Goal: Task Accomplishment & Management: Use online tool/utility

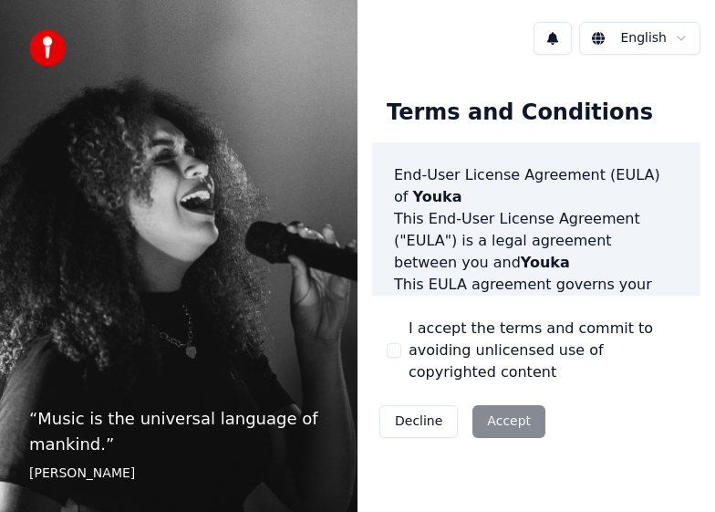
click at [648, 36] on html "“ Music is the universal language of mankind. ” [PERSON_NAME] English Terms and…" at bounding box center [357, 256] width 715 height 512
click at [670, 40] on html "“ I don't sing because I'm happy; I'm happy because I sing. ” William James Eng…" at bounding box center [357, 256] width 715 height 512
click at [573, 36] on html "“ I don't sing because I'm happy; I'm happy because I sing. ” William James Eng…" at bounding box center [357, 256] width 715 height 512
click at [553, 43] on button at bounding box center [553, 38] width 38 height 33
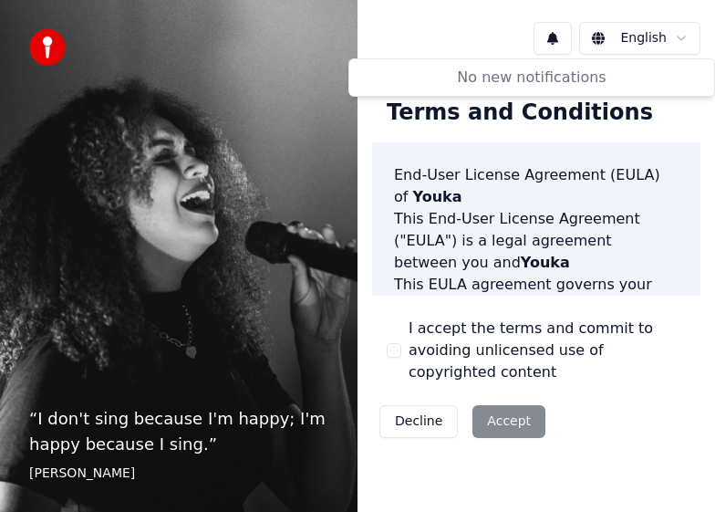
click at [566, 45] on button at bounding box center [553, 38] width 38 height 33
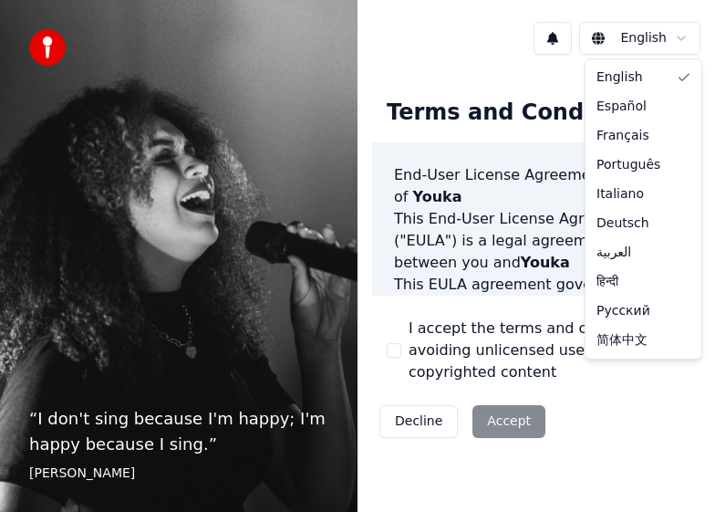
click at [626, 40] on html "“ I don't sing because I'm happy; I'm happy because I sing. ” William James Eng…" at bounding box center [357, 256] width 715 height 512
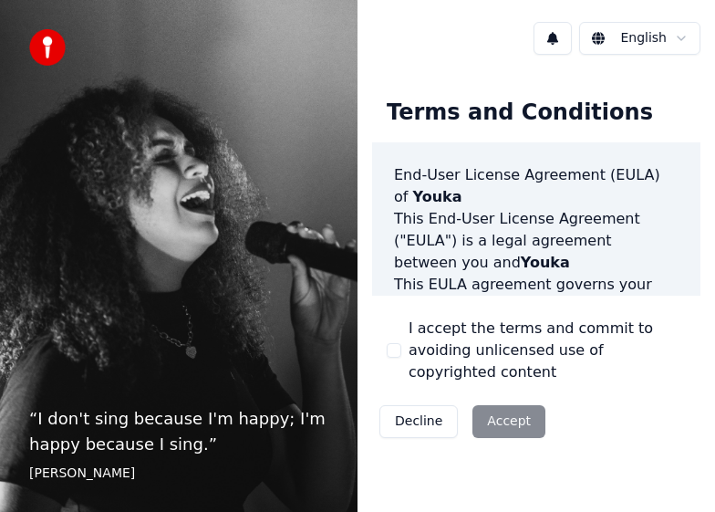
click at [509, 423] on html "“ I don't sing because I'm happy; I'm happy because I sing. ” William James Eng…" at bounding box center [357, 256] width 715 height 512
drag, startPoint x: 396, startPoint y: 347, endPoint x: 399, endPoint y: 361, distance: 14.8
click at [395, 348] on button "I accept the terms and commit to avoiding unlicensed use of copyrighted content" at bounding box center [394, 350] width 15 height 15
click at [518, 413] on button "Accept" at bounding box center [508, 421] width 73 height 33
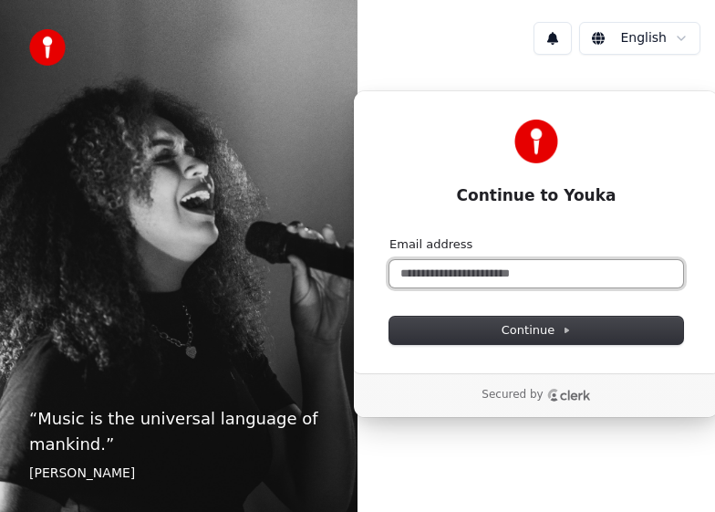
click at [544, 278] on input "Email address" at bounding box center [536, 273] width 294 height 27
type input "*"
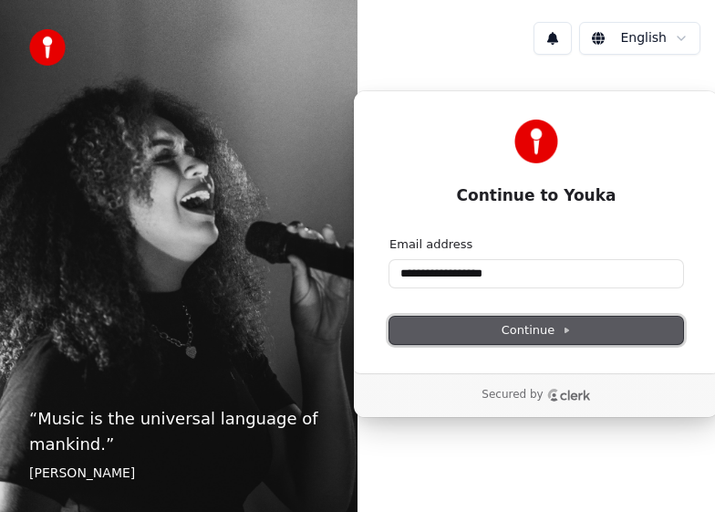
click at [593, 329] on button "Continue" at bounding box center [536, 329] width 294 height 27
type input "**********"
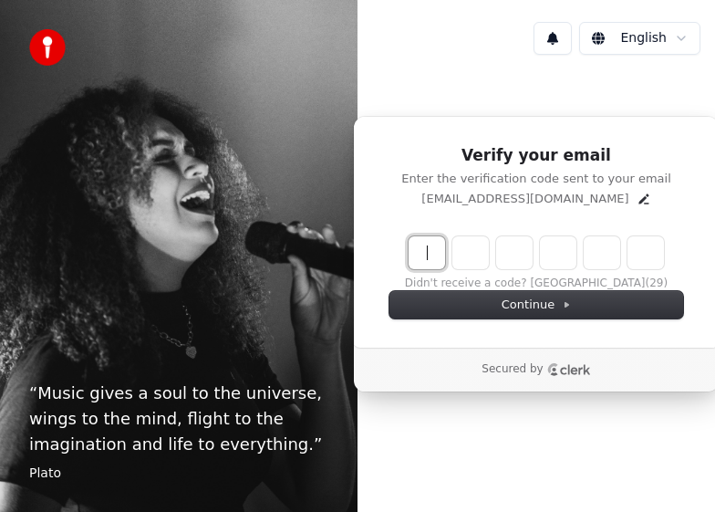
click at [432, 251] on input "Enter verification code" at bounding box center [555, 252] width 292 height 33
drag, startPoint x: 192, startPoint y: 383, endPoint x: 240, endPoint y: 373, distance: 48.5
click at [193, 382] on p "“ Music gives a soul to the universe, wings to the mind, flight to the imaginat…" at bounding box center [178, 418] width 299 height 77
click at [433, 253] on input "Enter verification code" at bounding box center [555, 252] width 292 height 33
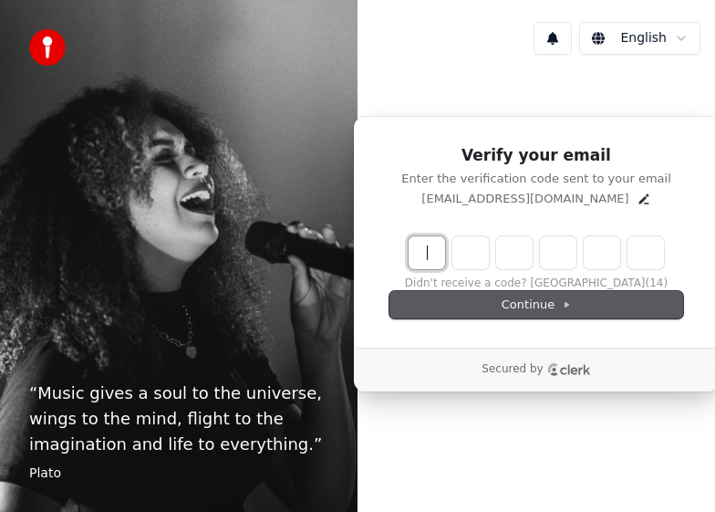
paste input "******"
type input "******"
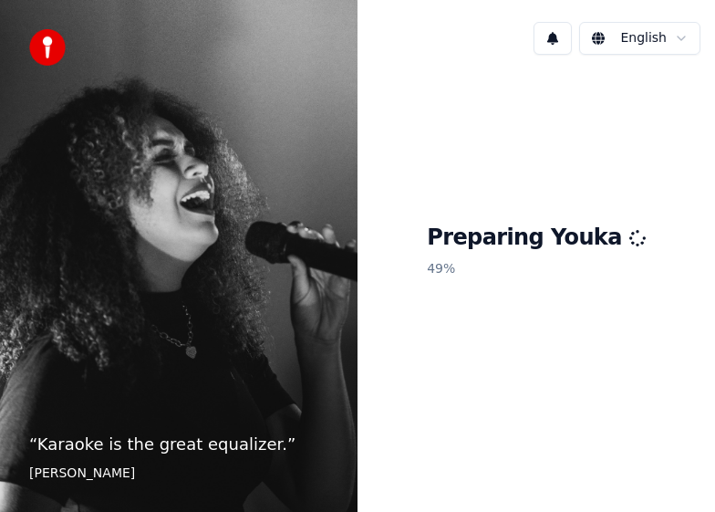
click at [642, 28] on html "“ Karaoke is the great equalizer. ” [PERSON_NAME] Preparing Youka 49 %" at bounding box center [357, 256] width 715 height 512
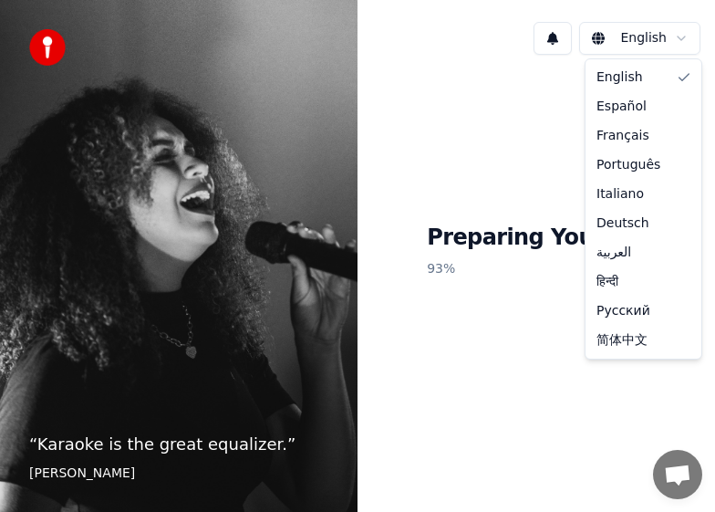
click at [606, 464] on html "“ Karaoke is the great equalizer. ” [PERSON_NAME] Preparing Youka 93 % English …" at bounding box center [357, 256] width 715 height 512
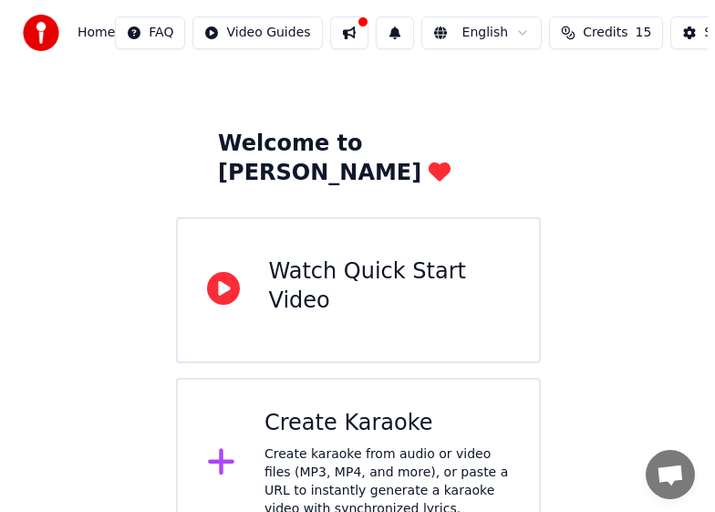
scroll to position [54, 0]
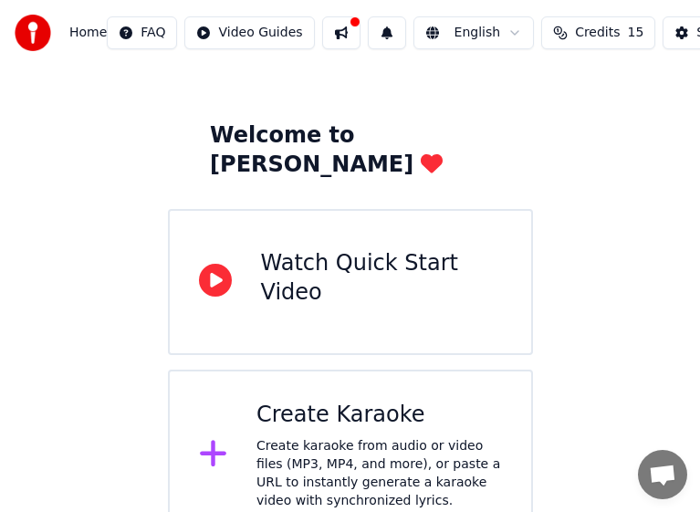
click at [295, 437] on div "Create karaoke from audio or video files (MP3, MP4, and more), or paste a URL t…" at bounding box center [378, 473] width 245 height 73
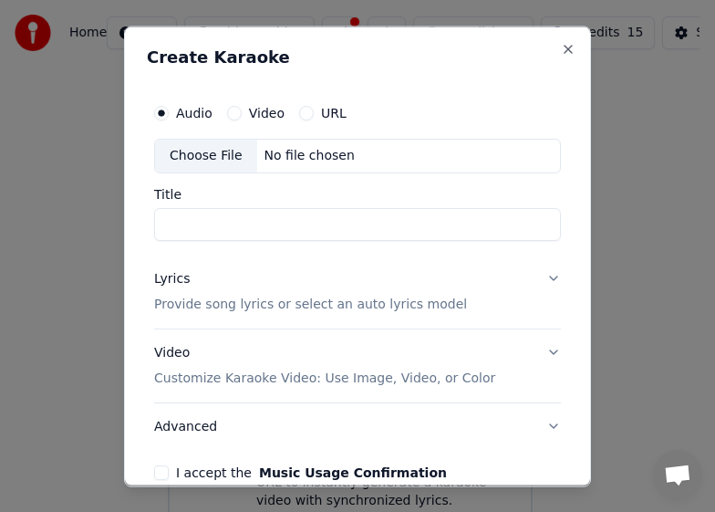
click at [234, 115] on button "Video" at bounding box center [234, 112] width 15 height 15
click at [242, 216] on input "Title" at bounding box center [357, 223] width 407 height 33
type input "*"
type input "*******"
click at [336, 183] on div "Audio Video URL Choose File No file chosen Title *******" at bounding box center [357, 167] width 407 height 146
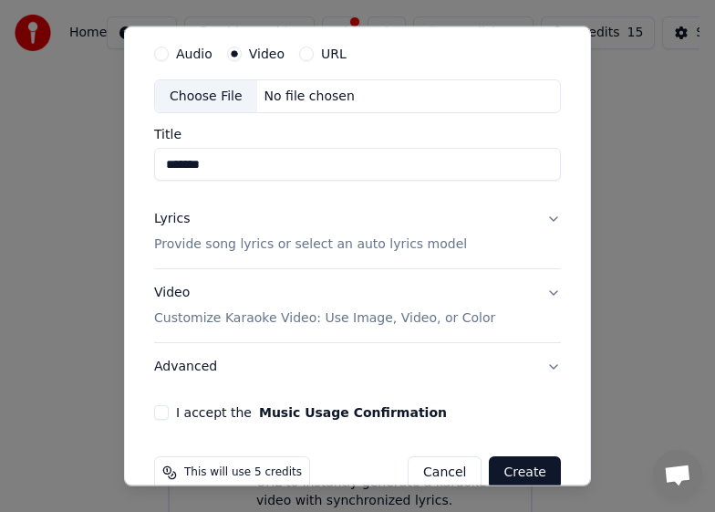
scroll to position [91, 0]
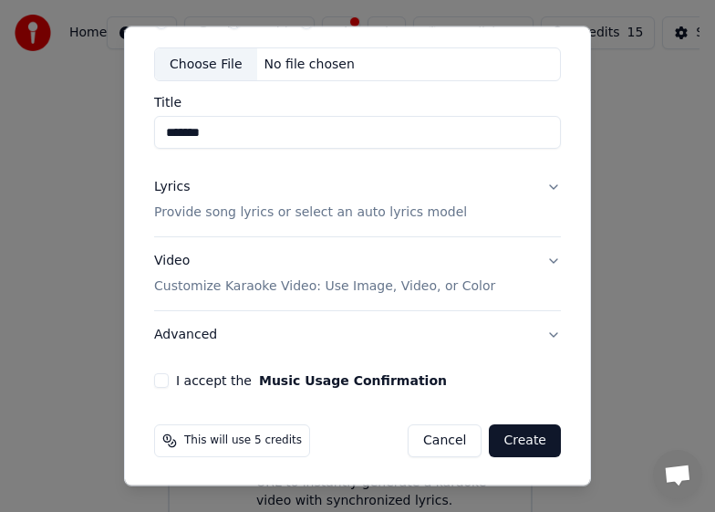
click at [538, 269] on button "Video Customize Karaoke Video: Use Image, Video, or Color" at bounding box center [357, 273] width 407 height 73
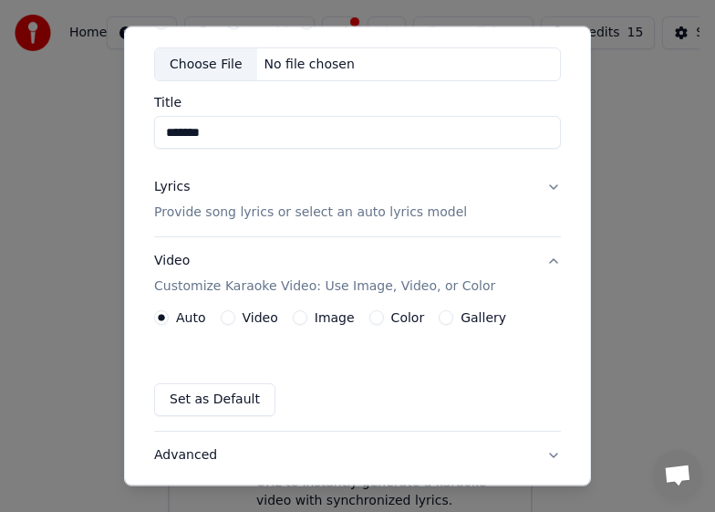
click at [544, 192] on button "Lyrics Provide song lyrics or select an auto lyrics model" at bounding box center [357, 199] width 407 height 73
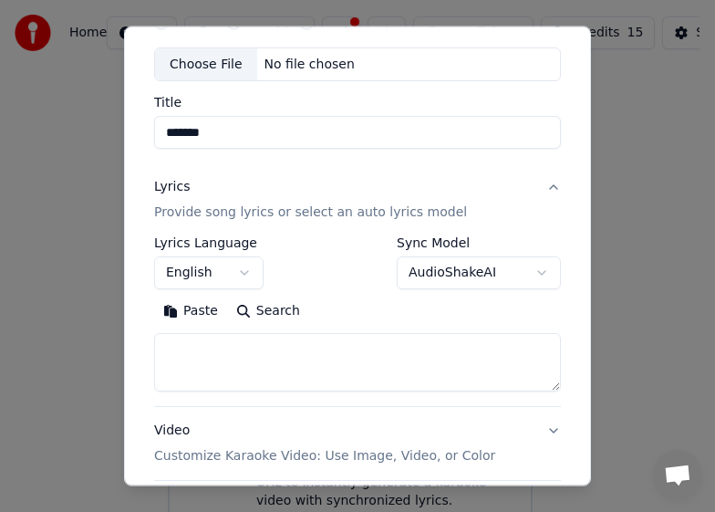
click at [236, 267] on button "English" at bounding box center [208, 272] width 109 height 33
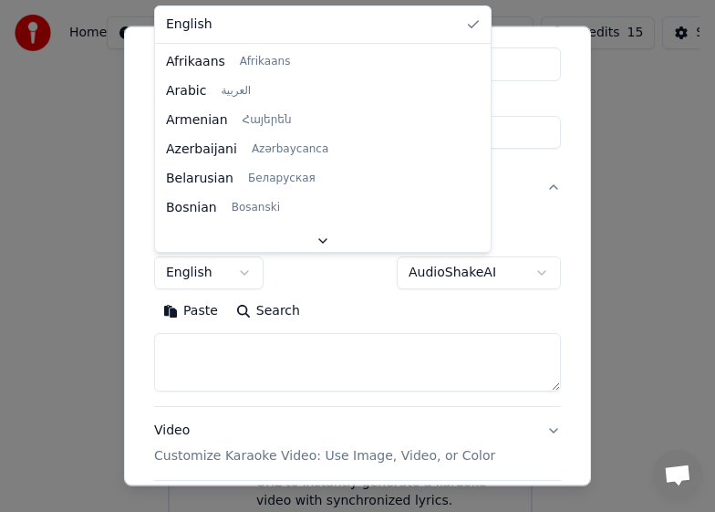
click at [244, 273] on body "**********" at bounding box center [350, 243] width 700 height 595
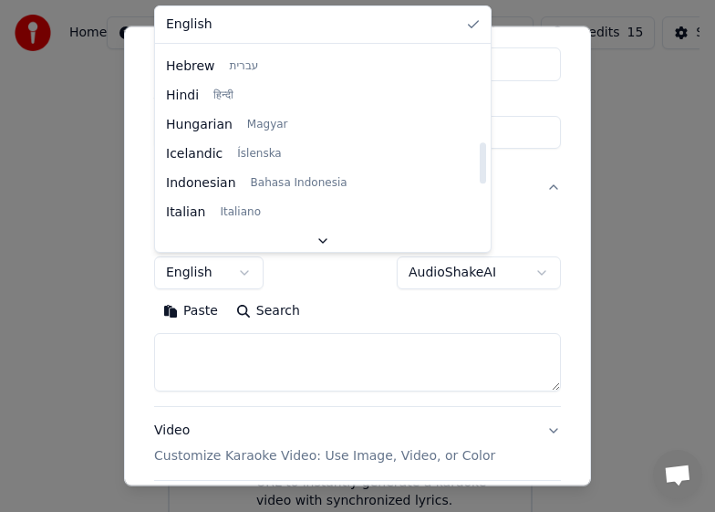
scroll to position [670, 0]
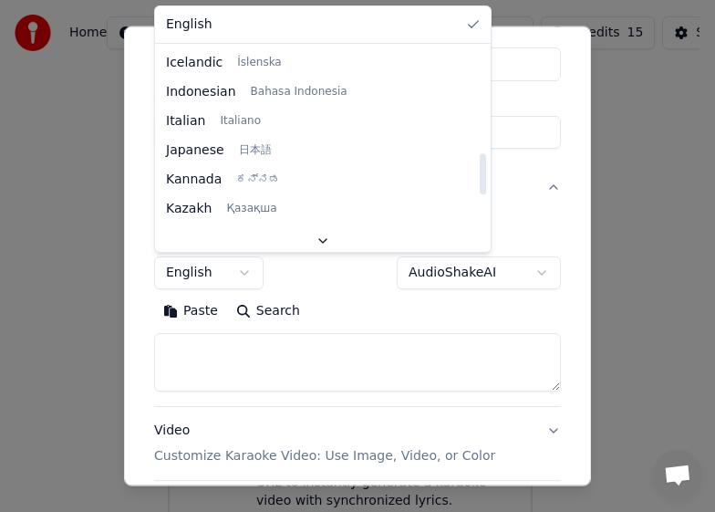
select select "**"
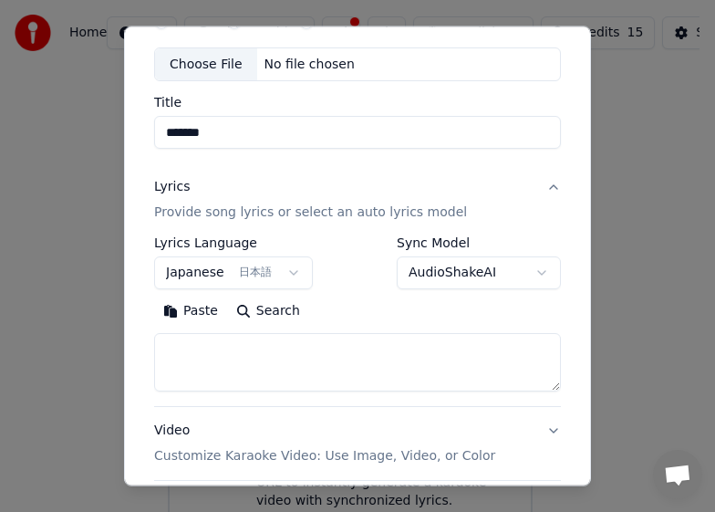
click at [515, 274] on body "**********" at bounding box center [350, 243] width 700 height 595
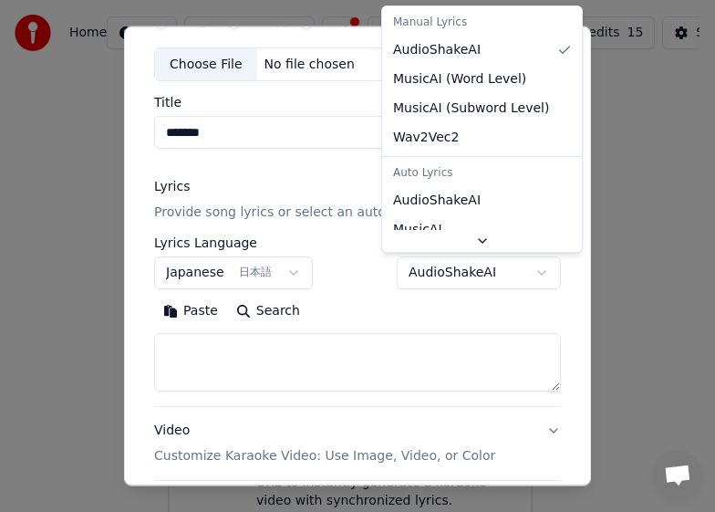
click at [518, 274] on body "**********" at bounding box center [350, 243] width 700 height 595
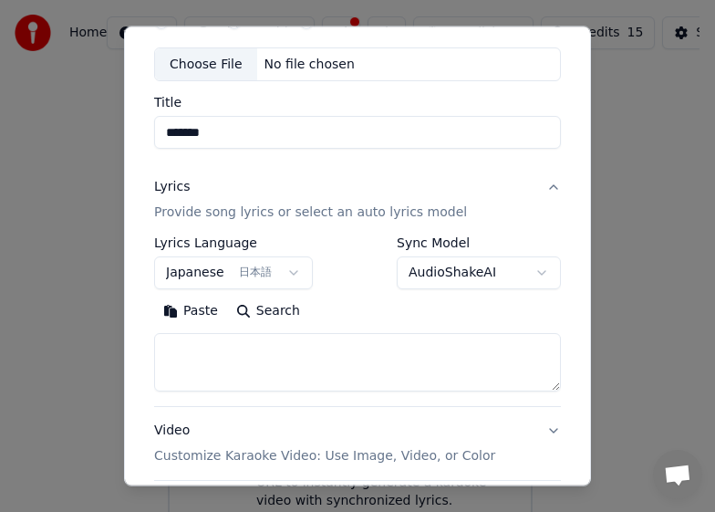
click at [503, 277] on body "**********" at bounding box center [350, 243] width 700 height 595
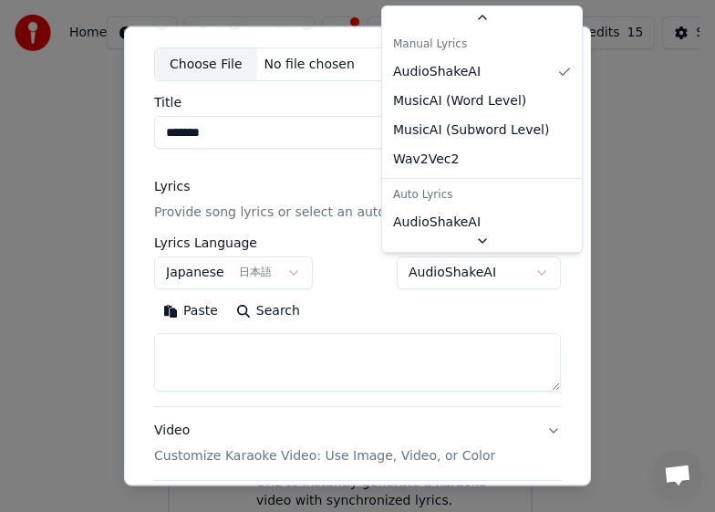
scroll to position [29, 0]
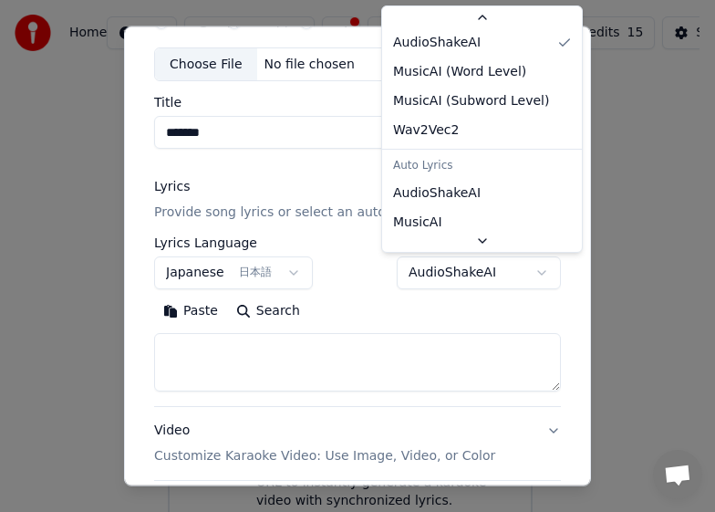
click at [518, 282] on body "**********" at bounding box center [350, 243] width 700 height 595
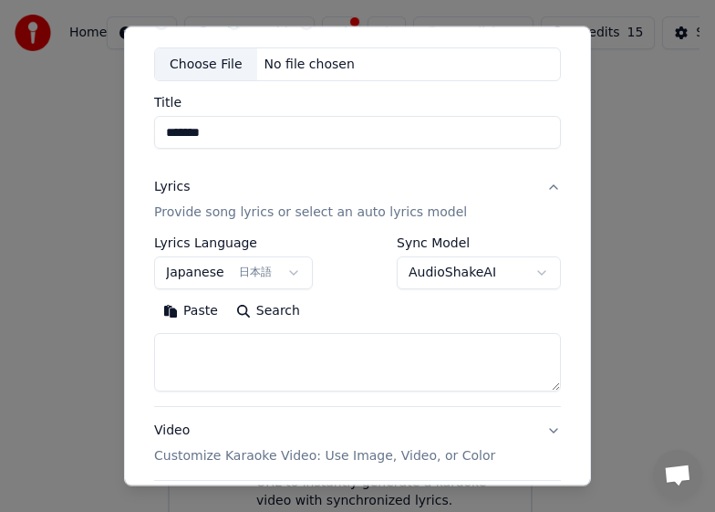
click at [293, 271] on body "**********" at bounding box center [350, 243] width 700 height 595
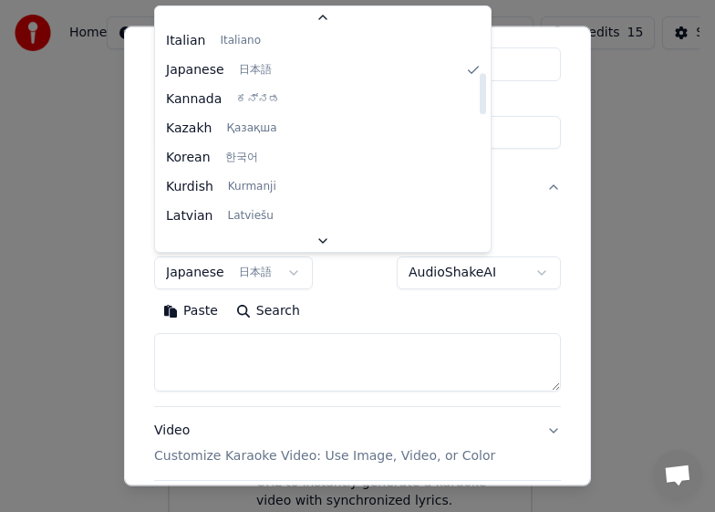
scroll to position [84, 0]
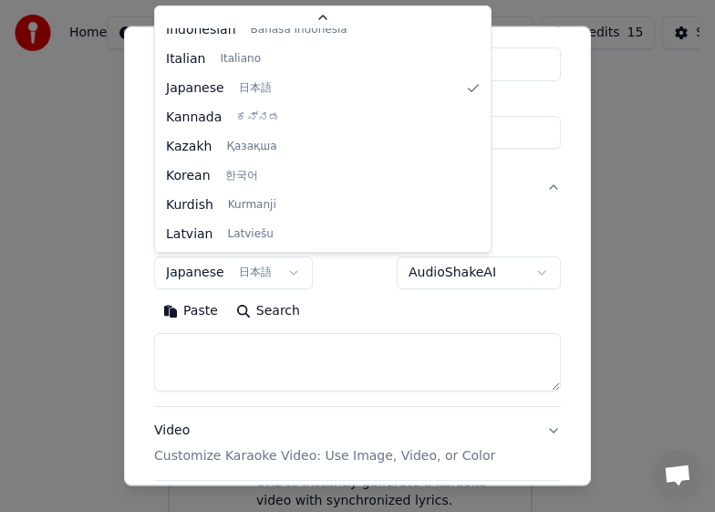
click at [345, 290] on body "**********" at bounding box center [350, 243] width 700 height 595
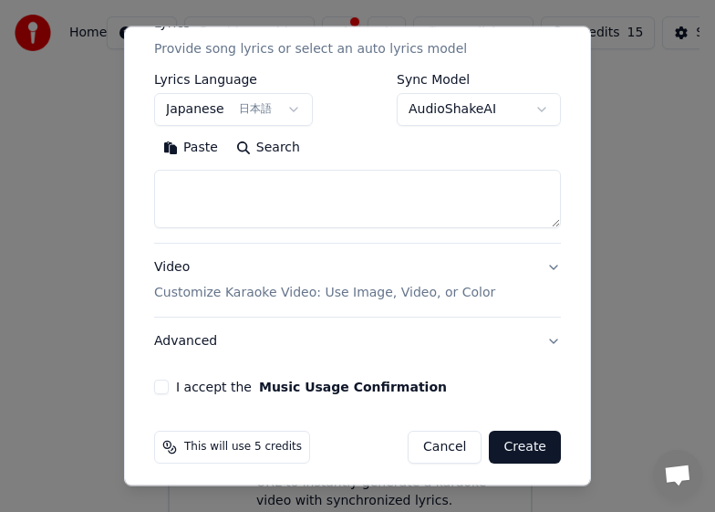
scroll to position [262, 0]
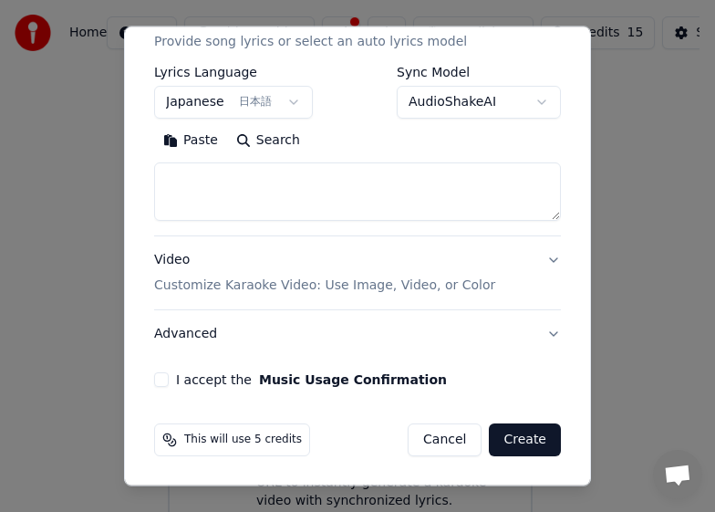
click at [306, 187] on textarea at bounding box center [357, 191] width 407 height 58
click at [346, 200] on textarea at bounding box center [357, 191] width 407 height 58
paste textarea "**********"
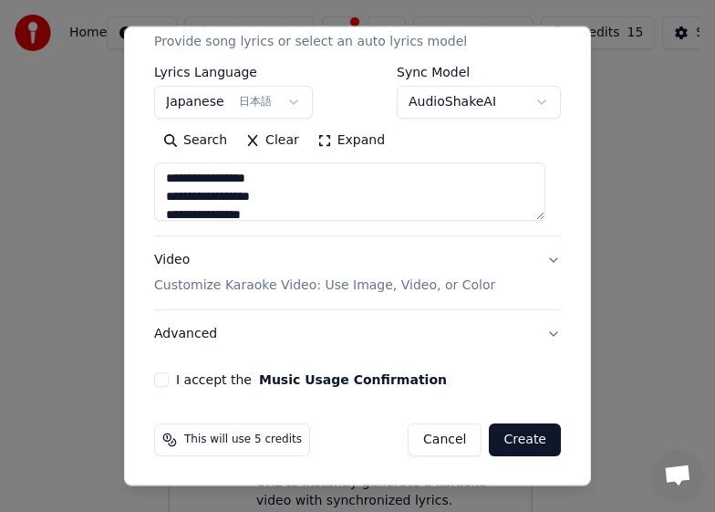
scroll to position [0, 0]
type textarea "**********"
click at [256, 134] on button "Clear" at bounding box center [272, 140] width 72 height 29
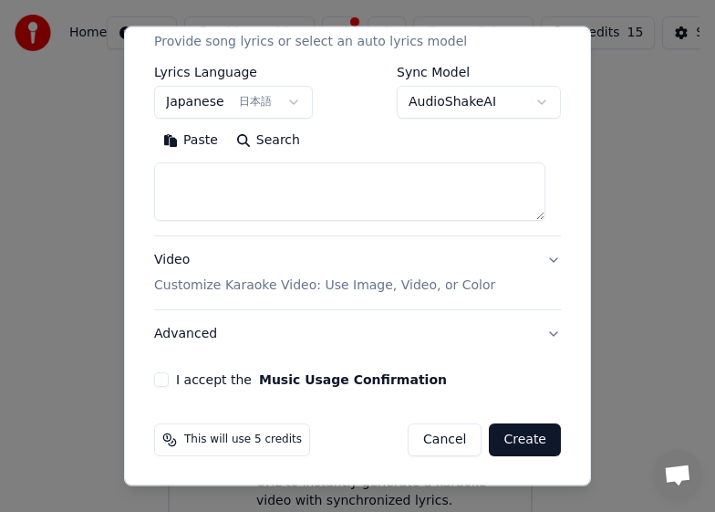
click at [344, 192] on textarea at bounding box center [349, 191] width 391 height 58
paste textarea "**********"
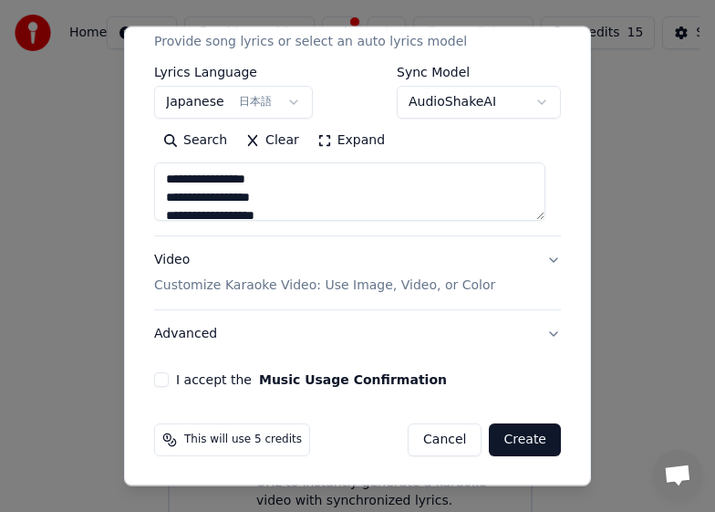
scroll to position [368, 0]
type textarea "**********"
click at [401, 339] on button "Advanced" at bounding box center [357, 333] width 407 height 47
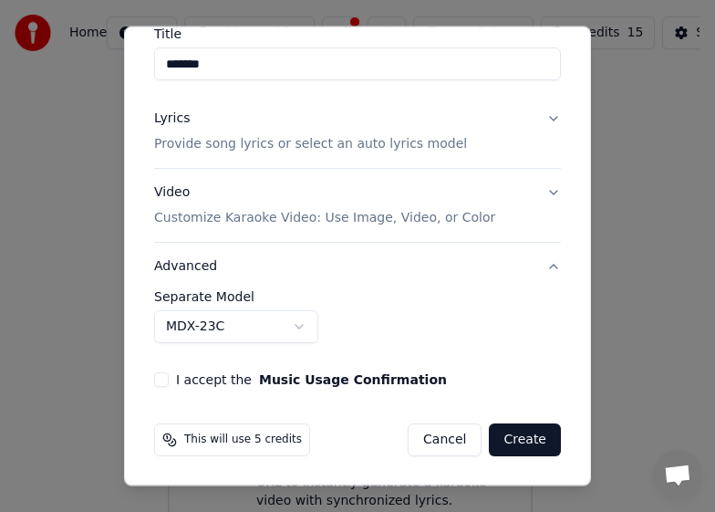
scroll to position [160, 0]
click at [541, 205] on button "Video Customize Karaoke Video: Use Image, Video, or Color" at bounding box center [357, 205] width 407 height 73
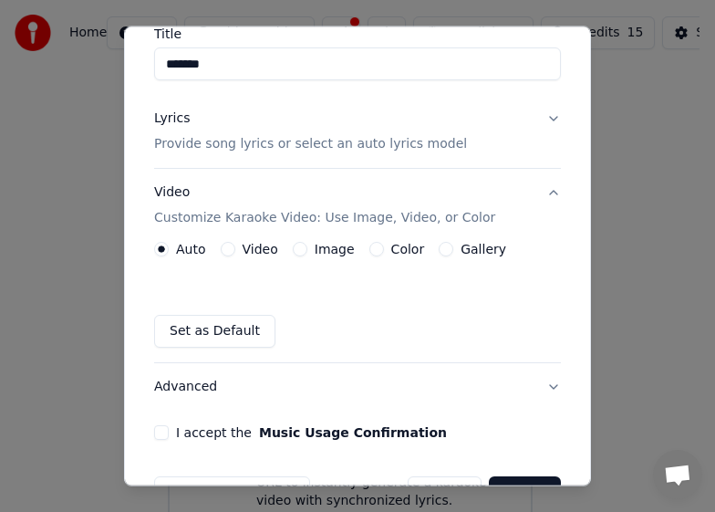
click at [297, 248] on button "Image" at bounding box center [300, 249] width 15 height 15
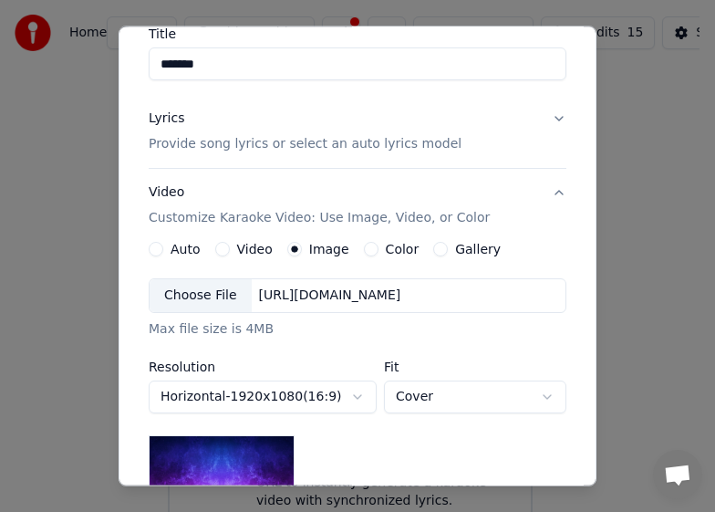
click at [206, 299] on div "Choose File" at bounding box center [201, 295] width 102 height 33
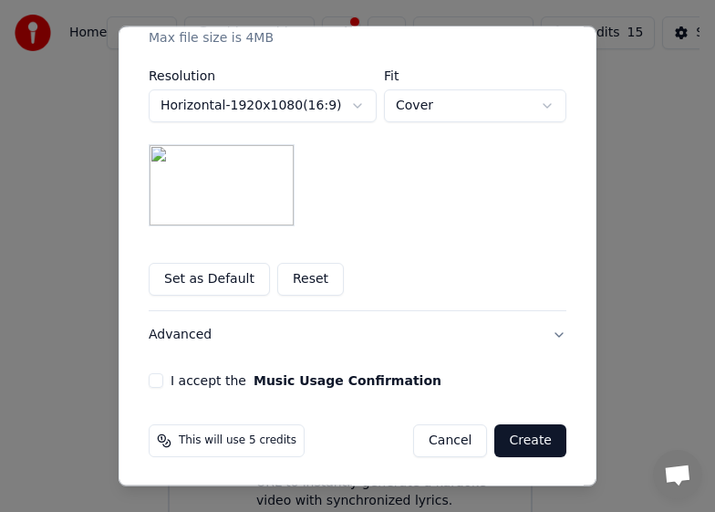
scroll to position [451, 0]
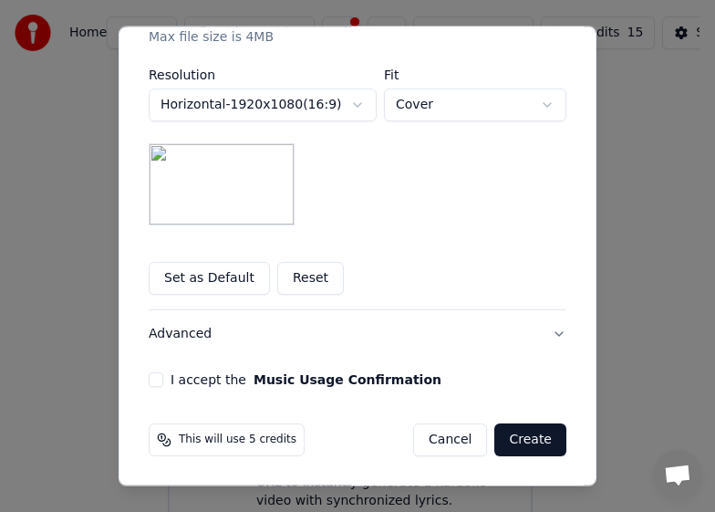
click at [223, 382] on label "I accept the Music Usage Confirmation" at bounding box center [306, 379] width 271 height 13
click at [163, 382] on button "I accept the Music Usage Confirmation" at bounding box center [156, 379] width 15 height 15
click at [516, 445] on button "Create" at bounding box center [530, 439] width 72 height 33
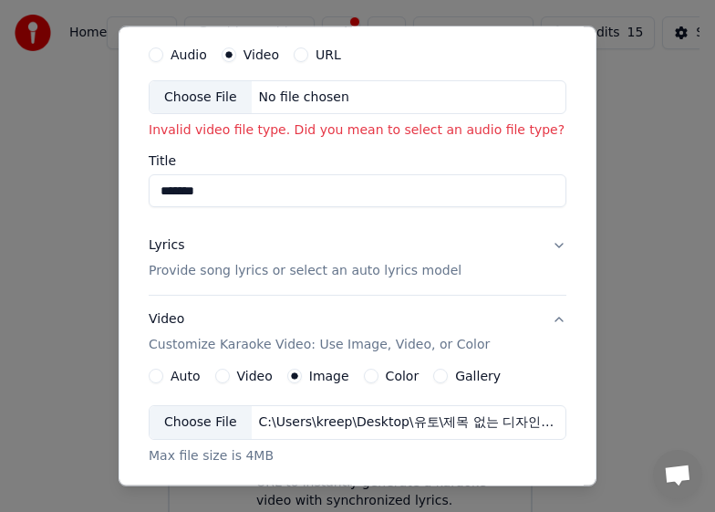
scroll to position [0, 0]
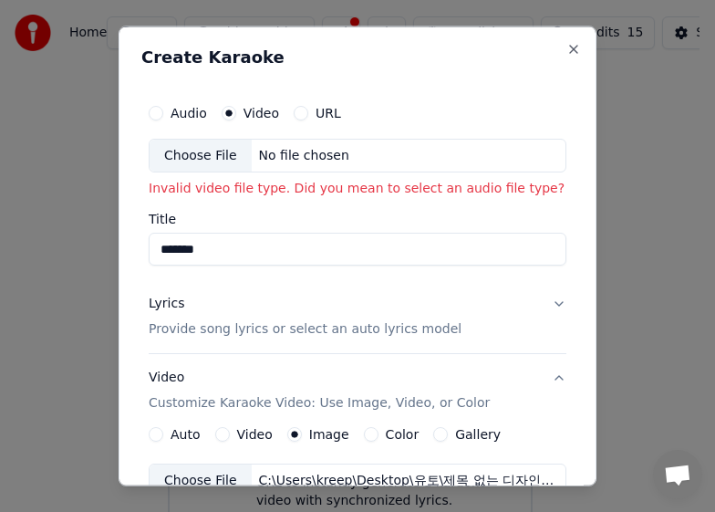
click at [150, 115] on button "Audio" at bounding box center [156, 112] width 15 height 15
click at [194, 151] on div "Choose File" at bounding box center [201, 155] width 102 height 33
click at [398, 253] on input "Title" at bounding box center [358, 249] width 418 height 33
click at [200, 156] on div "Choose File" at bounding box center [201, 155] width 102 height 33
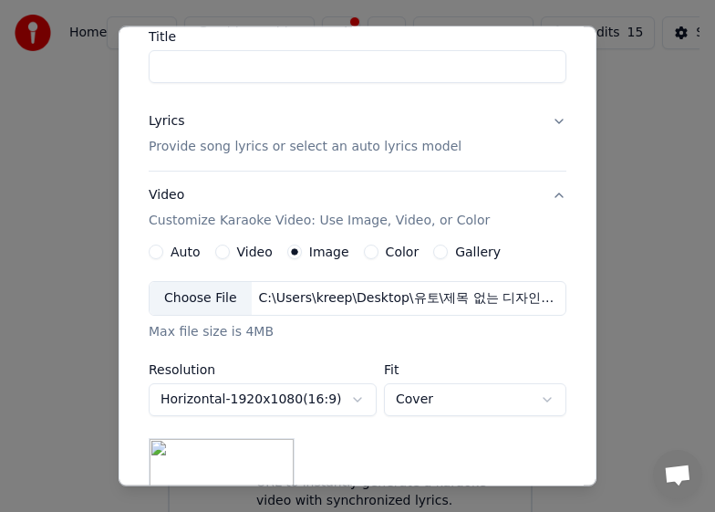
type input "**********"
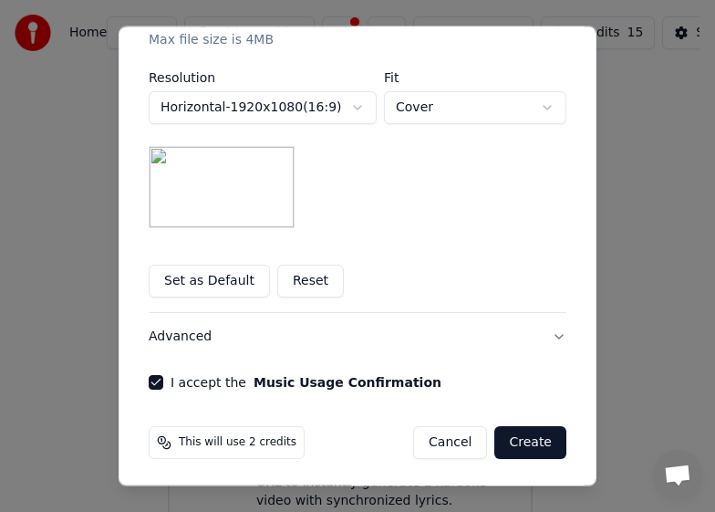
scroll to position [451, 0]
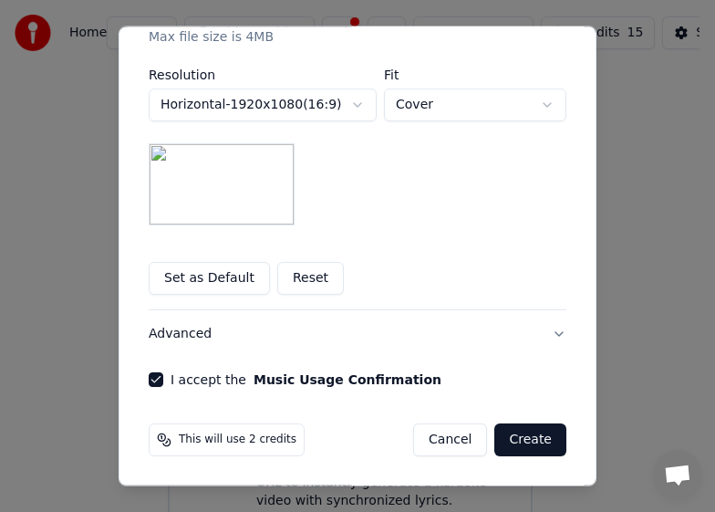
click at [518, 446] on button "Create" at bounding box center [530, 439] width 72 height 33
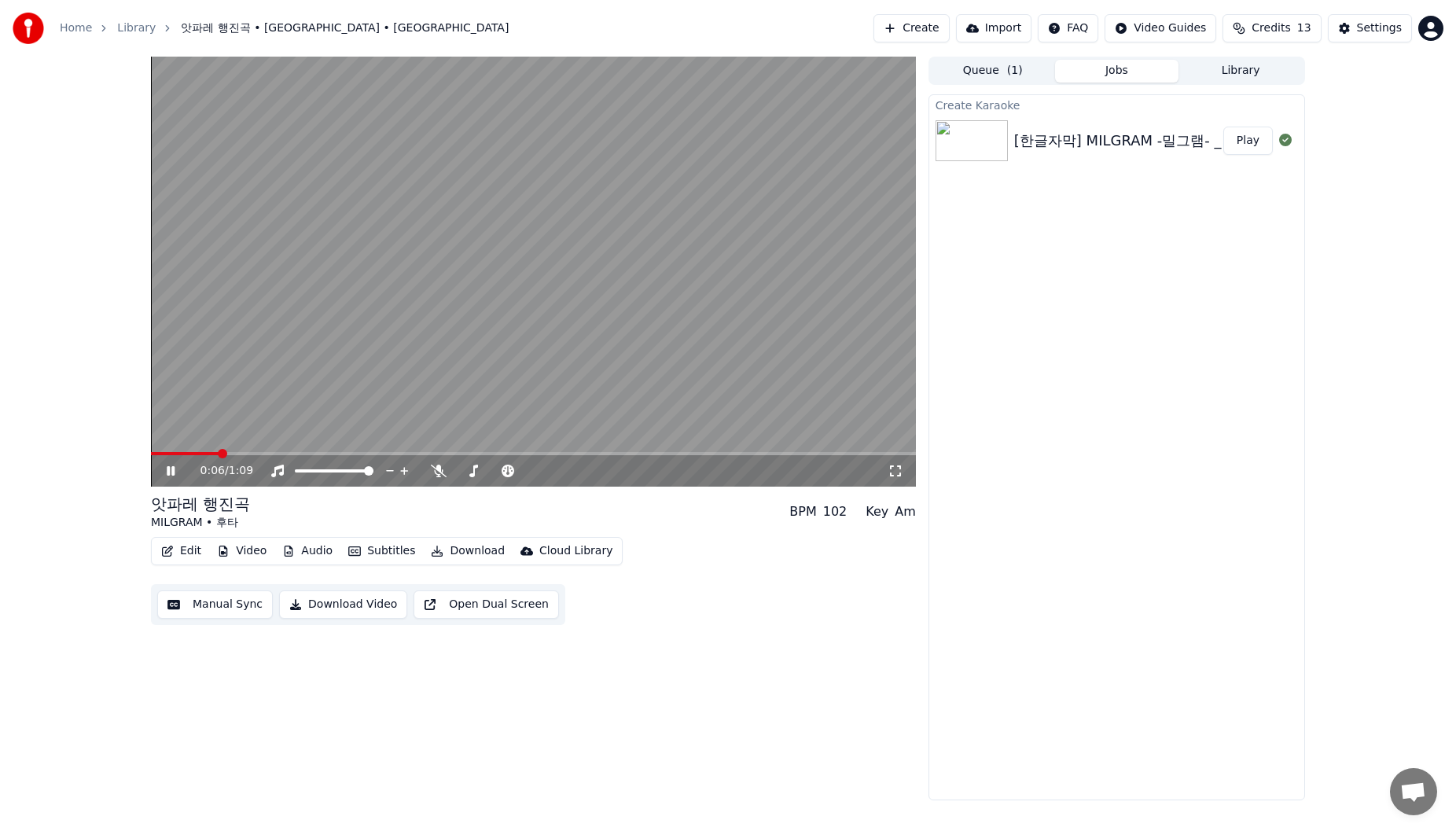
click at [260, 440] on span at bounding box center [533, 453] width 765 height 3
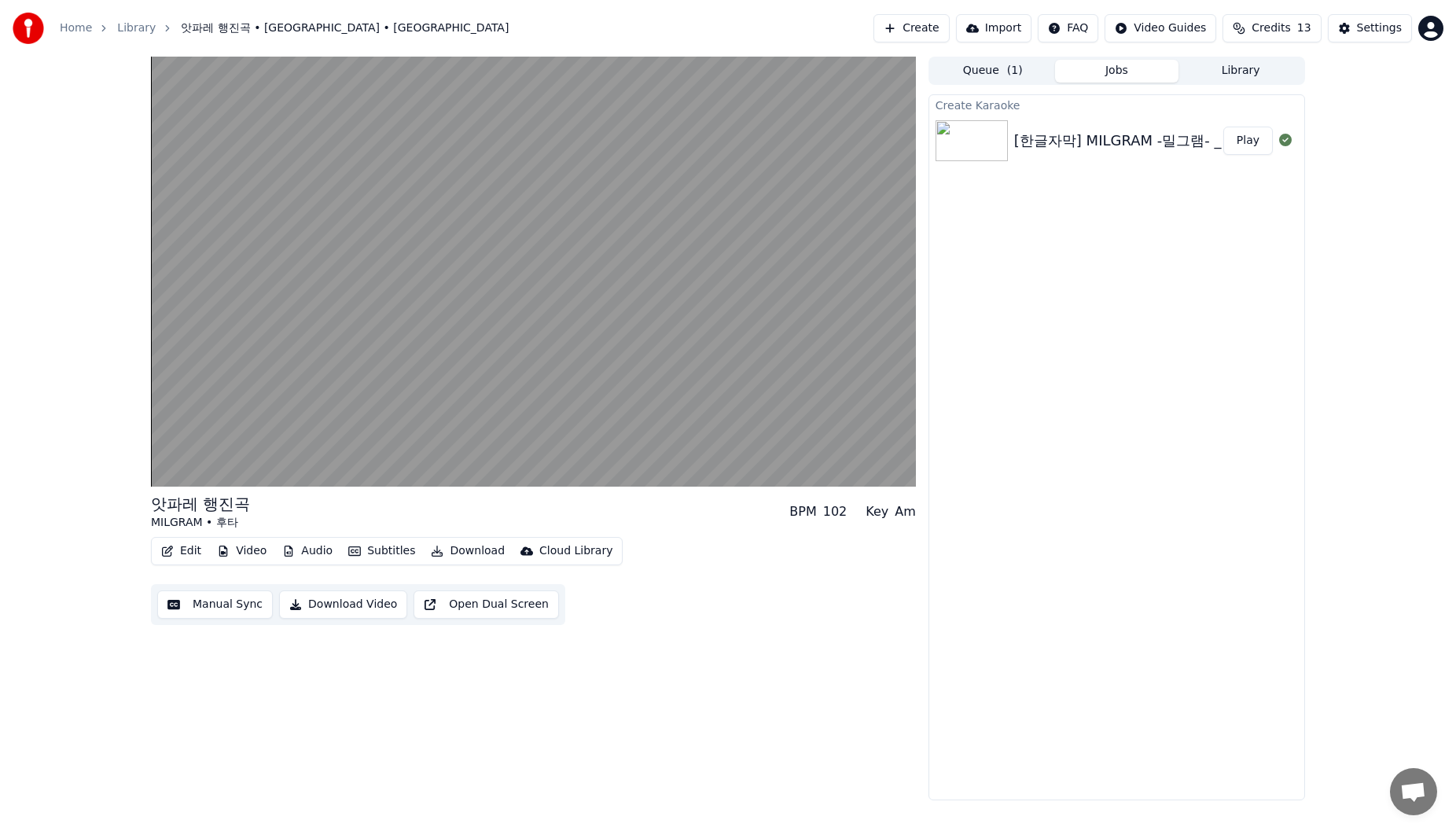
click at [330, 440] on button "Download Video" at bounding box center [343, 604] width 128 height 28
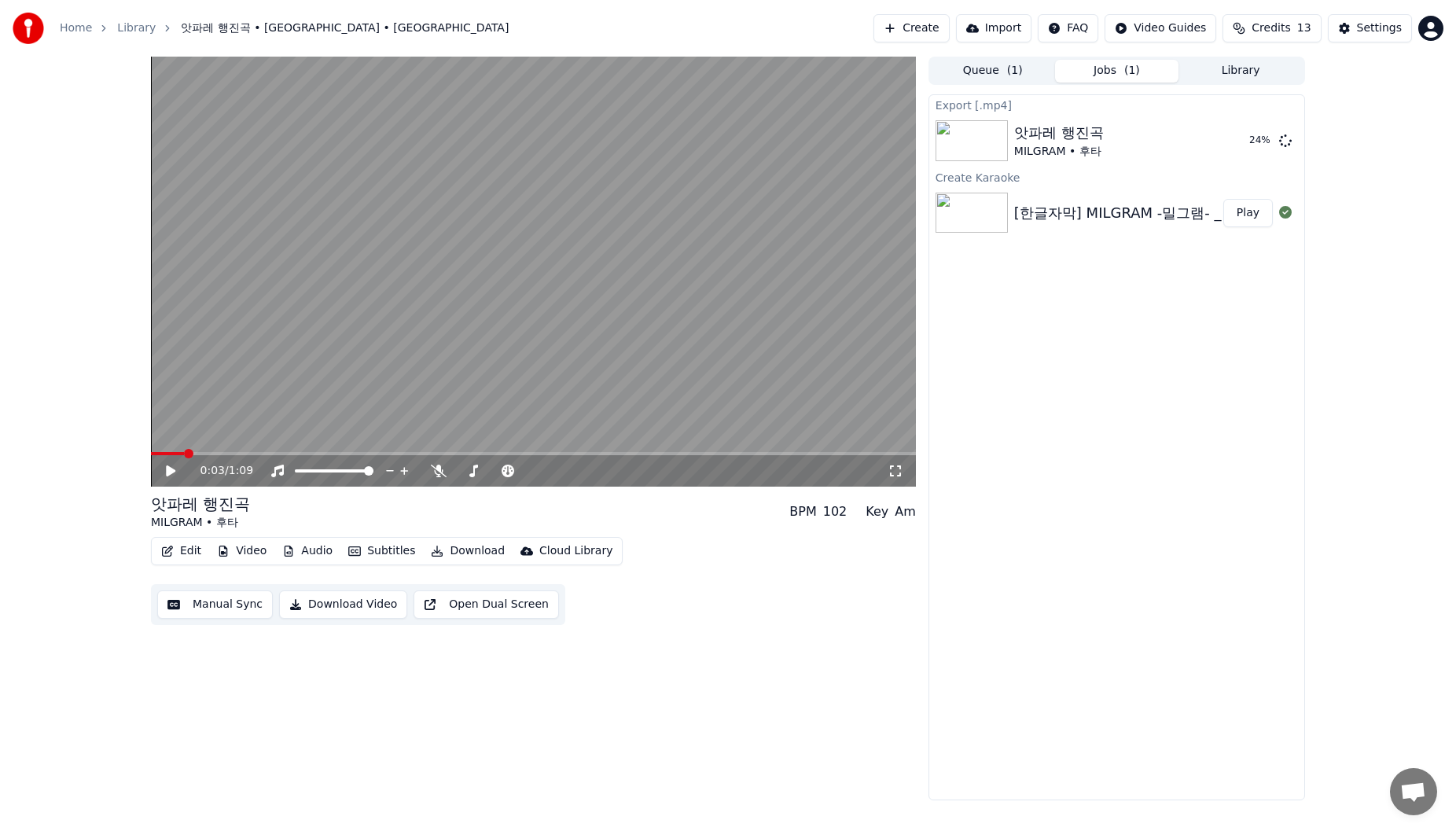
click at [151, 440] on span at bounding box center [167, 453] width 33 height 3
click at [172, 440] on icon at bounding box center [182, 471] width 37 height 13
click at [616, 31] on button "Create" at bounding box center [911, 28] width 76 height 28
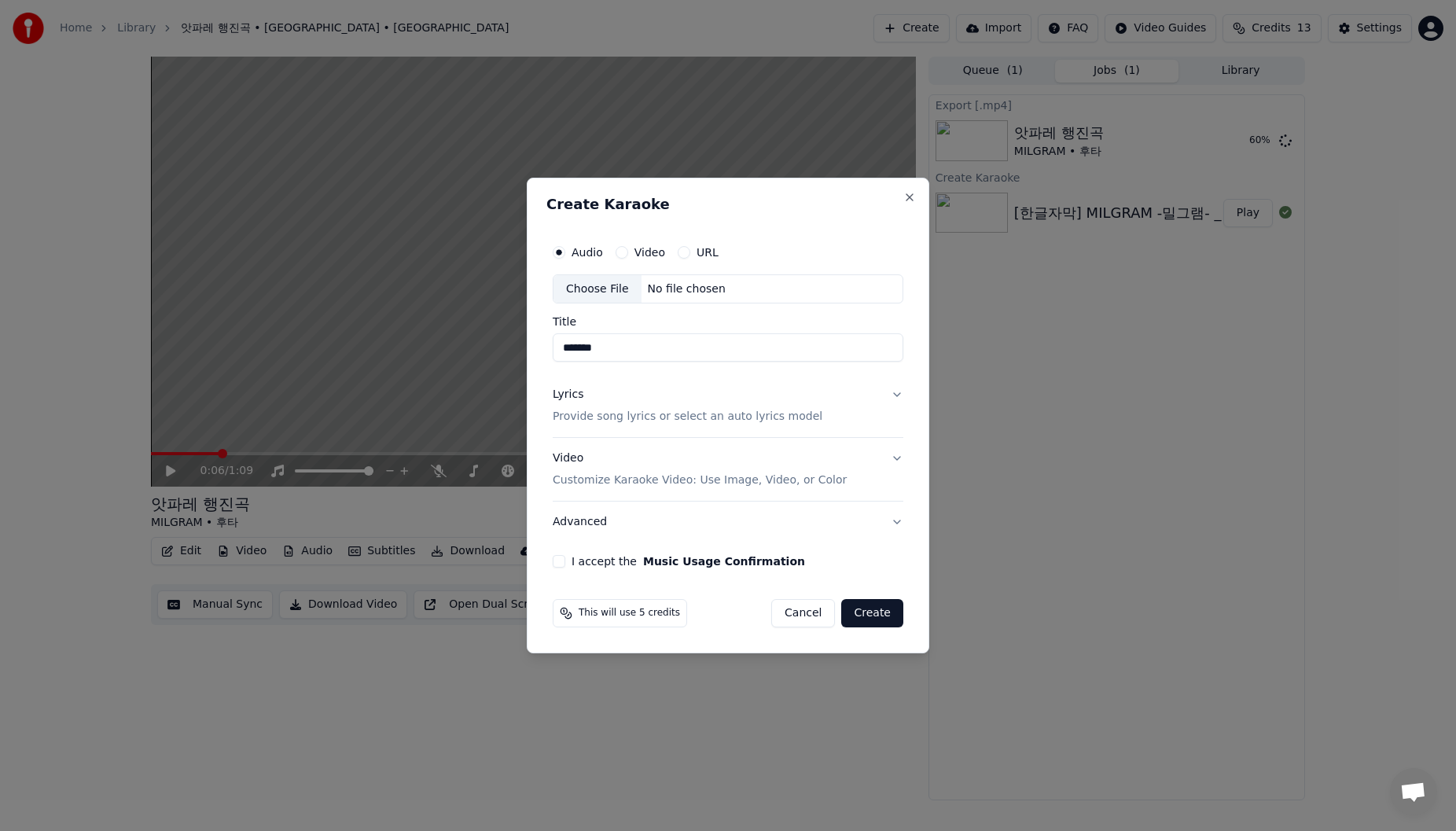
click at [616, 350] on input "*******" at bounding box center [728, 348] width 351 height 28
click at [573, 349] on input "*******" at bounding box center [728, 348] width 351 height 28
click at [616, 353] on input "*******" at bounding box center [728, 348] width 351 height 28
click at [598, 278] on div "Choose File" at bounding box center [597, 289] width 88 height 28
type input "**********"
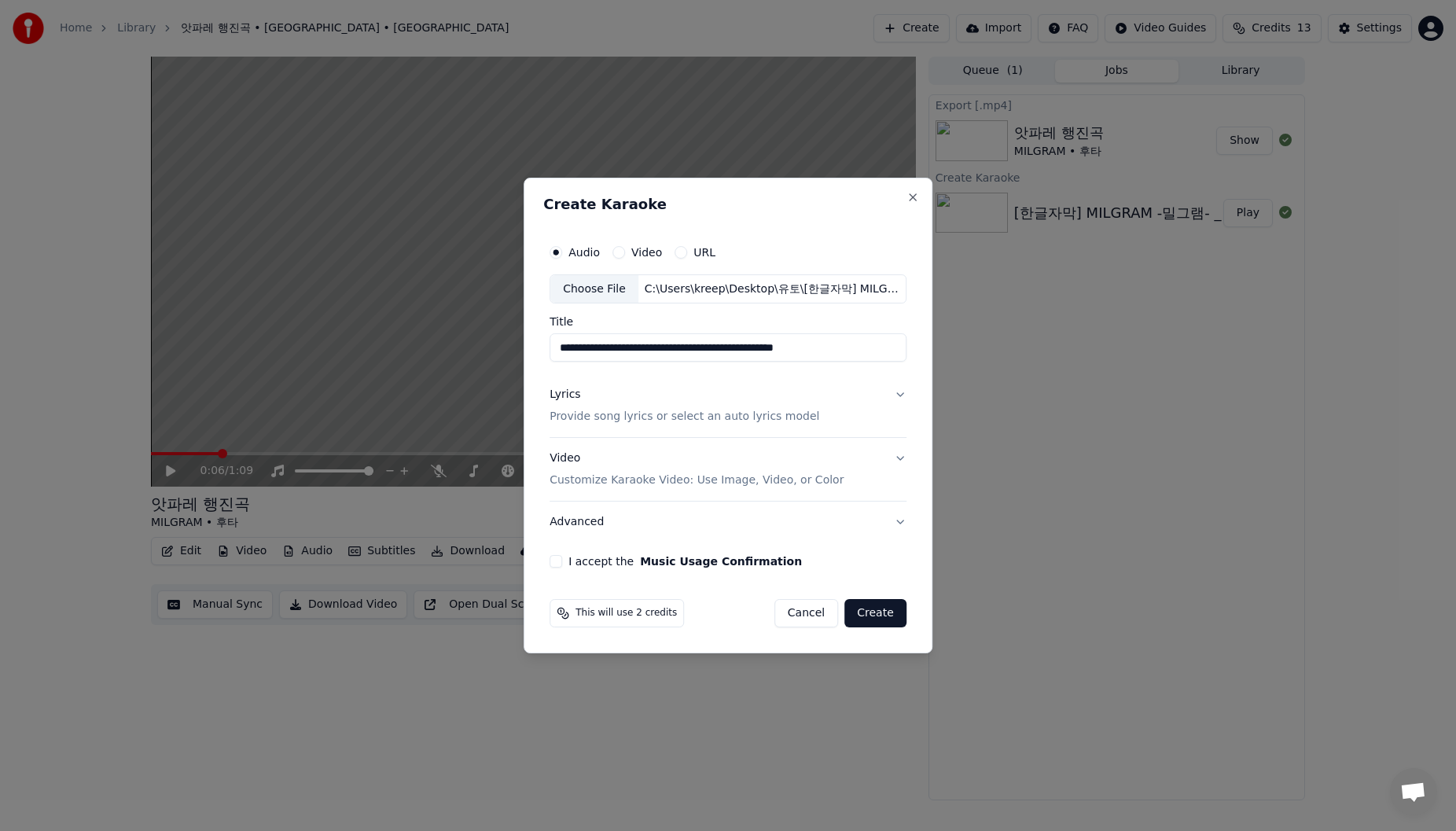
click at [577, 421] on p "Provide song lyrics or select an auto lyrics model" at bounding box center [684, 417] width 270 height 16
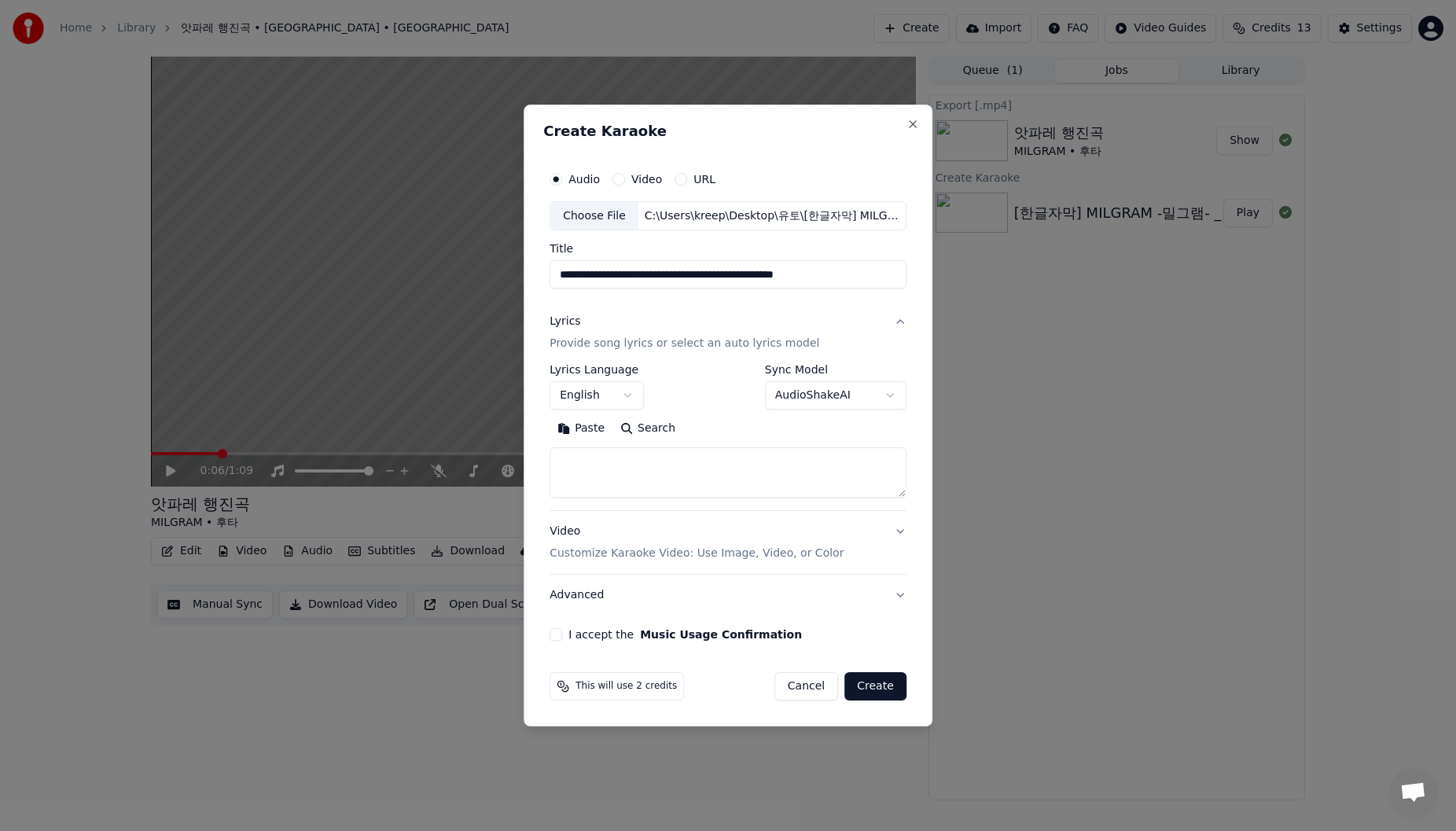
click at [611, 403] on button "English" at bounding box center [596, 396] width 94 height 28
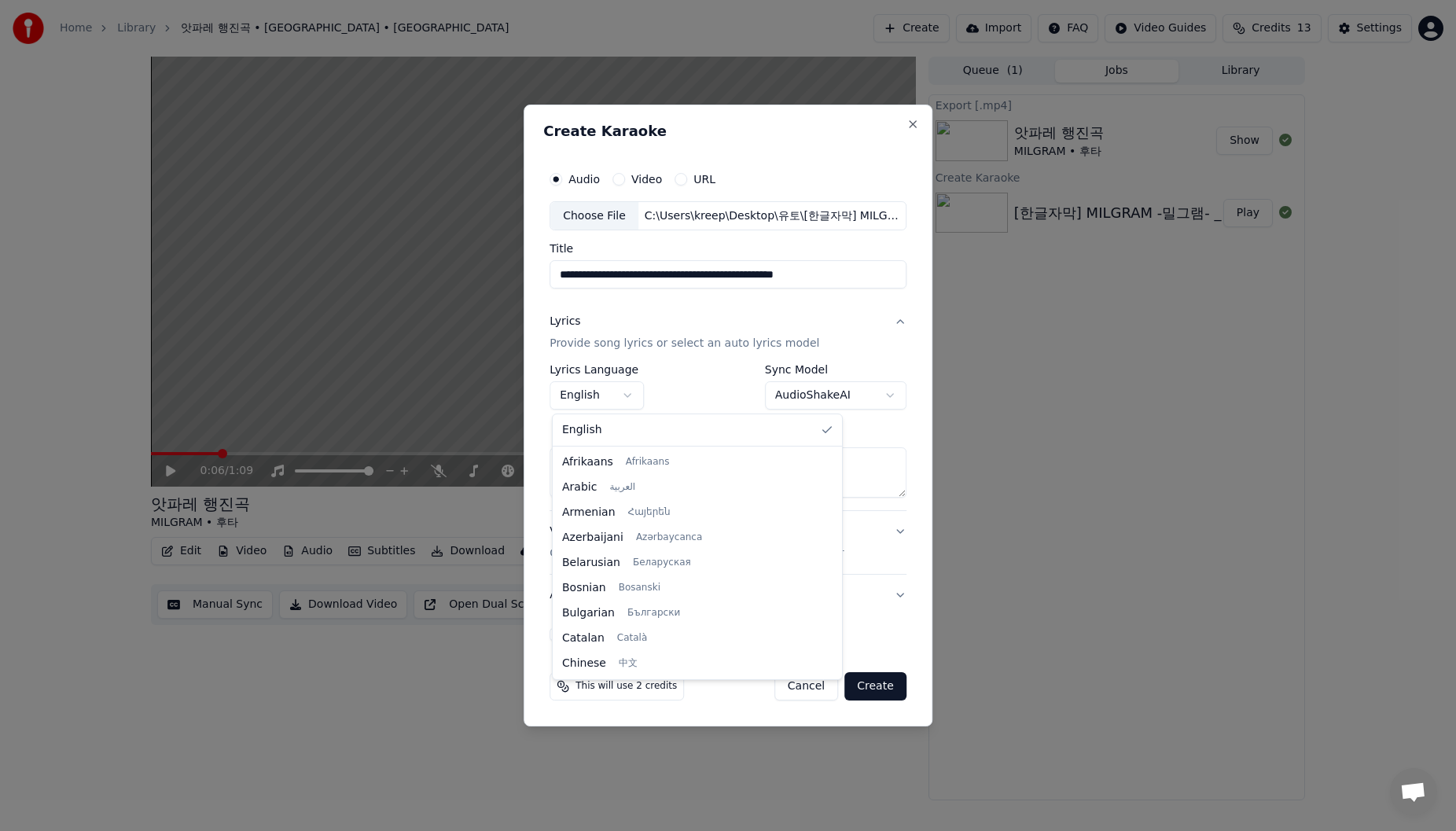
click at [616, 402] on body "**********" at bounding box center [728, 416] width 1456 height 831
select select "**"
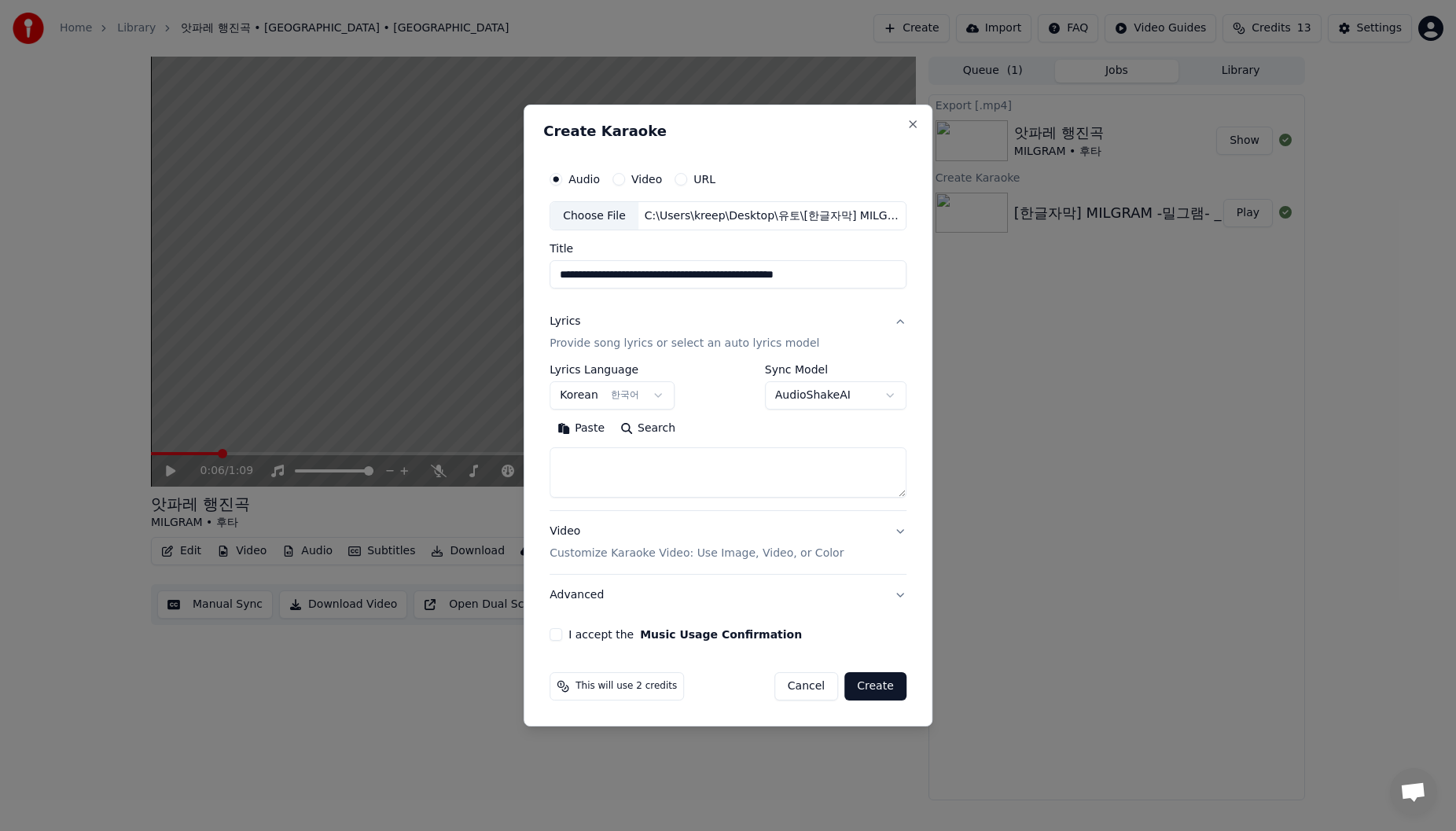
click at [616, 440] on textarea at bounding box center [728, 473] width 357 height 50
paste textarea "**********"
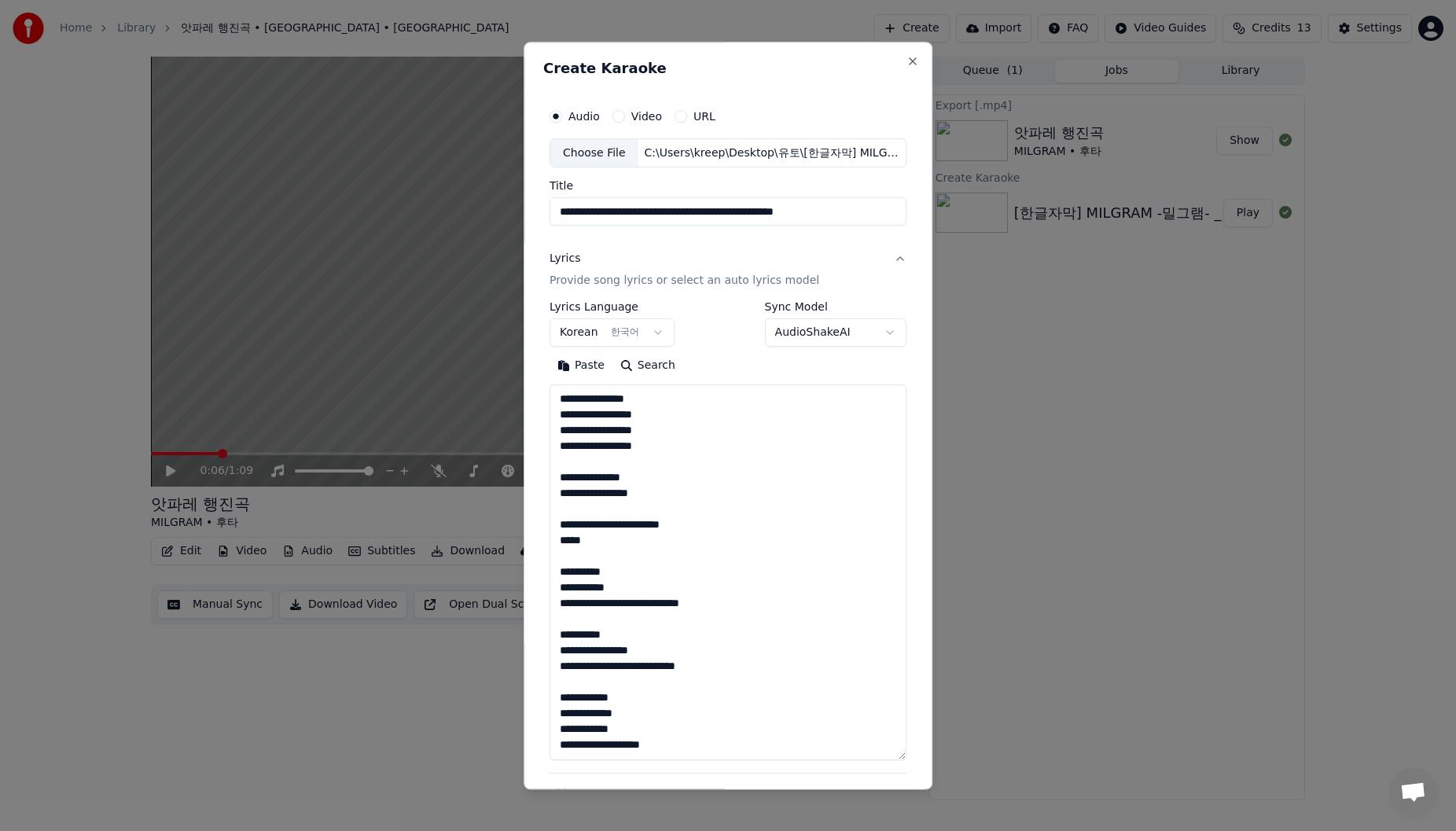
scroll to position [318, 0]
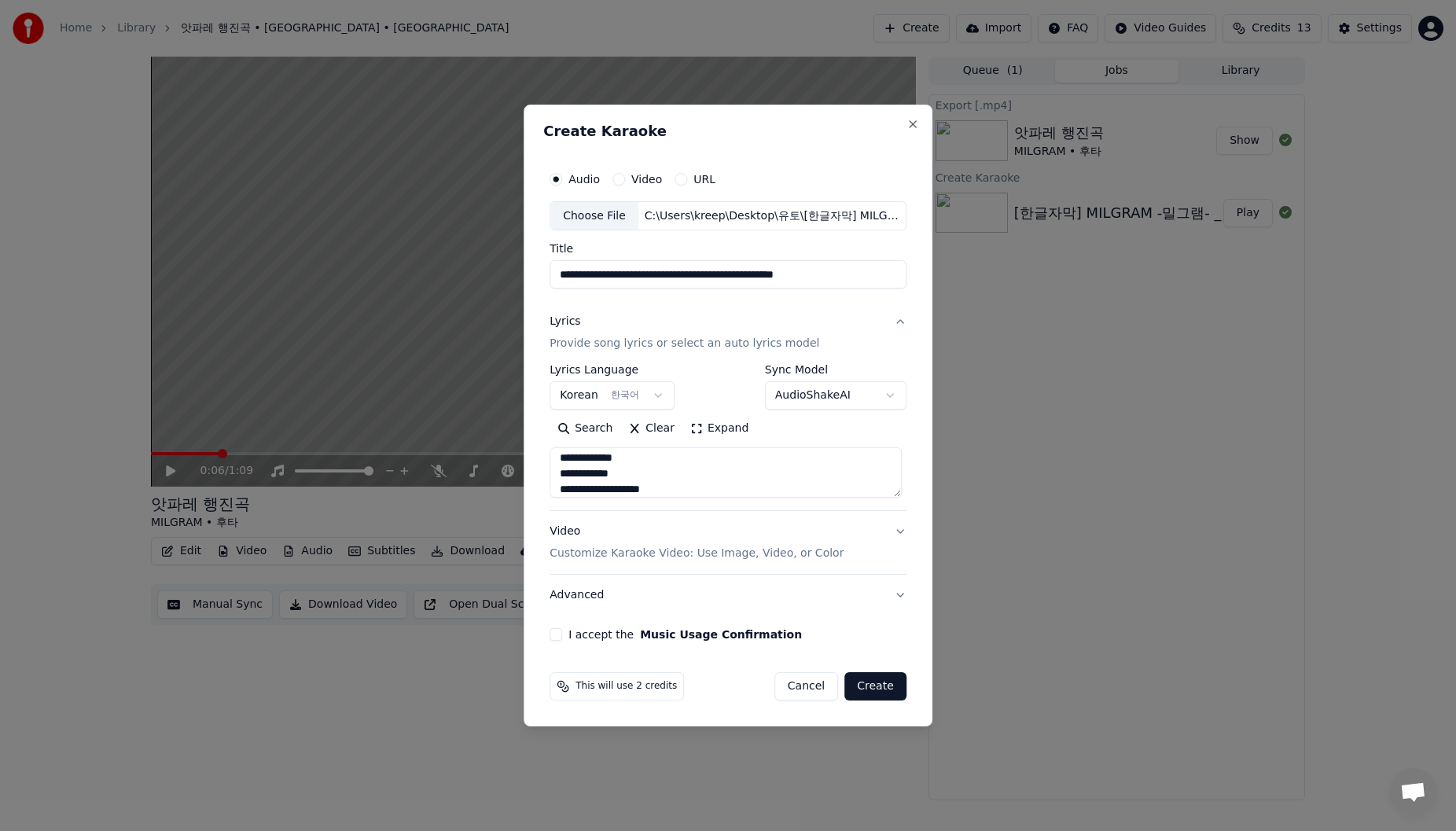
type textarea "**********"
click at [616, 440] on p "Customize Karaoke Video: Use Image, Video, or Color" at bounding box center [696, 553] width 294 height 16
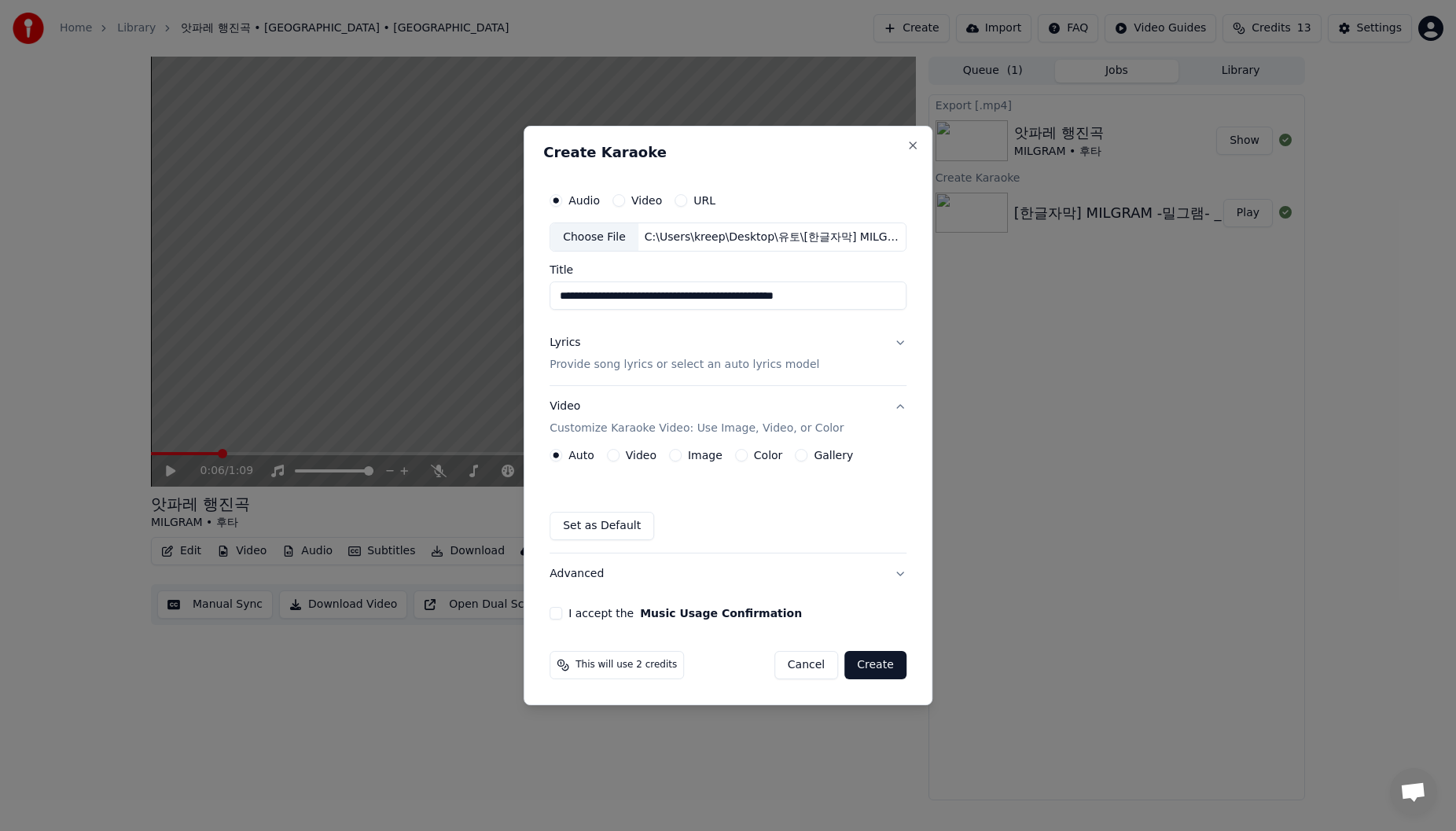
click at [616, 440] on div "Image" at bounding box center [696, 455] width 53 height 13
click at [616, 440] on button "Image" at bounding box center [675, 455] width 13 height 13
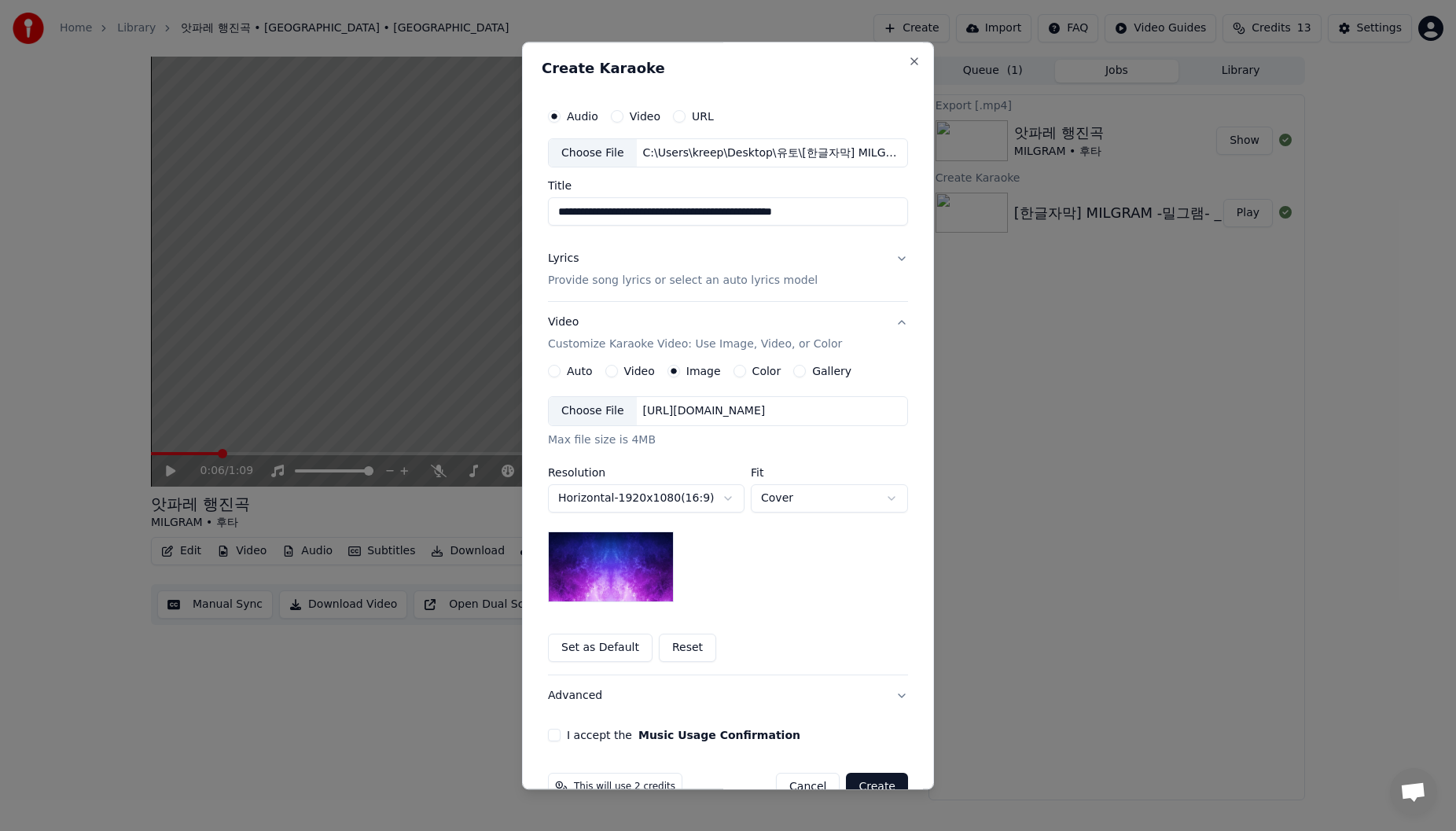
click at [582, 422] on div "Choose File" at bounding box center [593, 411] width 88 height 28
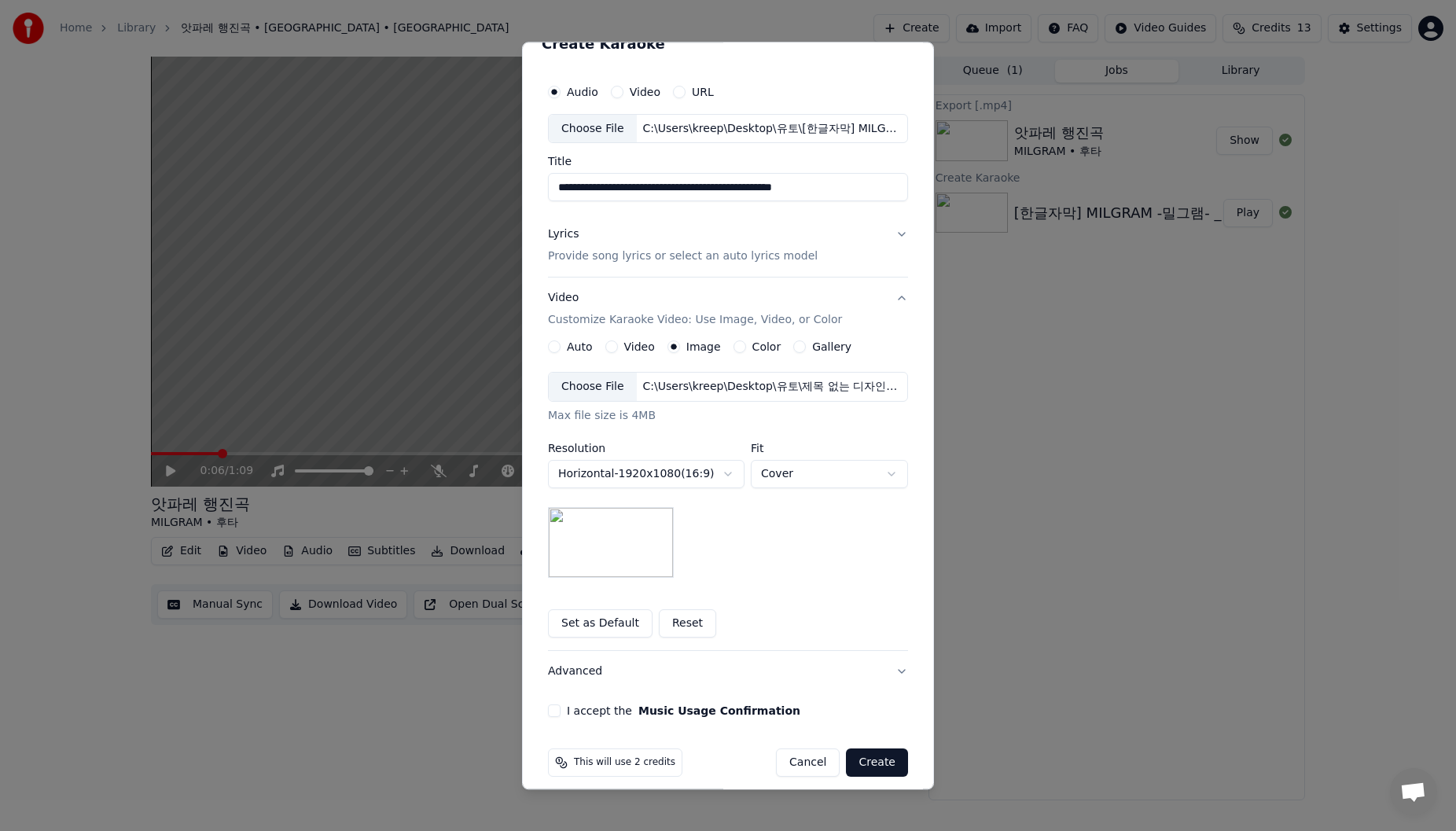
scroll to position [38, 0]
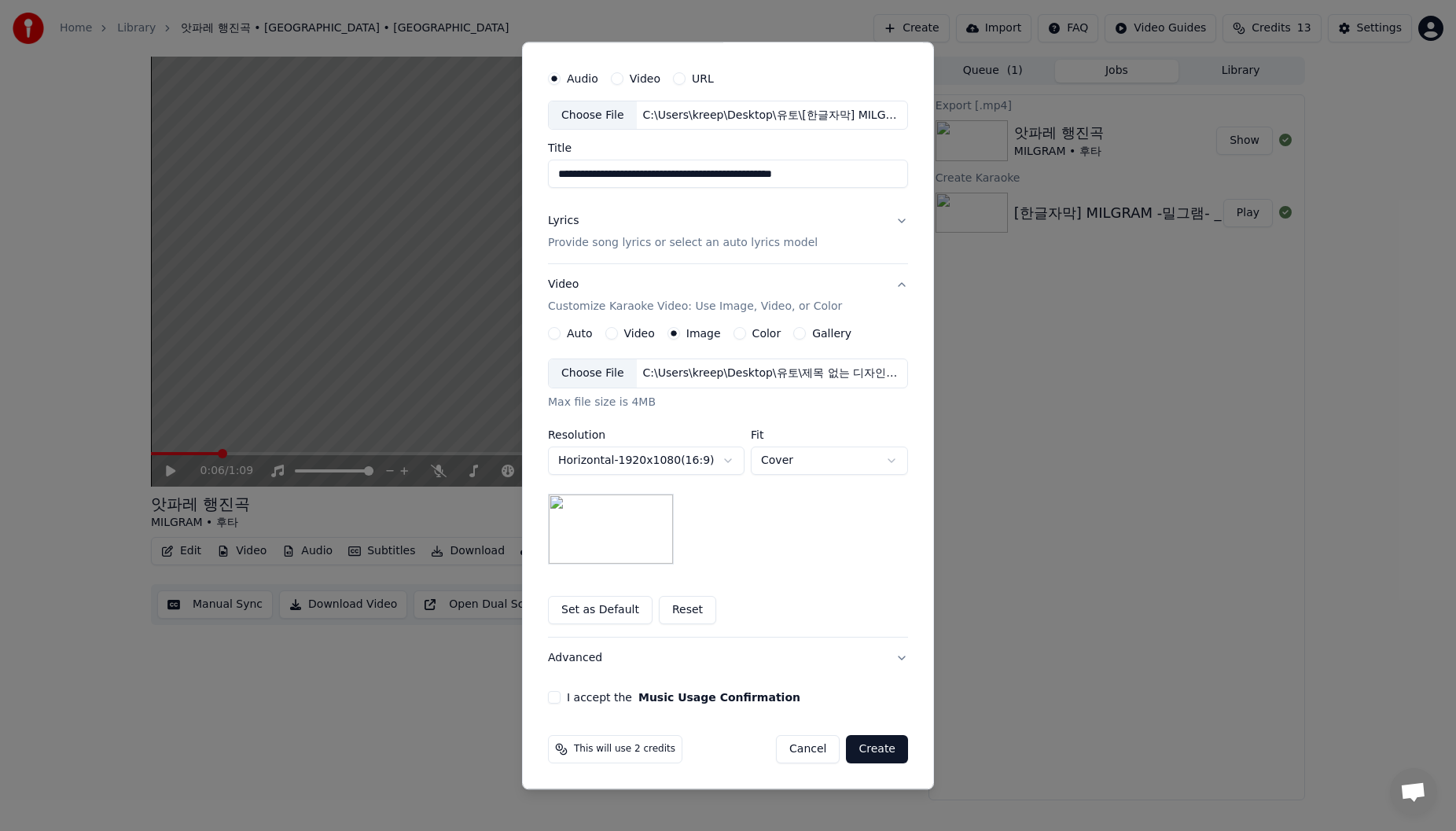
click at [616, 440] on button "Create" at bounding box center [877, 750] width 62 height 28
click at [548, 440] on button "I accept the Music Usage Confirmation" at bounding box center [554, 698] width 13 height 13
click at [616, 440] on button "Create" at bounding box center [877, 750] width 62 height 28
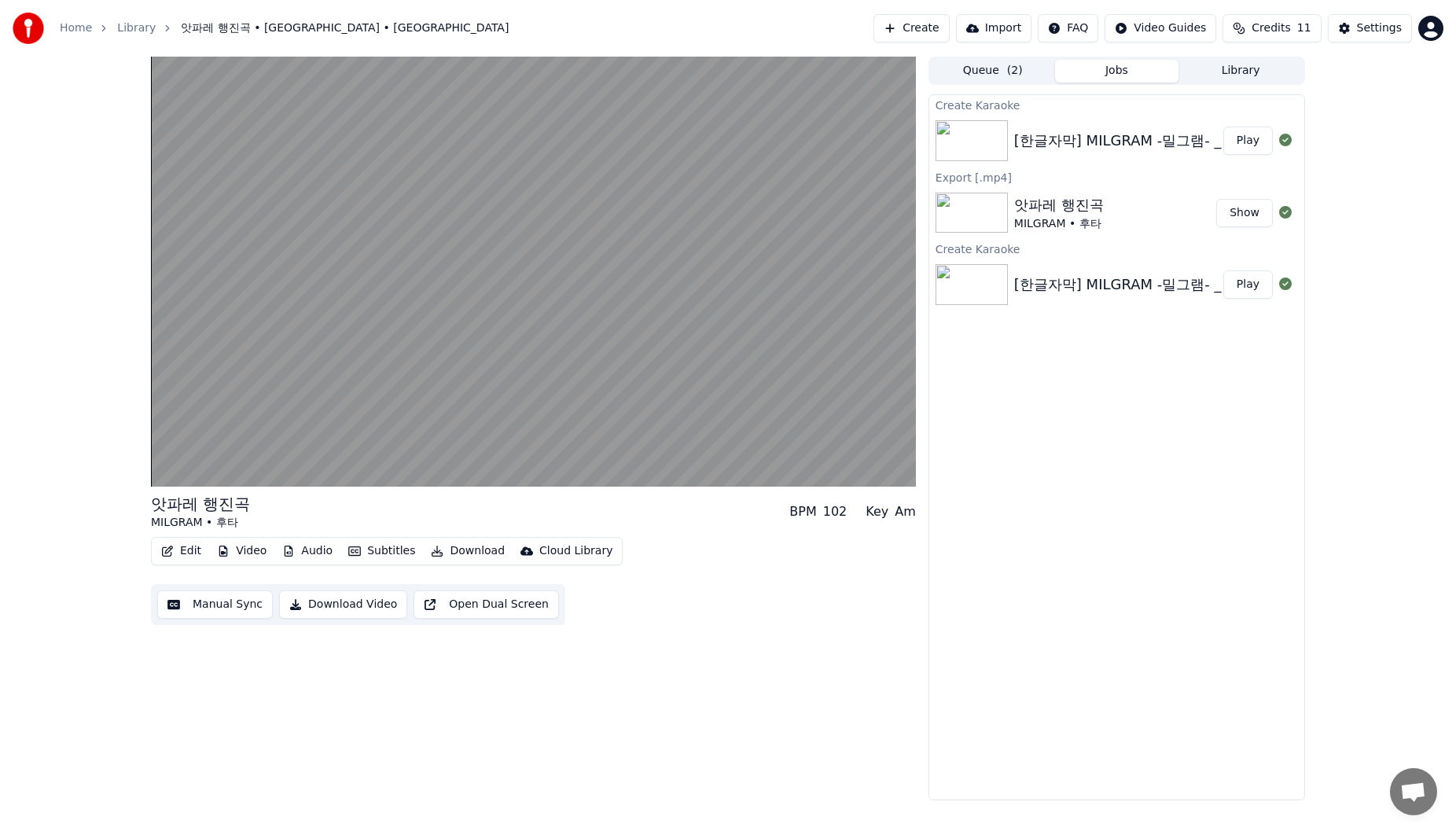
click at [616, 147] on div "[한글자막] MILGRAM -밀그램- _ 후타 「앗파레 행진곡」 제3심 MV_[cut_69sec]" at bounding box center [1274, 141] width 520 height 22
click at [616, 144] on button "Play" at bounding box center [1247, 141] width 49 height 28
click at [616, 210] on button "Show" at bounding box center [1245, 213] width 57 height 28
click at [616, 147] on button "Play" at bounding box center [1247, 141] width 49 height 28
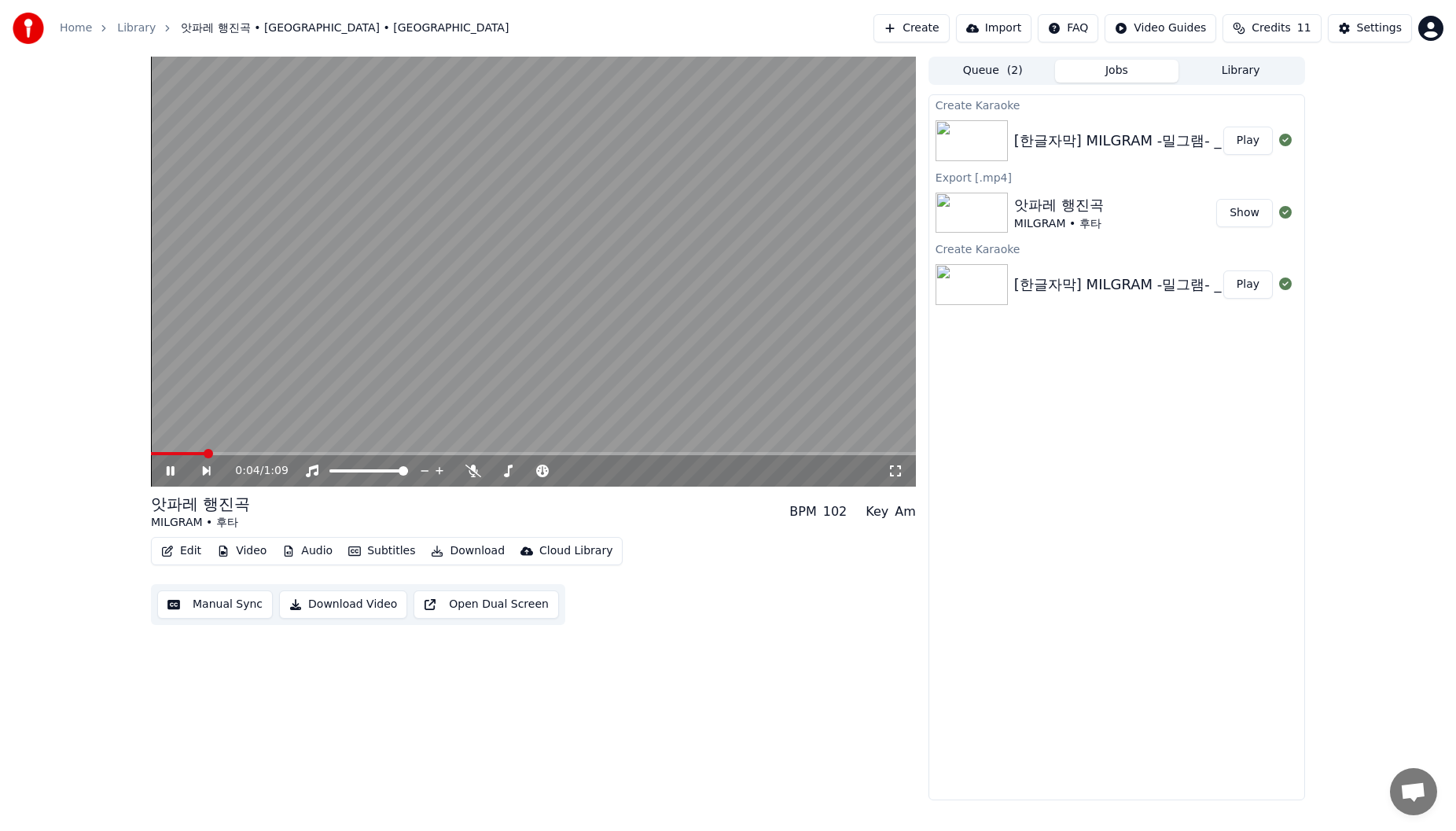
click at [278, 440] on div "0:04 / 1:09" at bounding box center [533, 471] width 765 height 31
click at [286, 440] on span at bounding box center [533, 453] width 765 height 3
drag, startPoint x: 330, startPoint y: 459, endPoint x: 343, endPoint y: 456, distance: 13.3
click at [331, 440] on div "0:12 / 1:09" at bounding box center [533, 471] width 765 height 31
click at [179, 440] on icon at bounding box center [182, 471] width 36 height 13
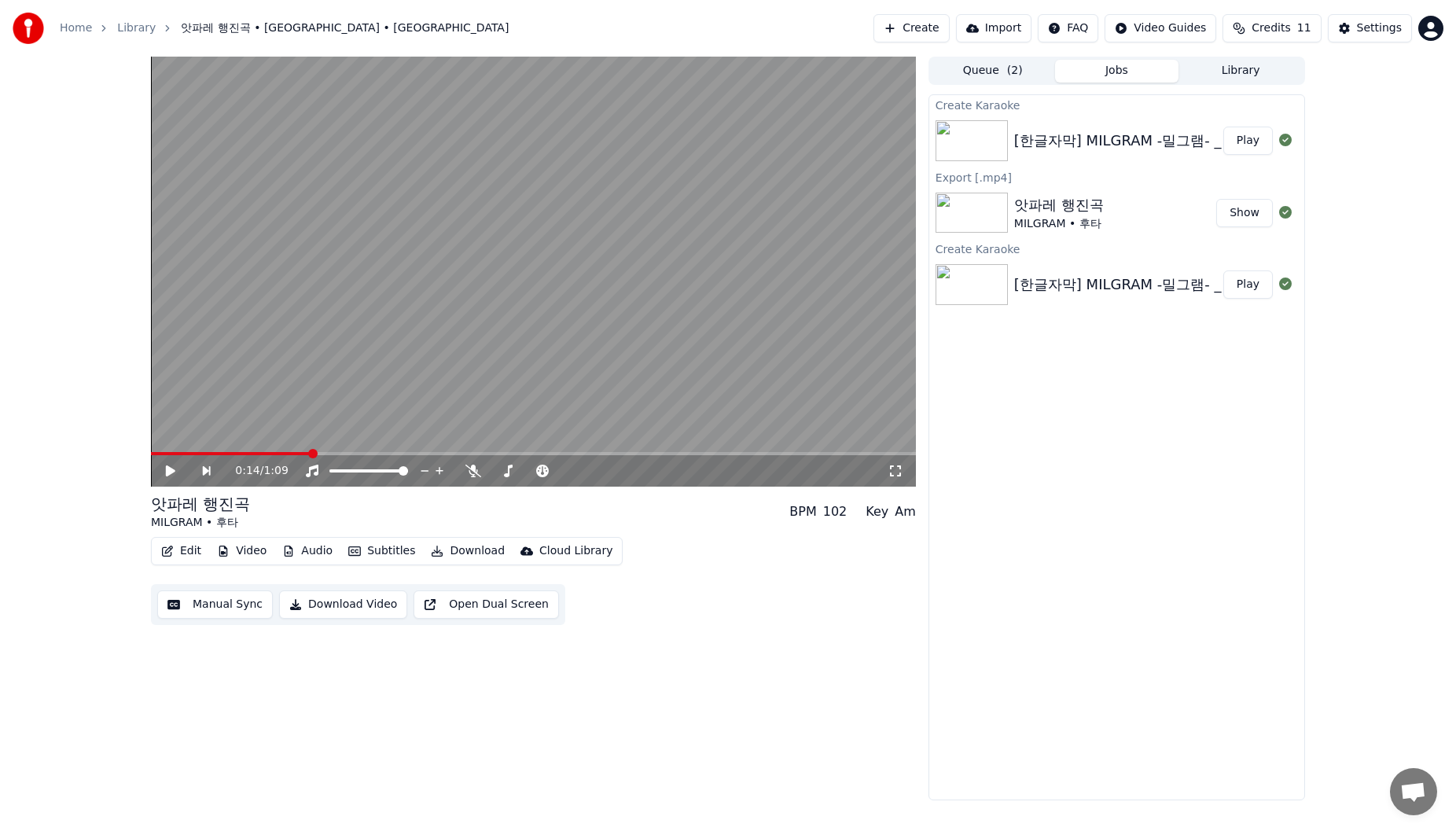
click at [616, 68] on button "Queue ( 2 )" at bounding box center [993, 71] width 124 height 22
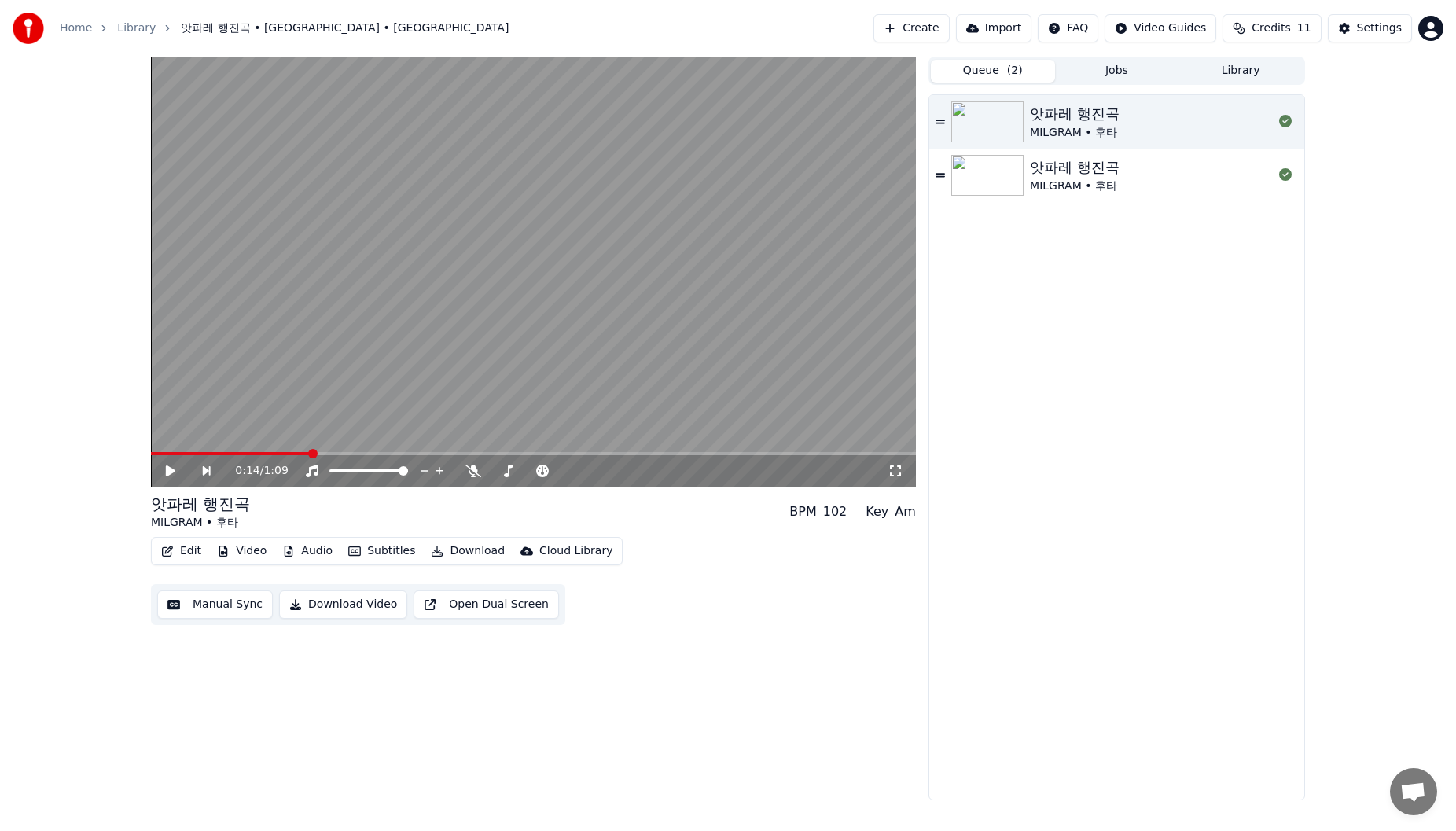
click at [616, 172] on div "앗파레 행진곡 MILGRAM • 후타" at bounding box center [1152, 175] width 243 height 38
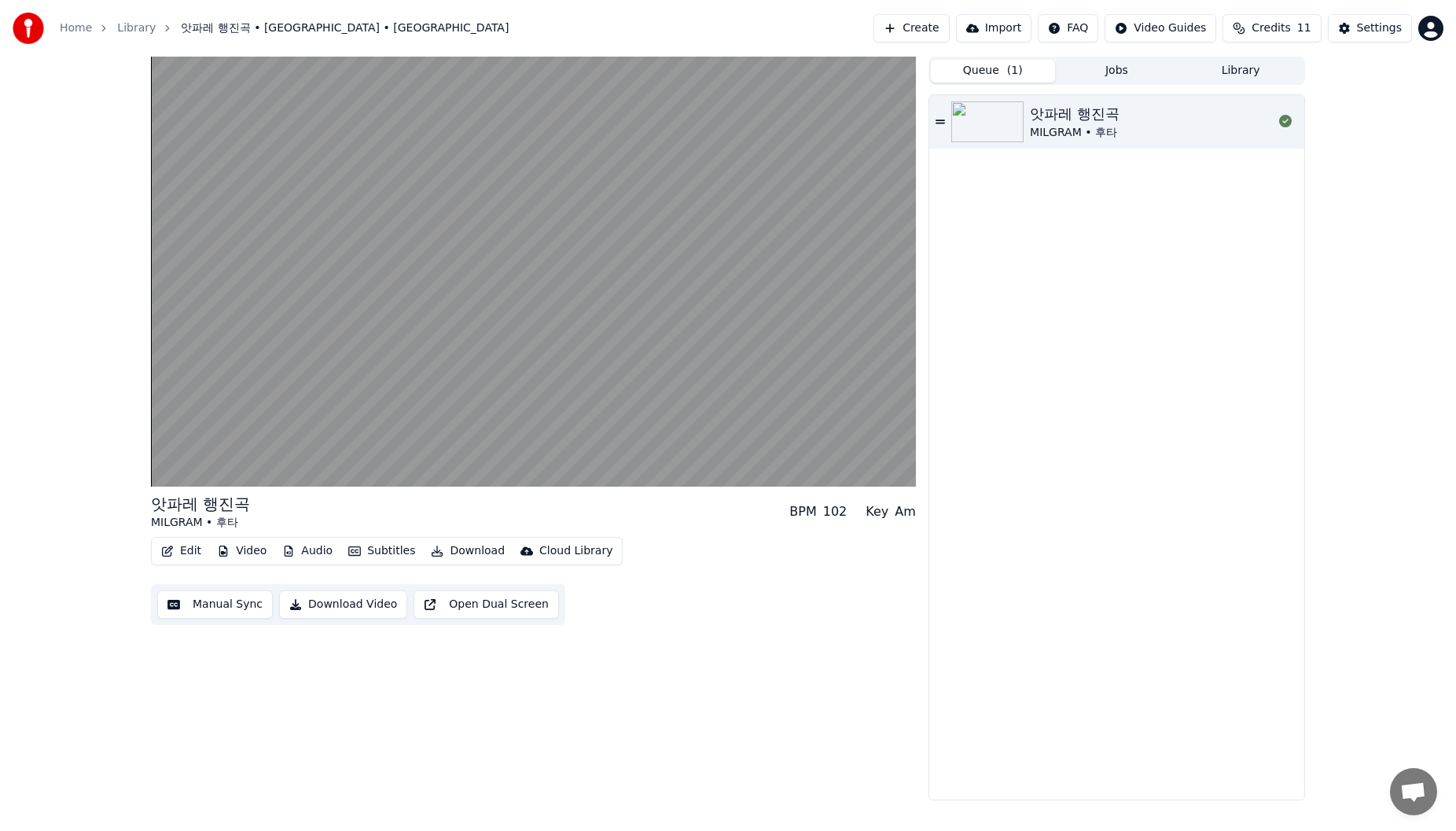
click at [616, 126] on div "앗파레 행진곡 MILGRAM • 후타" at bounding box center [1152, 122] width 243 height 38
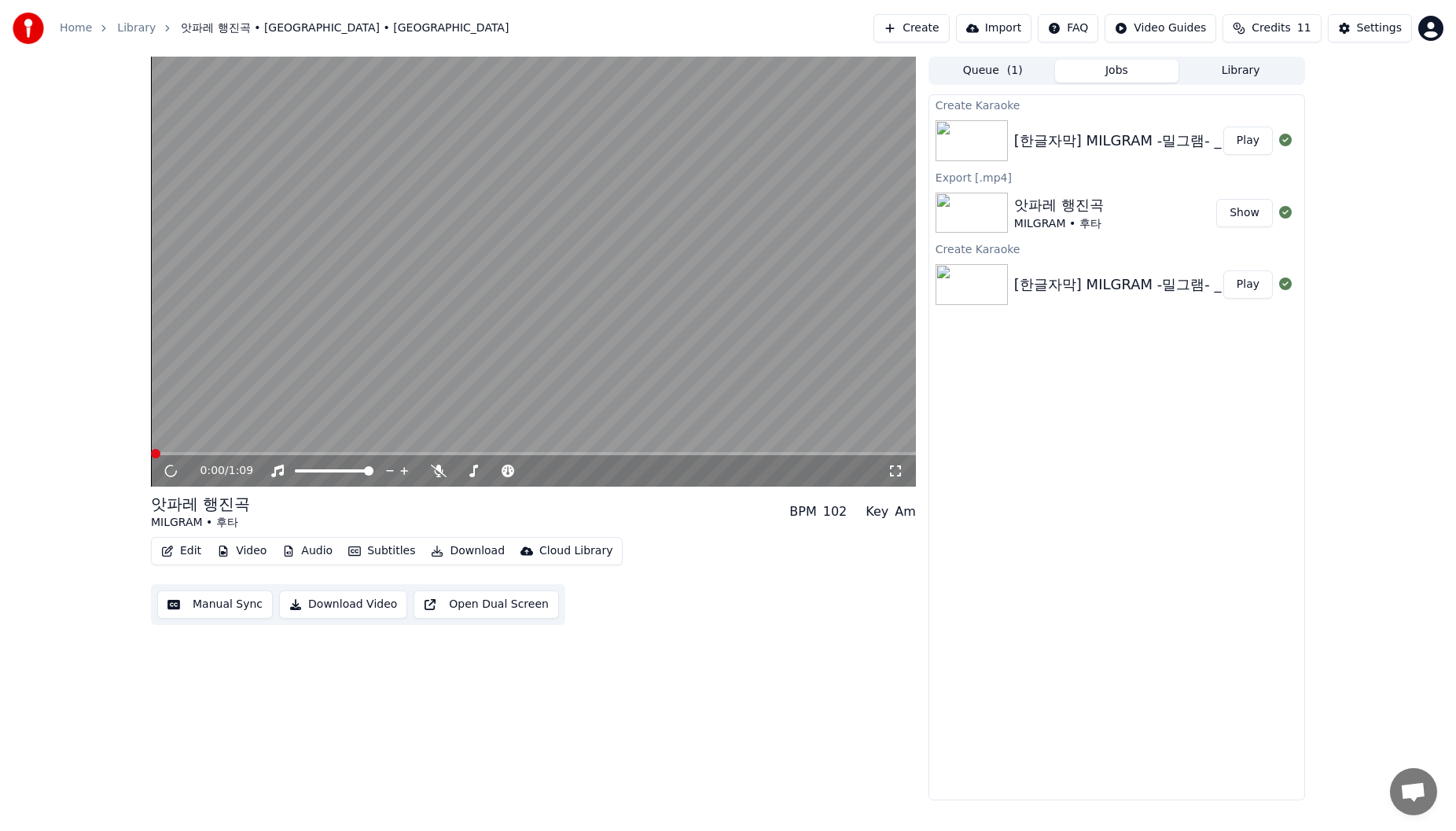
click at [616, 72] on button "Jobs" at bounding box center [1117, 71] width 124 height 22
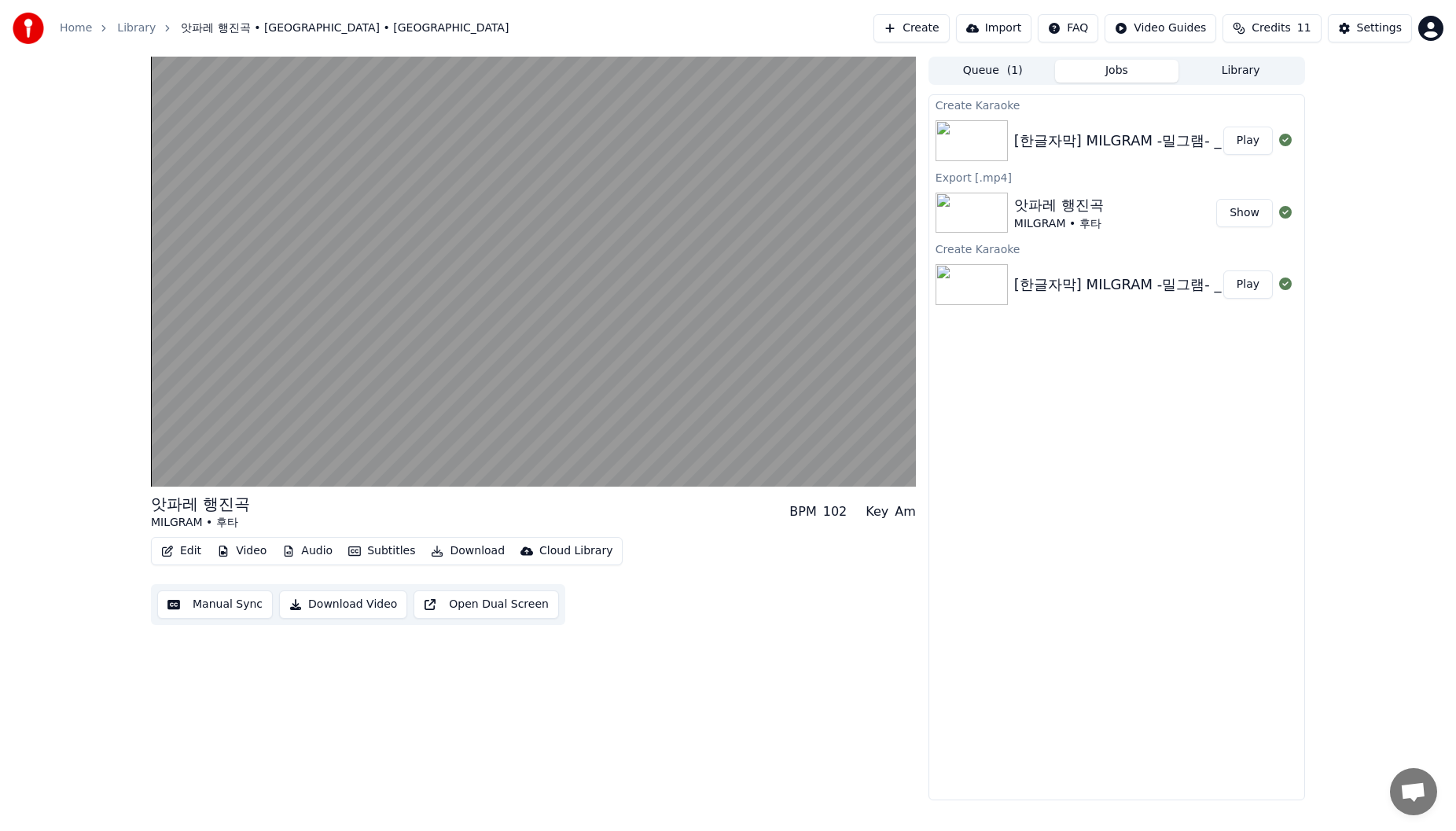
click at [616, 173] on div "Export [.mp4]" at bounding box center [1116, 177] width 375 height 19
click at [616, 270] on div "[한글자막] MILGRAM -밀그램- _ 후타 「앗파레 행진곡」 제3심 MV_[cut_69sec] Play" at bounding box center [1116, 284] width 375 height 53
click at [616, 151] on div "[한글자막] MILGRAM -밀그램- _ 후타 「앗파레 행진곡」 제3심 MV_[cut_69sec]" at bounding box center [1274, 141] width 520 height 22
click at [616, 143] on div "[한글자막] MILGRAM -밀그램- _ 후타 「앗파레 행진곡」 제3심 MV_[cut_69sec]" at bounding box center [1274, 141] width 520 height 22
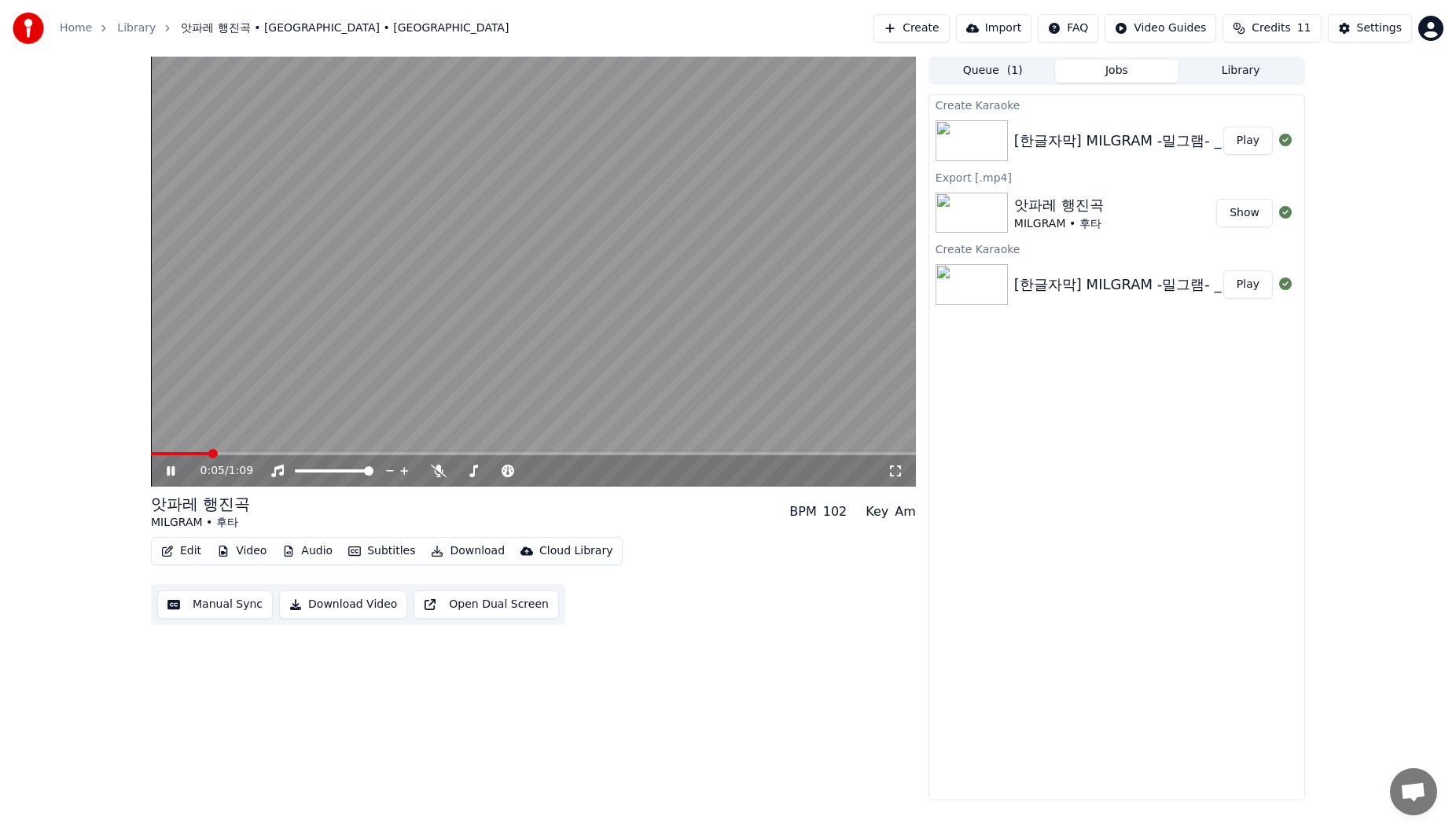
click at [176, 440] on icon at bounding box center [182, 471] width 37 height 13
click at [616, 291] on div "[한글자막] MILGRAM -밀그램- _ 후타 「앗파레 행진곡」 제3심 MV_[cut_69sec]" at bounding box center [1274, 284] width 520 height 22
click at [616, 41] on button "Create" at bounding box center [911, 28] width 76 height 28
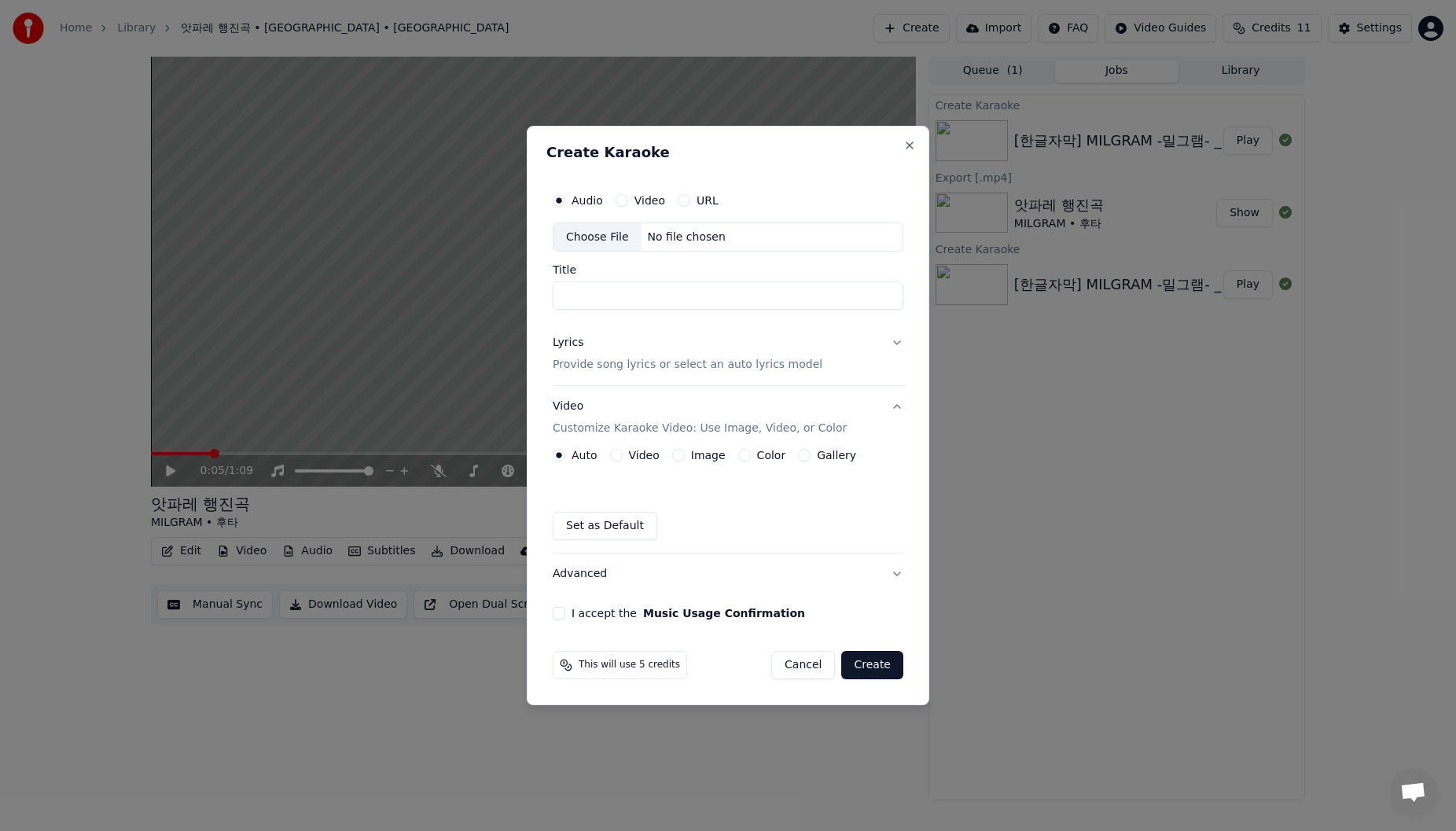
click at [605, 242] on div "Choose File" at bounding box center [597, 237] width 88 height 28
type input "**********"
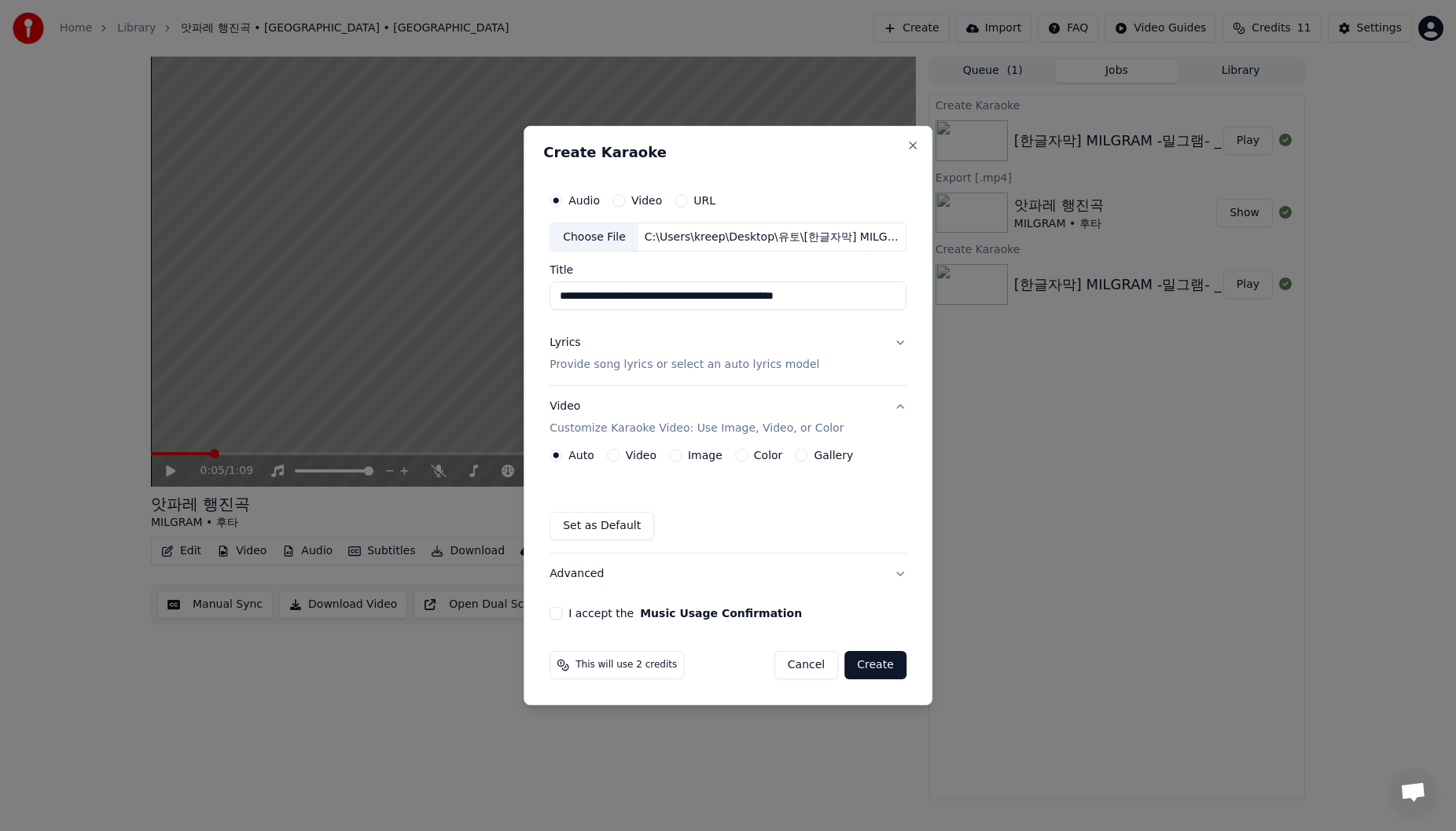
scroll to position [0, 52]
drag, startPoint x: 558, startPoint y: 297, endPoint x: 897, endPoint y: 298, distance: 339.0
click at [616, 298] on input "**********" at bounding box center [725, 296] width 353 height 28
type input "**********"
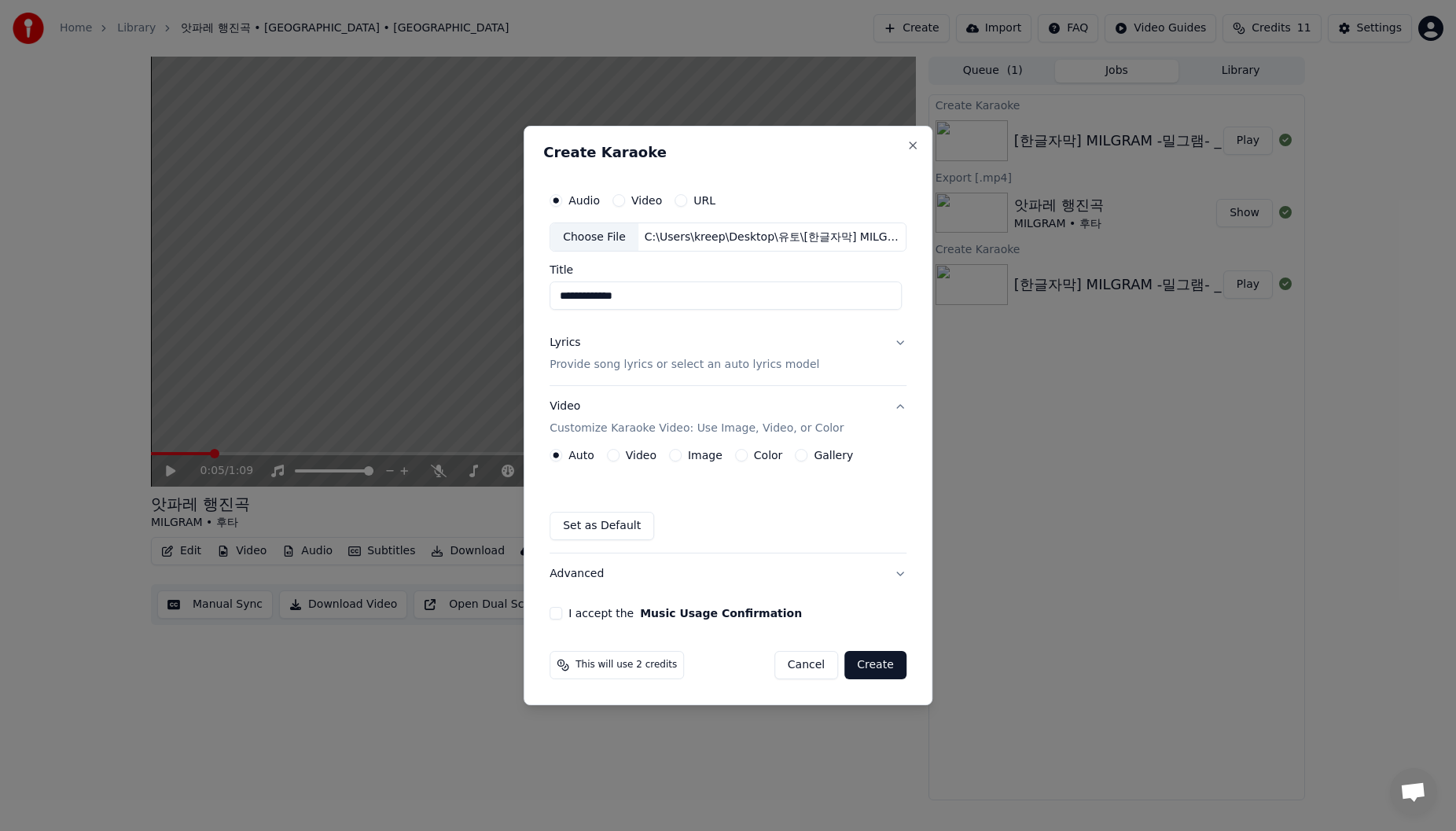
click at [616, 362] on button "Lyrics Provide song lyrics or select an auto lyrics model" at bounding box center [728, 354] width 357 height 63
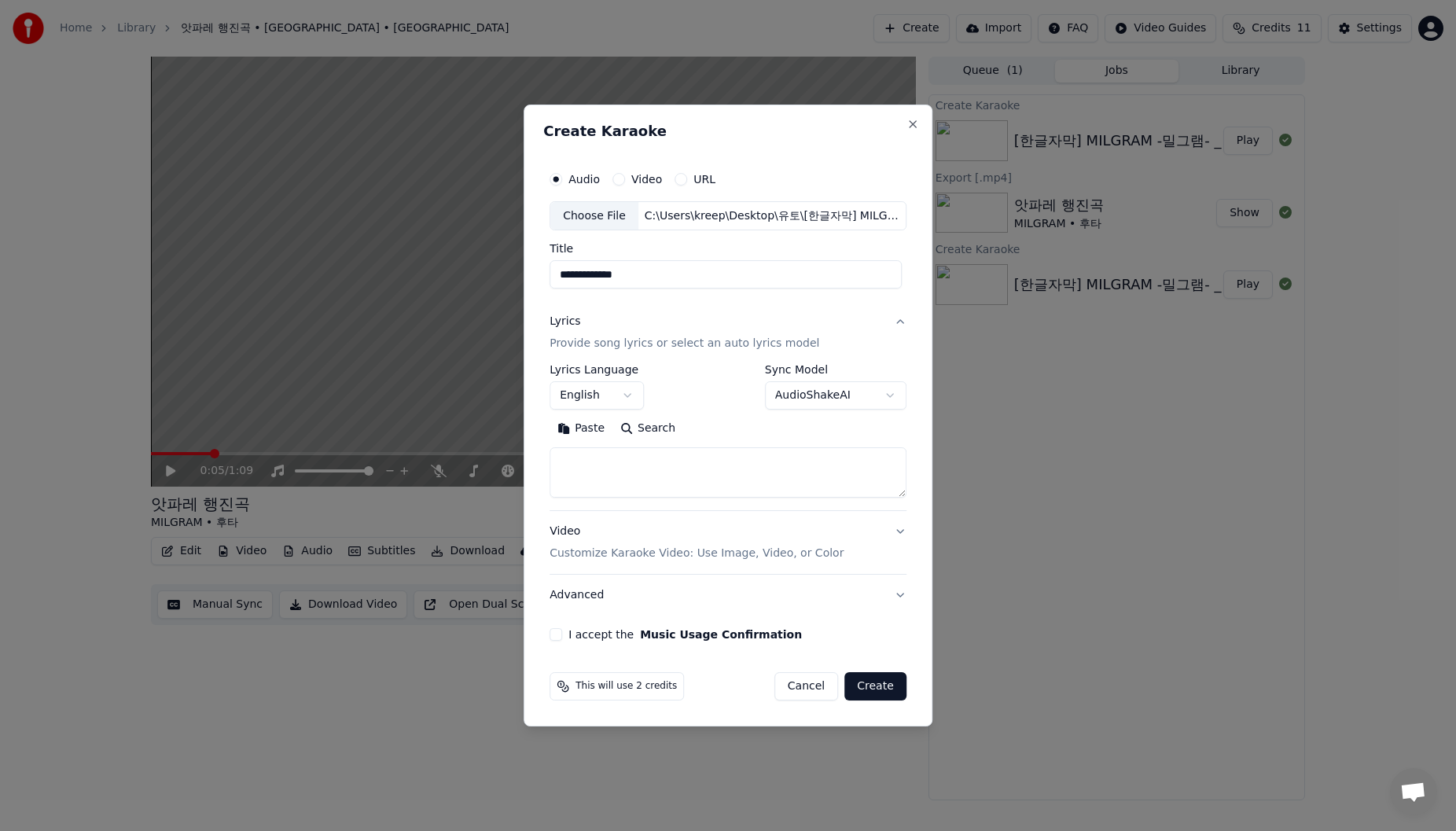
drag, startPoint x: 651, startPoint y: 478, endPoint x: 639, endPoint y: 447, distance: 33.2
click at [616, 440] on textarea at bounding box center [728, 473] width 357 height 50
click at [616, 397] on body "**********" at bounding box center [728, 416] width 1456 height 831
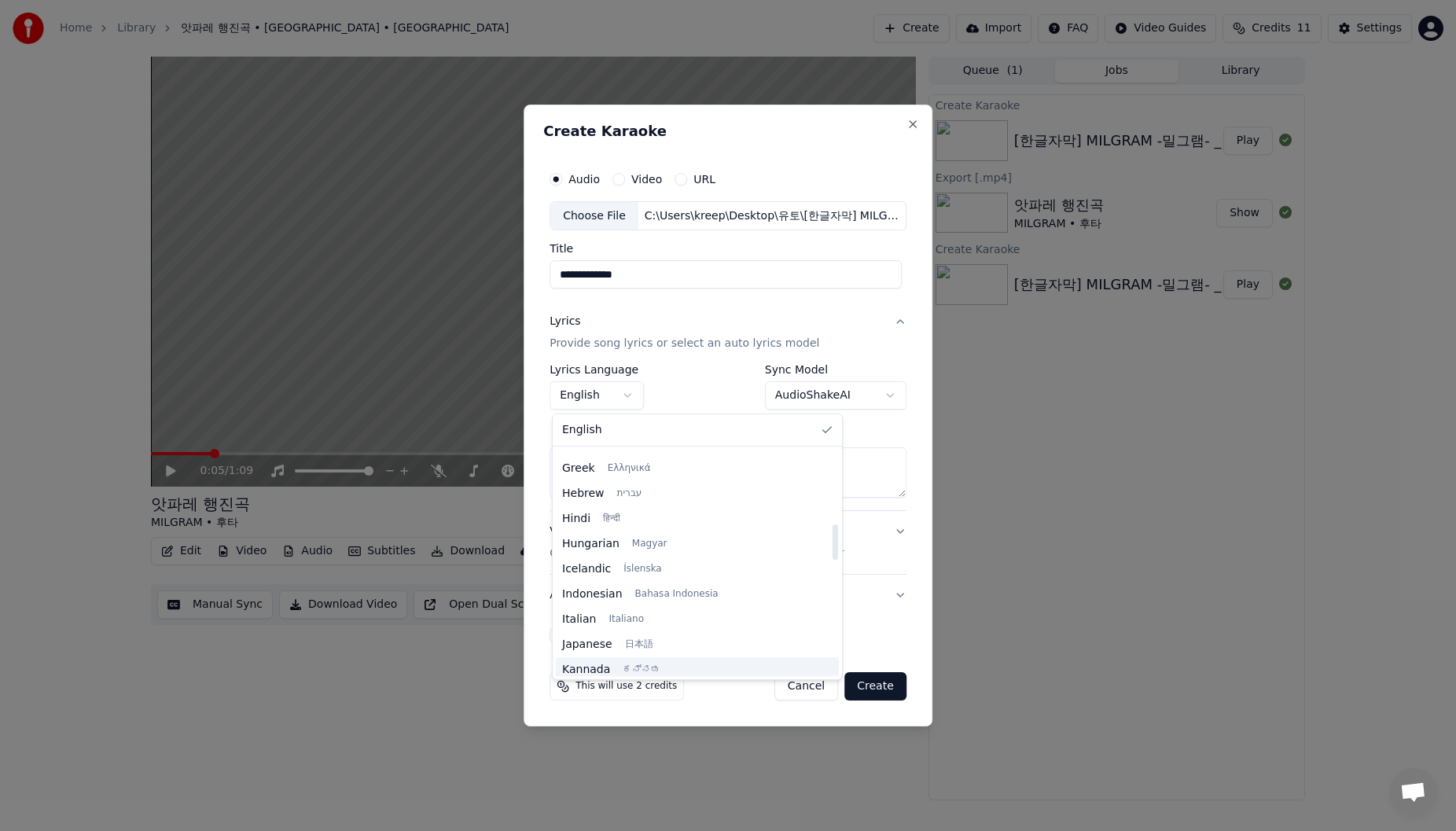
scroll to position [550, 0]
select select "**"
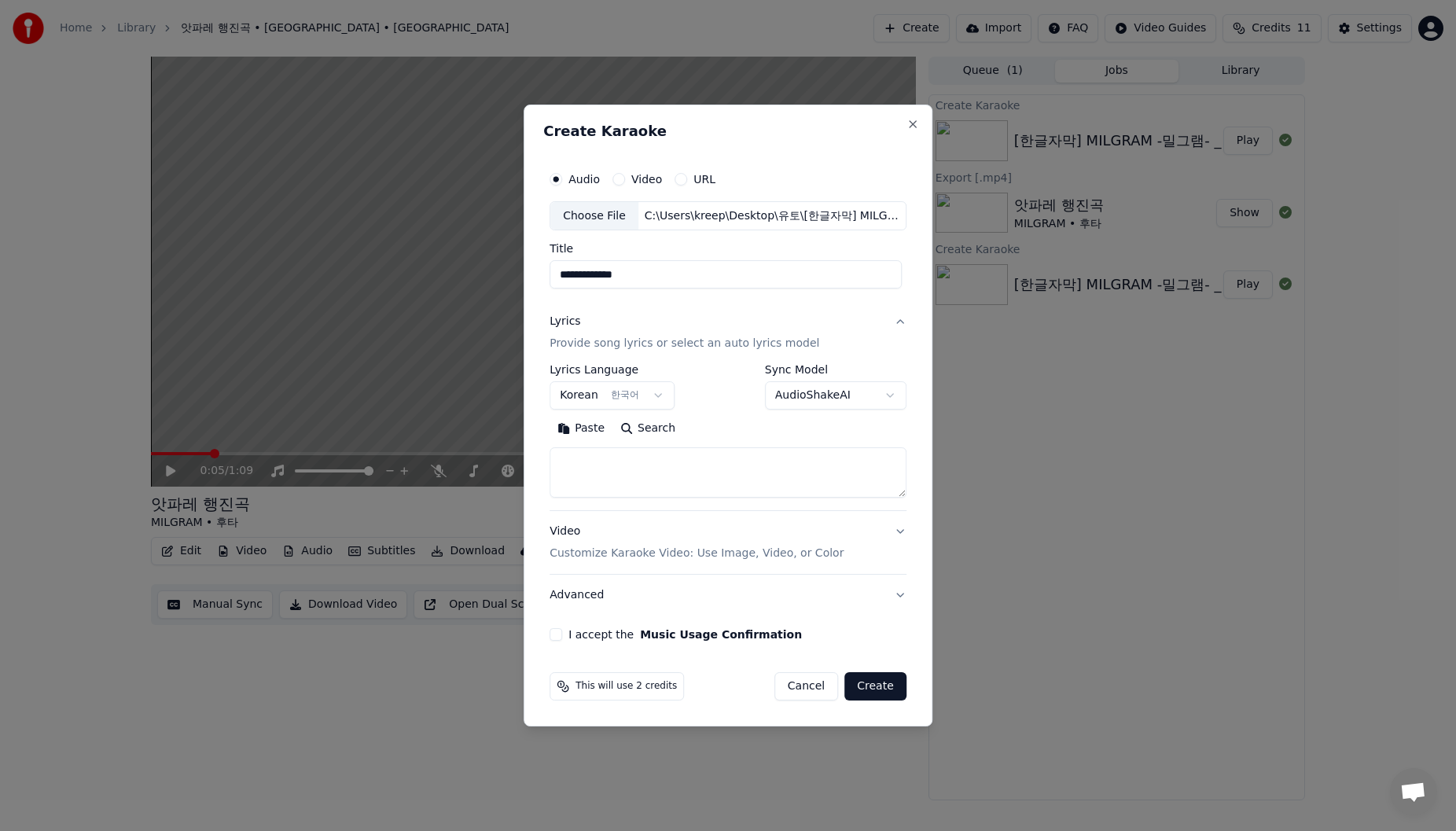
click at [616, 440] on textarea at bounding box center [728, 473] width 357 height 50
paste textarea "**********"
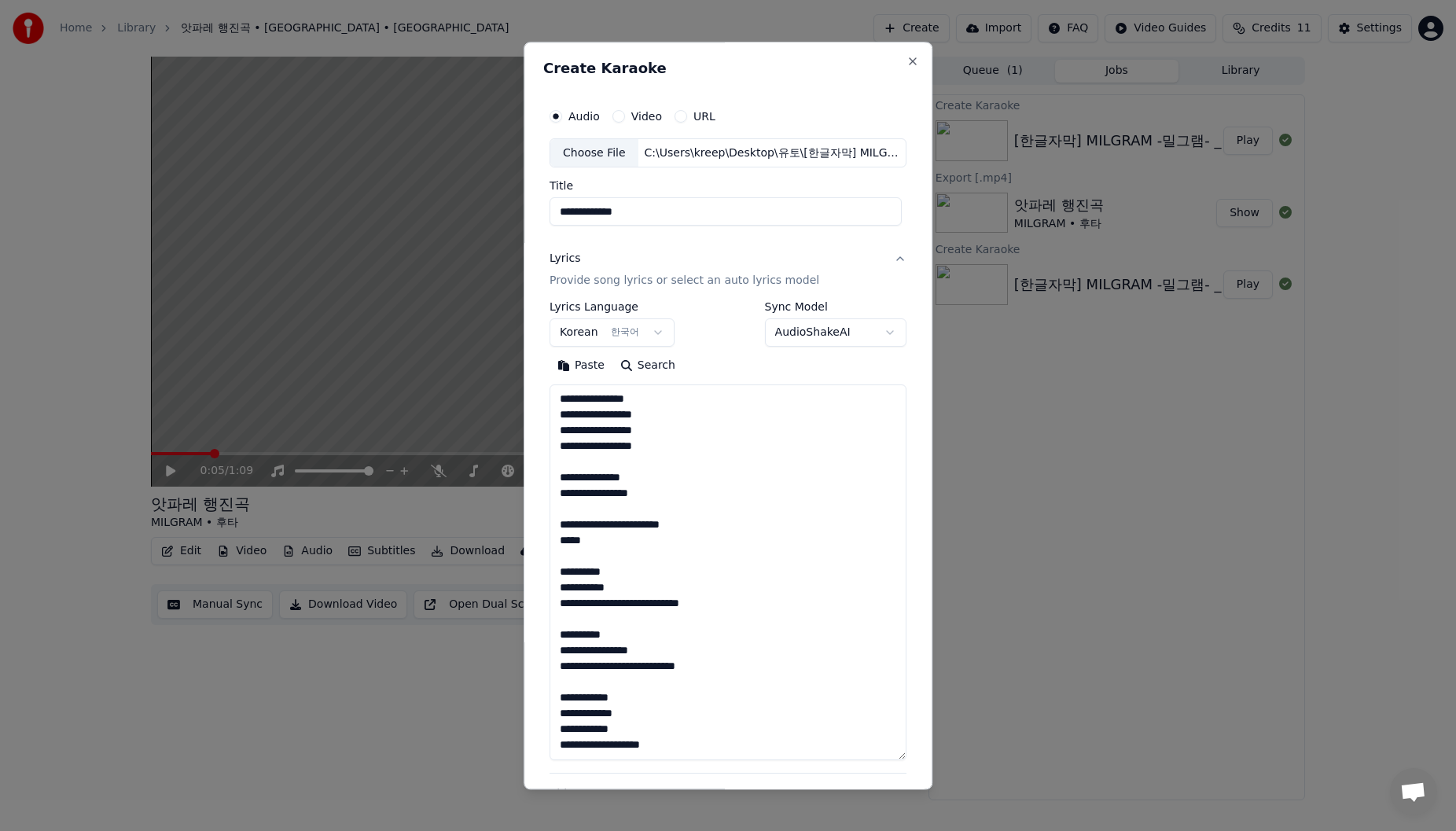
scroll to position [318, 0]
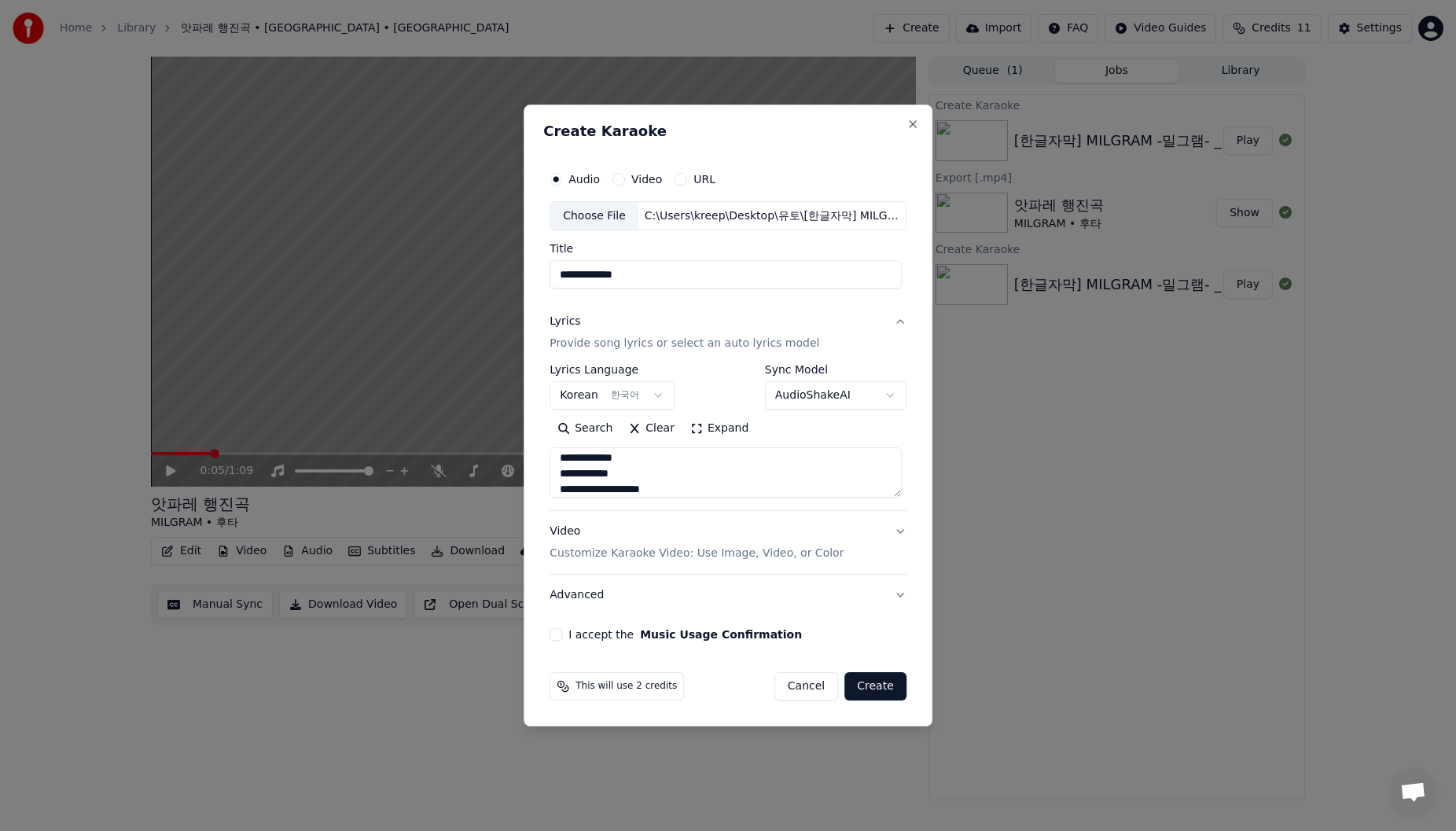
click at [616, 440] on textarea "**********" at bounding box center [725, 473] width 353 height 50
type textarea "**********"
click at [616, 431] on div "Search Clear Expand" at bounding box center [728, 428] width 357 height 25
click at [616, 440] on button "Video Customize Karaoke Video: Use Image, Video, or Color" at bounding box center [728, 543] width 357 height 63
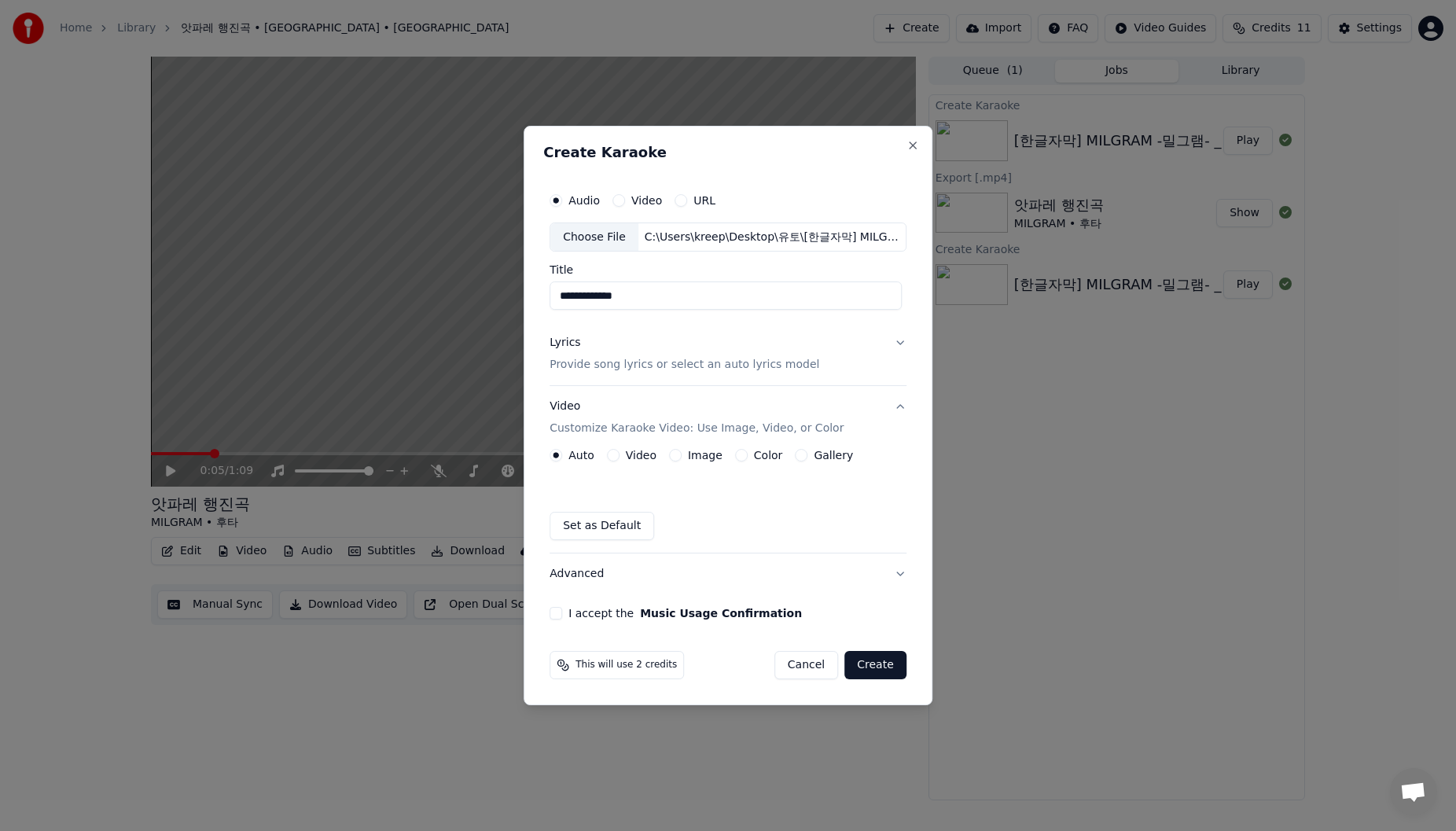
click at [616, 440] on label "Image" at bounding box center [705, 455] width 34 height 11
click at [616, 440] on button "Image" at bounding box center [675, 455] width 13 height 13
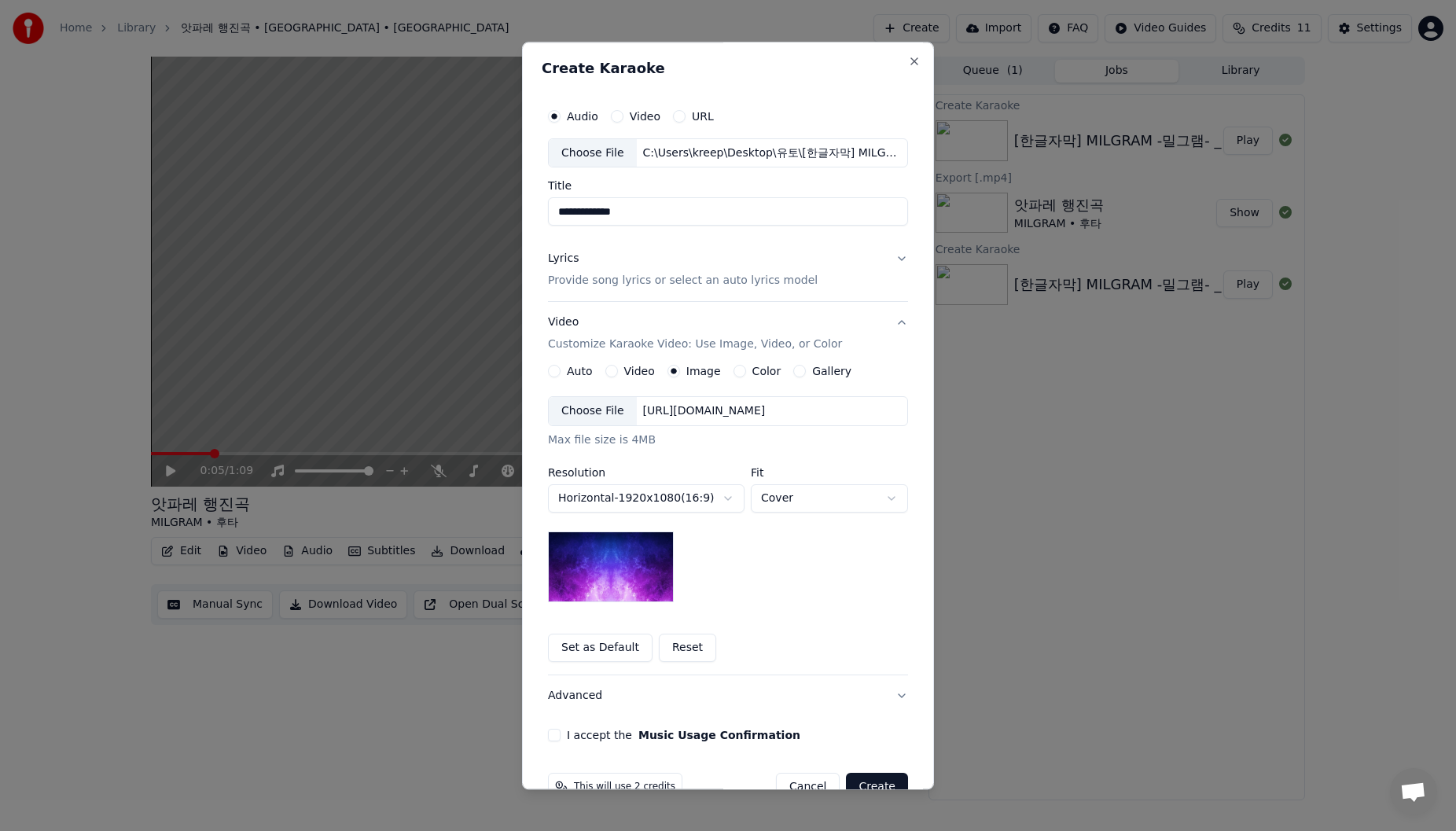
click at [601, 412] on div "Choose File" at bounding box center [593, 411] width 88 height 28
click at [616, 262] on button "Lyrics Provide song lyrics or select an auto lyrics model" at bounding box center [728, 270] width 360 height 63
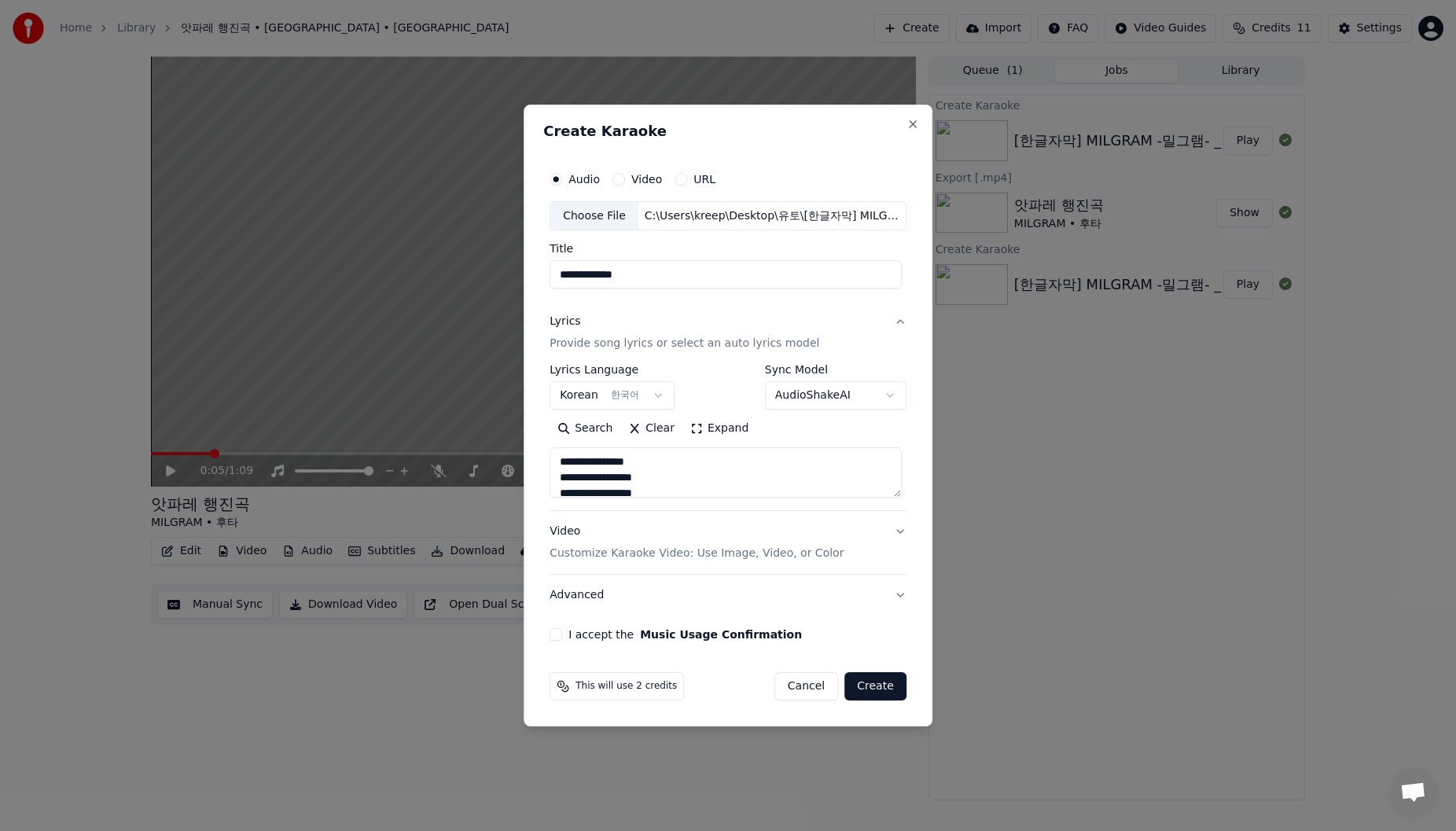
click at [560, 440] on button "I accept the Music Usage Confirmation" at bounding box center [555, 634] width 13 height 13
click at [616, 440] on button "Create" at bounding box center [876, 686] width 62 height 28
select select
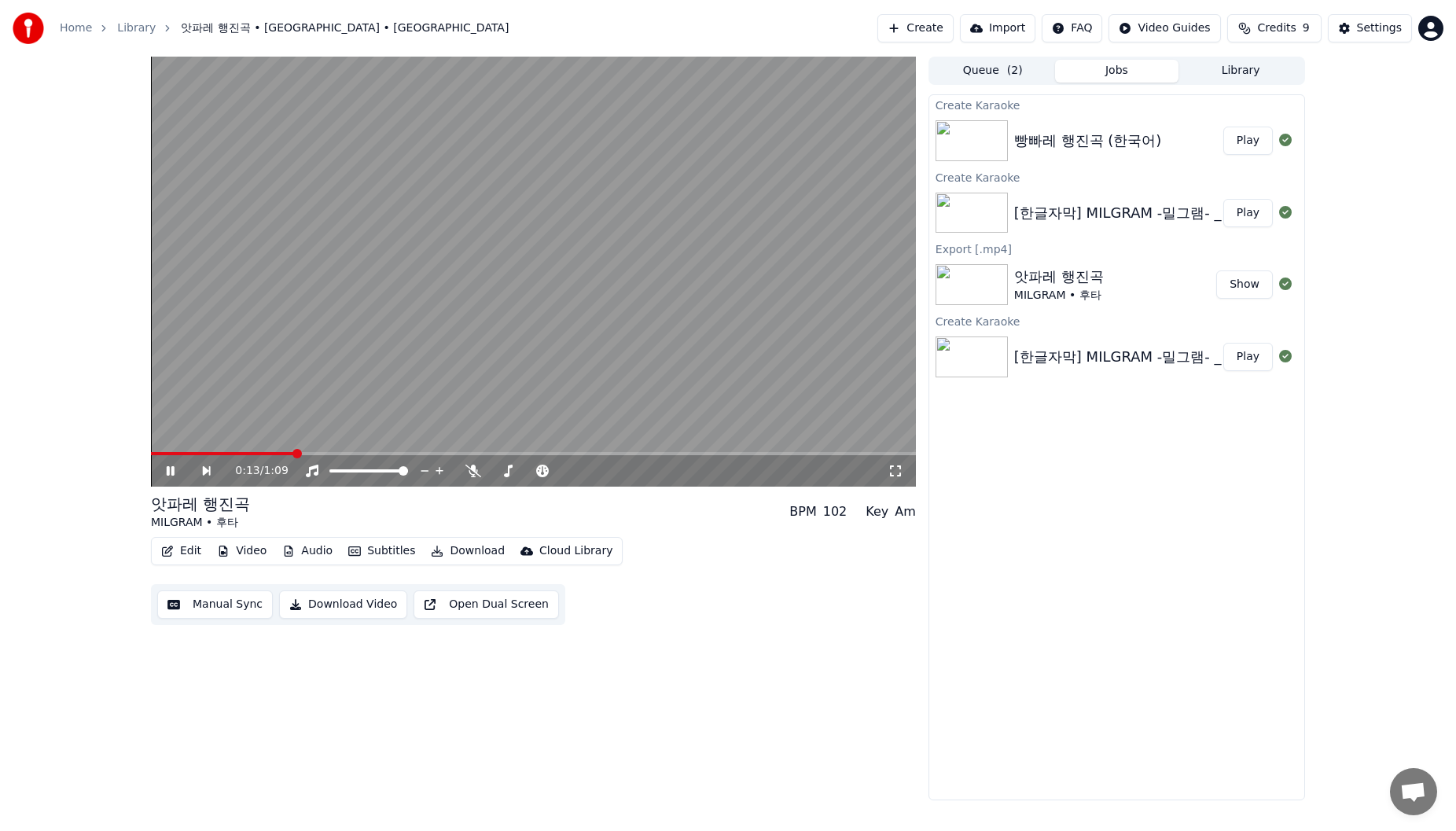
click at [290, 440] on span at bounding box center [533, 453] width 765 height 3
click at [616, 148] on button "Play" at bounding box center [1247, 141] width 49 height 28
click at [278, 440] on span at bounding box center [533, 453] width 765 height 3
click at [173, 440] on icon at bounding box center [170, 471] width 8 height 9
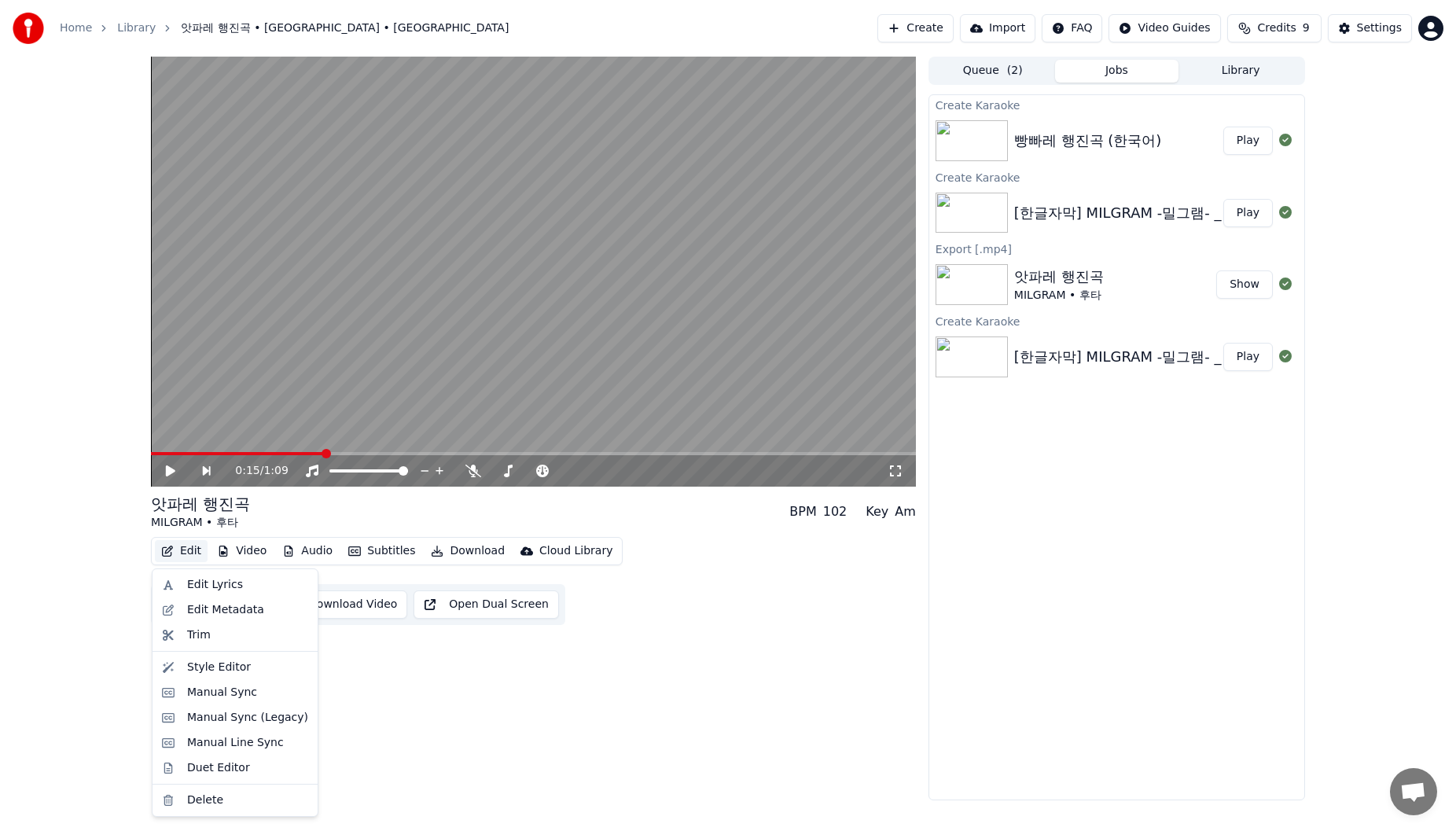
click at [175, 440] on button "Edit" at bounding box center [181, 552] width 53 height 22
click at [201, 440] on div "Edit Lyrics" at bounding box center [215, 584] width 56 height 16
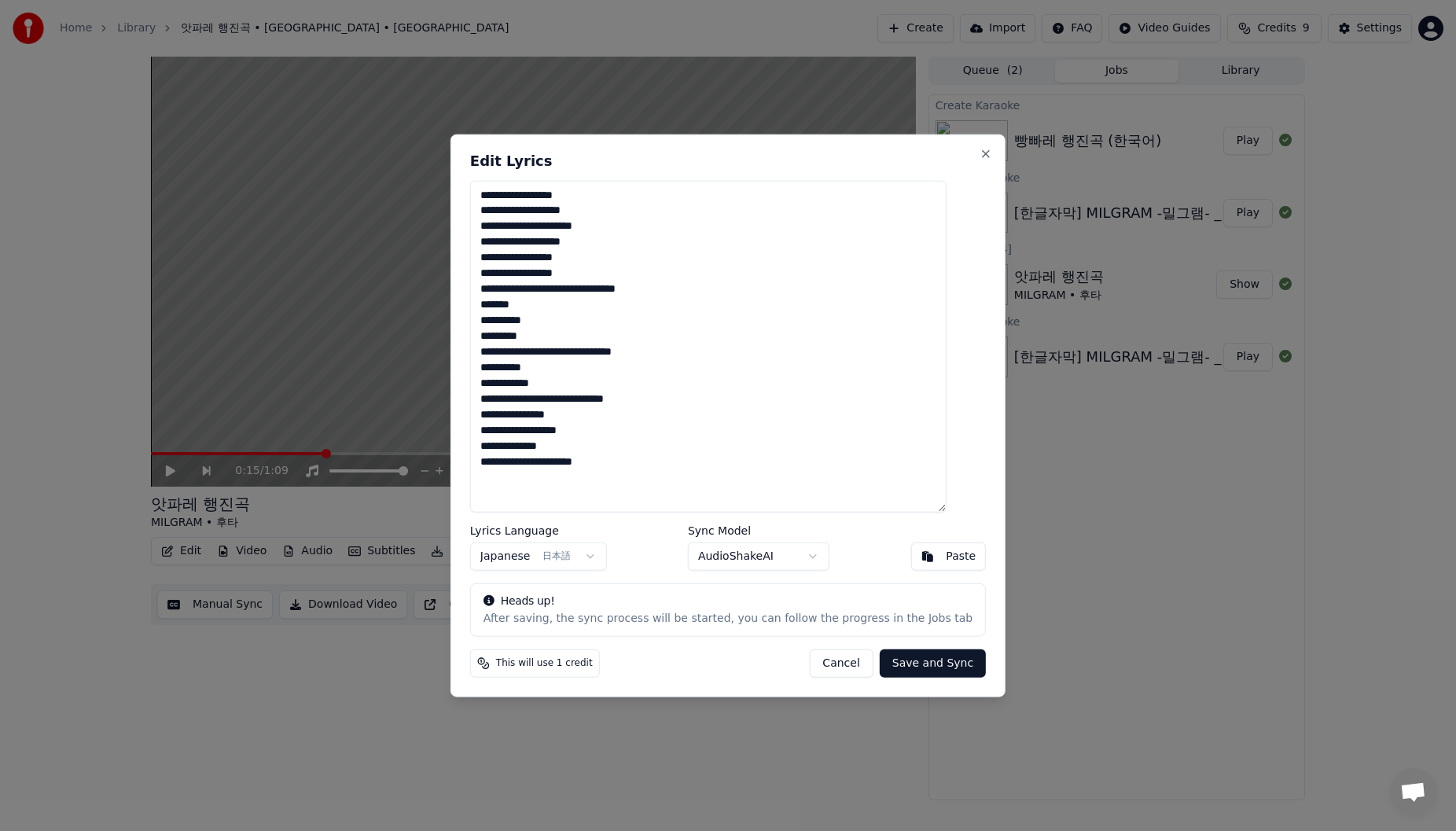
drag, startPoint x: 786, startPoint y: 482, endPoint x: 500, endPoint y: 193, distance: 406.6
click at [500, 193] on textarea "**********" at bounding box center [708, 347] width 477 height 333
click at [584, 440] on body "**********" at bounding box center [728, 416] width 1456 height 831
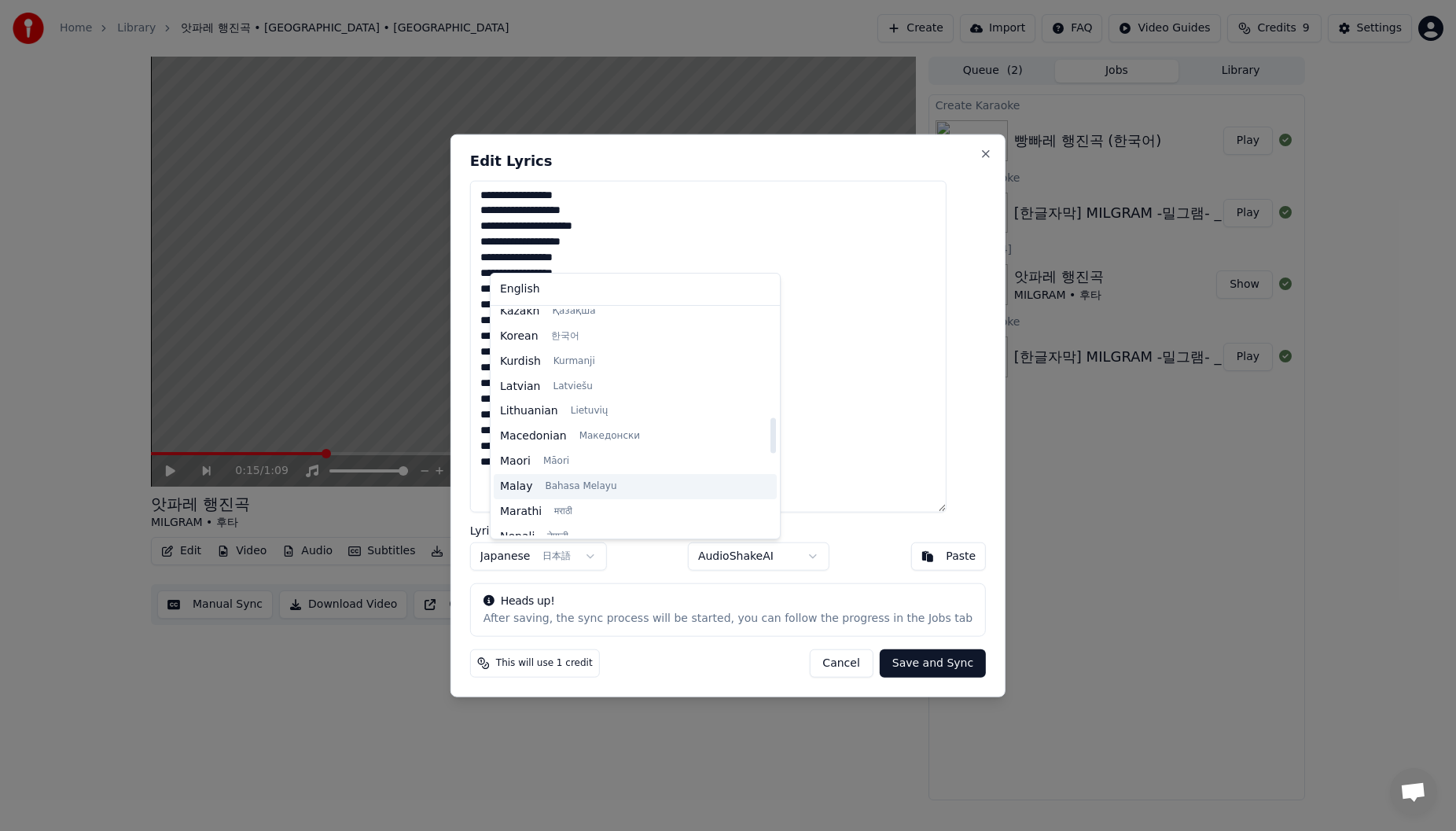
scroll to position [689, 0]
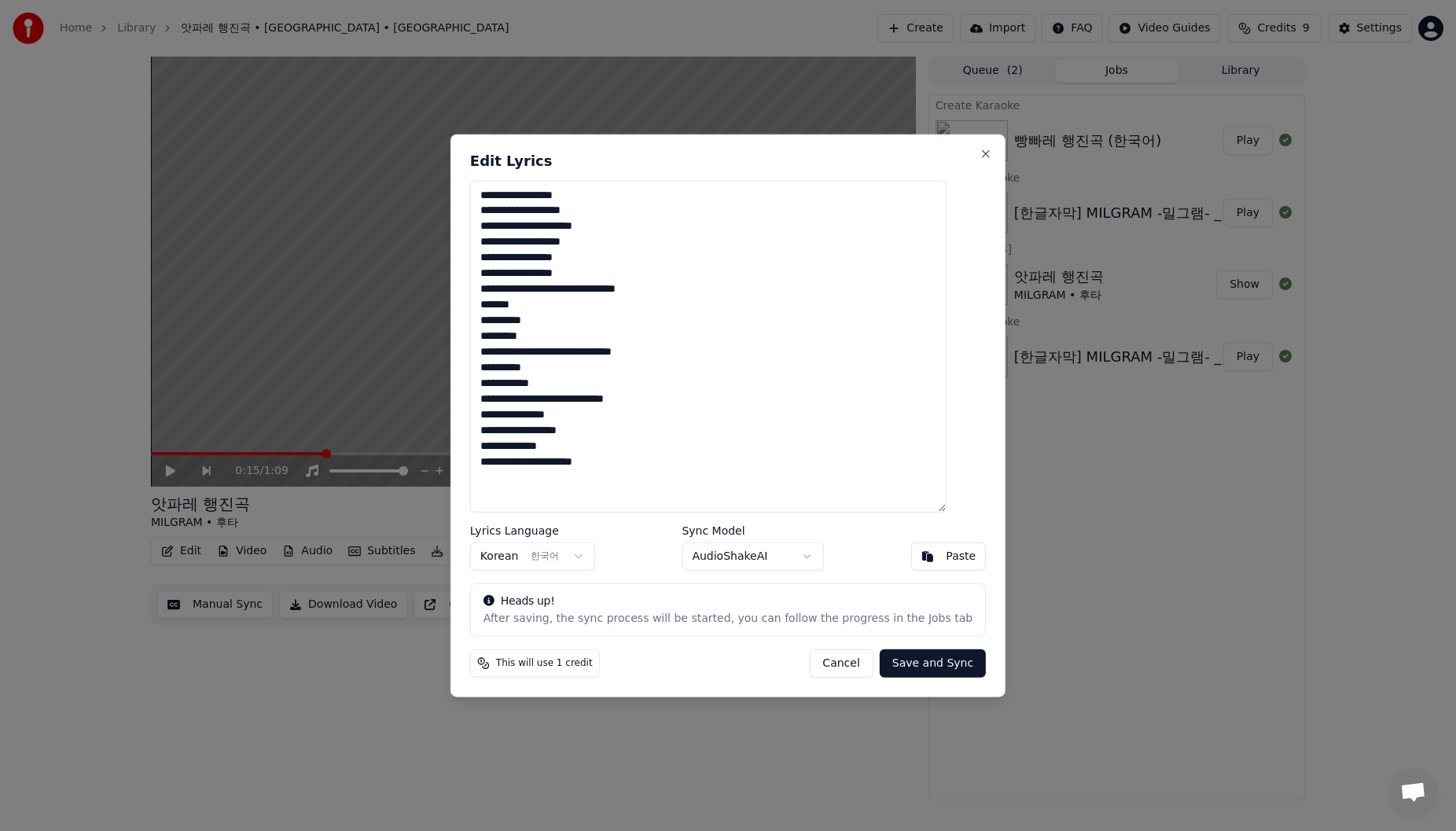
paste textarea "**********"
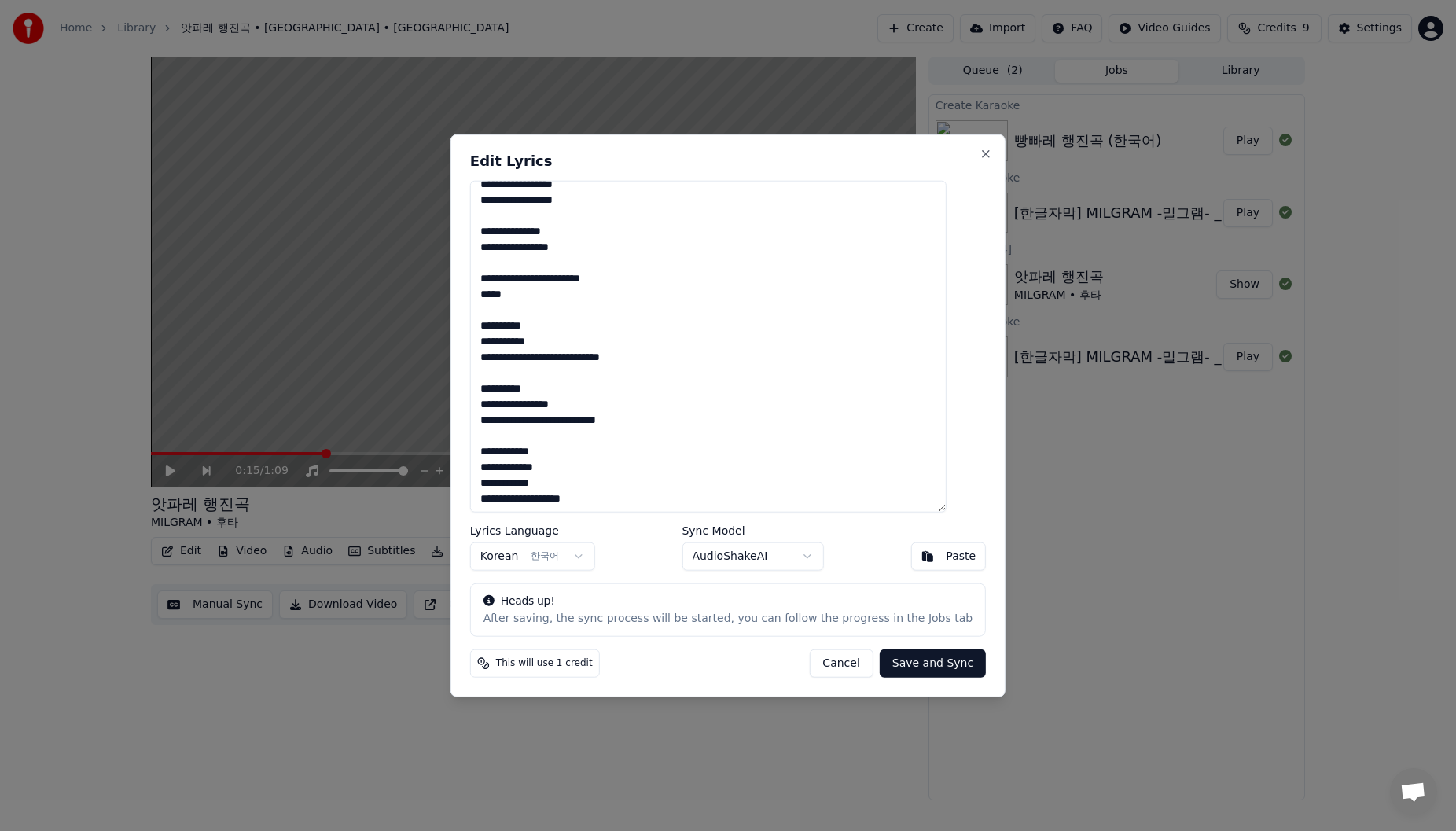
scroll to position [43, 0]
type textarea "**********"
click at [616, 440] on div "Lyrics Language Korean 한국어 Sync Model AudioShakeAI Paste" at bounding box center [728, 547] width 516 height 46
click at [616, 440] on button "Save and Sync" at bounding box center [933, 663] width 106 height 28
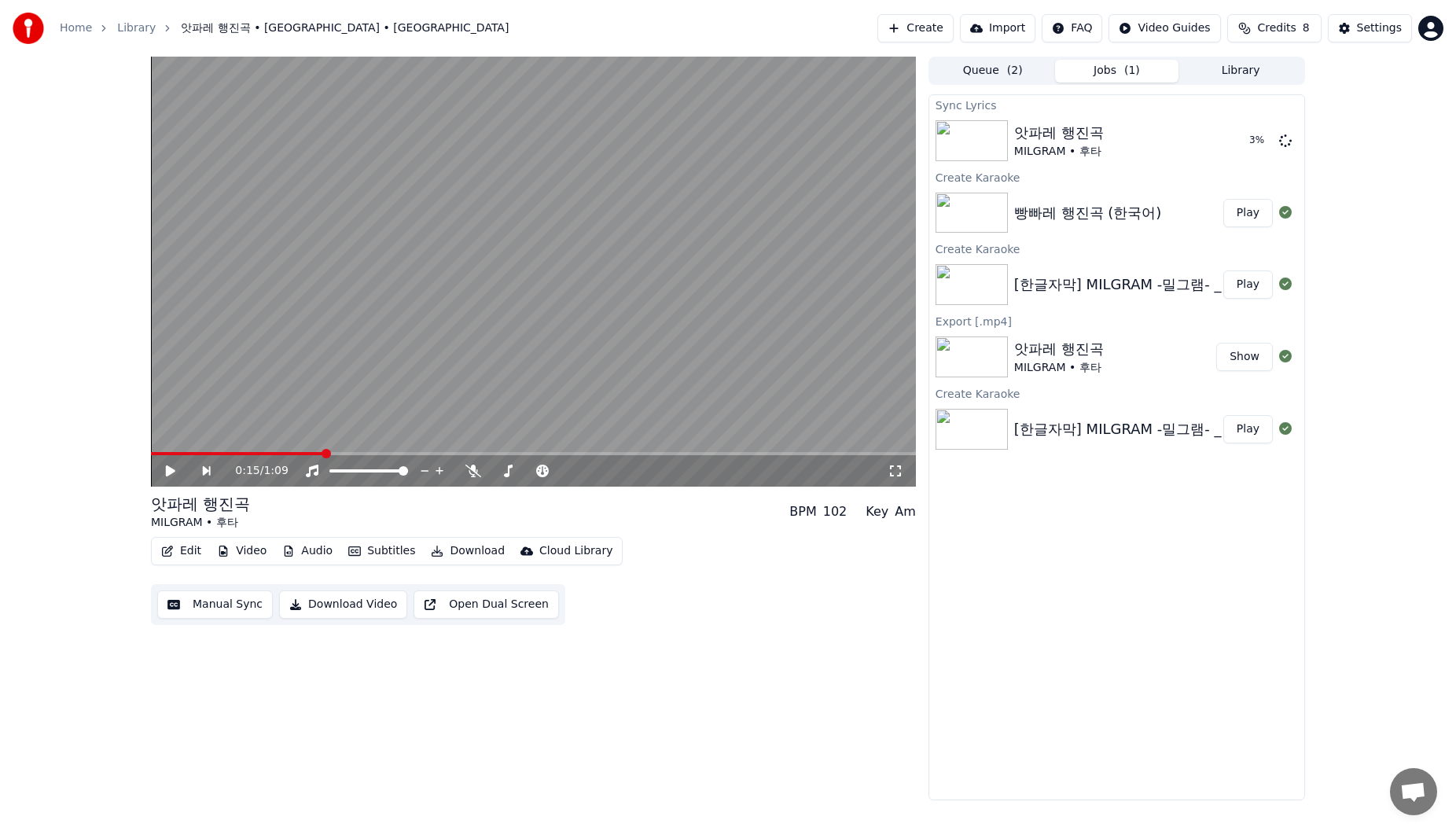
click at [616, 108] on div "0:15 / 1:09 앗파레 행진곡 MILGRAM • 후타 BPM 102 Key Am Edit Video Audio Subtitles Down…" at bounding box center [728, 428] width 1456 height 744
click at [616, 359] on button "Show" at bounding box center [1245, 357] width 57 height 28
click at [616, 387] on video at bounding box center [533, 272] width 765 height 430
click at [184, 440] on span at bounding box center [188, 453] width 9 height 9
drag, startPoint x: 1101, startPoint y: 597, endPoint x: 1393, endPoint y: 447, distance: 328.3
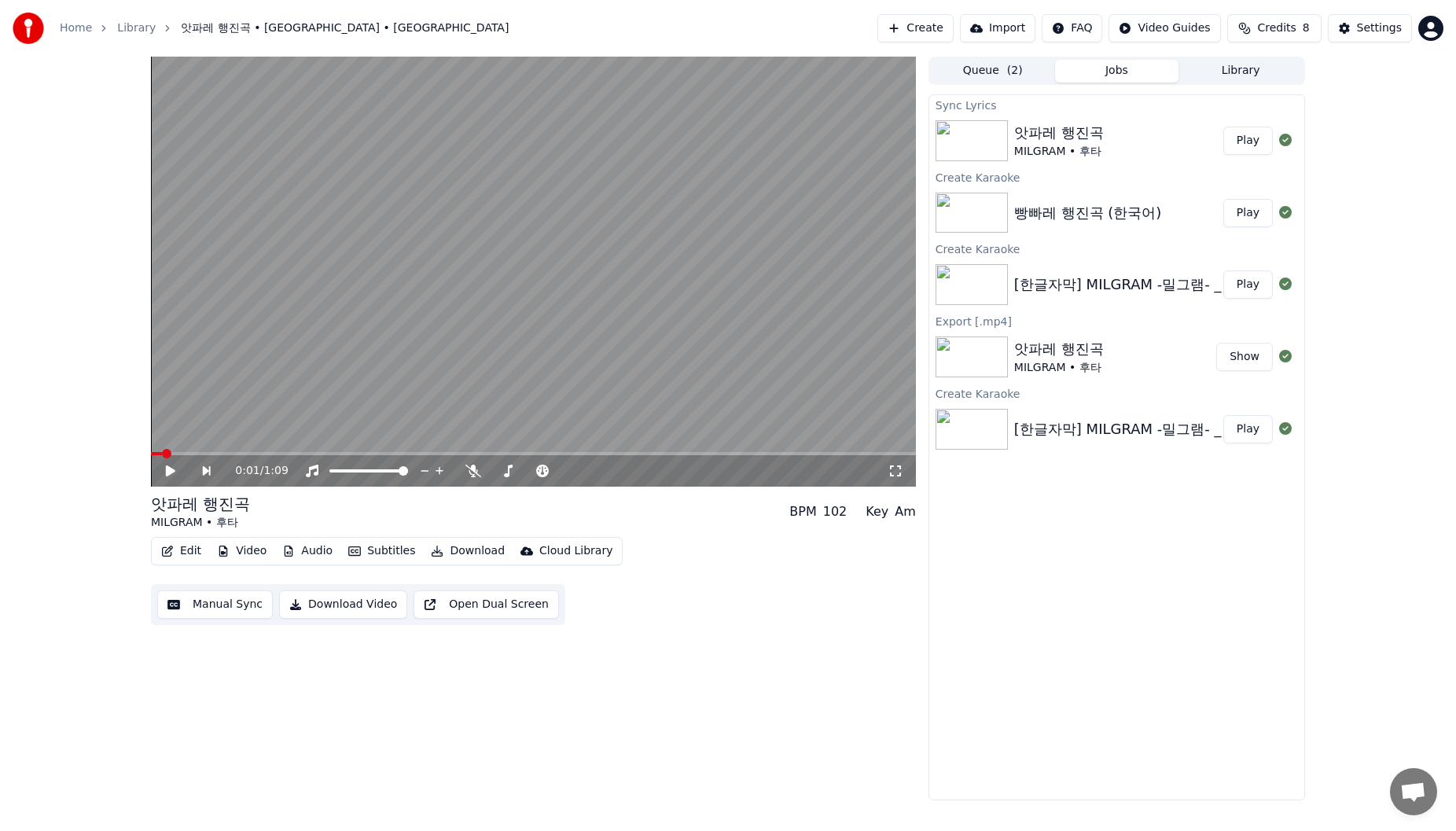
click at [616, 440] on div "Sync Lyrics 앗파레 행진곡 MILGRAM • 후타 Play Create Karaoke 빵빠레 행진곡 (한국어) Play Create …" at bounding box center [1116, 447] width 377 height 706
click at [180, 440] on button "Edit" at bounding box center [181, 552] width 53 height 22
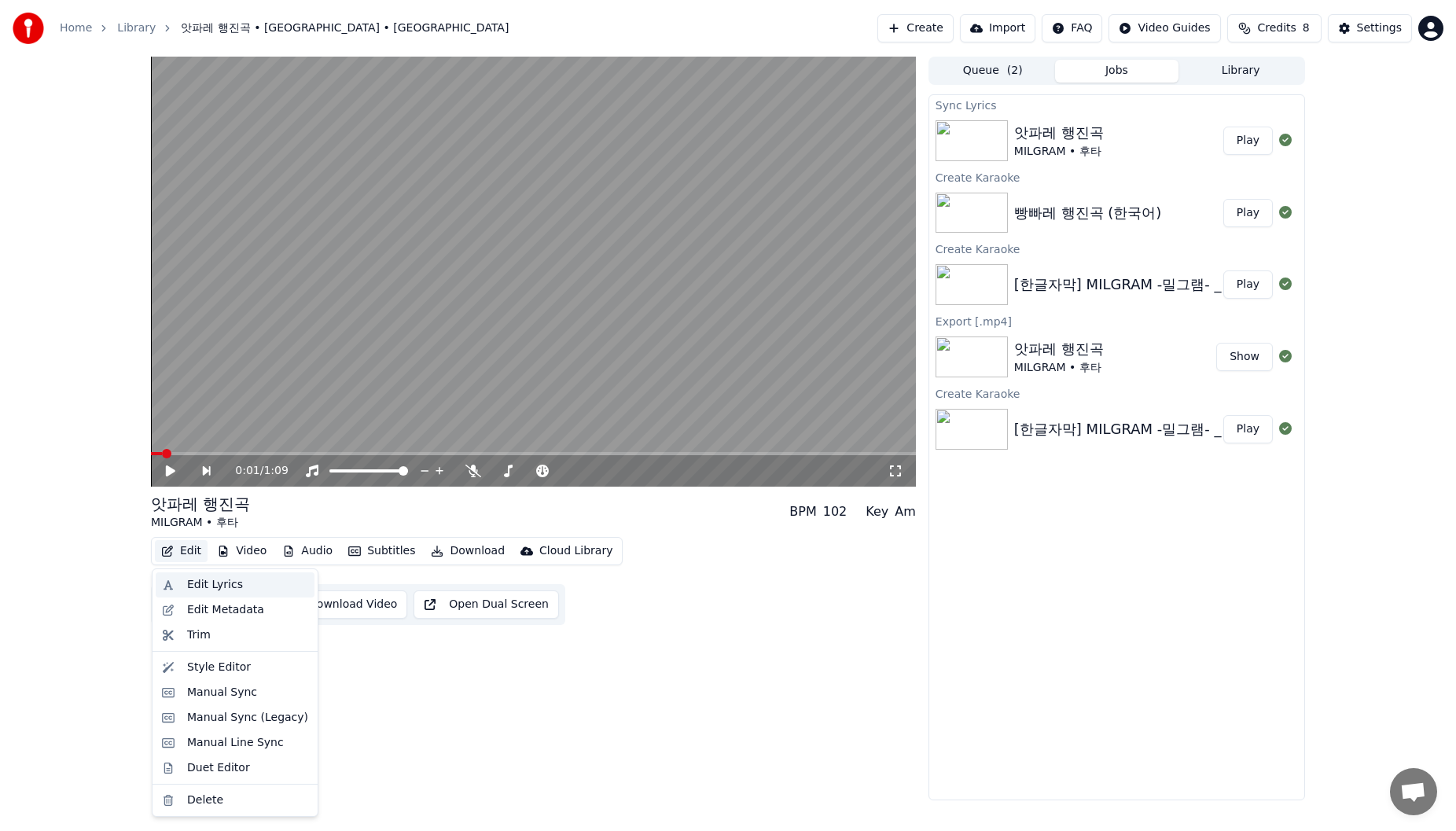
click at [195, 440] on div "Edit Lyrics" at bounding box center [235, 584] width 159 height 25
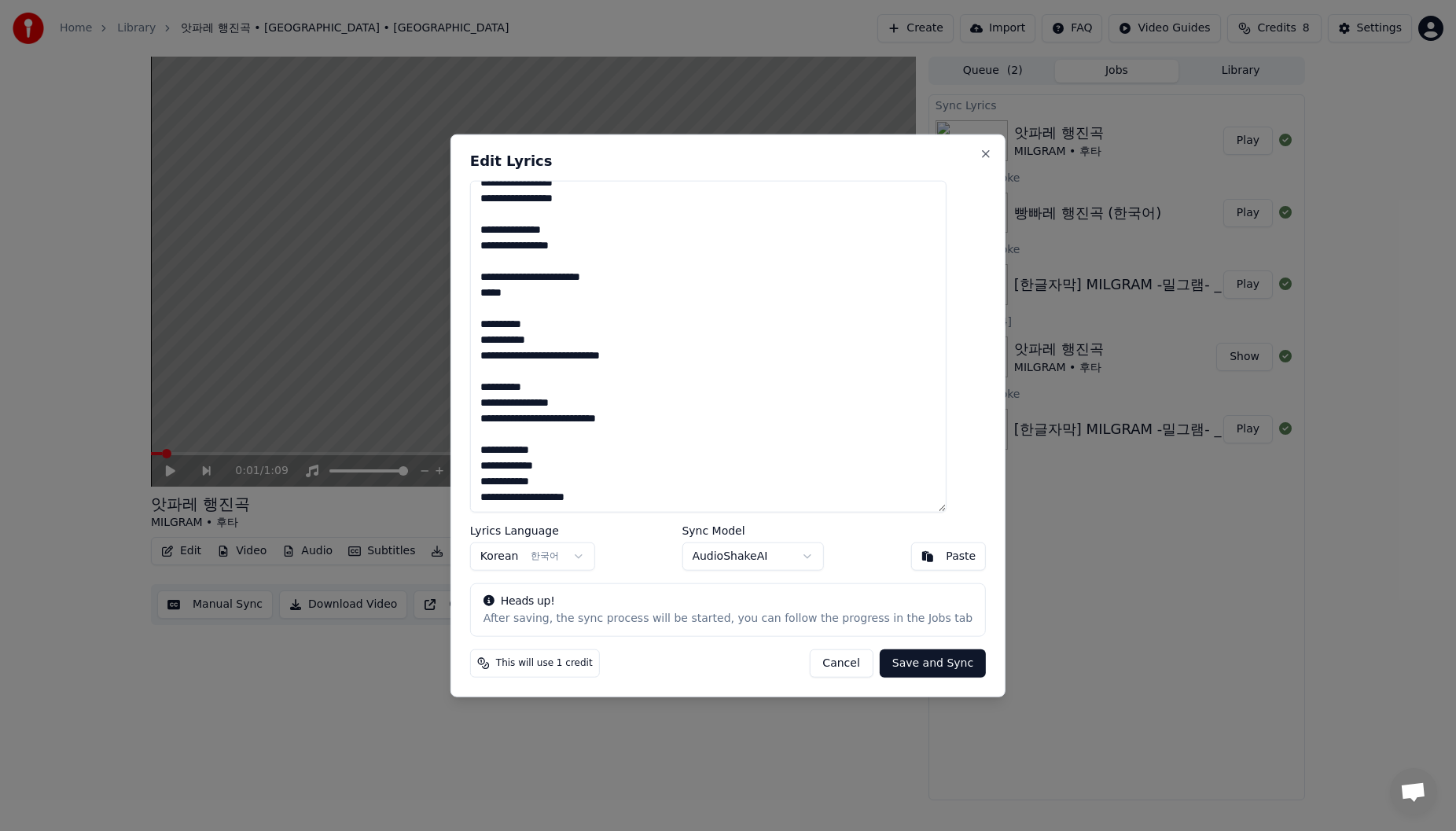
click at [616, 284] on textarea "**********" at bounding box center [708, 347] width 477 height 333
click at [616, 284] on textarea "**********" at bounding box center [708, 347] width 477 height 333
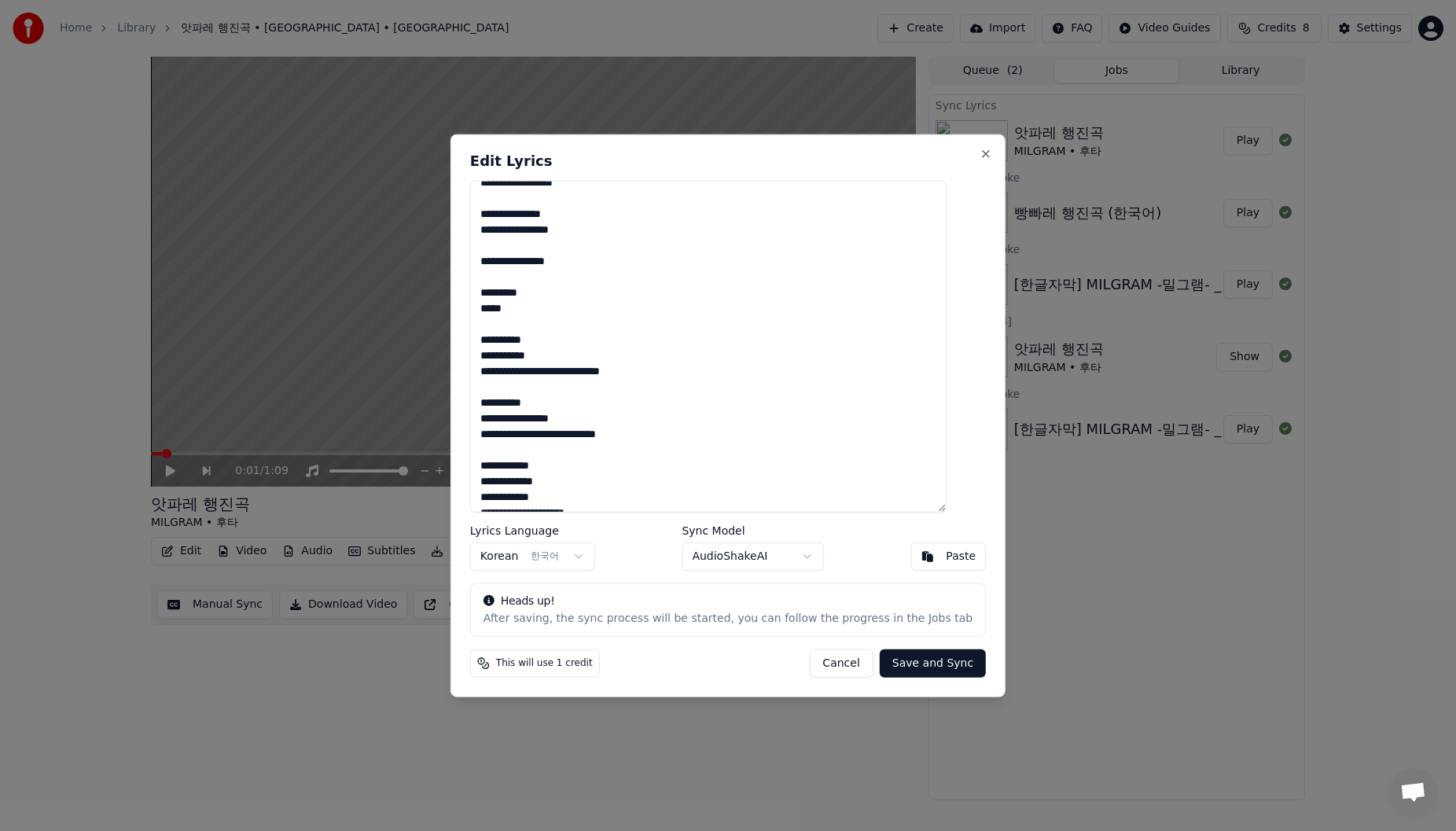
scroll to position [75, 0]
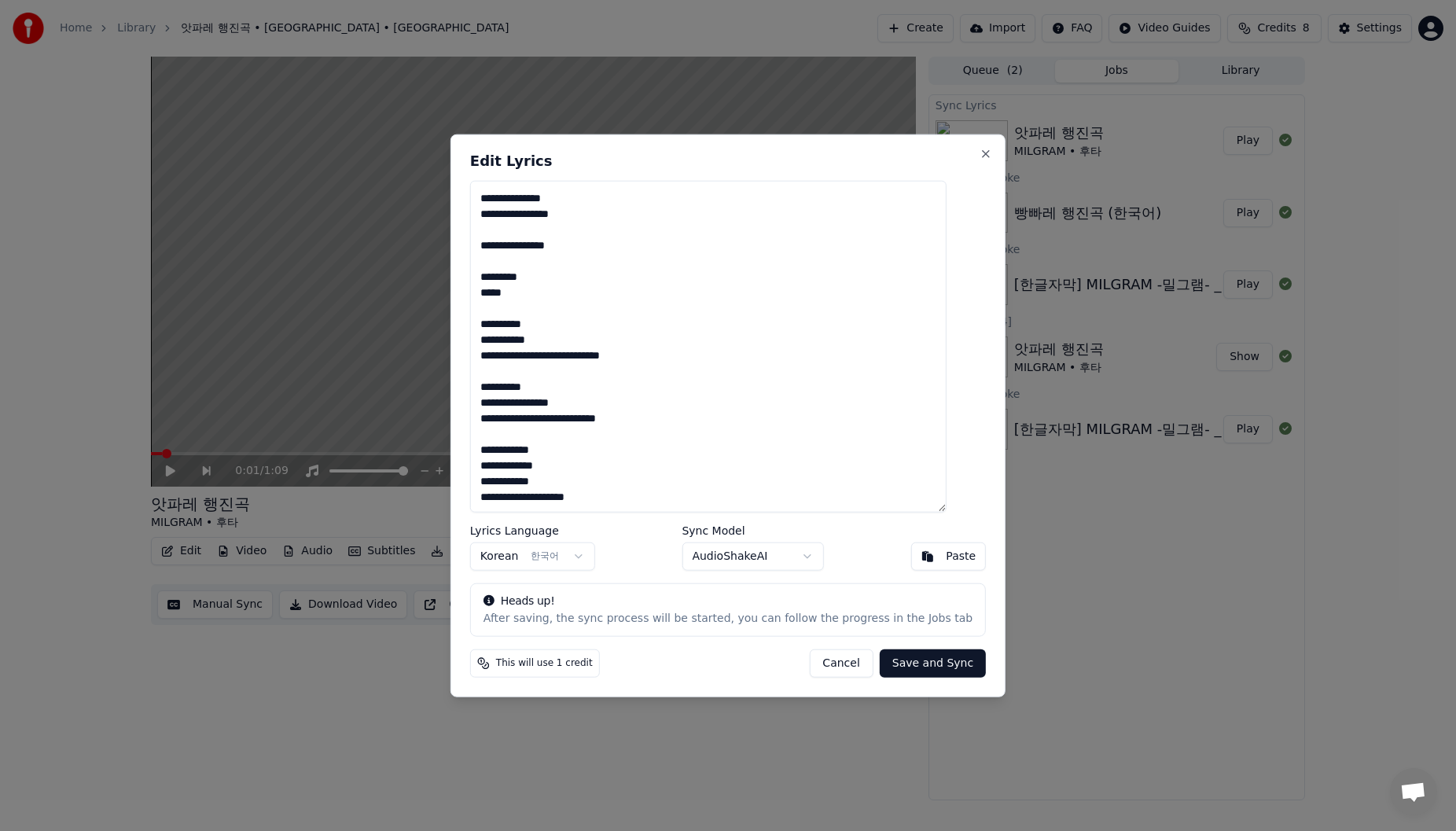
click at [496, 294] on textarea "**********" at bounding box center [708, 347] width 477 height 333
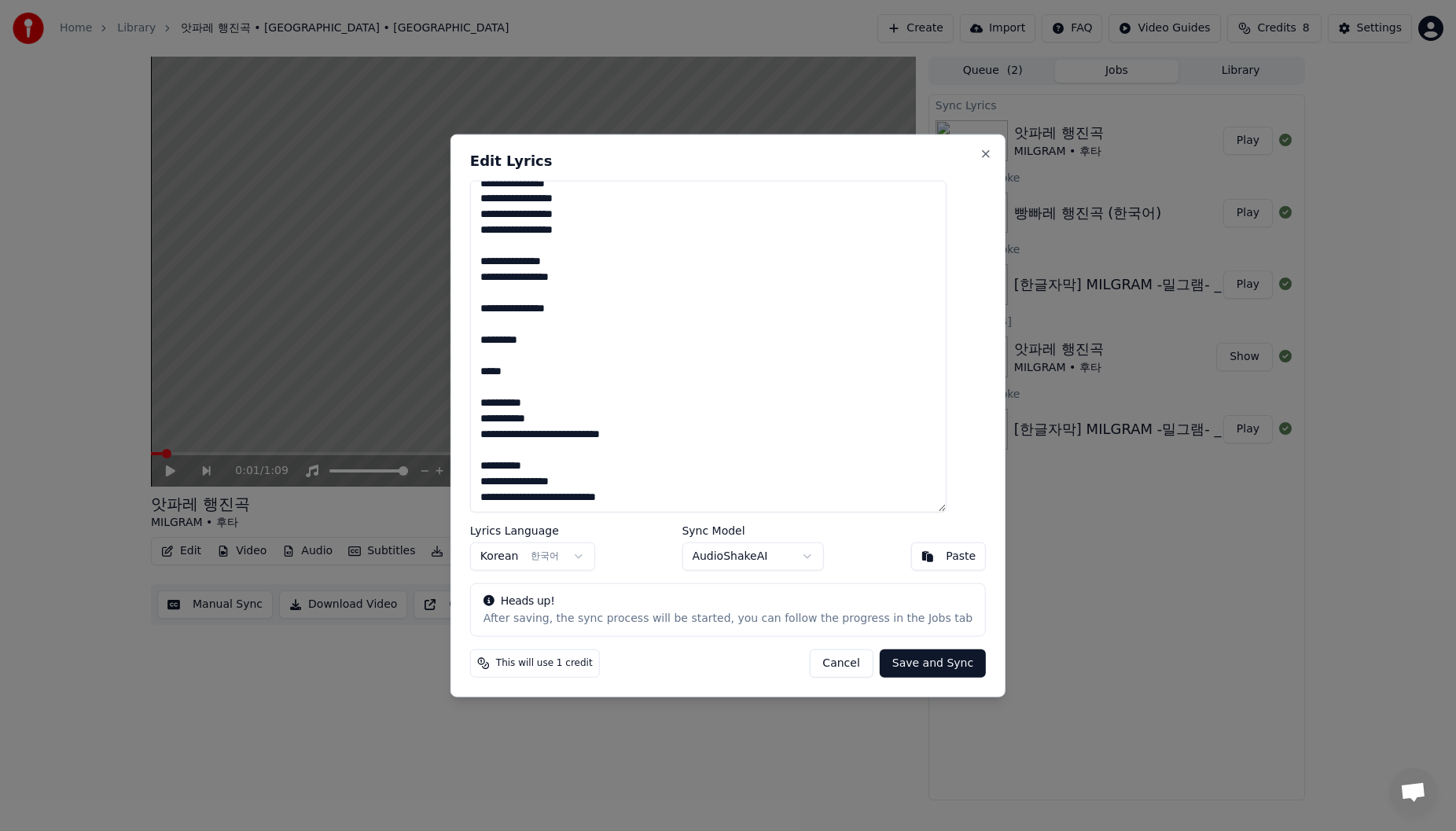
click at [523, 310] on textarea "**********" at bounding box center [708, 347] width 477 height 333
click at [586, 314] on textarea "**********" at bounding box center [708, 347] width 477 height 333
click at [616, 314] on textarea "**********" at bounding box center [708, 347] width 477 height 333
click at [503, 410] on textarea "**********" at bounding box center [708, 347] width 477 height 333
click at [616, 392] on textarea "**********" at bounding box center [708, 347] width 477 height 333
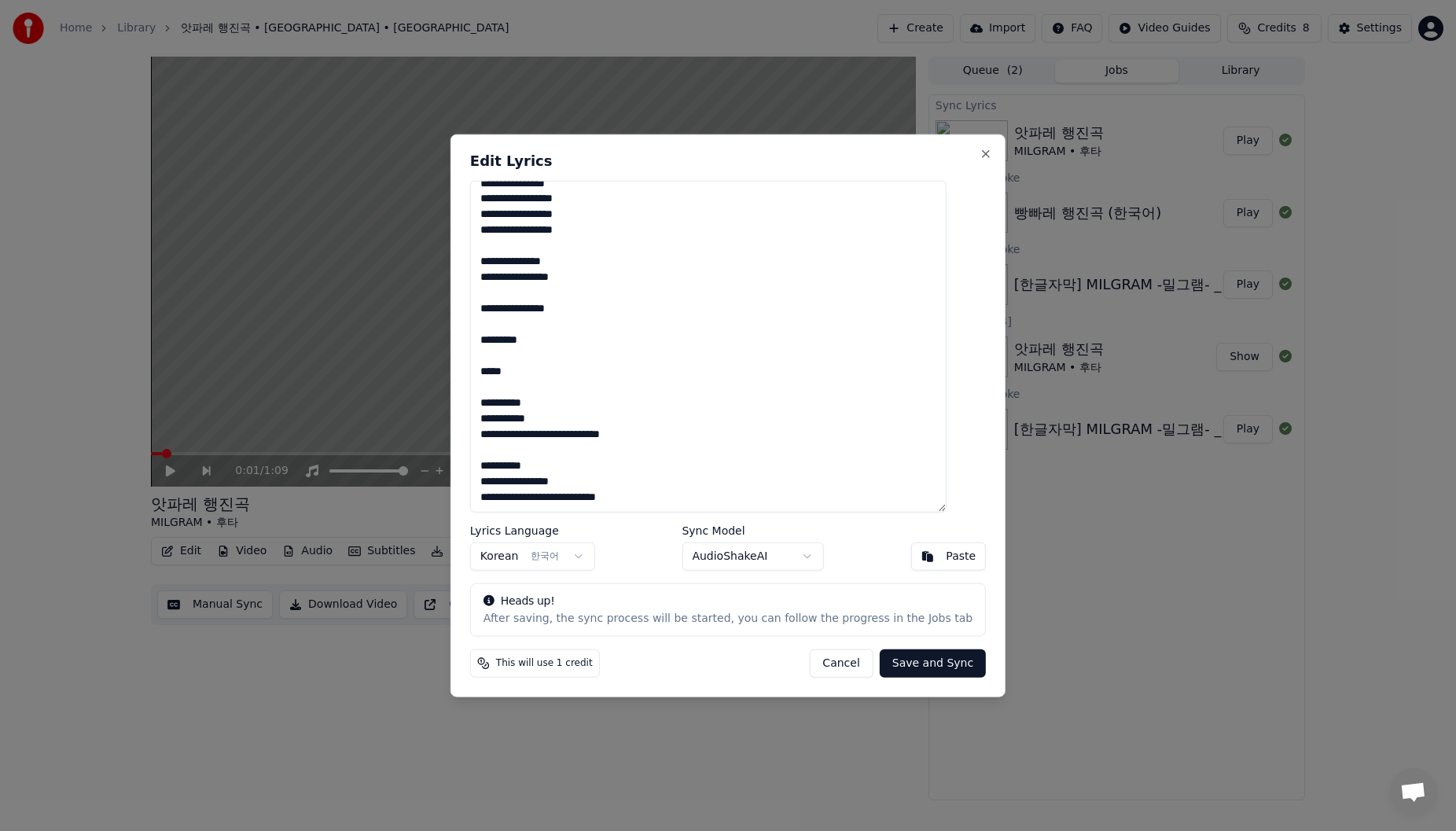
click at [616, 401] on textarea "**********" at bounding box center [708, 347] width 477 height 333
click at [616, 439] on textarea "**********" at bounding box center [708, 347] width 477 height 333
click at [599, 440] on textarea "**********" at bounding box center [708, 347] width 477 height 333
click at [603, 440] on textarea "**********" at bounding box center [708, 347] width 477 height 333
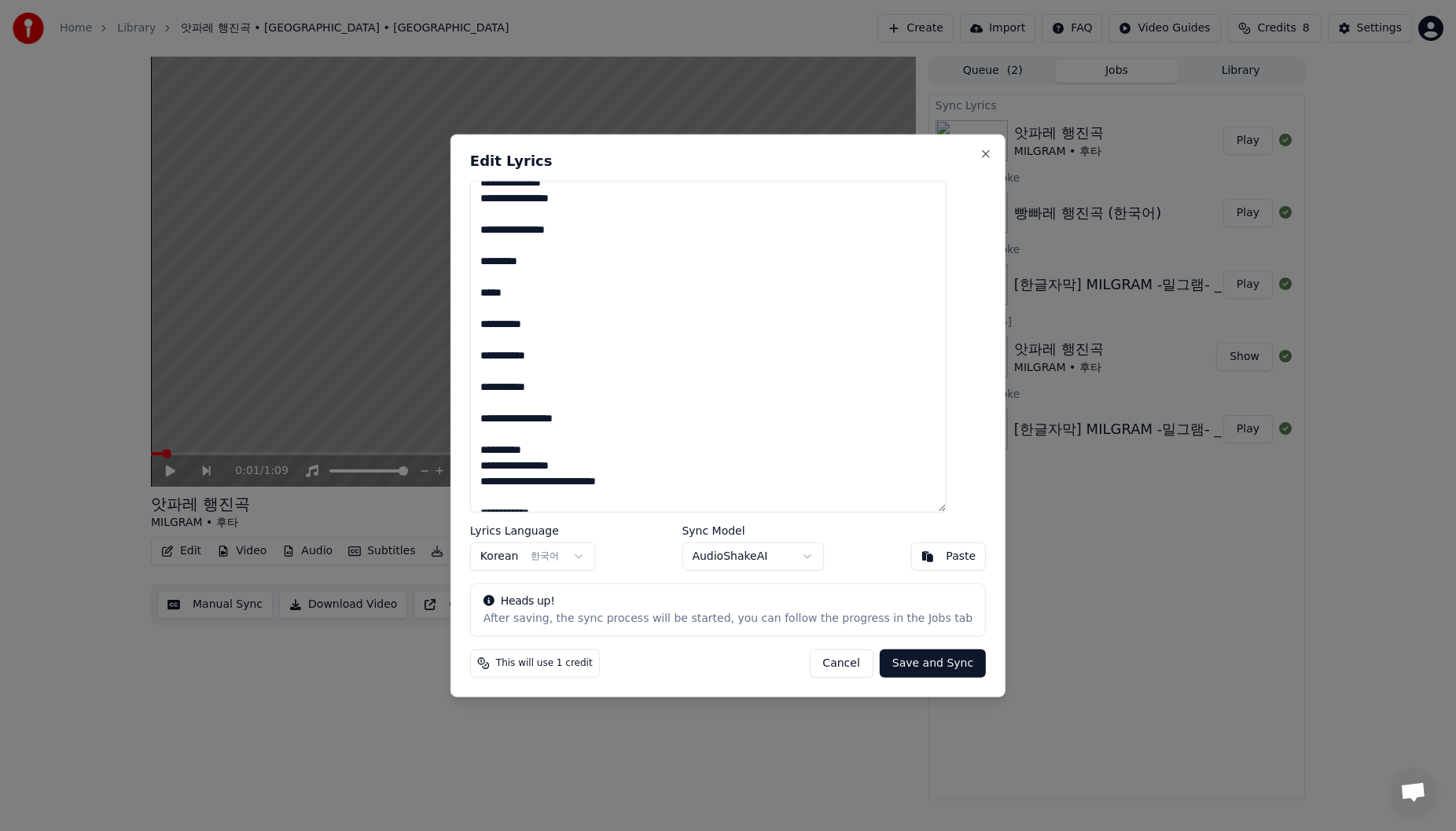
click at [616, 440] on textarea "**********" at bounding box center [708, 347] width 477 height 333
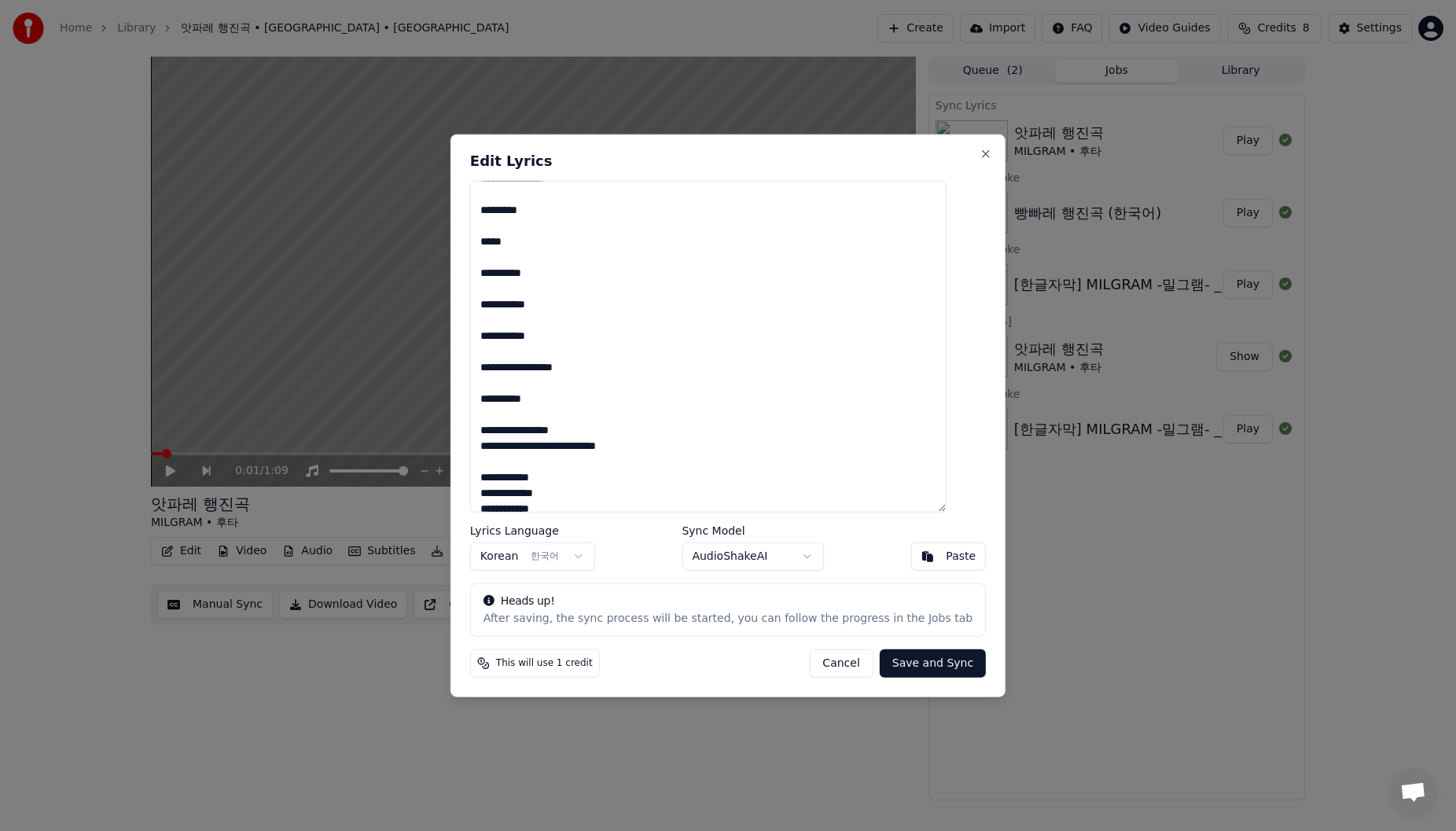
scroll to position [169, 0]
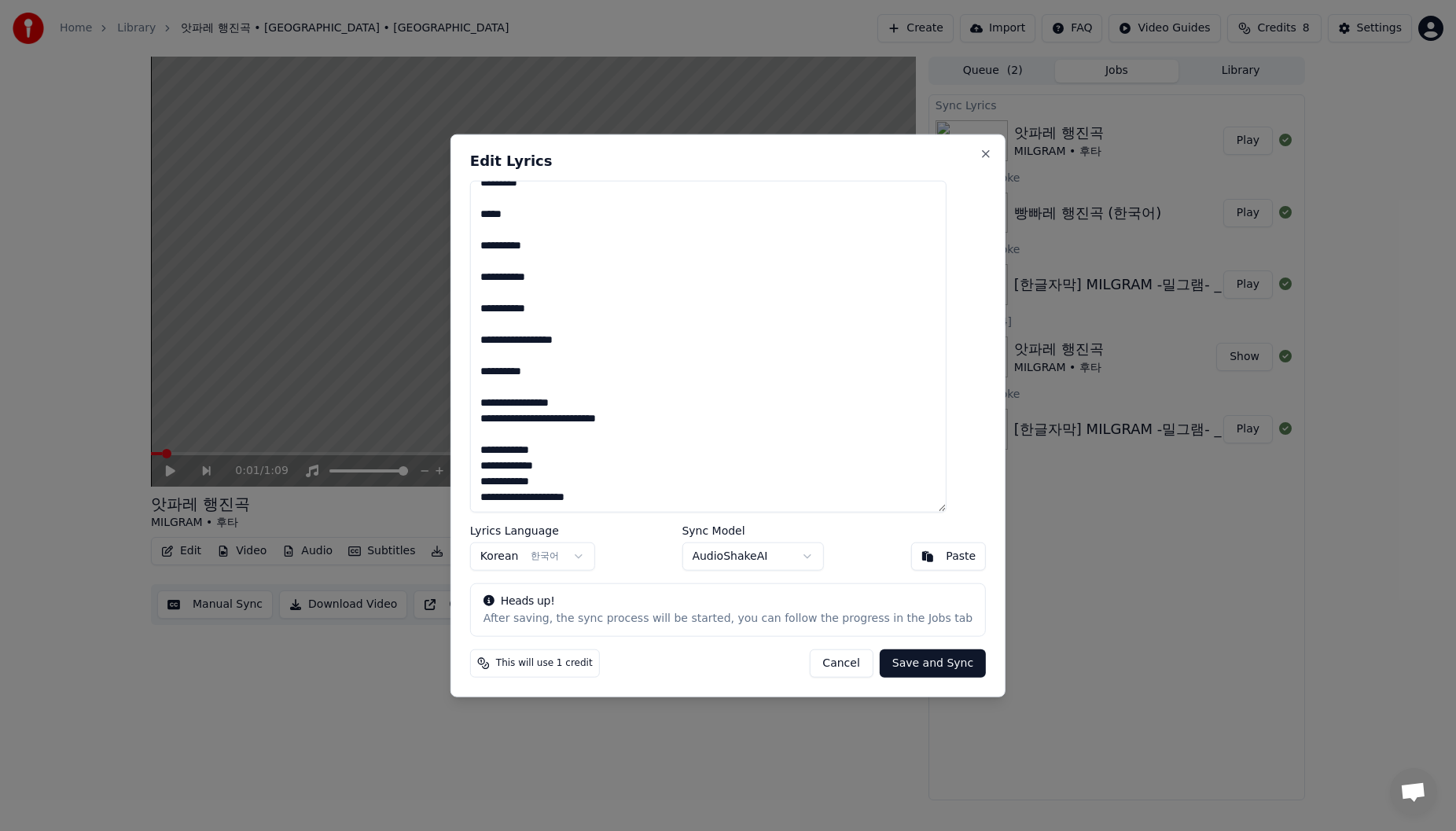
drag, startPoint x: 689, startPoint y: 407, endPoint x: 600, endPoint y: 406, distance: 89.0
click at [598, 406] on textarea "**********" at bounding box center [708, 347] width 477 height 333
click at [580, 405] on textarea "**********" at bounding box center [708, 347] width 477 height 333
drag, startPoint x: 584, startPoint y: 405, endPoint x: 672, endPoint y: 405, distance: 88.0
click at [616, 405] on textarea "**********" at bounding box center [708, 347] width 477 height 333
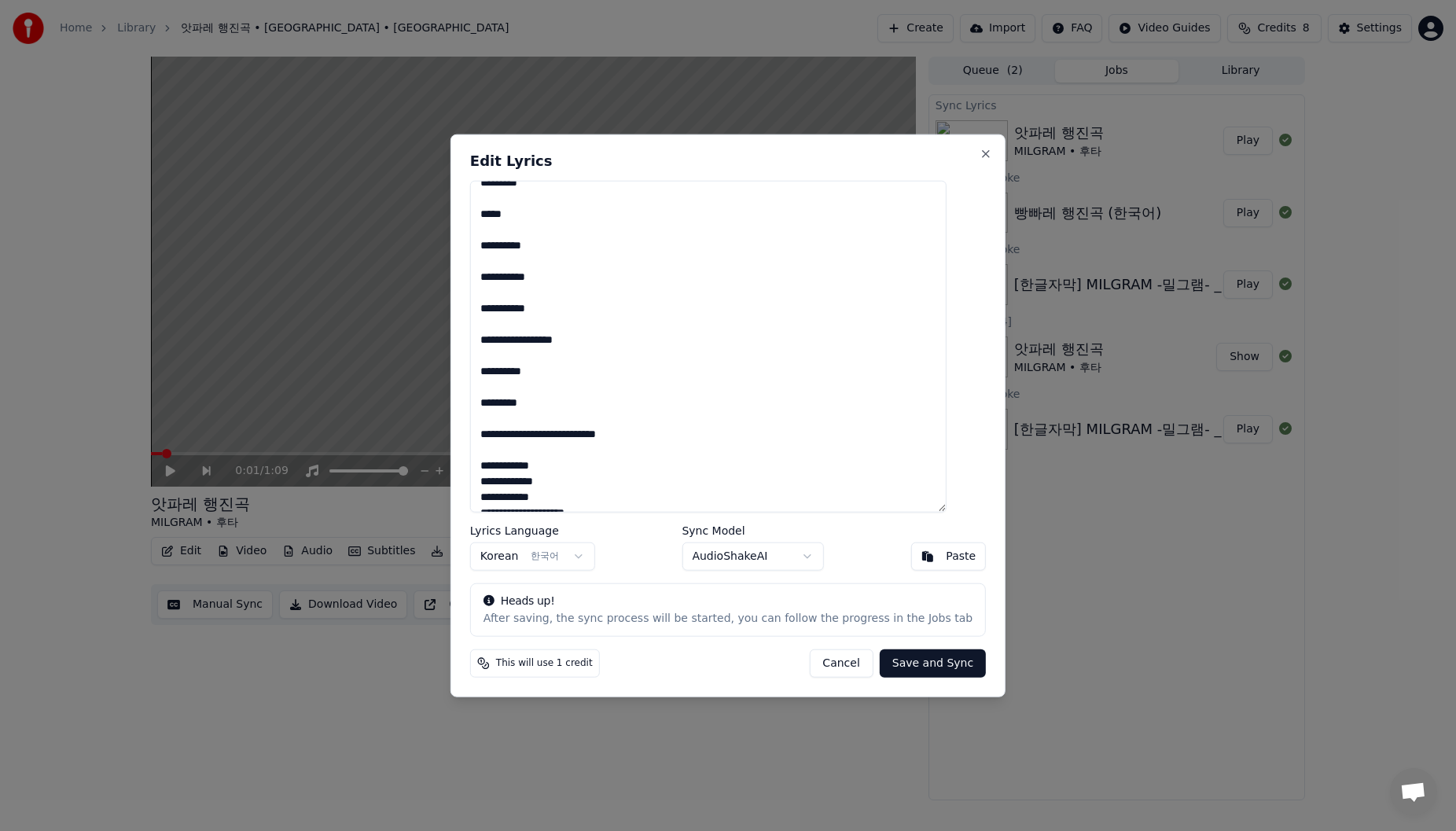
click at [599, 437] on textarea "**********" at bounding box center [708, 347] width 477 height 333
drag, startPoint x: 655, startPoint y: 473, endPoint x: 633, endPoint y: 466, distance: 23.1
click at [616, 440] on textarea "**********" at bounding box center [708, 347] width 477 height 333
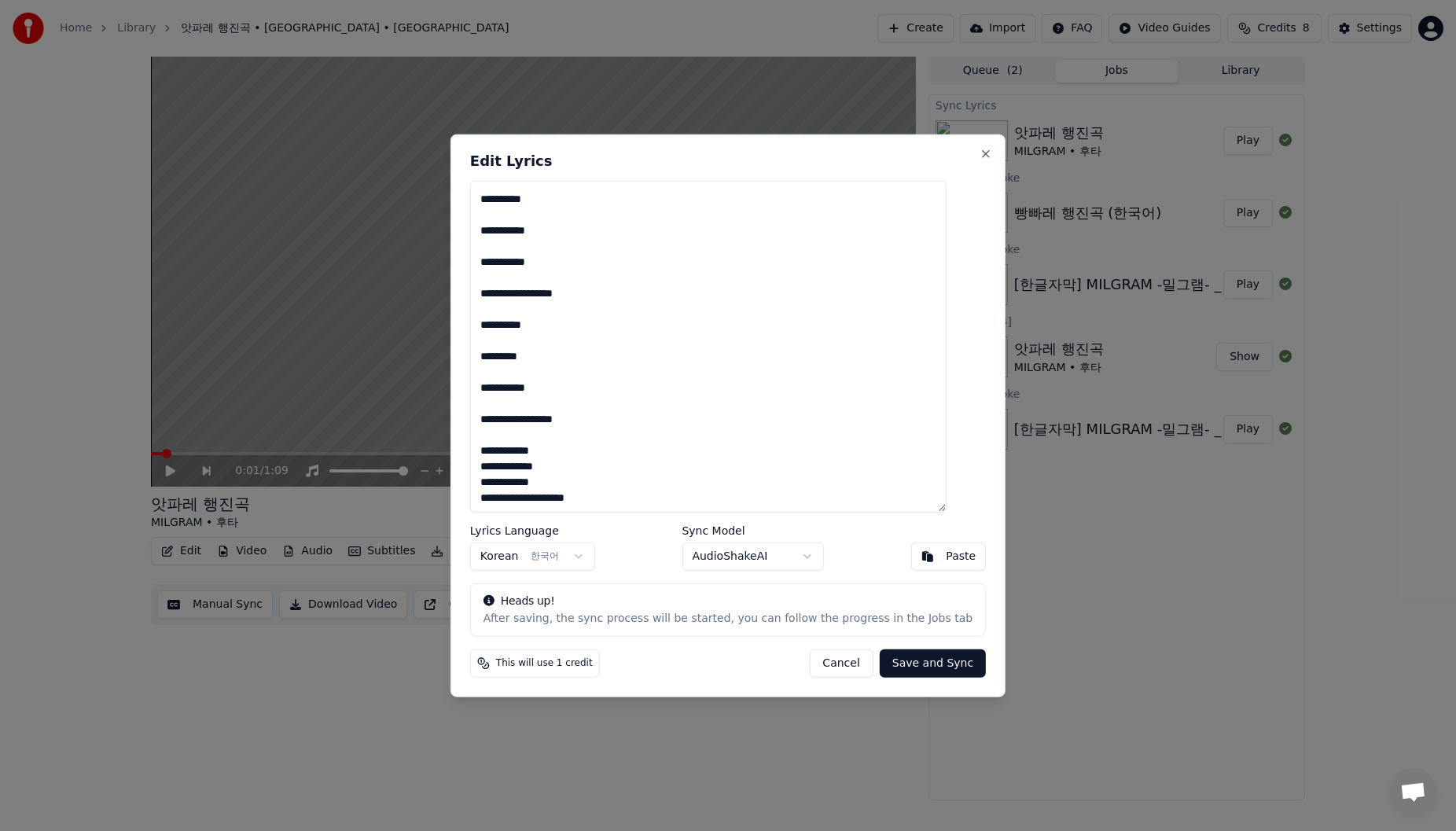
click at [616, 440] on textarea "**********" at bounding box center [708, 347] width 477 height 333
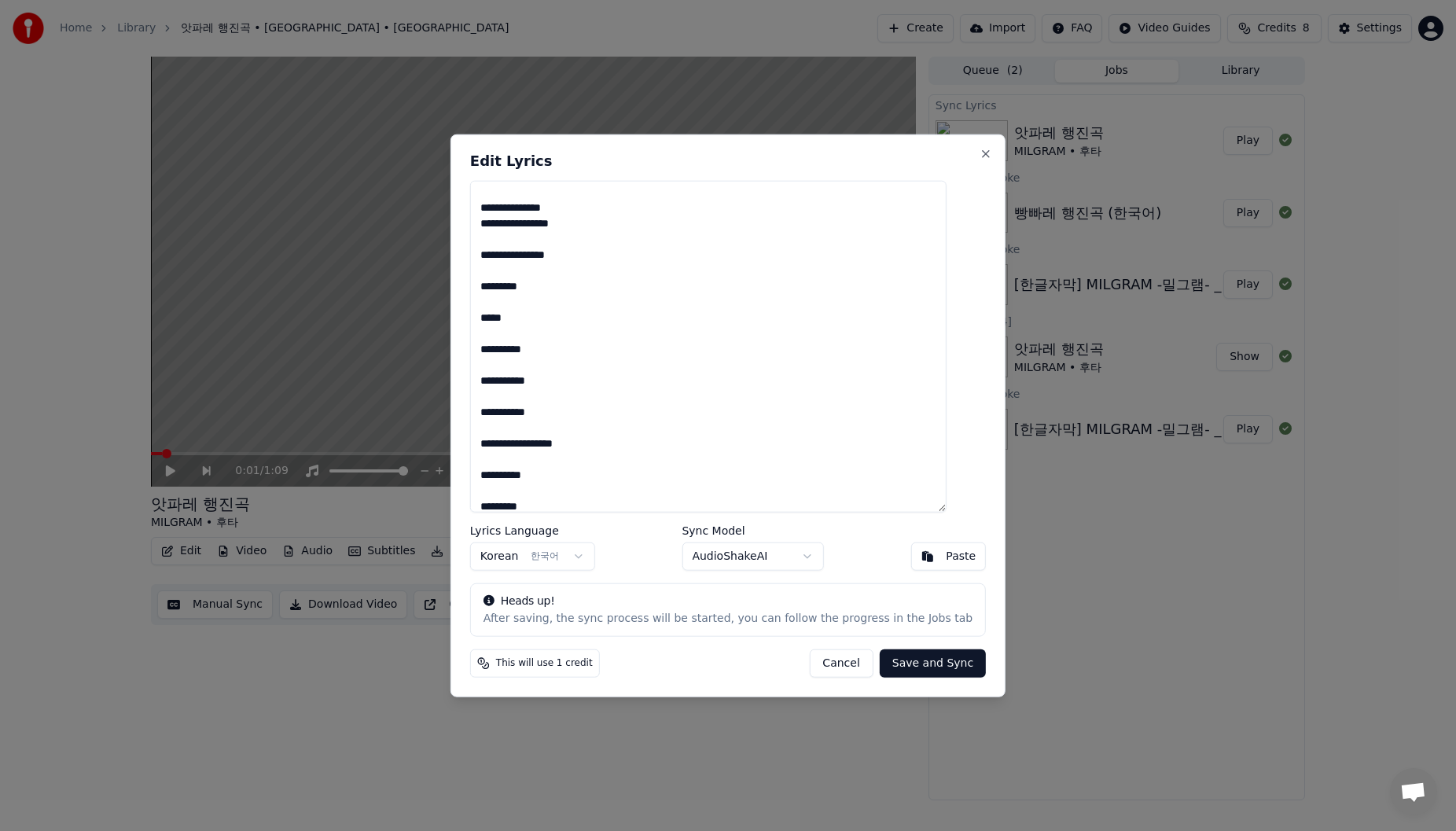
scroll to position [0, 0]
click at [616, 228] on textarea "**********" at bounding box center [708, 347] width 477 height 333
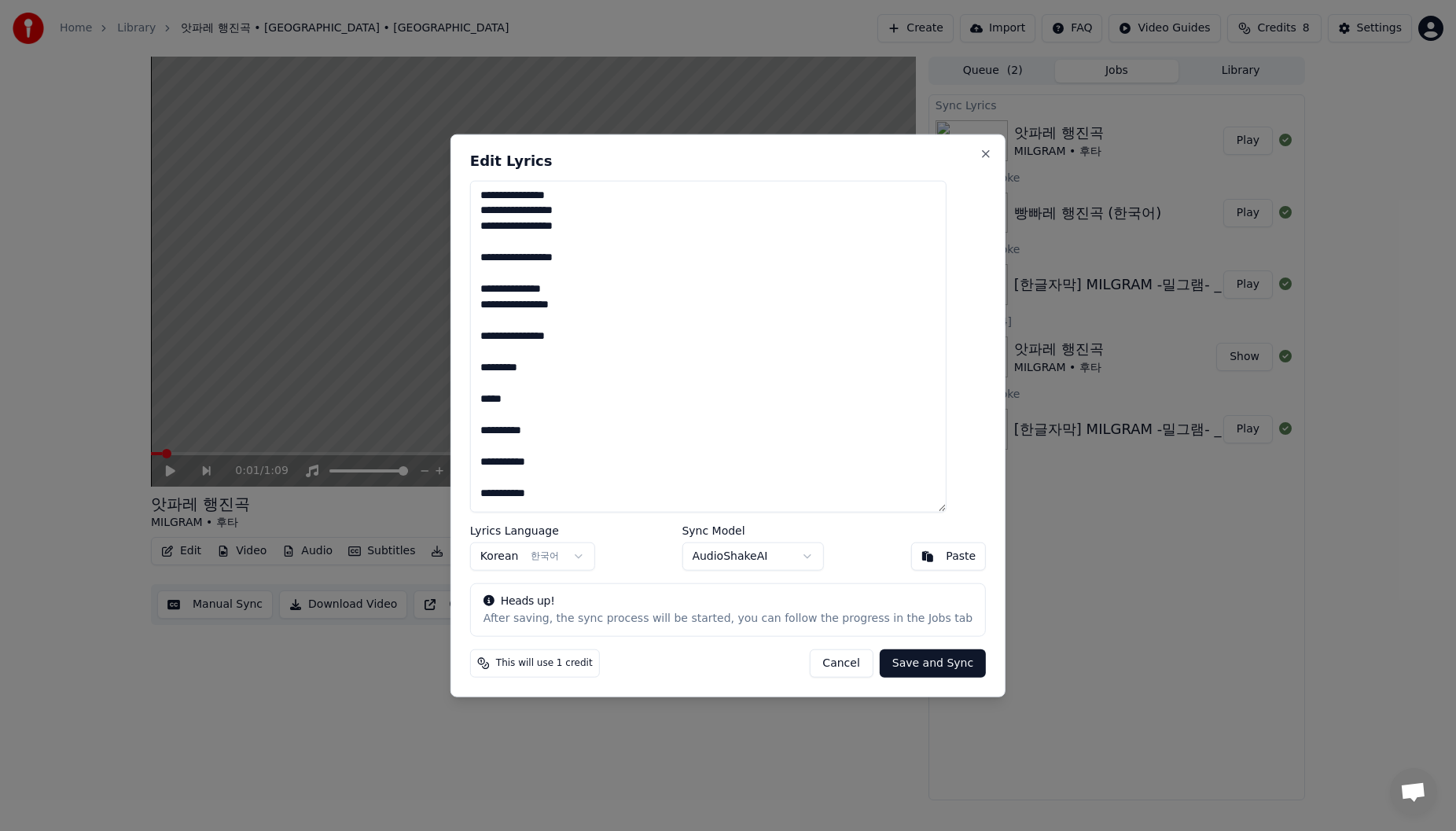
click at [616, 209] on textarea "**********" at bounding box center [708, 347] width 477 height 333
click at [616, 198] on textarea "**********" at bounding box center [708, 347] width 477 height 333
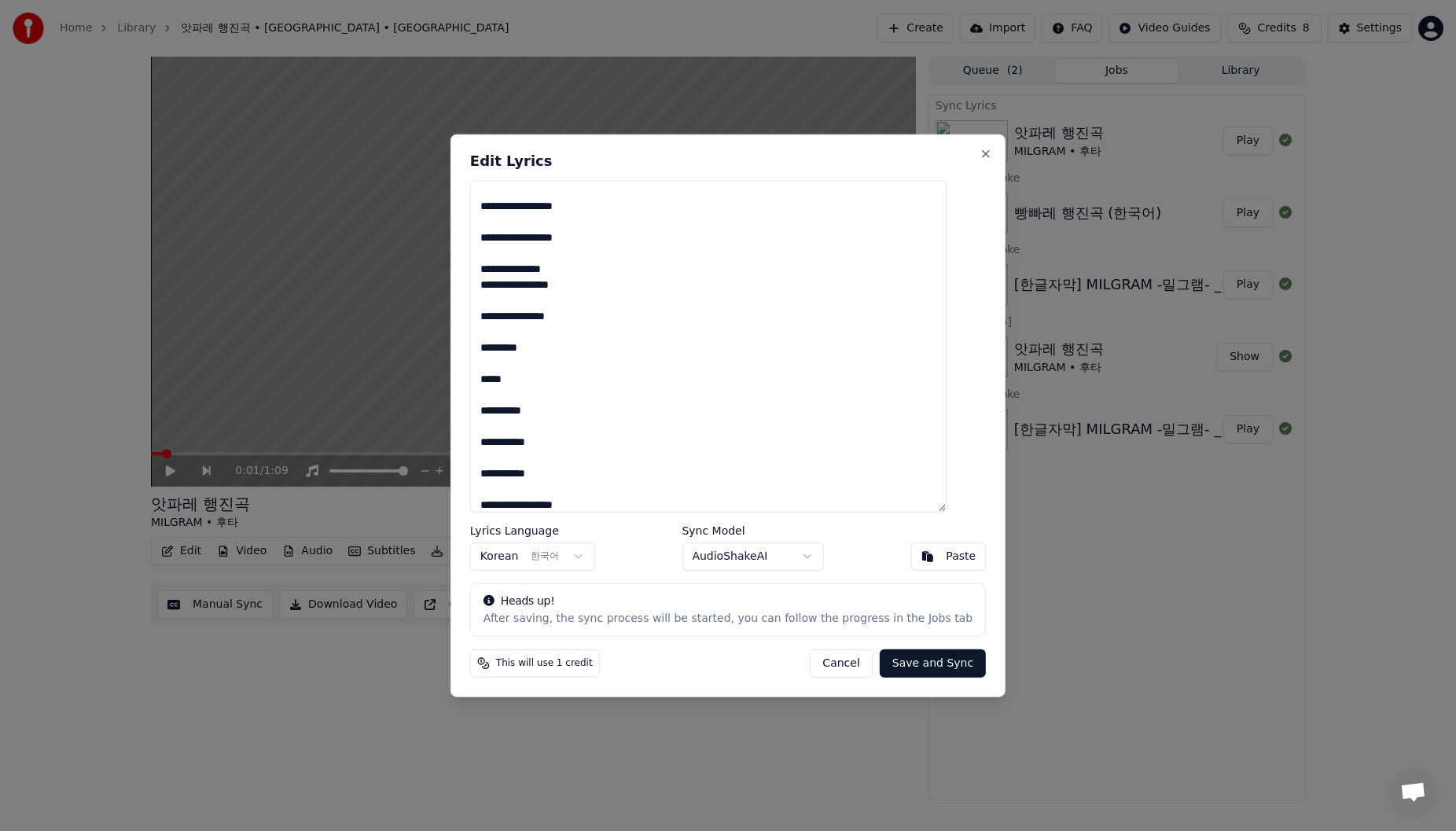
scroll to position [78, 0]
click at [616, 238] on textarea "**********" at bounding box center [708, 347] width 477 height 333
click at [567, 244] on textarea "**********" at bounding box center [708, 347] width 477 height 333
click at [616, 303] on textarea "**********" at bounding box center [708, 347] width 477 height 333
type textarea "**********"
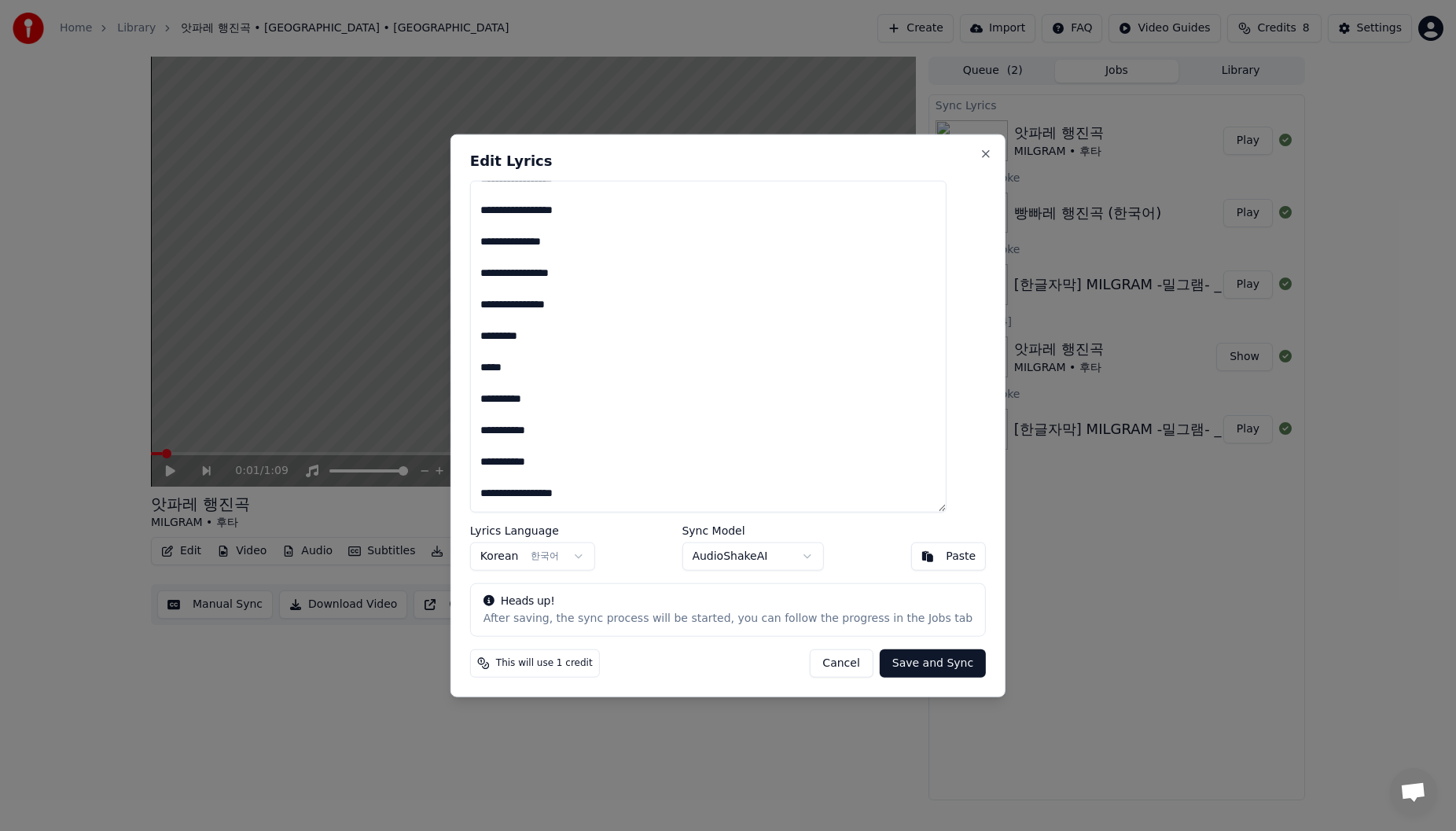
click at [616, 440] on button "Save and Sync" at bounding box center [933, 663] width 106 height 28
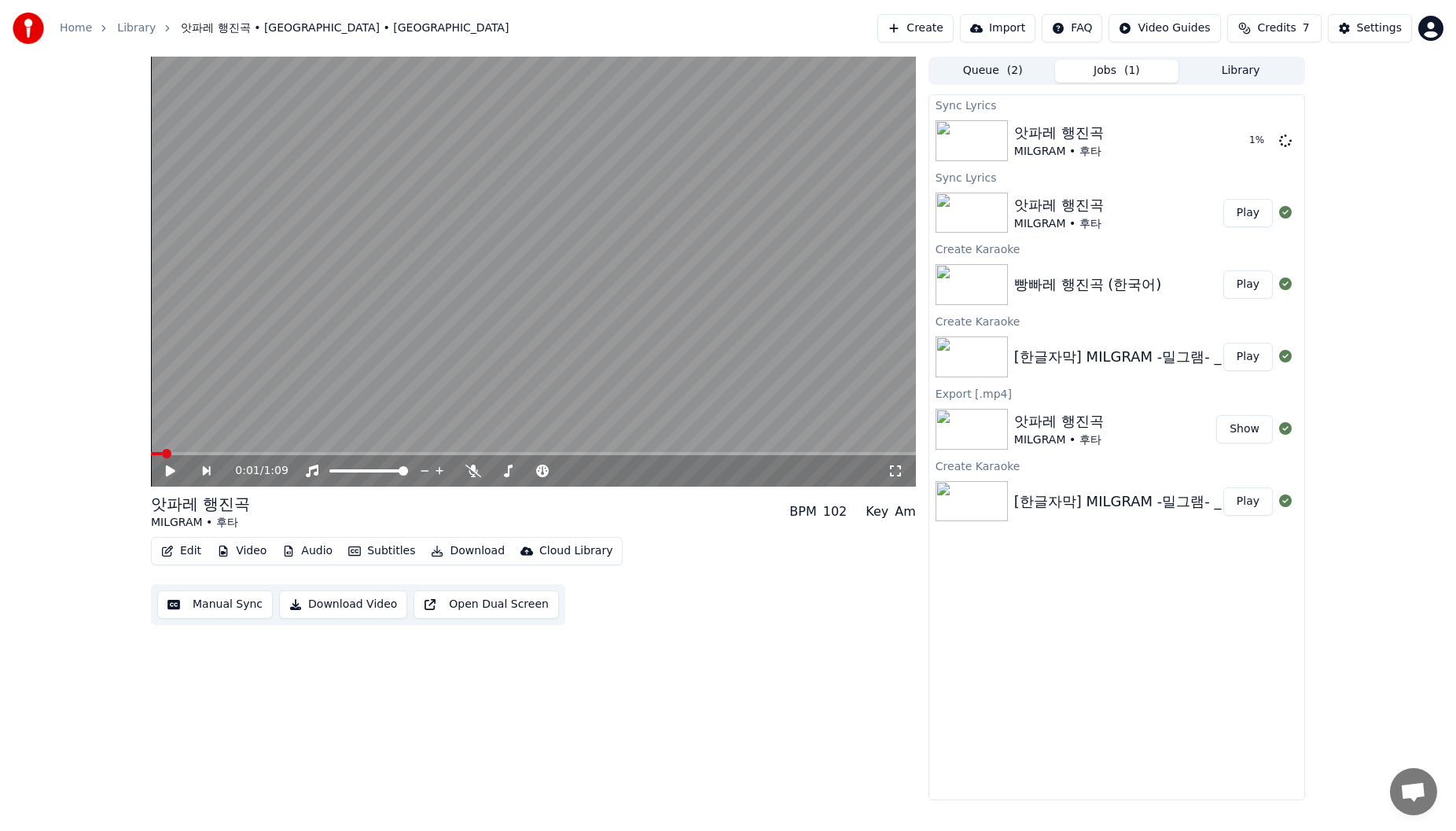
click at [616, 431] on button "Show" at bounding box center [1245, 429] width 57 height 28
click at [616, 428] on button "Show" at bounding box center [1245, 429] width 57 height 28
click at [151, 440] on span at bounding box center [151, 453] width 0 height 3
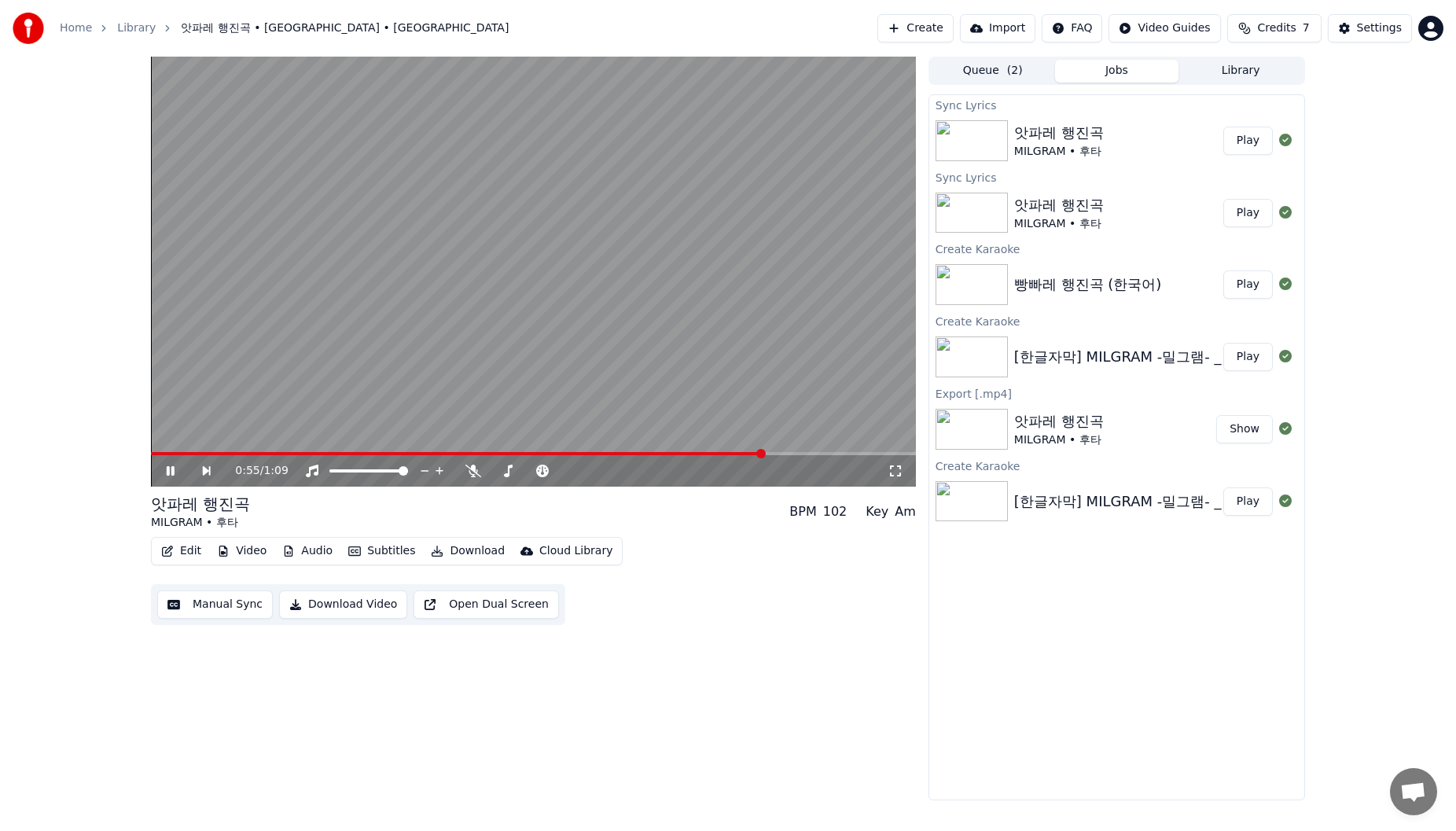
click at [616, 440] on span at bounding box center [533, 453] width 765 height 3
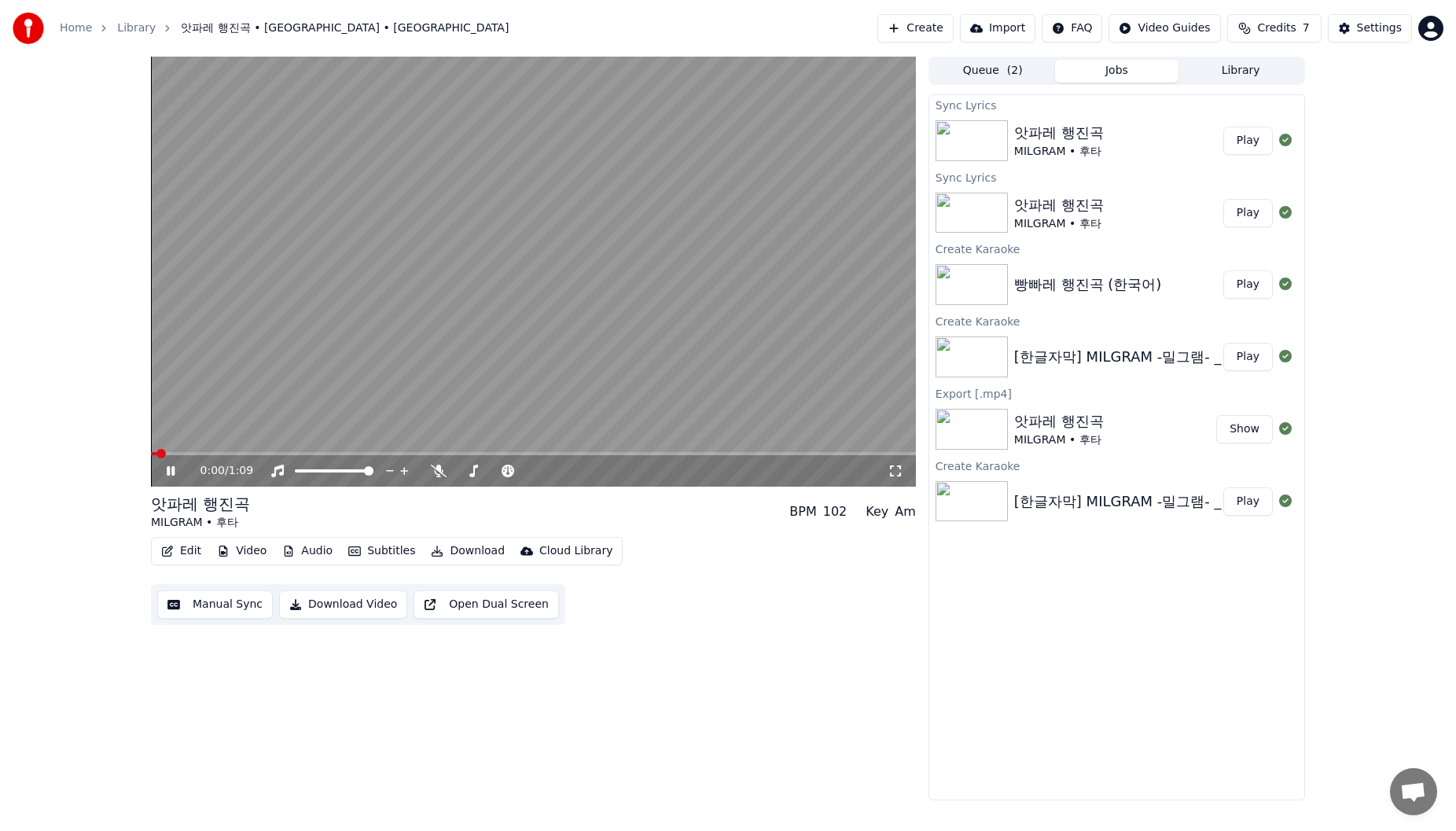
click at [172, 440] on icon at bounding box center [182, 471] width 37 height 13
click at [616, 142] on button "Play" at bounding box center [1247, 141] width 49 height 28
click at [256, 440] on span at bounding box center [533, 453] width 765 height 3
click at [442, 440] on button "Download" at bounding box center [467, 552] width 86 height 22
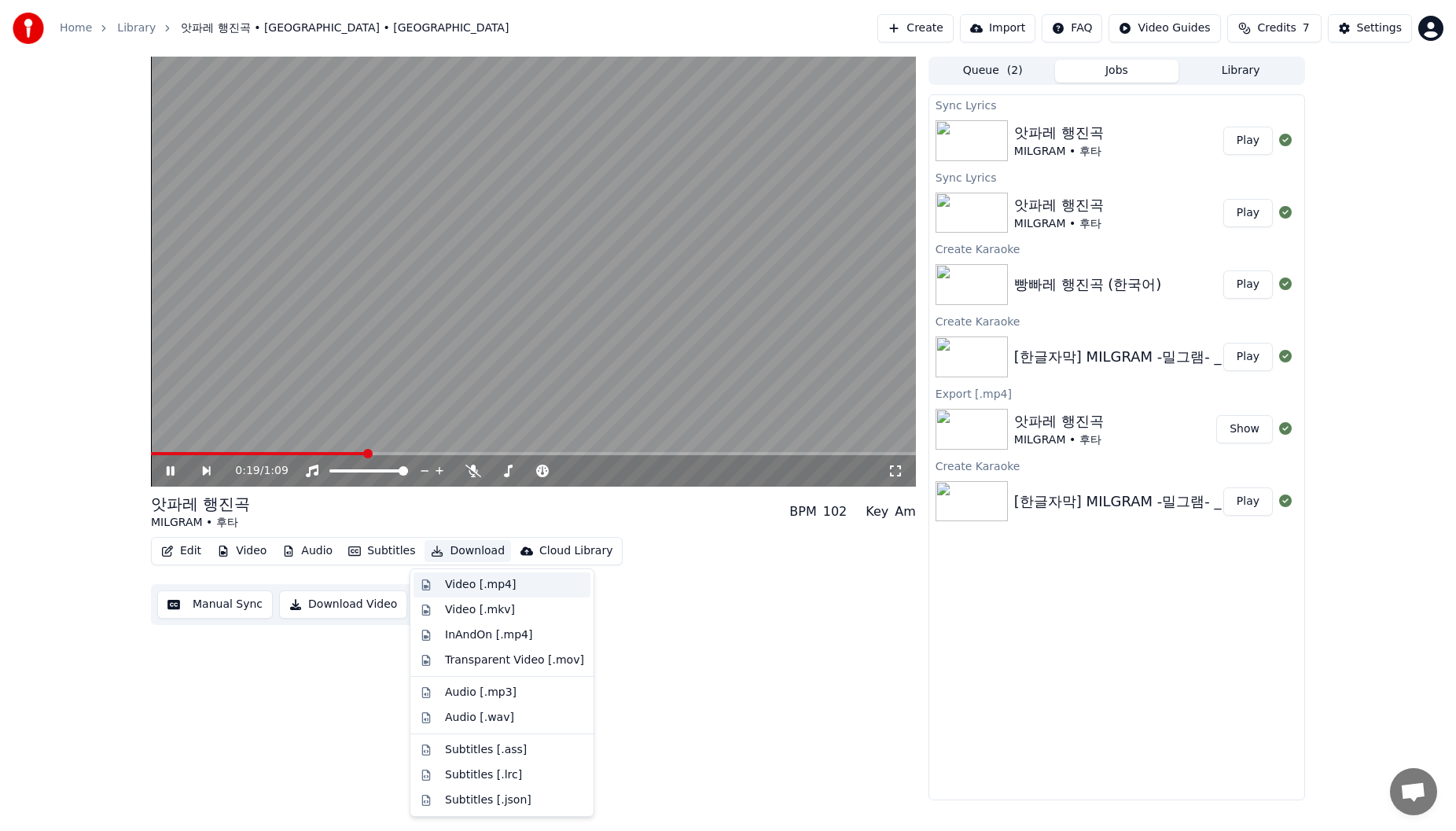
click at [477, 440] on div "Video [.mp4]" at bounding box center [480, 584] width 71 height 16
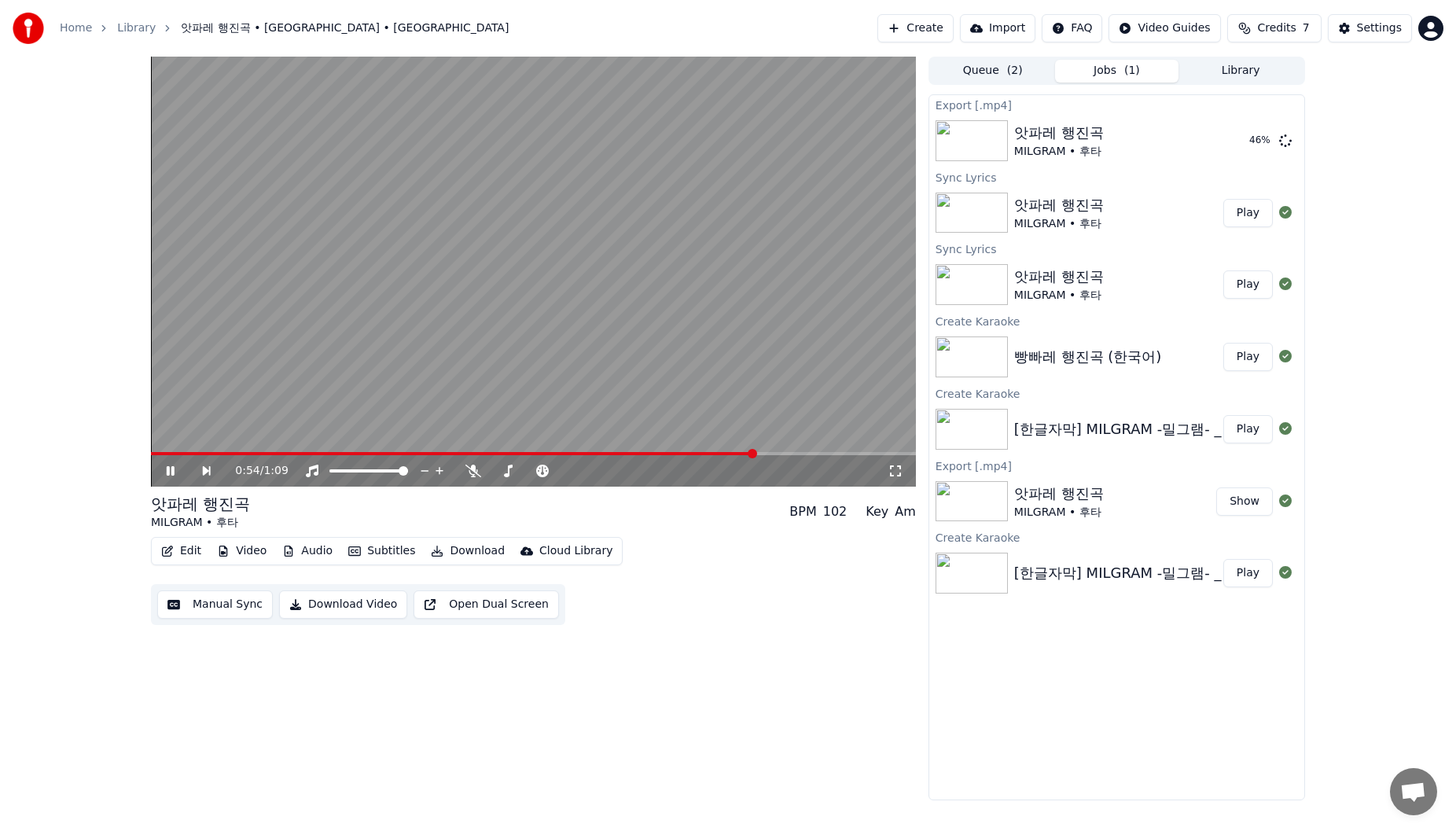
click at [172, 440] on icon at bounding box center [170, 471] width 8 height 9
click at [616, 150] on button "Show" at bounding box center [1245, 141] width 57 height 28
click at [616, 143] on button "Show" at bounding box center [1245, 141] width 57 height 28
click at [616, 145] on button "Show" at bounding box center [1245, 141] width 57 height 28
click at [616, 144] on button "Show" at bounding box center [1245, 141] width 57 height 28
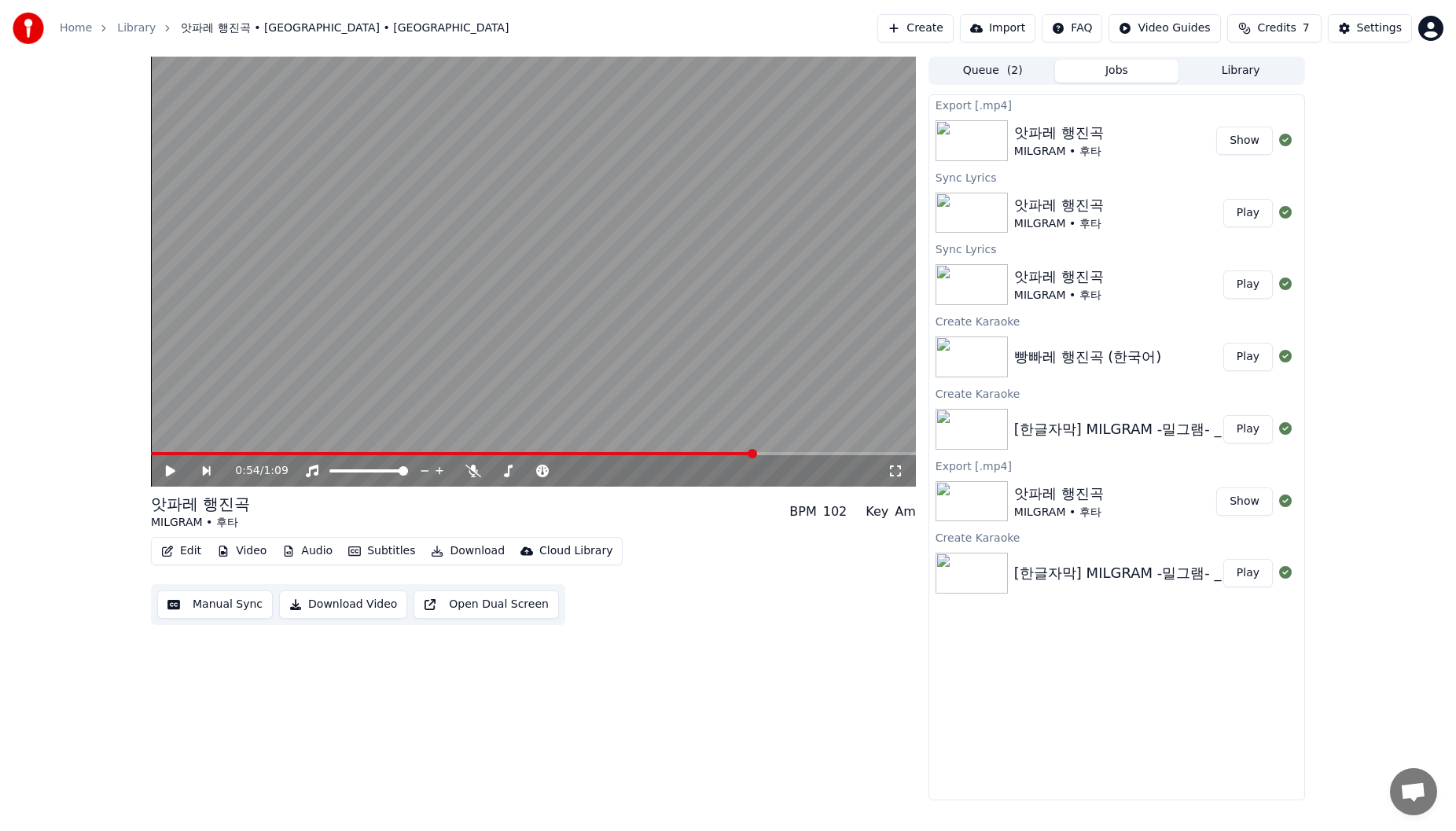
click at [616, 144] on button "Show" at bounding box center [1245, 141] width 57 height 28
click at [616, 140] on button "Show" at bounding box center [1245, 141] width 57 height 28
click at [616, 148] on button "Show" at bounding box center [1245, 141] width 57 height 28
click at [616, 135] on div "앗파레 행진곡" at bounding box center [1059, 133] width 90 height 22
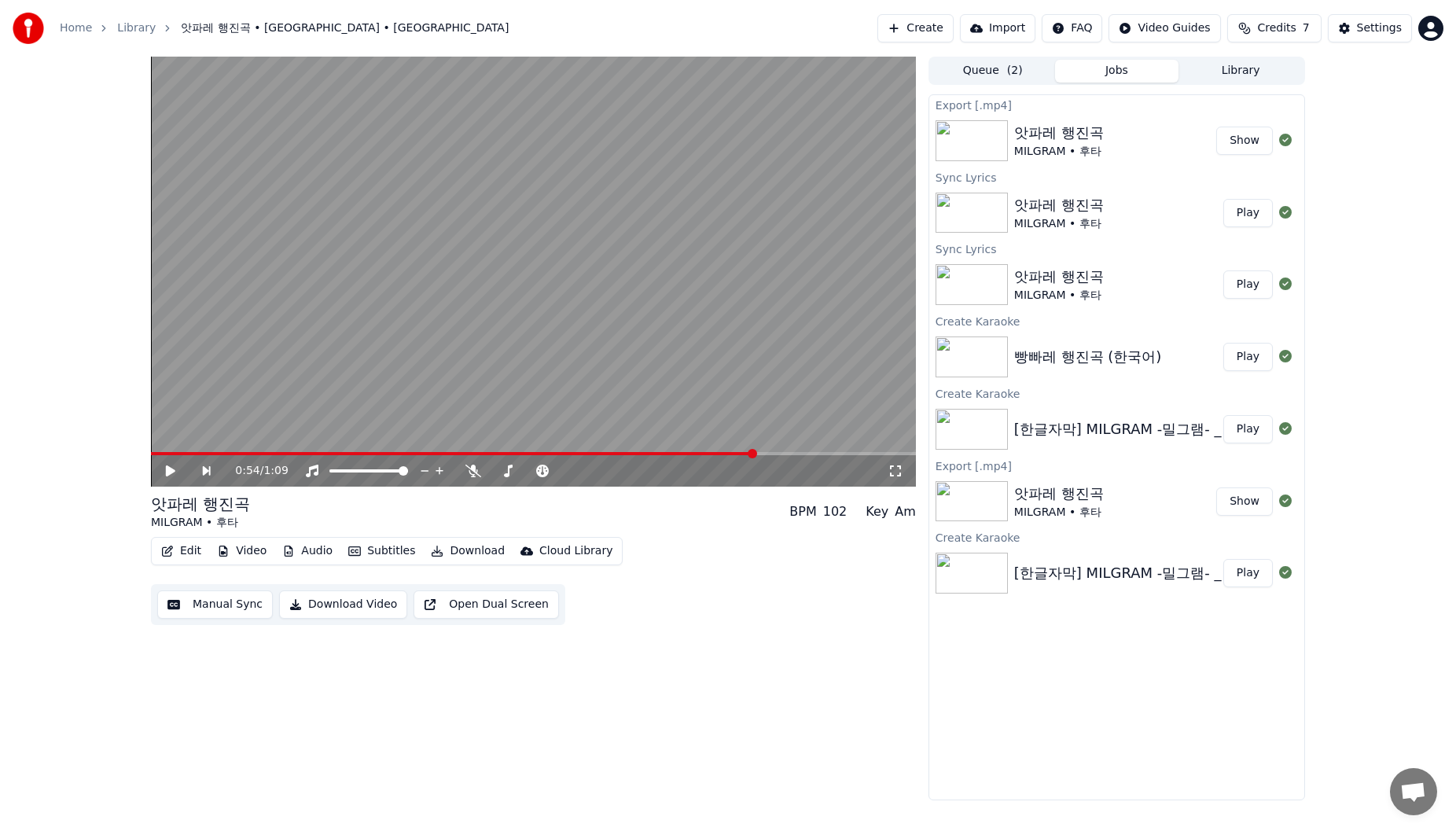
click at [616, 135] on div "앗파레 행진곡" at bounding box center [1059, 133] width 90 height 22
click at [616, 145] on img at bounding box center [972, 141] width 72 height 41
click at [616, 139] on button "Show" at bounding box center [1245, 141] width 57 height 28
click at [151, 440] on span at bounding box center [151, 453] width 0 height 3
click at [164, 440] on icon at bounding box center [182, 471] width 36 height 13
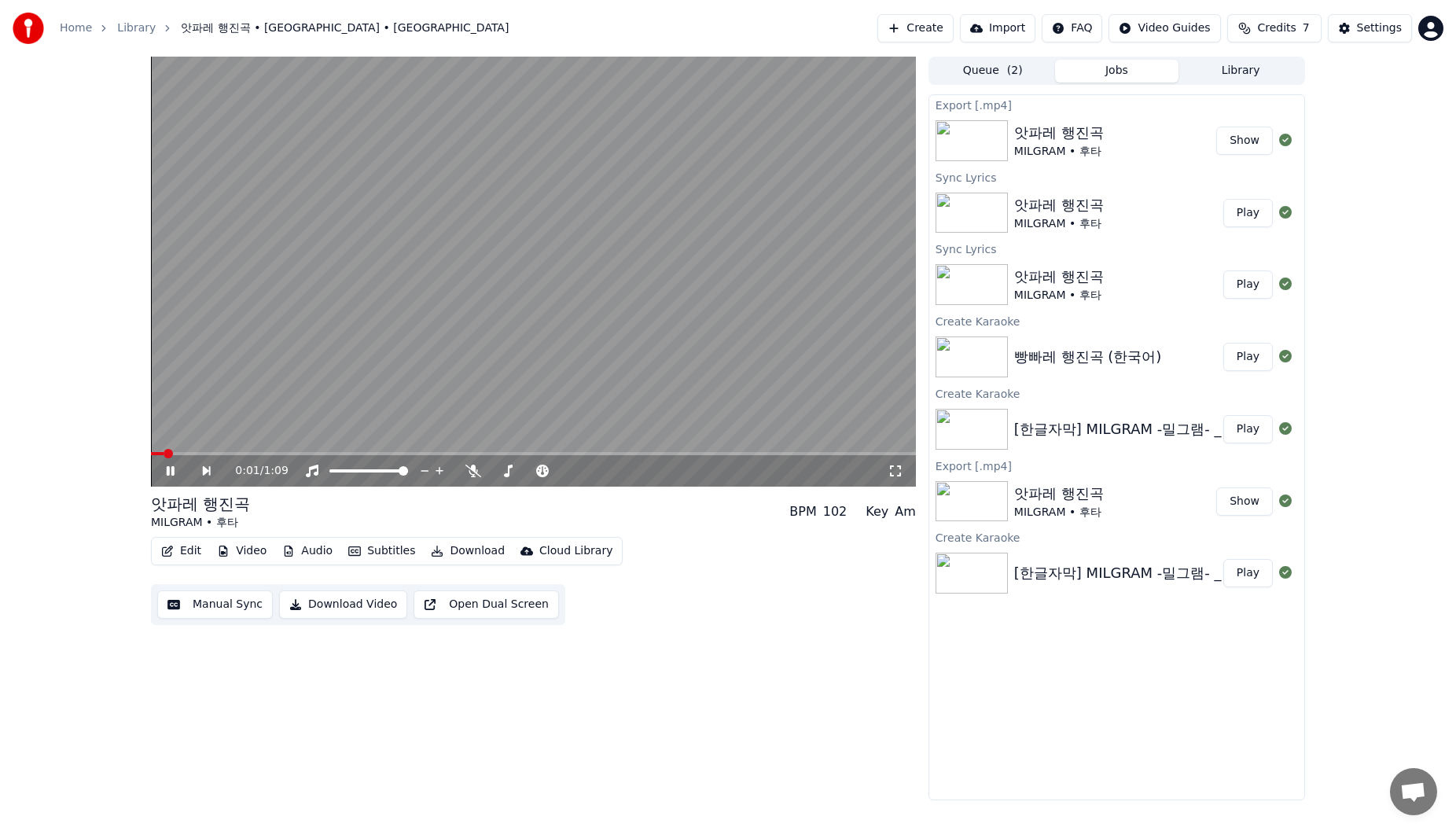
click at [174, 440] on icon at bounding box center [170, 471] width 8 height 9
click at [616, 146] on button "Show" at bounding box center [1245, 141] width 57 height 28
click at [616, 136] on icon at bounding box center [1285, 140] width 13 height 13
click at [616, 143] on button "Show" at bounding box center [1245, 141] width 57 height 28
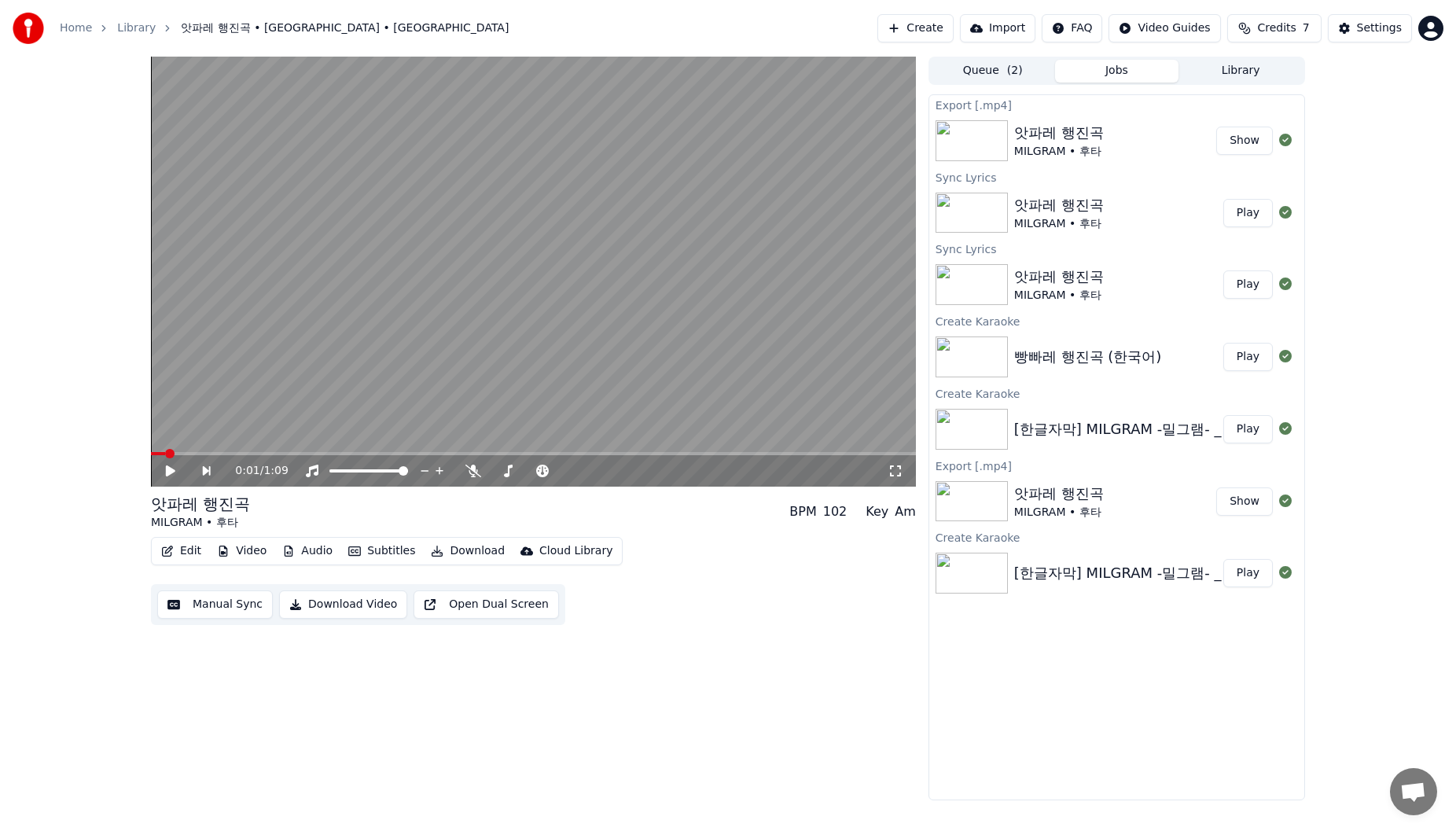
click at [616, 210] on button "Play" at bounding box center [1247, 213] width 49 height 28
click at [170, 440] on icon at bounding box center [182, 471] width 36 height 13
click at [616, 142] on button "Show" at bounding box center [1245, 141] width 57 height 28
click at [616, 440] on button "Show" at bounding box center [1245, 501] width 57 height 28
click at [616, 142] on button "Show" at bounding box center [1245, 141] width 57 height 28
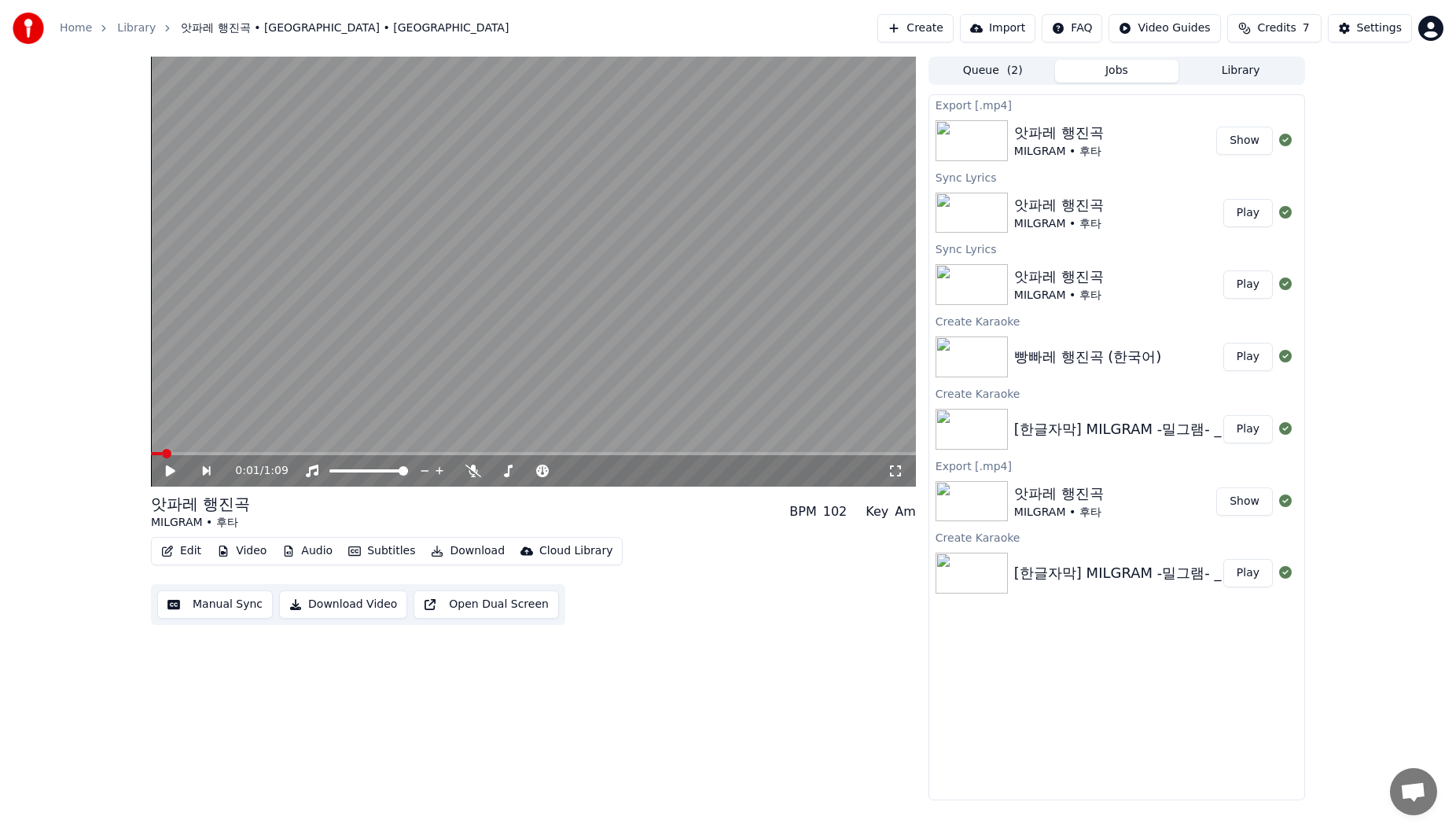
click at [616, 147] on button "Show" at bounding box center [1245, 141] width 57 height 28
click at [616, 147] on button "Show" at bounding box center [1245, 141] width 57 height 28
click at [616, 141] on button "Show" at bounding box center [1245, 141] width 57 height 28
drag, startPoint x: 1242, startPoint y: 141, endPoint x: 1272, endPoint y: 123, distance: 35.0
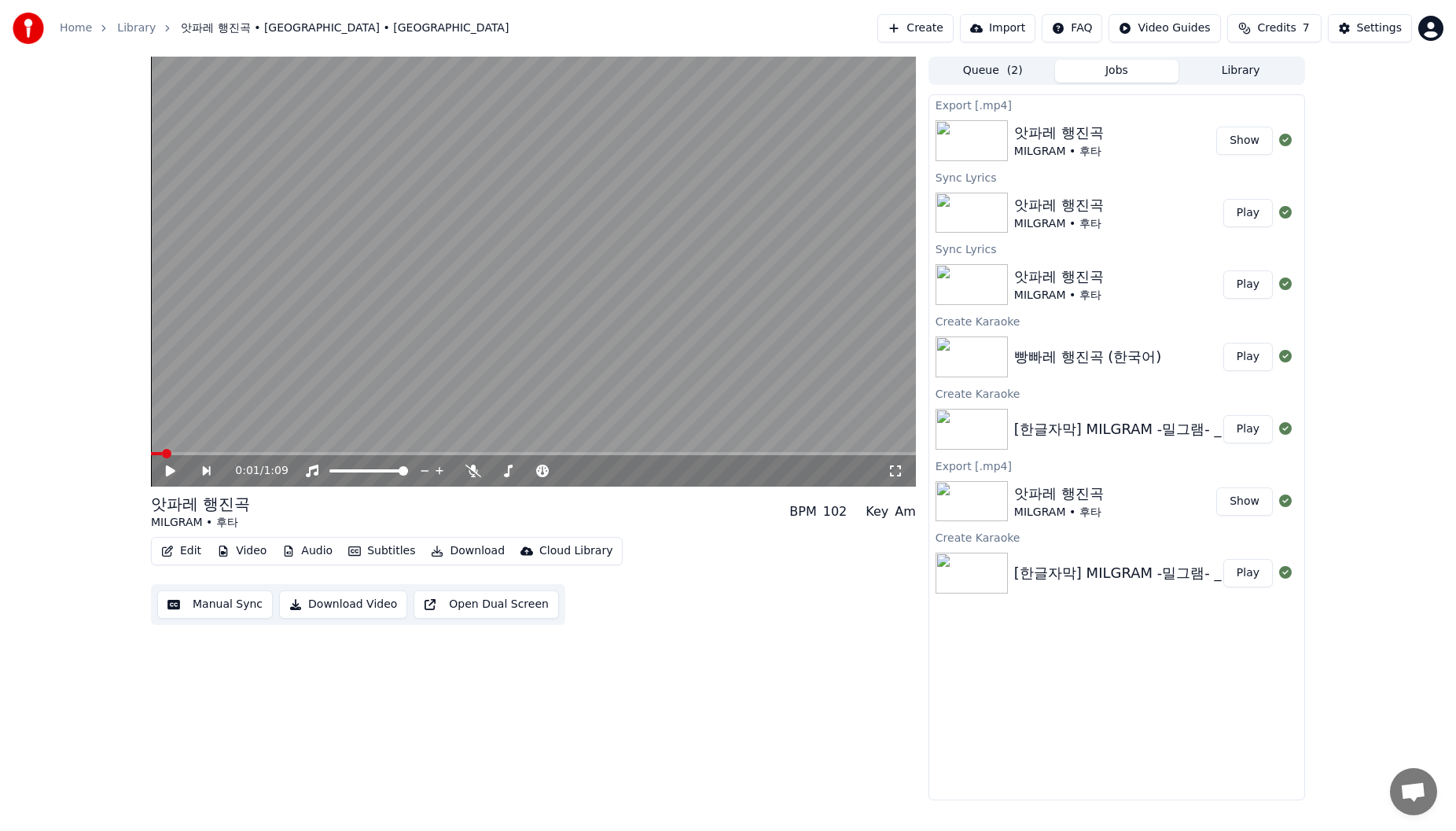
click at [616, 139] on button "Show" at bounding box center [1245, 141] width 57 height 28
click at [616, 144] on button "Show" at bounding box center [1245, 141] width 57 height 28
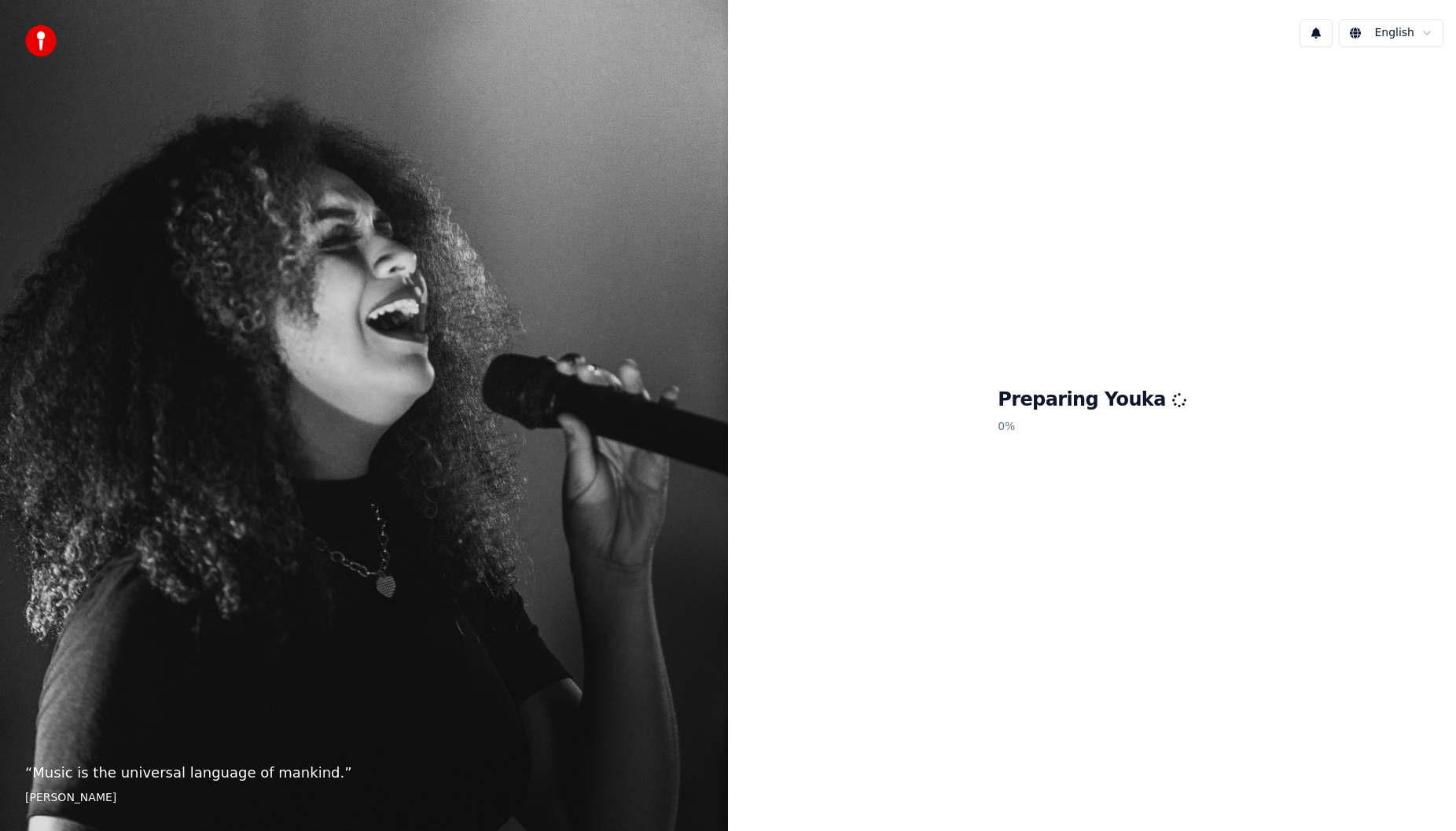
click at [1390, 34] on html "“ Music is the universal language of mankind. ” Henry Wadsworth Longfellow Engl…" at bounding box center [728, 416] width 1456 height 831
click at [1416, 39] on html "“ Music is the universal language of mankind. ” Henry Wadsworth Longfellow Engl…" at bounding box center [728, 416] width 1456 height 831
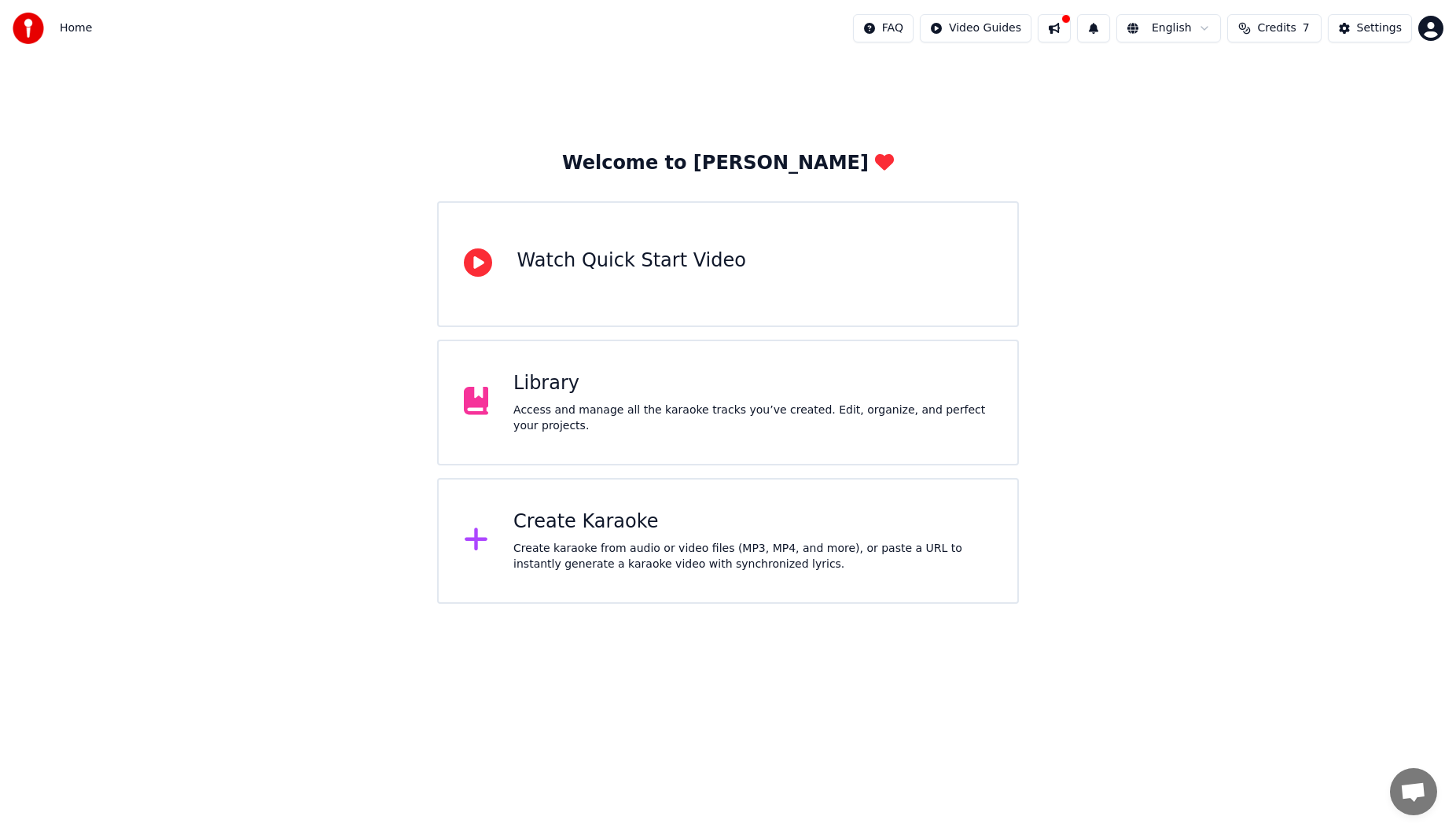
click at [908, 427] on div "Access and manage all the karaoke tracks you’ve created. Edit, organize, and pe…" at bounding box center [753, 418] width 478 height 31
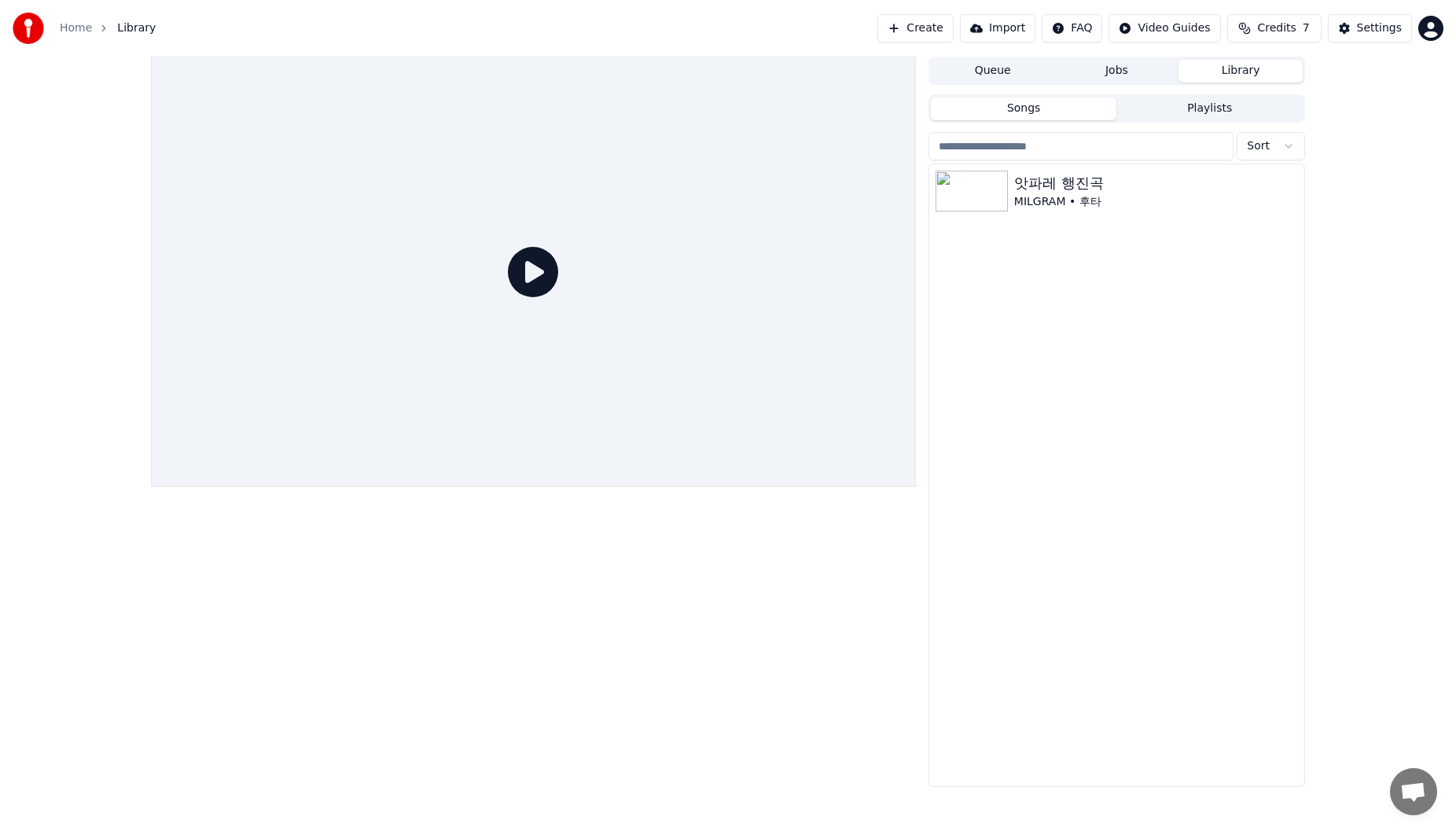
click at [1193, 110] on button "Playlists" at bounding box center [1209, 109] width 186 height 22
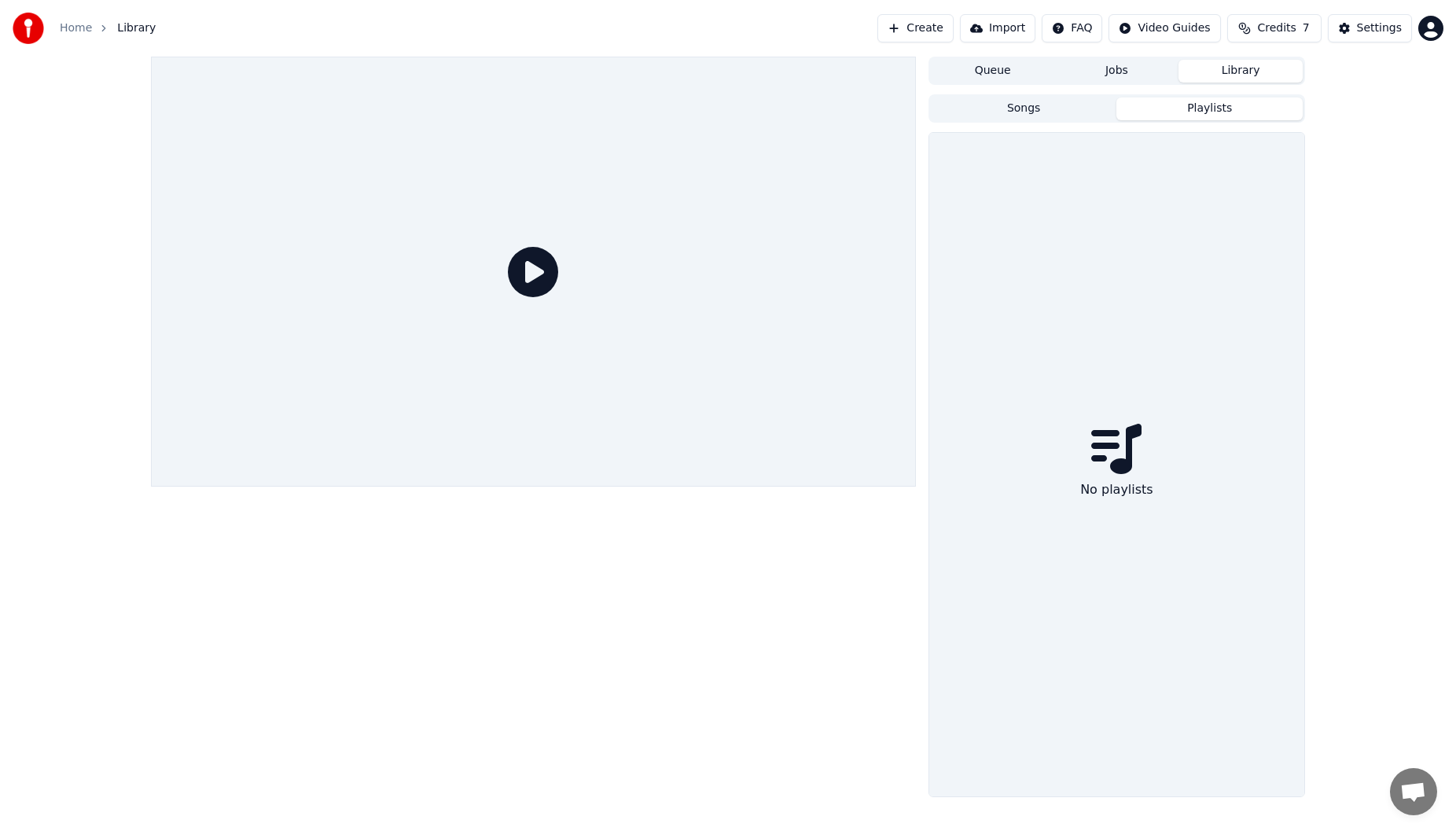
click at [1080, 111] on button "Songs" at bounding box center [1024, 109] width 186 height 22
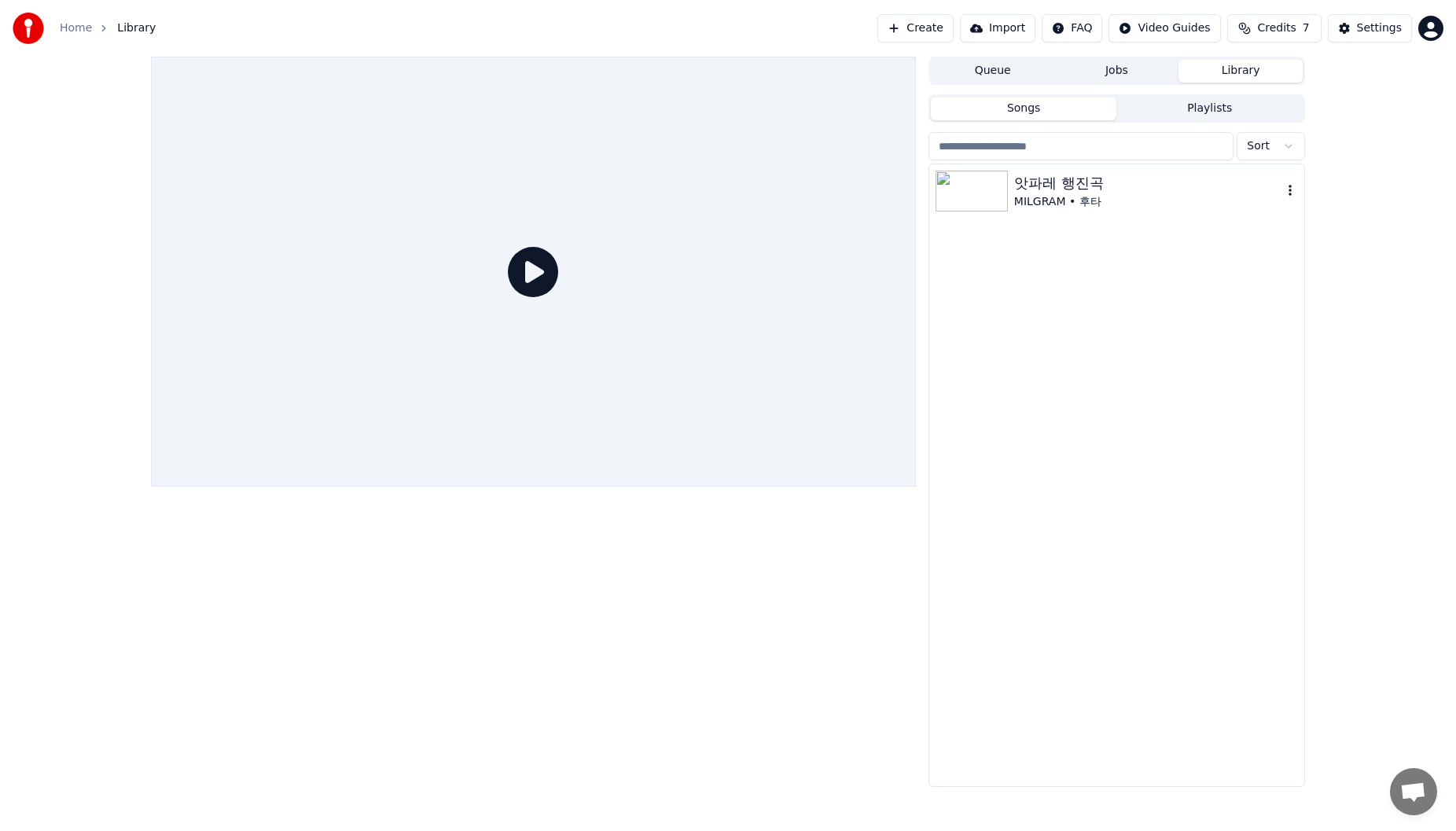
click at [991, 195] on img at bounding box center [972, 191] width 72 height 41
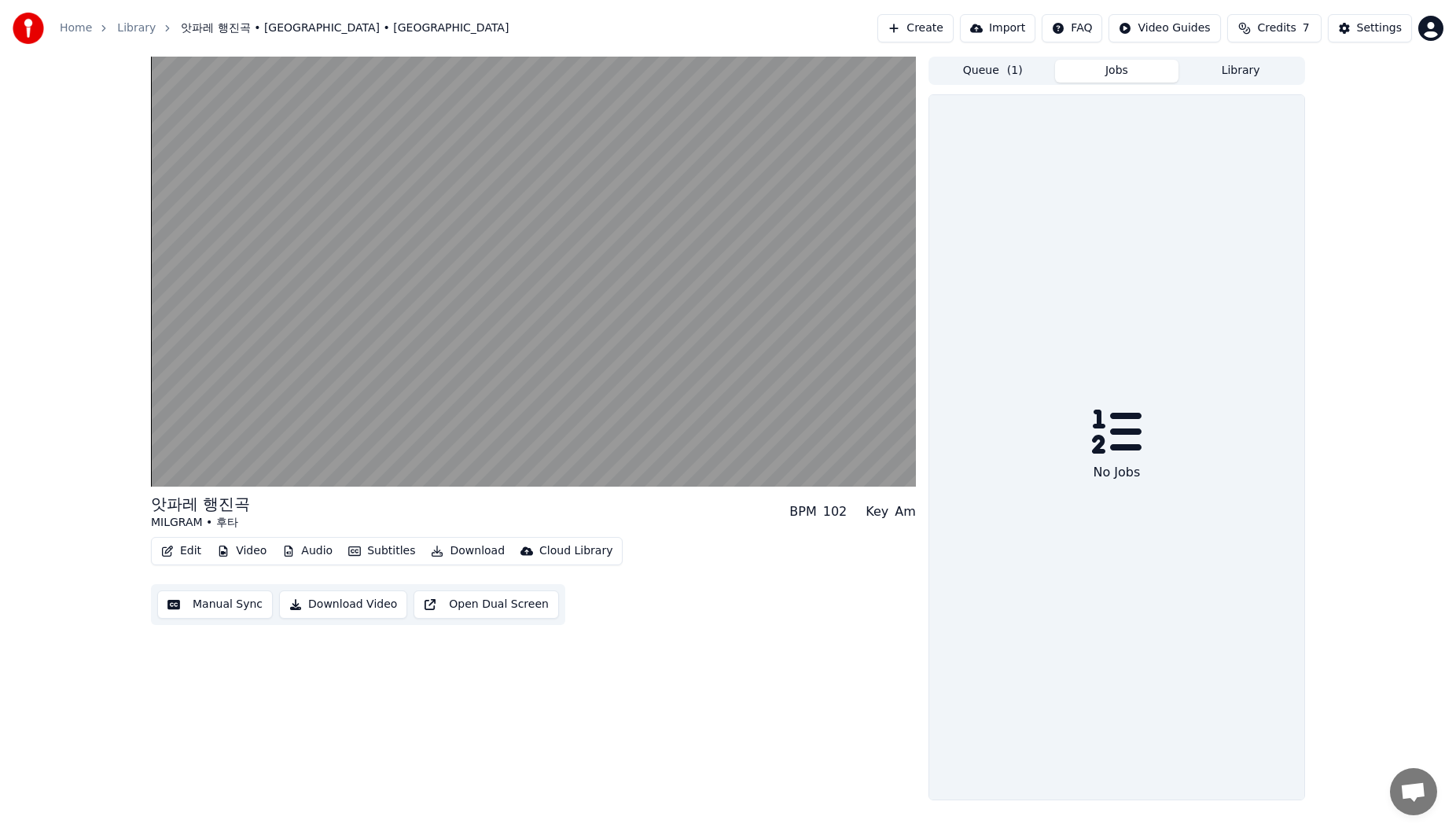
click at [1136, 76] on button "Jobs" at bounding box center [1117, 71] width 124 height 22
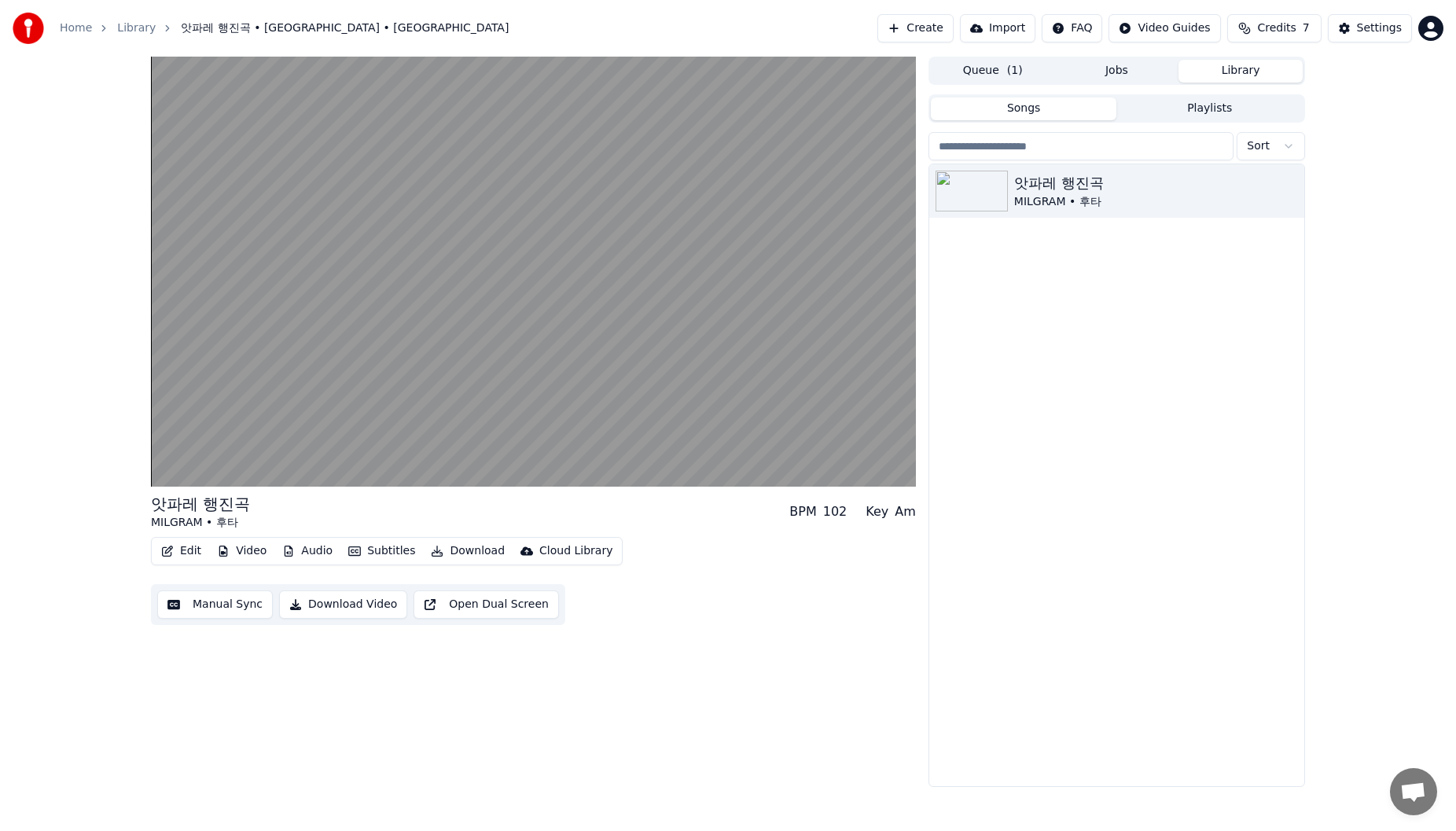
click at [1241, 76] on button "Library" at bounding box center [1240, 71] width 124 height 22
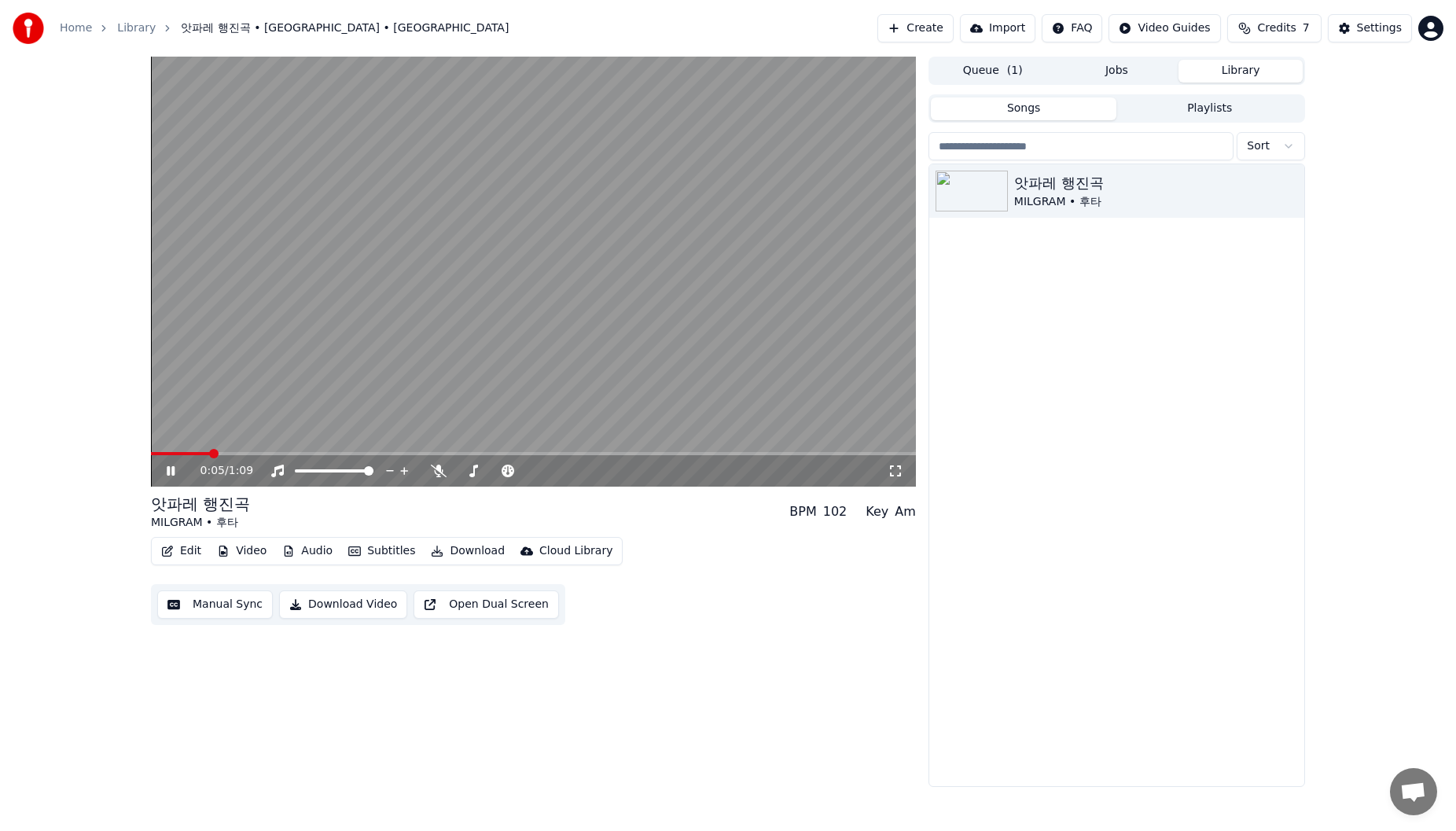
click at [398, 453] on span at bounding box center [533, 453] width 765 height 3
drag, startPoint x: 168, startPoint y: 478, endPoint x: 455, endPoint y: 409, distance: 295.2
click at [168, 477] on icon at bounding box center [182, 471] width 37 height 13
click at [1293, 189] on icon "button" at bounding box center [1290, 190] width 16 height 13
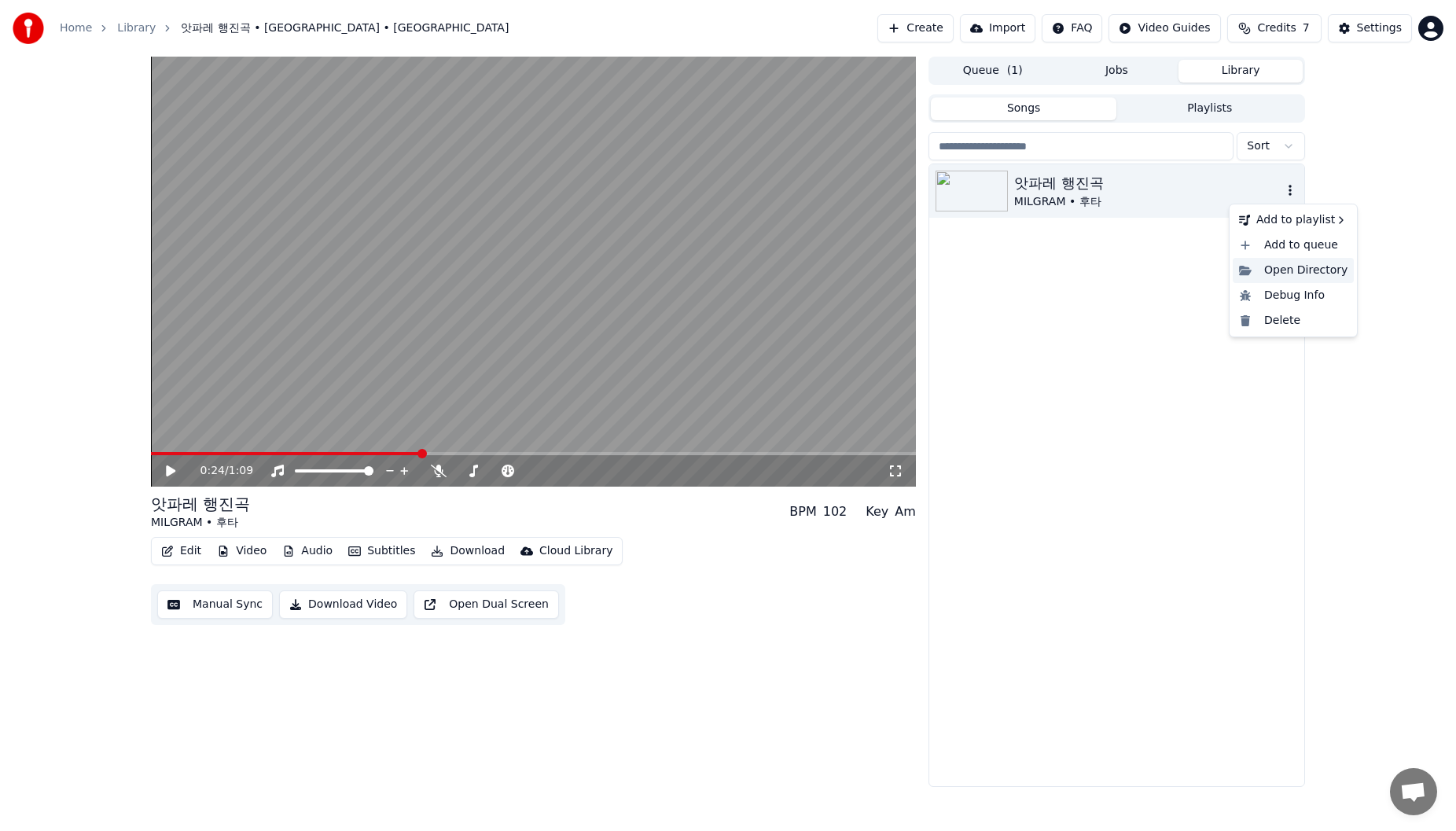
click at [1286, 276] on div "Open Directory" at bounding box center [1293, 270] width 121 height 25
click at [1123, 529] on div "앗파레 행진곡 MILGRAM • 후타" at bounding box center [1116, 475] width 375 height 622
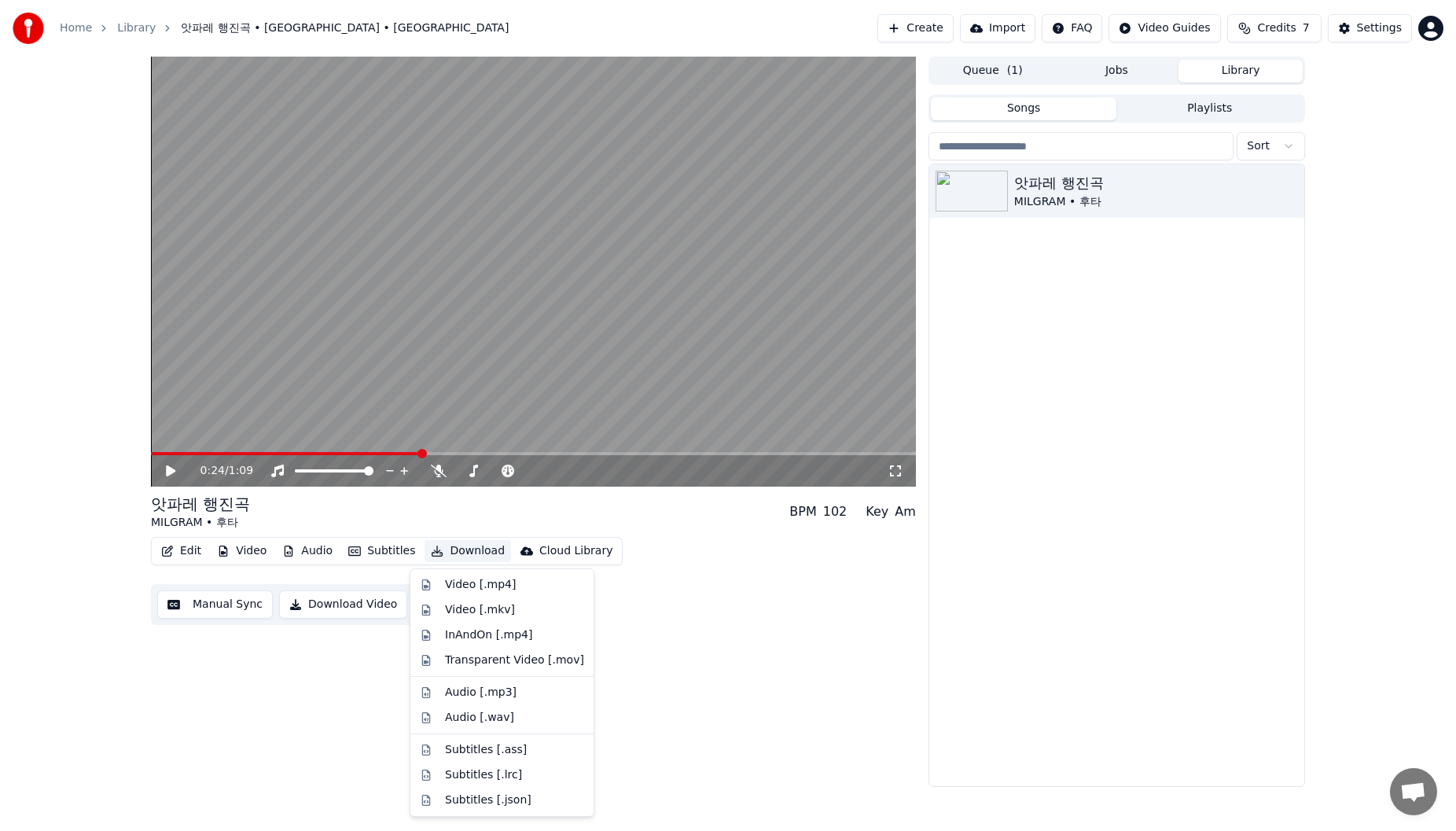
click at [464, 549] on button "Download" at bounding box center [467, 552] width 86 height 22
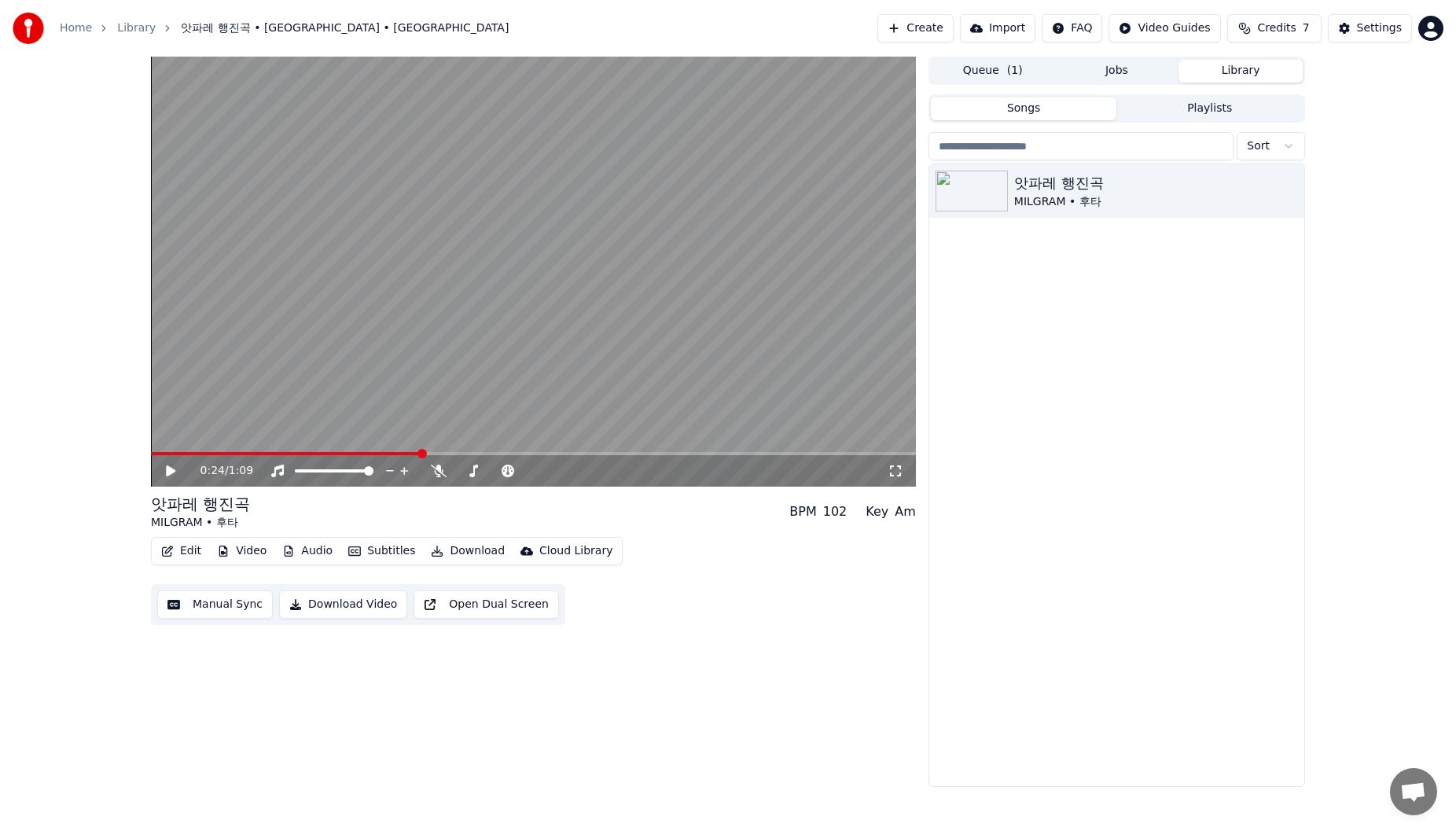
click at [715, 602] on div "Edit Video Audio Subtitles Download Cloud Library Manual Sync Download Video Op…" at bounding box center [533, 581] width 765 height 88
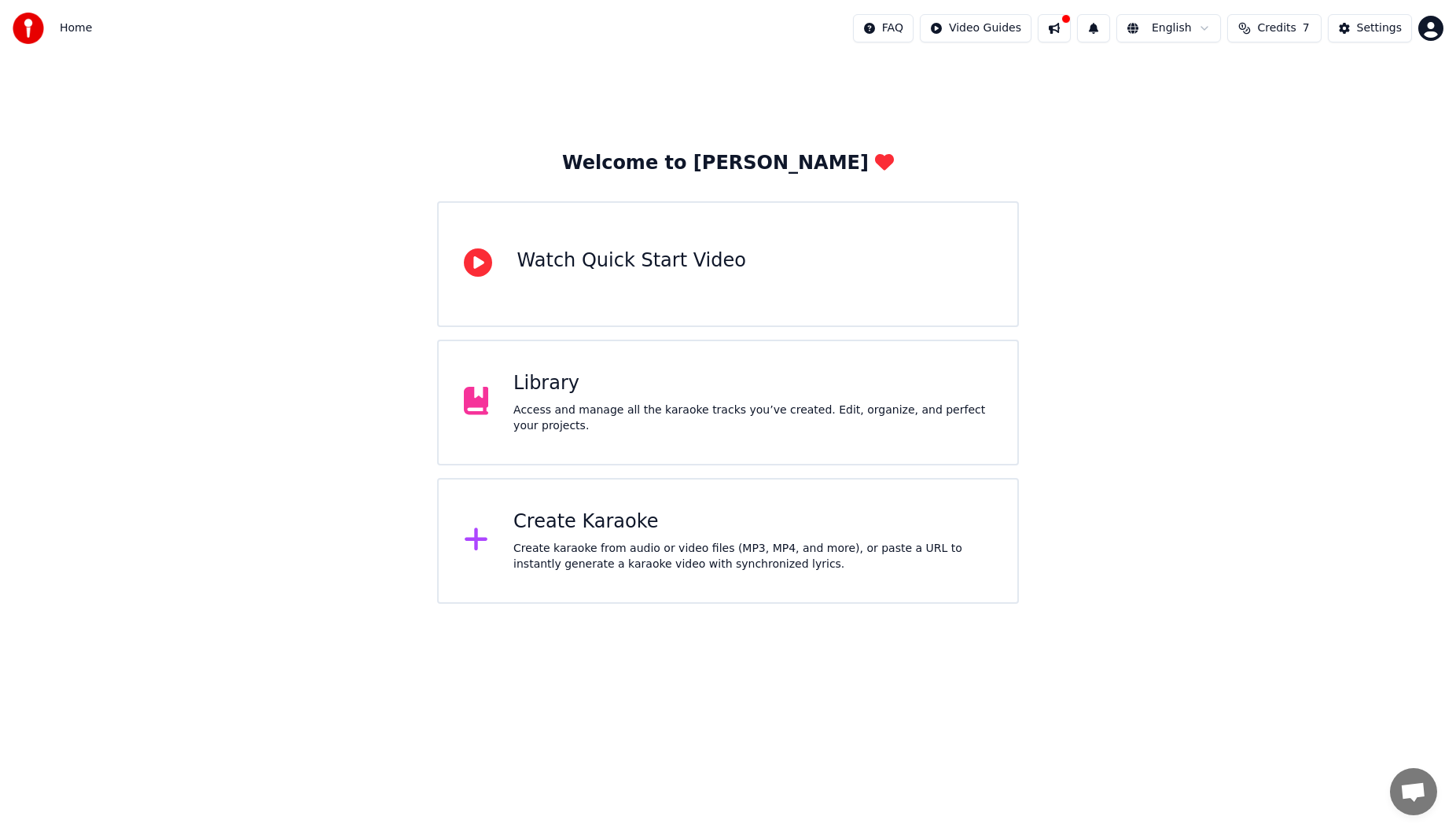
click at [1203, 32] on html "Home FAQ Video Guides English Credits 7 Settings Welcome to Youka Watch Quick S…" at bounding box center [728, 302] width 1456 height 603
click at [1250, 253] on html "Home FAQ Video Guides English Credits 7 Settings Welcome to Youka Watch Quick S…" at bounding box center [728, 302] width 1456 height 603
click at [651, 405] on div "Access and manage all the karaoke tracks you’ve created. Edit, organize, and pe…" at bounding box center [753, 418] width 478 height 31
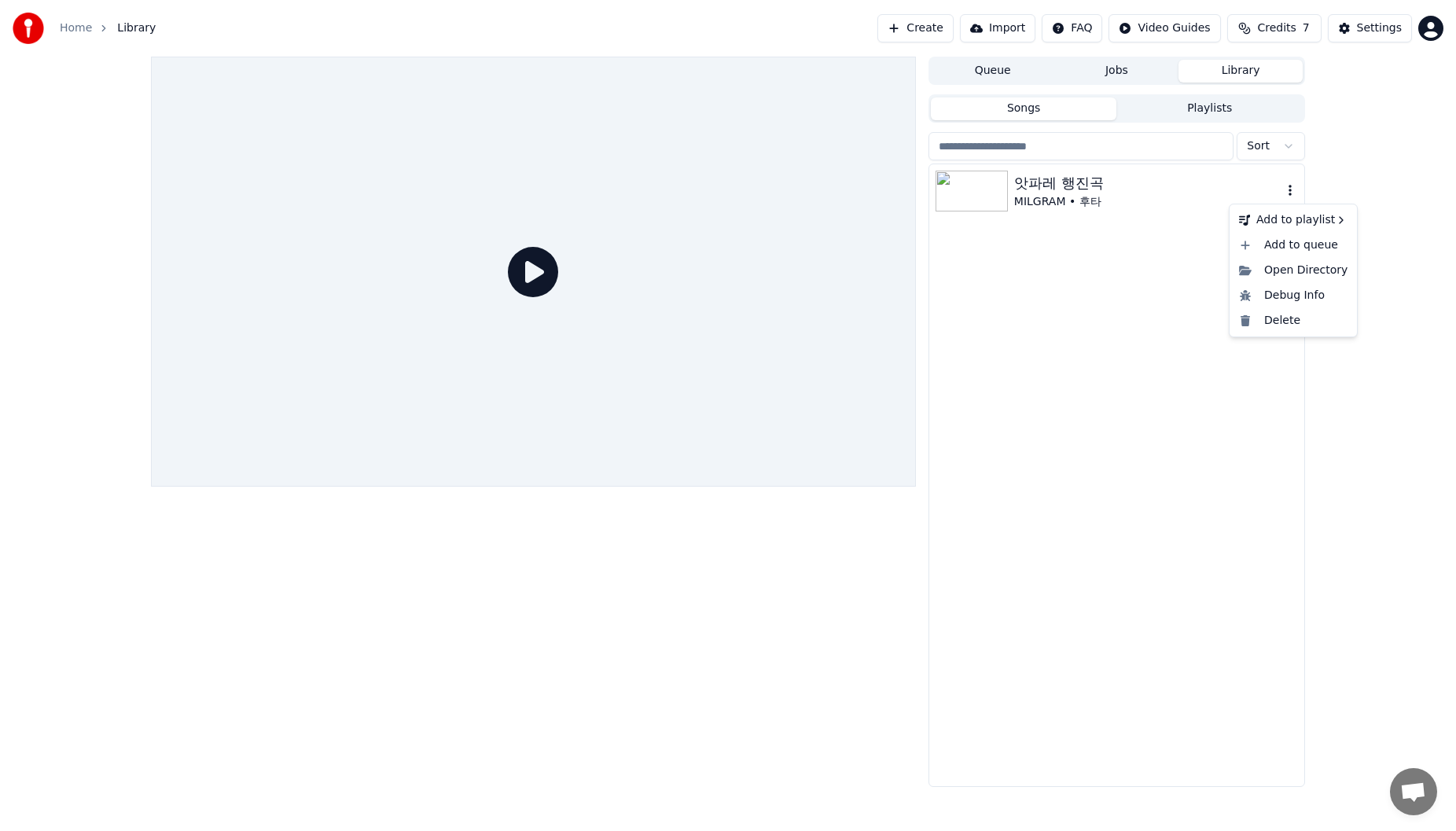
click at [1286, 191] on icon "button" at bounding box center [1290, 190] width 16 height 13
click at [1128, 244] on div "앗파레 행진곡 MILGRAM • 후타" at bounding box center [1116, 475] width 375 height 622
click at [1083, 113] on button "Songs" at bounding box center [1024, 109] width 186 height 22
click at [1100, 66] on button "Jobs" at bounding box center [1117, 71] width 124 height 22
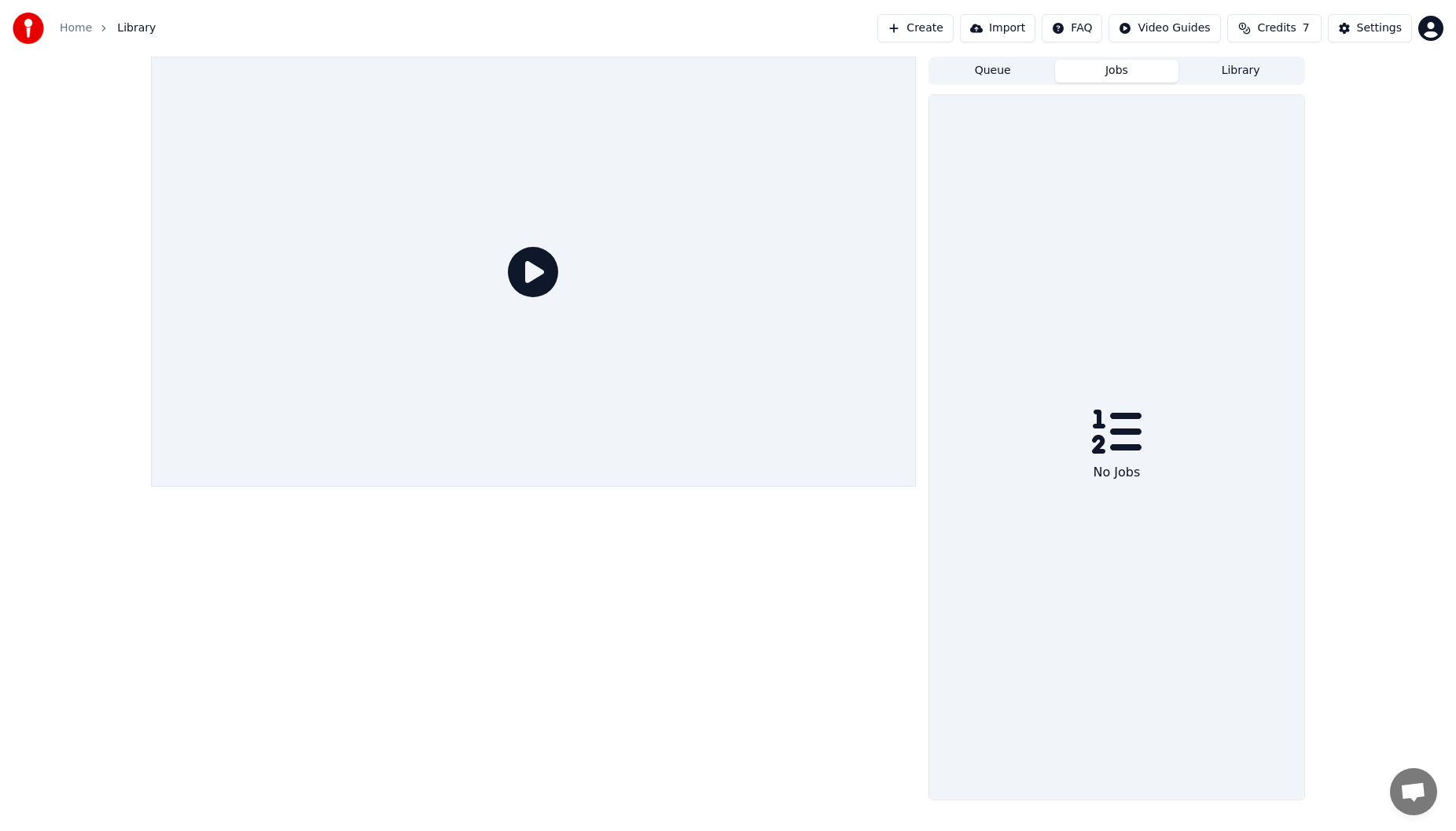
click at [1027, 66] on button "Queue" at bounding box center [993, 71] width 124 height 22
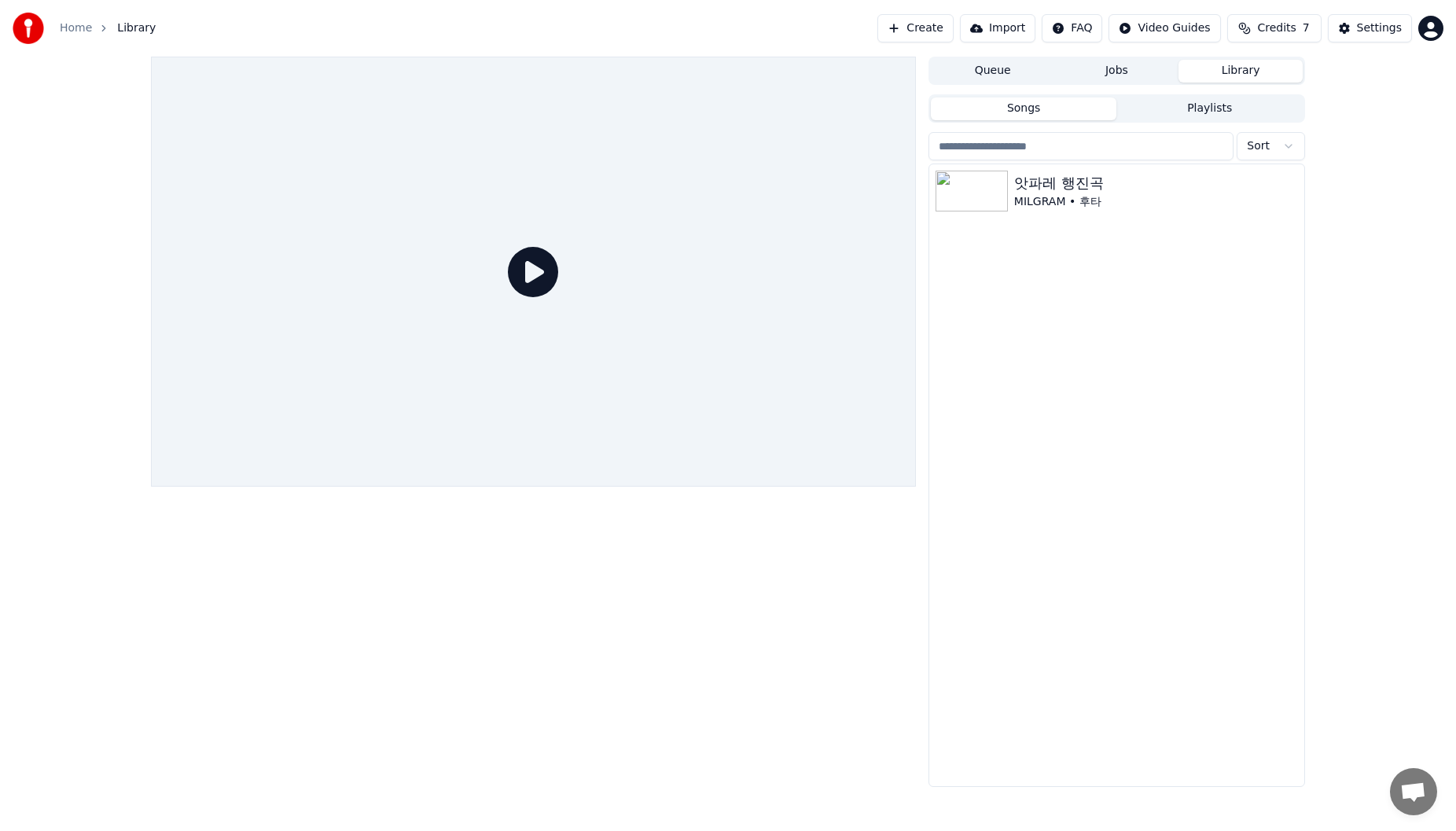
click at [1253, 76] on button "Library" at bounding box center [1240, 71] width 124 height 22
click at [1286, 188] on icon "button" at bounding box center [1290, 190] width 16 height 13
click at [1309, 245] on div "Add to queue" at bounding box center [1293, 245] width 121 height 25
click at [541, 272] on icon at bounding box center [533, 272] width 50 height 50
click at [985, 176] on img at bounding box center [972, 191] width 72 height 41
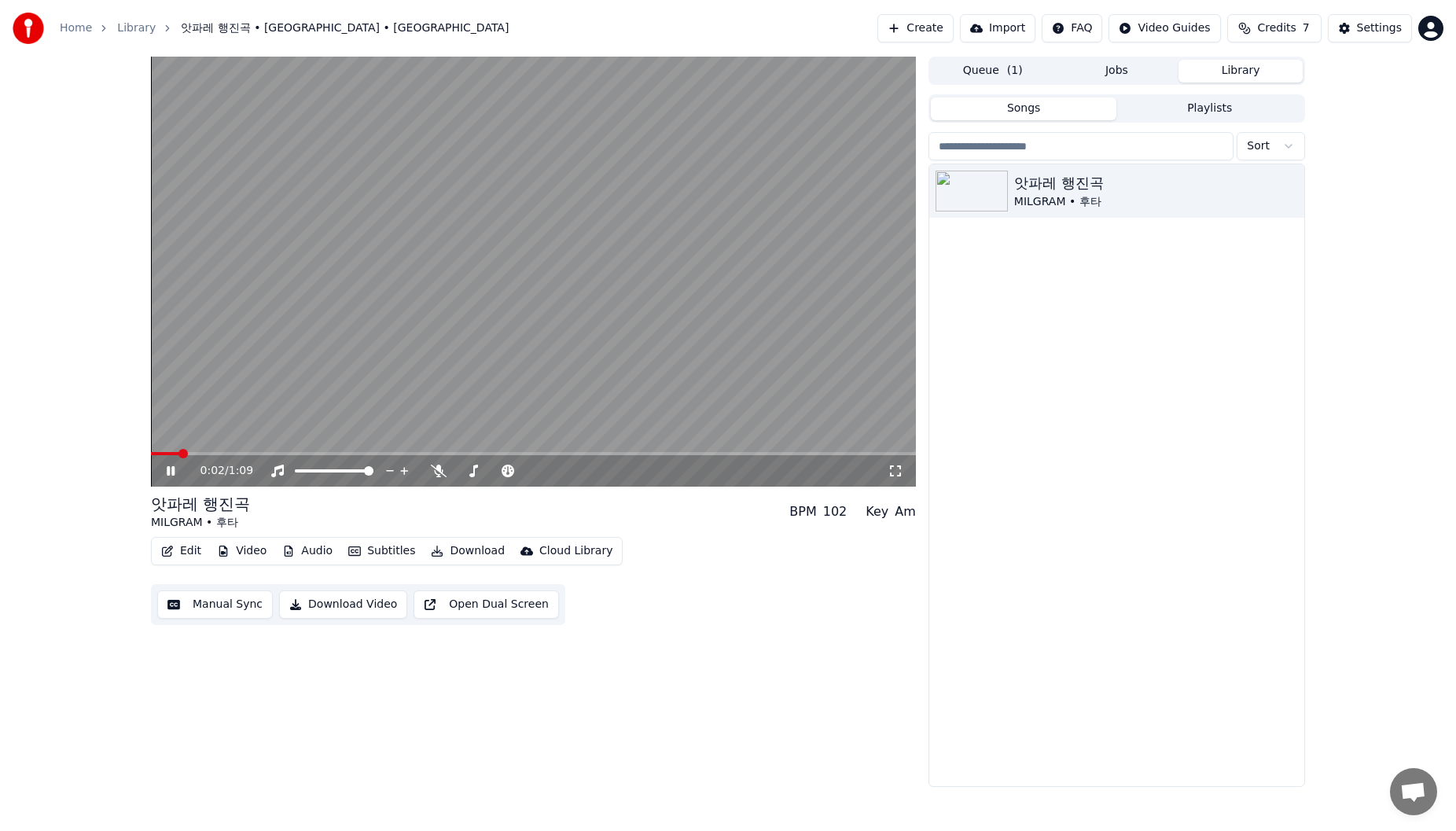
click at [370, 453] on span at bounding box center [533, 453] width 765 height 3
click at [443, 454] on span at bounding box center [533, 453] width 765 height 3
click at [503, 453] on span at bounding box center [533, 453] width 765 height 3
click at [176, 473] on icon at bounding box center [182, 471] width 37 height 13
click at [183, 548] on button "Edit" at bounding box center [181, 552] width 53 height 22
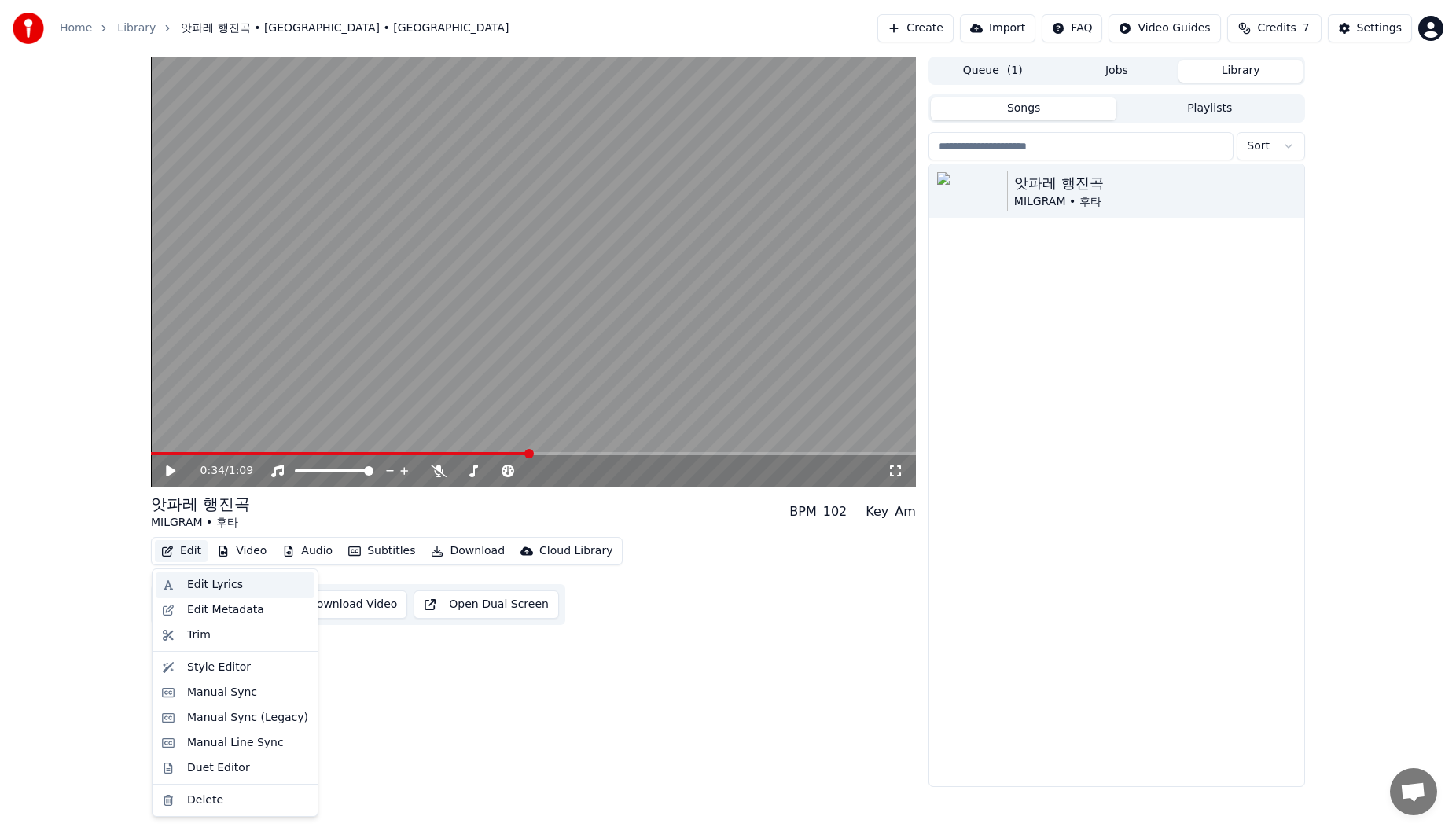
click at [270, 591] on div "Edit Lyrics" at bounding box center [247, 584] width 121 height 16
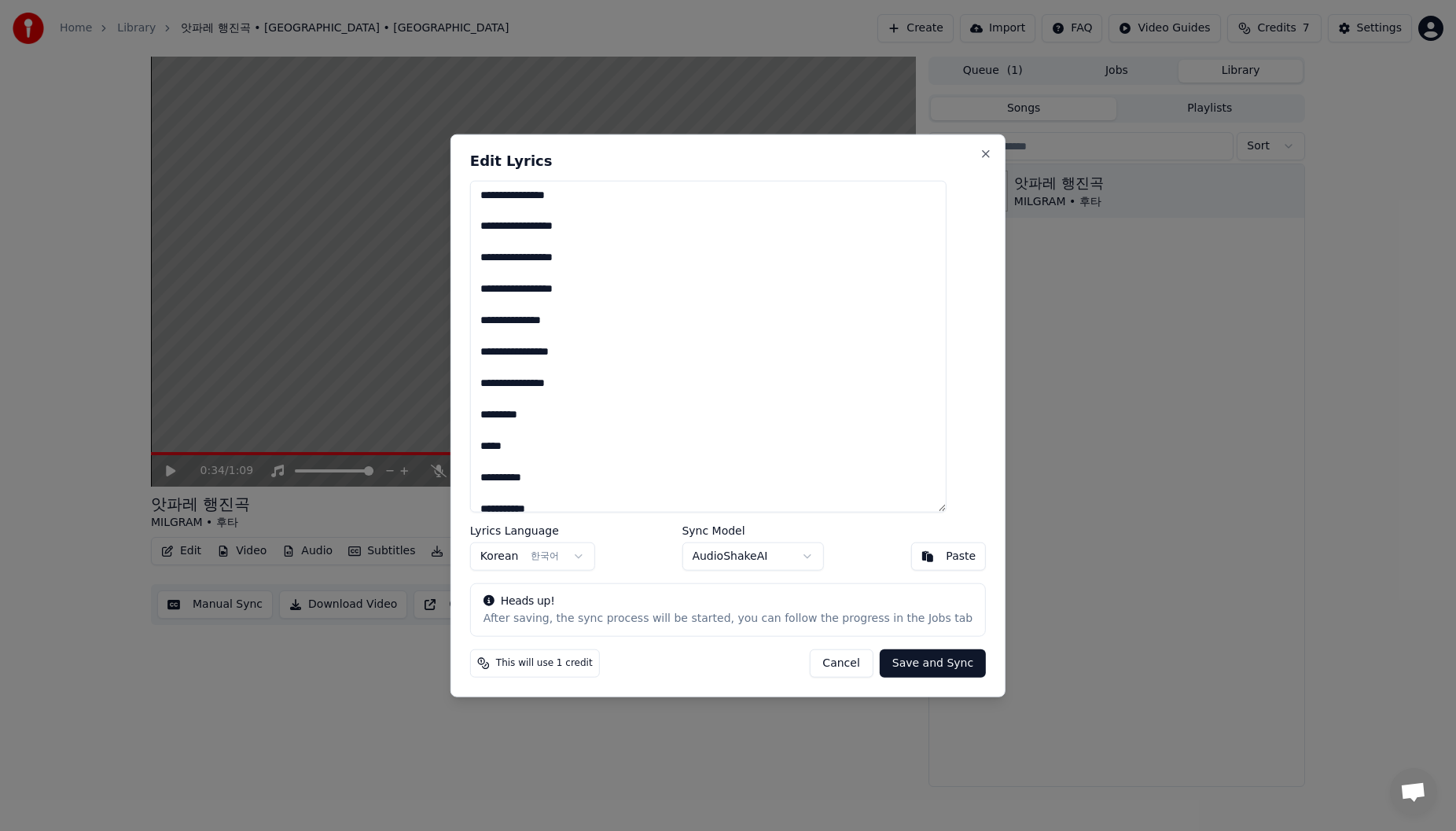
click at [631, 230] on textarea "**********" at bounding box center [708, 347] width 477 height 333
click at [691, 272] on textarea "**********" at bounding box center [708, 347] width 477 height 333
click at [620, 291] on textarea "**********" at bounding box center [708, 347] width 477 height 333
click at [605, 291] on textarea "**********" at bounding box center [708, 347] width 477 height 333
click at [678, 337] on textarea "**********" at bounding box center [708, 347] width 477 height 333
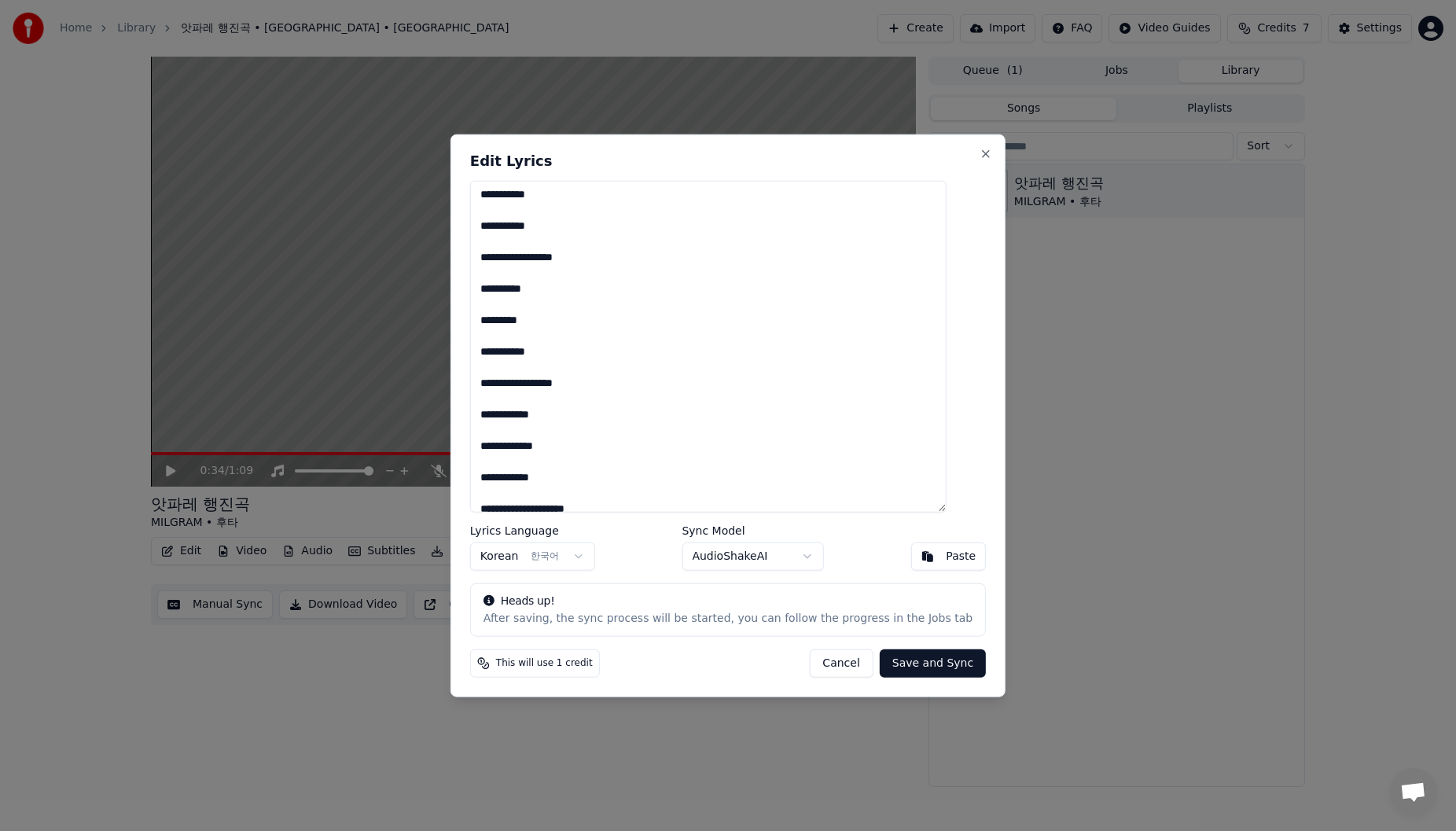
scroll to position [236, 0]
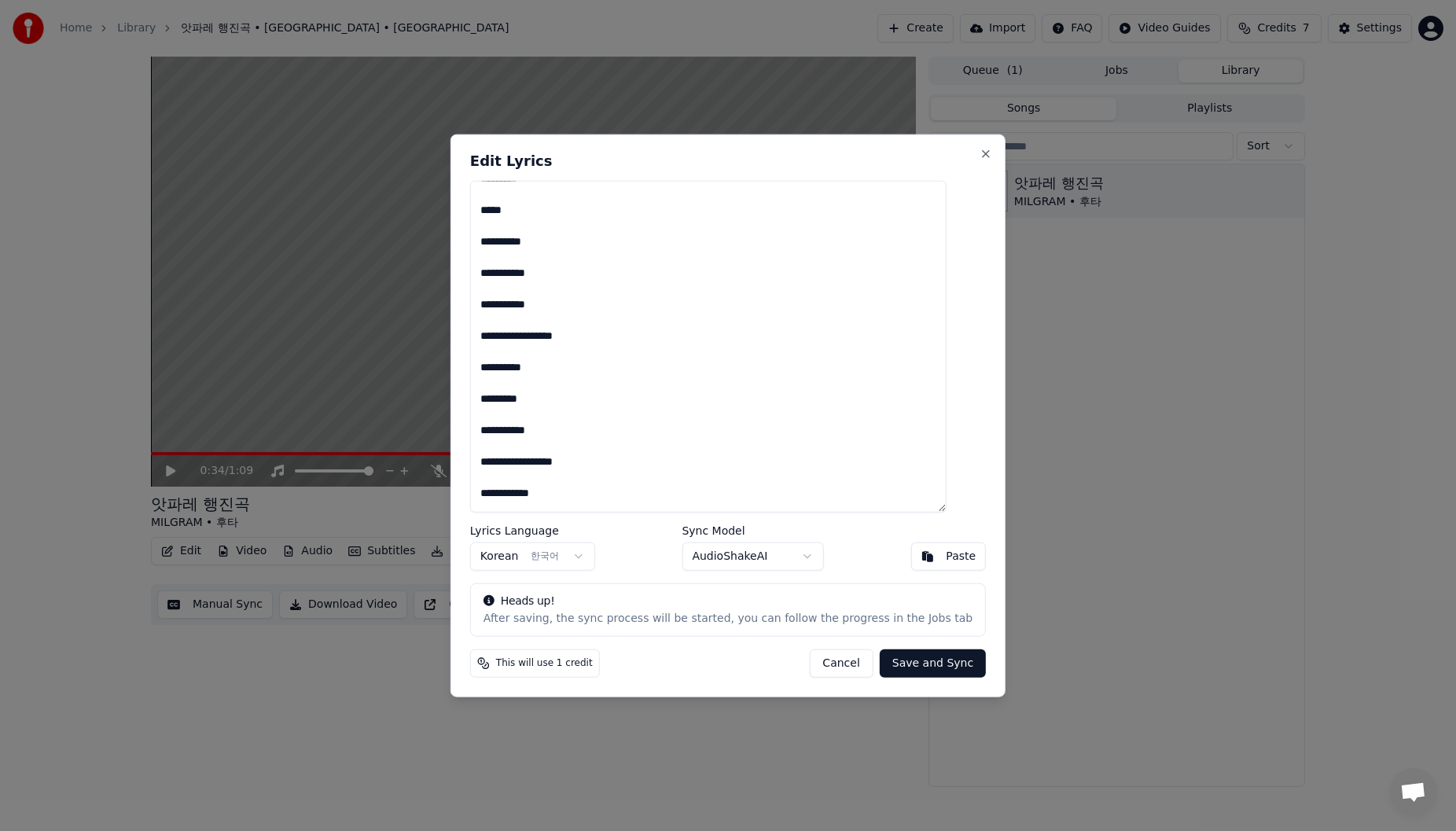
click at [622, 272] on textarea "**********" at bounding box center [708, 347] width 477 height 333
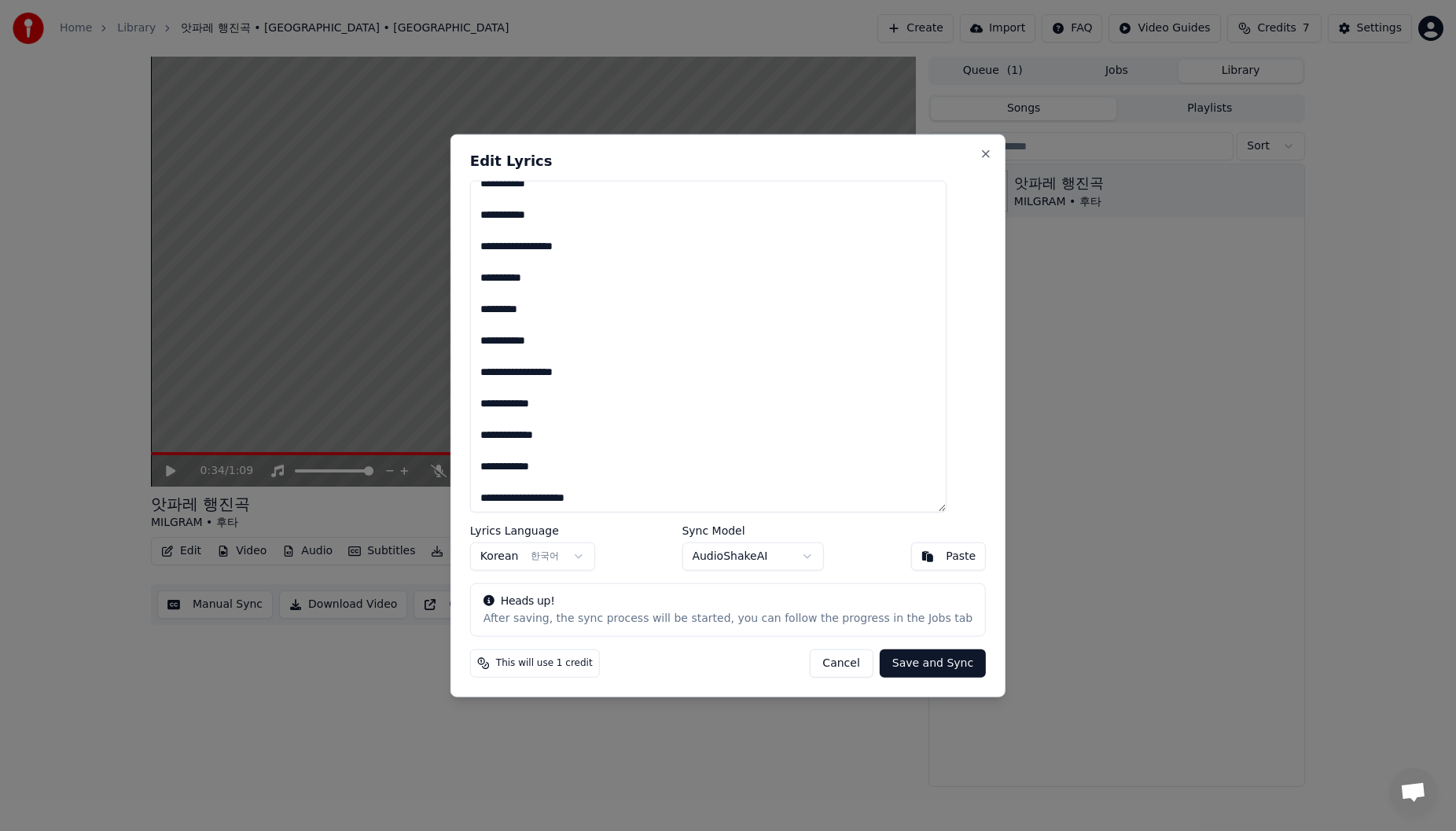
scroll to position [320, 0]
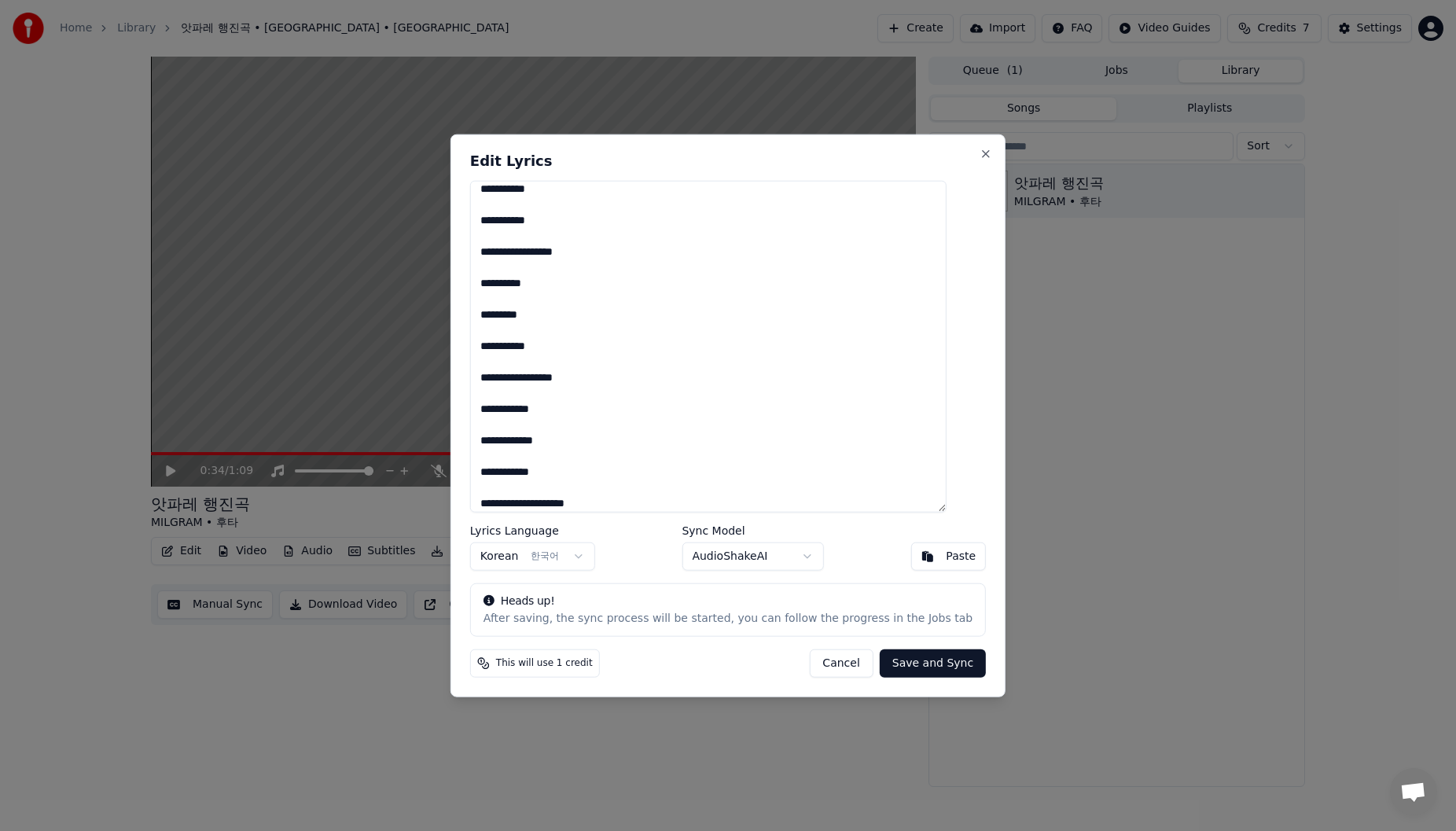
click at [619, 356] on textarea "**********" at bounding box center [708, 347] width 477 height 333
click at [619, 352] on textarea "**********" at bounding box center [708, 347] width 477 height 333
click at [626, 384] on textarea "**********" at bounding box center [708, 347] width 477 height 333
click at [638, 382] on textarea "**********" at bounding box center [708, 347] width 477 height 333
click at [666, 409] on textarea "**********" at bounding box center [708, 347] width 477 height 333
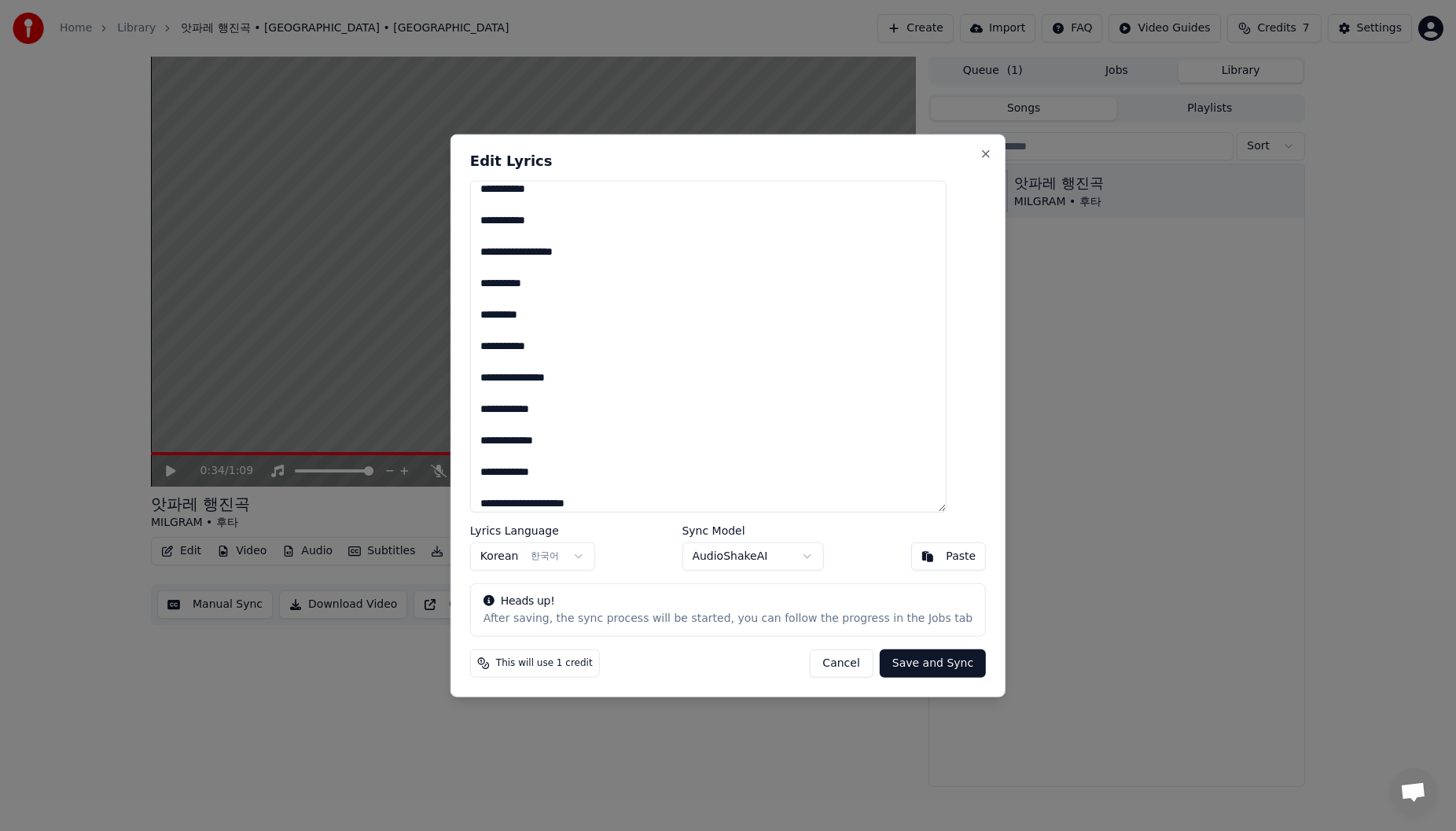
click at [679, 450] on textarea "**********" at bounding box center [708, 347] width 477 height 333
click at [674, 482] on textarea "**********" at bounding box center [708, 347] width 477 height 333
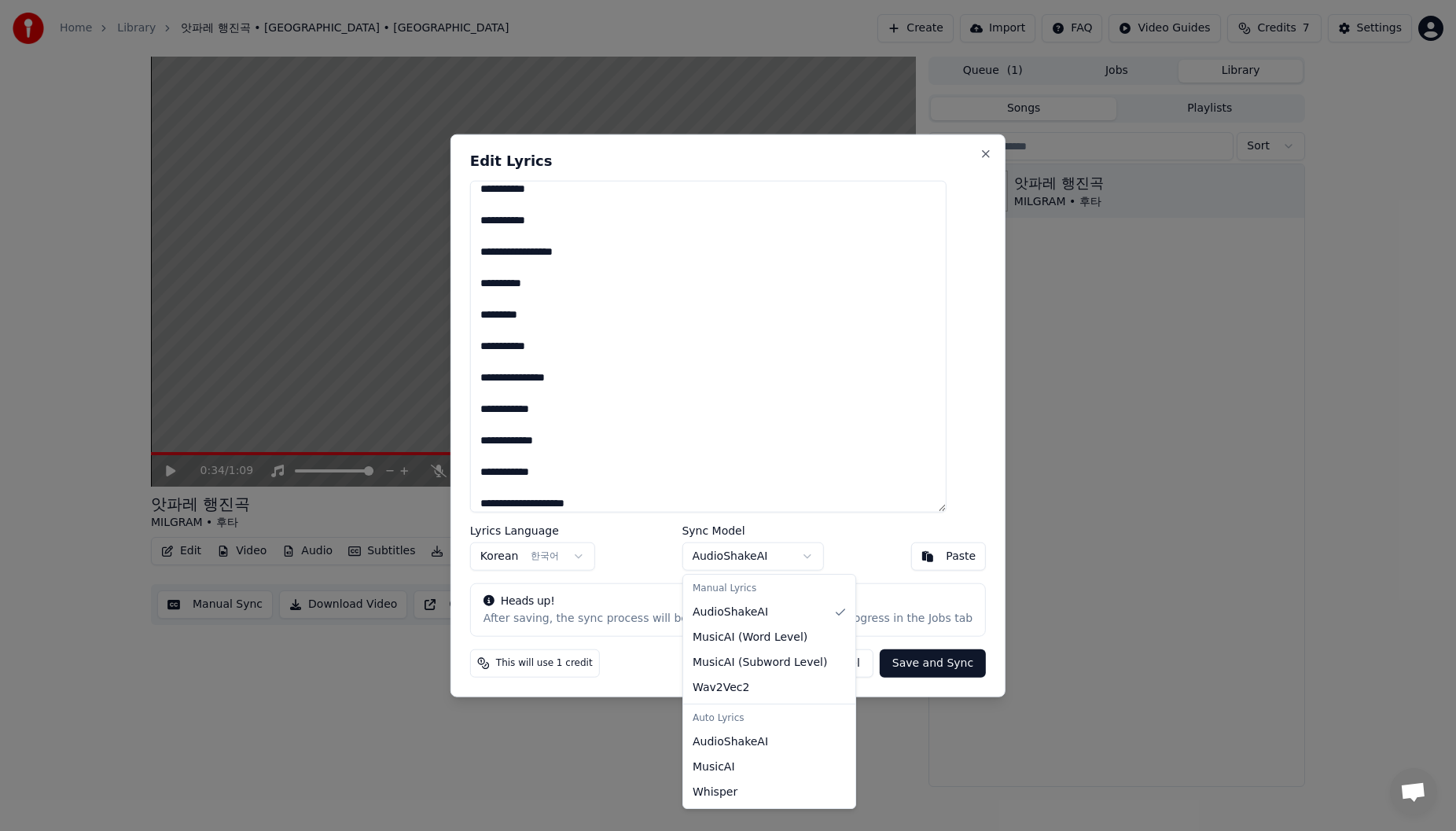
click at [765, 562] on body "**********" at bounding box center [728, 416] width 1456 height 831
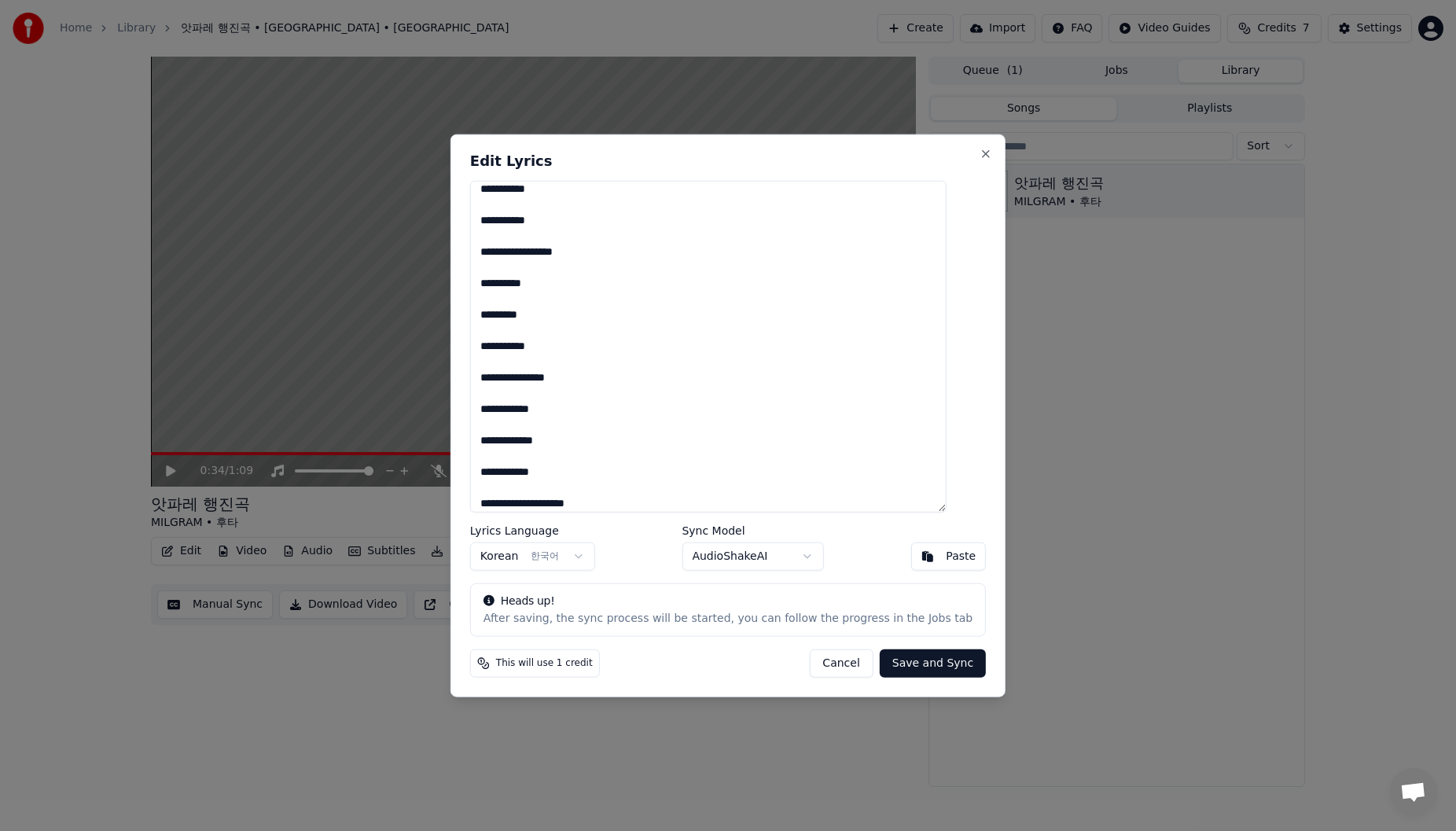
click at [864, 563] on div "Lyrics Language Korean 한국어 Sync Model AudioShakeAI Paste" at bounding box center [728, 547] width 516 height 46
drag, startPoint x: 507, startPoint y: 620, endPoint x: 736, endPoint y: 626, distance: 229.1
click at [736, 626] on div "After saving, the sync process will be started, you can follow the progress in …" at bounding box center [728, 619] width 489 height 16
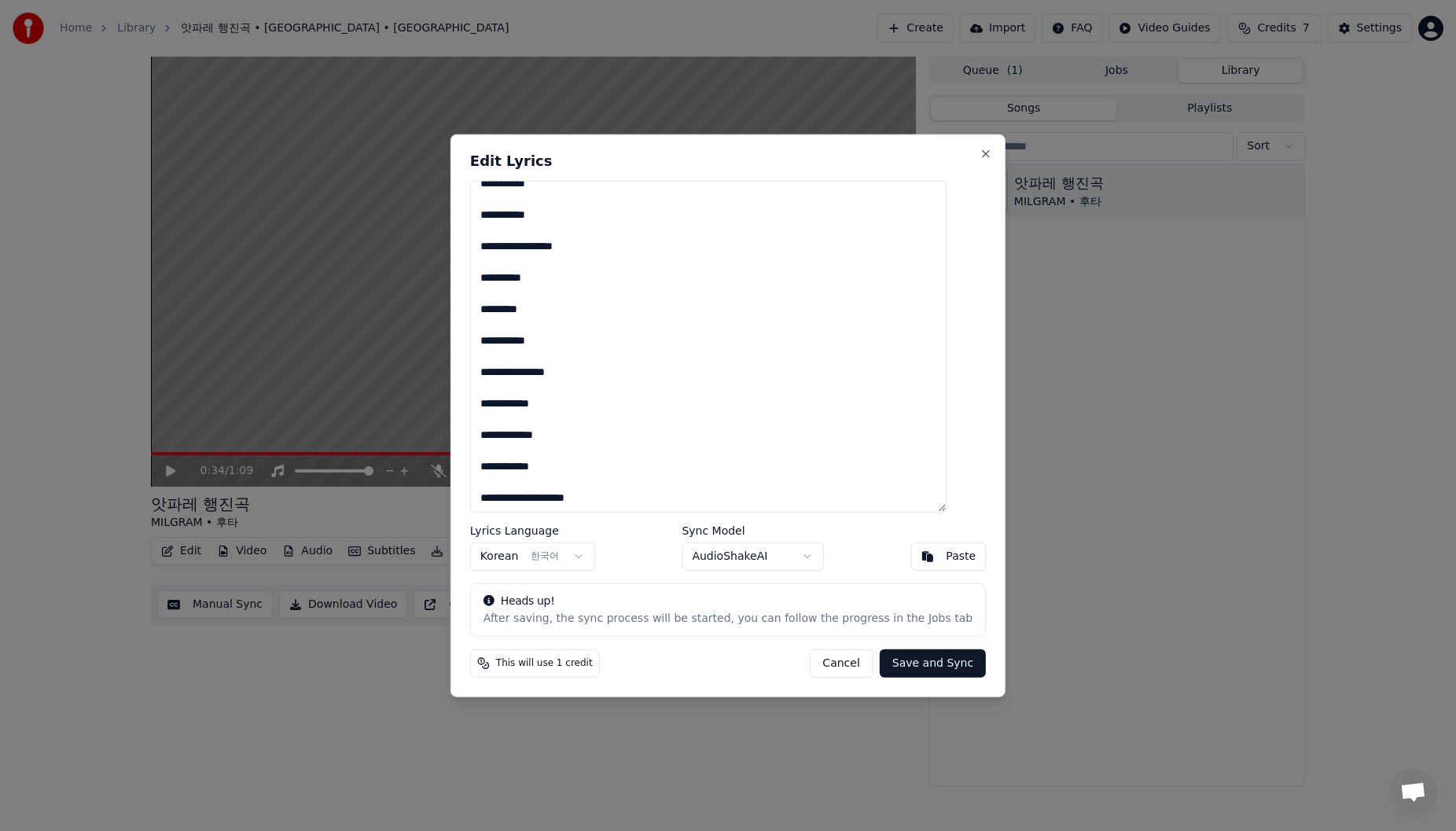
click at [633, 375] on textarea "**********" at bounding box center [708, 347] width 477 height 333
type textarea "**********"
click at [909, 665] on button "Save and Sync" at bounding box center [933, 663] width 106 height 28
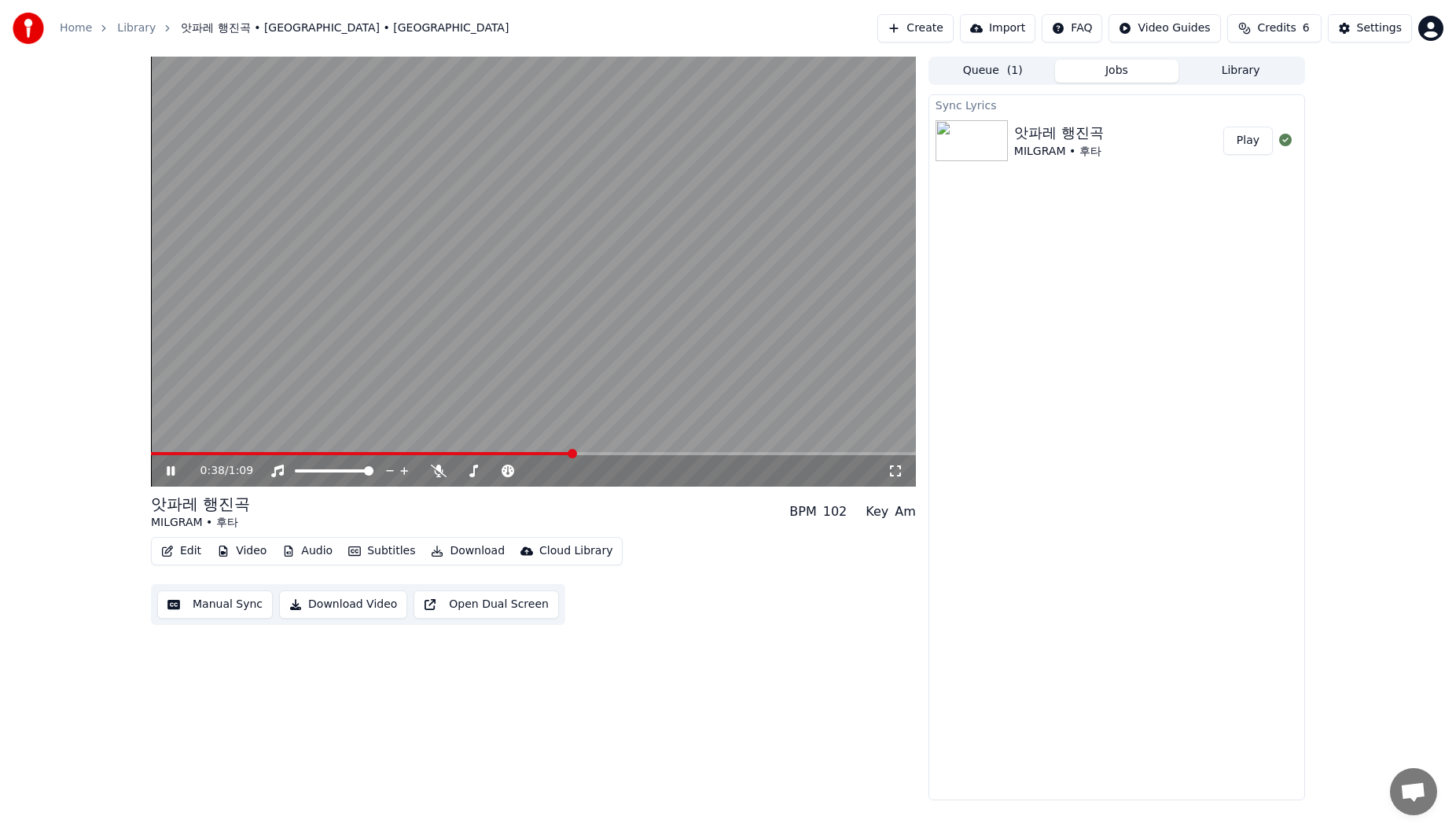
click at [171, 472] on icon at bounding box center [182, 471] width 37 height 13
click at [1247, 142] on button "Play" at bounding box center [1247, 141] width 49 height 28
click at [249, 455] on span at bounding box center [533, 453] width 765 height 3
click at [534, 475] on span at bounding box center [529, 471] width 9 height 9
click at [456, 472] on span at bounding box center [456, 471] width 0 height 3
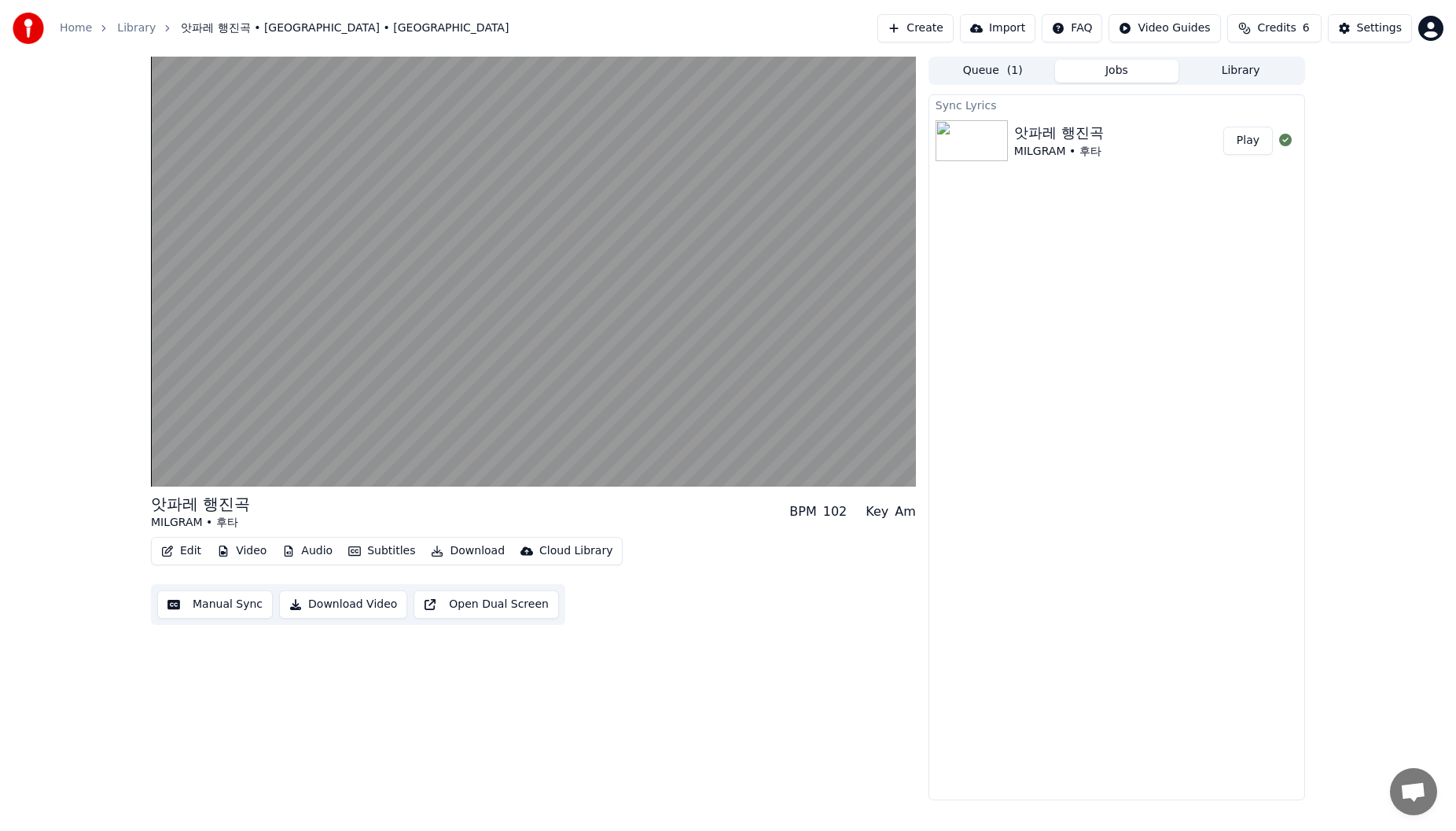
click at [185, 560] on button "Edit" at bounding box center [181, 552] width 53 height 22
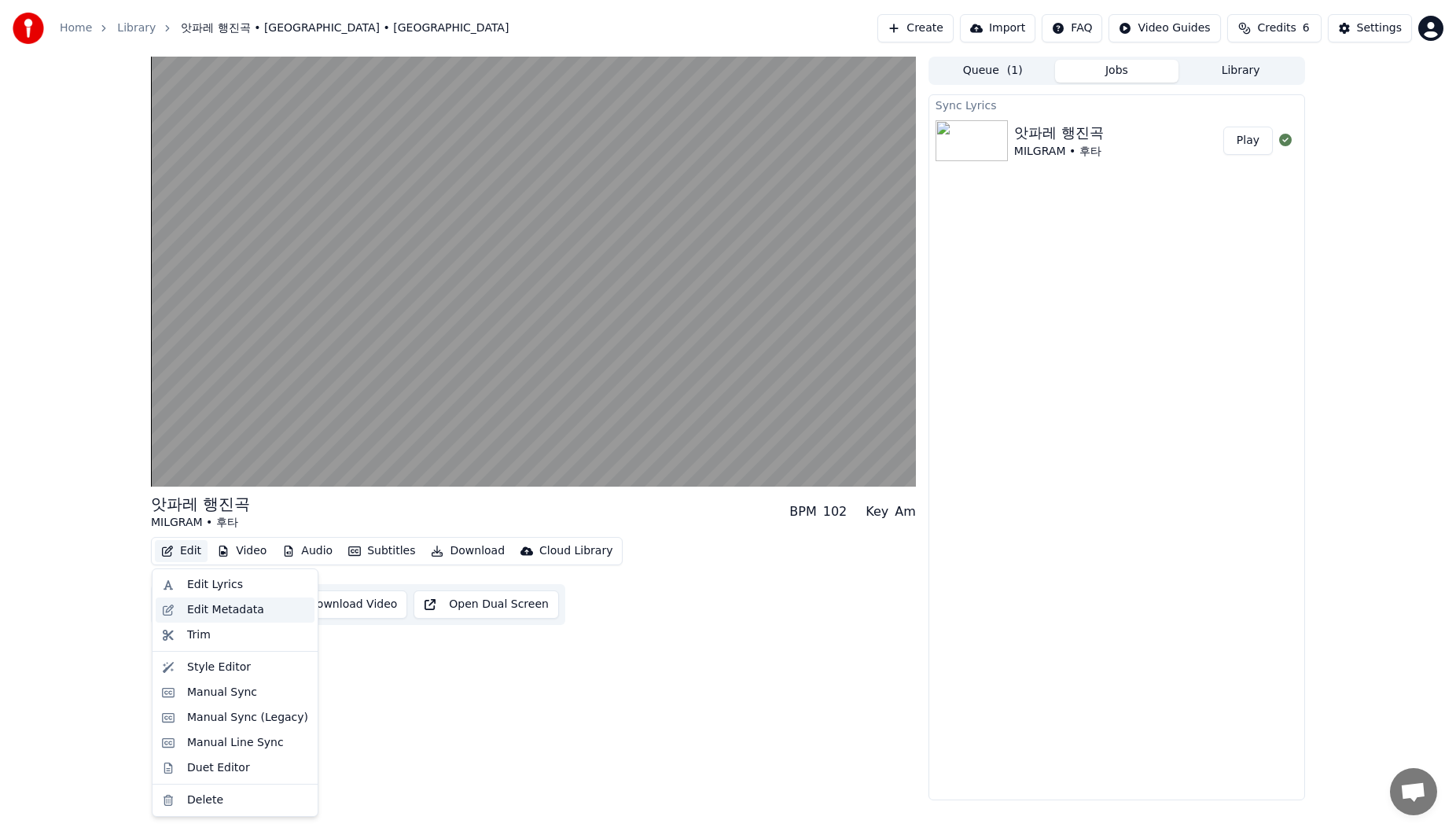
click at [258, 615] on div "Edit Metadata" at bounding box center [247, 610] width 121 height 16
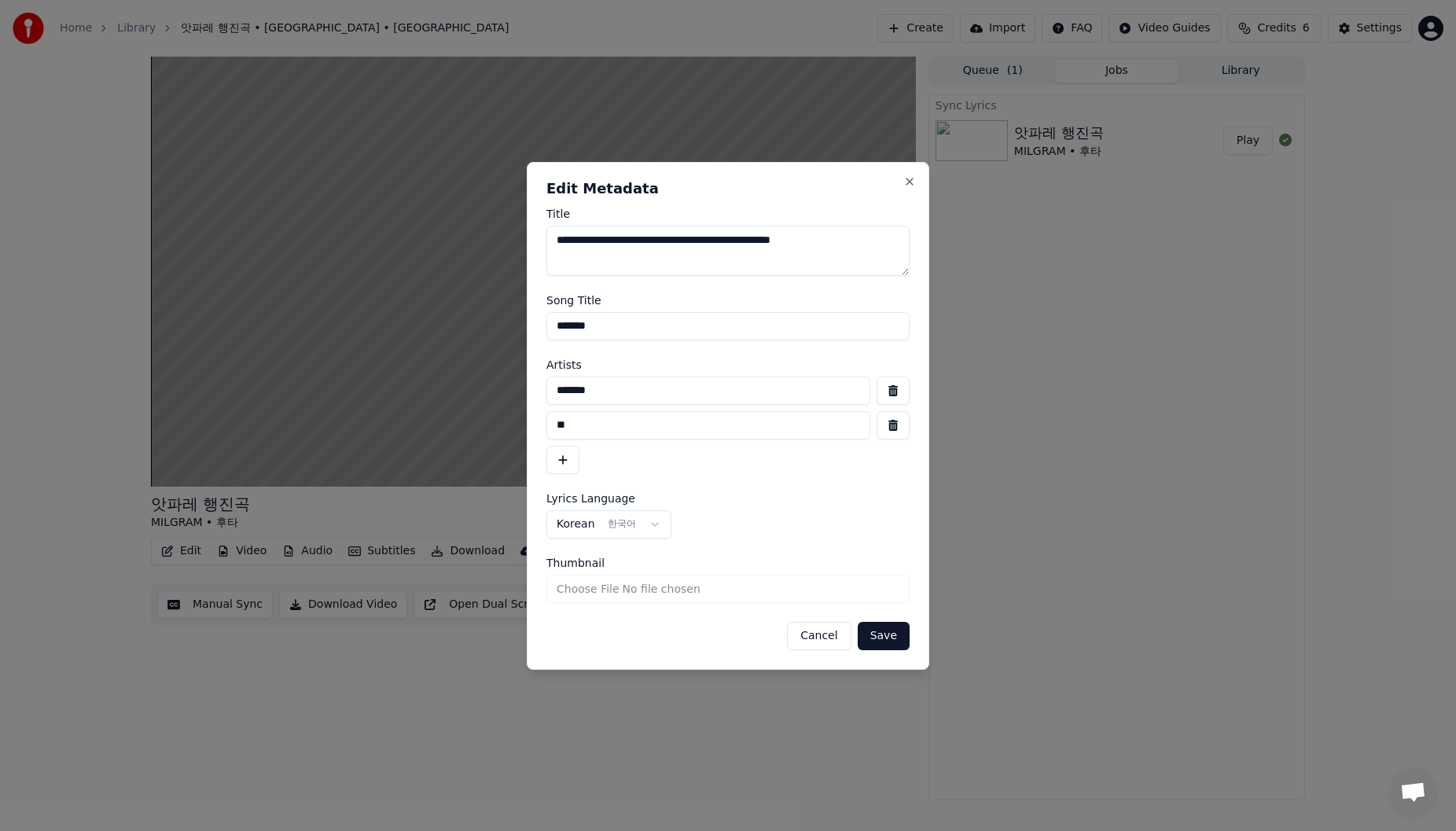
drag, startPoint x: 688, startPoint y: 261, endPoint x: 524, endPoint y: 232, distance: 166.5
click at [524, 232] on body "**********" at bounding box center [728, 416] width 1456 height 831
type textarea "**********"
drag, startPoint x: 676, startPoint y: 322, endPoint x: 547, endPoint y: 338, distance: 130.0
click at [547, 338] on input "*******" at bounding box center [728, 326] width 363 height 28
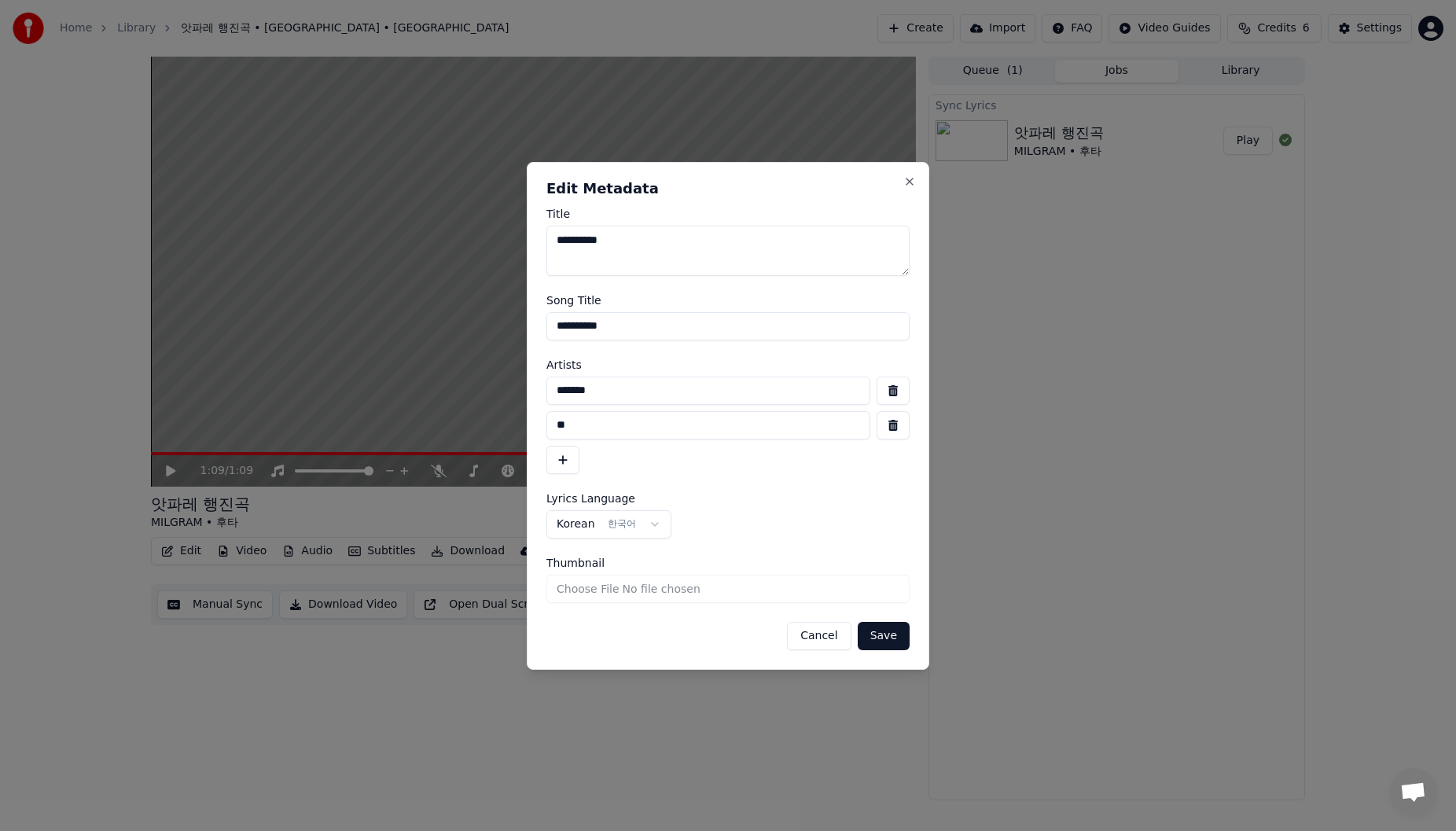
type input "**********"
drag, startPoint x: 626, startPoint y: 399, endPoint x: 528, endPoint y: 401, distance: 98.0
click at [528, 401] on div "**********" at bounding box center [728, 416] width 403 height 508
drag, startPoint x: 653, startPoint y: 428, endPoint x: 512, endPoint y: 432, distance: 141.1
click at [512, 432] on body "**********" at bounding box center [728, 416] width 1456 height 831
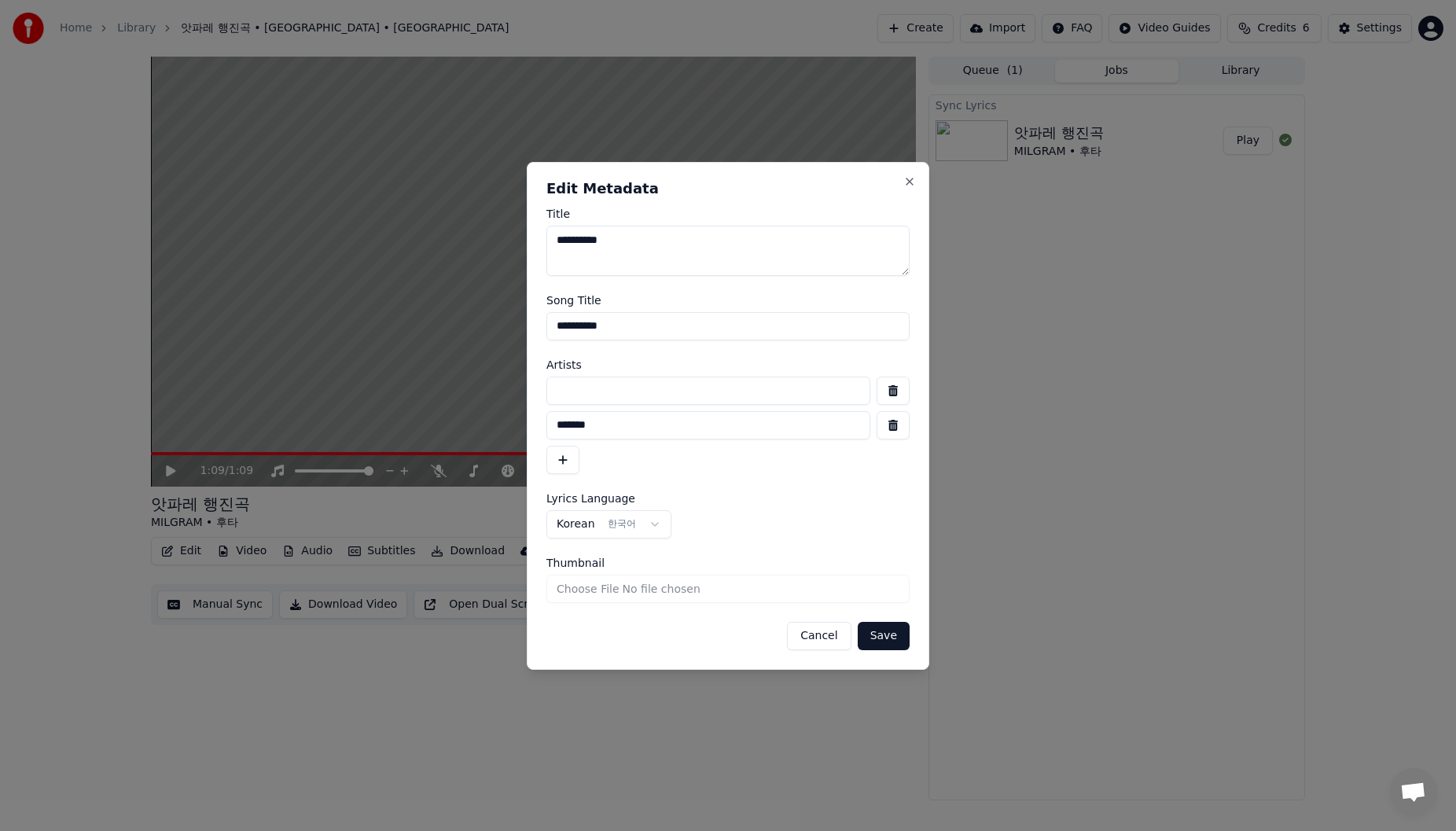
type input "*******"
click at [896, 398] on button "button" at bounding box center [893, 391] width 33 height 28
type input "*******"
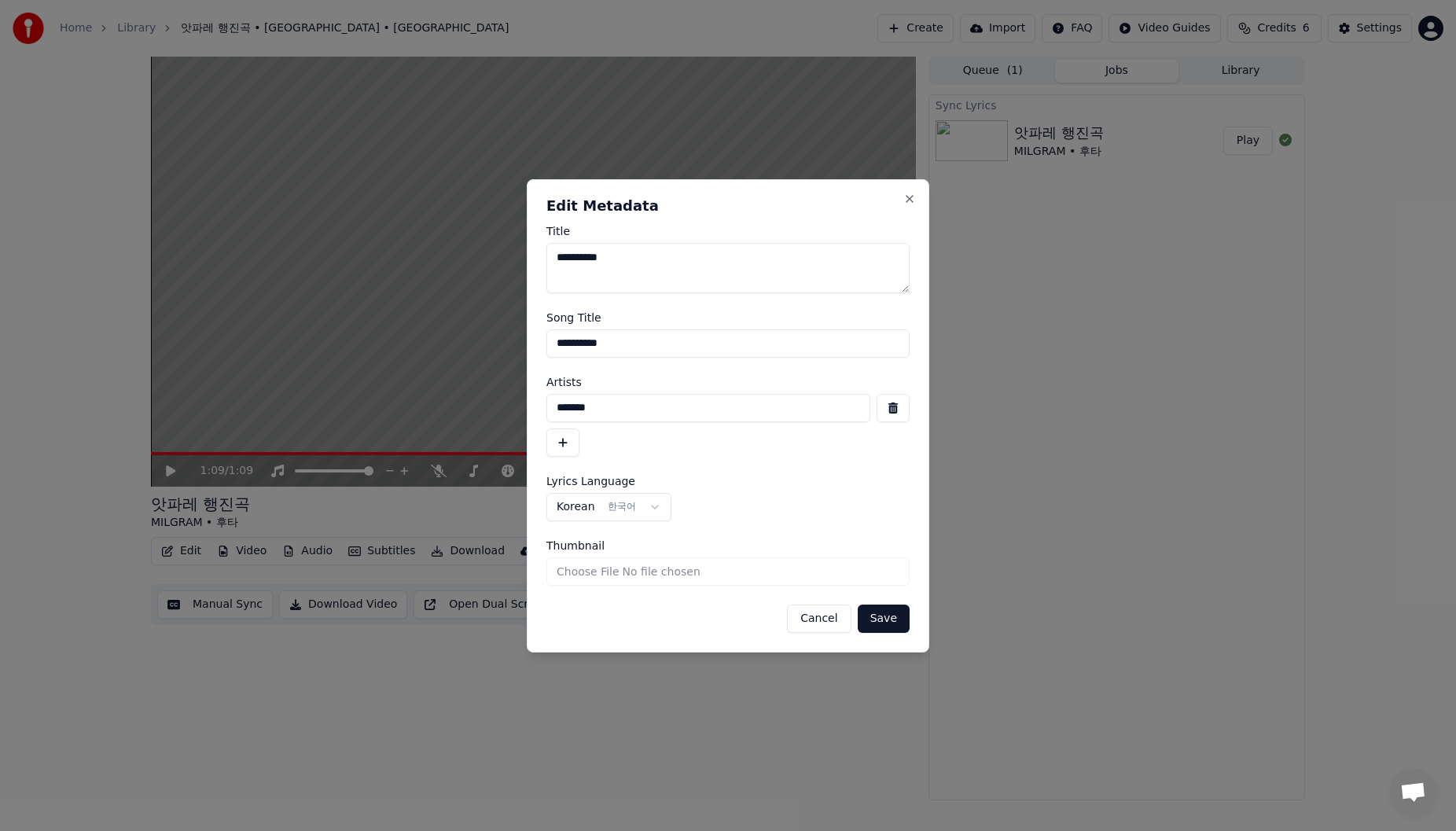
click at [903, 617] on button "Save" at bounding box center [884, 618] width 52 height 28
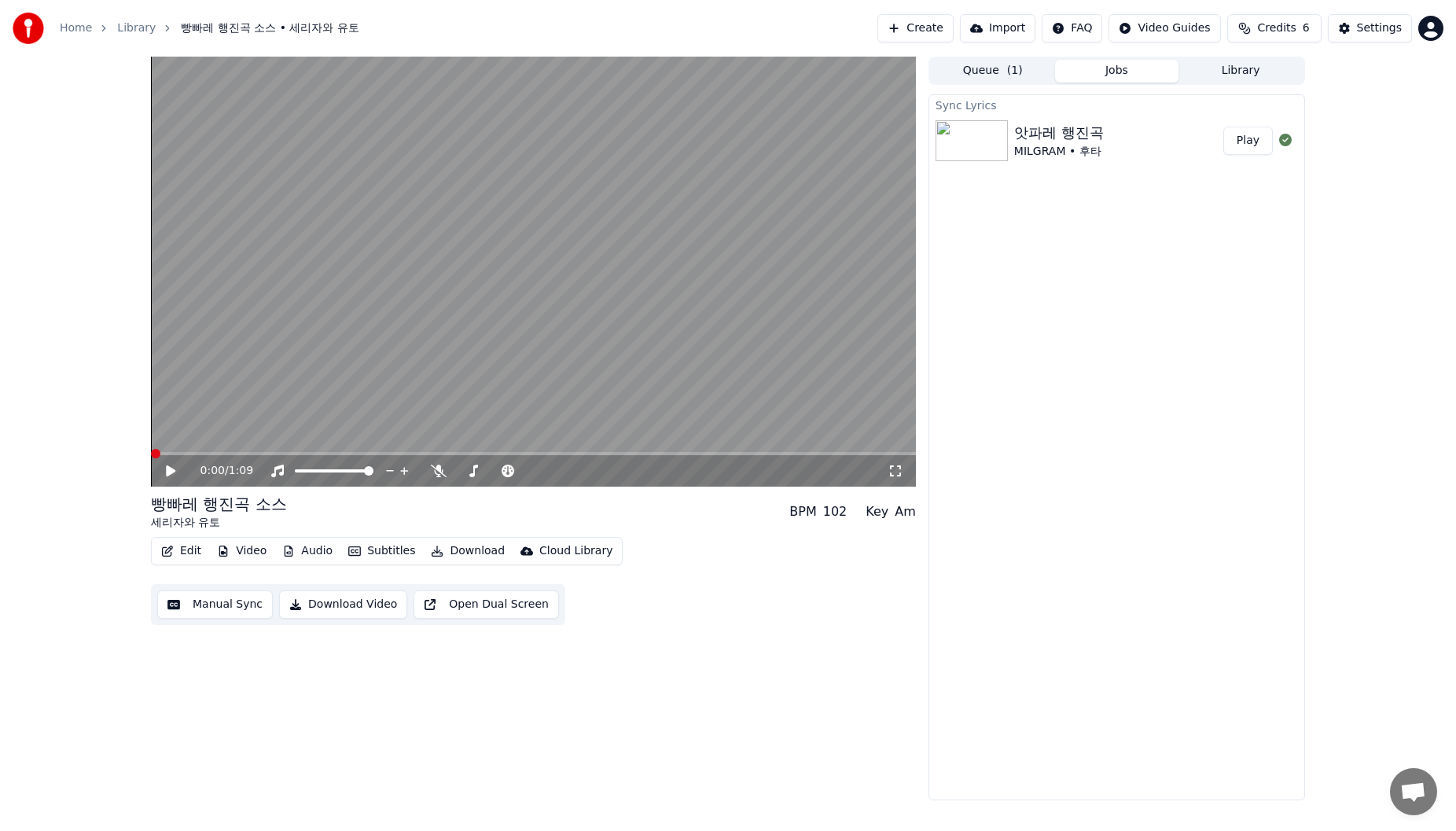
click at [359, 553] on button "Subtitles" at bounding box center [382, 552] width 79 height 22
click at [393, 631] on div "Off" at bounding box center [445, 634] width 217 height 25
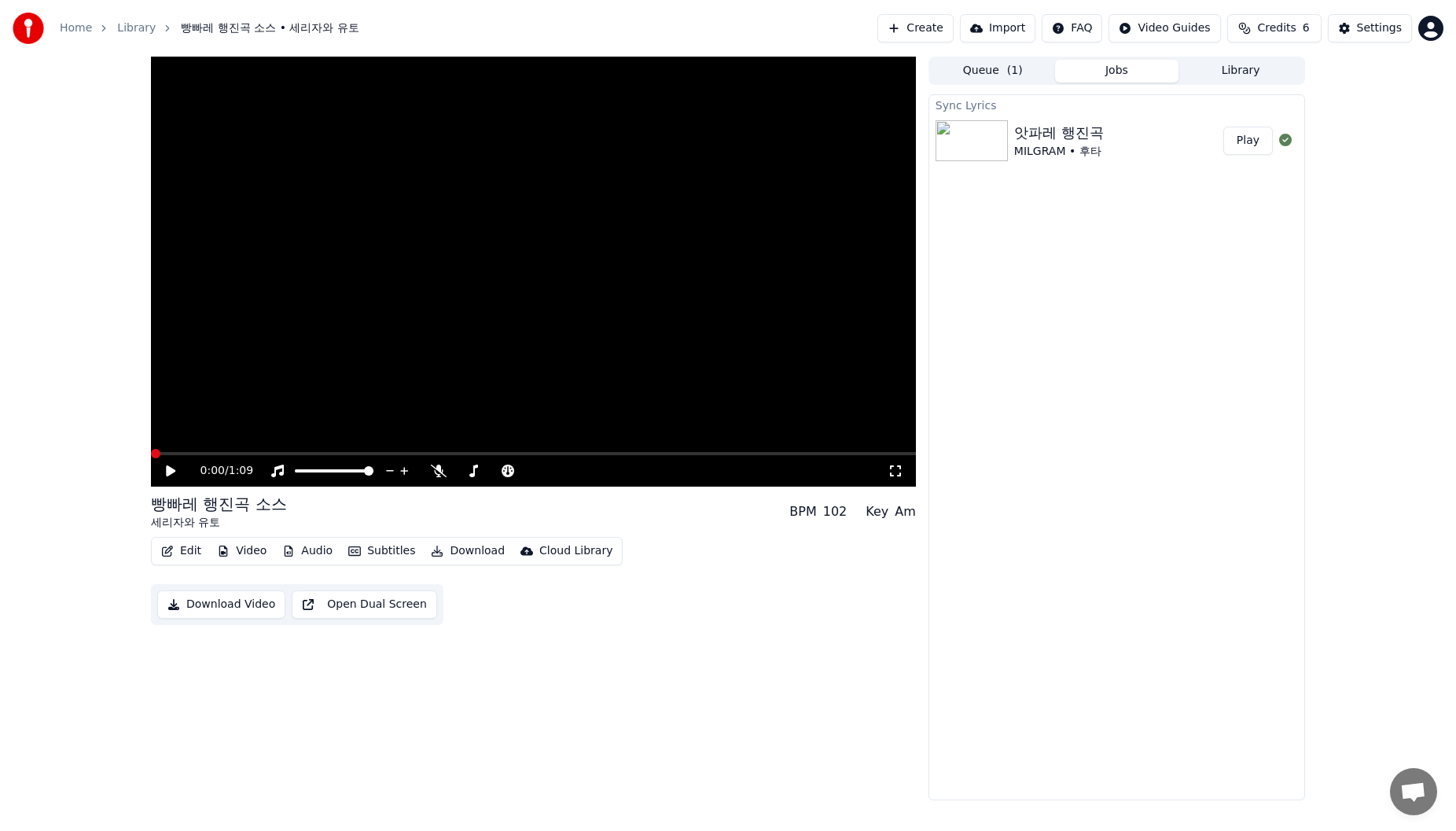
click at [172, 471] on icon at bounding box center [170, 471] width 9 height 11
click at [302, 454] on span at bounding box center [533, 453] width 765 height 3
click at [380, 453] on span at bounding box center [533, 453] width 765 height 3
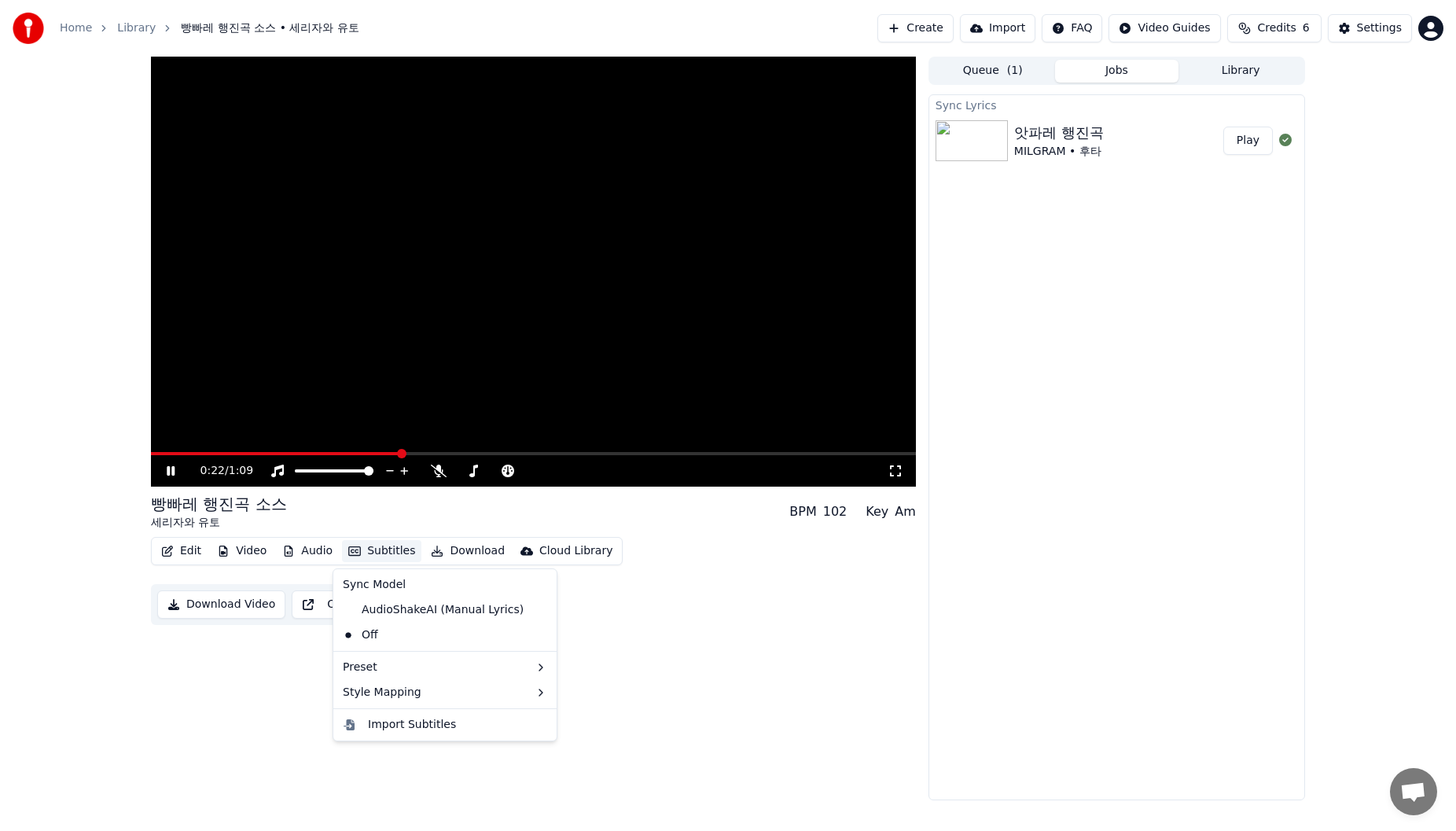
click at [389, 554] on button "Subtitles" at bounding box center [382, 552] width 79 height 22
click at [467, 618] on div "AudioShakeAI (Manual Lyrics)" at bounding box center [433, 609] width 193 height 25
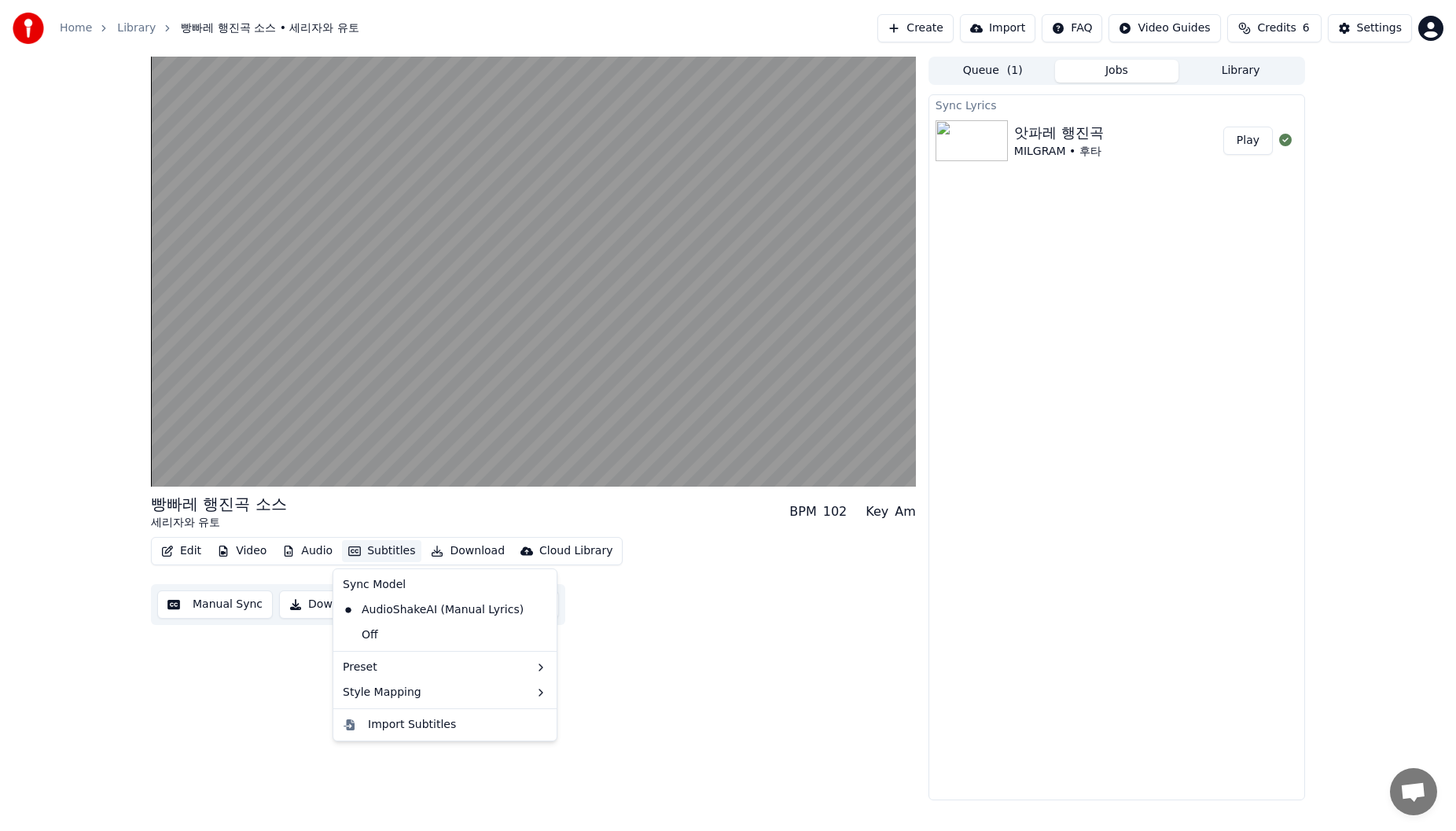
click at [381, 556] on button "Subtitles" at bounding box center [382, 552] width 79 height 22
click at [425, 584] on div "Sync Model" at bounding box center [445, 584] width 217 height 25
click at [173, 689] on div "빵빠레 행진곡 소스 세리자와 유토 BPM 102 Key Am Edit Video Audio Subtitles Download Cloud Lib…" at bounding box center [533, 428] width 765 height 744
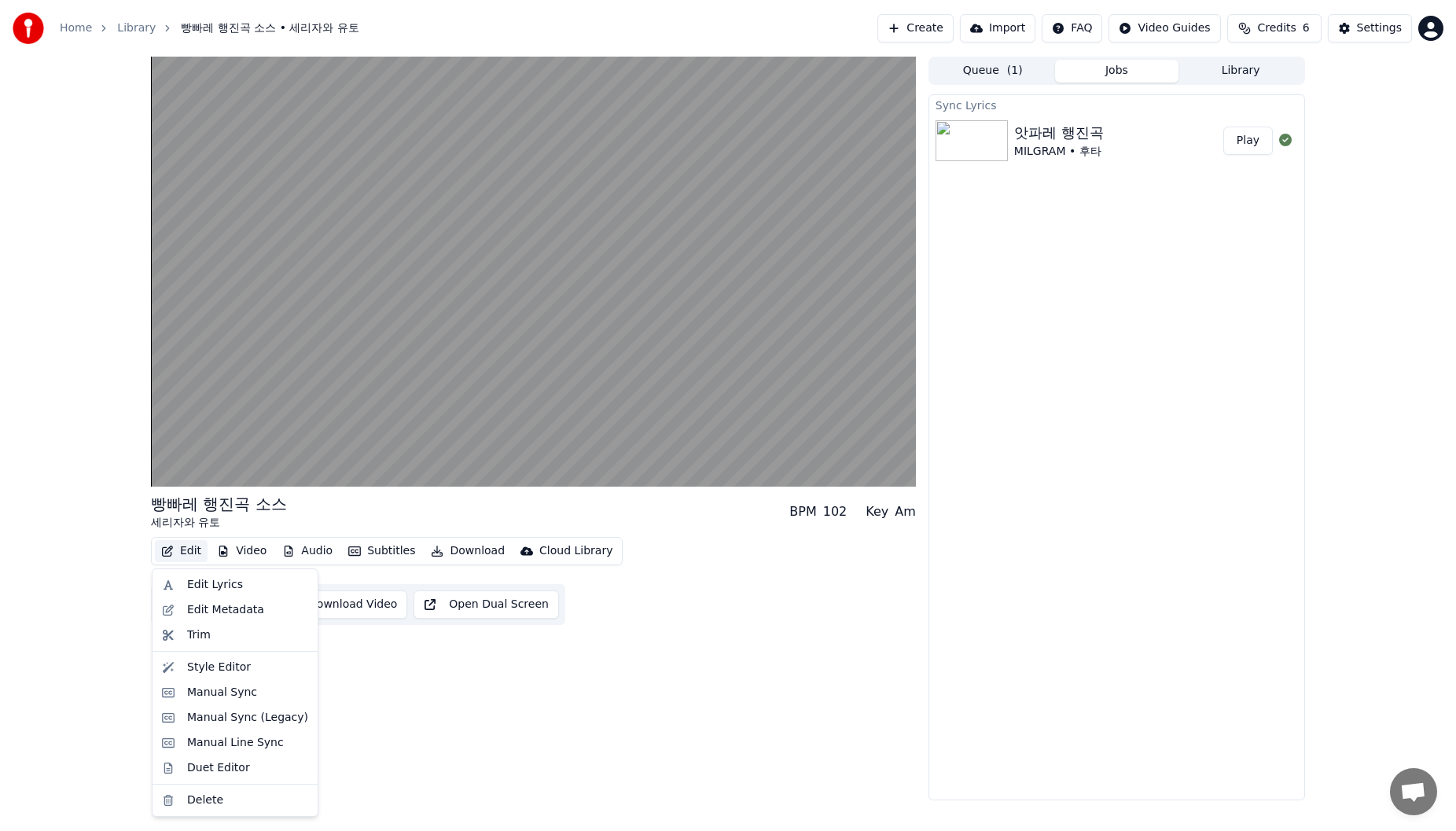
click at [194, 555] on button "Edit" at bounding box center [181, 552] width 53 height 22
click at [283, 698] on div "Manual Sync" at bounding box center [247, 692] width 121 height 16
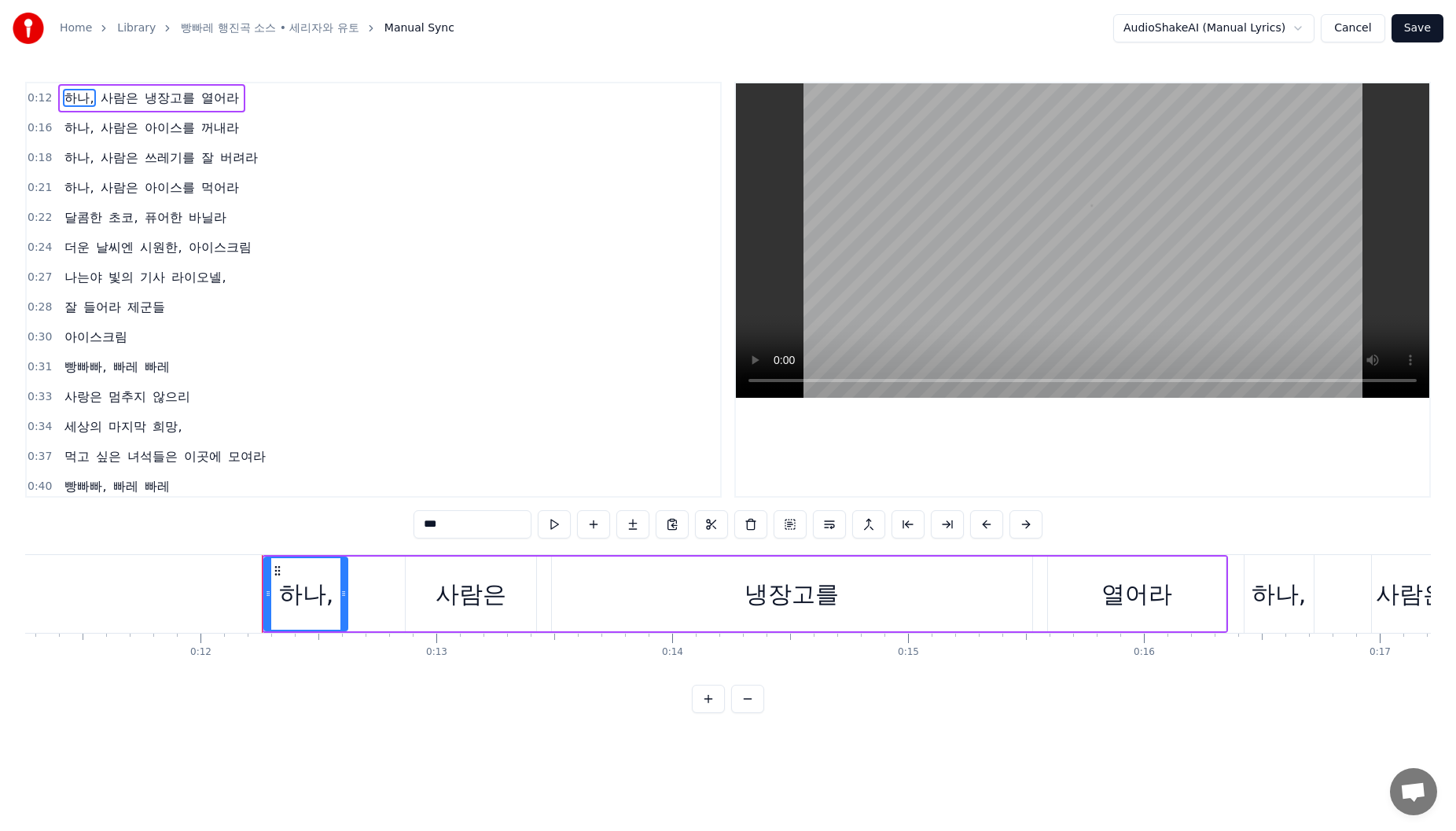
scroll to position [0, 2813]
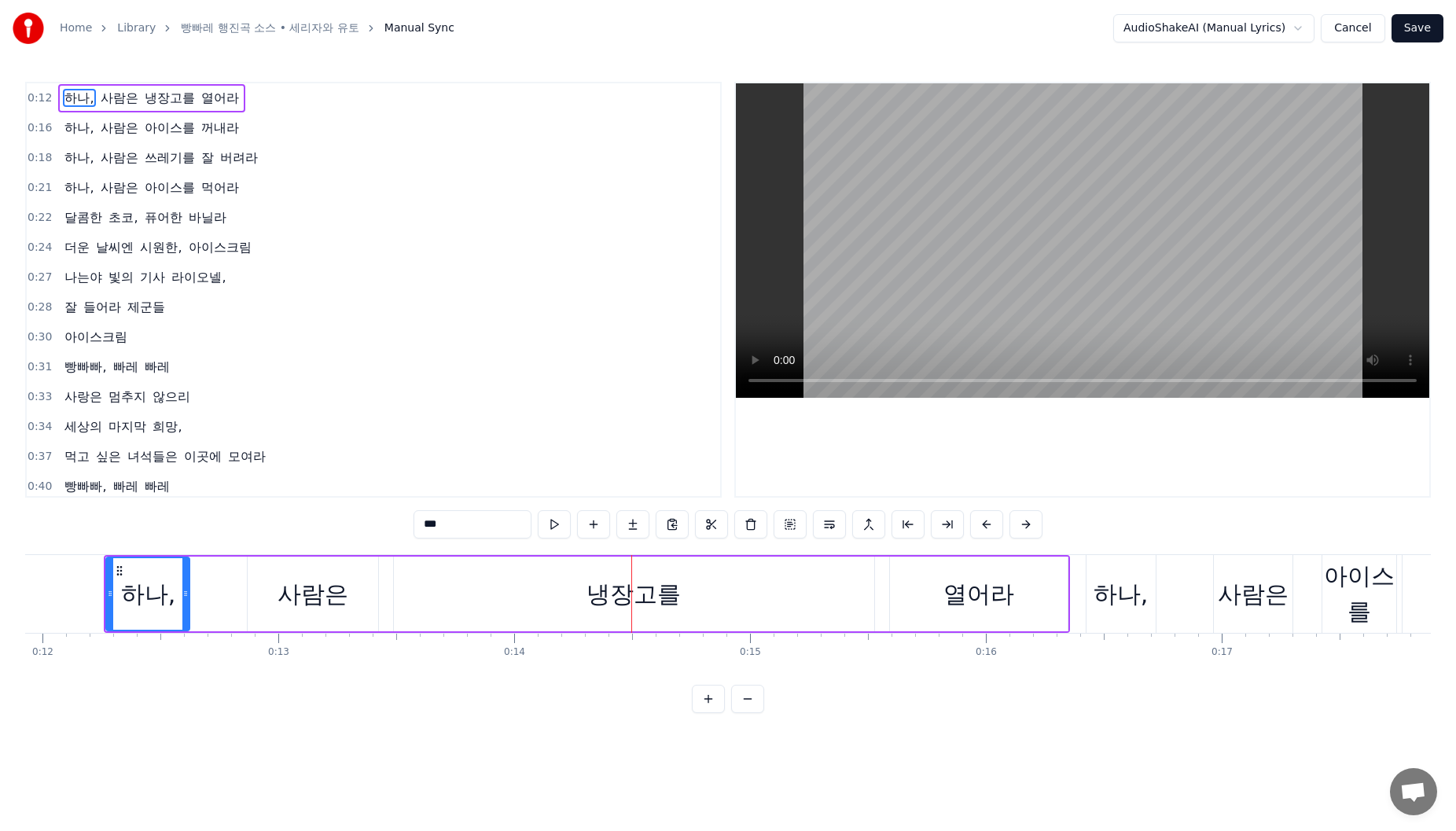
drag, startPoint x: 1068, startPoint y: 606, endPoint x: 892, endPoint y: 607, distance: 176.0
click at [1029, 607] on div "열어라" at bounding box center [978, 594] width 179 height 75
type input "***"
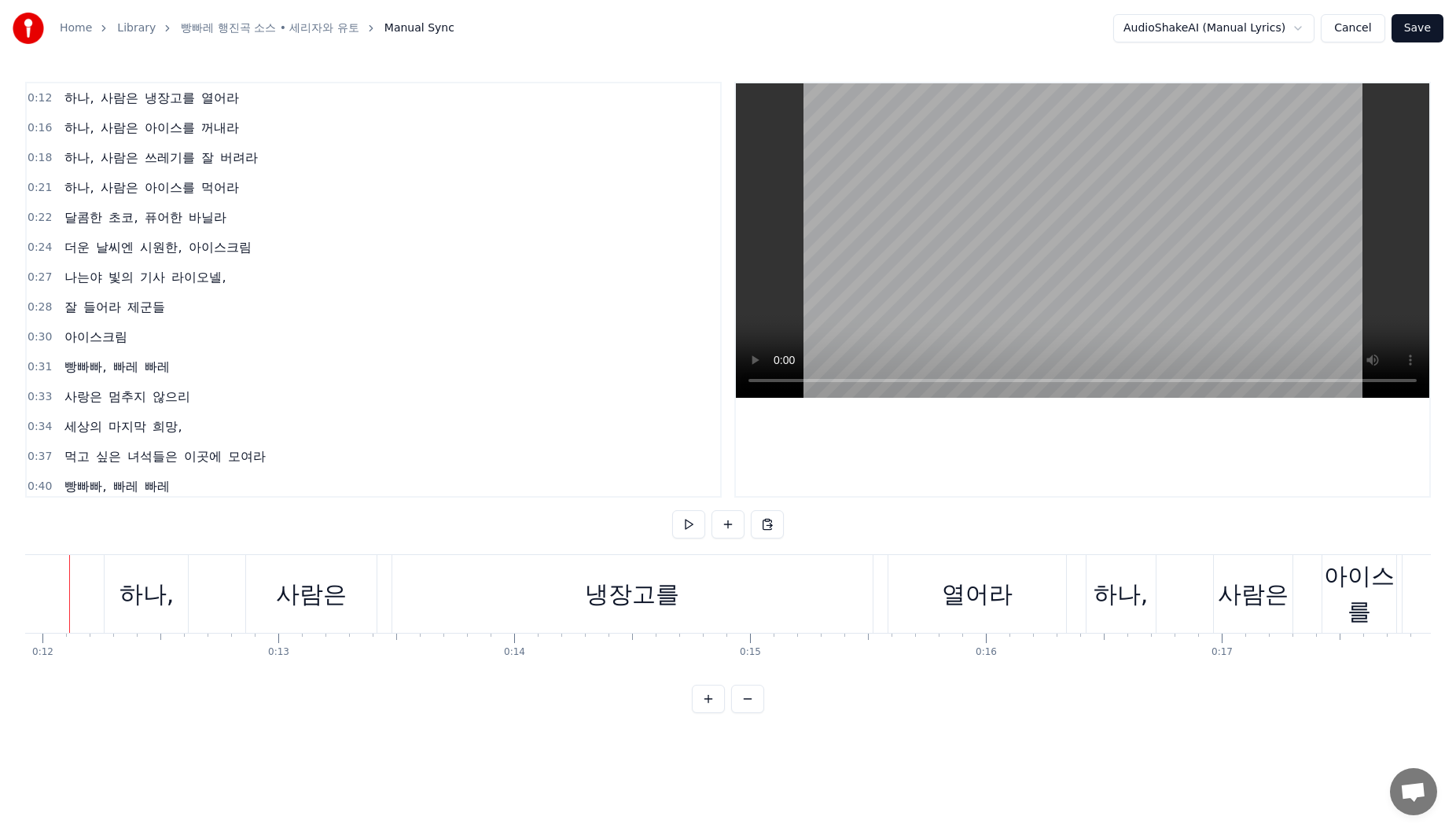
scroll to position [0, 2778]
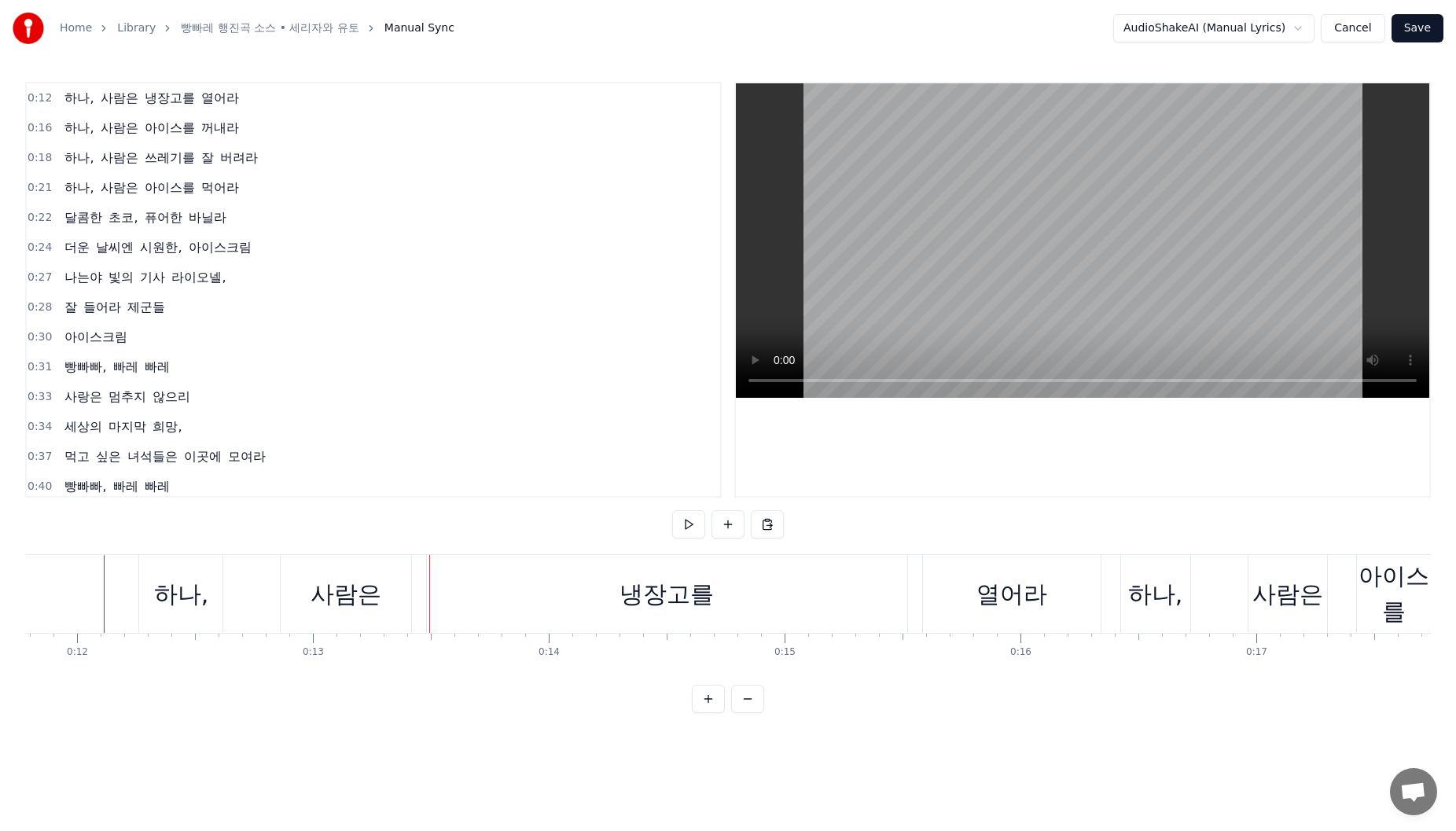
click at [146, 597] on div "하나," at bounding box center [180, 594] width 84 height 78
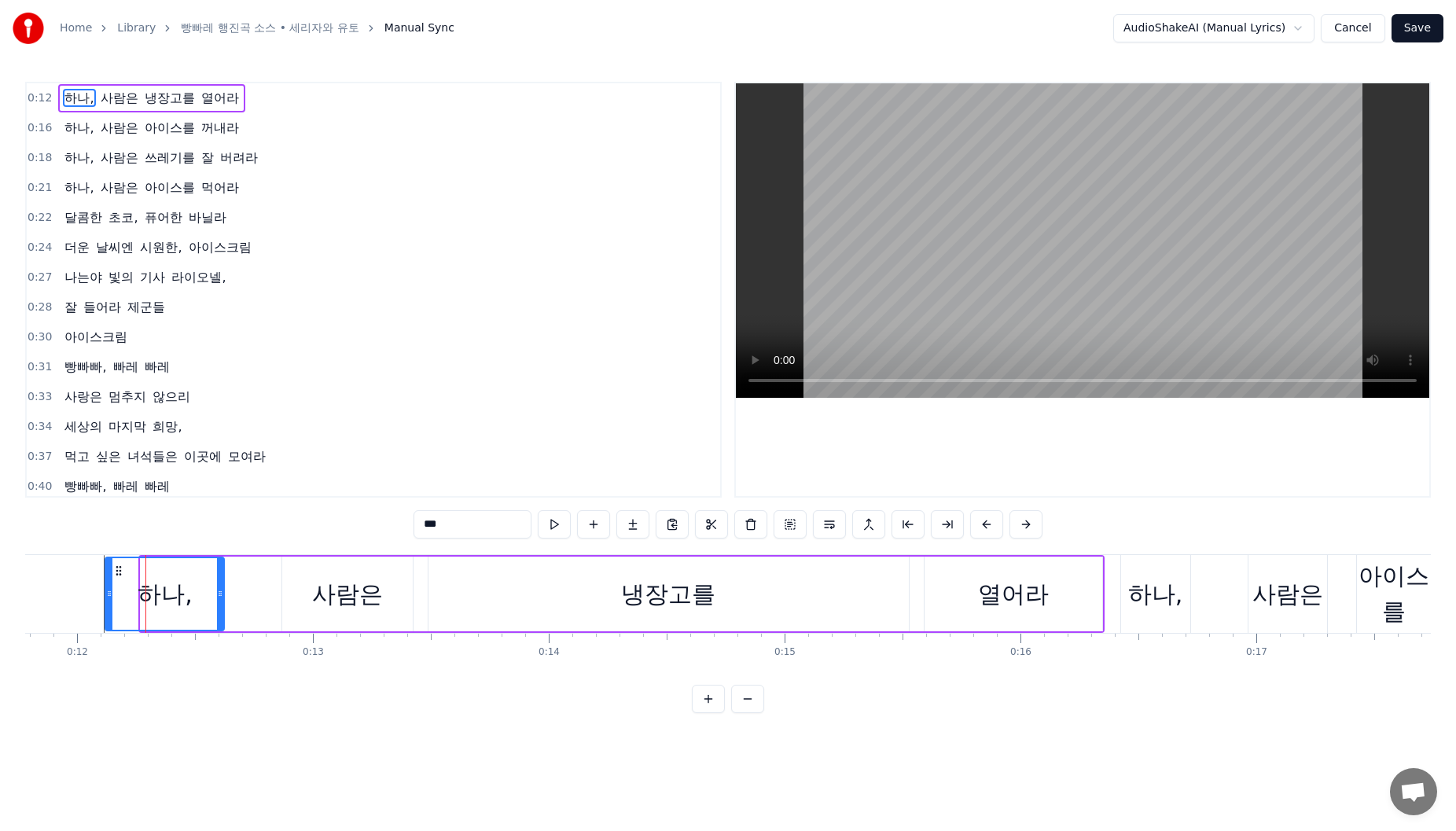
drag, startPoint x: 143, startPoint y: 599, endPoint x: 108, endPoint y: 604, distance: 35.4
click at [108, 604] on div at bounding box center [109, 594] width 6 height 72
drag, startPoint x: 305, startPoint y: 603, endPoint x: 286, endPoint y: 608, distance: 19.6
click at [305, 603] on div "사람은" at bounding box center [347, 594] width 130 height 75
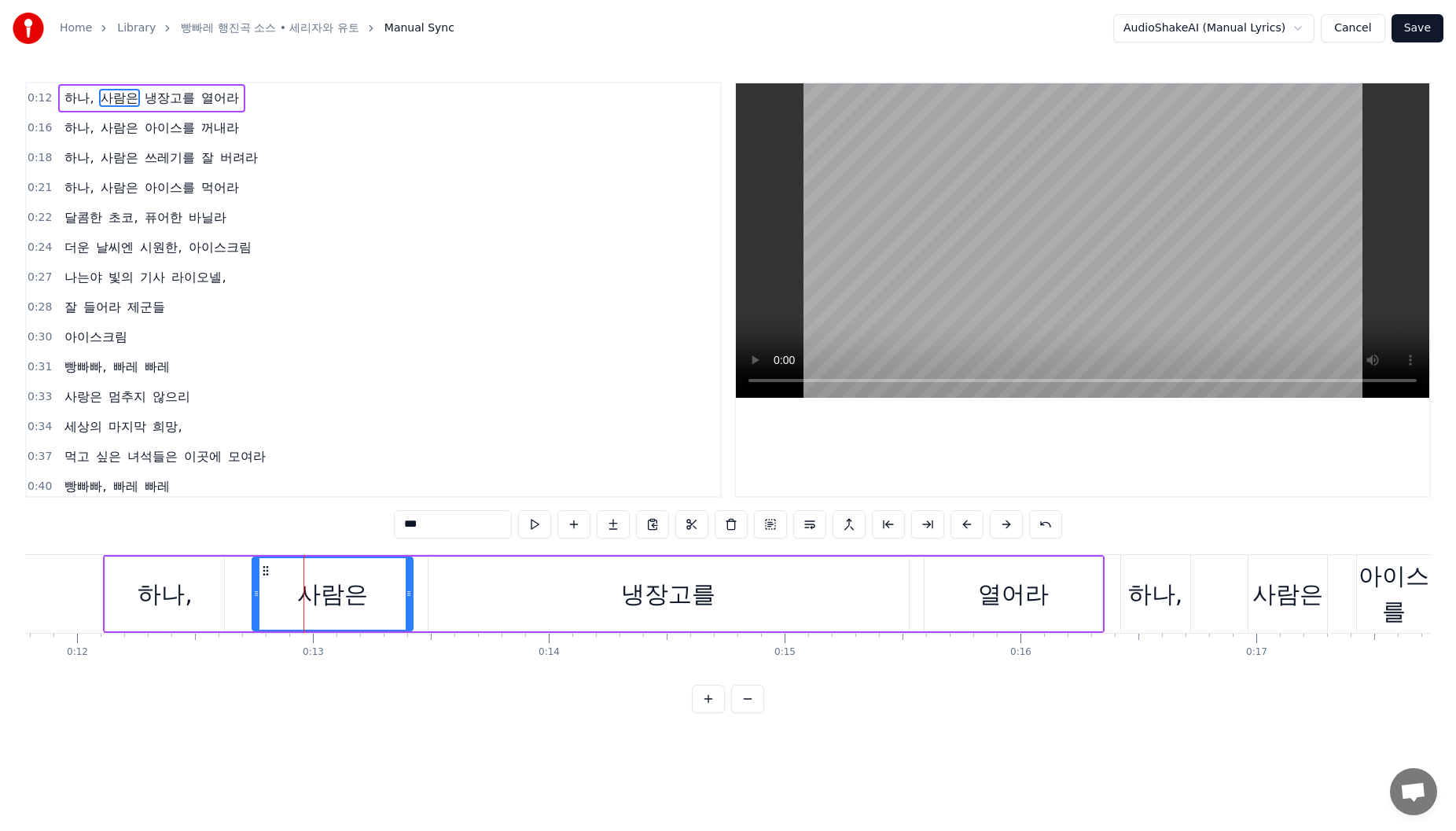
drag, startPoint x: 284, startPoint y: 606, endPoint x: 254, endPoint y: 605, distance: 30.0
click at [254, 605] on div at bounding box center [256, 594] width 6 height 72
drag, startPoint x: 409, startPoint y: 597, endPoint x: 359, endPoint y: 594, distance: 50.1
click at [353, 594] on icon at bounding box center [348, 593] width 6 height 13
click at [441, 593] on div "냉장고를" at bounding box center [668, 594] width 479 height 75
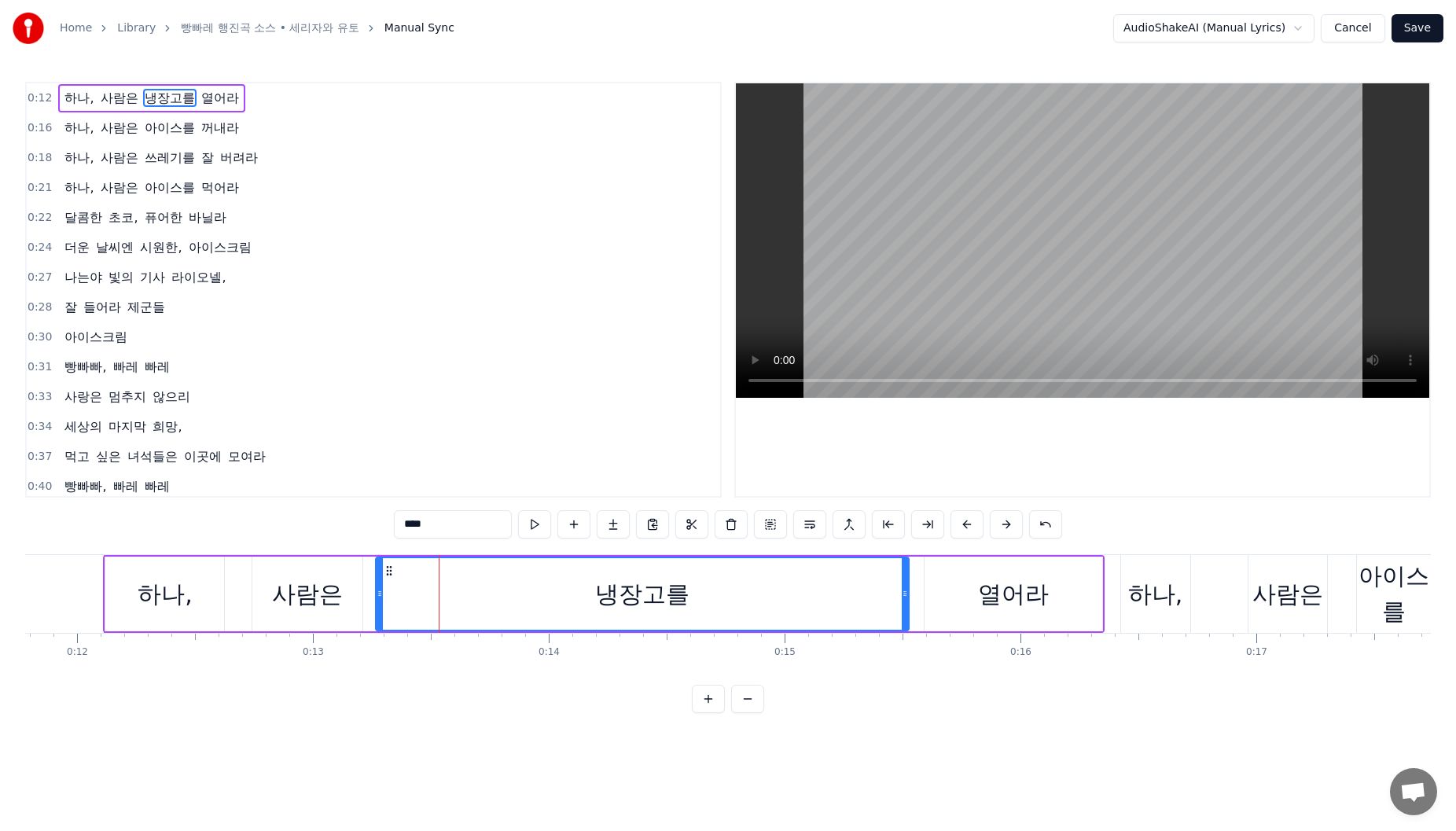
drag, startPoint x: 430, startPoint y: 602, endPoint x: 534, endPoint y: 602, distance: 104.0
click at [383, 602] on div at bounding box center [379, 594] width 6 height 72
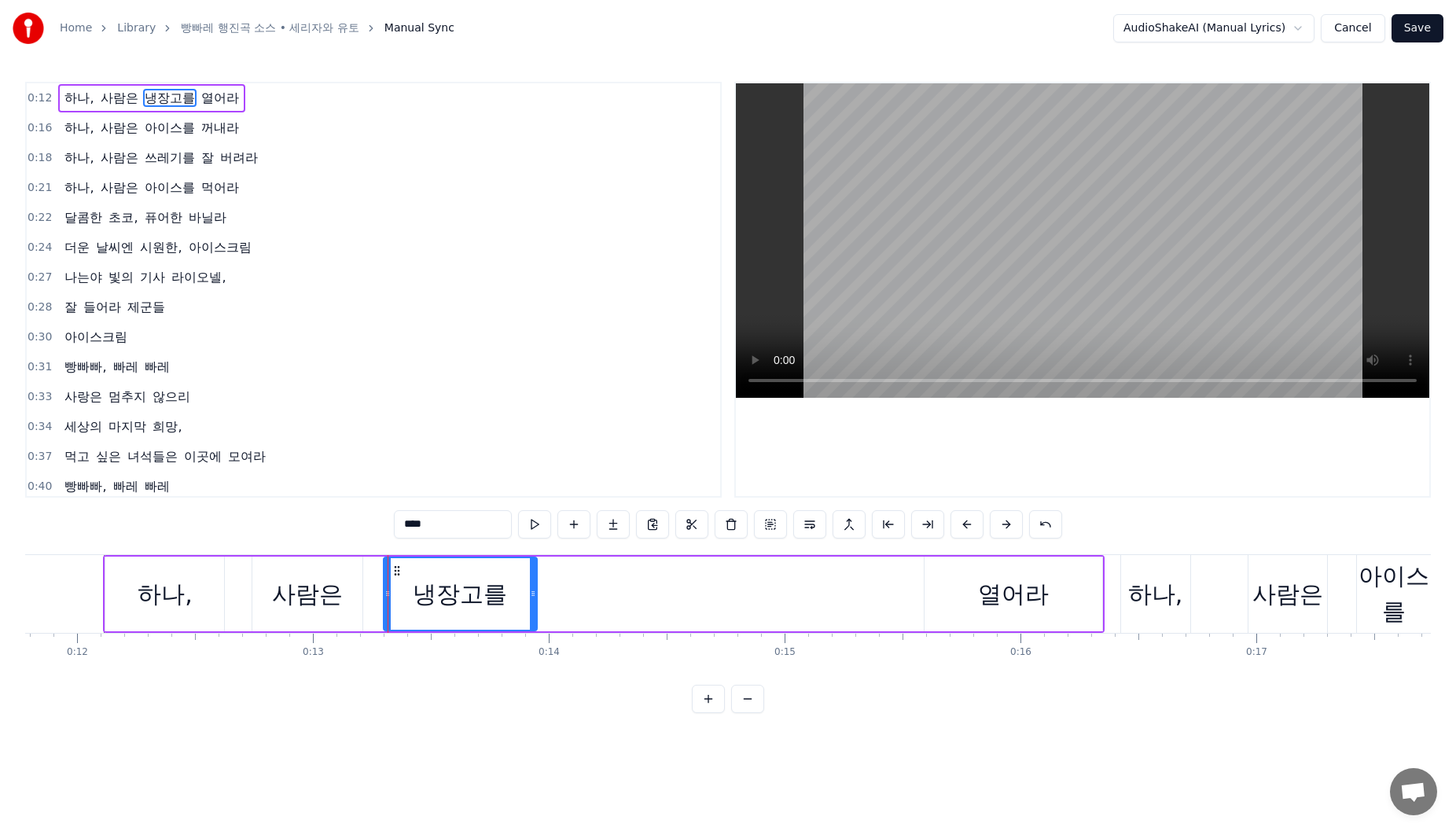
drag, startPoint x: 907, startPoint y: 597, endPoint x: 535, endPoint y: 595, distance: 372.0
click at [535, 595] on icon at bounding box center [533, 593] width 6 height 13
drag, startPoint x: 949, startPoint y: 594, endPoint x: 924, endPoint y: 597, distance: 25.2
click at [948, 594] on div "열어라" at bounding box center [1014, 594] width 178 height 75
type input "***"
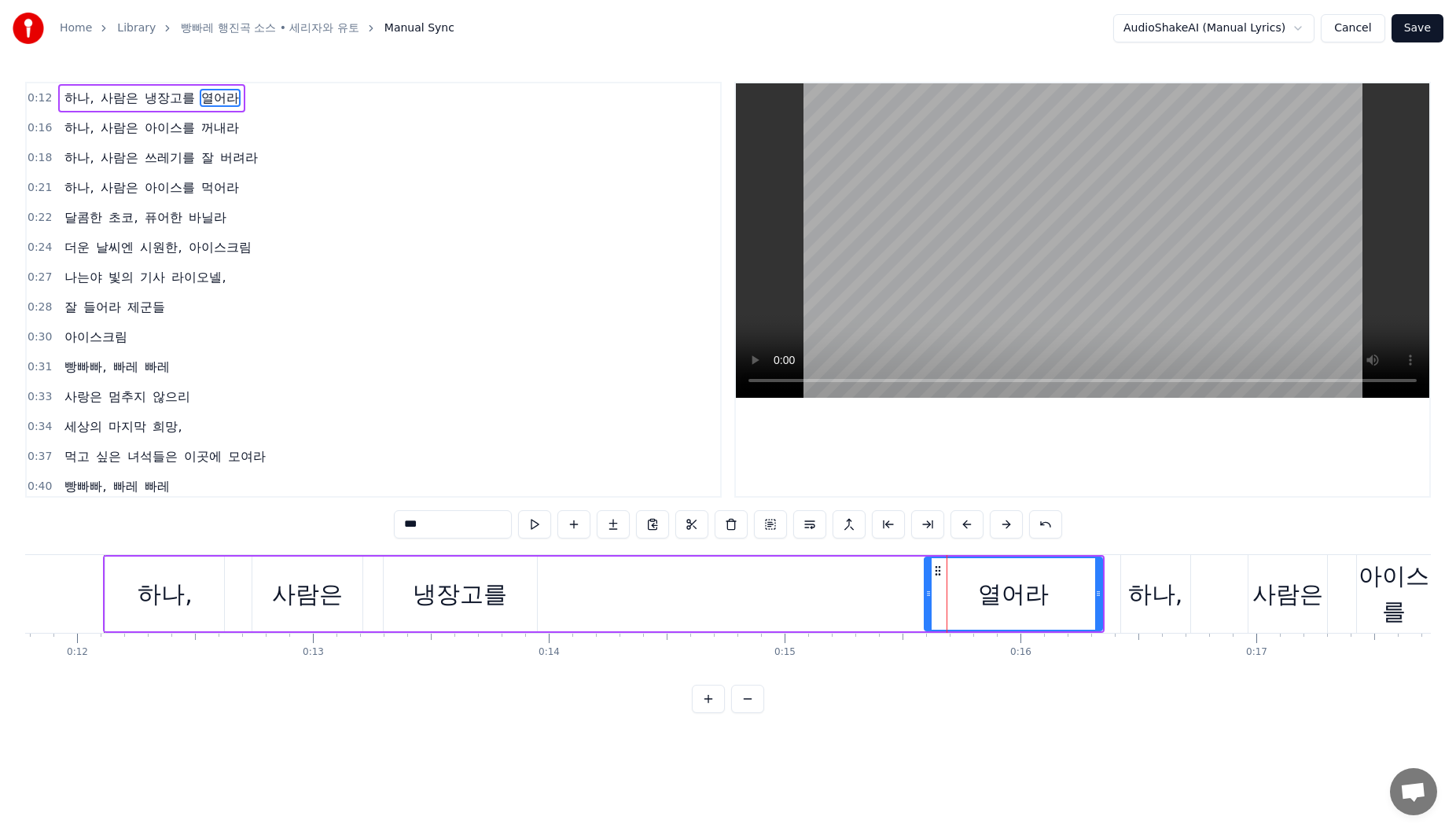
drag, startPoint x: 924, startPoint y: 597, endPoint x: 818, endPoint y: 594, distance: 106.0
click at [703, 597] on div "하나, 사람은 냉장고를 열어라" at bounding box center [603, 594] width 1001 height 78
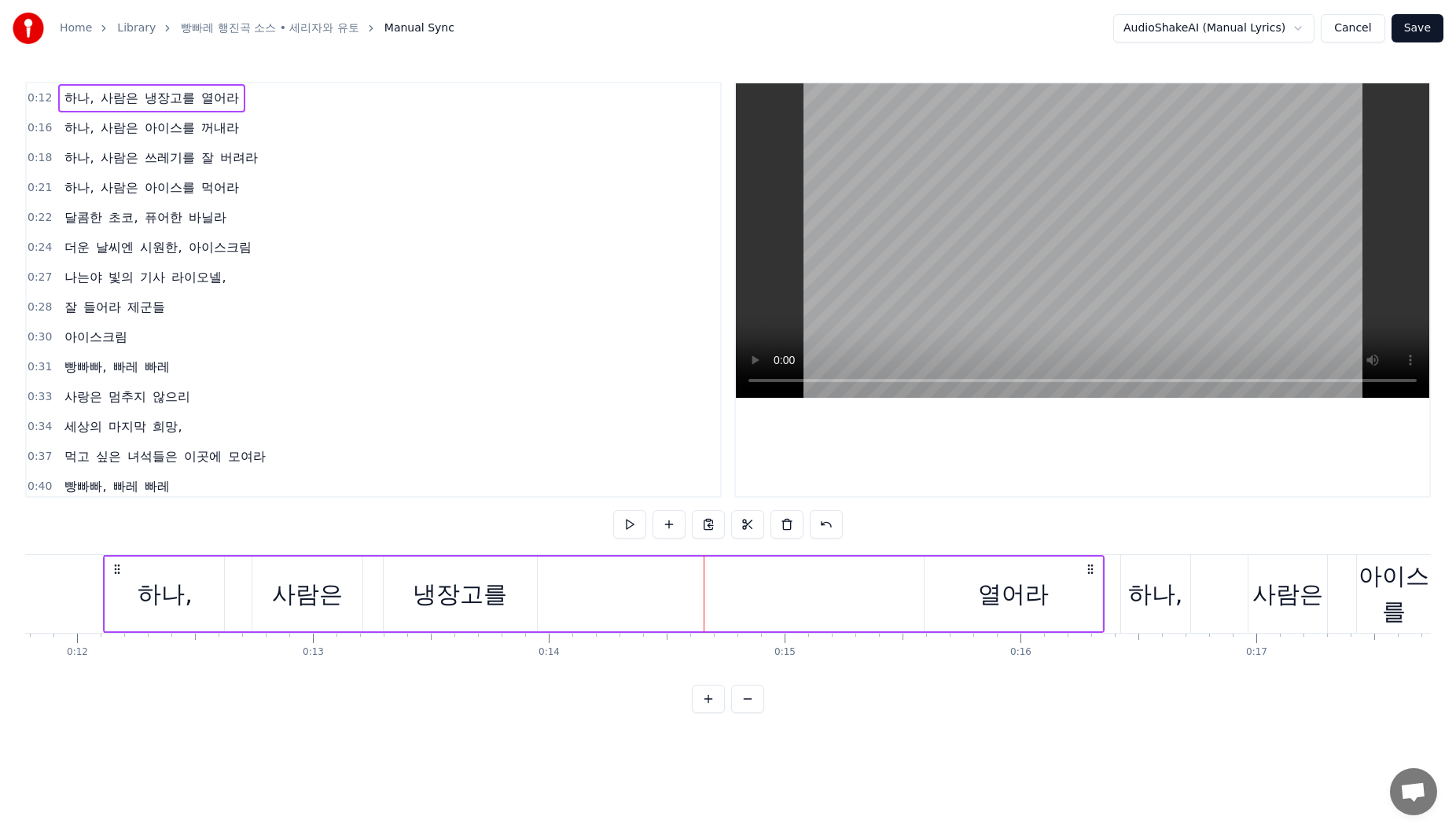
click at [937, 593] on div "열어라" at bounding box center [1014, 594] width 178 height 75
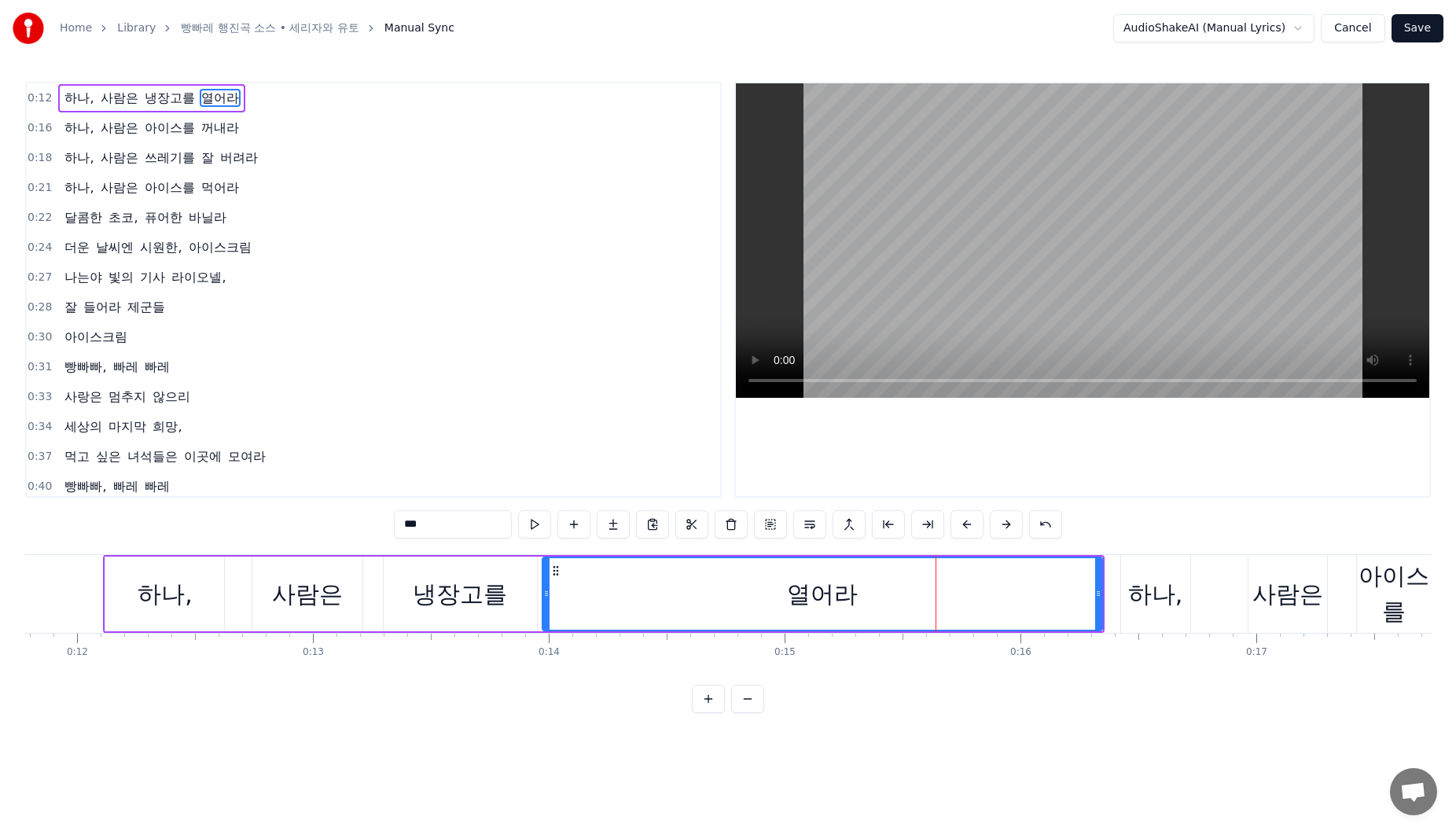
drag, startPoint x: 928, startPoint y: 595, endPoint x: 1031, endPoint y: 598, distance: 103.0
click at [548, 605] on div at bounding box center [546, 594] width 6 height 72
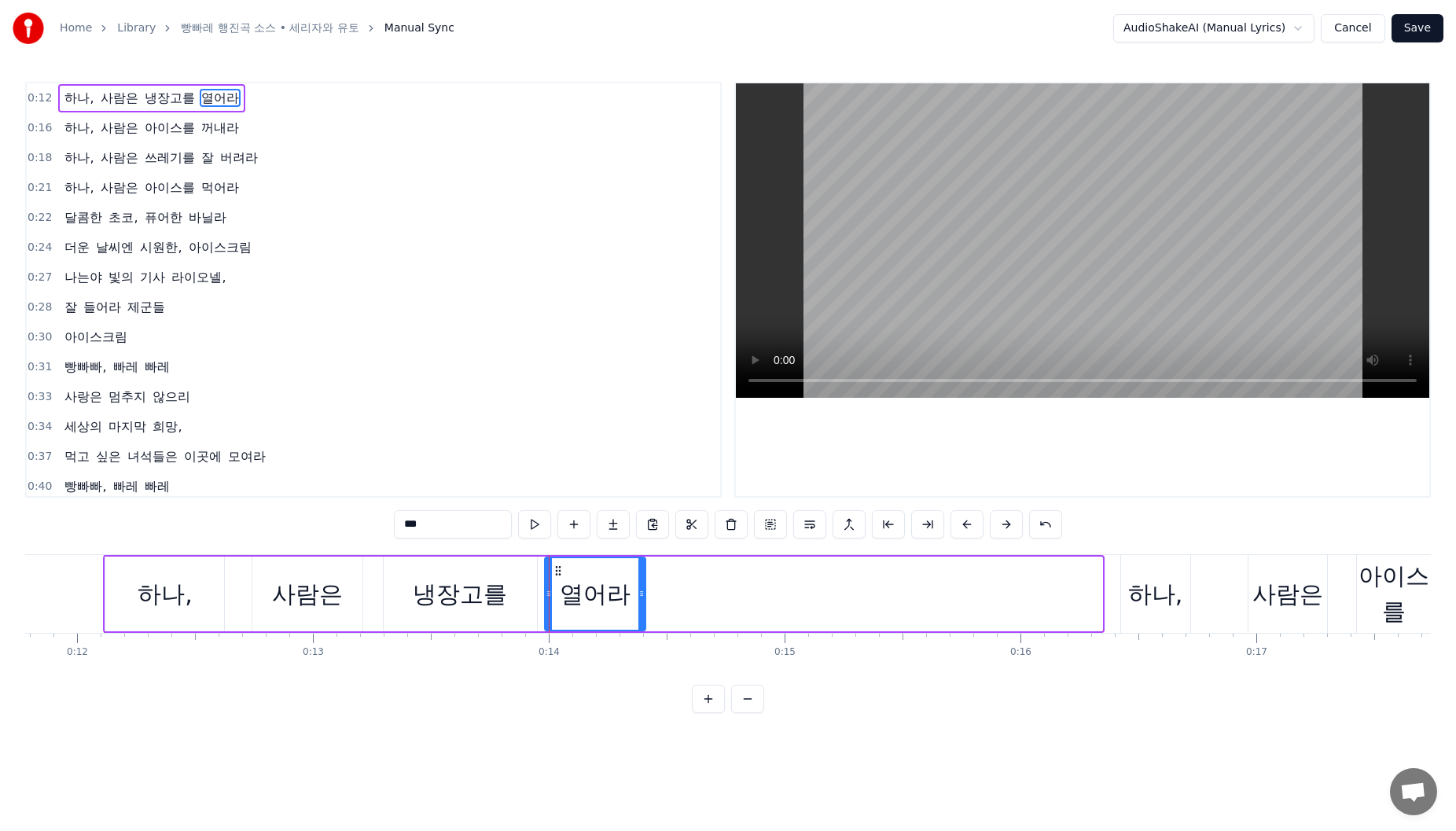
drag, startPoint x: 1098, startPoint y: 594, endPoint x: 641, endPoint y: 591, distance: 457.0
click at [641, 591] on icon at bounding box center [641, 593] width 6 height 13
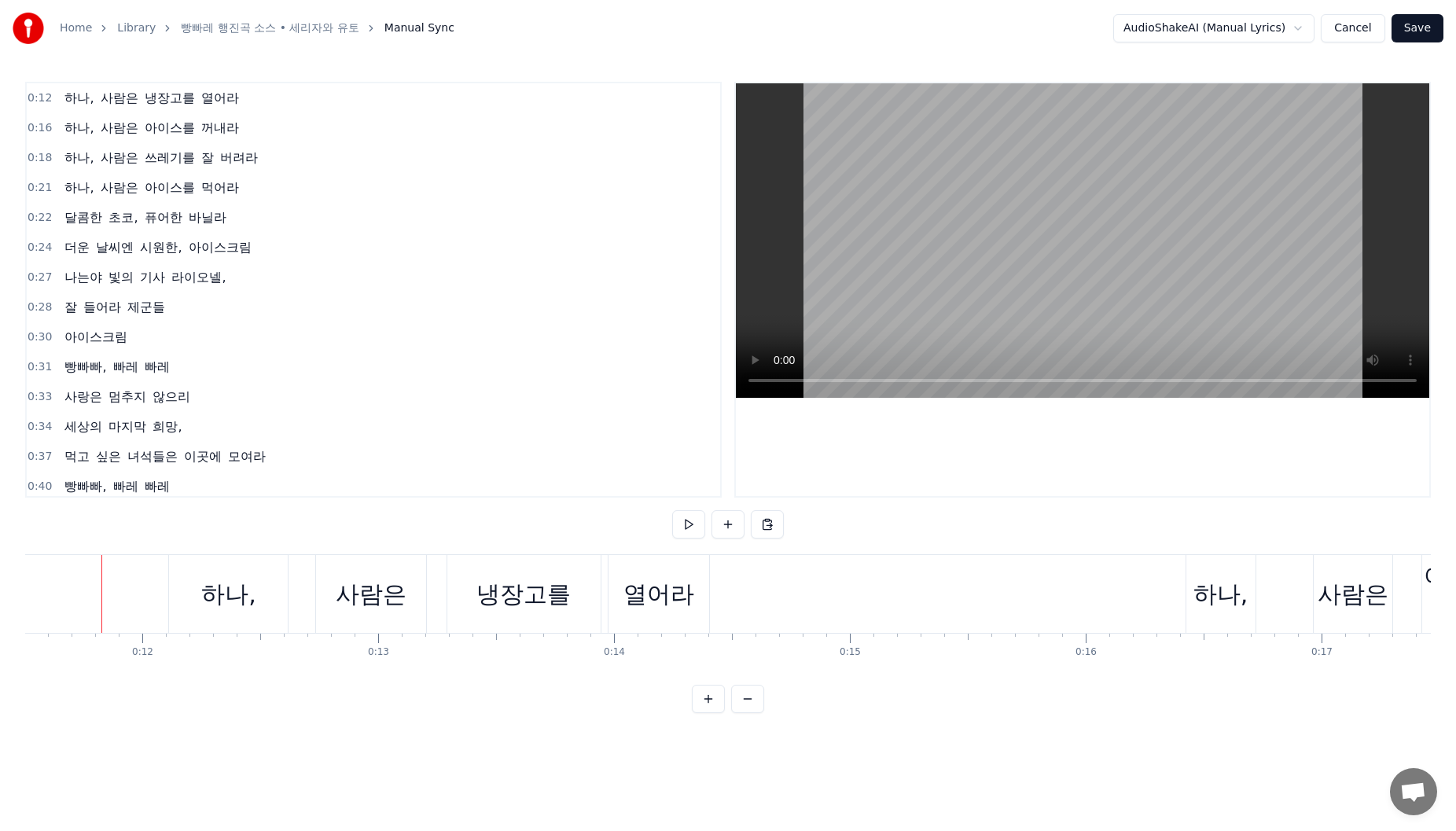
scroll to position [0, 2710]
click at [1218, 593] on div "하나," at bounding box center [1224, 594] width 55 height 35
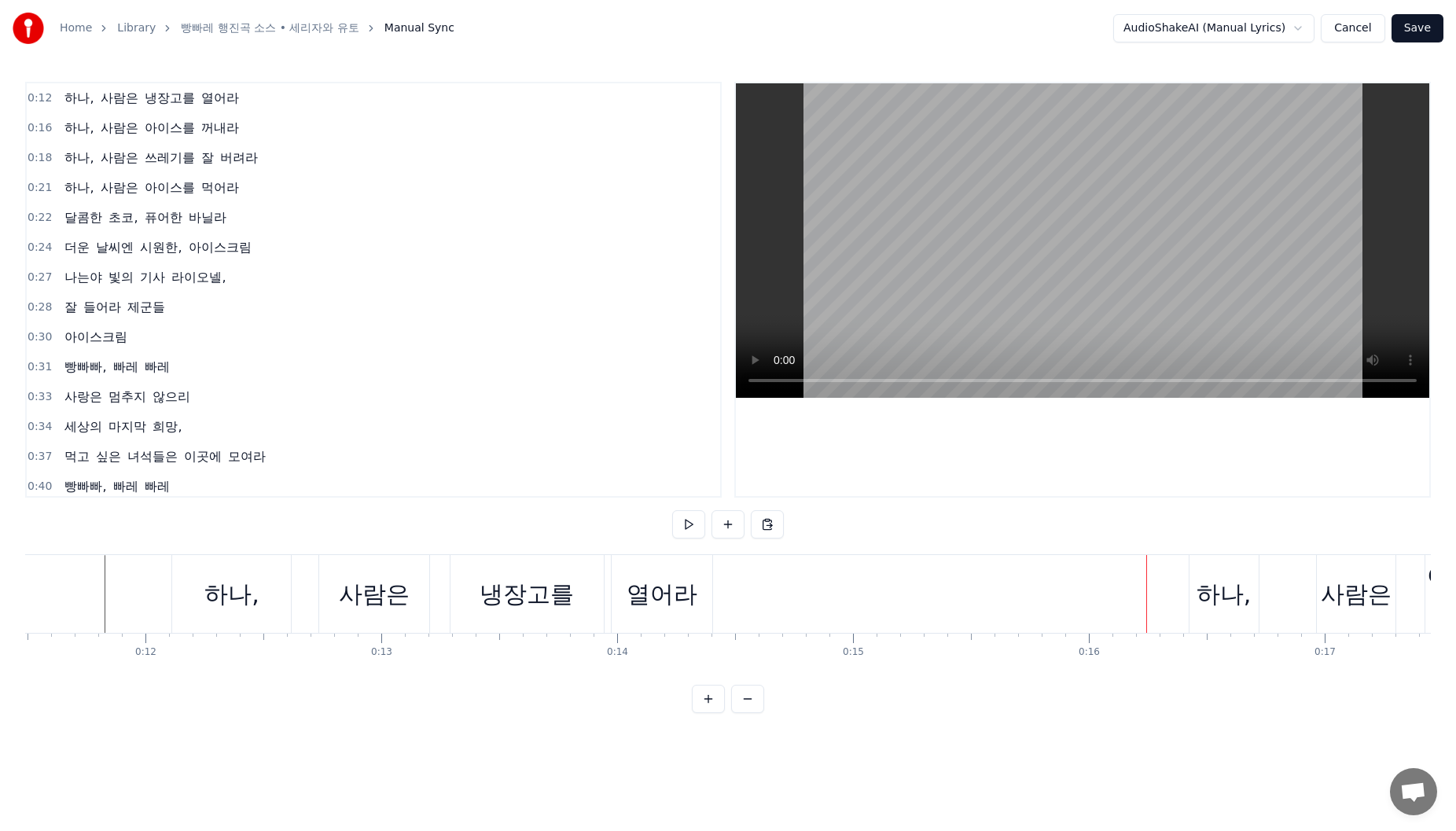
click at [1197, 607] on div "하나," at bounding box center [1224, 594] width 69 height 78
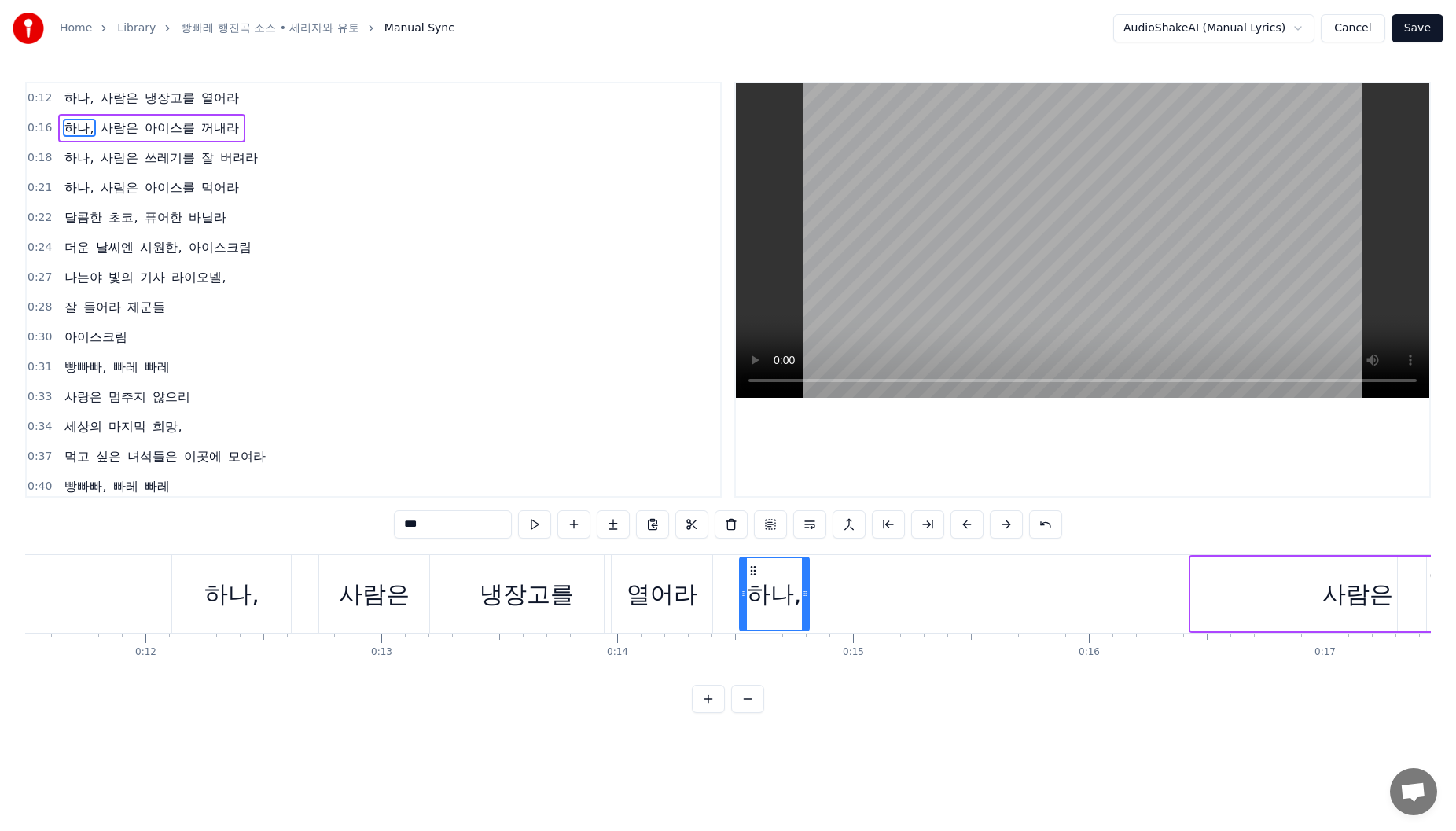
drag, startPoint x: 1203, startPoint y: 567, endPoint x: 752, endPoint y: 597, distance: 452.0
click at [752, 597] on div "하나," at bounding box center [774, 594] width 67 height 72
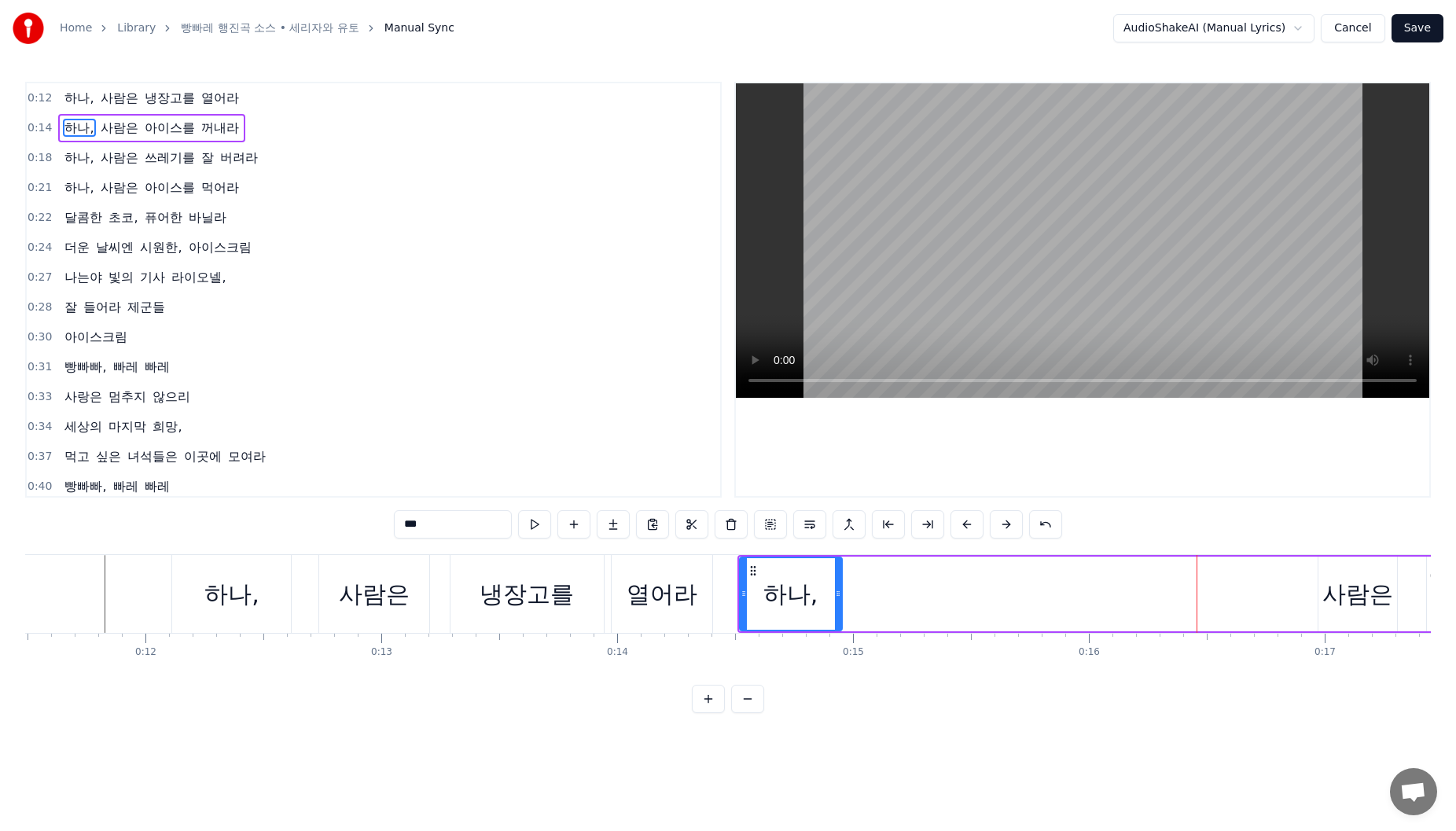
drag, startPoint x: 806, startPoint y: 599, endPoint x: 839, endPoint y: 602, distance: 33.1
click at [839, 602] on div at bounding box center [838, 594] width 6 height 72
click at [1351, 598] on div "사람은" at bounding box center [1358, 594] width 71 height 35
type input "***"
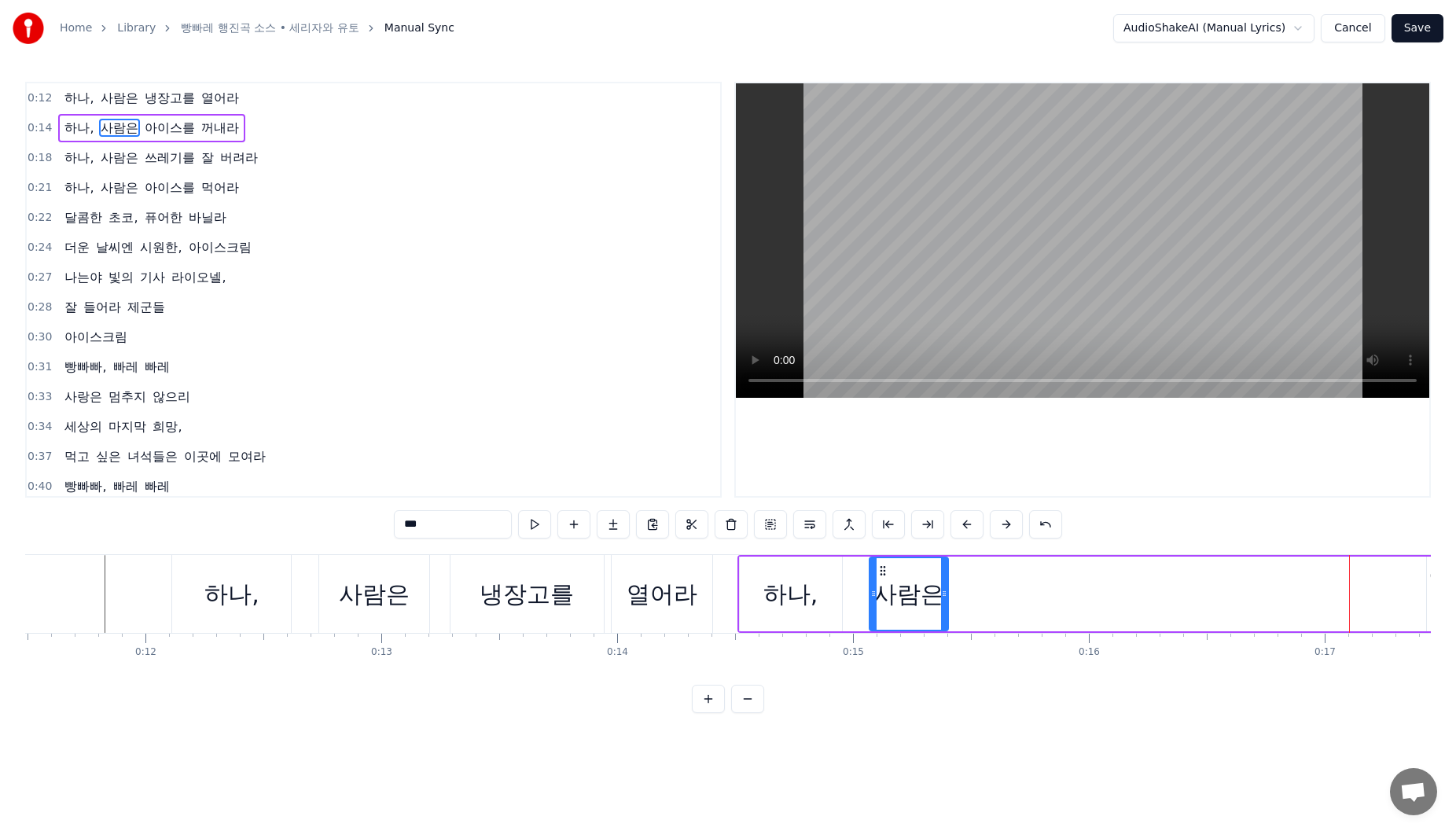
drag, startPoint x: 1332, startPoint y: 571, endPoint x: 883, endPoint y: 572, distance: 449.0
click at [883, 572] on icon at bounding box center [883, 571] width 13 height 13
drag, startPoint x: 944, startPoint y: 594, endPoint x: 1361, endPoint y: 597, distance: 417.0
click at [963, 597] on div "하나, 사람은 아이스를 꺼내라" at bounding box center [1203, 594] width 931 height 78
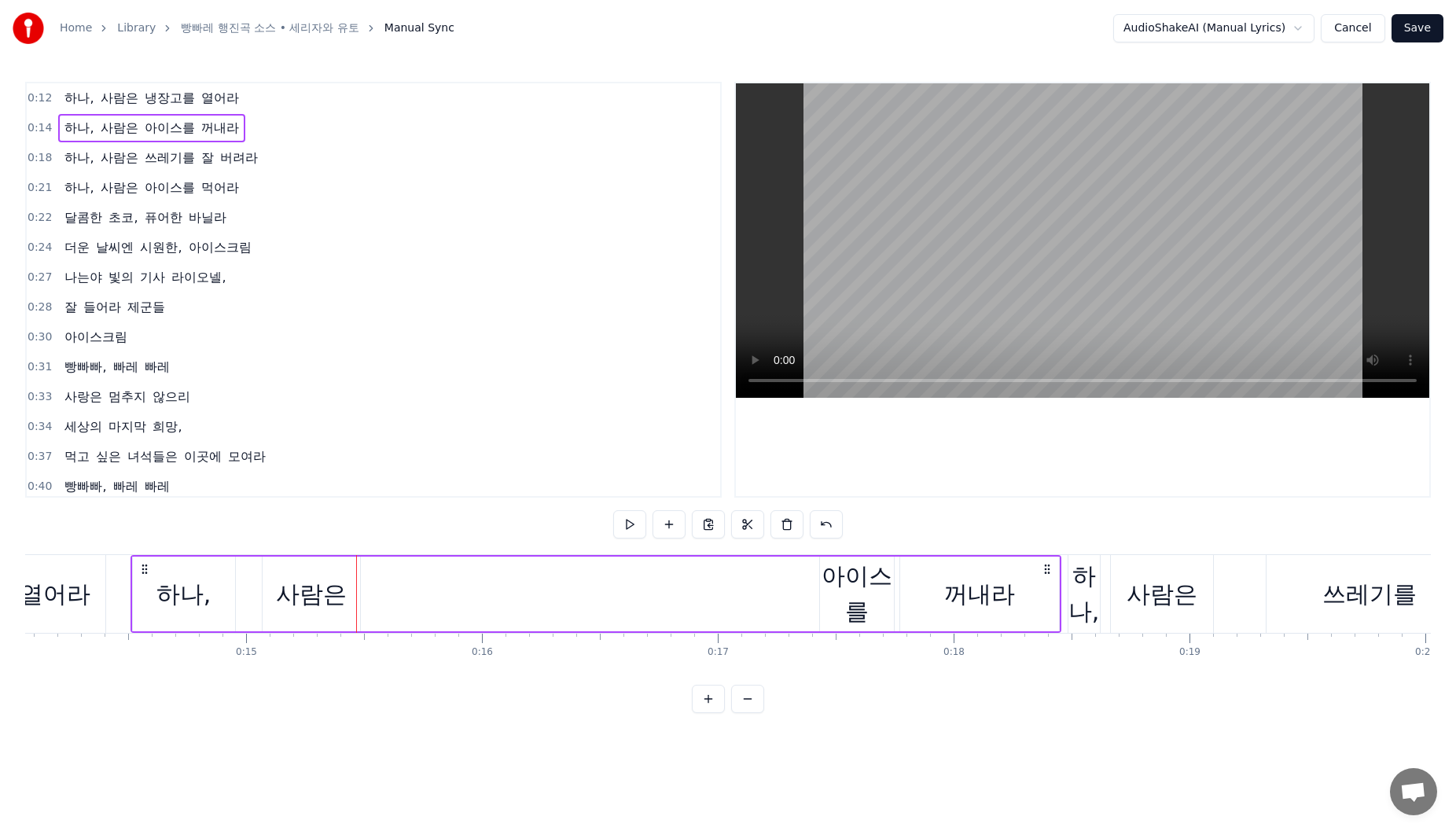
scroll to position [0, 3214]
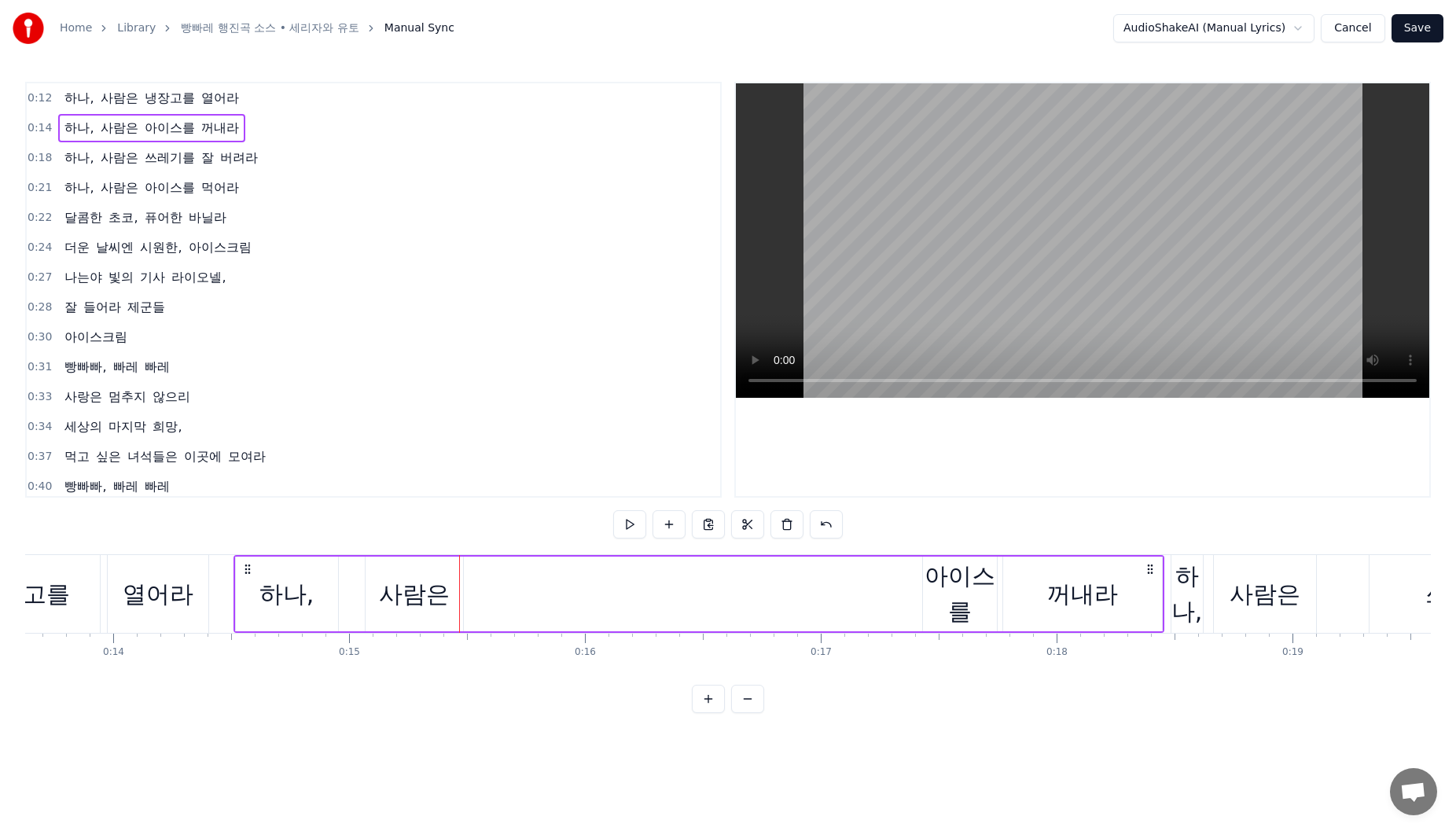
drag, startPoint x: 940, startPoint y: 602, endPoint x: 883, endPoint y: 607, distance: 57.2
click at [871, 607] on div "하나, 사람은 아이스를 꺼내라" at bounding box center [699, 594] width 931 height 78
click at [927, 597] on div "아이스를" at bounding box center [960, 594] width 74 height 71
drag, startPoint x: 940, startPoint y: 595, endPoint x: 902, endPoint y: 608, distance: 40.2
click at [902, 608] on div "하나, 사람은 아이스를 꺼내라" at bounding box center [699, 594] width 931 height 78
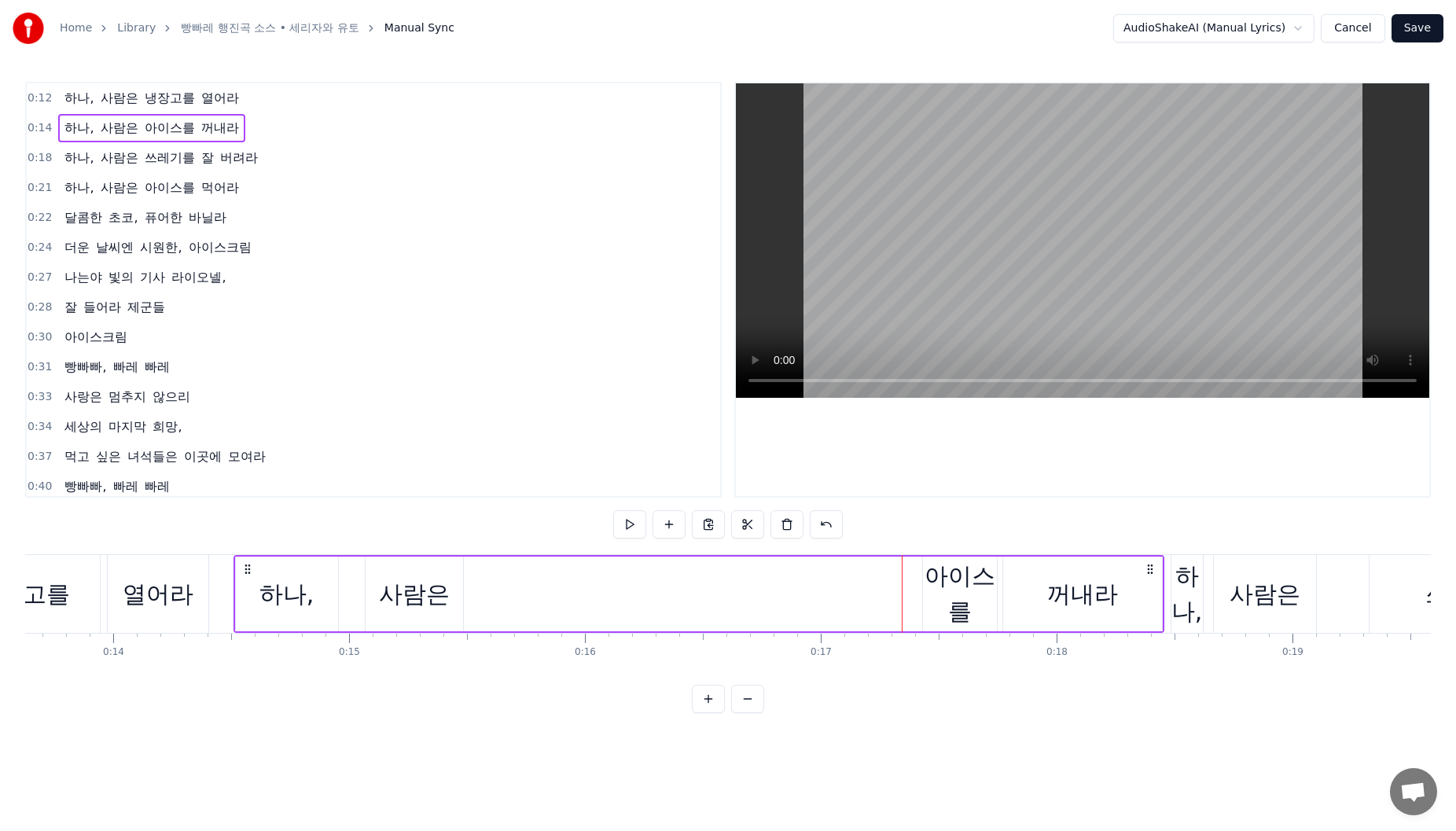
click at [931, 565] on div "아이스를" at bounding box center [960, 594] width 74 height 71
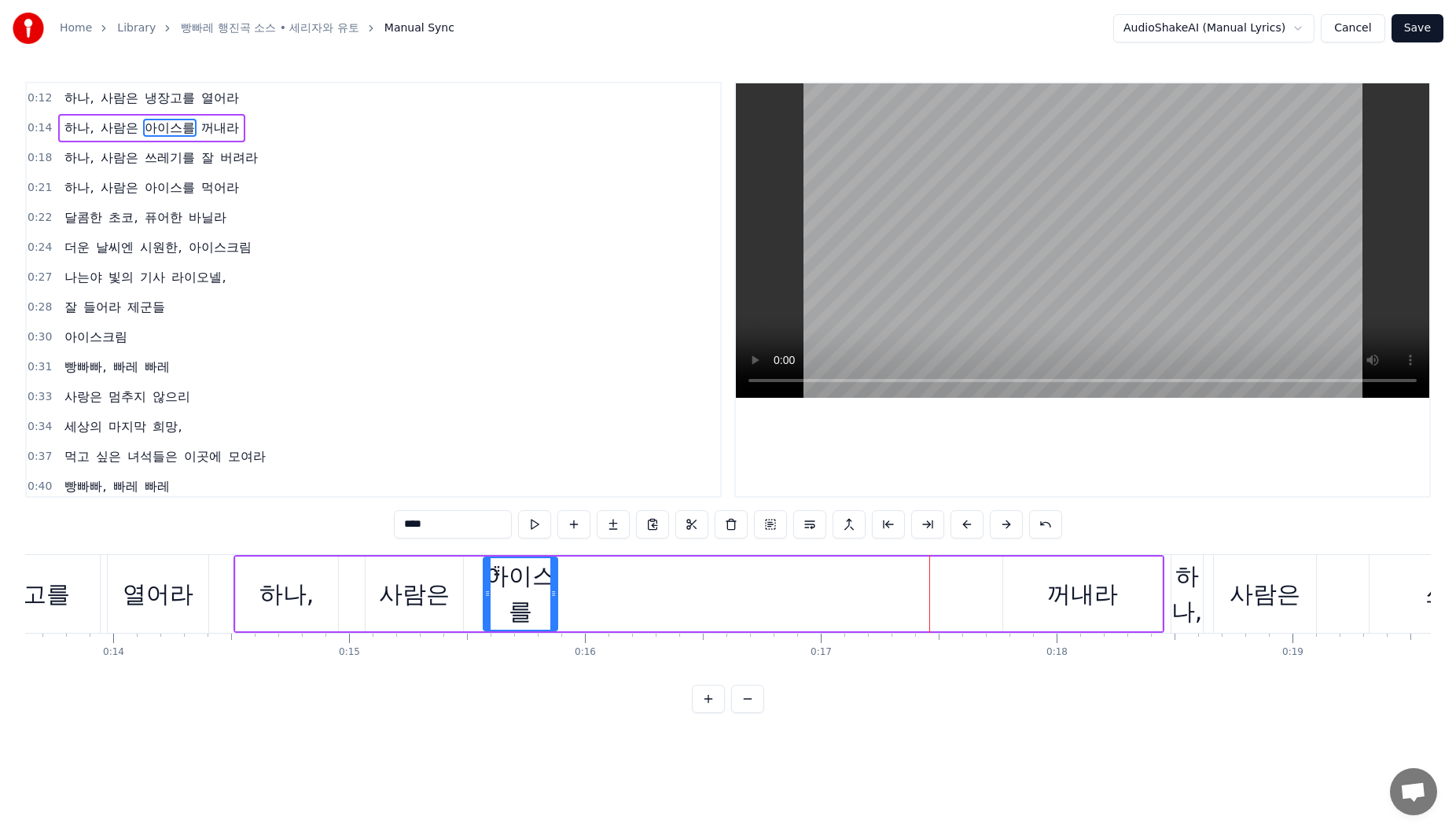
drag, startPoint x: 934, startPoint y: 566, endPoint x: 494, endPoint y: 604, distance: 441.6
click at [494, 604] on div "아이스를" at bounding box center [521, 594] width 72 height 72
click at [1079, 588] on div "꺼내라" at bounding box center [1083, 594] width 71 height 35
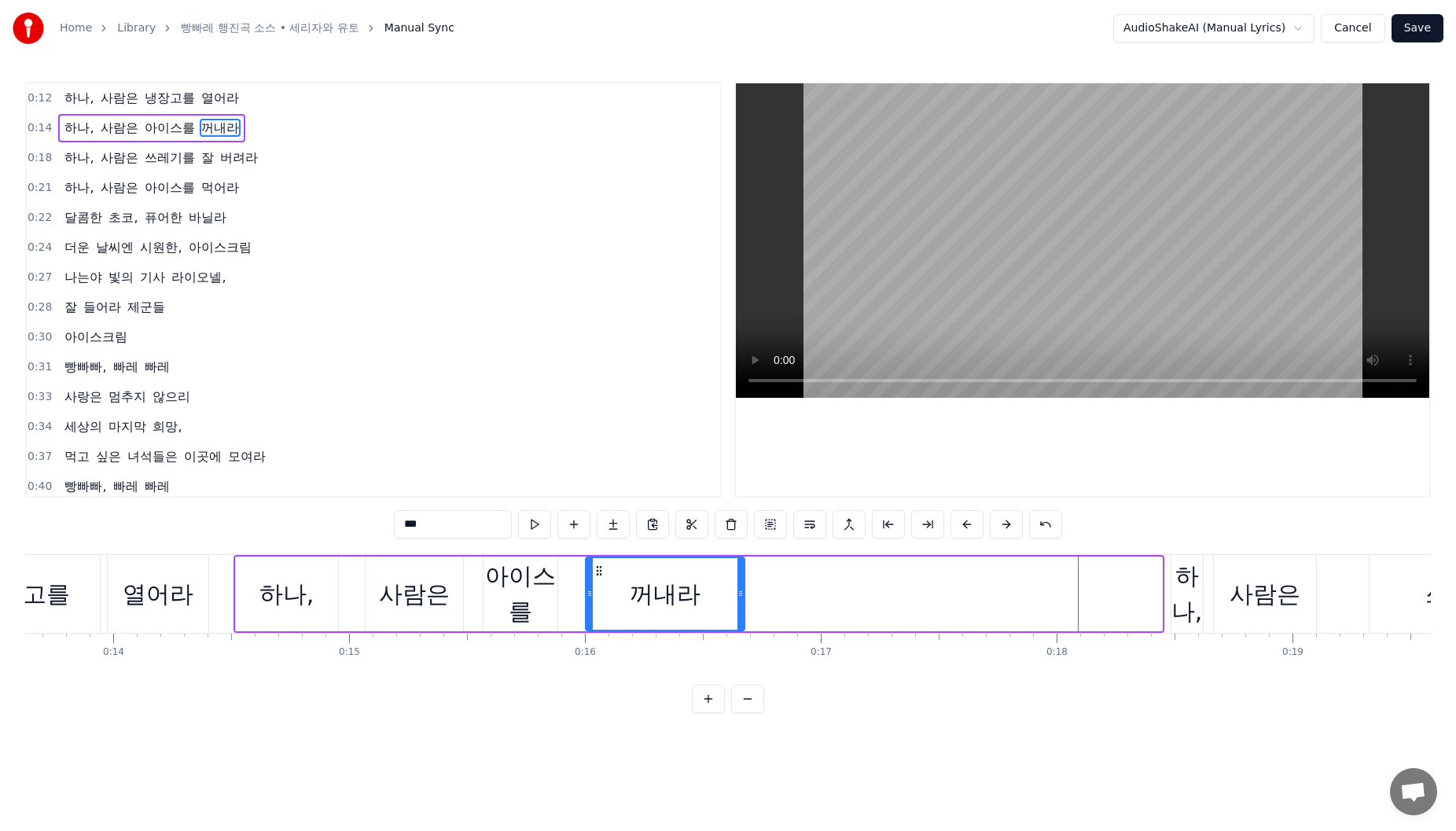
drag, startPoint x: 1018, startPoint y: 570, endPoint x: 647, endPoint y: 590, distance: 371.5
click at [615, 590] on div "꺼내라" at bounding box center [665, 594] width 157 height 72
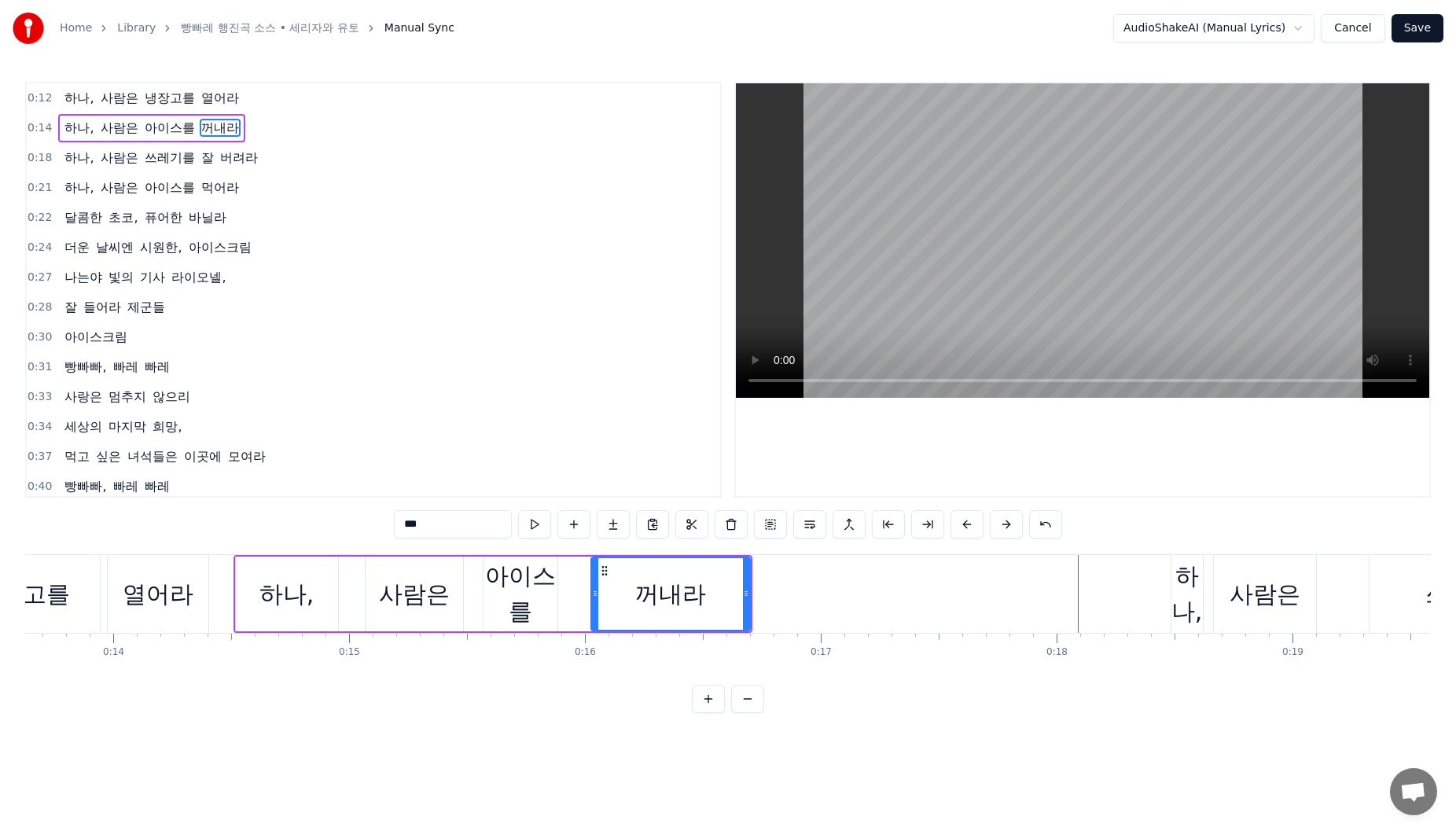
click at [1188, 589] on div "하나," at bounding box center [1187, 594] width 31 height 71
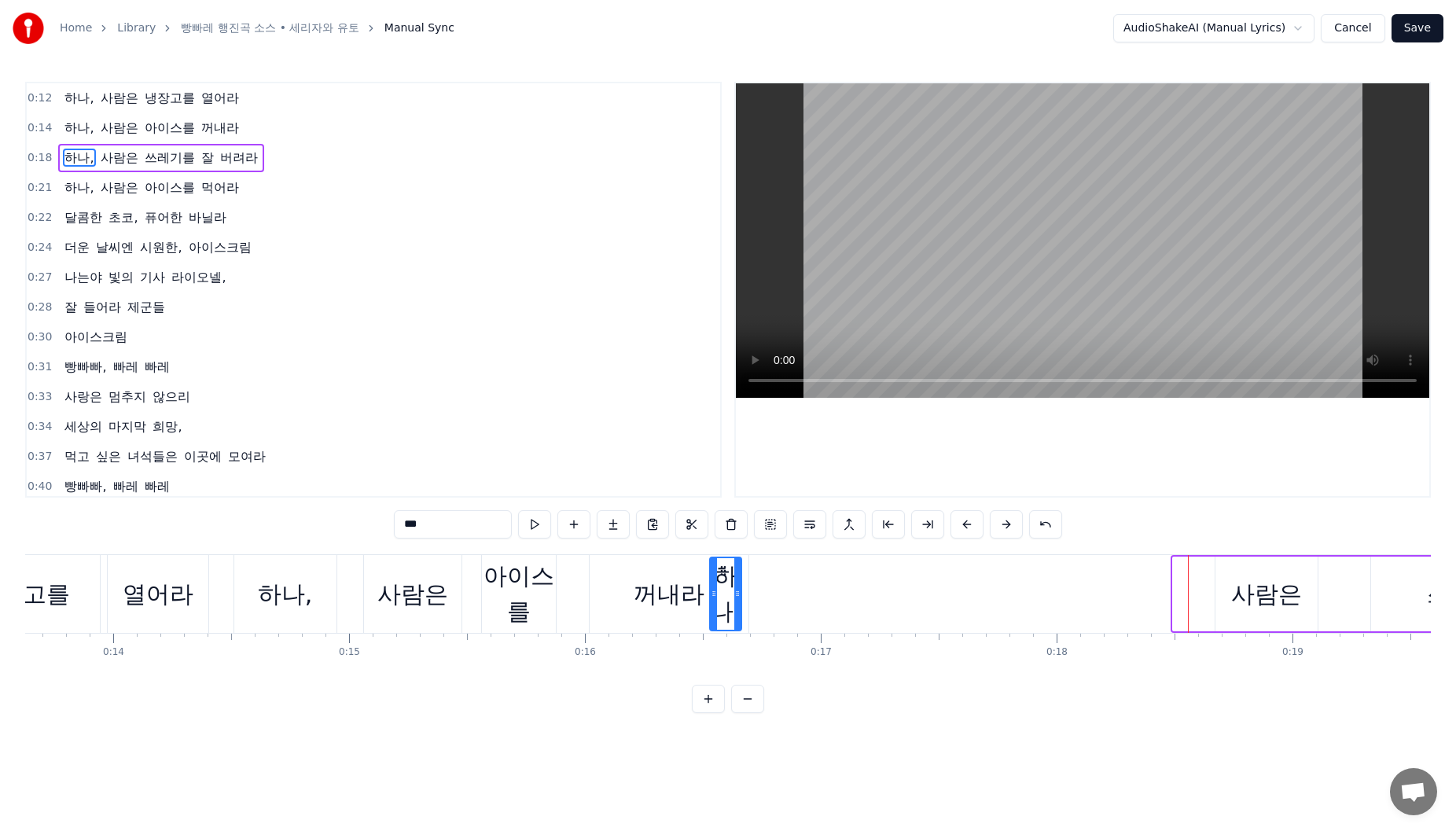
drag, startPoint x: 1186, startPoint y: 570, endPoint x: 723, endPoint y: 616, distance: 465.3
click at [723, 616] on div "하나," at bounding box center [725, 594] width 30 height 72
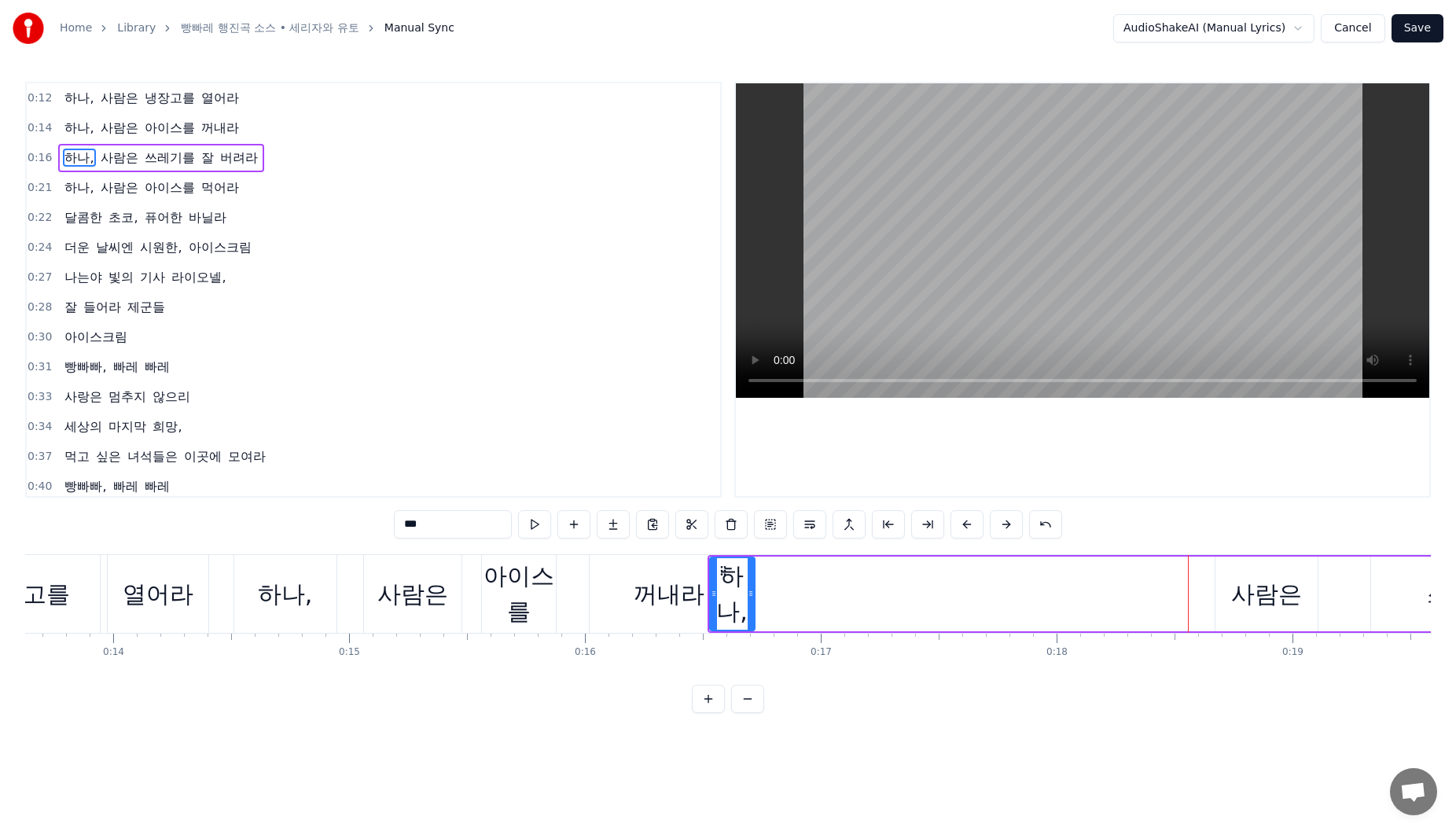
click at [751, 605] on div at bounding box center [750, 594] width 6 height 72
click at [659, 598] on div "꺼내라" at bounding box center [669, 594] width 71 height 35
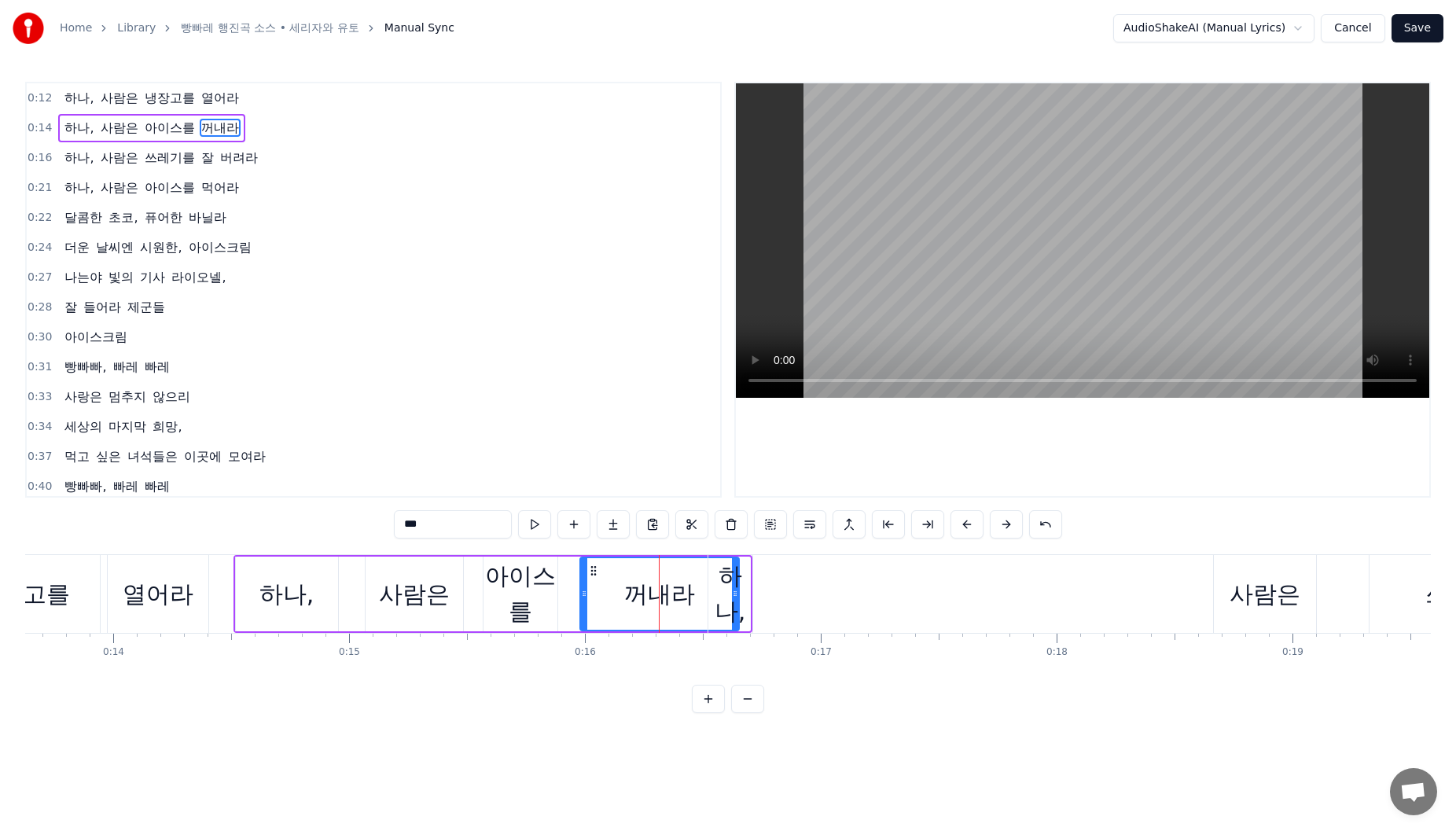
drag, startPoint x: 605, startPoint y: 567, endPoint x: 594, endPoint y: 571, distance: 11.7
click at [594, 571] on icon at bounding box center [593, 571] width 13 height 13
drag, startPoint x: 736, startPoint y: 594, endPoint x: 722, endPoint y: 601, distance: 15.7
click at [722, 601] on div "하나," at bounding box center [730, 594] width 44 height 71
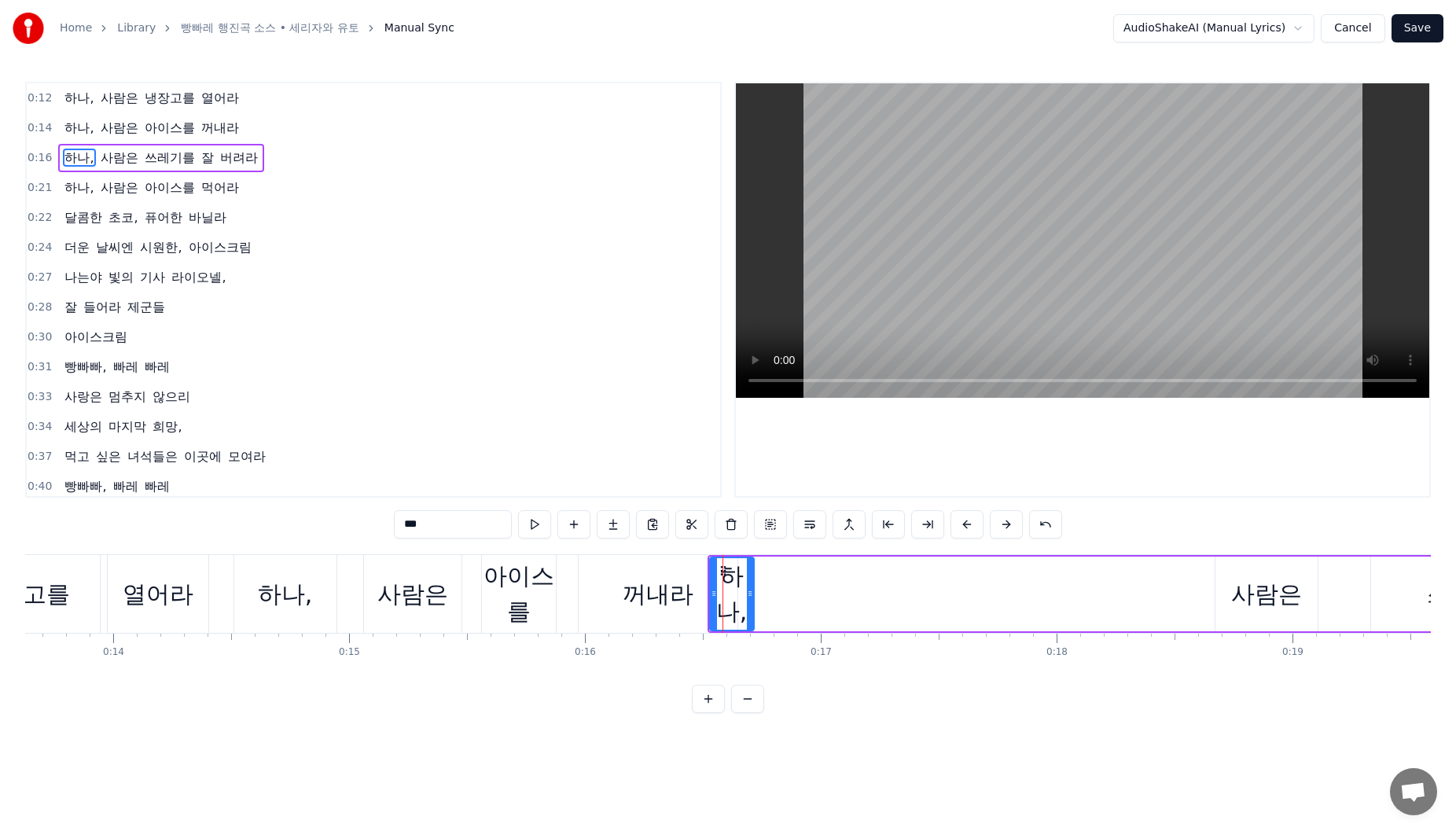
click at [666, 599] on div "꺼내라" at bounding box center [658, 594] width 71 height 35
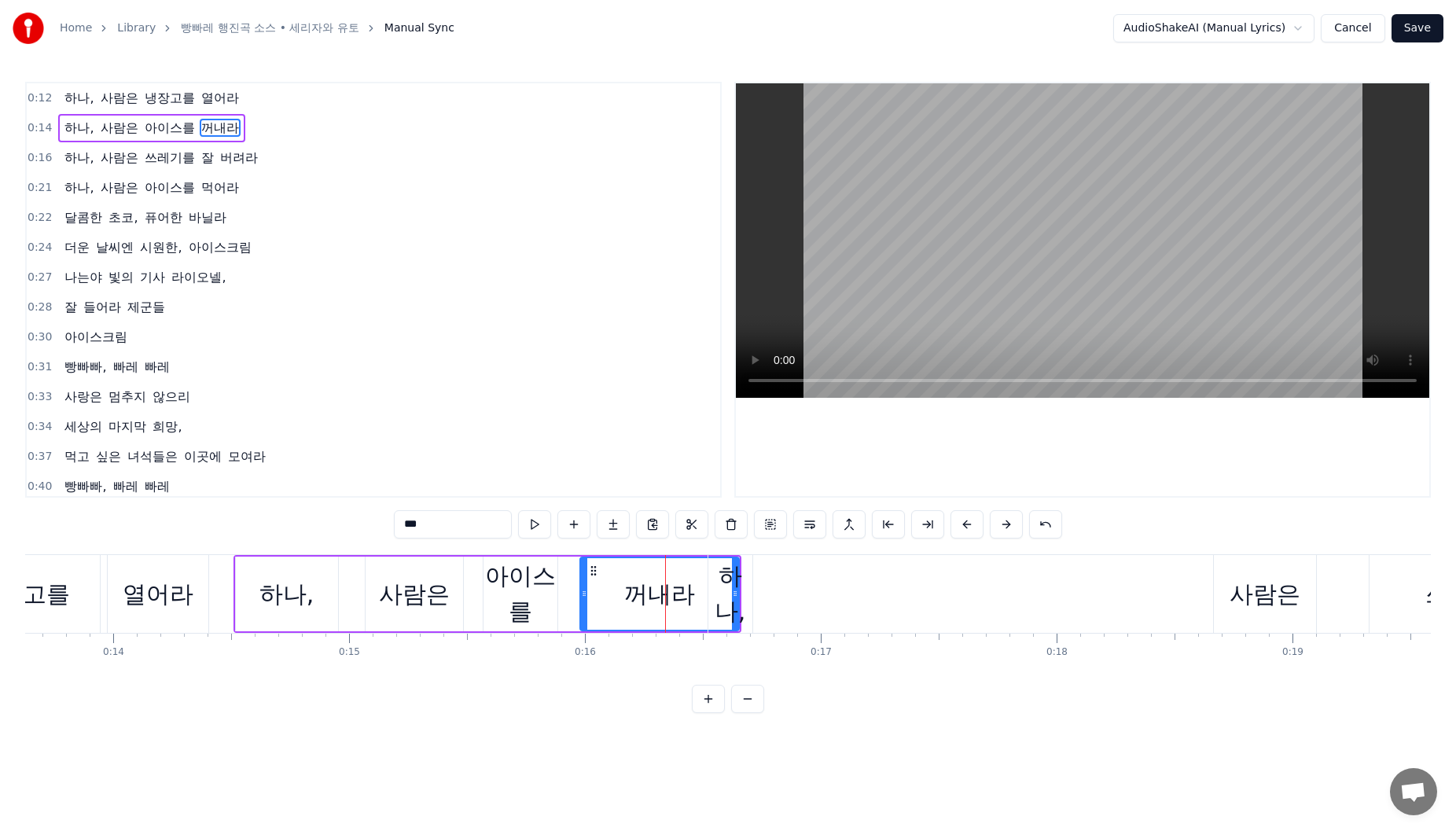
drag, startPoint x: 736, startPoint y: 599, endPoint x: 710, endPoint y: 612, distance: 29.1
click at [710, 612] on div "하나," at bounding box center [730, 594] width 44 height 71
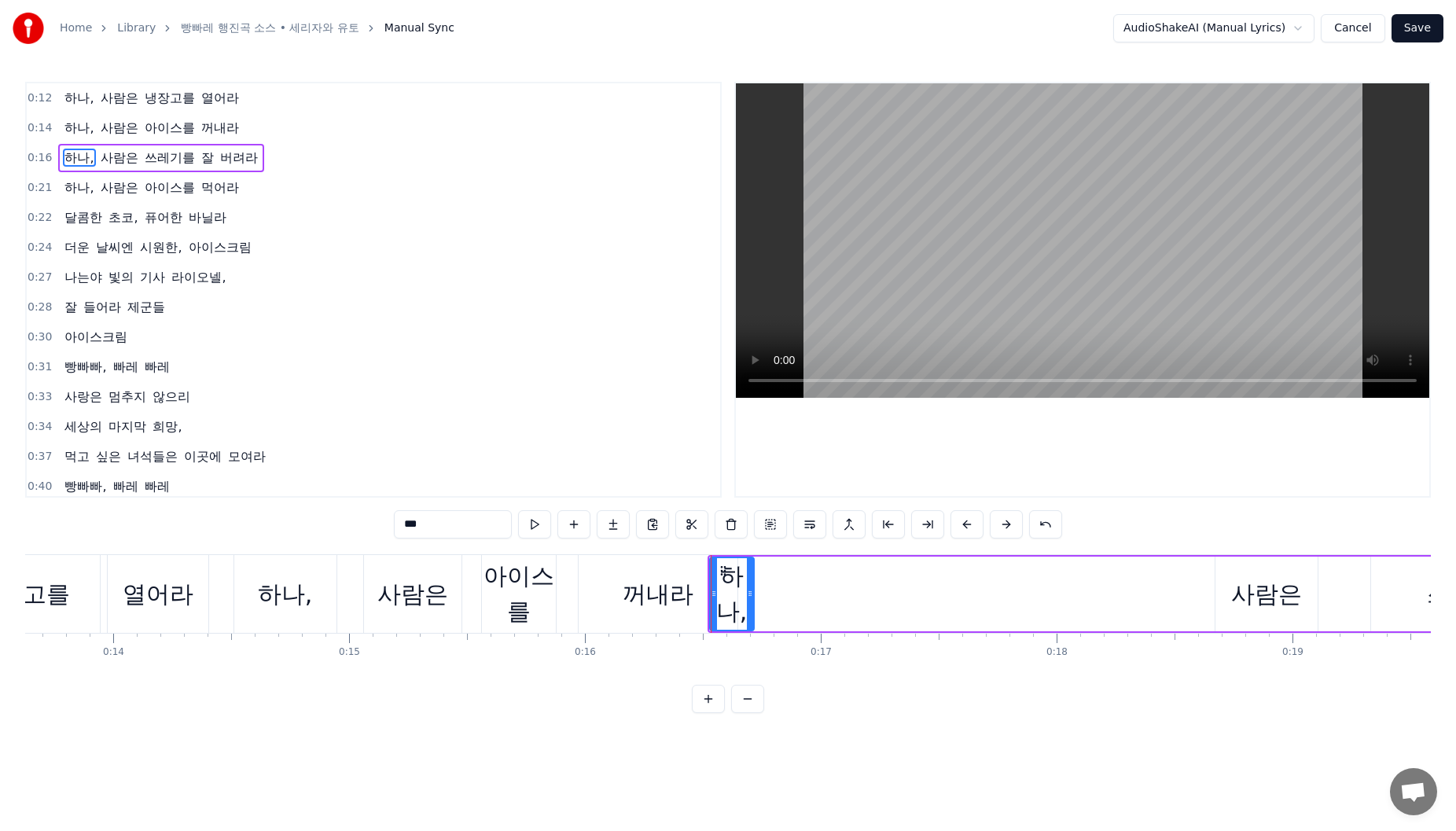
click at [648, 623] on div "꺼내라" at bounding box center [658, 594] width 159 height 78
type input "***"
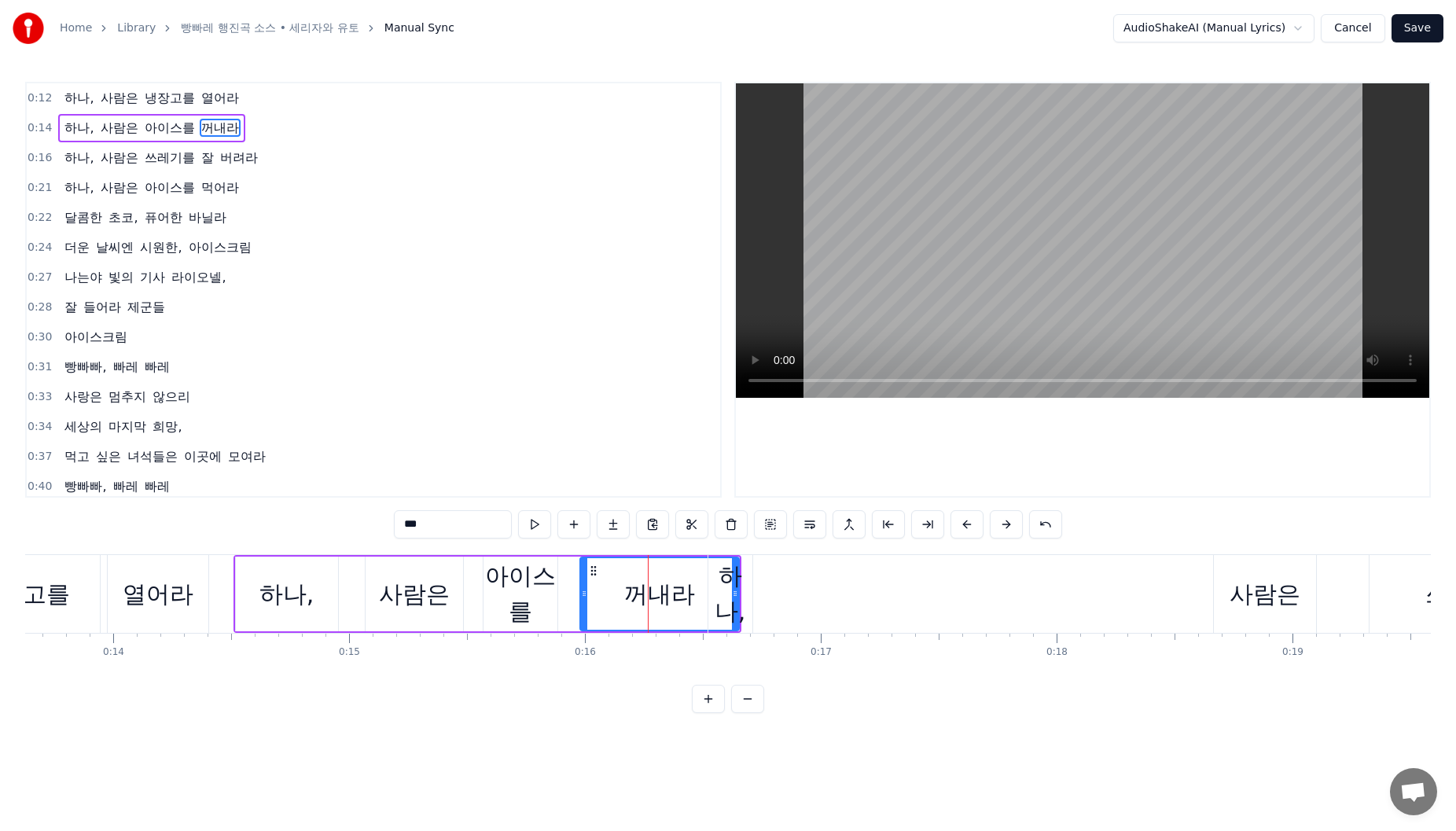
drag, startPoint x: 747, startPoint y: 578, endPoint x: 847, endPoint y: 601, distance: 102.6
click at [865, 601] on div "하나, 사람은 쓰레기를 잘 버려라" at bounding box center [1238, 594] width 1060 height 78
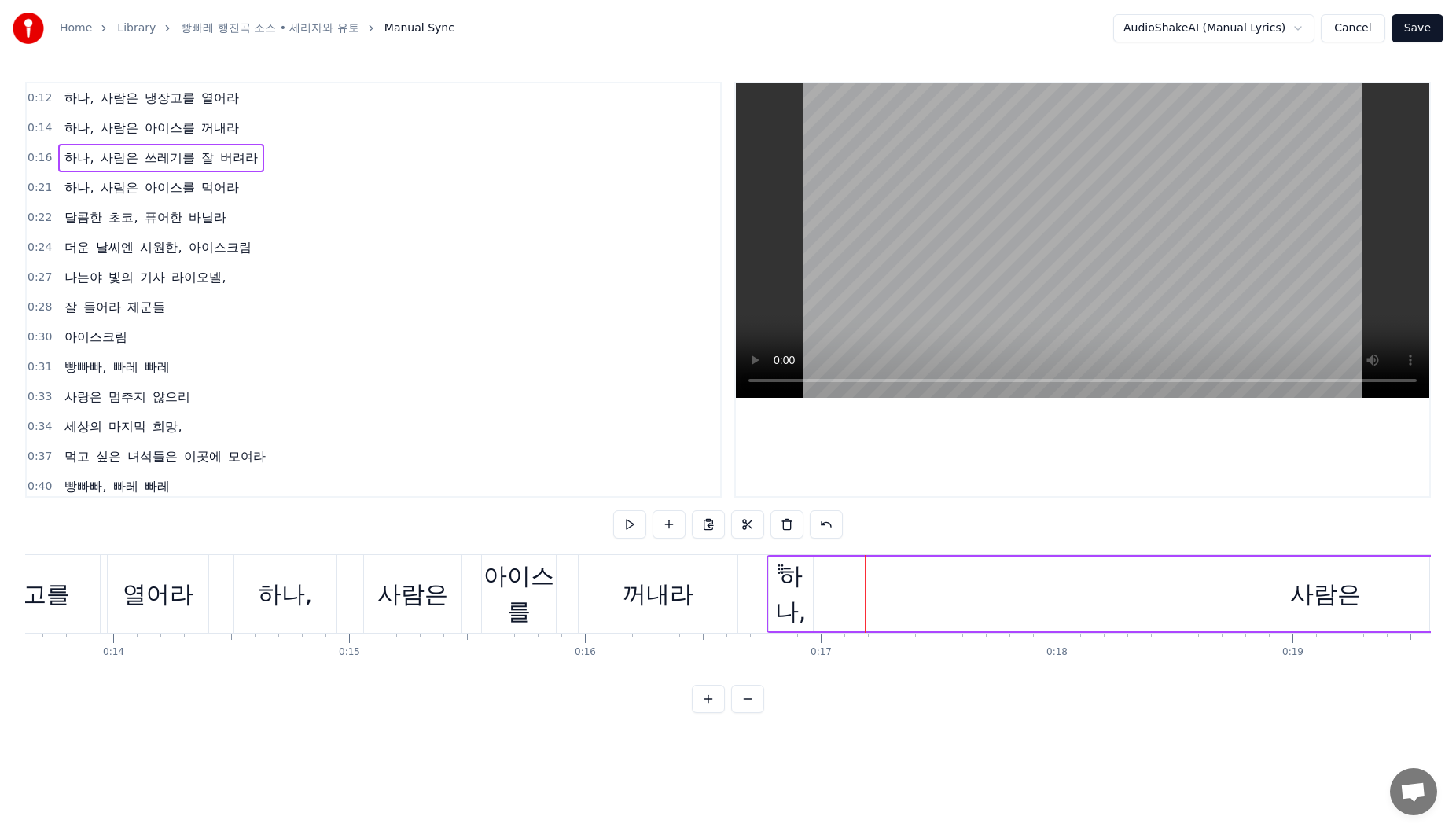
drag, startPoint x: 723, startPoint y: 571, endPoint x: 783, endPoint y: 571, distance: 60.0
click at [783, 571] on icon at bounding box center [780, 569] width 13 height 13
click at [699, 586] on div "꺼내라" at bounding box center [658, 594] width 159 height 78
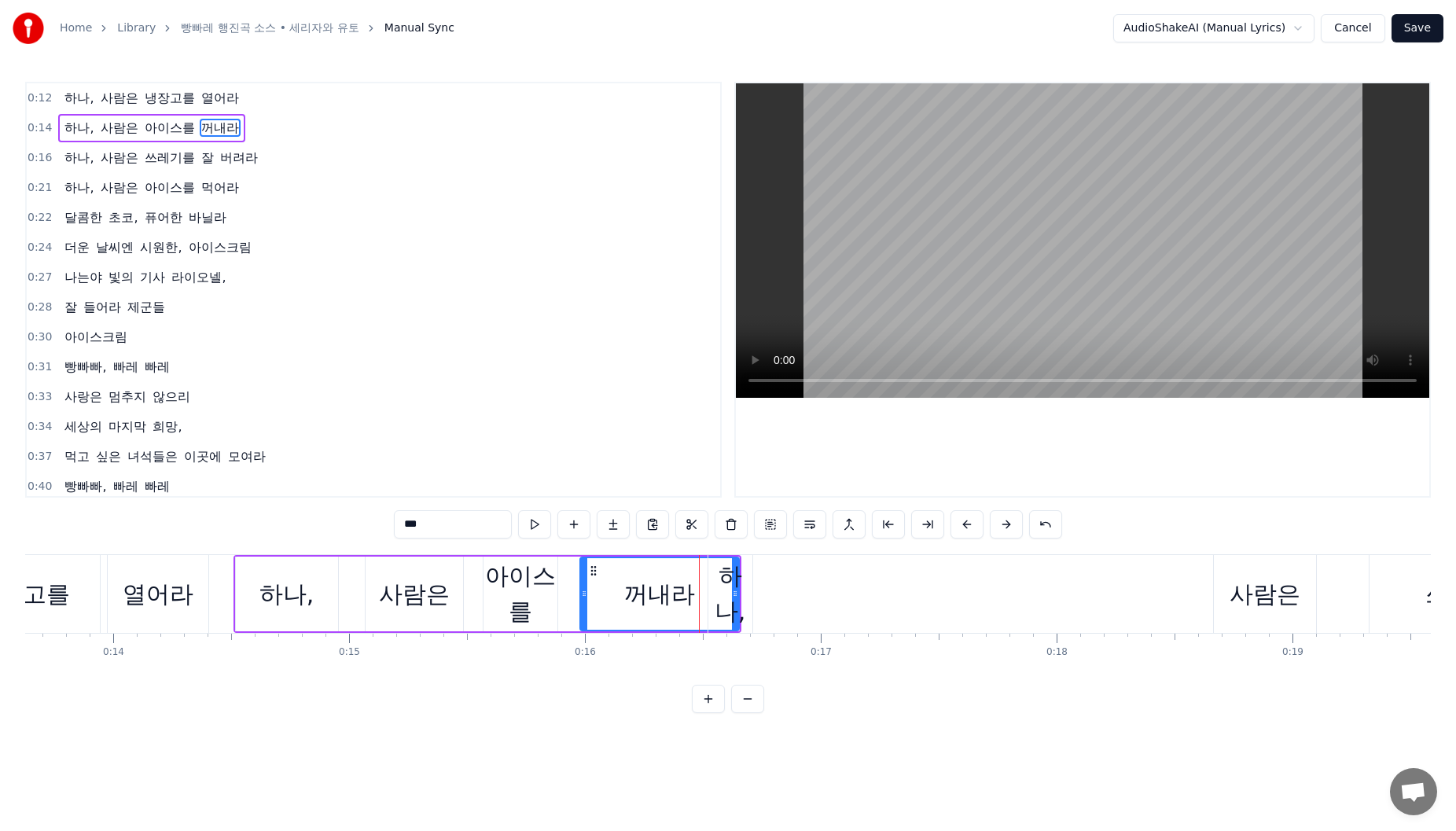
click at [752, 578] on div "하나," at bounding box center [730, 594] width 46 height 78
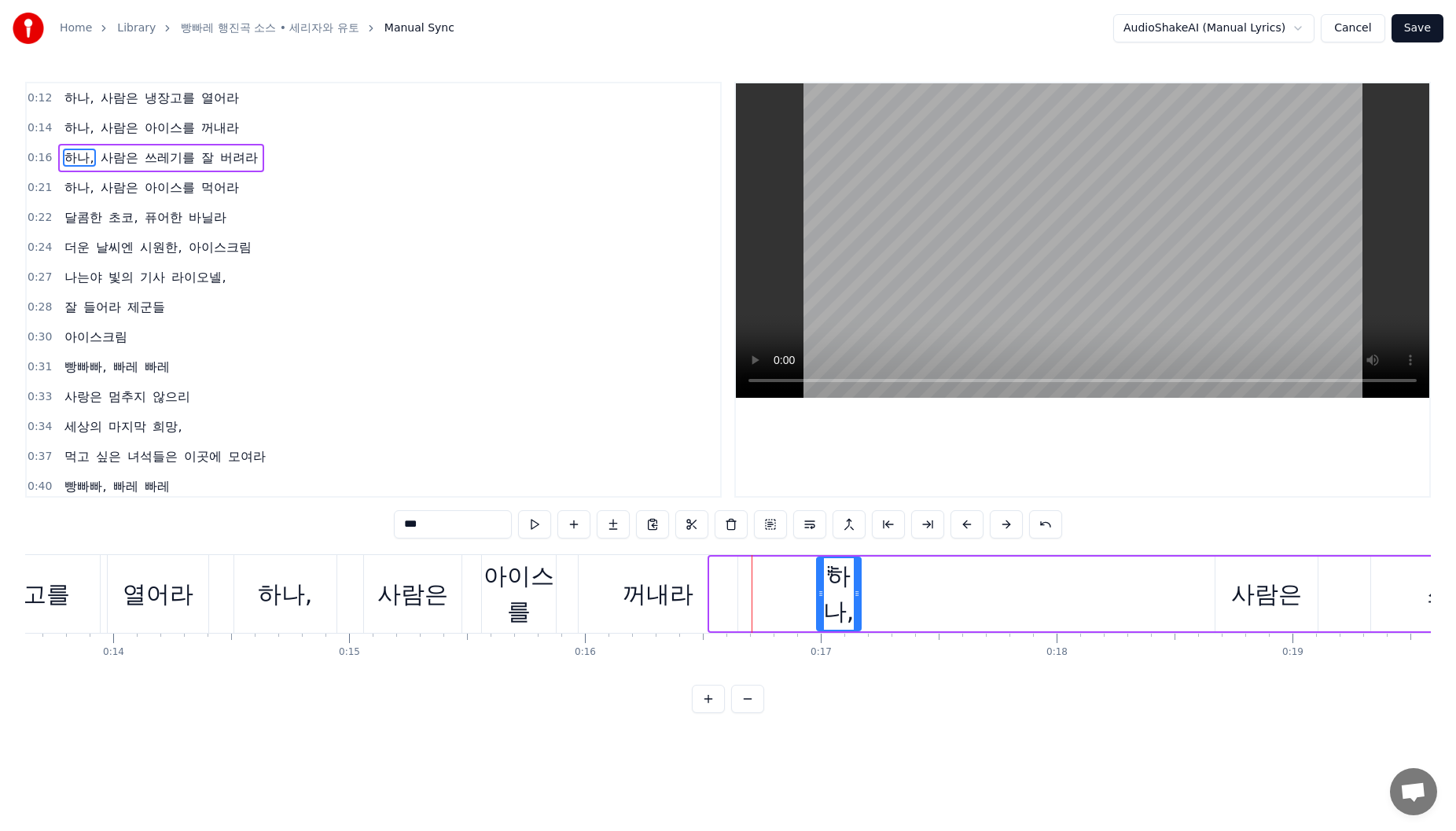
drag, startPoint x: 722, startPoint y: 567, endPoint x: 829, endPoint y: 575, distance: 107.3
click at [830, 573] on icon at bounding box center [830, 571] width 13 height 13
click at [666, 601] on div "꺼내라" at bounding box center [658, 594] width 71 height 35
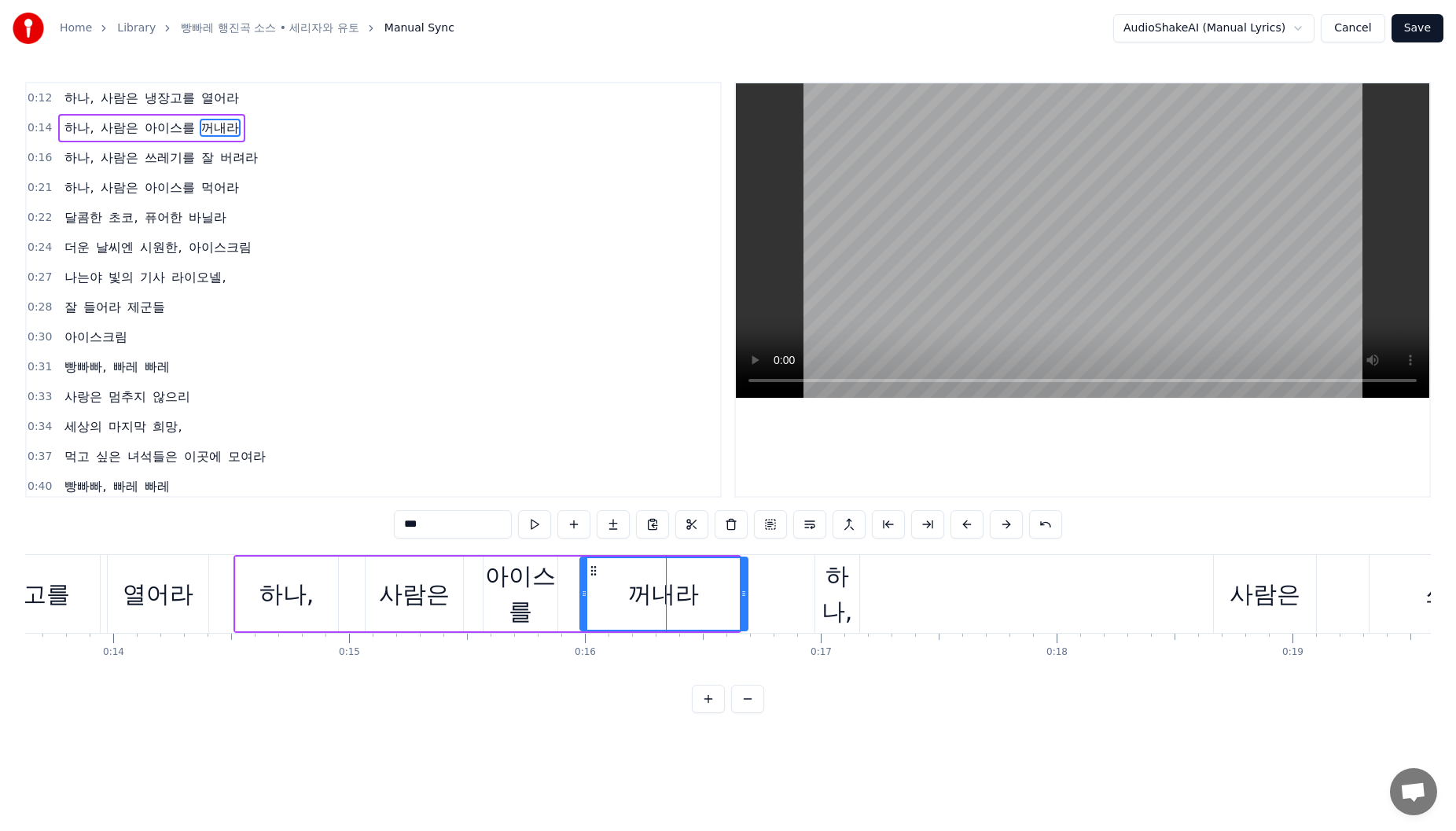
drag, startPoint x: 734, startPoint y: 586, endPoint x: 747, endPoint y: 606, distance: 23.9
click at [745, 607] on div at bounding box center [743, 594] width 6 height 72
click at [837, 597] on div "하나," at bounding box center [837, 594] width 44 height 71
type input "***"
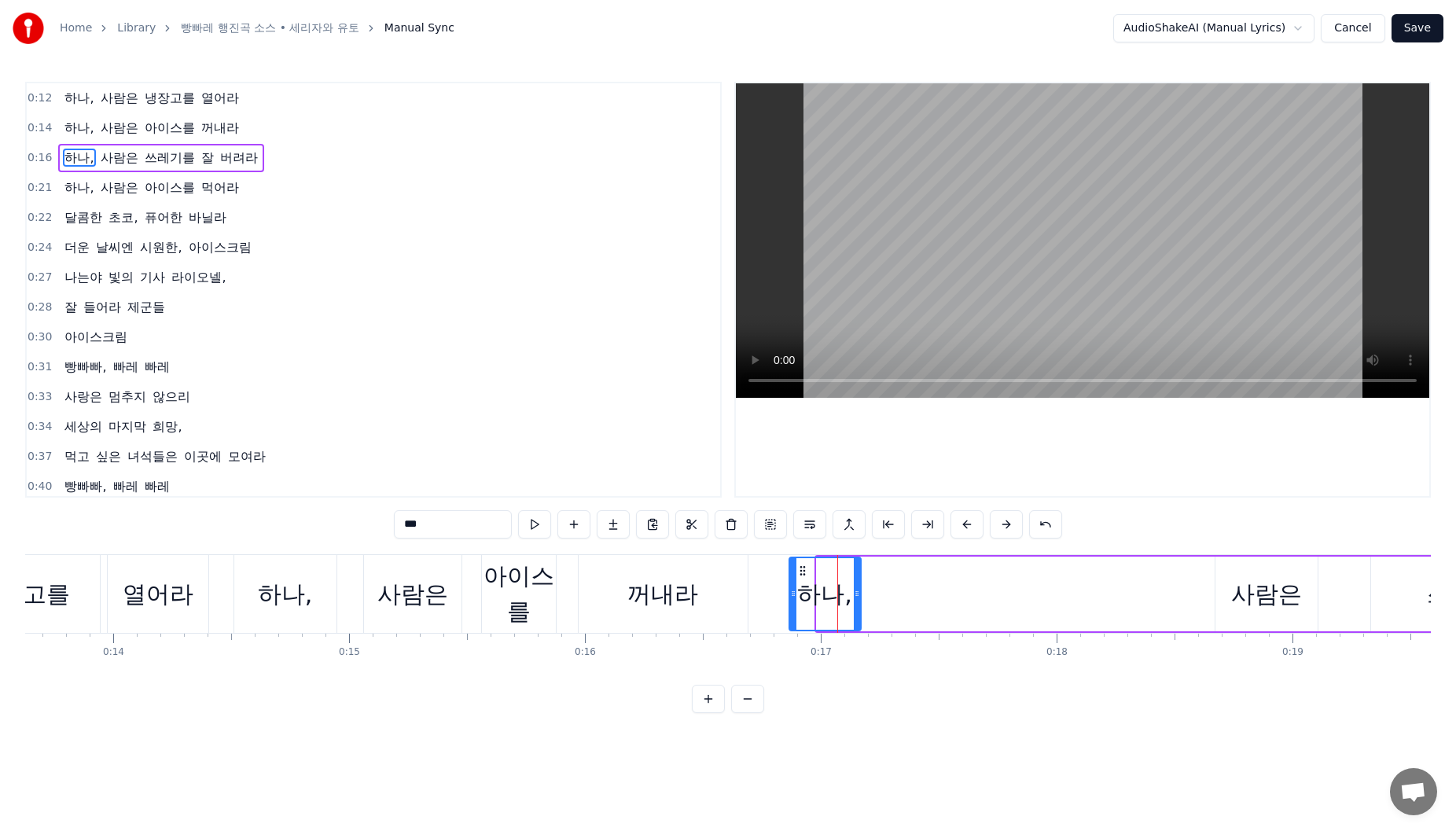
drag, startPoint x: 818, startPoint y: 609, endPoint x: 789, endPoint y: 612, distance: 29.2
click at [790, 612] on div at bounding box center [793, 594] width 6 height 72
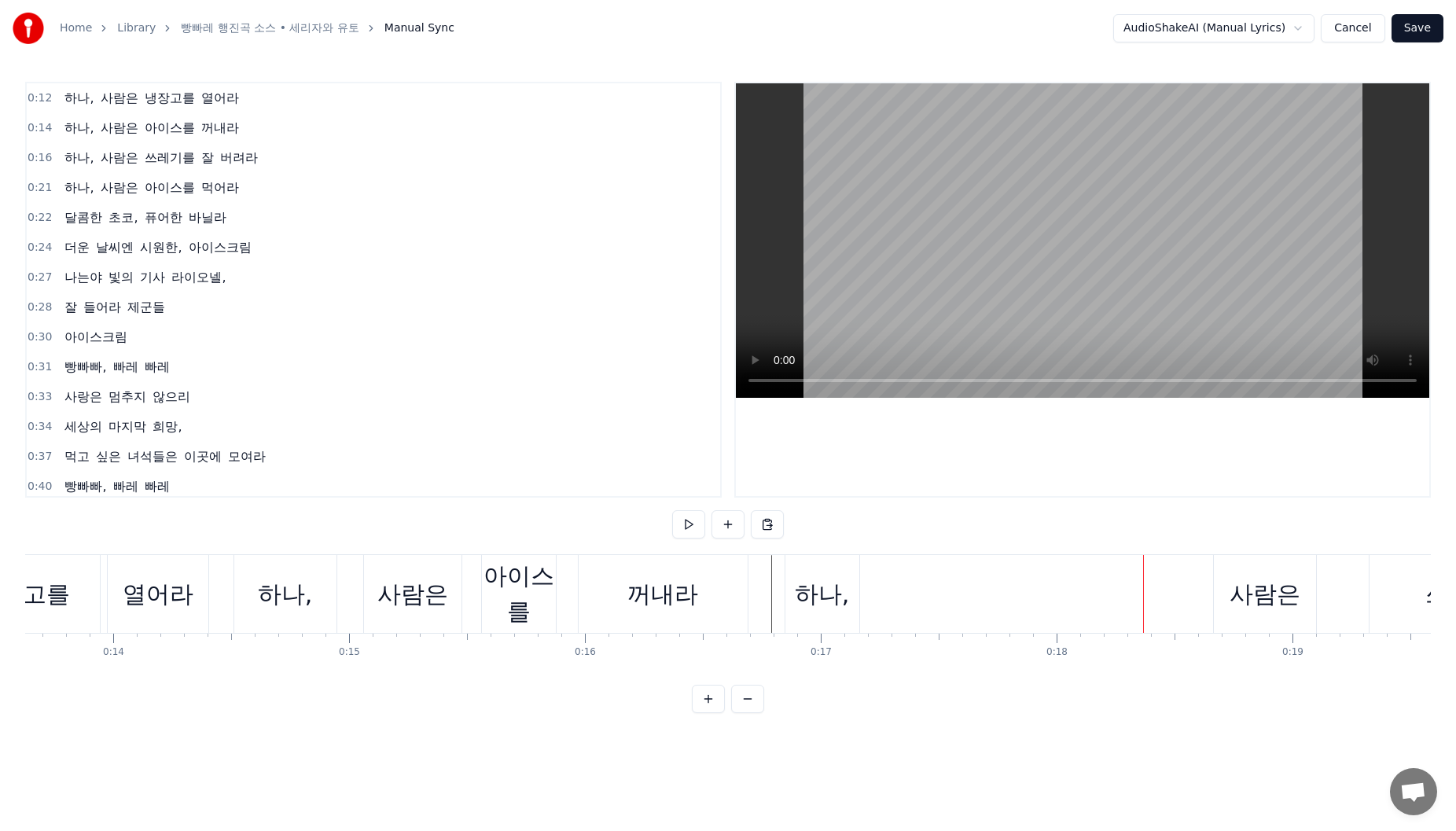
click at [1247, 589] on div "사람은" at bounding box center [1265, 594] width 71 height 35
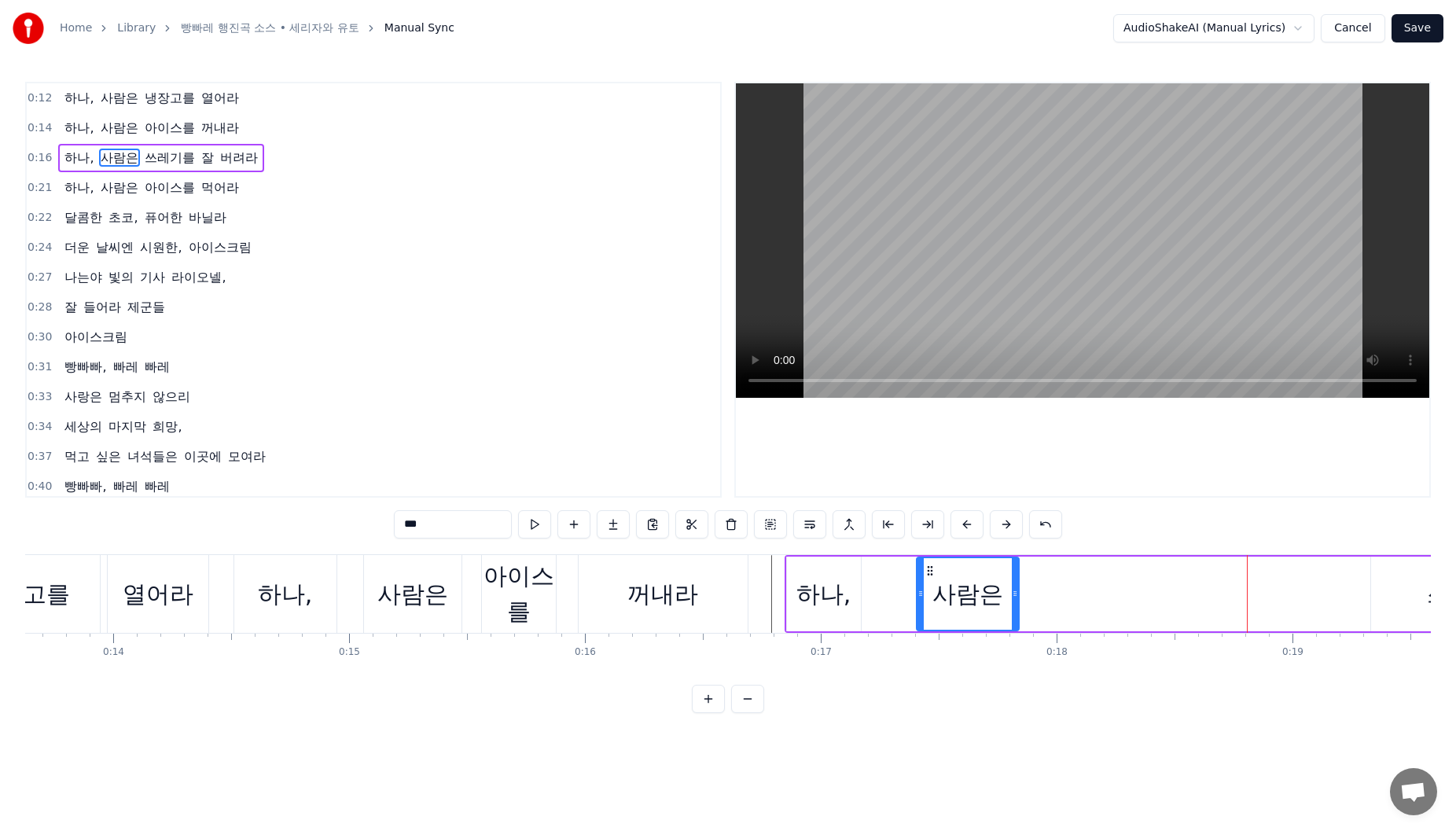
drag, startPoint x: 1231, startPoint y: 572, endPoint x: 1040, endPoint y: 604, distance: 193.7
click at [934, 604] on div "사람은" at bounding box center [967, 594] width 101 height 72
click at [1023, 605] on div at bounding box center [1022, 594] width 6 height 72
click at [892, 597] on div "하나, 사람은 쓰레기를 잘 버려라" at bounding box center [1276, 594] width 984 height 78
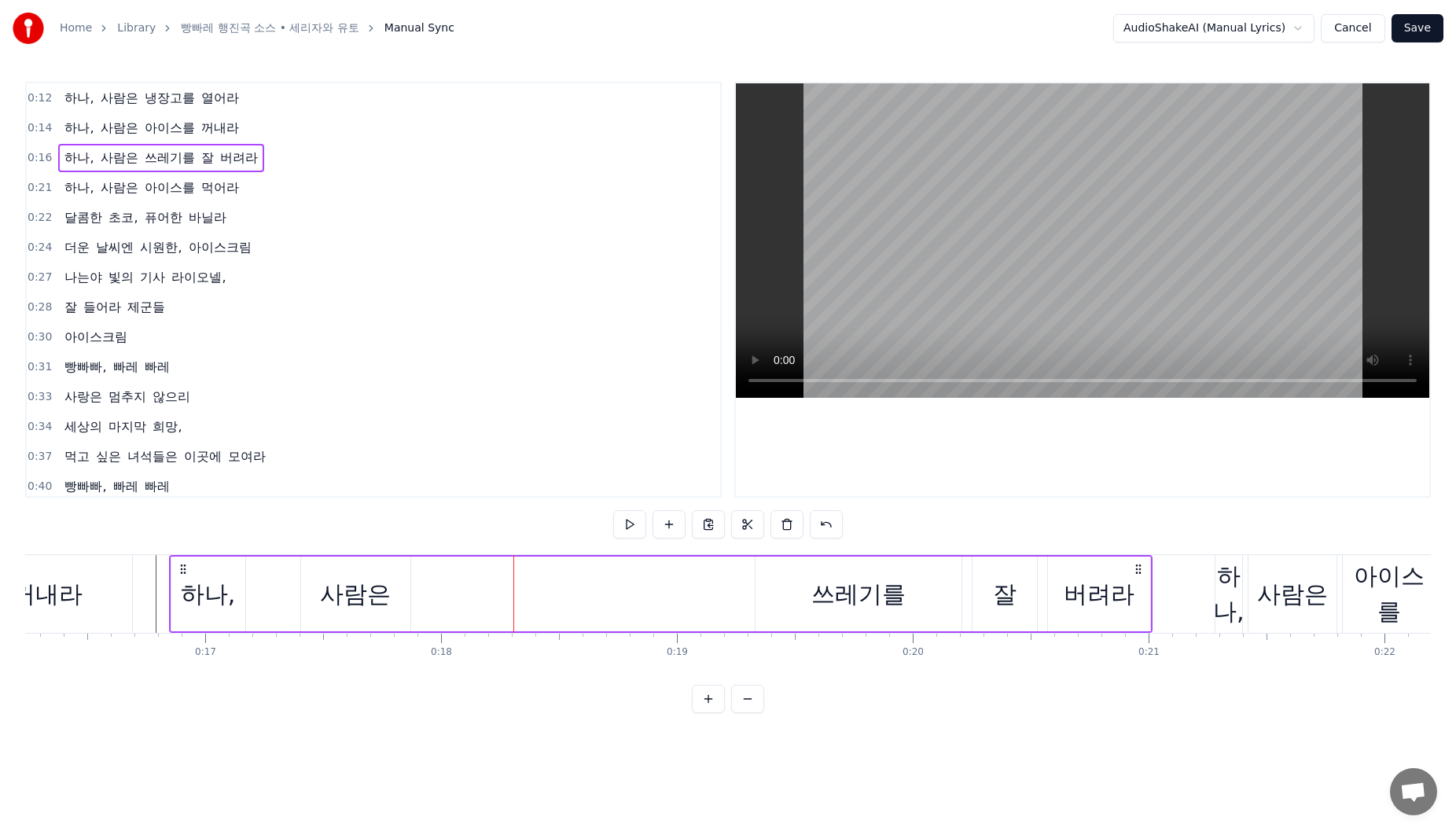
scroll to position [0, 3858]
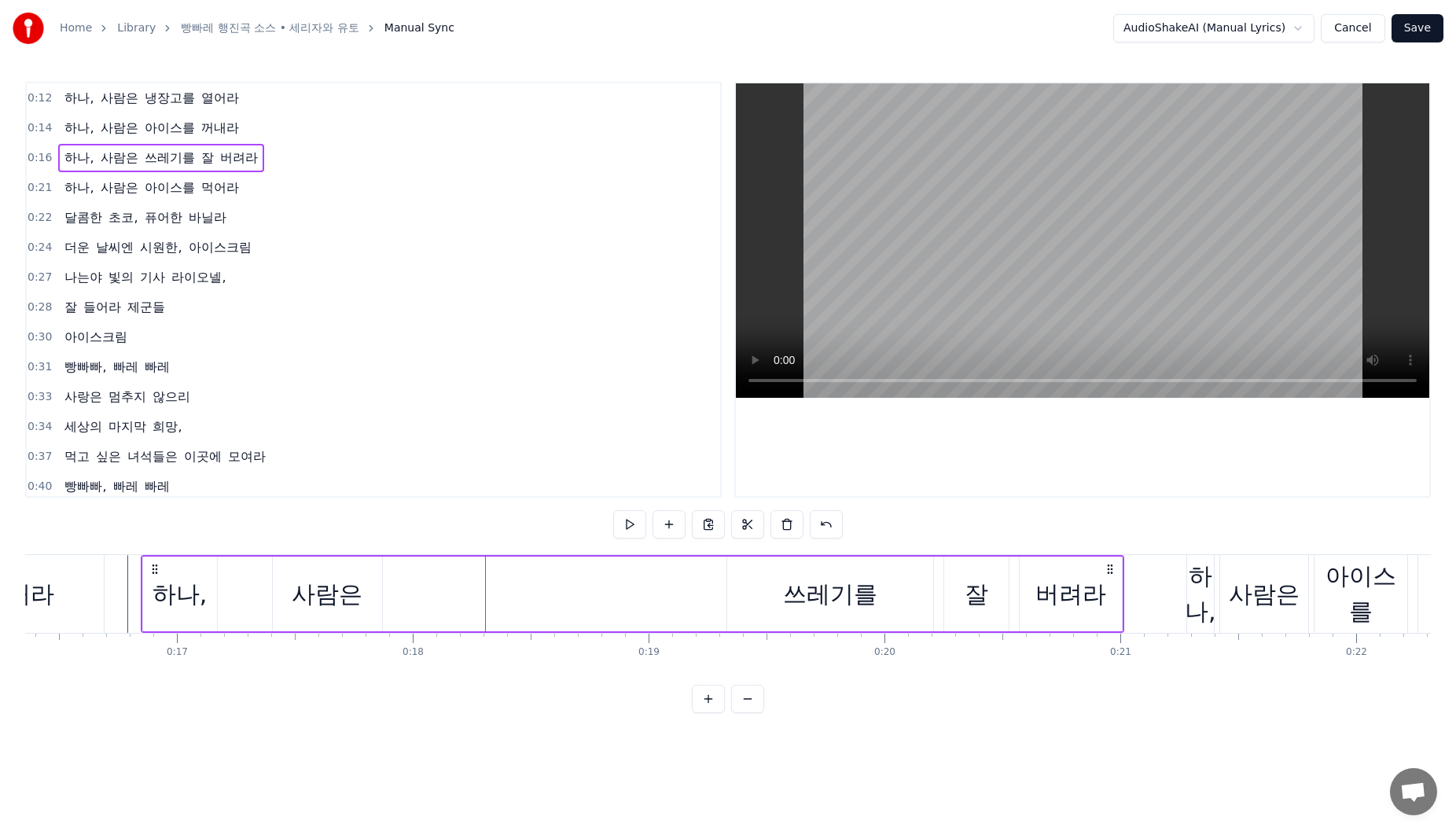
click at [791, 590] on div "쓰레기를" at bounding box center [829, 594] width 94 height 35
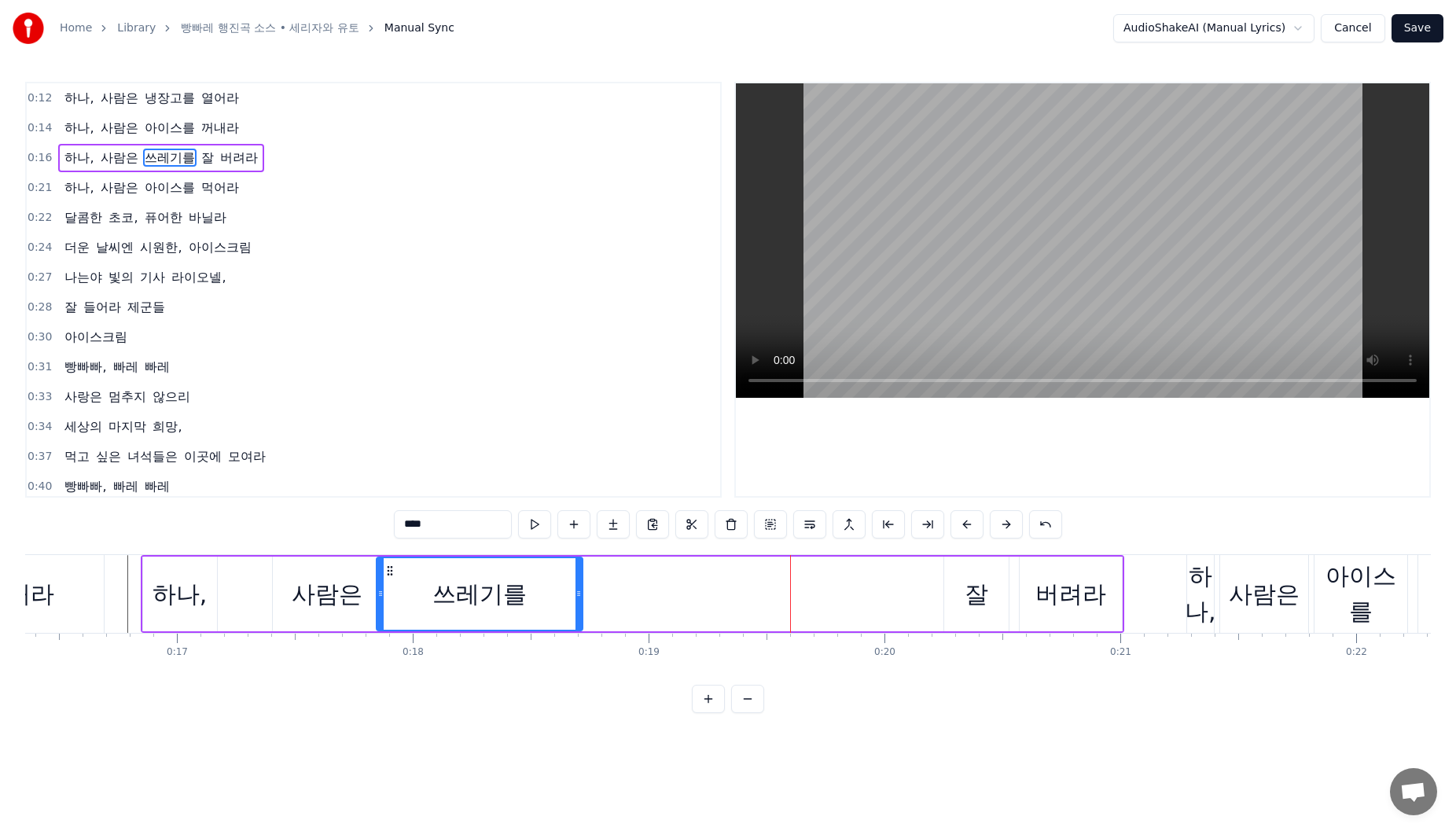
drag, startPoint x: 737, startPoint y: 574, endPoint x: 386, endPoint y: 579, distance: 351.0
click at [386, 579] on div "쓰레기를" at bounding box center [479, 594] width 204 height 72
drag, startPoint x: 578, startPoint y: 601, endPoint x: 509, endPoint y: 613, distance: 70.0
click at [509, 613] on div at bounding box center [510, 594] width 6 height 72
click at [987, 603] on div "잘" at bounding box center [976, 594] width 23 height 35
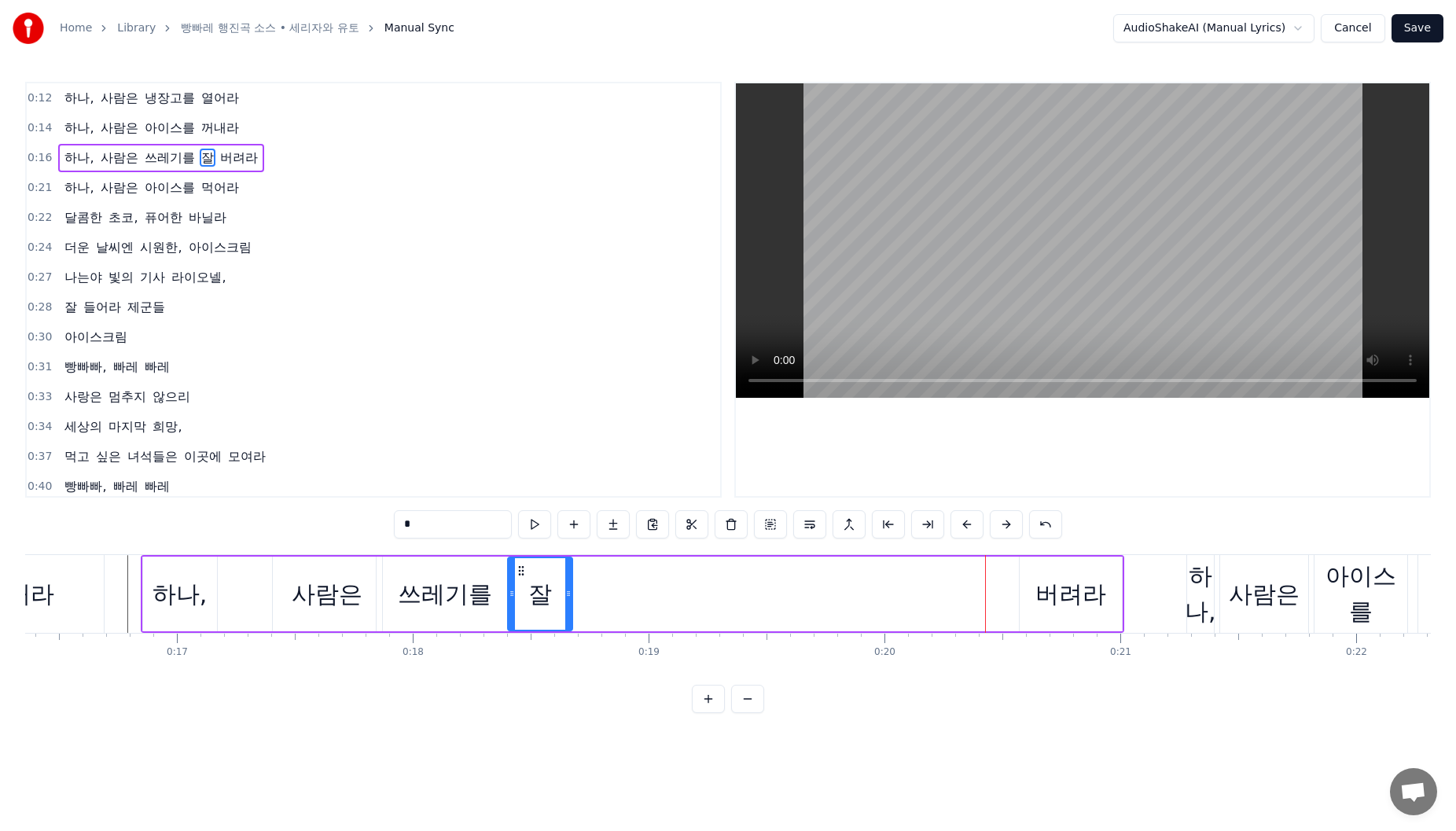
drag, startPoint x: 958, startPoint y: 572, endPoint x: 522, endPoint y: 581, distance: 436.1
click at [522, 581] on div "잘" at bounding box center [540, 594] width 63 height 72
click at [1036, 569] on div "버려라" at bounding box center [1071, 594] width 103 height 75
type input "***"
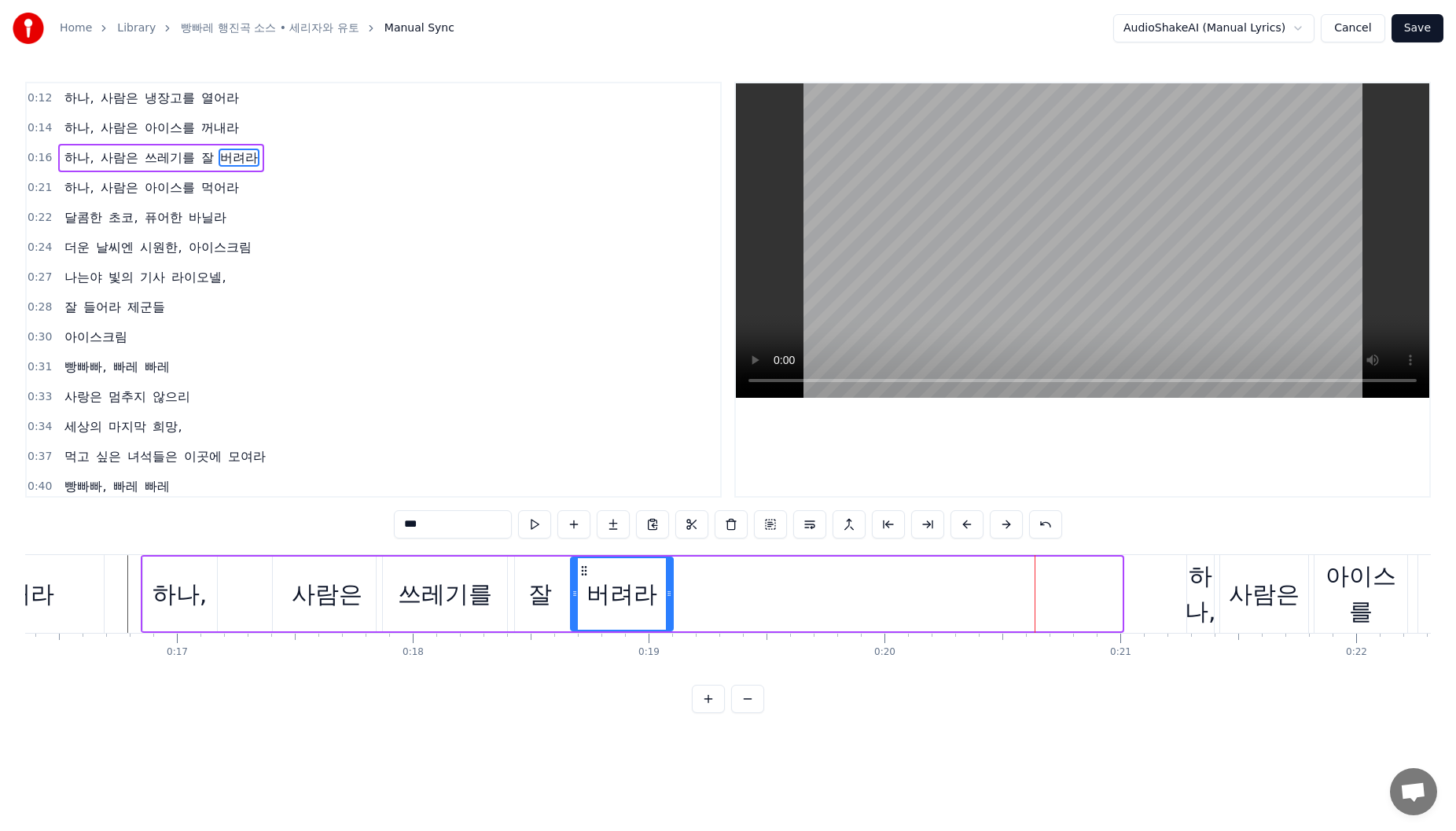
drag, startPoint x: 1033, startPoint y: 571, endPoint x: 584, endPoint y: 588, distance: 449.3
click at [584, 588] on div "버려라" at bounding box center [622, 594] width 101 height 72
click at [1217, 580] on div "하나, 사람은 아이스를 먹어라" at bounding box center [1374, 594] width 376 height 78
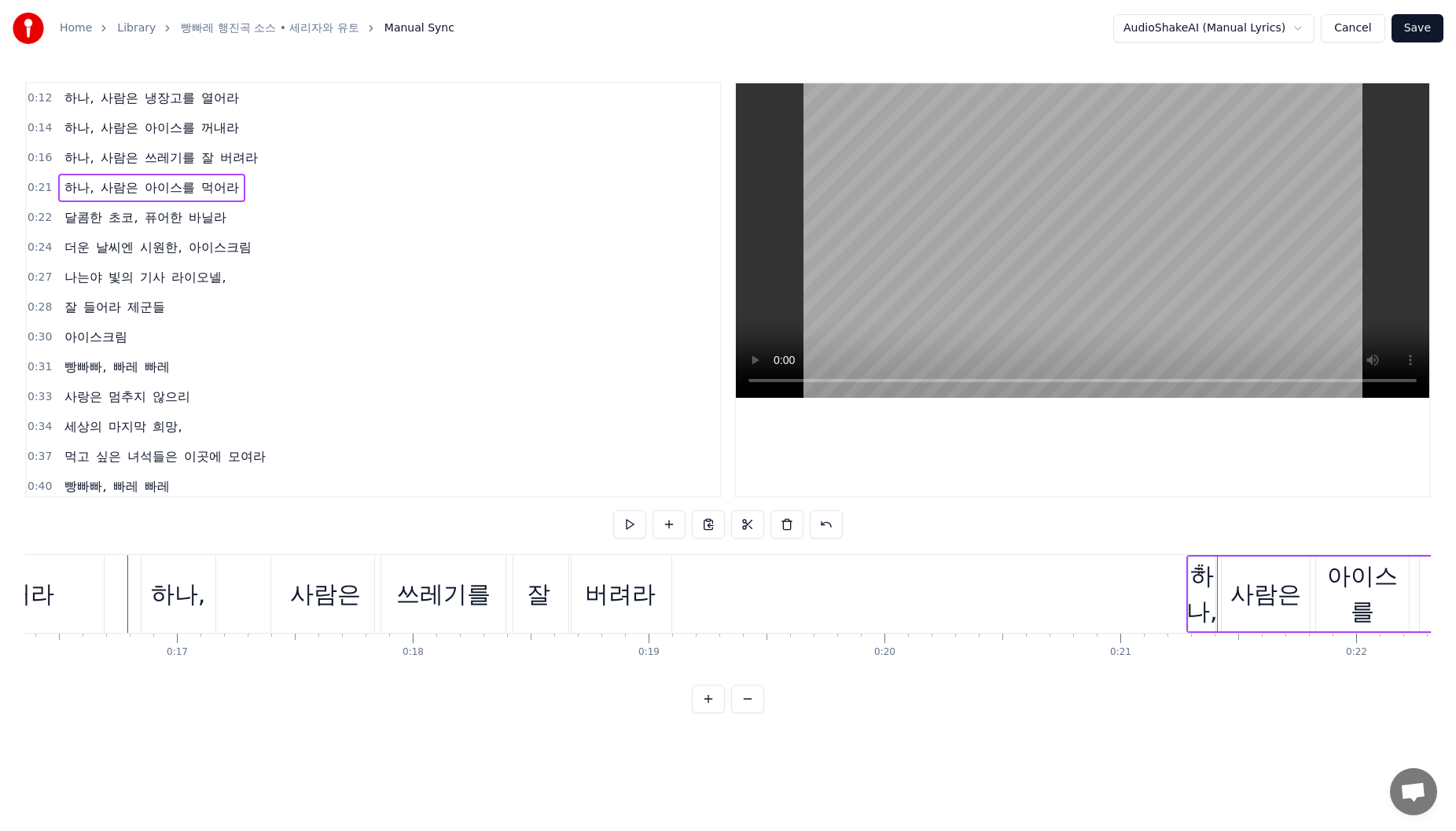
click at [1208, 581] on div "하나," at bounding box center [1202, 594] width 31 height 71
drag, startPoint x: 1198, startPoint y: 572, endPoint x: 709, endPoint y: 572, distance: 489.0
click at [709, 572] on icon at bounding box center [711, 571] width 13 height 13
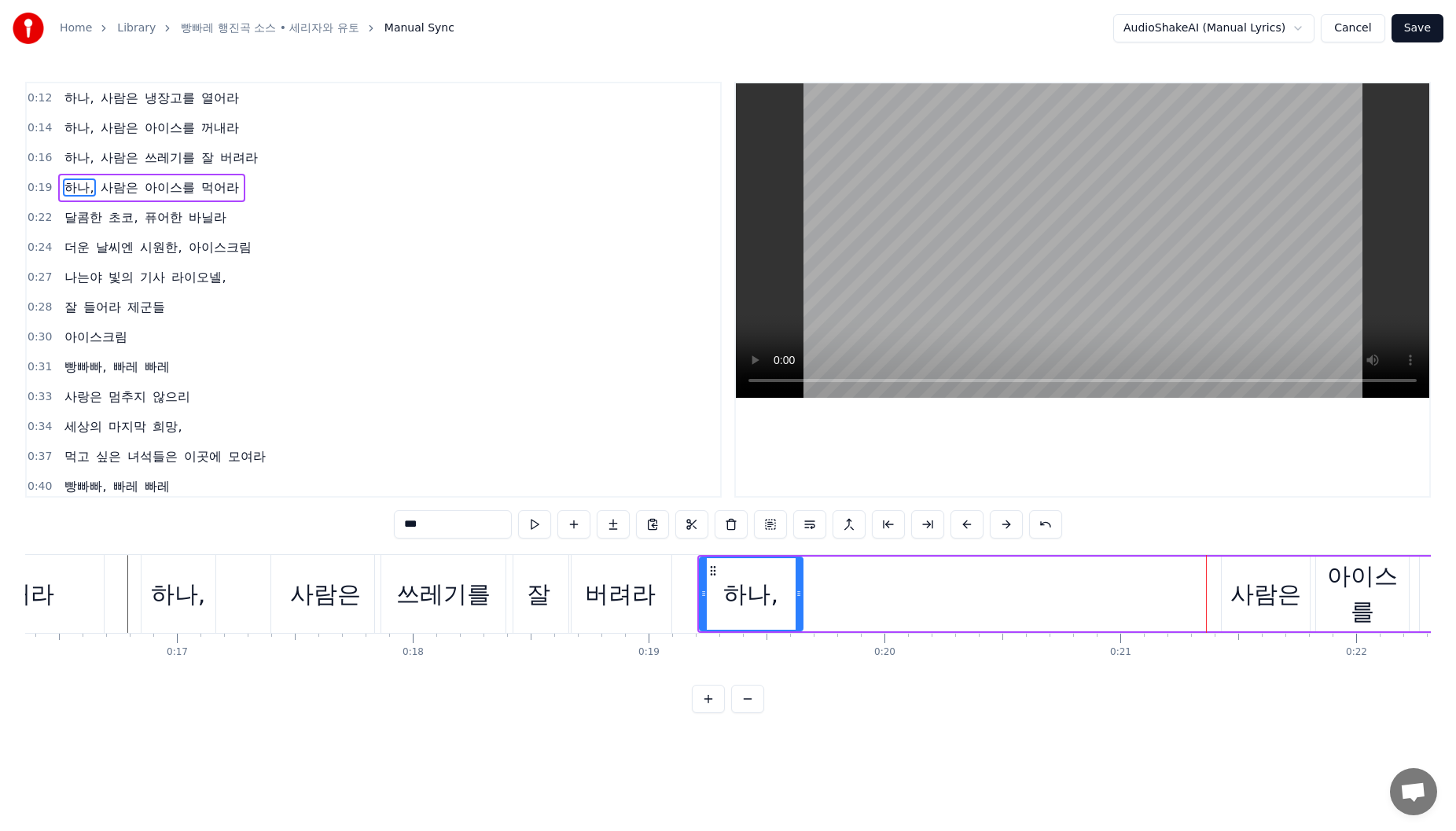
drag, startPoint x: 723, startPoint y: 594, endPoint x: 800, endPoint y: 594, distance: 77.0
click at [800, 594] on icon at bounding box center [798, 593] width 6 height 13
click at [1307, 590] on div "사람은" at bounding box center [1265, 594] width 88 height 75
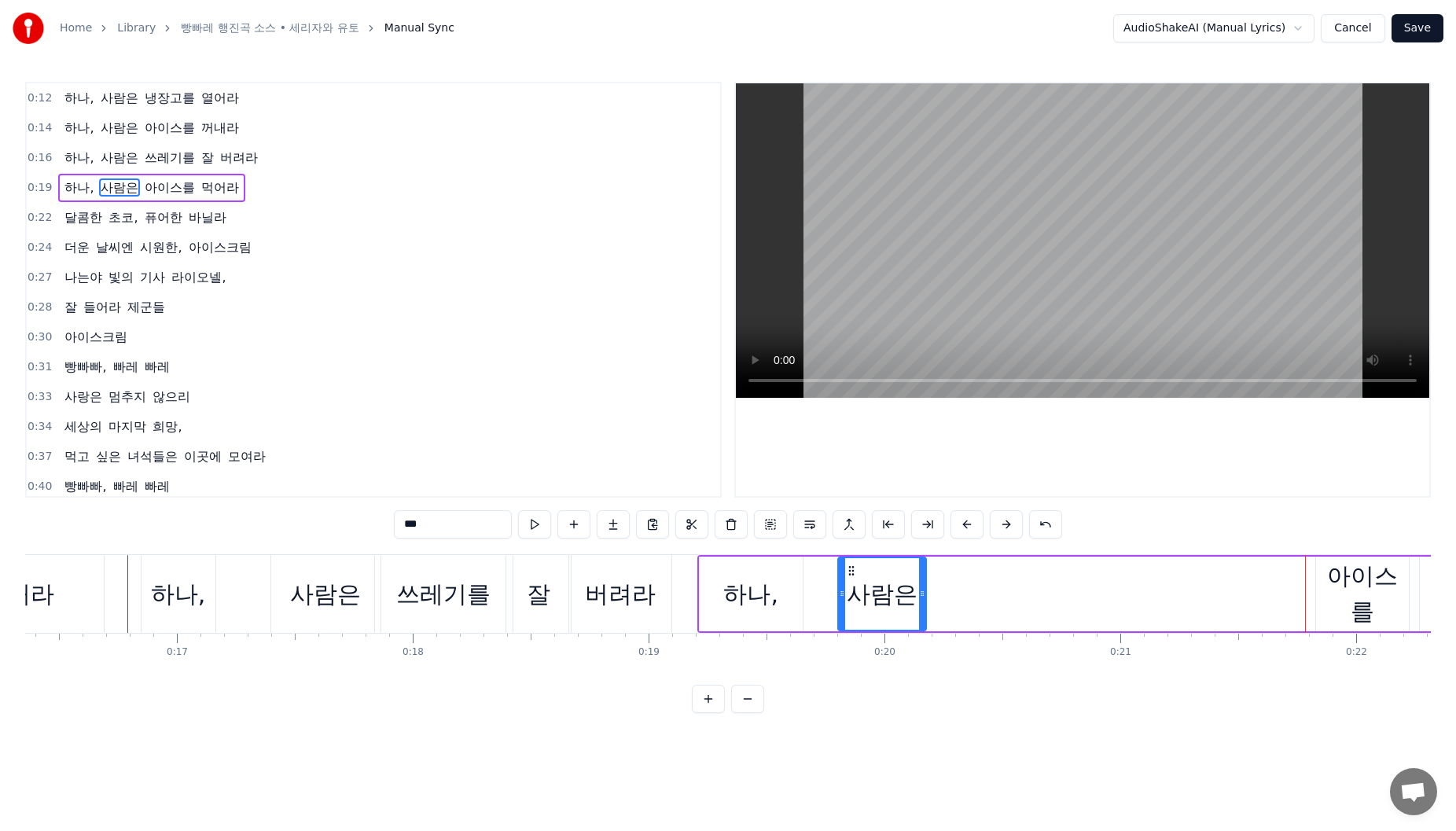
drag, startPoint x: 1235, startPoint y: 570, endPoint x: 872, endPoint y: 607, distance: 364.9
click at [853, 608] on div "사람은" at bounding box center [882, 594] width 86 height 72
drag, startPoint x: 925, startPoint y: 602, endPoint x: 863, endPoint y: 639, distance: 72.2
click at [966, 609] on div at bounding box center [965, 594] width 6 height 72
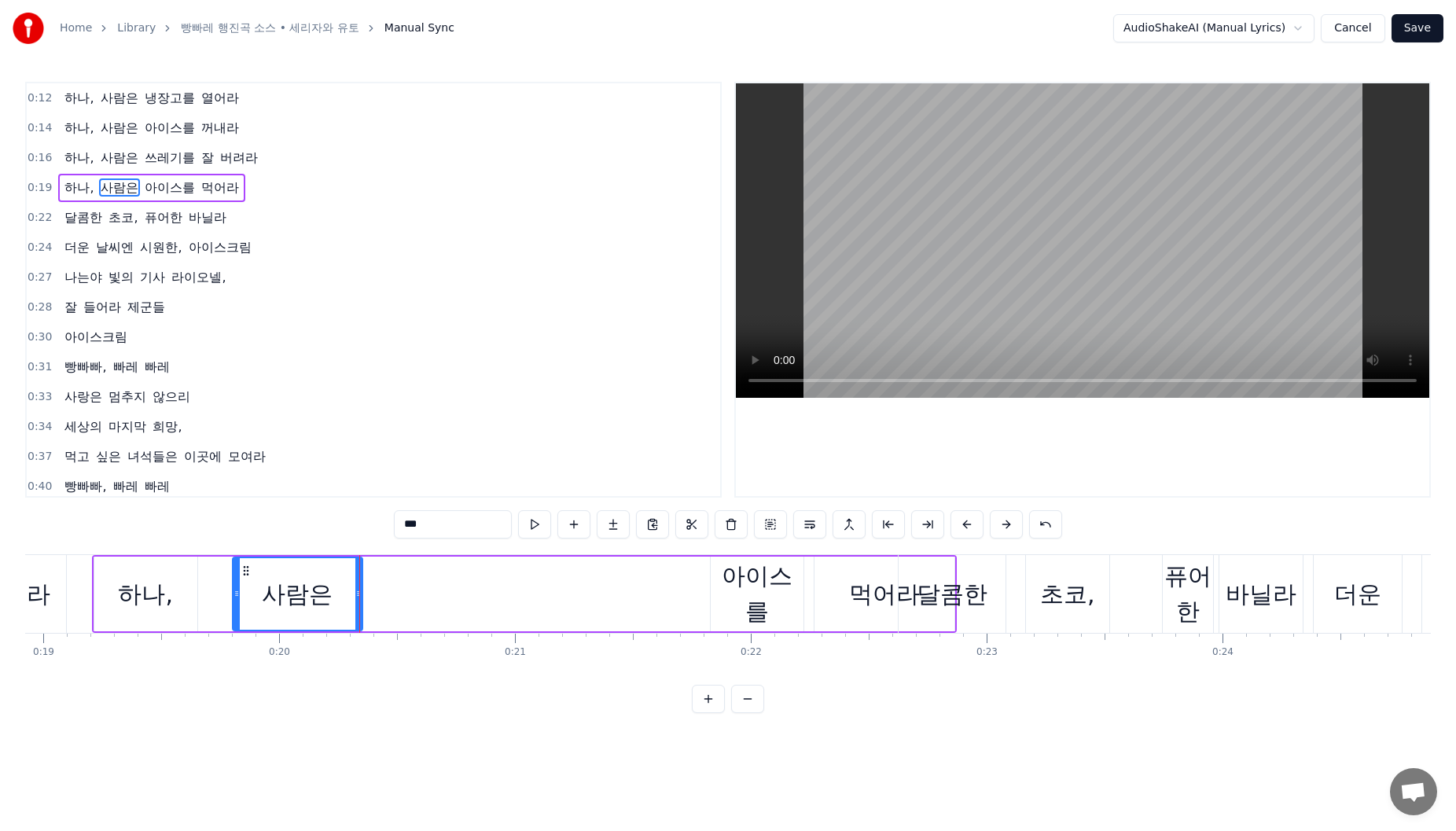
scroll to position [0, 4454]
click at [776, 597] on div "아이스를" at bounding box center [766, 594] width 93 height 71
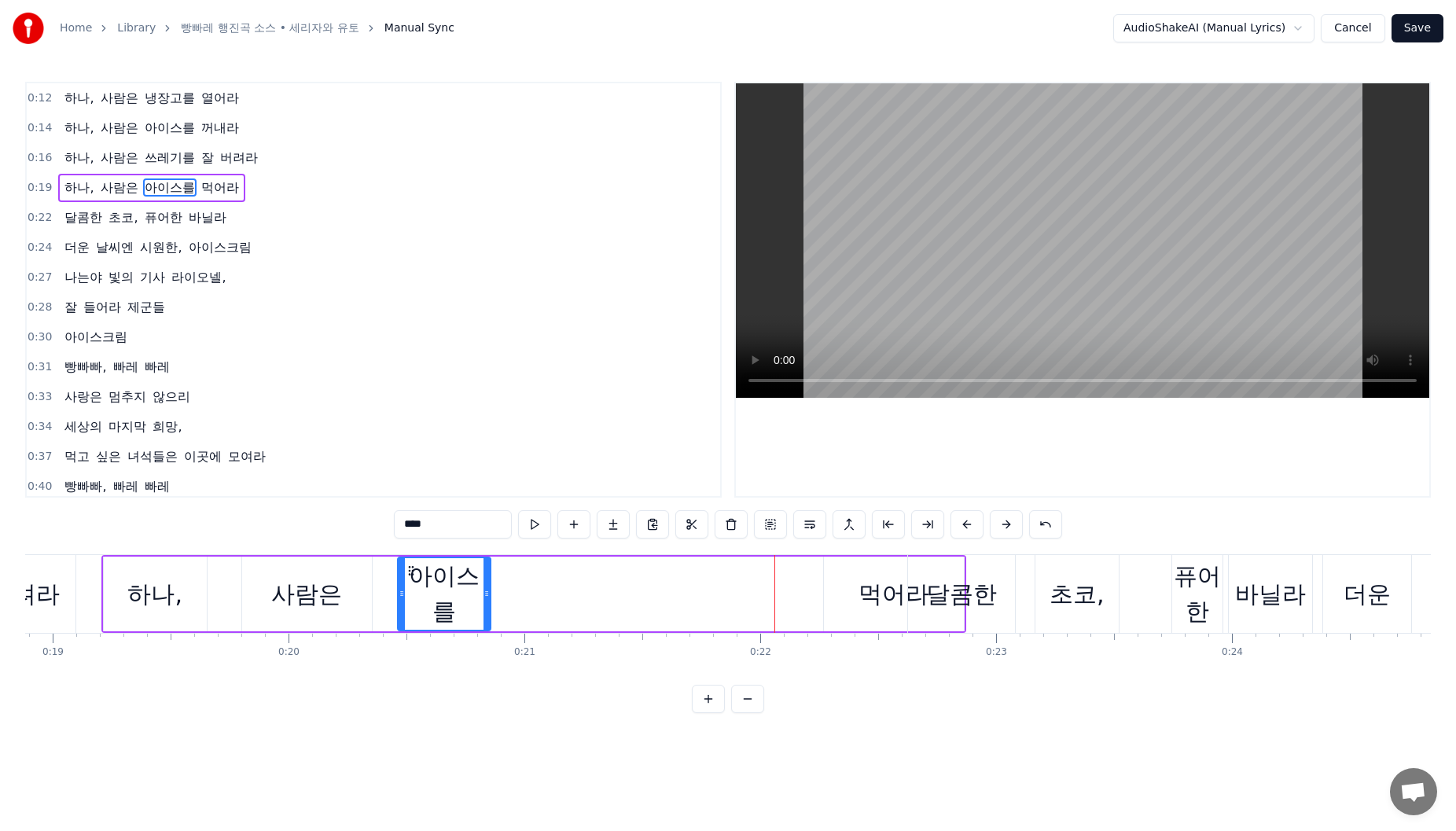
drag, startPoint x: 734, startPoint y: 571, endPoint x: 411, endPoint y: 616, distance: 326.1
click at [411, 616] on div "아이스를" at bounding box center [444, 594] width 91 height 72
drag, startPoint x: 872, startPoint y: 610, endPoint x: 853, endPoint y: 600, distance: 21.5
click at [872, 609] on div "먹어라" at bounding box center [894, 594] width 71 height 35
type input "***"
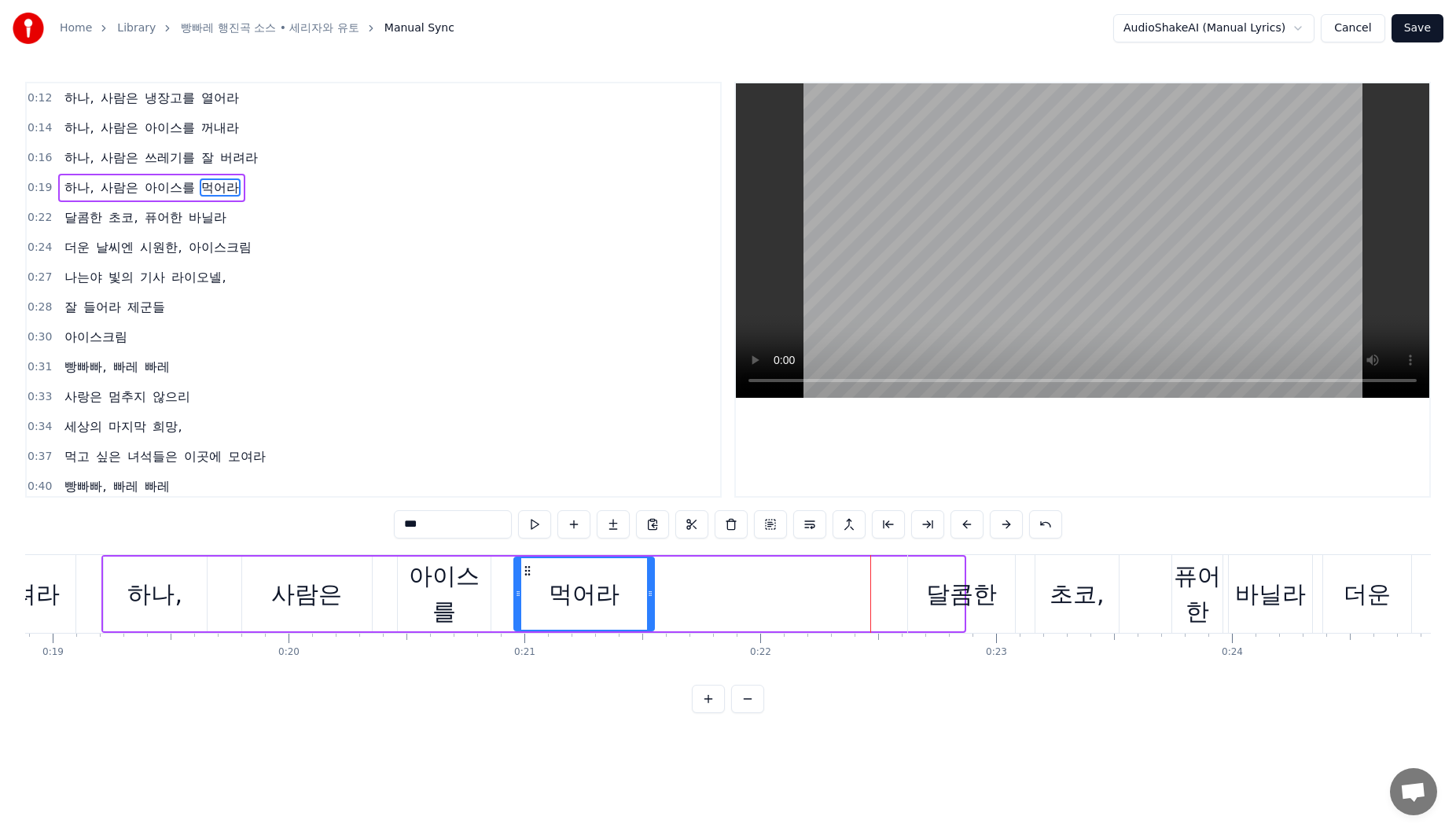
drag, startPoint x: 837, startPoint y: 574, endPoint x: 528, endPoint y: 603, distance: 310.4
click at [528, 603] on div "먹어라" at bounding box center [584, 594] width 139 height 72
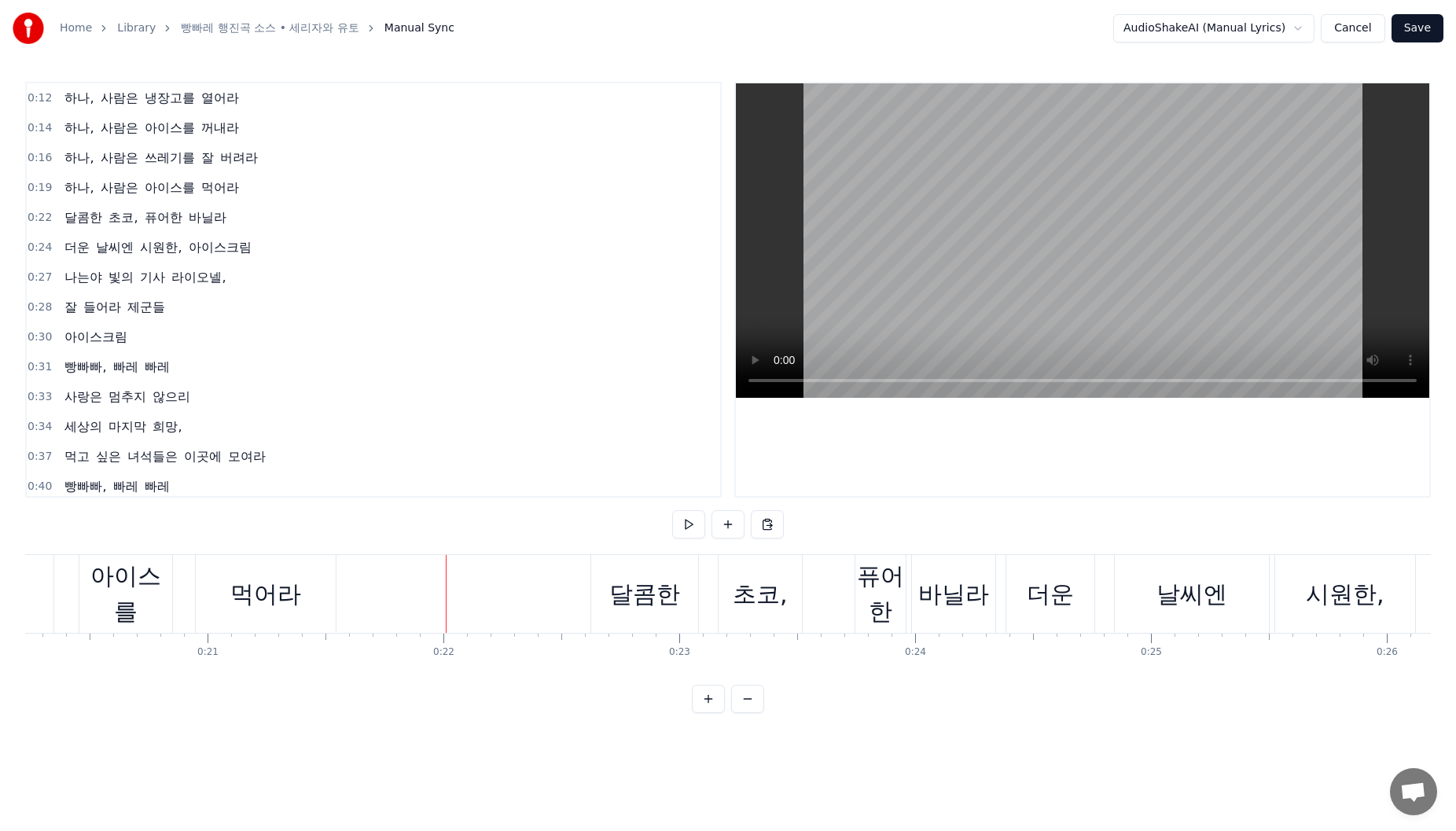
scroll to position [0, 4733]
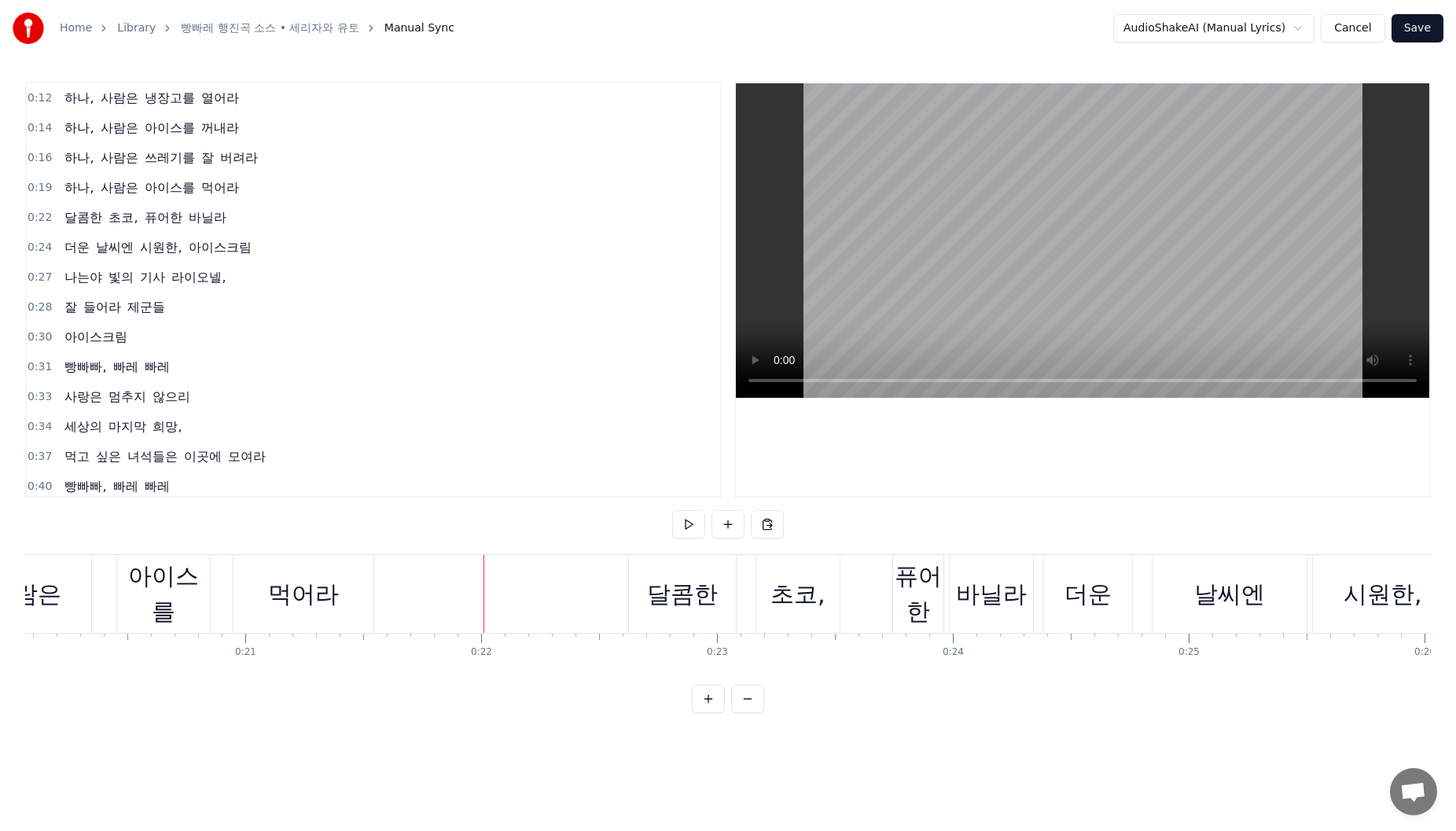
click at [667, 599] on div "달콤한" at bounding box center [683, 594] width 71 height 35
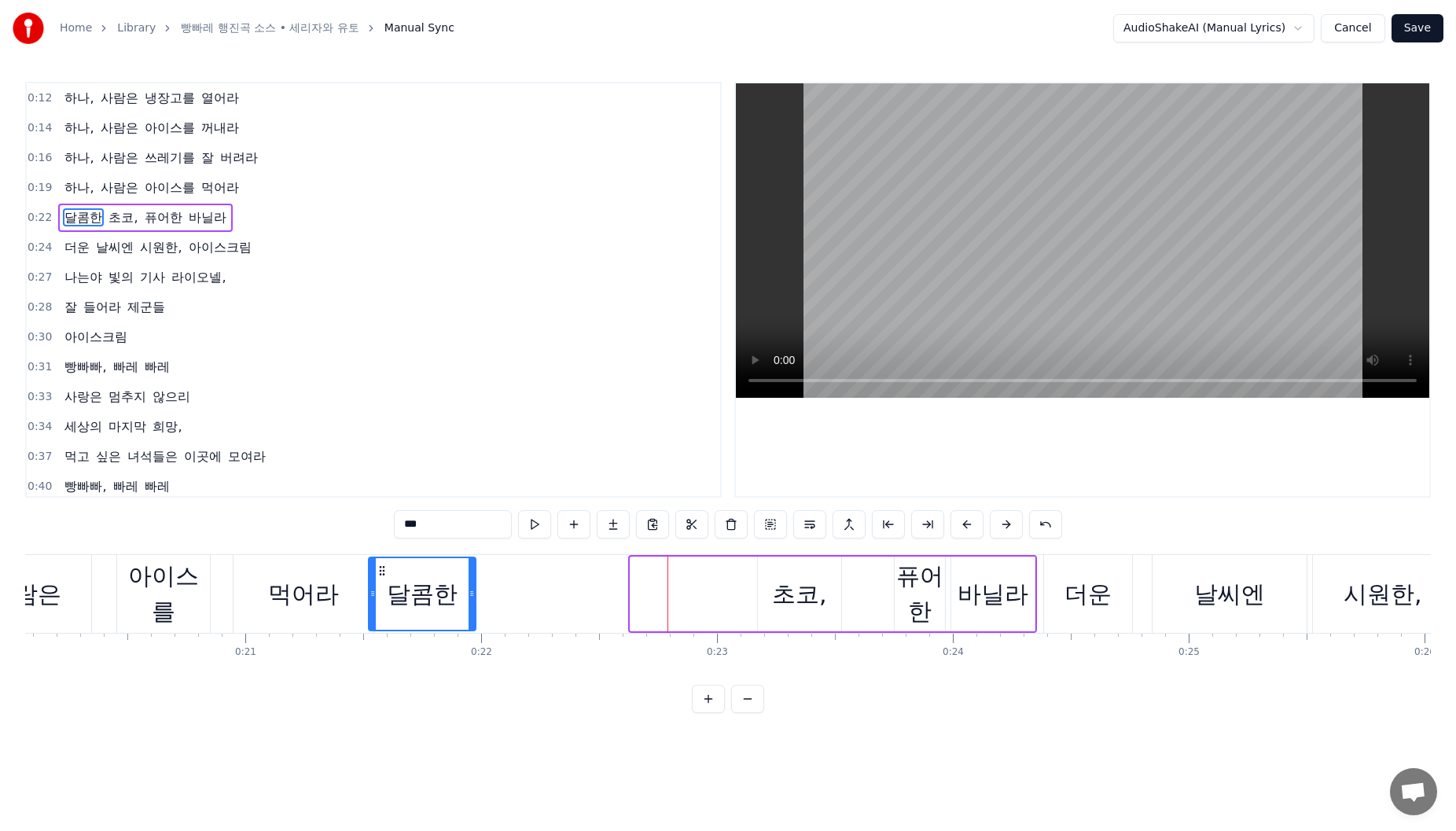
drag, startPoint x: 646, startPoint y: 574, endPoint x: 755, endPoint y: 607, distance: 113.9
click at [392, 609] on div "달콤한" at bounding box center [422, 594] width 105 height 72
click at [774, 598] on div "초코," at bounding box center [800, 594] width 55 height 35
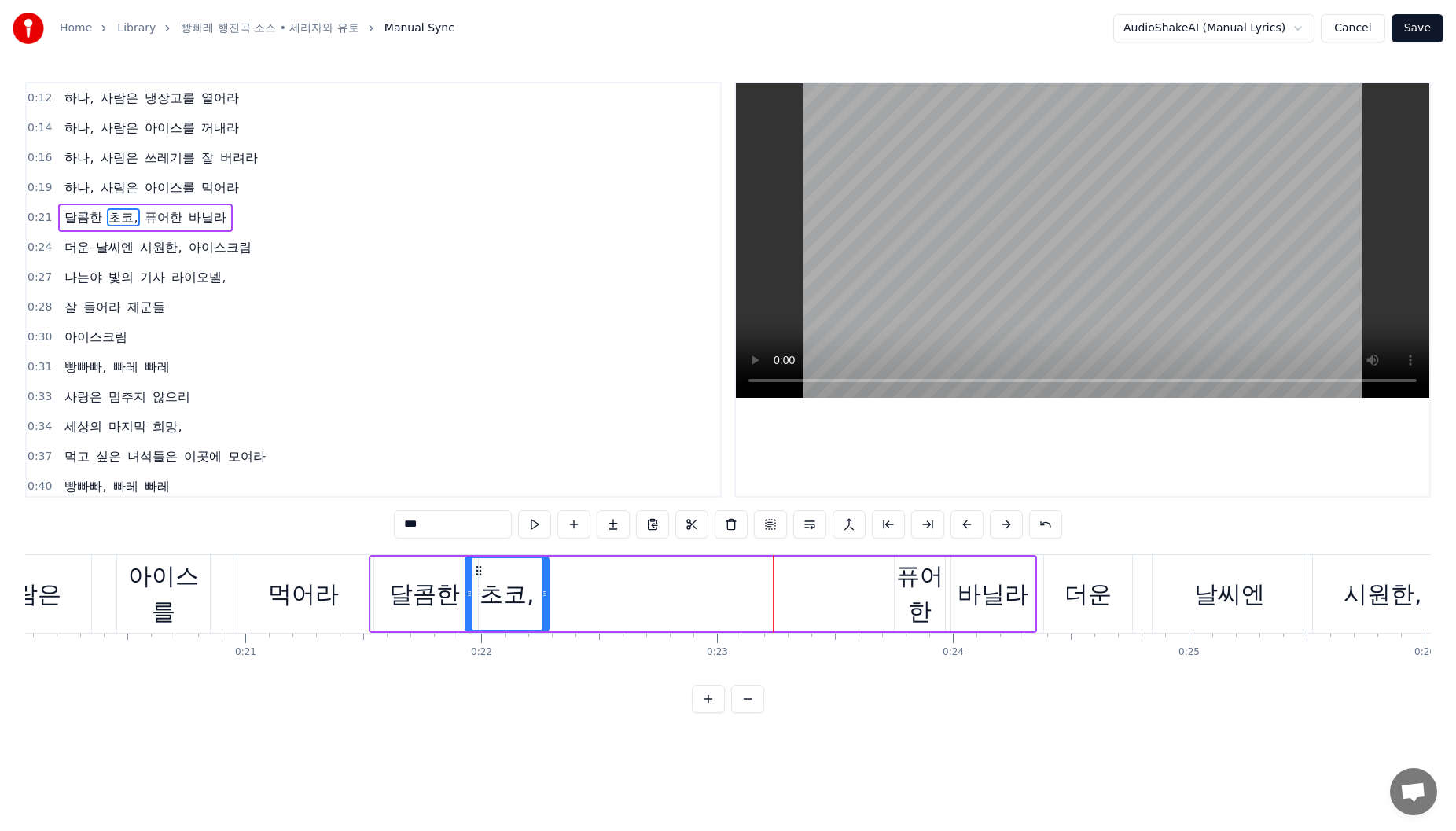
drag, startPoint x: 772, startPoint y: 572, endPoint x: 478, endPoint y: 607, distance: 296.1
click at [478, 607] on div "초코," at bounding box center [507, 594] width 82 height 72
drag, startPoint x: 481, startPoint y: 573, endPoint x: 491, endPoint y: 575, distance: 10.2
click at [491, 575] on icon at bounding box center [489, 571] width 13 height 13
click at [918, 586] on div "퓨어한" at bounding box center [920, 594] width 50 height 71
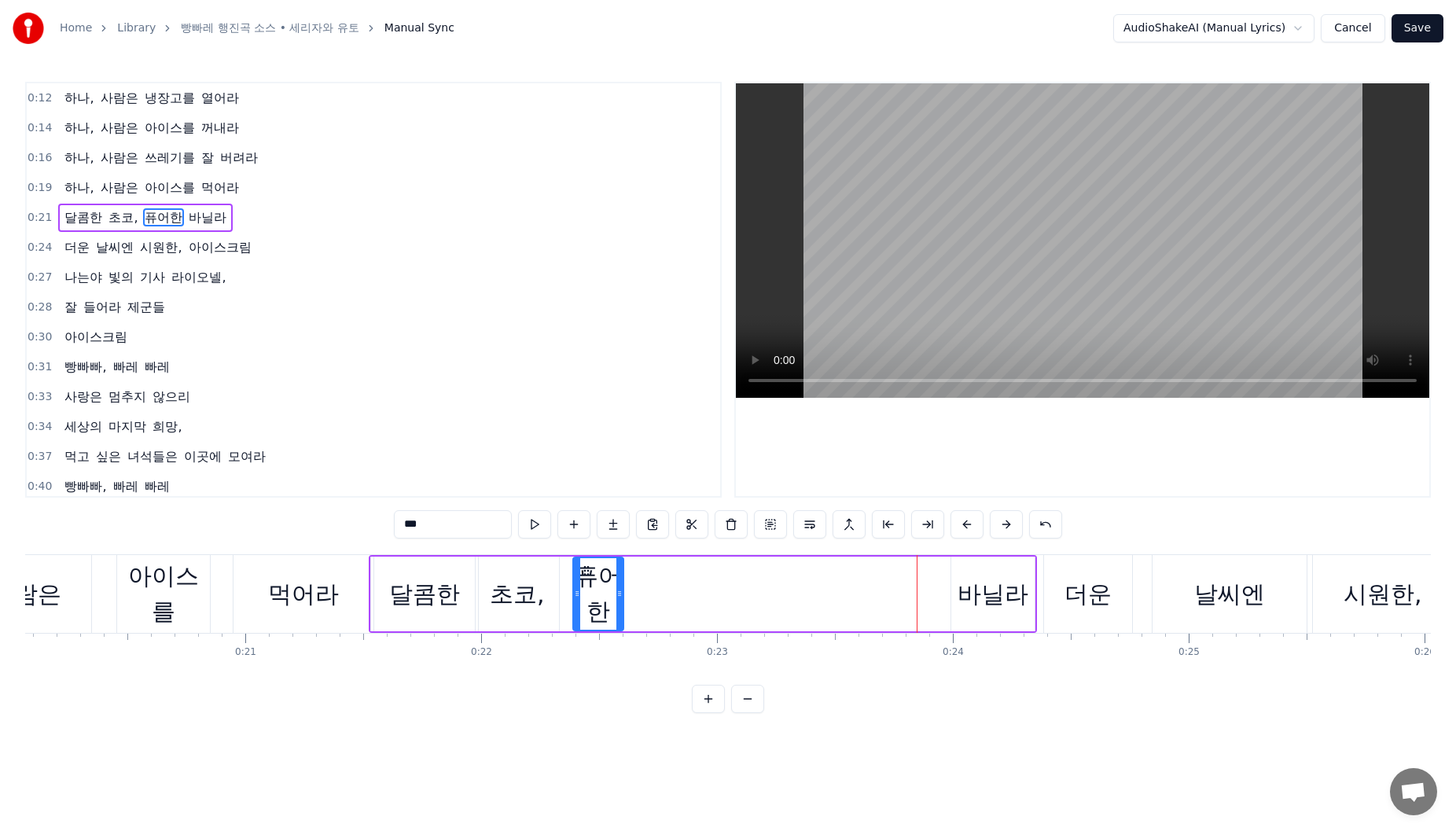
drag, startPoint x: 892, startPoint y: 572, endPoint x: 599, endPoint y: 597, distance: 294.1
click at [584, 597] on div "퓨어한" at bounding box center [598, 594] width 49 height 72
drag, startPoint x: 617, startPoint y: 596, endPoint x: 898, endPoint y: 595, distance: 281.0
click at [647, 596] on div "퓨어한" at bounding box center [607, 594] width 80 height 75
click at [982, 578] on div "바닐라" at bounding box center [993, 594] width 71 height 35
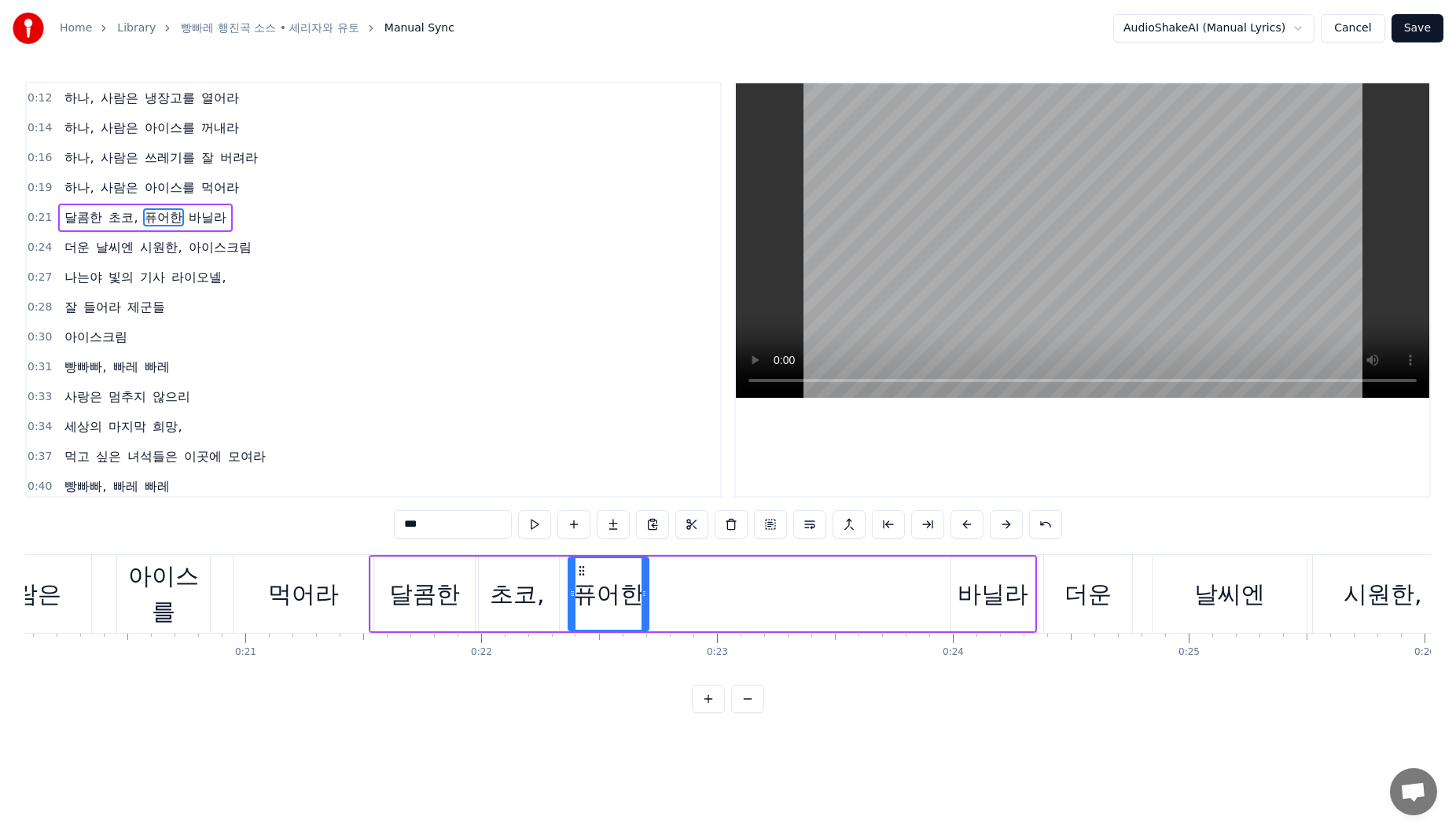
type input "***"
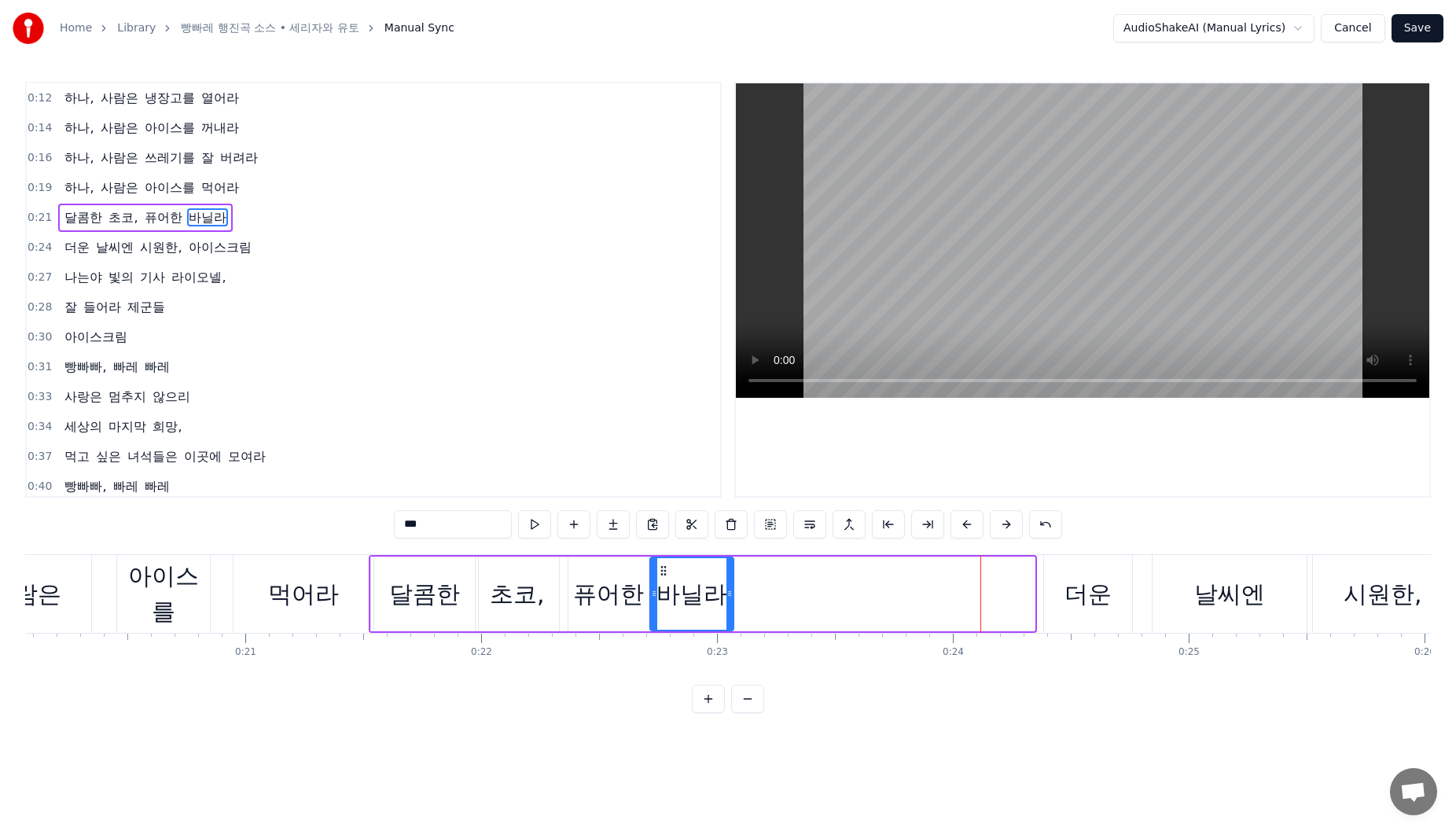
drag, startPoint x: 966, startPoint y: 573, endPoint x: 678, endPoint y: 587, distance: 288.3
click at [666, 588] on div "바닐라" at bounding box center [691, 594] width 82 height 72
click at [675, 574] on icon at bounding box center [671, 571] width 13 height 13
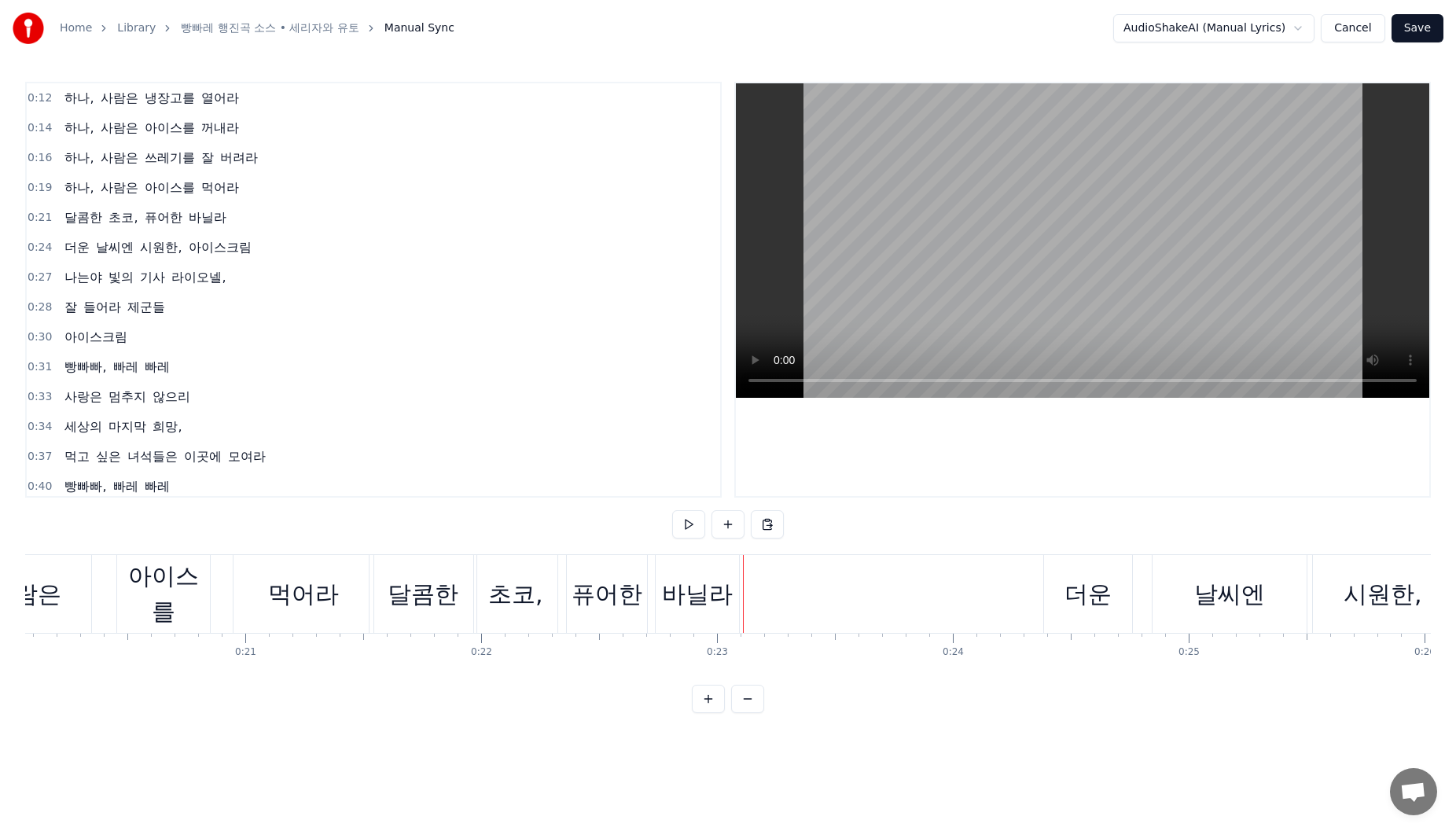
click at [739, 594] on div "바닐라" at bounding box center [697, 594] width 84 height 78
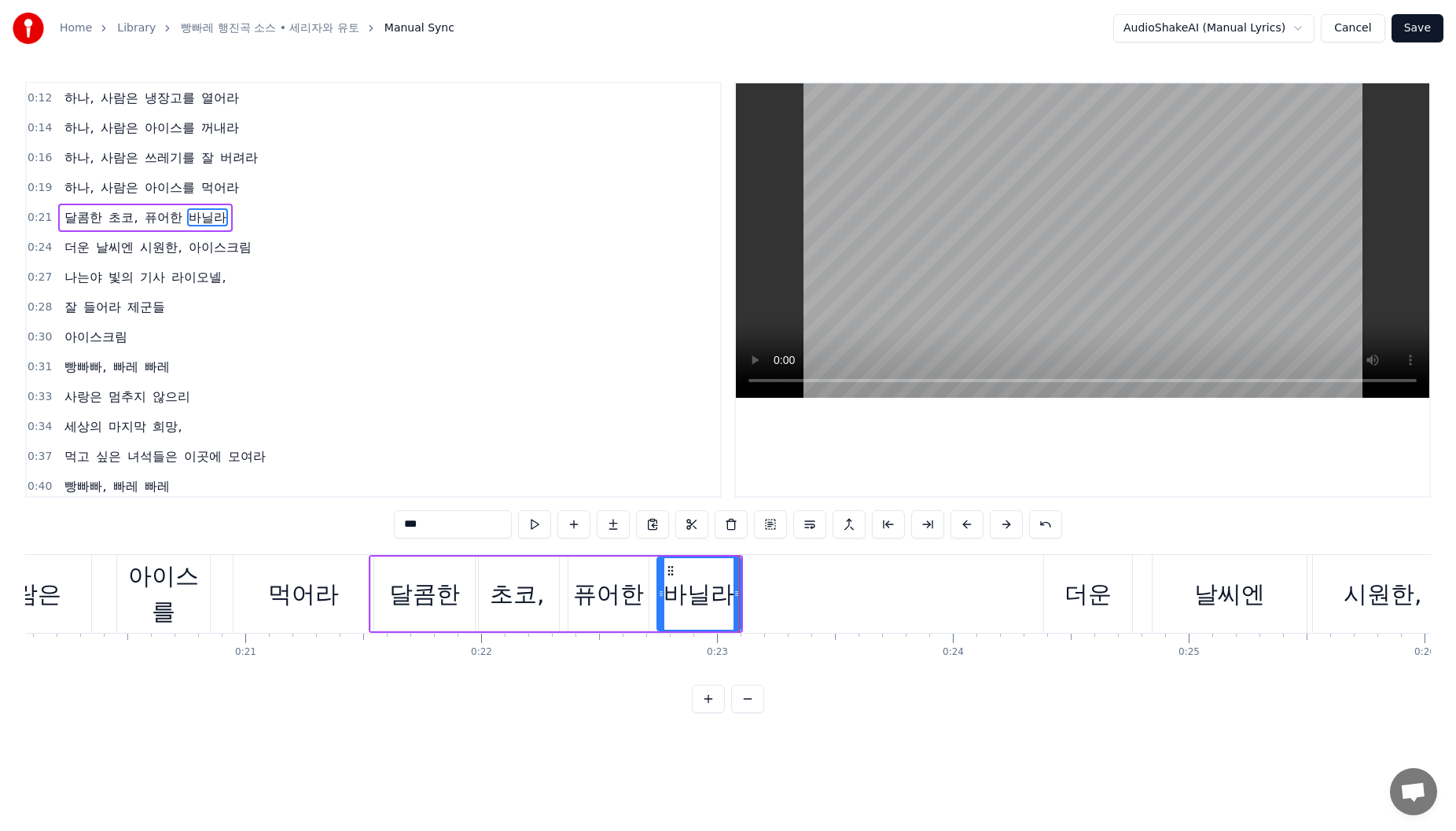
click at [364, 622] on div "먹어라" at bounding box center [303, 594] width 140 height 78
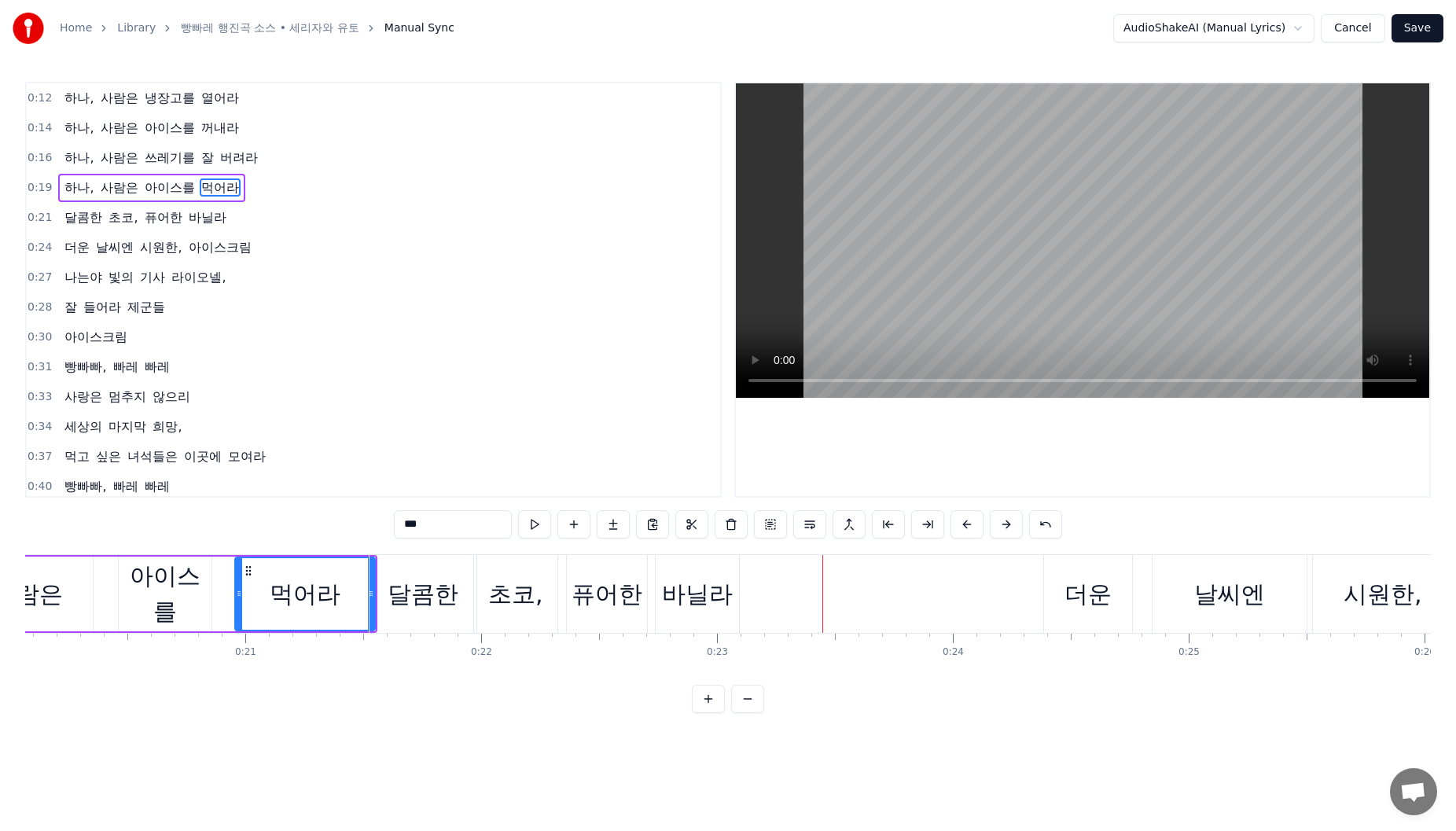
click at [722, 612] on div "바닐라" at bounding box center [697, 594] width 84 height 78
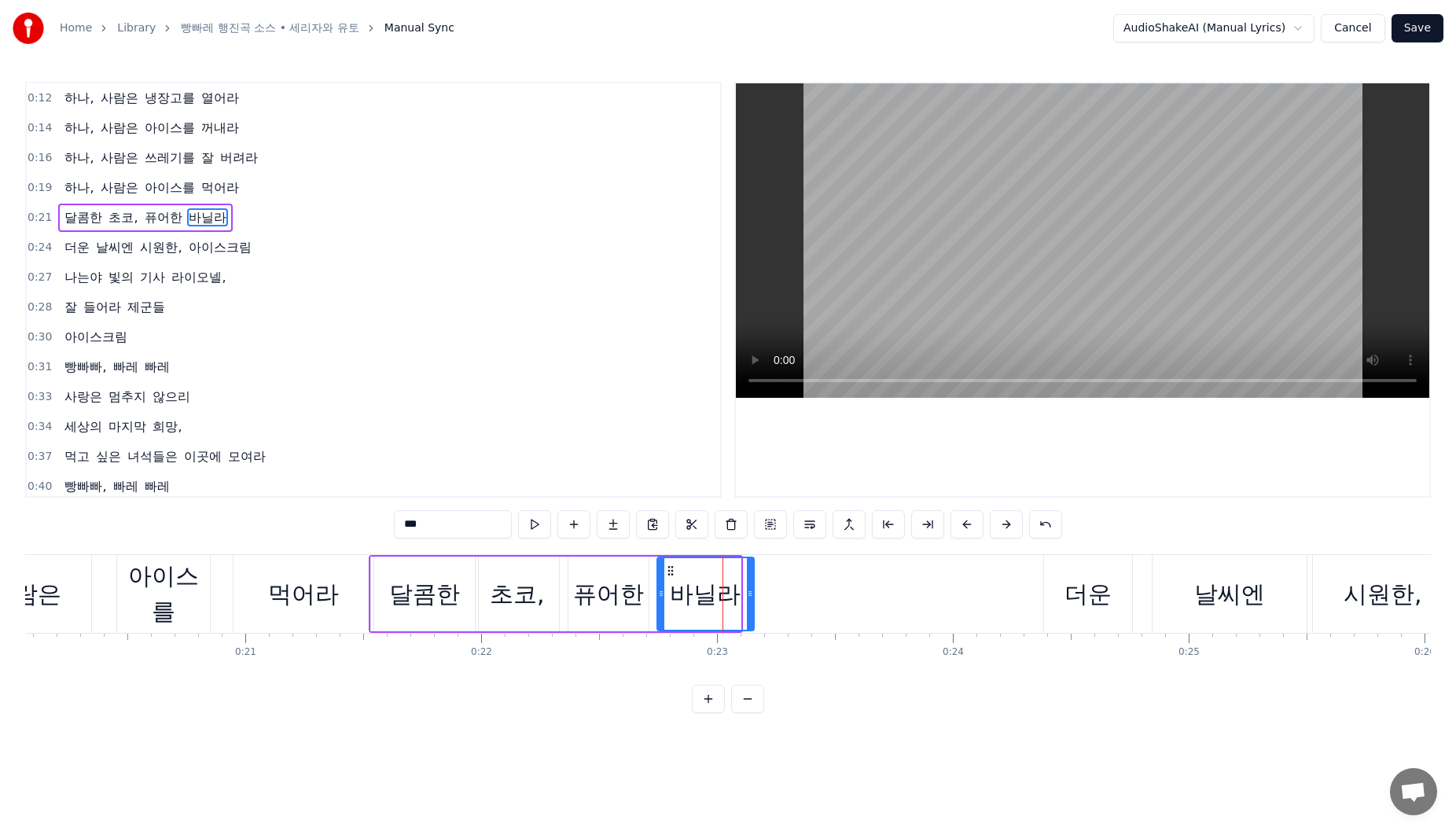
drag, startPoint x: 738, startPoint y: 603, endPoint x: 752, endPoint y: 603, distance: 14.0
click at [752, 603] on div at bounding box center [749, 594] width 6 height 72
click at [1093, 603] on div "더운" at bounding box center [1088, 594] width 47 height 35
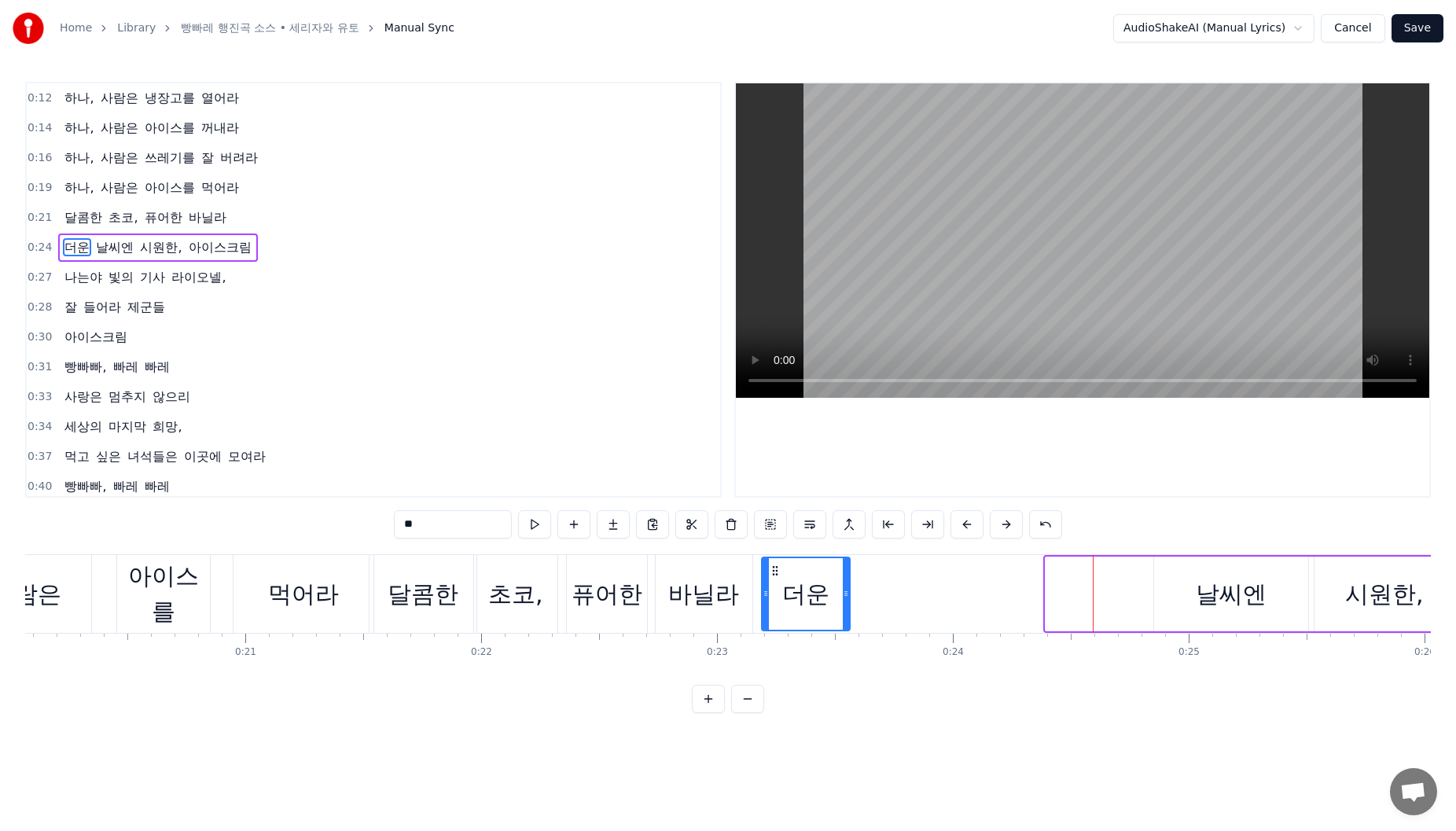
drag, startPoint x: 1065, startPoint y: 570, endPoint x: 781, endPoint y: 590, distance: 284.7
click at [781, 590] on div "더운" at bounding box center [806, 594] width 86 height 72
drag, startPoint x: 1279, startPoint y: 584, endPoint x: 1268, endPoint y: 584, distance: 11.0
click at [1275, 584] on div "날씨엔" at bounding box center [1231, 594] width 154 height 75
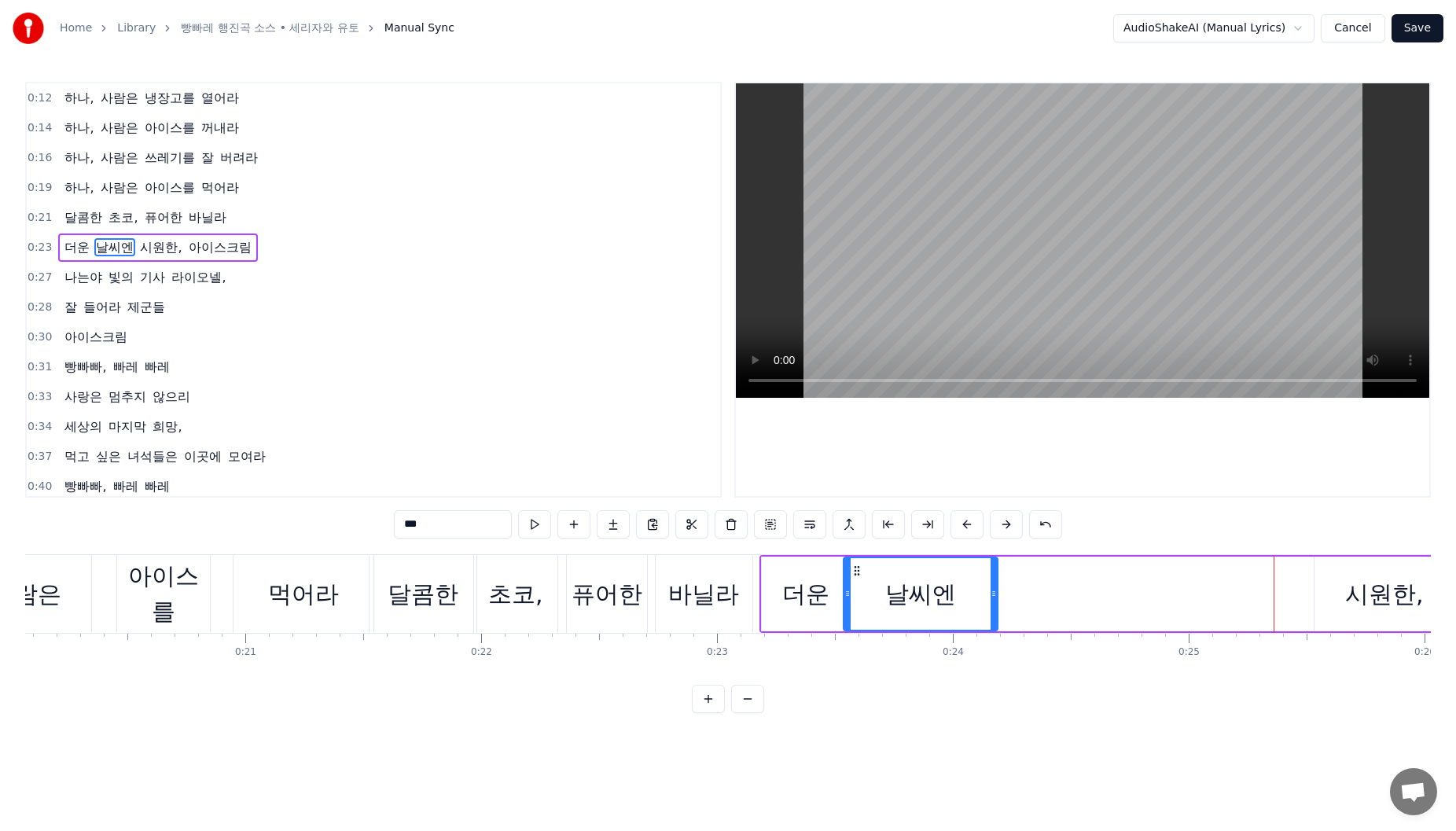
drag, startPoint x: 1169, startPoint y: 572, endPoint x: 940, endPoint y: 579, distance: 229.1
click at [860, 571] on icon at bounding box center [857, 571] width 13 height 13
drag, startPoint x: 991, startPoint y: 589, endPoint x: 1273, endPoint y: 598, distance: 282.1
click at [957, 598] on icon at bounding box center [956, 593] width 6 height 13
click at [1338, 595] on div "시원한," at bounding box center [1384, 594] width 140 height 75
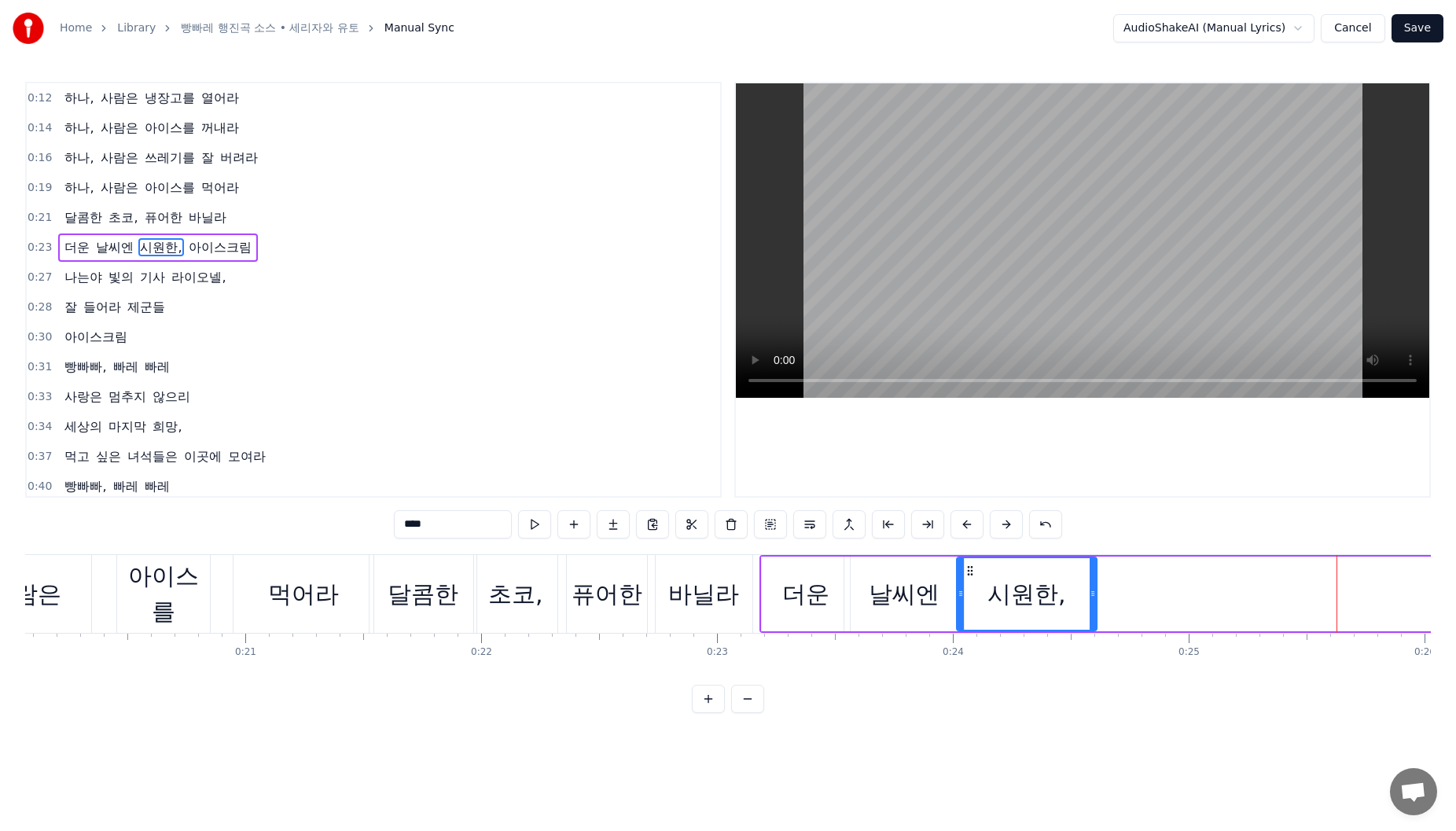
drag, startPoint x: 1327, startPoint y: 573, endPoint x: 970, endPoint y: 599, distance: 357.9
click at [970, 599] on div "시원한," at bounding box center [1027, 594] width 139 height 72
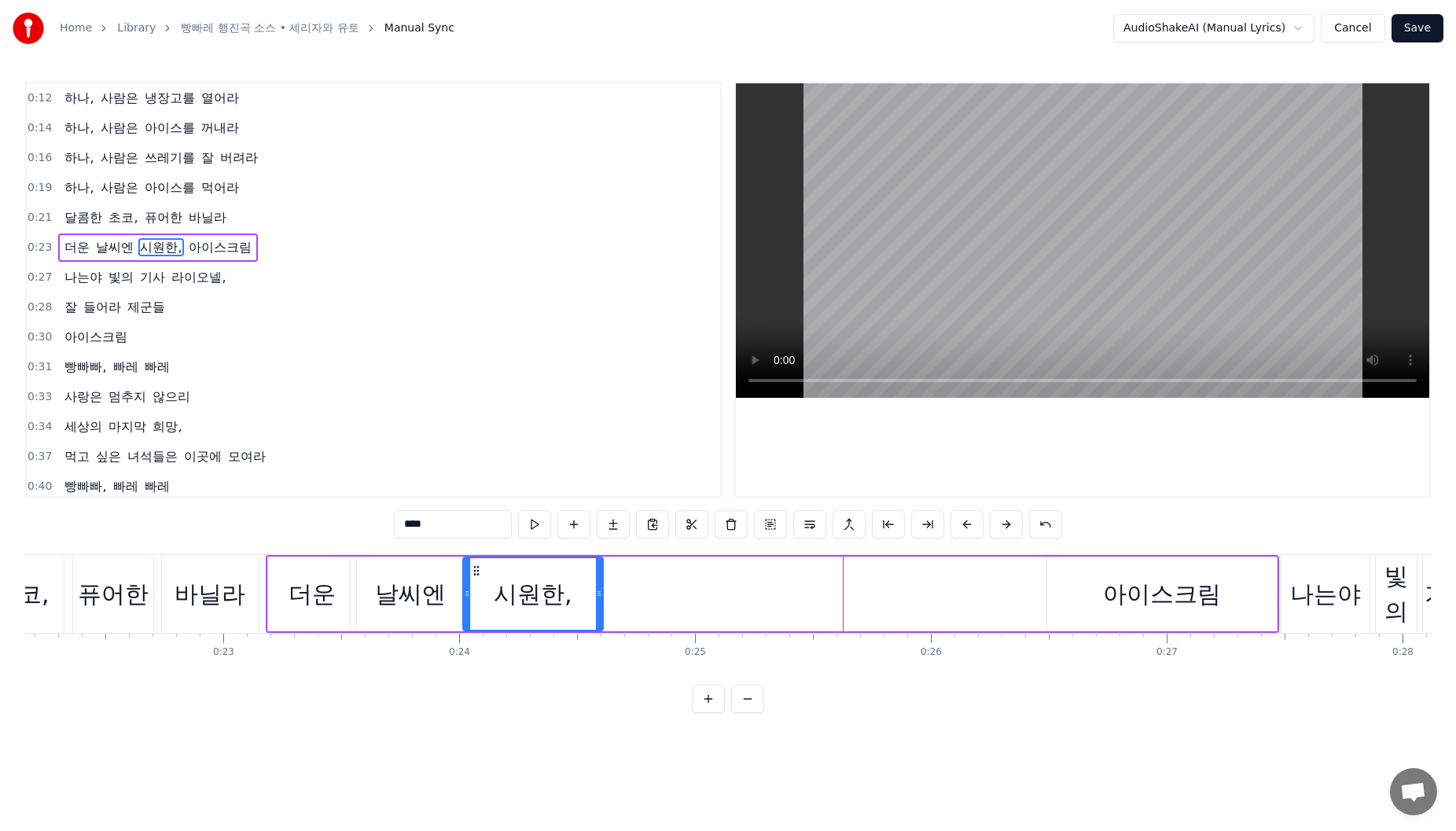
scroll to position [0, 5237]
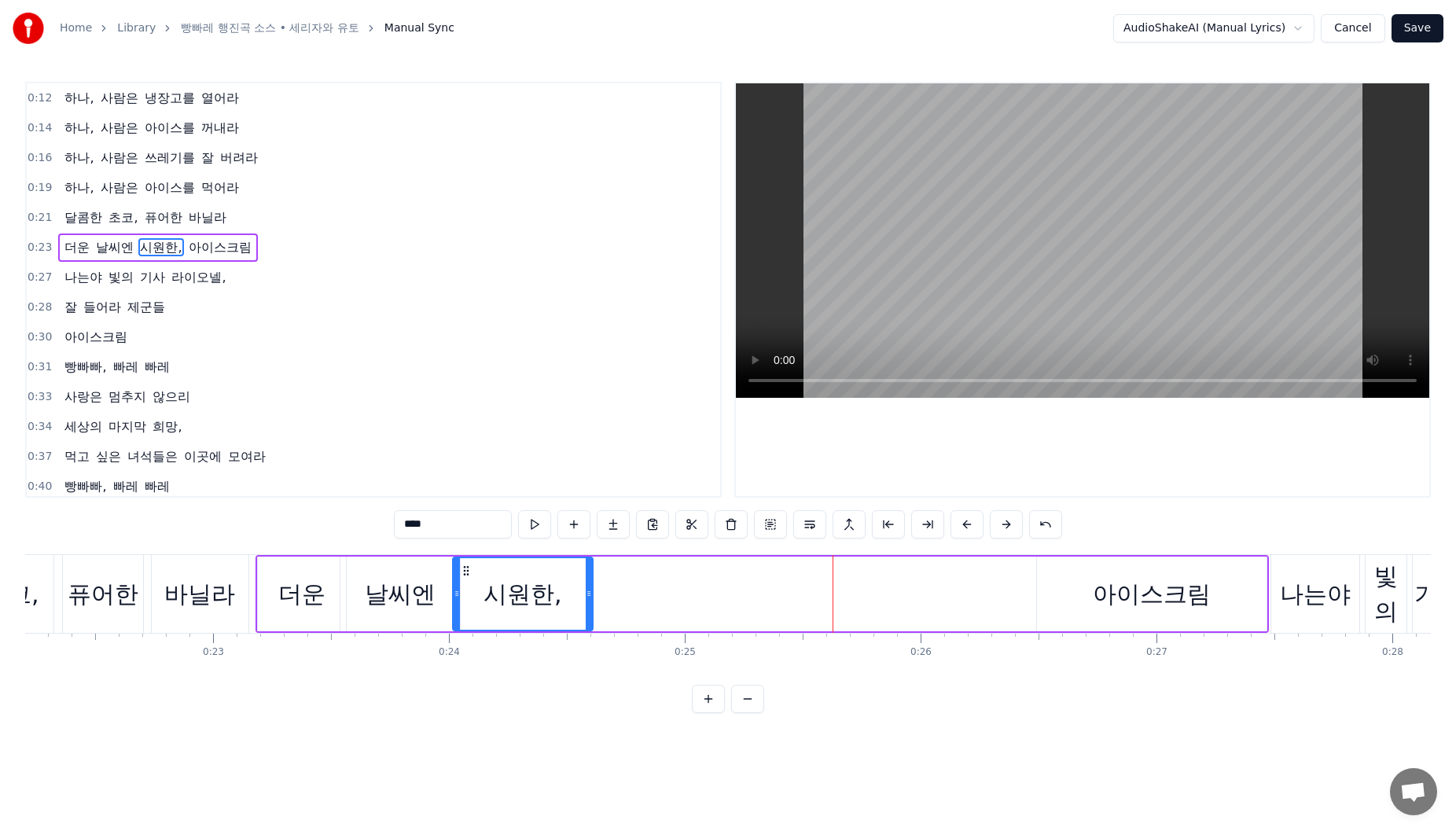
click at [1099, 581] on div "아이스크림" at bounding box center [1152, 594] width 118 height 35
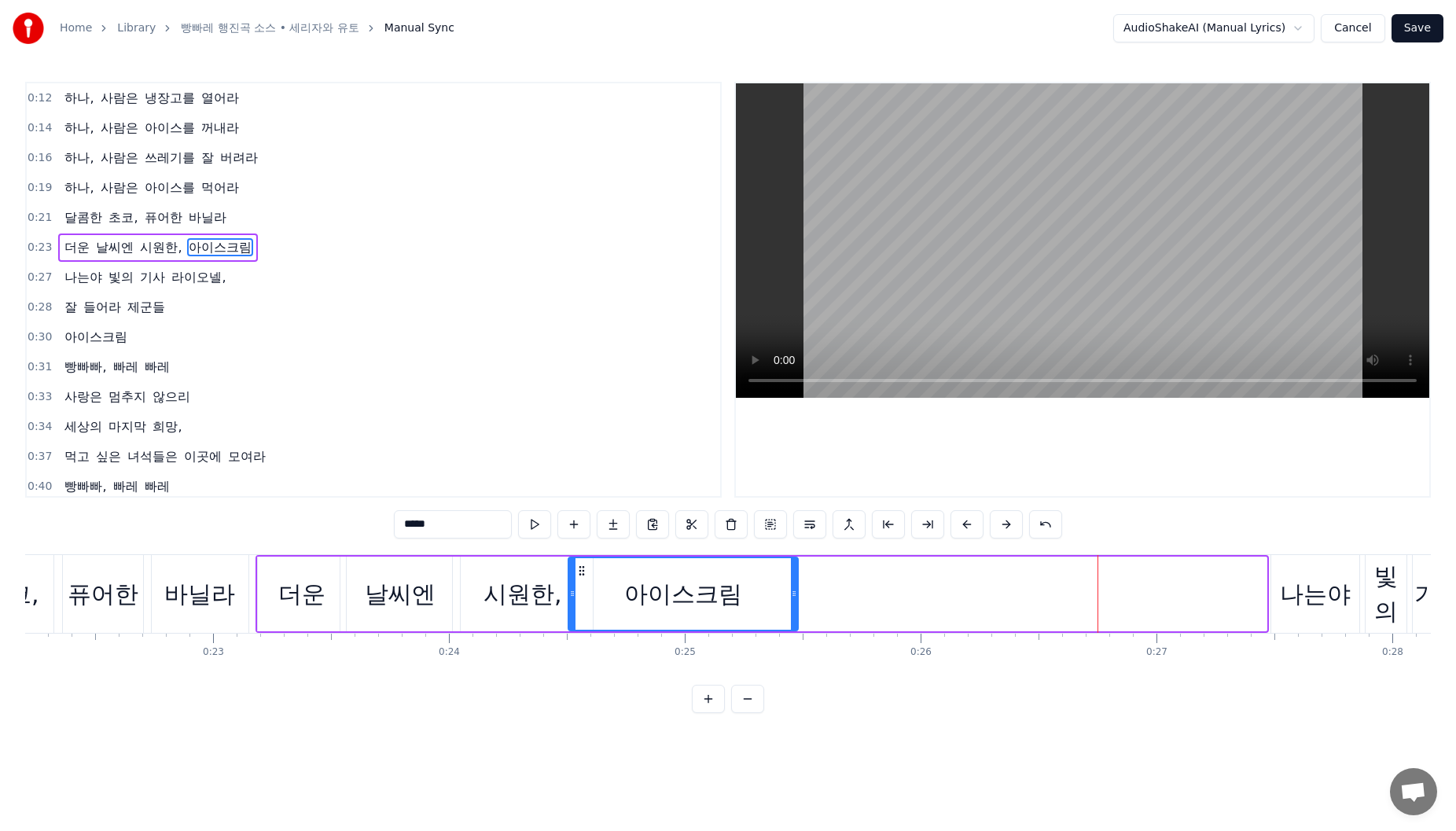
drag, startPoint x: 1052, startPoint y: 572, endPoint x: 584, endPoint y: 618, distance: 470.3
click at [584, 618] on div "아이스크림" at bounding box center [683, 594] width 228 height 72
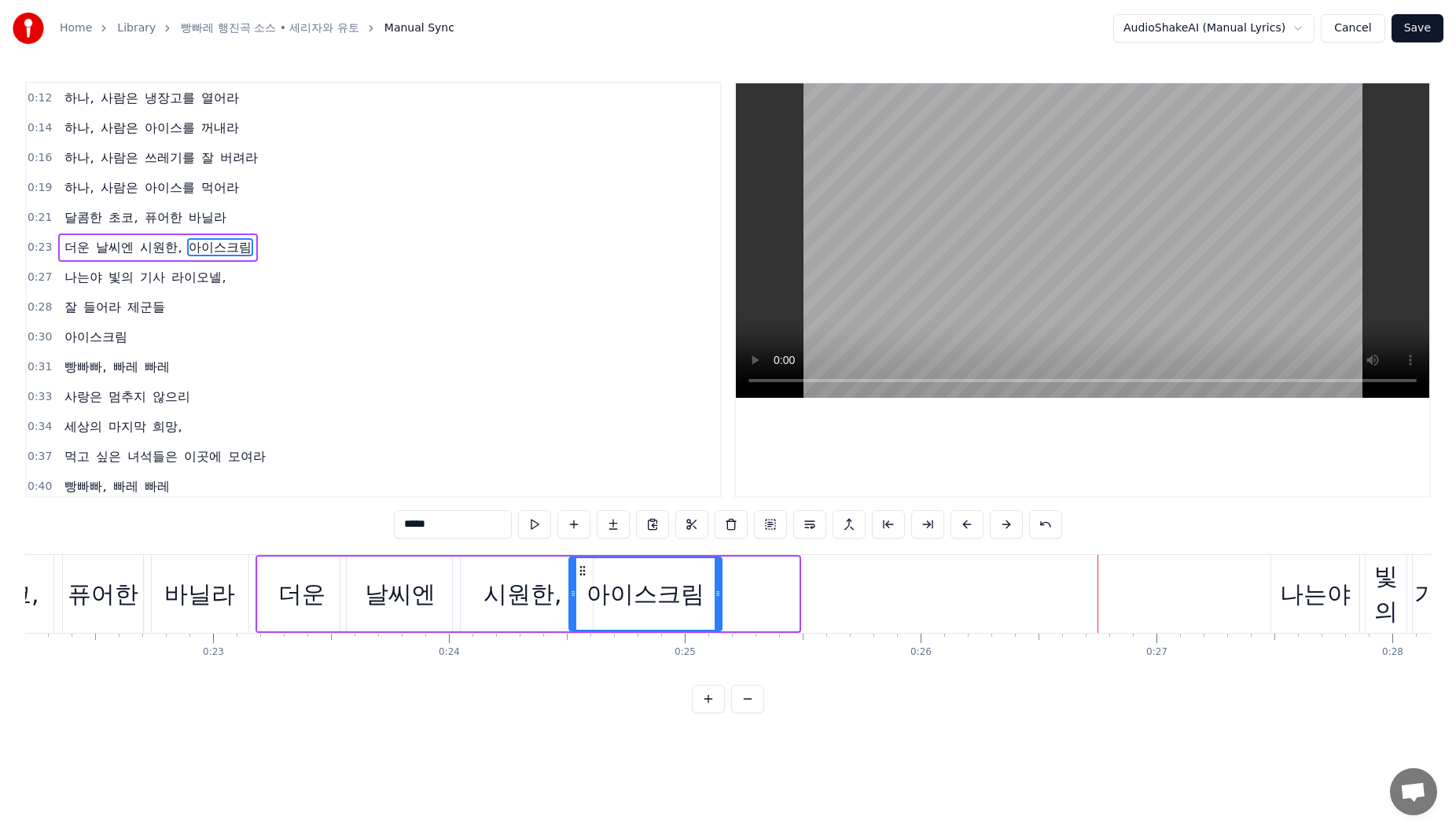
drag, startPoint x: 797, startPoint y: 593, endPoint x: 624, endPoint y: 614, distance: 174.3
click at [718, 614] on div at bounding box center [717, 594] width 6 height 72
click at [124, 630] on div "퓨어한" at bounding box center [103, 594] width 80 height 78
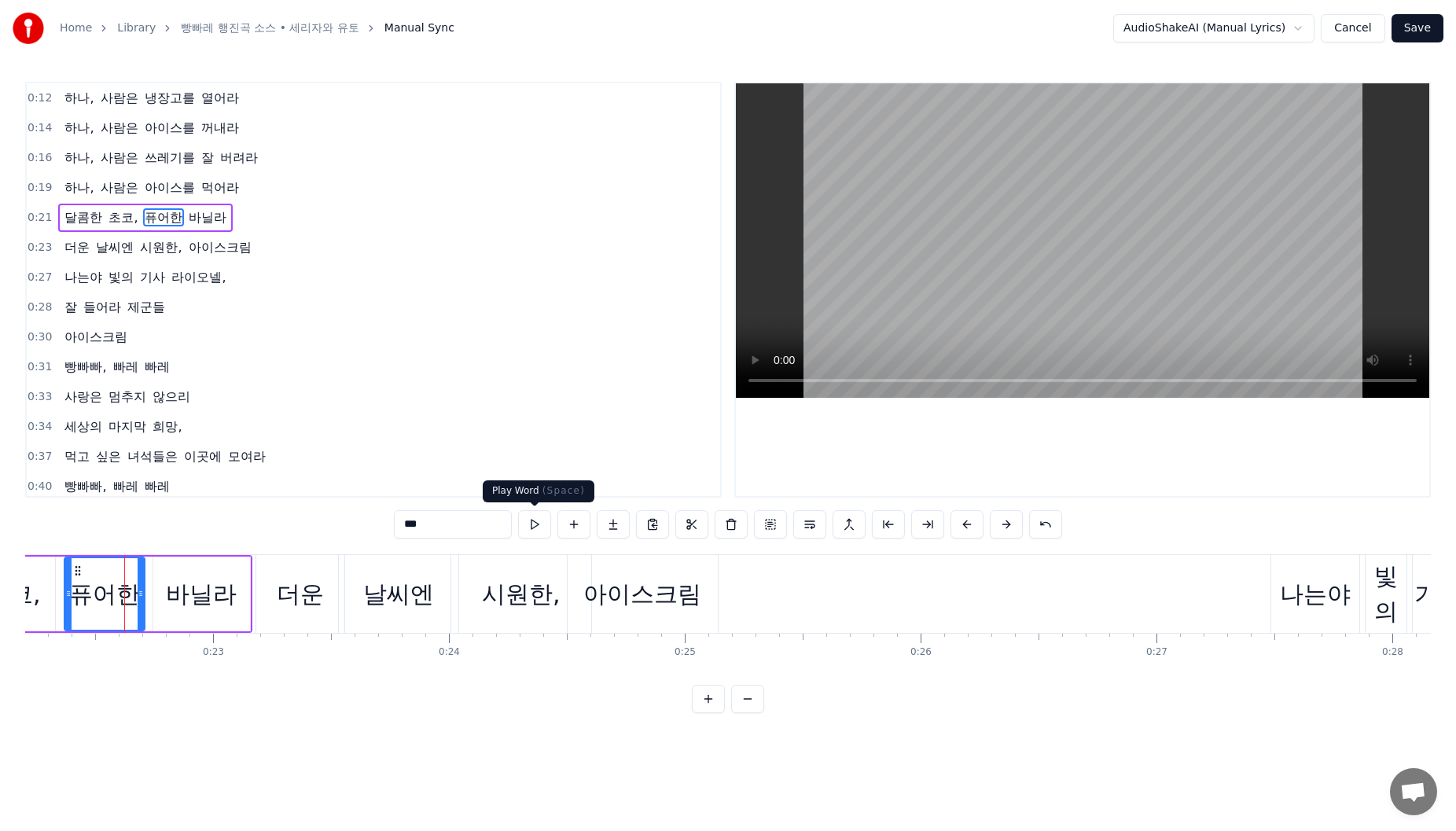
click at [535, 528] on button at bounding box center [534, 524] width 33 height 28
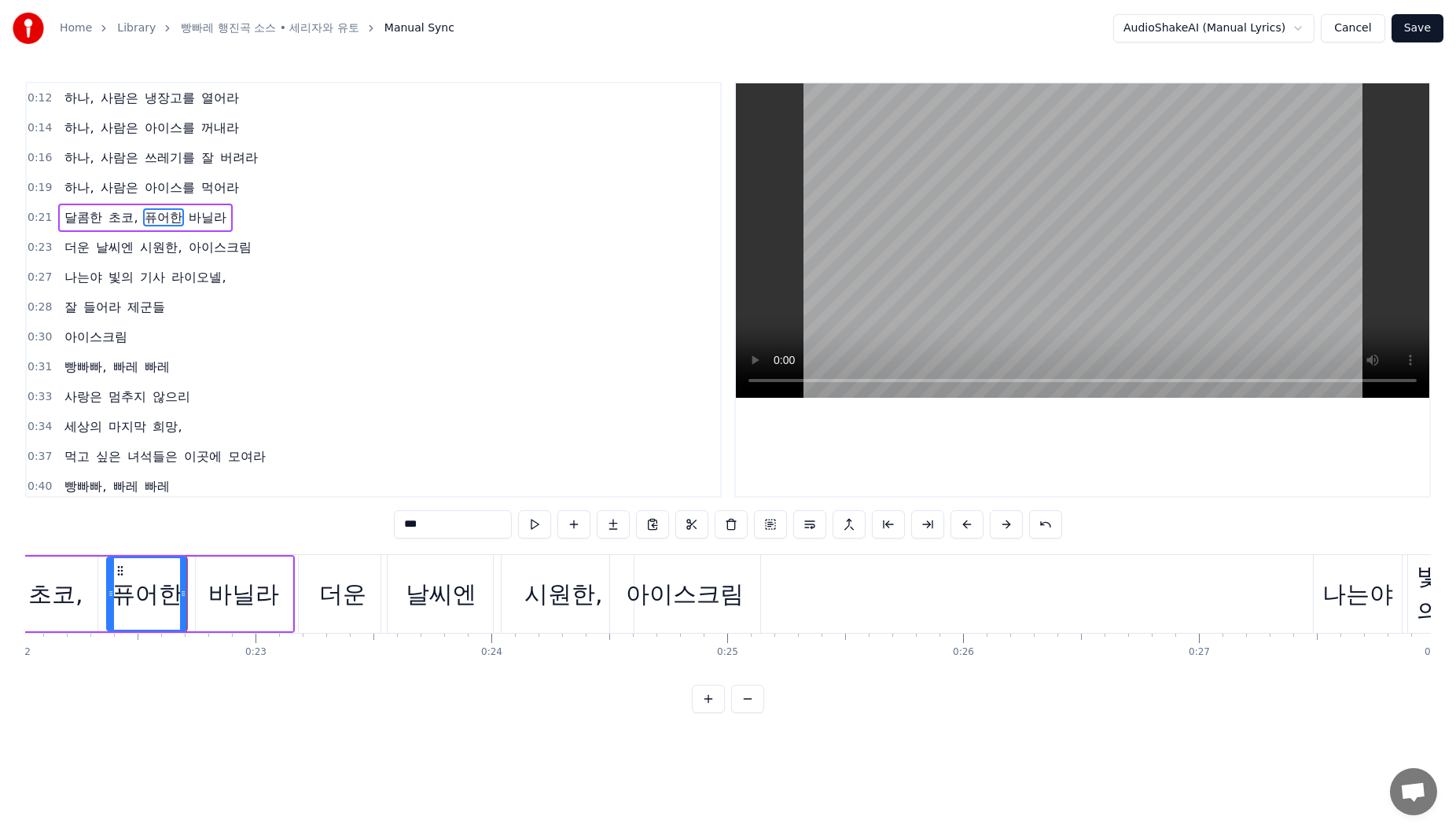
click at [535, 528] on button at bounding box center [534, 524] width 33 height 28
click at [198, 543] on div "0:12 하나, 사람은 냉장고를 열어라 0:14 하나, 사람은 아이스를 꺼내라 0:16 하나, 사람은 쓰레기를 잘 버려라 0:19 하나, 사람…" at bounding box center [728, 397] width 1406 height 631
drag, startPoint x: 188, startPoint y: 552, endPoint x: 203, endPoint y: 556, distance: 15.5
click at [191, 553] on div "0:12 하나, 사람은 냉장고를 열어라 0:14 하나, 사람은 아이스를 꺼내라 0:16 하나, 사람은 쓰레기를 잘 버려라 0:19 하나, 사람…" at bounding box center [728, 397] width 1406 height 631
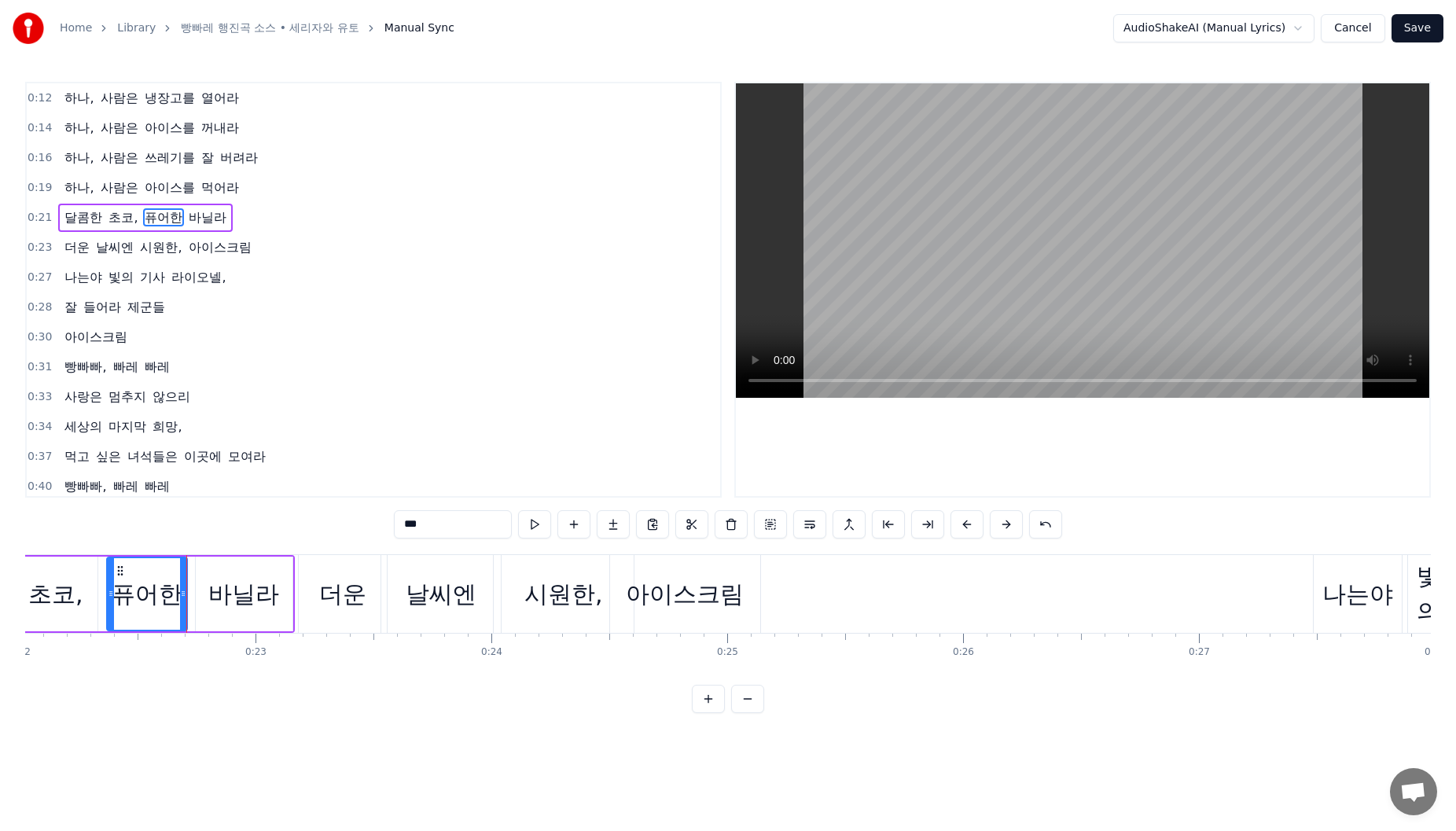
click at [209, 559] on div "바닐라" at bounding box center [244, 594] width 97 height 75
type input "***"
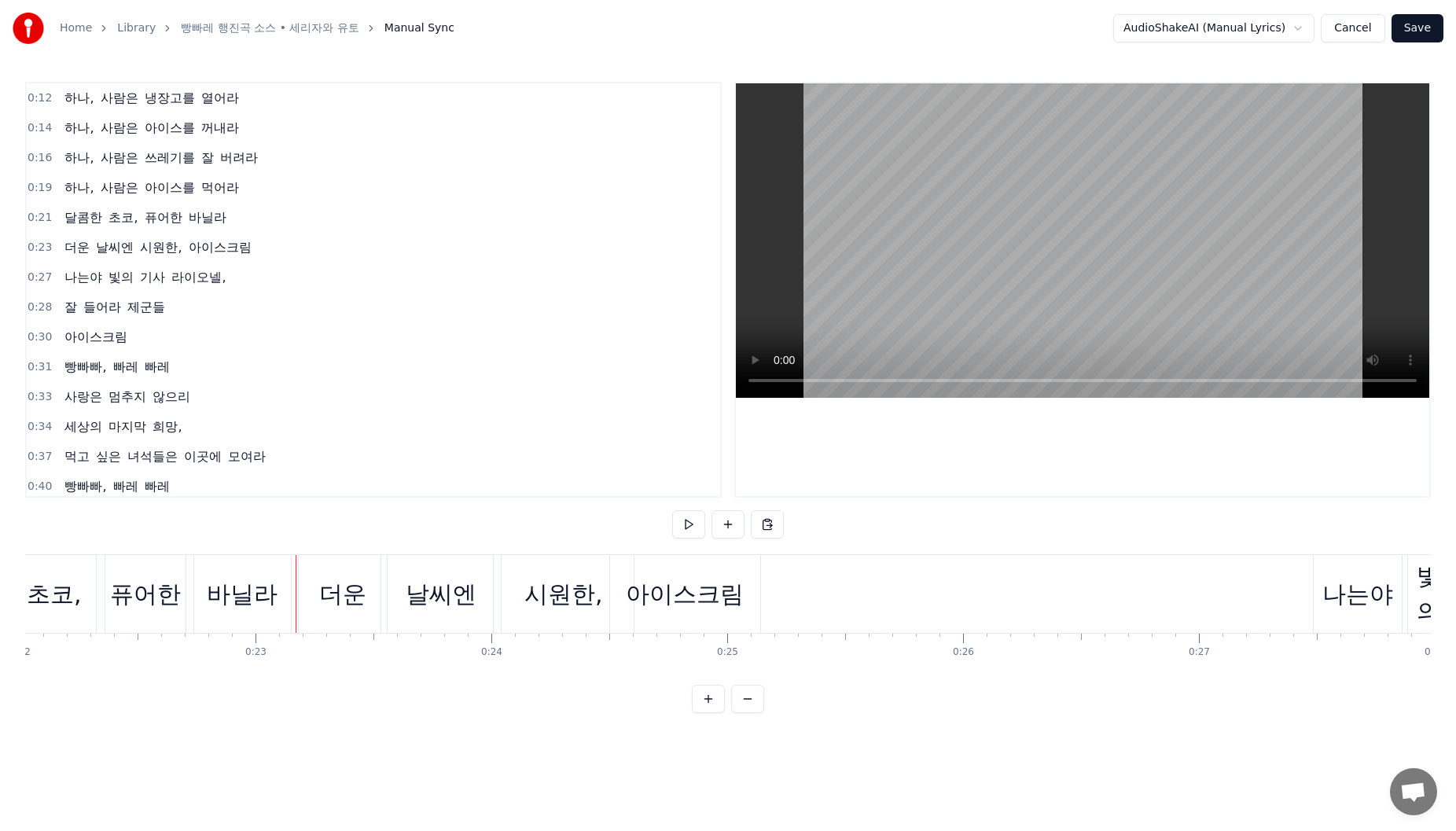
drag, startPoint x: 660, startPoint y: 522, endPoint x: 687, endPoint y: 525, distance: 27.2
click at [661, 522] on div "0:12 하나, 사람은 냉장고를 열어라 0:14 하나, 사람은 아이스를 꺼내라 0:16 하나, 사람은 쓰레기를 잘 버려라 0:19 하나, 사람…" at bounding box center [728, 397] width 1406 height 631
click at [687, 525] on button at bounding box center [689, 524] width 33 height 28
click at [728, 591] on div "아이스크림" at bounding box center [684, 594] width 118 height 35
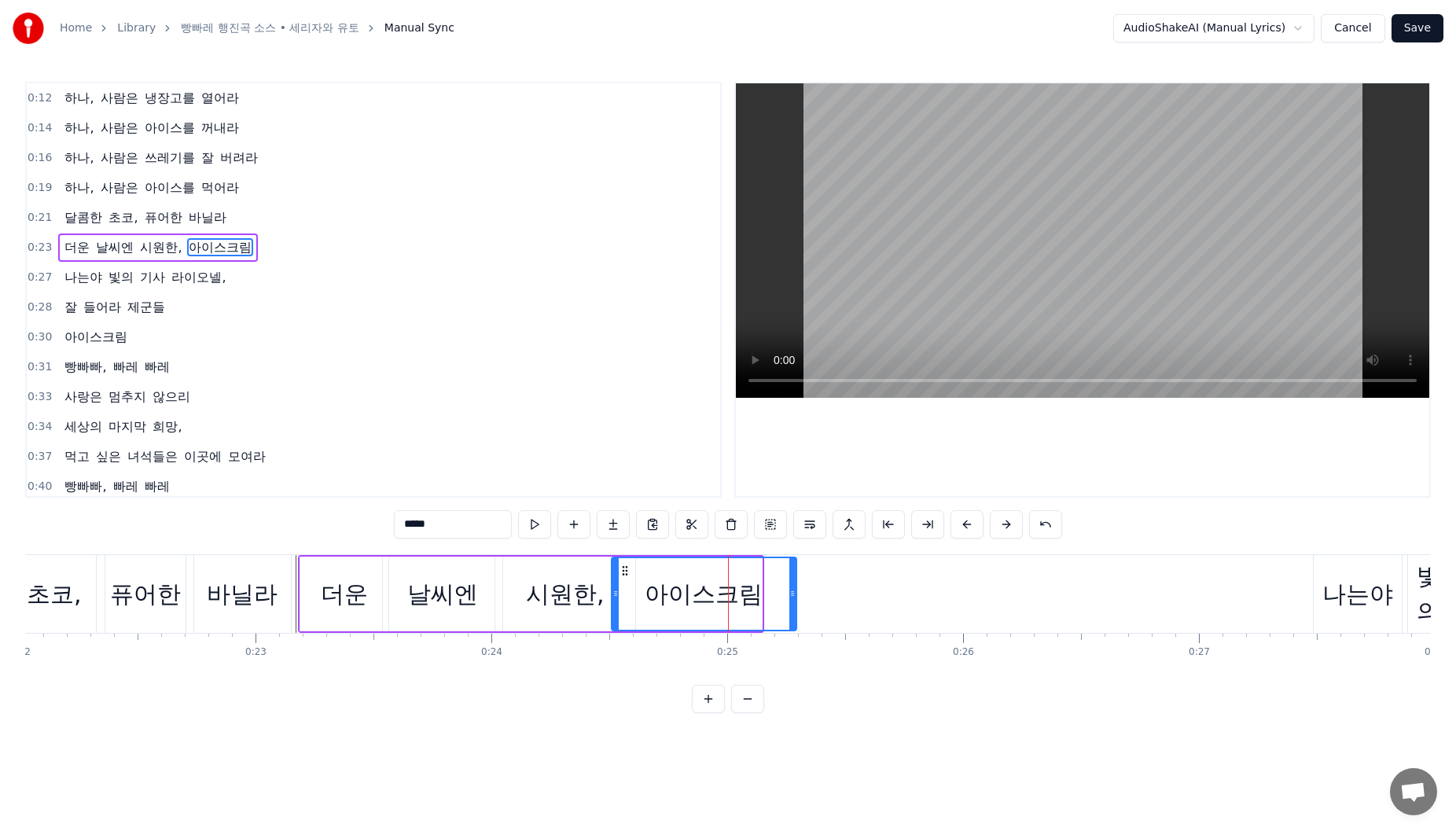
drag, startPoint x: 759, startPoint y: 603, endPoint x: 723, endPoint y: 609, distance: 36.5
click at [796, 603] on div at bounding box center [792, 594] width 6 height 72
click at [554, 608] on div "시원한," at bounding box center [565, 594] width 78 height 35
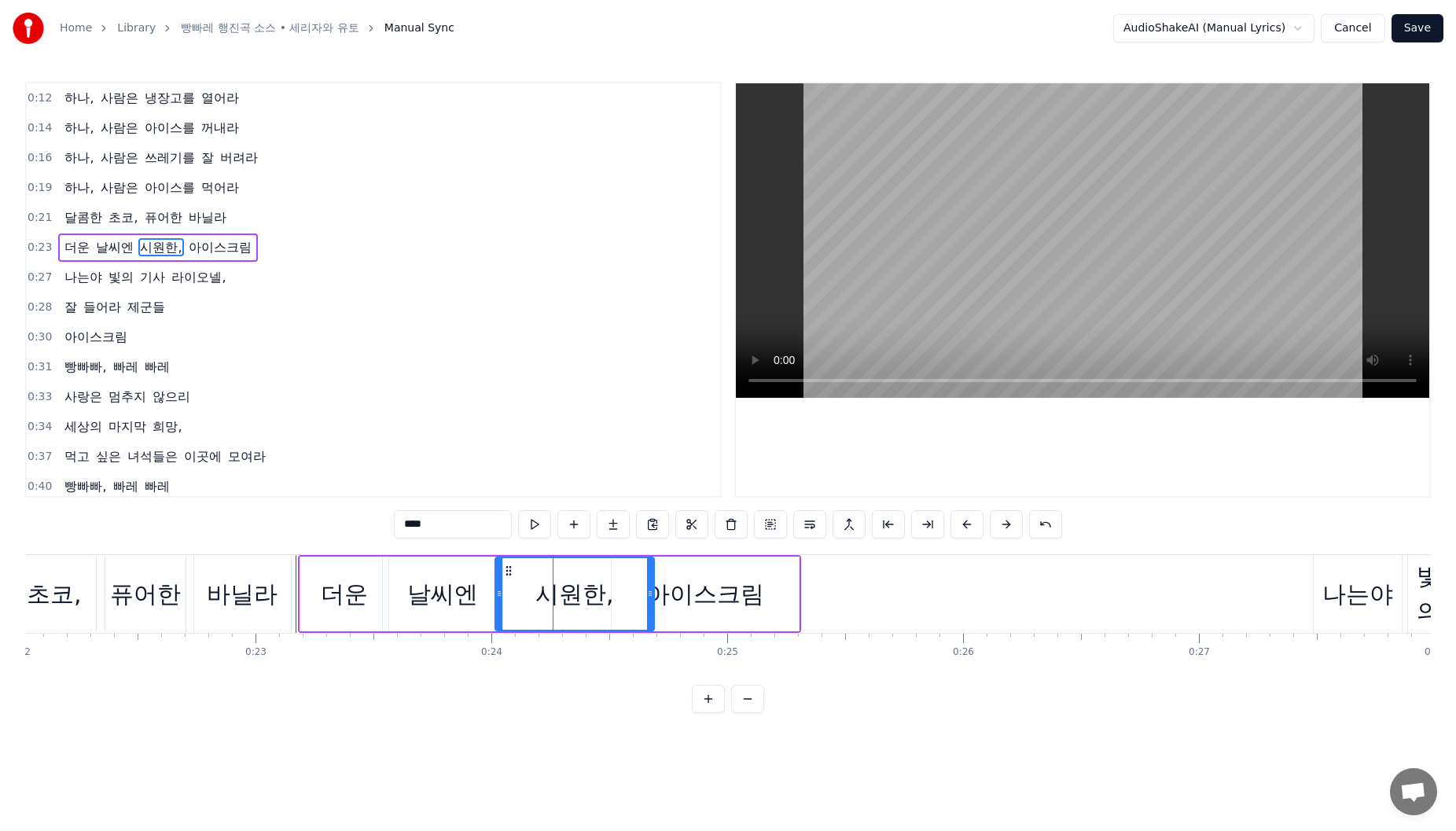
drag, startPoint x: 630, startPoint y: 597, endPoint x: 655, endPoint y: 596, distance: 25.0
click at [648, 597] on icon at bounding box center [650, 593] width 6 height 13
click at [700, 573] on div "아이스크림" at bounding box center [705, 594] width 187 height 75
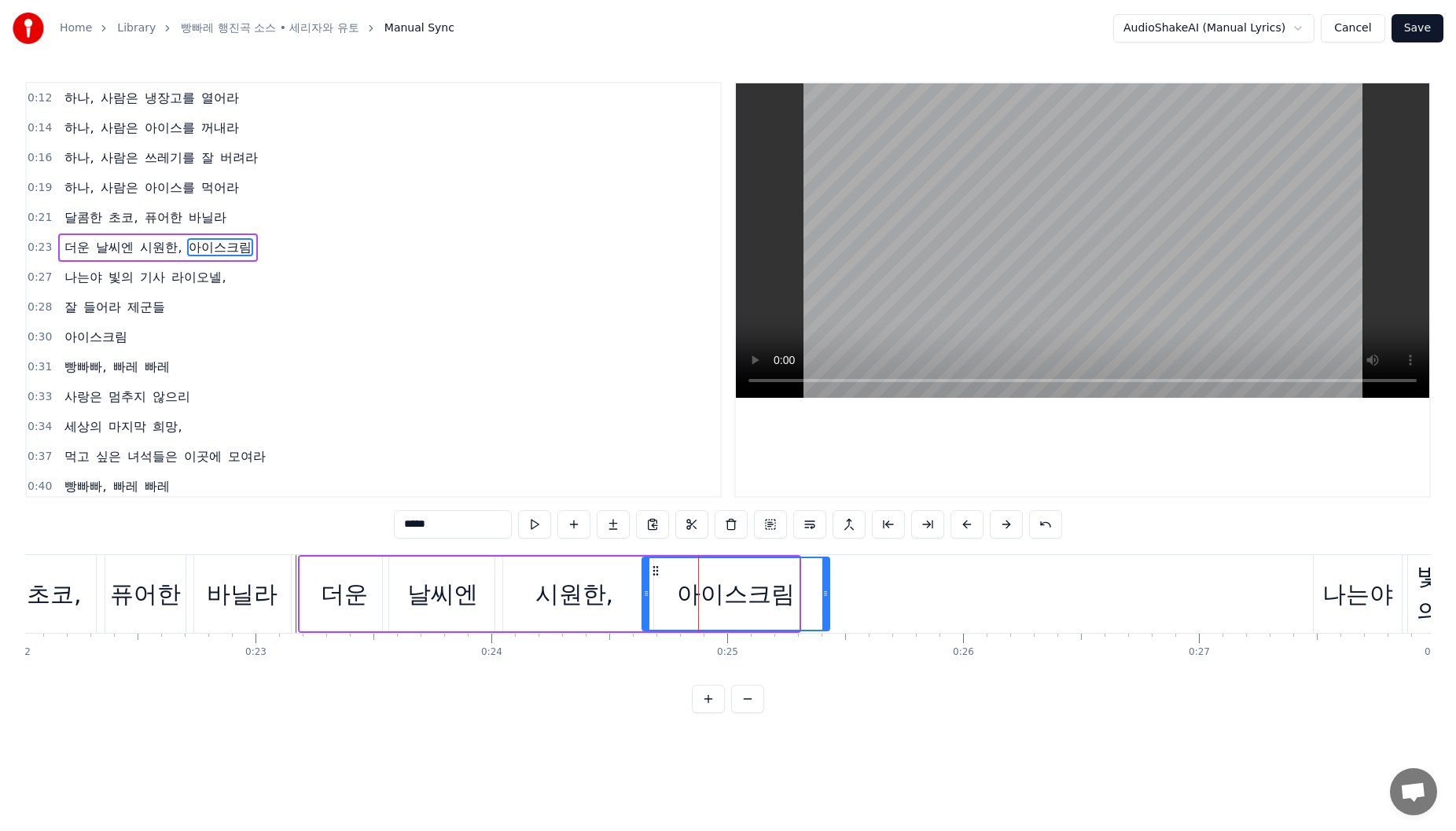
drag, startPoint x: 628, startPoint y: 573, endPoint x: 658, endPoint y: 573, distance: 30.0
click at [658, 573] on icon at bounding box center [655, 571] width 13 height 13
drag, startPoint x: 472, startPoint y: 590, endPoint x: 491, endPoint y: 589, distance: 19.0
click at [472, 589] on div "날씨엔" at bounding box center [442, 594] width 71 height 35
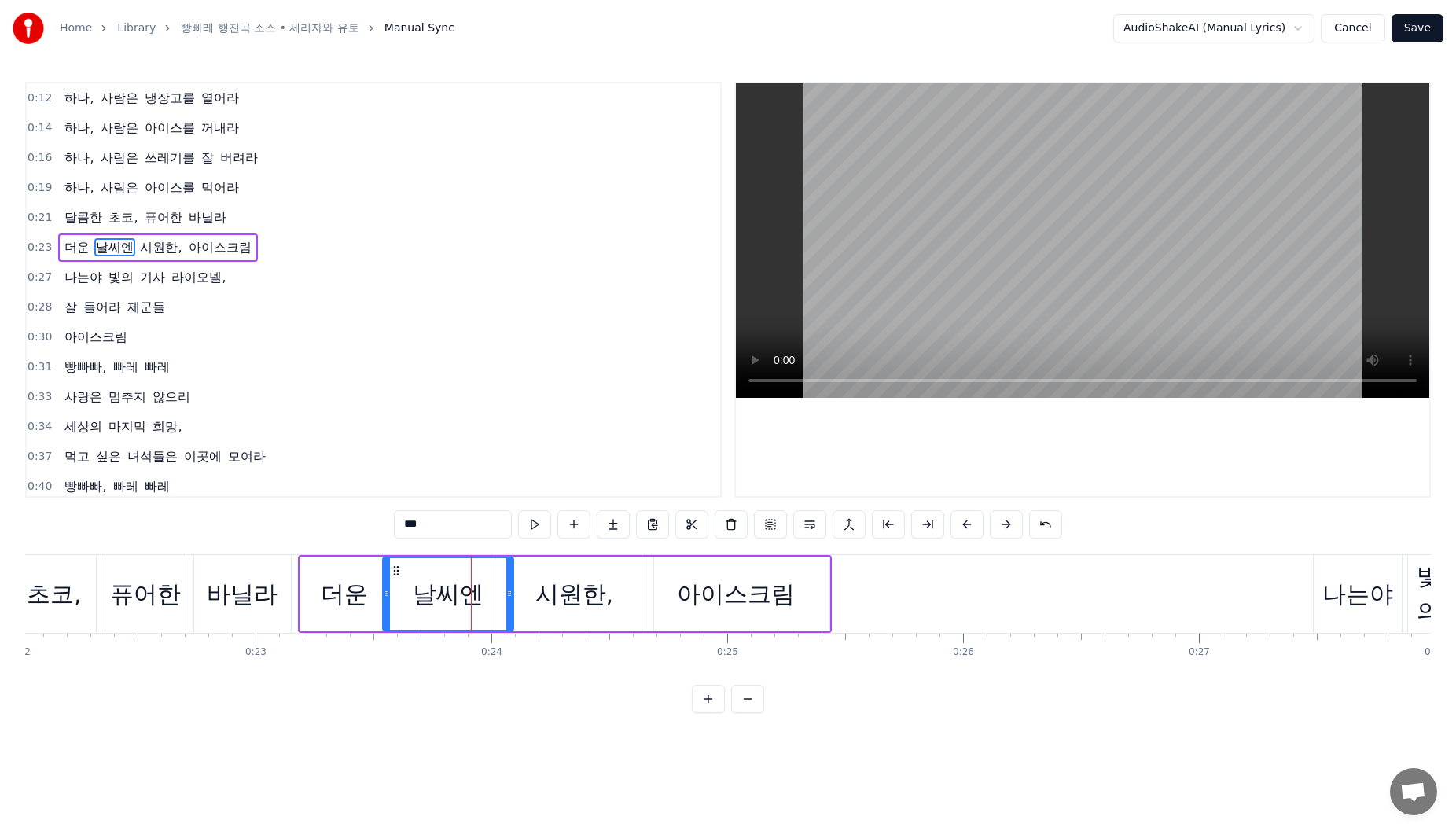
drag, startPoint x: 501, startPoint y: 585, endPoint x: 511, endPoint y: 585, distance: 10.0
click at [511, 585] on div at bounding box center [509, 594] width 6 height 72
click at [711, 547] on div "0:12 하나, 사람은 냉장고를 열어라 0:14 하나, 사람은 아이스를 꺼내라 0:16 하나, 사람은 쓰레기를 잘 버려라 0:19 하나, 사람…" at bounding box center [728, 397] width 1406 height 631
click at [721, 569] on div "아이스크림" at bounding box center [735, 594] width 187 height 75
type input "*****"
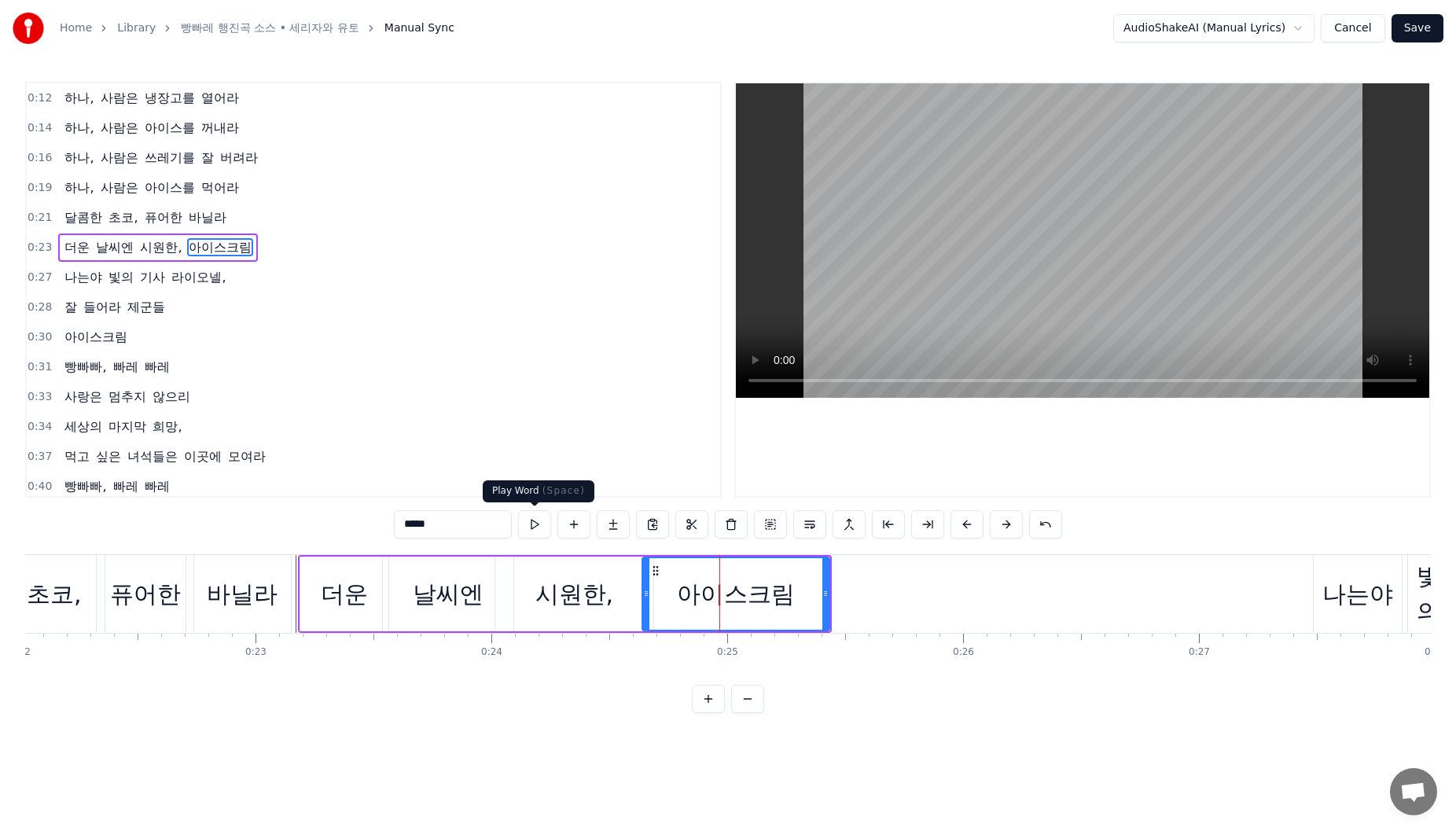
click at [544, 525] on button at bounding box center [534, 524] width 33 height 28
drag, startPoint x: 825, startPoint y: 601, endPoint x: 859, endPoint y: 599, distance: 34.1
click at [853, 599] on div at bounding box center [848, 594] width 6 height 72
click at [533, 528] on button at bounding box center [534, 524] width 33 height 28
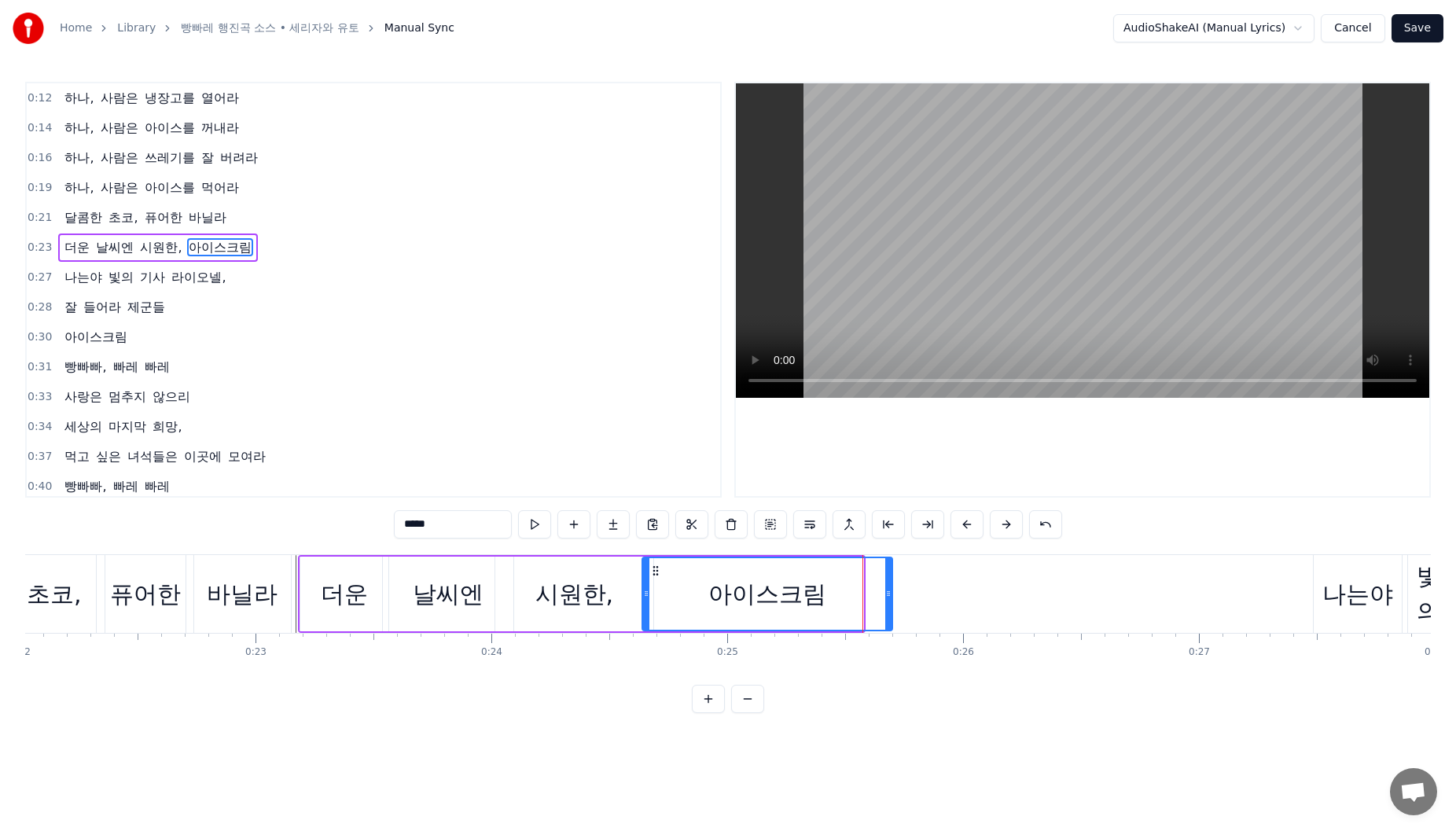
drag, startPoint x: 862, startPoint y: 601, endPoint x: 891, endPoint y: 602, distance: 29.0
click at [890, 602] on div at bounding box center [888, 594] width 6 height 72
click at [541, 529] on button at bounding box center [534, 524] width 33 height 28
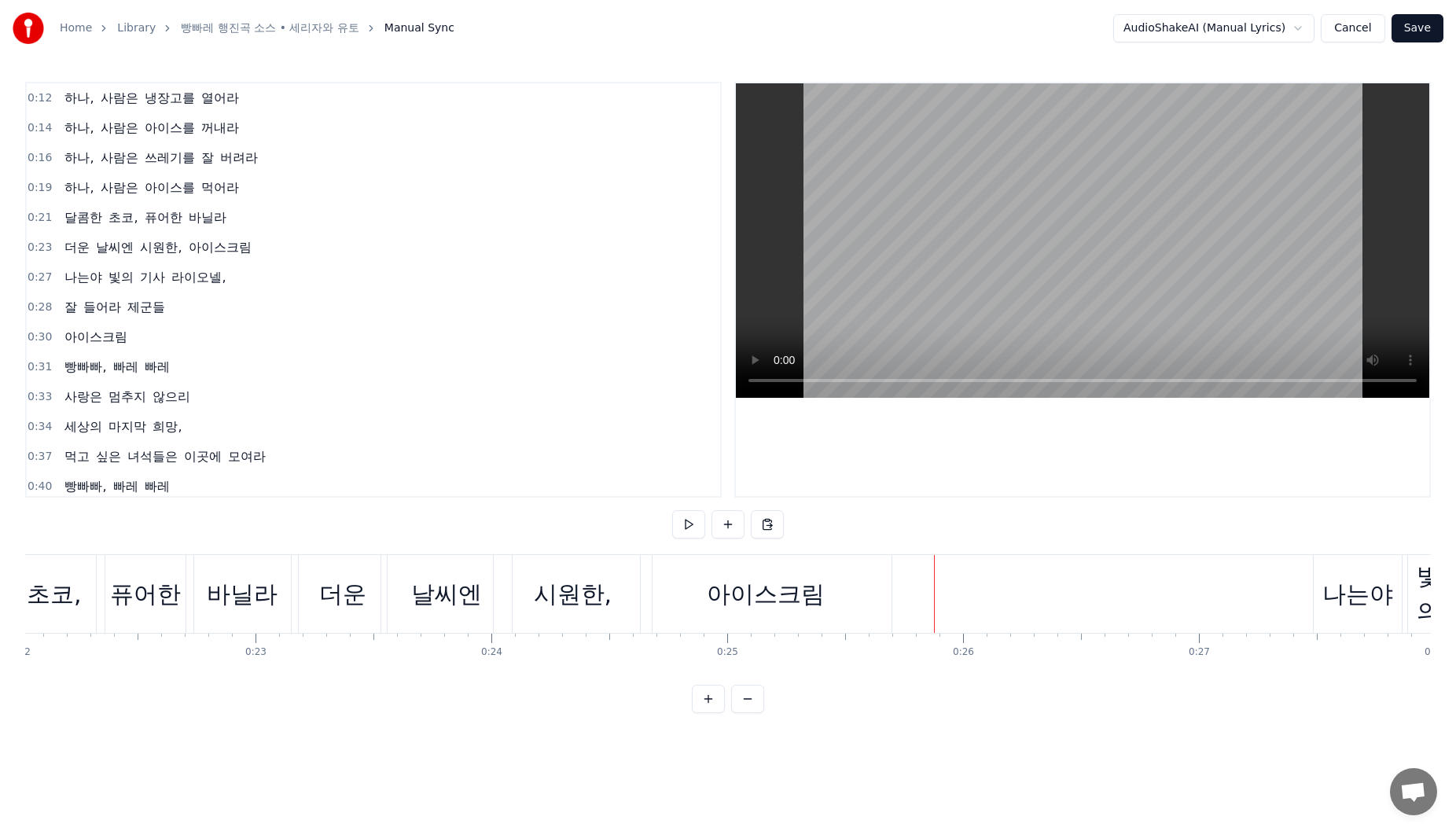
click at [489, 559] on div "날씨엔" at bounding box center [446, 594] width 130 height 78
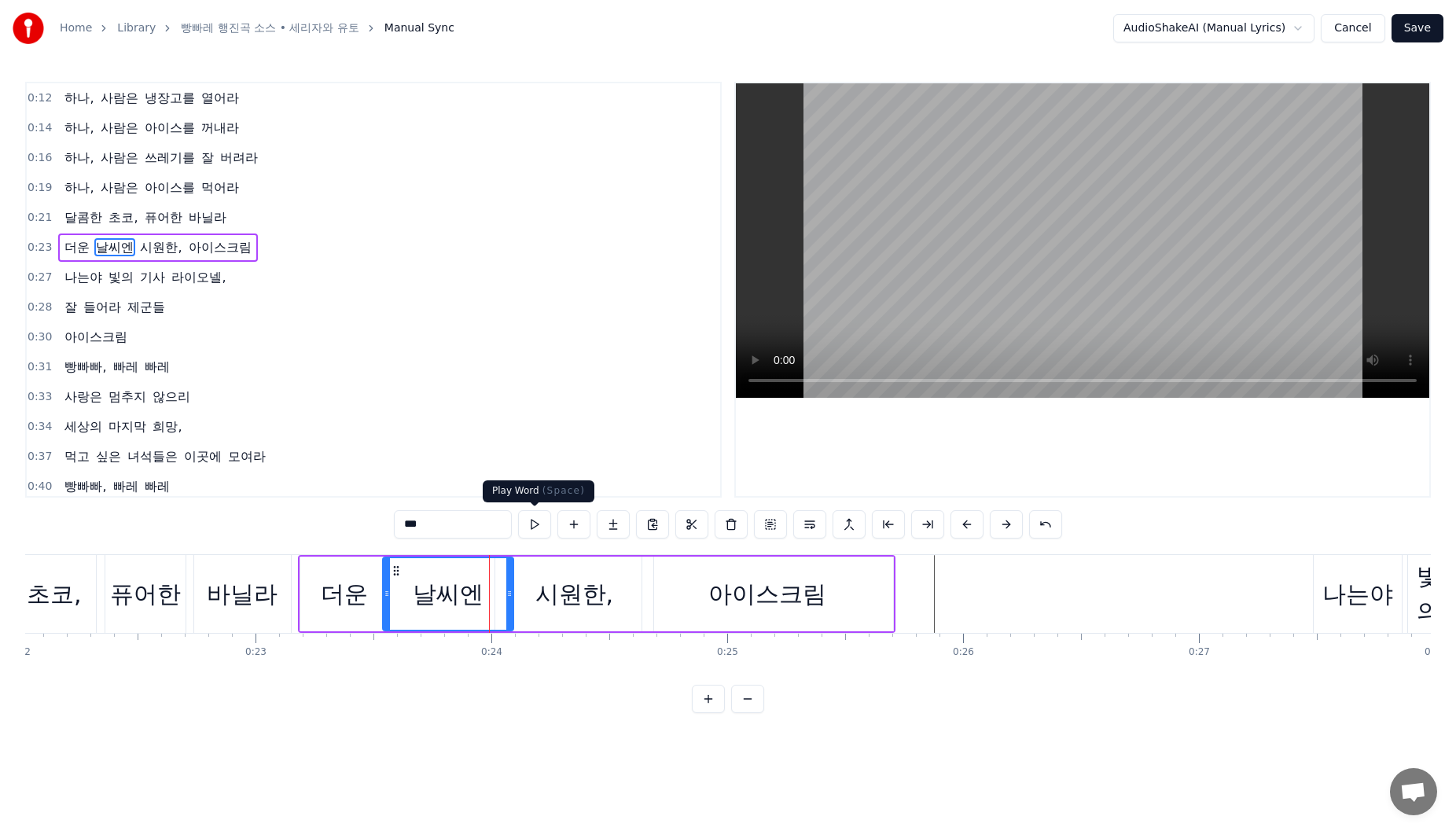
click at [542, 532] on button at bounding box center [534, 524] width 33 height 28
click at [298, 556] on div "더운 날씨엔 시원한, 아이스크림" at bounding box center [597, 594] width 597 height 78
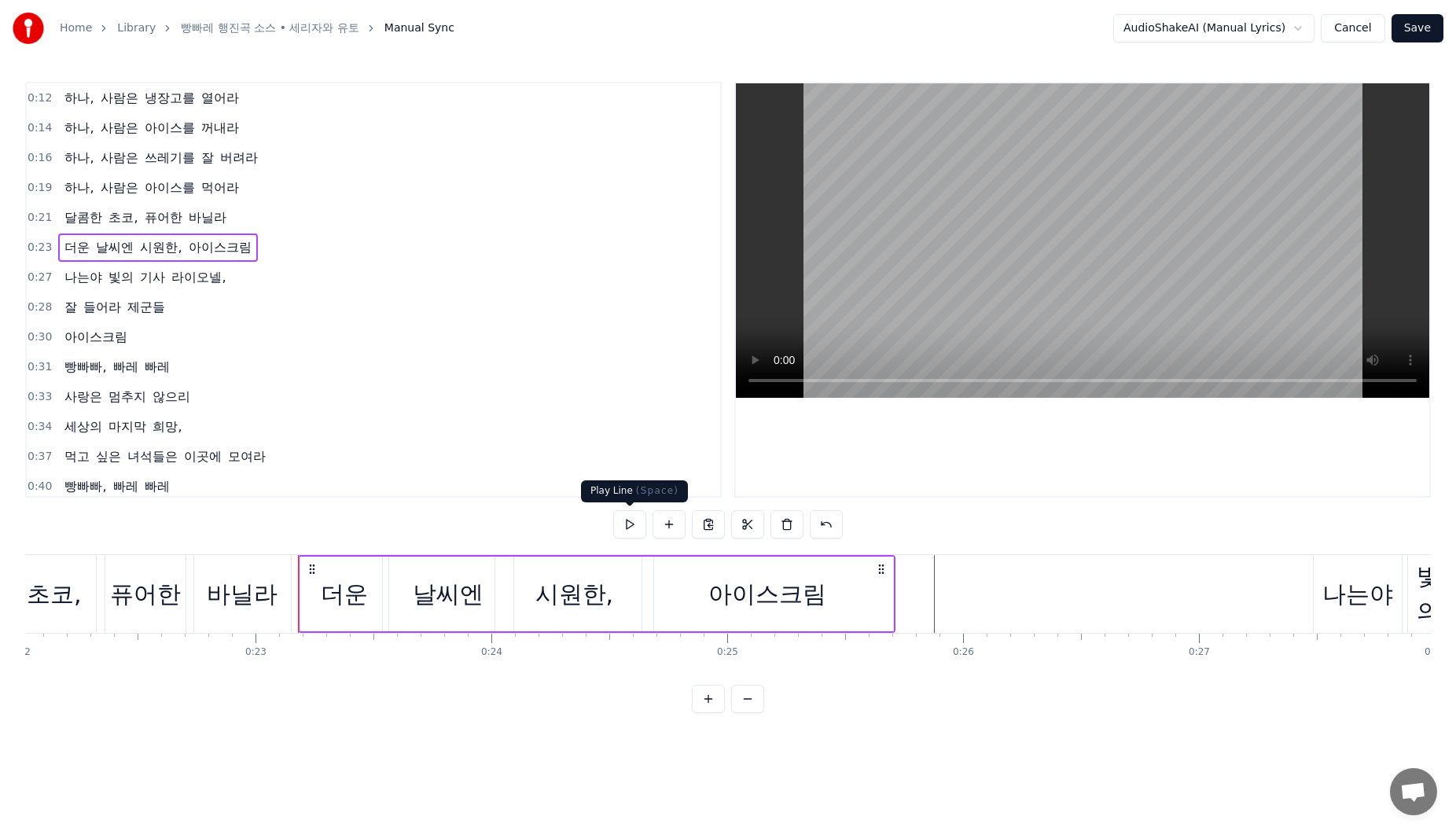
click at [617, 526] on button at bounding box center [629, 524] width 33 height 28
click at [880, 610] on div "아이스크림" at bounding box center [767, 594] width 251 height 75
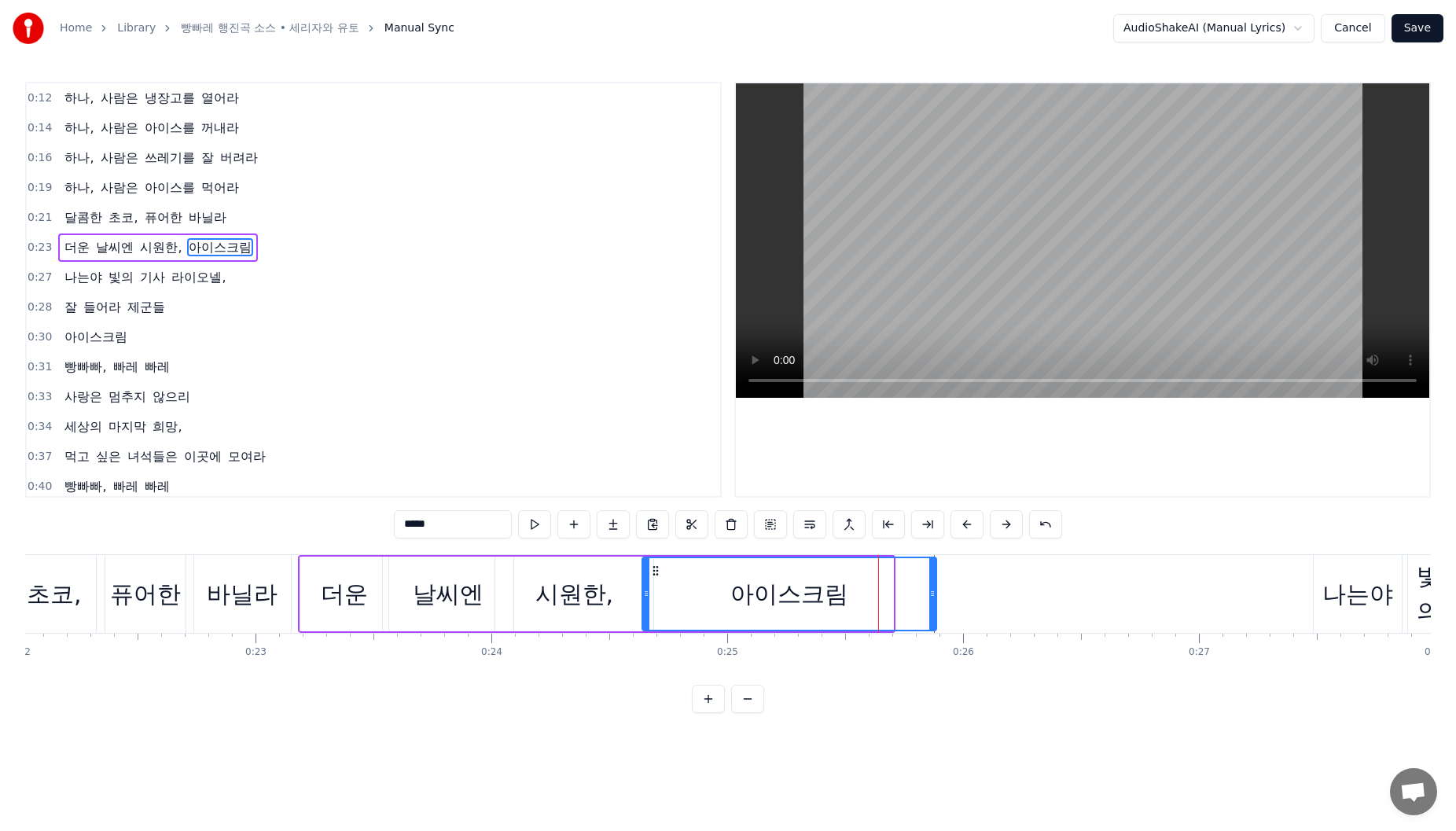
drag, startPoint x: 882, startPoint y: 609, endPoint x: 934, endPoint y: 607, distance: 52.0
click at [934, 607] on div at bounding box center [932, 594] width 6 height 72
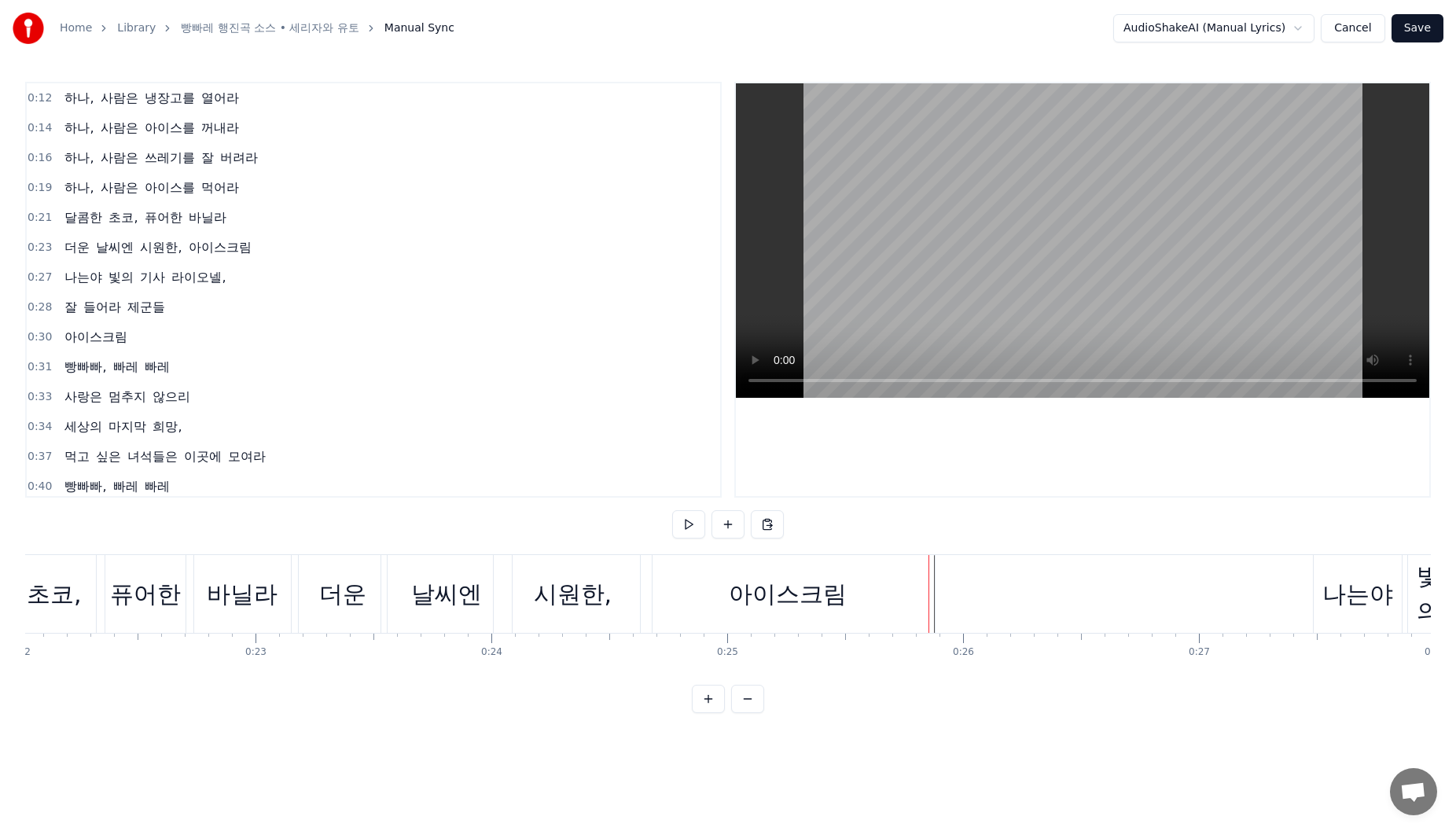
click at [722, 592] on div "아이스크림" at bounding box center [787, 594] width 294 height 78
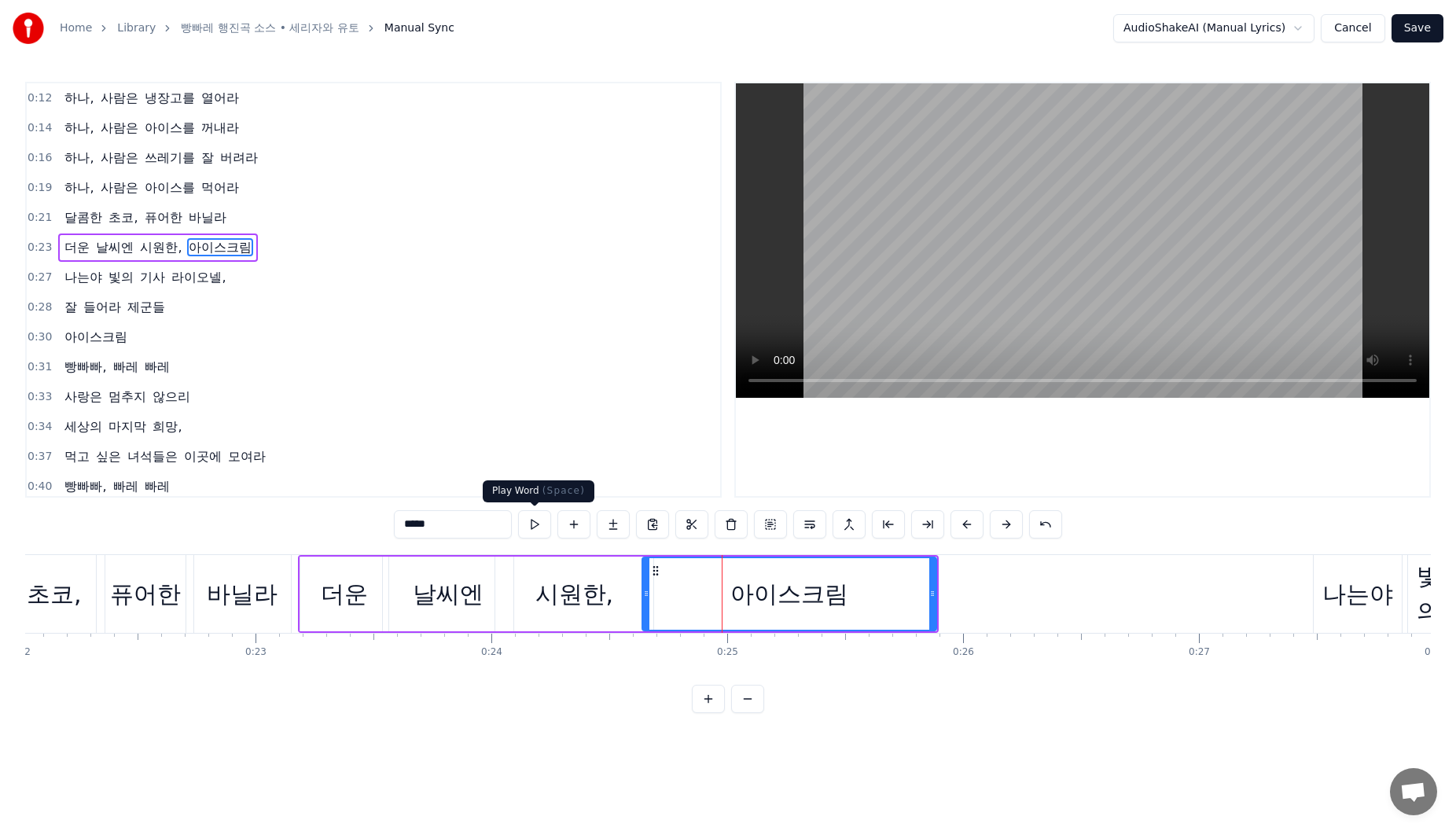
click at [534, 527] on button at bounding box center [534, 524] width 33 height 28
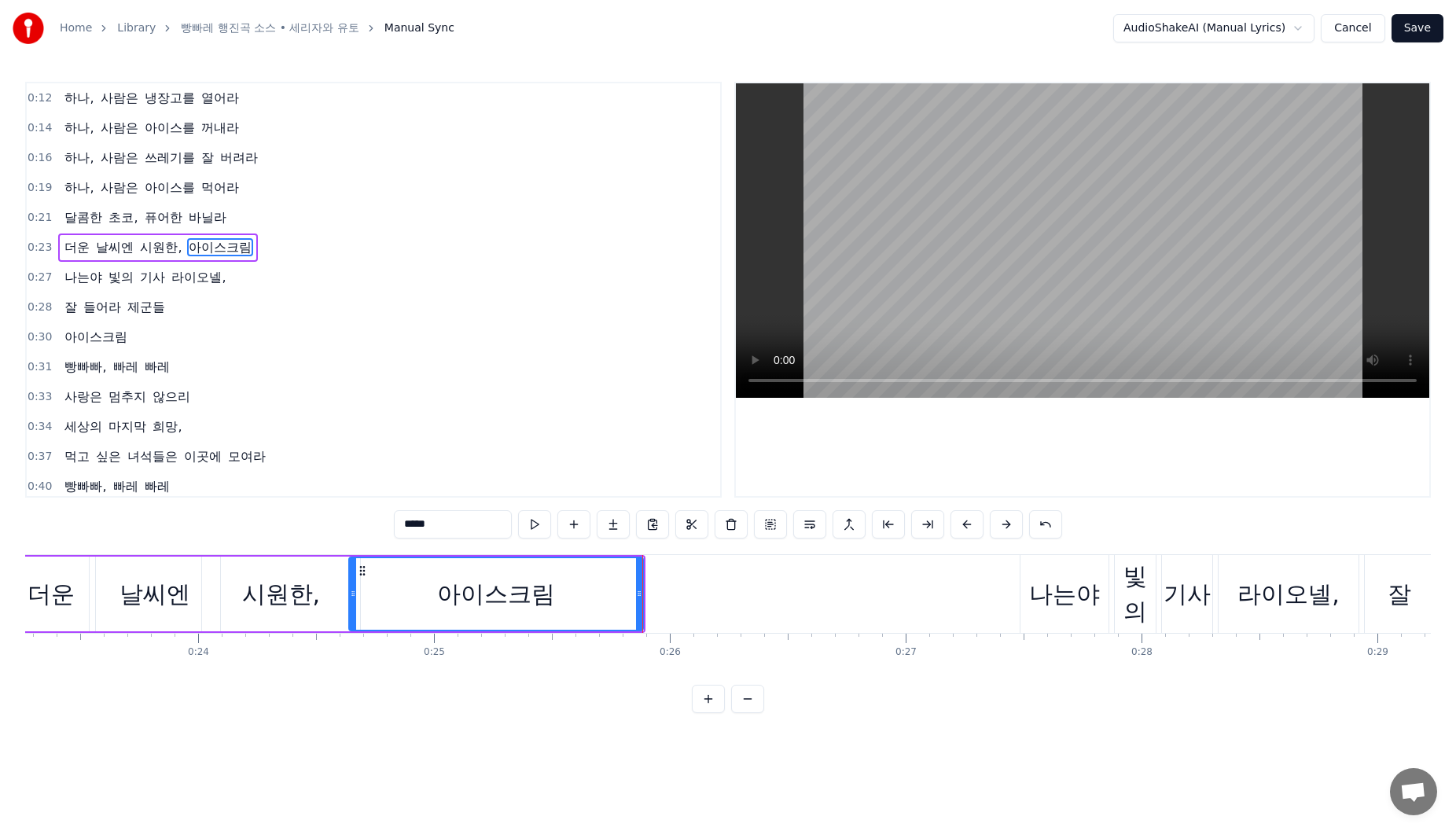
scroll to position [0, 5572]
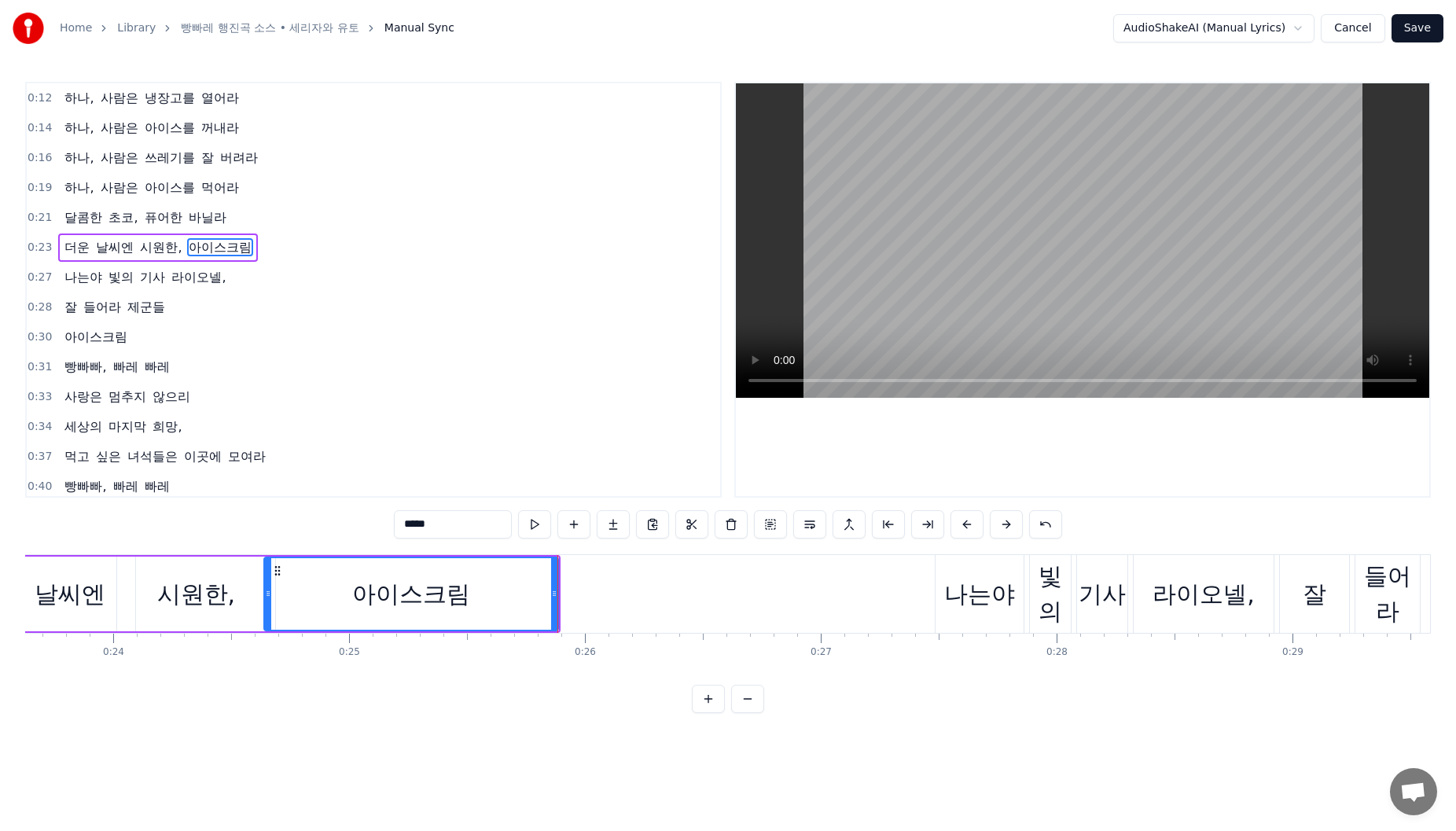
click at [984, 583] on div "나는야" at bounding box center [979, 594] width 71 height 35
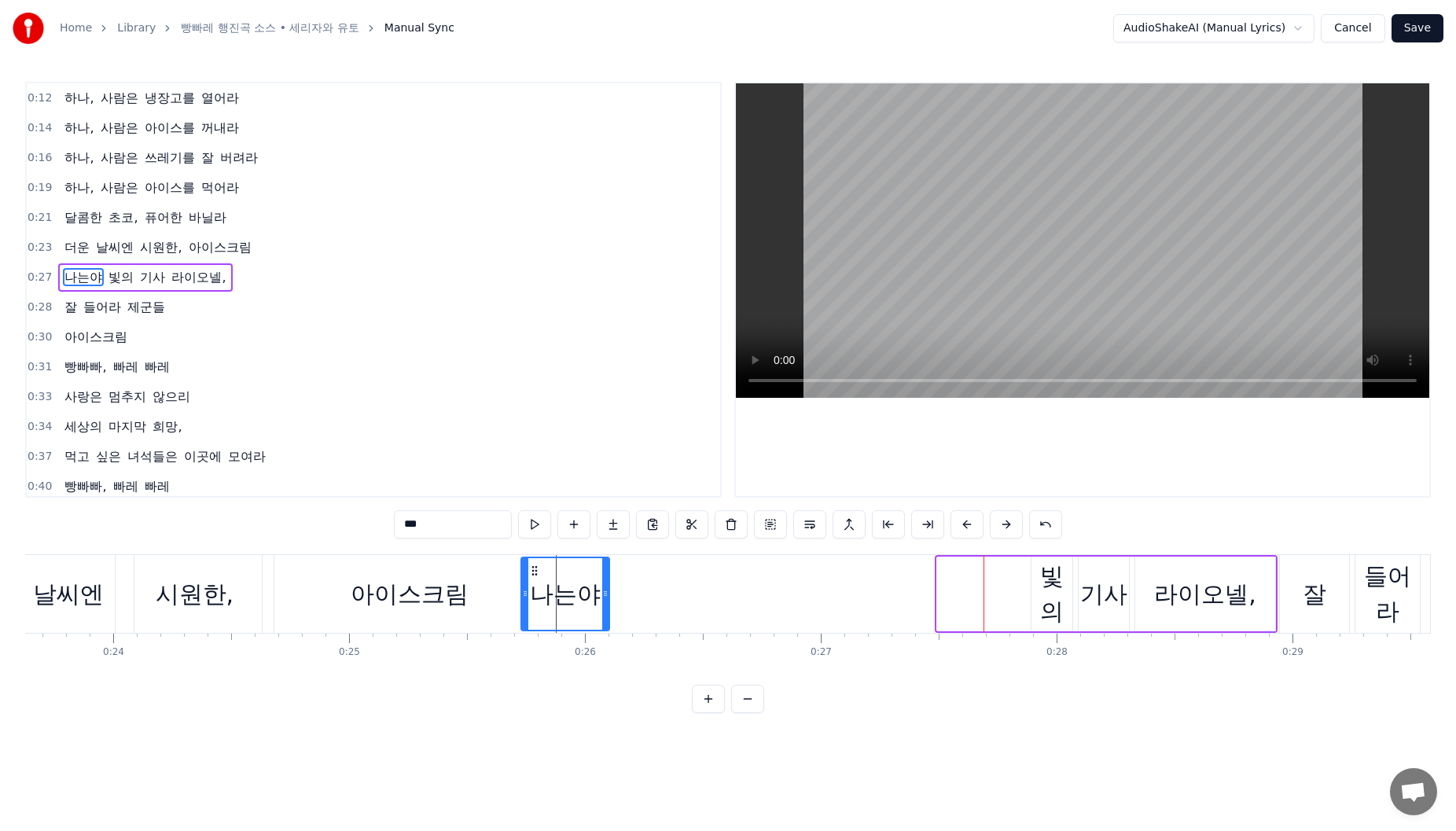
drag, startPoint x: 947, startPoint y: 572, endPoint x: 528, endPoint y: 602, distance: 420.1
click at [528, 602] on div "나는야" at bounding box center [566, 594] width 86 height 72
click at [1056, 587] on div "빛의" at bounding box center [1052, 594] width 41 height 71
type input "**"
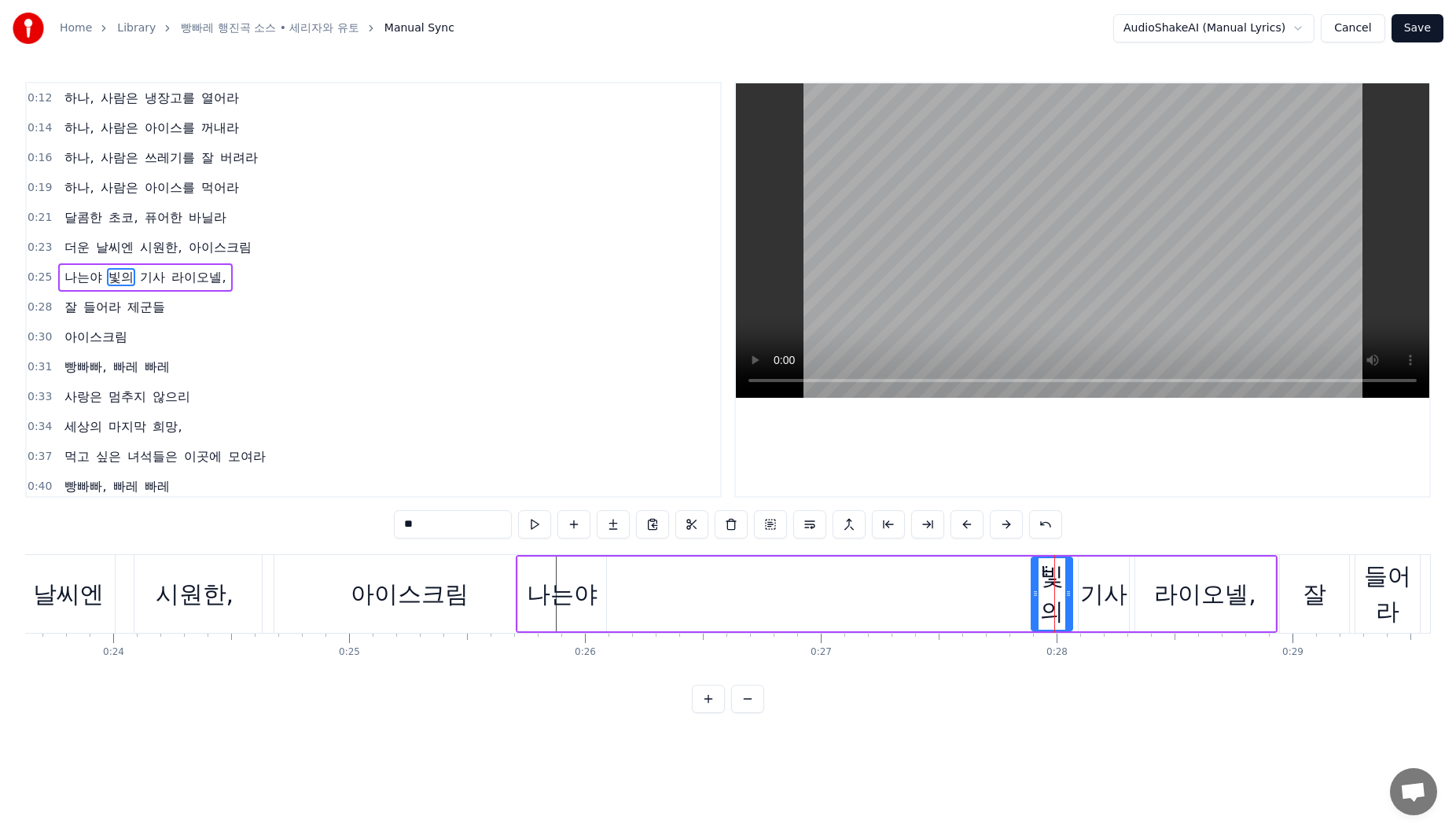
drag, startPoint x: 572, startPoint y: 601, endPoint x: 585, endPoint y: 593, distance: 15.3
click at [622, 601] on div "나는야 빛의 기사 [PERSON_NAME]," at bounding box center [897, 594] width 762 height 78
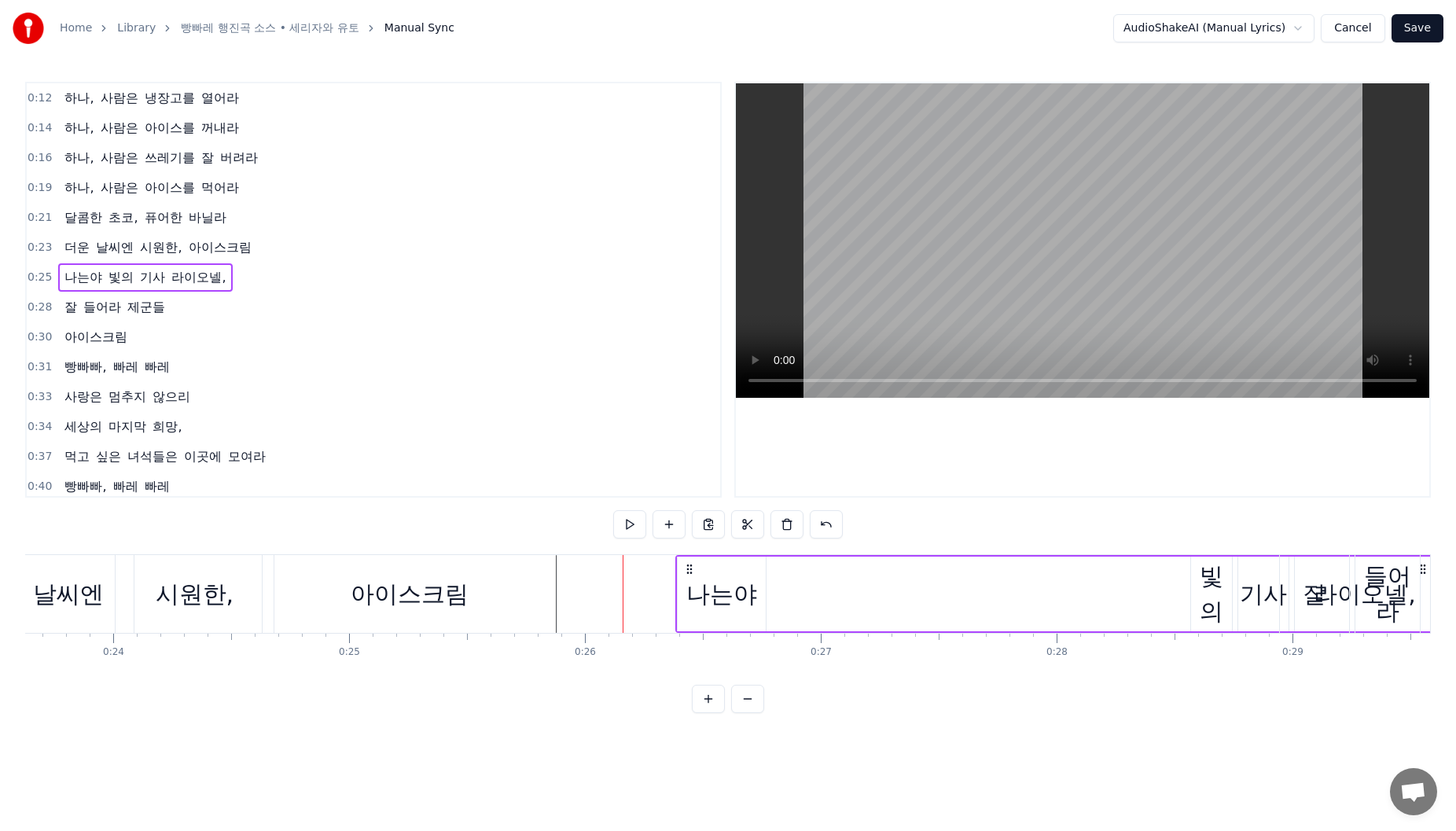
drag, startPoint x: 534, startPoint y: 571, endPoint x: 691, endPoint y: 571, distance: 157.0
click at [691, 571] on icon at bounding box center [690, 569] width 13 height 13
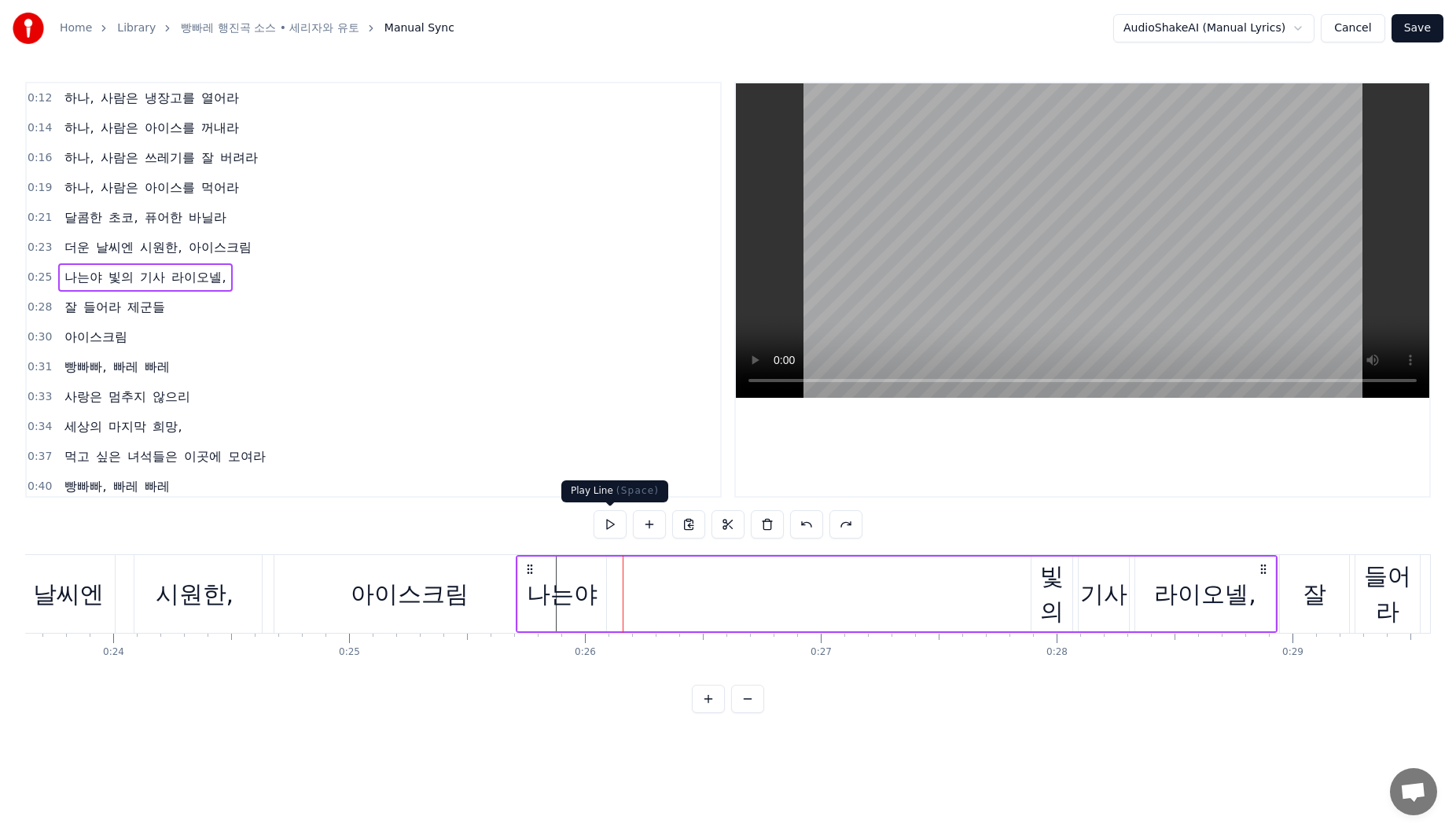
click at [541, 448] on div "0:37 먹고 싶은 녀석들은 이곳에 모여라" at bounding box center [373, 457] width 693 height 30
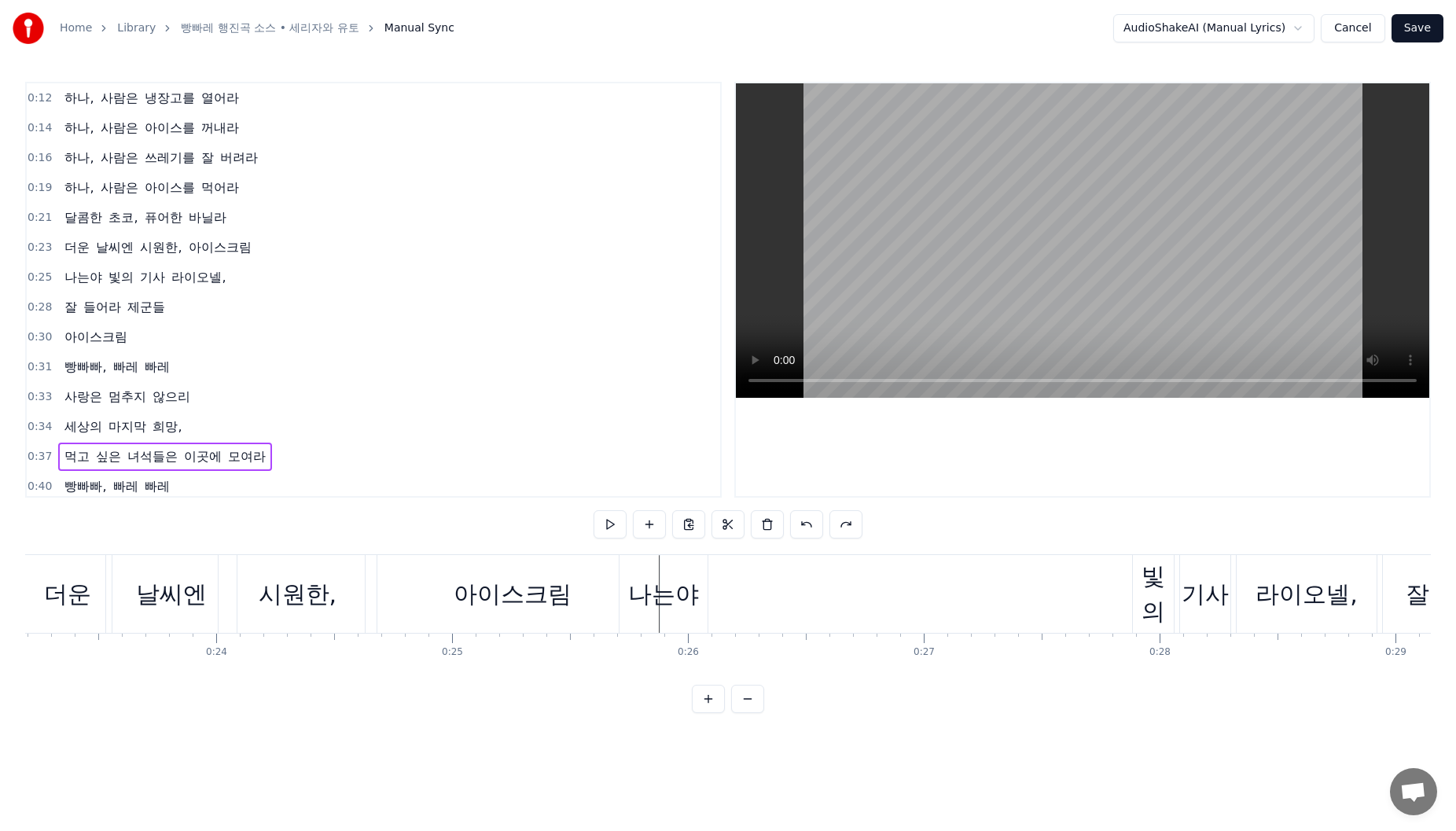
scroll to position [0, 5460]
click at [659, 594] on div "나는야" at bounding box center [673, 594] width 71 height 35
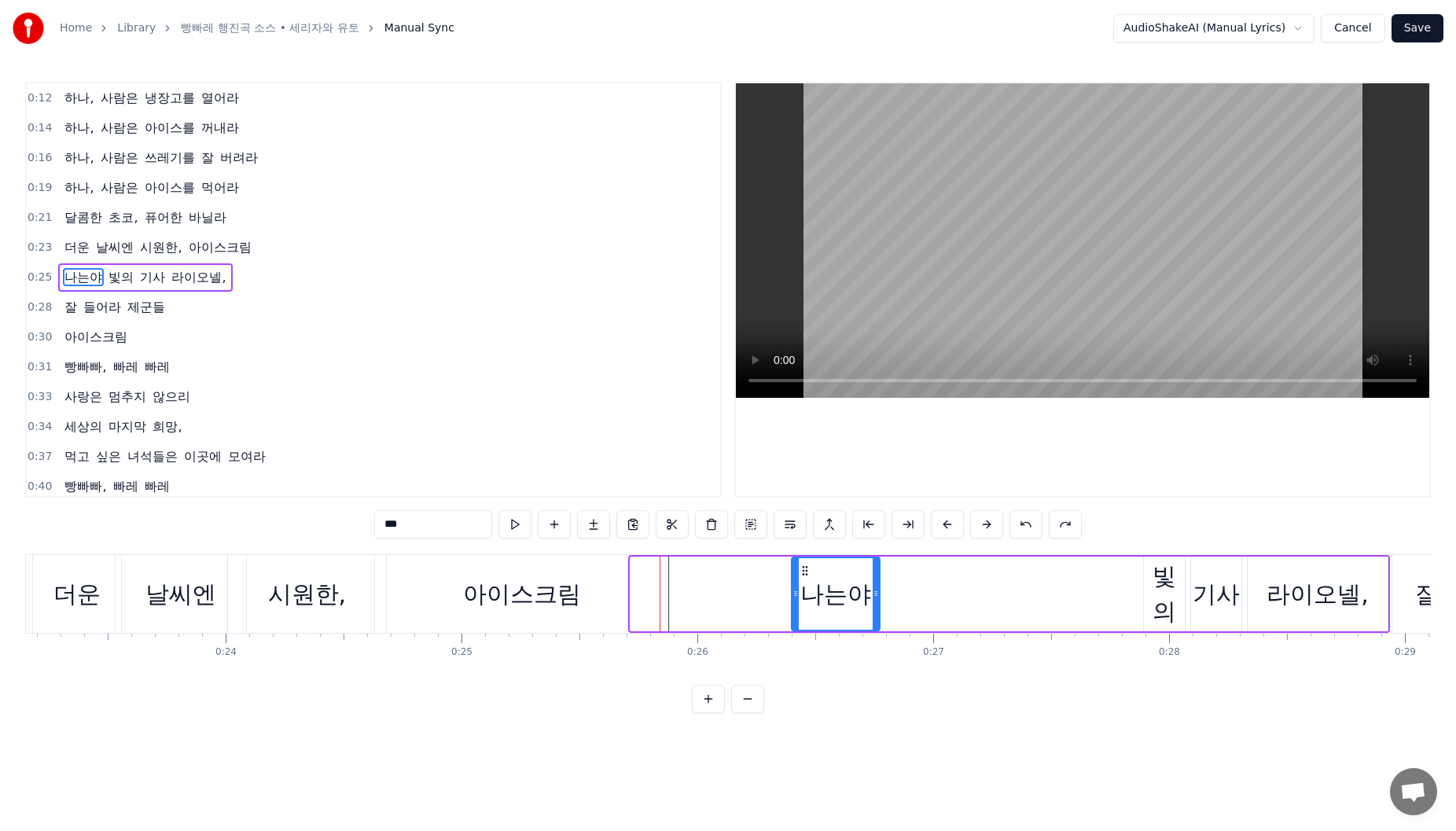
drag, startPoint x: 644, startPoint y: 570, endPoint x: 800, endPoint y: 600, distance: 158.9
click at [800, 600] on div "나는야" at bounding box center [835, 594] width 86 height 72
click at [594, 608] on div "아이스크림" at bounding box center [522, 594] width 294 height 78
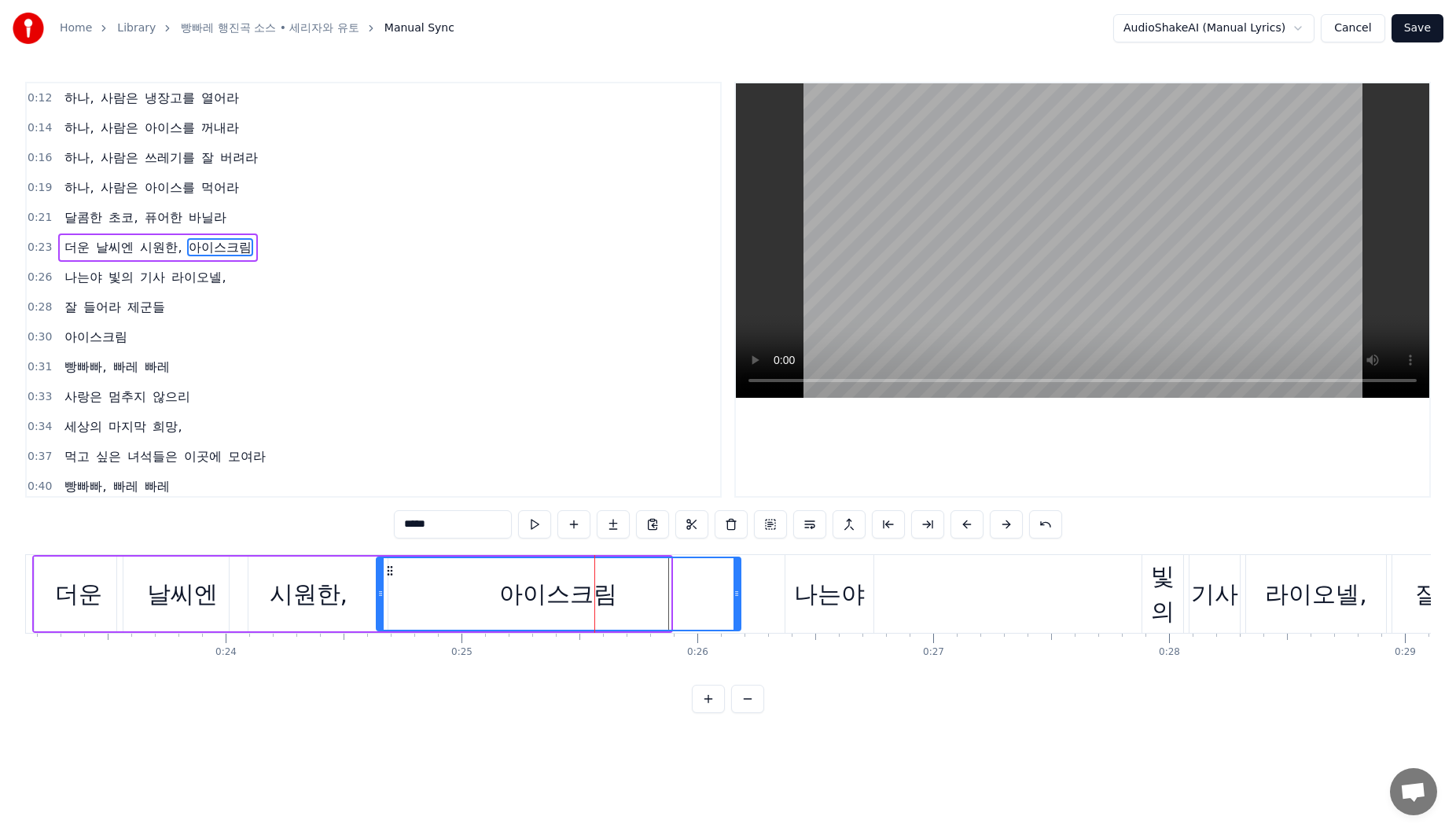
drag, startPoint x: 668, startPoint y: 597, endPoint x: 738, endPoint y: 606, distance: 70.6
click at [738, 606] on div at bounding box center [736, 594] width 6 height 72
drag, startPoint x: 380, startPoint y: 593, endPoint x: 414, endPoint y: 594, distance: 34.0
click at [414, 594] on icon at bounding box center [413, 593] width 6 height 13
drag, startPoint x: 414, startPoint y: 595, endPoint x: 403, endPoint y: 597, distance: 11.2
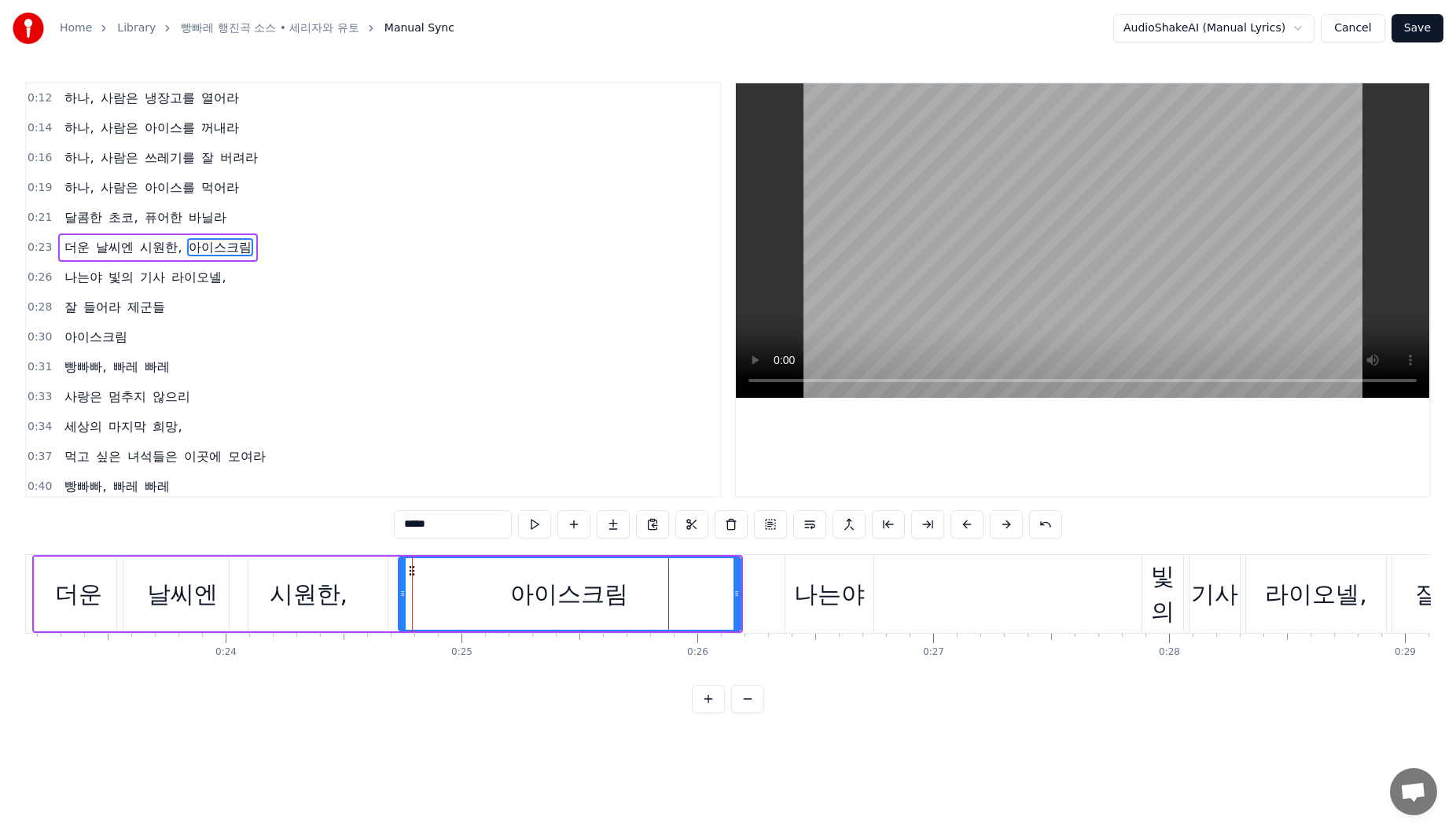
click at [403, 597] on icon at bounding box center [402, 593] width 6 height 13
click at [350, 603] on div "시원한," at bounding box center [308, 594] width 158 height 75
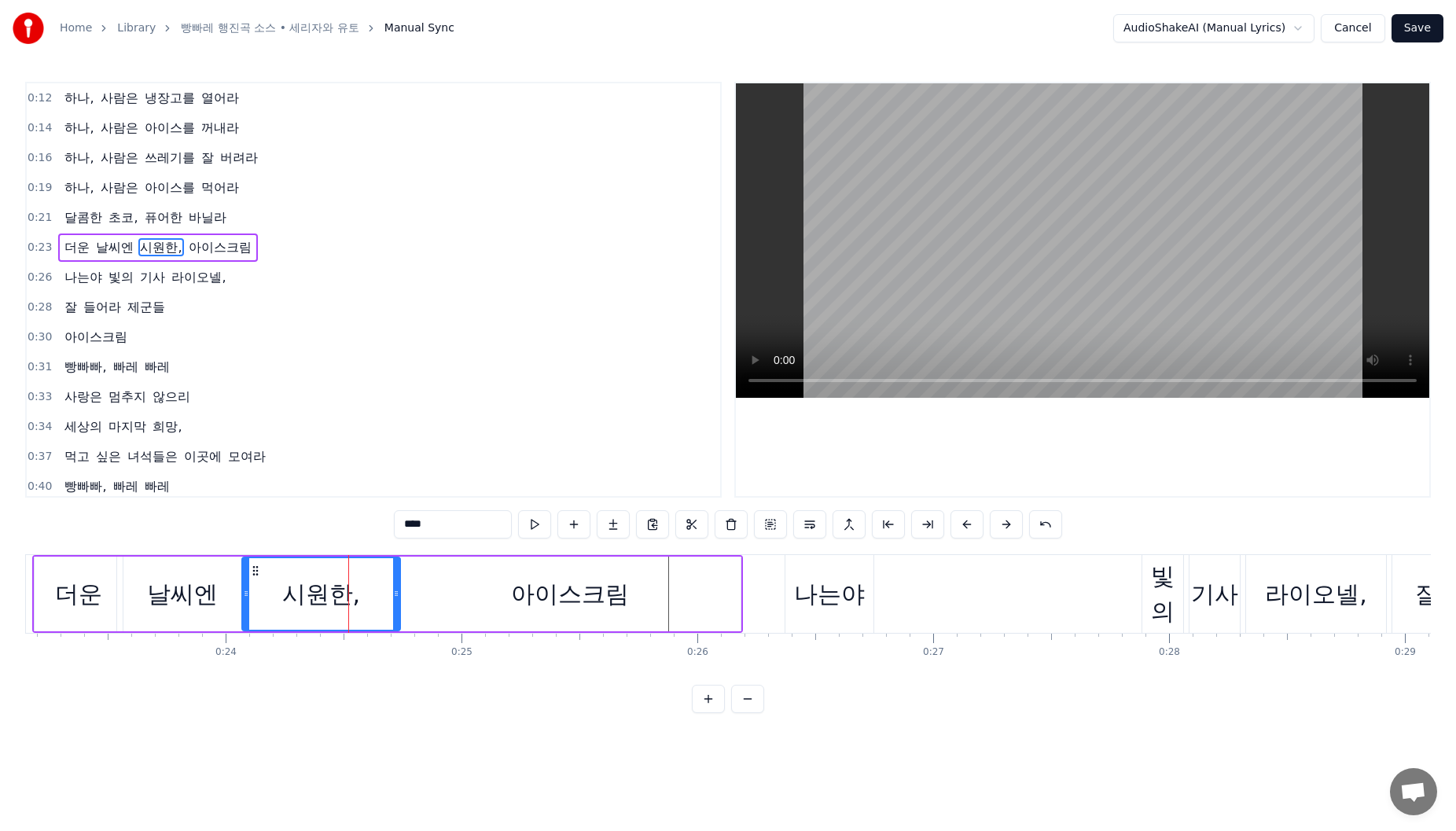
drag, startPoint x: 246, startPoint y: 573, endPoint x: 258, endPoint y: 574, distance: 12.0
click at [258, 574] on icon at bounding box center [255, 571] width 13 height 13
click at [148, 569] on div "날씨엔" at bounding box center [182, 594] width 130 height 75
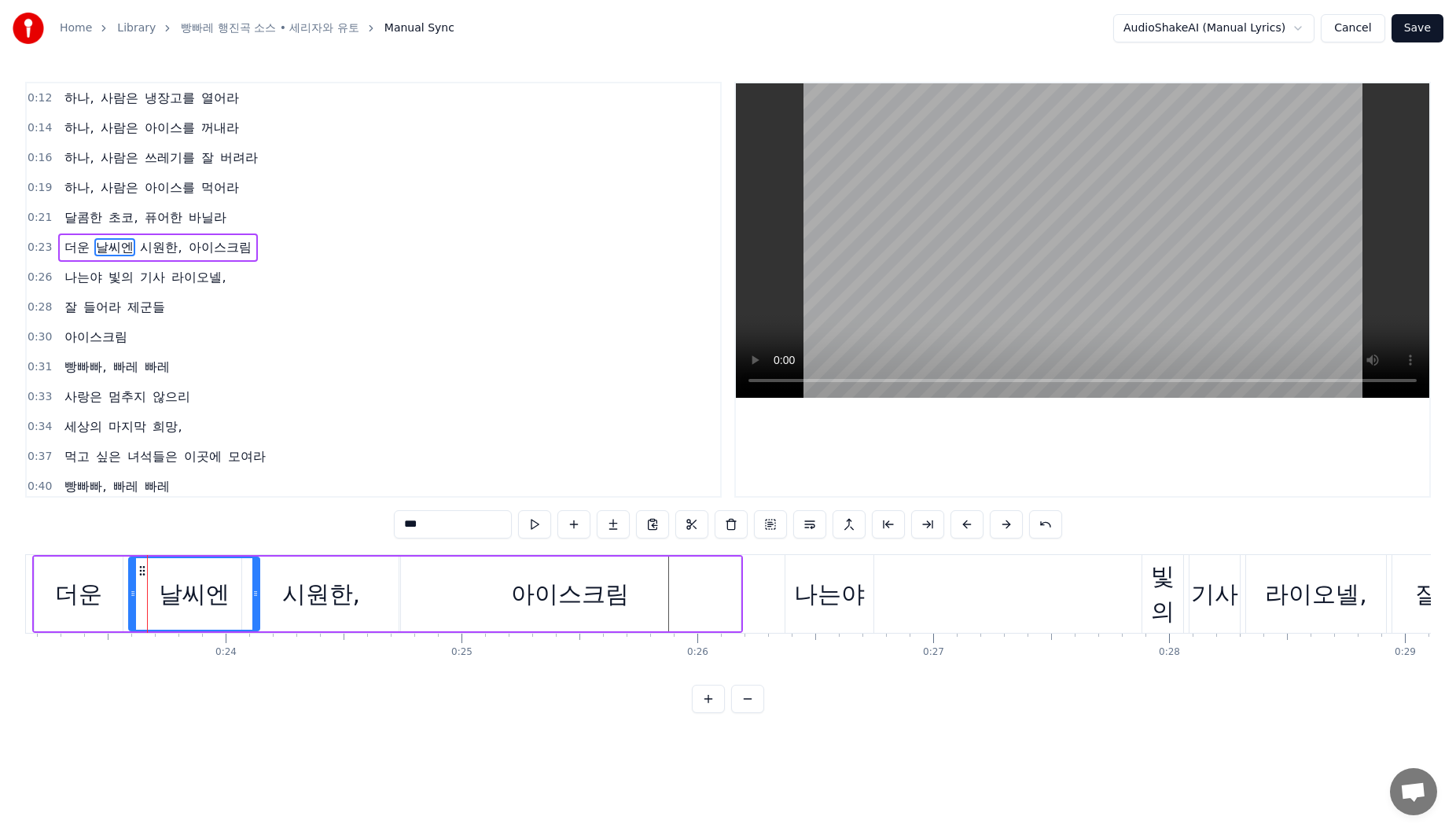
drag, startPoint x: 134, startPoint y: 572, endPoint x: 146, endPoint y: 573, distance: 12.0
click at [146, 573] on icon at bounding box center [142, 571] width 13 height 13
click at [791, 603] on div "나는야" at bounding box center [829, 594] width 88 height 78
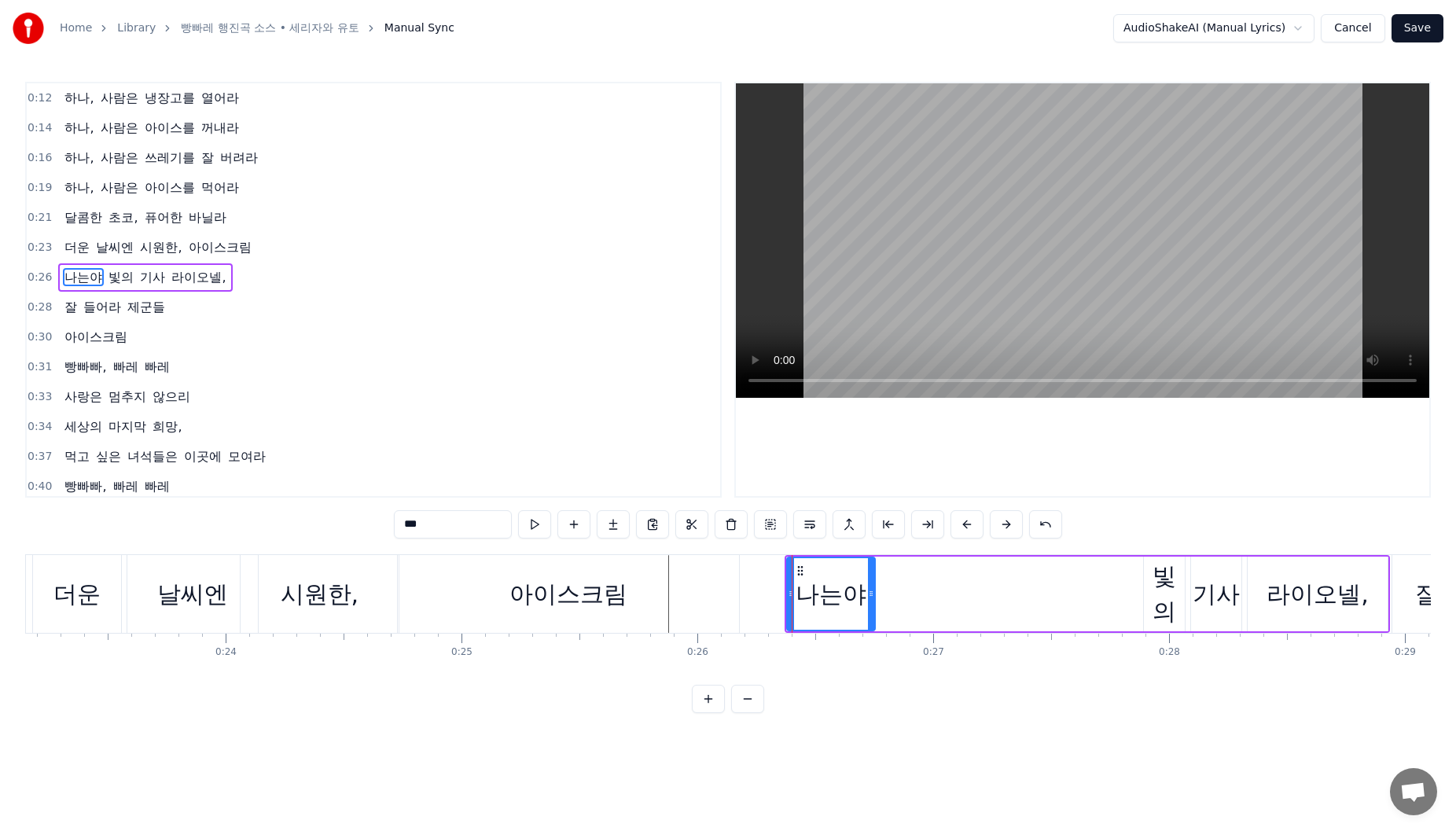
click at [666, 614] on div "아이스크림" at bounding box center [568, 594] width 341 height 78
type input "*****"
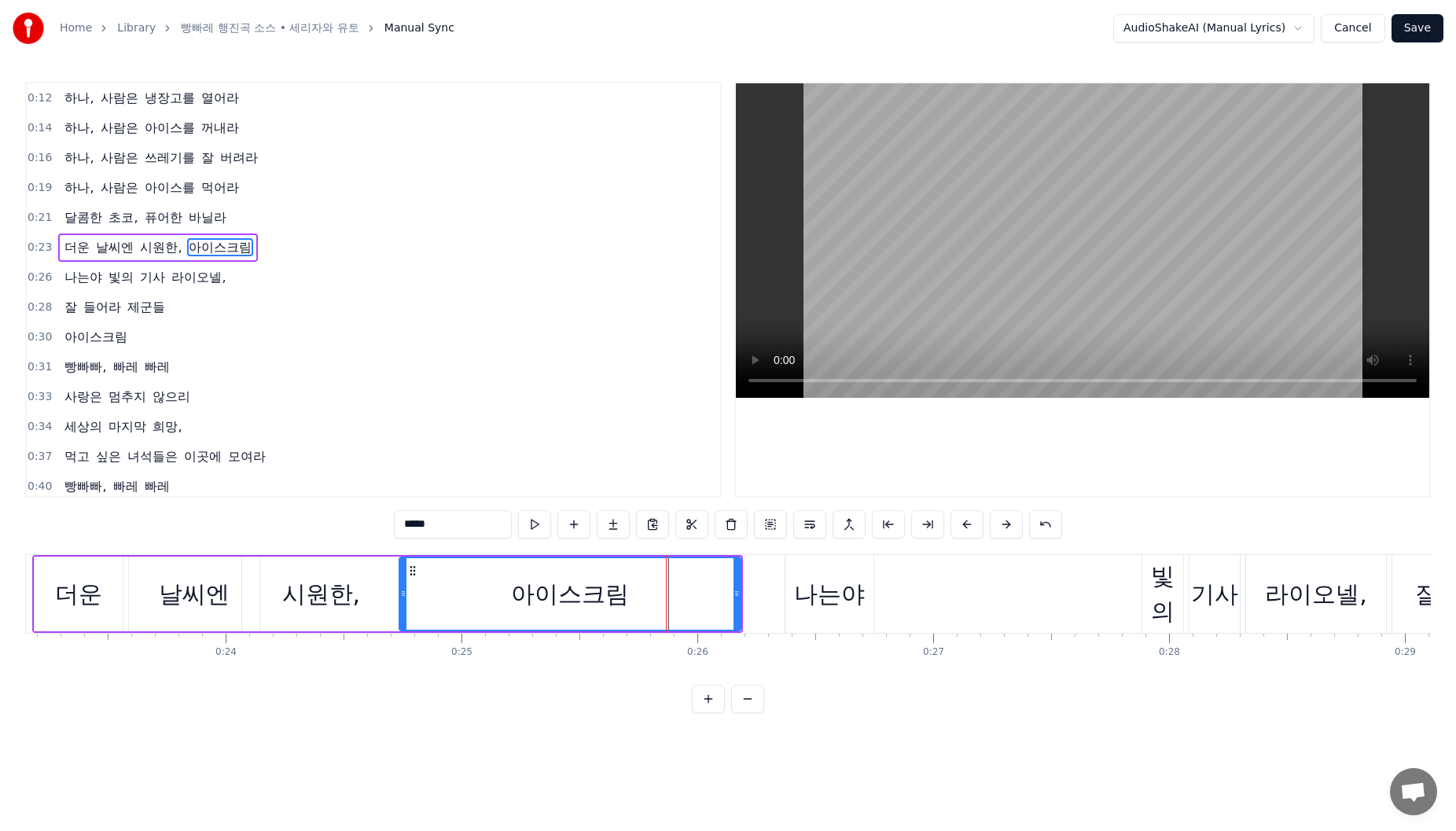
click at [428, 595] on div "아이스크림" at bounding box center [570, 594] width 340 height 72
click at [544, 528] on button at bounding box center [534, 524] width 33 height 28
click at [747, 665] on div "하나, 사람은 냉장고를 열어라 하나, 사람은 아이스를 꺼내라 하나, 사람은 쓰레기를 잘 버려라 하나, 사람은 아이스를 먹어라 달콤한 초코, 퓨…" at bounding box center [728, 613] width 1406 height 118
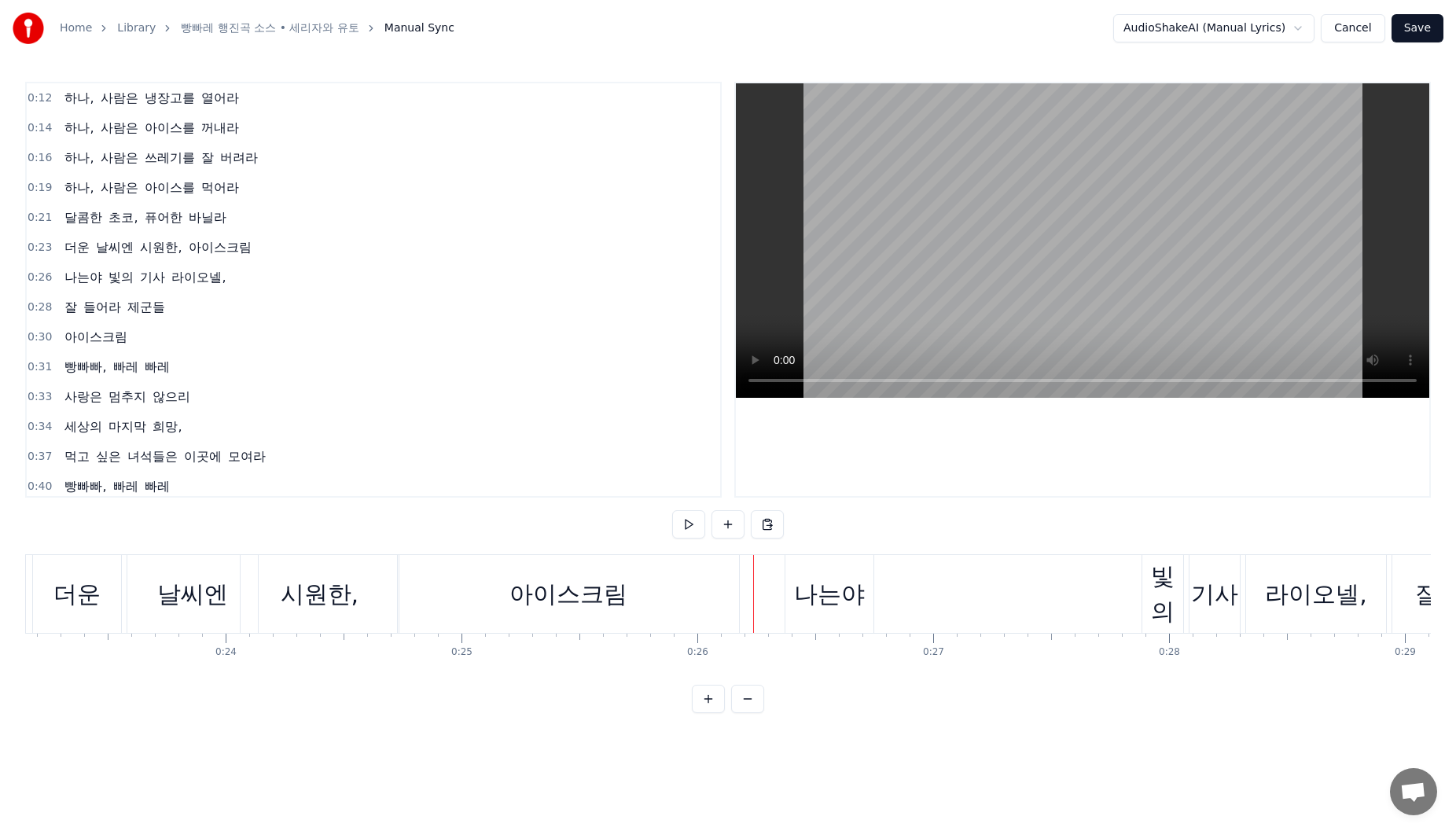
scroll to position [0, 5535]
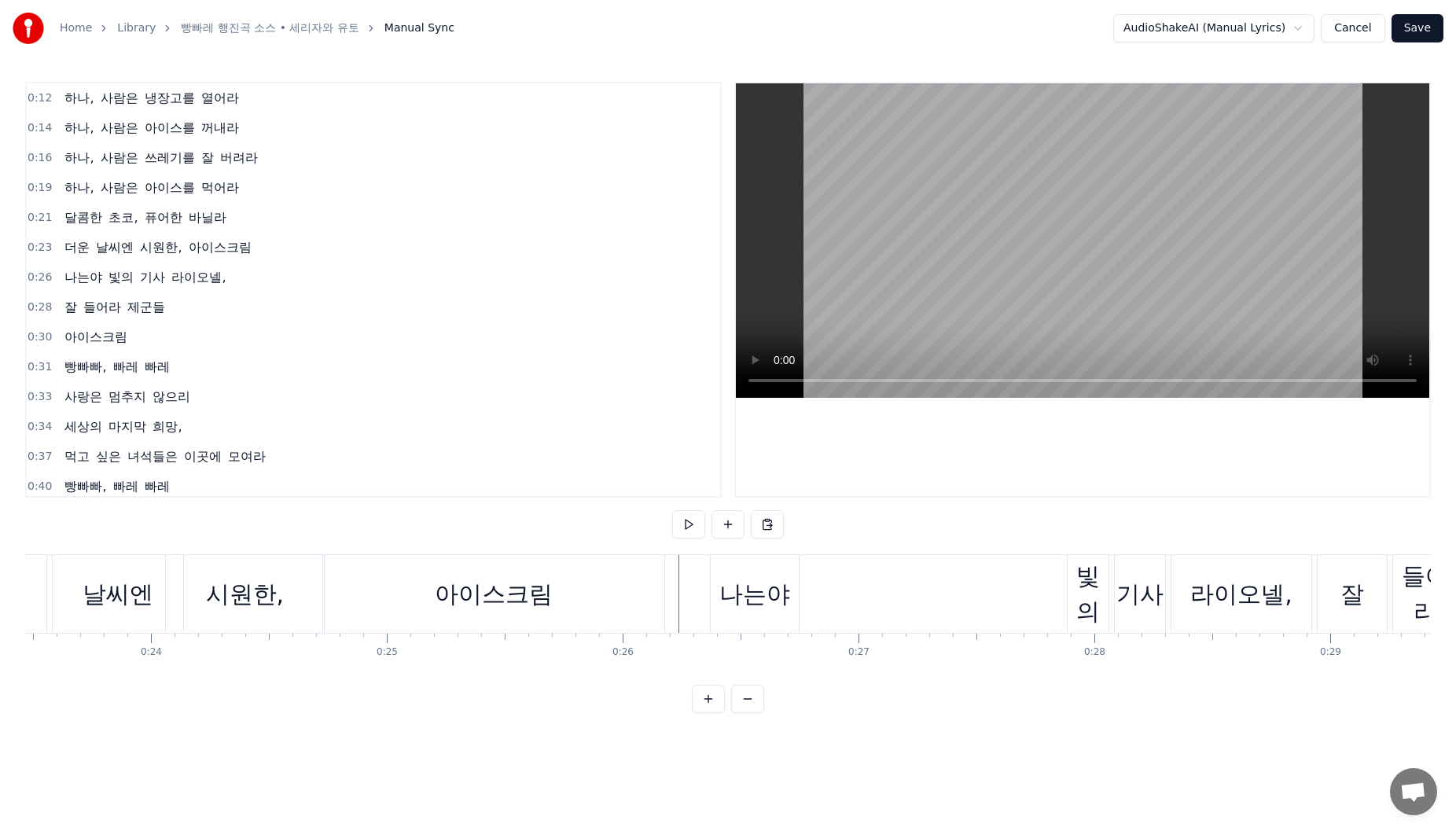
click at [719, 585] on div "나는야" at bounding box center [754, 594] width 71 height 35
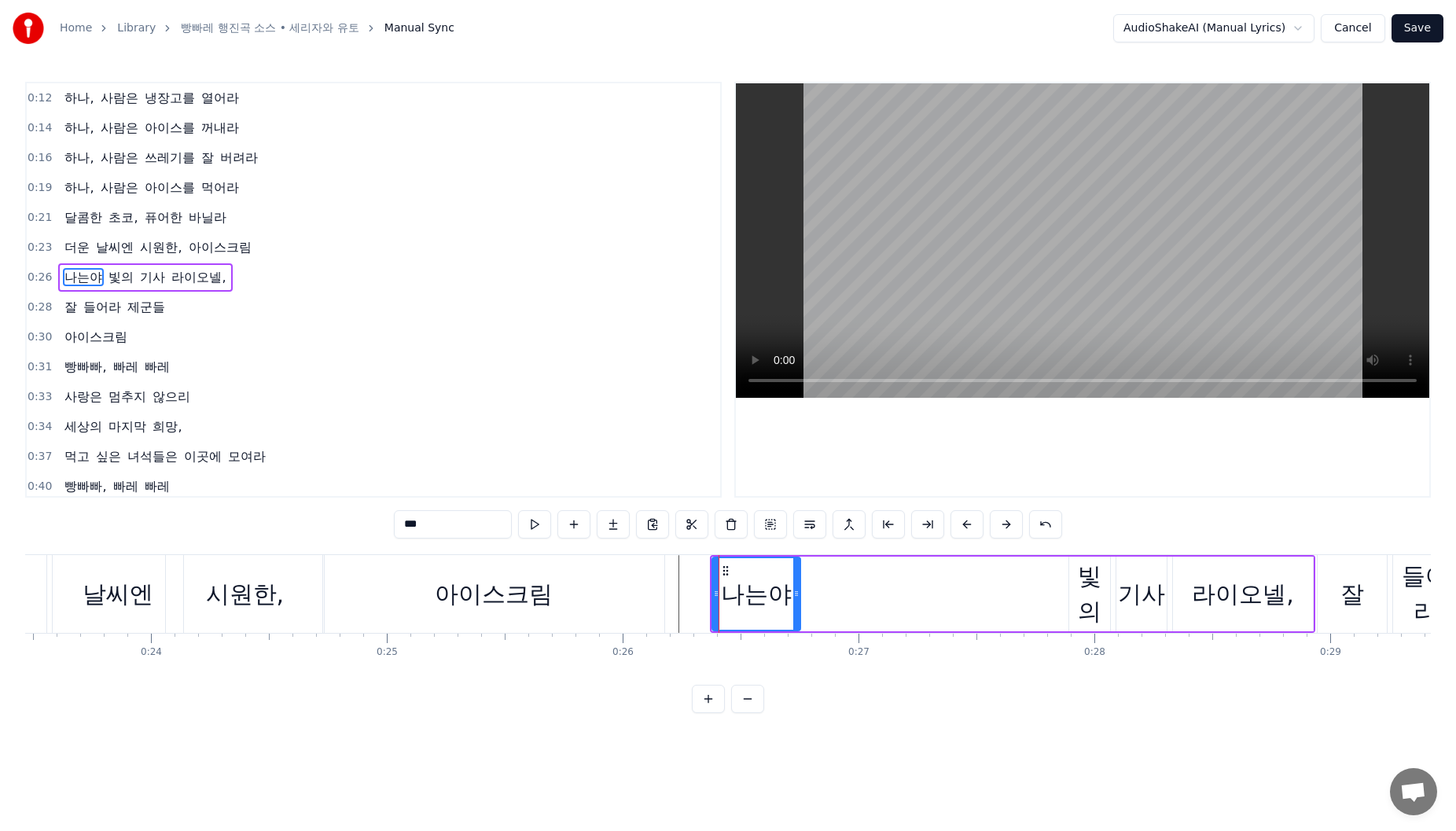
click at [1109, 606] on div "빛의" at bounding box center [1089, 594] width 41 height 71
type input "**"
drag, startPoint x: 1081, startPoint y: 572, endPoint x: 823, endPoint y: 580, distance: 258.1
click at [823, 580] on div "빛의" at bounding box center [832, 594] width 40 height 72
click at [831, 568] on icon at bounding box center [830, 571] width 13 height 13
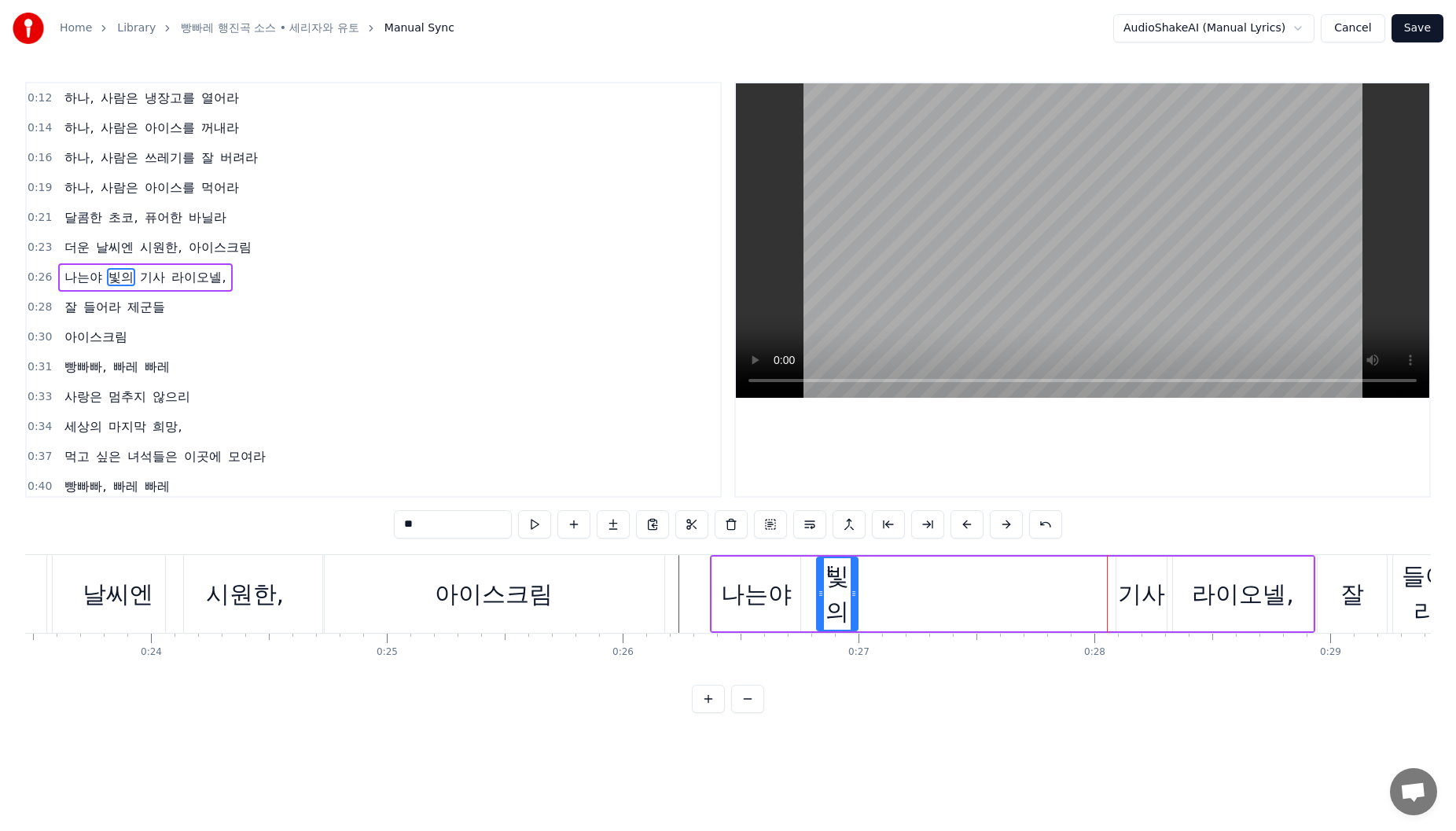
click at [806, 609] on div "나는야 빛의 기사 [PERSON_NAME]," at bounding box center [1013, 594] width 605 height 78
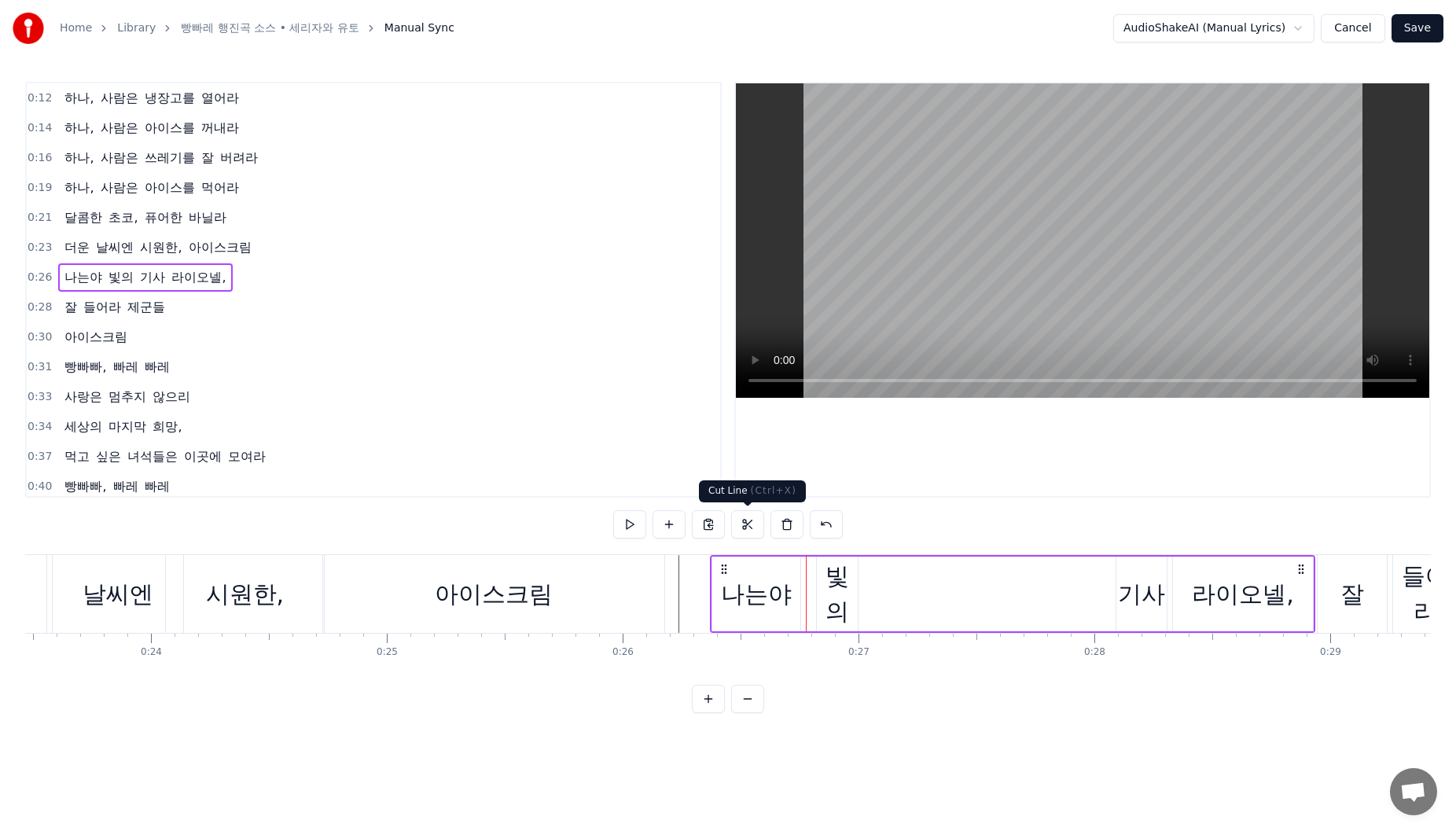
click at [745, 525] on button at bounding box center [747, 524] width 33 height 28
click at [747, 525] on button at bounding box center [747, 524] width 33 height 28
click at [751, 528] on button at bounding box center [747, 524] width 33 height 28
click at [847, 584] on div "빛의" at bounding box center [837, 594] width 41 height 71
click at [902, 588] on div "나는야 빛의 기사 [PERSON_NAME]," at bounding box center [1013, 594] width 605 height 78
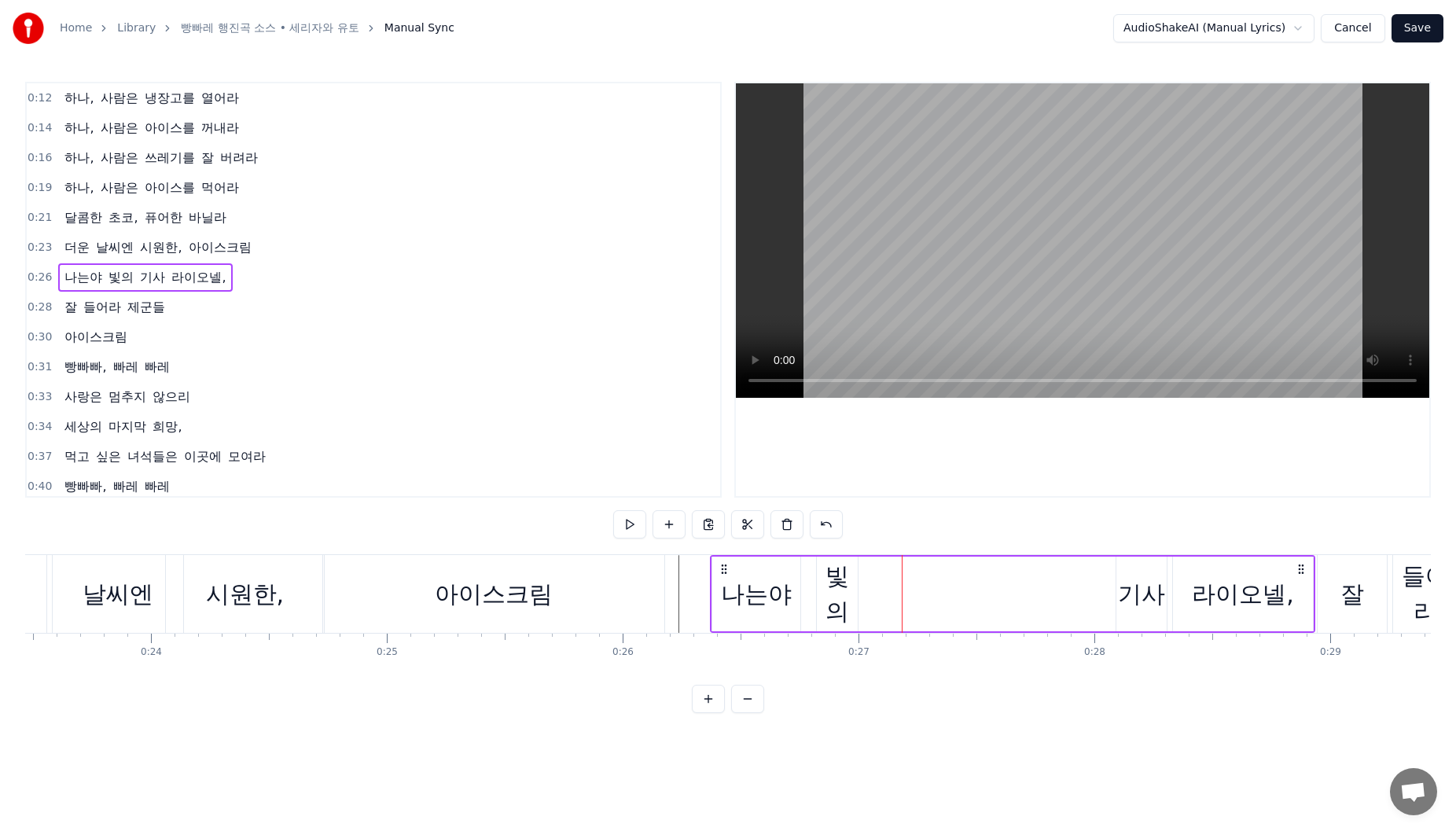
click at [847, 597] on div "빛의" at bounding box center [837, 594] width 41 height 71
drag, startPoint x: 855, startPoint y: 601, endPoint x: 879, endPoint y: 599, distance: 24.1
click at [879, 599] on div at bounding box center [878, 594] width 6 height 72
click at [1164, 594] on div "기사" at bounding box center [1141, 594] width 47 height 35
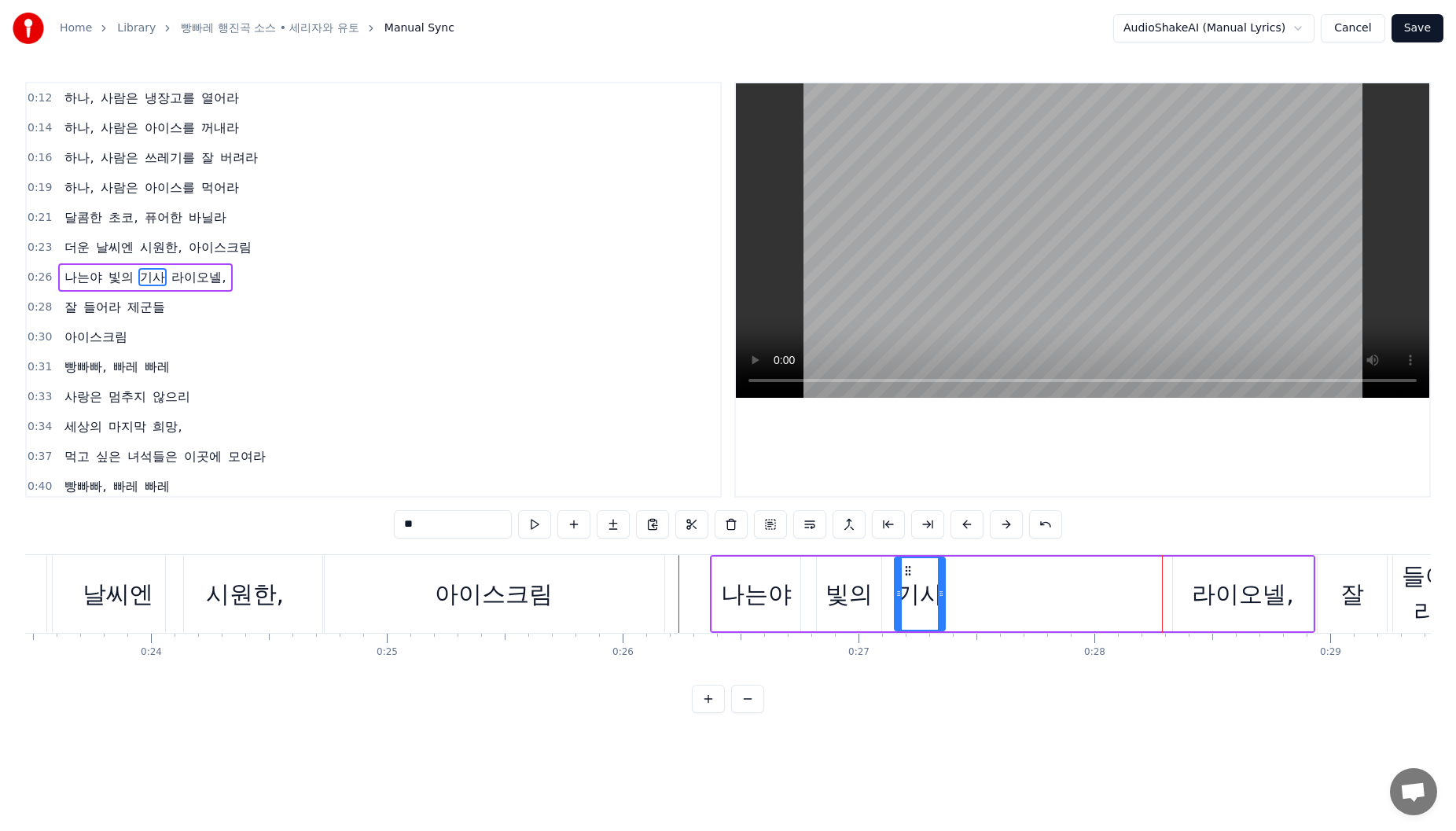
drag, startPoint x: 1132, startPoint y: 573, endPoint x: 909, endPoint y: 585, distance: 223.3
click at [909, 584] on div "기사" at bounding box center [920, 594] width 49 height 72
drag, startPoint x: 939, startPoint y: 588, endPoint x: 952, endPoint y: 588, distance: 13.0
click at [952, 588] on icon at bounding box center [953, 593] width 6 height 13
click at [1198, 579] on div "라이오넬," at bounding box center [1243, 594] width 103 height 35
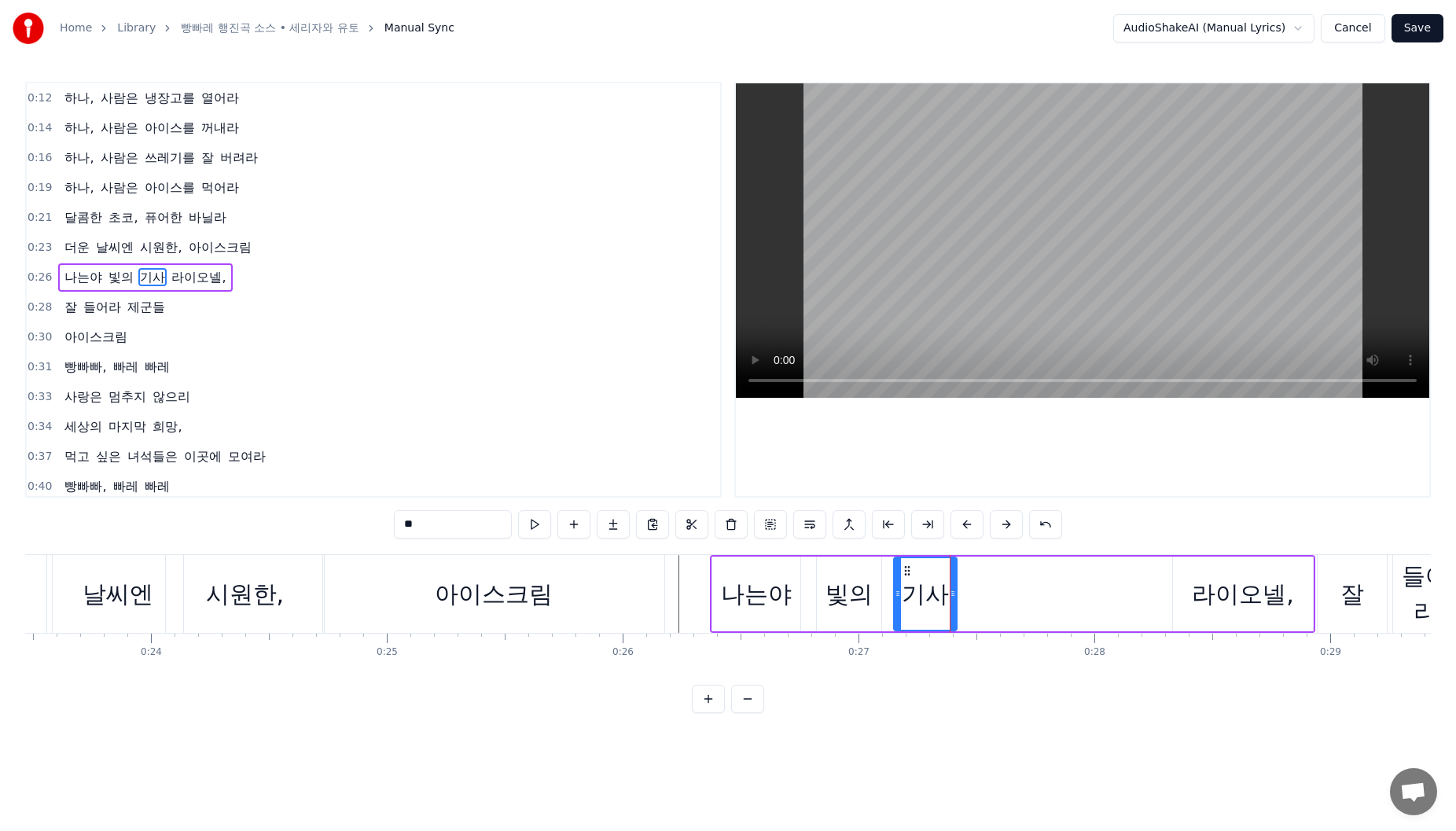
type input "*****"
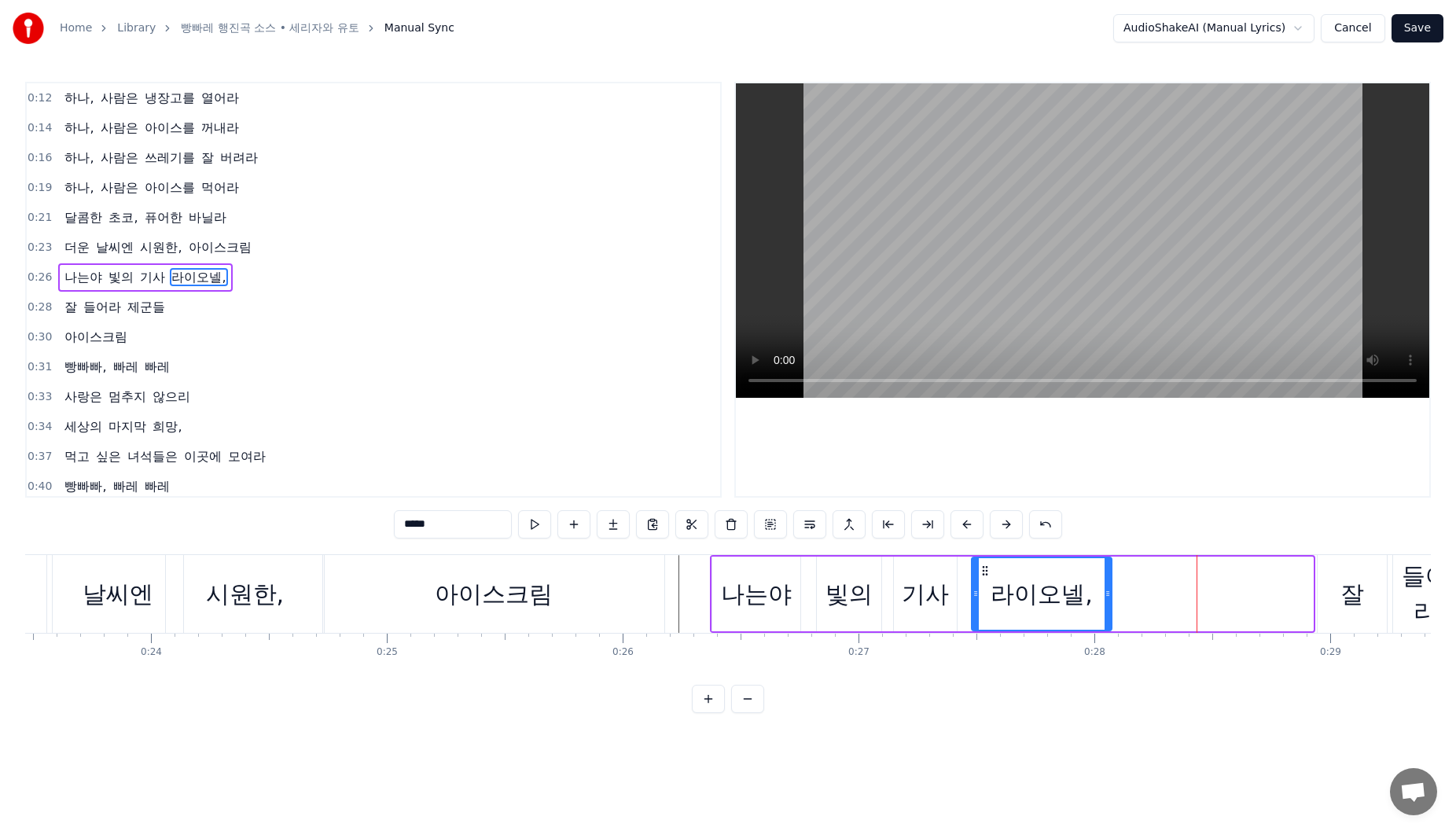
drag, startPoint x: 1183, startPoint y: 573, endPoint x: 1105, endPoint y: 594, distance: 80.8
click at [981, 587] on div "라이오넬," at bounding box center [1041, 594] width 139 height 72
drag, startPoint x: 1110, startPoint y: 594, endPoint x: 1122, endPoint y: 595, distance: 12.0
click at [1120, 595] on icon at bounding box center [1115, 593] width 6 height 13
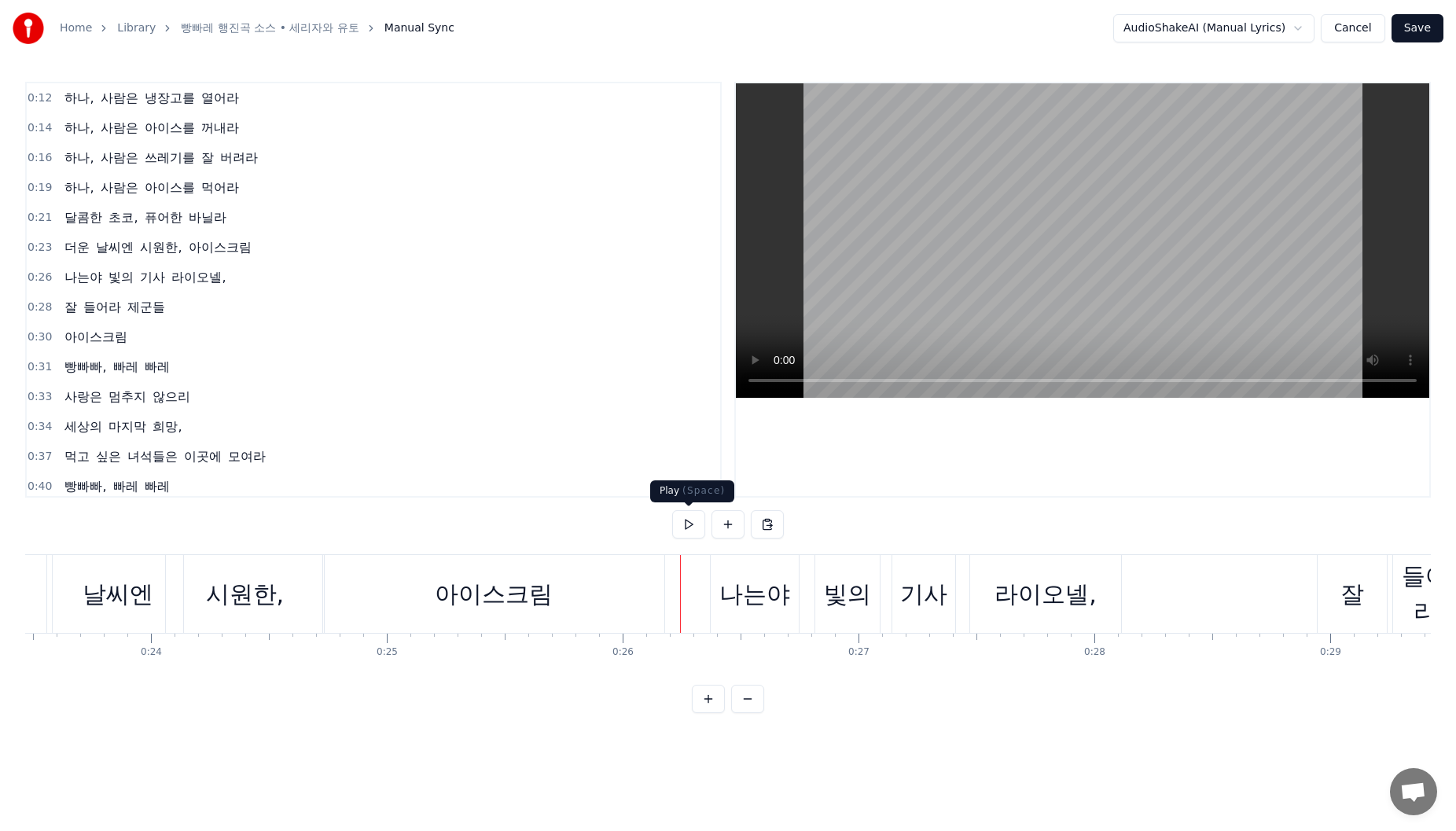
click at [692, 516] on button at bounding box center [689, 524] width 33 height 28
click at [691, 519] on button at bounding box center [689, 524] width 33 height 28
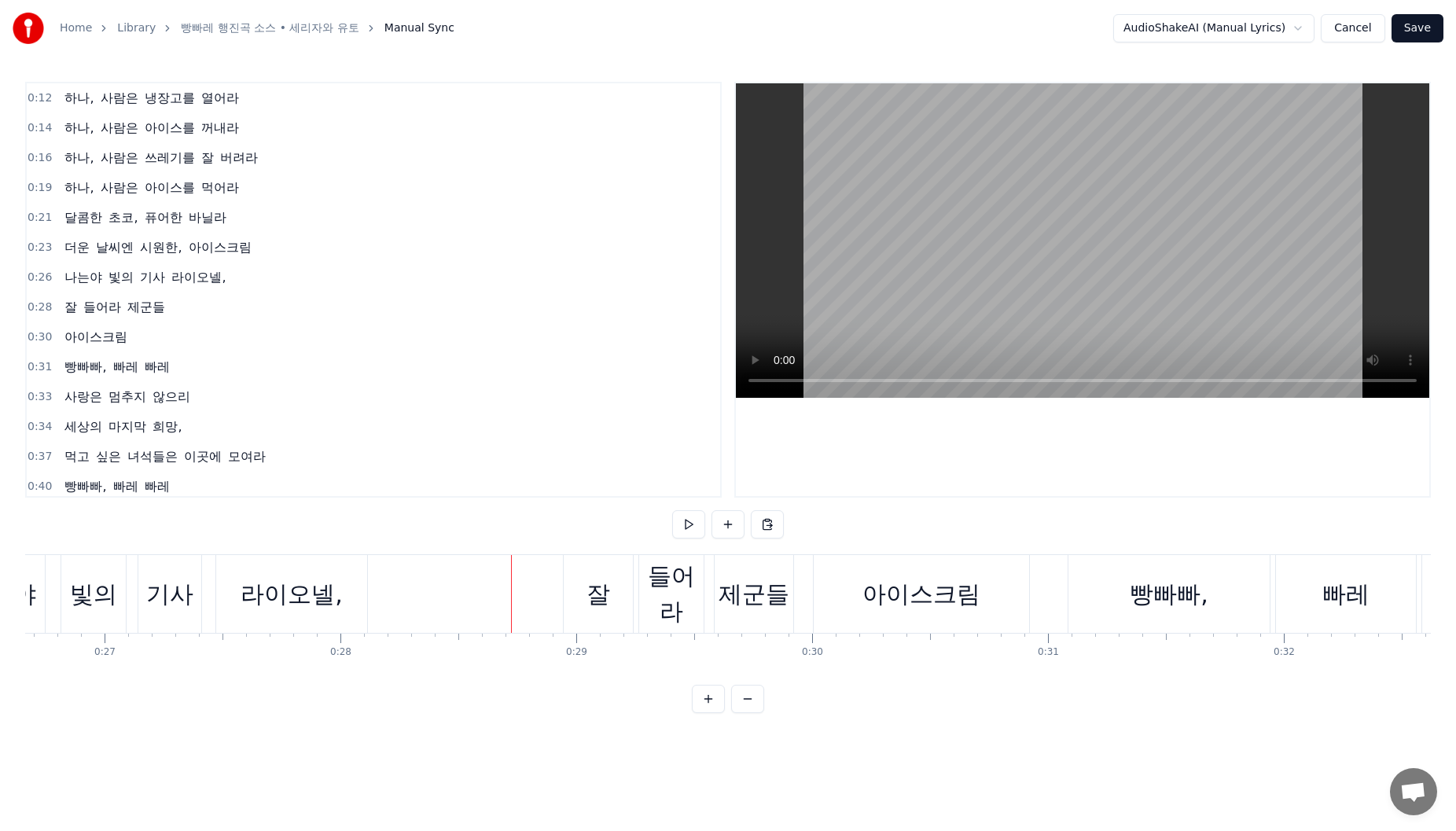
scroll to position [0, 6206]
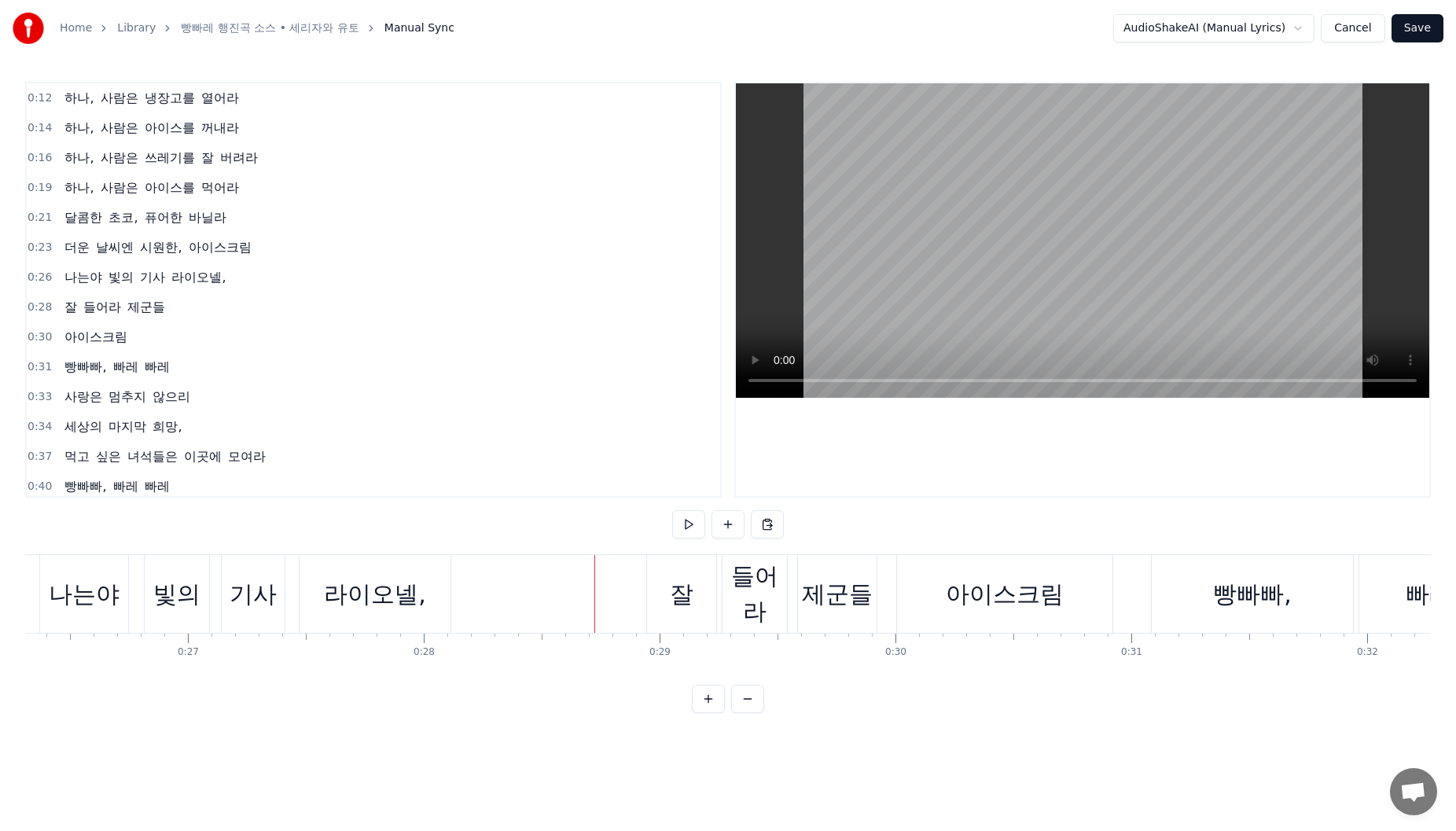
click at [684, 615] on div "잘" at bounding box center [682, 594] width 69 height 78
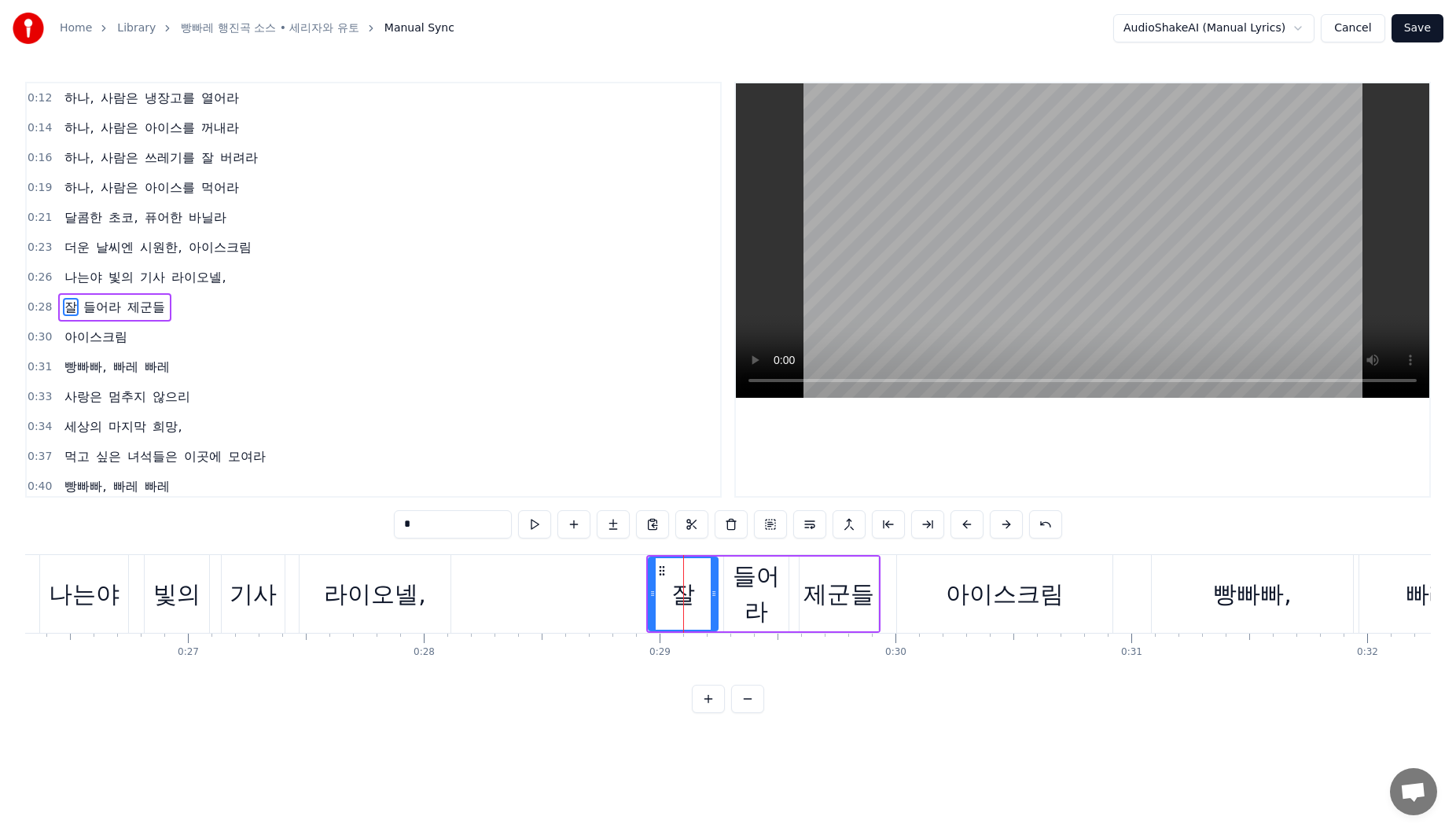
scroll to position [17, 0]
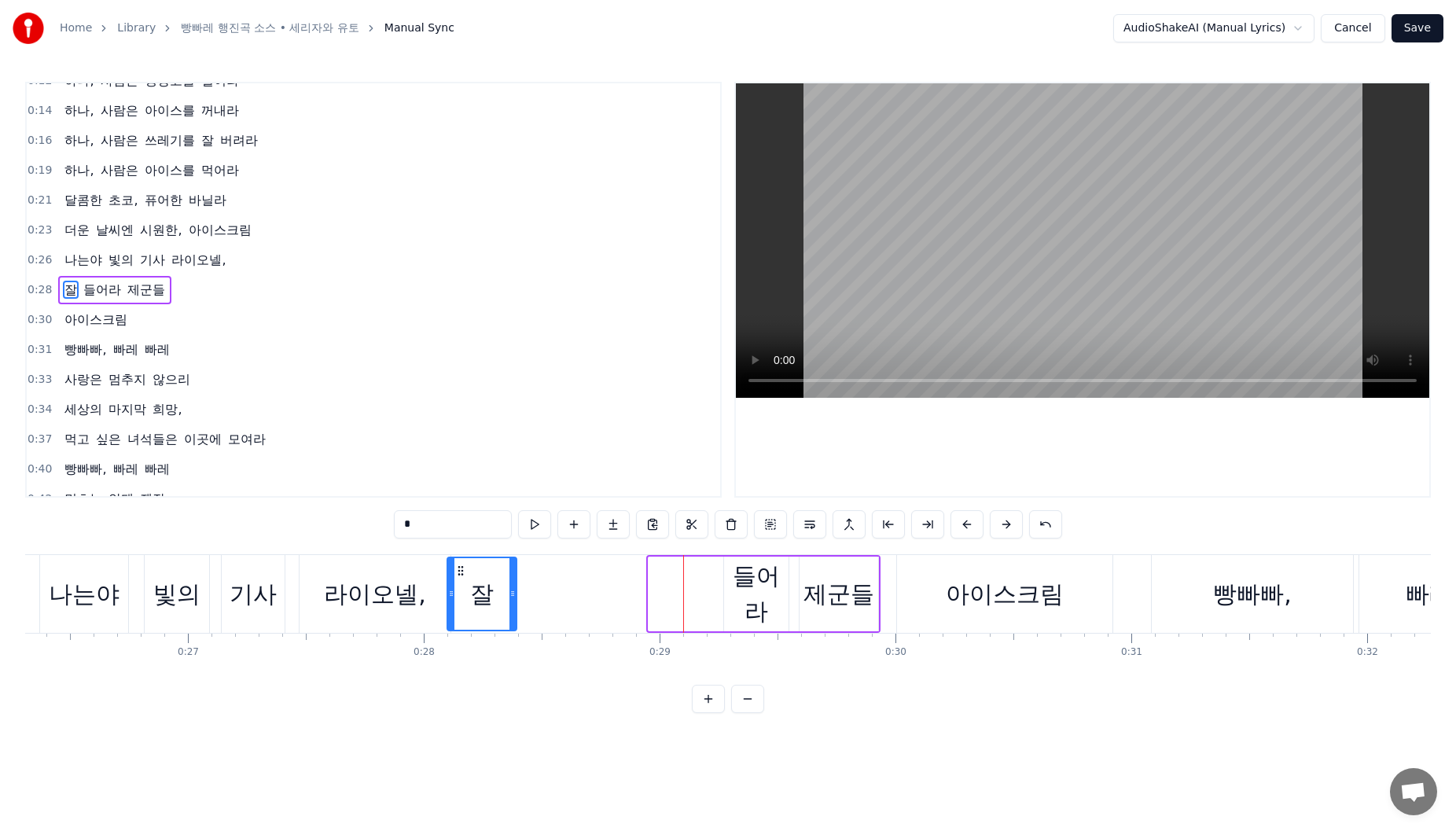
drag, startPoint x: 662, startPoint y: 567, endPoint x: 460, endPoint y: 582, distance: 202.6
click at [460, 582] on div "잘" at bounding box center [482, 594] width 67 height 72
click at [736, 573] on div "들어라" at bounding box center [756, 594] width 65 height 71
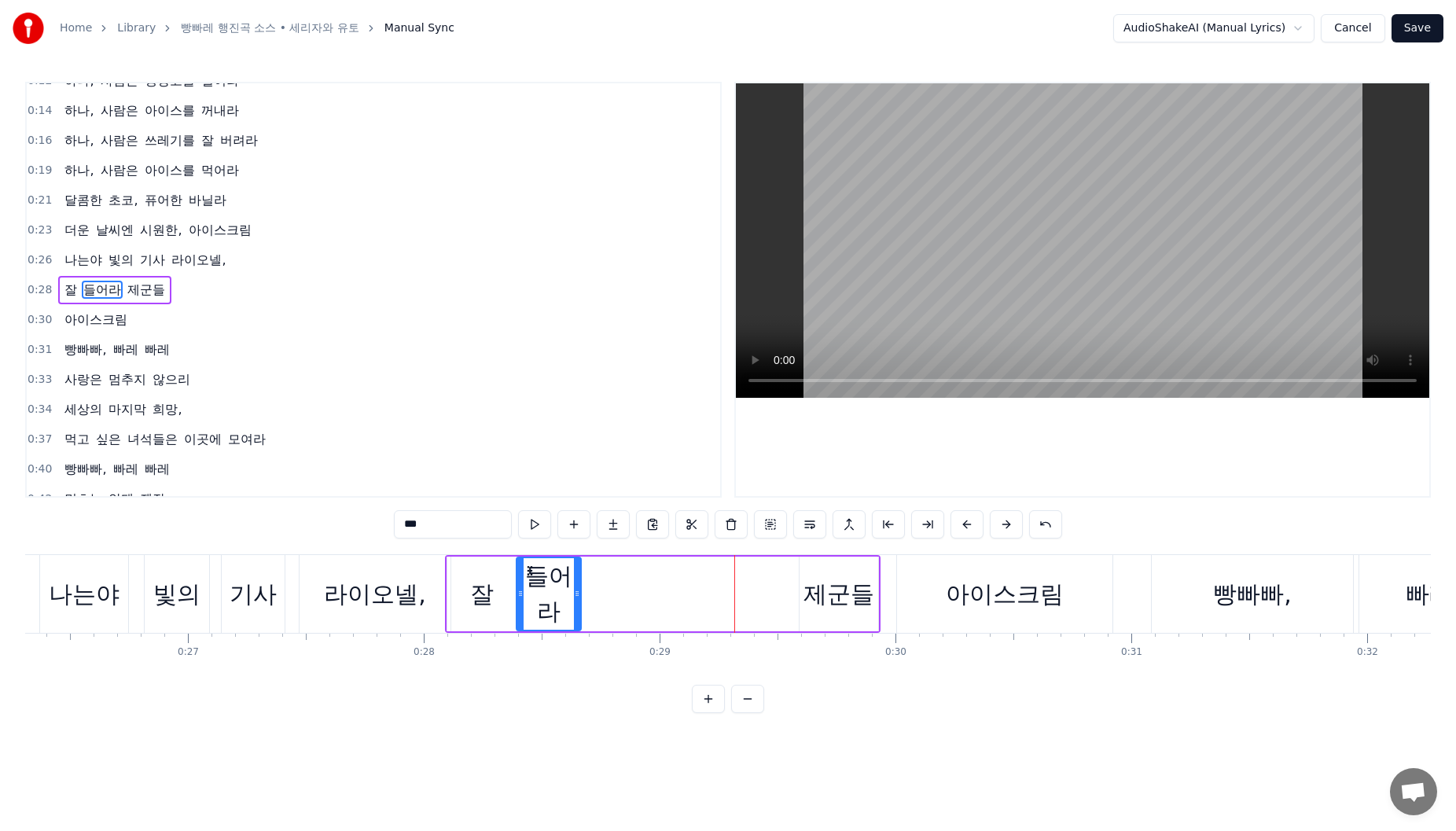
drag, startPoint x: 735, startPoint y: 571, endPoint x: 532, endPoint y: 595, distance: 204.4
click at [532, 595] on div "들어라" at bounding box center [548, 594] width 63 height 72
drag, startPoint x: 584, startPoint y: 600, endPoint x: 631, endPoint y: 601, distance: 47.0
click at [631, 601] on div at bounding box center [628, 594] width 6 height 72
click at [835, 574] on div "제군들" at bounding box center [839, 594] width 78 height 75
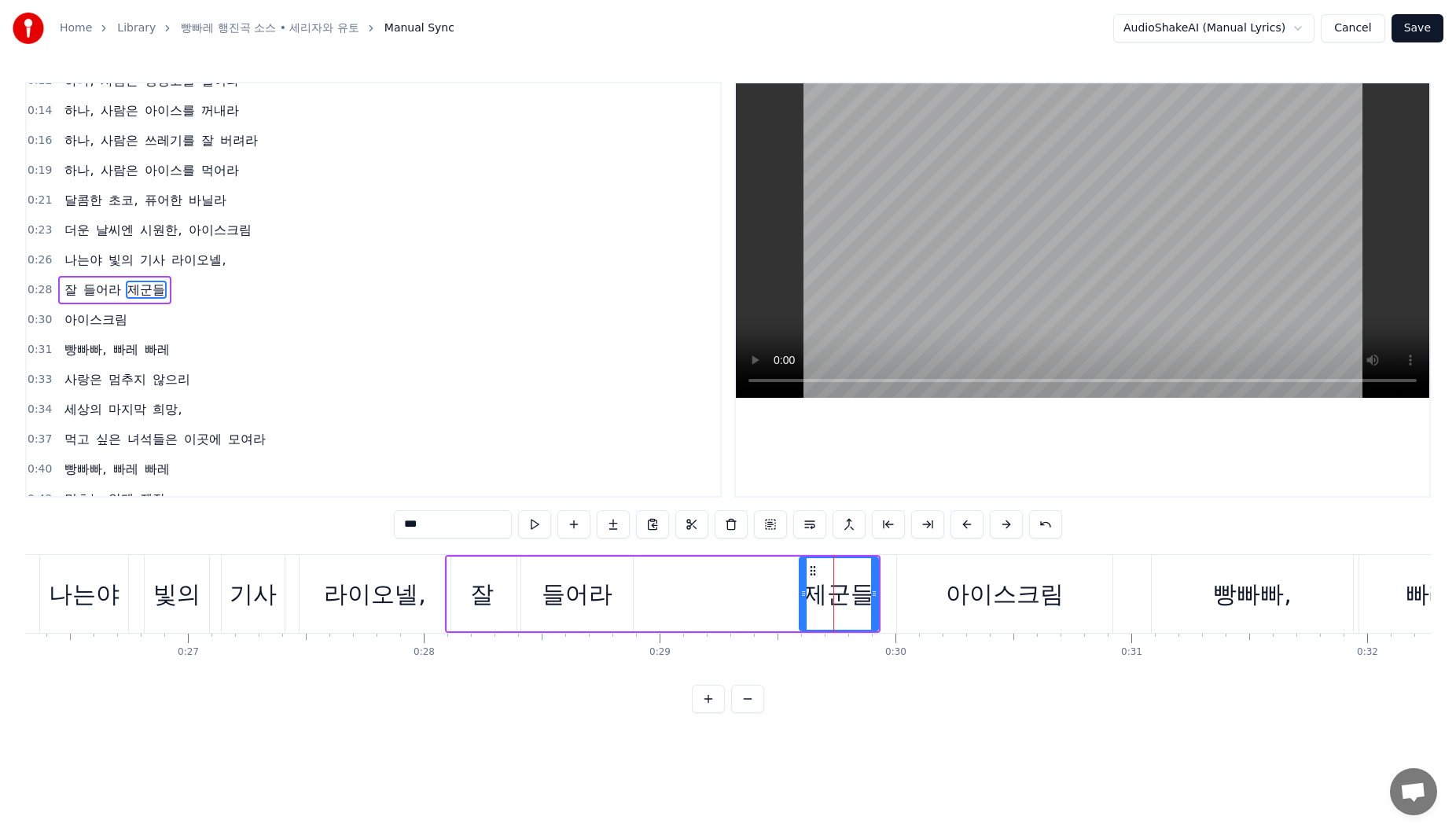
drag, startPoint x: 604, startPoint y: 597, endPoint x: 625, endPoint y: 597, distance: 21.0
click at [608, 597] on div "들어라" at bounding box center [577, 594] width 71 height 35
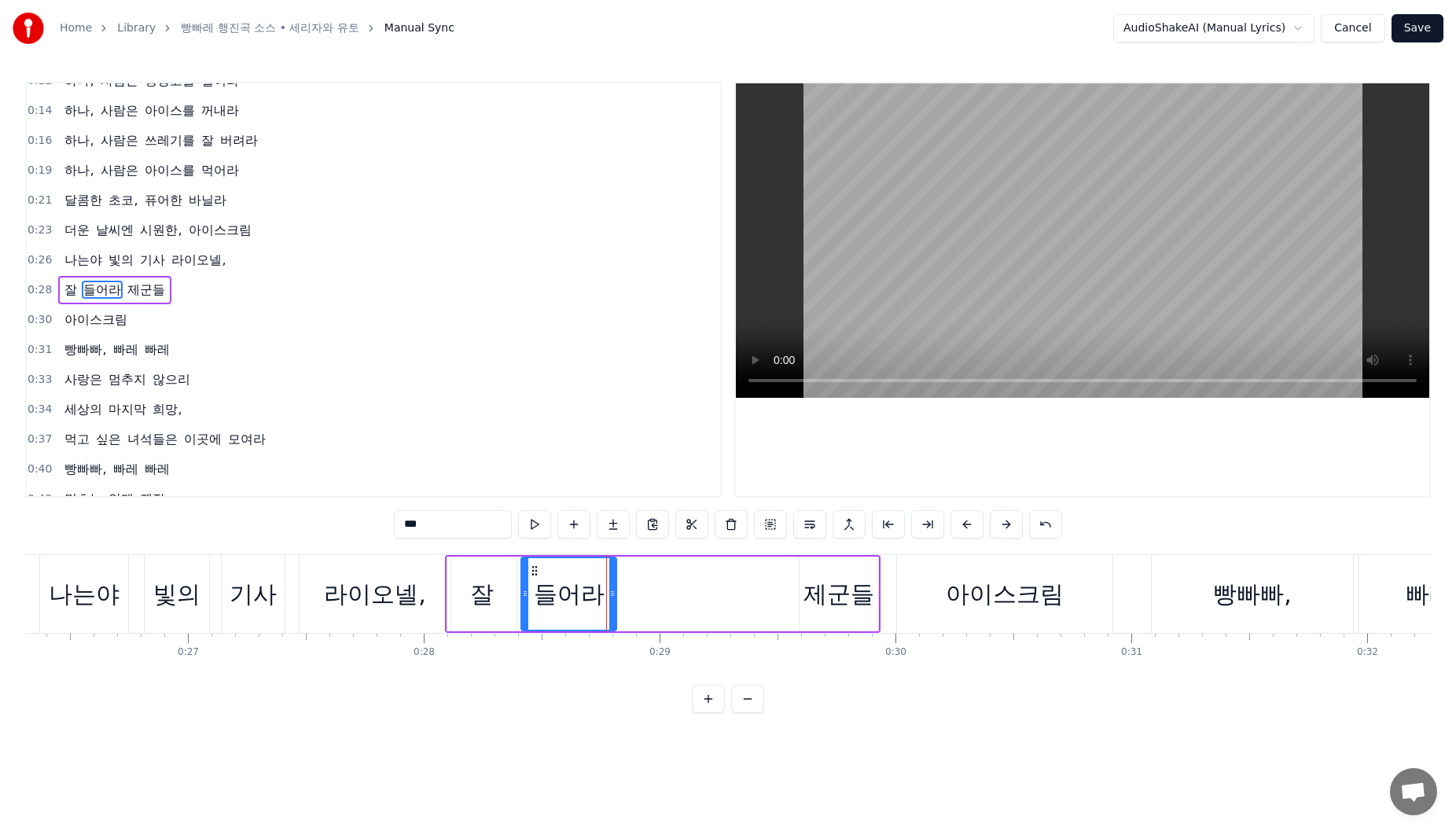
drag, startPoint x: 630, startPoint y: 596, endPoint x: 712, endPoint y: 596, distance: 82.0
click at [615, 596] on icon at bounding box center [612, 593] width 6 height 13
click at [826, 577] on div "제군들" at bounding box center [839, 594] width 71 height 35
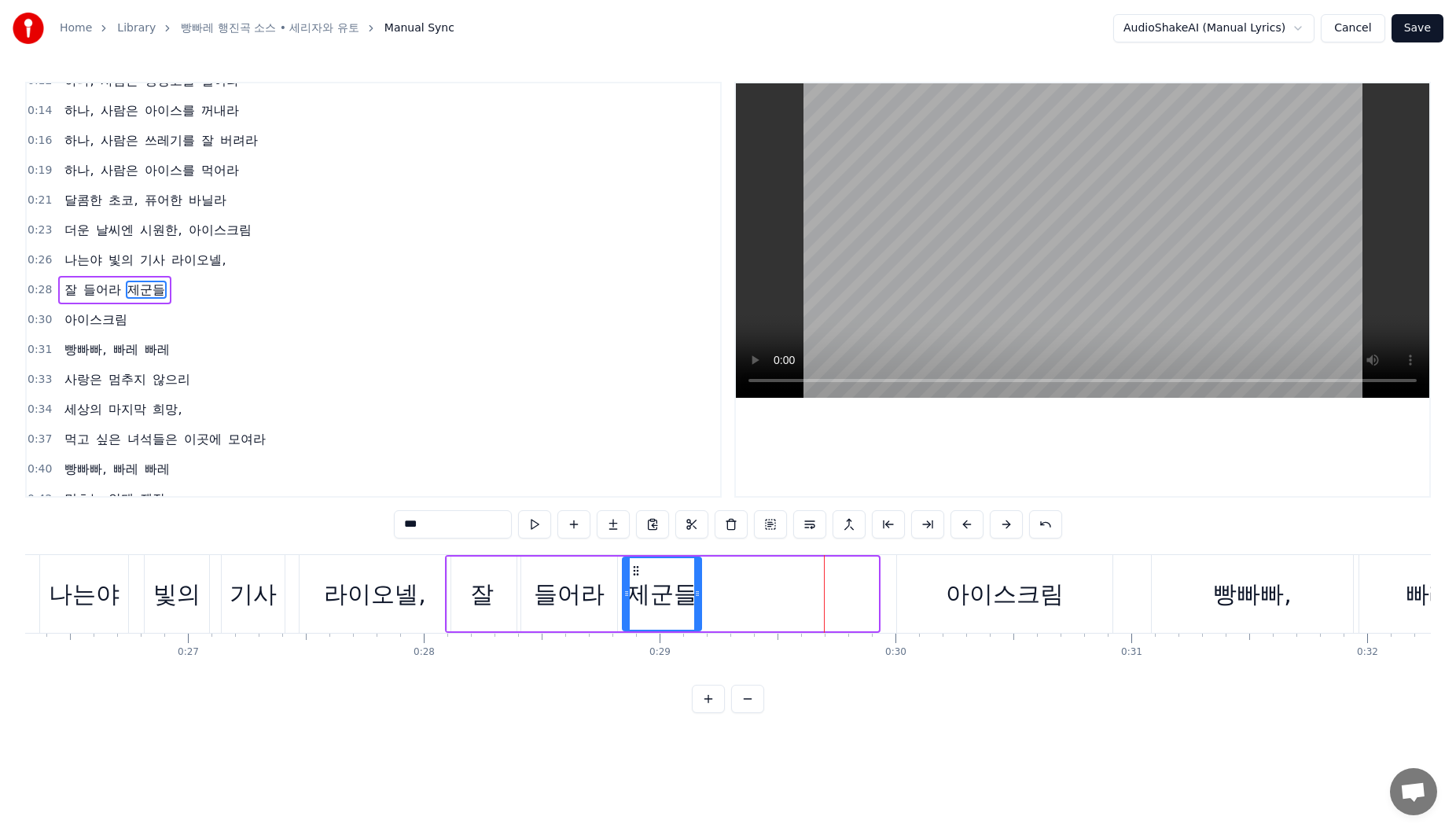
drag, startPoint x: 813, startPoint y: 572, endPoint x: 636, endPoint y: 593, distance: 178.2
click at [636, 593] on div "제군들" at bounding box center [661, 594] width 77 height 72
click at [1000, 584] on div "아이스크림" at bounding box center [1004, 594] width 118 height 35
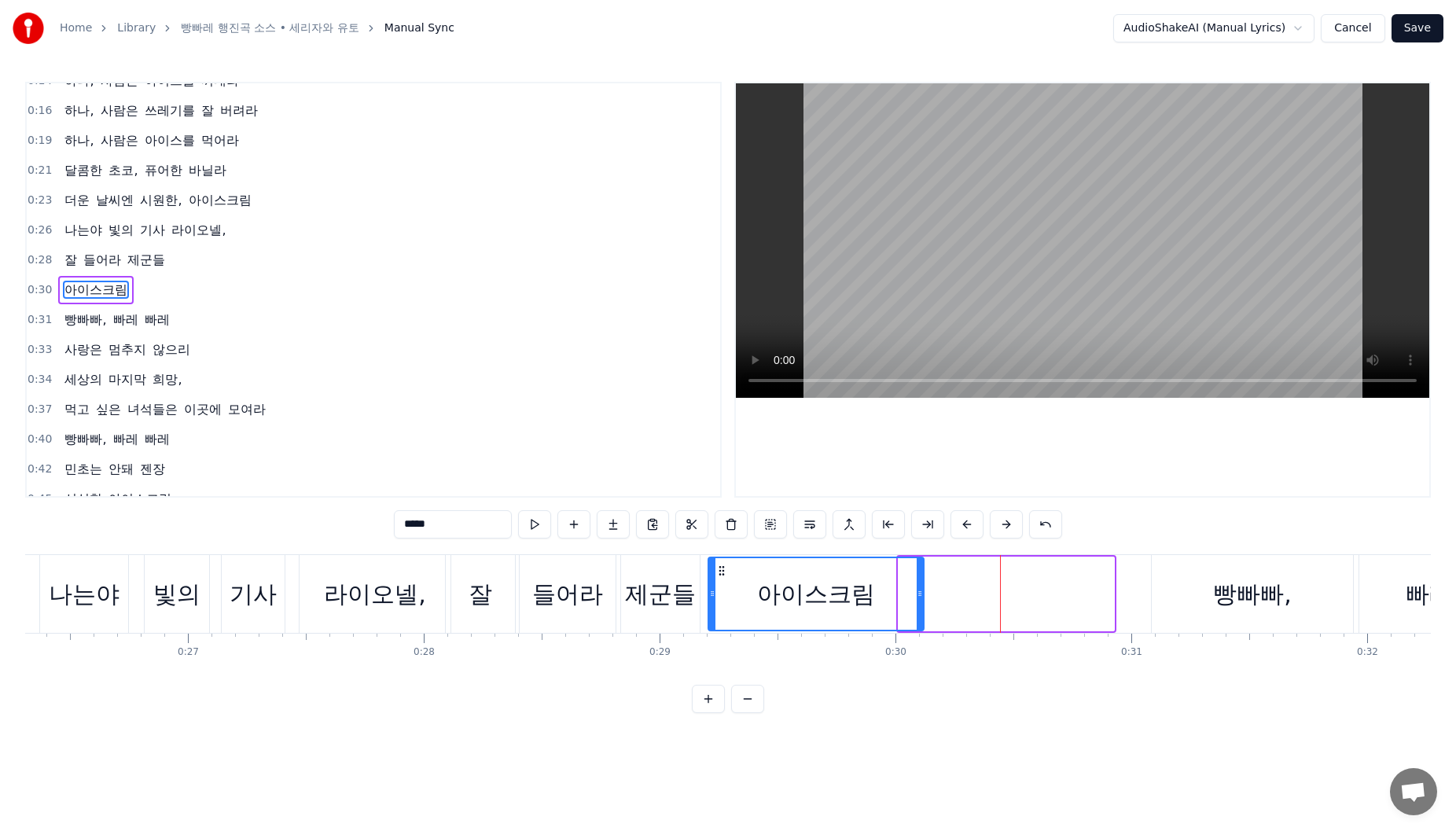
drag, startPoint x: 909, startPoint y: 572, endPoint x: 717, endPoint y: 580, distance: 192.2
click at [717, 580] on div "아이스크림" at bounding box center [816, 594] width 214 height 72
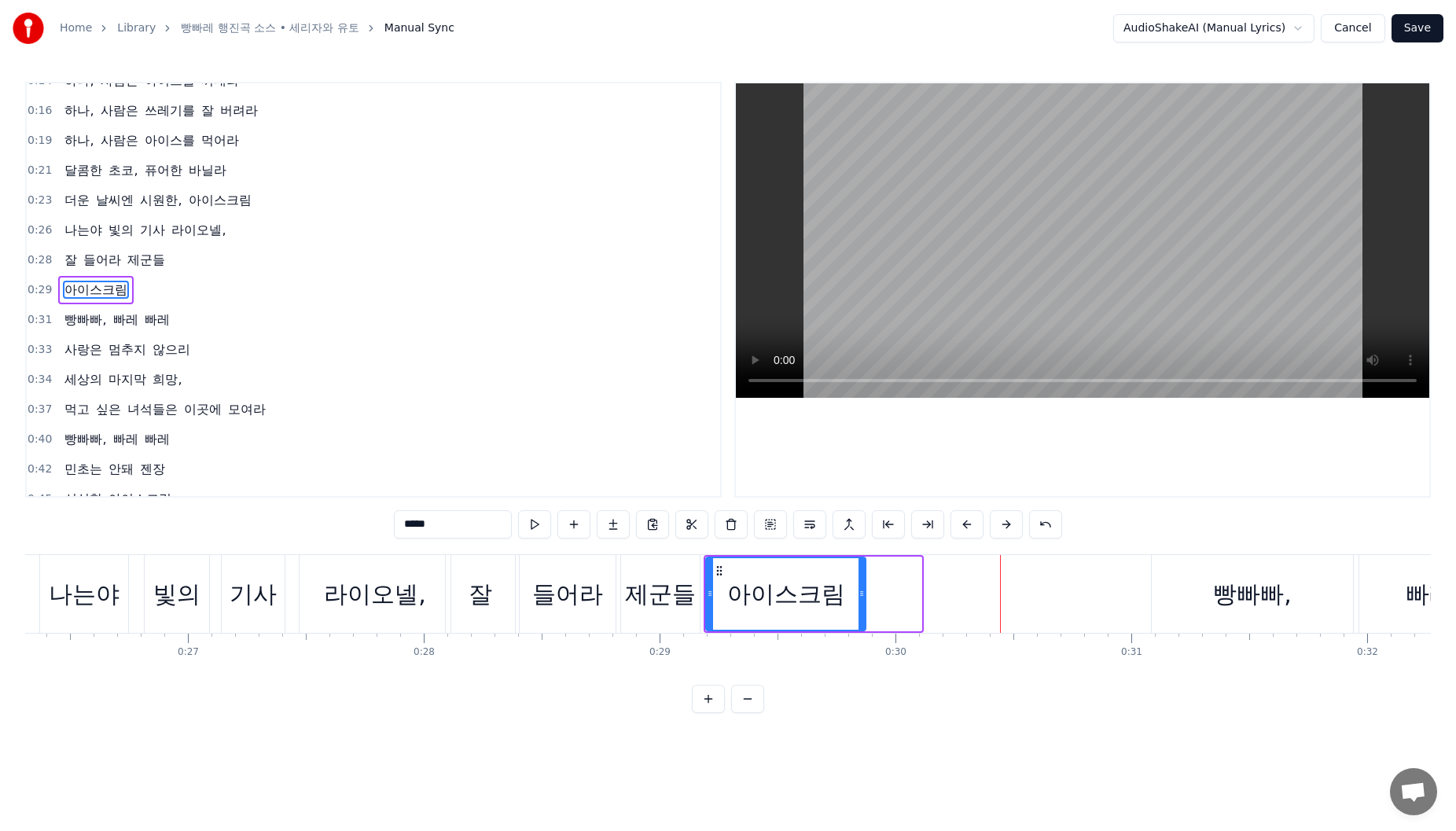
drag, startPoint x: 918, startPoint y: 598, endPoint x: 862, endPoint y: 598, distance: 56.0
click at [862, 598] on icon at bounding box center [861, 593] width 6 height 13
drag, startPoint x: 1228, startPoint y: 584, endPoint x: 1172, endPoint y: 581, distance: 56.1
click at [1222, 584] on div "빵빠빠," at bounding box center [1252, 594] width 78 height 35
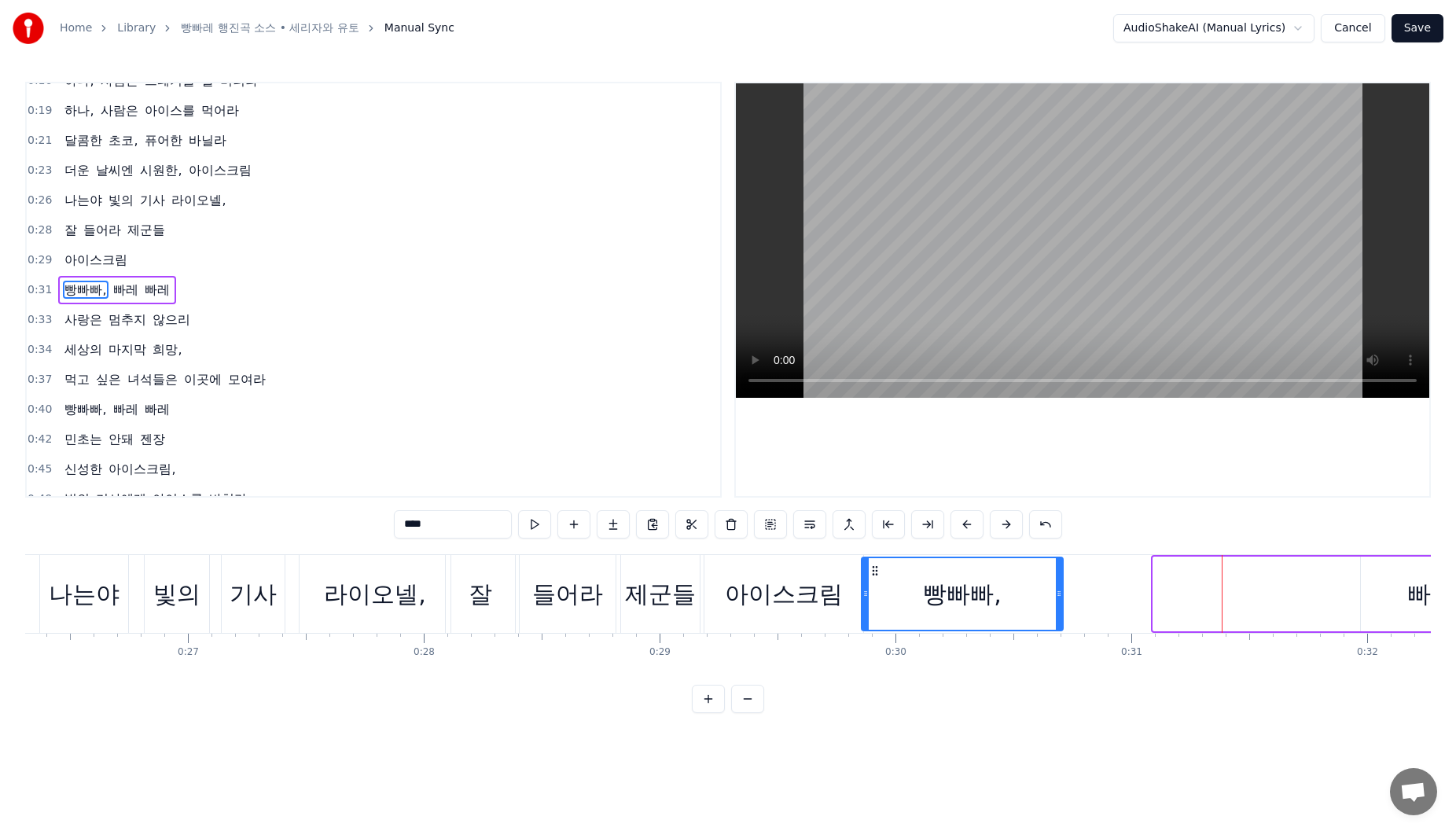
drag, startPoint x: 1163, startPoint y: 573, endPoint x: 875, endPoint y: 579, distance: 288.1
click at [875, 579] on div "빵빠빠," at bounding box center [962, 594] width 200 height 72
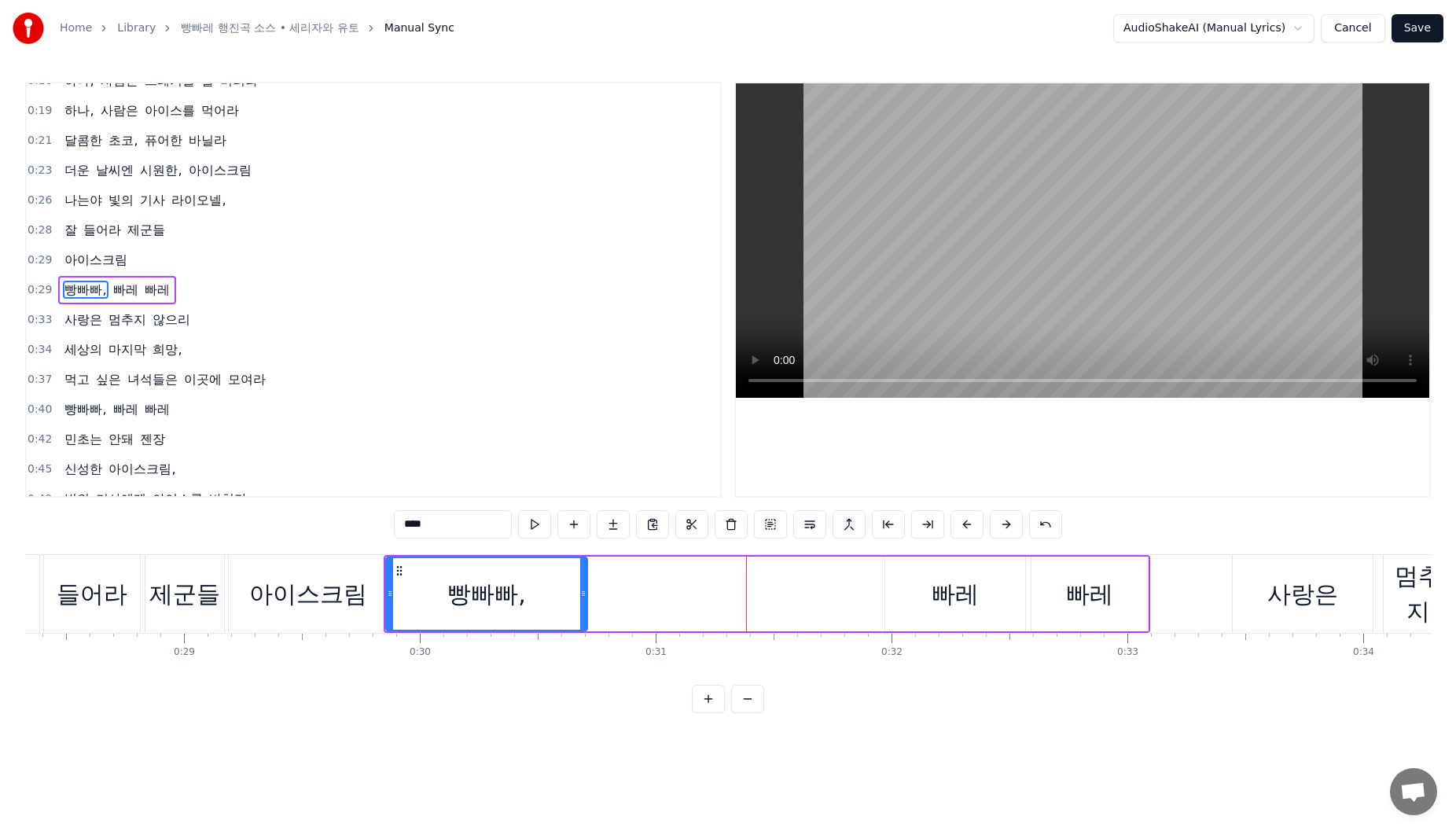
click at [966, 577] on div "빠레" at bounding box center [955, 594] width 47 height 35
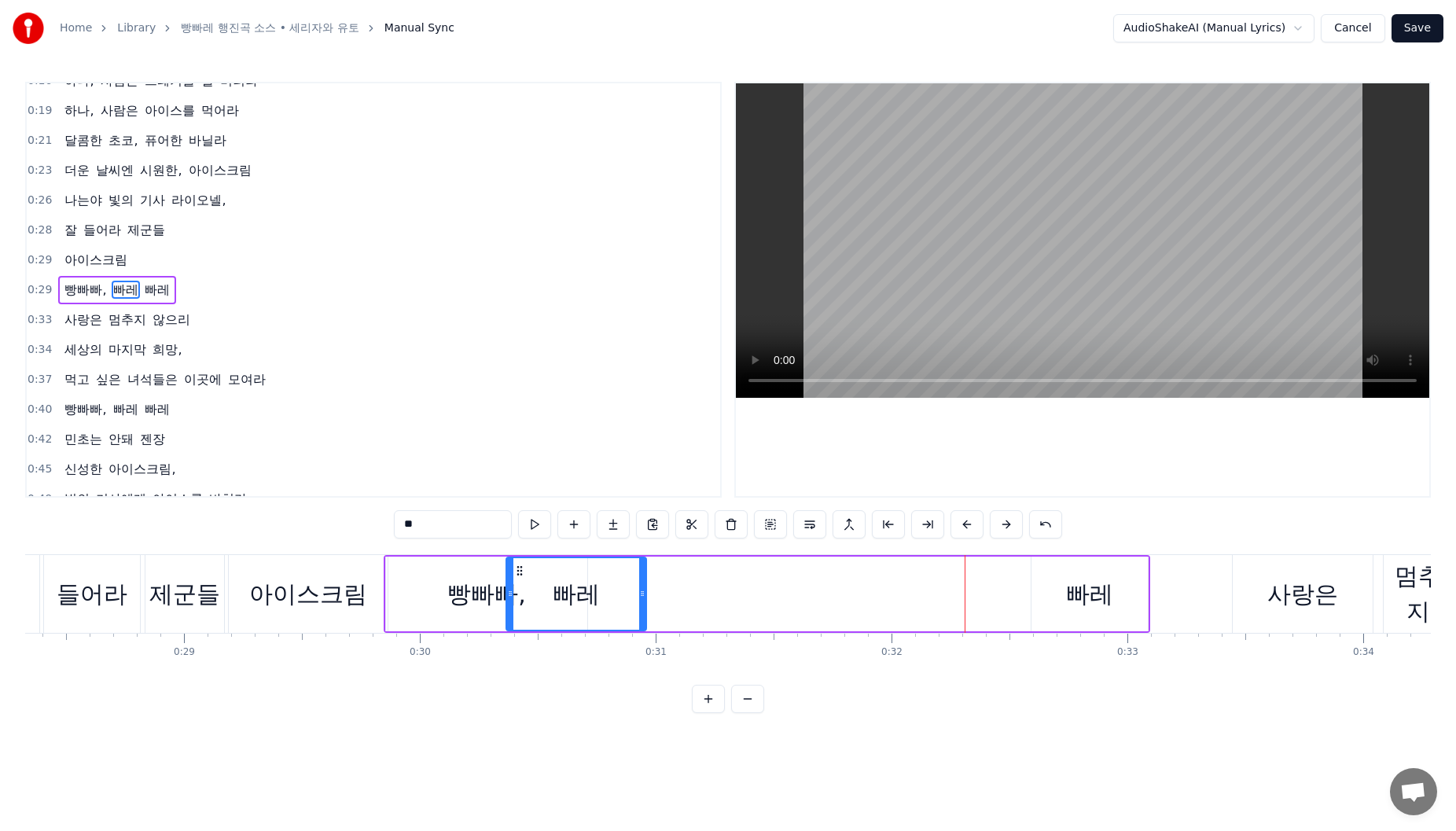
drag, startPoint x: 847, startPoint y: 578, endPoint x: 522, endPoint y: 616, distance: 327.2
click at [522, 616] on div "빠레" at bounding box center [576, 594] width 139 height 72
click at [362, 543] on div "0:12 하나, 사람은 냉장고를 열어라 0:14 하나, 사람은 아이스를 꺼내라 0:16 하나, 사람은 쓰레기를 잘 버려라 0:19 하나, 사람…" at bounding box center [728, 397] width 1406 height 631
click at [361, 559] on div "아이스크림" at bounding box center [308, 594] width 159 height 78
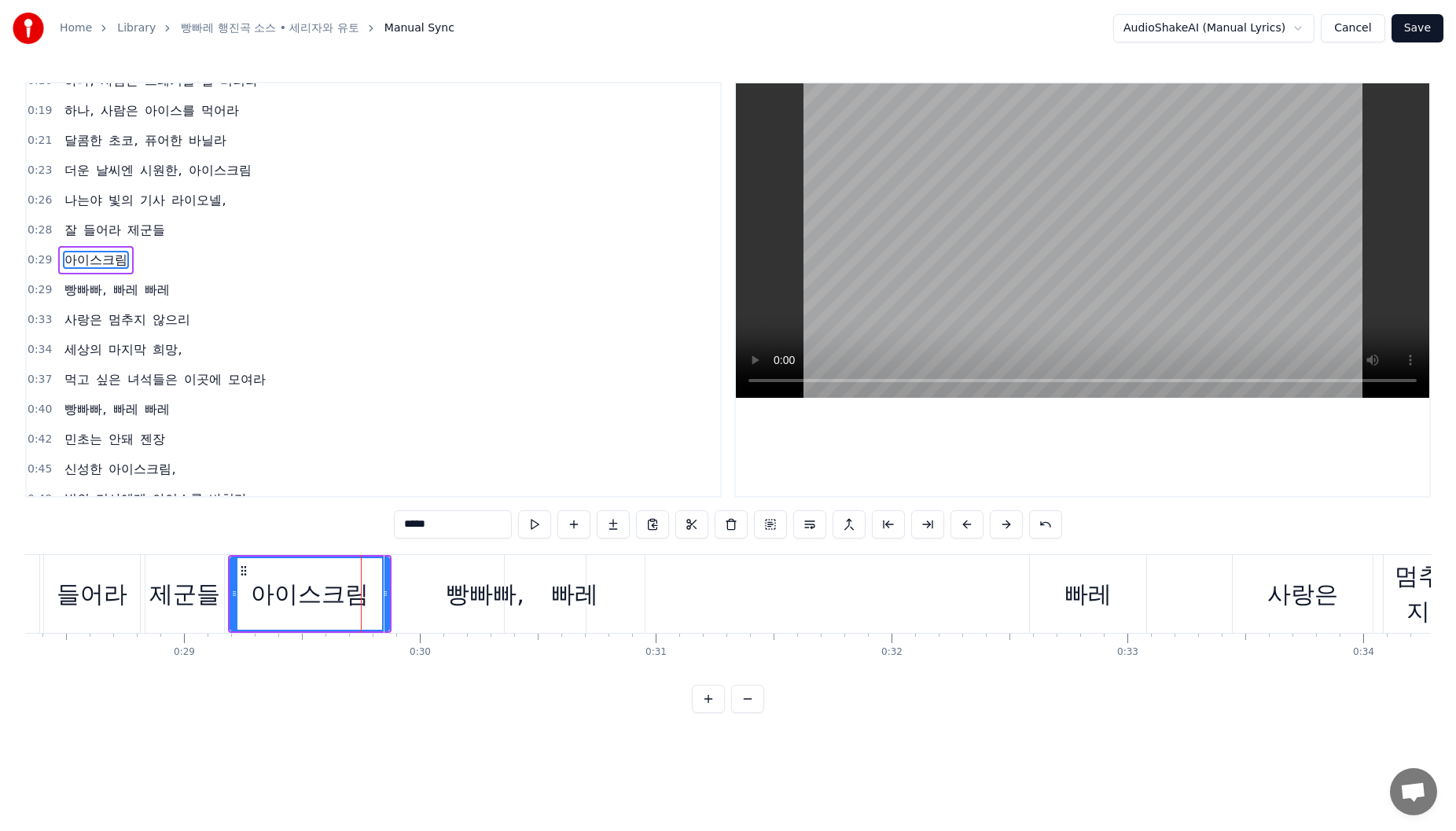
scroll to position [47, 0]
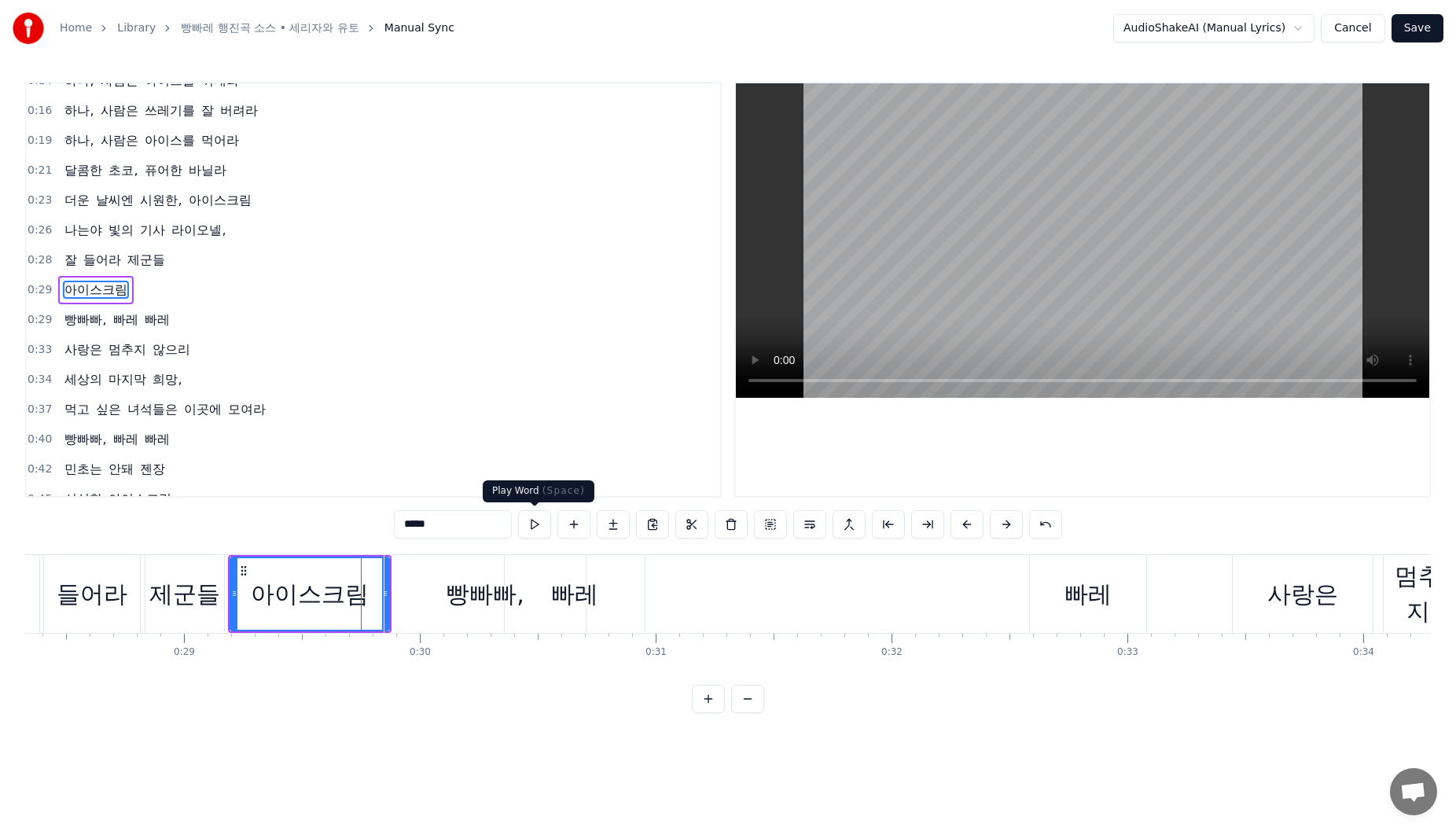
click at [553, 522] on div "*****" at bounding box center [728, 524] width 668 height 28
click at [541, 525] on button at bounding box center [534, 524] width 33 height 28
click at [278, 575] on div "아이스크림" at bounding box center [309, 594] width 157 height 72
click at [528, 527] on button at bounding box center [534, 524] width 33 height 28
click at [449, 587] on div "빵빠빠," at bounding box center [484, 594] width 78 height 35
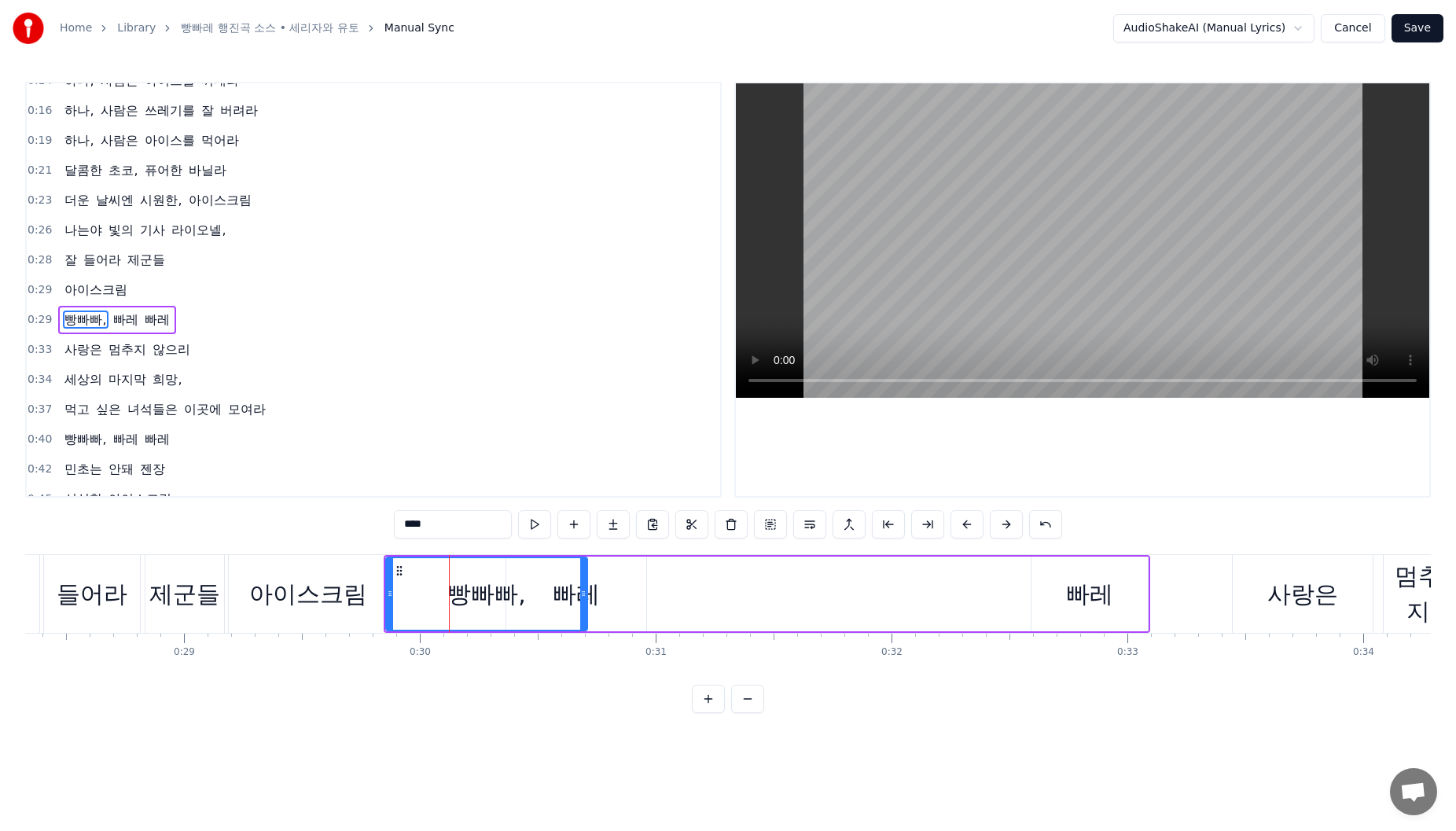
scroll to position [77, 0]
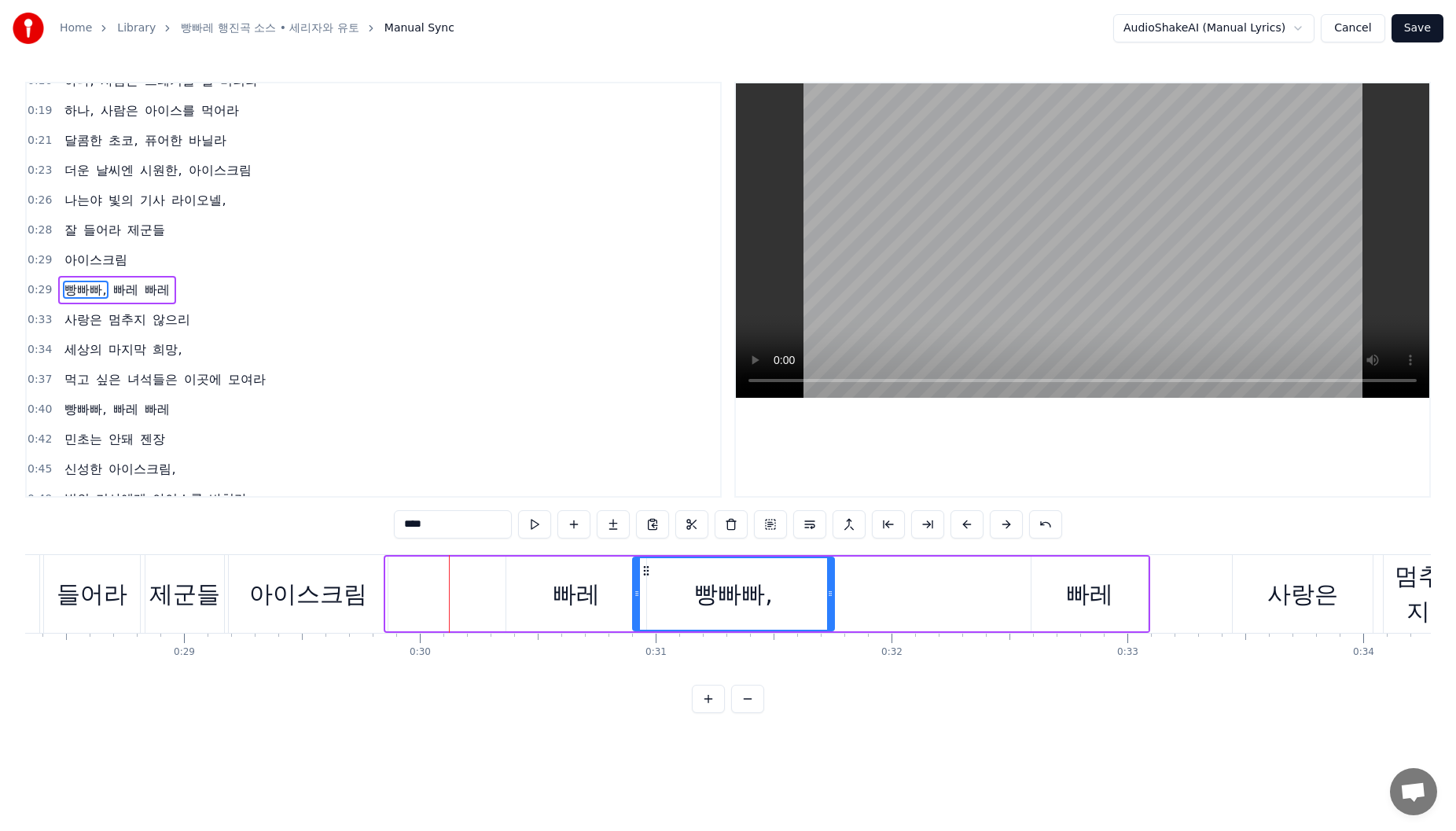
drag, startPoint x: 401, startPoint y: 572, endPoint x: 581, endPoint y: 595, distance: 181.5
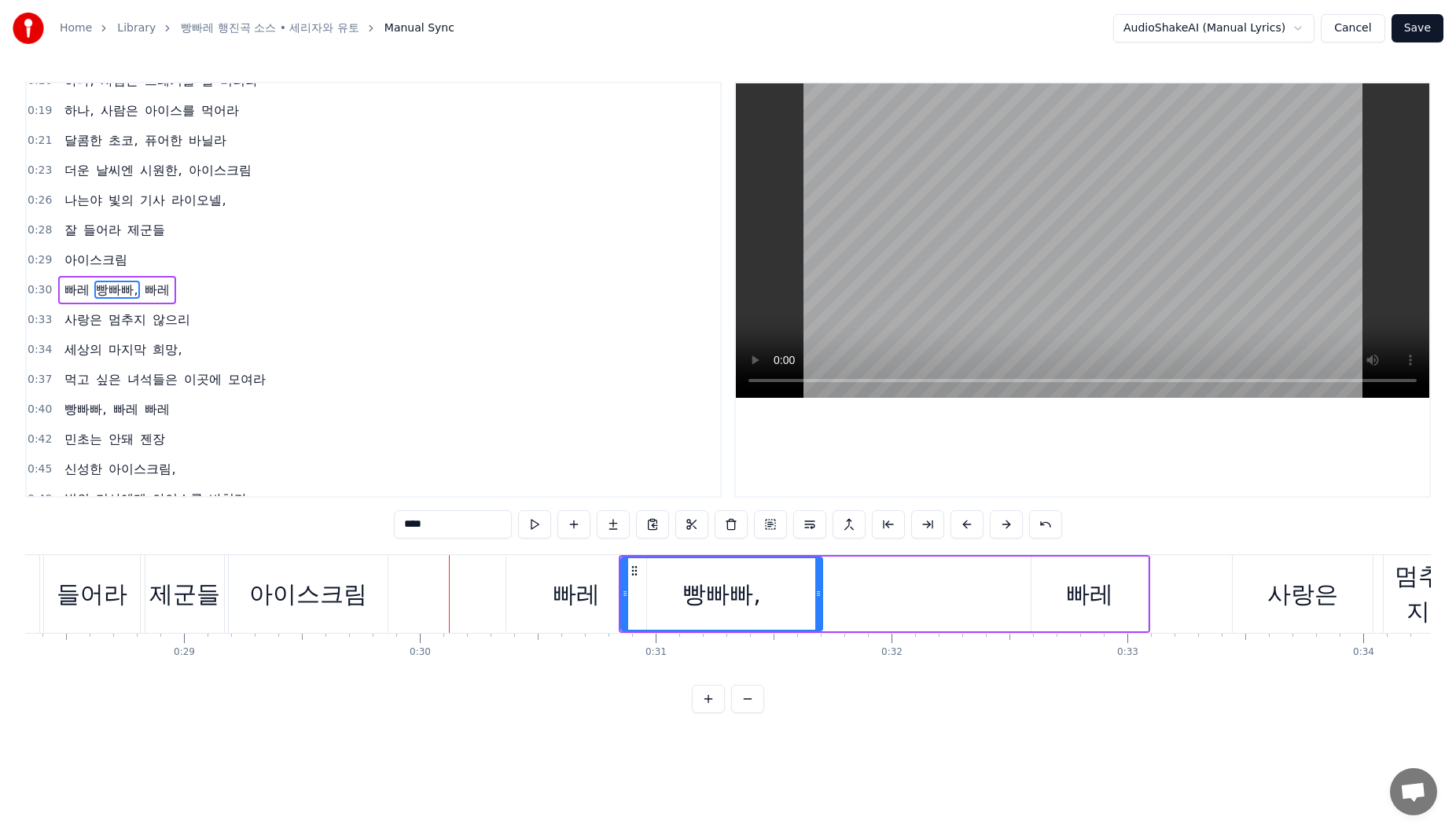
drag, startPoint x: 561, startPoint y: 594, endPoint x: 547, endPoint y: 589, distance: 14.9
click at [559, 594] on div "빠레" at bounding box center [576, 594] width 47 height 35
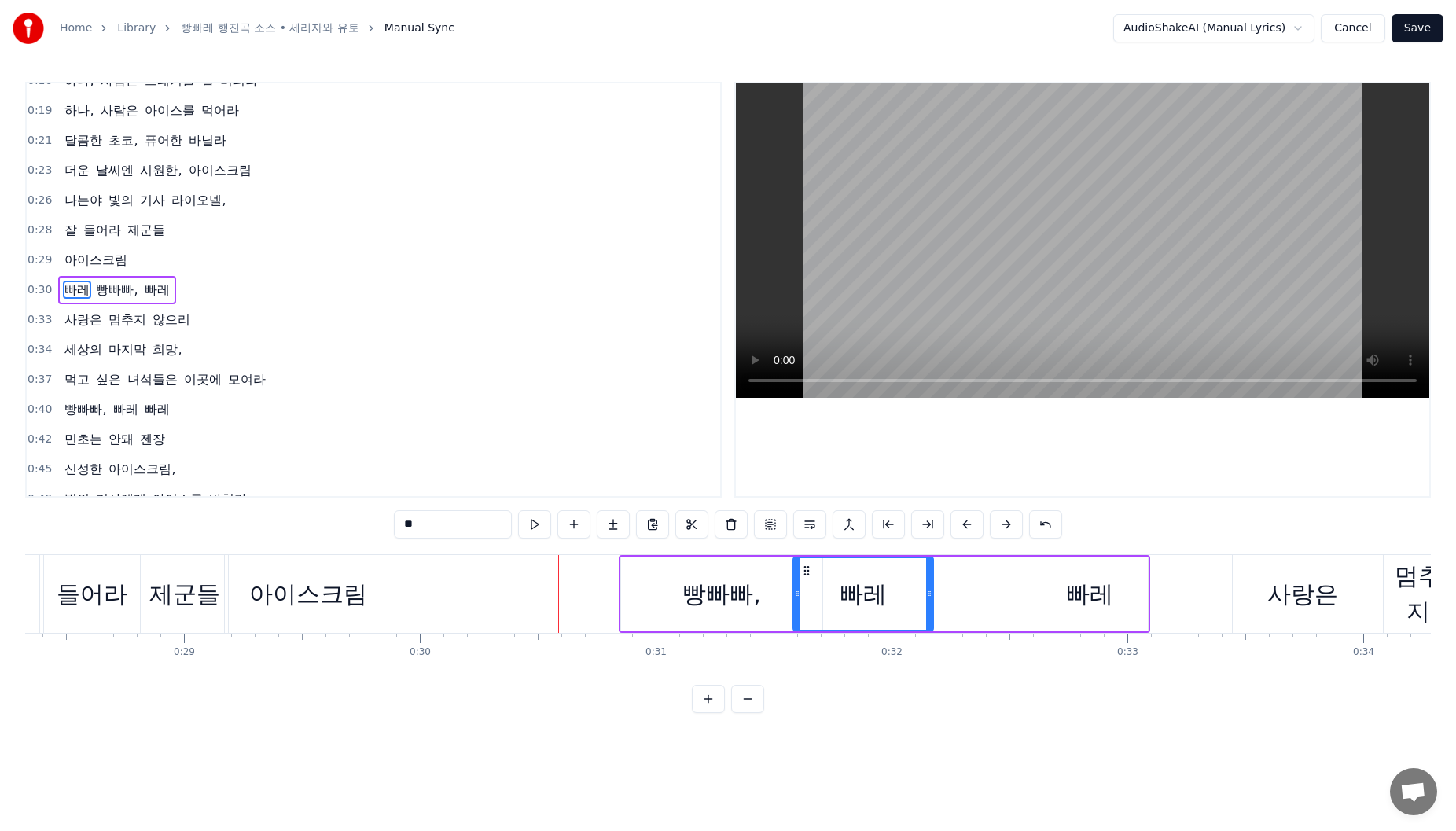
drag, startPoint x: 522, startPoint y: 572, endPoint x: 710, endPoint y: 580, distance: 188.2
drag, startPoint x: 655, startPoint y: 578, endPoint x: 627, endPoint y: 577, distance: 28.0
click at [654, 578] on div "빵빠빠," at bounding box center [721, 594] width 201 height 75
type input "****"
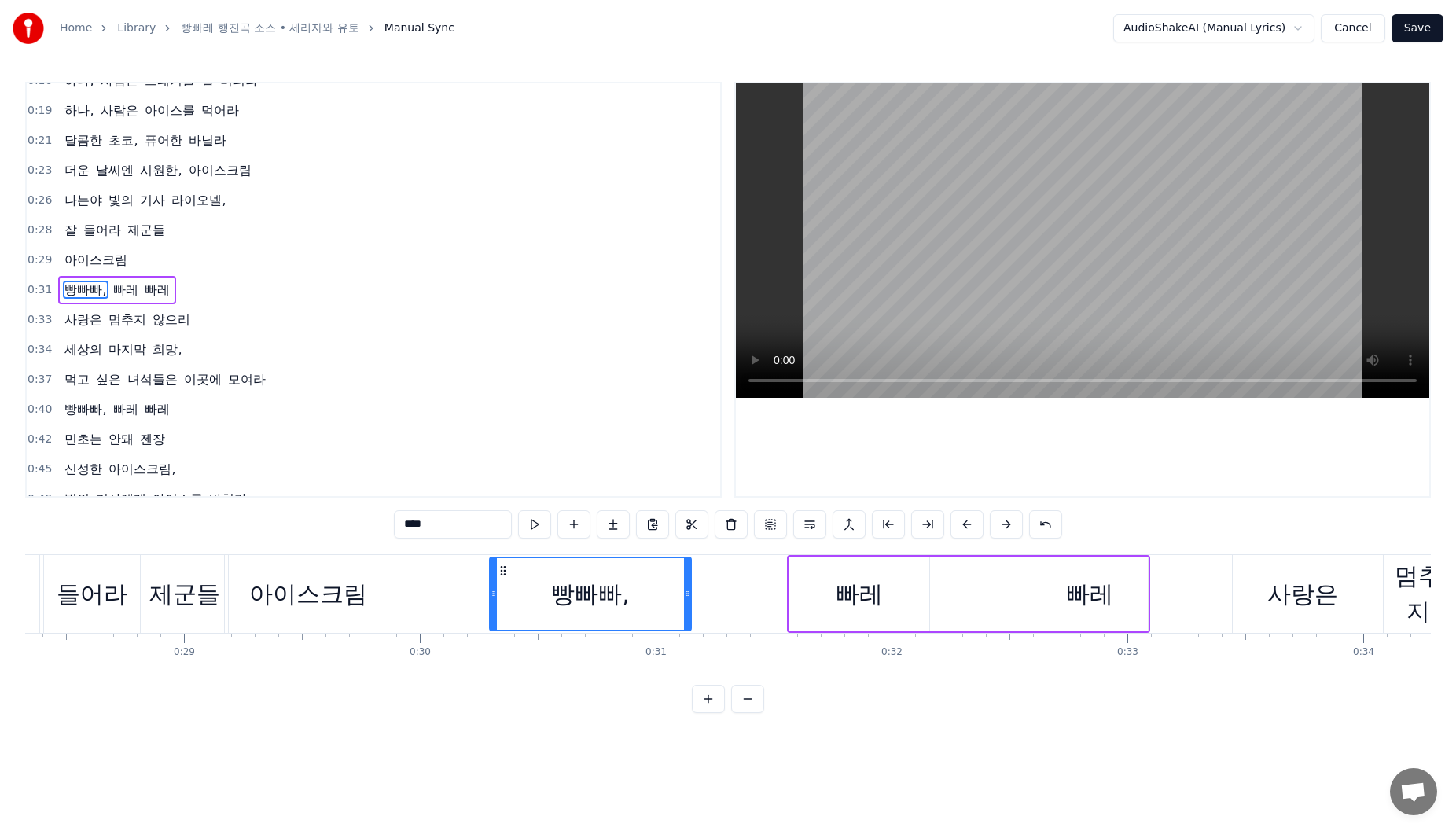
drag, startPoint x: 634, startPoint y: 570, endPoint x: 503, endPoint y: 572, distance: 131.0
click at [503, 572] on icon at bounding box center [503, 571] width 13 height 13
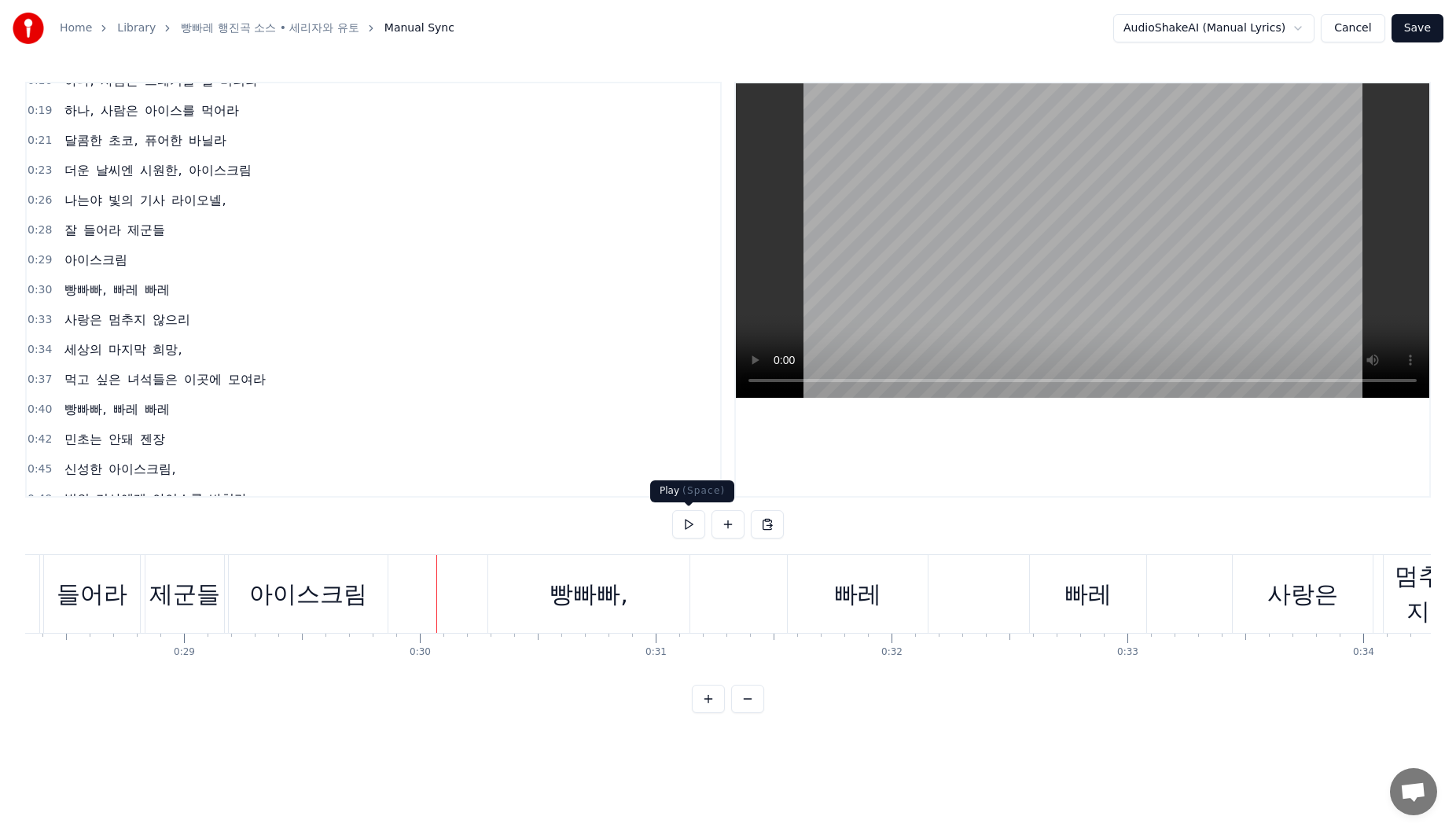
click at [694, 531] on button at bounding box center [689, 524] width 33 height 28
click at [334, 597] on div "아이스크림" at bounding box center [308, 594] width 118 height 35
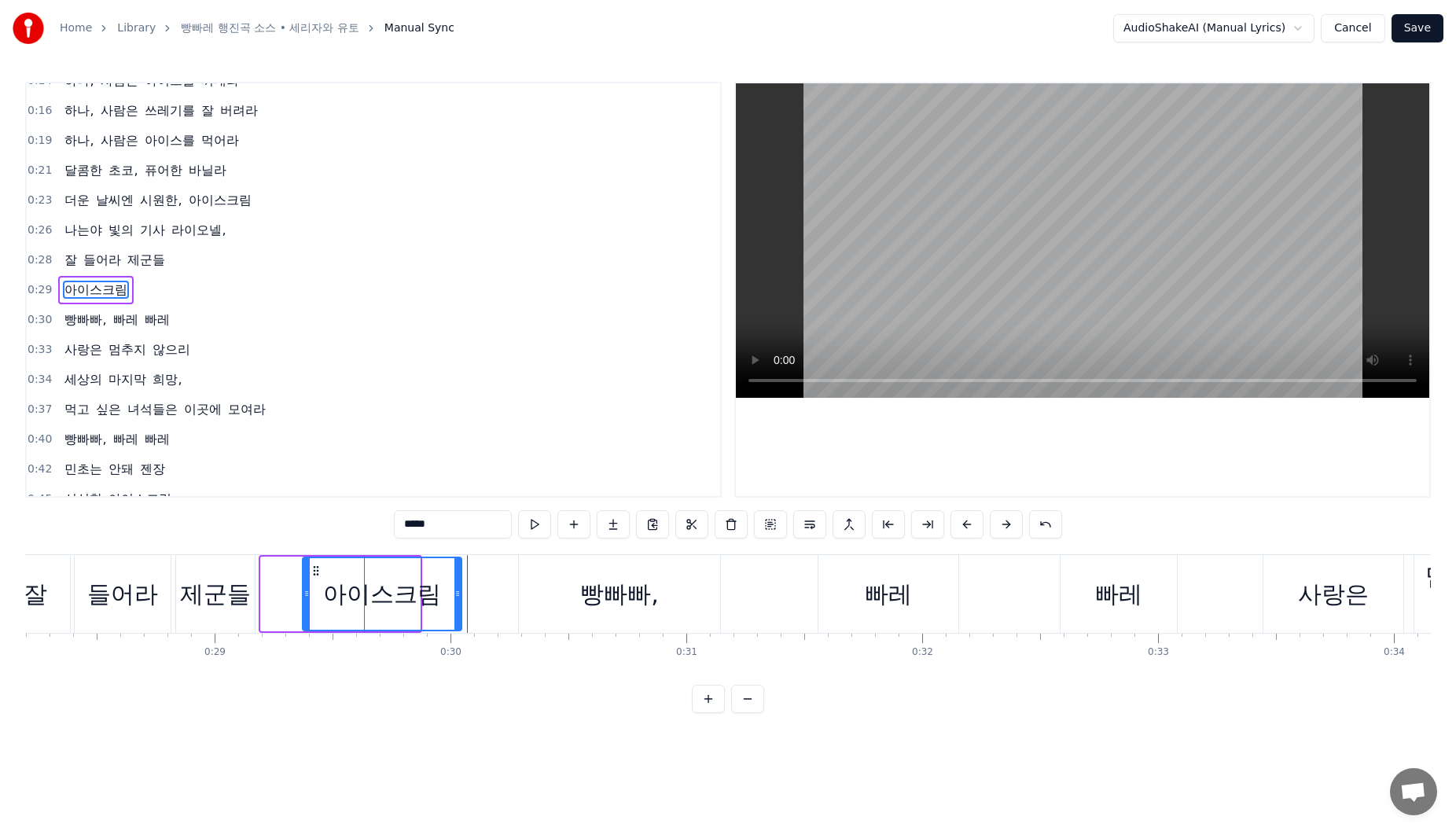
scroll to position [0, 6646]
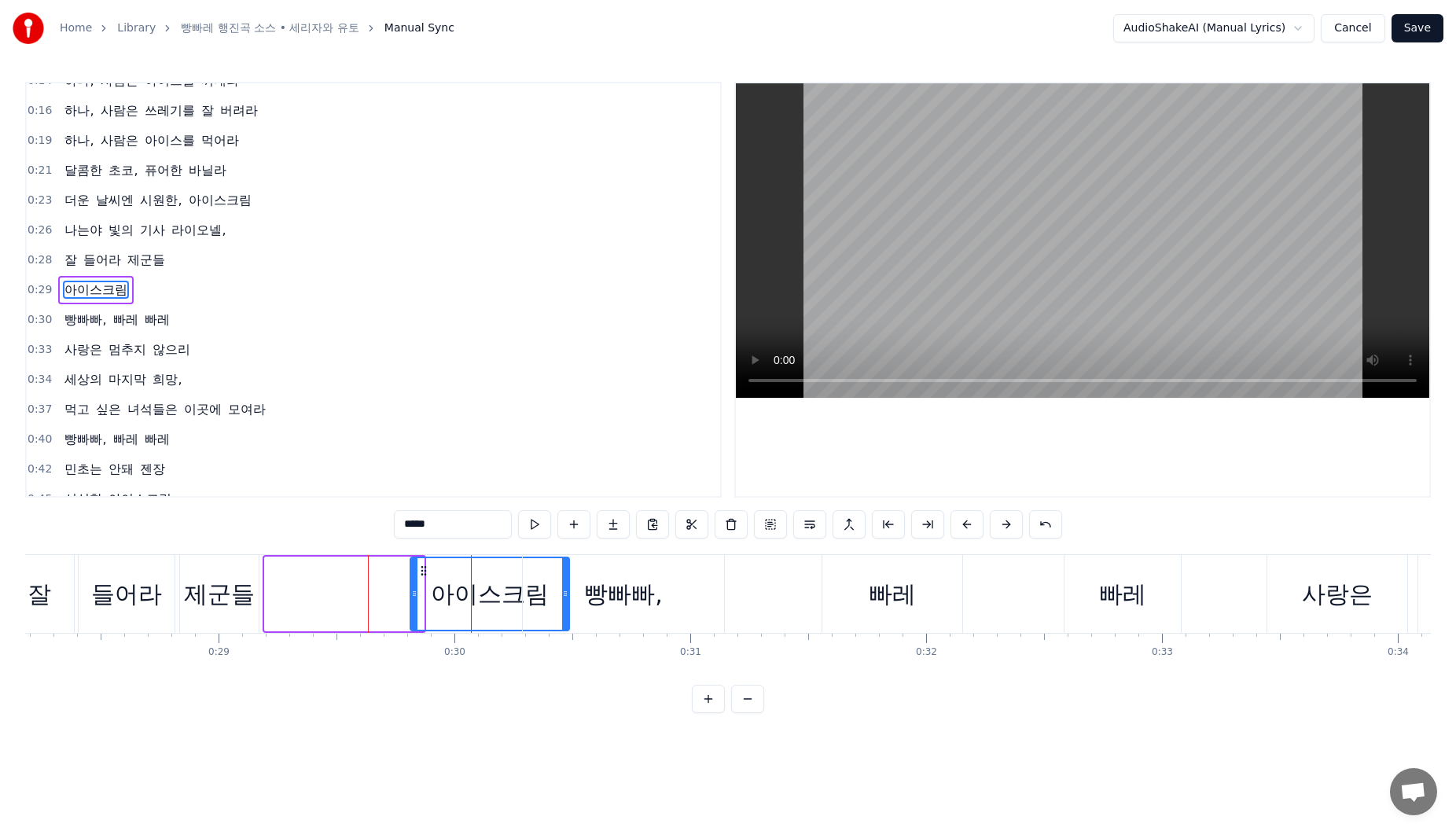
drag, startPoint x: 248, startPoint y: 571, endPoint x: 428, endPoint y: 595, distance: 181.6
click at [428, 595] on div "아이스크림" at bounding box center [490, 594] width 157 height 72
drag, startPoint x: 866, startPoint y: 589, endPoint x: 857, endPoint y: 586, distance: 9.5
click at [863, 588] on div "빠레" at bounding box center [892, 594] width 140 height 78
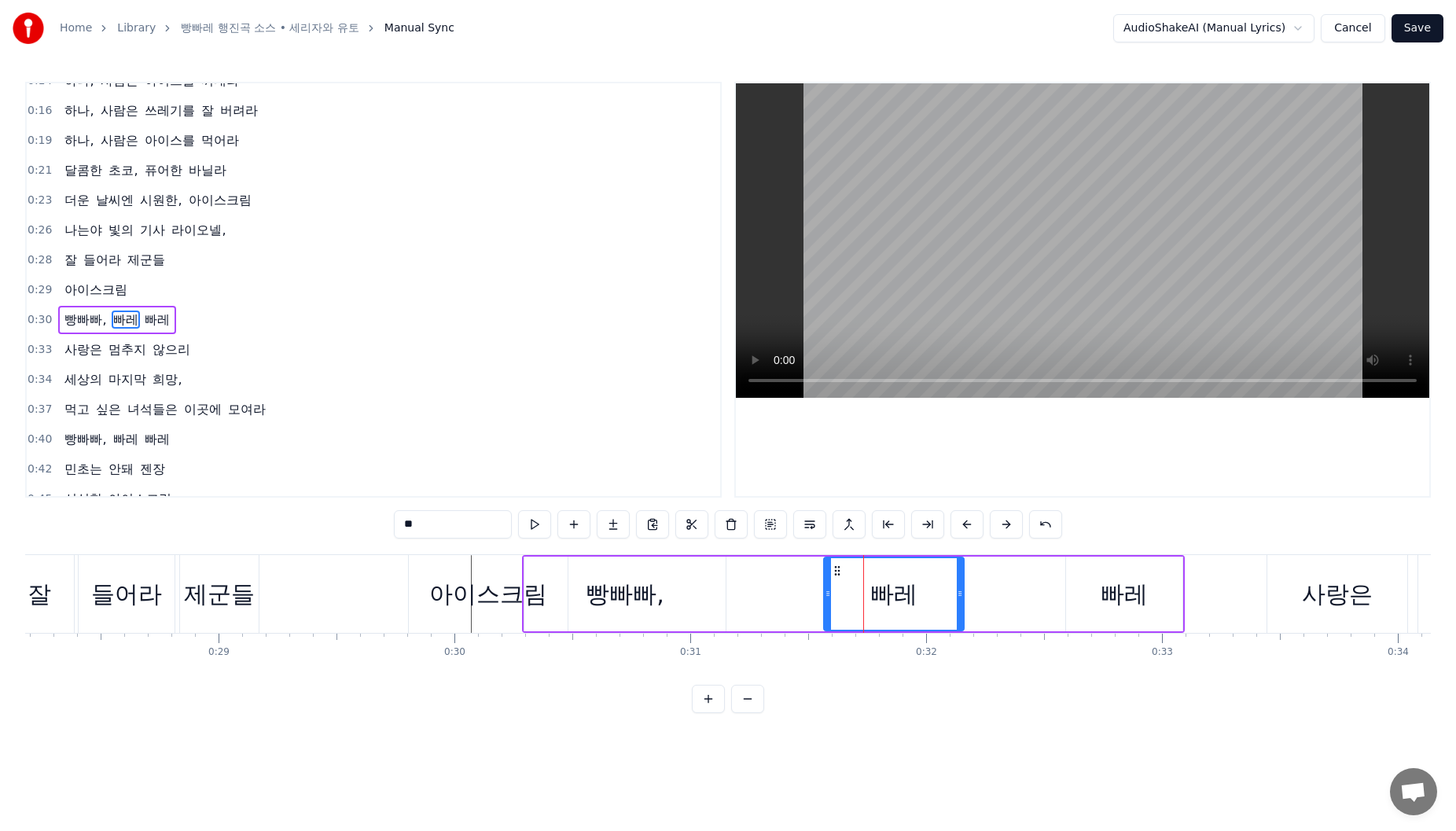
scroll to position [77, 0]
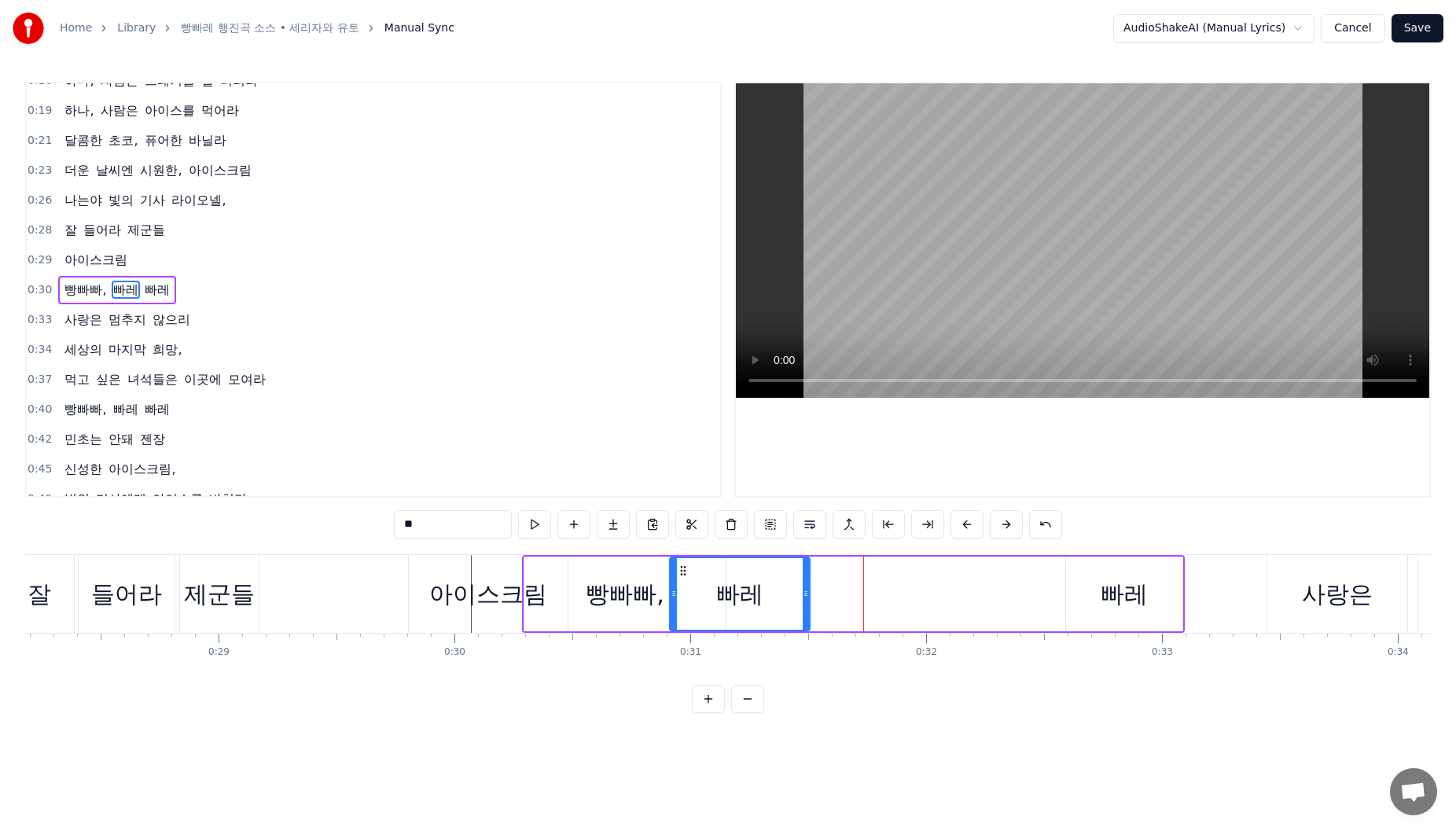
drag, startPoint x: 818, startPoint y: 576, endPoint x: 681, endPoint y: 596, distance: 138.5
click at [681, 596] on div "빠레" at bounding box center [740, 594] width 139 height 72
click at [1094, 578] on div "빠레" at bounding box center [1124, 594] width 116 height 75
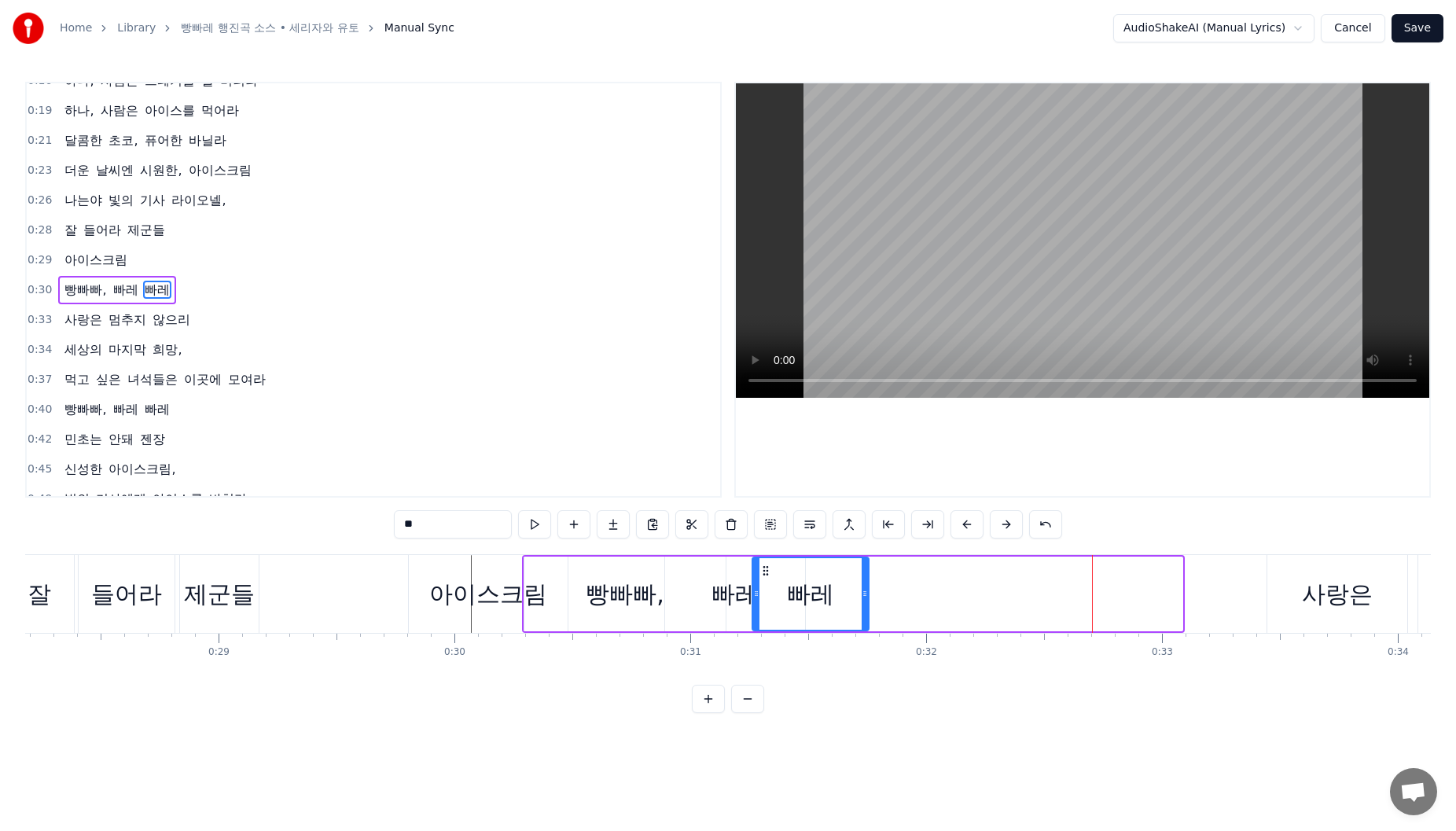
drag, startPoint x: 1078, startPoint y: 573, endPoint x: 765, endPoint y: 583, distance: 313.2
click at [765, 583] on div "빠레" at bounding box center [810, 594] width 115 height 72
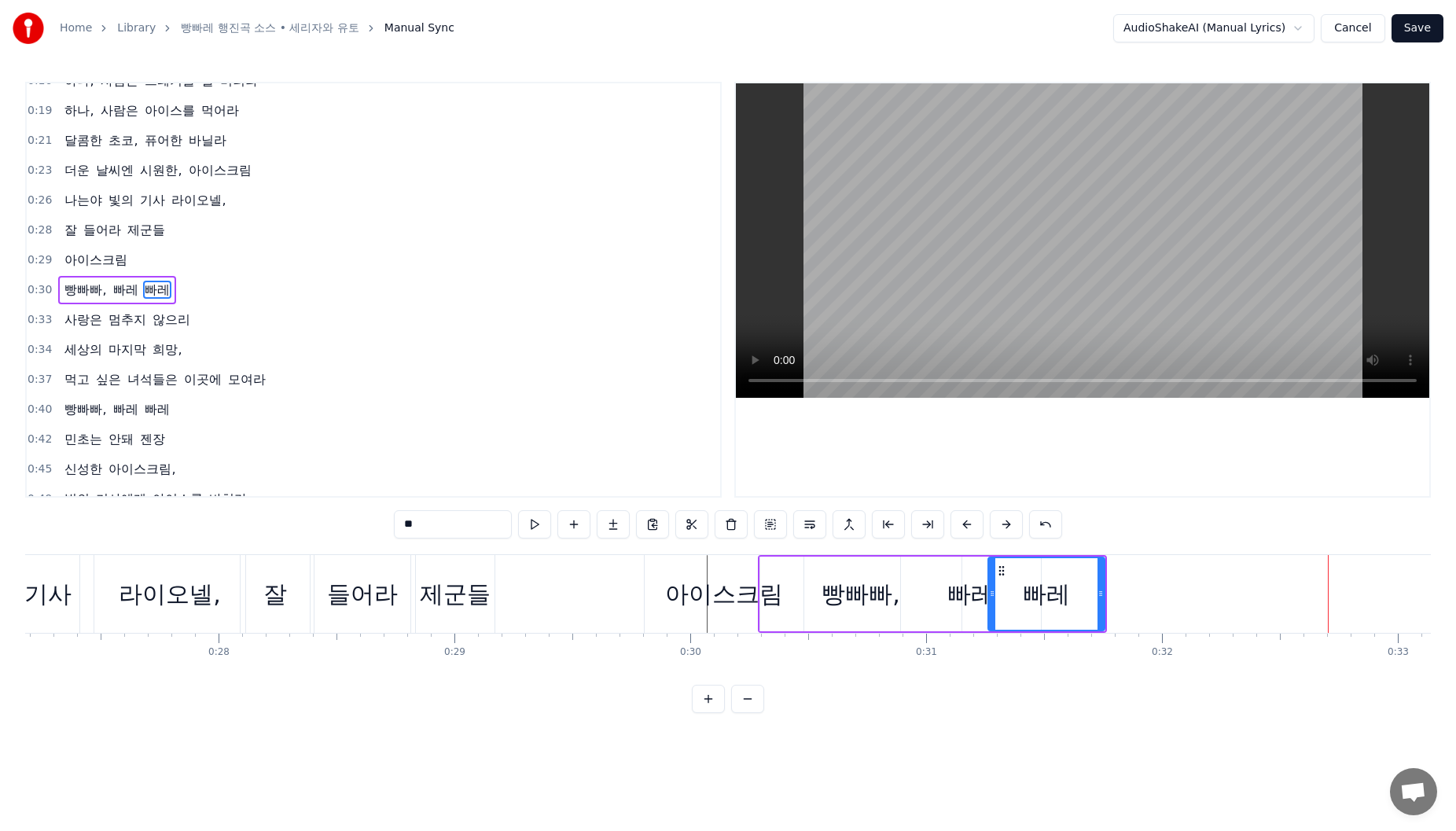
scroll to position [0, 6392]
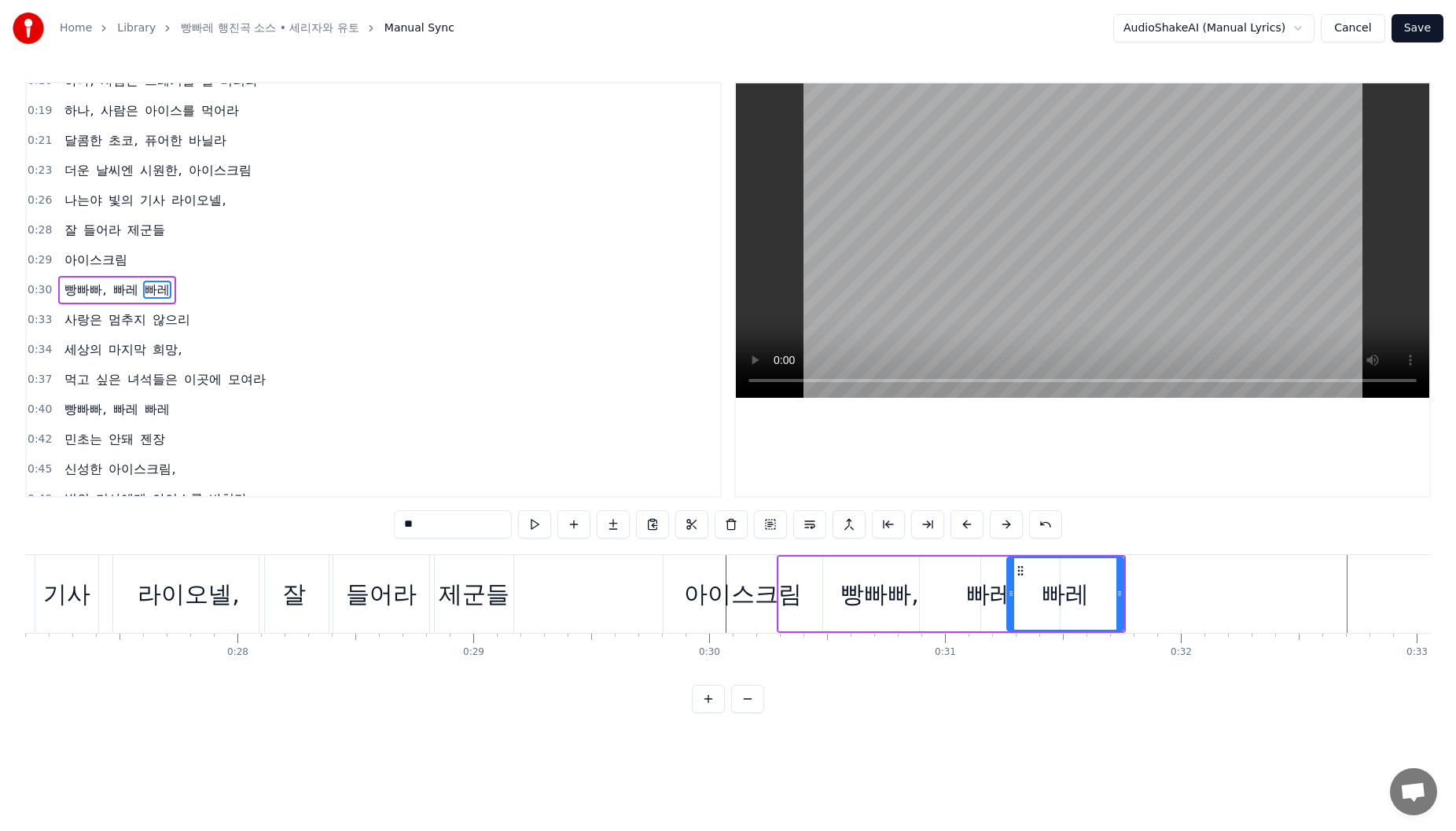
click at [464, 584] on div "제군들" at bounding box center [474, 594] width 71 height 35
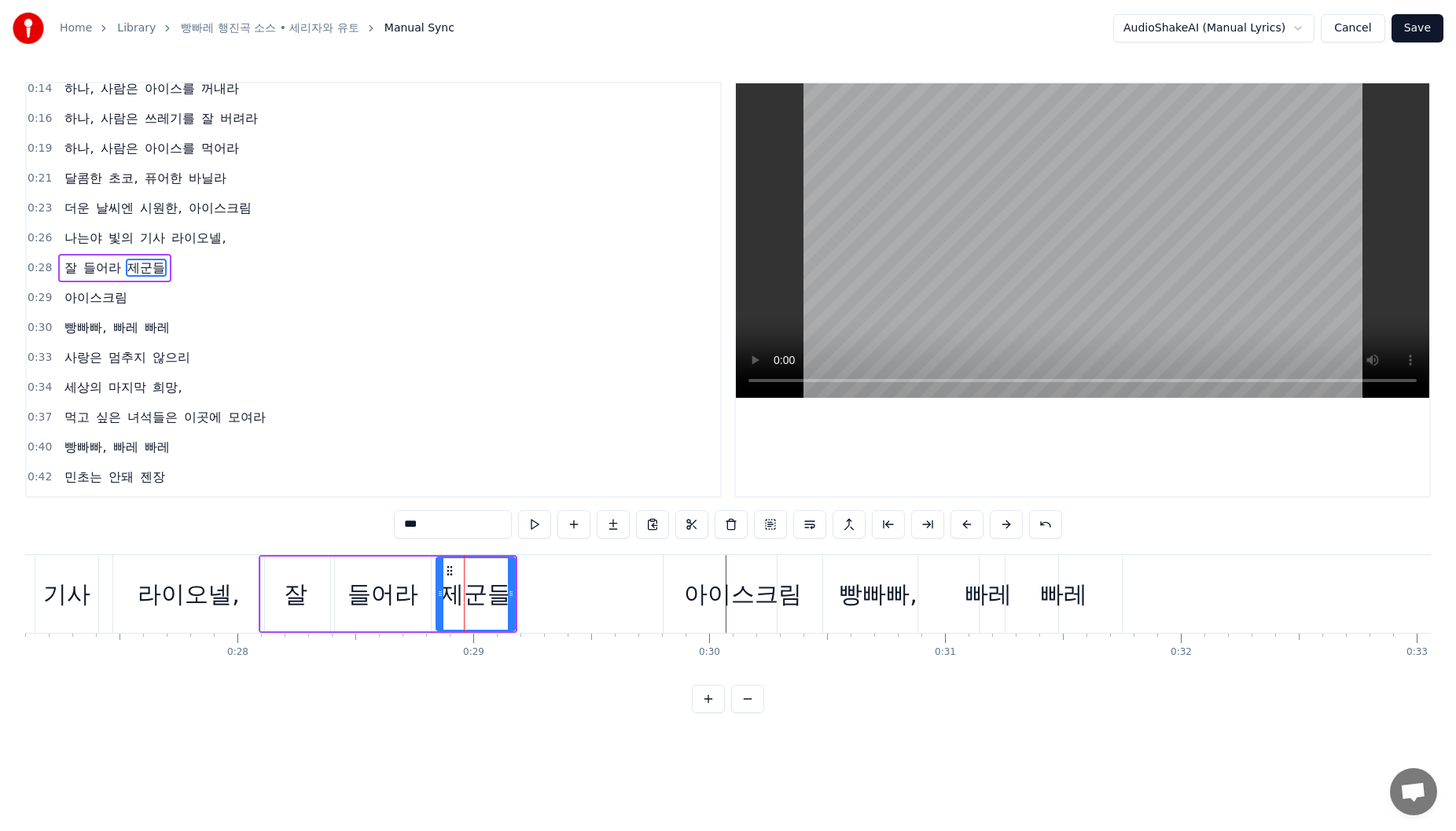
scroll to position [17, 0]
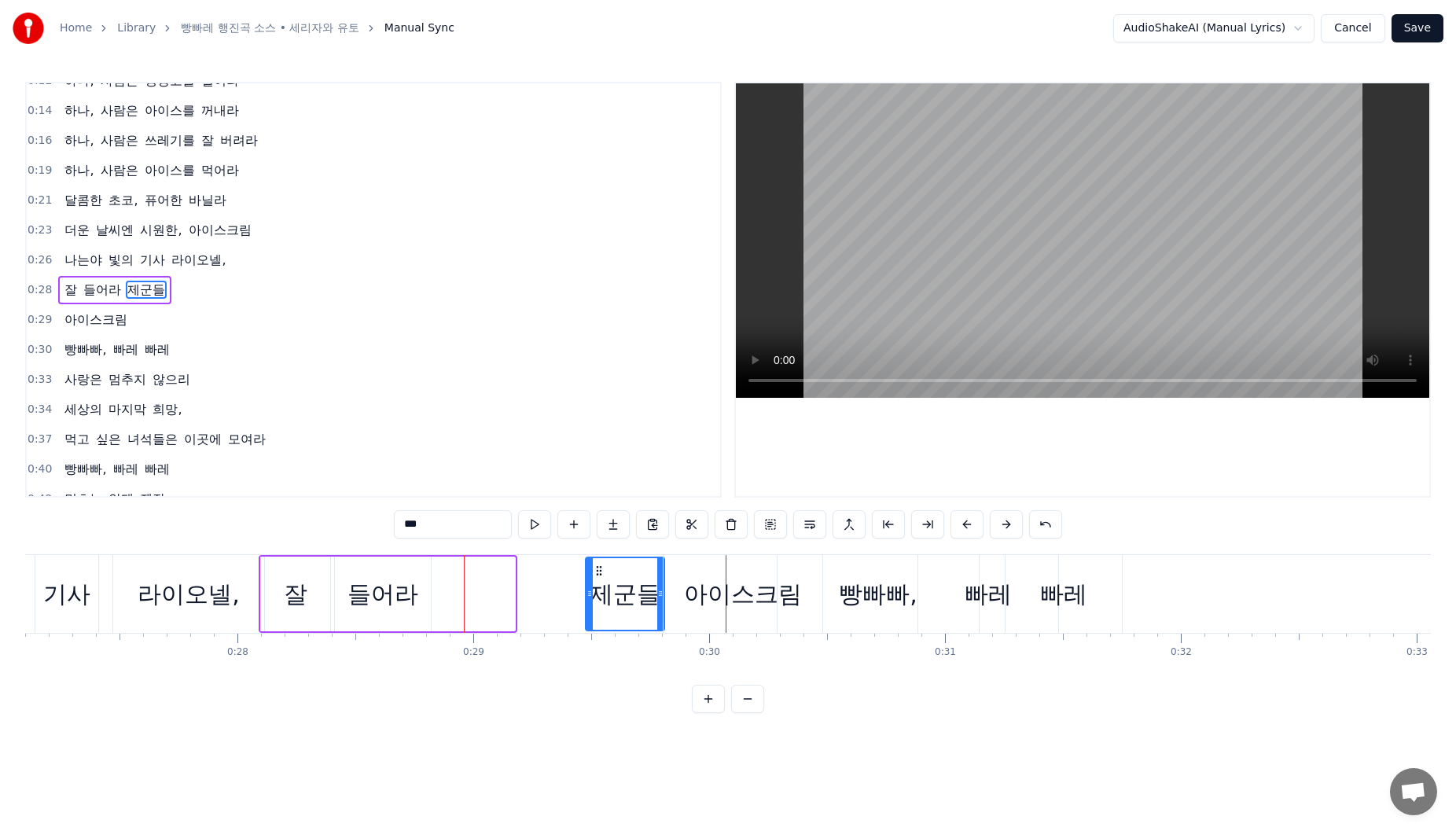
drag, startPoint x: 451, startPoint y: 571, endPoint x: 600, endPoint y: 578, distance: 149.2
click at [600, 578] on div "제군들" at bounding box center [624, 594] width 77 height 72
drag, startPoint x: 590, startPoint y: 586, endPoint x: 566, endPoint y: 586, distance: 24.0
click at [566, 586] on div at bounding box center [565, 594] width 6 height 72
click at [419, 579] on div "들어라" at bounding box center [383, 594] width 96 height 75
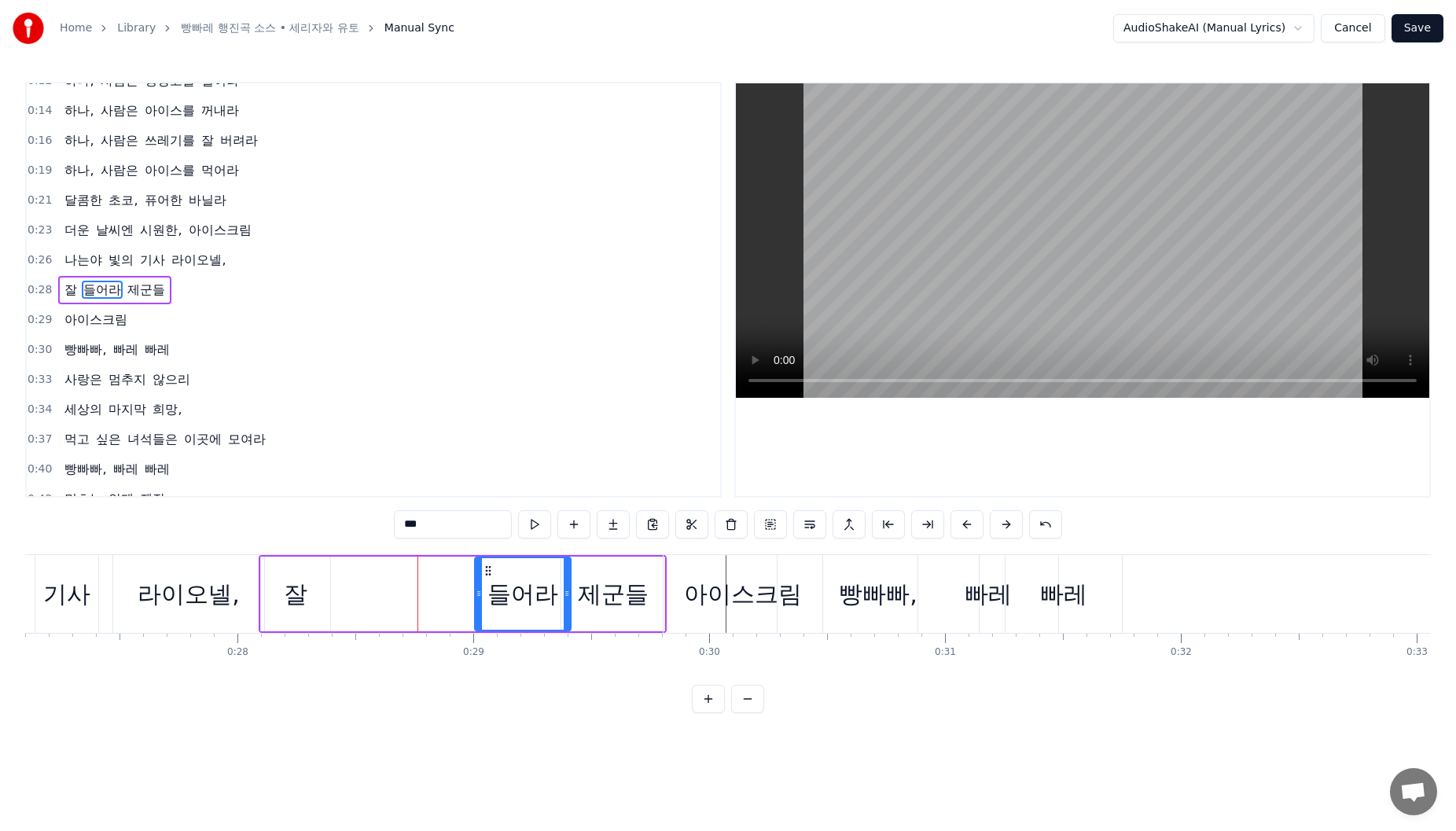
drag, startPoint x: 349, startPoint y: 570, endPoint x: 484, endPoint y: 575, distance: 135.1
click at [486, 575] on icon at bounding box center [488, 571] width 13 height 13
click at [472, 585] on div "들어라" at bounding box center [519, 594] width 97 height 75
drag, startPoint x: 473, startPoint y: 587, endPoint x: 451, endPoint y: 591, distance: 22.4
click at [451, 591] on div at bounding box center [453, 594] width 6 height 72
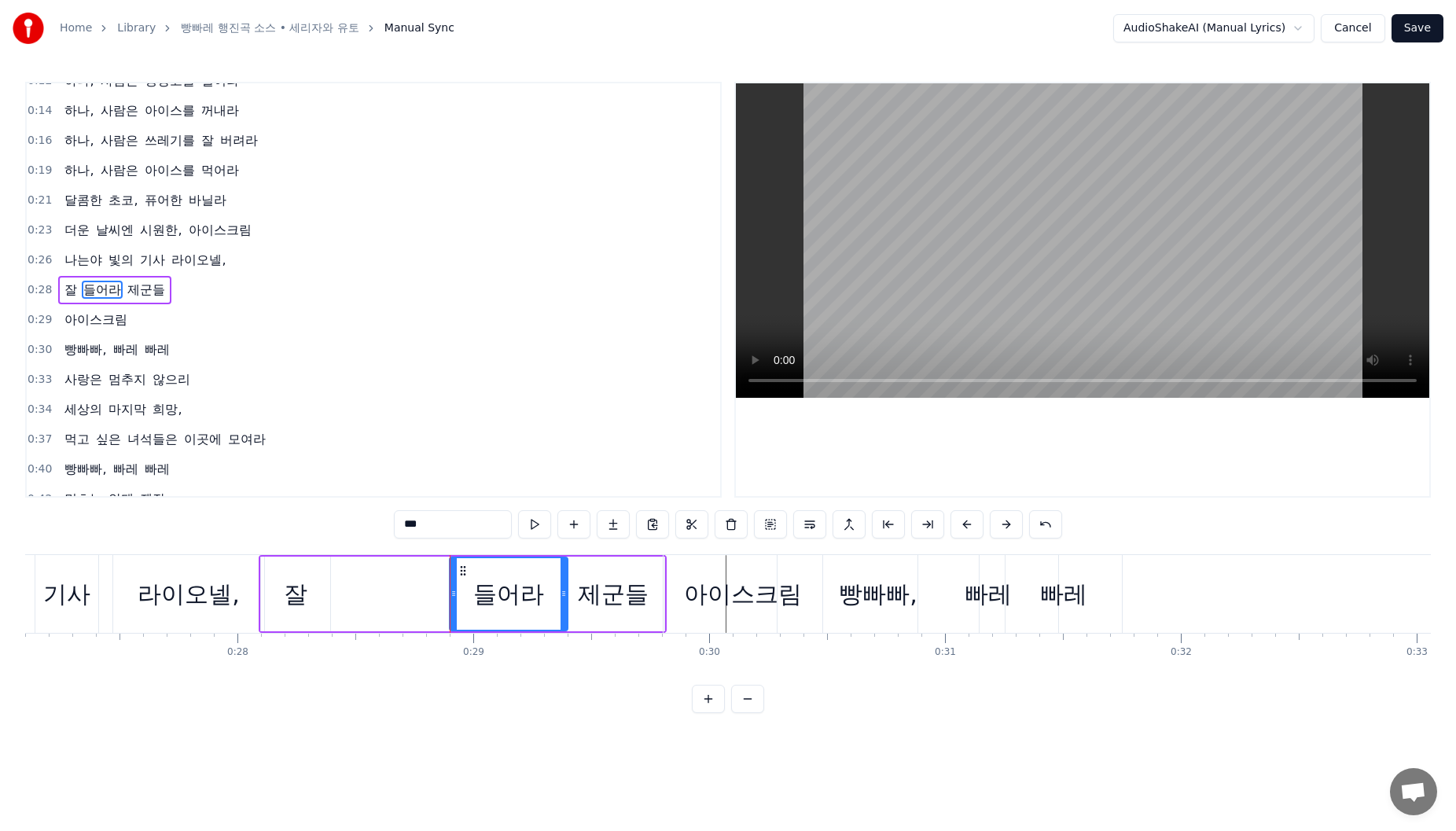
click at [275, 569] on div "잘" at bounding box center [296, 594] width 69 height 75
type input "*"
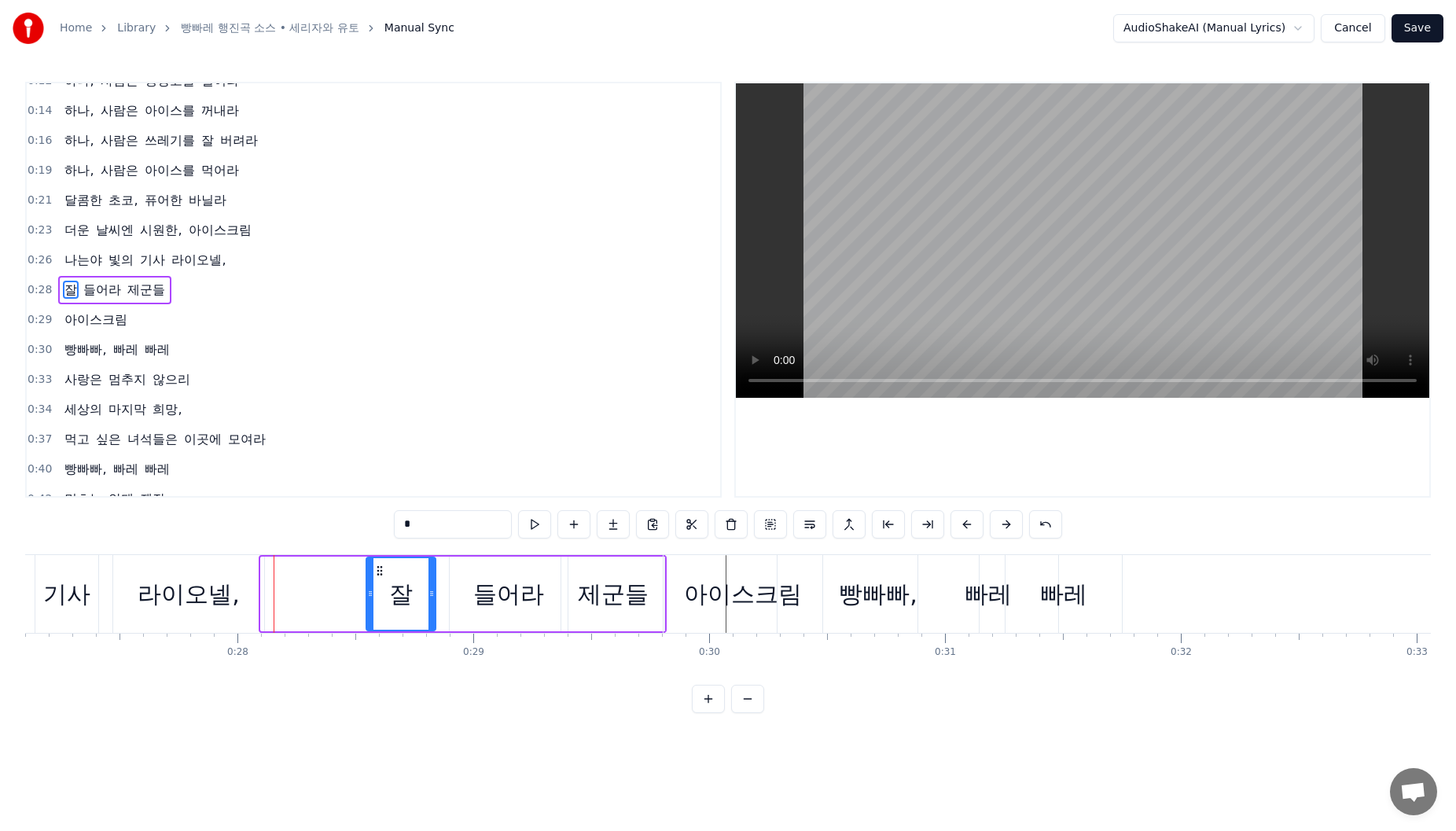
drag, startPoint x: 272, startPoint y: 568, endPoint x: 369, endPoint y: 586, distance: 98.7
click at [372, 585] on div "잘" at bounding box center [401, 594] width 67 height 72
click at [380, 572] on icon at bounding box center [378, 571] width 13 height 13
drag, startPoint x: 380, startPoint y: 571, endPoint x: 412, endPoint y: 577, distance: 32.6
click at [400, 572] on icon at bounding box center [395, 571] width 13 height 13
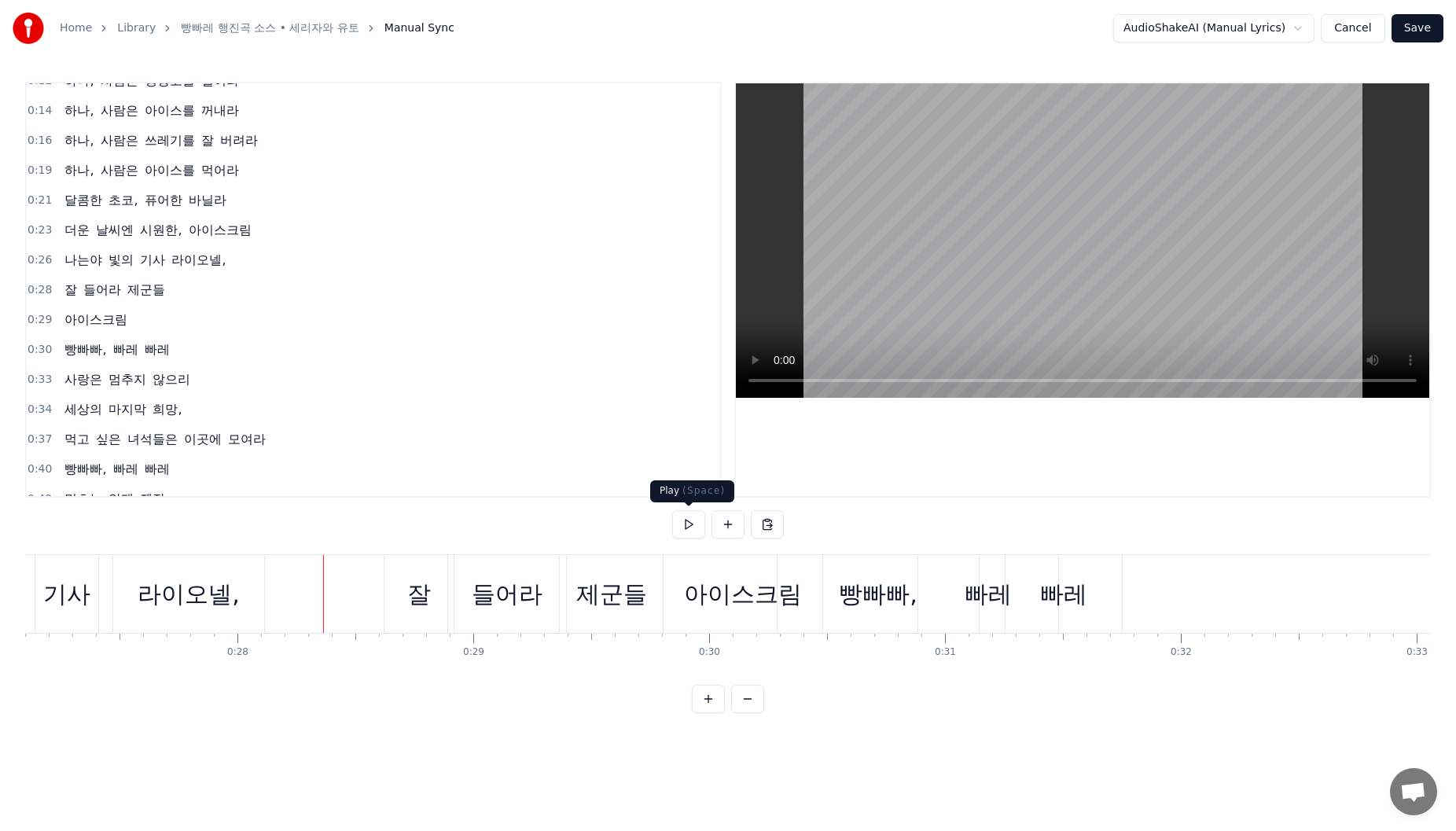
click at [692, 532] on button at bounding box center [689, 524] width 33 height 28
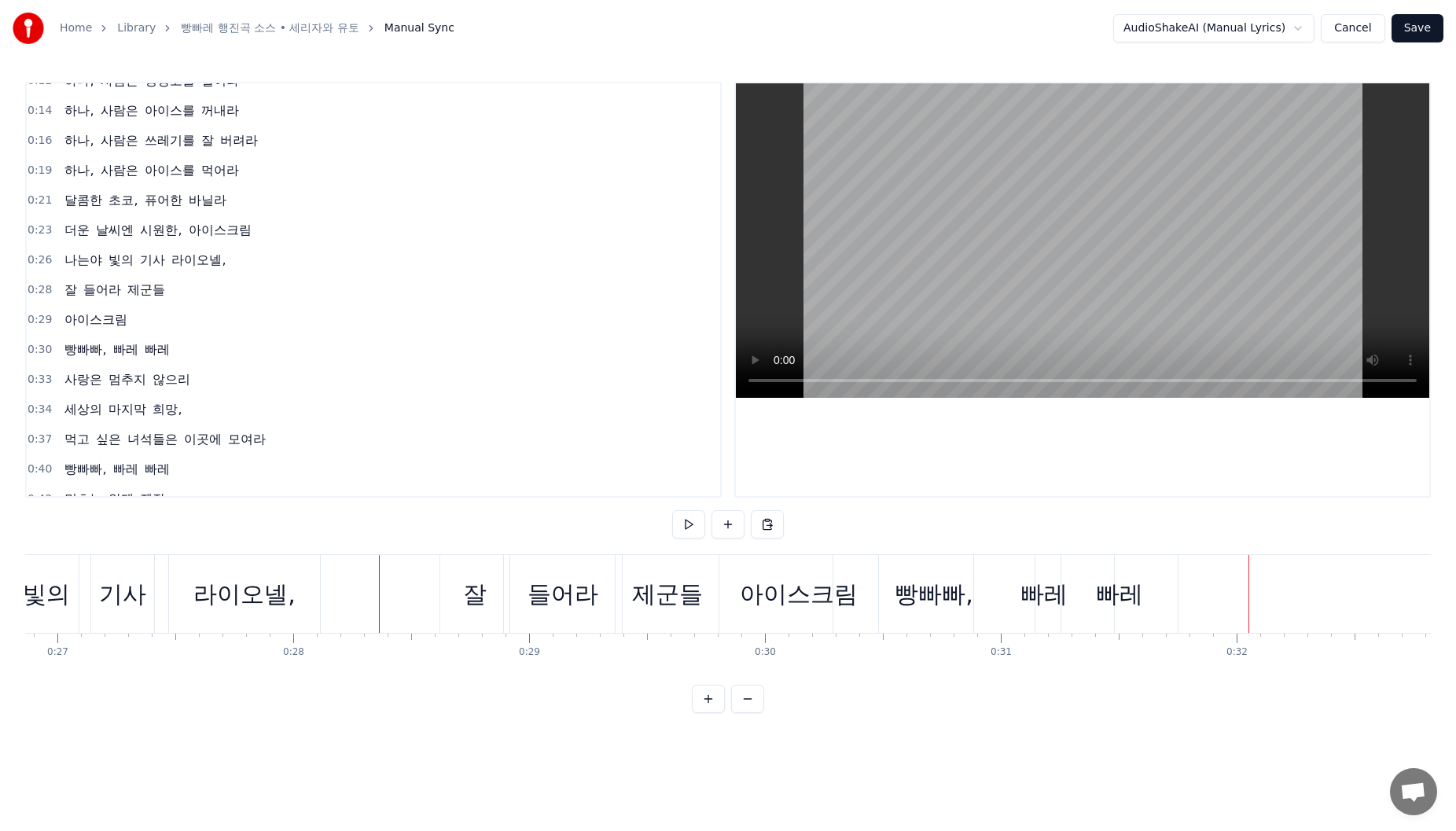
scroll to position [0, 6318]
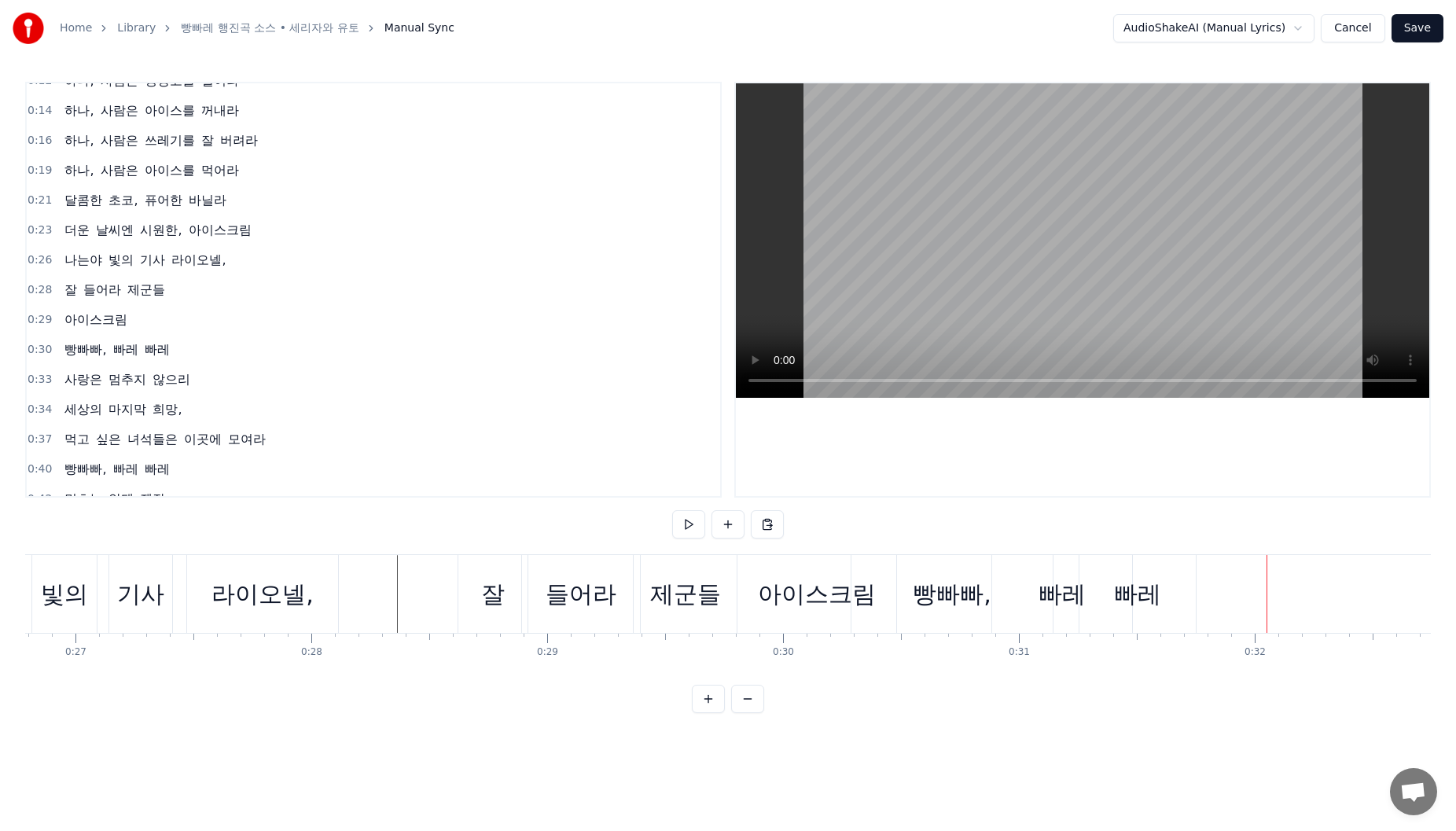
click at [833, 587] on div "아이스크림" at bounding box center [816, 594] width 118 height 35
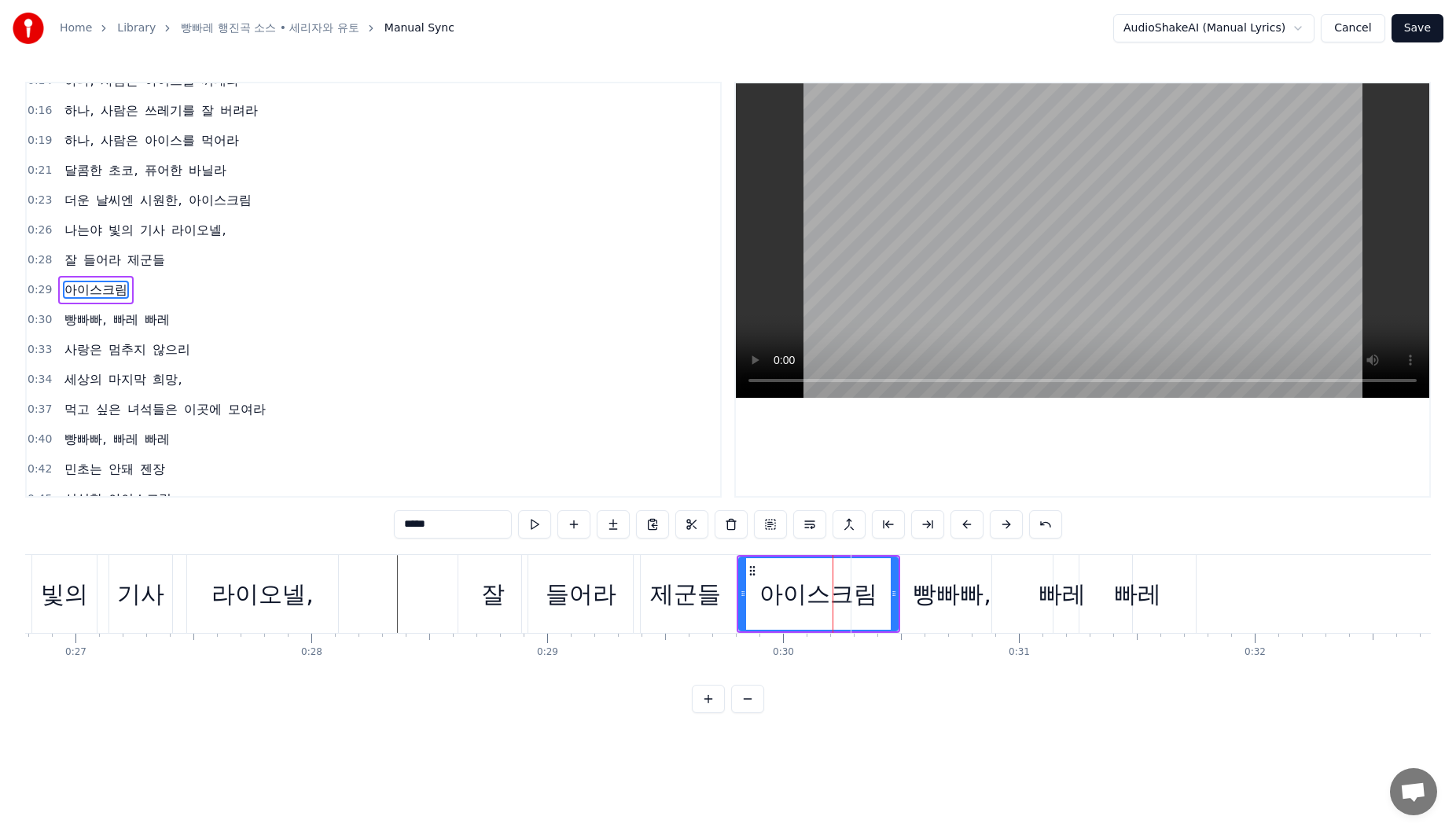
click at [915, 609] on div "빵빠빠," at bounding box center [952, 594] width 78 height 35
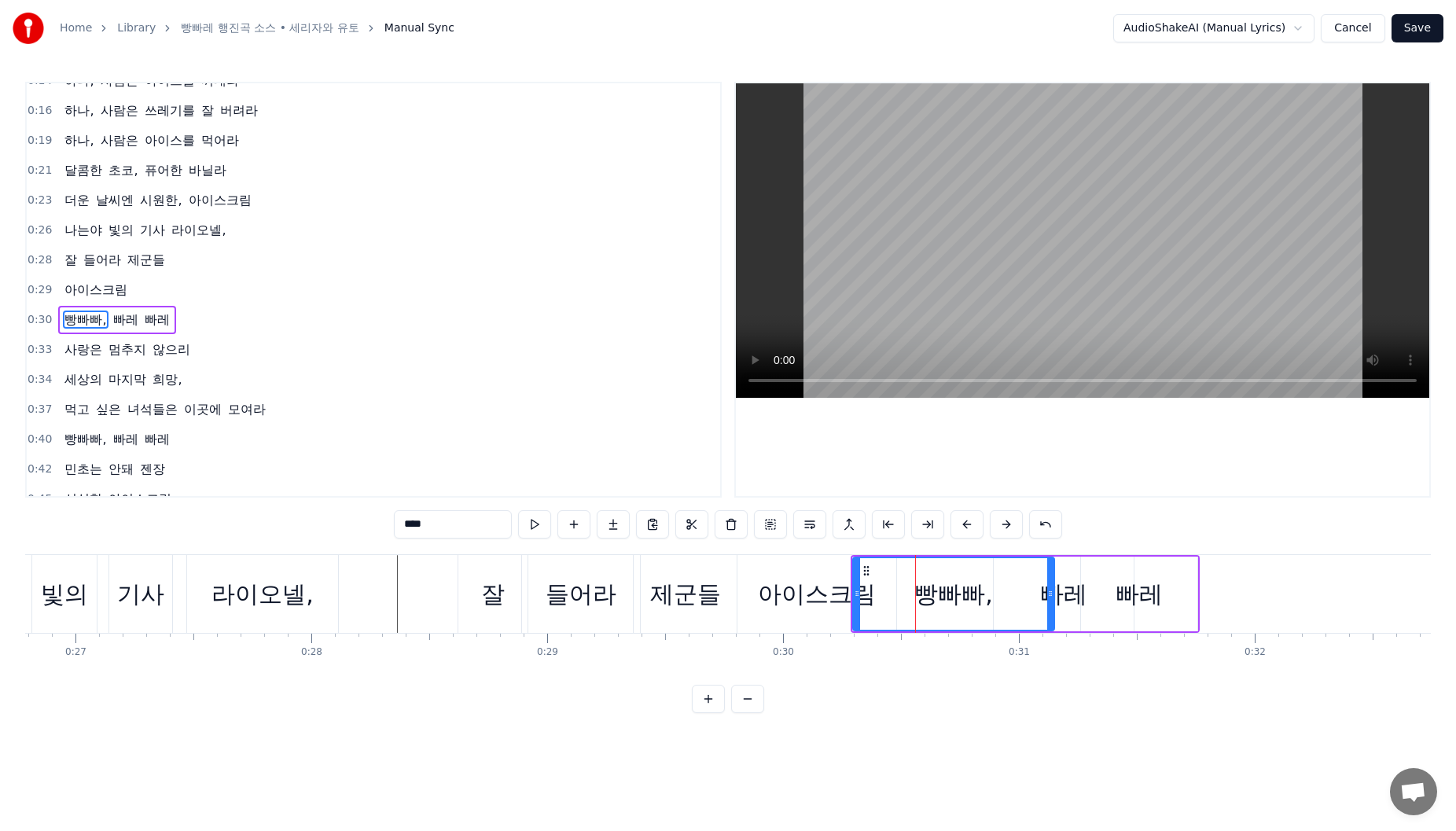
scroll to position [77, 0]
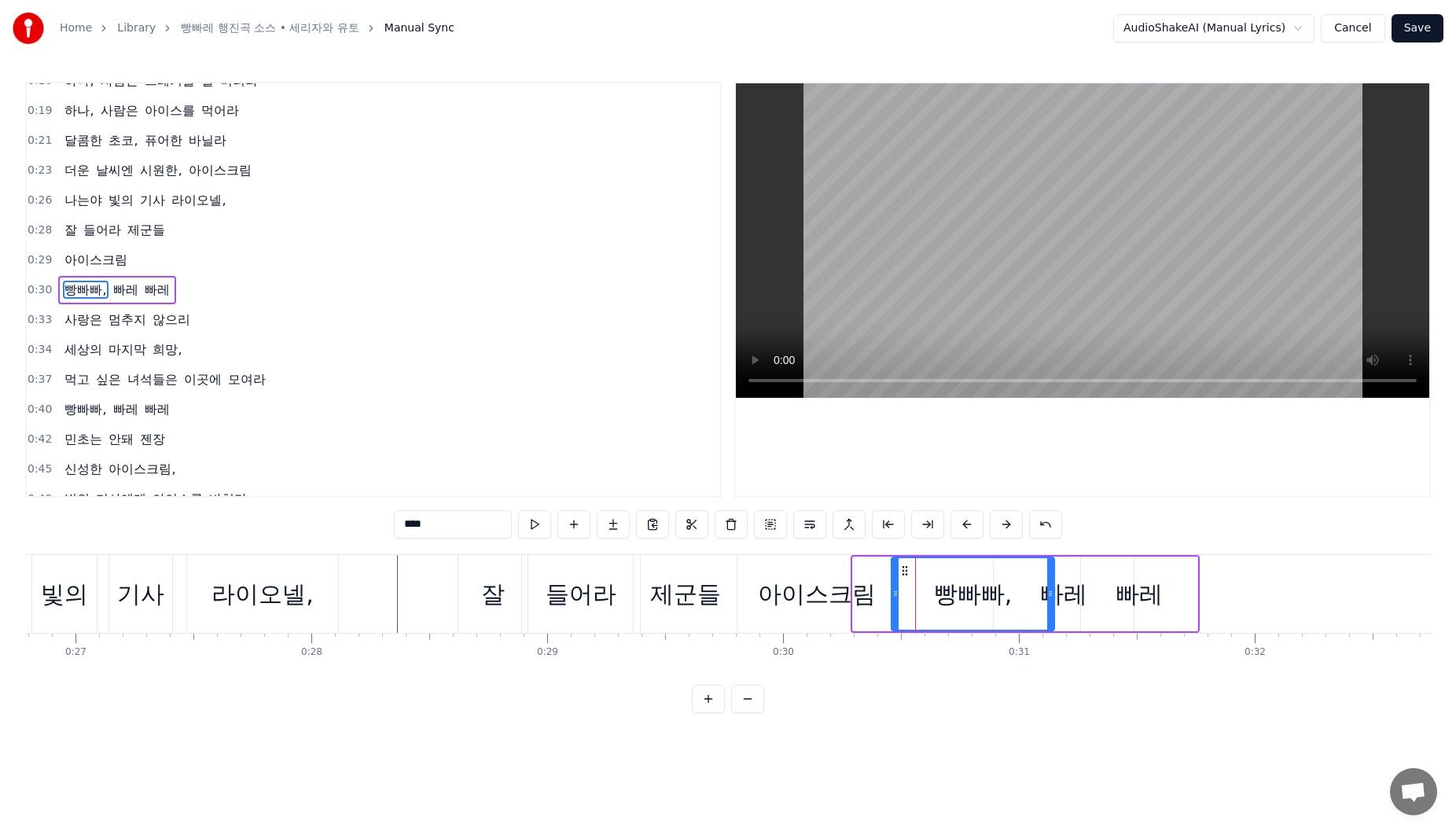
drag, startPoint x: 854, startPoint y: 609, endPoint x: 893, endPoint y: 603, distance: 39.5
click at [893, 603] on div at bounding box center [895, 594] width 6 height 72
drag, startPoint x: 1050, startPoint y: 600, endPoint x: 993, endPoint y: 610, distance: 57.9
click at [993, 610] on div at bounding box center [992, 594] width 6 height 72
click at [1062, 599] on div "빠레" at bounding box center [1064, 594] width 47 height 35
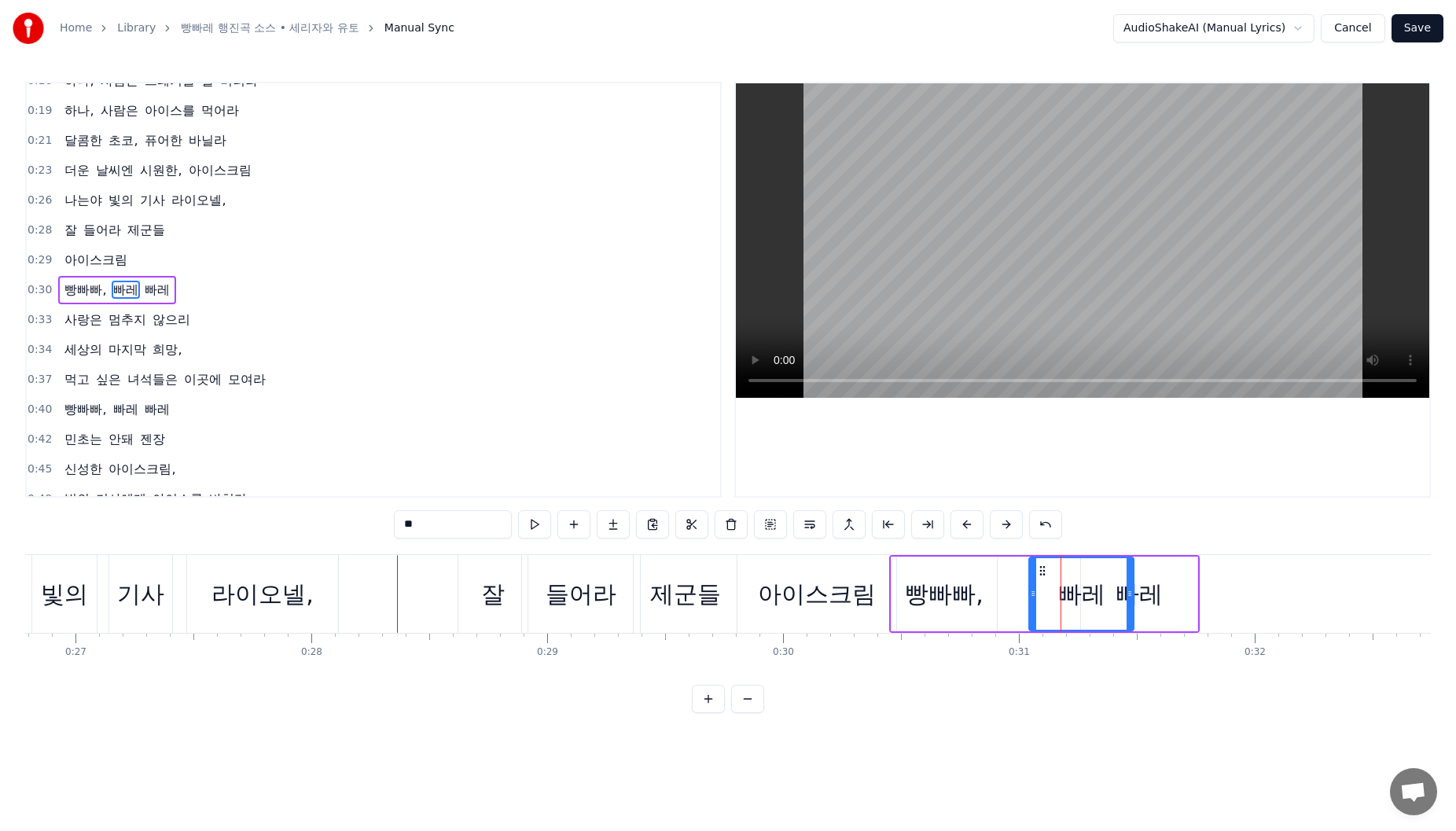
drag, startPoint x: 995, startPoint y: 604, endPoint x: 1081, endPoint y: 603, distance: 86.0
click at [1031, 603] on div at bounding box center [1033, 594] width 6 height 72
drag, startPoint x: 1133, startPoint y: 603, endPoint x: 1096, endPoint y: 609, distance: 37.5
click at [1089, 609] on div at bounding box center [1085, 594] width 6 height 72
click at [1122, 596] on div "빠레" at bounding box center [1139, 594] width 47 height 35
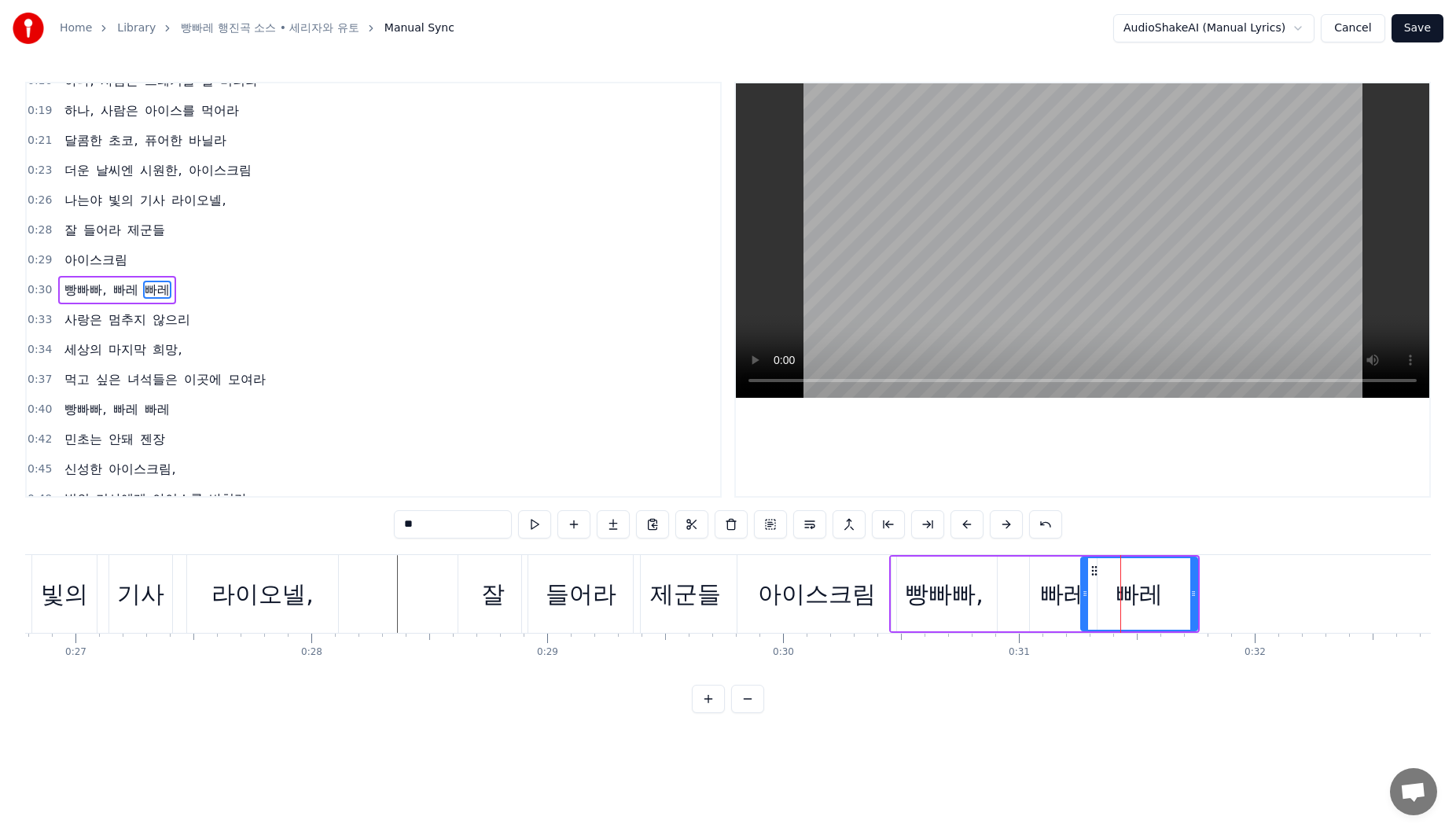
click at [1085, 603] on div "빠레" at bounding box center [1139, 594] width 118 height 75
drag, startPoint x: 1083, startPoint y: 603, endPoint x: 1108, endPoint y: 603, distance: 25.0
click at [1108, 603] on div at bounding box center [1109, 594] width 6 height 72
drag, startPoint x: 1190, startPoint y: 599, endPoint x: 1159, endPoint y: 603, distance: 31.3
click at [1159, 603] on div at bounding box center [1162, 594] width 6 height 72
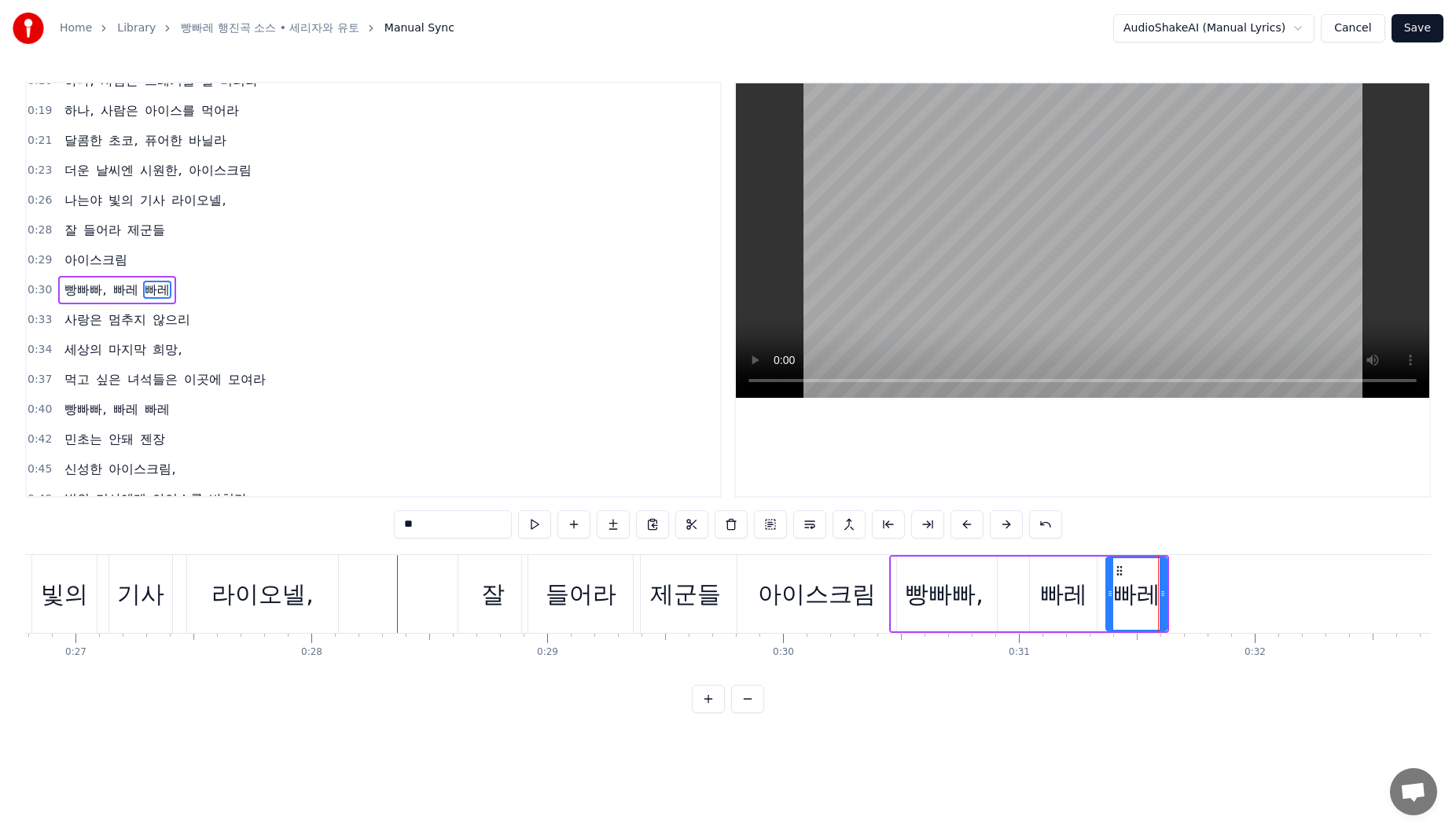
click at [666, 596] on div "제군들" at bounding box center [685, 594] width 71 height 35
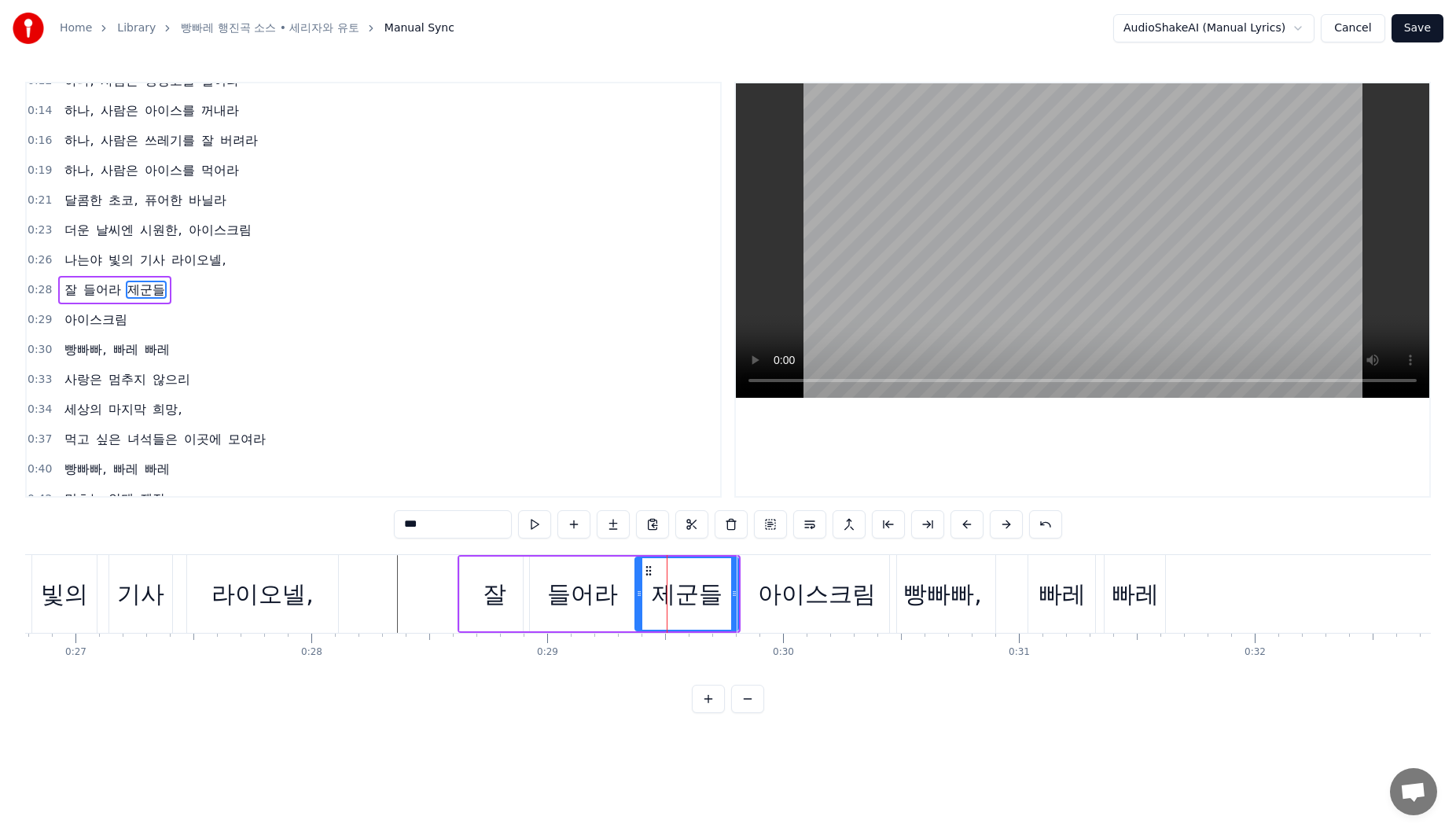
click at [835, 599] on div "아이스크림" at bounding box center [816, 594] width 118 height 35
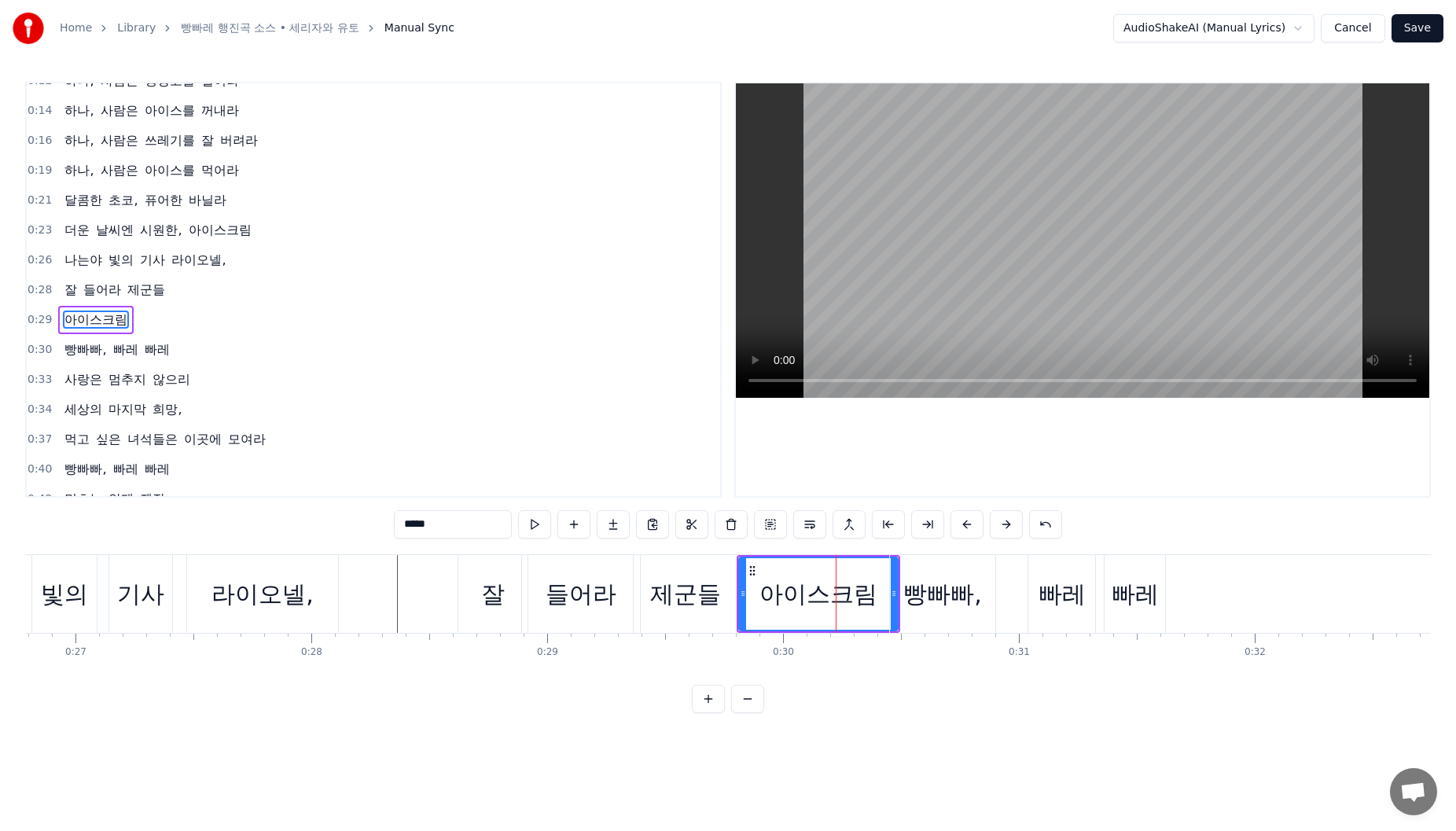
scroll to position [47, 0]
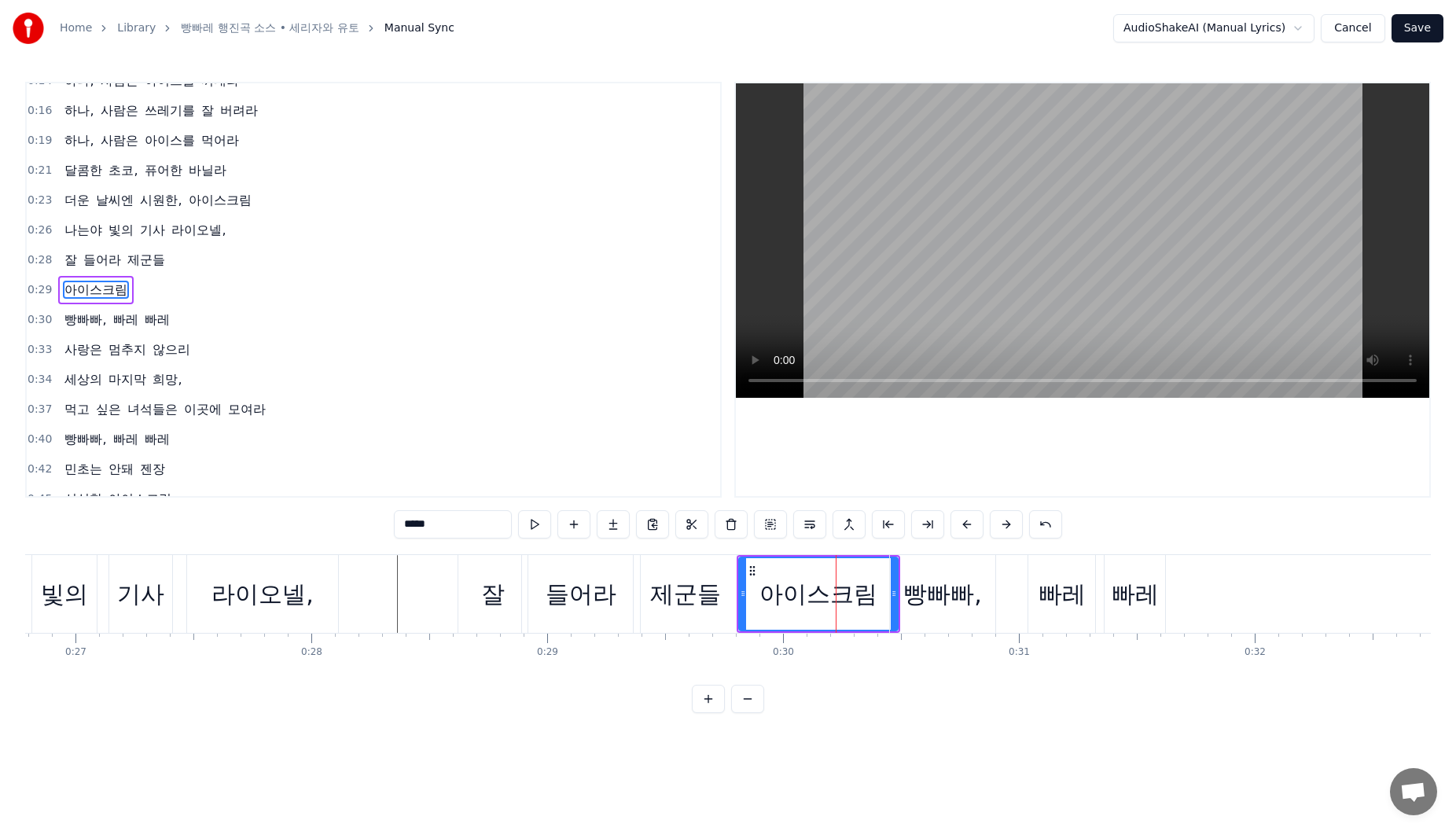
click at [684, 601] on div "제군들" at bounding box center [685, 594] width 71 height 35
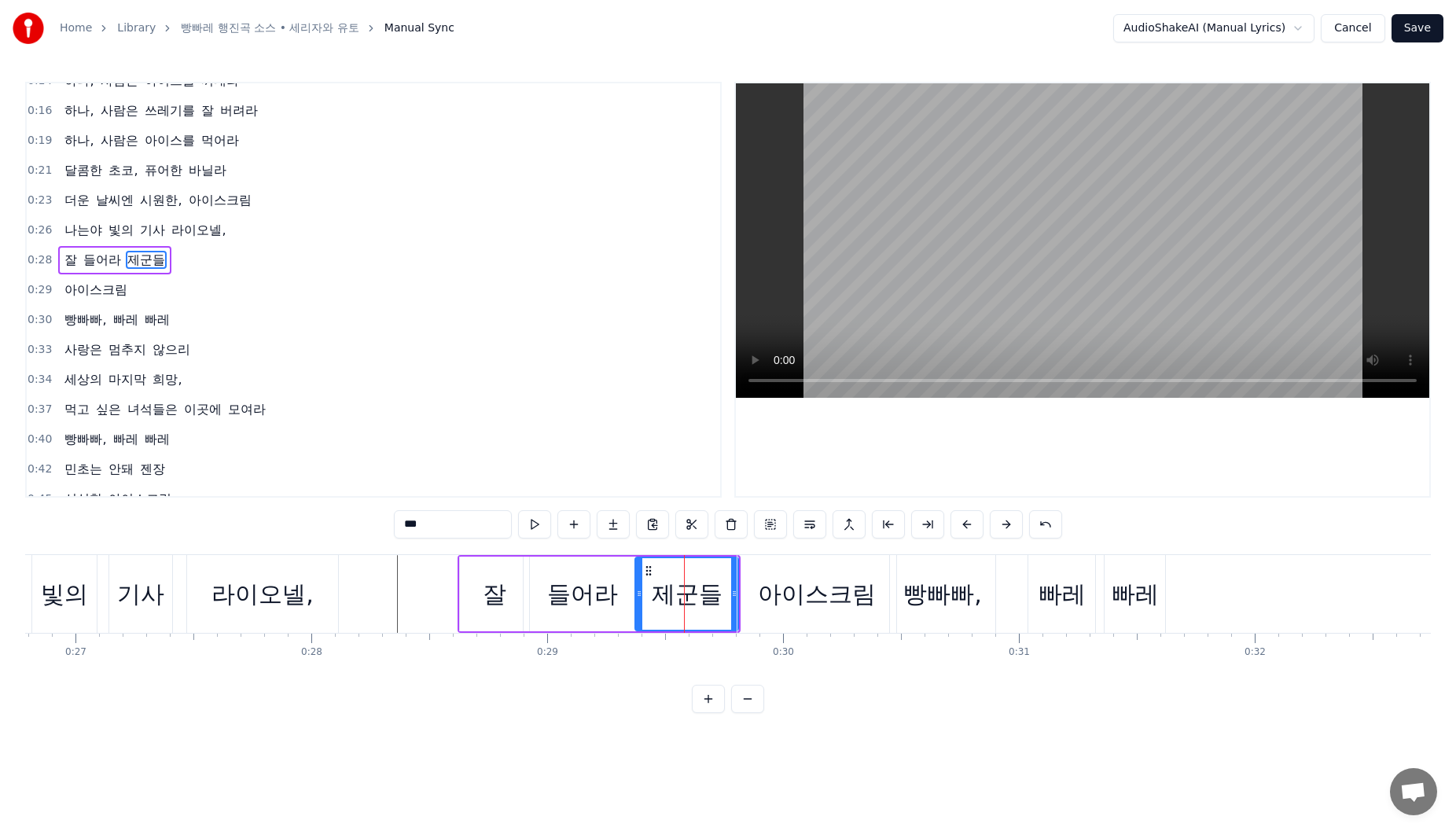
scroll to position [17, 0]
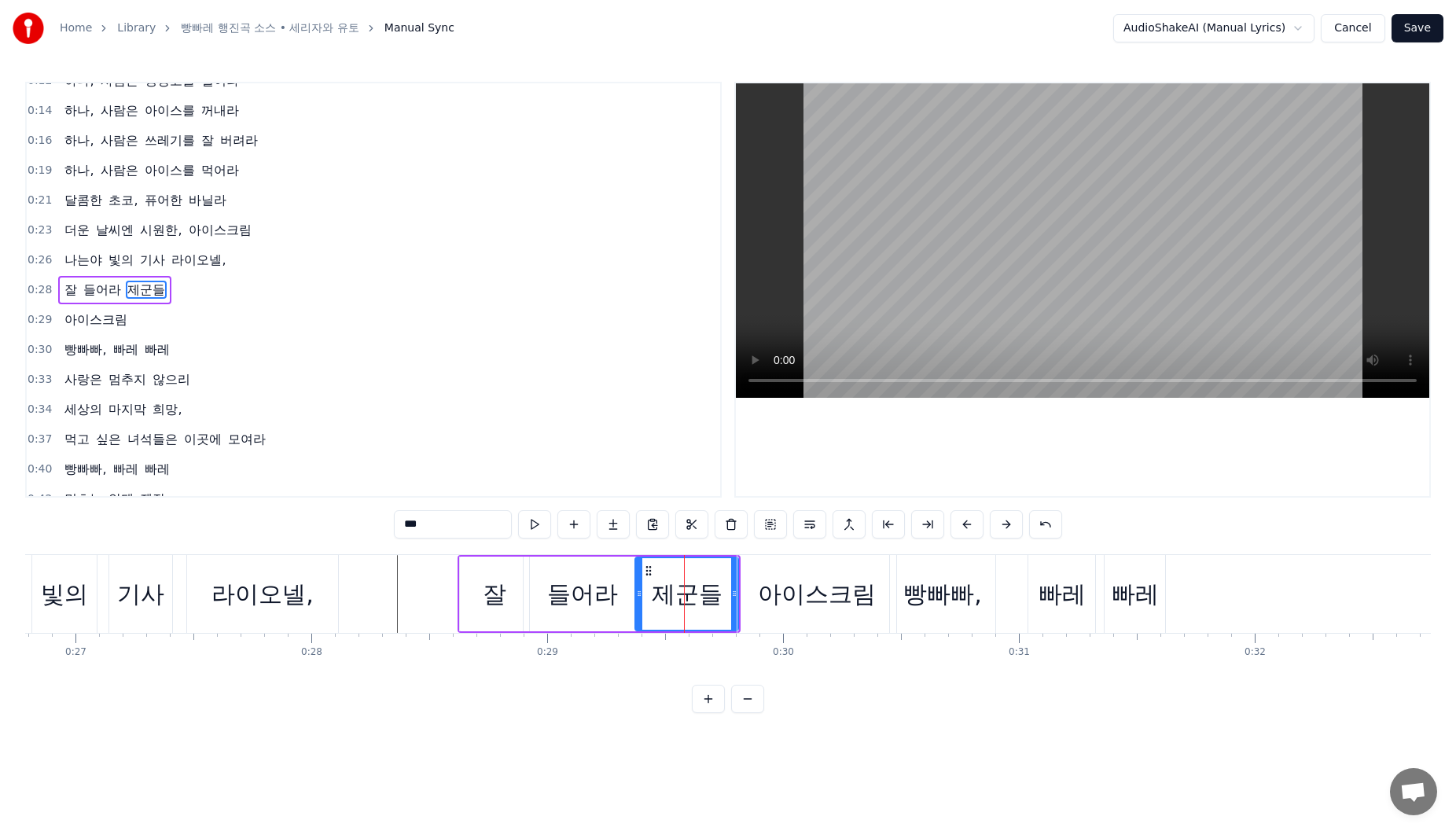
click at [540, 599] on div "들어라" at bounding box center [582, 594] width 118 height 75
drag, startPoint x: 528, startPoint y: 602, endPoint x: 552, endPoint y: 602, distance: 24.0
click at [552, 602] on div at bounding box center [552, 594] width 6 height 72
click at [514, 601] on div "잘" at bounding box center [495, 594] width 69 height 75
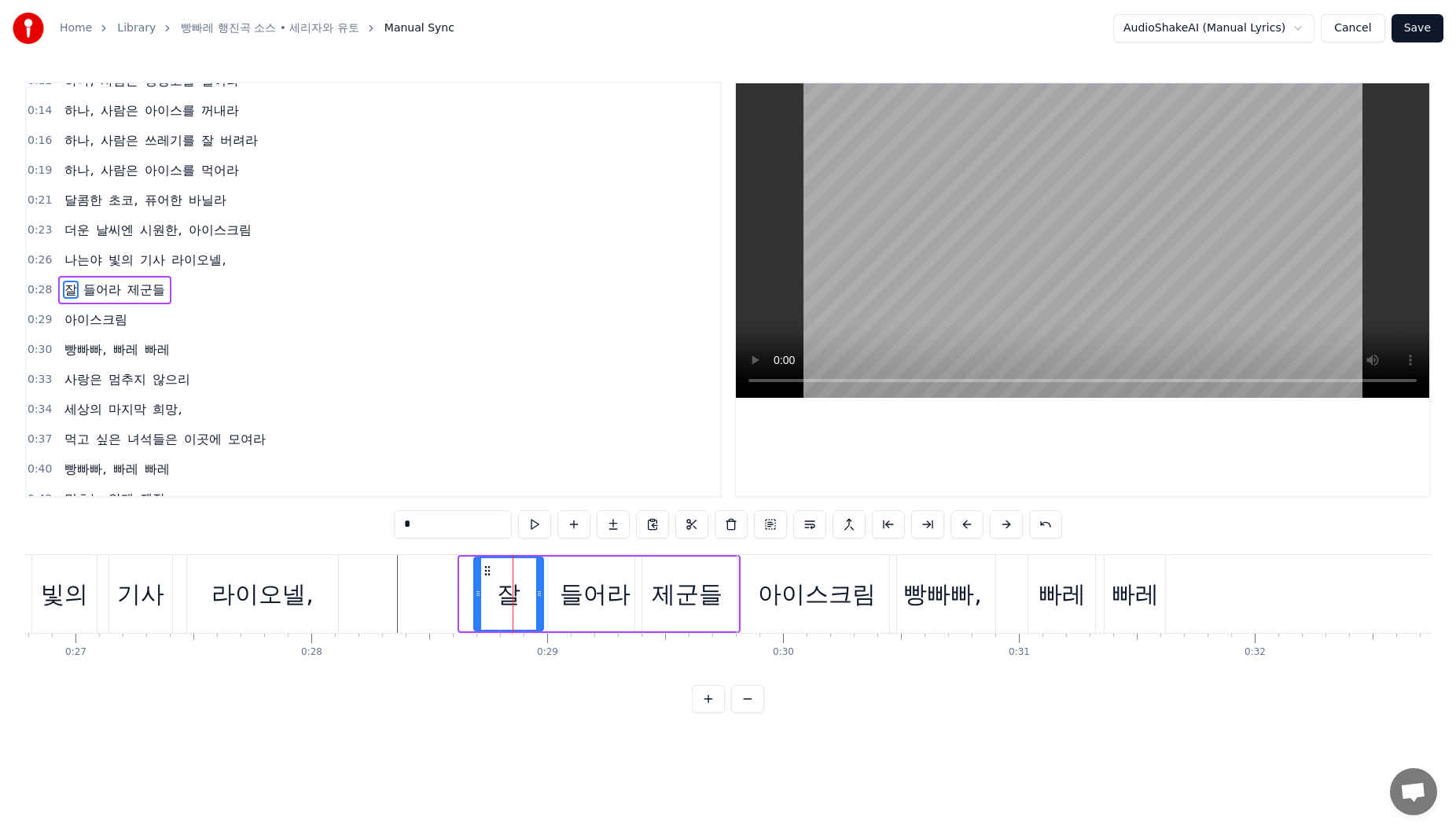
drag, startPoint x: 472, startPoint y: 565, endPoint x: 487, endPoint y: 570, distance: 15.8
click at [487, 570] on icon at bounding box center [487, 571] width 13 height 13
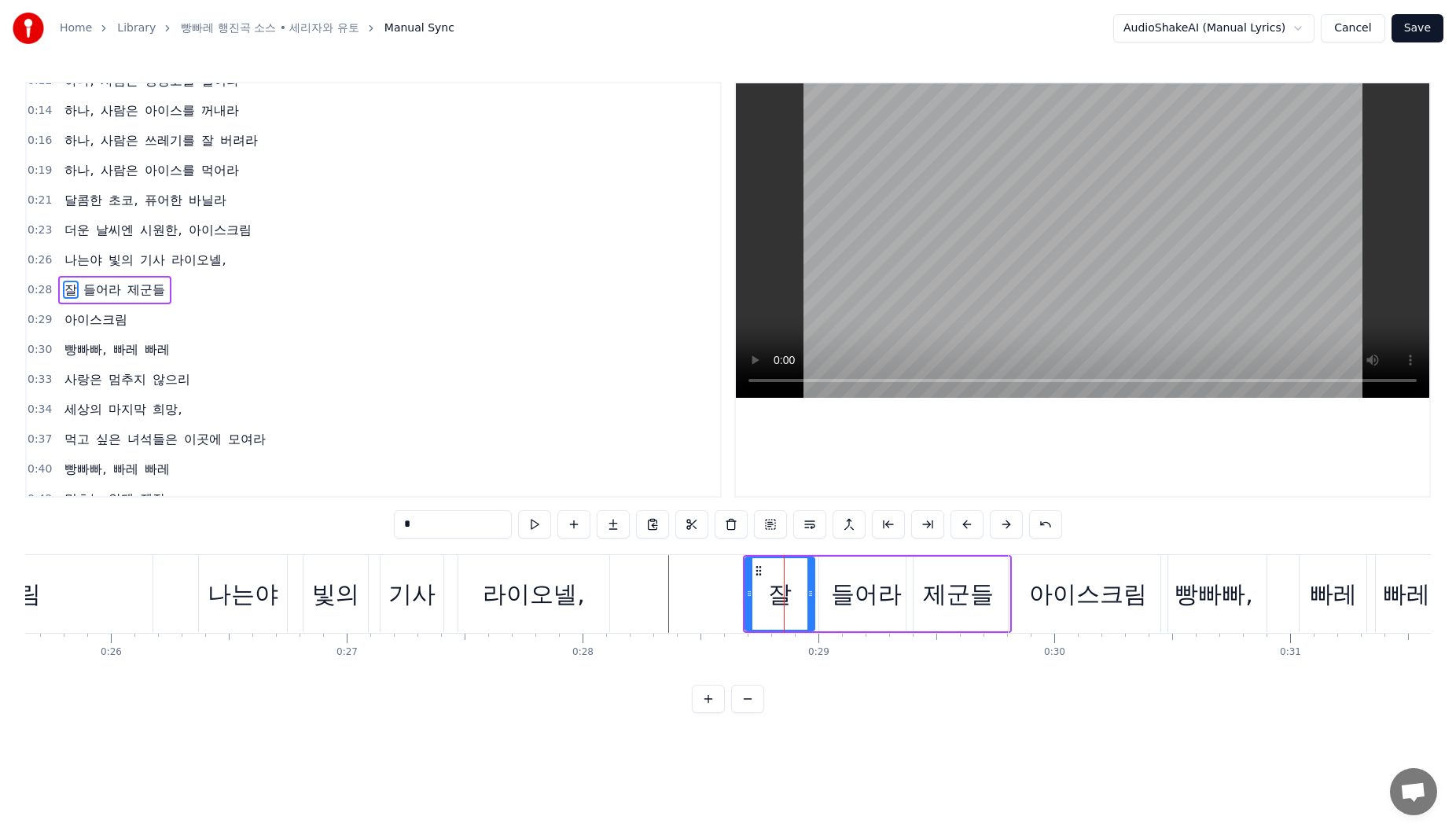
scroll to position [0, 5973]
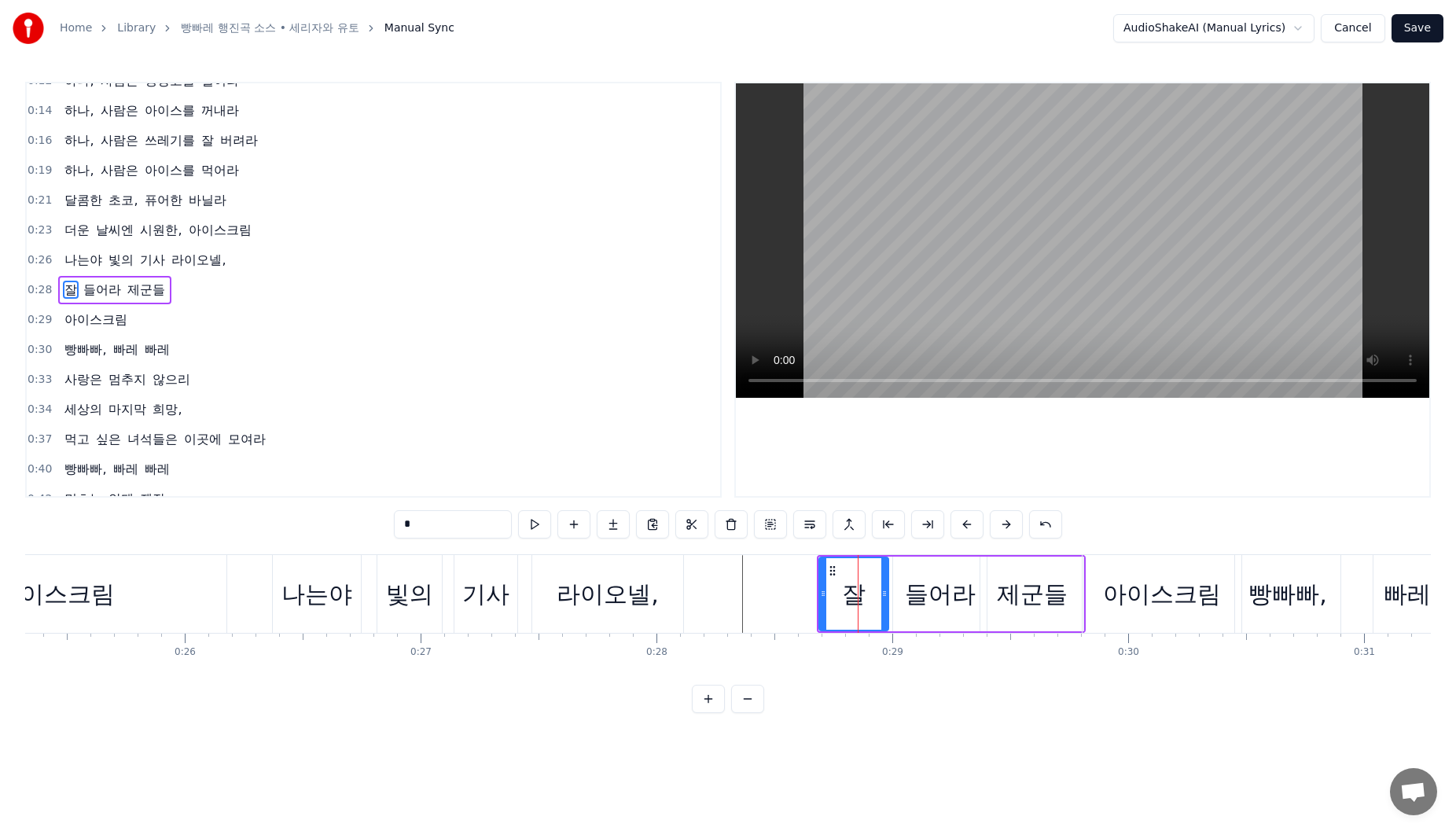
click at [611, 619] on div "라이오넬," at bounding box center [607, 594] width 151 height 78
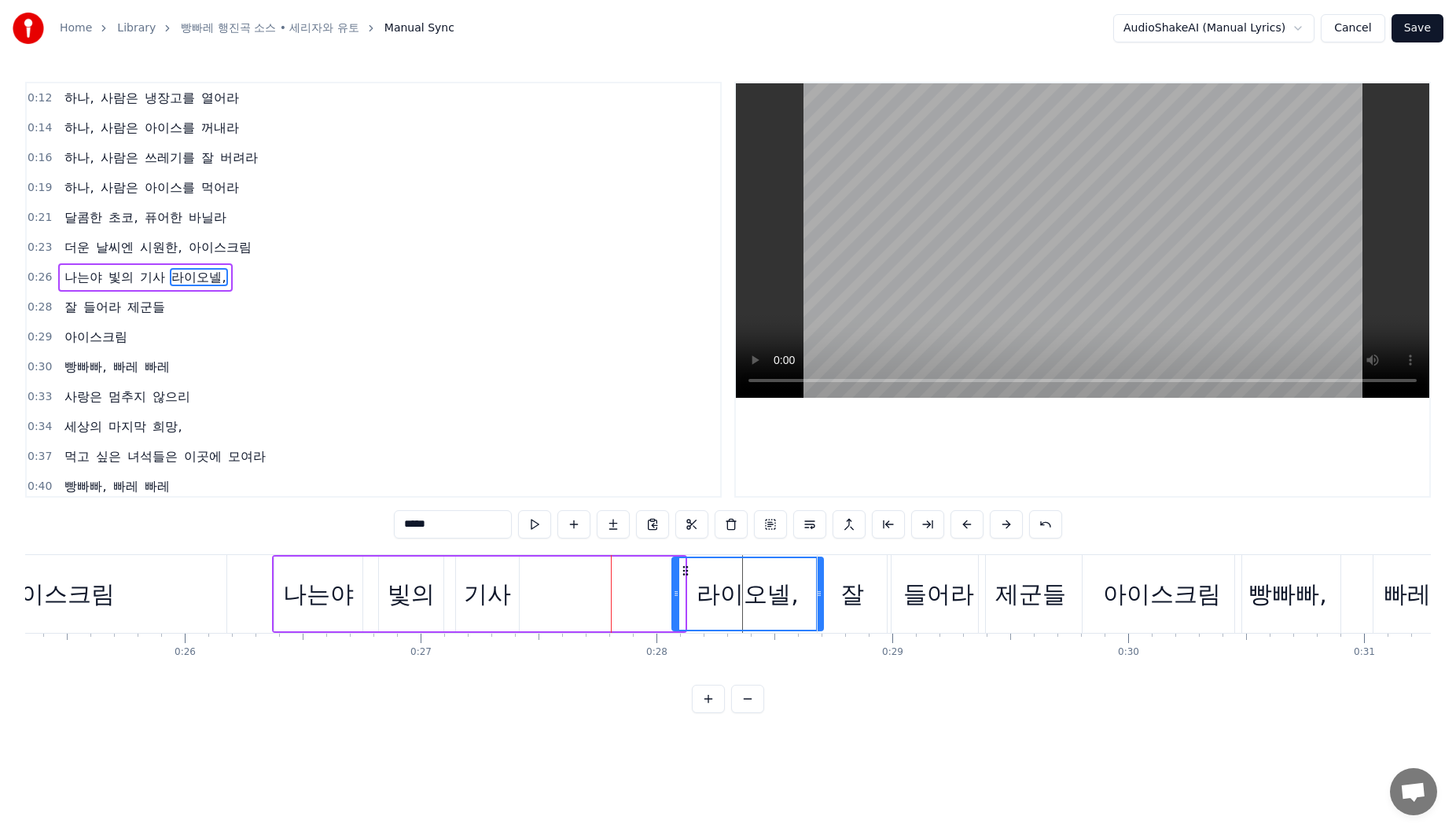
drag, startPoint x: 547, startPoint y: 567, endPoint x: 666, endPoint y: 575, distance: 119.3
click at [679, 574] on icon at bounding box center [685, 571] width 13 height 13
click at [859, 606] on div "잘" at bounding box center [852, 594] width 23 height 35
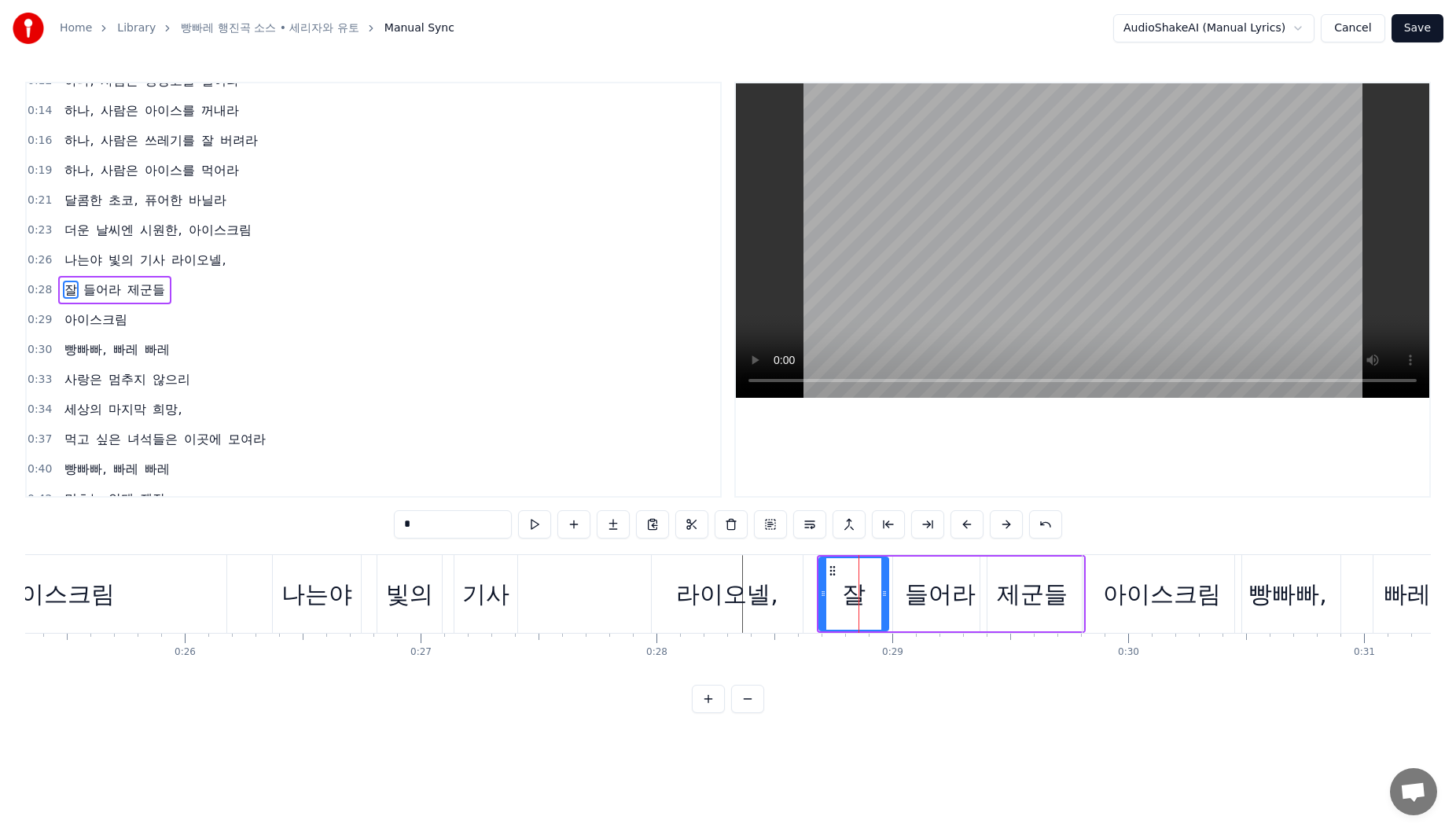
click at [676, 563] on div "라이오넬," at bounding box center [727, 594] width 151 height 78
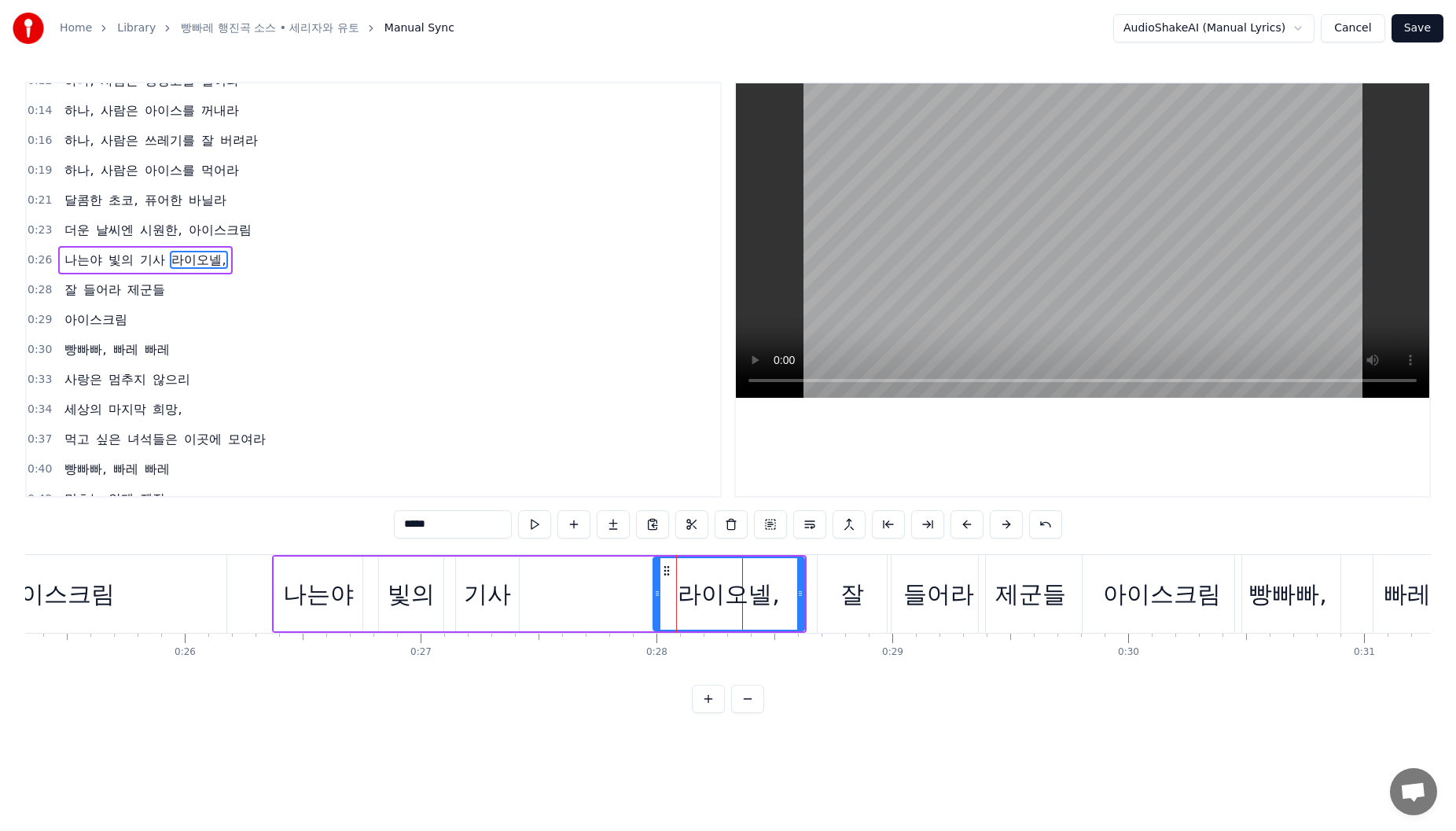
scroll to position [0, 0]
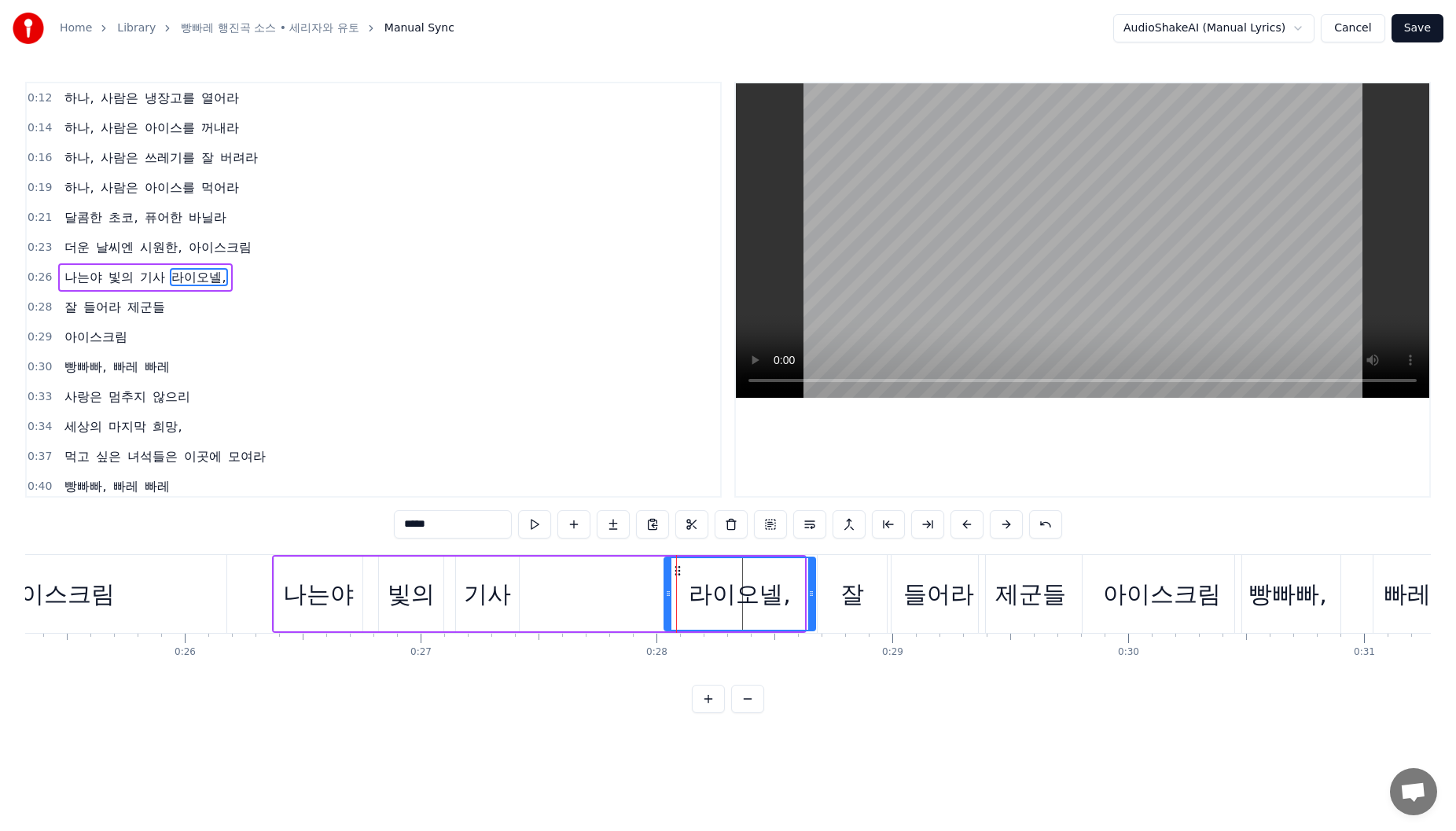
drag, startPoint x: 668, startPoint y: 567, endPoint x: 679, endPoint y: 568, distance: 11.0
click at [679, 568] on icon at bounding box center [678, 571] width 13 height 13
drag, startPoint x: 668, startPoint y: 586, endPoint x: 571, endPoint y: 597, distance: 97.6
click at [624, 598] on div at bounding box center [624, 594] width 6 height 72
click at [350, 577] on div "나는야" at bounding box center [318, 594] width 71 height 35
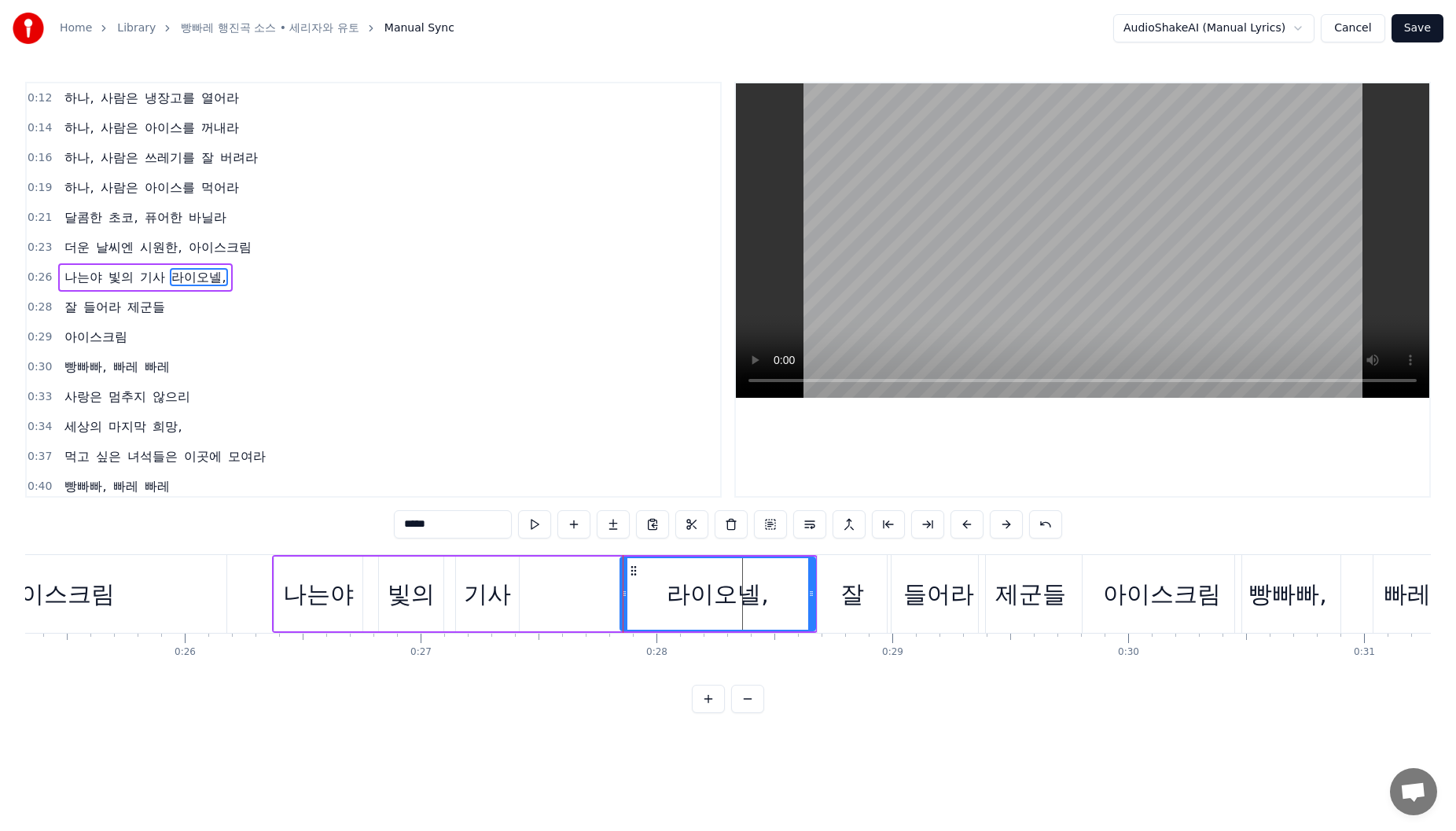
type input "***"
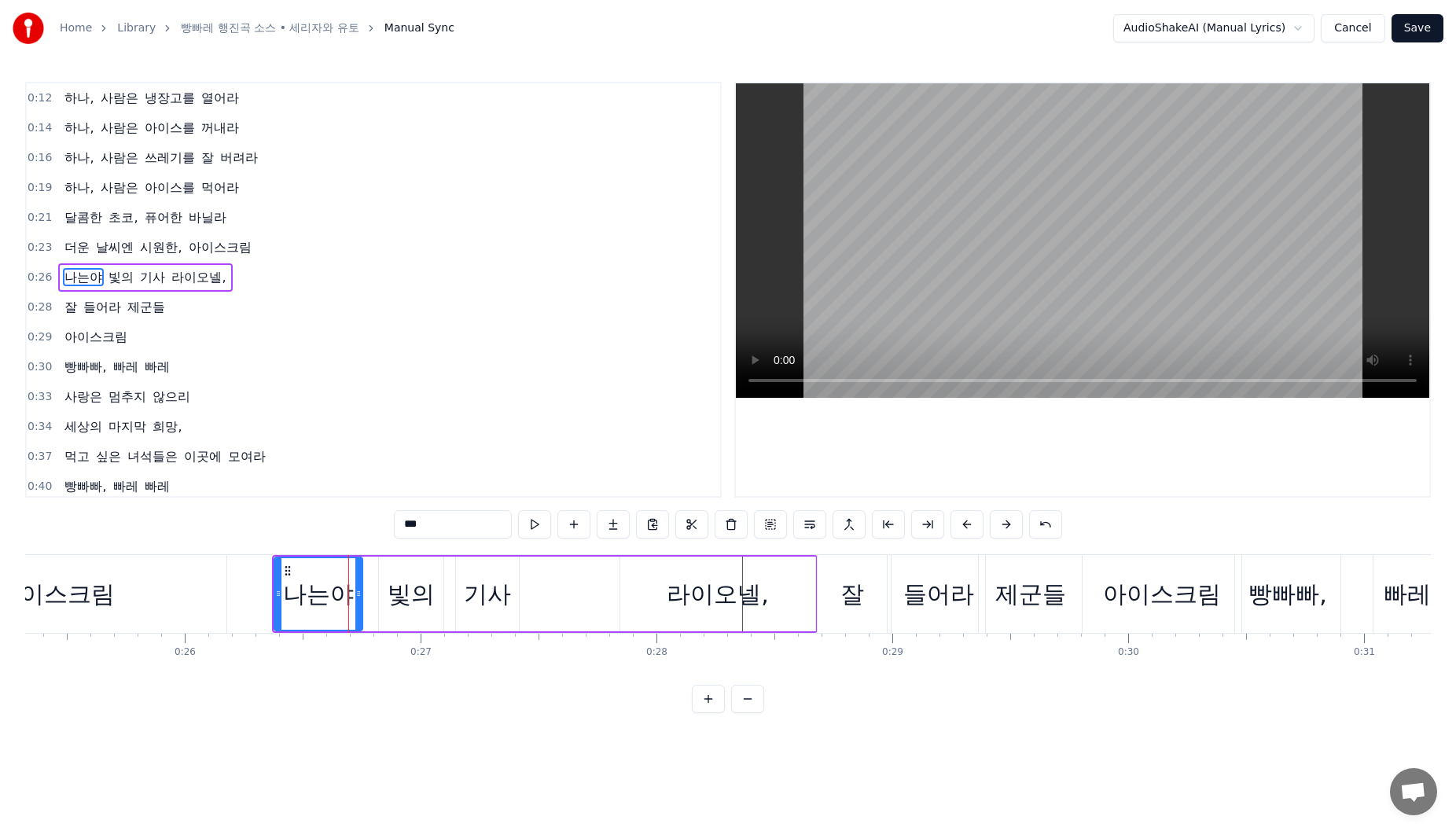
click at [365, 590] on div "나는야 빛의 기사 [PERSON_NAME]," at bounding box center [545, 594] width 546 height 78
click at [362, 582] on div "나는야" at bounding box center [318, 594] width 90 height 75
drag, startPoint x: 359, startPoint y: 596, endPoint x: 373, endPoint y: 599, distance: 14.3
click at [373, 599] on icon at bounding box center [373, 593] width 6 height 13
click at [419, 590] on div "빛의" at bounding box center [411, 594] width 47 height 35
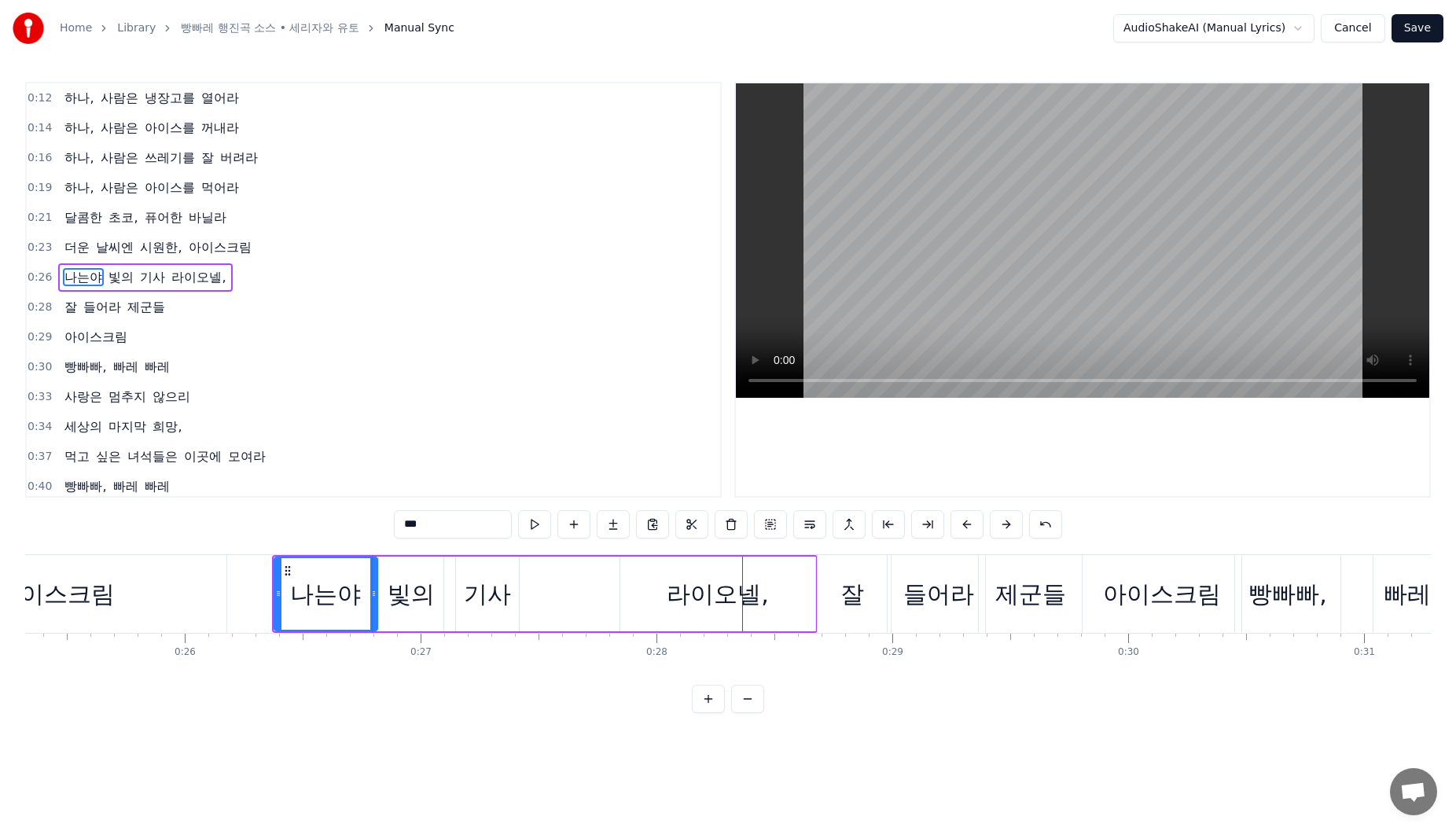
type input "**"
click at [442, 590] on div "빛의" at bounding box center [411, 594] width 66 height 75
click at [441, 590] on div at bounding box center [441, 594] width 1 height 78
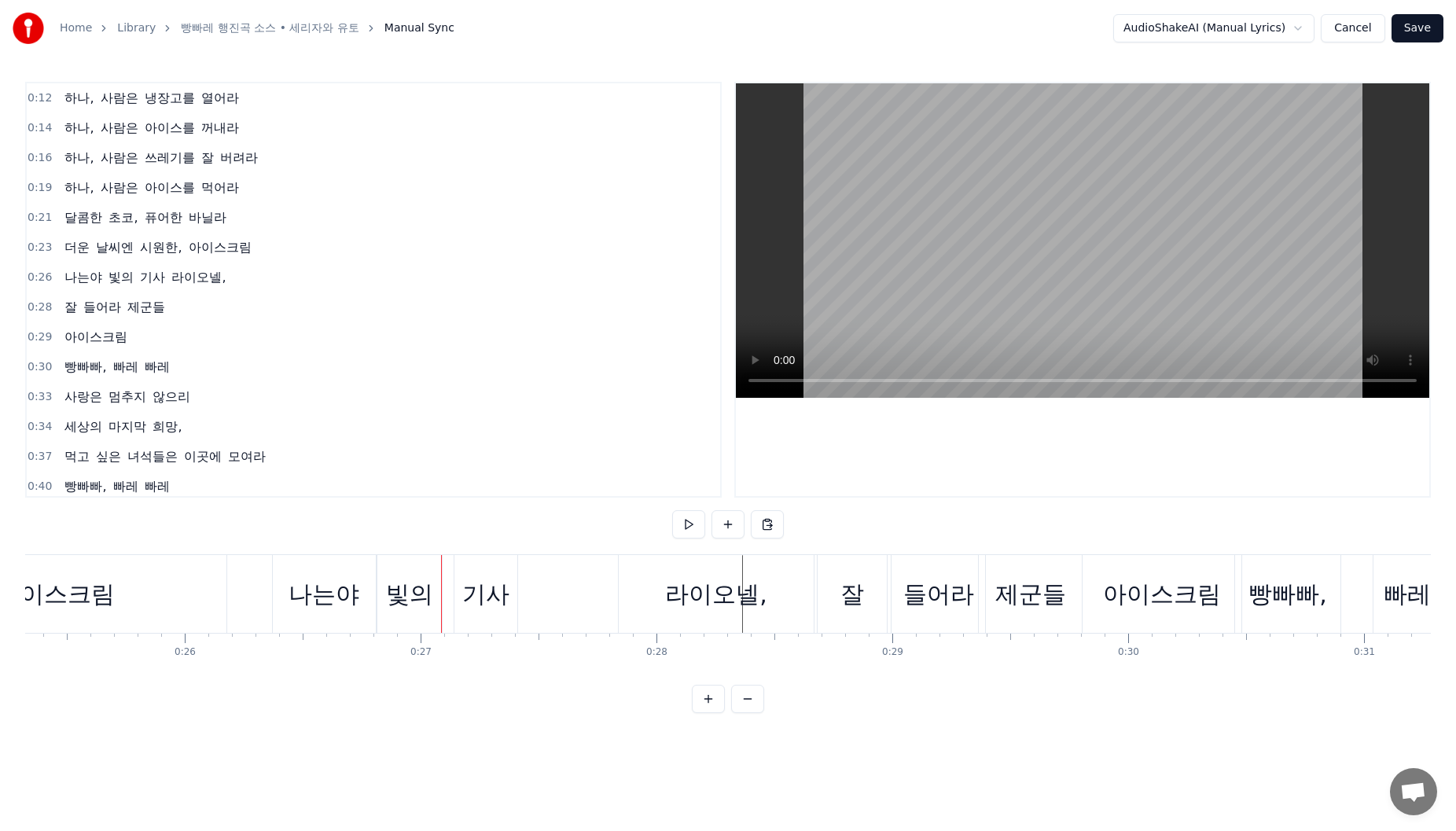
click at [406, 577] on div "빛의" at bounding box center [409, 594] width 47 height 35
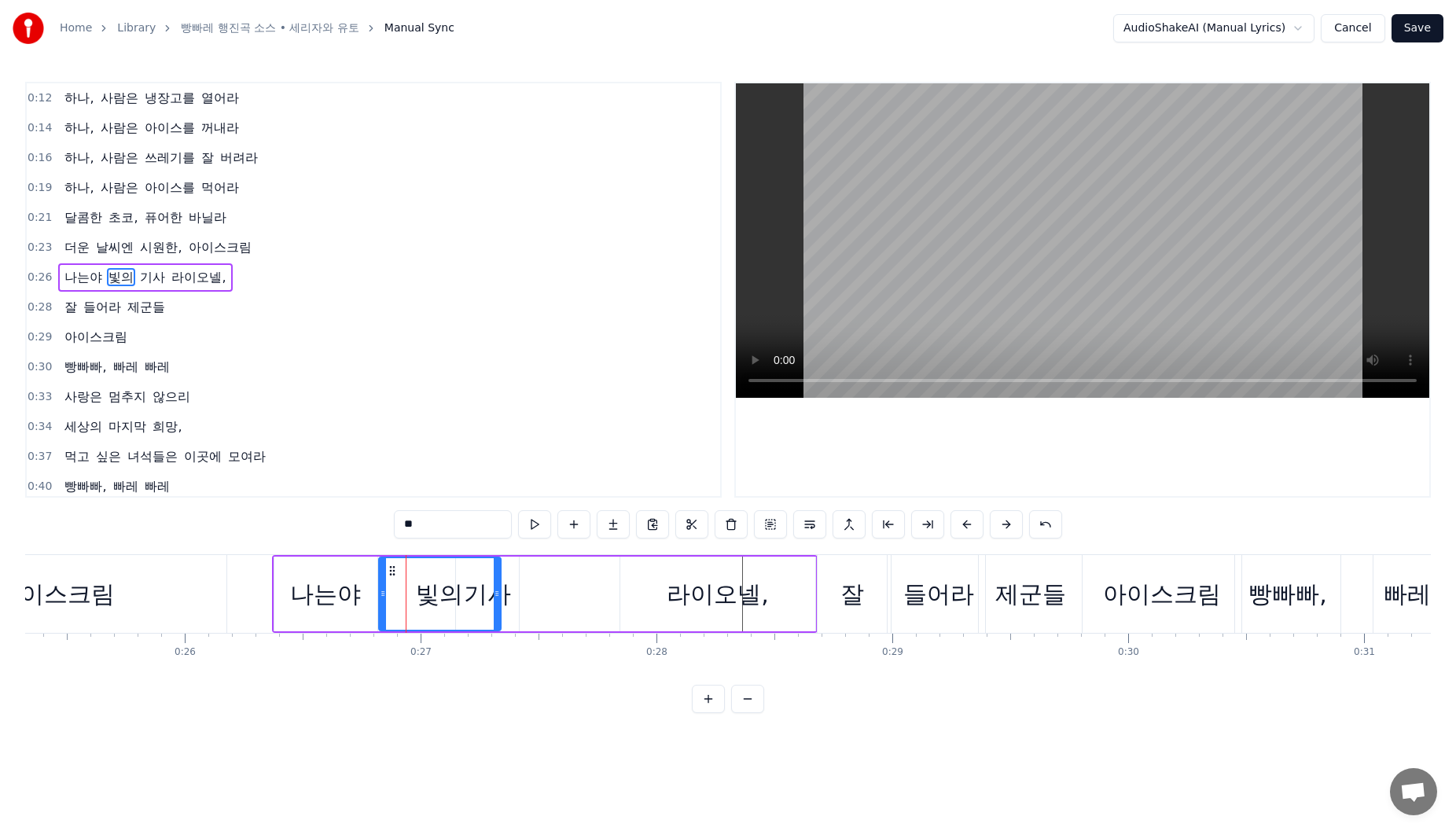
drag, startPoint x: 440, startPoint y: 595, endPoint x: 510, endPoint y: 596, distance: 70.0
click at [497, 596] on icon at bounding box center [497, 593] width 6 height 13
click at [513, 596] on div "기사" at bounding box center [487, 594] width 63 height 75
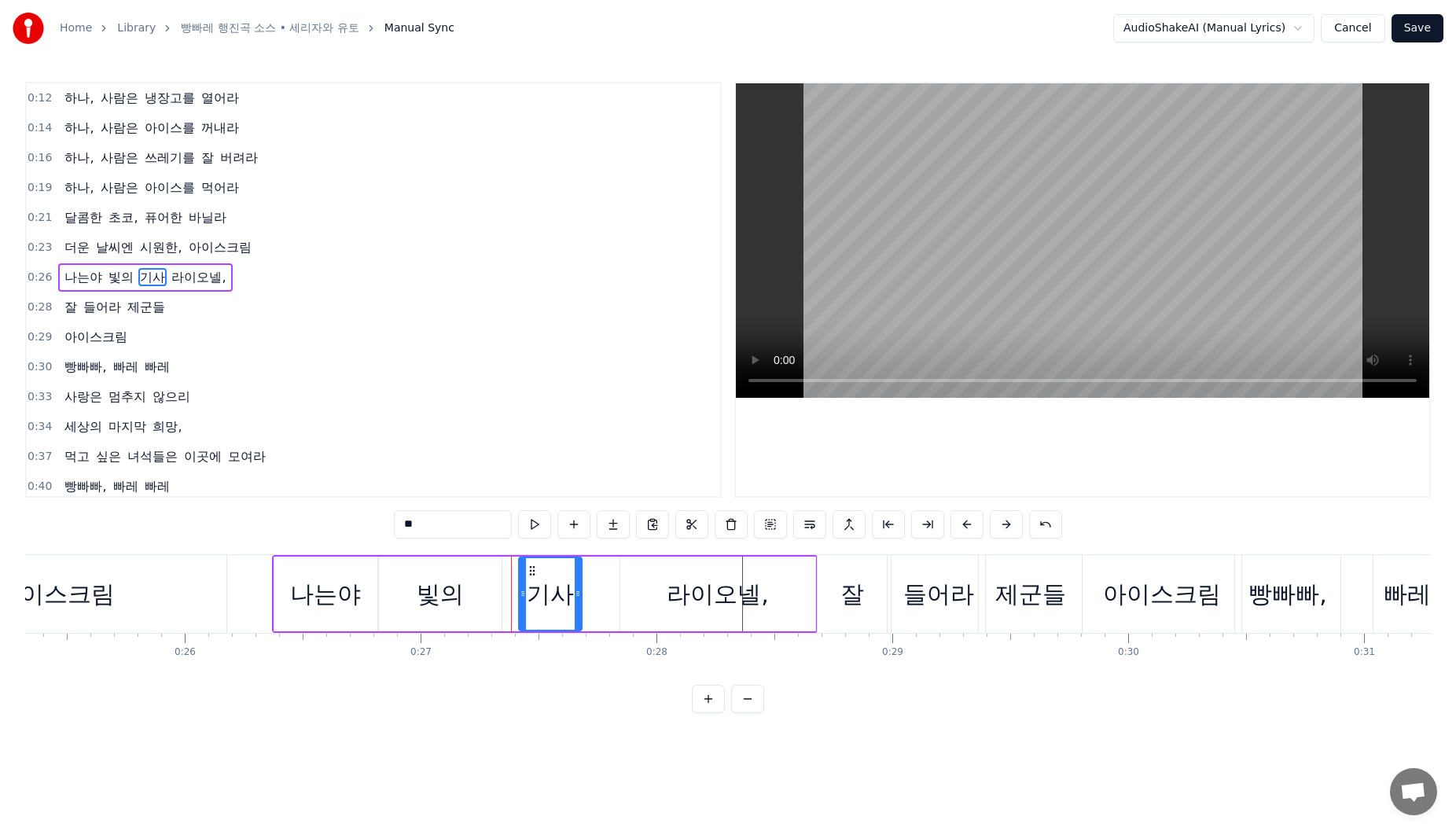
drag, startPoint x: 466, startPoint y: 572, endPoint x: 530, endPoint y: 578, distance: 64.3
click at [530, 578] on div "기사" at bounding box center [550, 594] width 61 height 72
drag, startPoint x: 581, startPoint y: 592, endPoint x: 603, endPoint y: 593, distance: 22.0
click at [603, 593] on icon at bounding box center [601, 593] width 6 height 13
click at [667, 579] on div "라이오넬," at bounding box center [717, 594] width 103 height 35
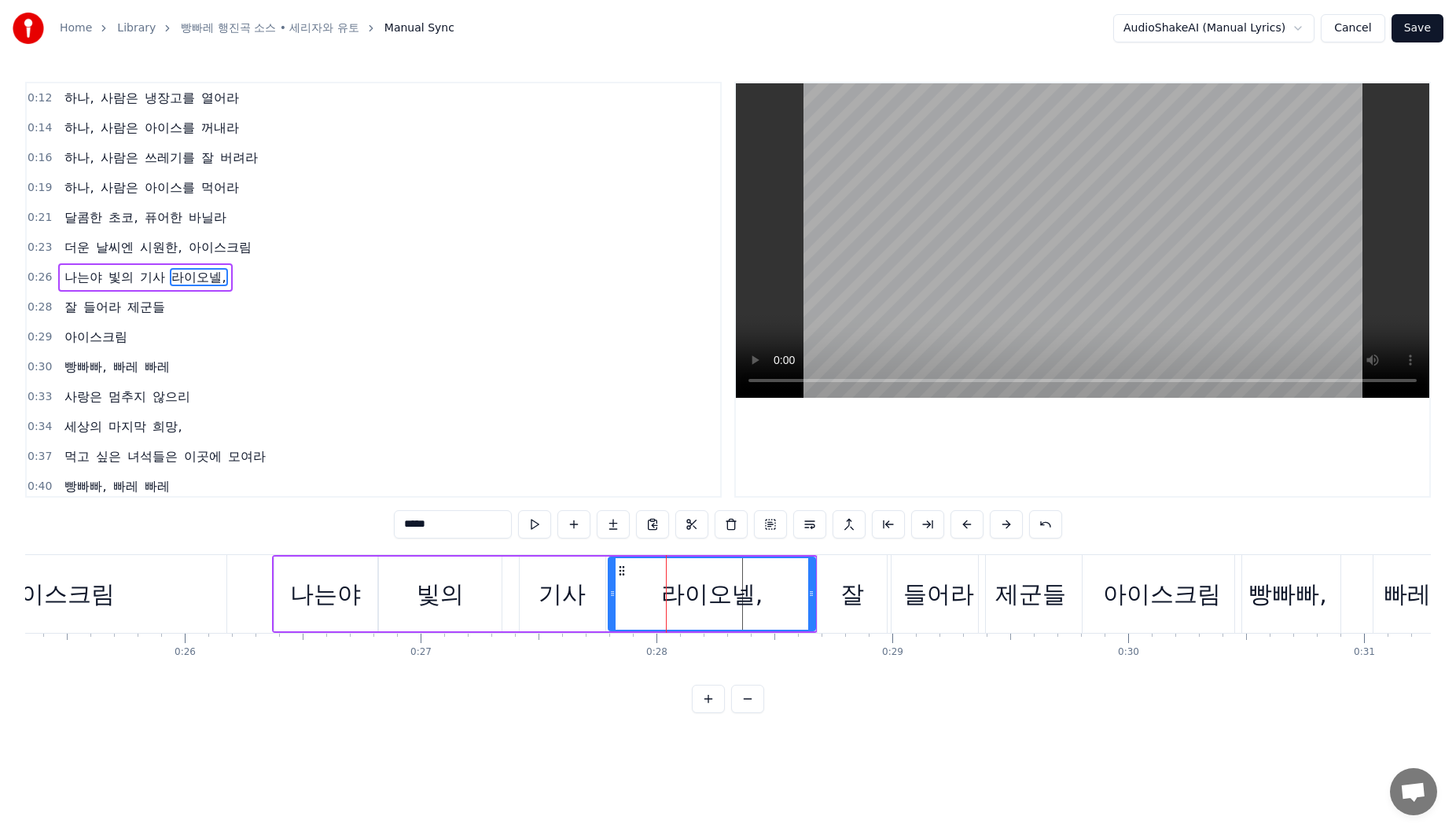
drag, startPoint x: 621, startPoint y: 599, endPoint x: 609, endPoint y: 603, distance: 12.6
click at [609, 603] on div at bounding box center [612, 594] width 6 height 72
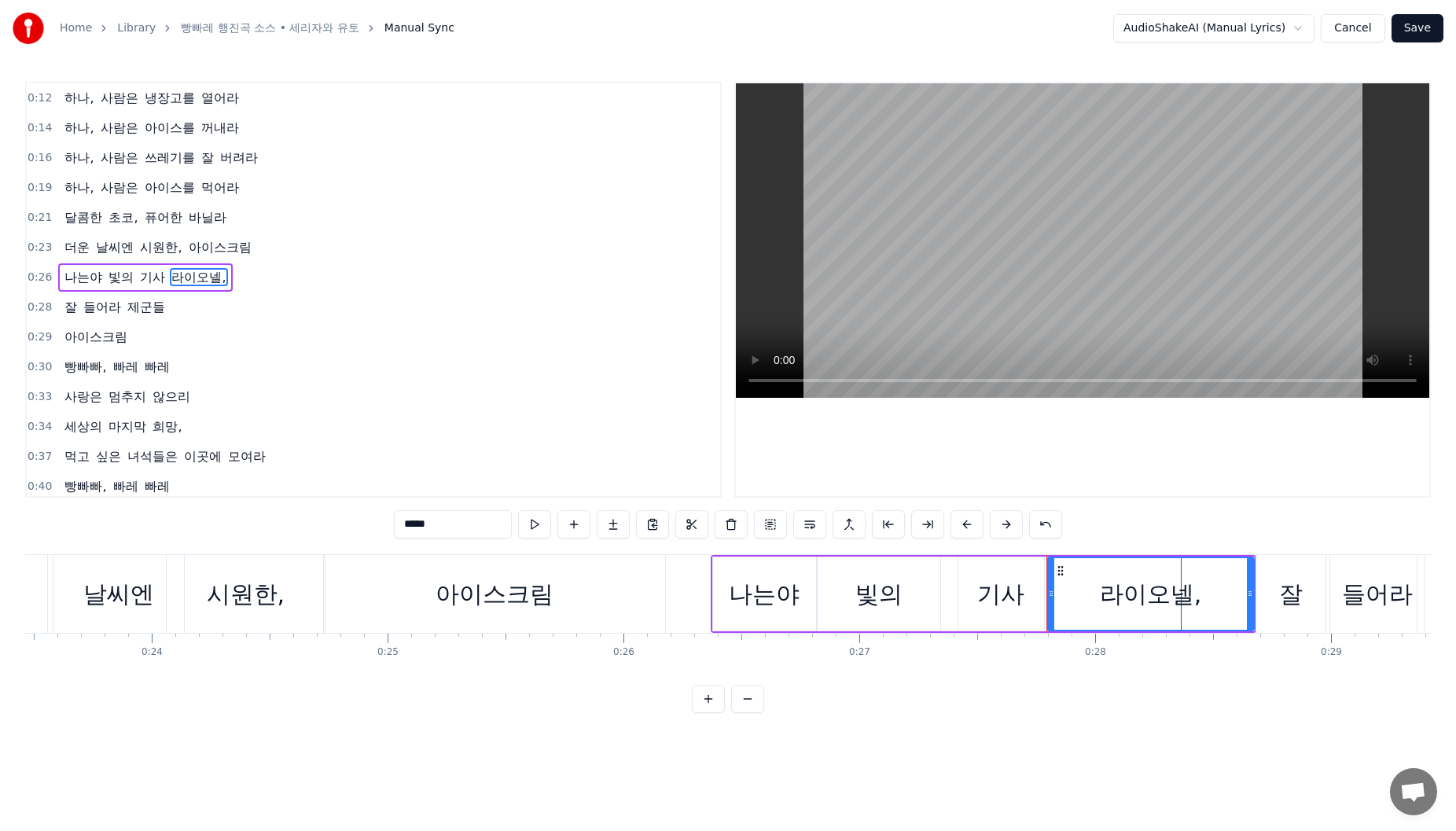
scroll to position [0, 5330]
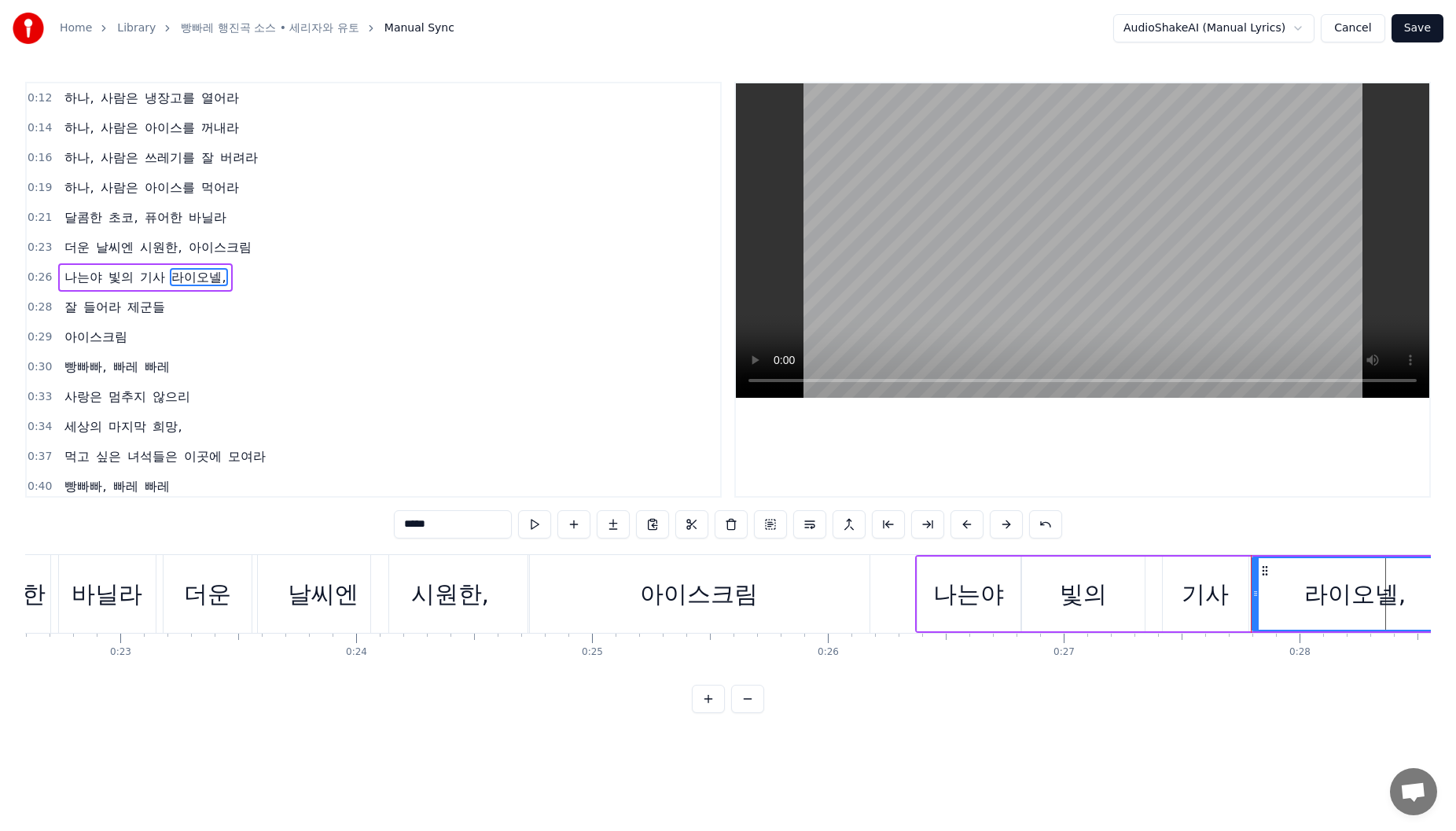
click at [485, 555] on div "시원한," at bounding box center [450, 594] width 159 height 78
type input "****"
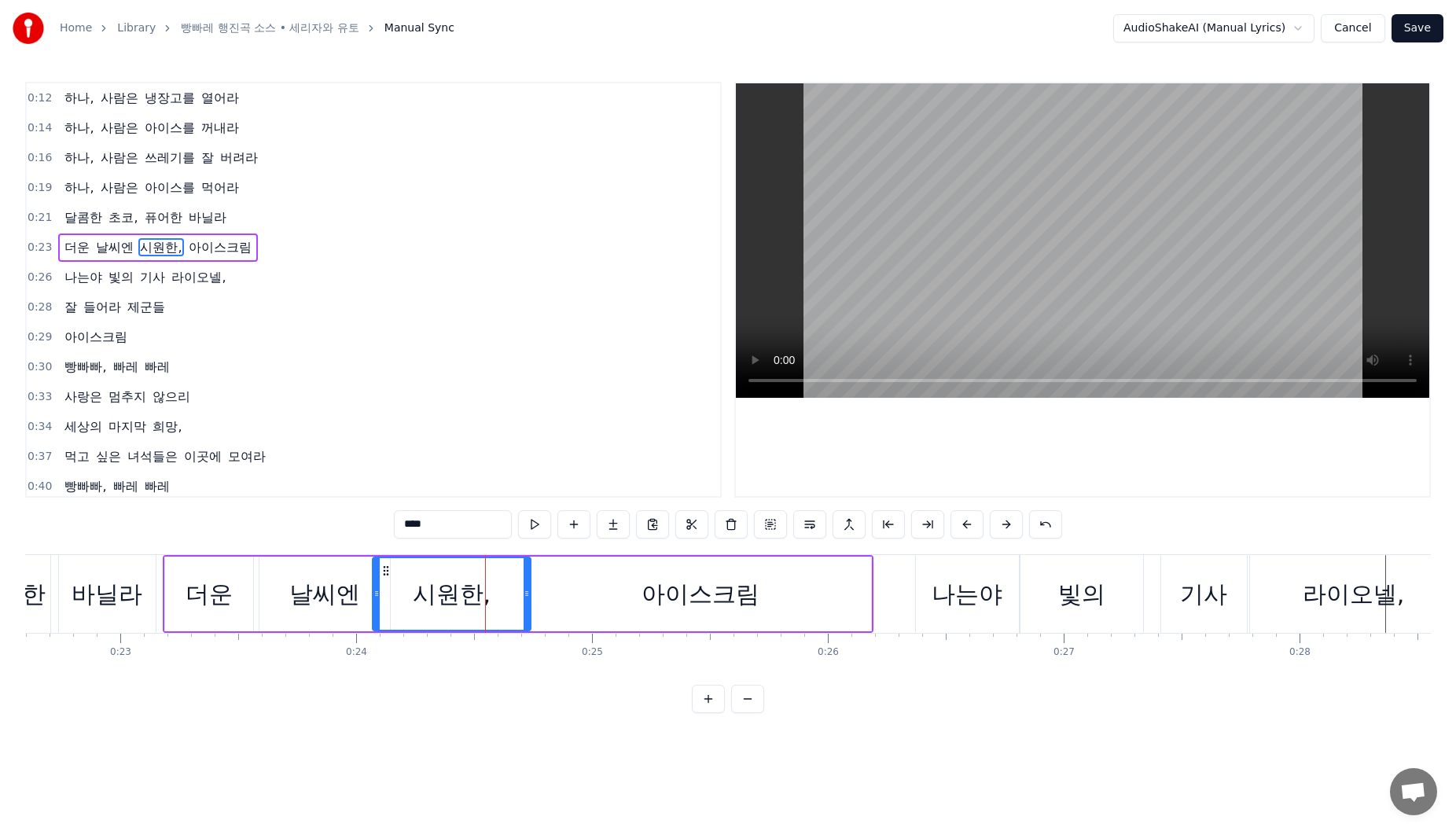
click at [491, 549] on div "0:12 하나, 사람은 냉장고를 열어라 0:14 하나, 사람은 아이스를 꺼내라 0:16 하나, 사람은 쓰레기를 잘 버려라 0:19 하나, 사람…" at bounding box center [728, 397] width 1406 height 631
click at [662, 378] on div "0:30 빵빠빠, 빠레 빠레" at bounding box center [373, 367] width 693 height 30
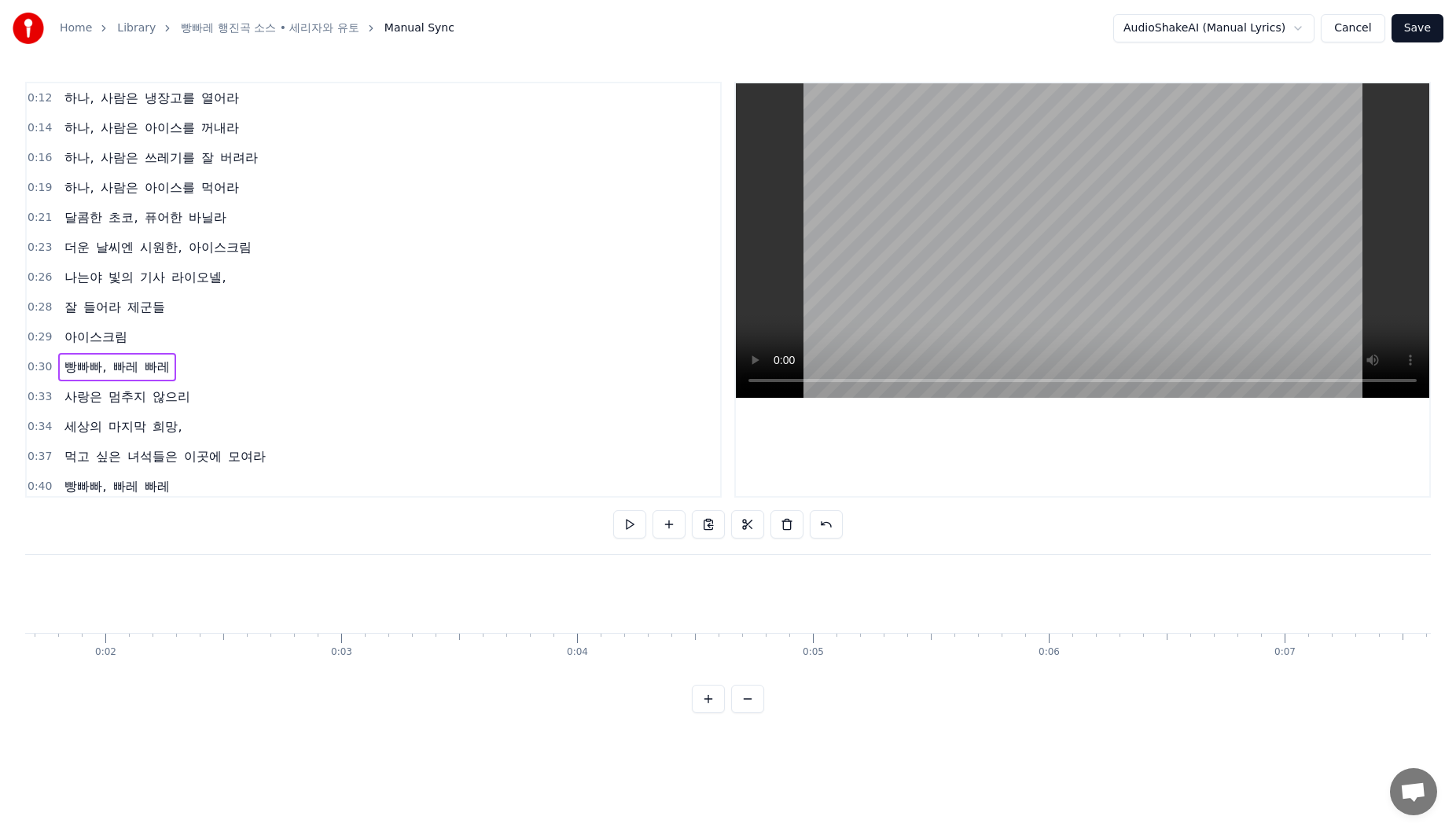
scroll to position [0, 0]
click at [39, 99] on span "0:12" at bounding box center [40, 98] width 24 height 16
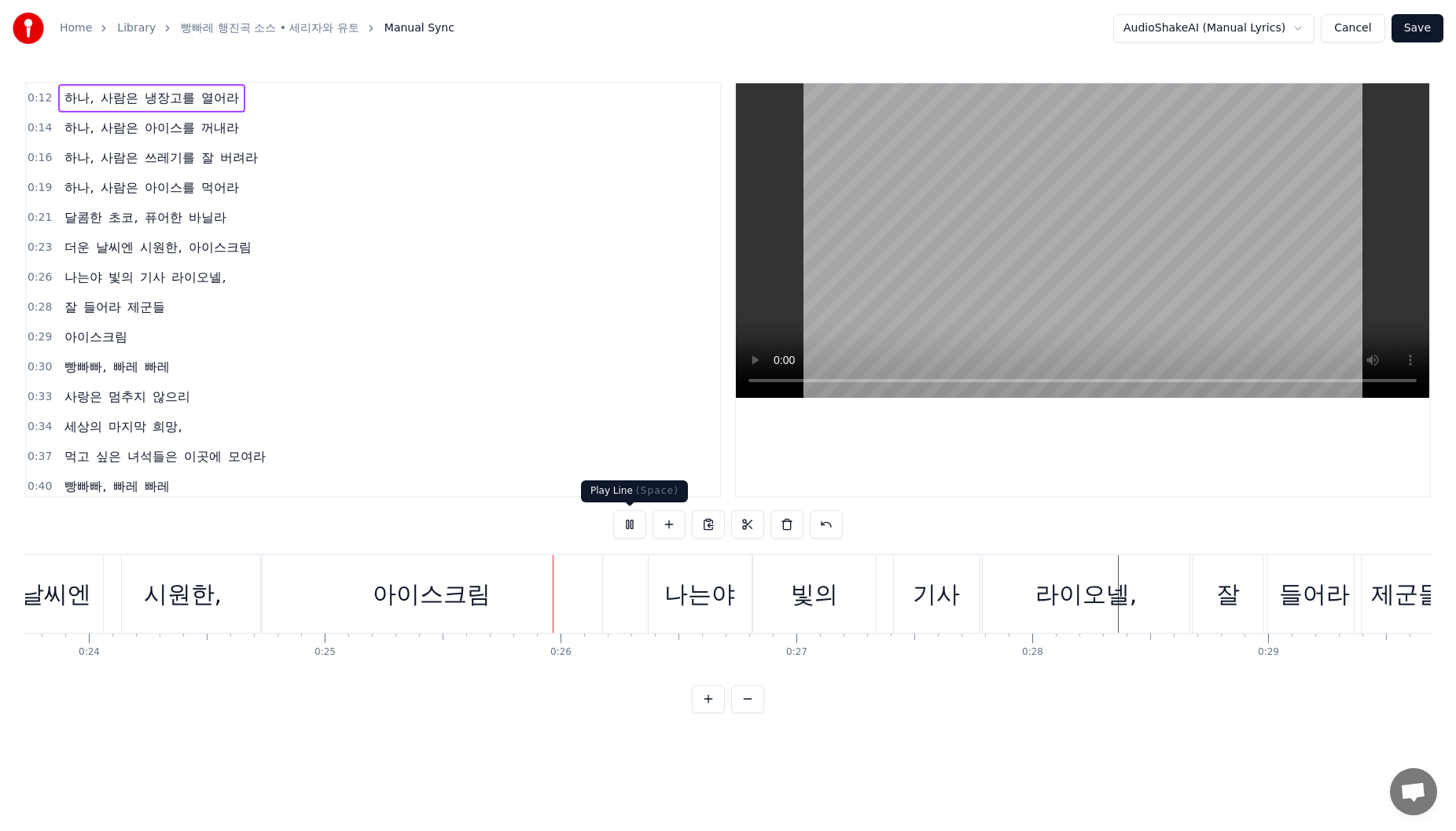
scroll to position [0, 5915]
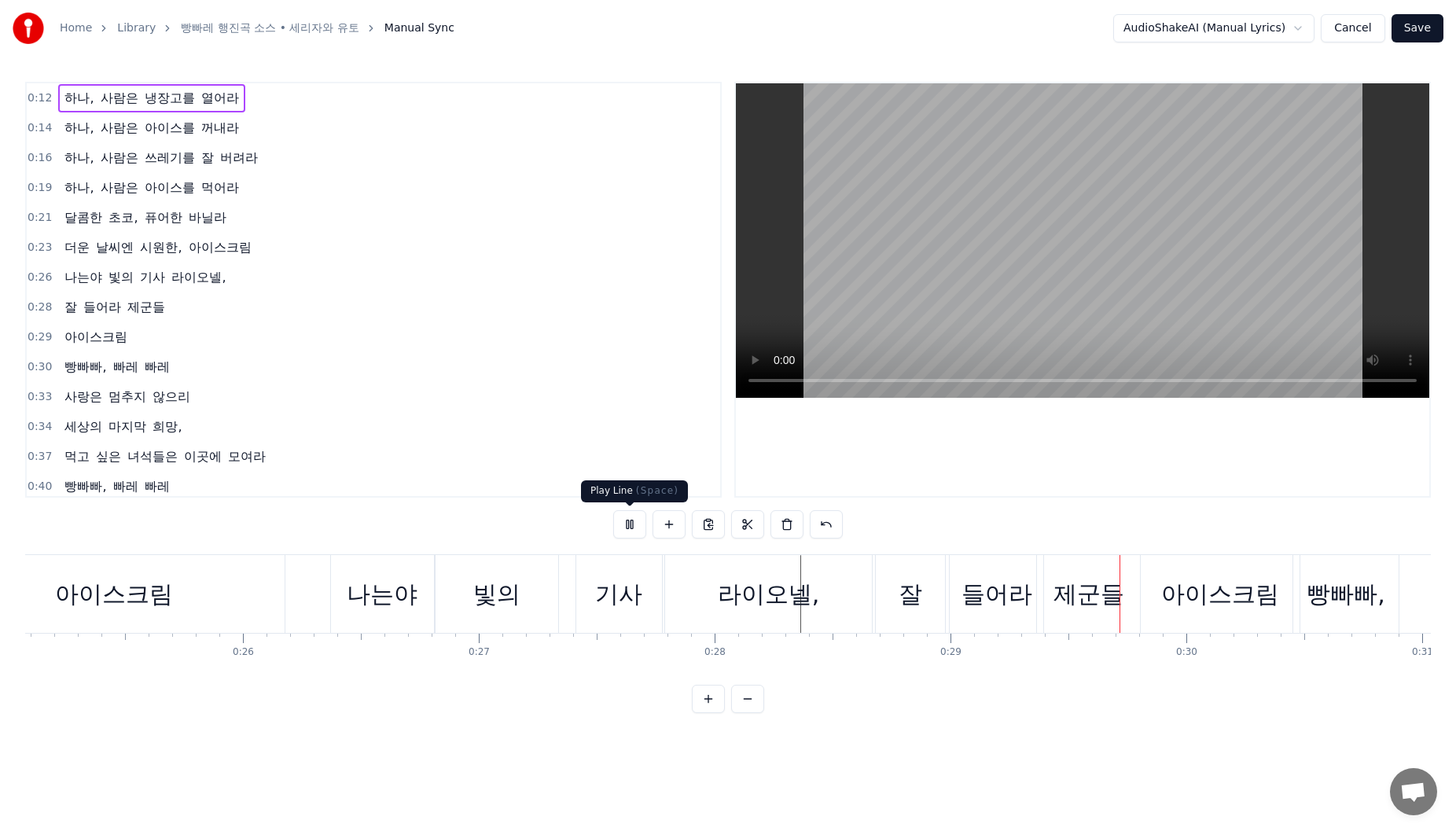
click at [637, 521] on button at bounding box center [629, 524] width 33 height 28
click at [894, 605] on div "잘" at bounding box center [910, 594] width 69 height 78
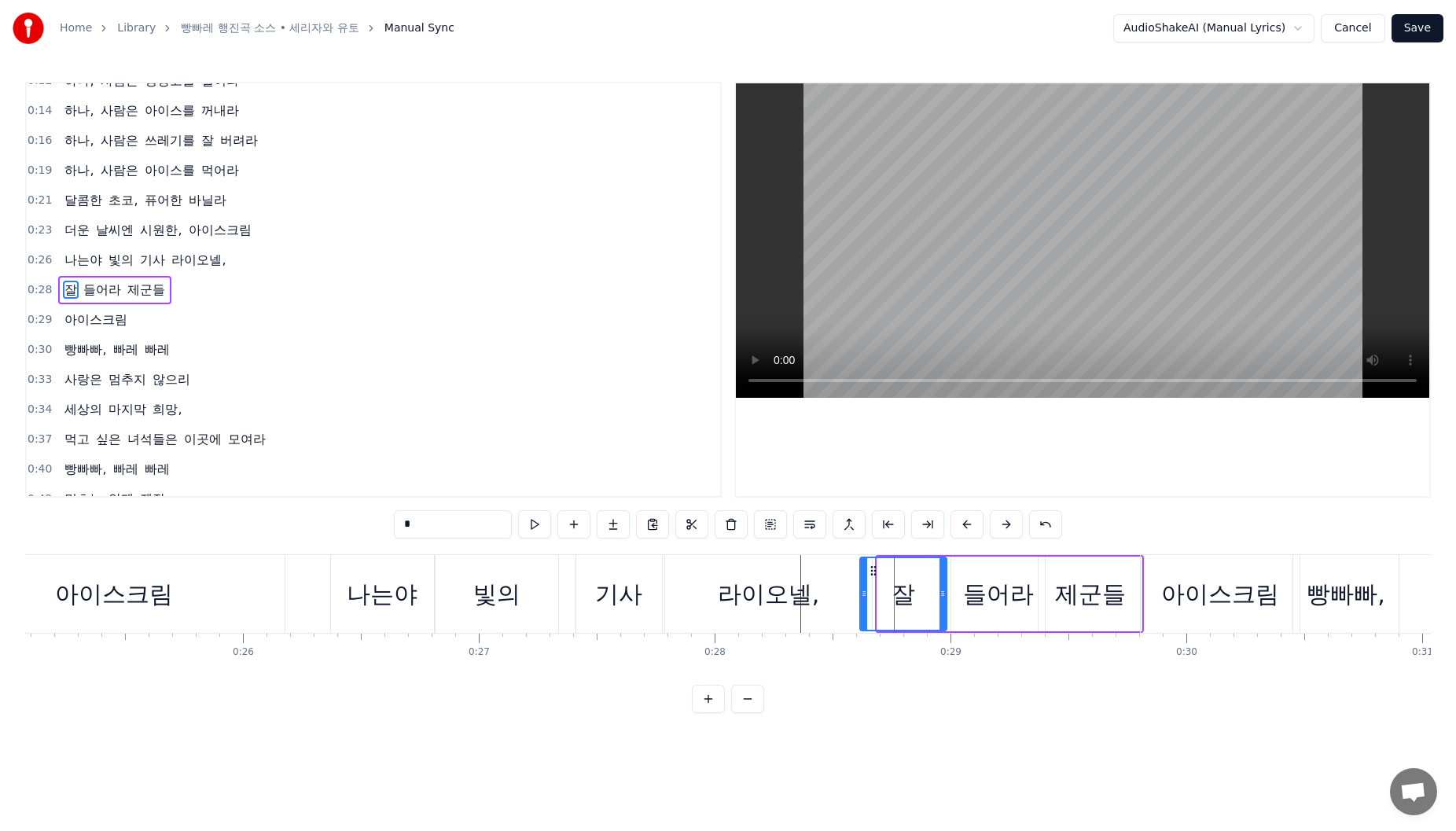
drag, startPoint x: 880, startPoint y: 612, endPoint x: 862, endPoint y: 612, distance: 18.0
click at [862, 612] on div at bounding box center [864, 594] width 6 height 72
drag, startPoint x: 877, startPoint y: 573, endPoint x: 847, endPoint y: 578, distance: 30.4
click at [847, 578] on div "잘" at bounding box center [874, 594] width 84 height 72
click at [979, 586] on div "들어라" at bounding box center [998, 594] width 71 height 35
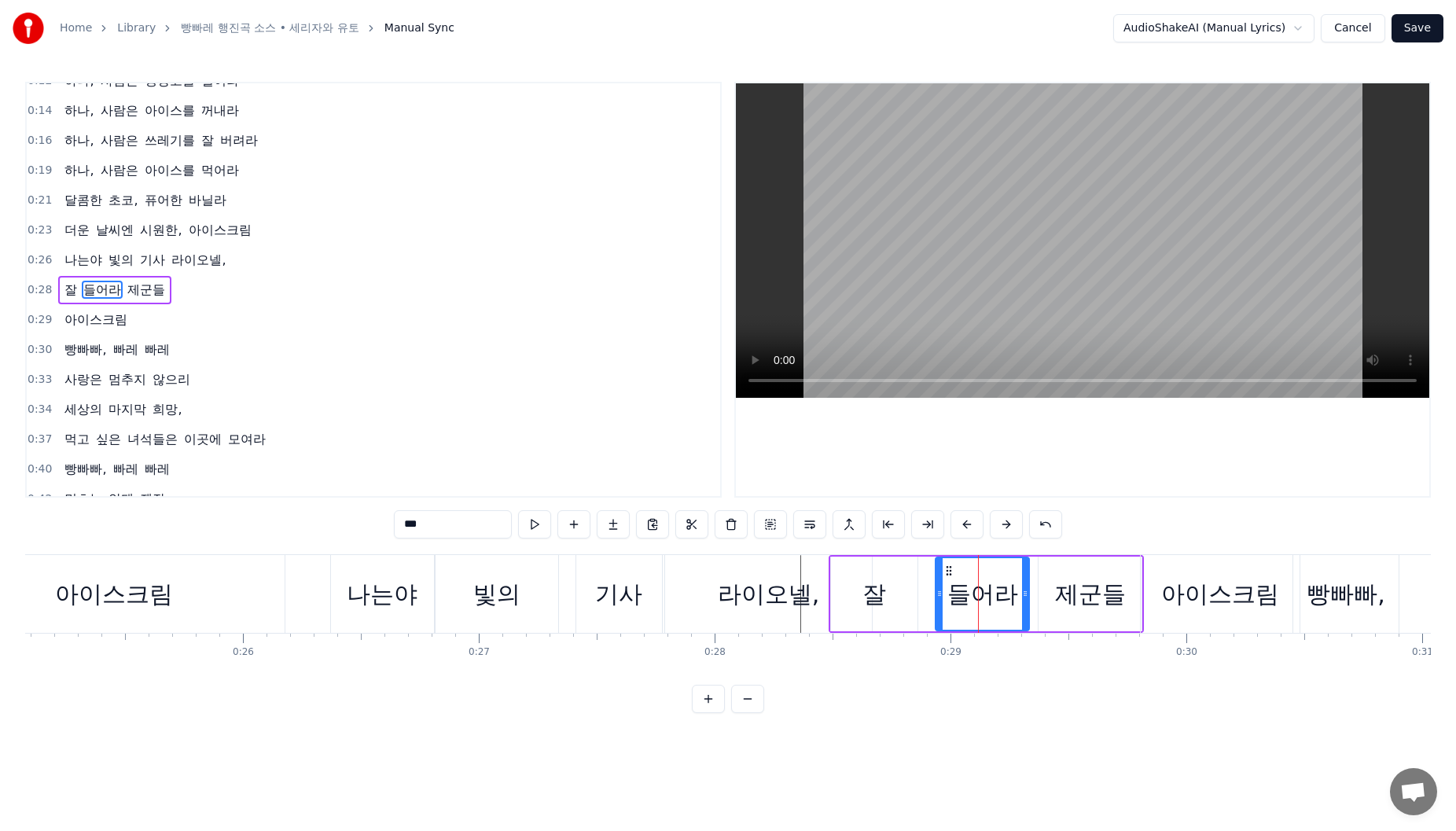
drag, startPoint x: 966, startPoint y: 572, endPoint x: 951, endPoint y: 572, distance: 15.0
click at [951, 572] on icon at bounding box center [949, 571] width 13 height 13
click at [946, 572] on icon at bounding box center [944, 571] width 13 height 13
click at [1062, 571] on div "제군들" at bounding box center [1090, 594] width 103 height 75
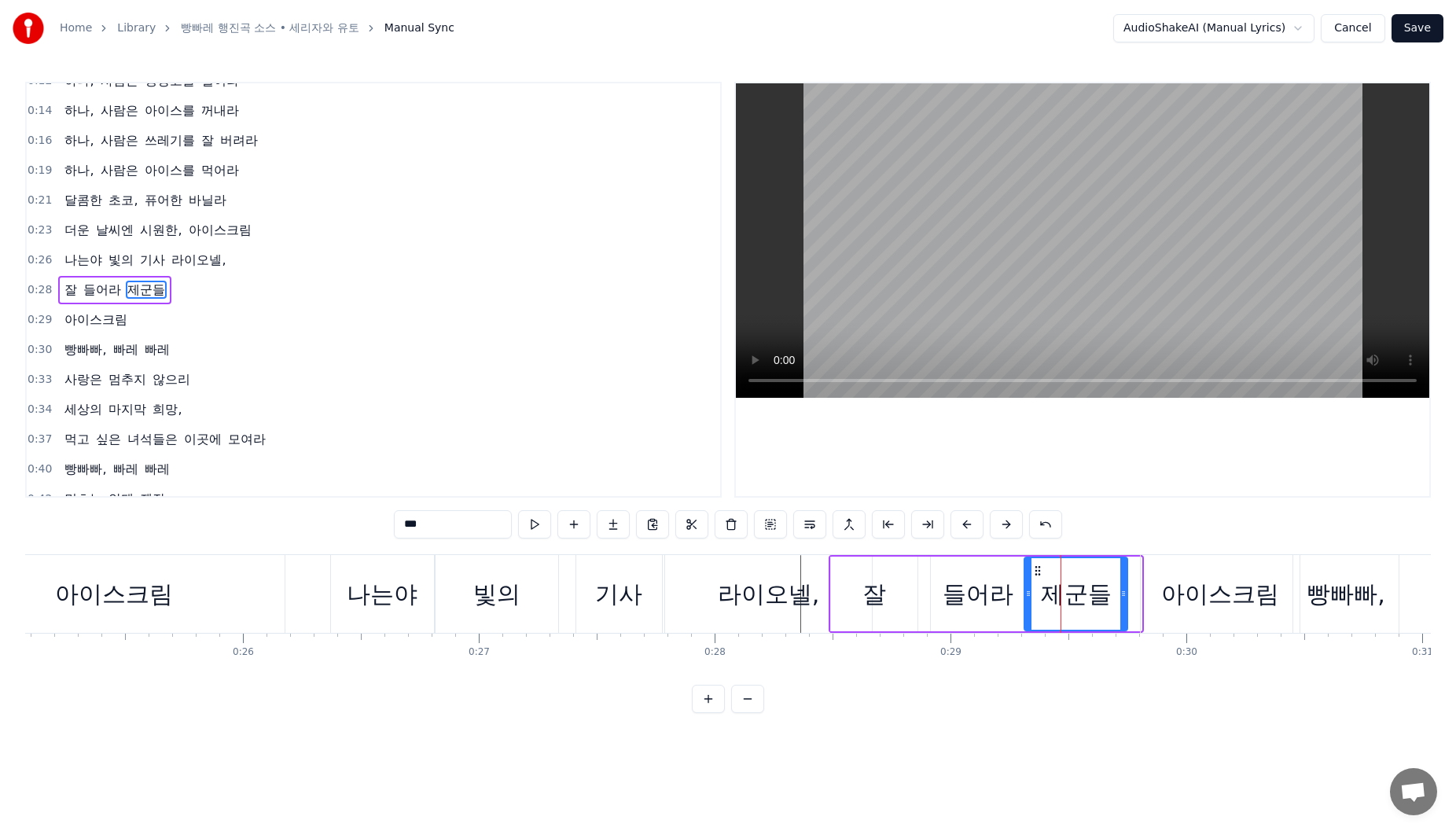
drag, startPoint x: 1050, startPoint y: 575, endPoint x: 1094, endPoint y: 582, distance: 44.6
click at [1036, 575] on circle at bounding box center [1035, 574] width 1 height 1
drag, startPoint x: 1123, startPoint y: 592, endPoint x: 1122, endPoint y: 602, distance: 10.0
click at [1134, 595] on icon at bounding box center [1134, 593] width 6 height 13
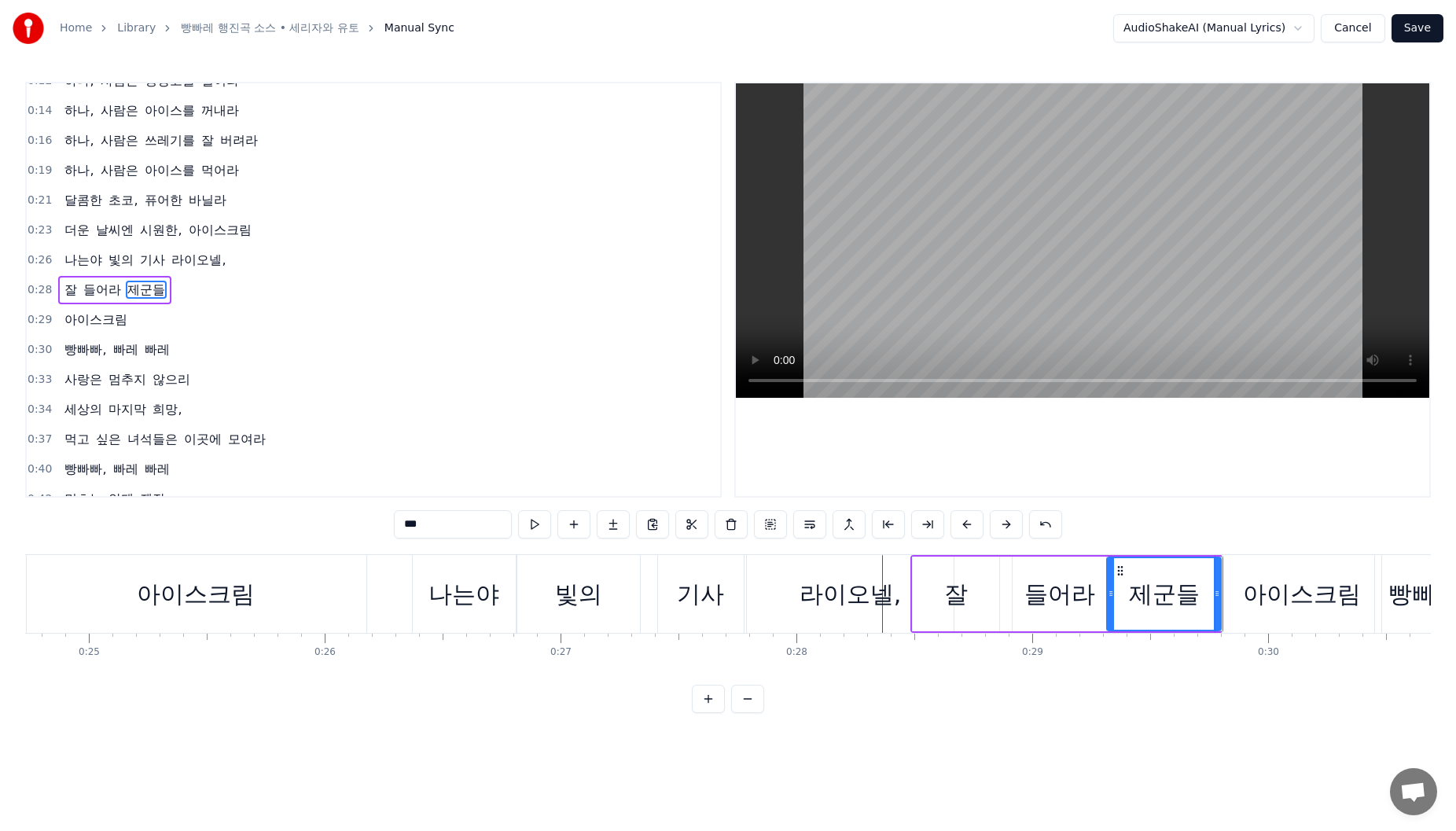
scroll to position [0, 5814]
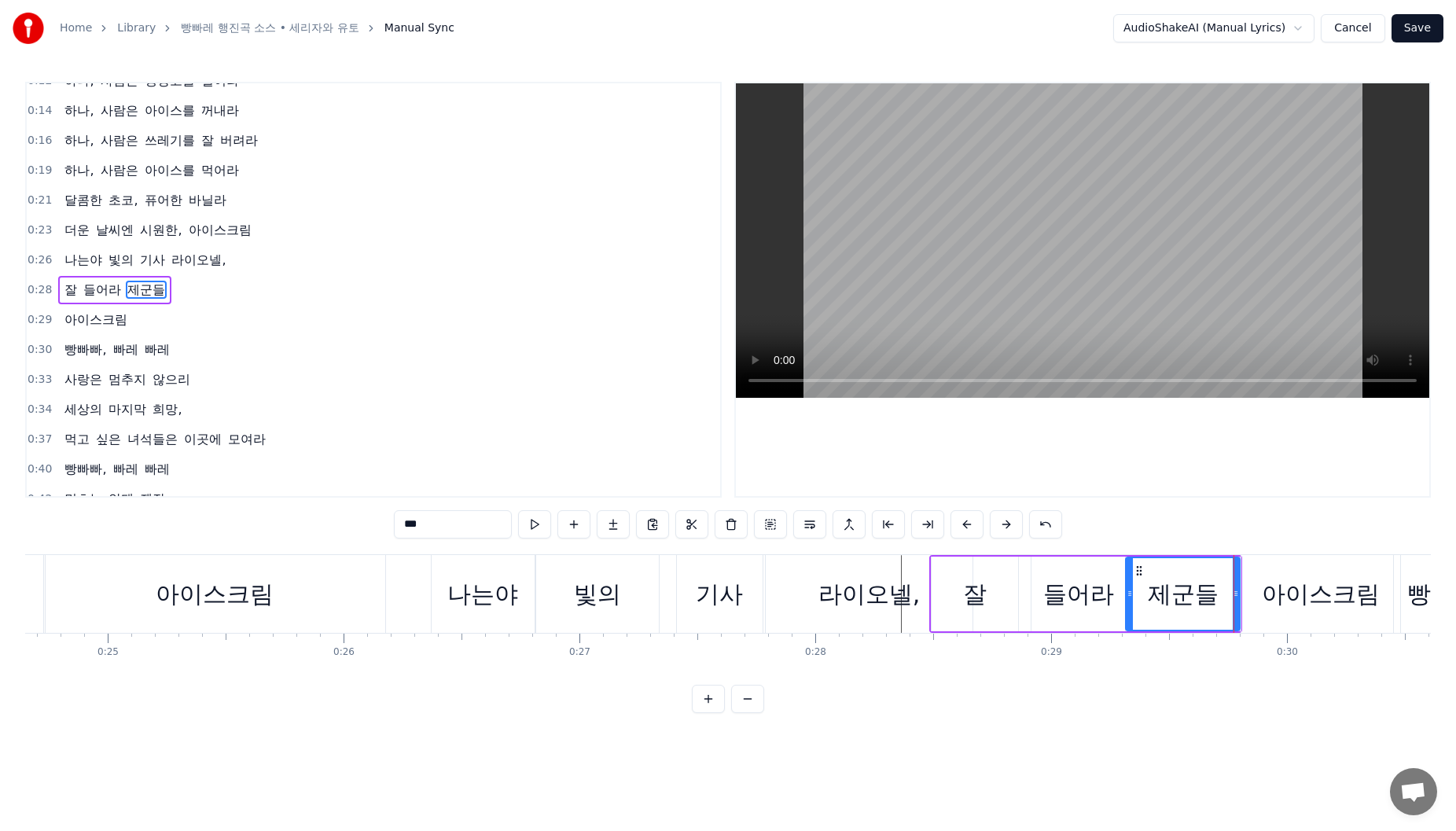
click at [466, 608] on div "나는야" at bounding box center [483, 594] width 71 height 35
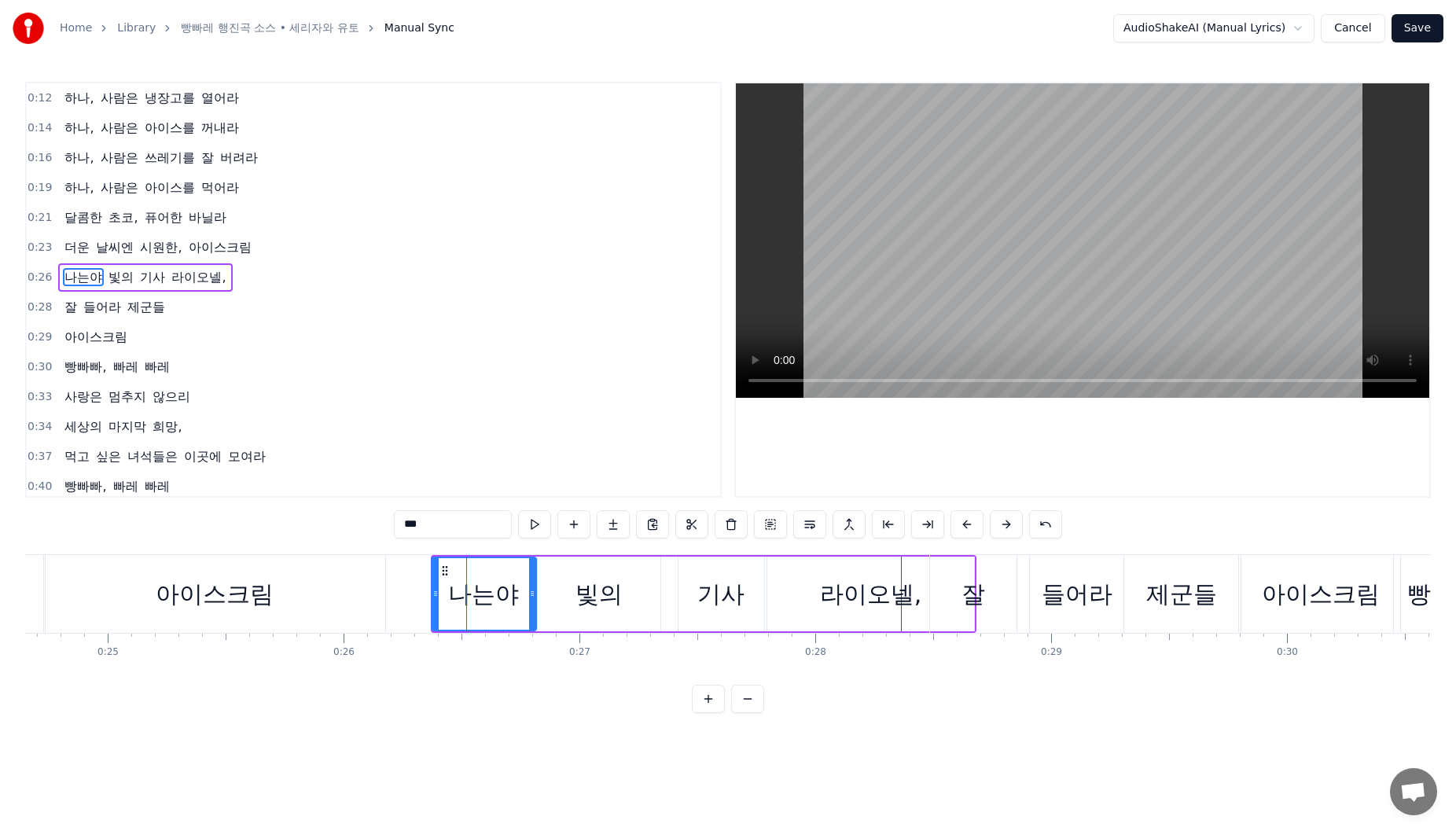
click at [435, 603] on div at bounding box center [435, 594] width 6 height 72
drag, startPoint x: 254, startPoint y: 605, endPoint x: 333, endPoint y: 605, distance: 79.0
click at [257, 605] on div "아이스크림" at bounding box center [215, 594] width 118 height 35
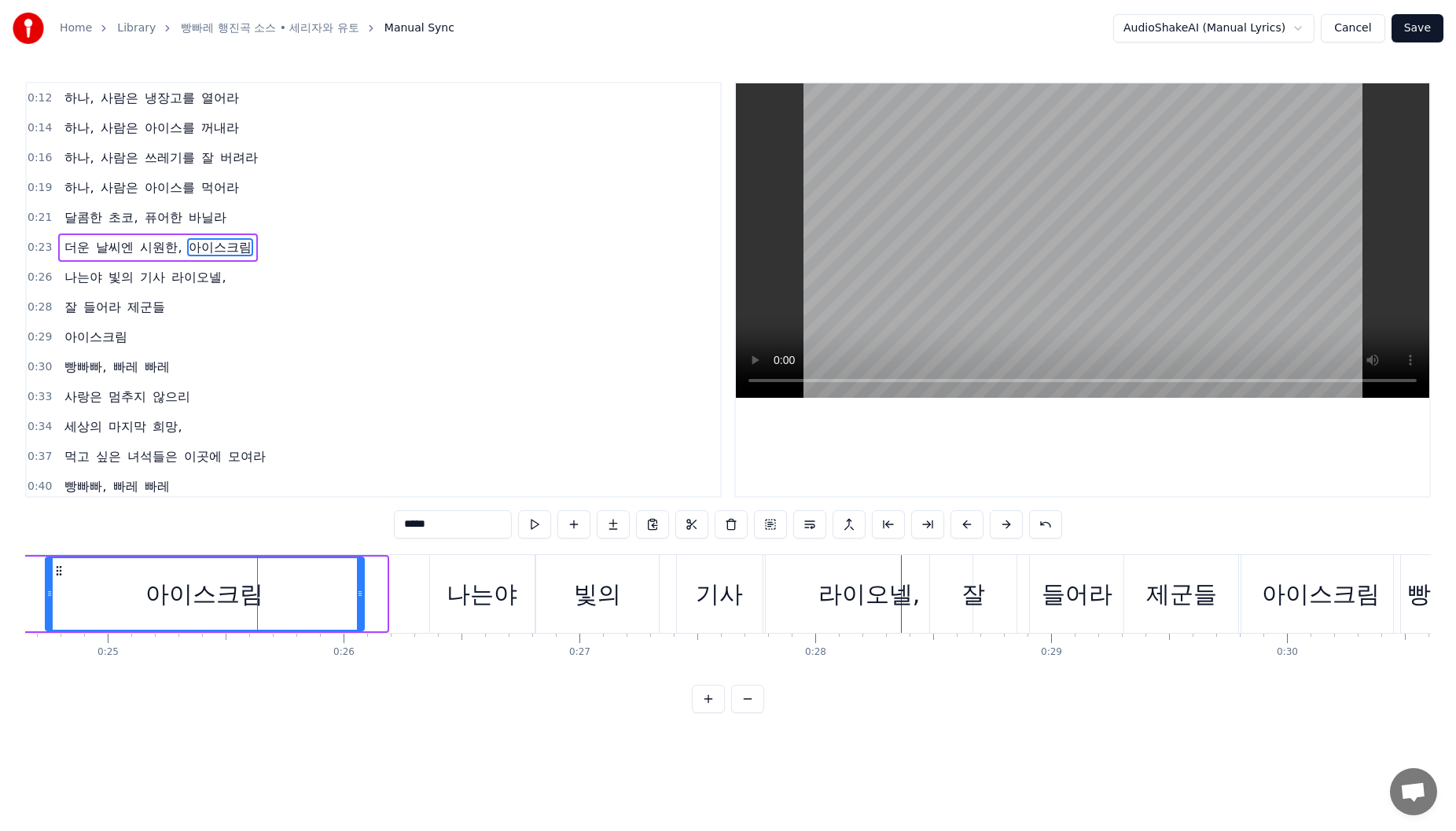
drag, startPoint x: 384, startPoint y: 601, endPoint x: 362, endPoint y: 603, distance: 22.1
click at [362, 603] on div at bounding box center [359, 594] width 6 height 72
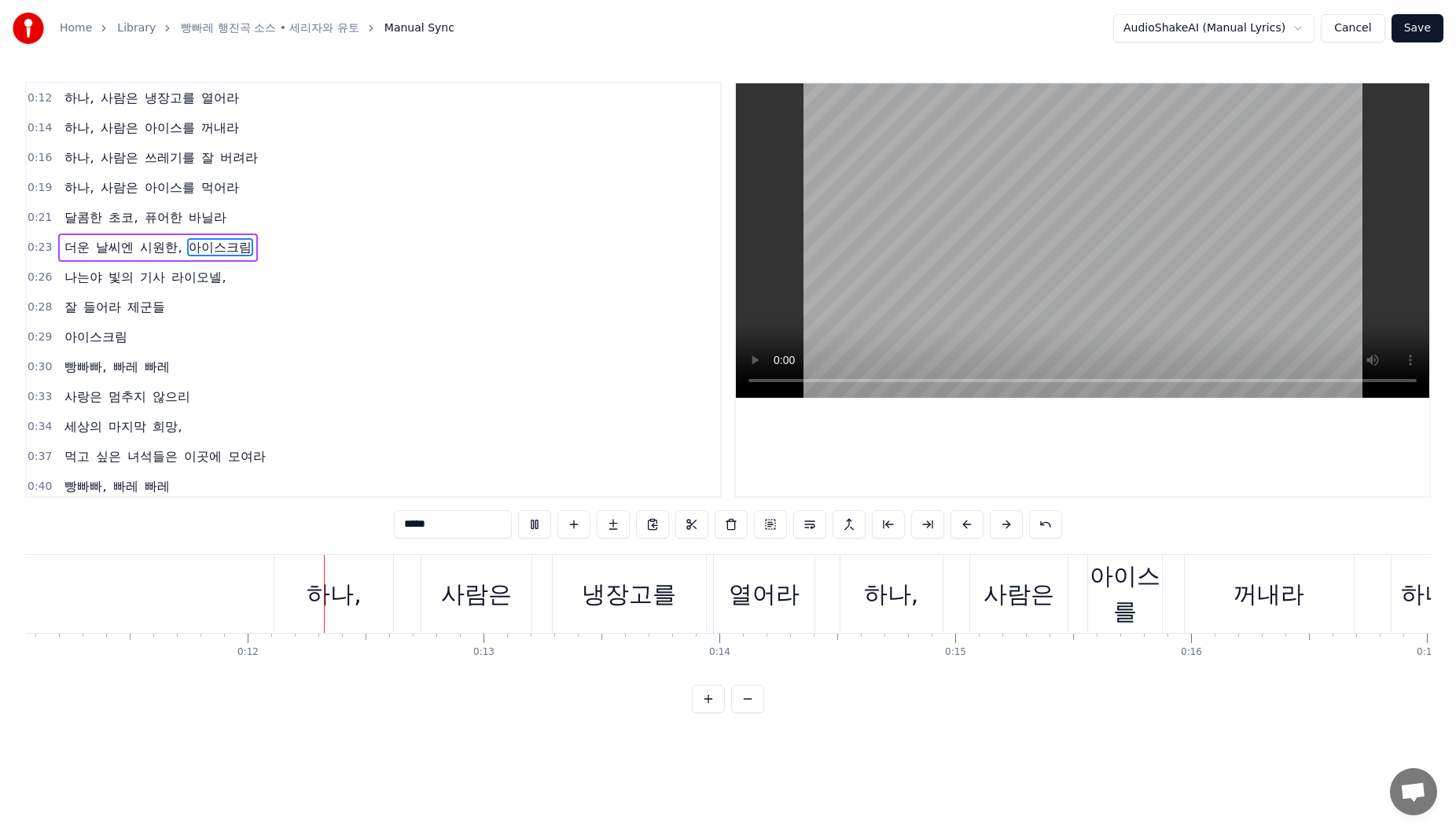
scroll to position [0, 2664]
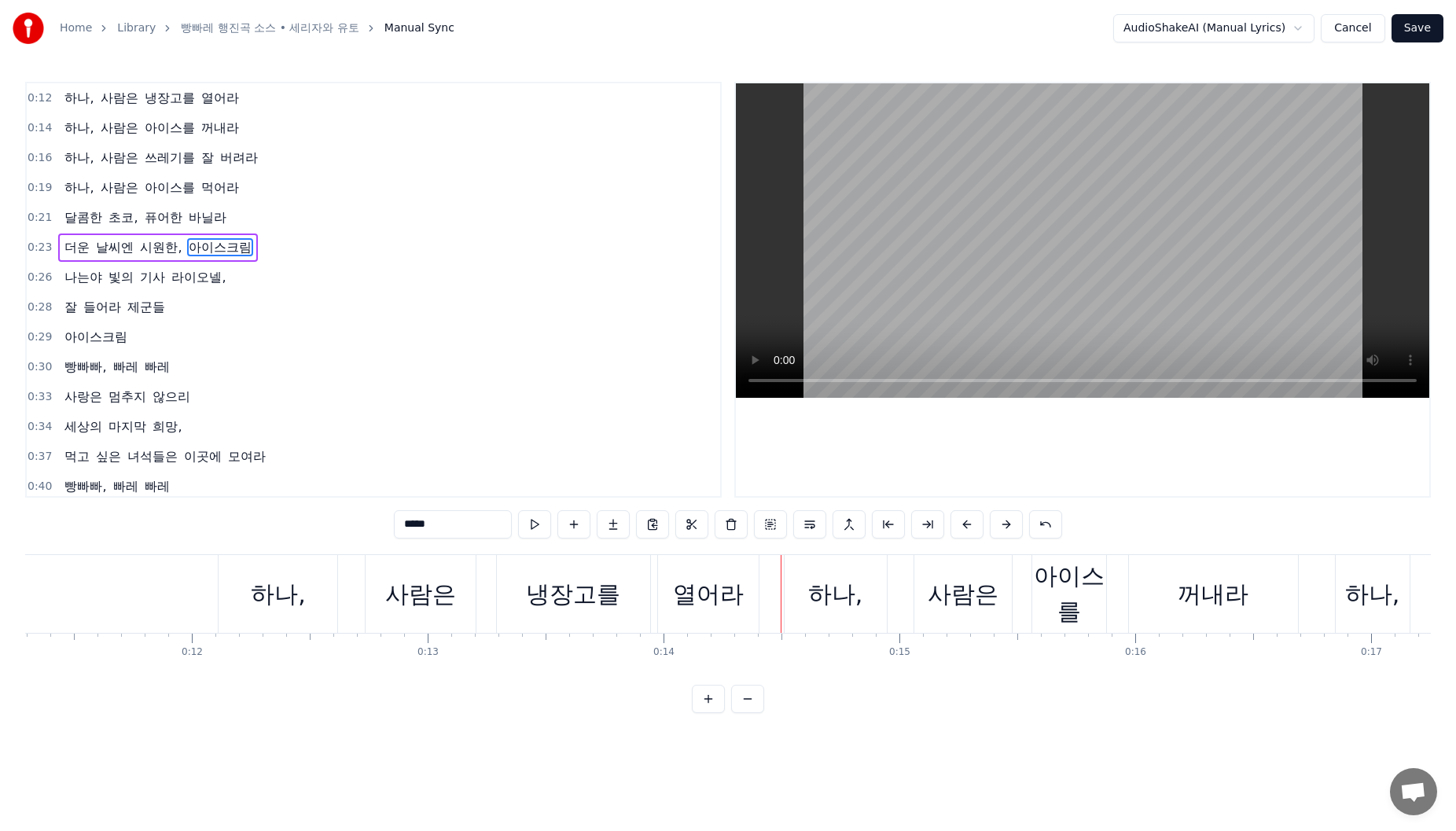
click at [747, 580] on div "열어라" at bounding box center [708, 594] width 101 height 78
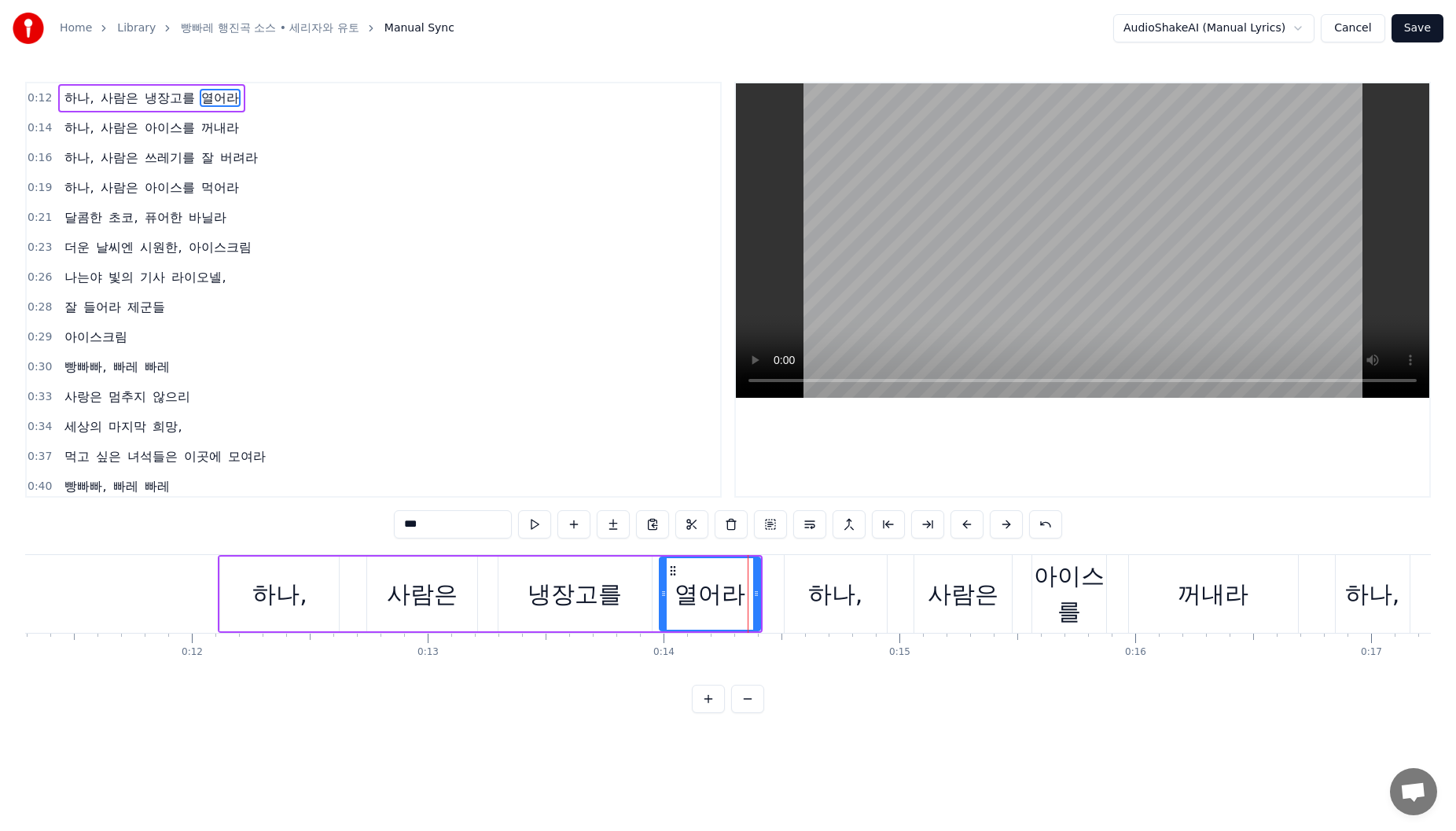
drag, startPoint x: 824, startPoint y: 593, endPoint x: 805, endPoint y: 600, distance: 20.2
click at [823, 593] on div "하나," at bounding box center [836, 594] width 55 height 35
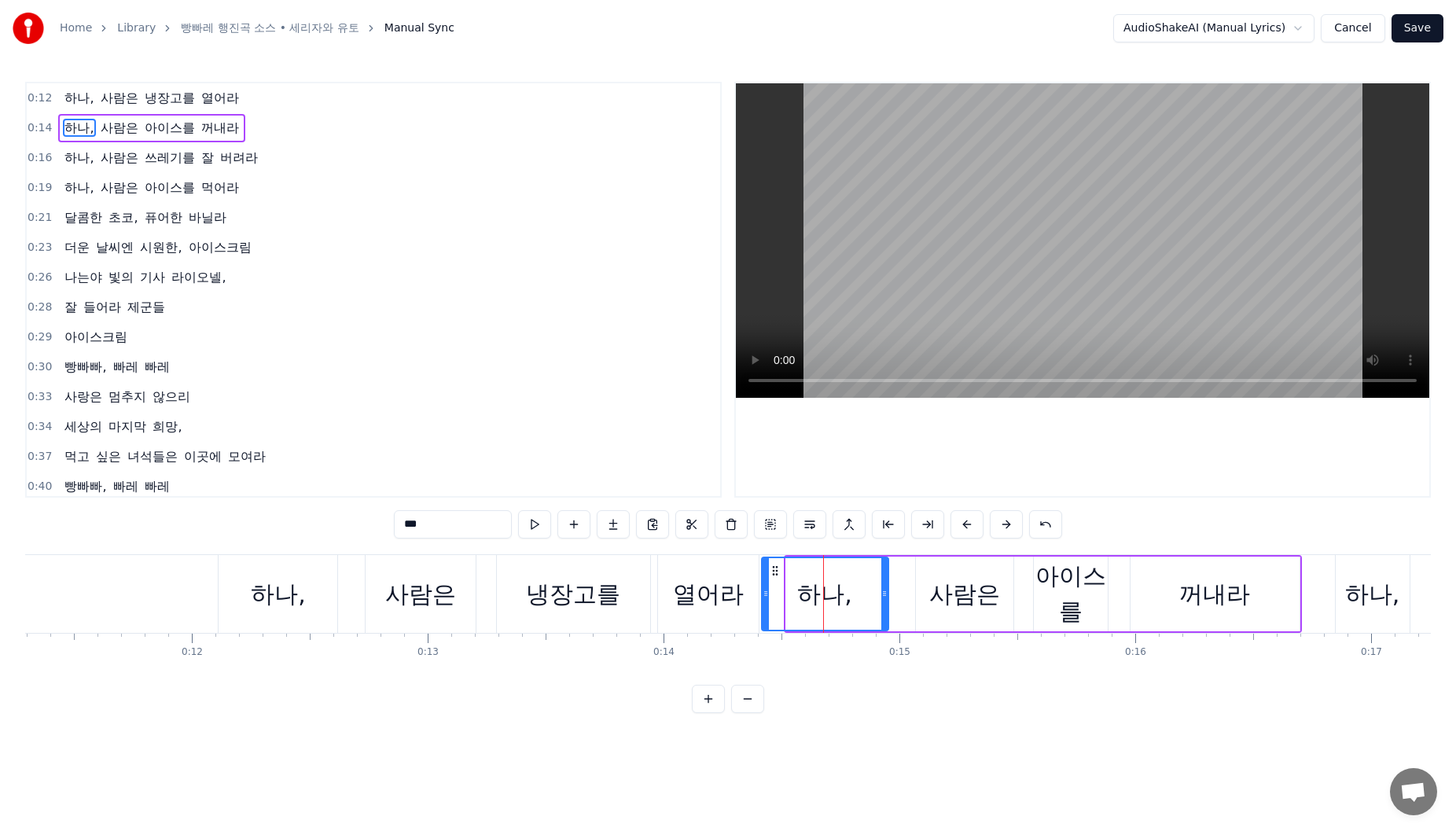
drag, startPoint x: 790, startPoint y: 603, endPoint x: 766, endPoint y: 605, distance: 24.1
click at [766, 605] on div at bounding box center [765, 594] width 6 height 72
click at [735, 602] on div "열어라" at bounding box center [709, 594] width 71 height 35
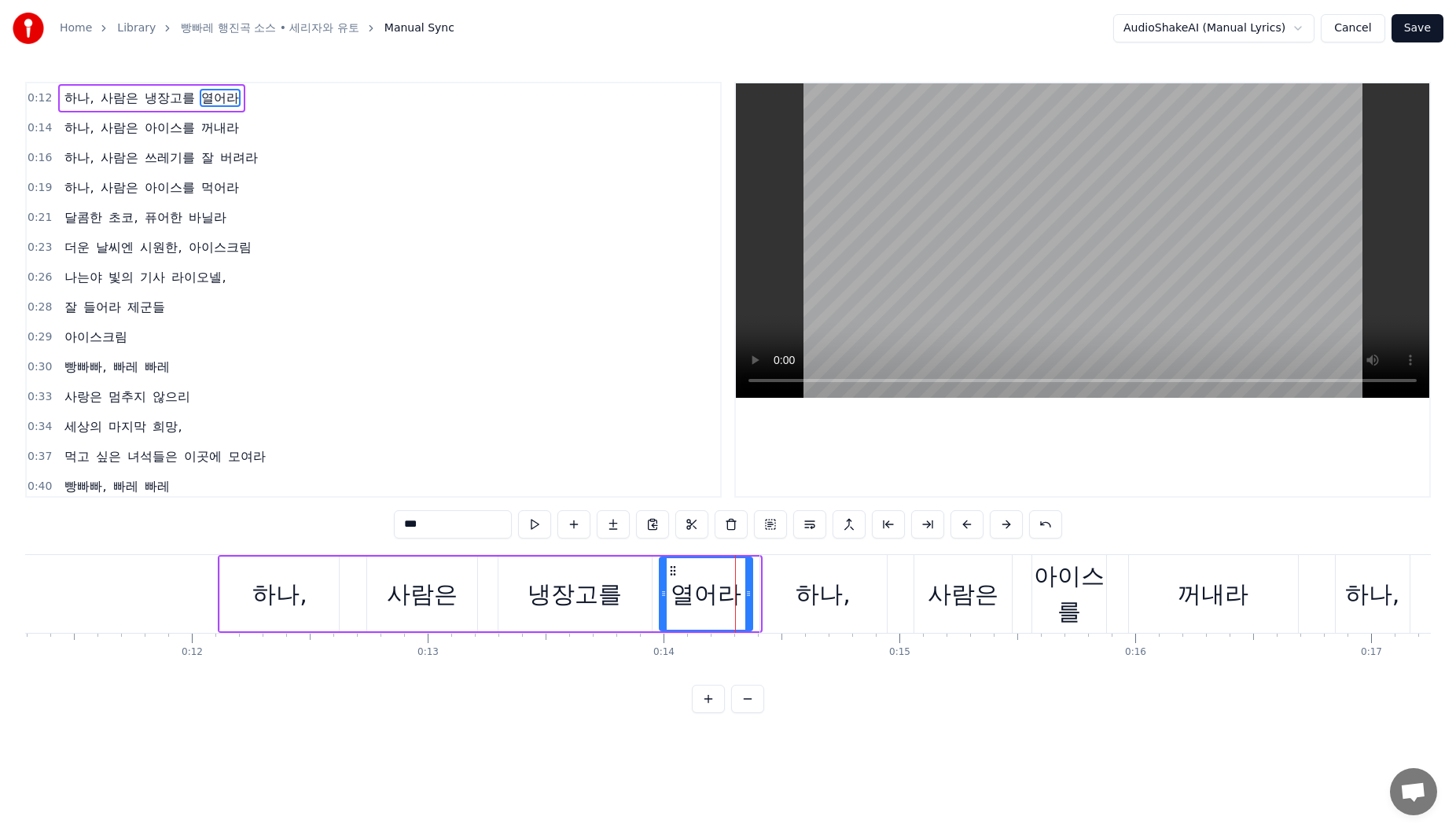
click at [748, 598] on icon at bounding box center [748, 593] width 6 height 13
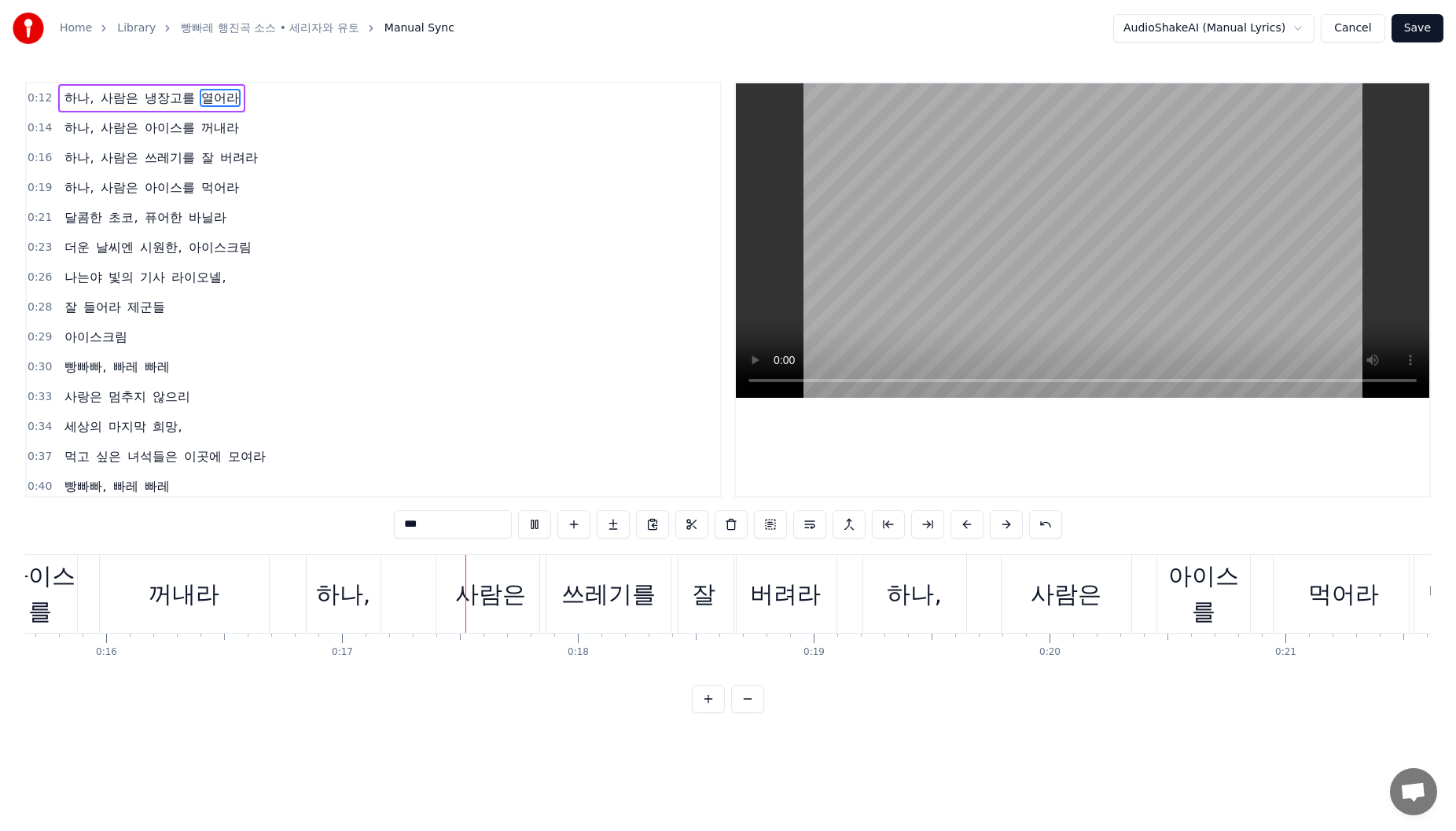
scroll to position [0, 3942]
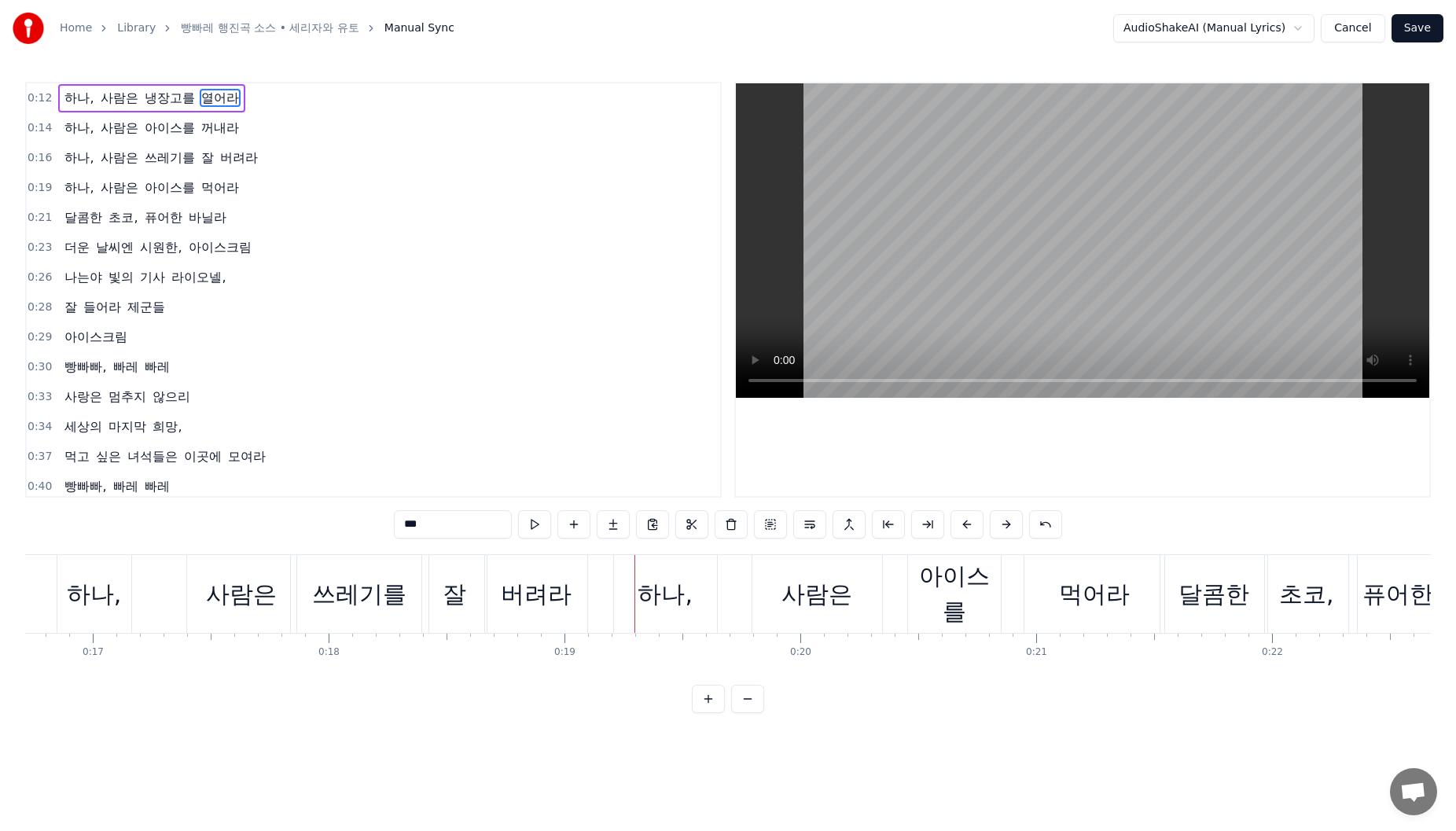
click at [464, 607] on div "잘" at bounding box center [453, 594] width 23 height 35
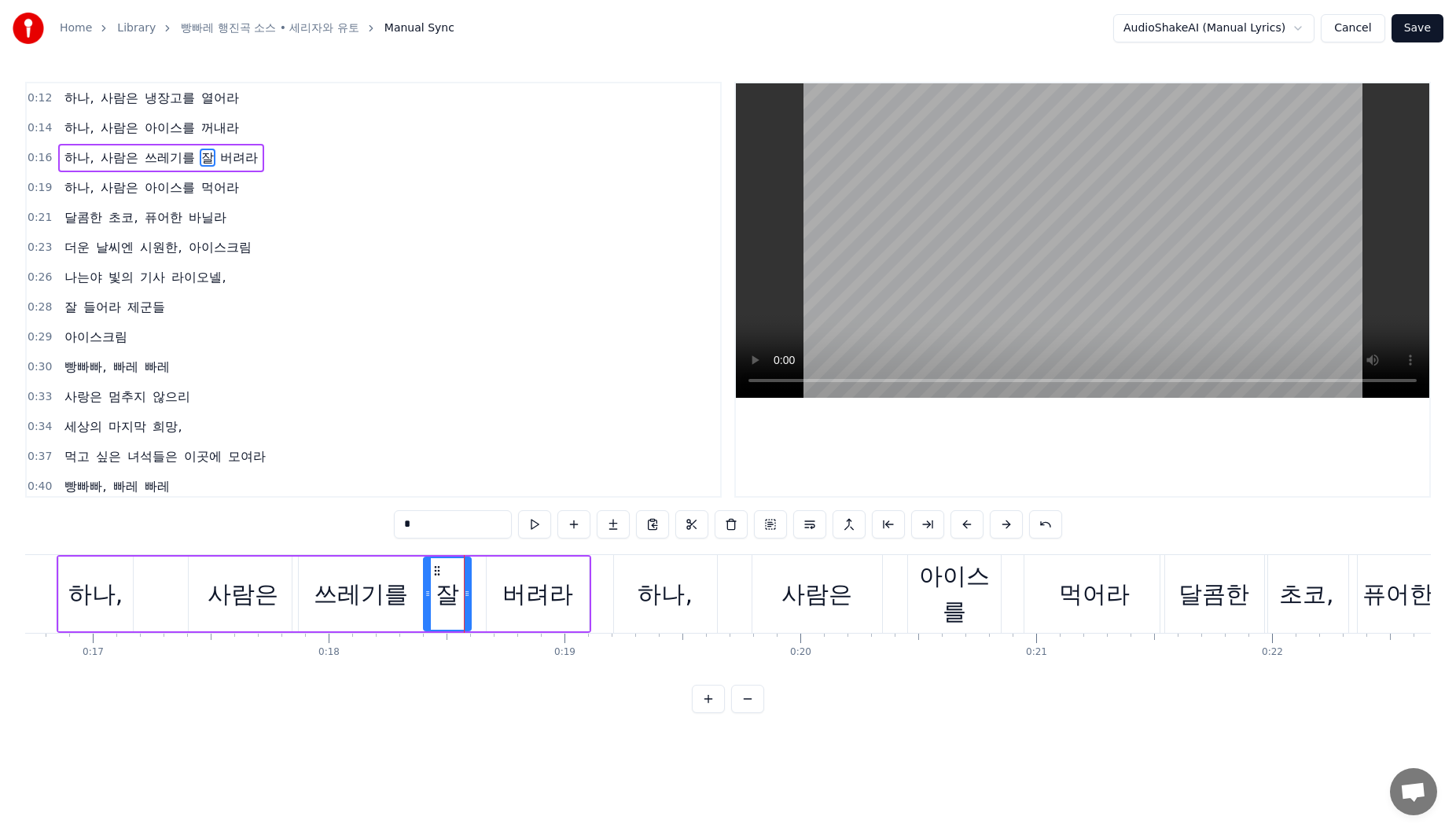
drag, startPoint x: 487, startPoint y: 601, endPoint x: 469, endPoint y: 605, distance: 18.4
click at [469, 605] on div at bounding box center [466, 594] width 6 height 72
click at [492, 603] on div "버려라" at bounding box center [538, 594] width 103 height 75
drag, startPoint x: 487, startPoint y: 603, endPoint x: 469, endPoint y: 607, distance: 18.4
click at [469, 607] on div at bounding box center [472, 594] width 6 height 72
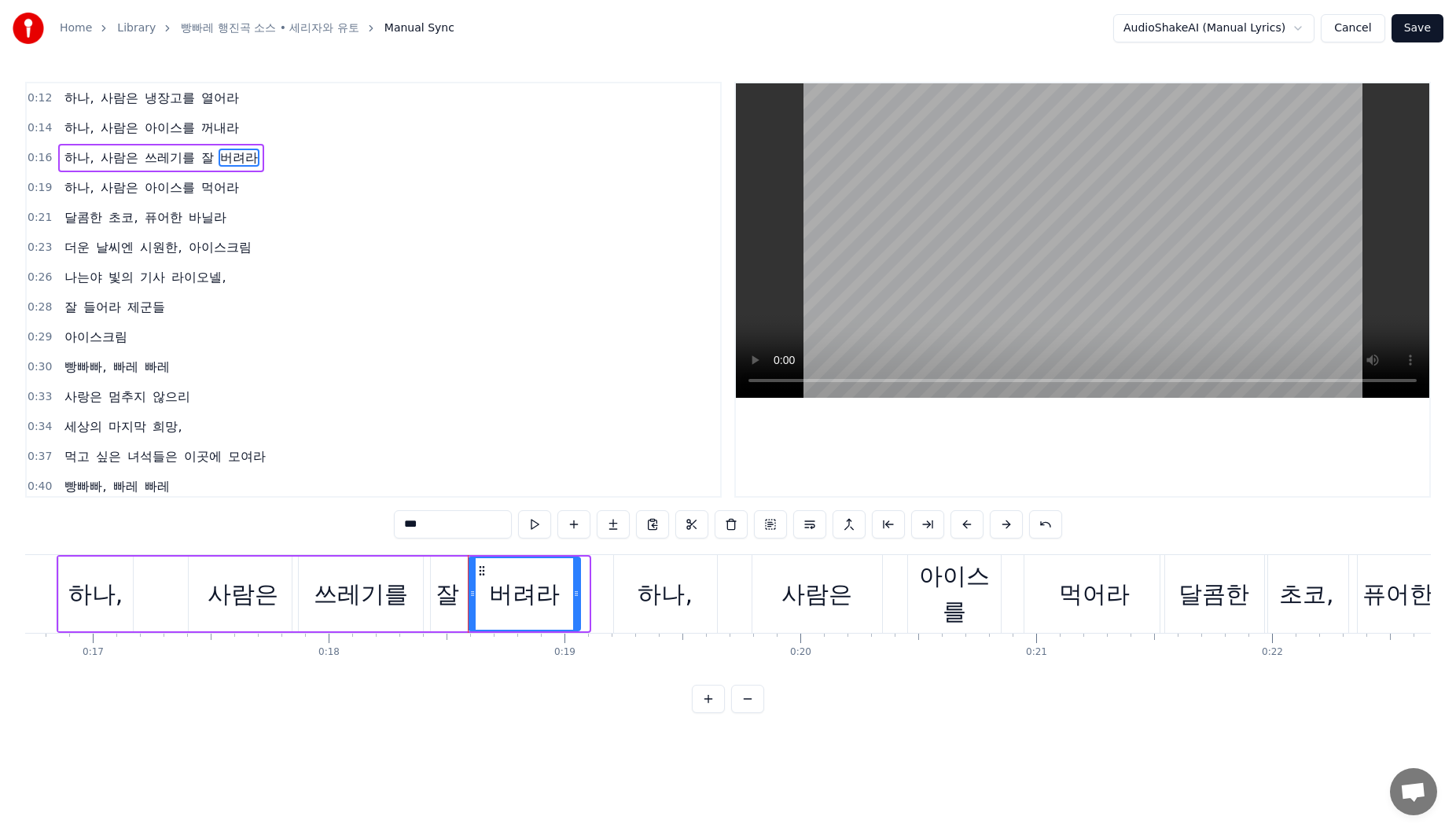
drag, startPoint x: 586, startPoint y: 601, endPoint x: 578, endPoint y: 603, distance: 8.2
click at [578, 603] on div at bounding box center [576, 594] width 6 height 72
drag, startPoint x: 642, startPoint y: 592, endPoint x: 633, endPoint y: 598, distance: 10.8
click at [641, 593] on div "하나," at bounding box center [666, 594] width 55 height 35
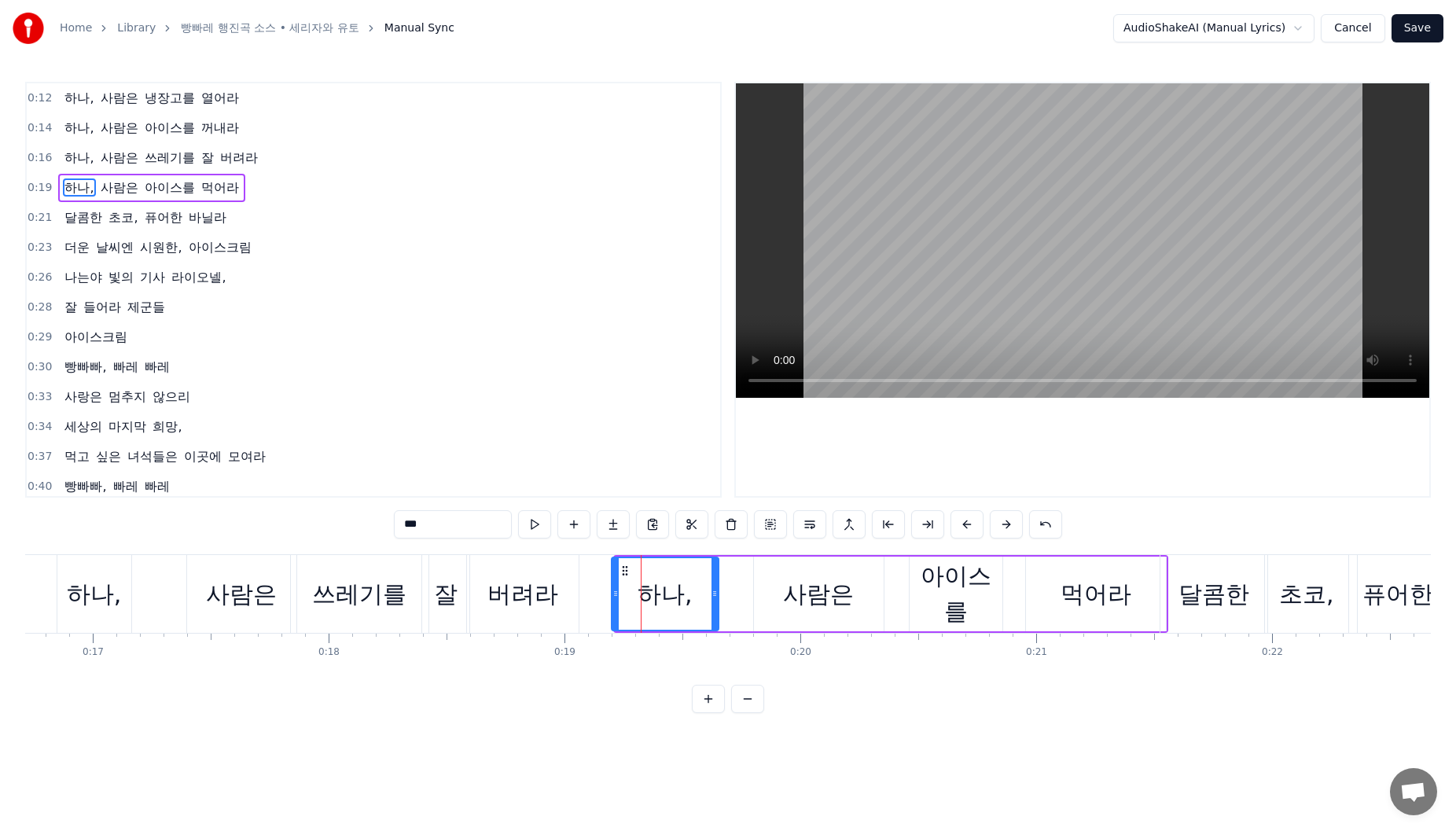
click at [614, 603] on div at bounding box center [615, 594] width 6 height 72
click at [1109, 607] on div "먹어라" at bounding box center [1096, 594] width 71 height 35
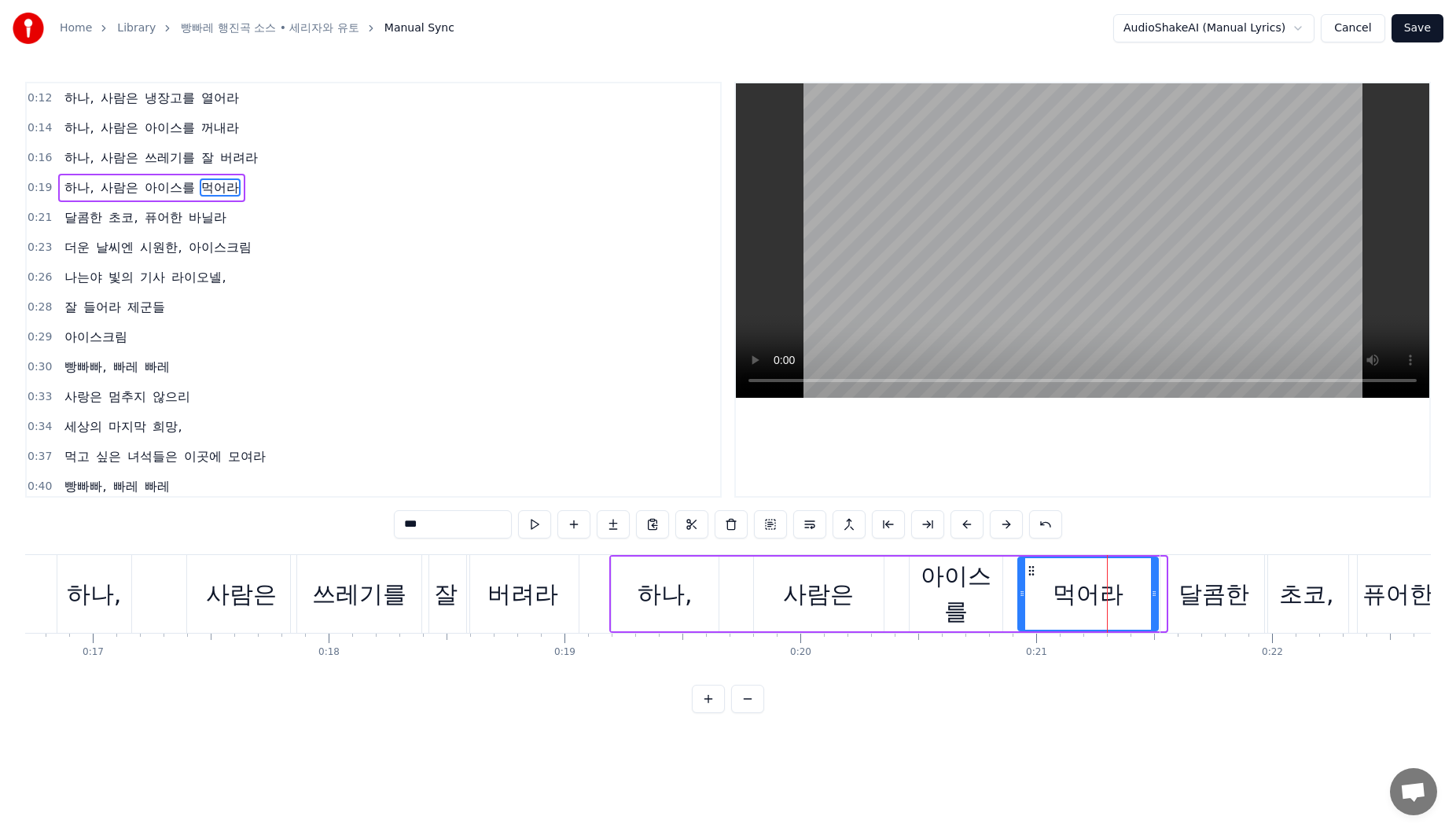
drag, startPoint x: 1043, startPoint y: 568, endPoint x: 1035, endPoint y: 571, distance: 8.5
click at [1035, 571] on icon at bounding box center [1031, 571] width 13 height 13
click at [986, 570] on div "아이스를" at bounding box center [956, 594] width 93 height 71
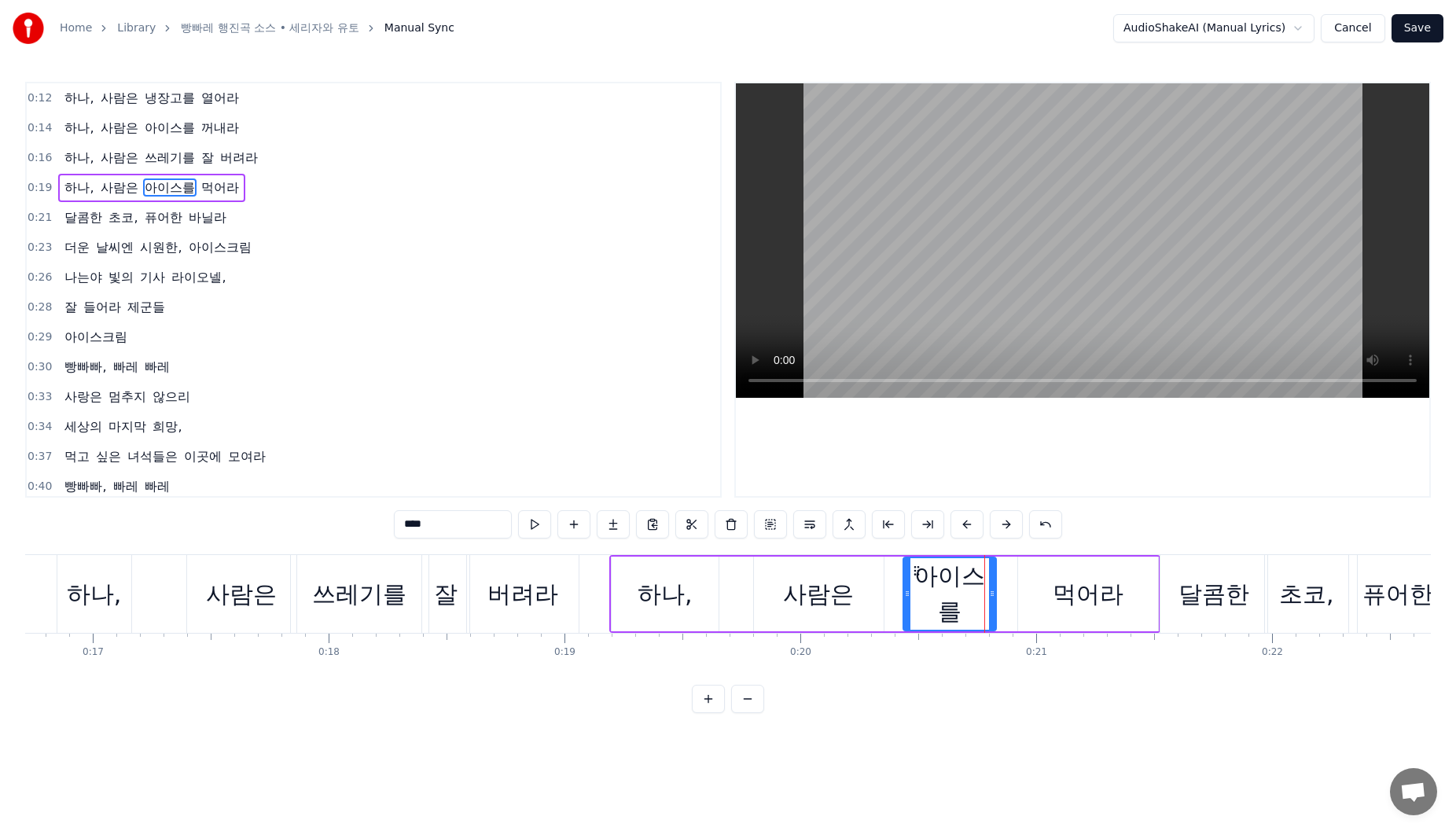
click at [916, 567] on icon at bounding box center [916, 571] width 13 height 13
click at [912, 570] on icon at bounding box center [912, 571] width 13 height 13
click at [777, 590] on div "사람은" at bounding box center [819, 594] width 129 height 75
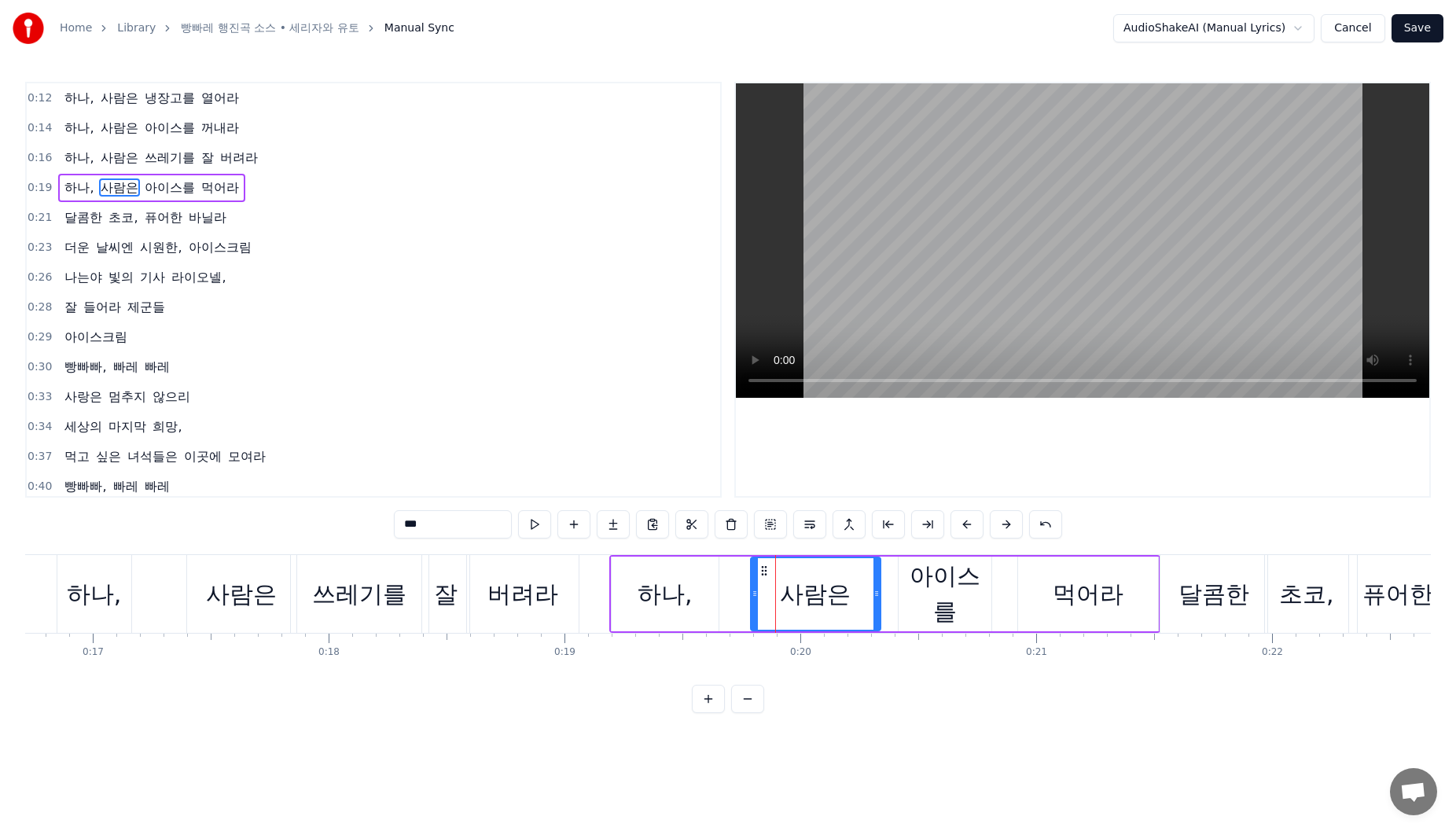
click at [765, 568] on icon at bounding box center [764, 571] width 13 height 13
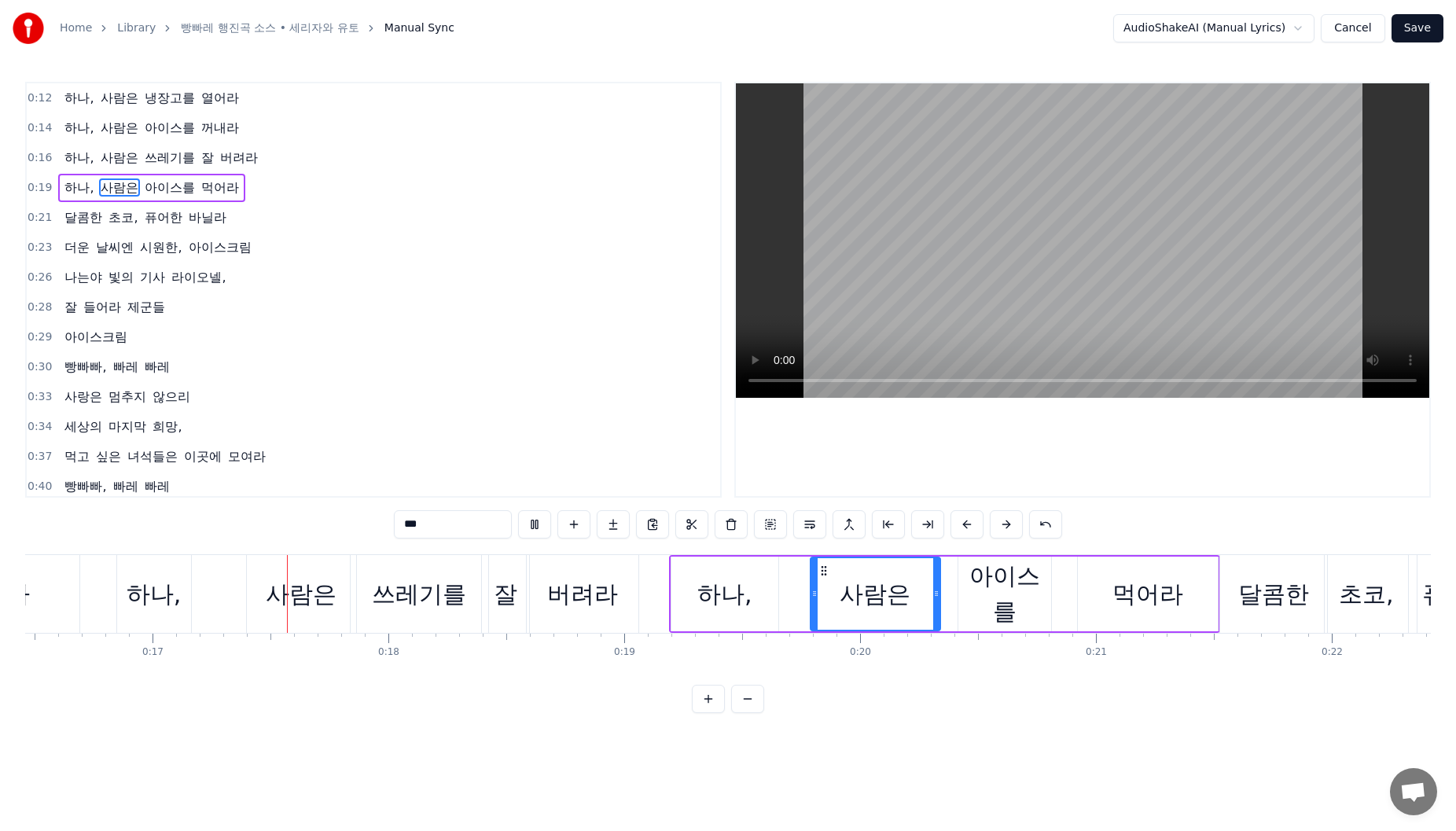
scroll to position [0, 3920]
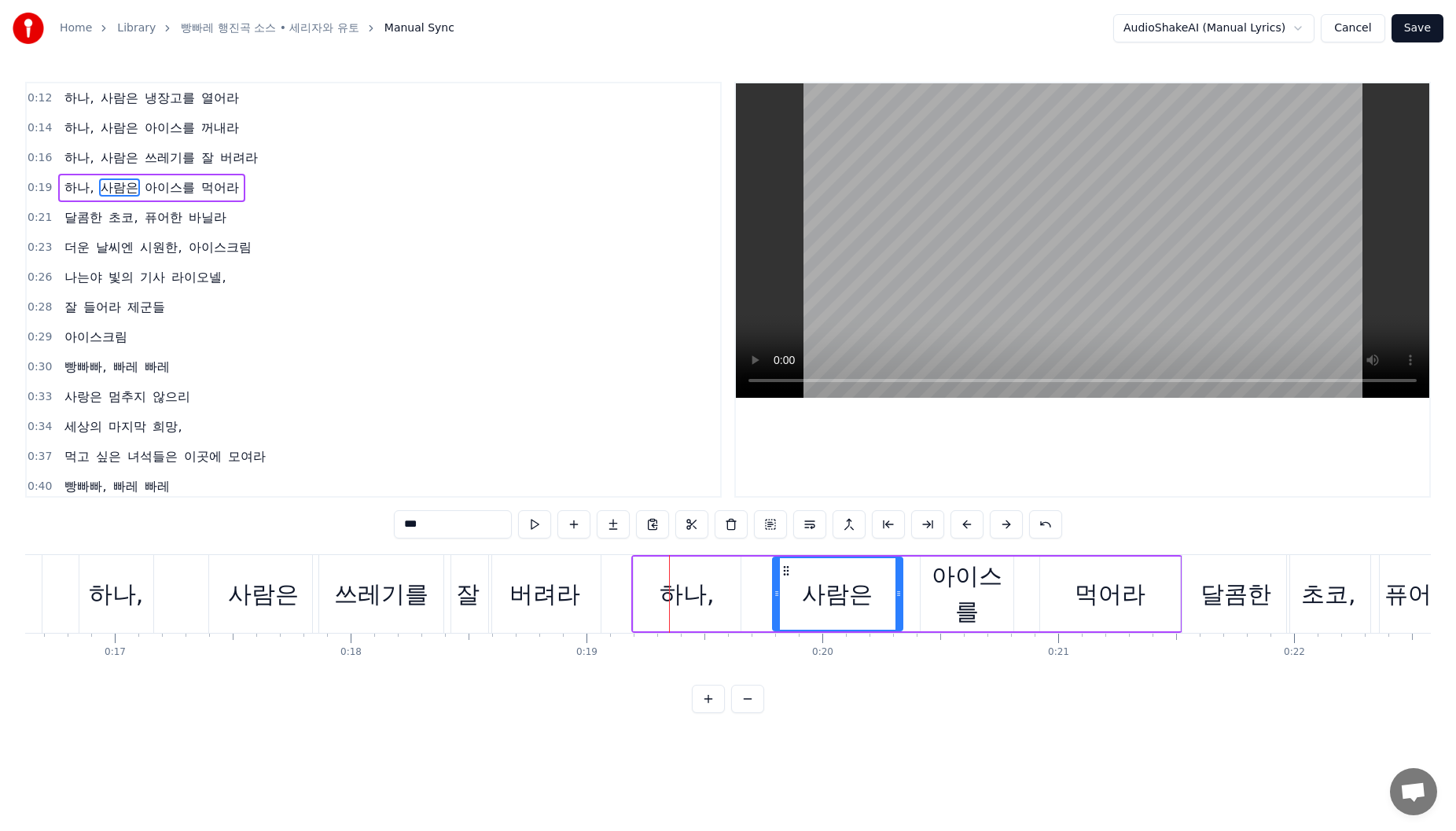
click at [466, 589] on div "잘" at bounding box center [467, 594] width 23 height 35
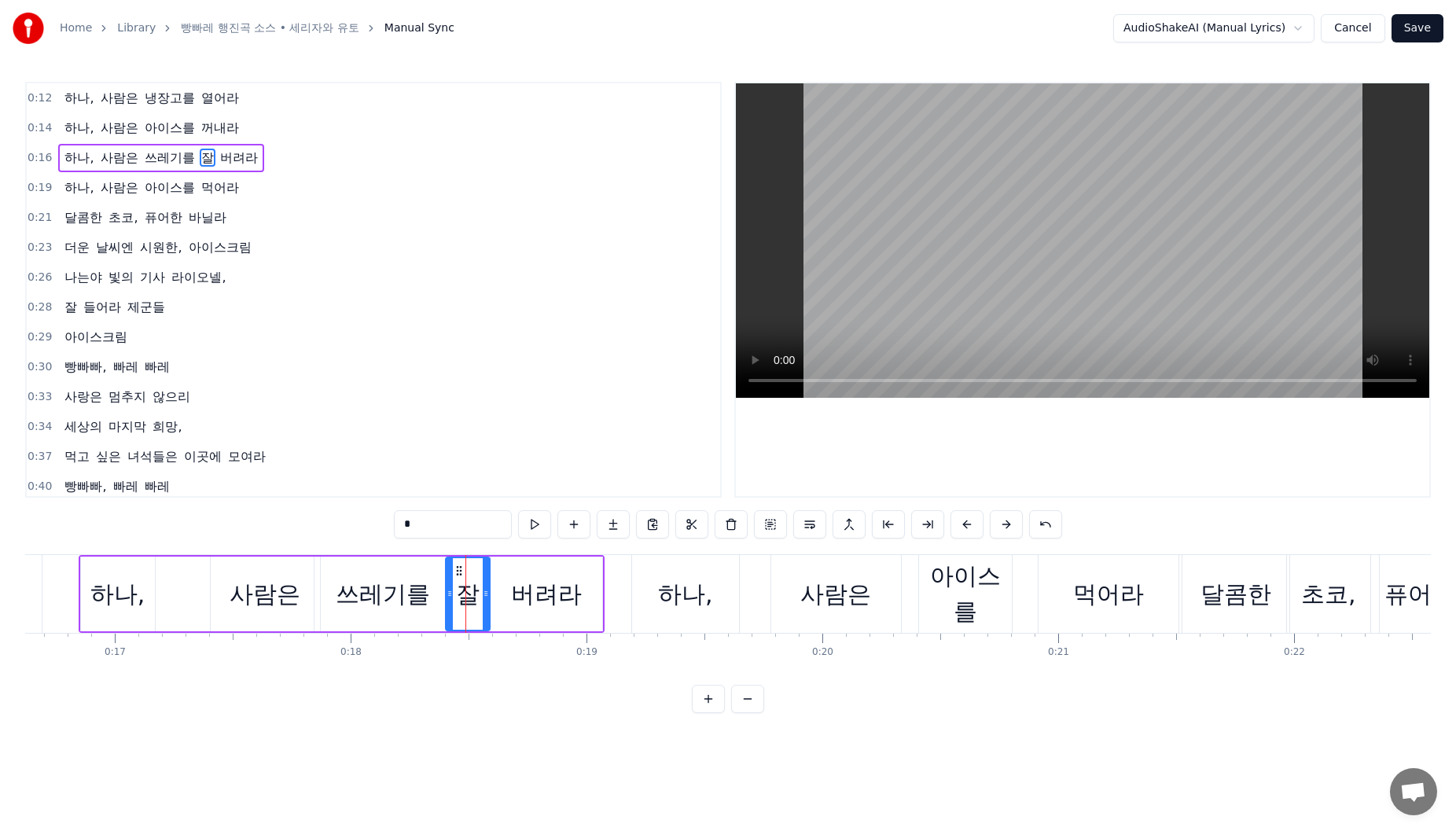
click at [487, 599] on icon at bounding box center [485, 593] width 6 height 13
click at [460, 568] on icon at bounding box center [462, 571] width 13 height 13
click at [516, 582] on div "버려라" at bounding box center [547, 594] width 71 height 35
click at [489, 590] on icon at bounding box center [489, 593] width 6 height 13
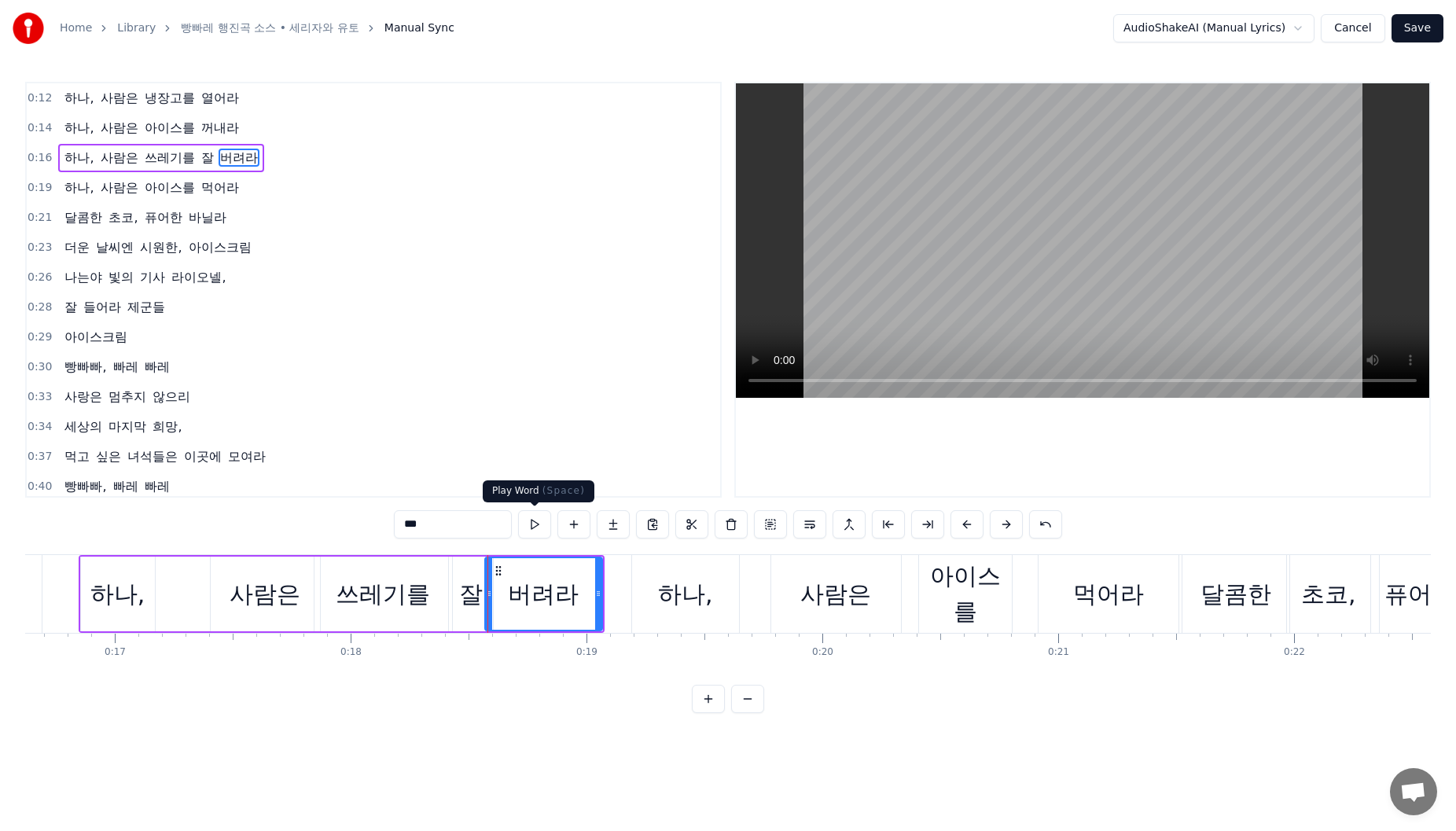
click at [525, 532] on button at bounding box center [534, 524] width 33 height 28
click at [893, 380] on video at bounding box center [1083, 241] width 693 height 315
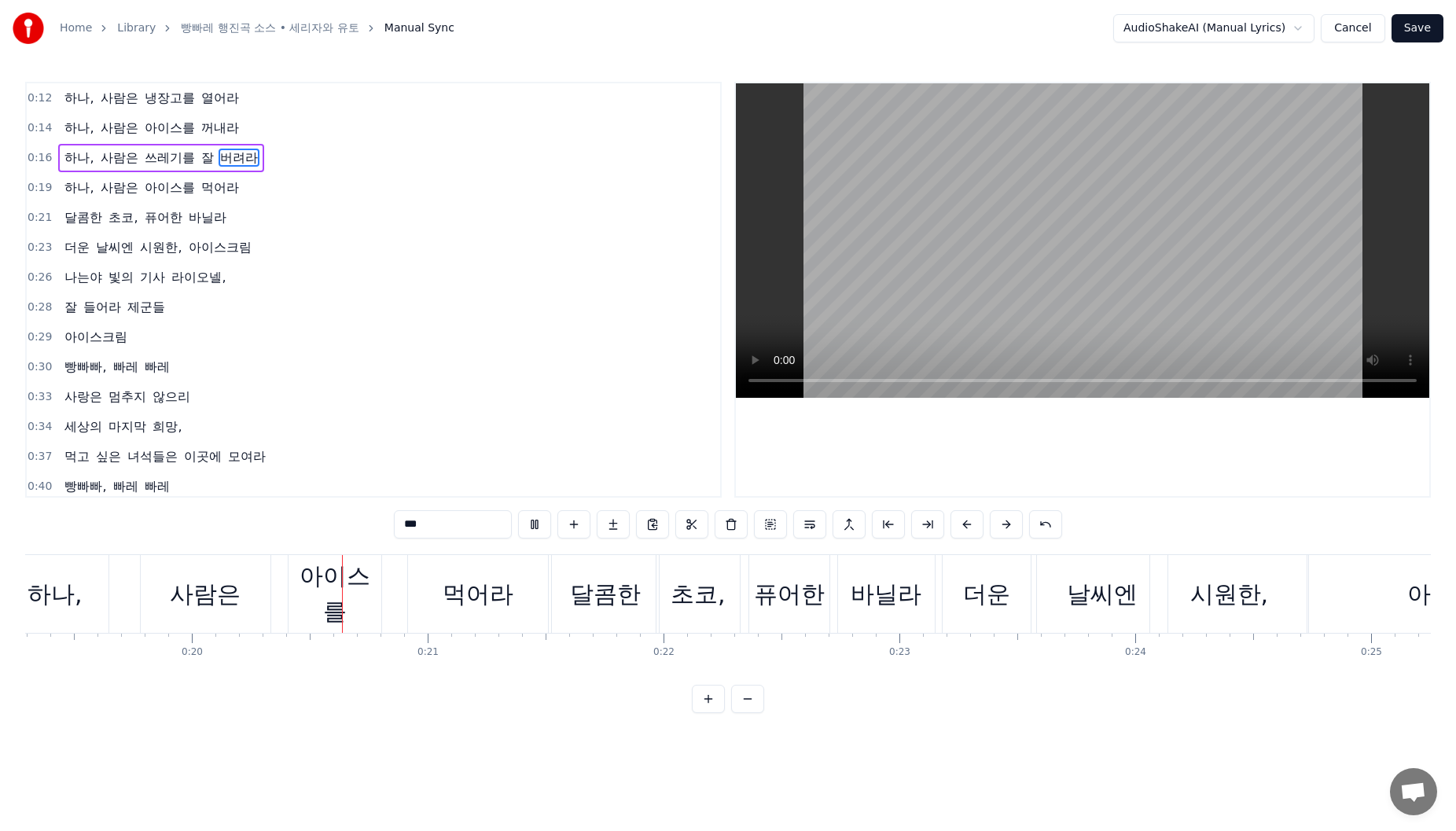
scroll to position [0, 4624]
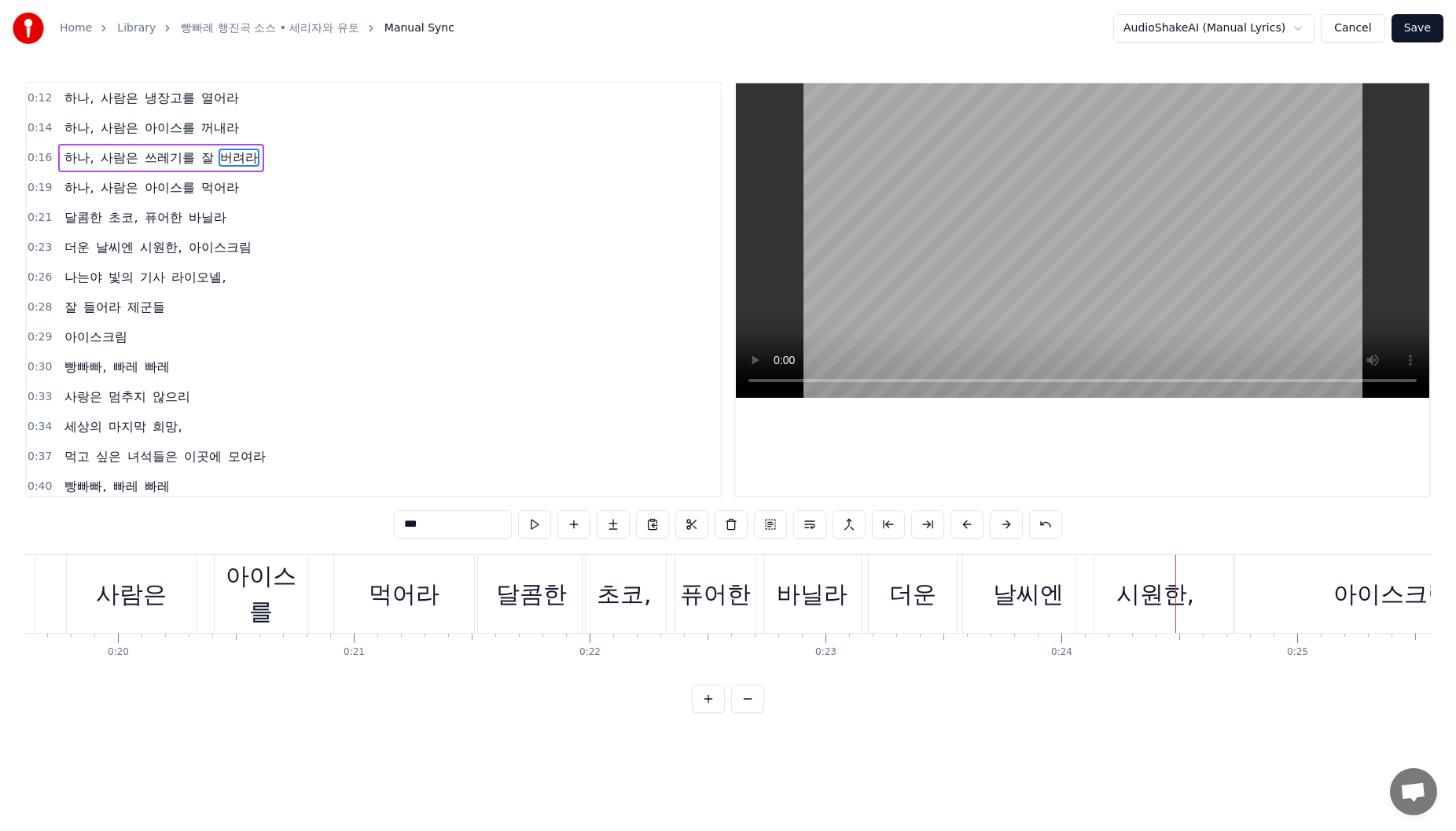
click at [828, 609] on div "바닐라" at bounding box center [812, 594] width 71 height 35
type input "***"
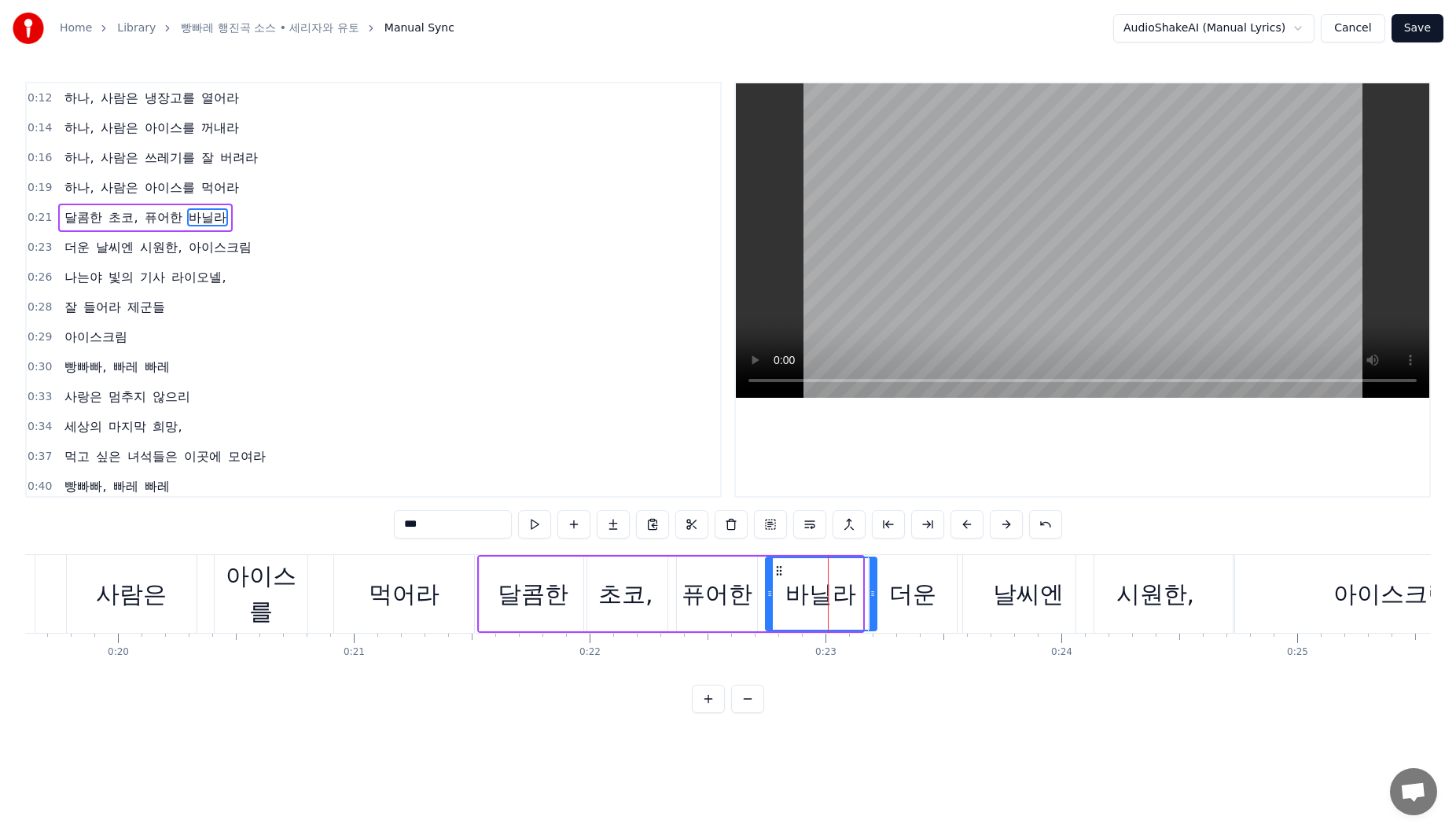
drag, startPoint x: 860, startPoint y: 603, endPoint x: 874, endPoint y: 603, distance: 14.0
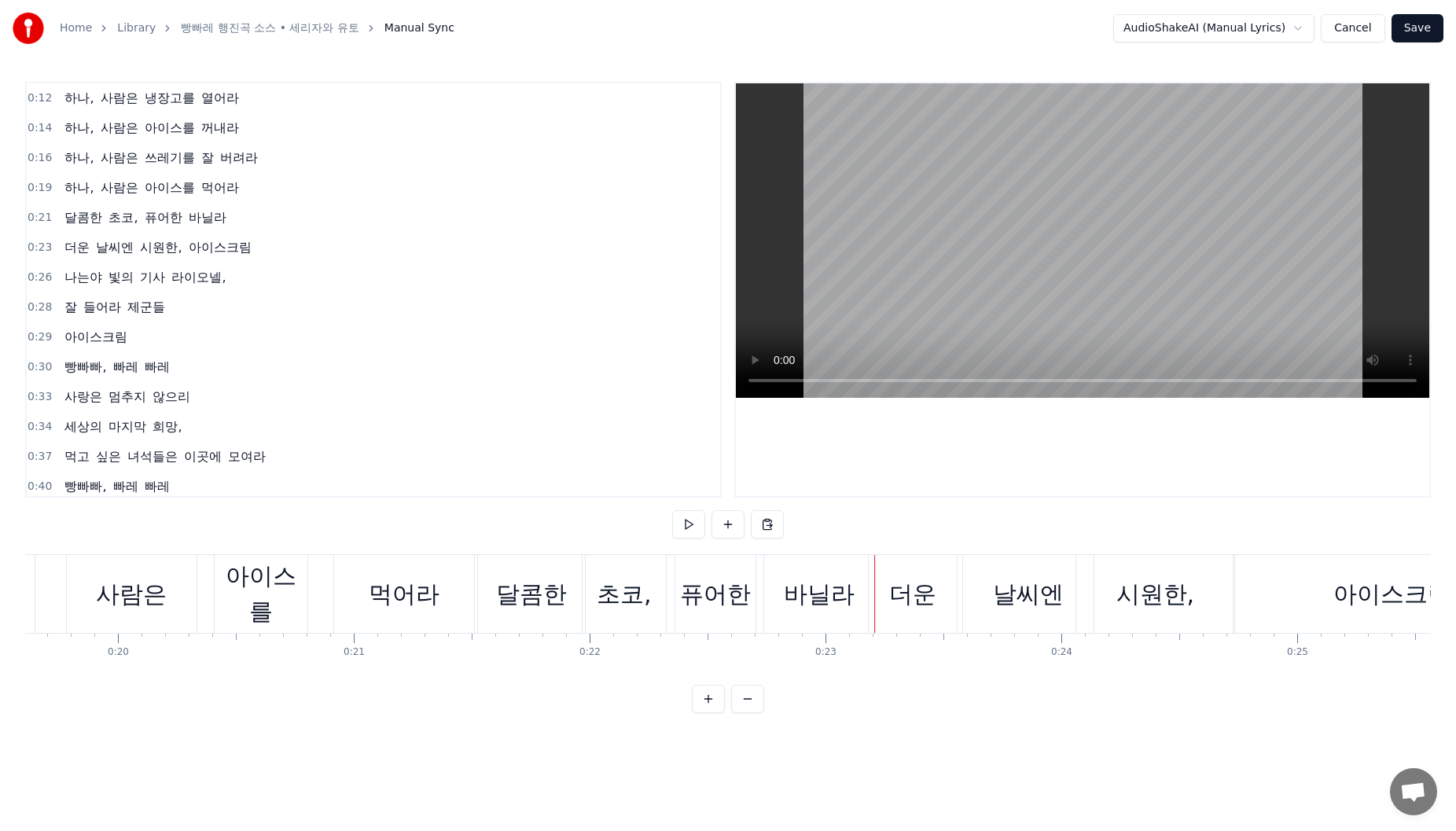
click at [898, 609] on div "더운" at bounding box center [912, 594] width 47 height 35
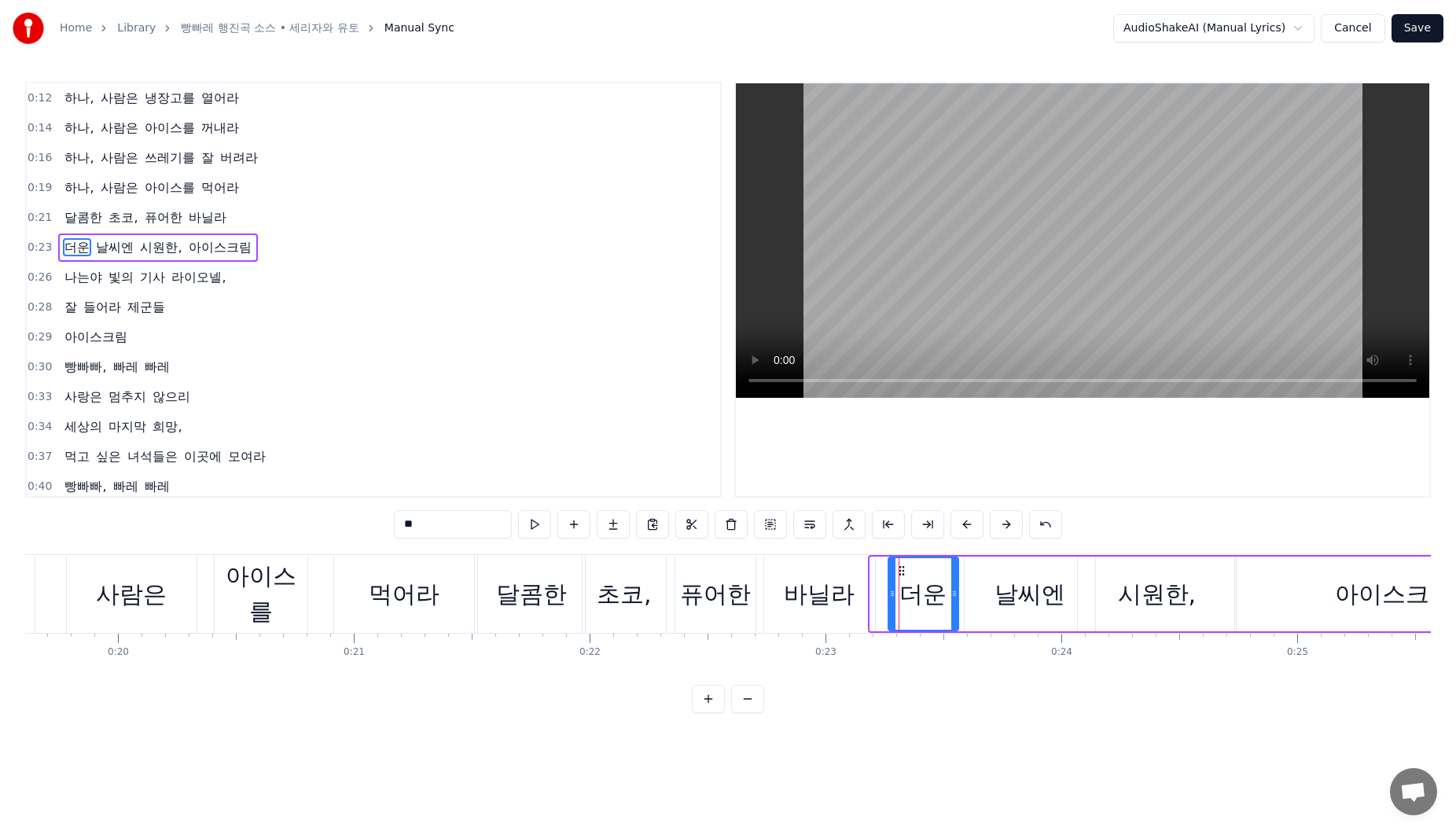
drag, startPoint x: 875, startPoint y: 606, endPoint x: 899, endPoint y: 605, distance: 24.0
click at [896, 605] on div at bounding box center [891, 594] width 6 height 72
drag, startPoint x: 953, startPoint y: 592, endPoint x: 960, endPoint y: 597, distance: 8.6
click at [965, 597] on icon at bounding box center [966, 593] width 6 height 13
click at [915, 572] on icon at bounding box center [913, 571] width 13 height 13
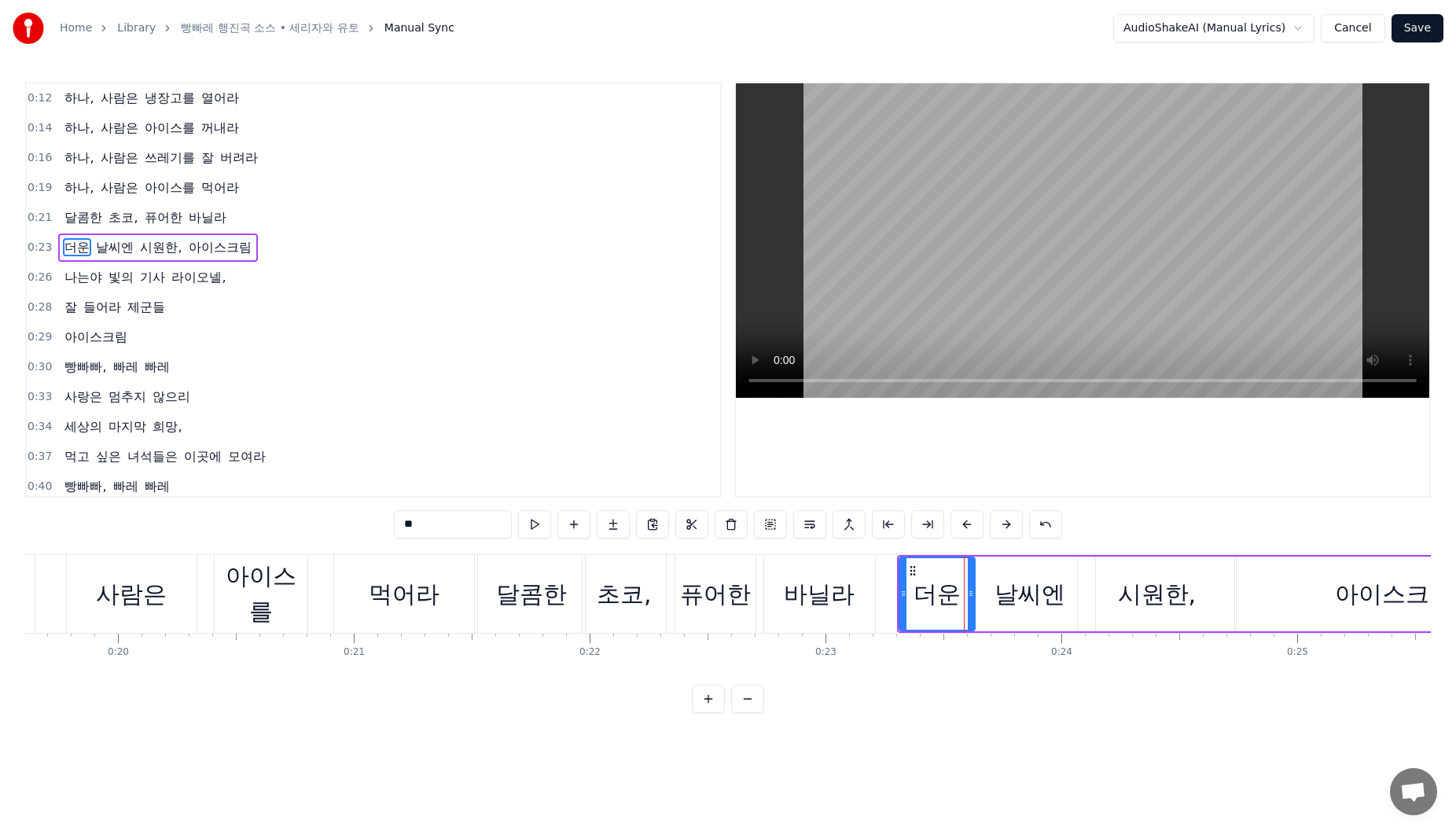
click at [864, 598] on div "바닐라" at bounding box center [819, 594] width 111 height 78
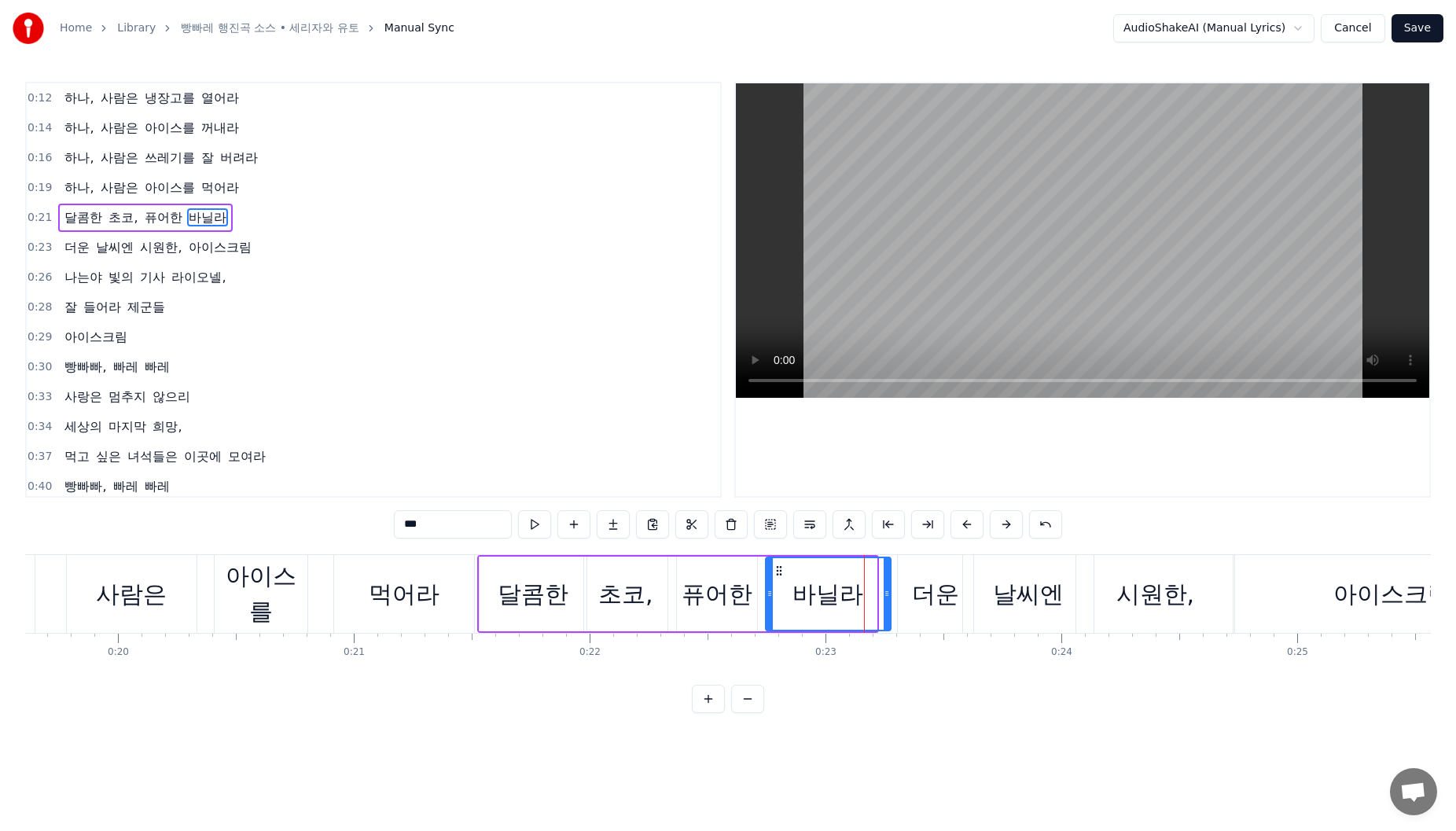
drag, startPoint x: 873, startPoint y: 600, endPoint x: 789, endPoint y: 600, distance: 84.0
click at [886, 599] on div at bounding box center [886, 594] width 6 height 72
click at [716, 597] on div "퓨어한" at bounding box center [717, 594] width 71 height 35
drag, startPoint x: 688, startPoint y: 570, endPoint x: 699, endPoint y: 571, distance: 11.0
click at [699, 571] on circle at bounding box center [699, 570] width 1 height 1
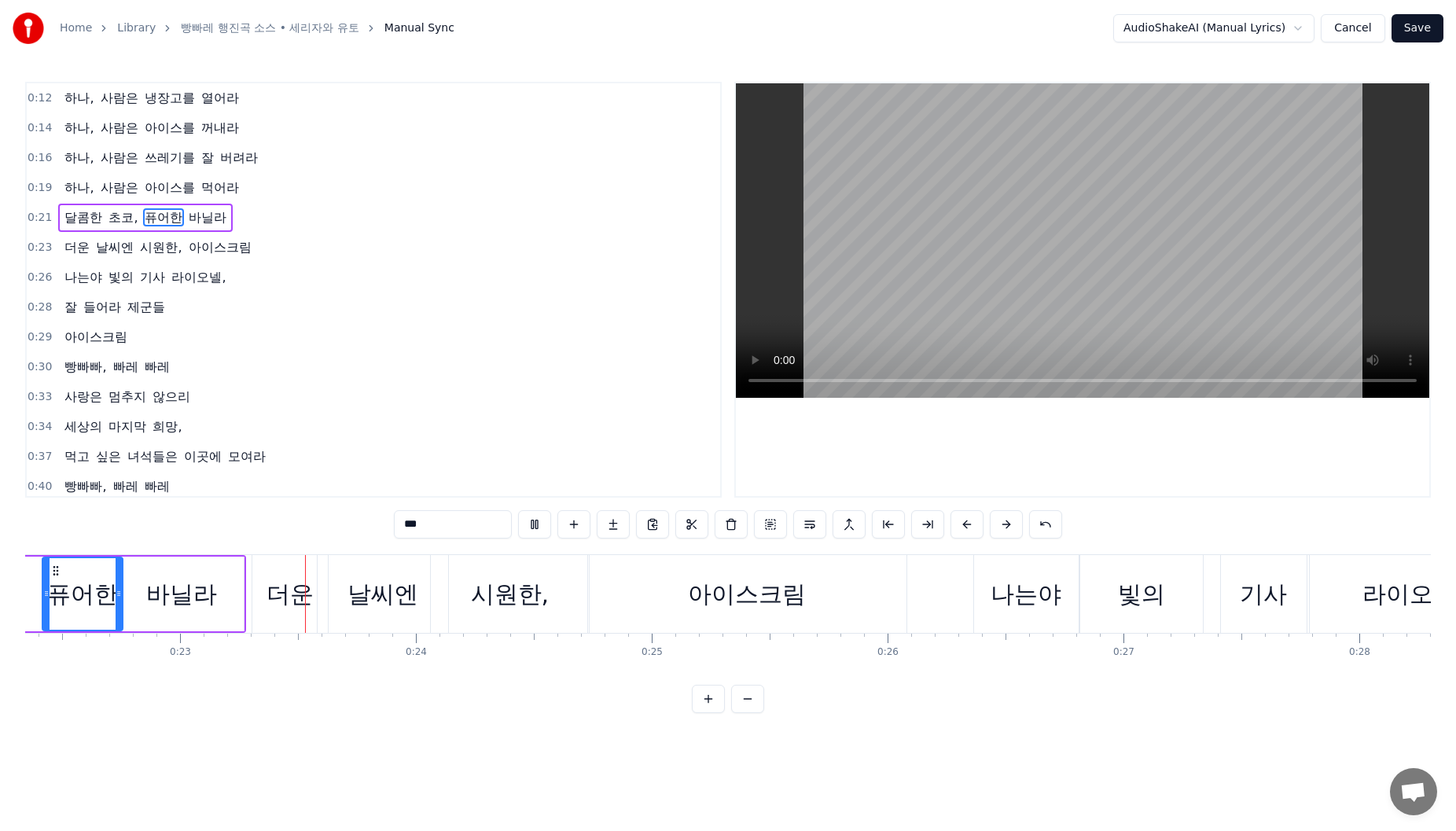
scroll to position [0, 5321]
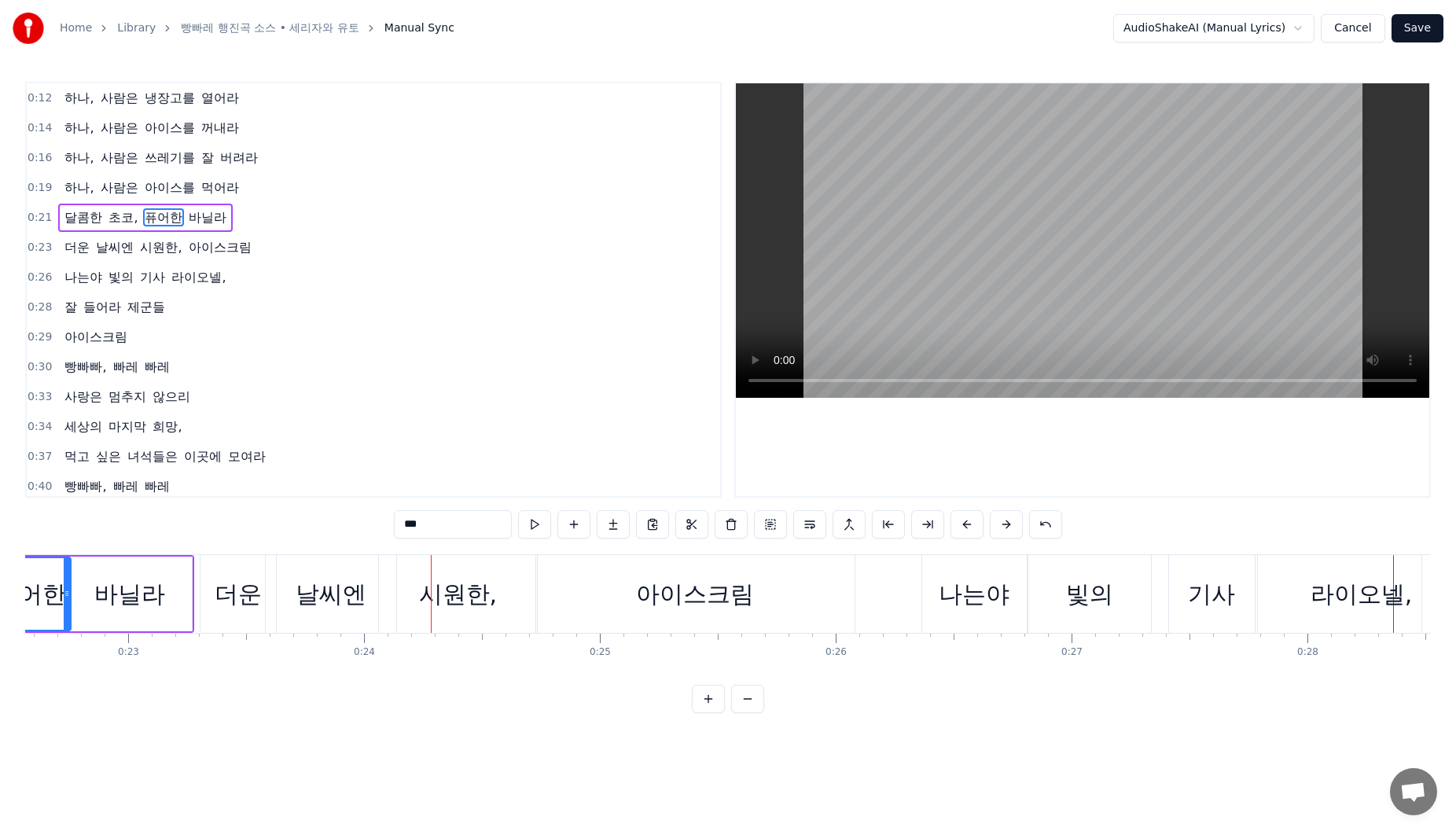
click at [236, 608] on div "더운" at bounding box center [238, 594] width 47 height 35
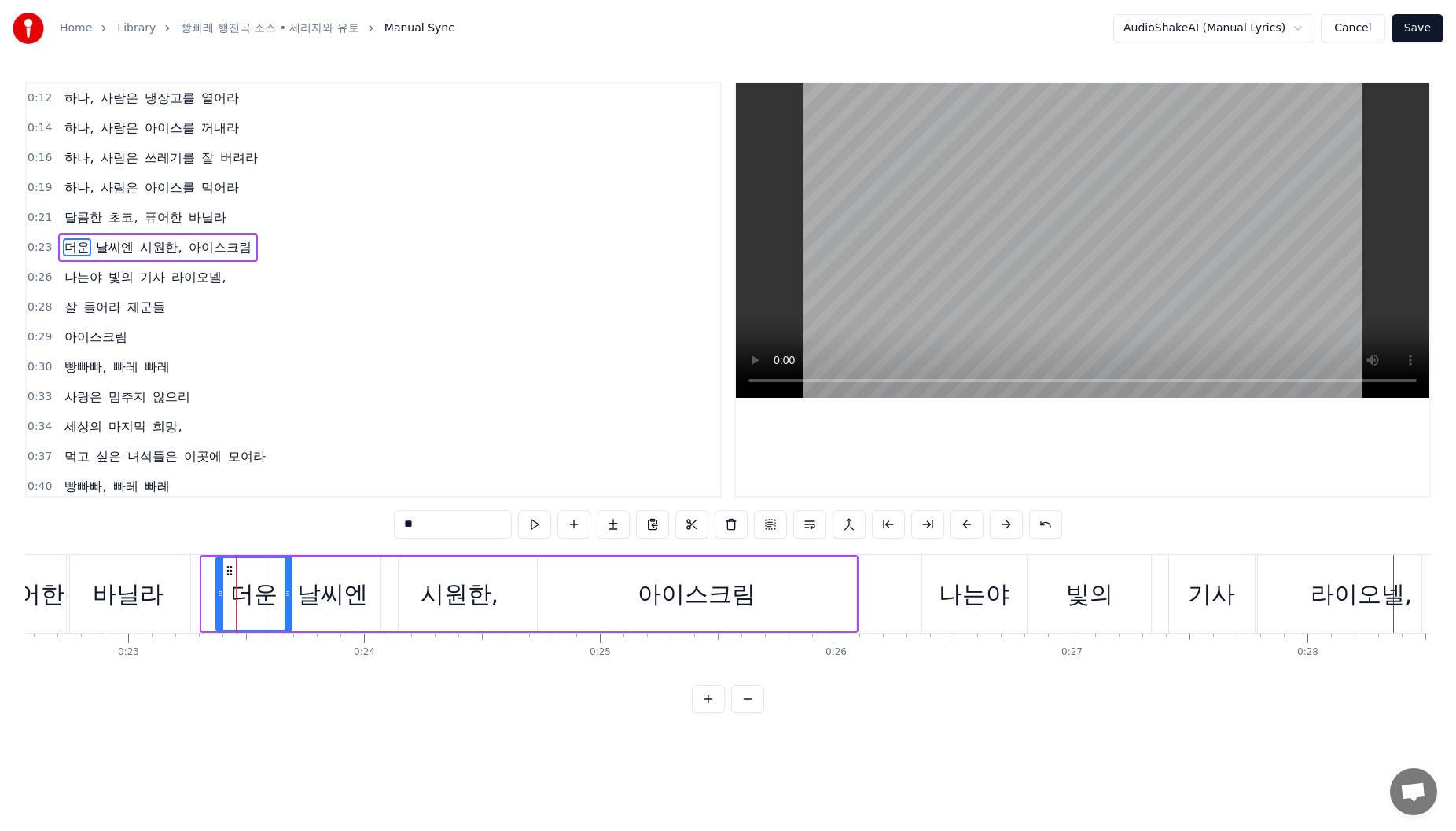
drag, startPoint x: 216, startPoint y: 571, endPoint x: 229, endPoint y: 572, distance: 13.0
click at [229, 572] on icon at bounding box center [229, 571] width 13 height 13
drag, startPoint x: 324, startPoint y: 573, endPoint x: 307, endPoint y: 573, distance: 17.0
click at [322, 573] on div "날씨엔" at bounding box center [332, 594] width 130 height 75
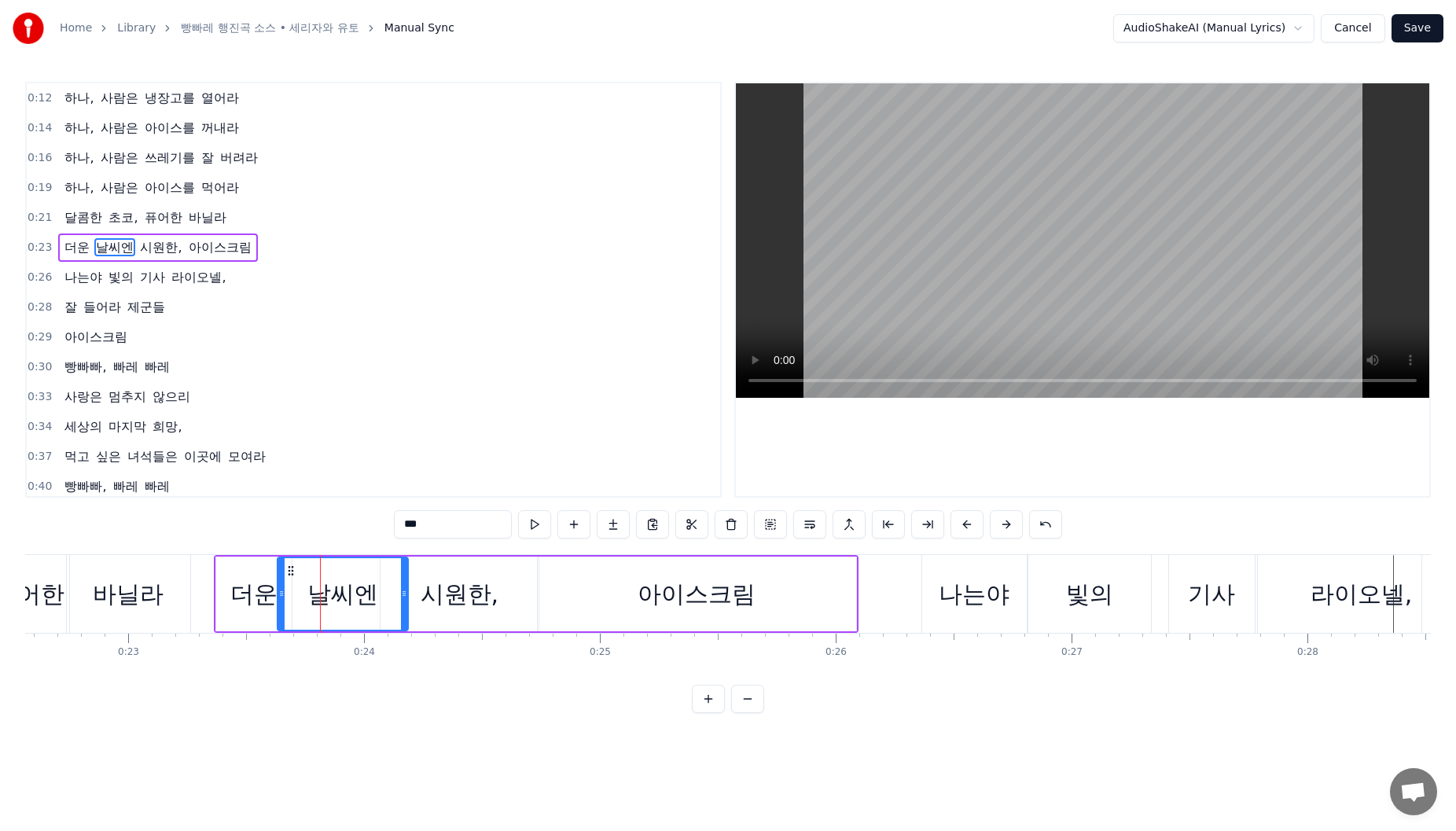
drag, startPoint x: 279, startPoint y: 570, endPoint x: 291, endPoint y: 571, distance: 12.0
click at [290, 571] on circle at bounding box center [289, 570] width 1 height 1
drag, startPoint x: 282, startPoint y: 585, endPoint x: 376, endPoint y: 597, distance: 94.8
click at [292, 588] on div at bounding box center [293, 594] width 6 height 72
click at [401, 597] on icon at bounding box center [403, 593] width 6 height 13
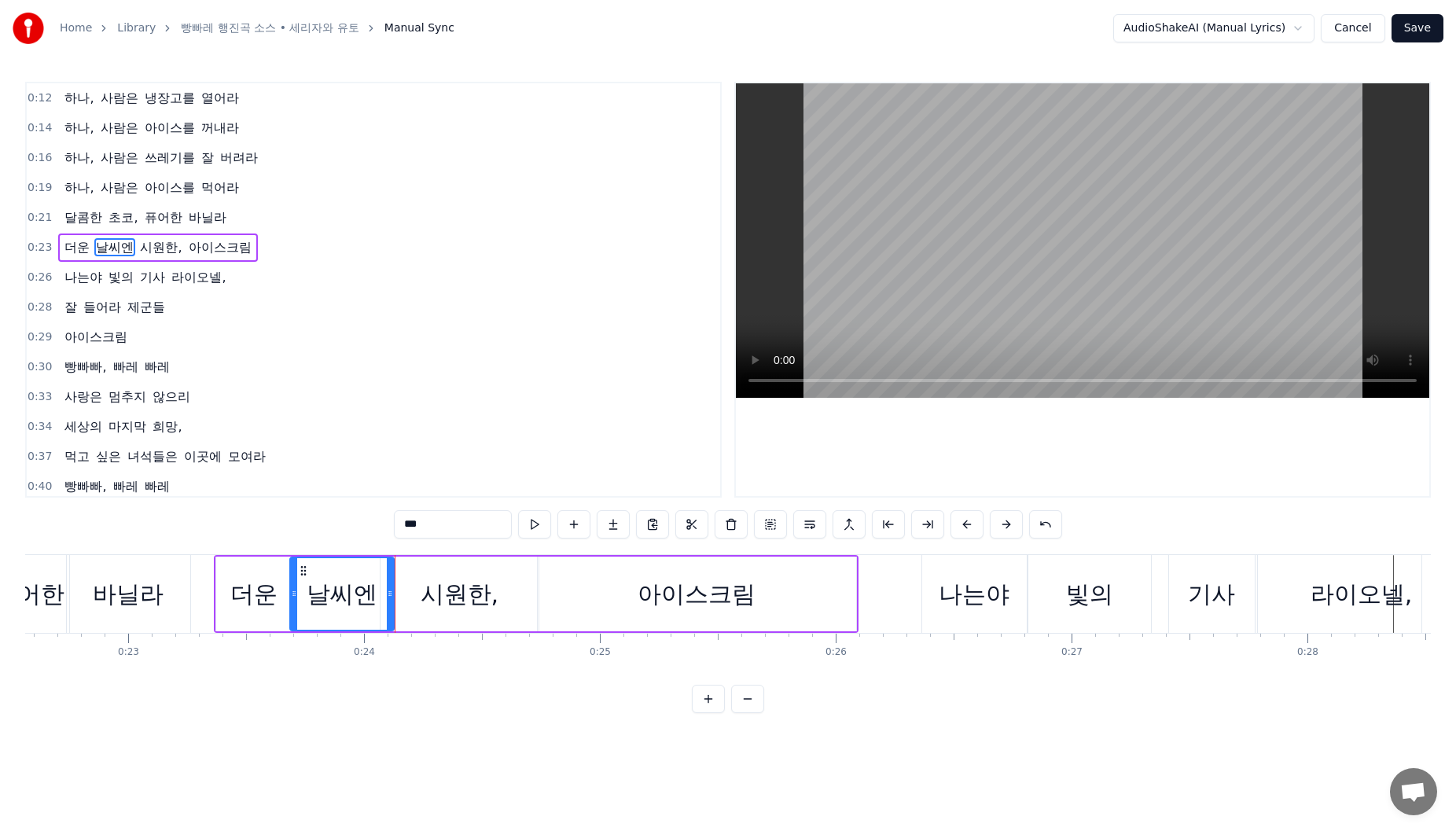
click at [389, 597] on icon at bounding box center [390, 593] width 6 height 13
click at [427, 585] on div "시원한," at bounding box center [459, 594] width 78 height 35
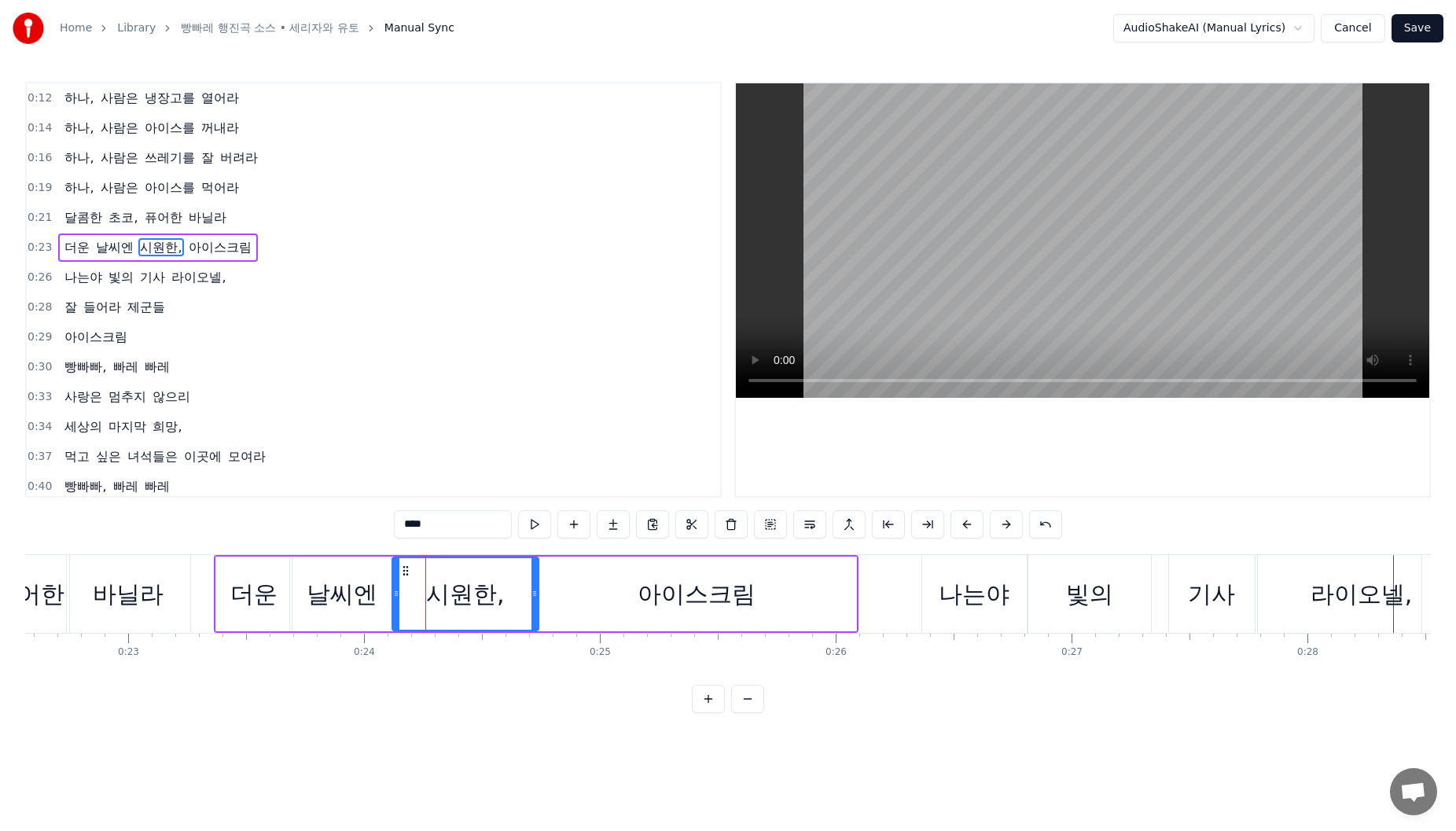
drag, startPoint x: 380, startPoint y: 586, endPoint x: 400, endPoint y: 589, distance: 20.2
click at [393, 589] on div at bounding box center [396, 594] width 6 height 72
click at [657, 588] on div "아이스크림" at bounding box center [697, 594] width 118 height 35
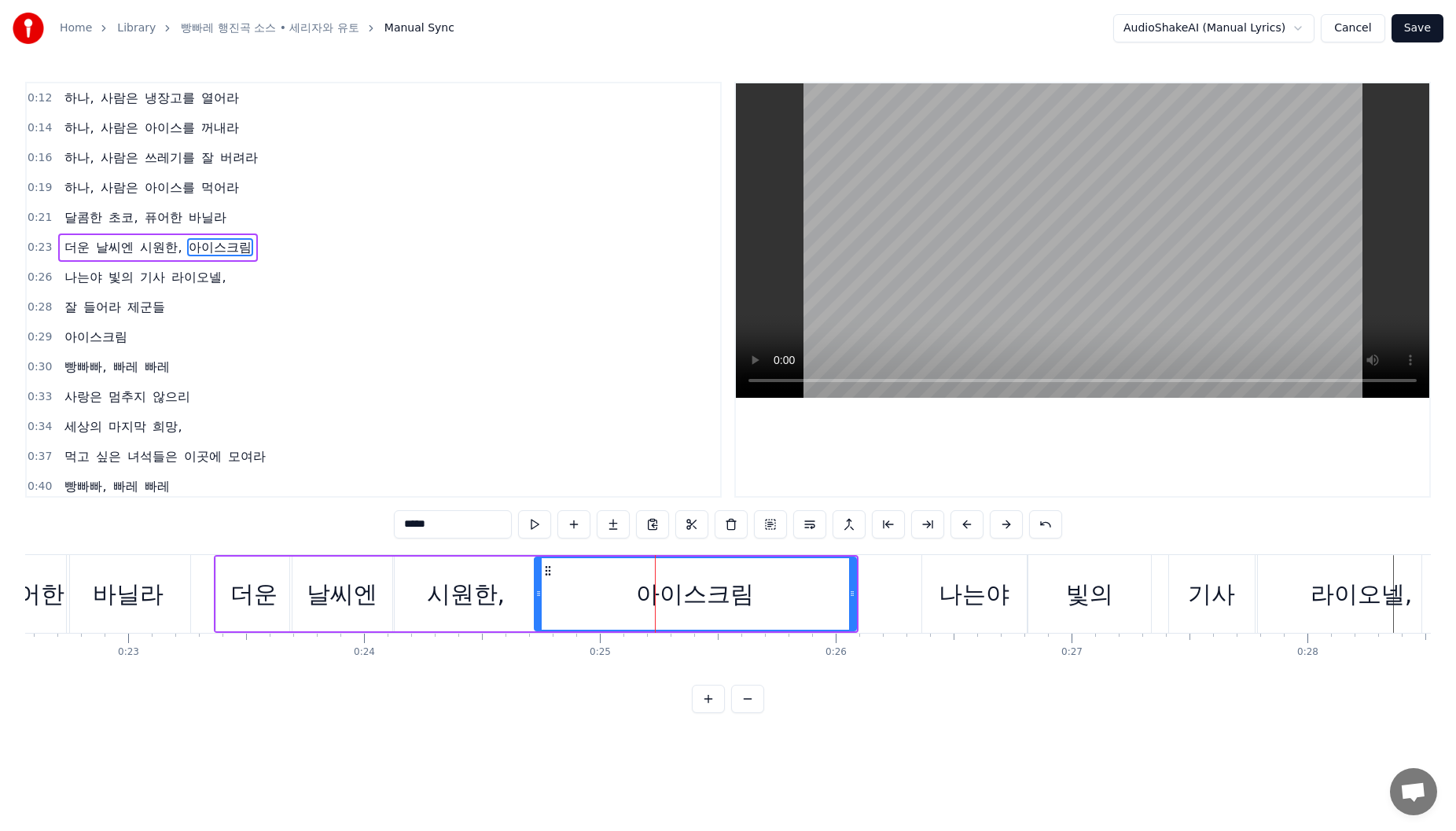
click at [537, 594] on icon at bounding box center [538, 593] width 6 height 13
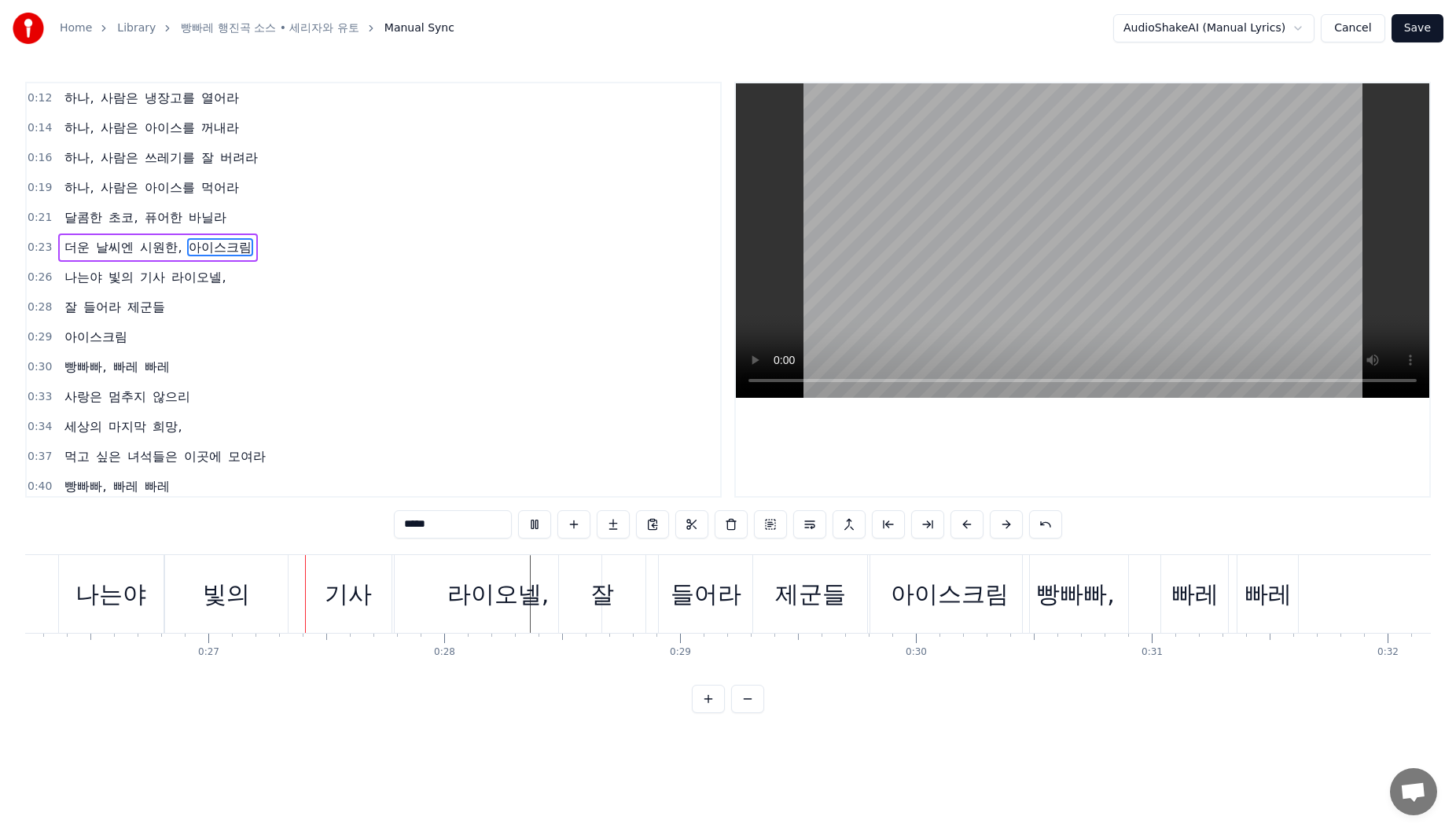
scroll to position [0, 6237]
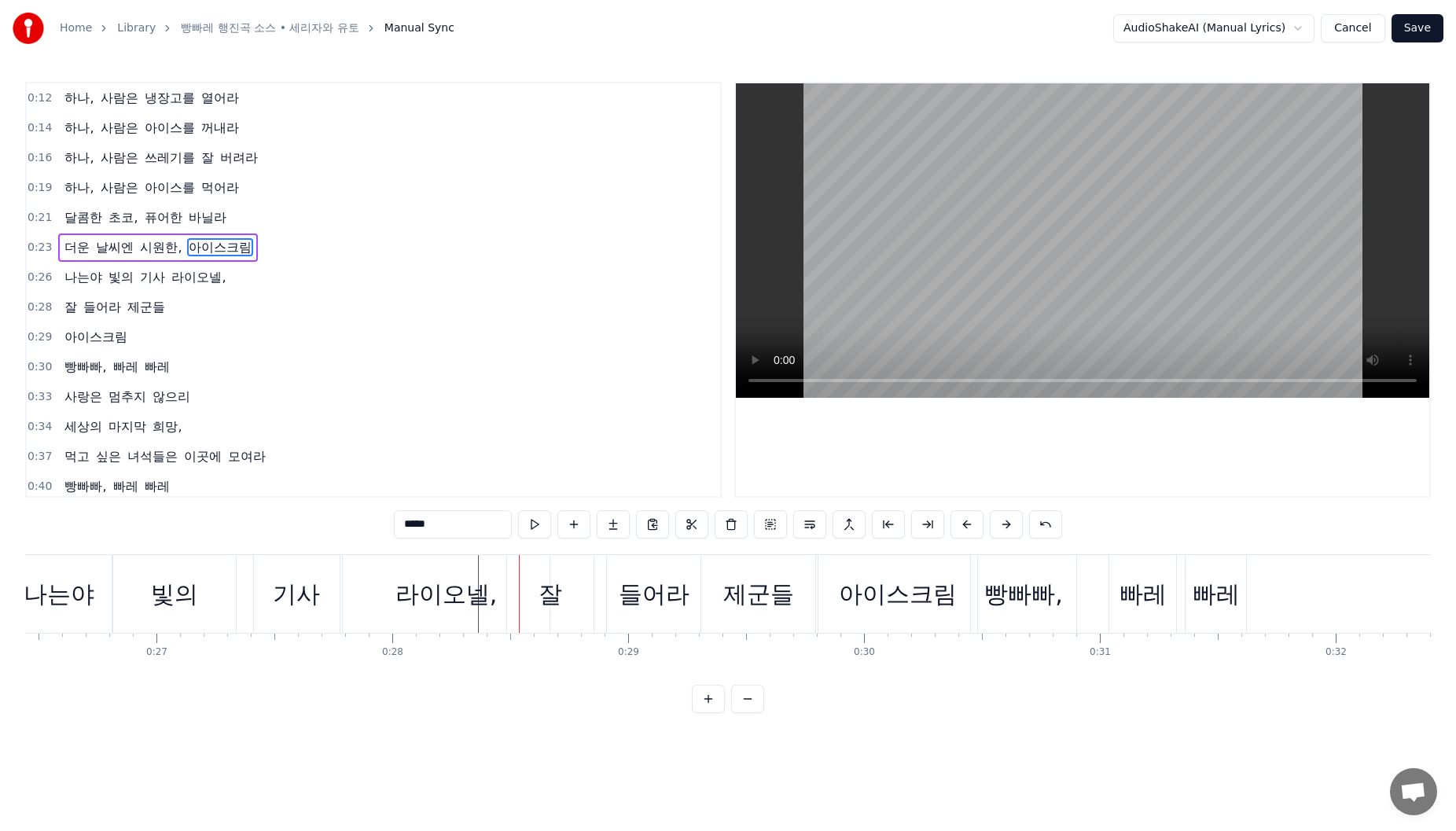
click at [442, 604] on div "라이오넬," at bounding box center [447, 594] width 103 height 35
type input "*****"
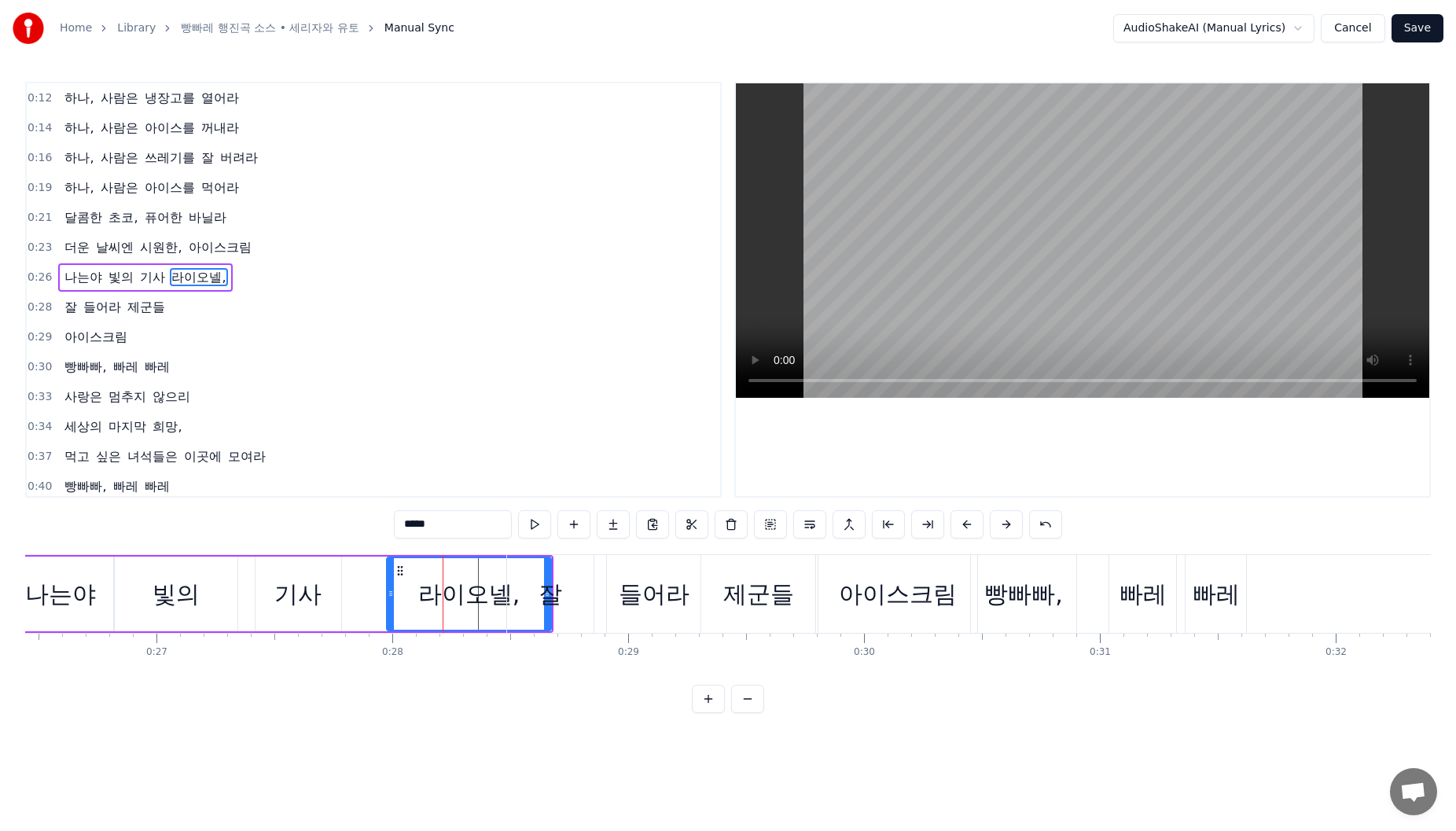
drag, startPoint x: 347, startPoint y: 581, endPoint x: 392, endPoint y: 585, distance: 45.2
click at [392, 585] on div at bounding box center [391, 594] width 6 height 72
drag, startPoint x: 404, startPoint y: 572, endPoint x: 365, endPoint y: 574, distance: 39.1
click at [365, 574] on icon at bounding box center [363, 571] width 13 height 13
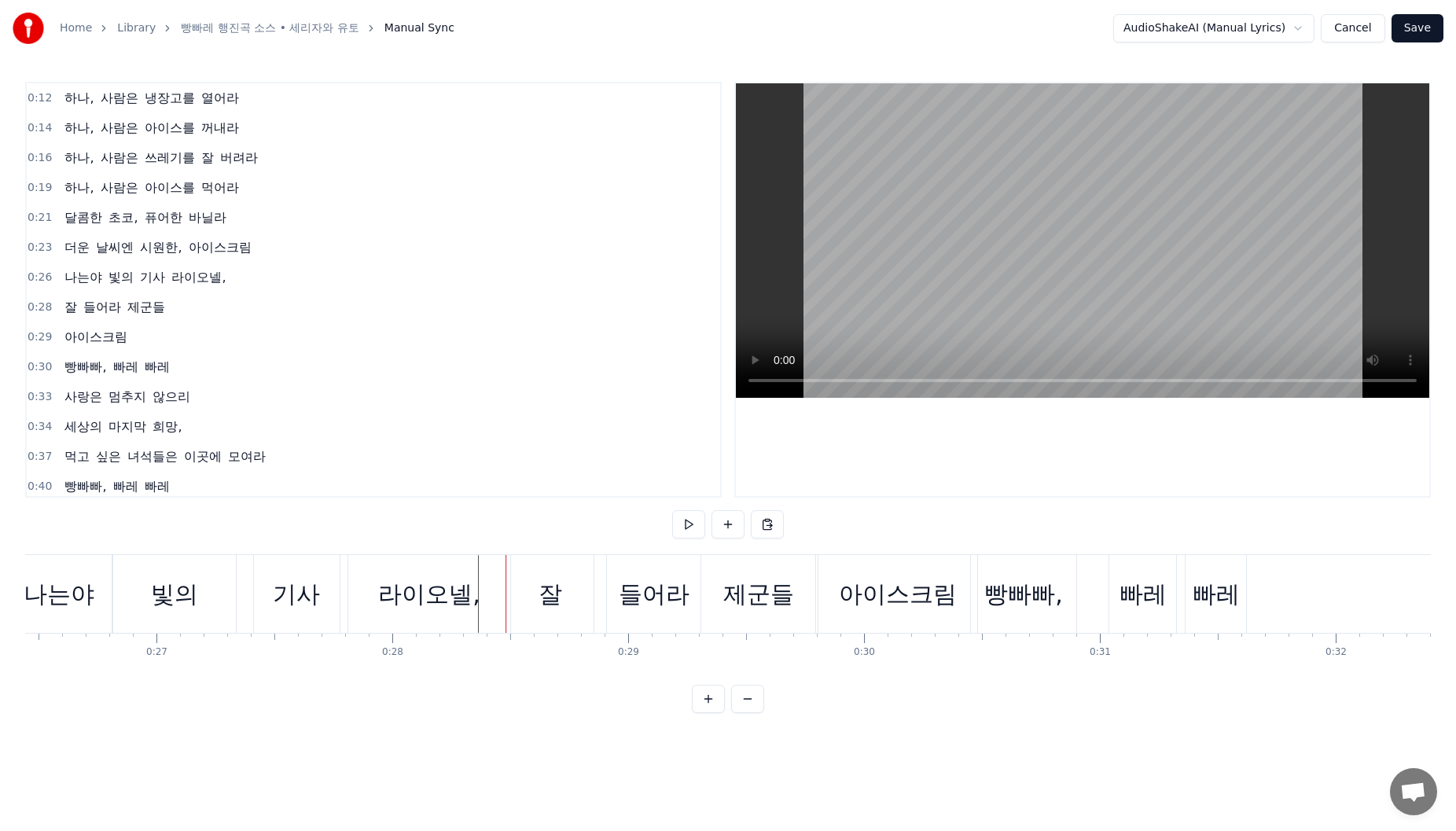
click at [446, 597] on div "라이오넬," at bounding box center [429, 594] width 103 height 35
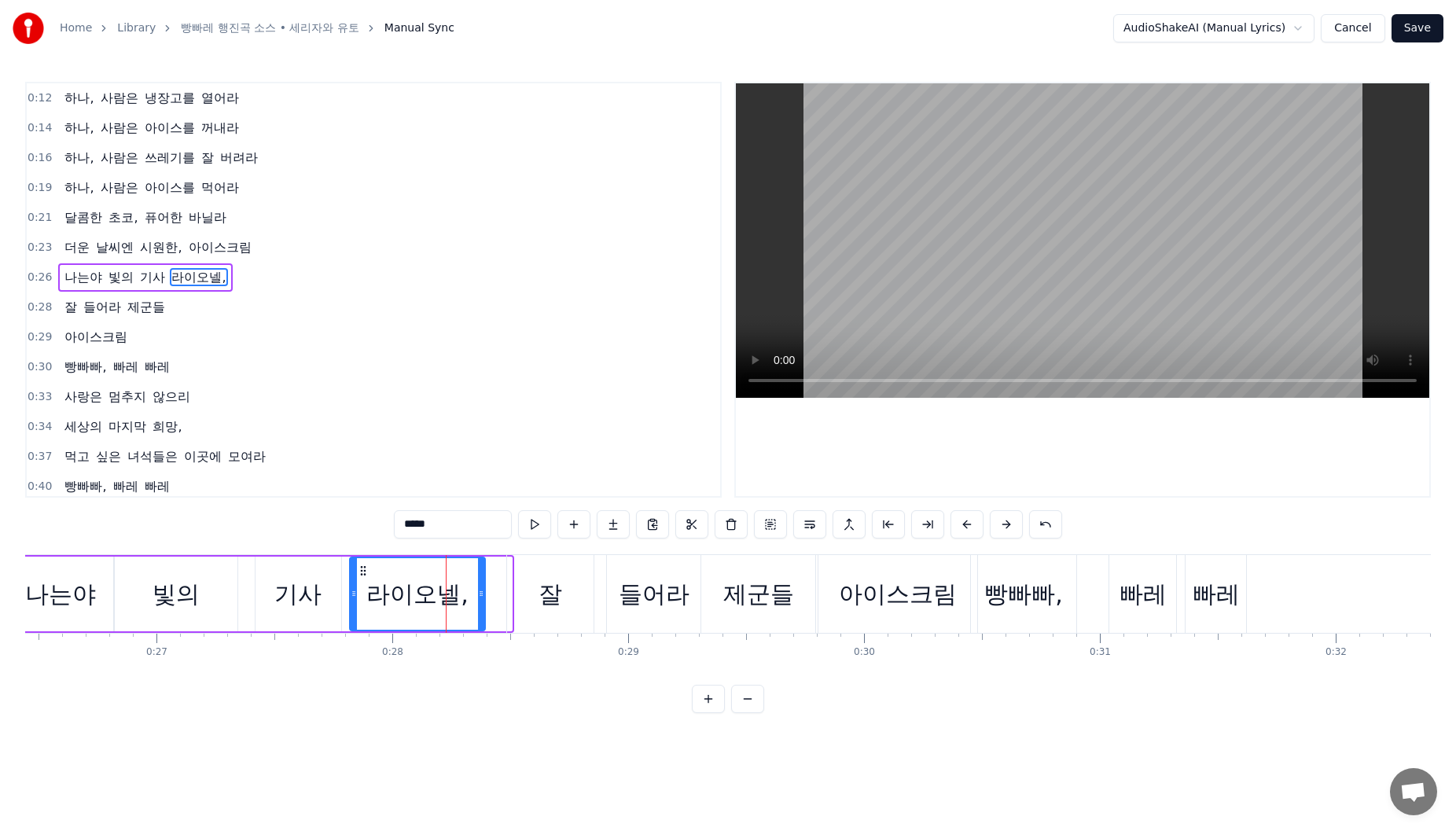
drag, startPoint x: 505, startPoint y: 602, endPoint x: 478, endPoint y: 603, distance: 27.0
click at [478, 603] on div at bounding box center [481, 594] width 6 height 72
click at [483, 582] on div at bounding box center [484, 594] width 6 height 72
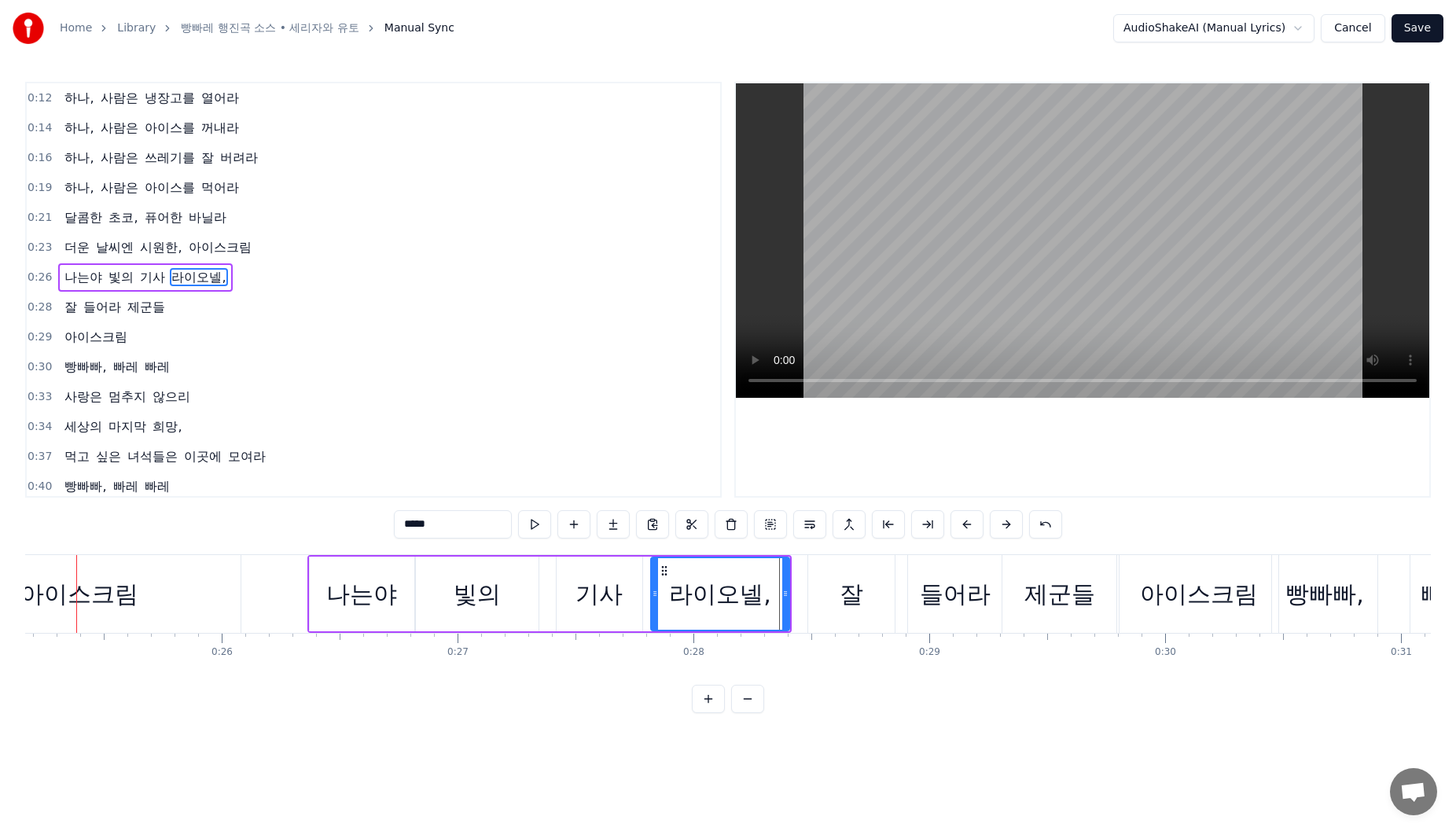
scroll to position [0, 5908]
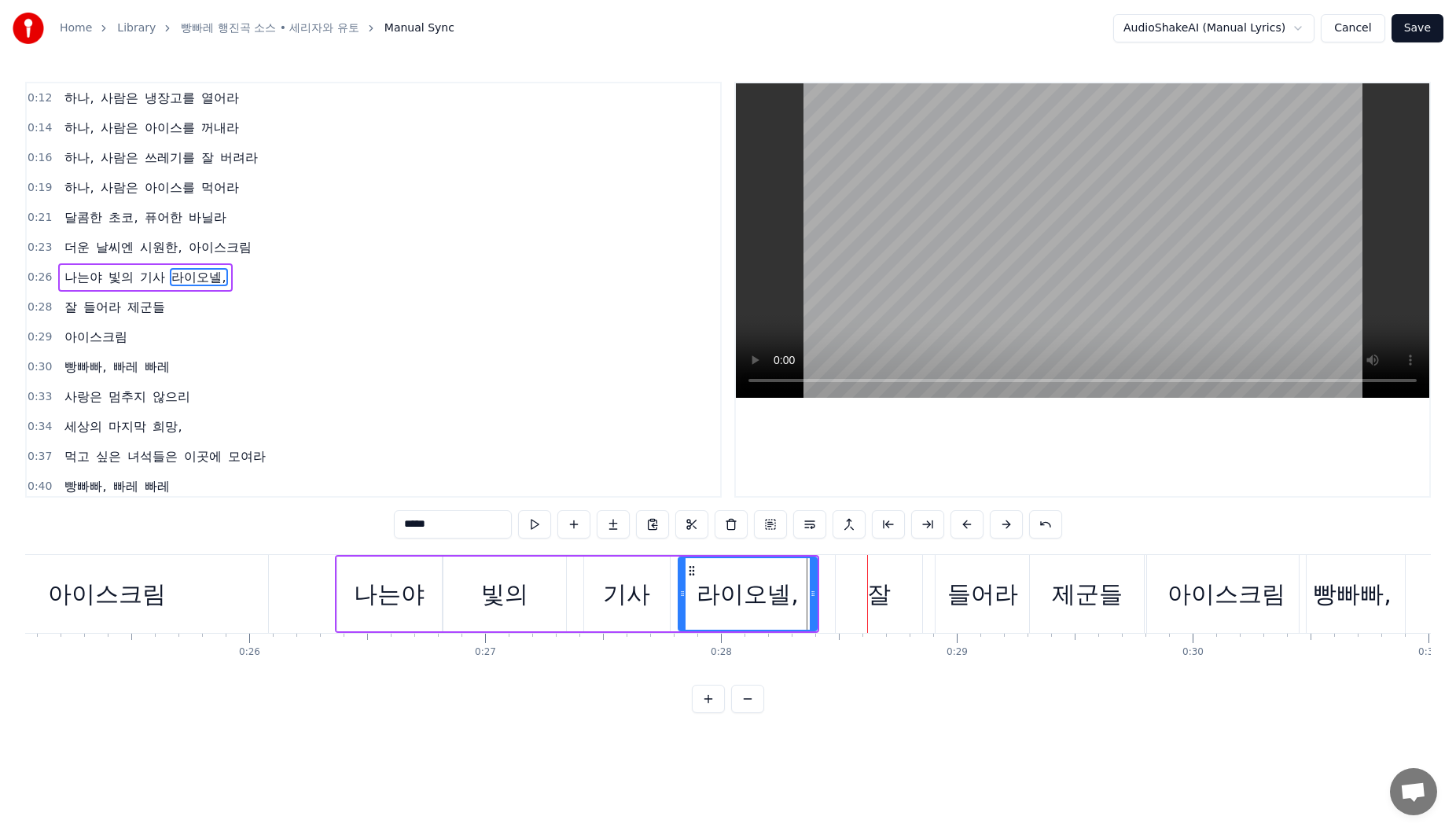
drag, startPoint x: 407, startPoint y: 591, endPoint x: 433, endPoint y: 598, distance: 26.9
click at [408, 590] on div "나는야" at bounding box center [389, 594] width 71 height 35
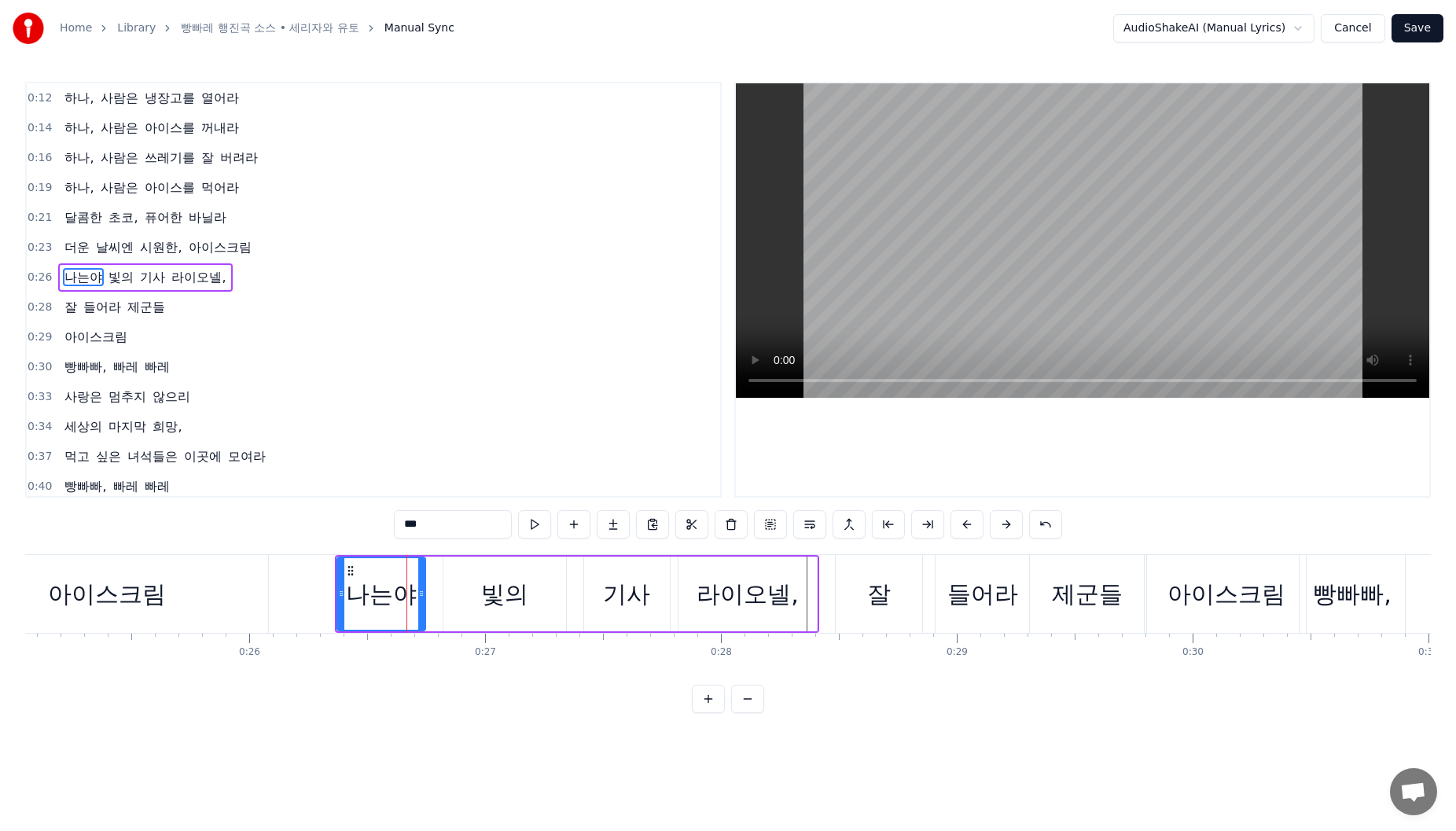
drag, startPoint x: 437, startPoint y: 598, endPoint x: 422, endPoint y: 598, distance: 15.0
click at [422, 598] on icon at bounding box center [421, 593] width 6 height 13
click at [486, 597] on div "빛의" at bounding box center [504, 594] width 47 height 35
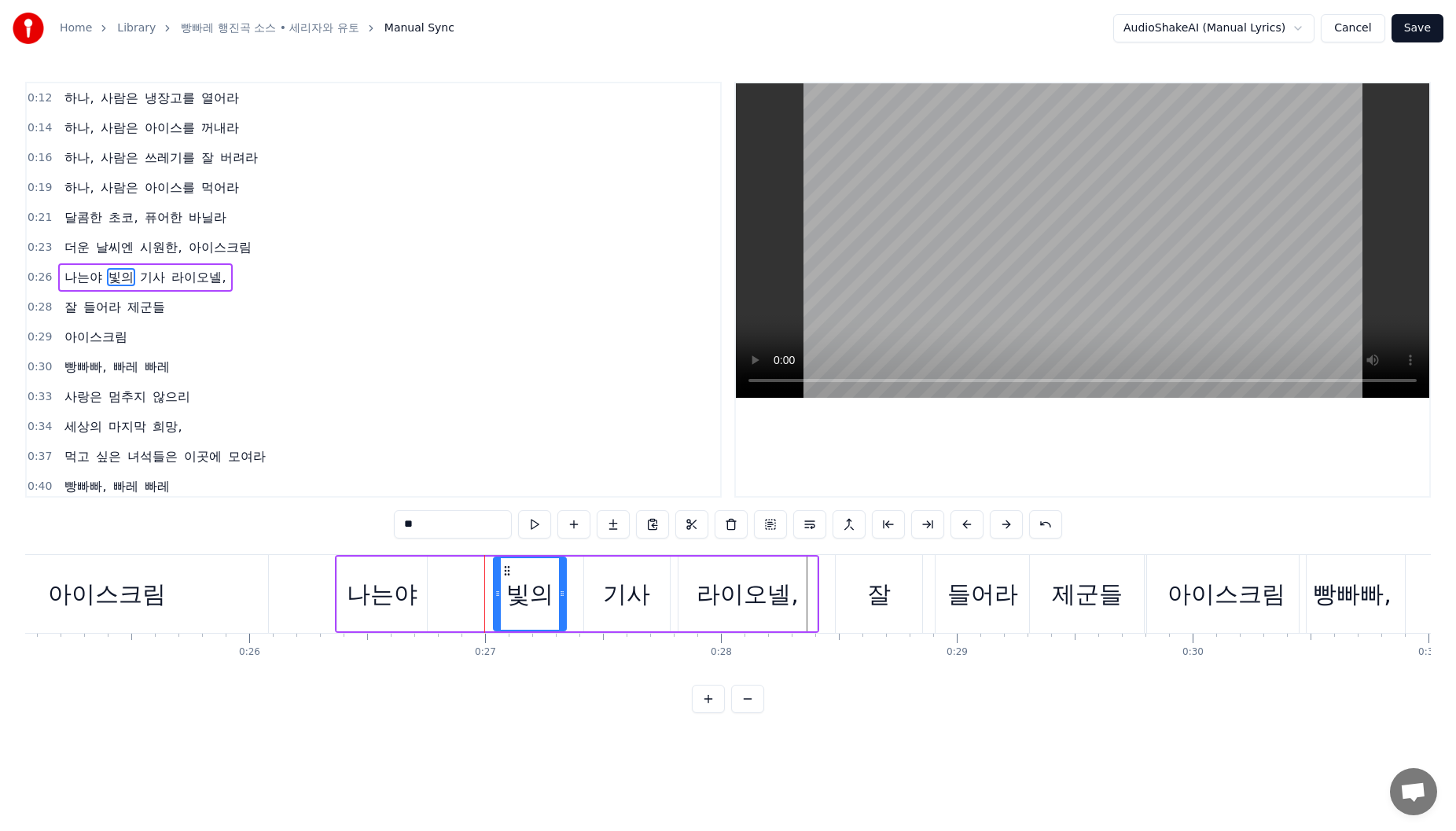
drag, startPoint x: 448, startPoint y: 585, endPoint x: 498, endPoint y: 589, distance: 50.2
click at [498, 589] on div at bounding box center [497, 594] width 6 height 72
drag, startPoint x: 508, startPoint y: 568, endPoint x: 484, endPoint y: 585, distance: 29.4
click at [466, 582] on div "빛의" at bounding box center [486, 594] width 71 height 72
click at [606, 584] on div "기사" at bounding box center [627, 594] width 47 height 35
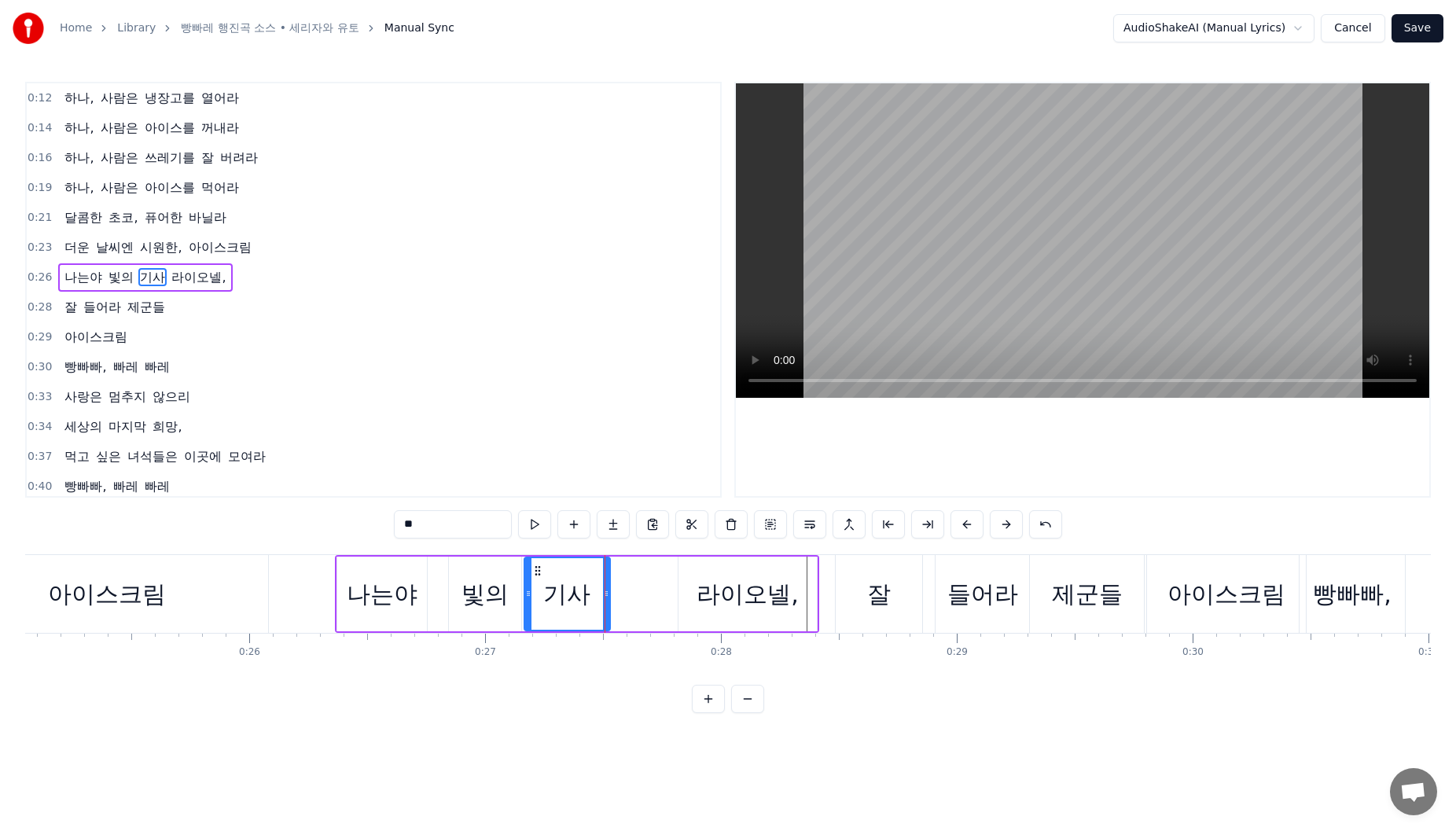
drag, startPoint x: 596, startPoint y: 572, endPoint x: 536, endPoint y: 577, distance: 60.2
click at [536, 577] on icon at bounding box center [538, 571] width 13 height 13
drag, startPoint x: 536, startPoint y: 577, endPoint x: 549, endPoint y: 581, distance: 13.6
click at [537, 577] on div "기사" at bounding box center [567, 594] width 84 height 72
click at [533, 570] on div at bounding box center [530, 594] width 6 height 72
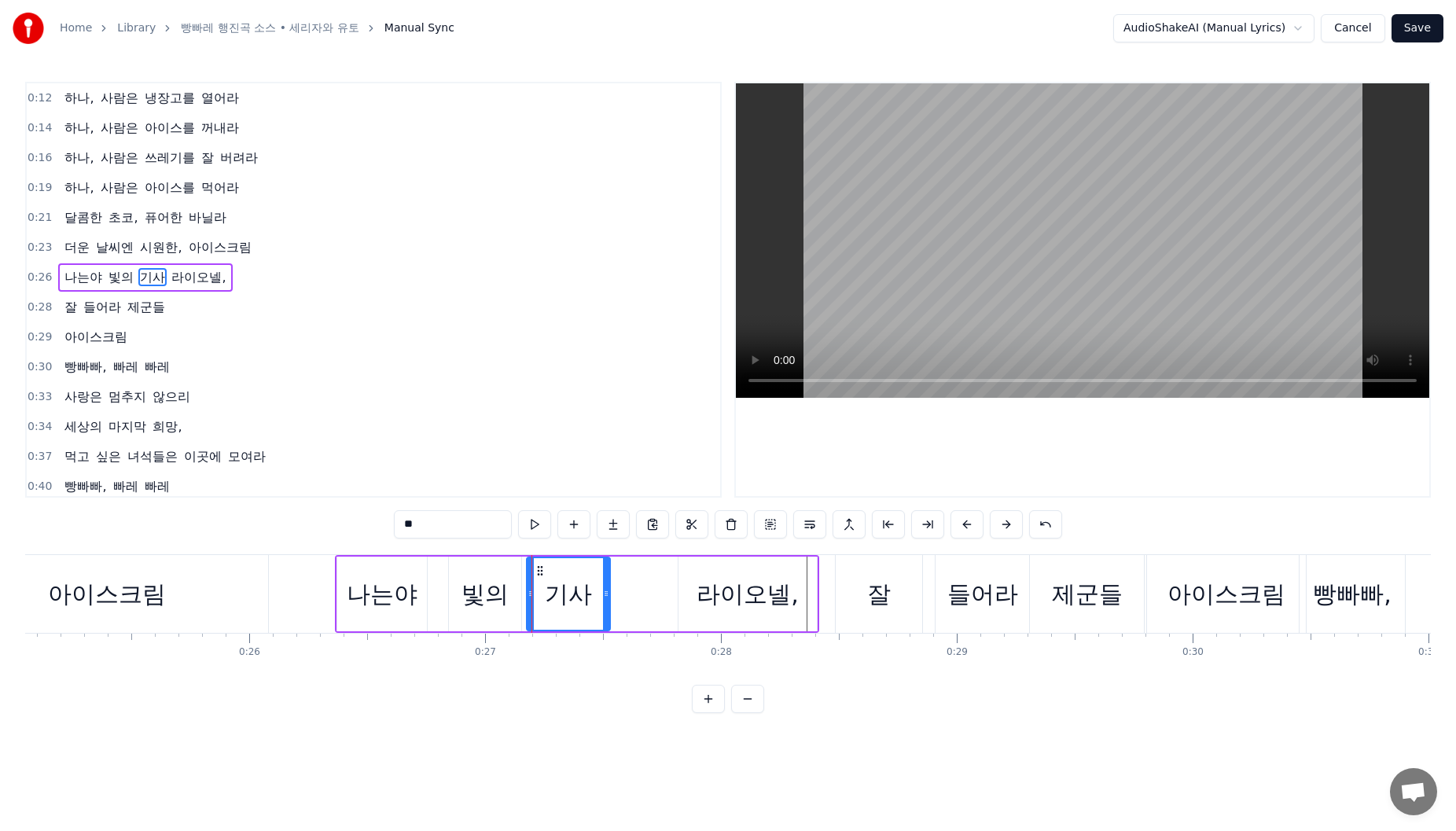
click at [706, 582] on div "라이오넬," at bounding box center [747, 594] width 103 height 35
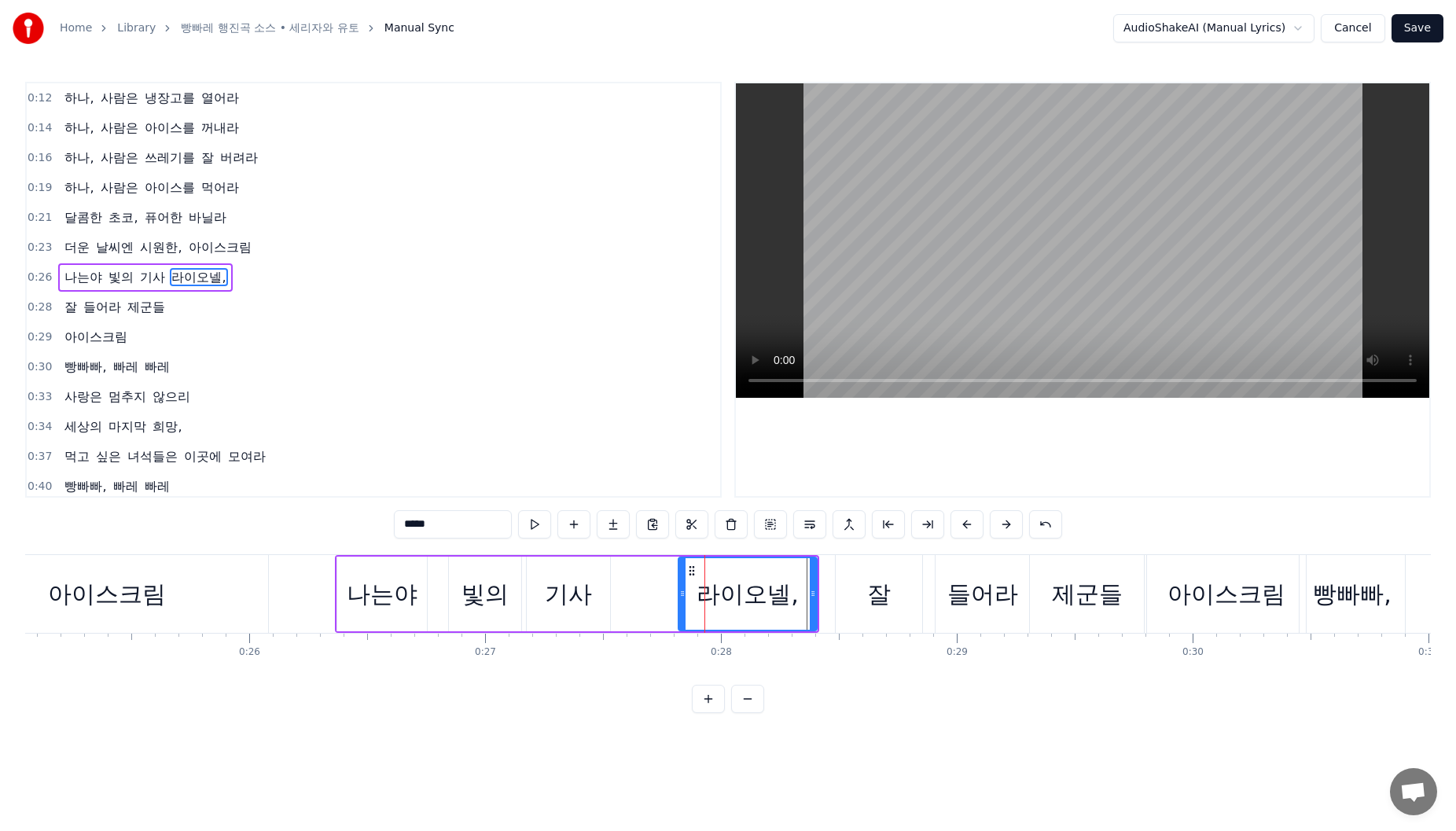
click at [555, 580] on div "기사" at bounding box center [568, 594] width 47 height 35
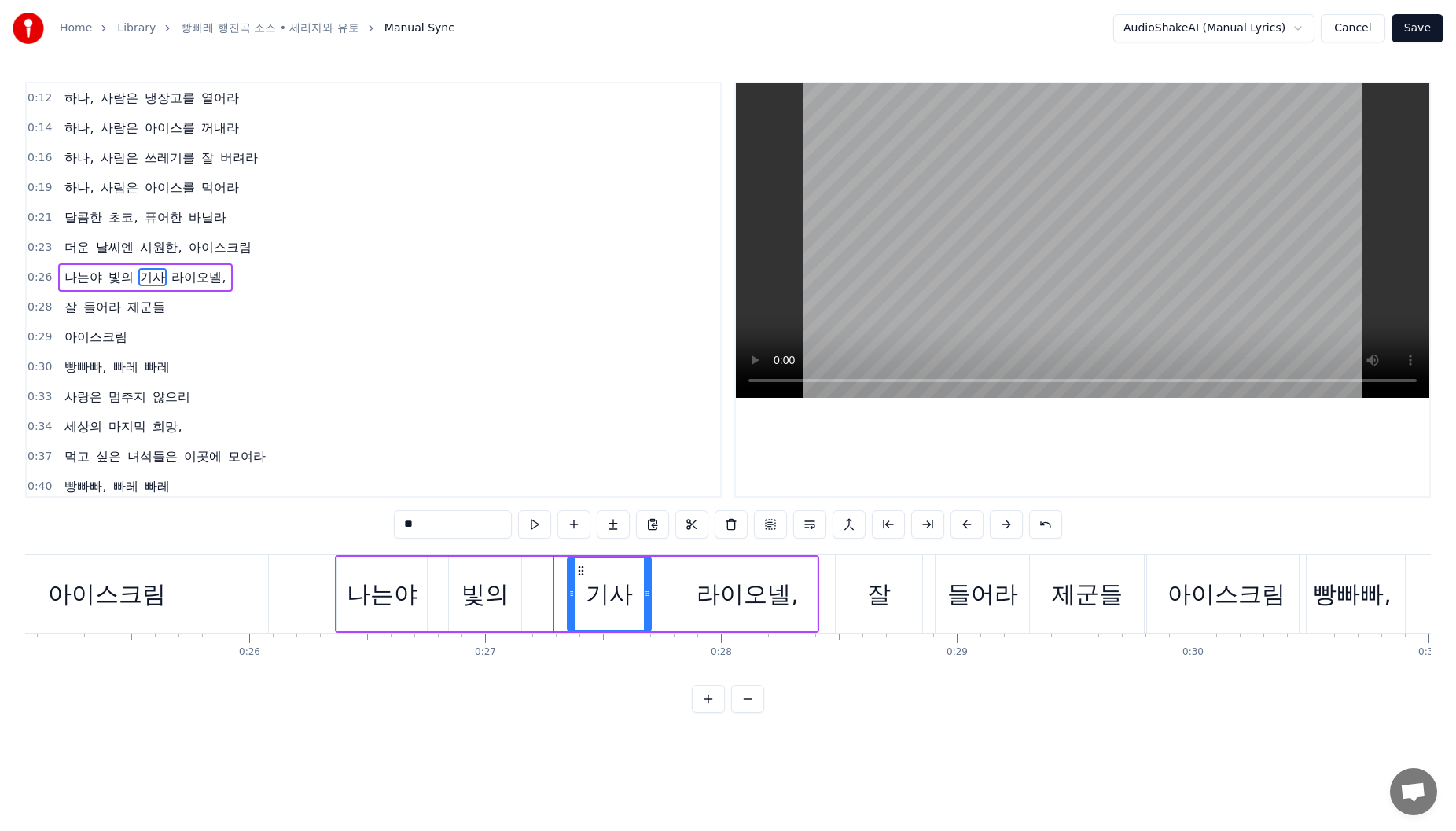
drag, startPoint x: 537, startPoint y: 573, endPoint x: 570, endPoint y: 576, distance: 33.1
click at [575, 576] on icon at bounding box center [581, 571] width 13 height 13
click at [516, 584] on div "빛의" at bounding box center [485, 594] width 72 height 75
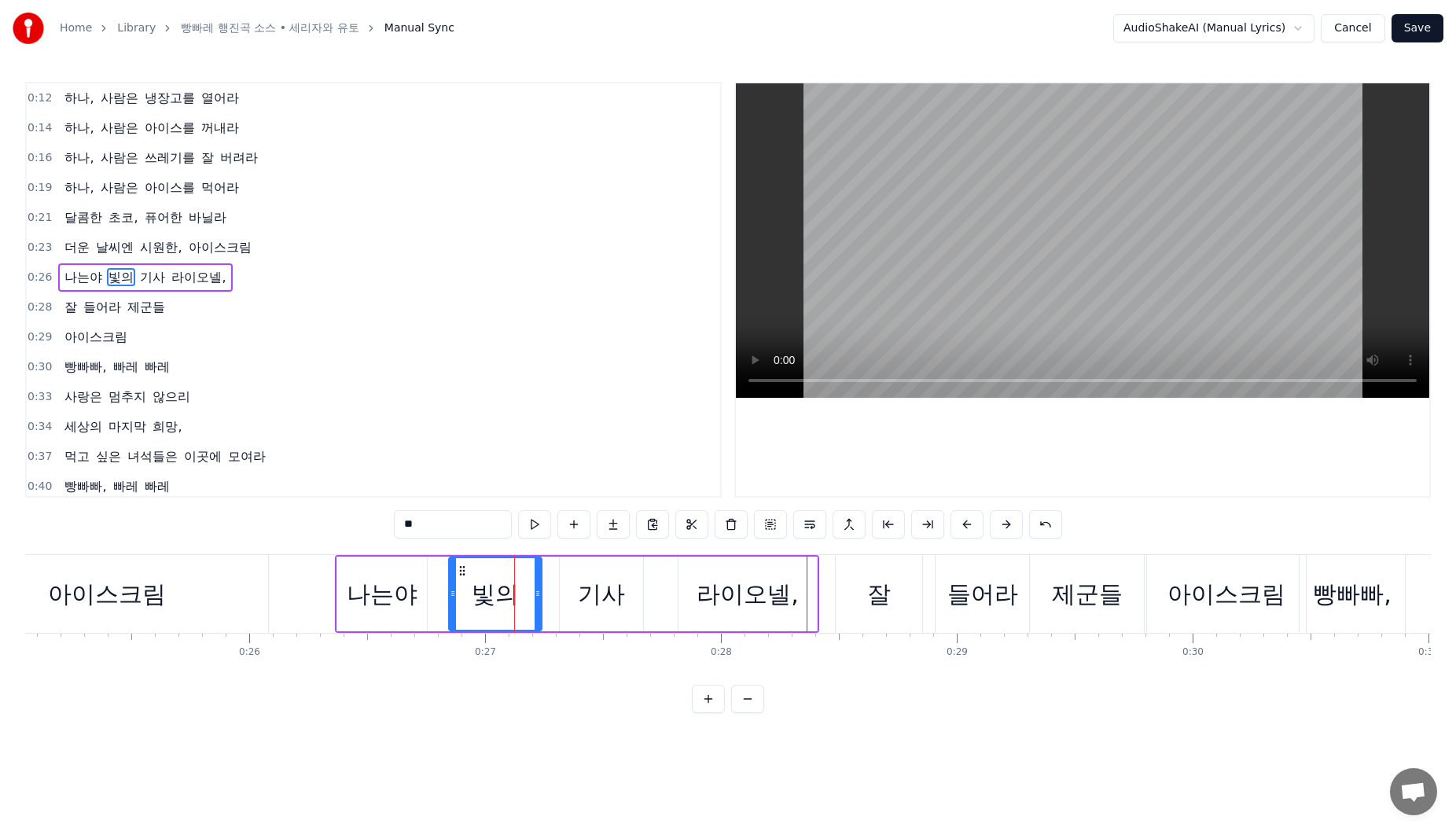
drag, startPoint x: 517, startPoint y: 592, endPoint x: 541, endPoint y: 596, distance: 24.3
click at [541, 596] on icon at bounding box center [537, 593] width 6 height 13
click at [614, 586] on div "기사" at bounding box center [601, 594] width 47 height 35
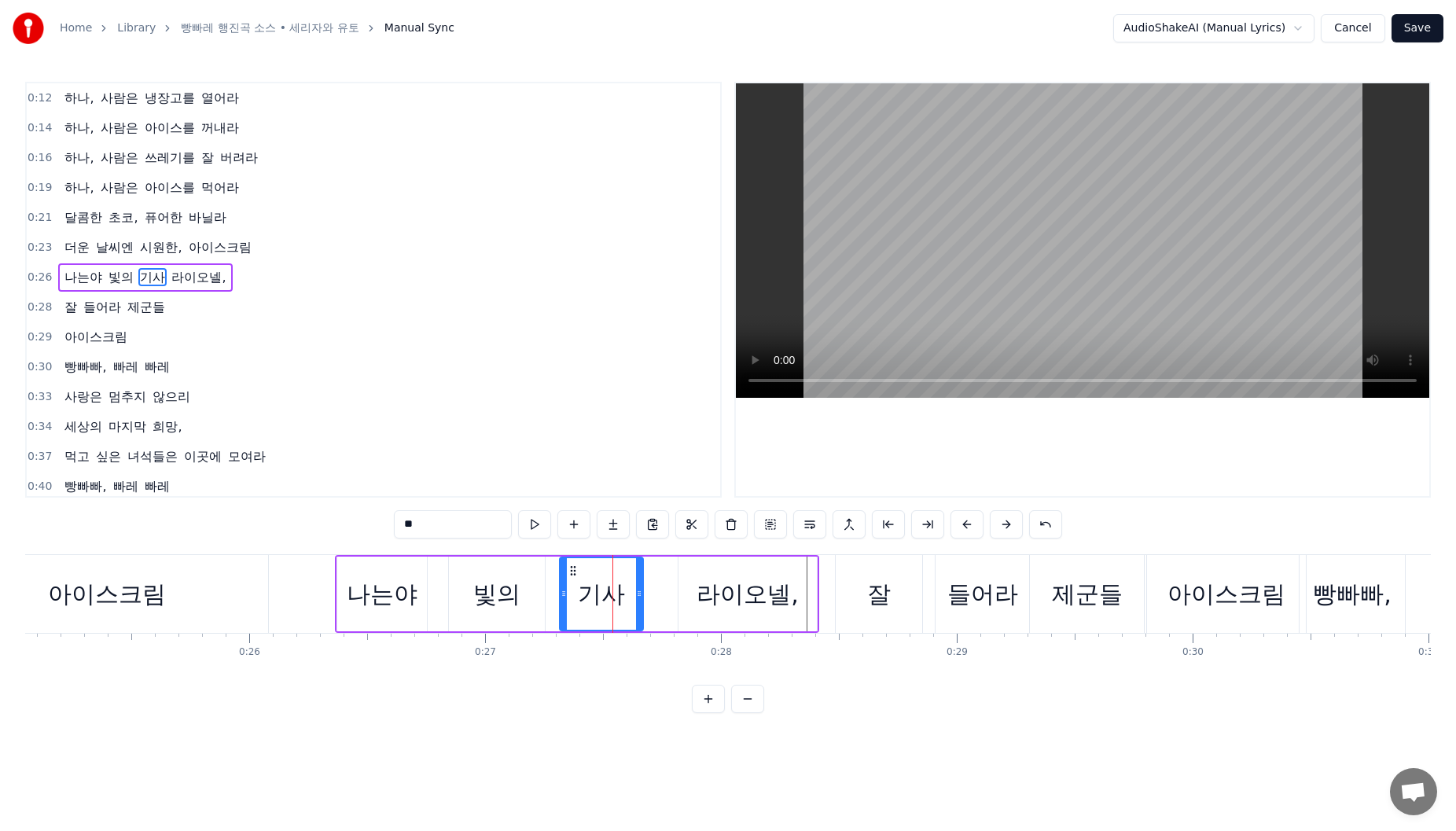
click at [641, 590] on div "기사" at bounding box center [601, 594] width 84 height 75
click at [641, 591] on icon at bounding box center [639, 593] width 6 height 13
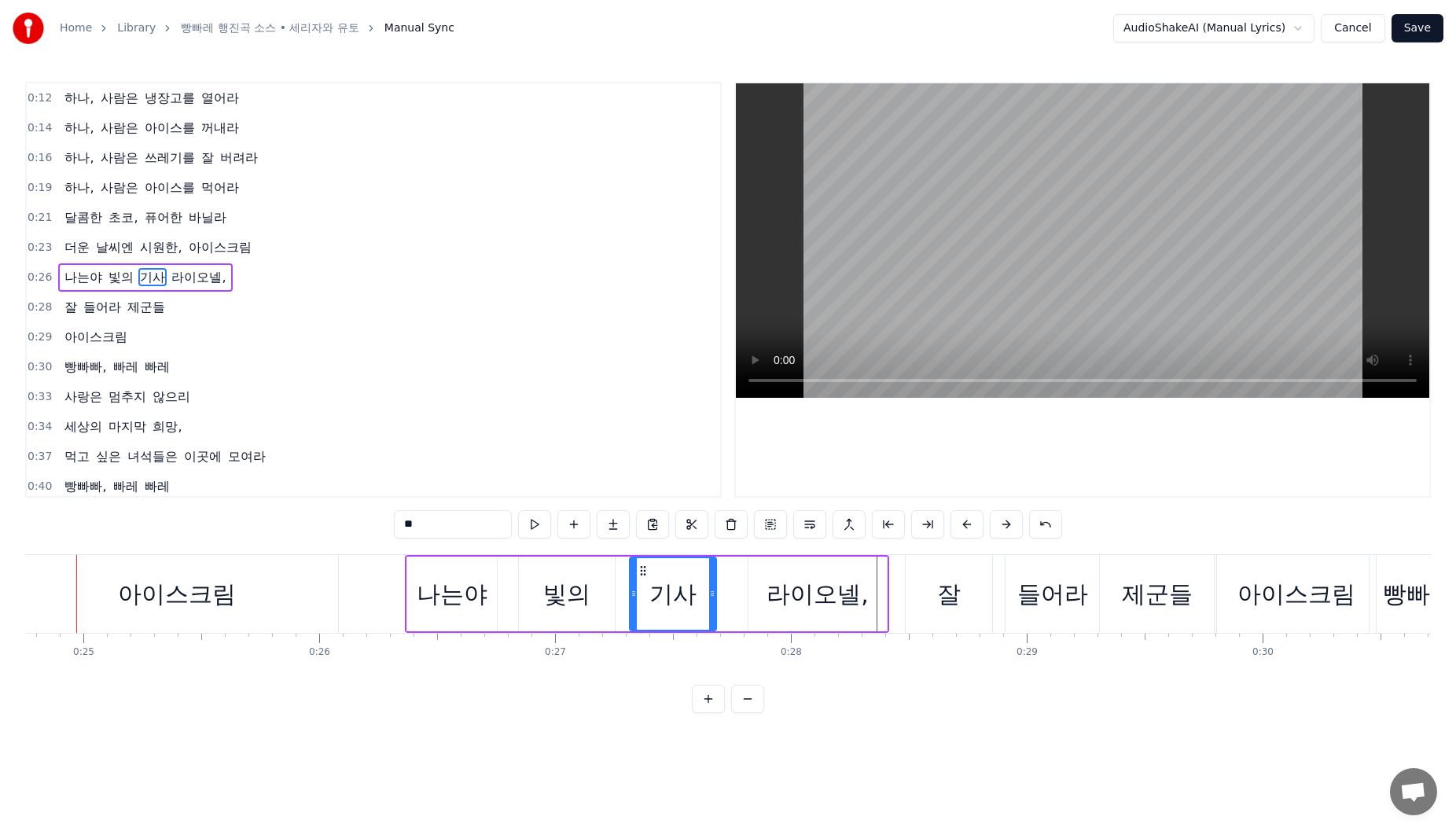
scroll to position [0, 5811]
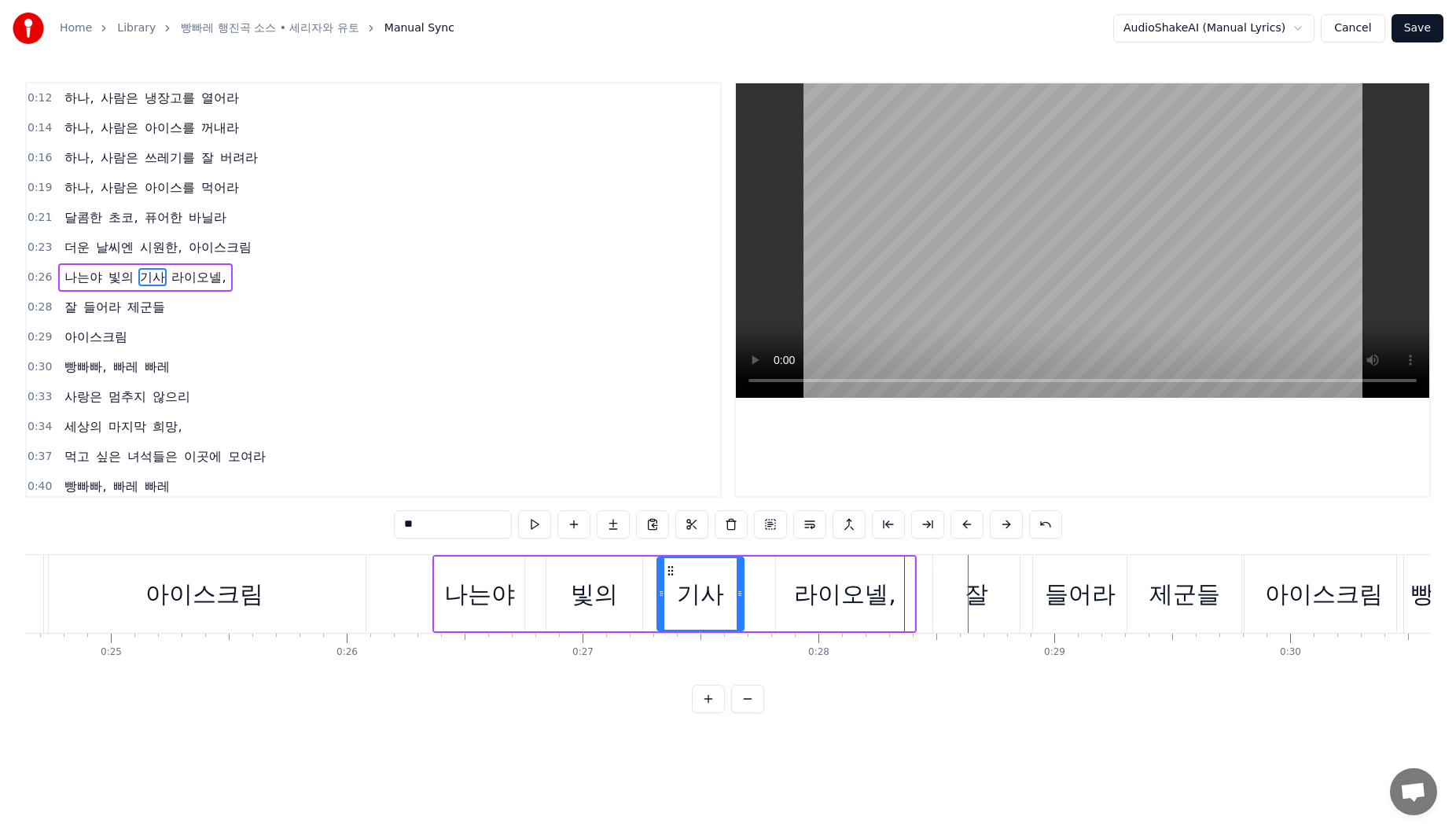
click at [897, 609] on div "라이오넬," at bounding box center [845, 594] width 139 height 75
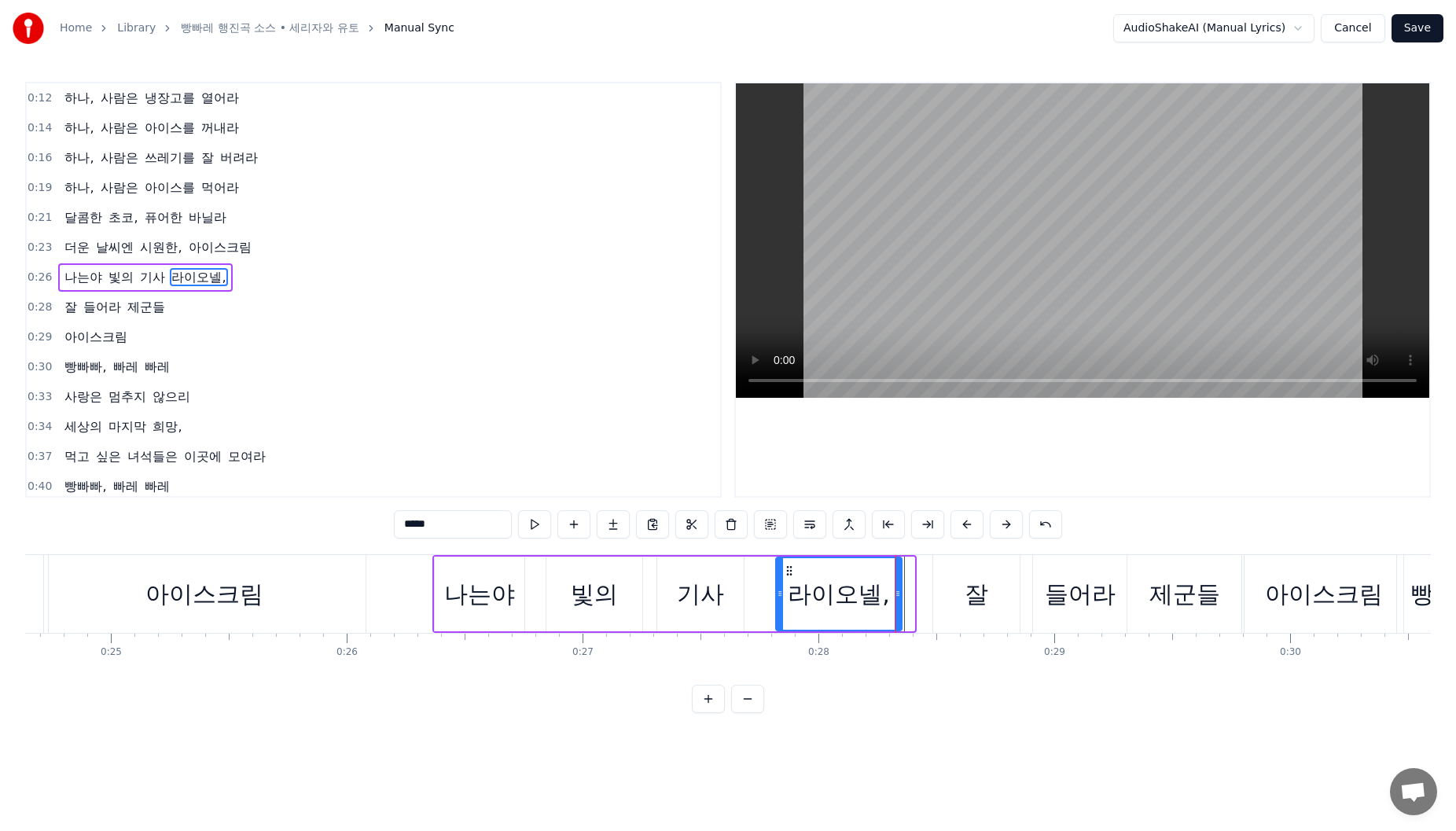
drag, startPoint x: 910, startPoint y: 600, endPoint x: 898, endPoint y: 603, distance: 12.4
click at [898, 603] on div at bounding box center [897, 594] width 6 height 72
drag, startPoint x: 643, startPoint y: 684, endPoint x: 657, endPoint y: 683, distance: 14.0
click at [657, 672] on div "하나, 사람은 냉장고를 열어라 하나, 사람은 아이스를 꺼내라 하나, 사람은 쓰레기를 잘 버려라 하나, 사람은 아이스를 먹어라 달콤한 초코, 퓨…" at bounding box center [728, 613] width 1406 height 118
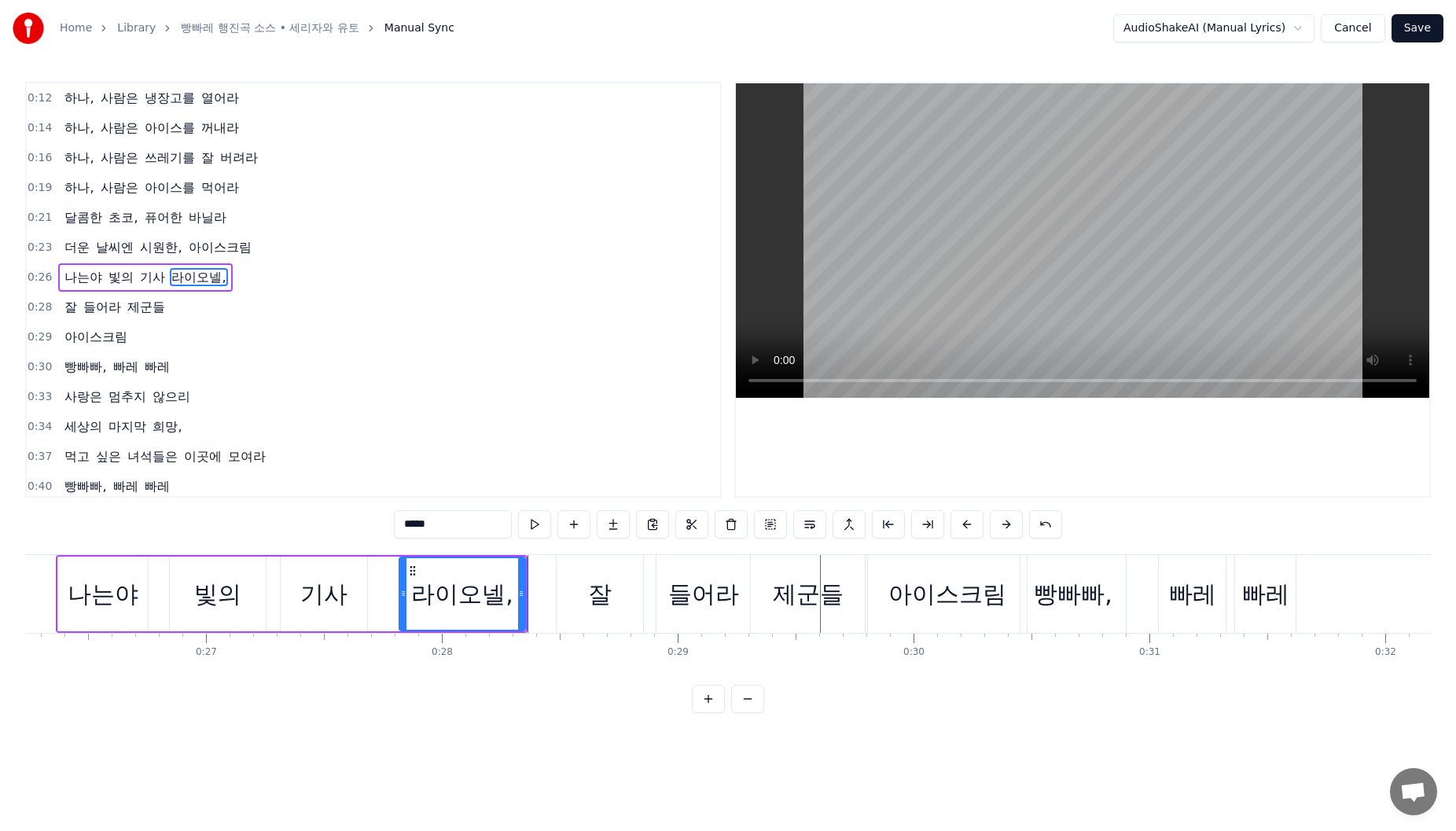
scroll to position [0, 6215]
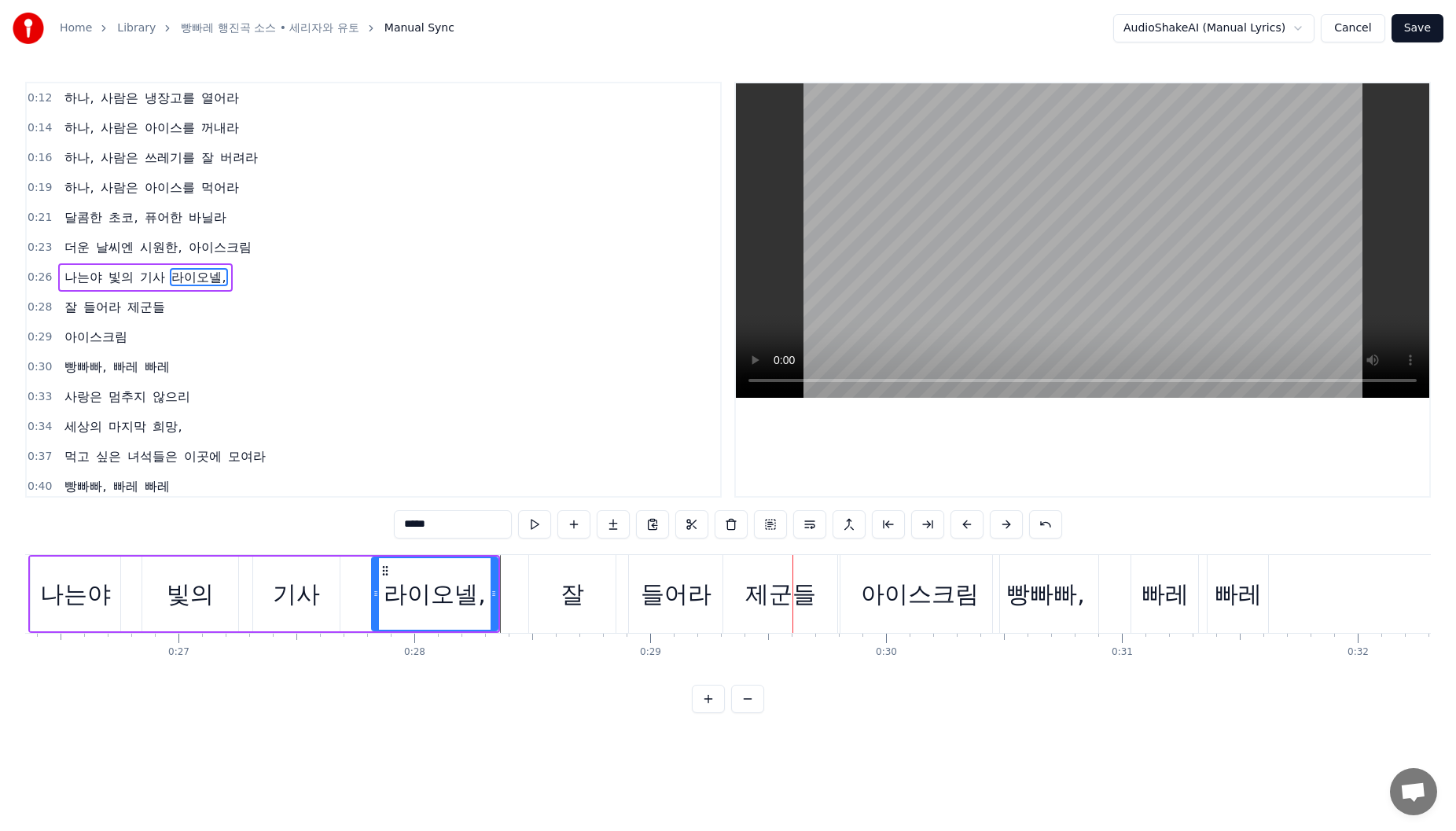
click at [604, 611] on div "잘" at bounding box center [572, 594] width 86 height 78
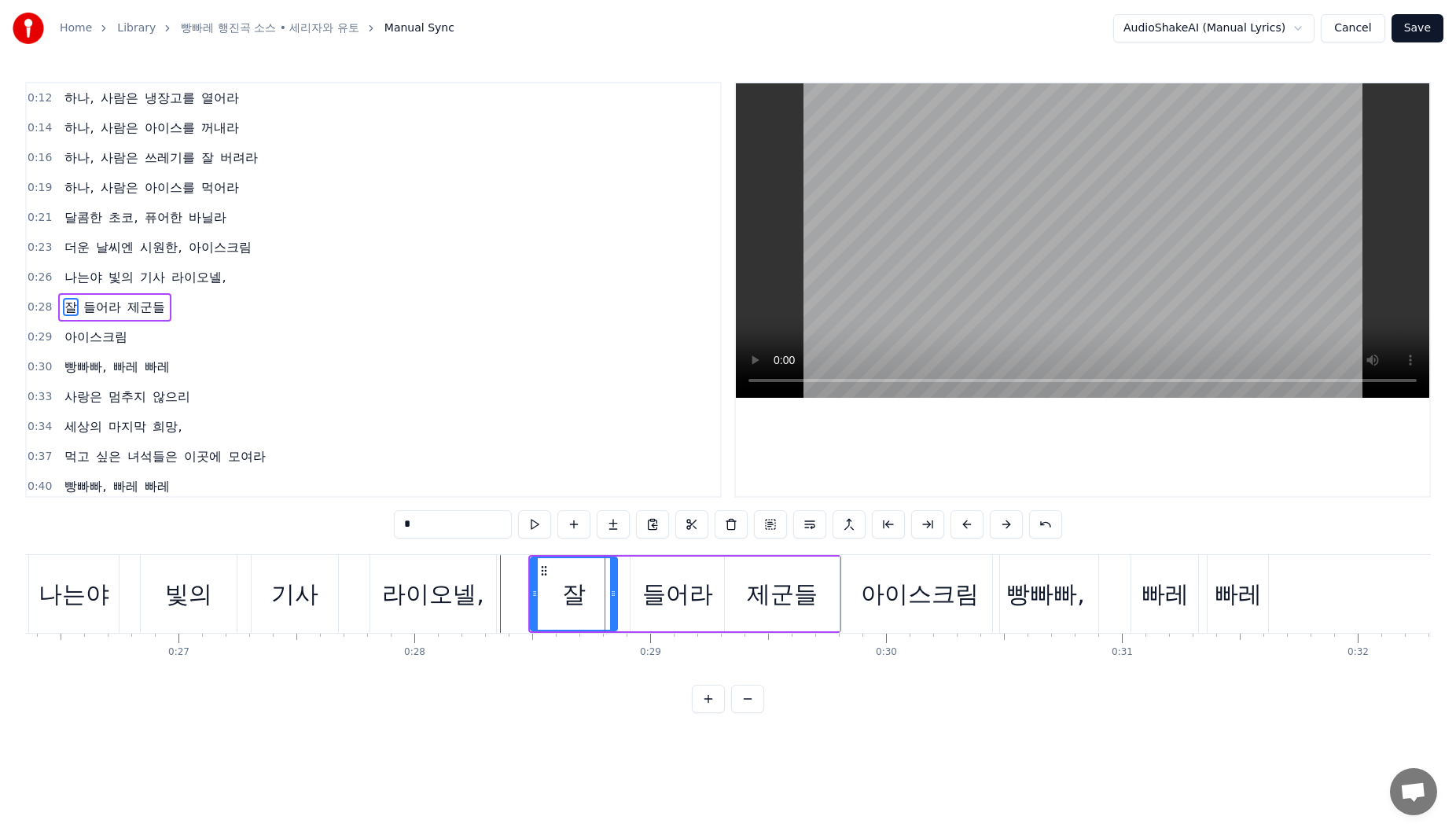
scroll to position [17, 0]
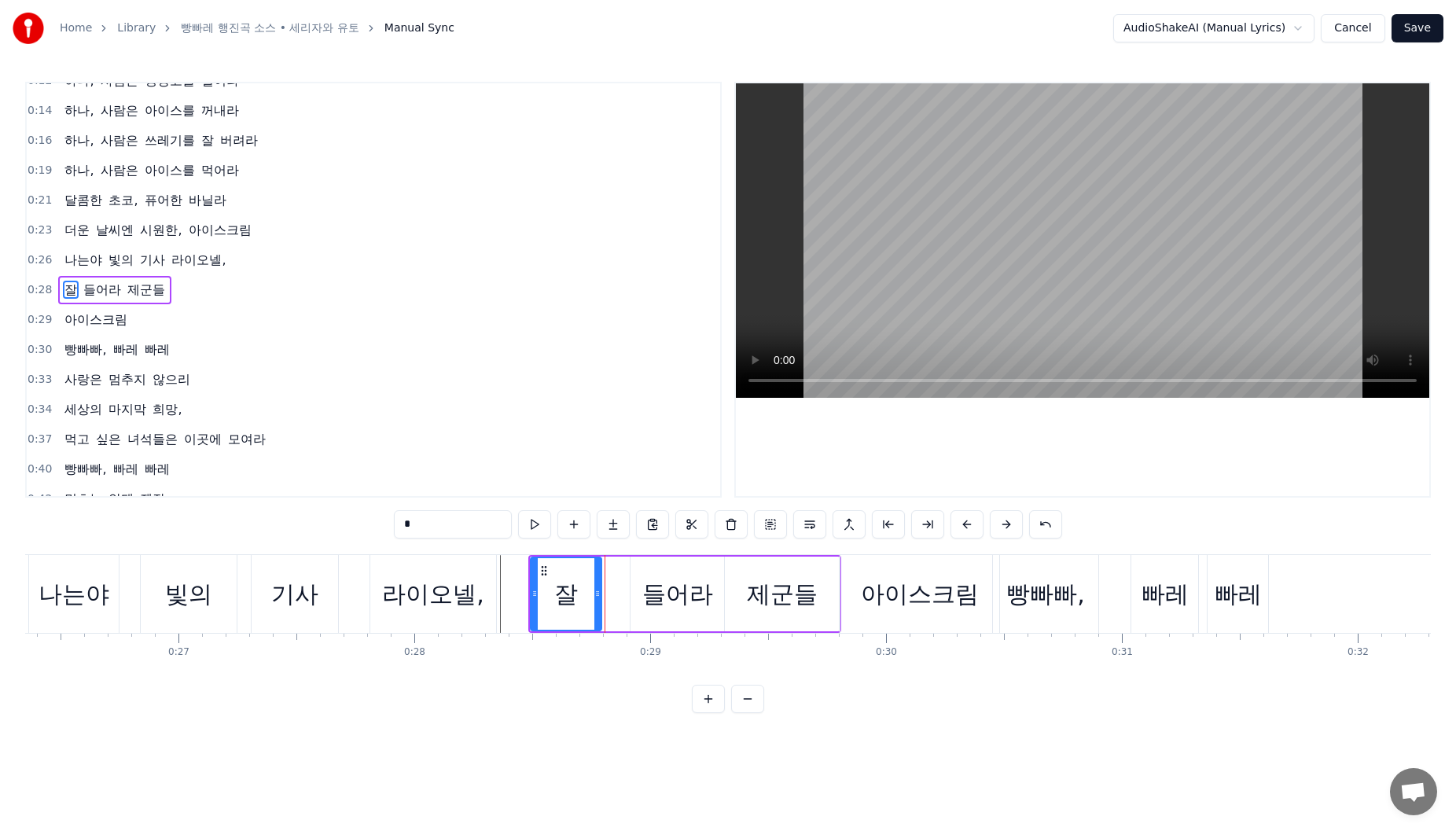
drag, startPoint x: 613, startPoint y: 608, endPoint x: 597, endPoint y: 607, distance: 16.0
click at [597, 607] on div at bounding box center [597, 594] width 6 height 72
click at [671, 582] on div "들어라" at bounding box center [678, 594] width 71 height 35
drag, startPoint x: 647, startPoint y: 572, endPoint x: 615, endPoint y: 572, distance: 32.0
click at [615, 572] on icon at bounding box center [612, 571] width 13 height 13
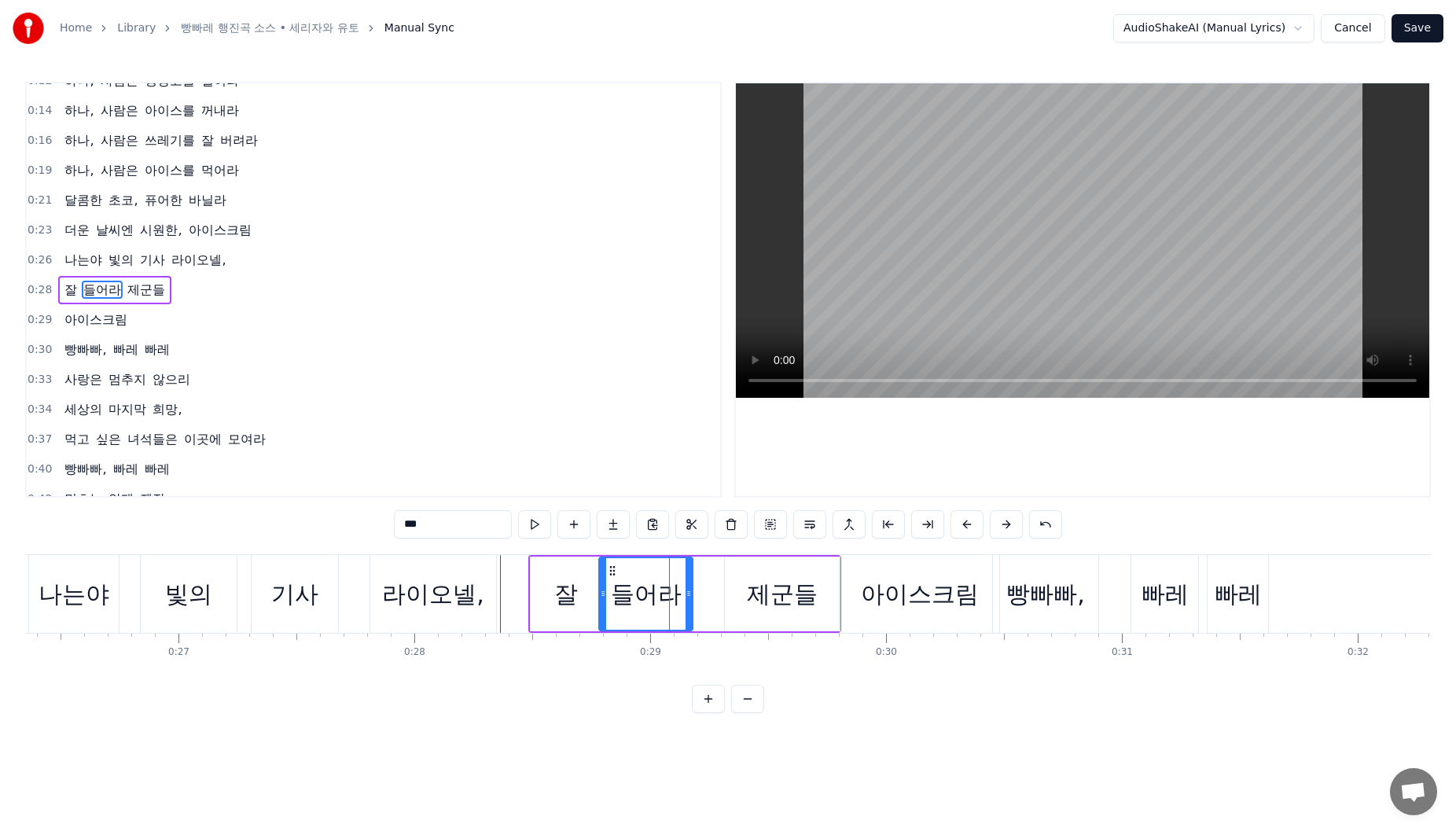
drag, startPoint x: 764, startPoint y: 572, endPoint x: 748, endPoint y: 572, distance: 16.0
click at [759, 572] on div "제군들" at bounding box center [782, 594] width 114 height 75
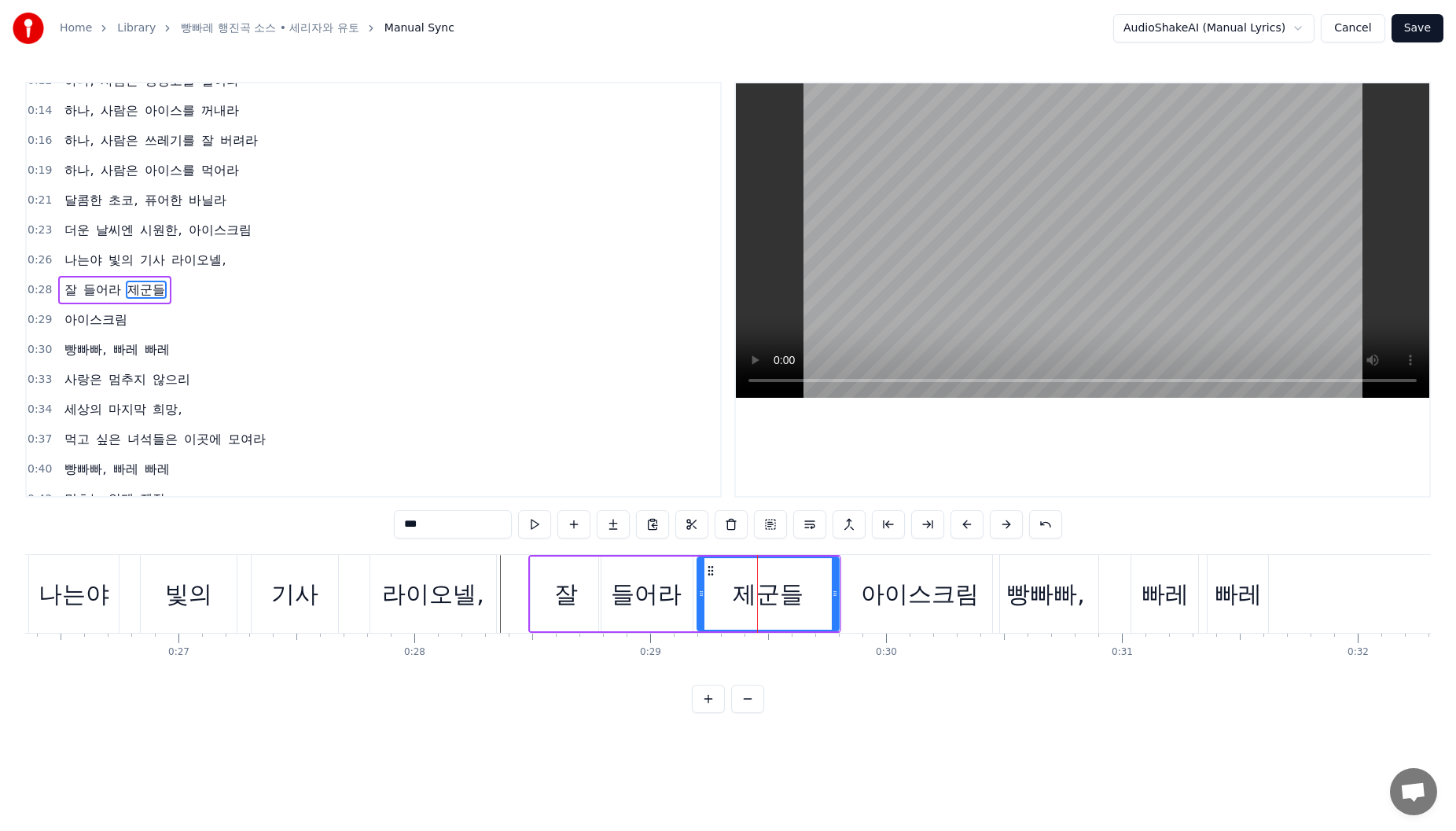
drag, startPoint x: 727, startPoint y: 578, endPoint x: 820, endPoint y: 609, distance: 98.0
click at [700, 583] on div at bounding box center [701, 594] width 6 height 72
click at [827, 608] on div at bounding box center [828, 594] width 6 height 72
drag, startPoint x: 655, startPoint y: 669, endPoint x: 671, endPoint y: 677, distance: 17.9
click at [671, 672] on div "하나, 사람은 냉장고를 열어라 하나, 사람은 아이스를 꺼내라 하나, 사람은 쓰레기를 잘 버려라 하나, 사람은 아이스를 먹어라 달콤한 초코, 퓨…" at bounding box center [728, 613] width 1406 height 118
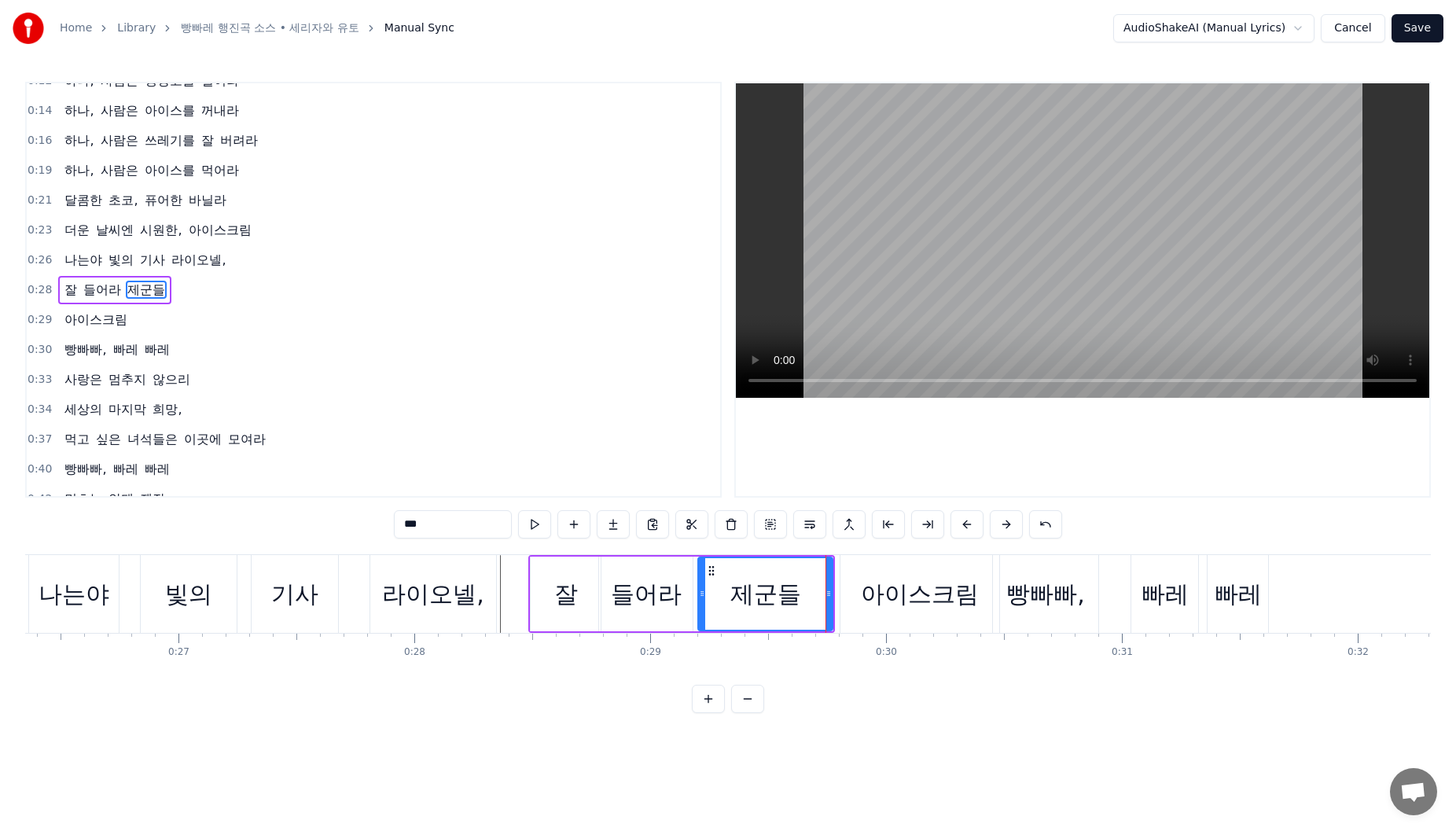
scroll to position [0, 6429]
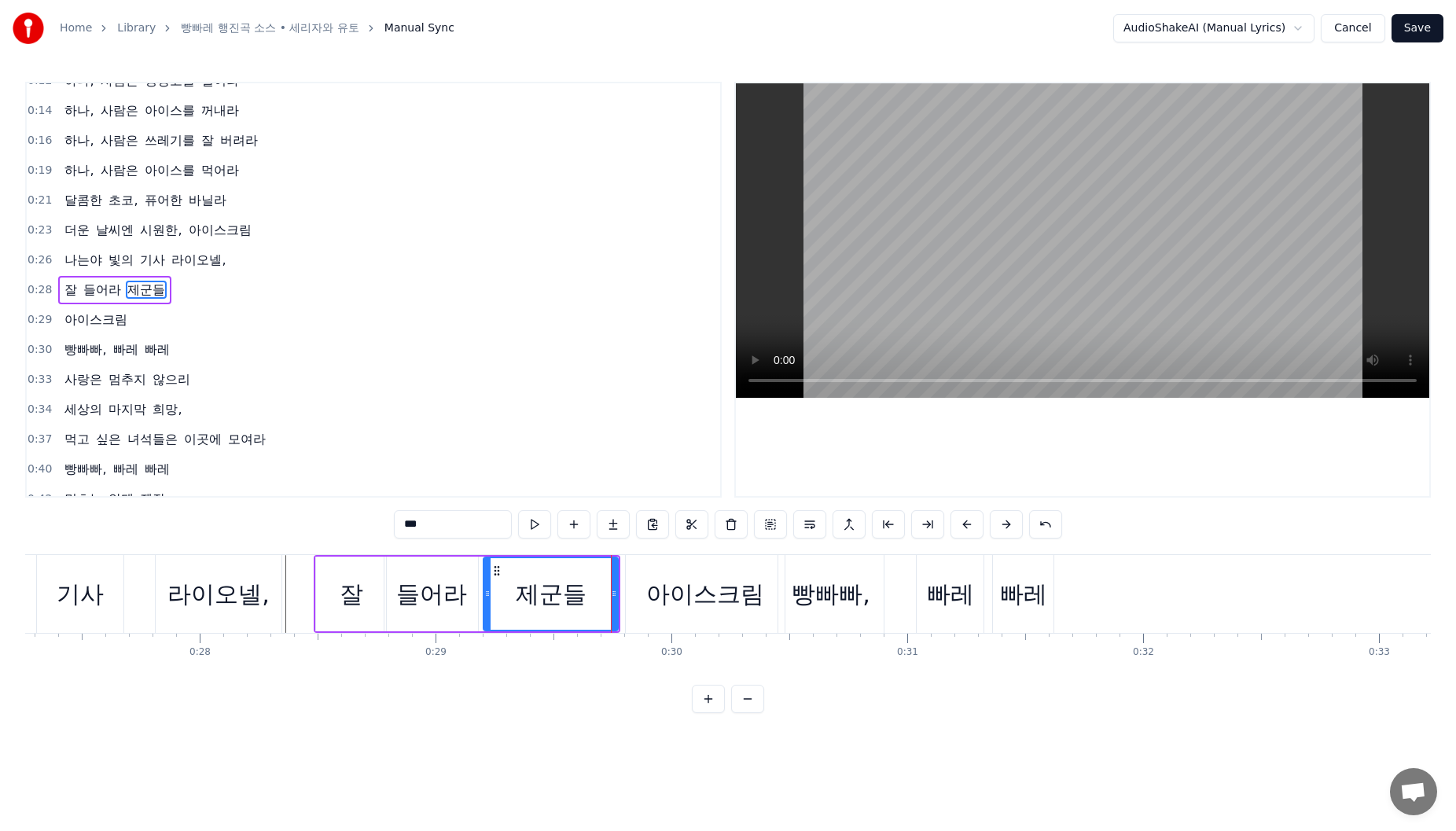
click at [718, 598] on div "아이스크림" at bounding box center [705, 594] width 118 height 35
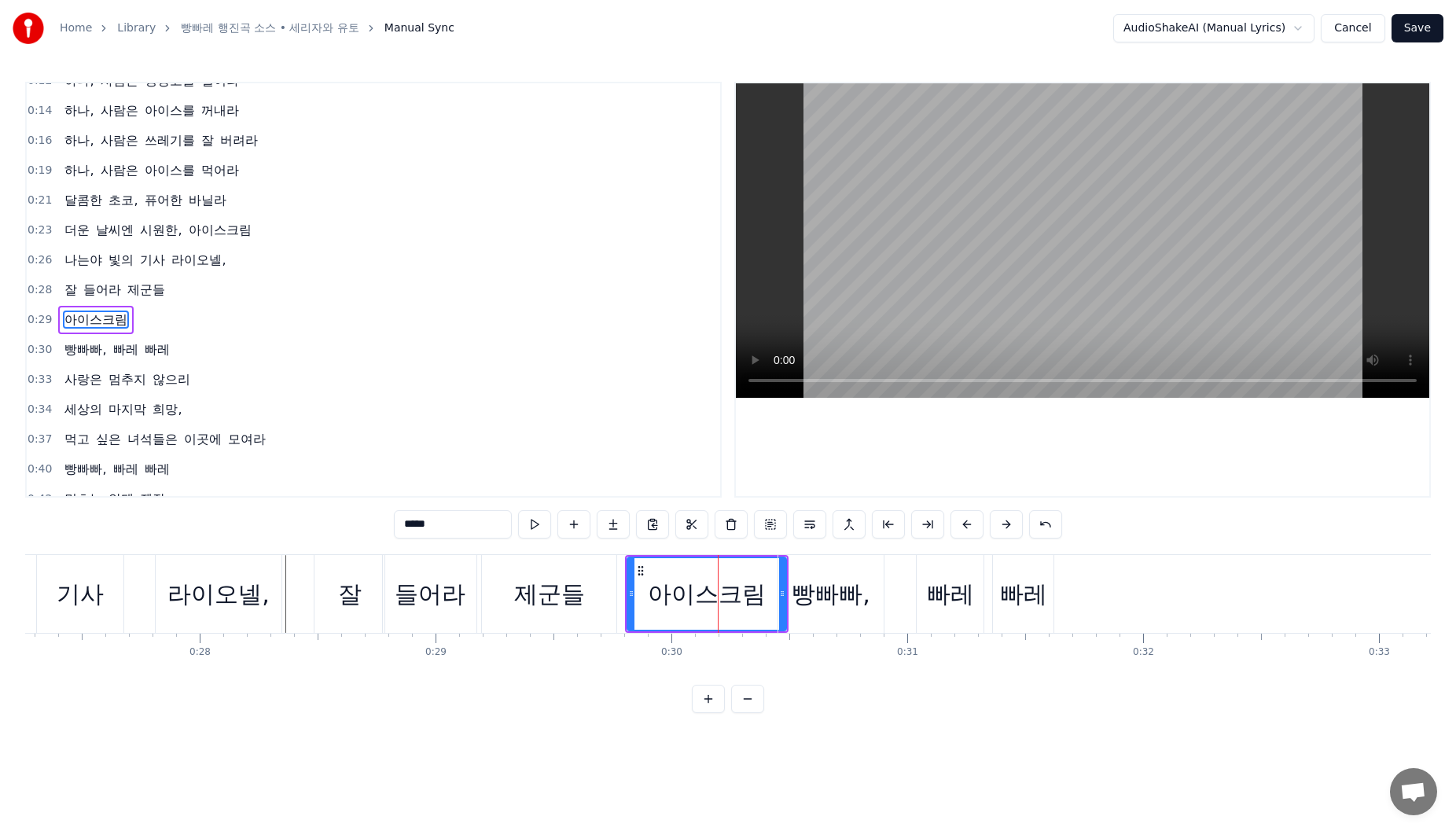
scroll to position [47, 0]
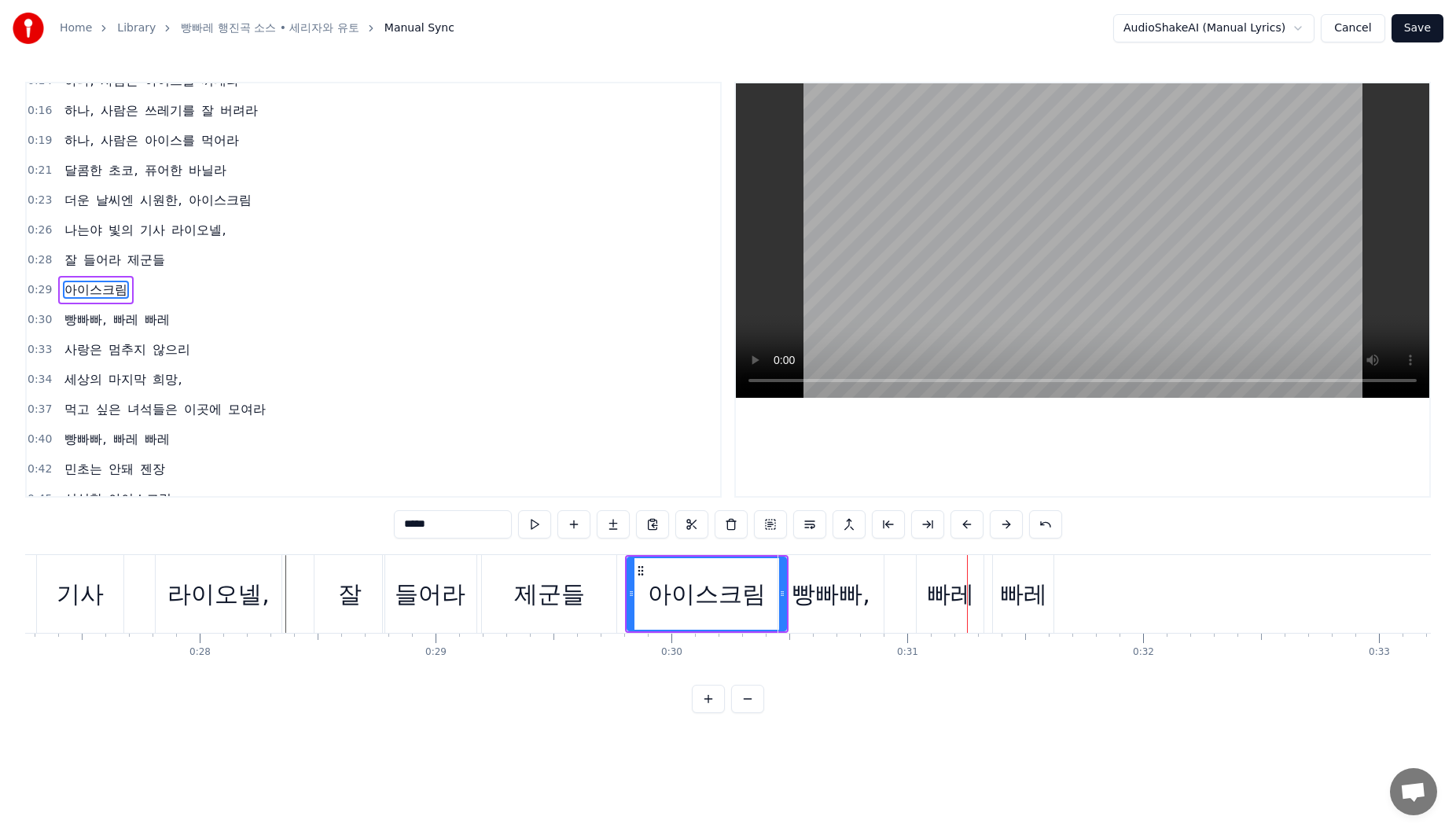
click at [834, 573] on div "빵빠빠," at bounding box center [831, 594] width 105 height 78
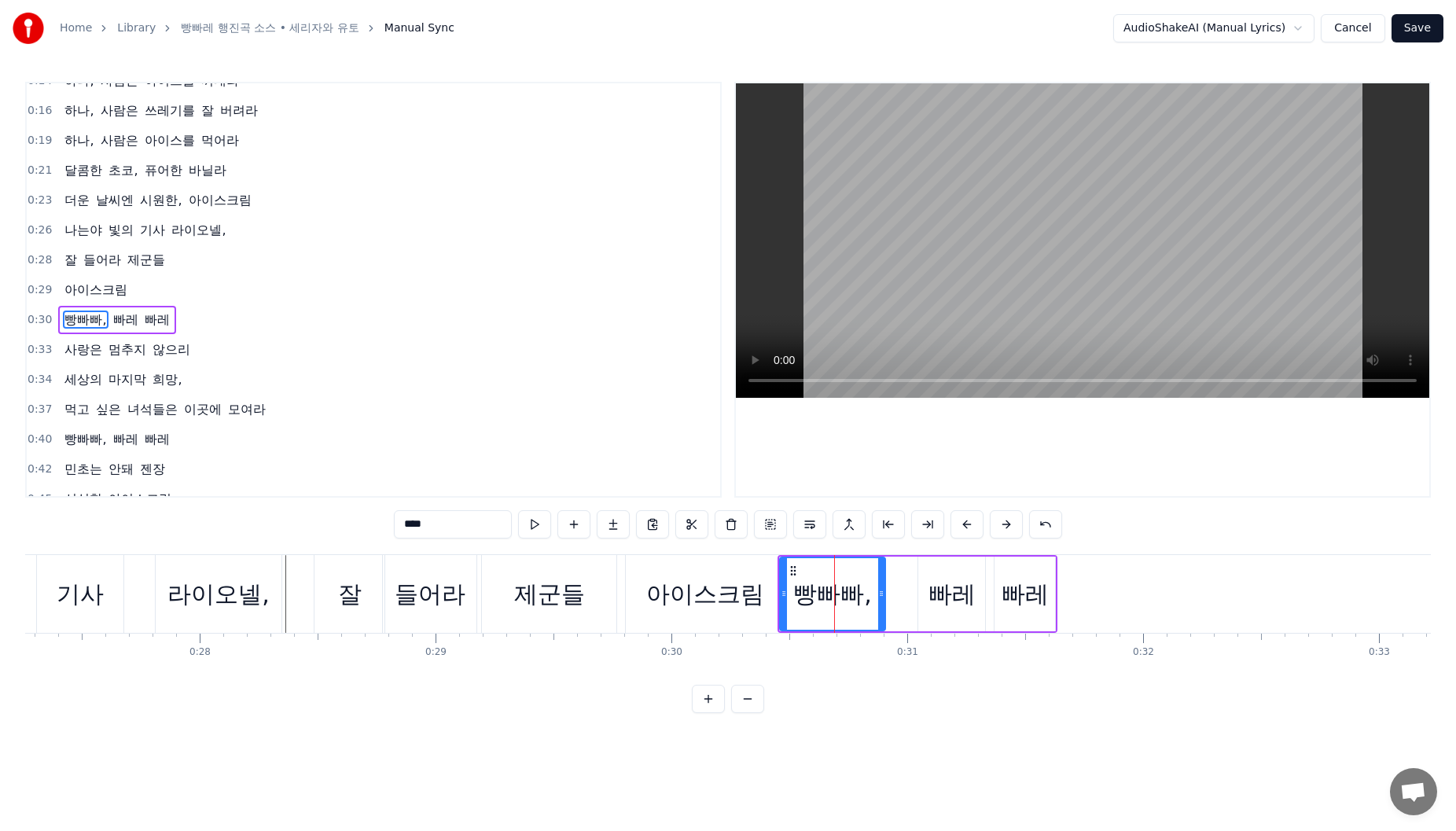
scroll to position [77, 0]
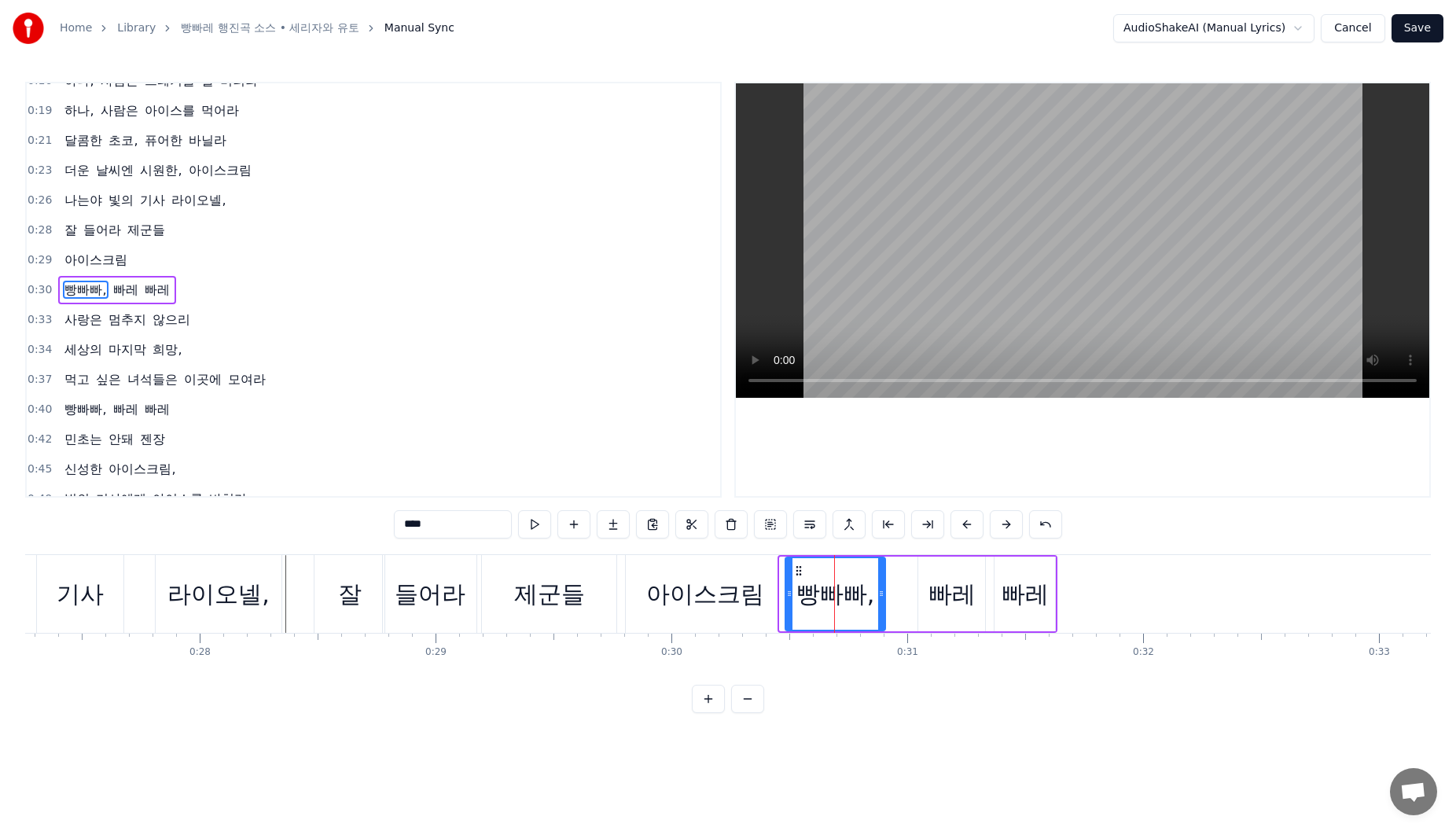
click at [789, 592] on circle at bounding box center [789, 591] width 1 height 1
click at [758, 596] on div "아이스크림" at bounding box center [705, 594] width 118 height 35
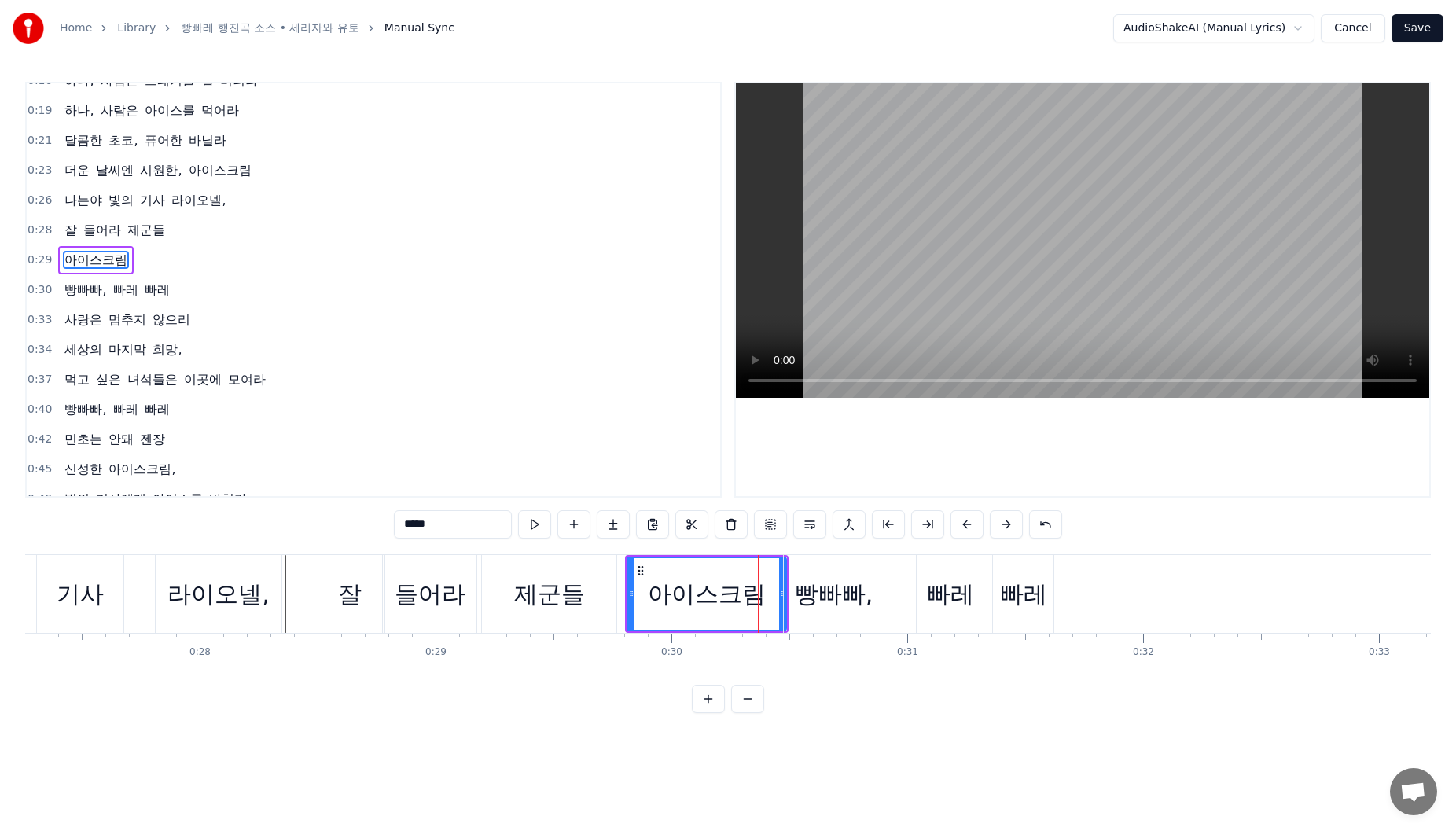
scroll to position [47, 0]
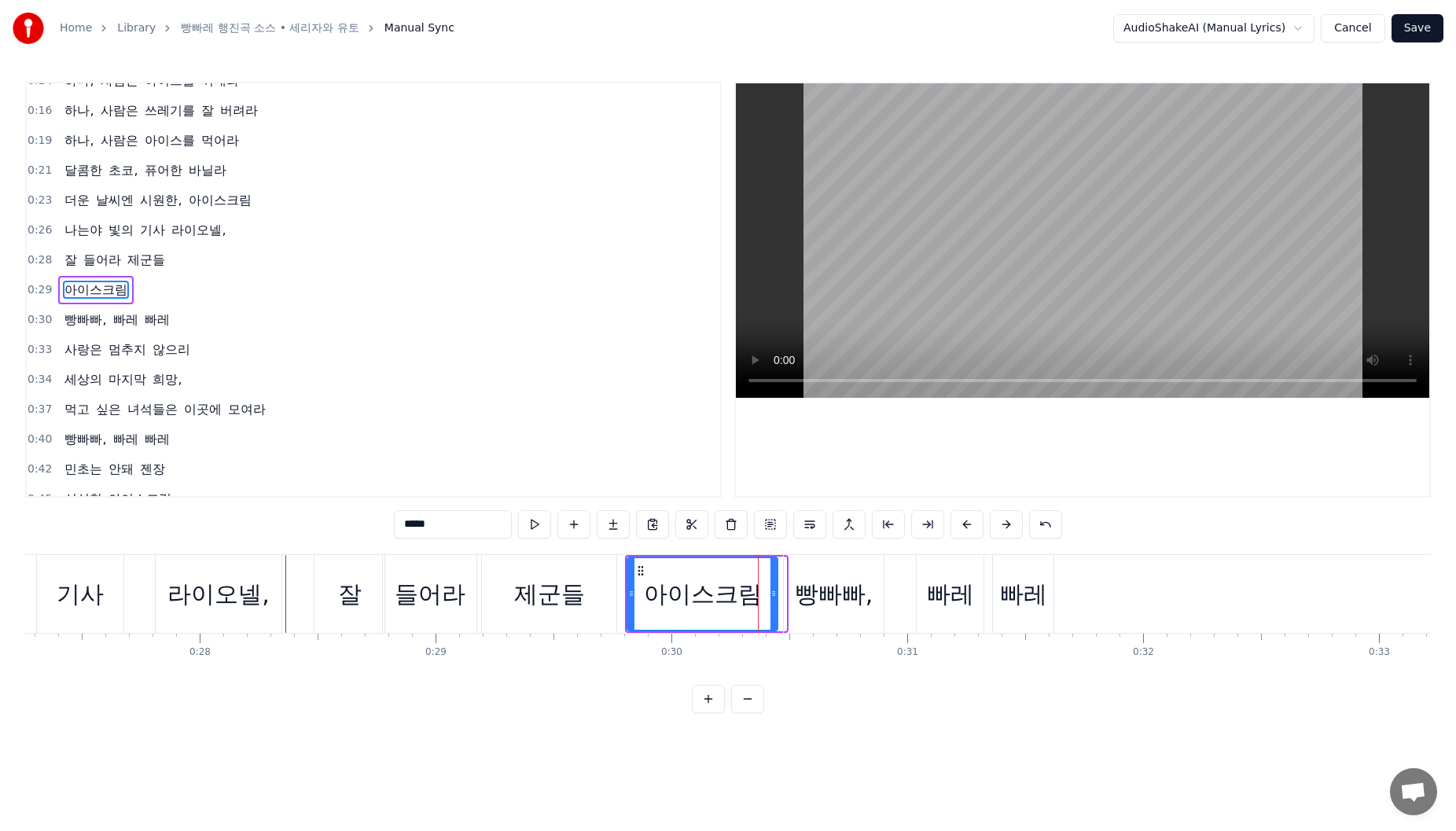
drag, startPoint x: 782, startPoint y: 598, endPoint x: 773, endPoint y: 601, distance: 9.5
click at [773, 601] on div at bounding box center [773, 594] width 6 height 72
click at [626, 597] on icon at bounding box center [624, 593] width 6 height 13
click at [619, 597] on icon at bounding box center [618, 593] width 6 height 13
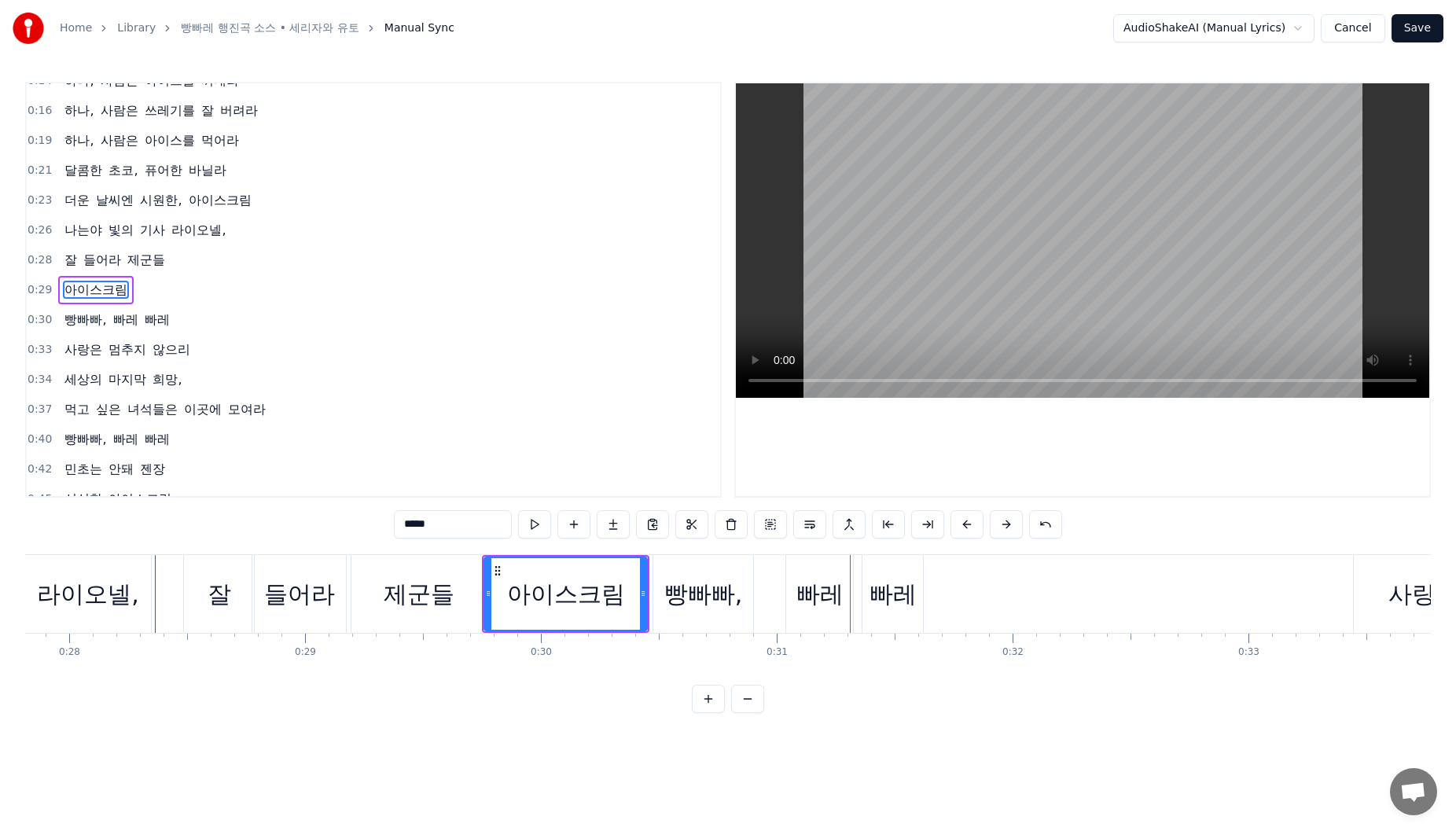
click at [686, 603] on div "빵빠빠," at bounding box center [703, 594] width 78 height 35
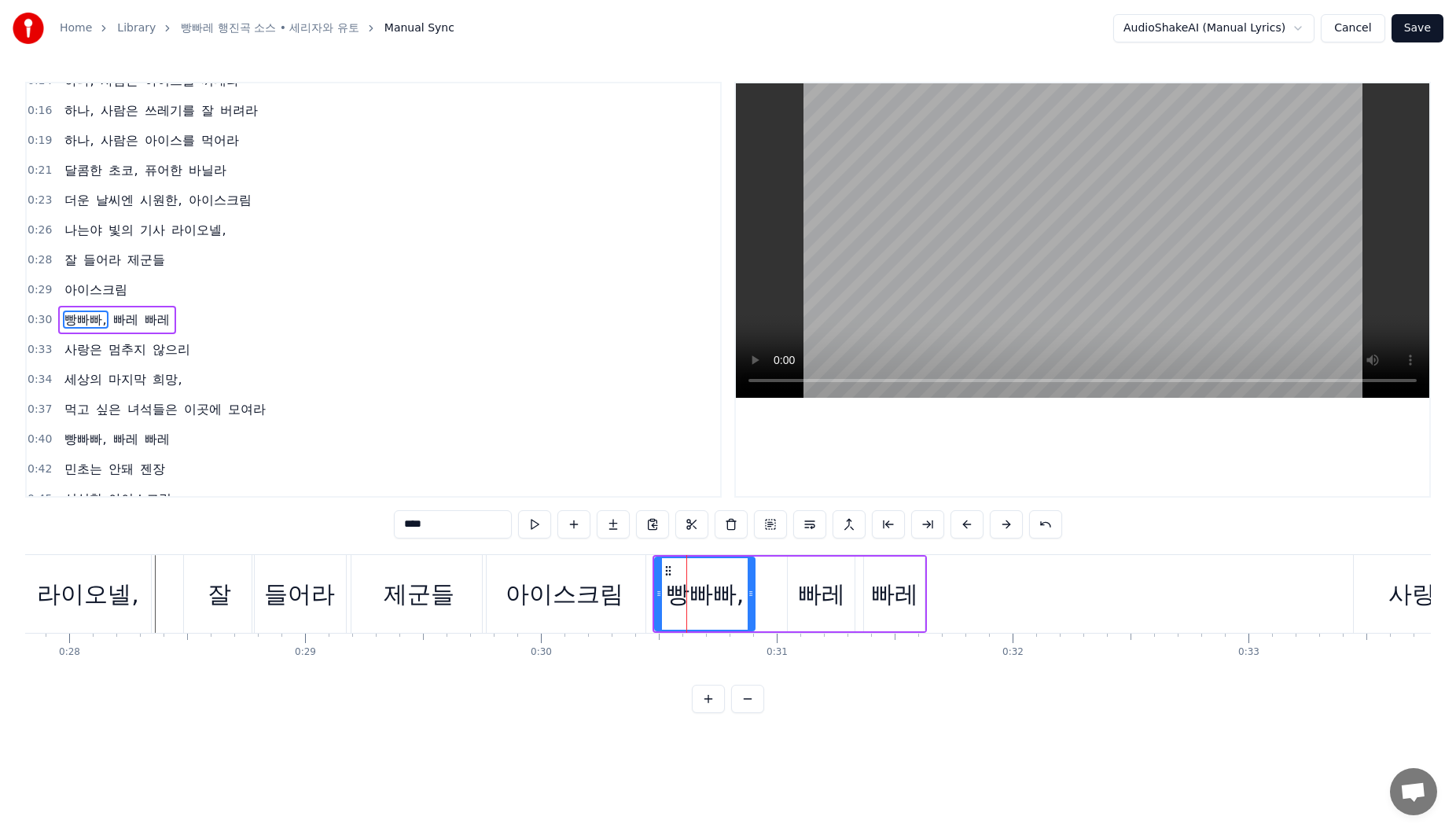
scroll to position [77, 0]
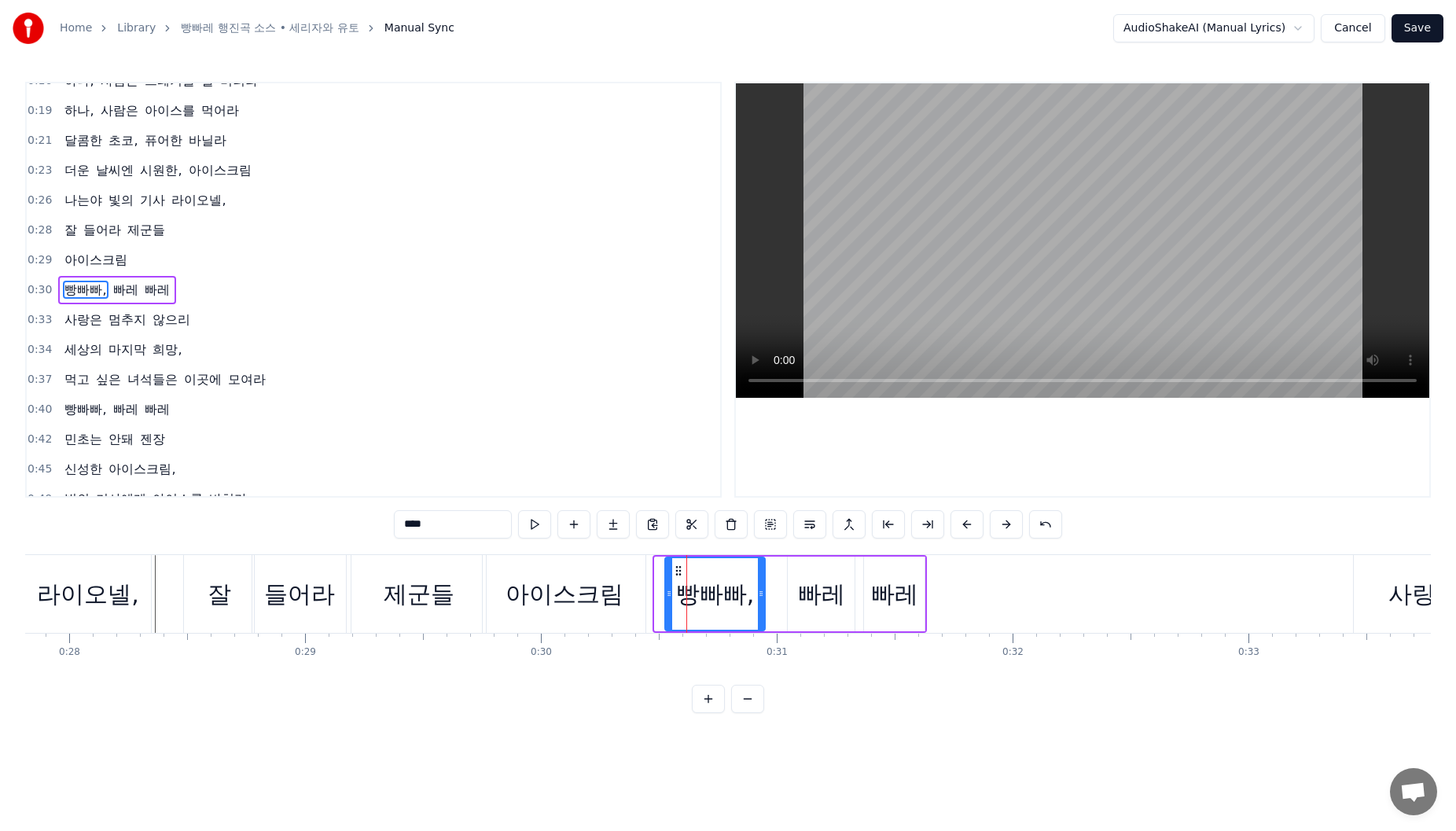
drag, startPoint x: 672, startPoint y: 570, endPoint x: 682, endPoint y: 571, distance: 10.0
click at [682, 571] on icon at bounding box center [678, 571] width 13 height 13
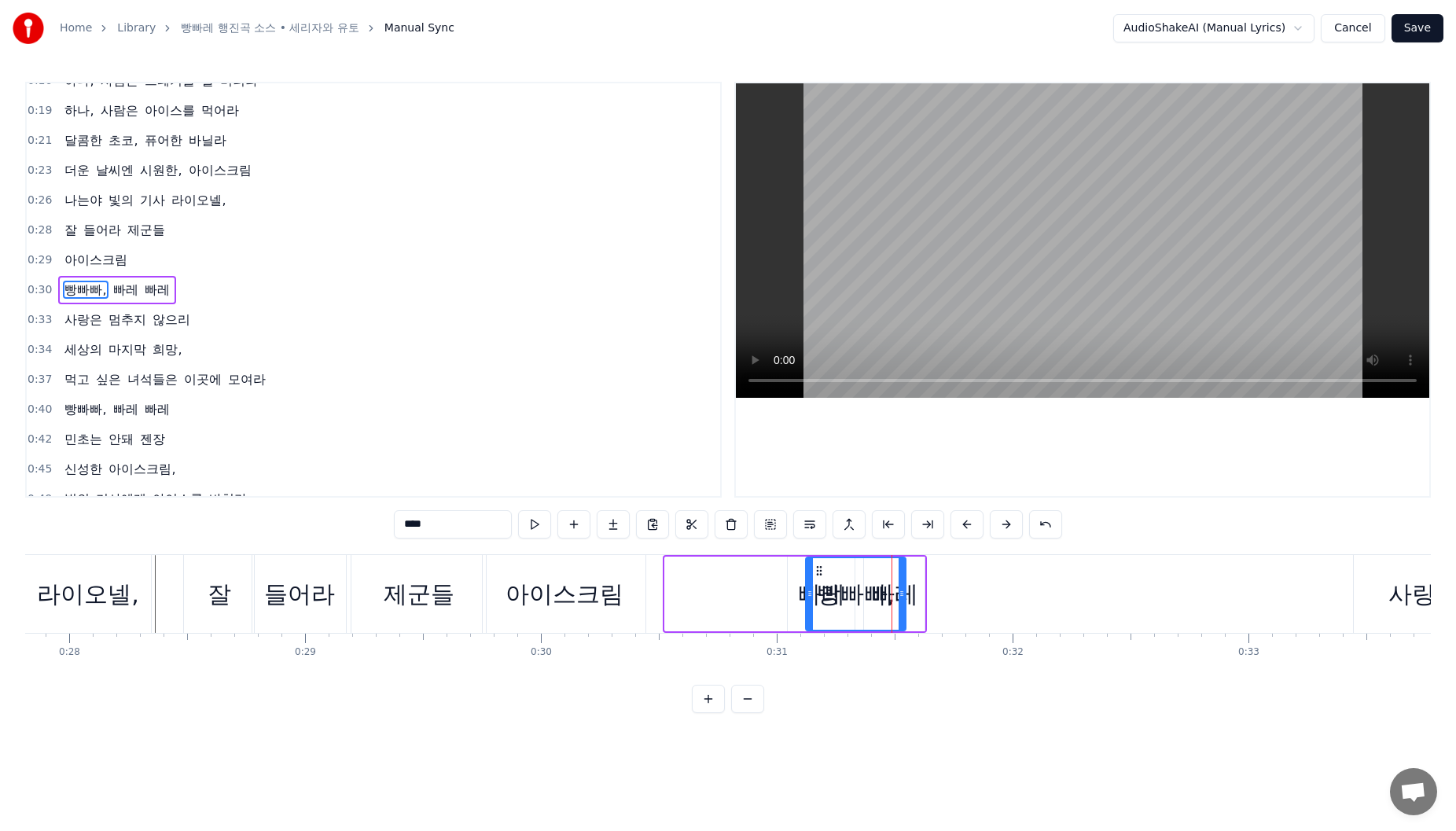
drag, startPoint x: 681, startPoint y: 571, endPoint x: 822, endPoint y: 576, distance: 141.1
click at [797, 595] on div "빠레" at bounding box center [822, 594] width 67 height 75
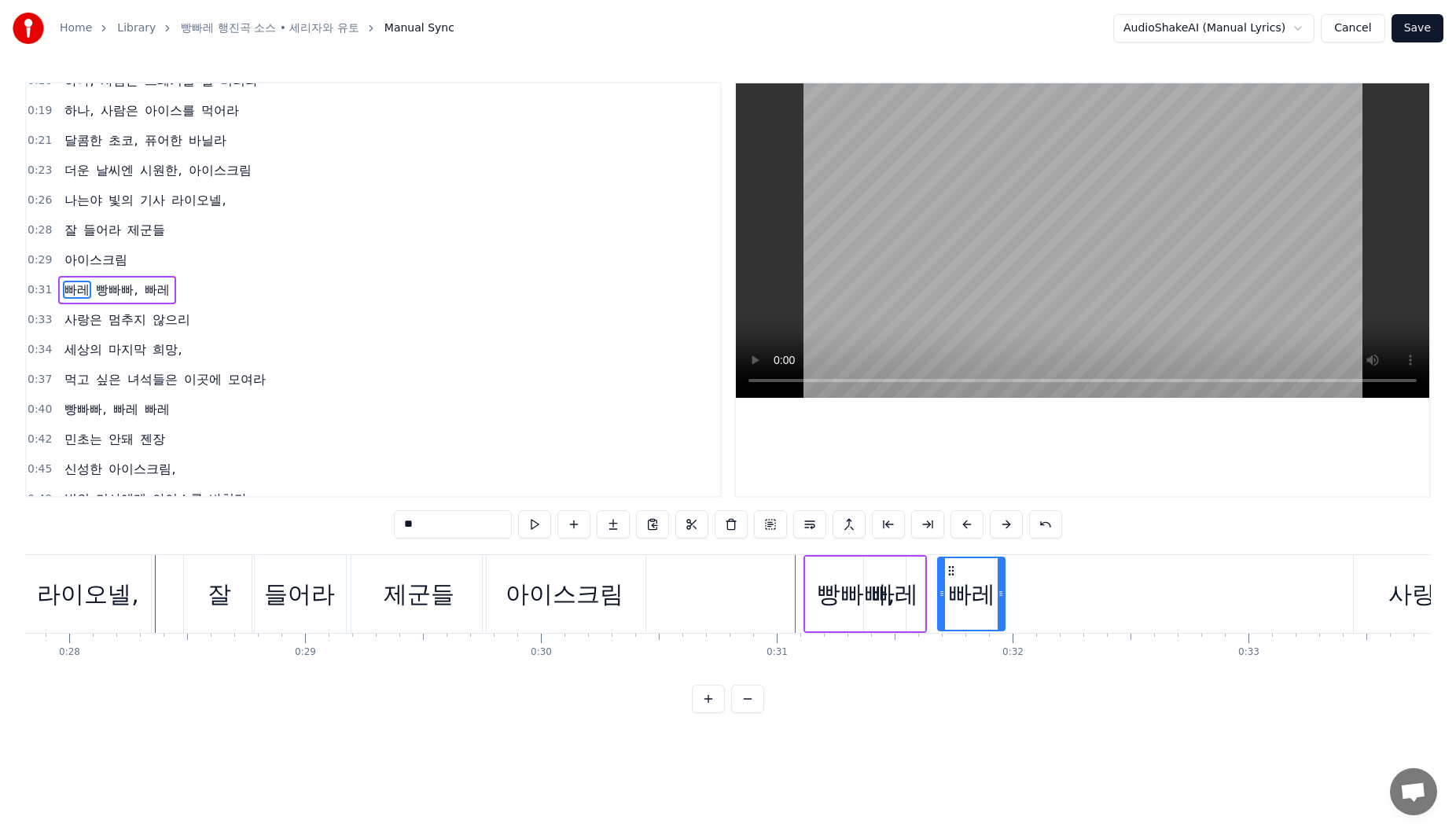
drag, startPoint x: 800, startPoint y: 571, endPoint x: 950, endPoint y: 585, distance: 150.7
click at [880, 574] on div "빠레" at bounding box center [894, 594] width 60 height 75
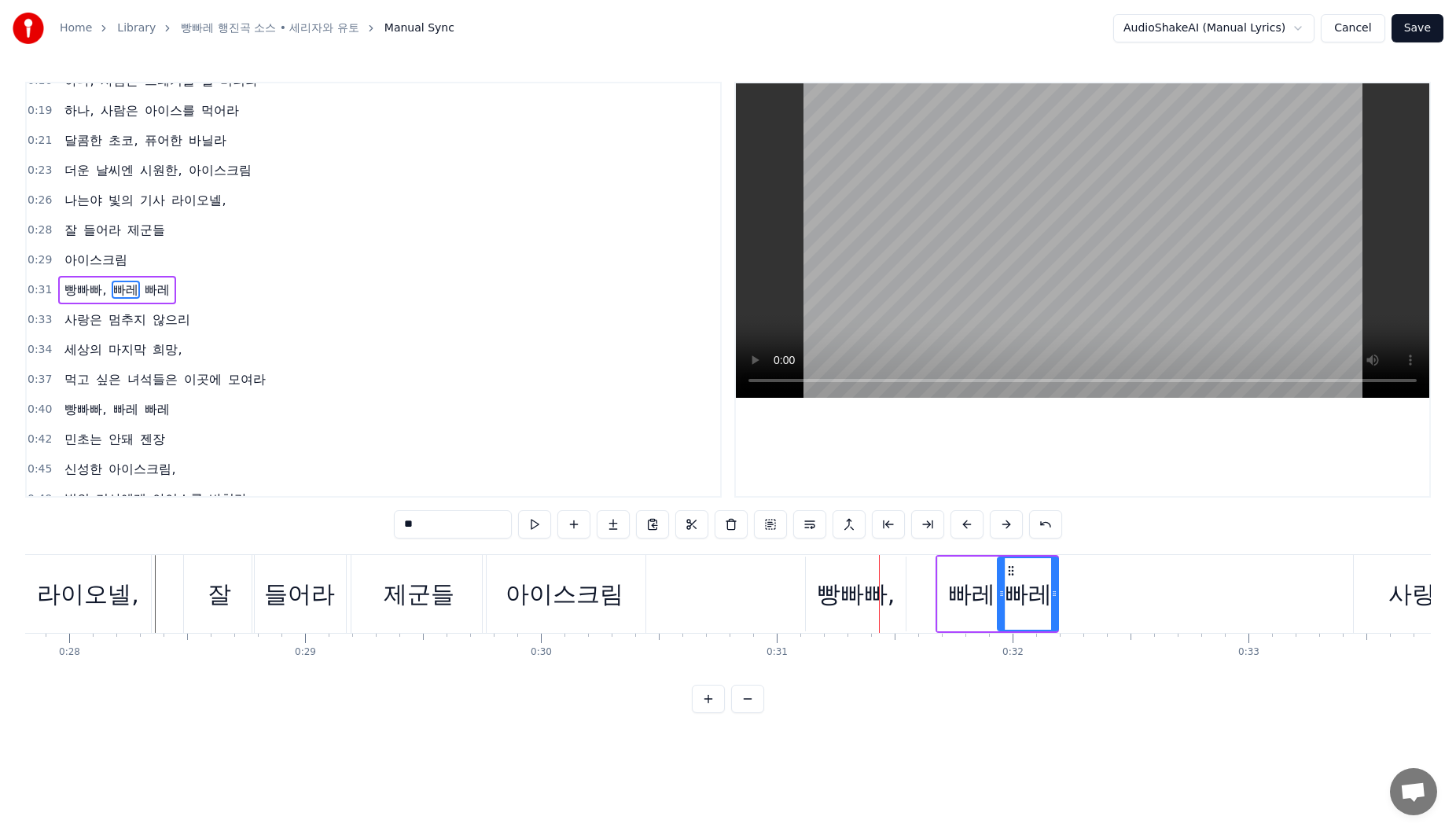
drag, startPoint x: 880, startPoint y: 574, endPoint x: 1011, endPoint y: 583, distance: 131.3
click at [979, 598] on div "빠레" at bounding box center [972, 594] width 47 height 35
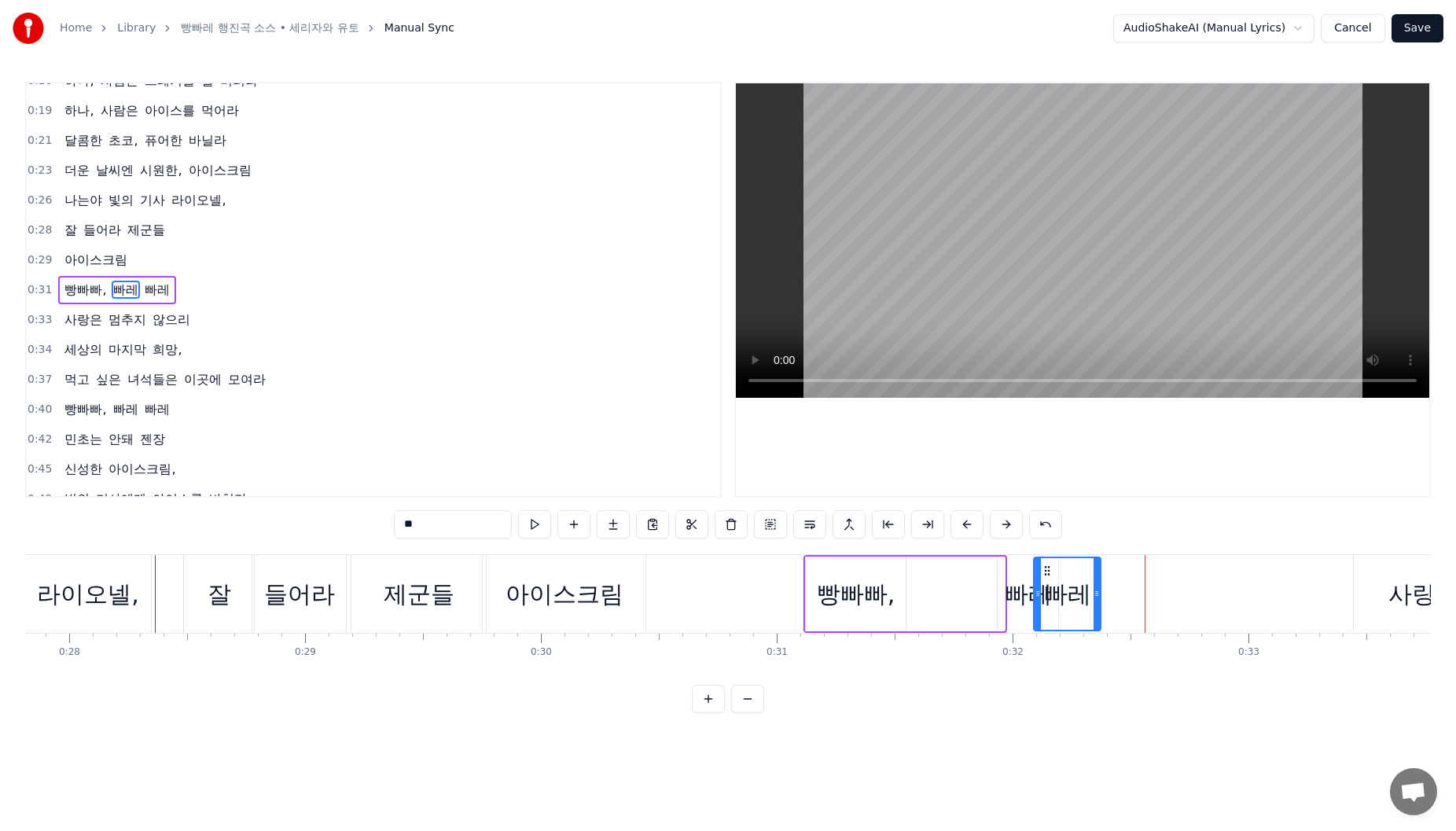
drag, startPoint x: 948, startPoint y: 572, endPoint x: 1044, endPoint y: 581, distance: 96.4
click at [1003, 567] on div "빠레" at bounding box center [1028, 594] width 60 height 75
drag, startPoint x: 1005, startPoint y: 567, endPoint x: 998, endPoint y: 586, distance: 20.2
click at [984, 594] on div "빠레" at bounding box center [1017, 594] width 80 height 72
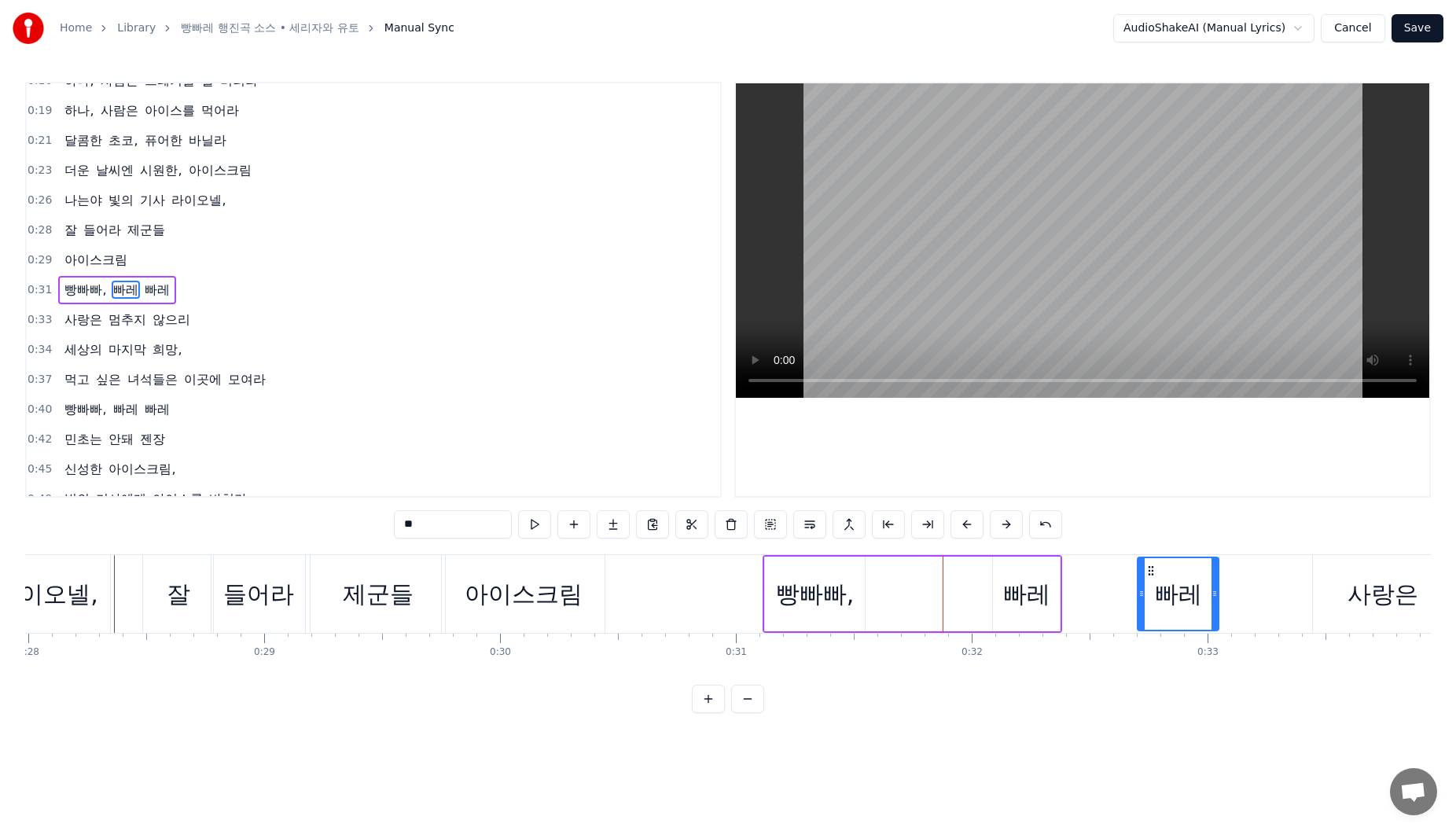
scroll to position [0, 6604]
drag, startPoint x: 993, startPoint y: 572, endPoint x: 1137, endPoint y: 585, distance: 144.6
drag, startPoint x: 1125, startPoint y: 592, endPoint x: 1109, endPoint y: 594, distance: 16.1
click at [1109, 594] on icon at bounding box center [1112, 593] width 6 height 13
drag, startPoint x: 1198, startPoint y: 593, endPoint x: 1097, endPoint y: 599, distance: 101.2
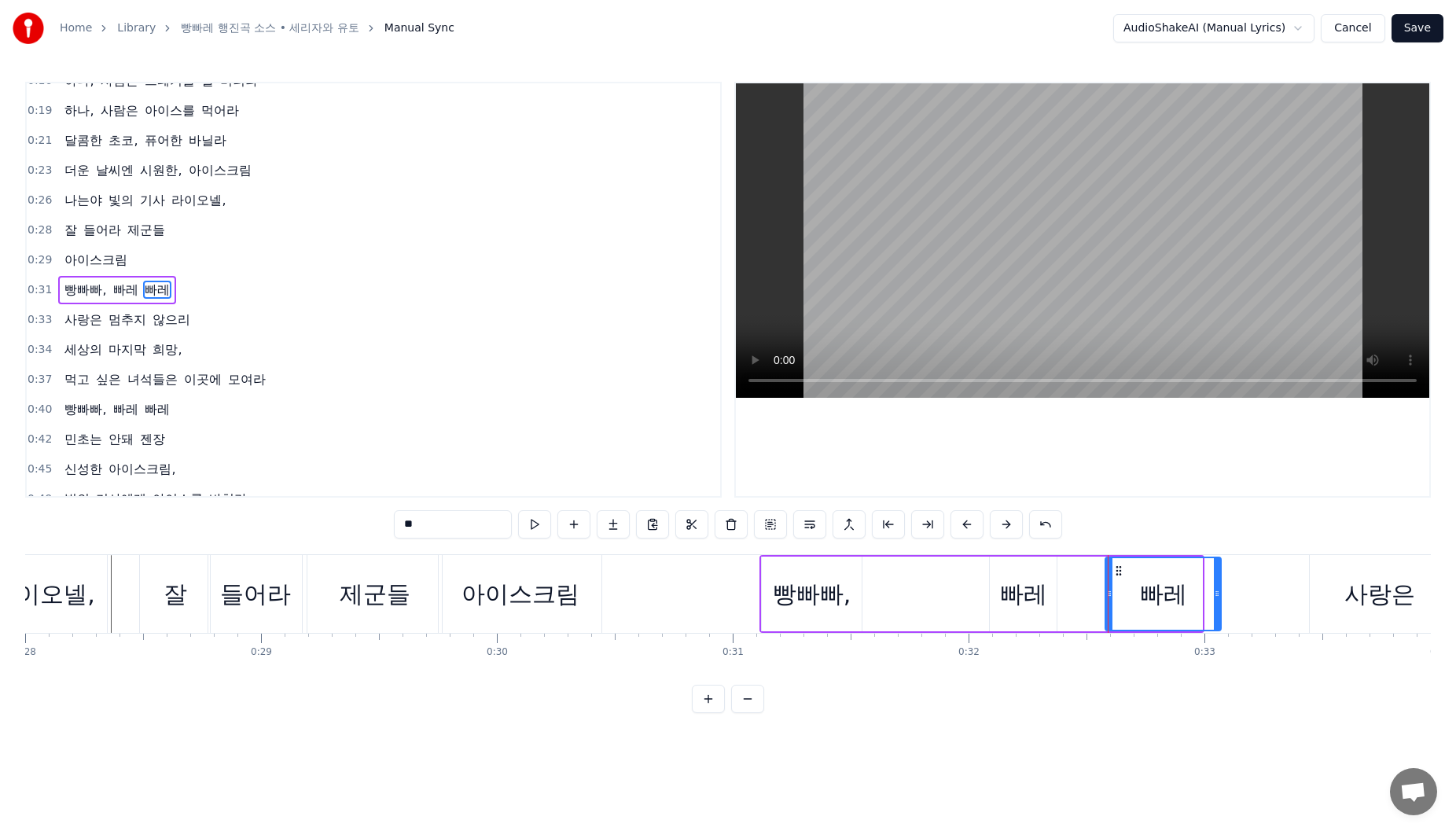
click at [1217, 594] on icon at bounding box center [1216, 593] width 6 height 13
click at [1041, 586] on div "빠레" at bounding box center [1023, 594] width 47 height 35
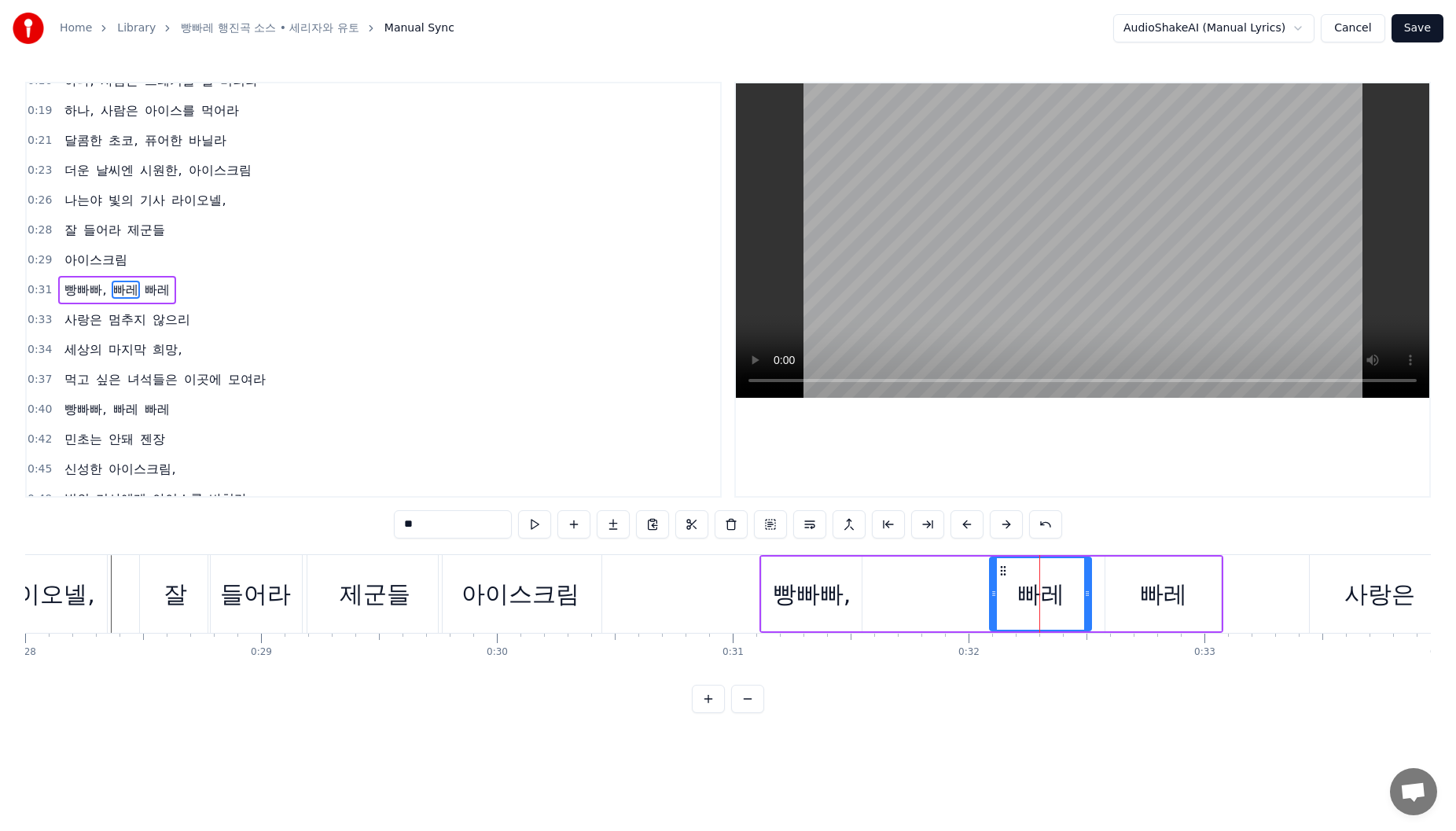
drag, startPoint x: 1051, startPoint y: 590, endPoint x: 1085, endPoint y: 596, distance: 34.5
click at [1085, 596] on icon at bounding box center [1087, 593] width 6 height 13
drag, startPoint x: 994, startPoint y: 594, endPoint x: 965, endPoint y: 594, distance: 29.0
click at [965, 594] on icon at bounding box center [965, 593] width 6 height 13
click at [852, 593] on div "빵빠빠," at bounding box center [812, 594] width 100 height 75
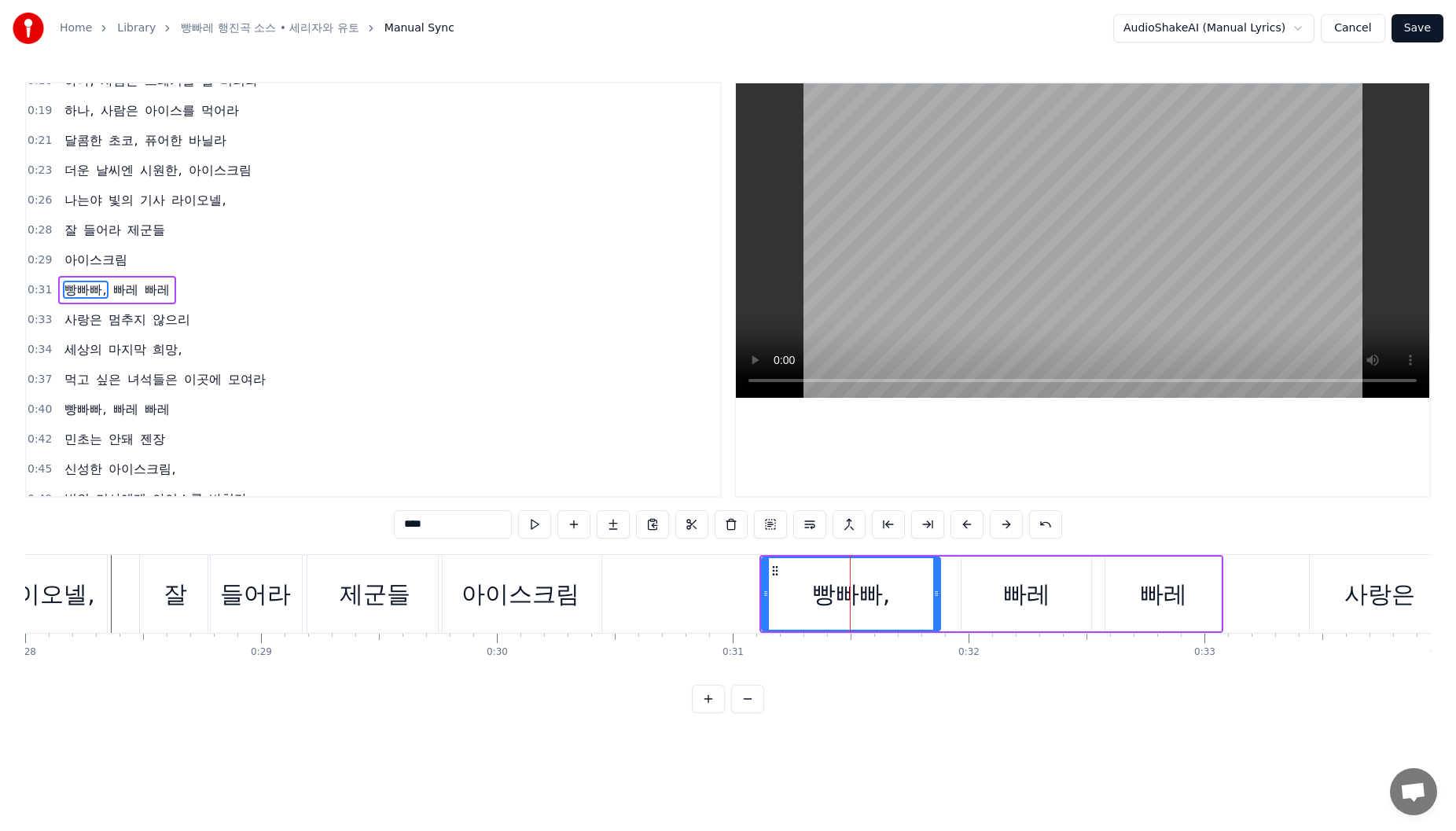
drag, startPoint x: 858, startPoint y: 594, endPoint x: 855, endPoint y: 604, distance: 10.4
click at [935, 595] on icon at bounding box center [936, 593] width 6 height 13
drag, startPoint x: 584, startPoint y: 594, endPoint x: 594, endPoint y: 594, distance: 10.0
click at [584, 594] on div "아이스크림" at bounding box center [520, 594] width 163 height 78
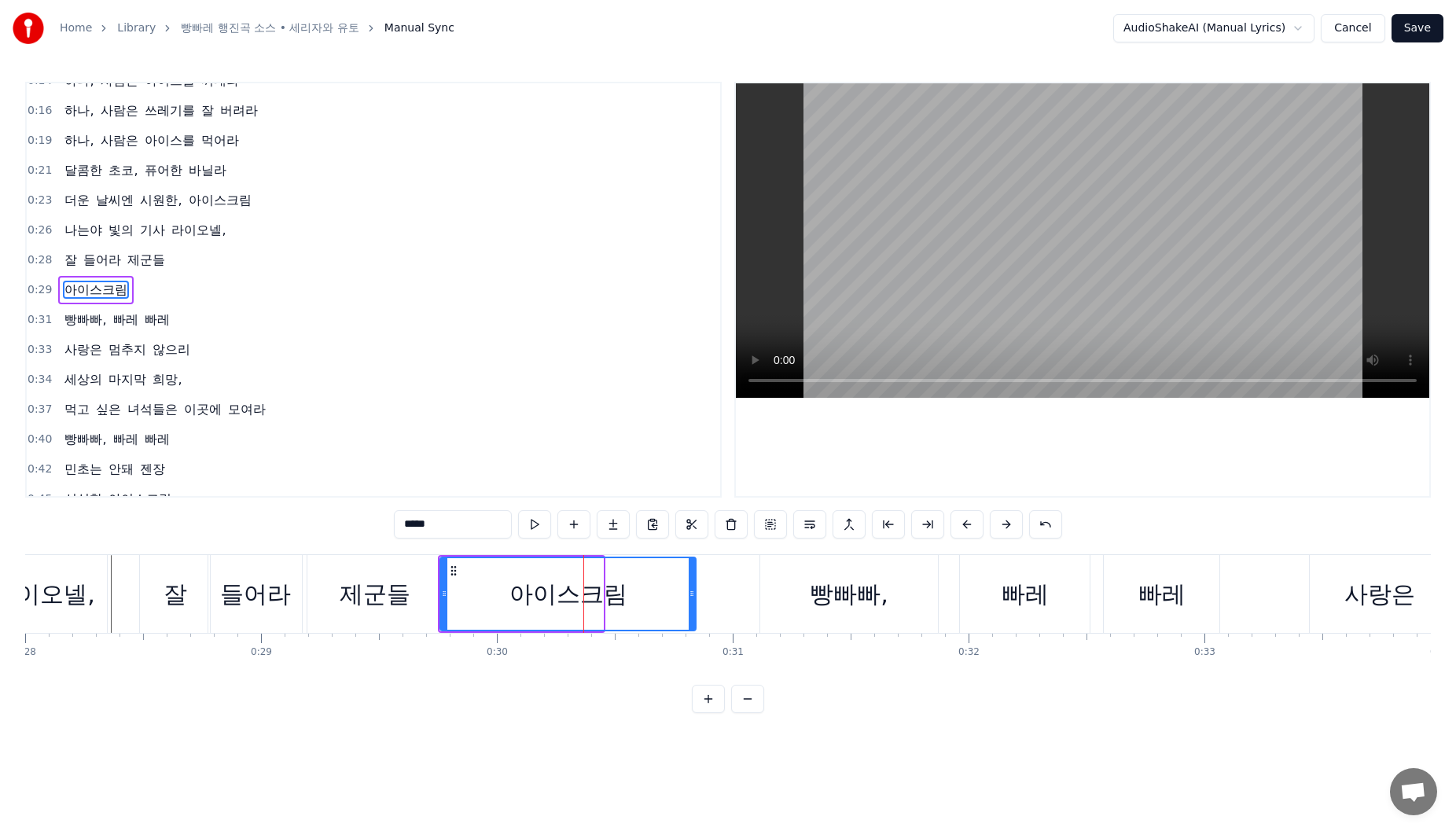
drag, startPoint x: 603, startPoint y: 594, endPoint x: 700, endPoint y: 604, distance: 97.5
click at [695, 605] on div at bounding box center [691, 594] width 6 height 72
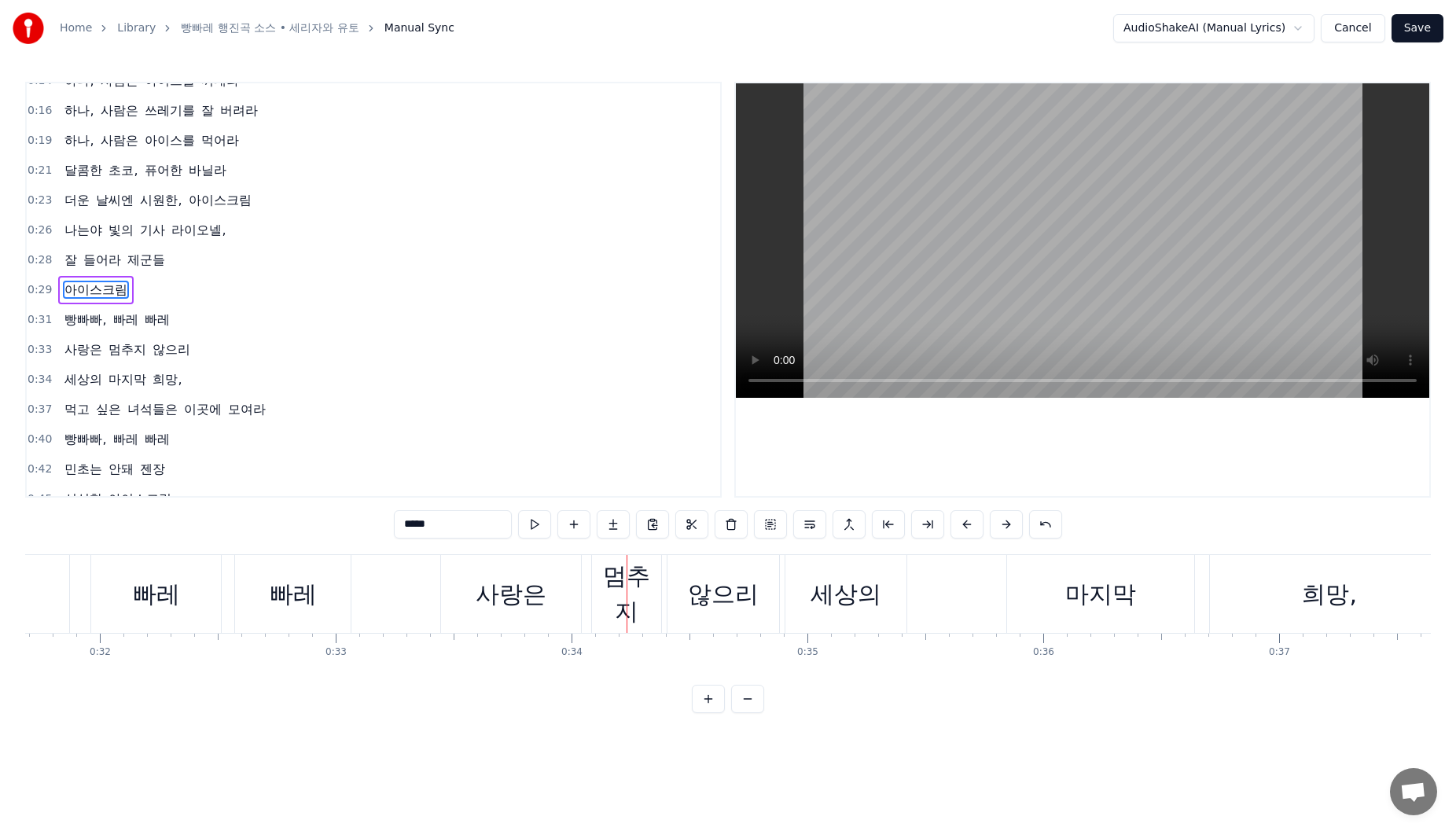
scroll to position [0, 7464]
drag, startPoint x: 530, startPoint y: 598, endPoint x: 477, endPoint y: 577, distance: 57.0
click at [528, 597] on div "사랑은" at bounding box center [521, 594] width 71 height 35
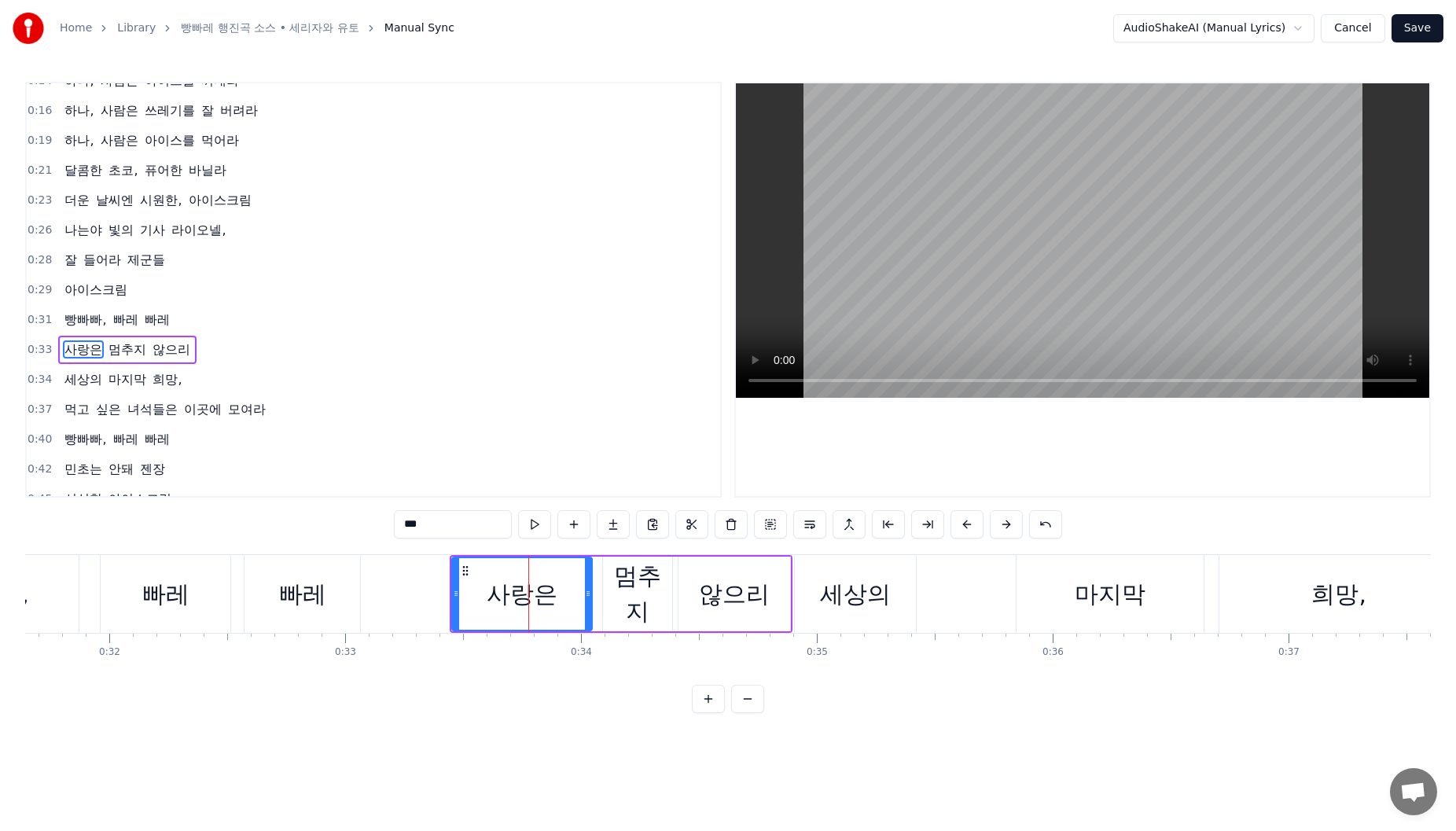
scroll to position [107, 0]
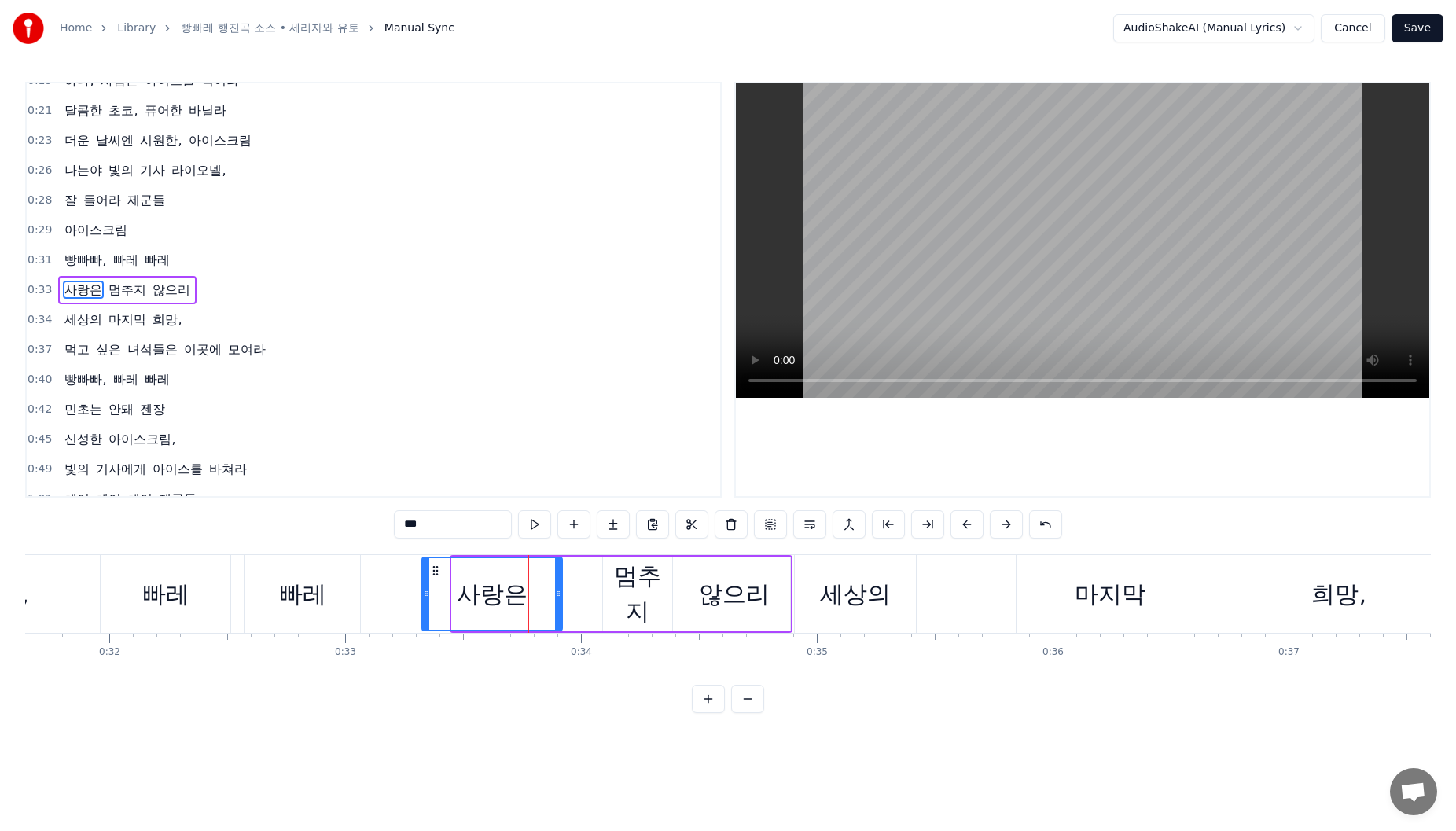
drag, startPoint x: 467, startPoint y: 570, endPoint x: 581, endPoint y: 580, distance: 114.4
click at [440, 572] on icon at bounding box center [435, 571] width 13 height 13
click at [609, 575] on div "멈추지" at bounding box center [638, 594] width 69 height 71
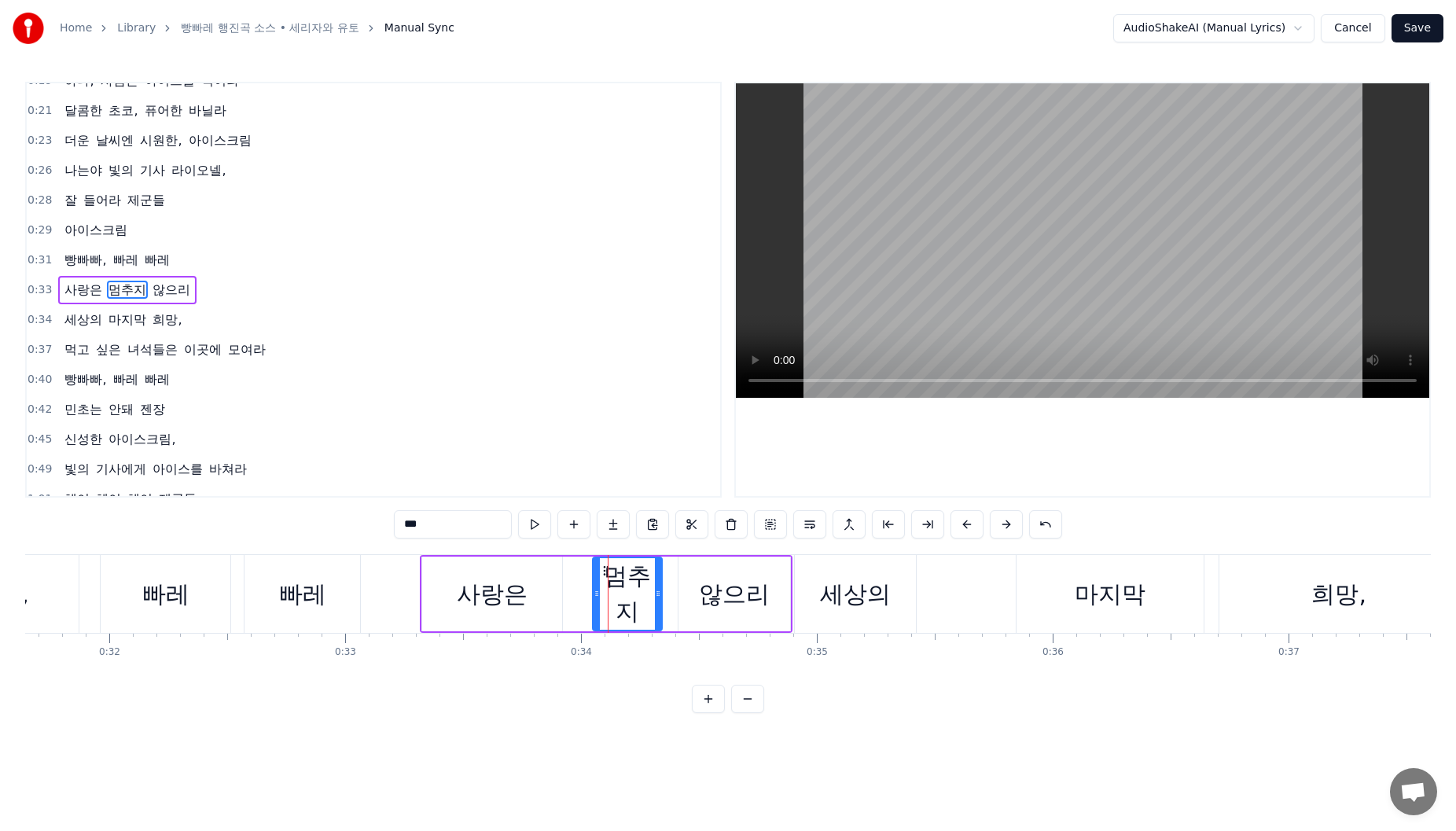
drag, startPoint x: 614, startPoint y: 572, endPoint x: 603, endPoint y: 573, distance: 11.0
click at [603, 573] on icon at bounding box center [606, 571] width 13 height 13
drag, startPoint x: 596, startPoint y: 584, endPoint x: 587, endPoint y: 587, distance: 9.5
click at [587, 587] on div at bounding box center [586, 594] width 6 height 72
click at [691, 580] on div "않으리" at bounding box center [734, 594] width 112 height 75
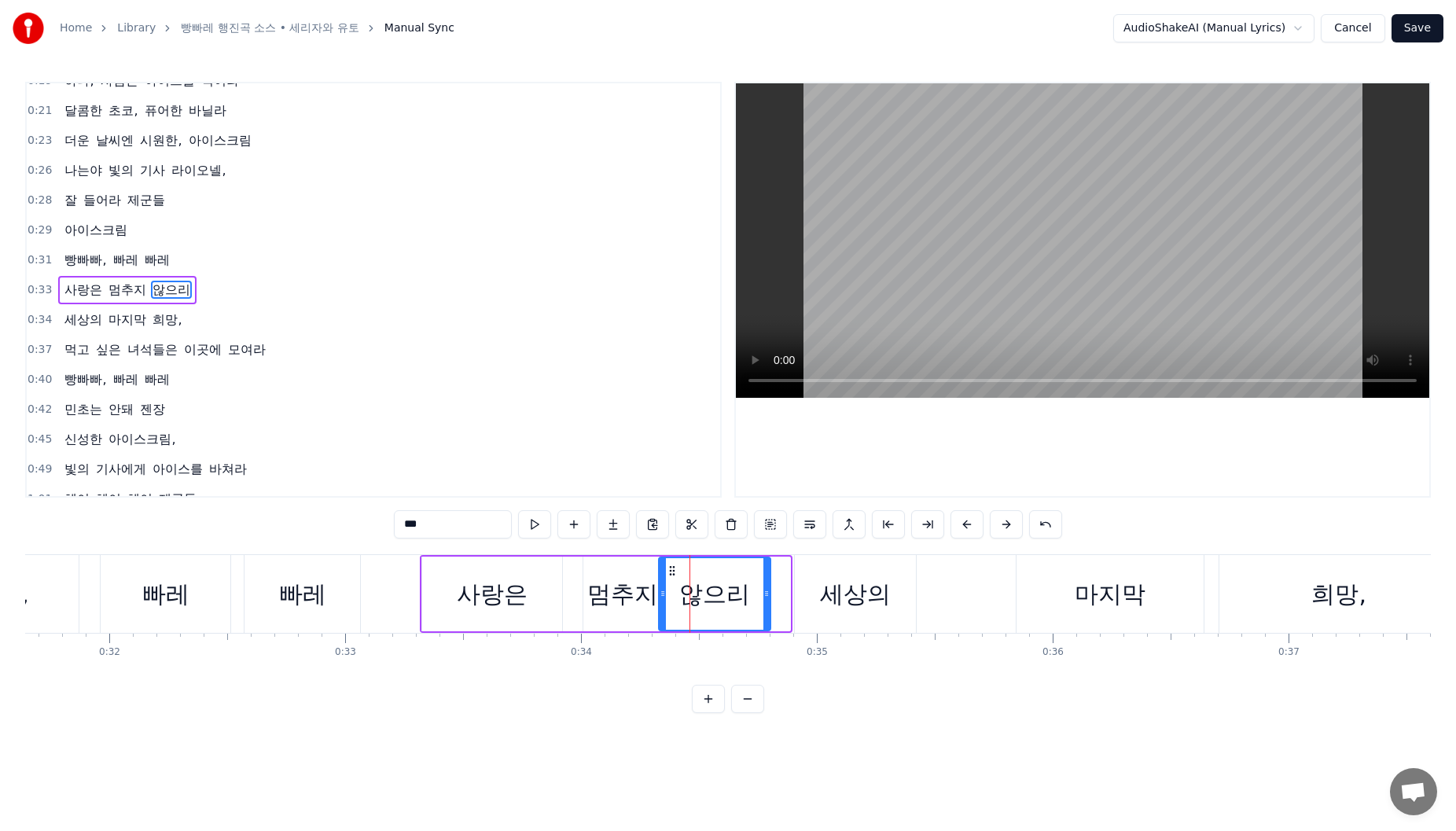
drag, startPoint x: 691, startPoint y: 571, endPoint x: 671, endPoint y: 571, distance: 20.0
click at [671, 571] on circle at bounding box center [671, 570] width 1 height 1
click at [809, 577] on div "세상의" at bounding box center [855, 594] width 121 height 78
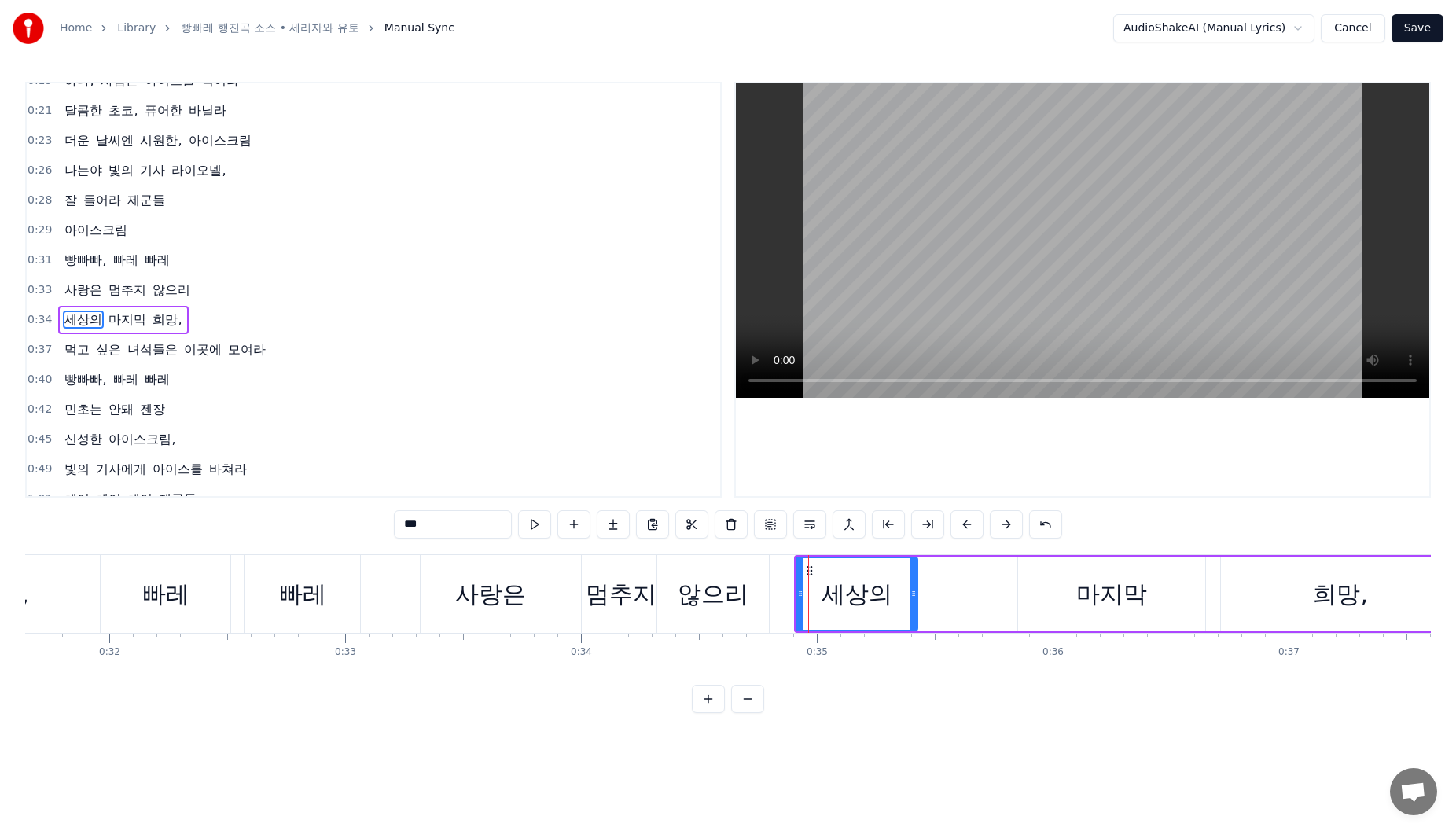
scroll to position [137, 0]
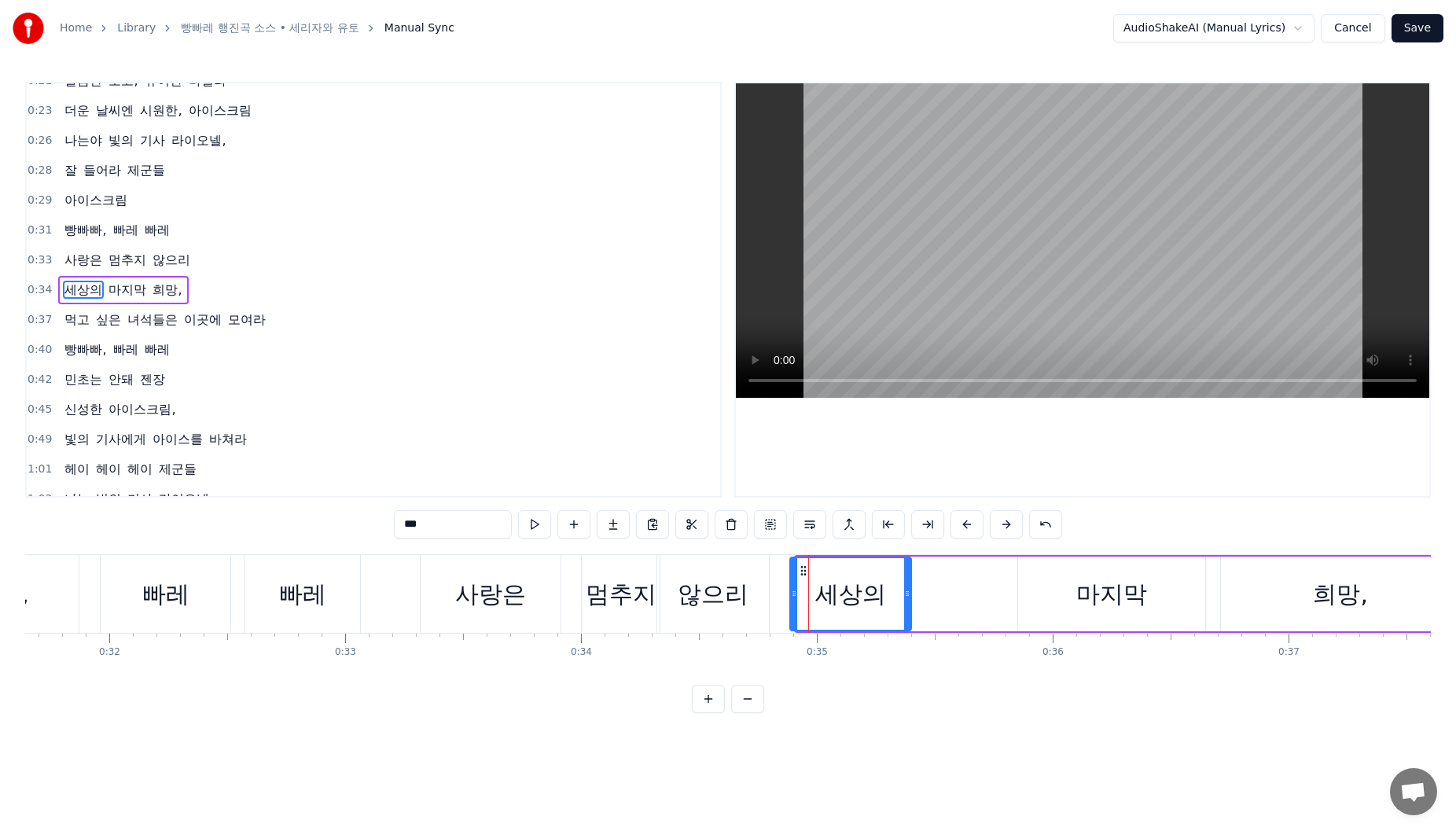
click at [805, 570] on circle at bounding box center [805, 570] width 1 height 1
drag, startPoint x: 803, startPoint y: 570, endPoint x: 781, endPoint y: 621, distance: 55.5
click at [793, 574] on icon at bounding box center [794, 571] width 13 height 13
drag, startPoint x: 1080, startPoint y: 577, endPoint x: 1051, endPoint y: 575, distance: 29.1
click at [1077, 577] on div "마지막" at bounding box center [1112, 594] width 71 height 35
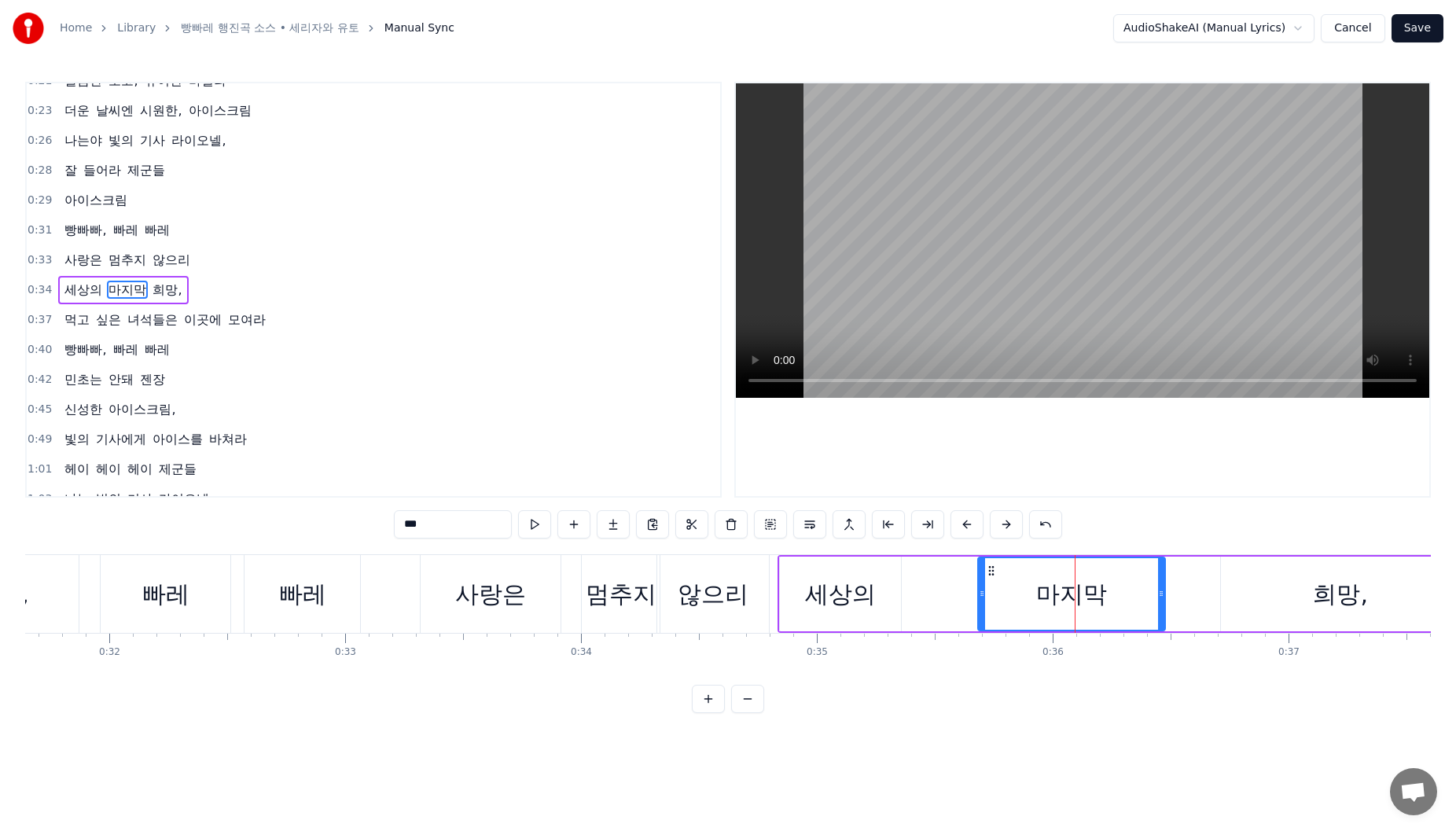
drag, startPoint x: 1034, startPoint y: 574, endPoint x: 994, endPoint y: 574, distance: 40.0
click at [994, 574] on circle at bounding box center [993, 574] width 1 height 1
drag, startPoint x: 1303, startPoint y: 571, endPoint x: 1267, endPoint y: 577, distance: 36.5
click at [1294, 572] on div "희망," at bounding box center [1340, 594] width 239 height 75
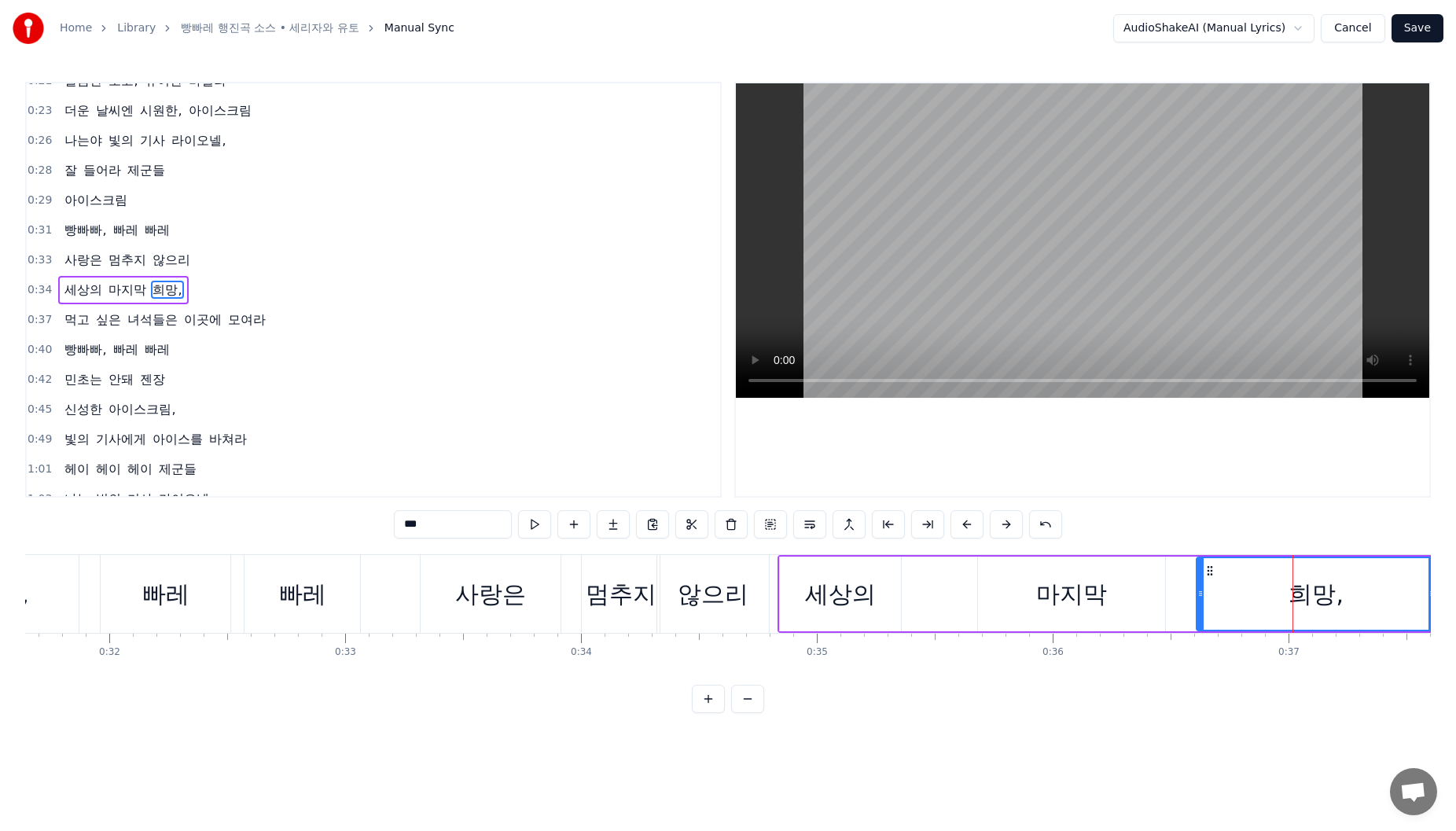
drag, startPoint x: 1238, startPoint y: 577, endPoint x: 1213, endPoint y: 577, distance: 25.0
click at [1213, 577] on icon at bounding box center [1209, 571] width 13 height 13
click at [794, 574] on div "세상의" at bounding box center [840, 594] width 121 height 75
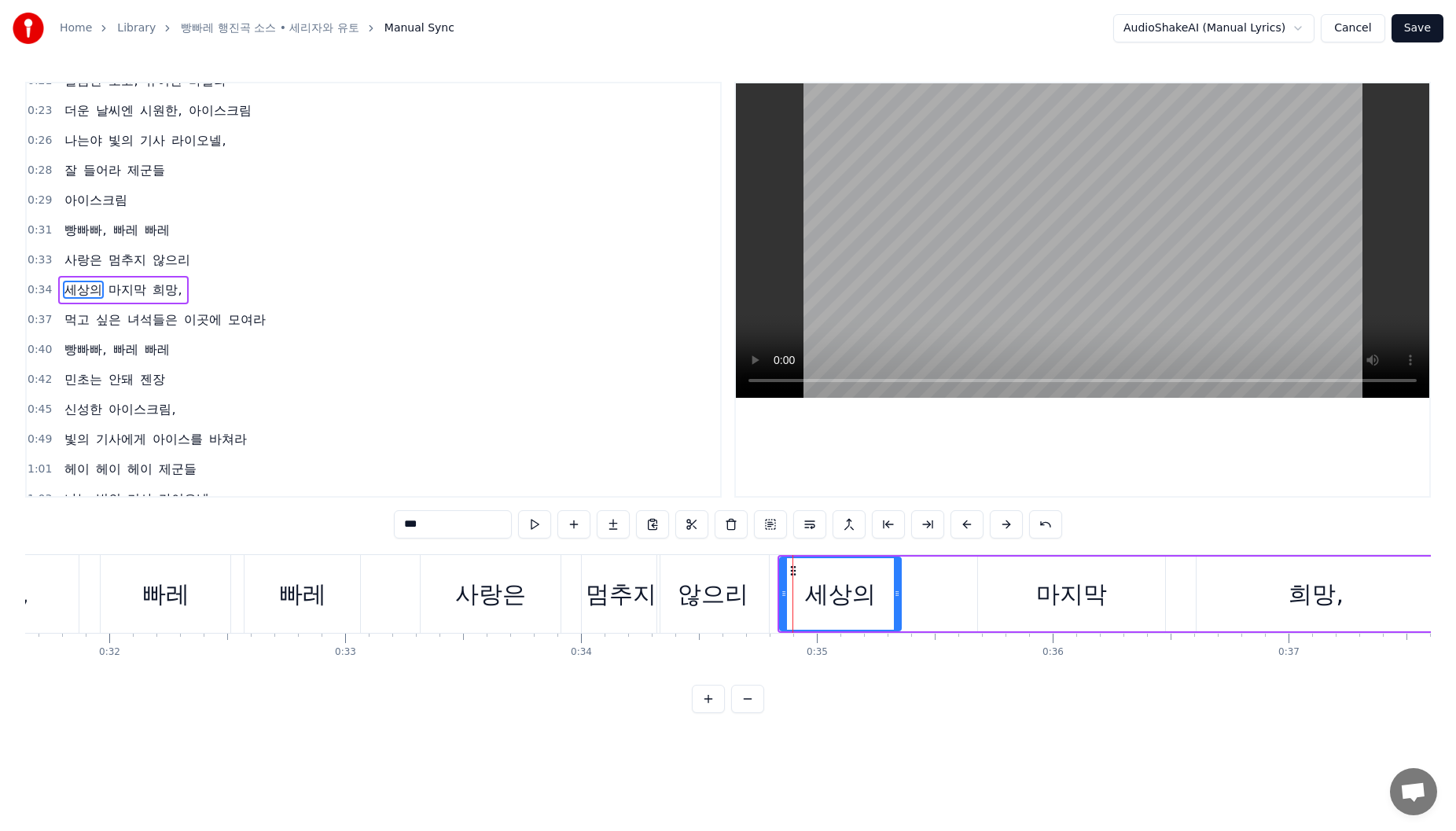
click at [759, 597] on div "않으리" at bounding box center [713, 594] width 112 height 78
type input "***"
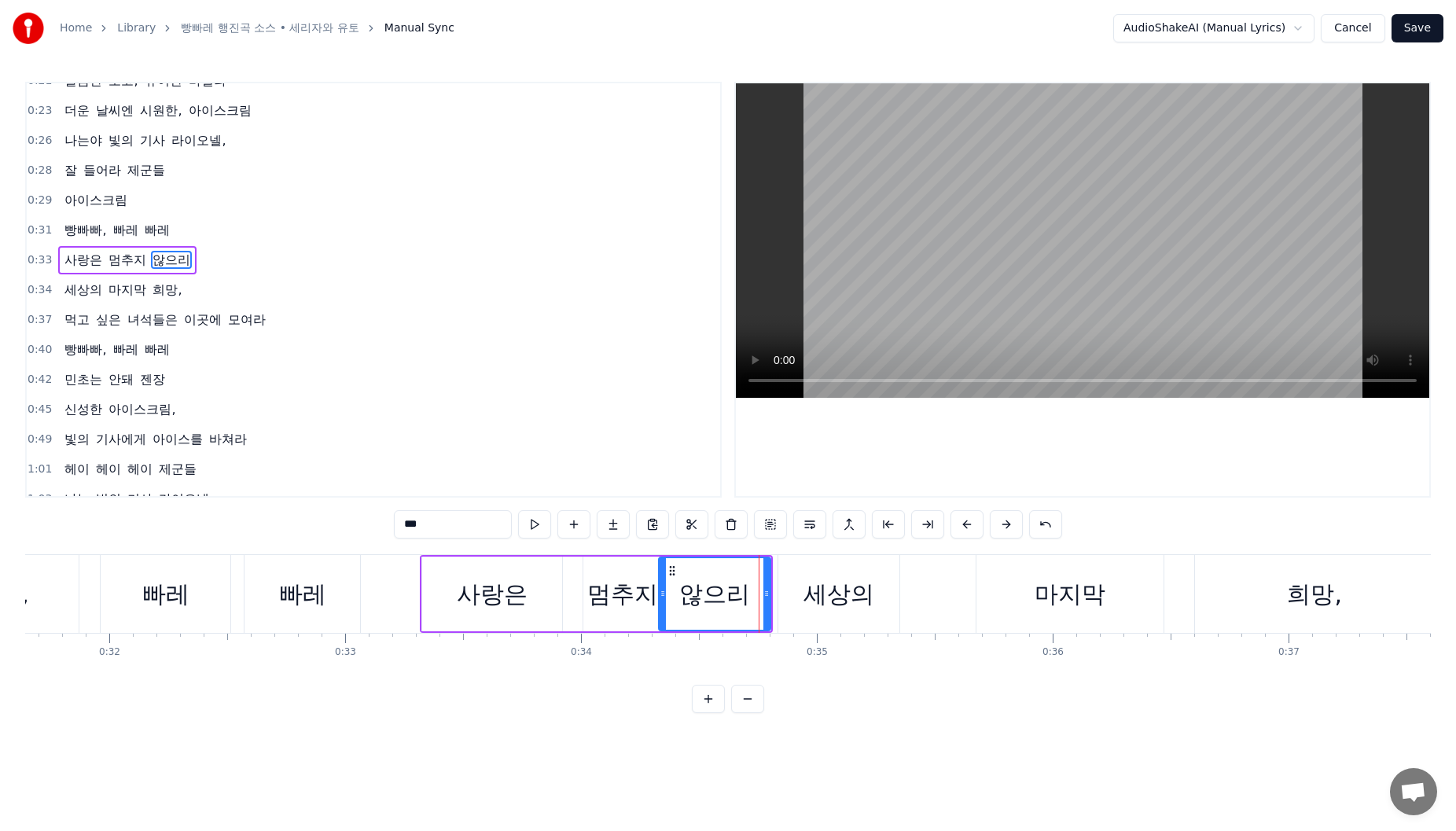
scroll to position [107, 0]
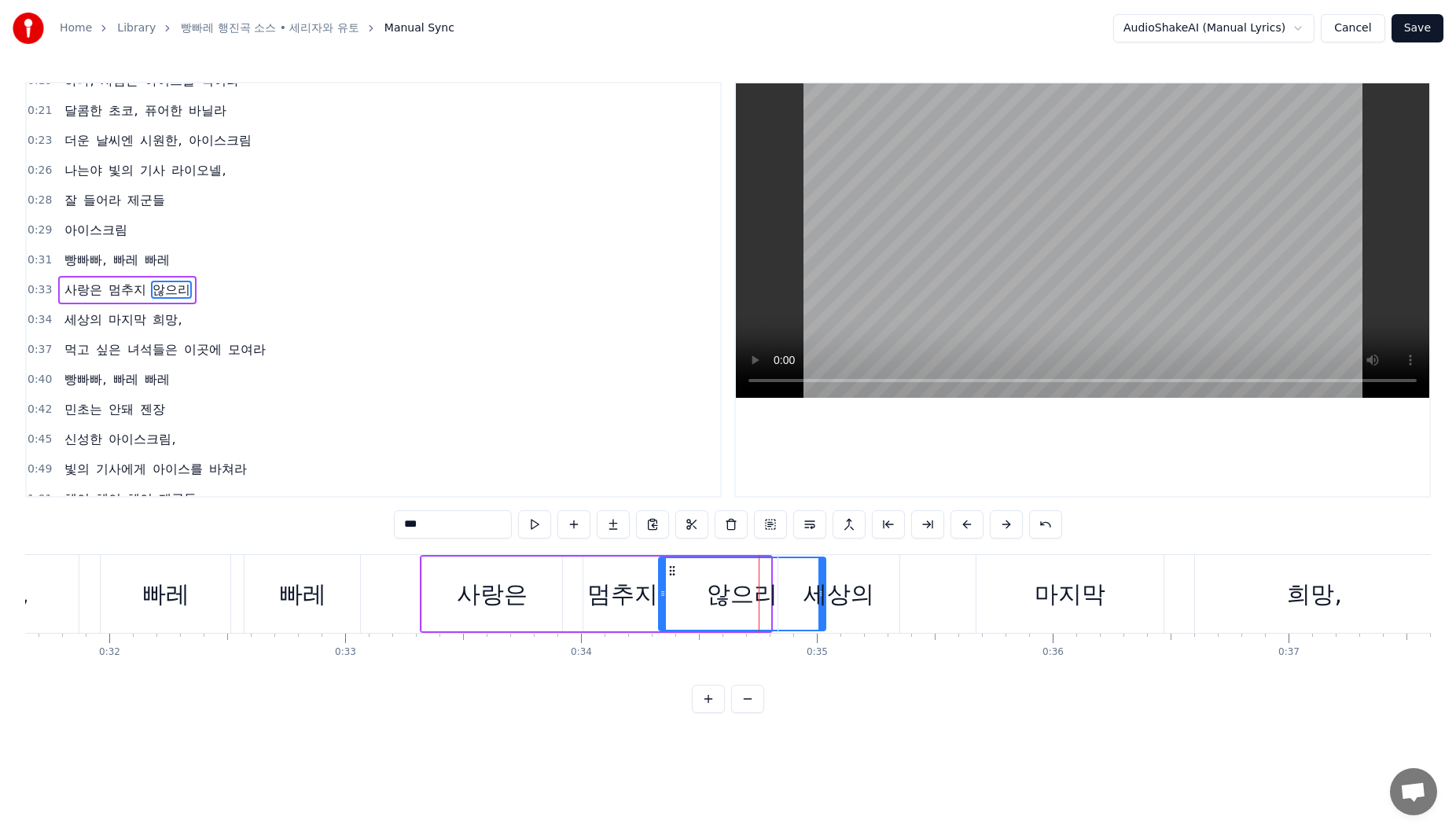
drag, startPoint x: 769, startPoint y: 595, endPoint x: 865, endPoint y: 593, distance: 96.0
click at [865, 593] on div "하나, 사람은 냉장고를 열어라 하나, 사람은 아이스를 꺼내라 하나, 사람은 쓰레기를 잘 버려라 하나, 사람은 아이스를 먹어라 달콤한 초코, 퓨…" at bounding box center [732, 593] width 16342 height 78
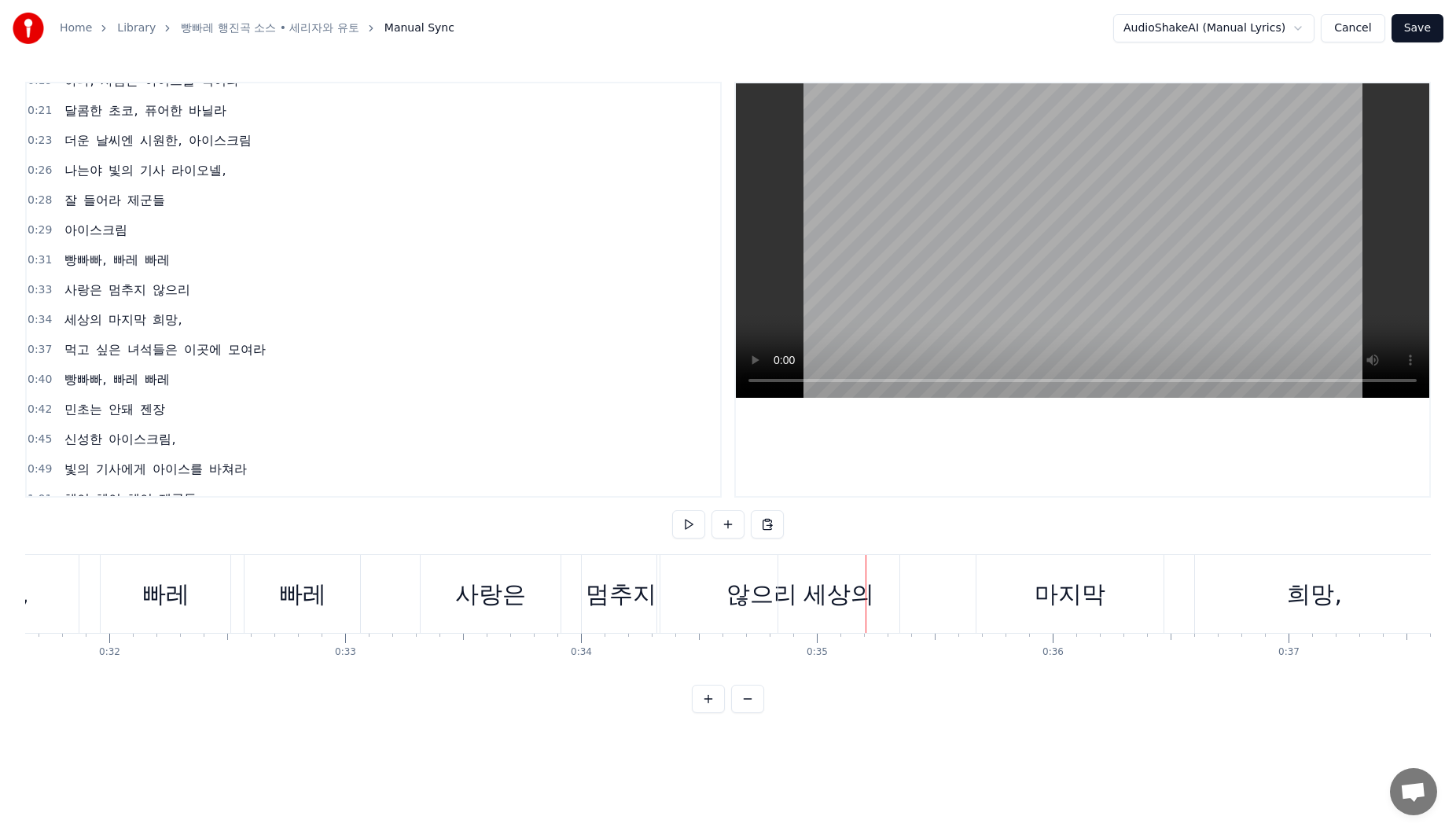
click at [811, 579] on div "세상의" at bounding box center [839, 594] width 71 height 35
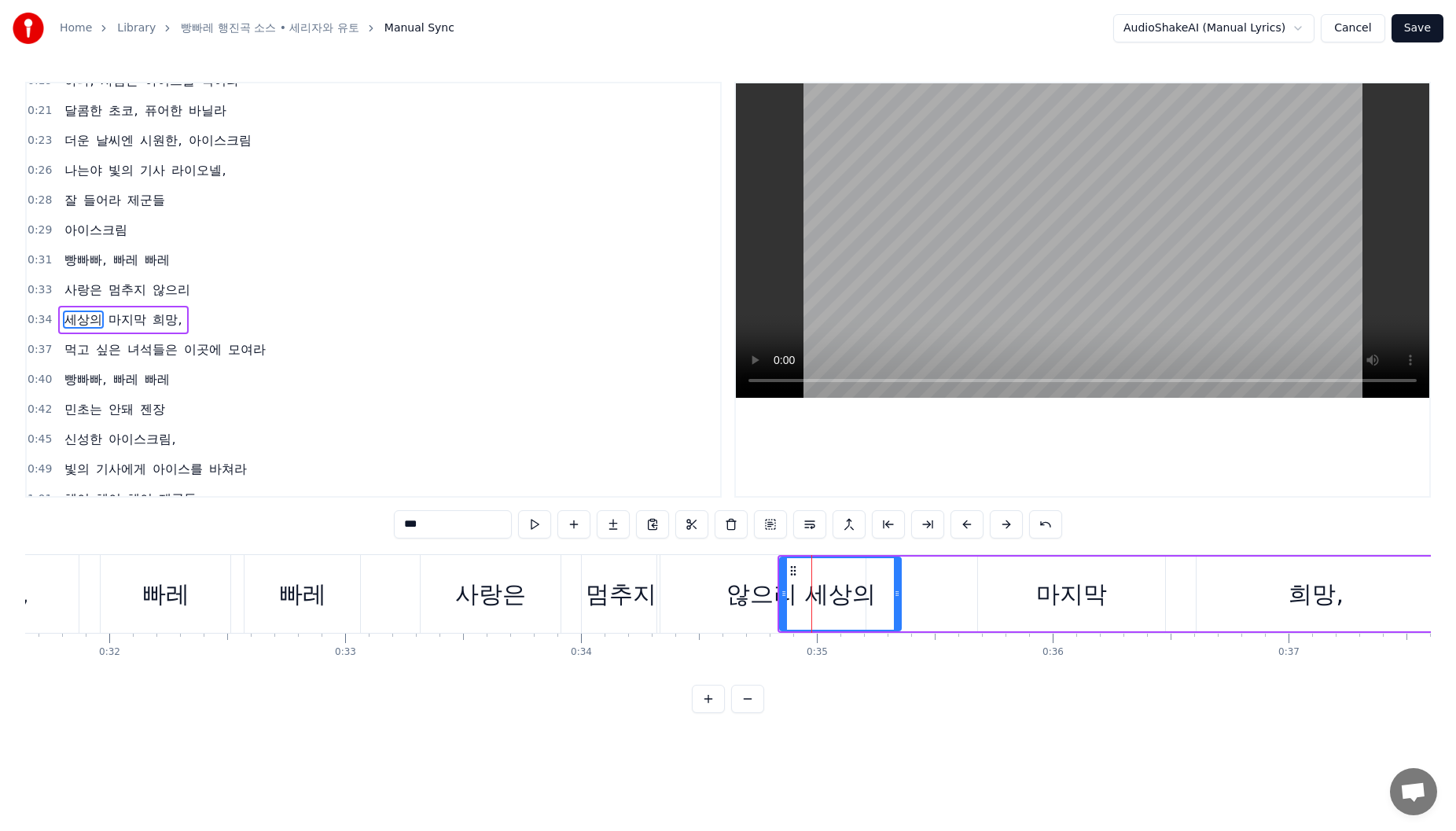
scroll to position [137, 0]
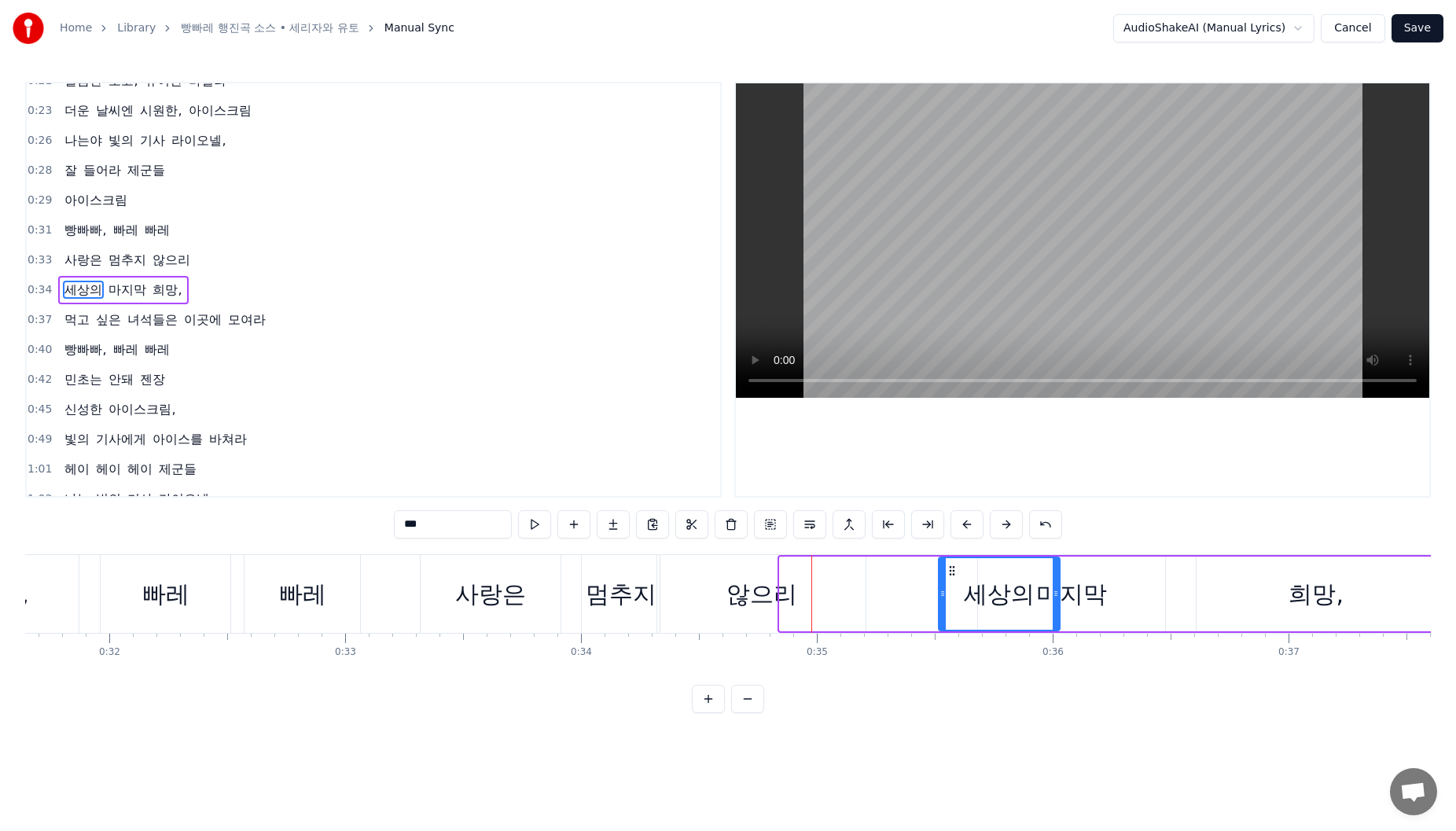
drag, startPoint x: 790, startPoint y: 567, endPoint x: 979, endPoint y: 575, distance: 189.2
click at [947, 577] on icon at bounding box center [952, 571] width 13 height 13
click at [1086, 583] on div "마지막" at bounding box center [1072, 594] width 71 height 35
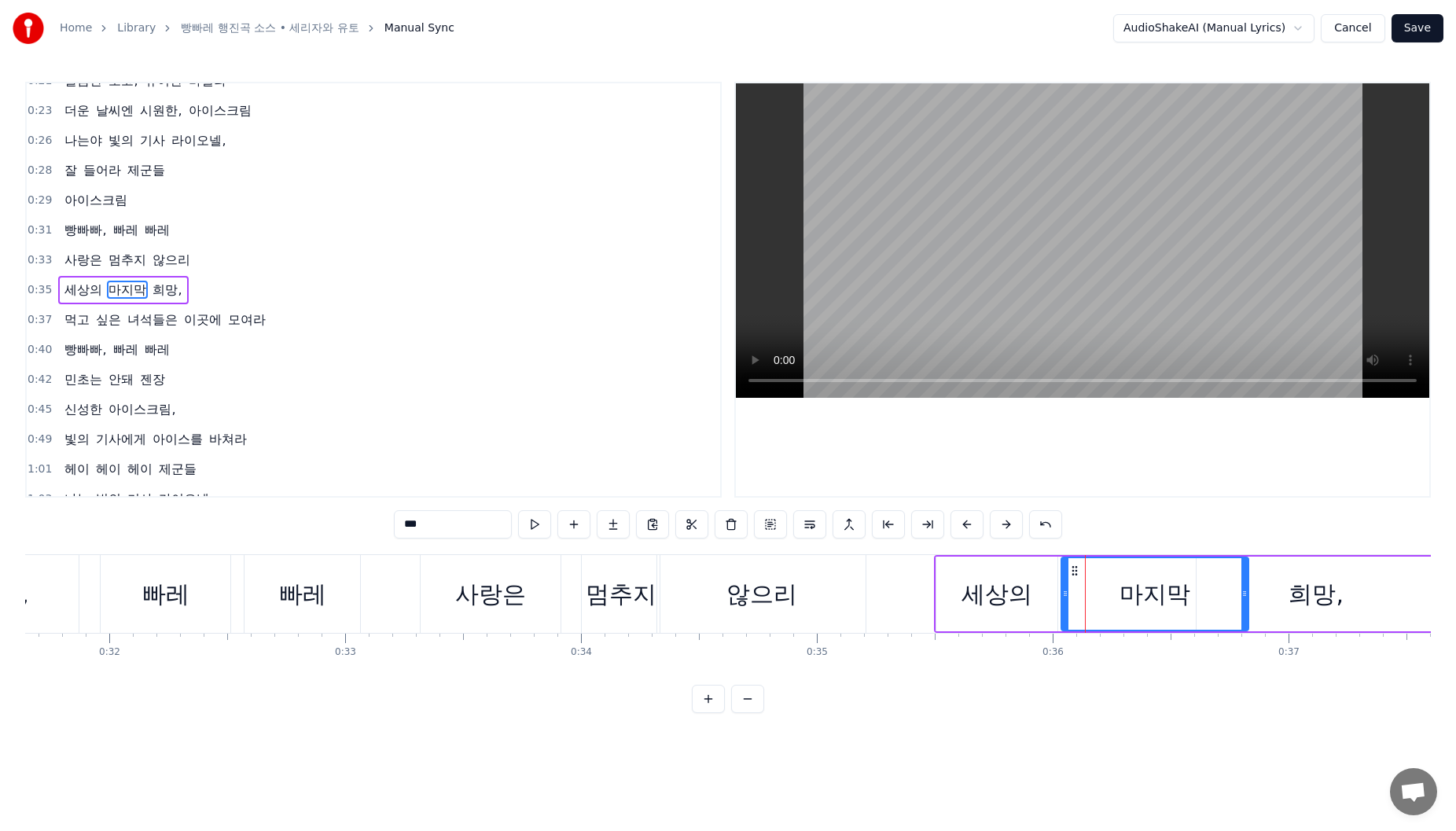
drag, startPoint x: 993, startPoint y: 572, endPoint x: 1070, endPoint y: 582, distance: 77.6
click at [1077, 573] on icon at bounding box center [1074, 571] width 13 height 13
drag, startPoint x: 1068, startPoint y: 586, endPoint x: 1145, endPoint y: 589, distance: 77.1
click at [1093, 587] on div at bounding box center [1090, 594] width 6 height 72
drag, startPoint x: 1245, startPoint y: 589, endPoint x: 1130, endPoint y: 604, distance: 116.0
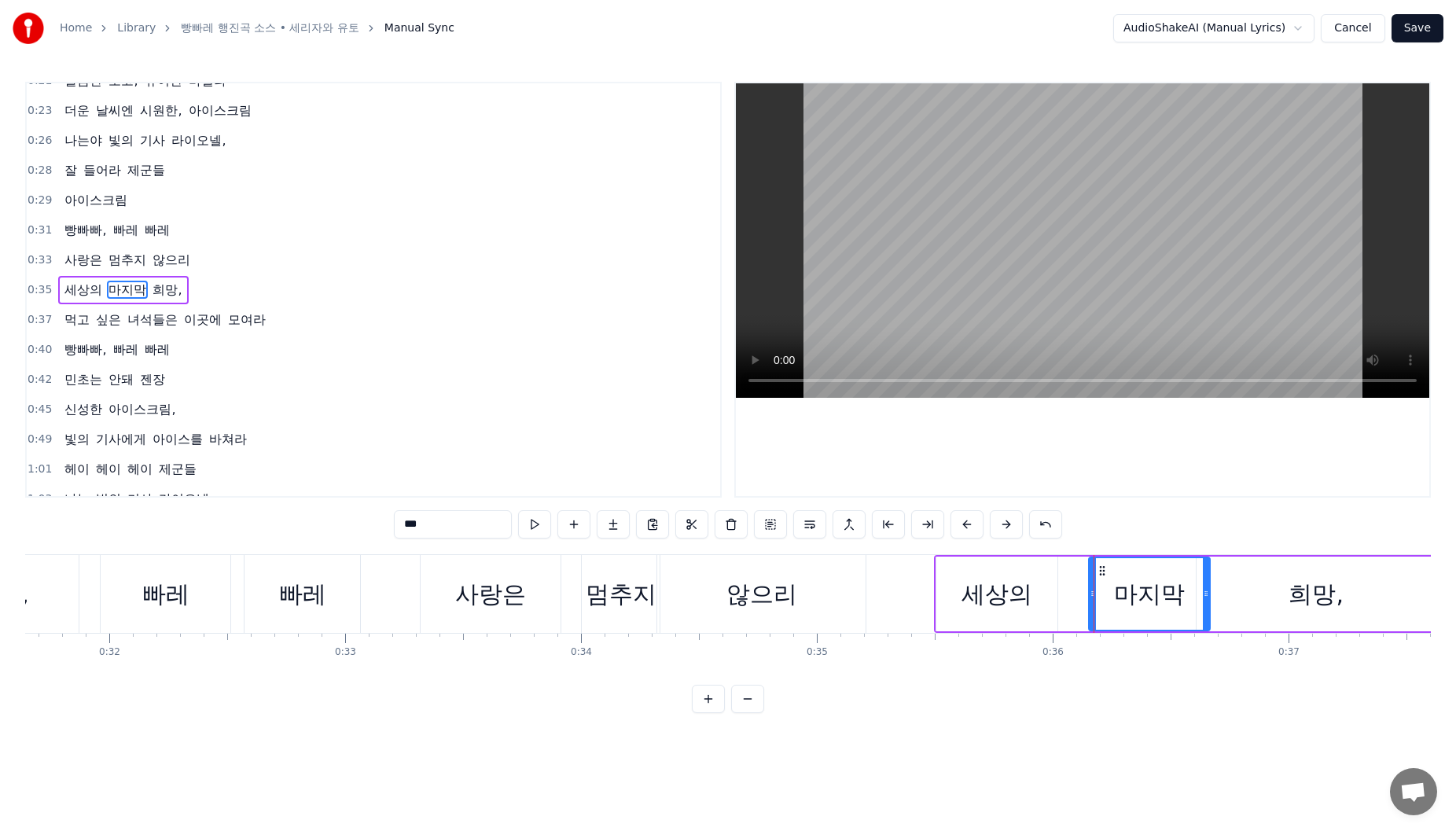
click at [1203, 603] on div at bounding box center [1205, 594] width 6 height 72
click at [647, 578] on div "멈추지" at bounding box center [621, 594] width 71 height 35
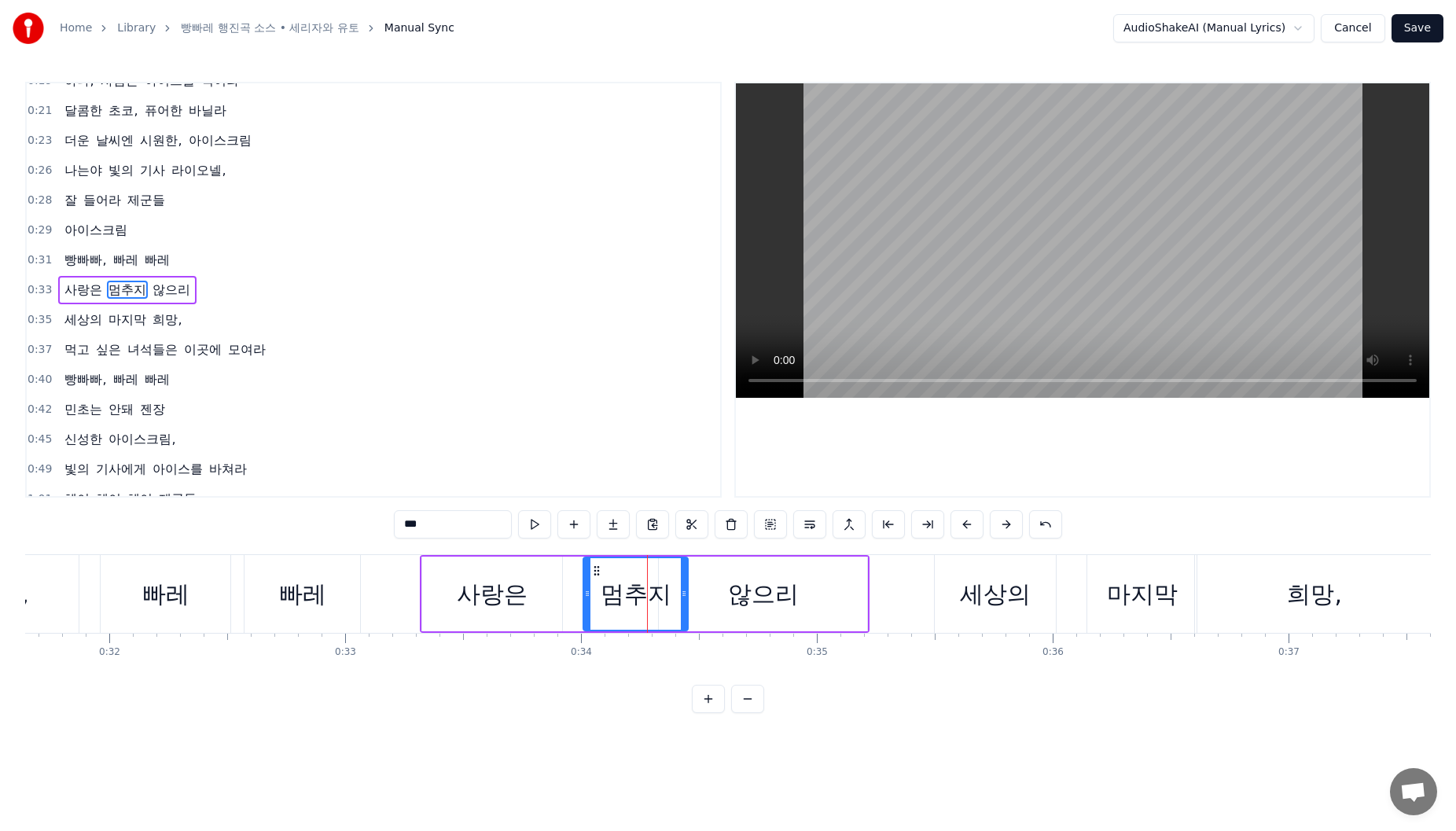
drag, startPoint x: 694, startPoint y: 592, endPoint x: 616, endPoint y: 595, distance: 78.1
click at [682, 595] on icon at bounding box center [684, 593] width 6 height 13
drag, startPoint x: 586, startPoint y: 595, endPoint x: 573, endPoint y: 595, distance: 13.0
click at [574, 595] on circle at bounding box center [574, 595] width 1 height 1
drag, startPoint x: 740, startPoint y: 576, endPoint x: 695, endPoint y: 578, distance: 45.0
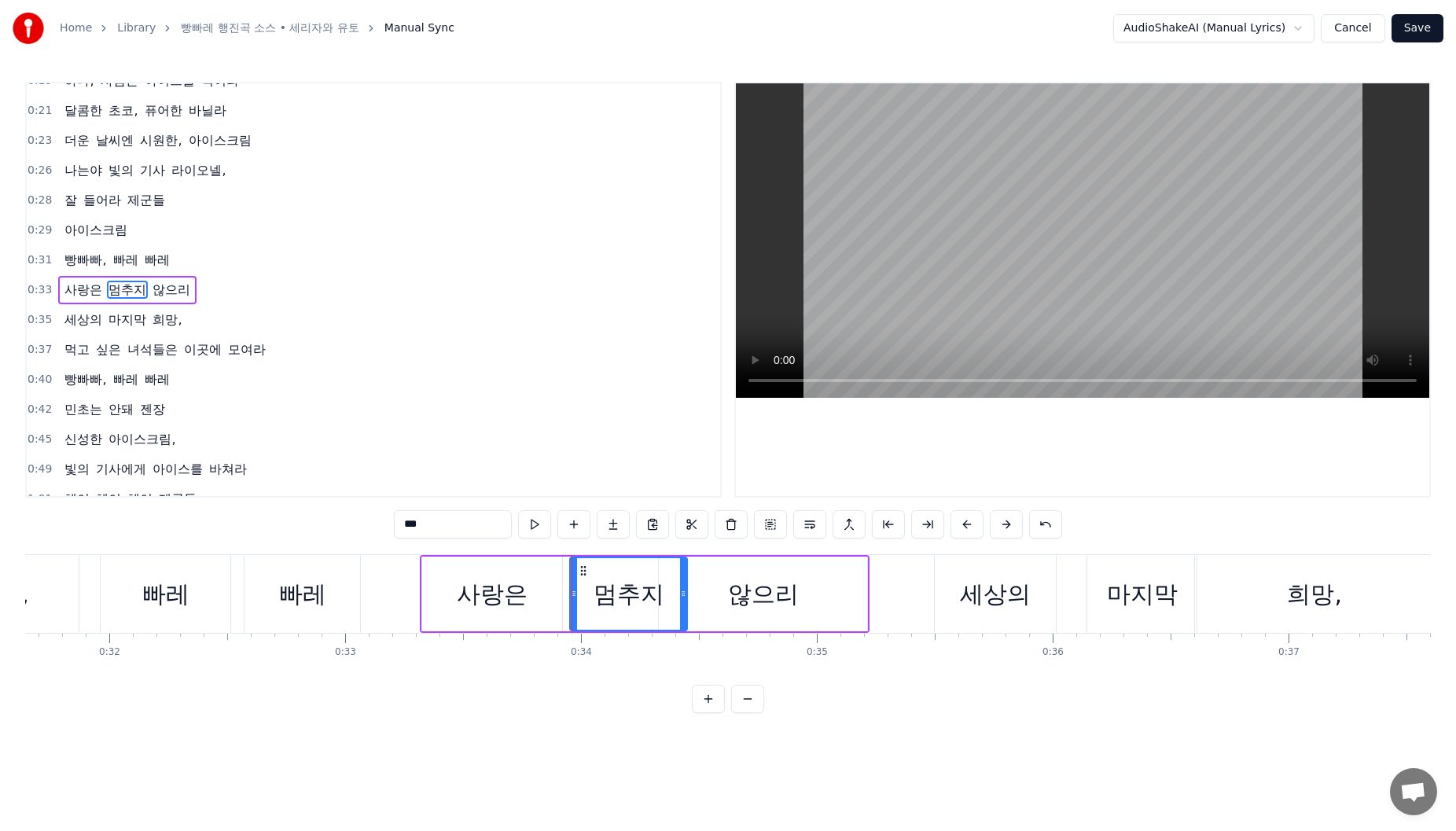
click at [737, 577] on div "않으리" at bounding box center [764, 594] width 71 height 35
type input "***"
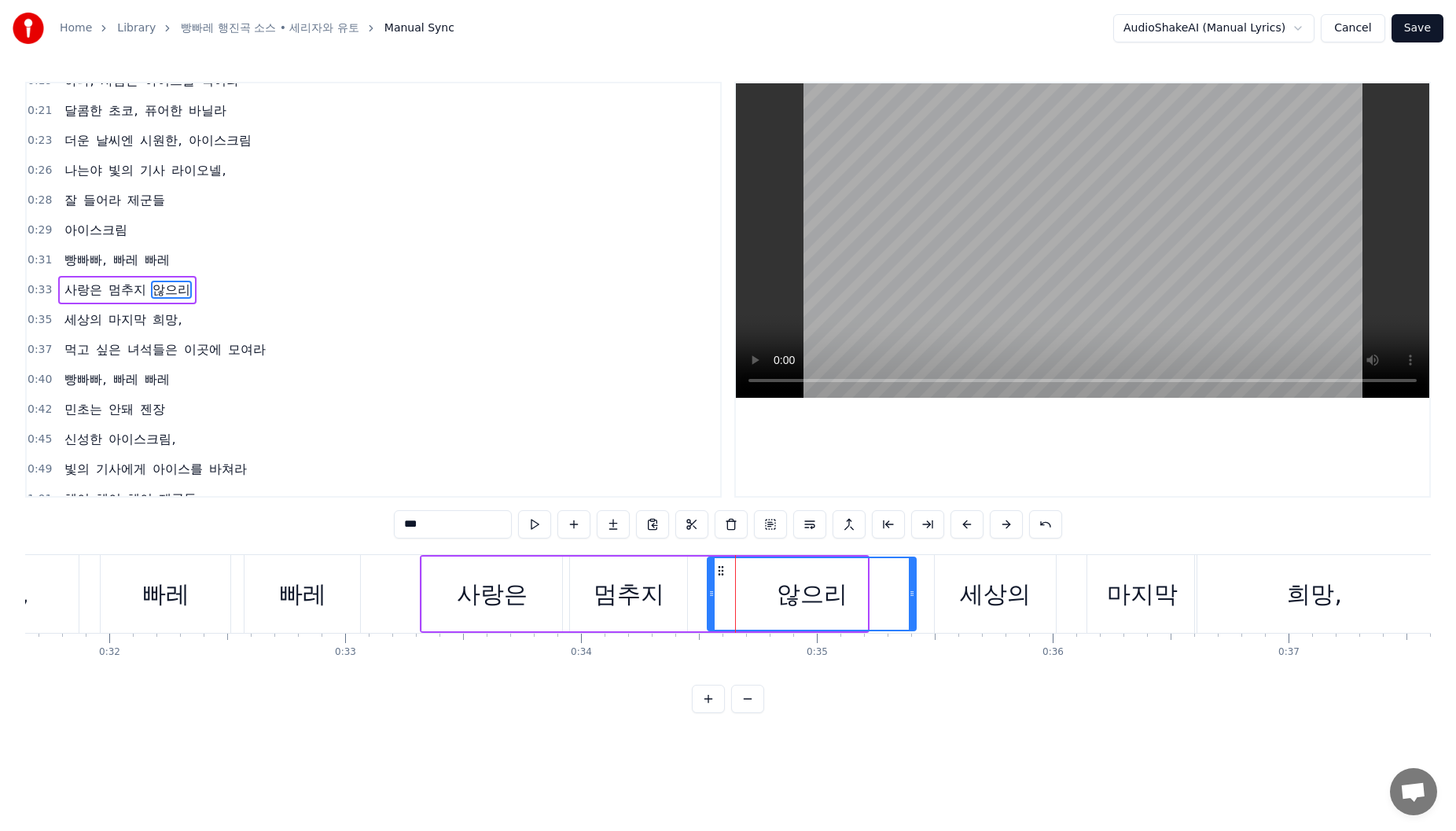
drag, startPoint x: 669, startPoint y: 572, endPoint x: 690, endPoint y: 577, distance: 21.6
click at [716, 572] on icon at bounding box center [721, 571] width 13 height 13
click at [690, 577] on div "사랑은 멈추지 않으리" at bounding box center [669, 594] width 498 height 78
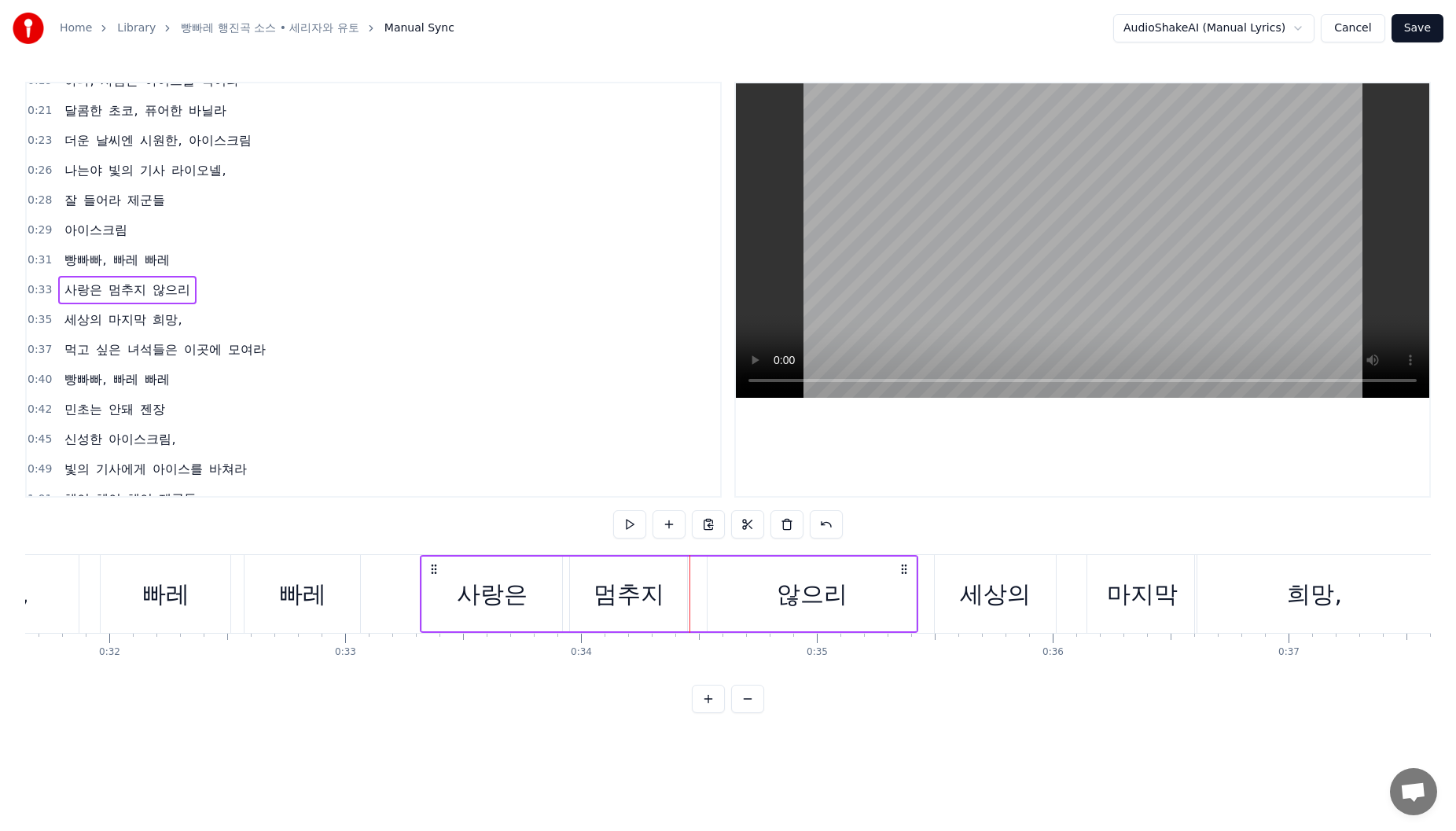
click at [684, 597] on div "멈추지" at bounding box center [628, 594] width 117 height 75
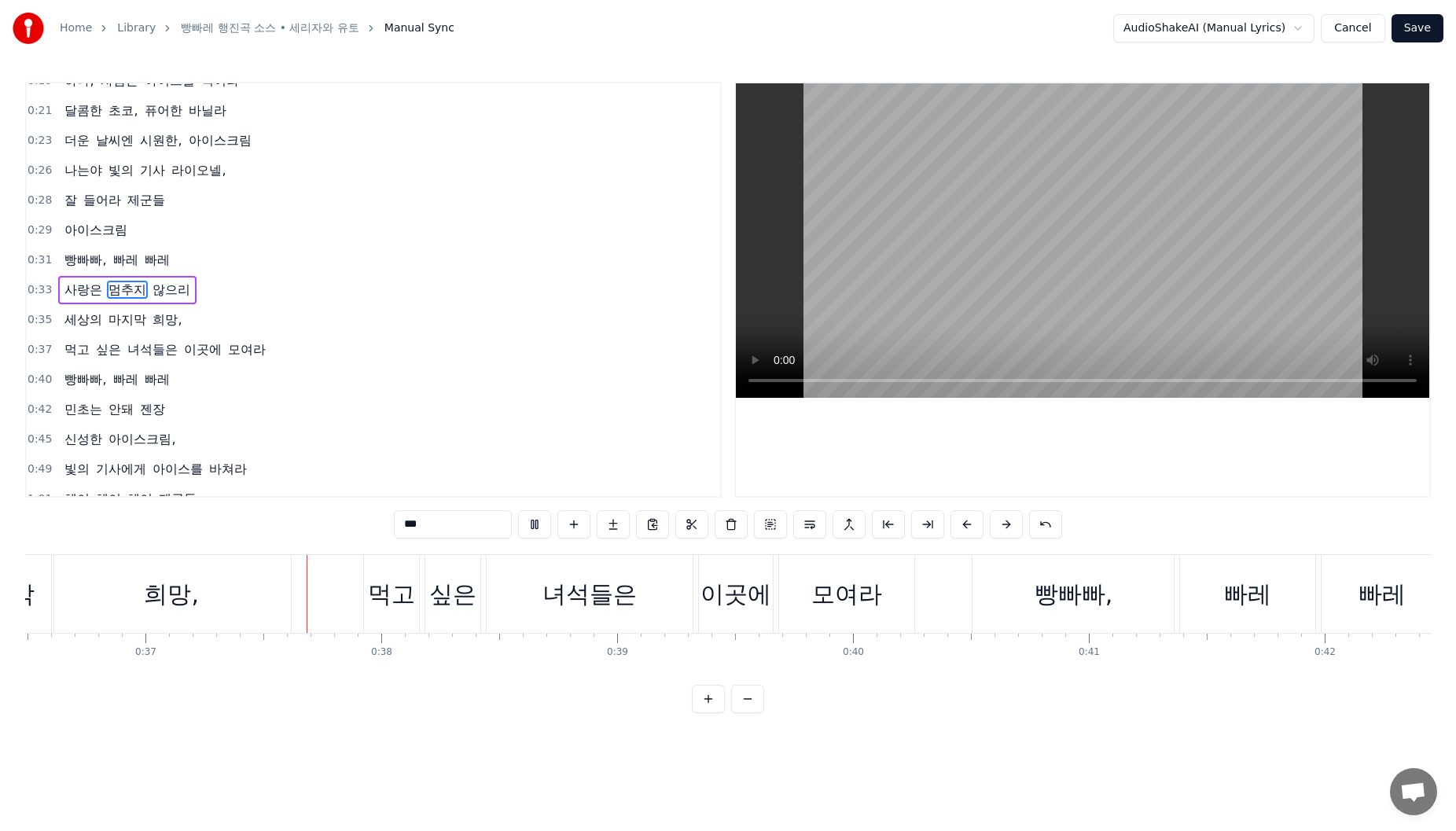
scroll to position [0, 8660]
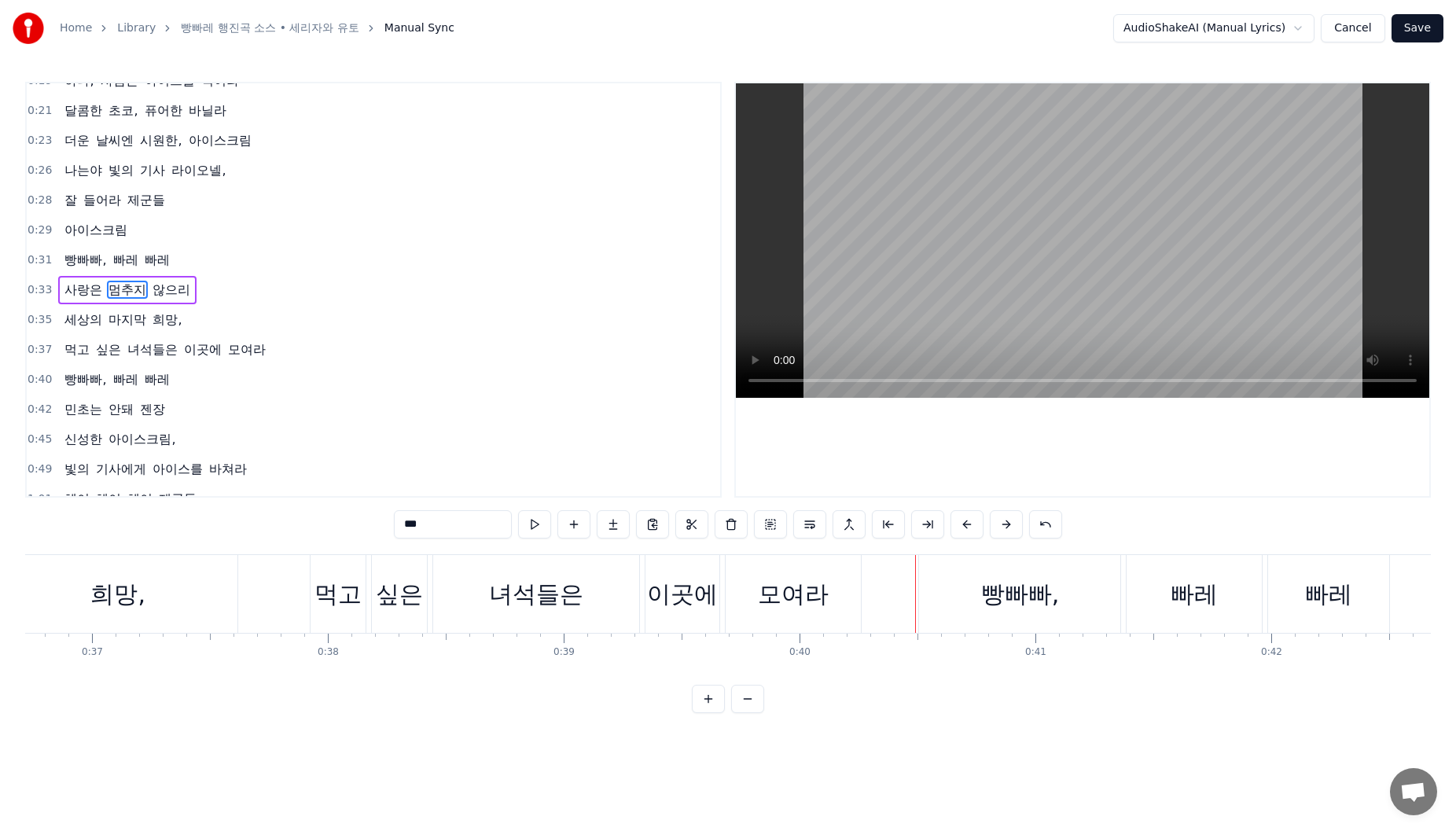
click at [695, 605] on div "이곳에" at bounding box center [683, 594] width 71 height 35
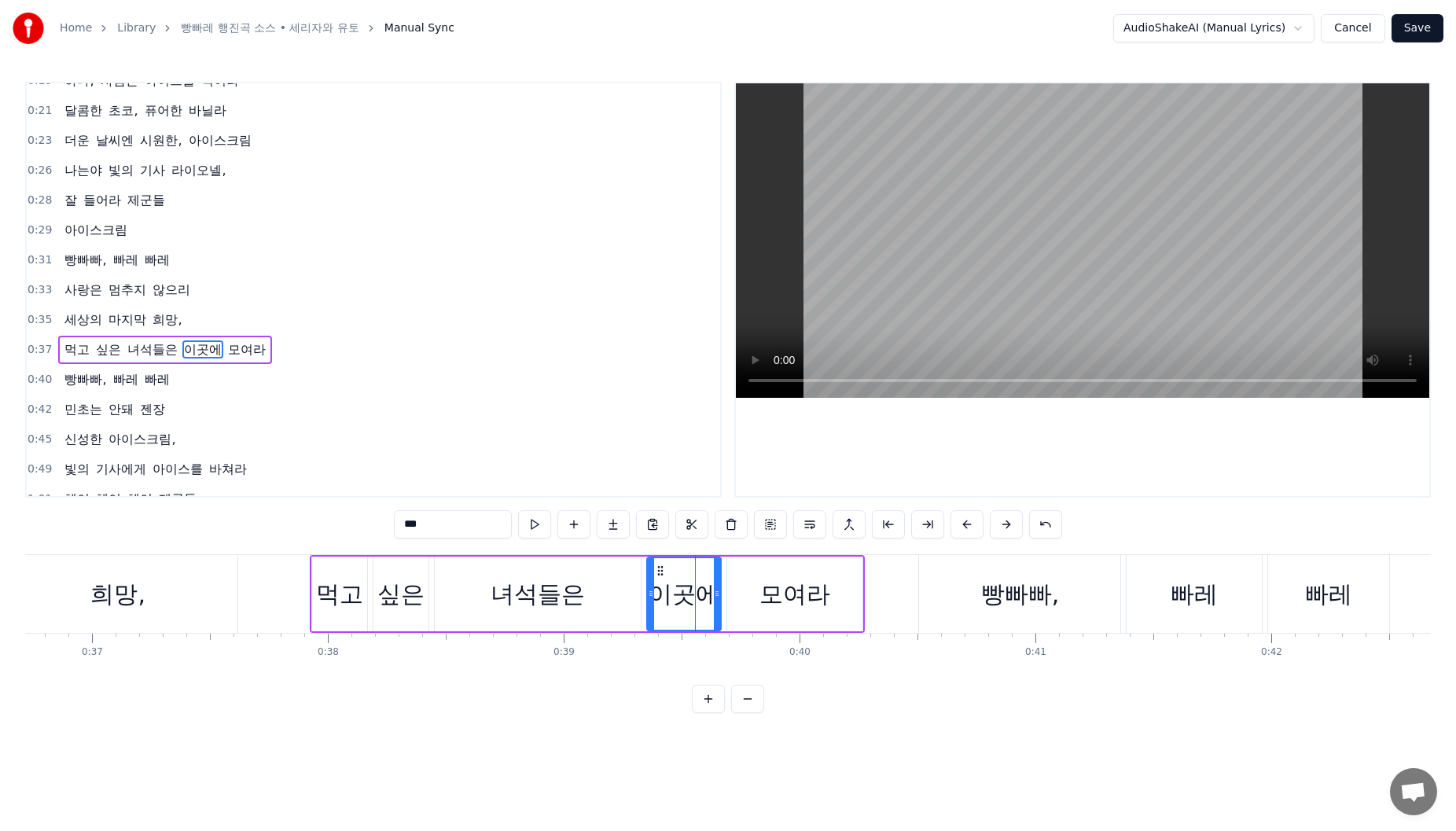
scroll to position [166, 0]
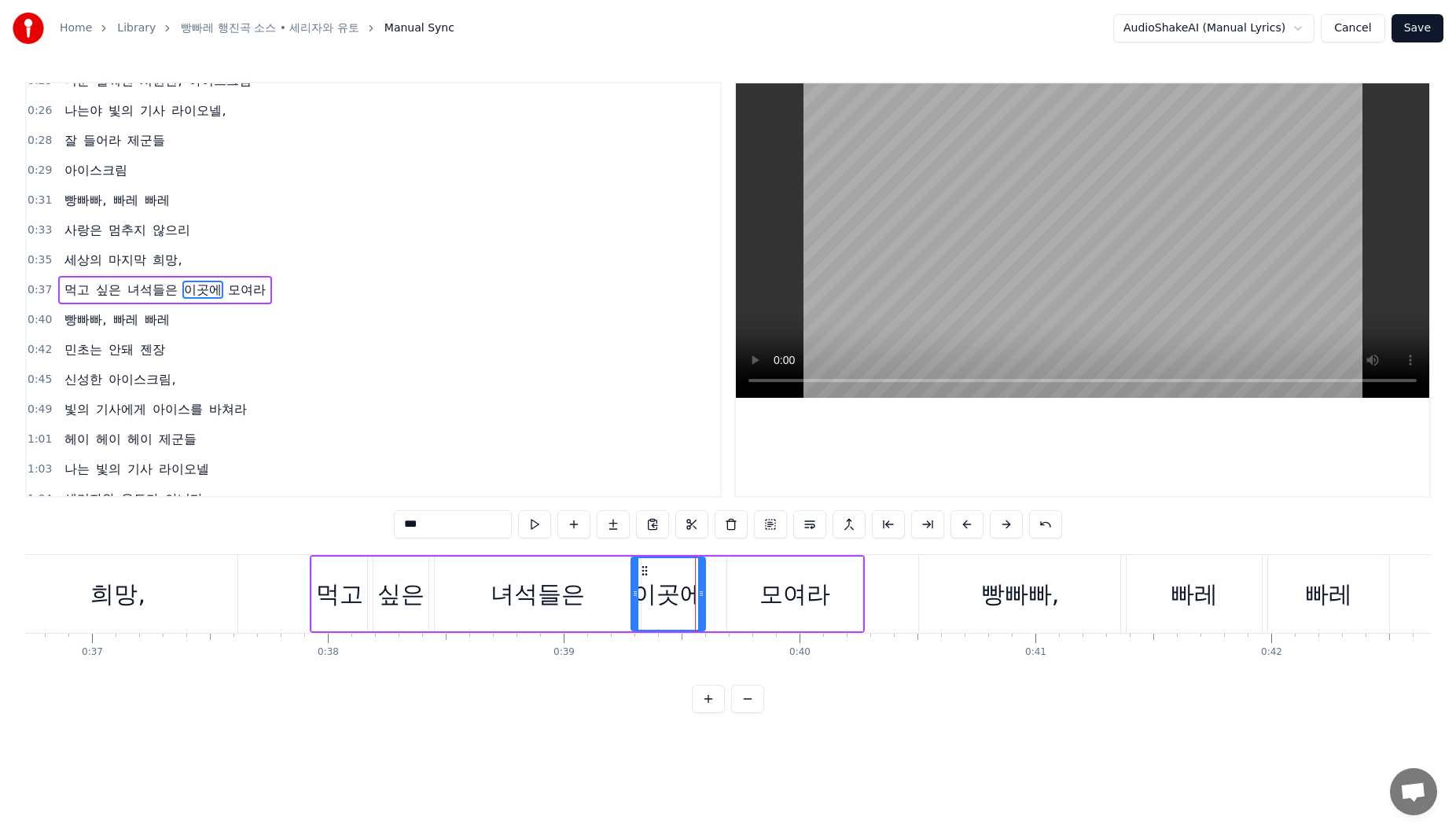
drag, startPoint x: 663, startPoint y: 568, endPoint x: 647, endPoint y: 572, distance: 16.5
click at [647, 572] on icon at bounding box center [645, 571] width 13 height 13
click at [760, 572] on div "모여라" at bounding box center [795, 594] width 135 height 75
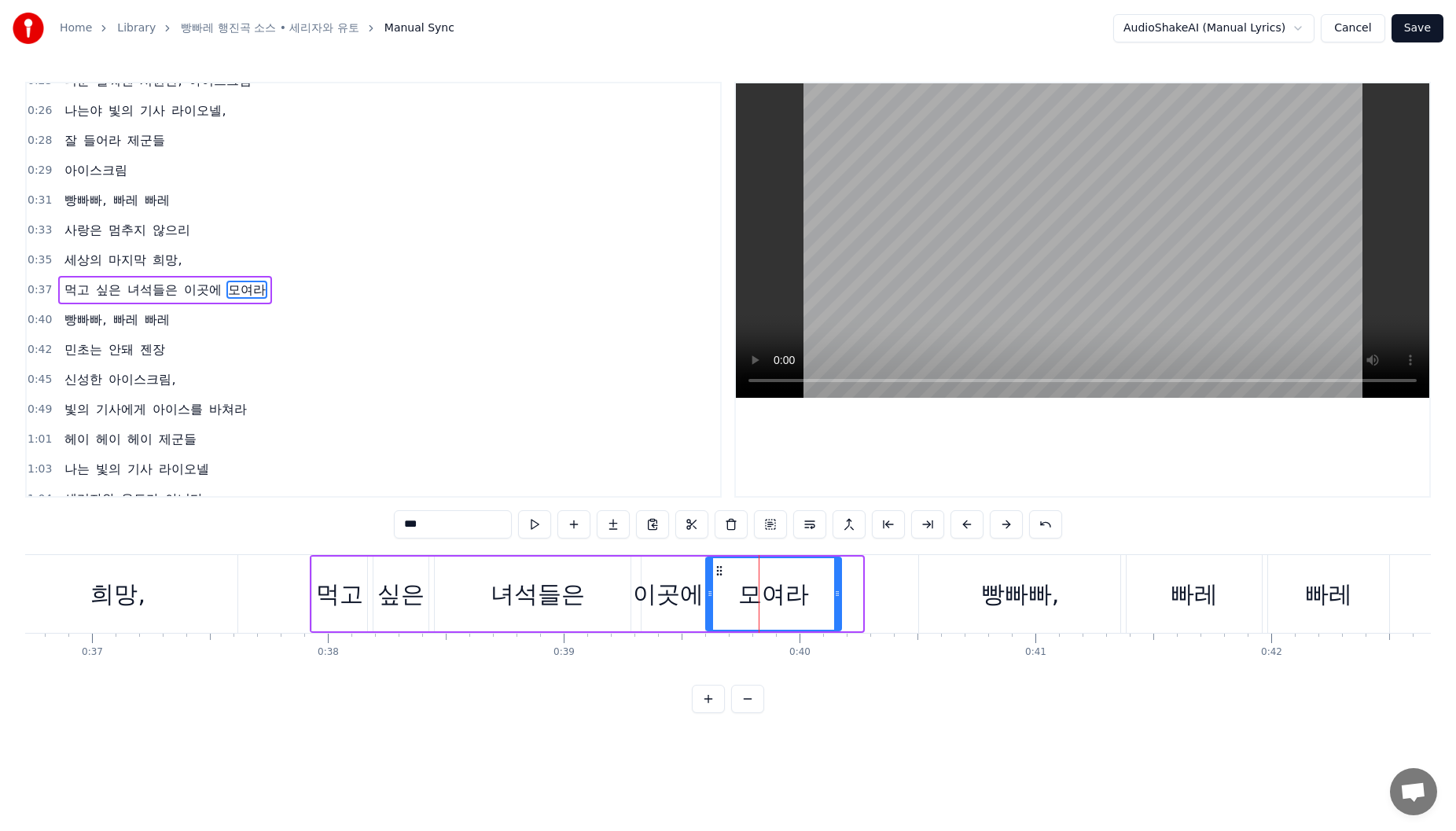
drag, startPoint x: 744, startPoint y: 574, endPoint x: 722, endPoint y: 577, distance: 22.2
click at [722, 577] on div "모여라" at bounding box center [773, 594] width 134 height 72
drag, startPoint x: 468, startPoint y: 570, endPoint x: 458, endPoint y: 572, distance: 10.2
click at [466, 571] on div "녀석들은" at bounding box center [537, 594] width 206 height 75
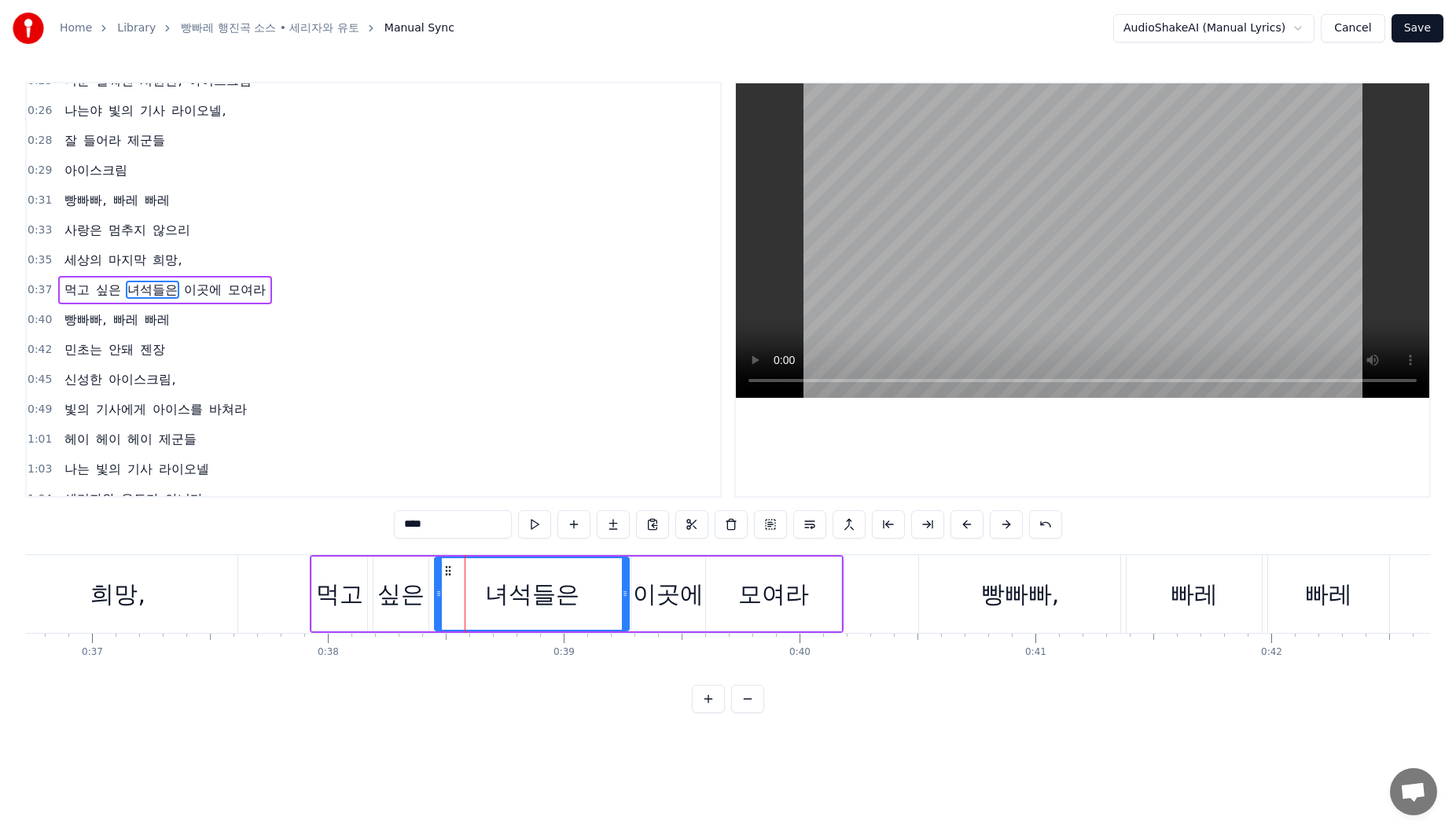
drag, startPoint x: 636, startPoint y: 595, endPoint x: 624, endPoint y: 597, distance: 12.2
click at [624, 597] on icon at bounding box center [624, 593] width 6 height 13
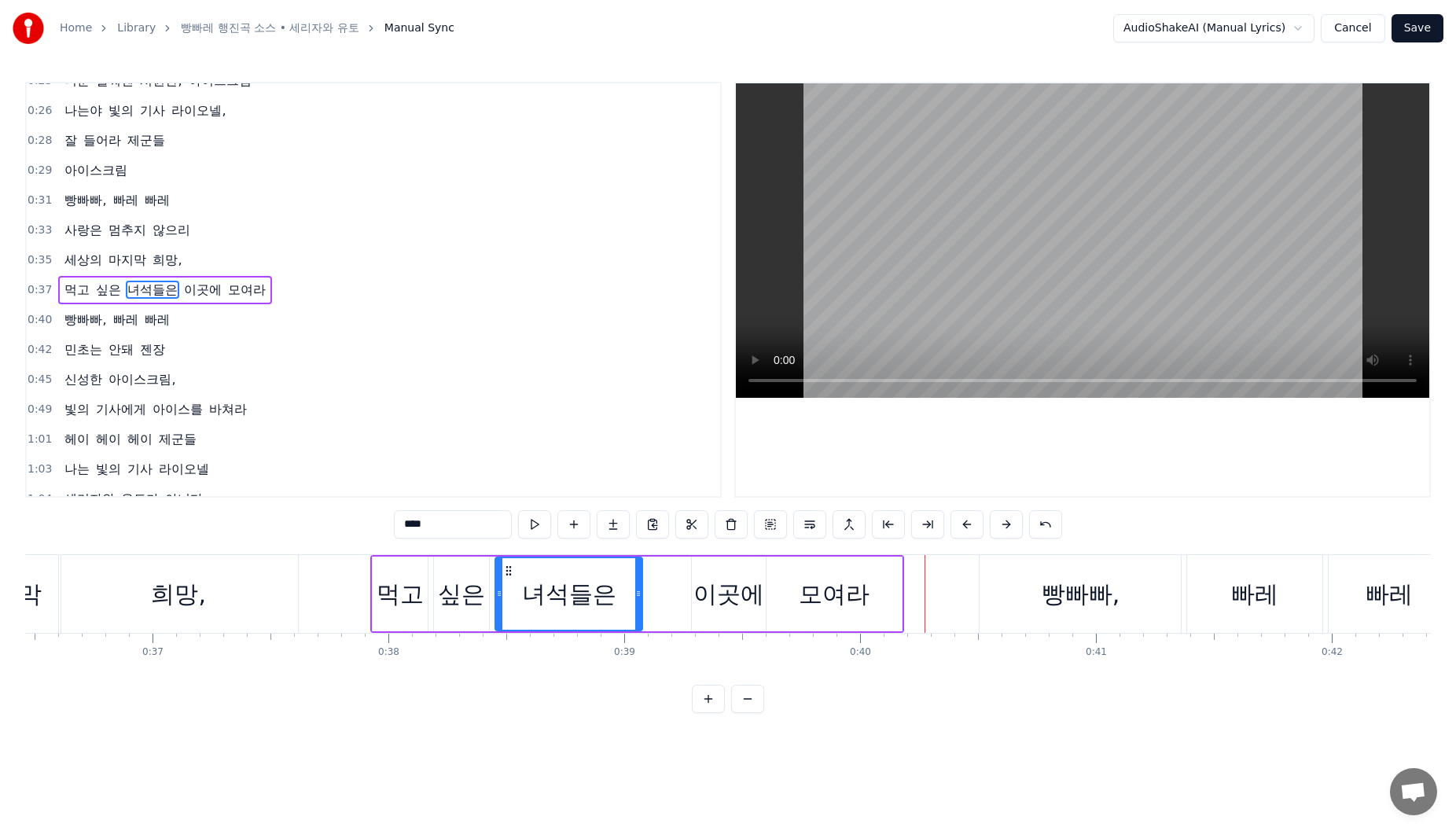
drag, startPoint x: 686, startPoint y: 584, endPoint x: 621, endPoint y: 597, distance: 66.3
click at [635, 597] on div at bounding box center [638, 594] width 6 height 72
click at [707, 582] on div "이곳에" at bounding box center [728, 594] width 71 height 35
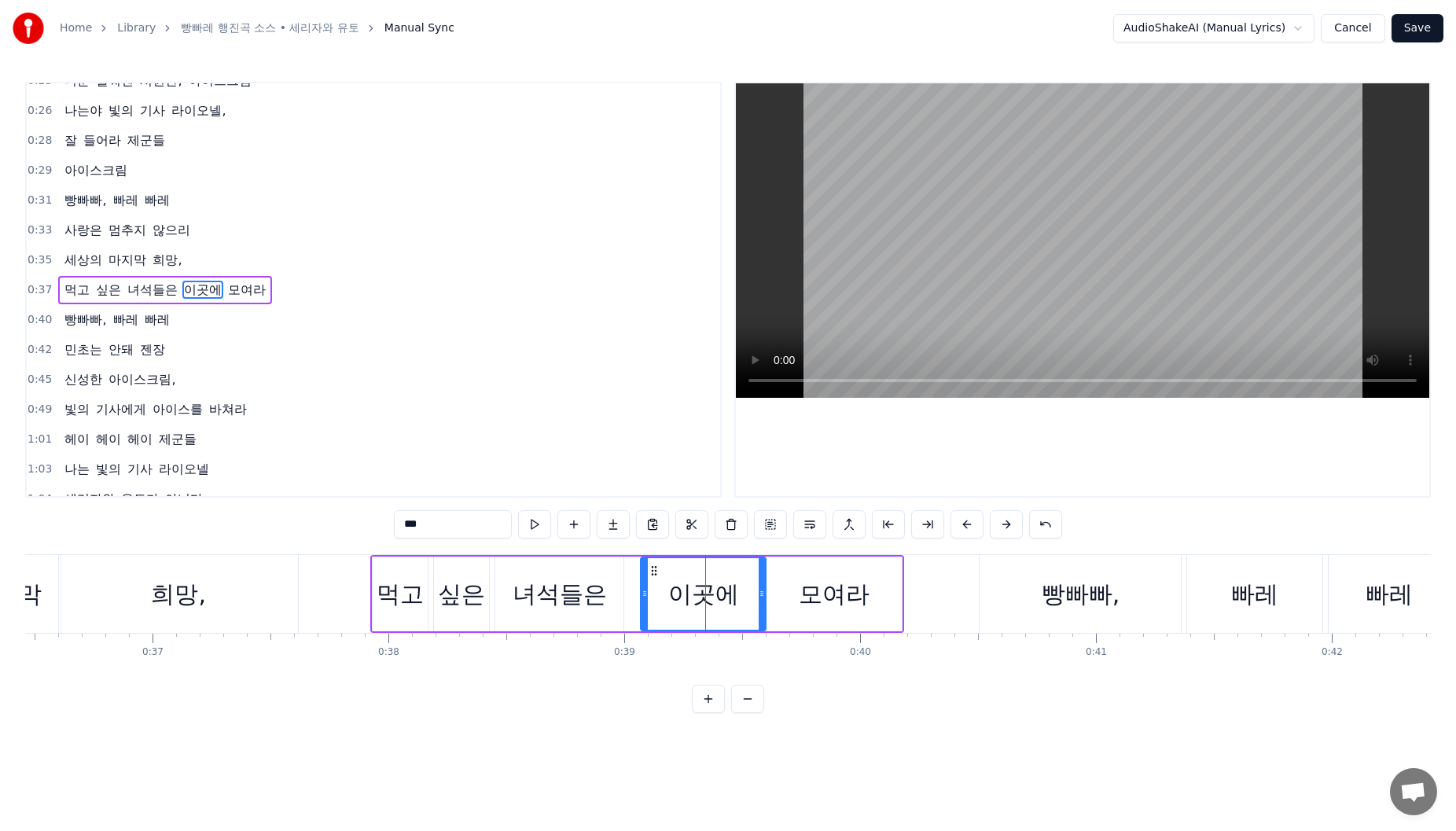
drag, startPoint x: 693, startPoint y: 583, endPoint x: 642, endPoint y: 590, distance: 51.5
click at [642, 590] on div at bounding box center [644, 594] width 6 height 72
drag, startPoint x: 642, startPoint y: 590, endPoint x: 626, endPoint y: 592, distance: 16.1
click at [631, 592] on icon at bounding box center [634, 593] width 6 height 13
click at [484, 584] on div "싶은" at bounding box center [461, 594] width 47 height 35
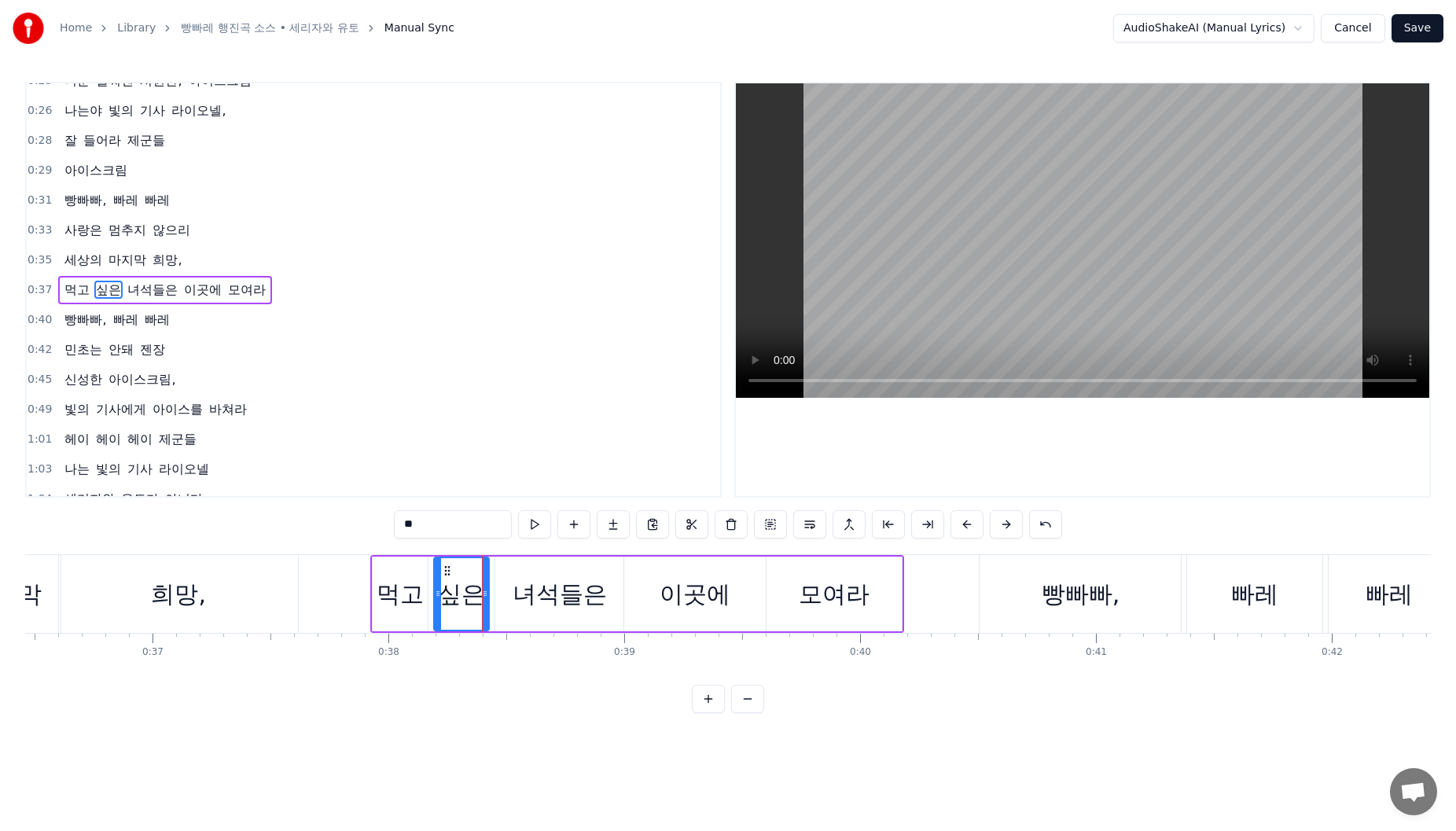
click at [424, 585] on div "먹고" at bounding box center [400, 594] width 47 height 35
drag, startPoint x: 383, startPoint y: 566, endPoint x: 371, endPoint y: 567, distance: 12.0
click at [371, 567] on icon at bounding box center [373, 571] width 13 height 13
click at [450, 572] on div "싶은" at bounding box center [461, 594] width 55 height 75
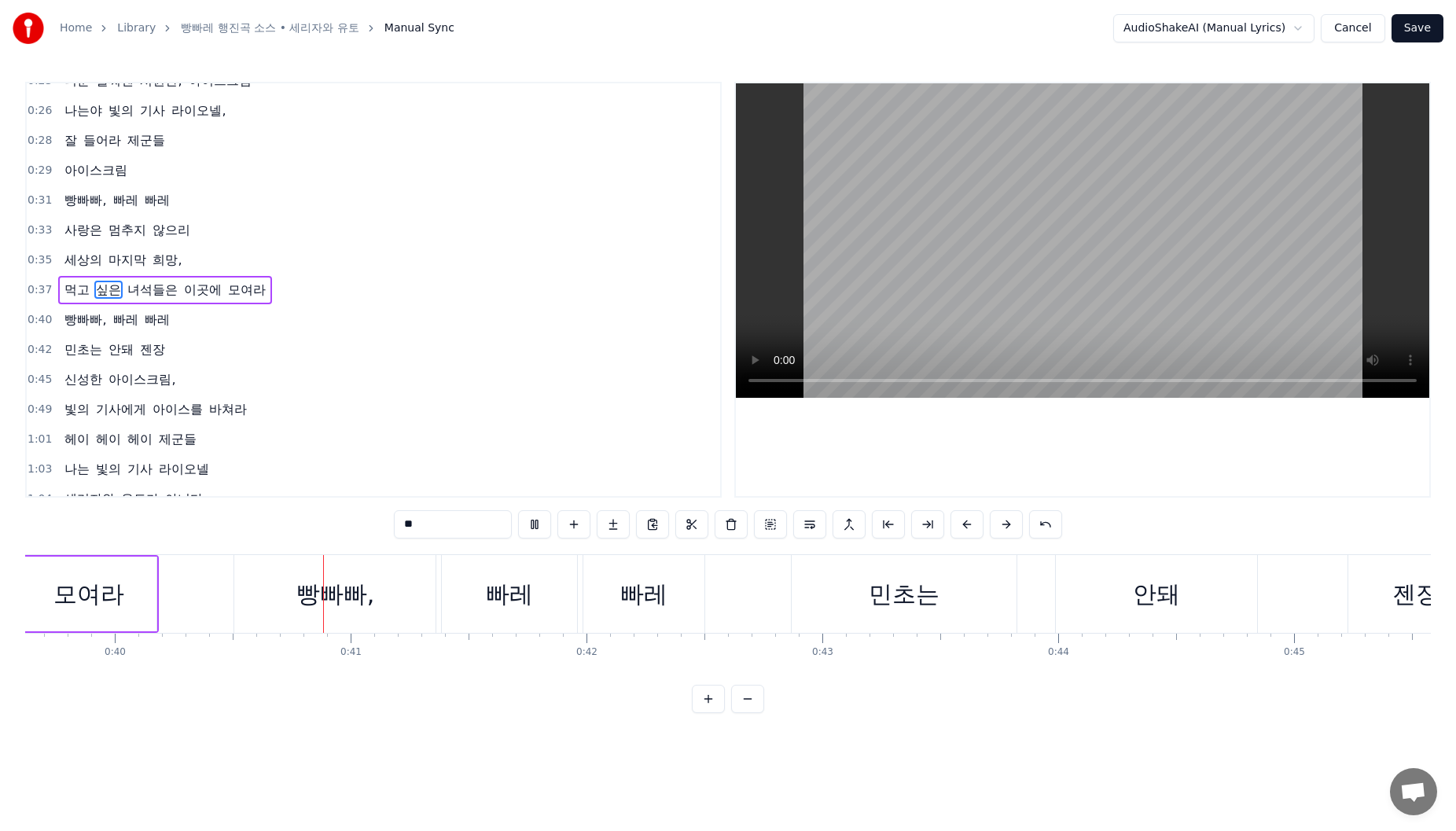
scroll to position [0, 9396]
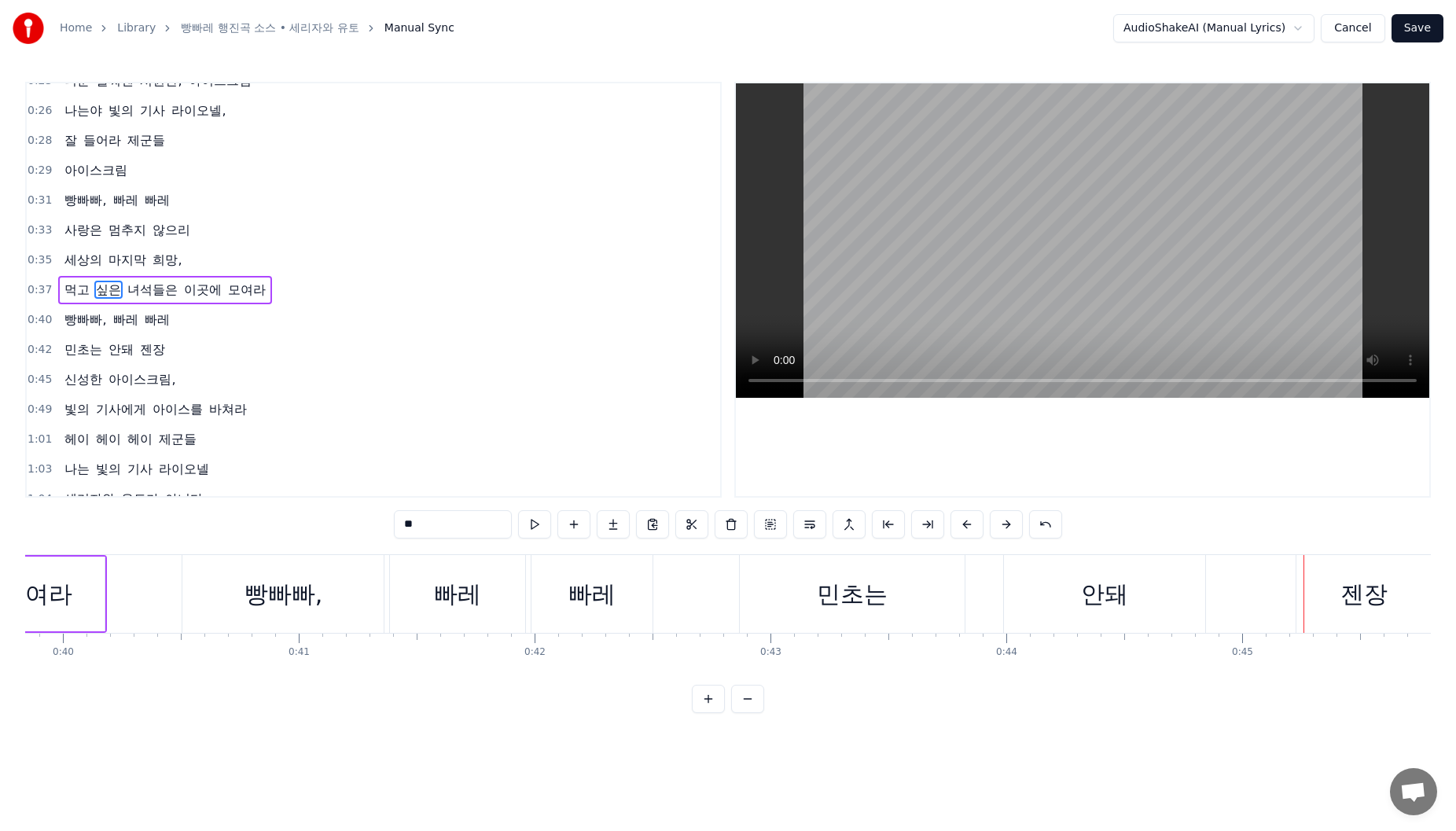
click at [1331, 569] on div "젠장" at bounding box center [1364, 594] width 135 height 78
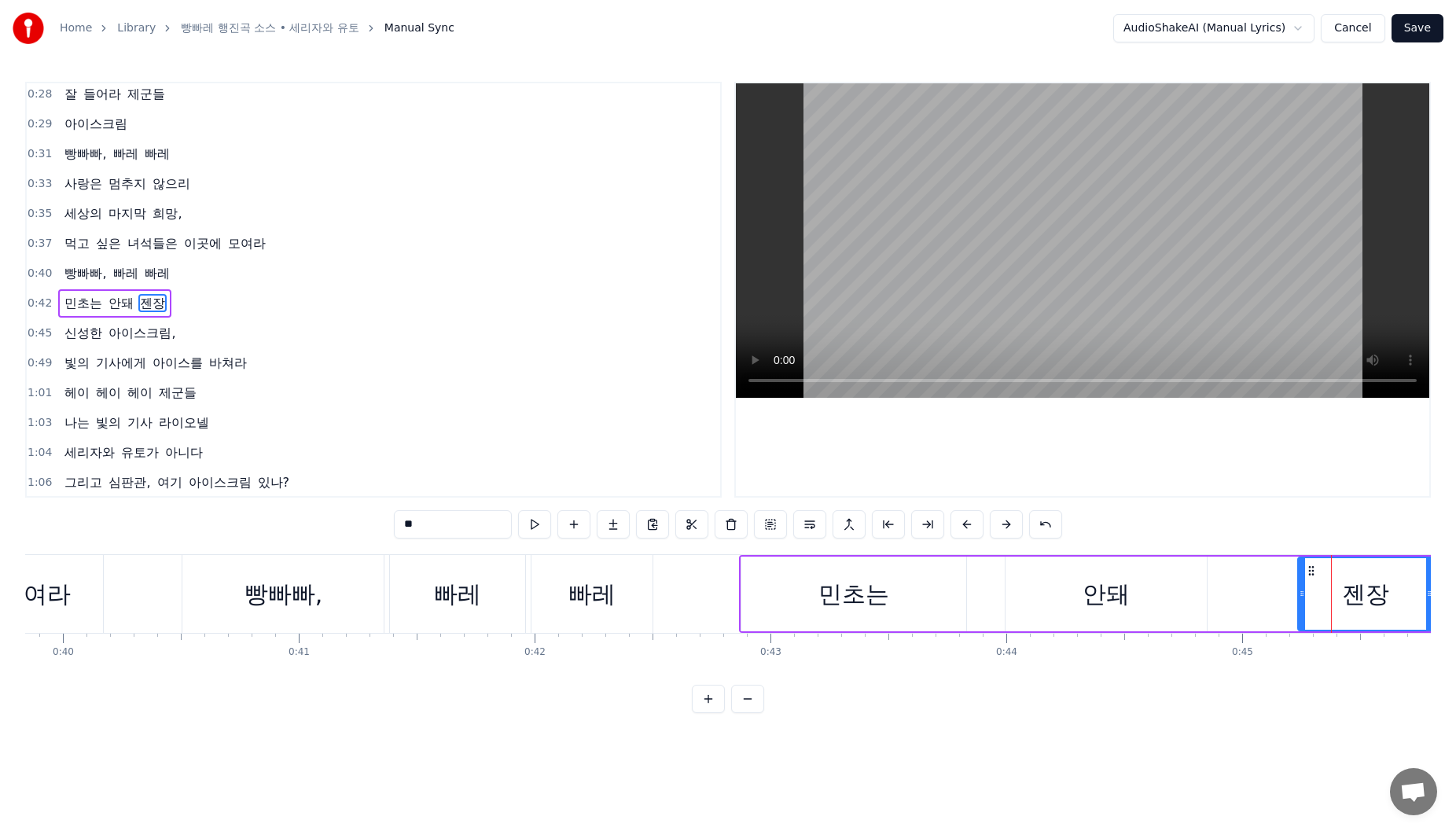
scroll to position [215, 0]
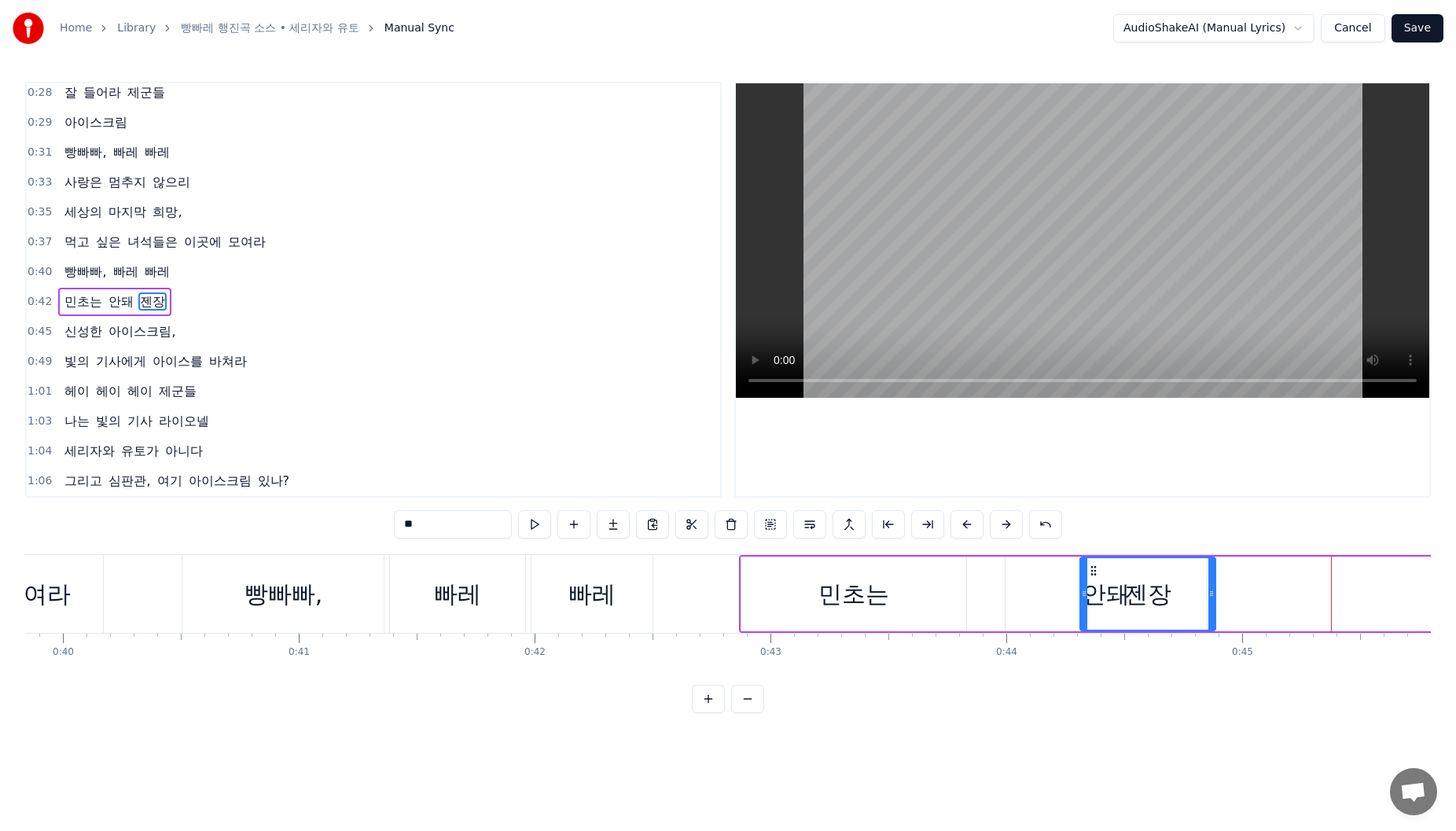
drag, startPoint x: 1312, startPoint y: 575, endPoint x: 1095, endPoint y: 583, distance: 217.1
click at [1095, 583] on div "젠장" at bounding box center [1147, 594] width 134 height 72
click at [1066, 590] on div "안돼" at bounding box center [1105, 594] width 201 height 75
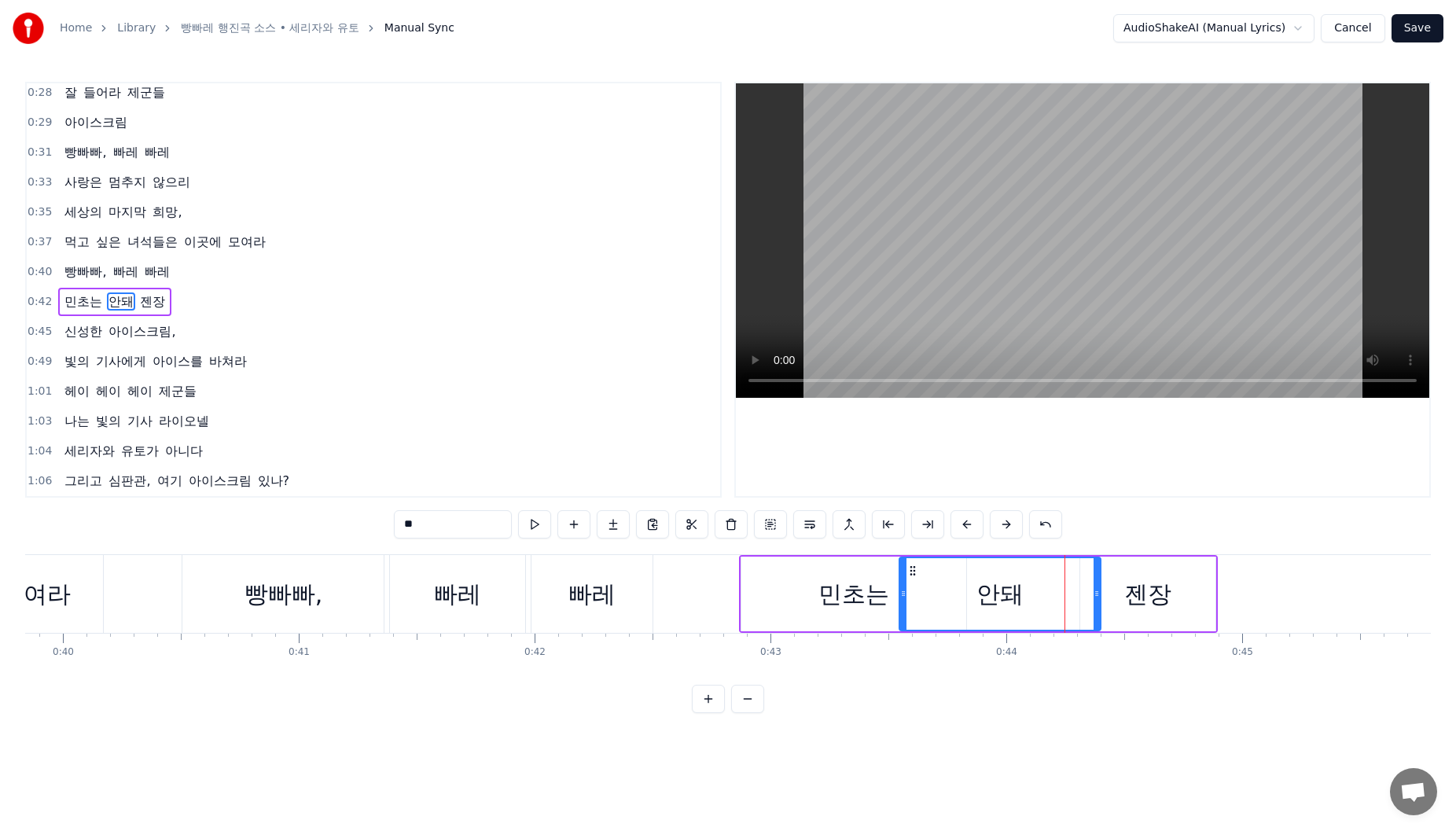
drag, startPoint x: 1001, startPoint y: 571, endPoint x: 910, endPoint y: 567, distance: 91.1
click at [910, 567] on icon at bounding box center [913, 571] width 13 height 13
drag, startPoint x: 904, startPoint y: 585, endPoint x: 949, endPoint y: 594, distance: 45.9
click at [949, 594] on div at bounding box center [947, 594] width 6 height 72
drag, startPoint x: 1095, startPoint y: 596, endPoint x: 1070, endPoint y: 597, distance: 25.0
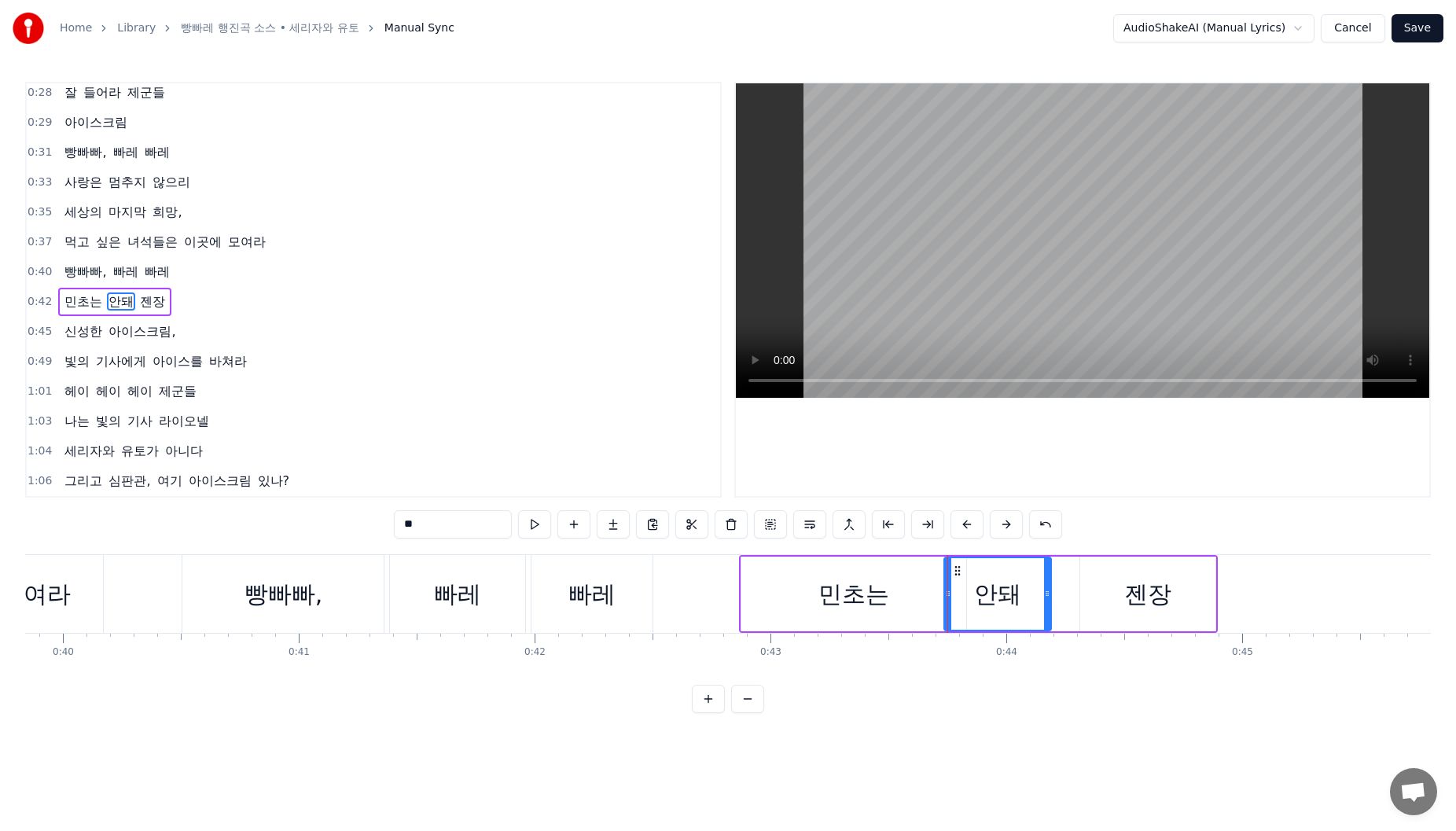
click at [1046, 599] on icon at bounding box center [1047, 593] width 6 height 13
click at [1120, 587] on div "젠장" at bounding box center [1147, 594] width 135 height 75
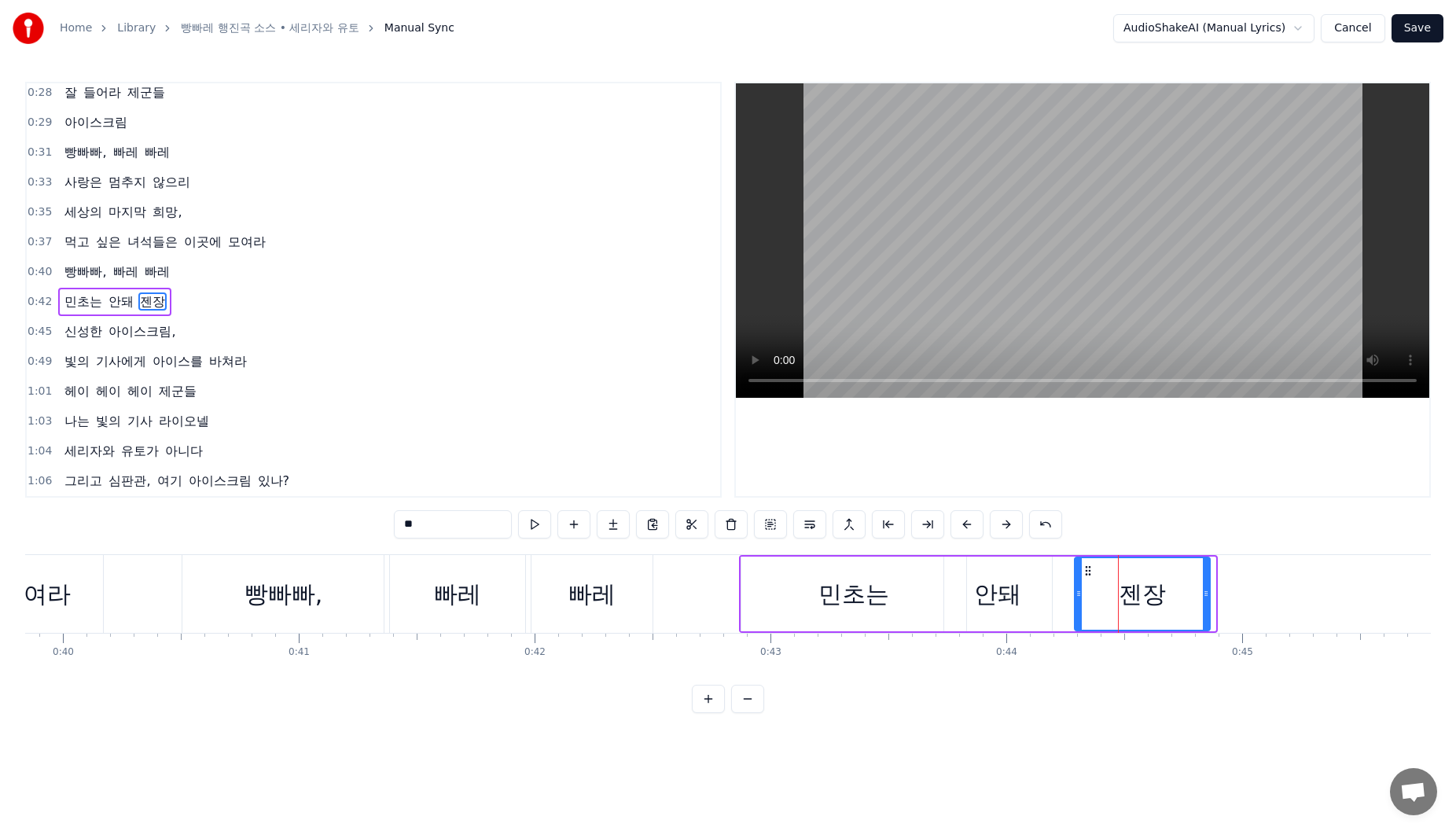
click at [1090, 569] on icon at bounding box center [1088, 571] width 13 height 13
drag, startPoint x: 789, startPoint y: 590, endPoint x: 765, endPoint y: 586, distance: 24.3
click at [788, 590] on div "민초는" at bounding box center [853, 594] width 225 height 75
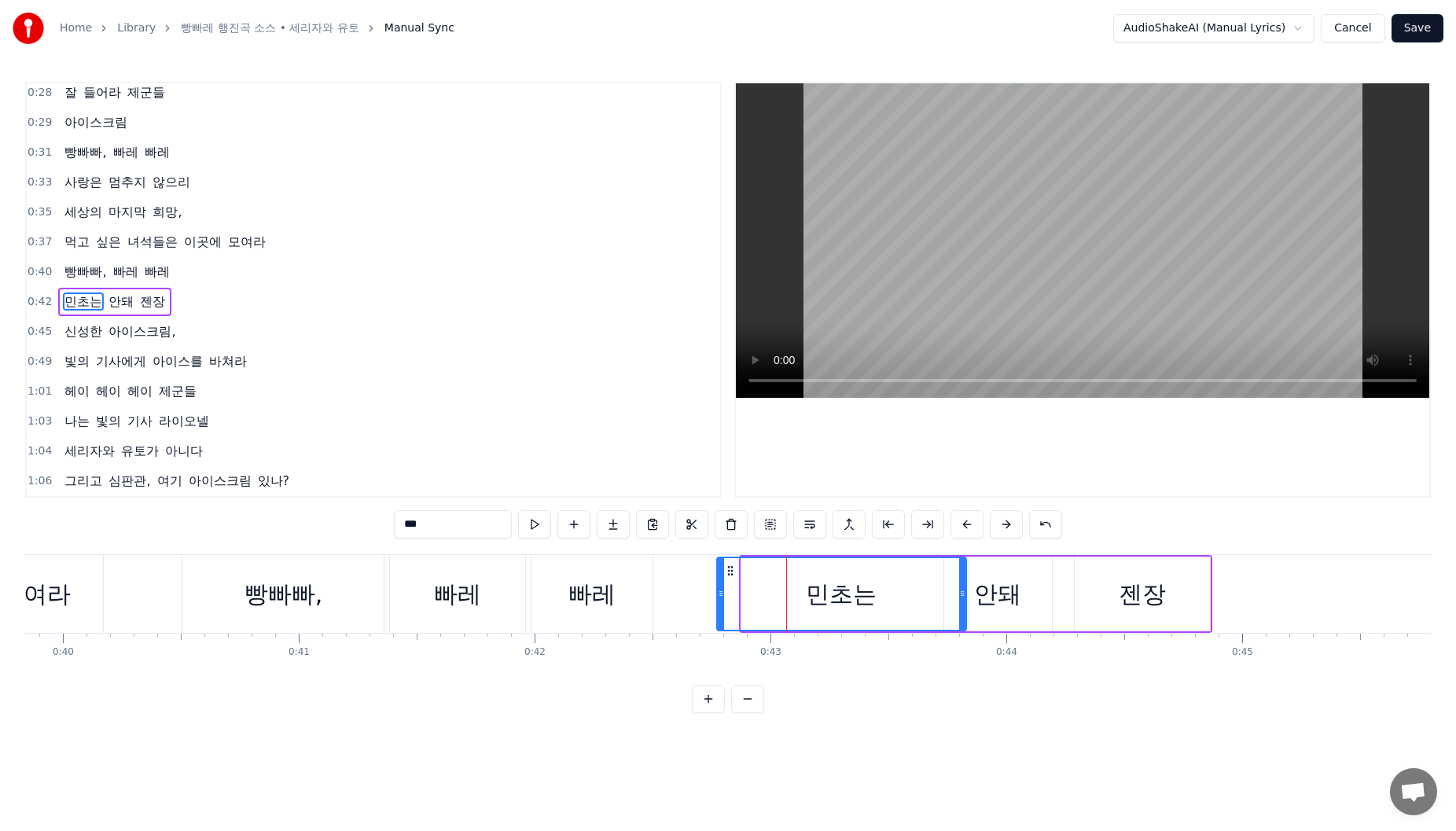
drag, startPoint x: 742, startPoint y: 585, endPoint x: 759, endPoint y: 587, distance: 17.1
click at [722, 585] on div at bounding box center [721, 594] width 6 height 72
drag, startPoint x: 960, startPoint y: 586, endPoint x: 915, endPoint y: 593, distance: 45.5
click at [917, 593] on div at bounding box center [920, 594] width 6 height 72
drag, startPoint x: 1009, startPoint y: 588, endPoint x: 966, endPoint y: 590, distance: 43.0
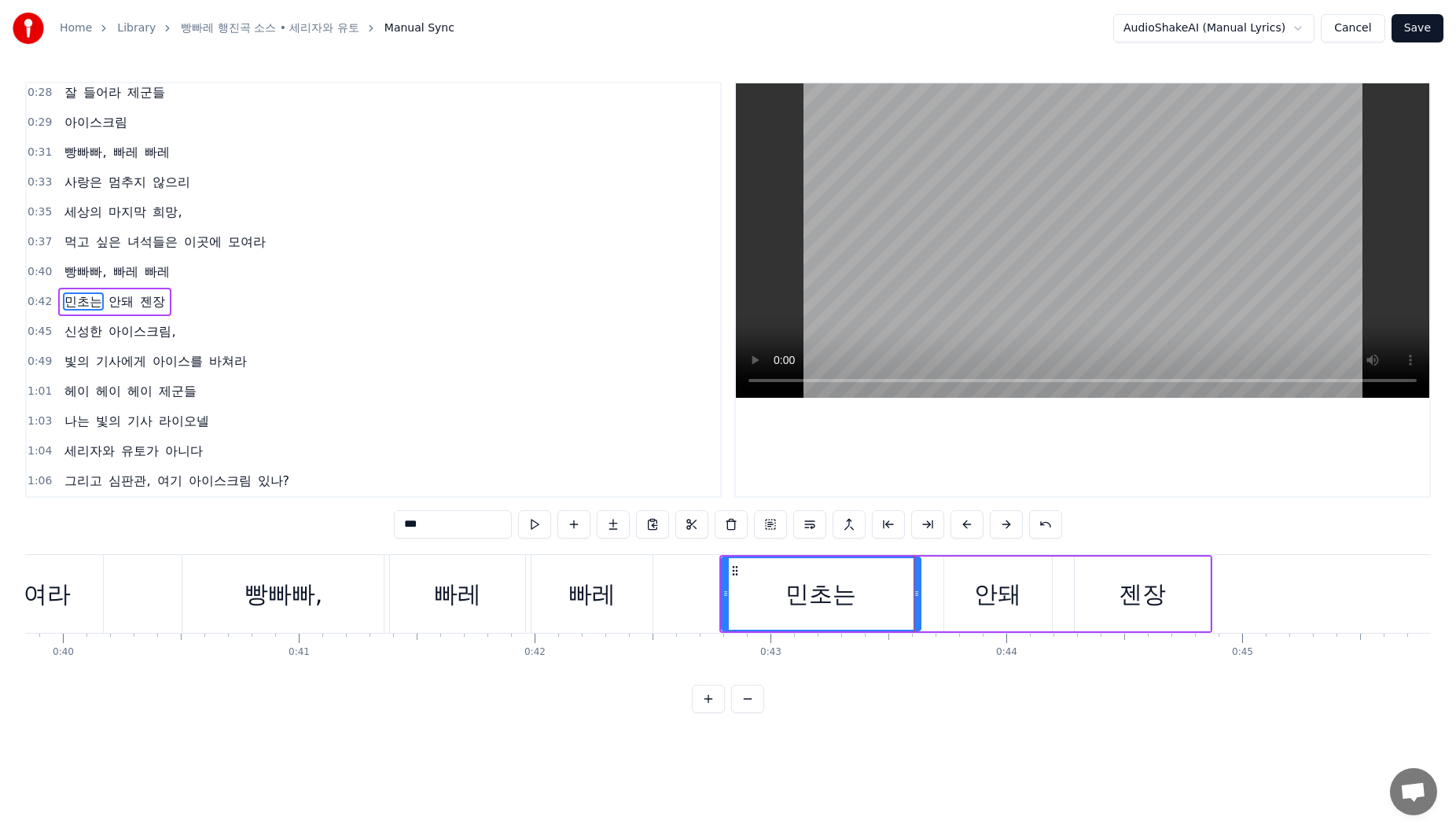
click at [1007, 588] on div "안돼" at bounding box center [997, 594] width 47 height 35
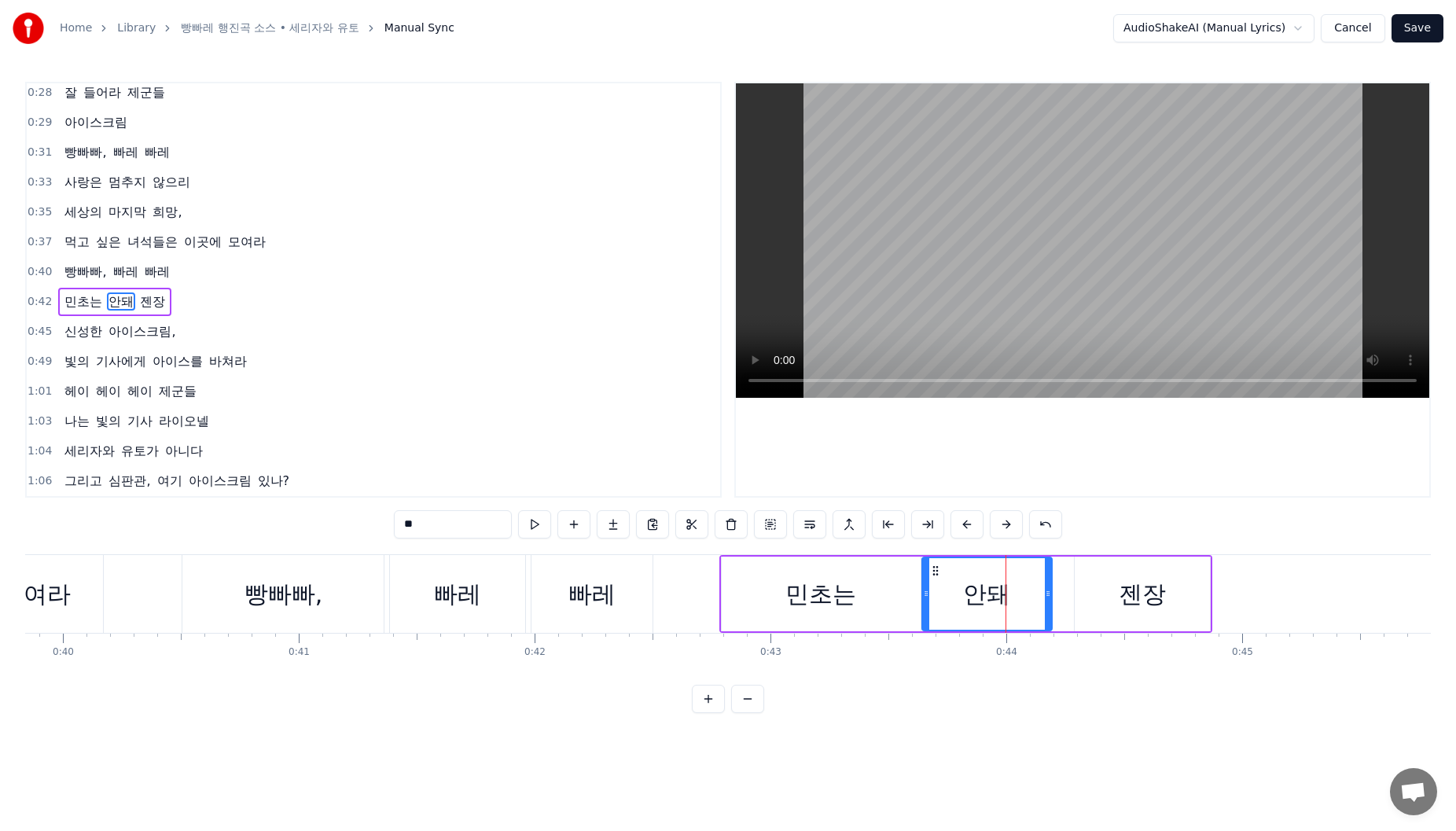
drag, startPoint x: 945, startPoint y: 591, endPoint x: 934, endPoint y: 593, distance: 11.2
click at [924, 593] on icon at bounding box center [926, 593] width 6 height 13
click at [1104, 591] on div "젠장" at bounding box center [1142, 594] width 135 height 75
type input "**"
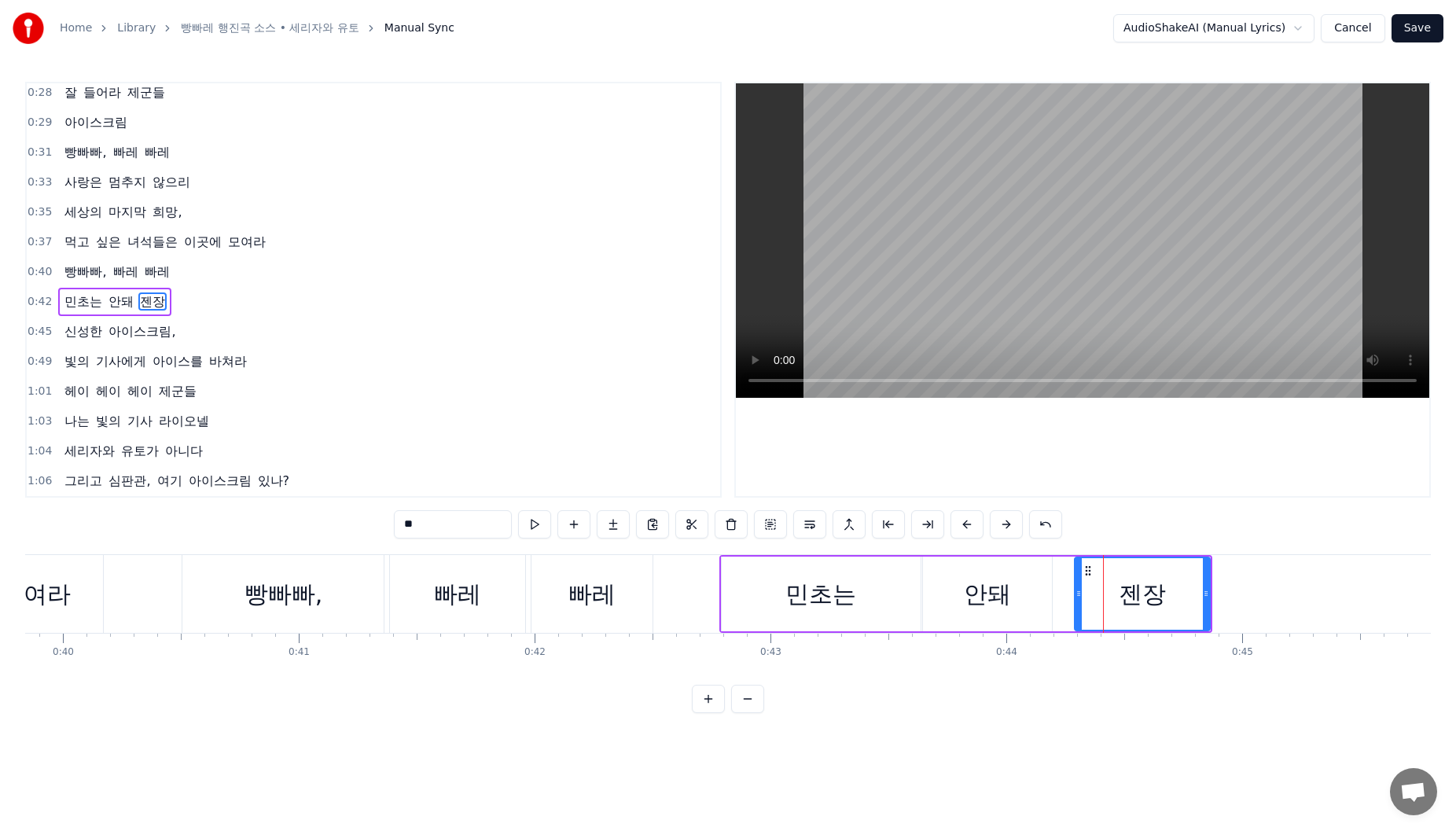
click at [1074, 596] on div "민초는 안돼 젠장" at bounding box center [965, 594] width 493 height 78
click at [1074, 596] on div "젠장" at bounding box center [1142, 594] width 137 height 75
drag, startPoint x: 1078, startPoint y: 596, endPoint x: 1059, endPoint y: 598, distance: 19.1
click at [1059, 598] on icon at bounding box center [1059, 593] width 6 height 13
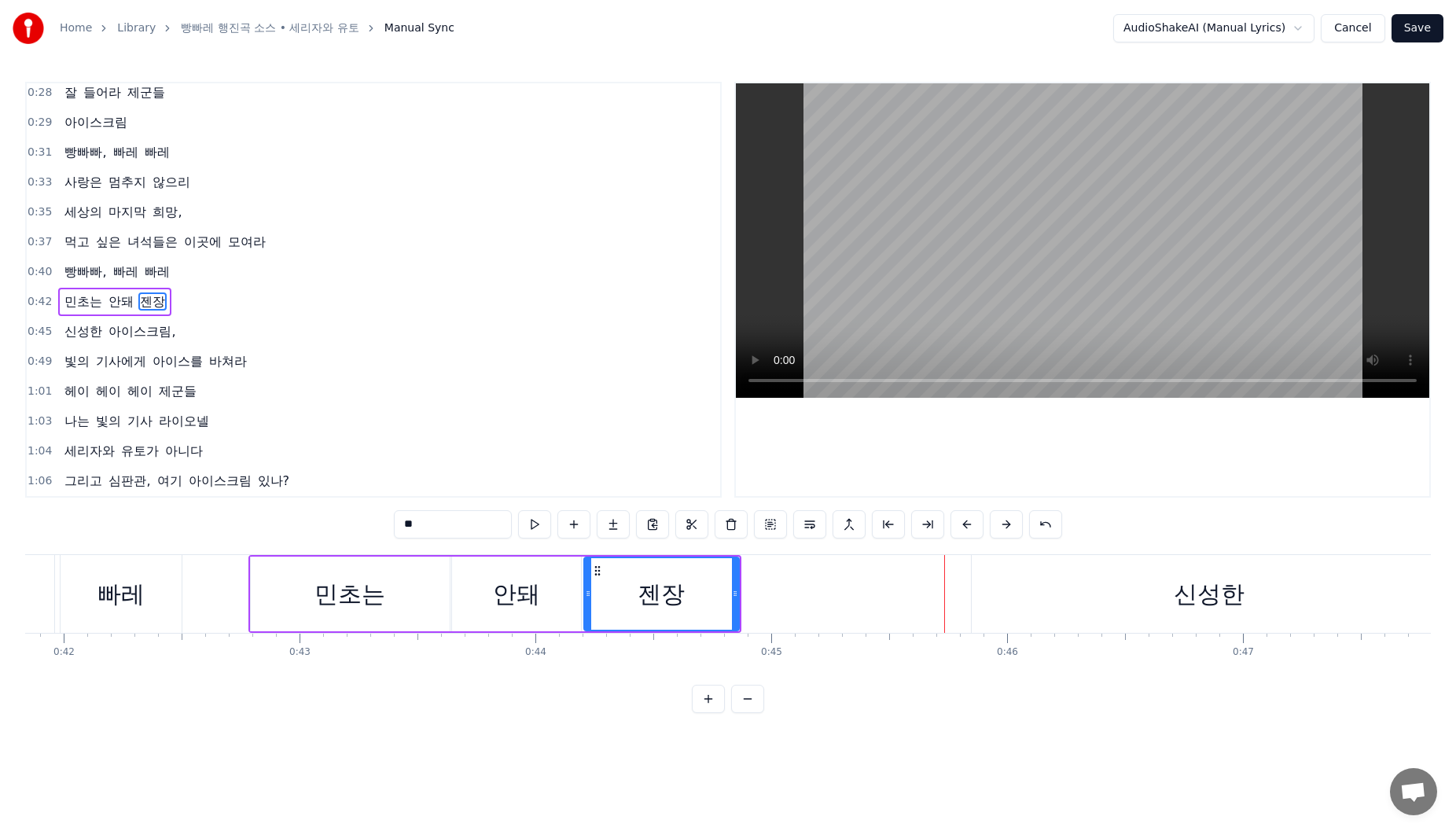
scroll to position [0, 9896]
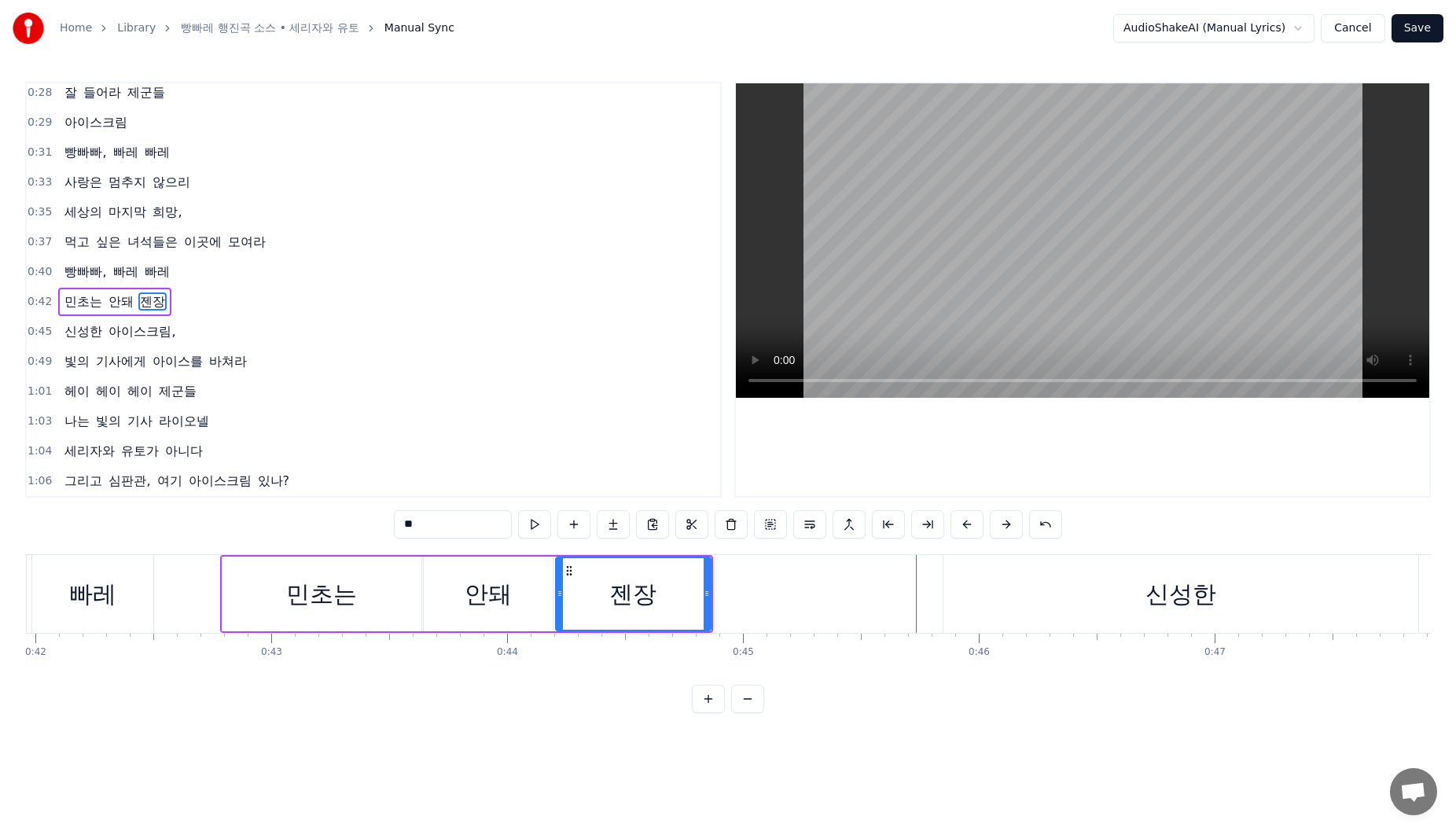
click at [1061, 566] on div "신성한" at bounding box center [1180, 594] width 475 height 78
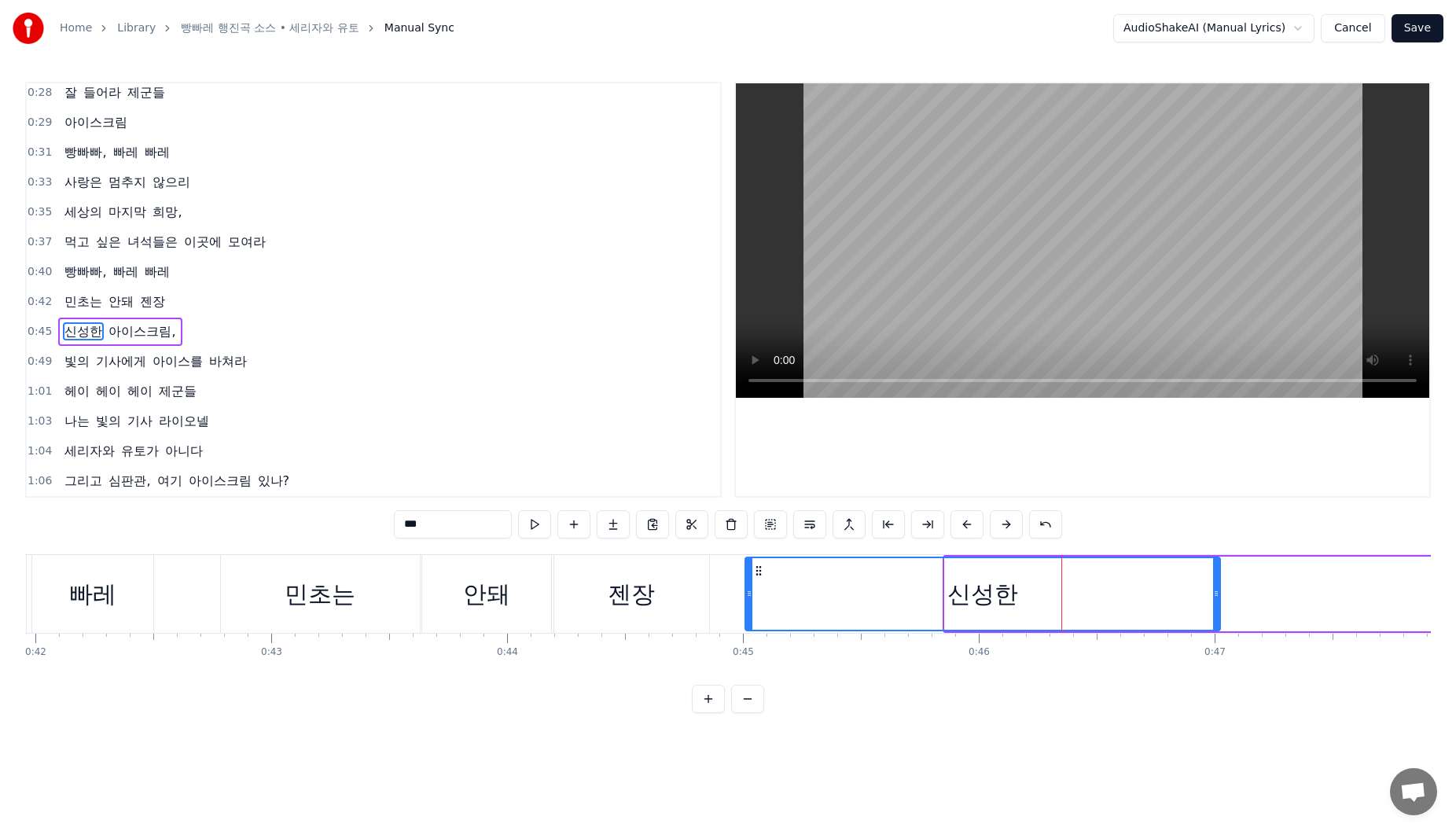
drag, startPoint x: 958, startPoint y: 572, endPoint x: 1172, endPoint y: 593, distance: 215.0
click at [767, 587] on div "신성한" at bounding box center [983, 594] width 473 height 72
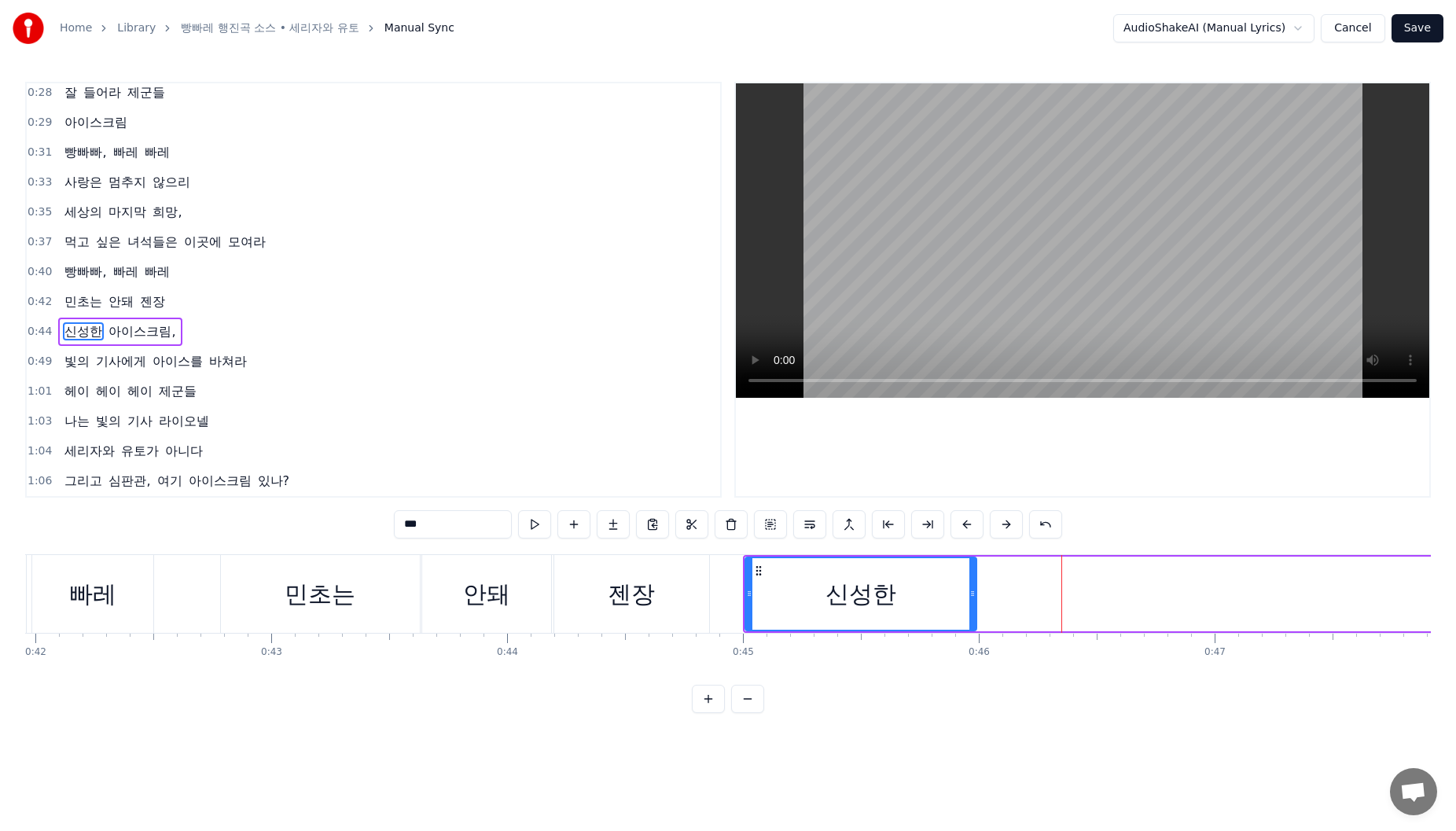
drag, startPoint x: 1216, startPoint y: 588, endPoint x: 976, endPoint y: 601, distance: 240.4
click at [976, 601] on div at bounding box center [972, 594] width 6 height 72
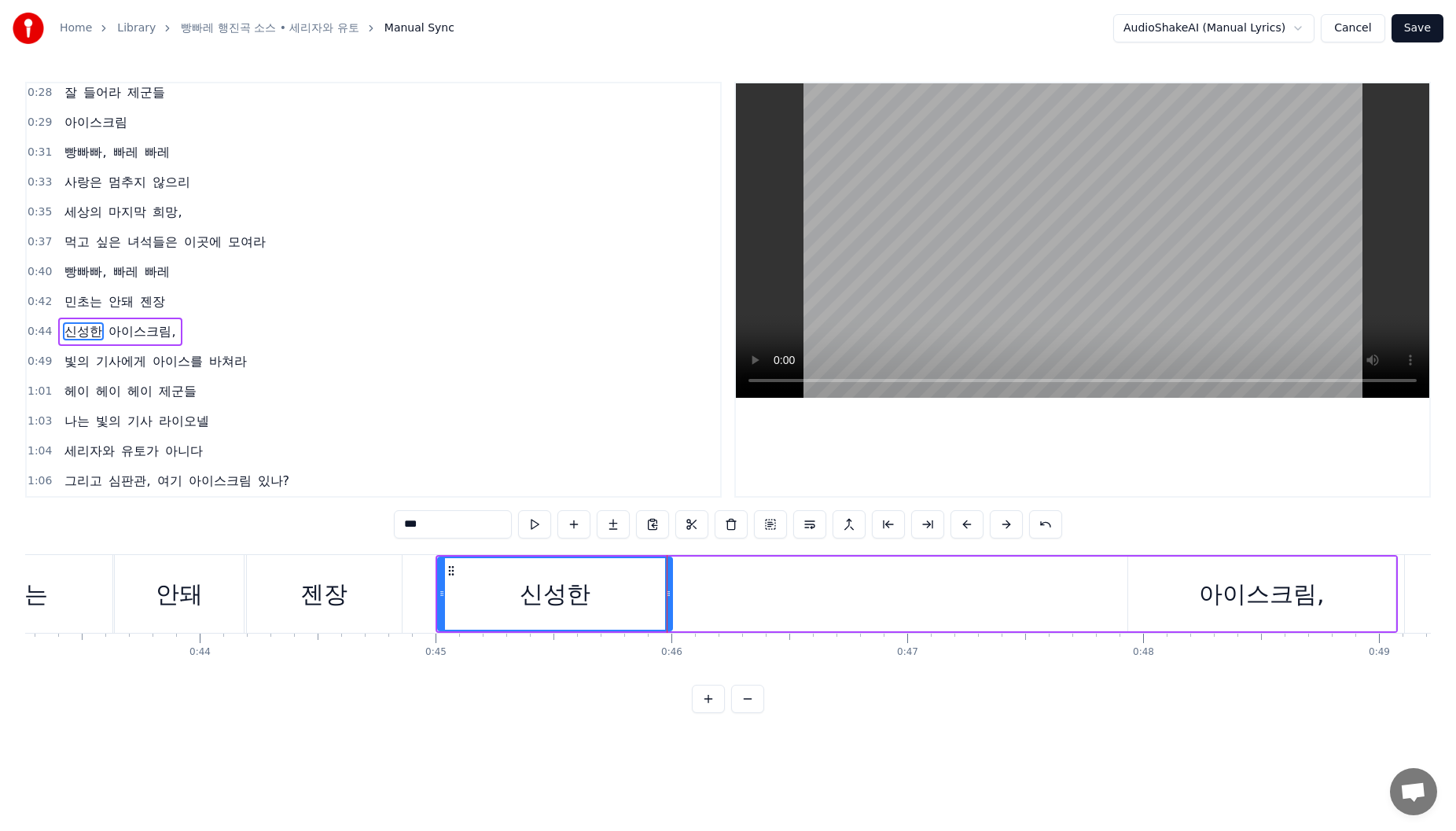
scroll to position [0, 10221]
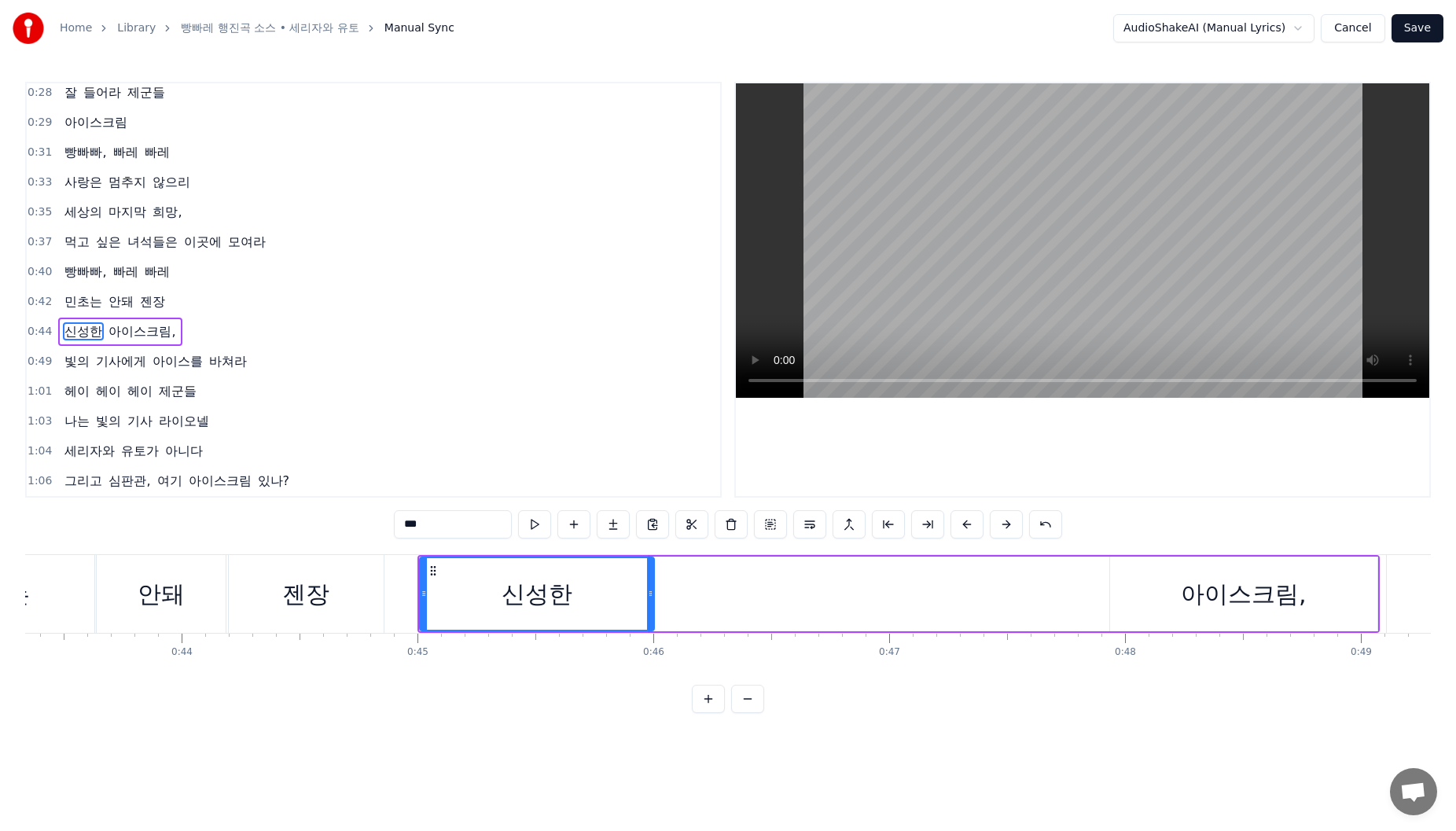
click at [1231, 577] on div "아이스크림," at bounding box center [1244, 594] width 126 height 35
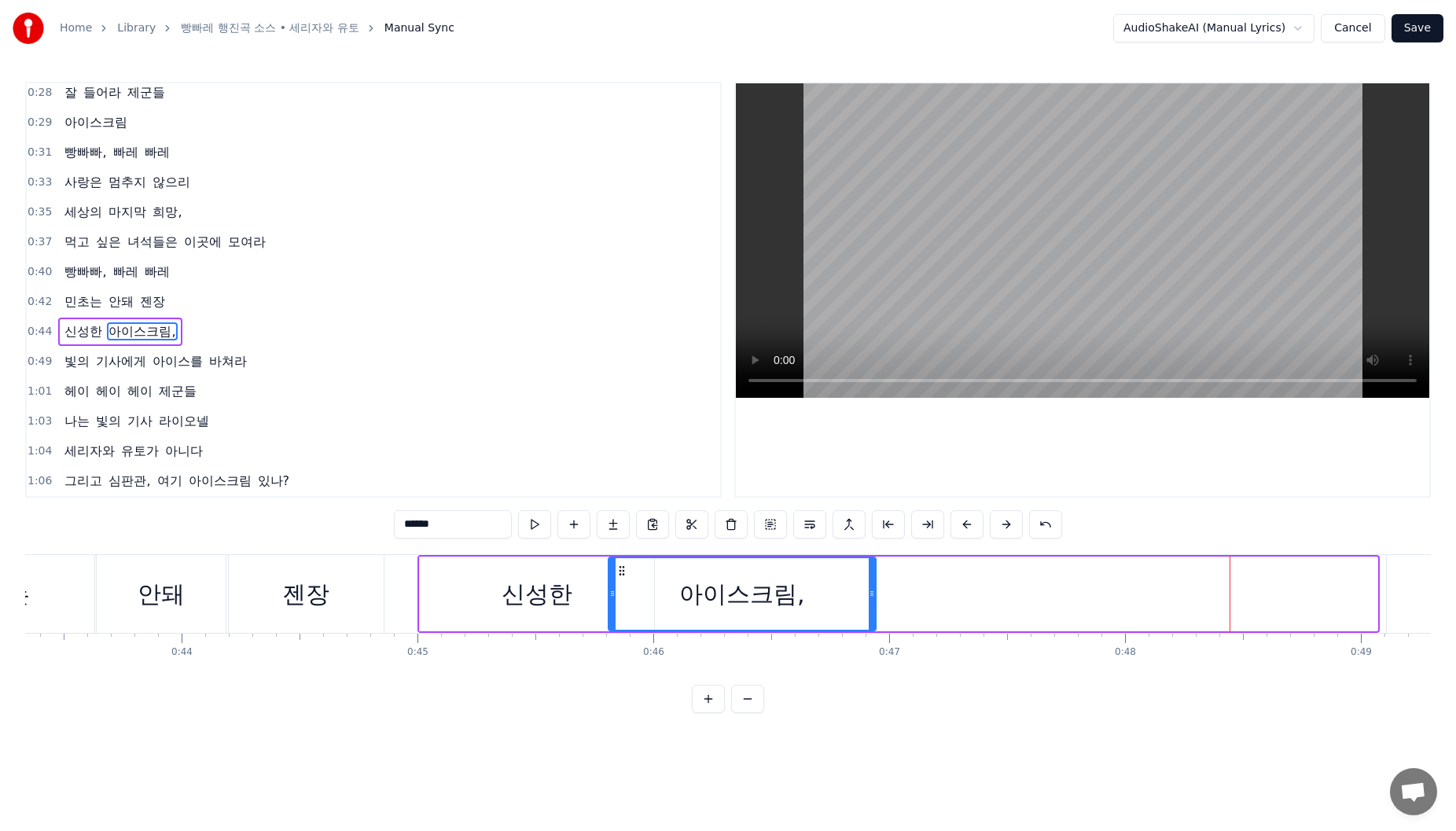
drag, startPoint x: 1120, startPoint y: 573, endPoint x: 616, endPoint y: 589, distance: 504.3
click at [613, 589] on div "아이스크림," at bounding box center [742, 594] width 266 height 72
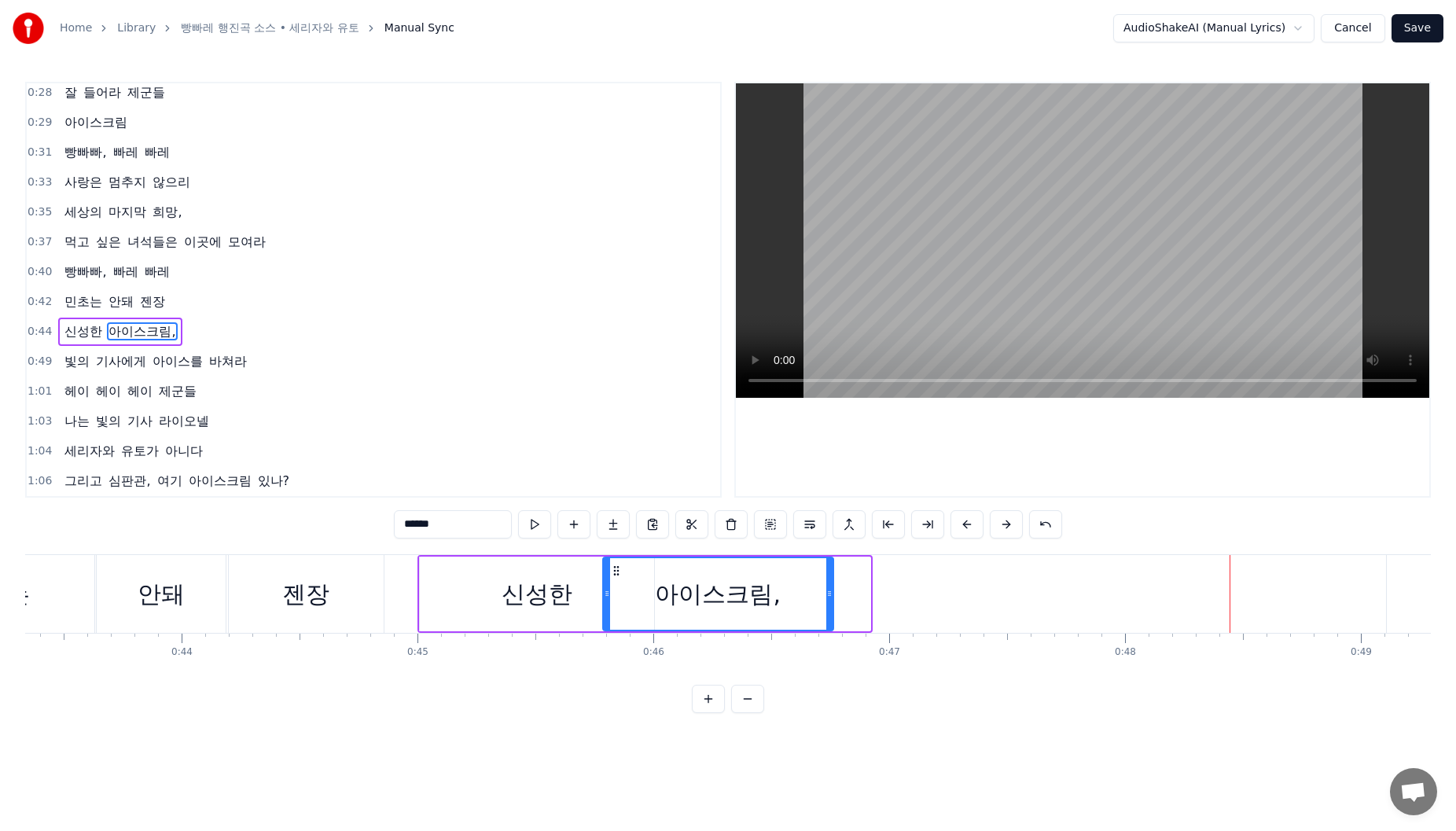
drag, startPoint x: 867, startPoint y: 603, endPoint x: 830, endPoint y: 603, distance: 37.0
click at [830, 603] on div at bounding box center [829, 594] width 6 height 72
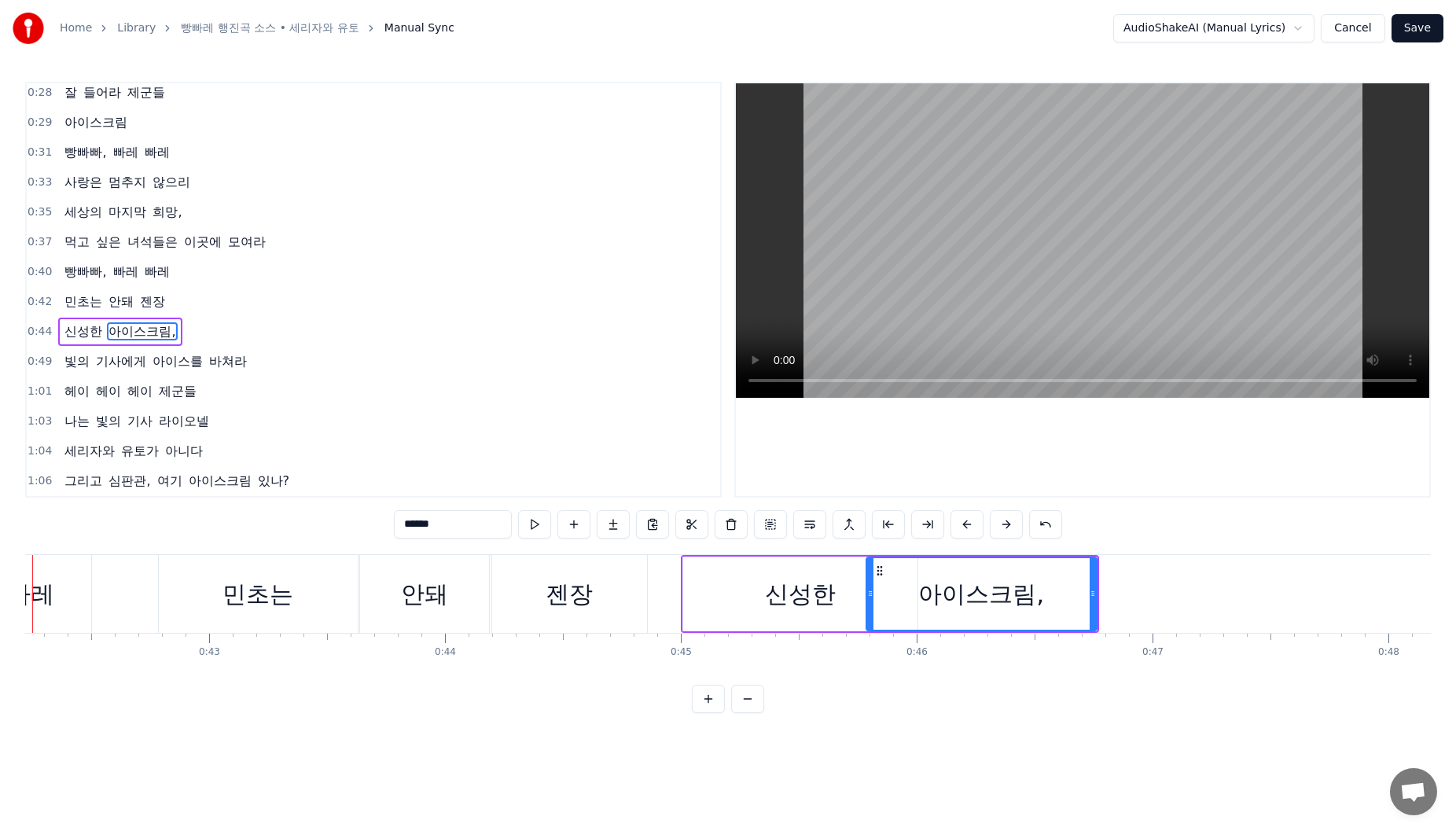
scroll to position [0, 9887]
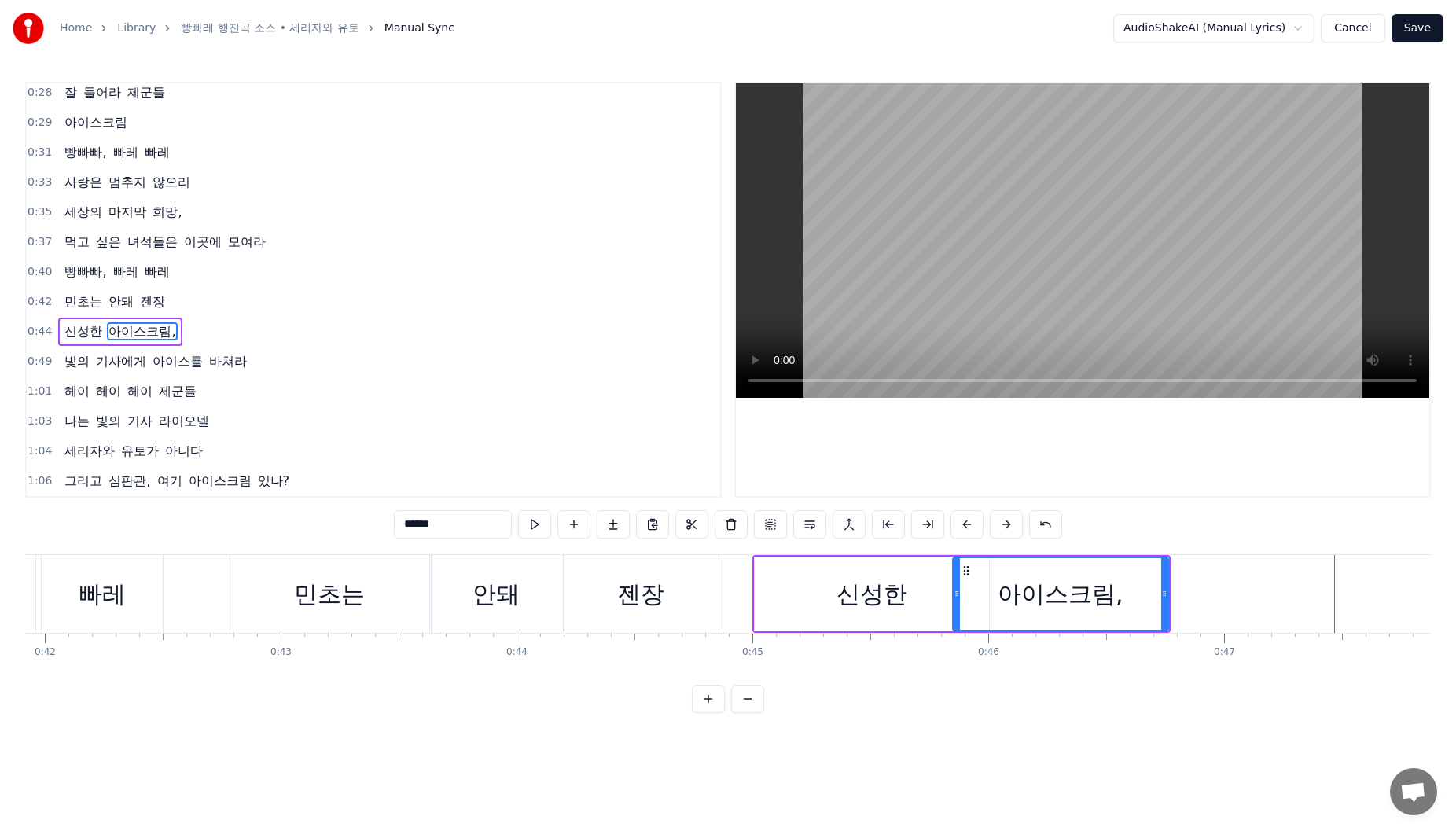
drag, startPoint x: 941, startPoint y: 584, endPoint x: 956, endPoint y: 585, distance: 15.0
click at [956, 585] on div at bounding box center [956, 594] width 6 height 72
click at [940, 592] on div "신성한" at bounding box center [872, 594] width 234 height 75
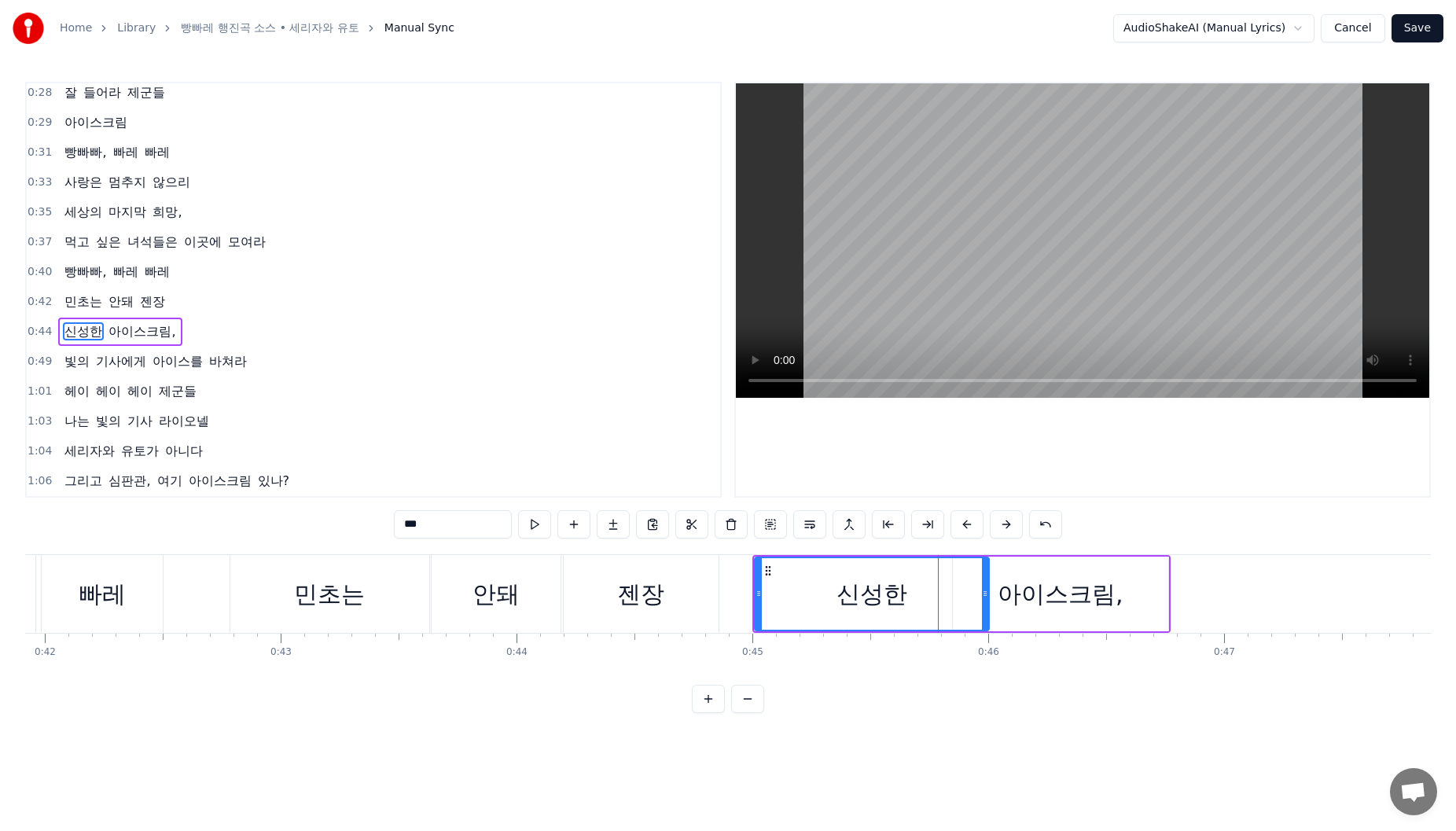
drag, startPoint x: 1023, startPoint y: 576, endPoint x: 981, endPoint y: 575, distance: 42.0
click at [1021, 575] on div "아이스크림," at bounding box center [1060, 594] width 216 height 75
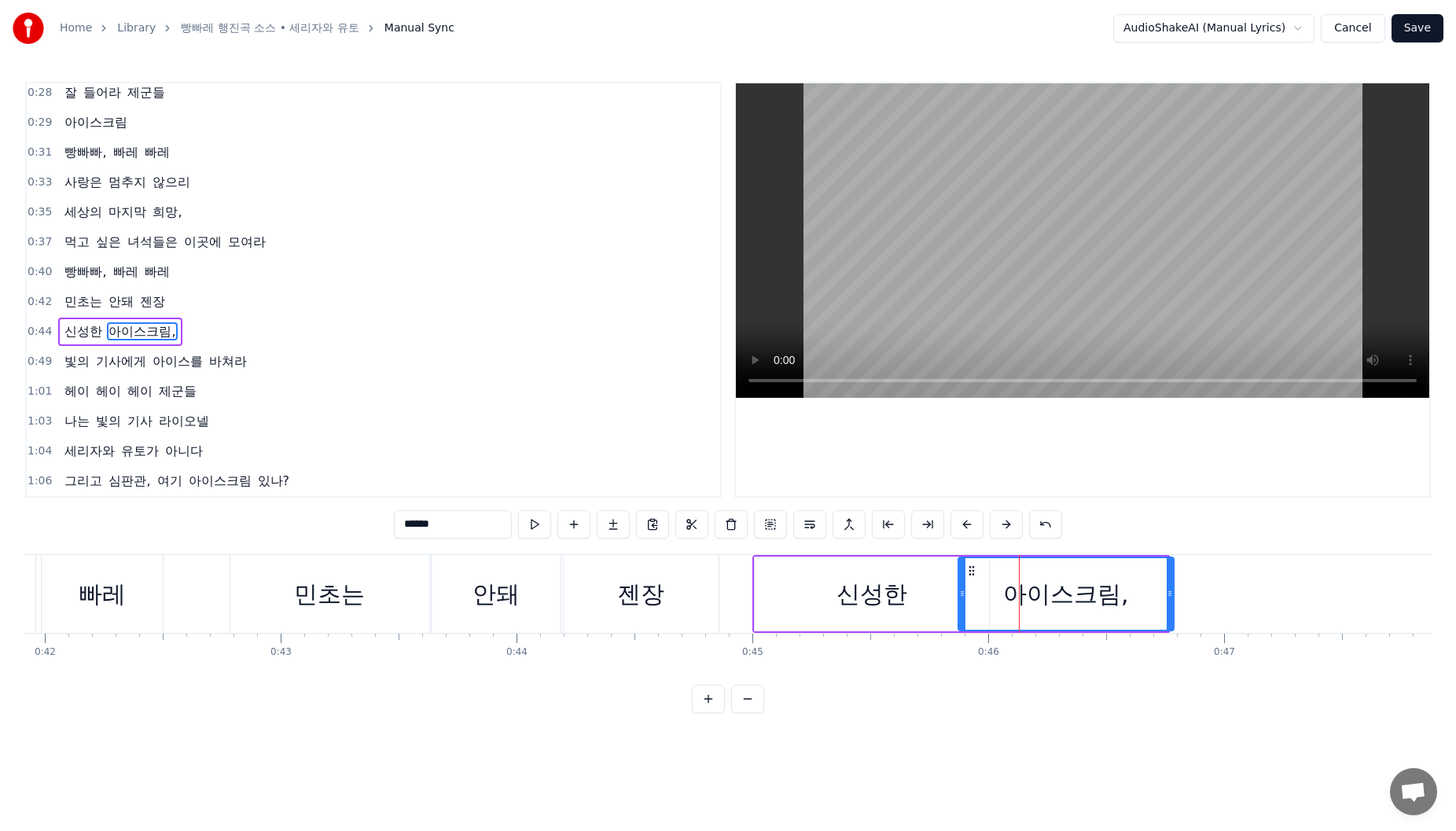
click at [971, 570] on icon at bounding box center [972, 571] width 13 height 13
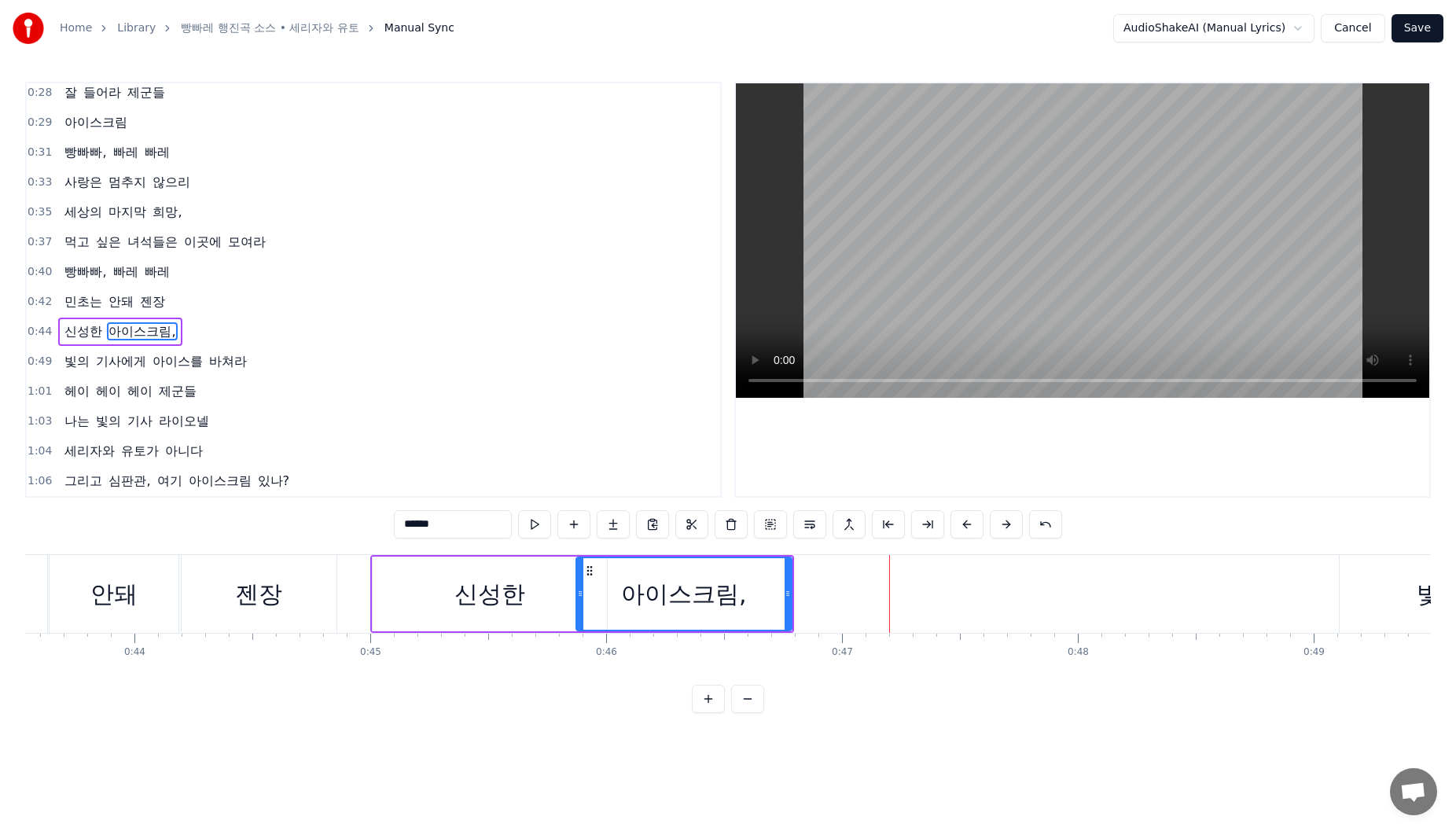
scroll to position [0, 10287]
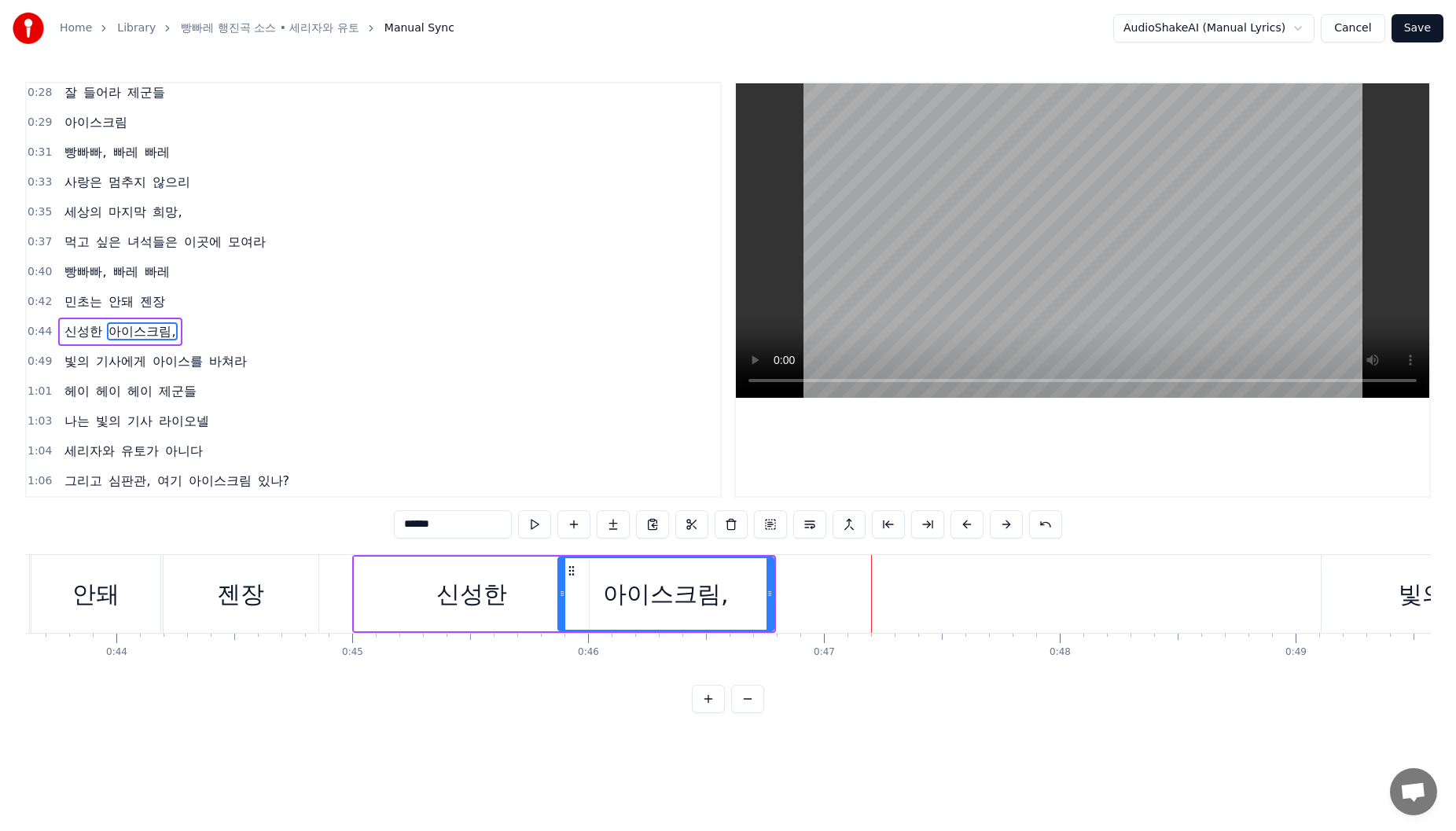
drag, startPoint x: 1365, startPoint y: 562, endPoint x: 1353, endPoint y: 569, distance: 13.9
click at [1363, 562] on div "빛의" at bounding box center [1422, 594] width 201 height 78
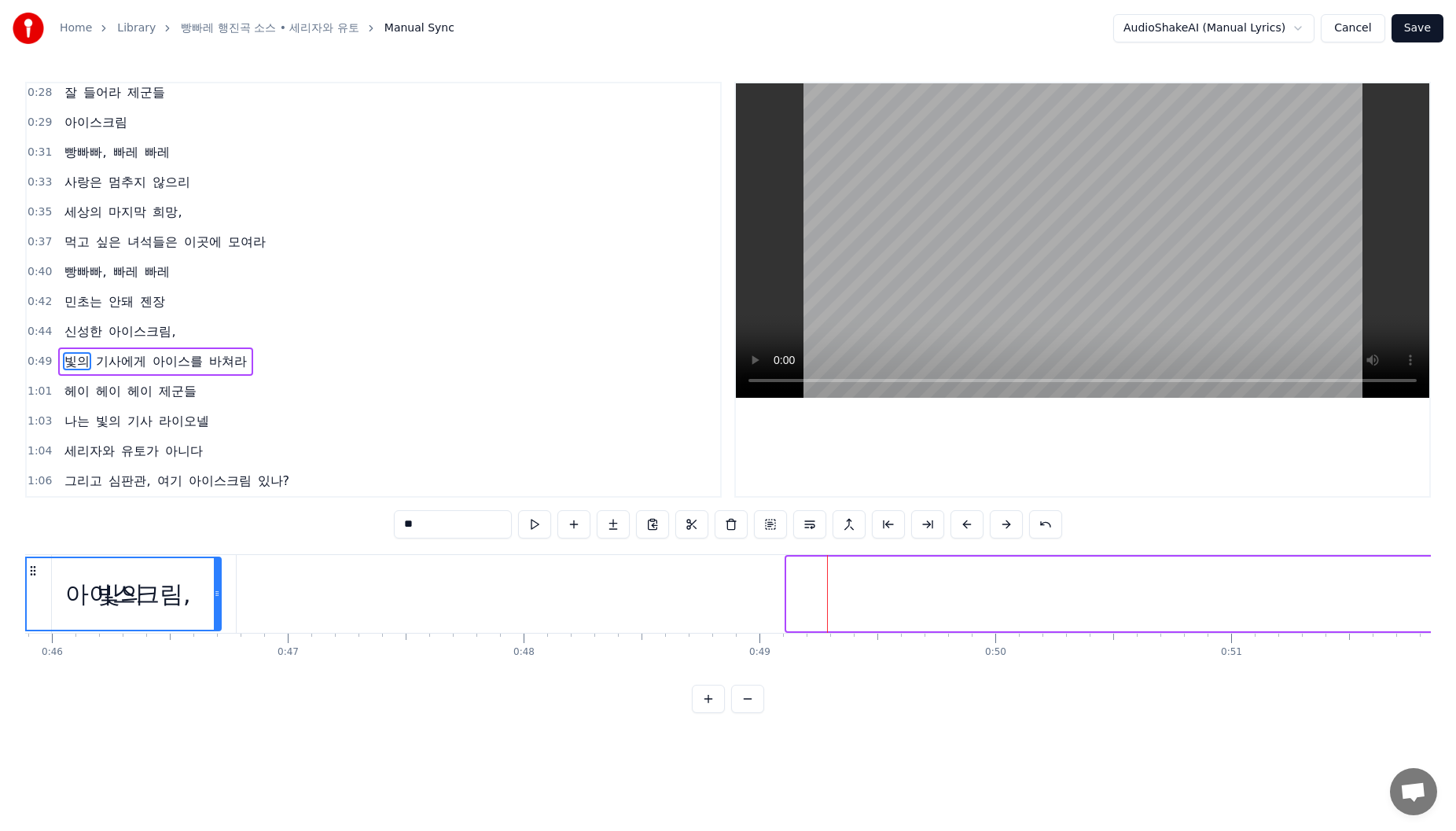
scroll to position [0, 10665]
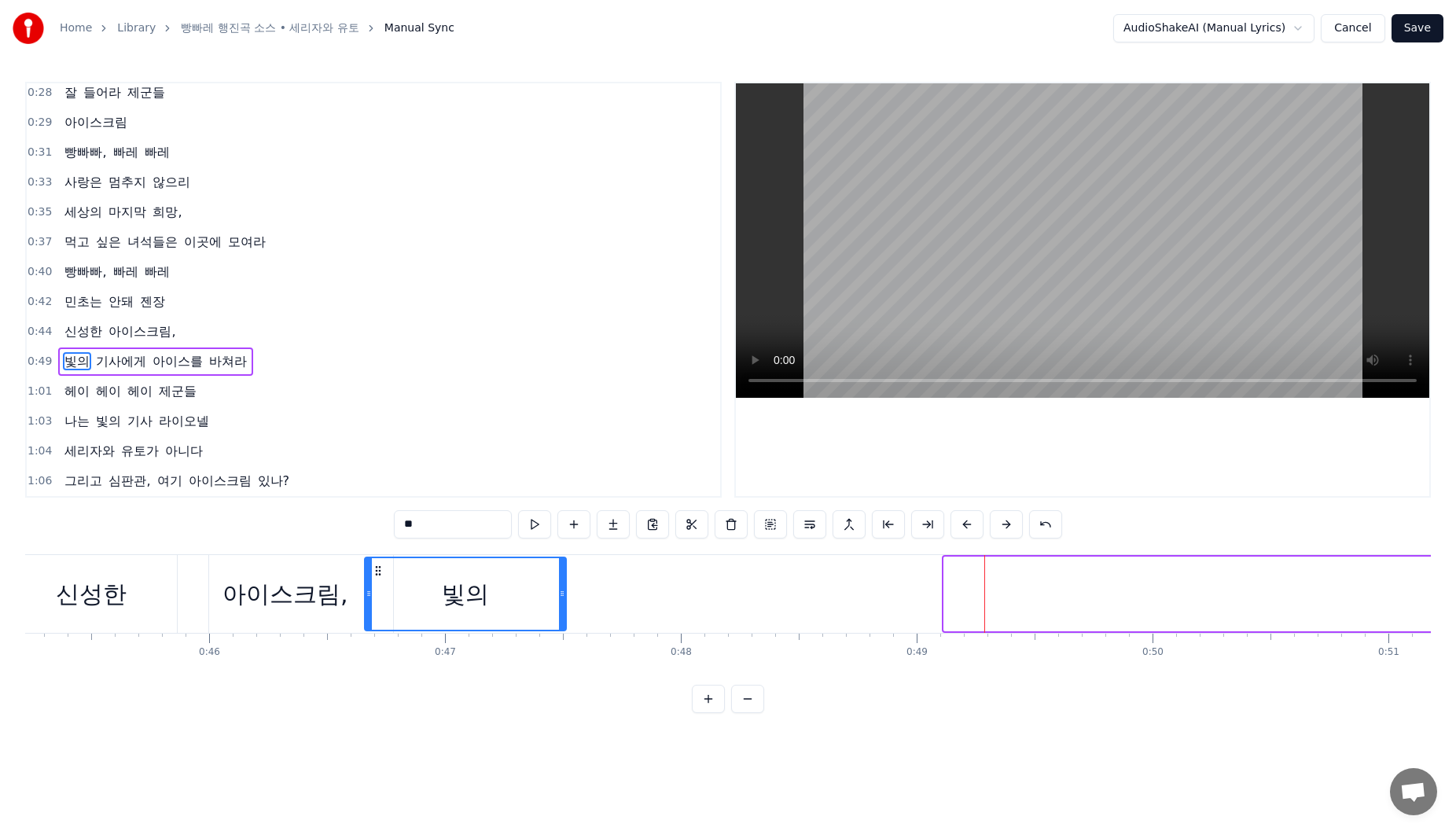
drag, startPoint x: 1337, startPoint y: 571, endPoint x: 379, endPoint y: 586, distance: 958.1
click at [379, 586] on div "빛의" at bounding box center [466, 594] width 200 height 72
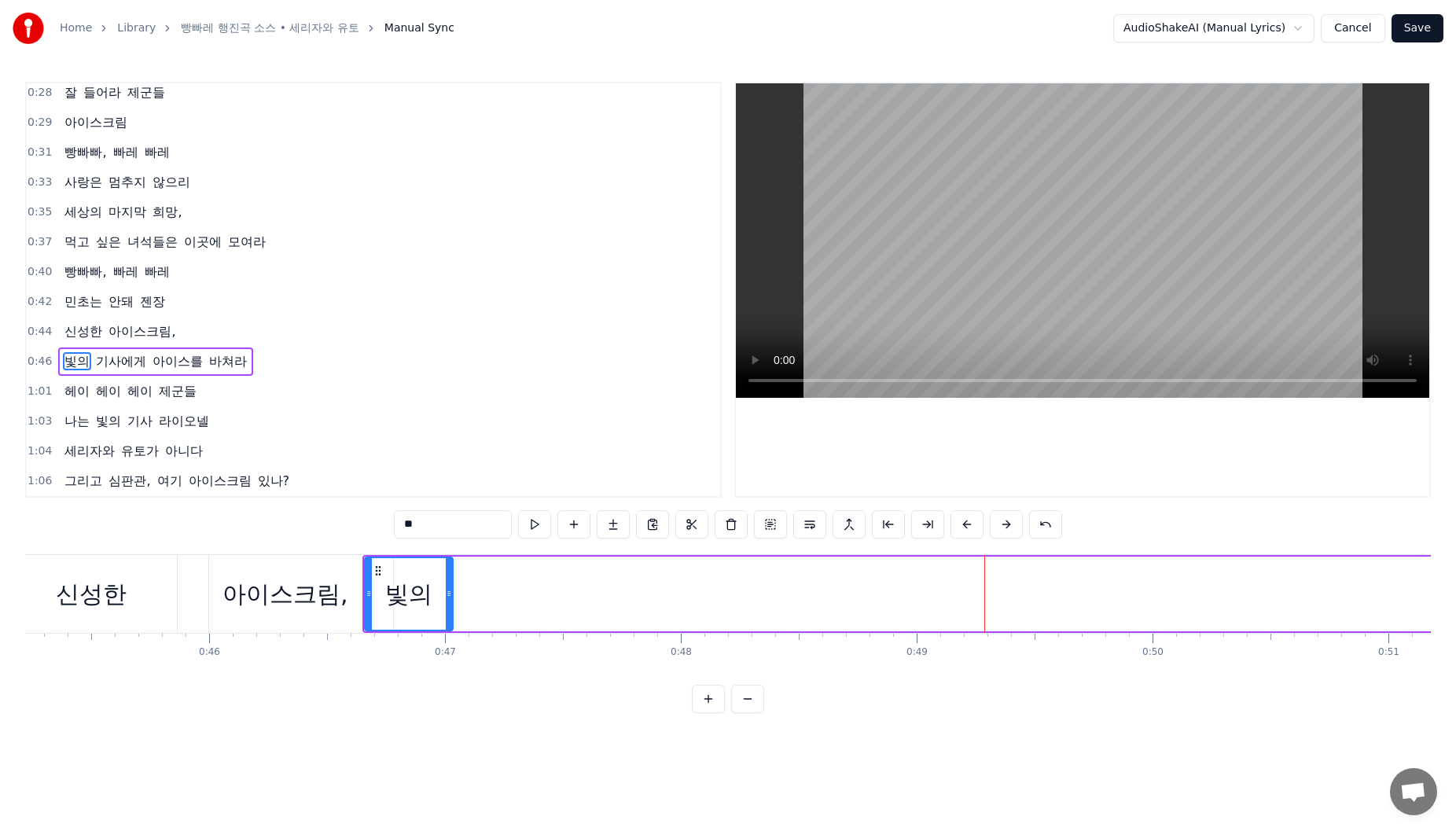
drag, startPoint x: 562, startPoint y: 587, endPoint x: 449, endPoint y: 597, distance: 113.4
click at [449, 597] on icon at bounding box center [448, 593] width 6 height 13
drag, startPoint x: 1040, startPoint y: 685, endPoint x: 1069, endPoint y: 674, distance: 31.0
click at [1069, 674] on div "0:12 하나, 사람은 냉장고를 열어라 0:14 하나, 사람은 아이스를 꺼내라 0:16 하나, 사람은 쓰레기를 잘 버려라 0:19 하나, 사람…" at bounding box center [728, 397] width 1406 height 631
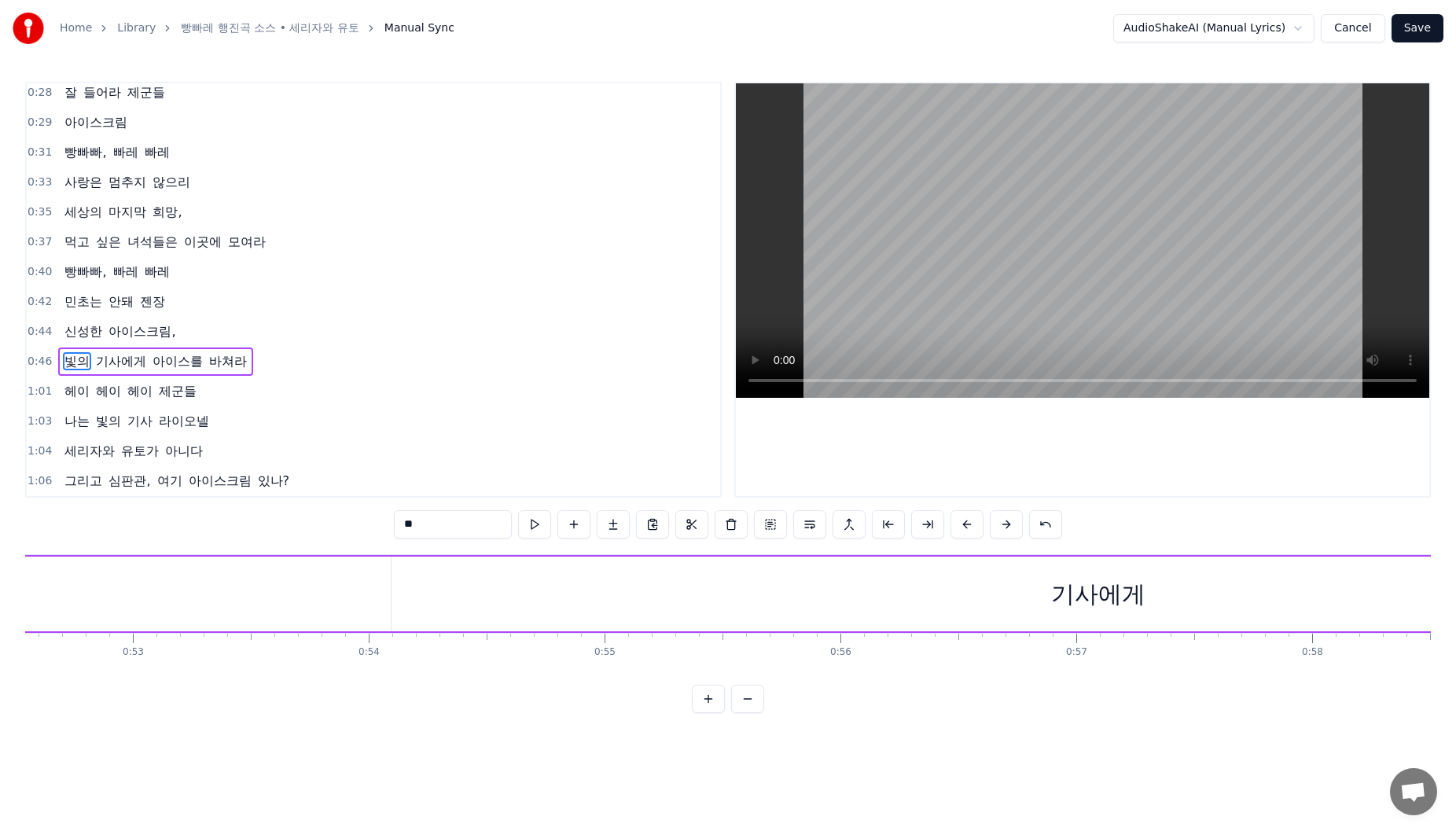
scroll to position [0, 12373]
drag, startPoint x: 1103, startPoint y: 578, endPoint x: 747, endPoint y: 578, distance: 356.0
click at [1100, 578] on div "기사에게" at bounding box center [1117, 594] width 94 height 35
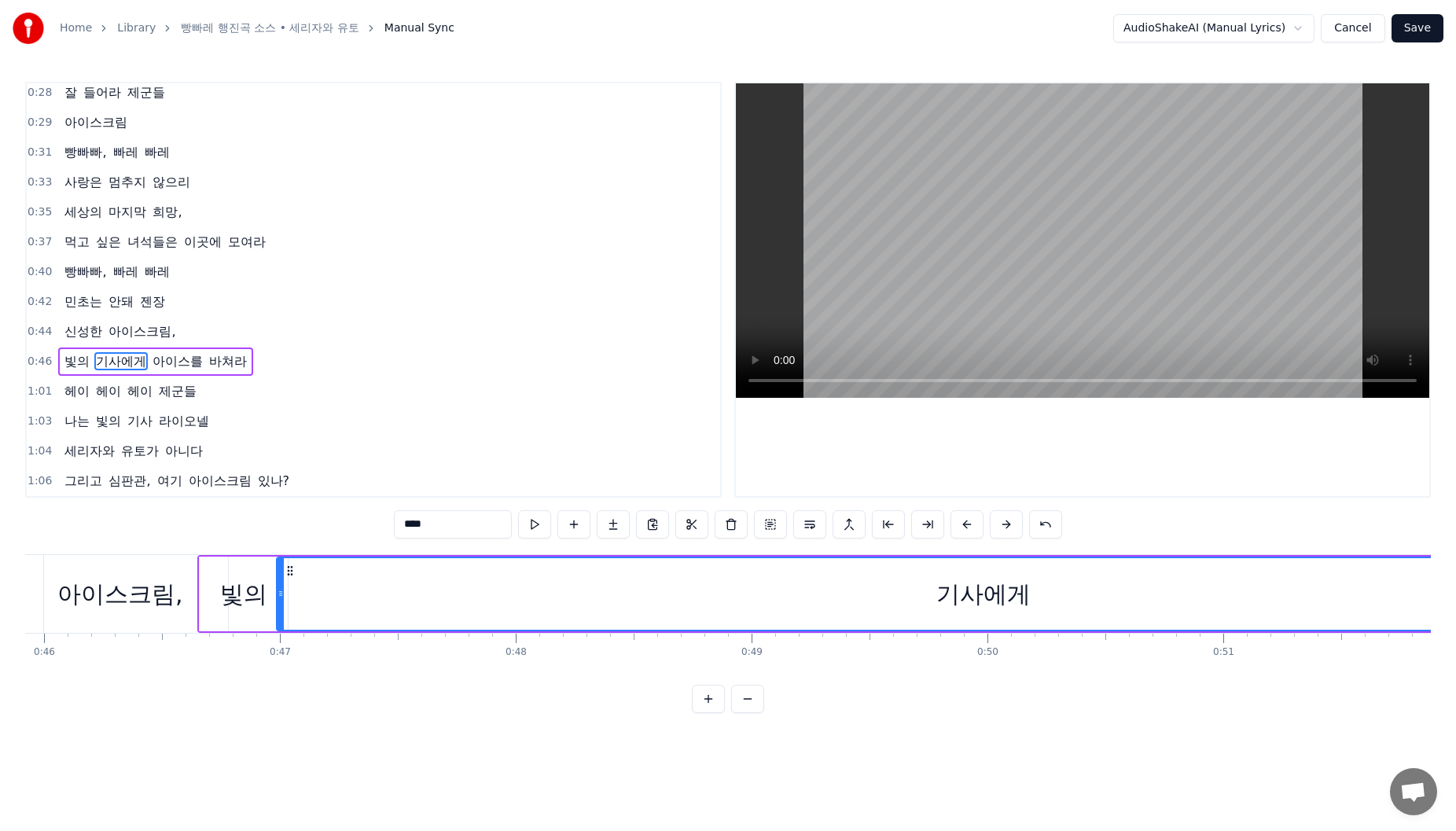
scroll to position [0, 10820]
drag, startPoint x: 430, startPoint y: 572, endPoint x: 344, endPoint y: 594, distance: 88.8
click at [344, 594] on div "기사에게" at bounding box center [1032, 594] width 1412 height 72
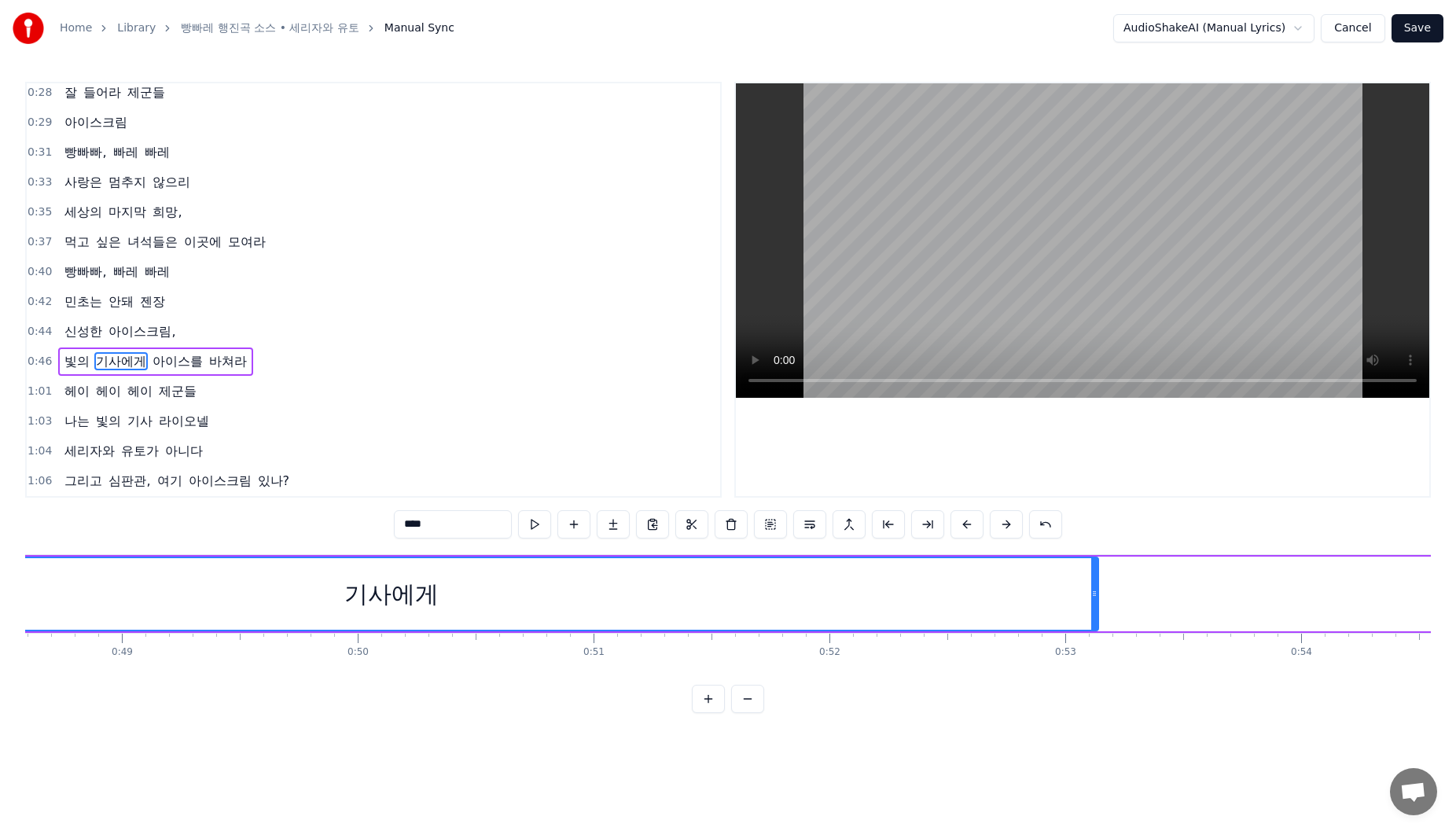
scroll to position [0, 11470]
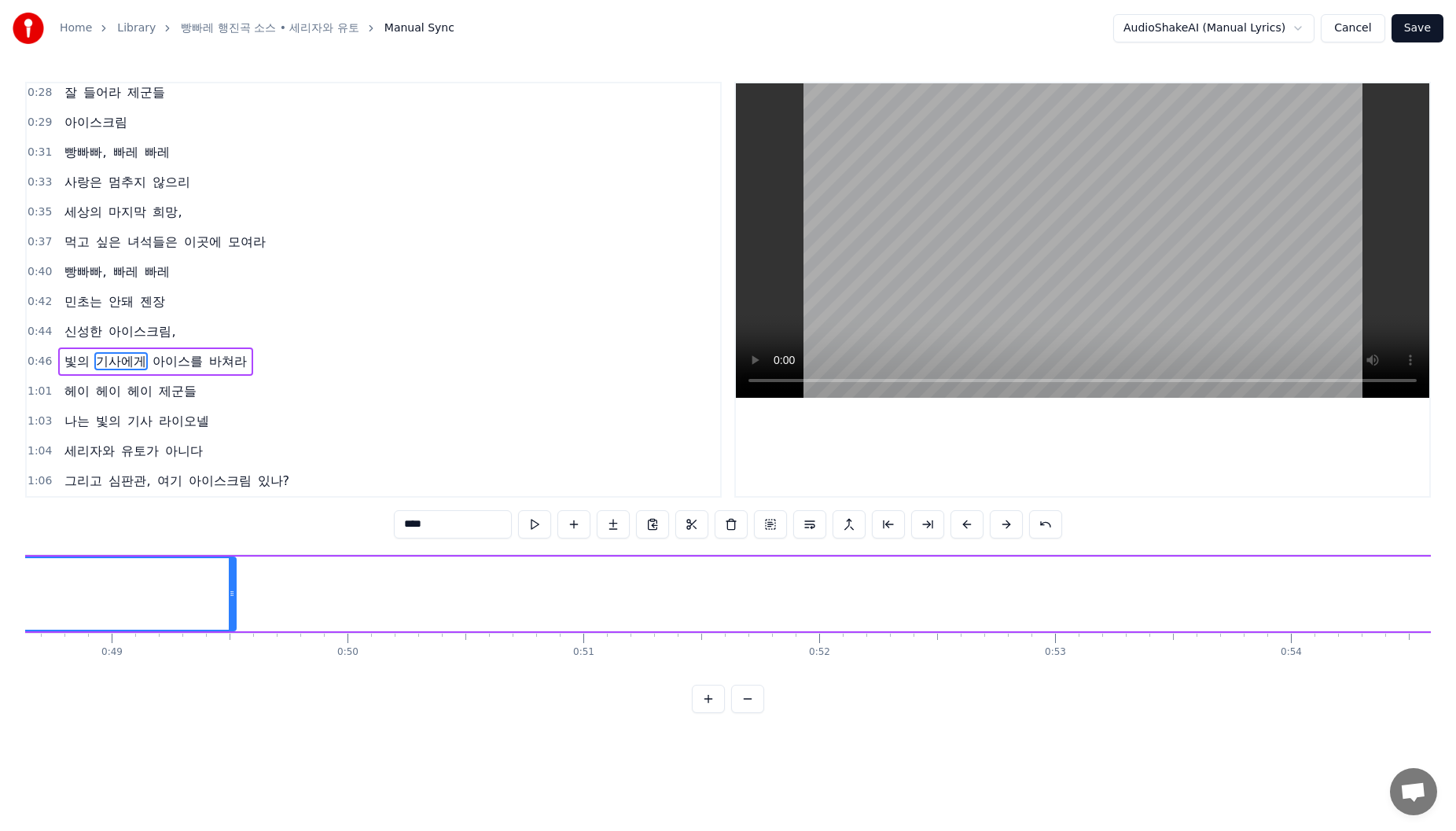
drag, startPoint x: 1083, startPoint y: 603, endPoint x: 606, endPoint y: 656, distance: 479.9
click at [228, 583] on div at bounding box center [231, 594] width 6 height 72
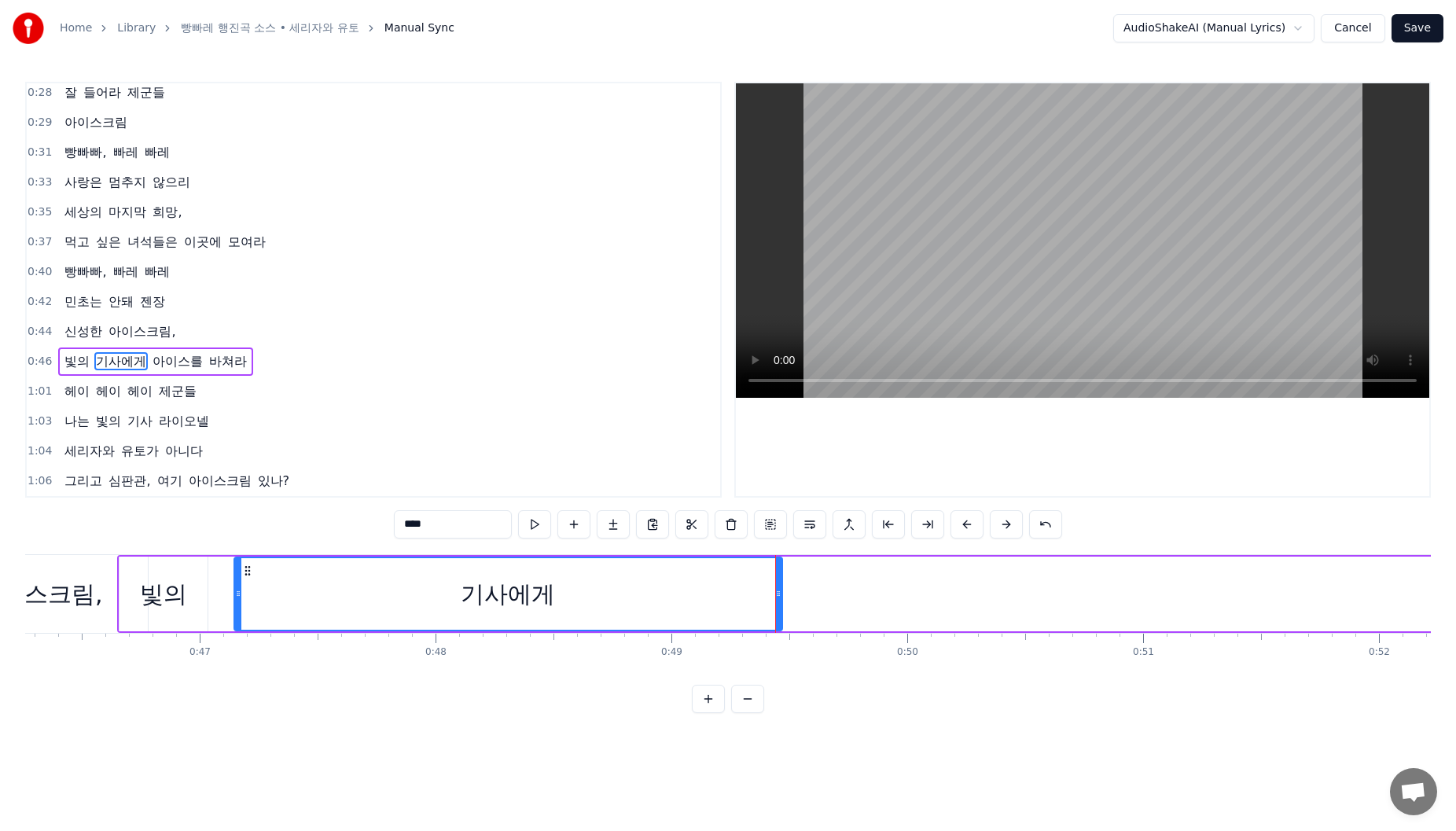
scroll to position [0, 10669]
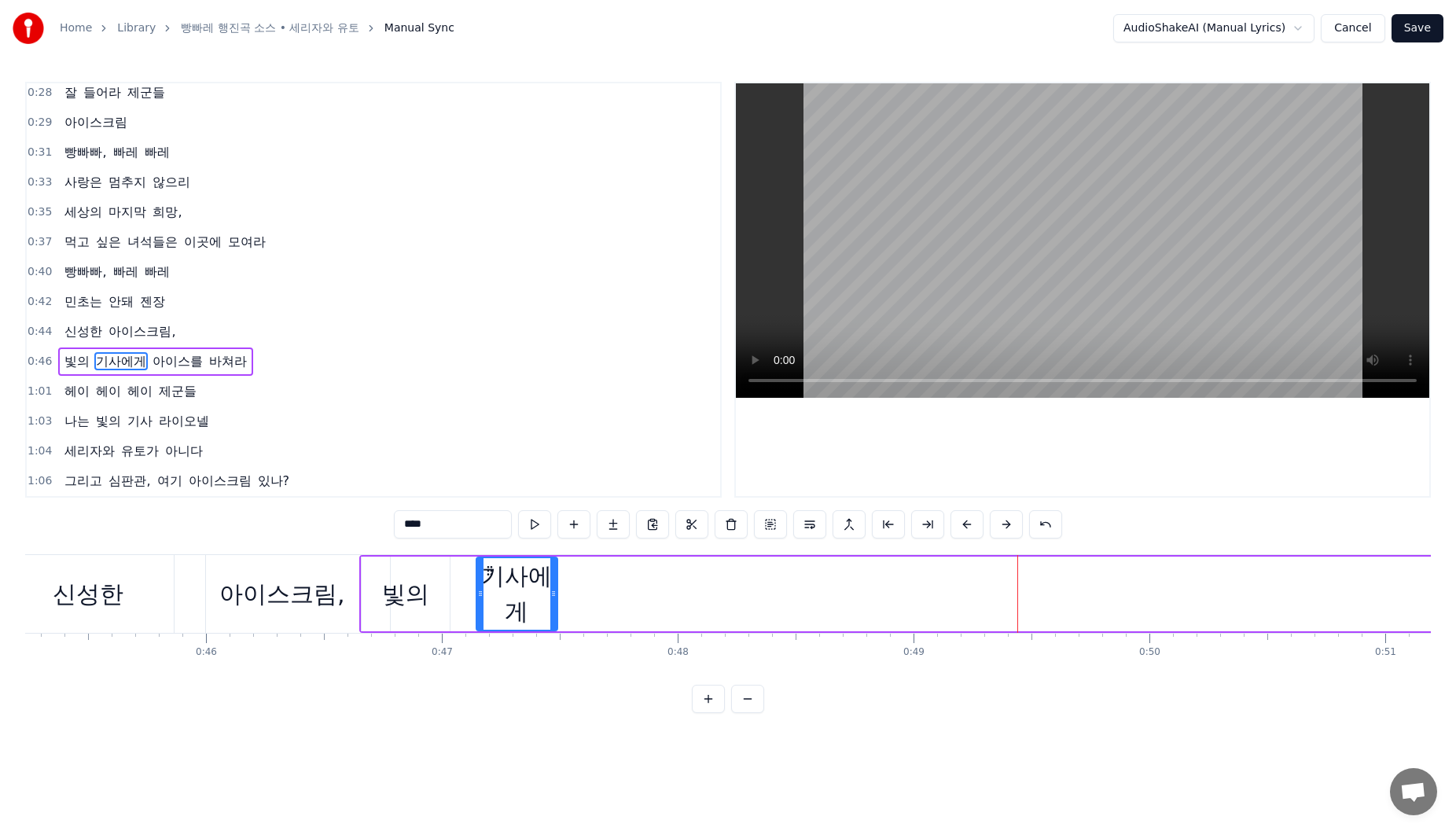
drag, startPoint x: 1020, startPoint y: 610, endPoint x: 553, endPoint y: 585, distance: 467.7
click at [553, 585] on div at bounding box center [553, 594] width 6 height 72
drag, startPoint x: 487, startPoint y: 568, endPoint x: 476, endPoint y: 570, distance: 11.2
click at [476, 570] on icon at bounding box center [478, 571] width 13 height 13
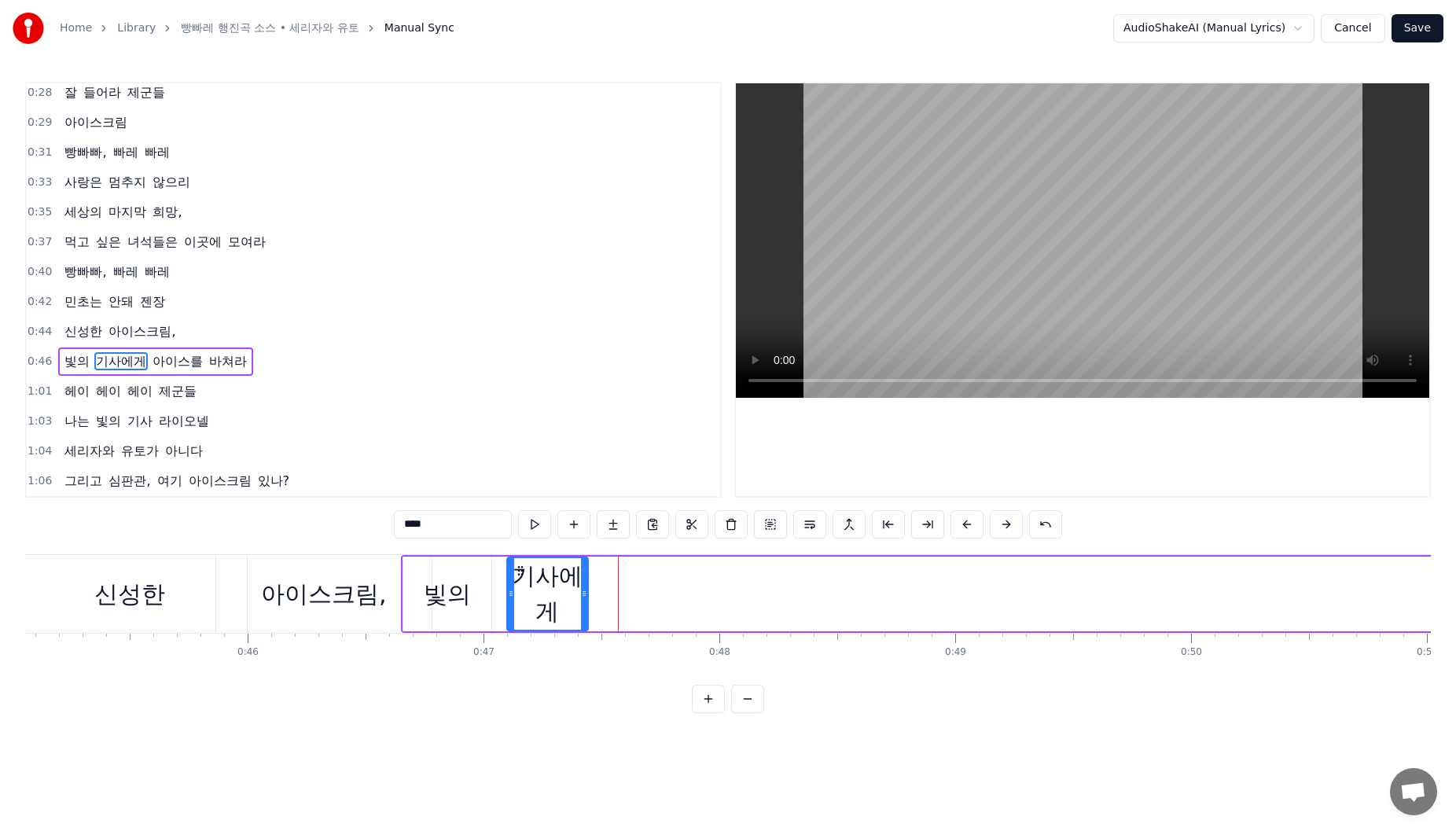
drag, startPoint x: 452, startPoint y: 574, endPoint x: 423, endPoint y: 571, distance: 29.2
click at [451, 574] on div "빛의" at bounding box center [447, 594] width 88 height 75
drag, startPoint x: 418, startPoint y: 568, endPoint x: 441, endPoint y: 570, distance: 23.1
click at [441, 570] on icon at bounding box center [439, 571] width 13 height 13
click at [561, 585] on div "기사에게" at bounding box center [547, 594] width 81 height 71
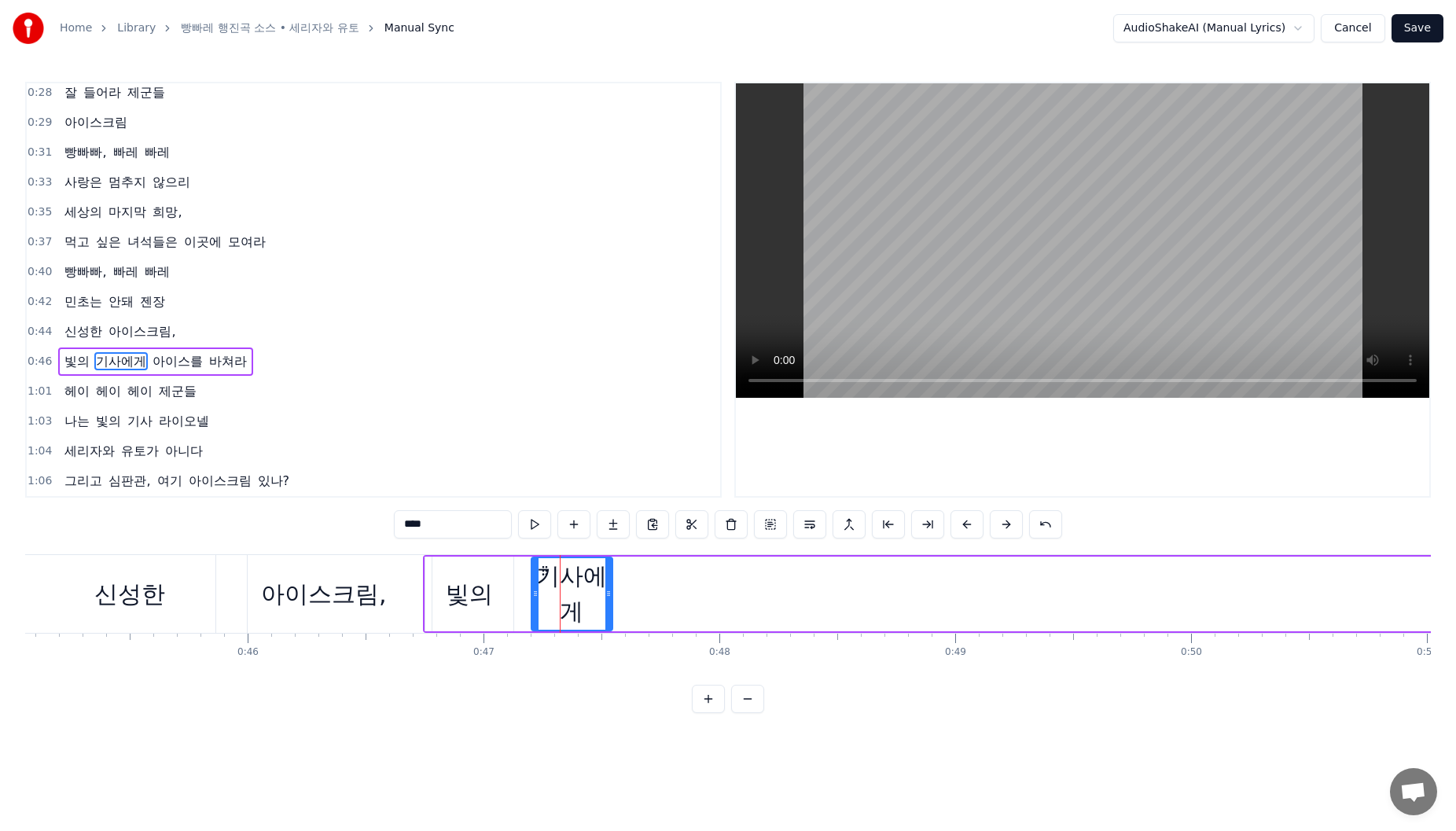
drag, startPoint x: 521, startPoint y: 572, endPoint x: 545, endPoint y: 572, distance: 24.0
click at [545, 572] on icon at bounding box center [545, 571] width 13 height 13
drag, startPoint x: 610, startPoint y: 587, endPoint x: 662, endPoint y: 595, distance: 52.6
click at [662, 595] on icon at bounding box center [659, 593] width 6 height 13
click at [447, 578] on div "빛의" at bounding box center [469, 594] width 47 height 35
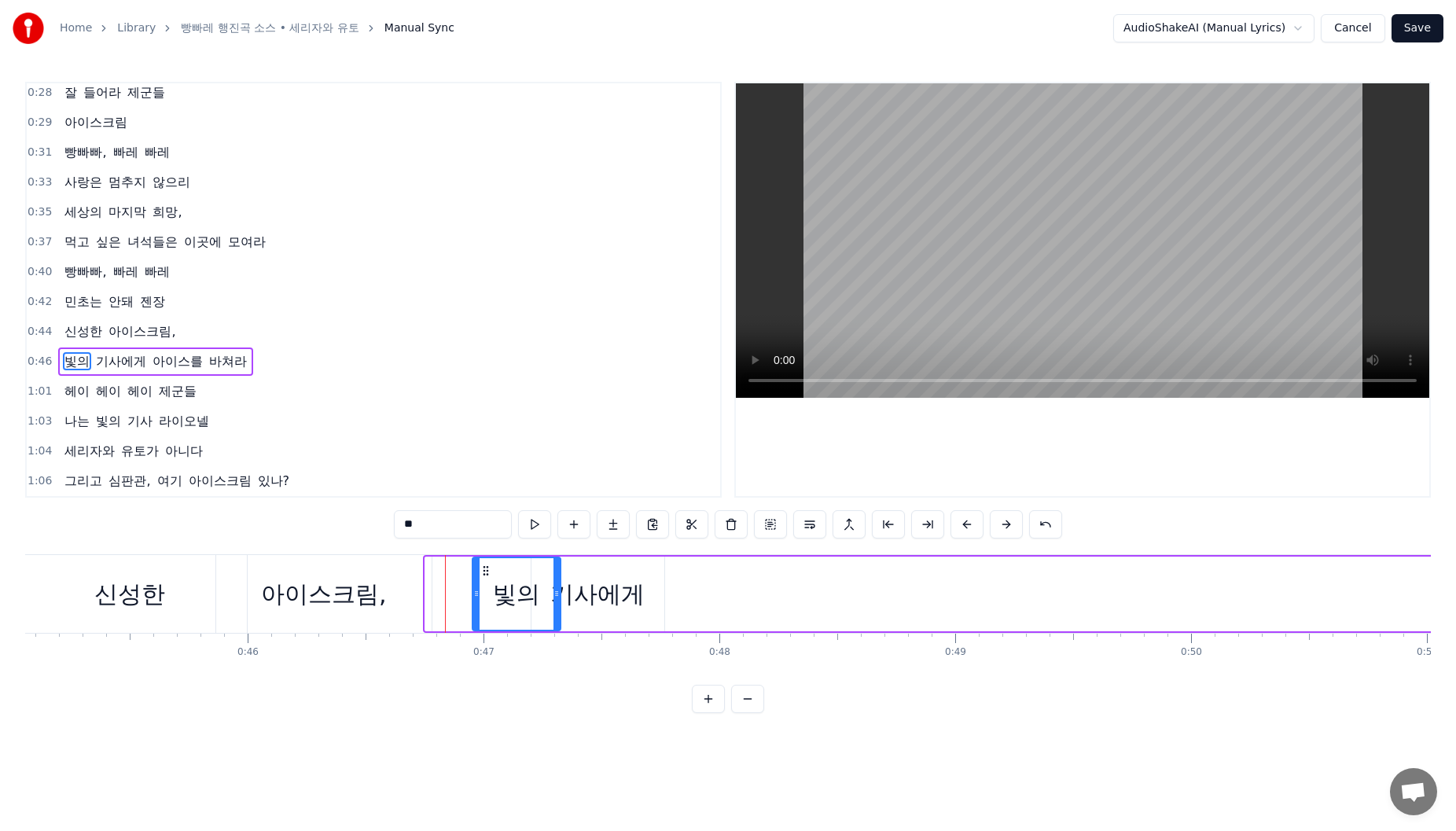
drag, startPoint x: 438, startPoint y: 572, endPoint x: 485, endPoint y: 572, distance: 47.0
click at [485, 572] on icon at bounding box center [485, 571] width 13 height 13
drag, startPoint x: 581, startPoint y: 565, endPoint x: 562, endPoint y: 575, distance: 21.5
click at [577, 567] on div "기사에게" at bounding box center [598, 594] width 133 height 75
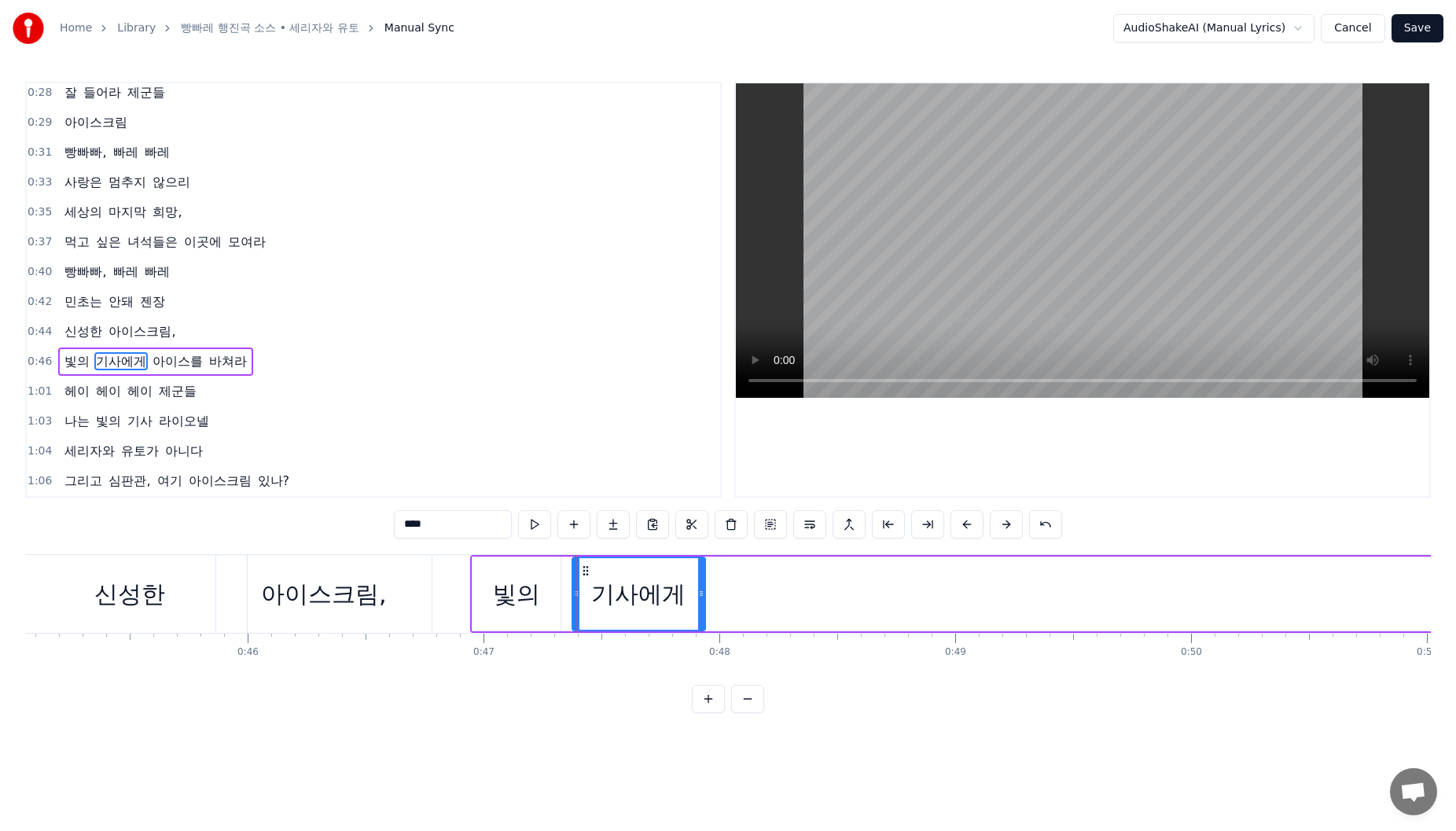
drag, startPoint x: 544, startPoint y: 573, endPoint x: 586, endPoint y: 577, distance: 42.2
click at [586, 577] on div "기사에게" at bounding box center [639, 594] width 131 height 72
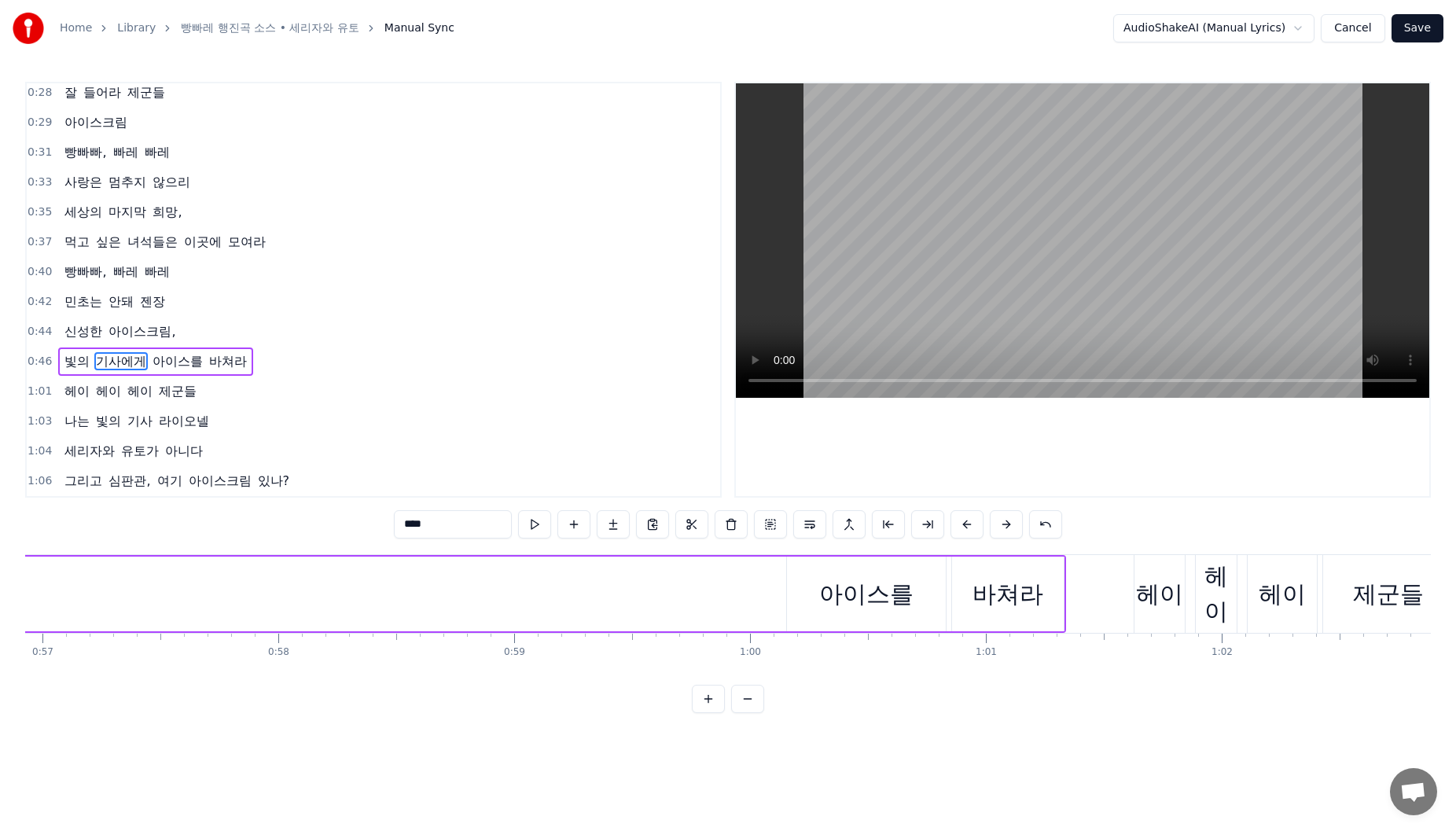
scroll to position [0, 13185]
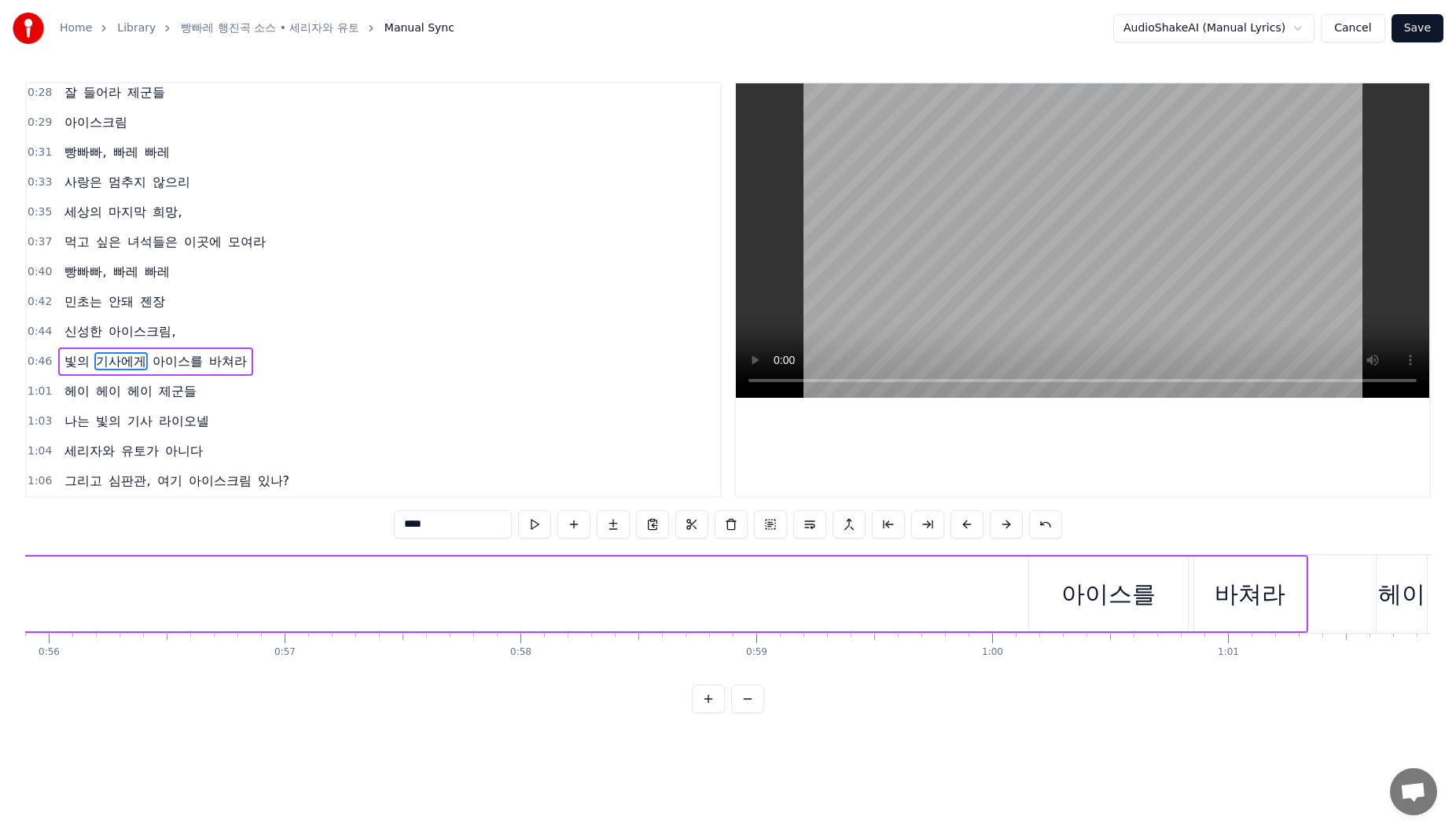
click at [1054, 570] on div "아이스를" at bounding box center [1109, 594] width 159 height 75
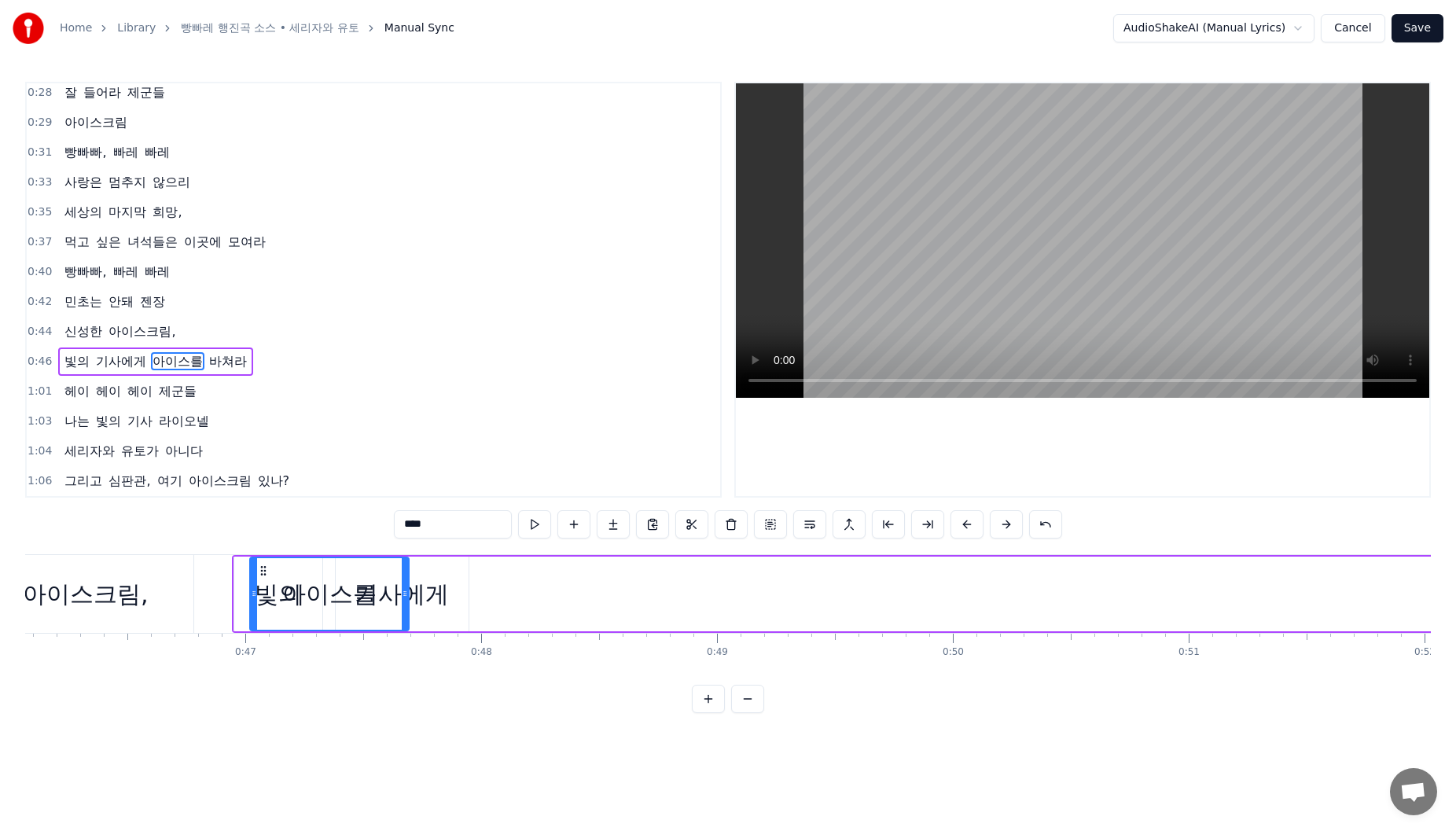
scroll to position [0, 10859]
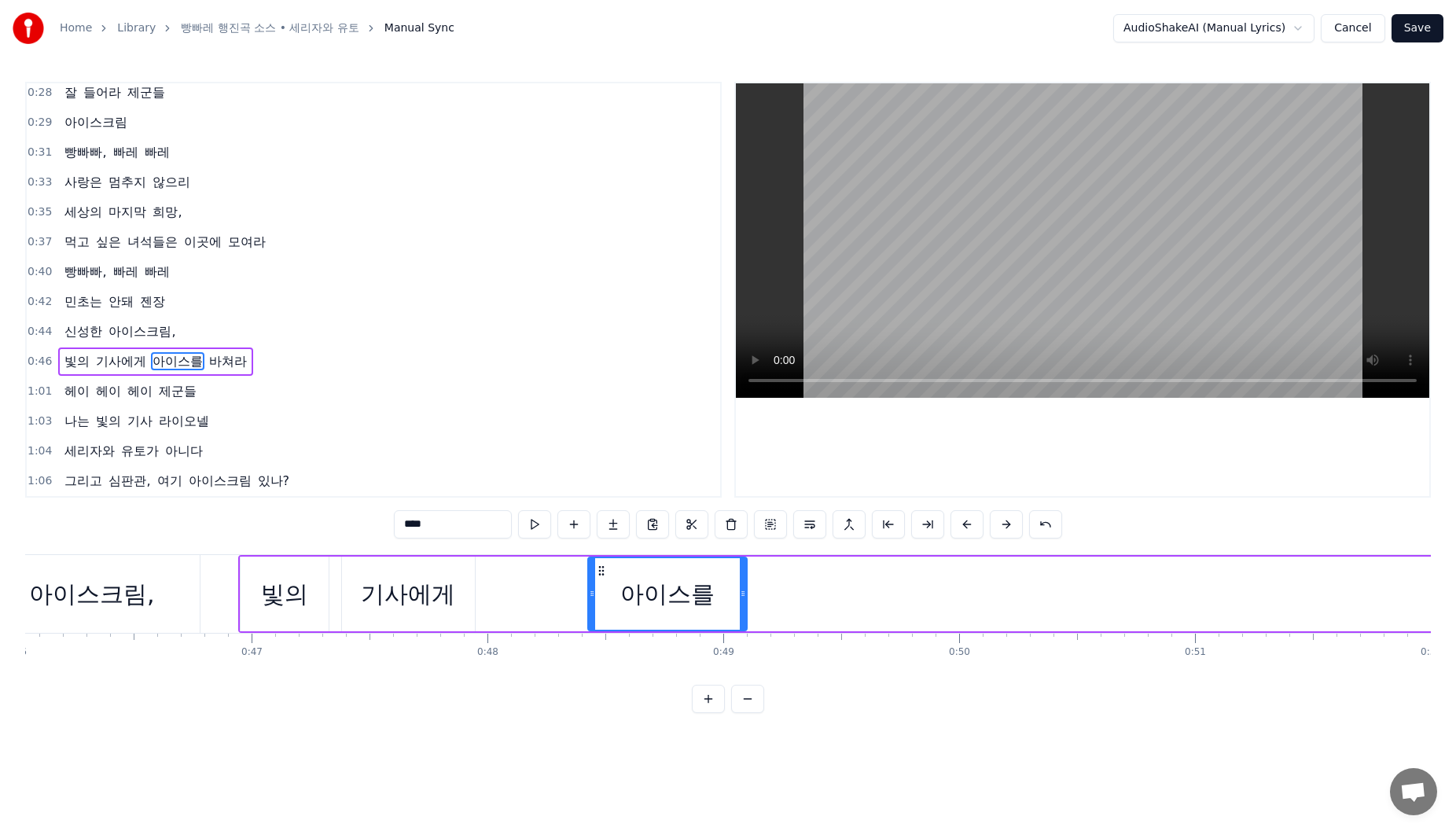
drag, startPoint x: 1043, startPoint y: 572, endPoint x: 597, endPoint y: 594, distance: 446.5
click at [600, 593] on div "아이스를" at bounding box center [667, 594] width 157 height 72
click at [262, 577] on div "빛의" at bounding box center [284, 594] width 47 height 35
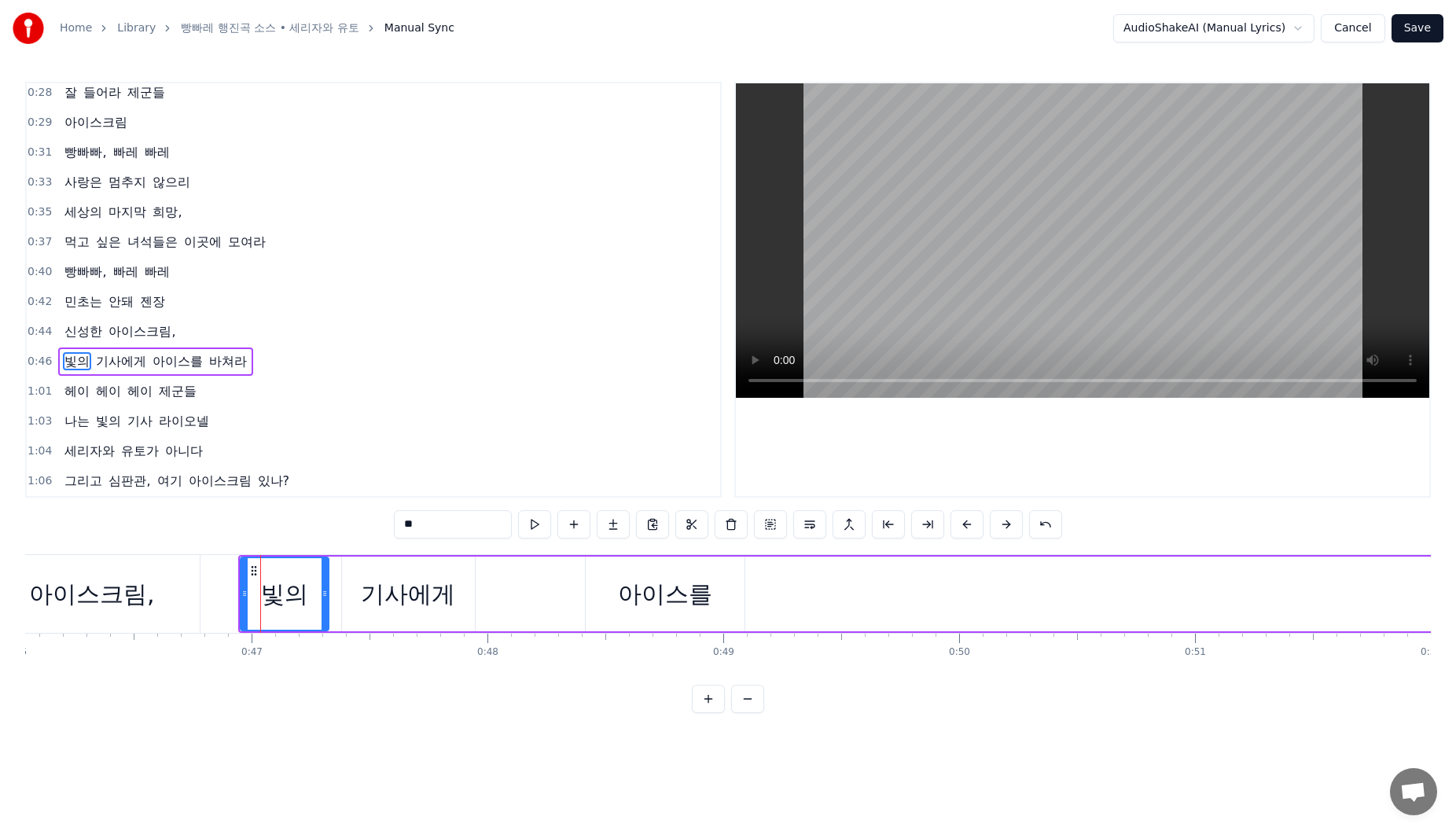
click at [266, 571] on div "빛의" at bounding box center [284, 594] width 86 height 72
drag, startPoint x: 256, startPoint y: 573, endPoint x: 267, endPoint y: 573, distance: 11.0
click at [267, 573] on icon at bounding box center [262, 571] width 13 height 13
click at [380, 575] on div "기사에게" at bounding box center [409, 594] width 133 height 75
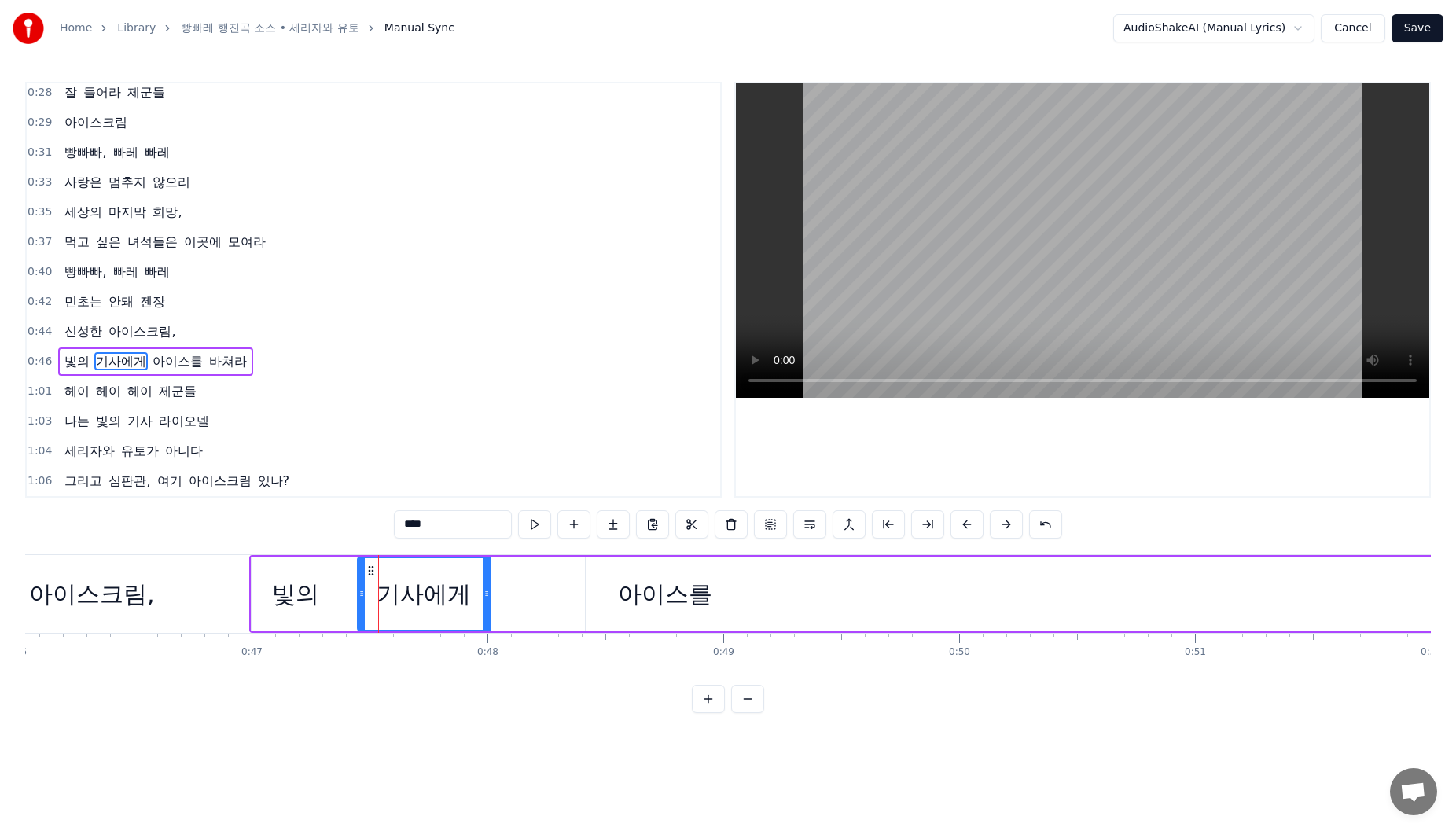
drag, startPoint x: 355, startPoint y: 575, endPoint x: 369, endPoint y: 575, distance: 14.0
click at [369, 575] on icon at bounding box center [371, 571] width 13 height 13
drag, startPoint x: 646, startPoint y: 583, endPoint x: 607, endPoint y: 576, distance: 39.6
click at [643, 583] on div "아이스를" at bounding box center [665, 594] width 94 height 35
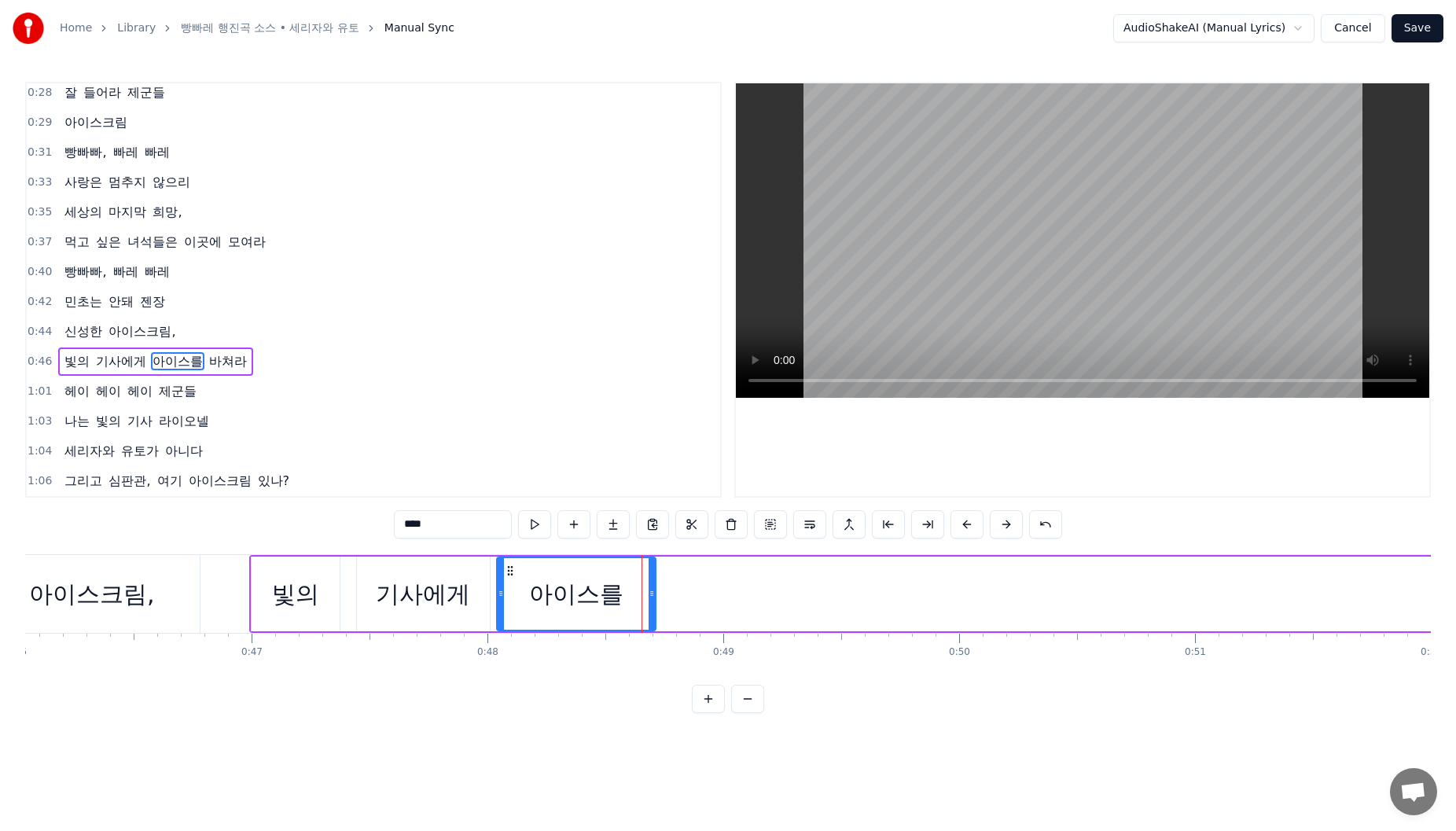
drag, startPoint x: 600, startPoint y: 572, endPoint x: 511, endPoint y: 572, distance: 89.0
click at [511, 572] on icon at bounding box center [510, 571] width 13 height 13
drag, startPoint x: 512, startPoint y: 567, endPoint x: 541, endPoint y: 577, distance: 30.7
click at [541, 577] on icon at bounding box center [539, 571] width 13 height 13
drag, startPoint x: 453, startPoint y: 578, endPoint x: 400, endPoint y: 575, distance: 53.1
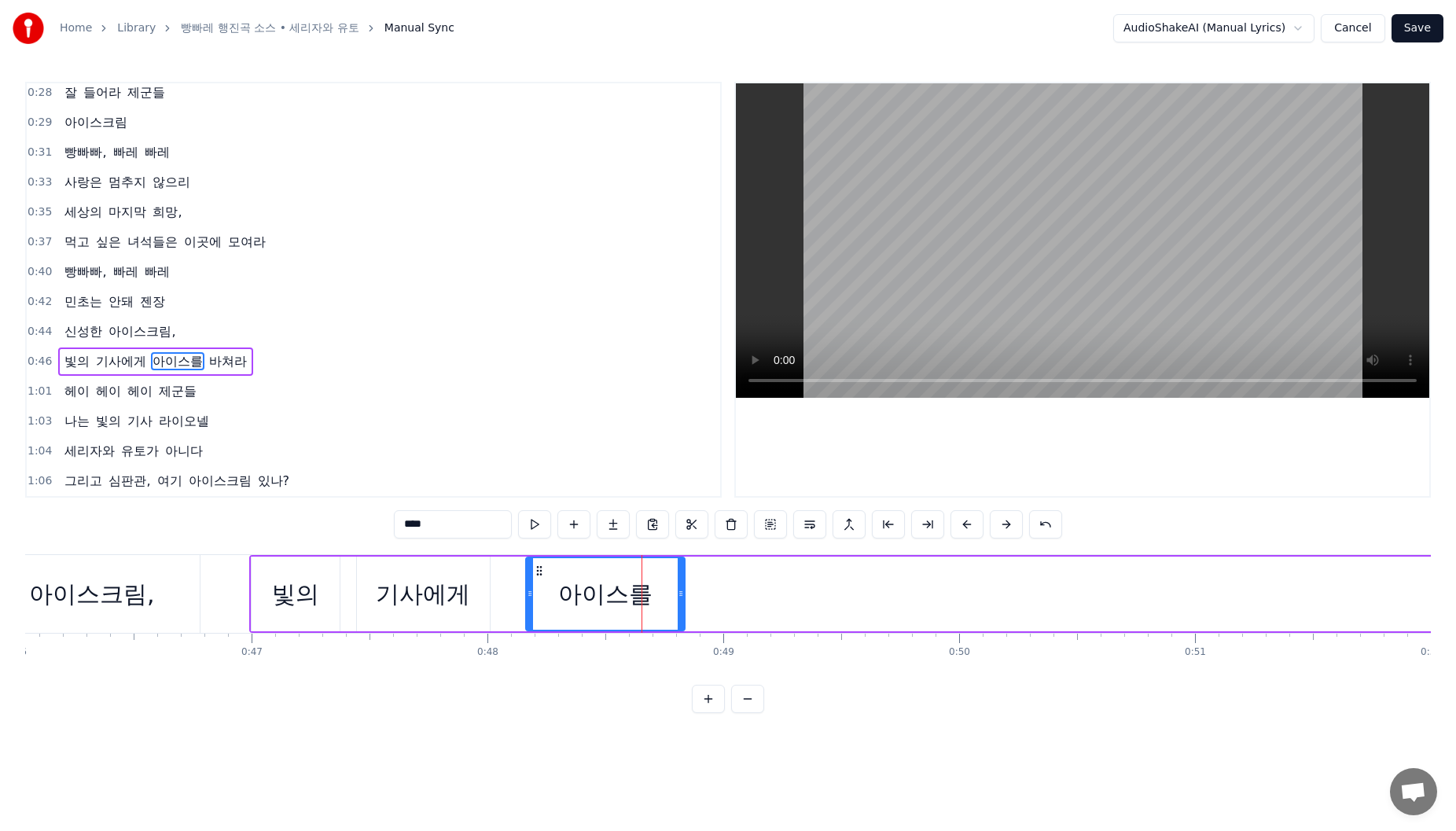
click at [451, 578] on div "기사에게" at bounding box center [422, 594] width 94 height 35
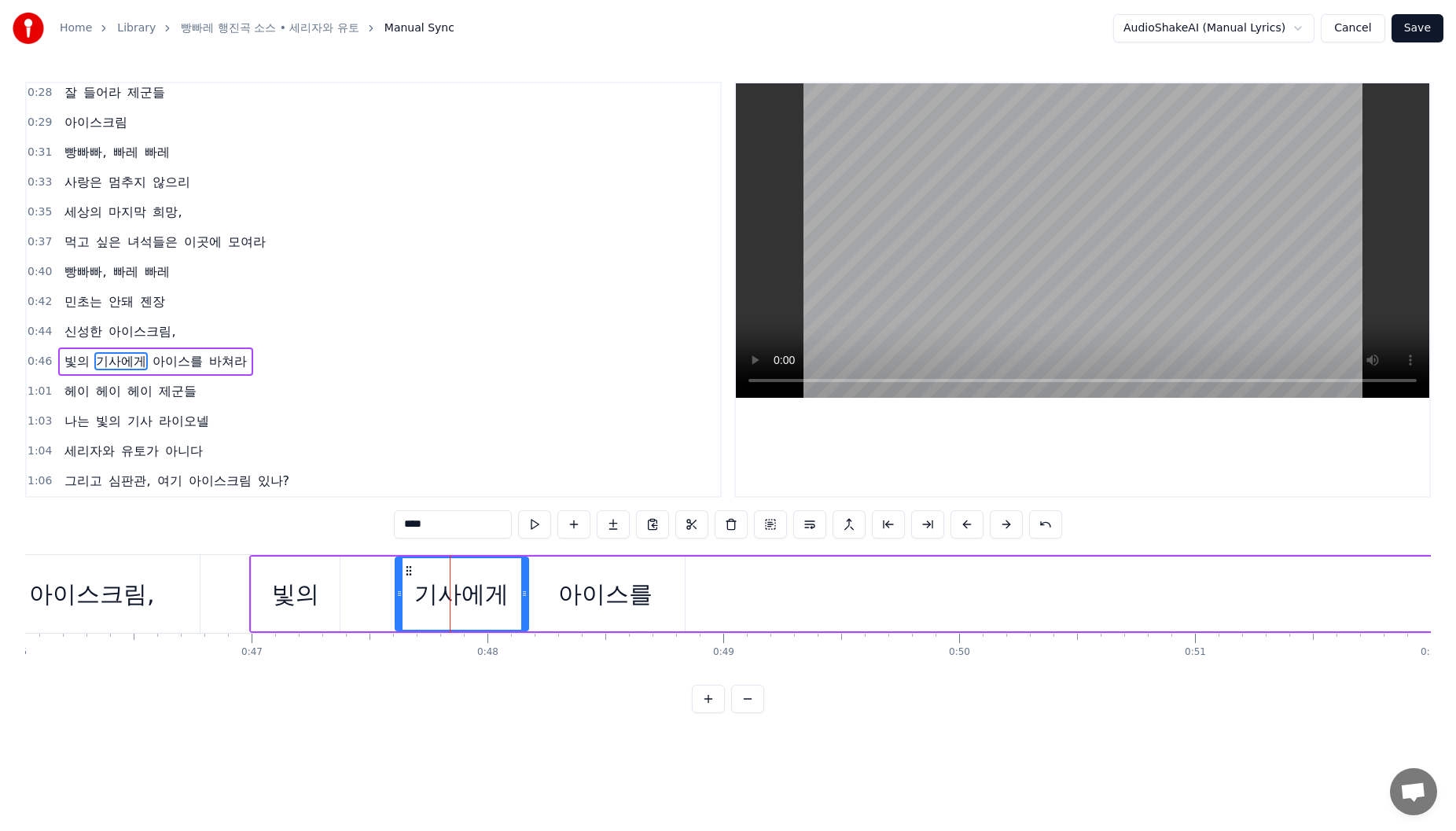
drag, startPoint x: 371, startPoint y: 571, endPoint x: 409, endPoint y: 577, distance: 38.5
click at [409, 577] on div "기사에게" at bounding box center [462, 594] width 131 height 72
click at [297, 569] on div "빛의" at bounding box center [296, 594] width 88 height 75
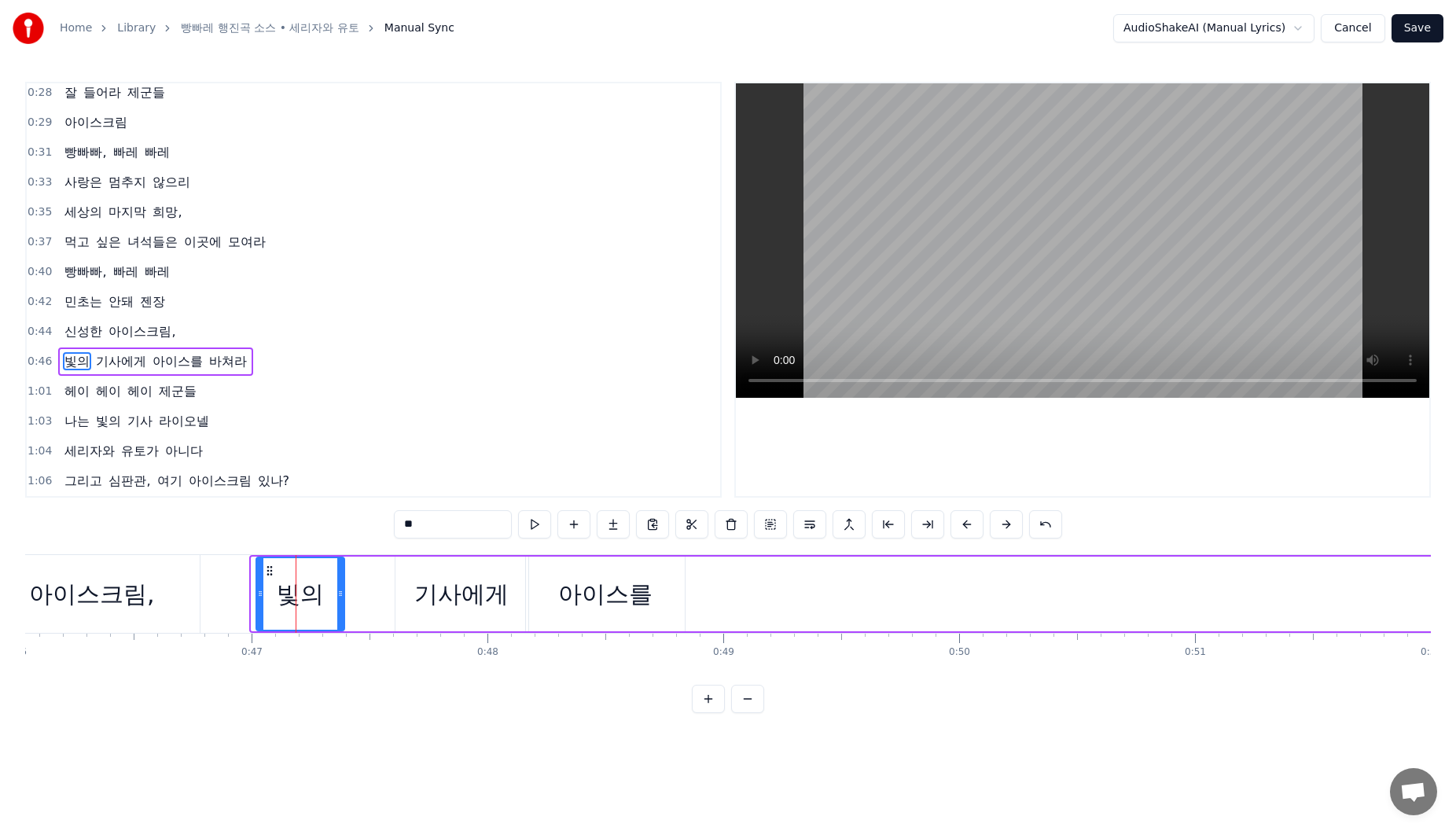
drag, startPoint x: 264, startPoint y: 572, endPoint x: 274, endPoint y: 575, distance: 10.4
click at [274, 574] on icon at bounding box center [270, 571] width 13 height 13
drag, startPoint x: 264, startPoint y: 582, endPoint x: 317, endPoint y: 580, distance: 53.0
click at [239, 585] on div at bounding box center [240, 594] width 6 height 72
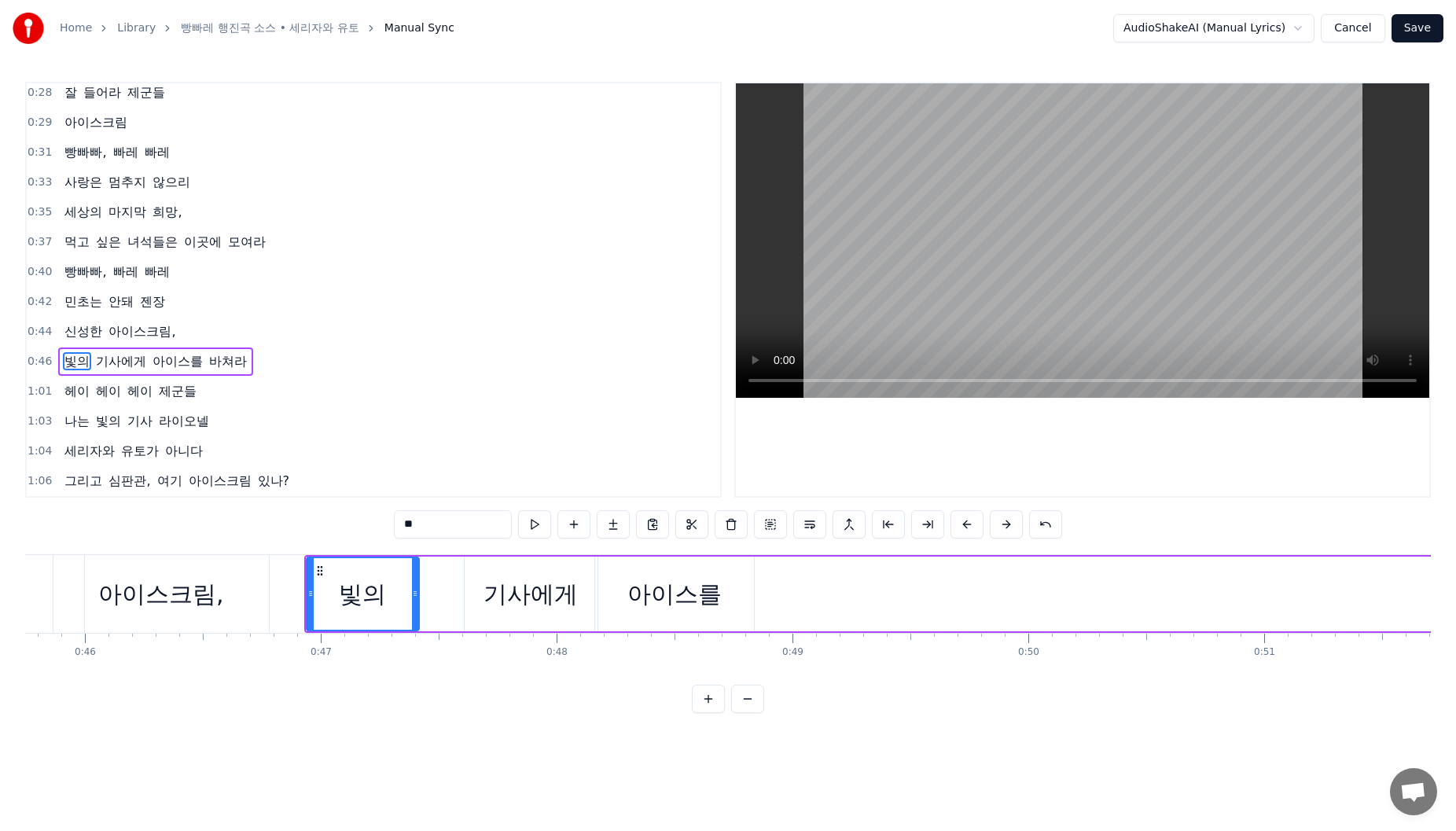
drag, startPoint x: 509, startPoint y: 585, endPoint x: 458, endPoint y: 584, distance: 51.0
click at [505, 584] on div "기사에게" at bounding box center [530, 594] width 94 height 35
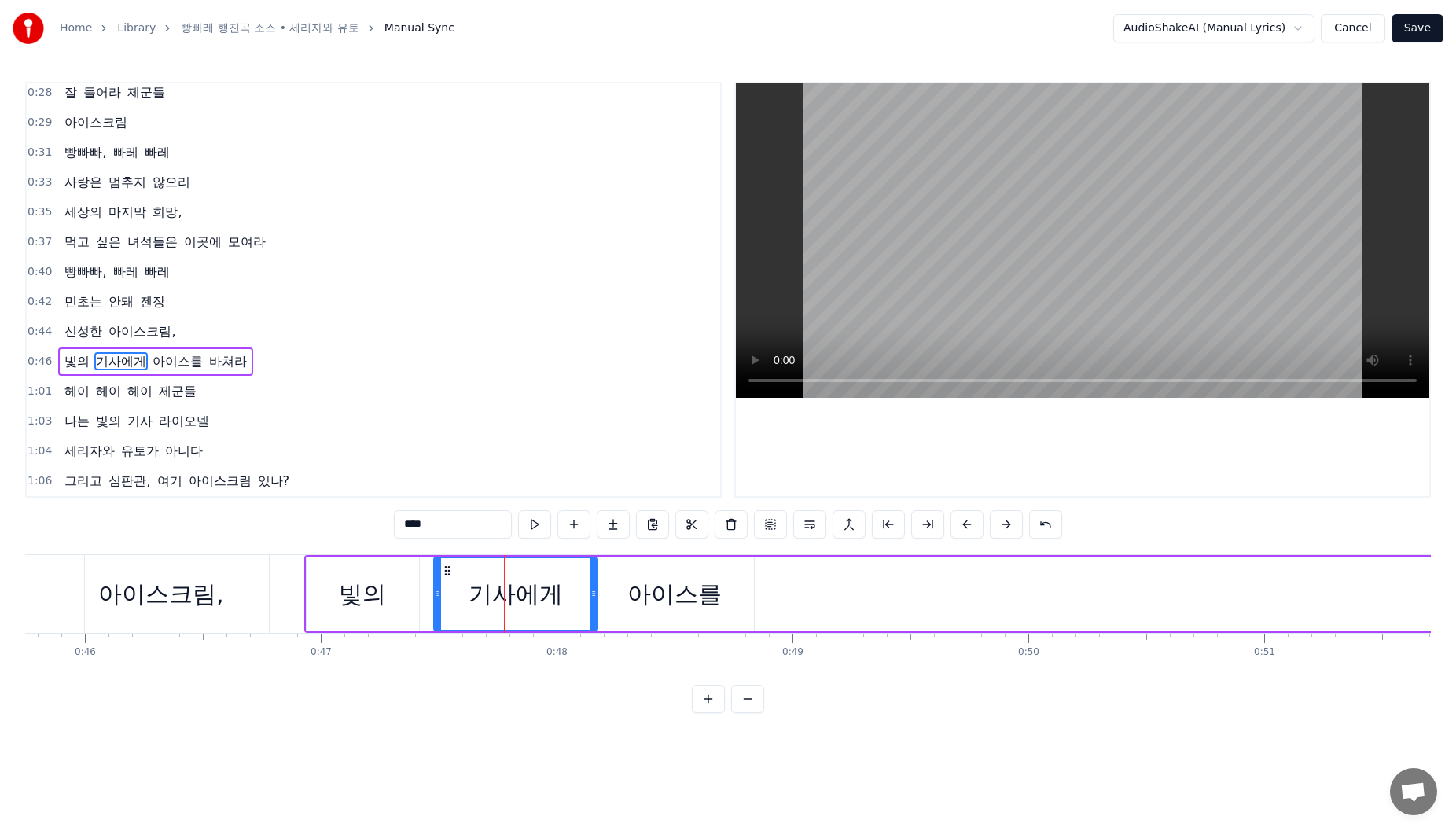
drag, startPoint x: 466, startPoint y: 589, endPoint x: 434, endPoint y: 590, distance: 32.0
click at [434, 590] on icon at bounding box center [437, 593] width 6 height 13
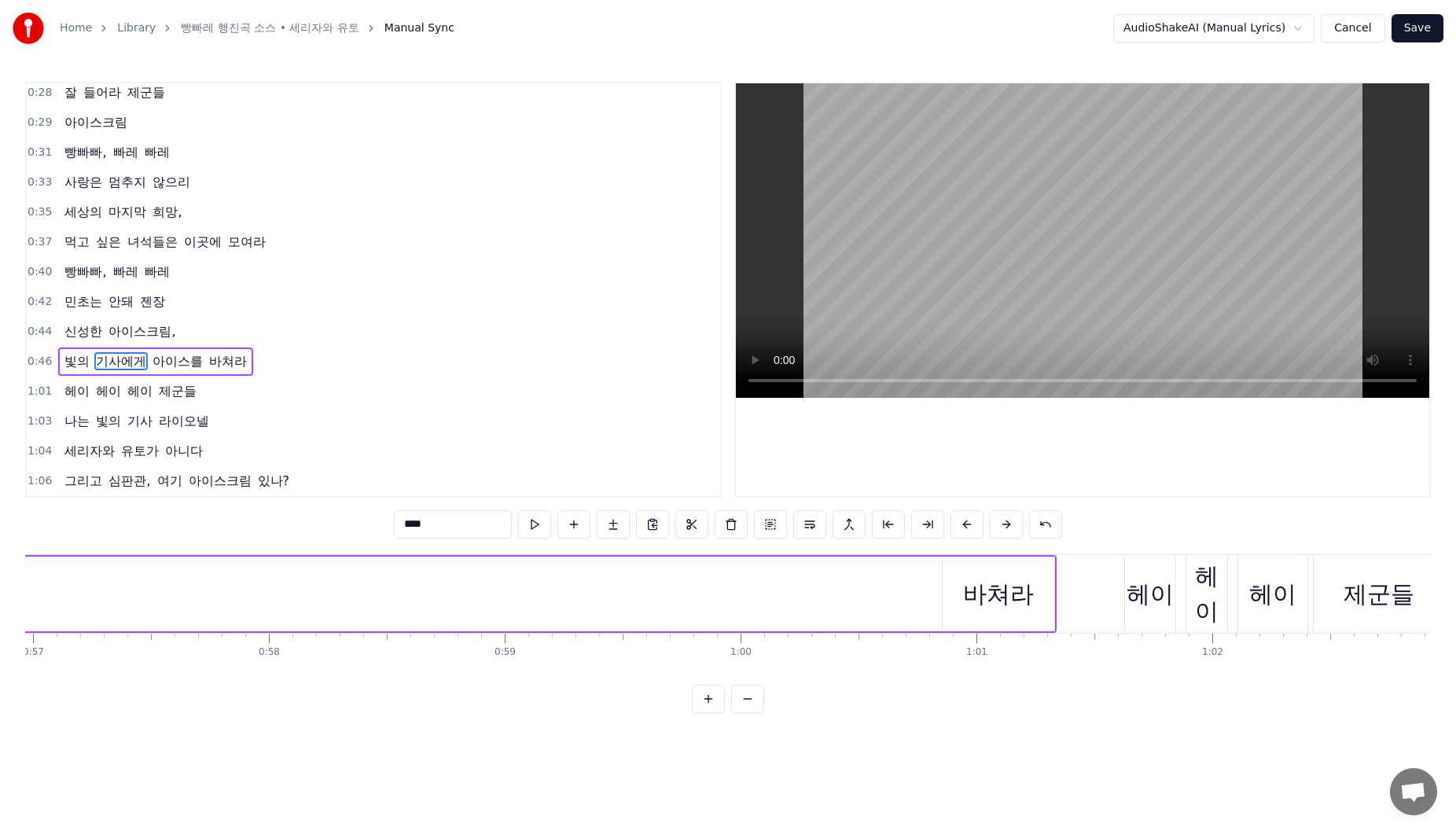
scroll to position [0, 13352]
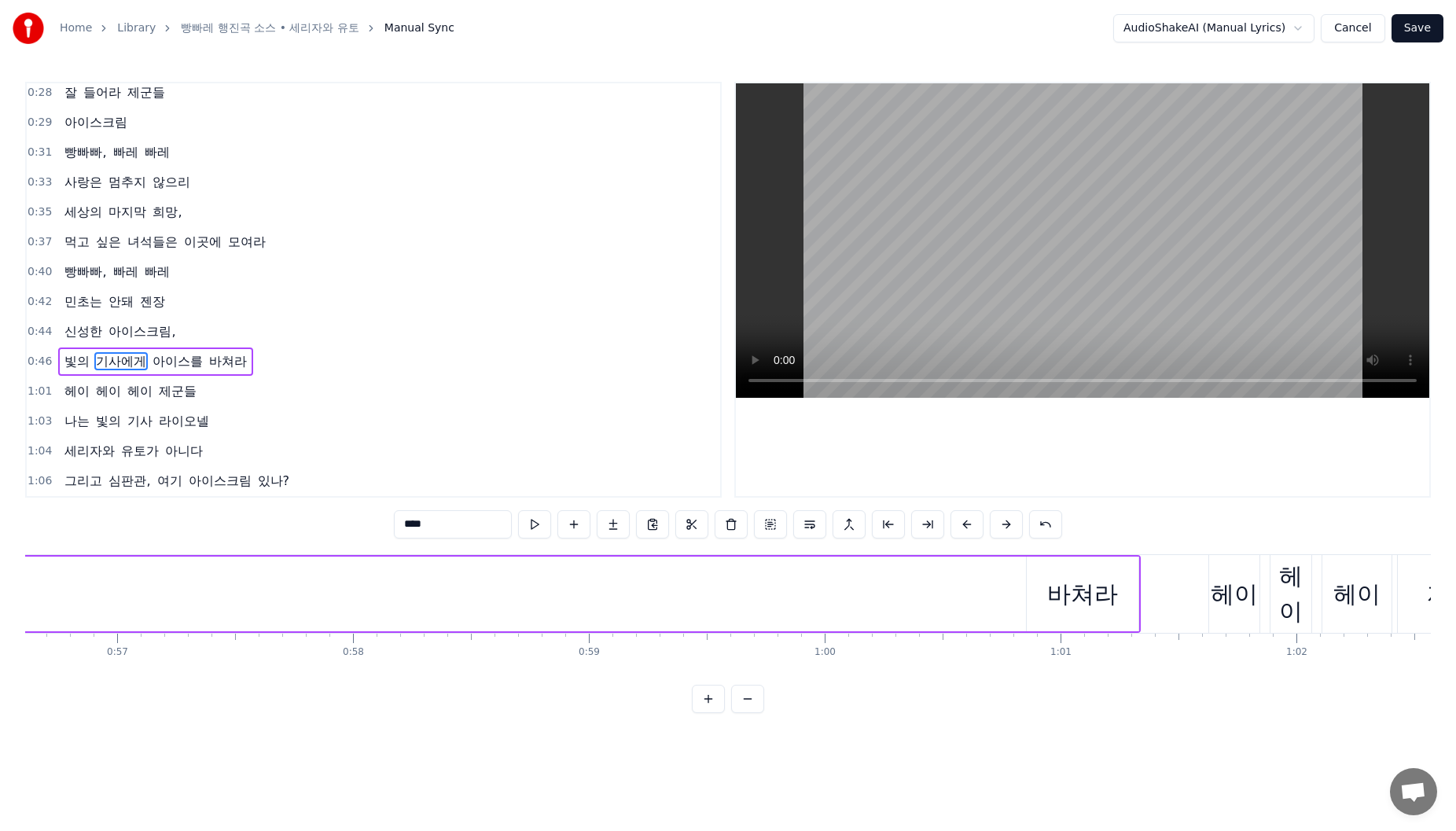
click at [1053, 577] on div "바쳐라" at bounding box center [1083, 594] width 71 height 35
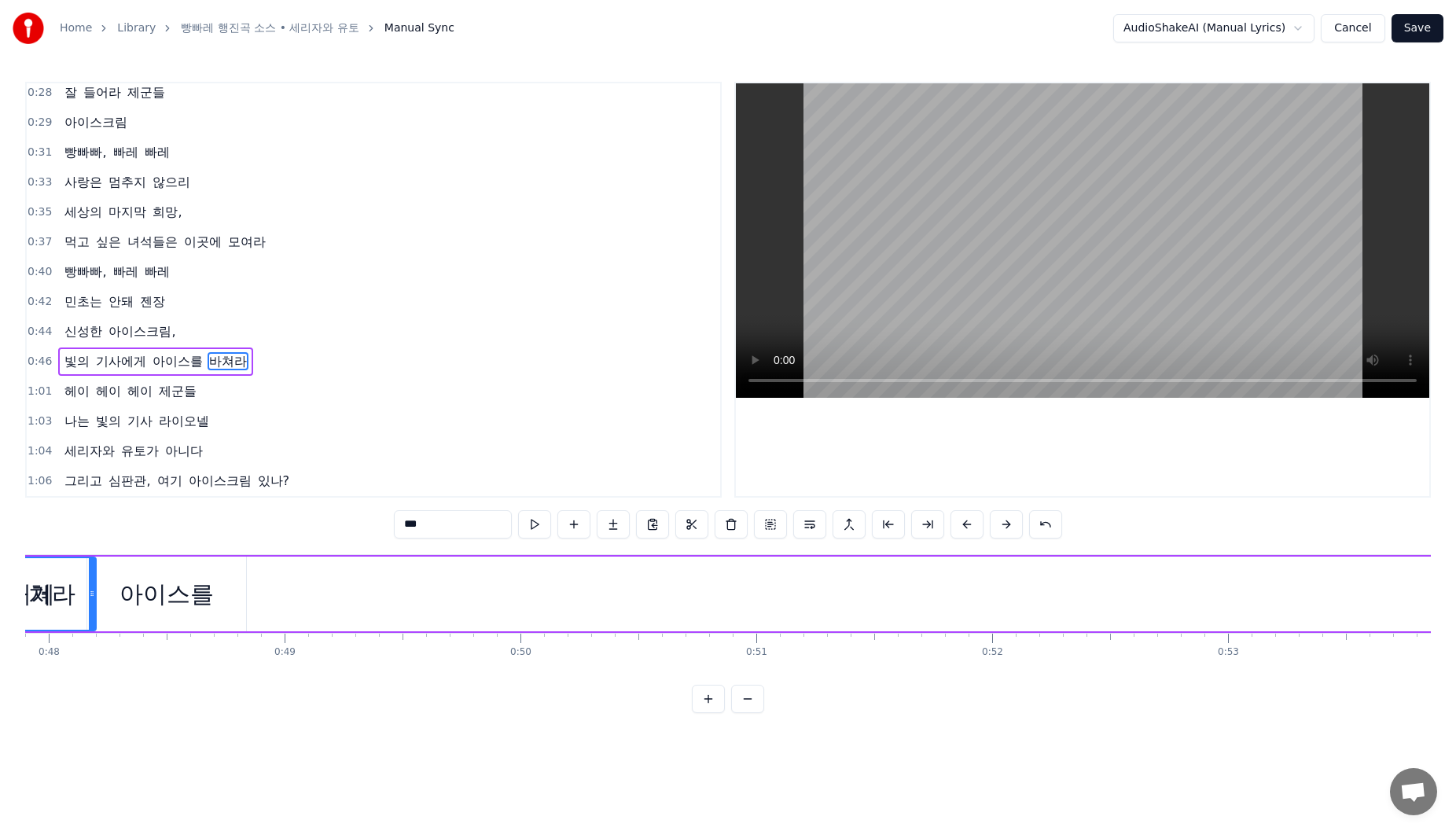
scroll to position [0, 11085]
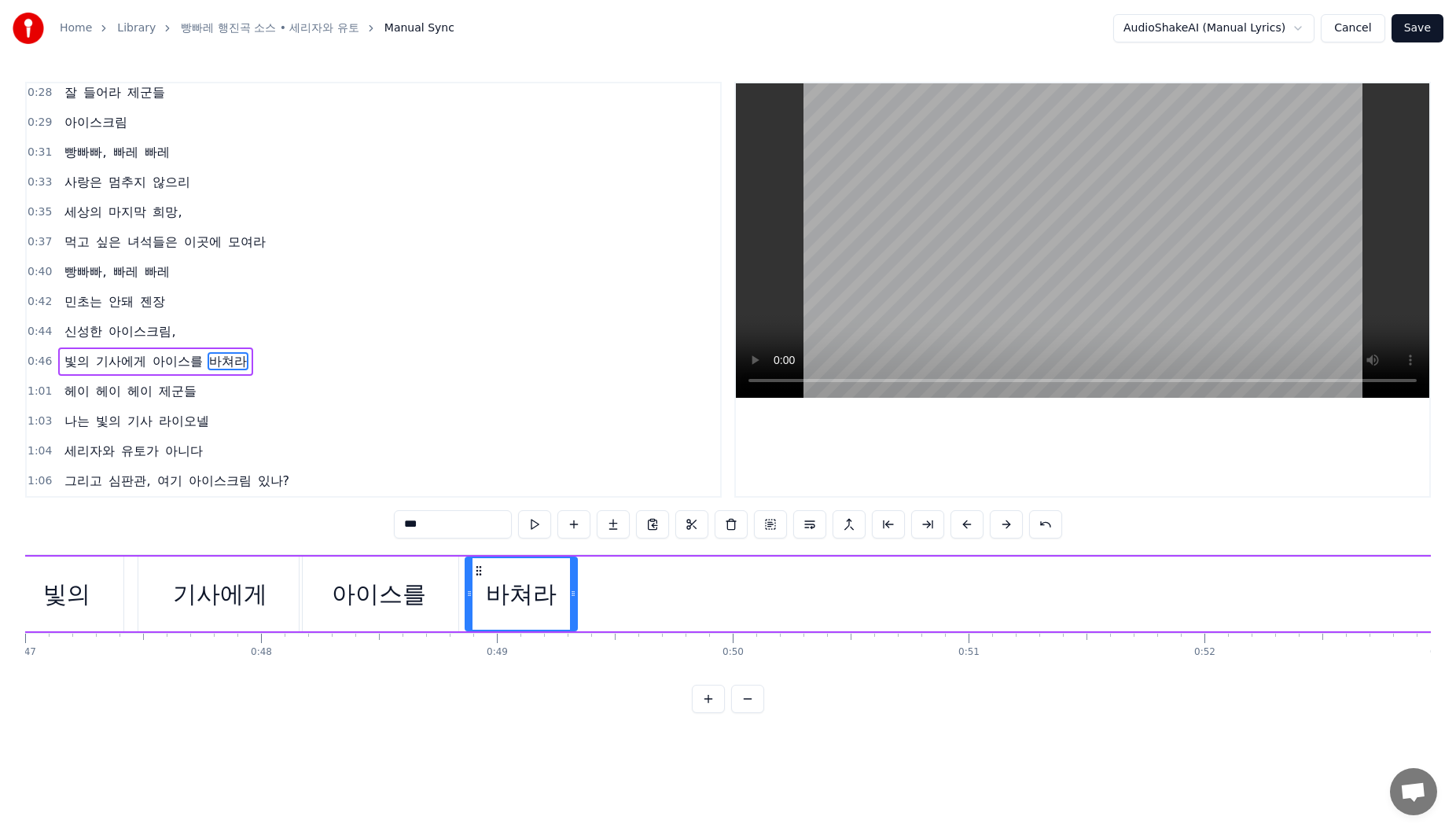
drag, startPoint x: 1042, startPoint y: 574, endPoint x: 478, endPoint y: 609, distance: 565.1
click at [478, 609] on div "바쳐라" at bounding box center [522, 594] width 110 height 72
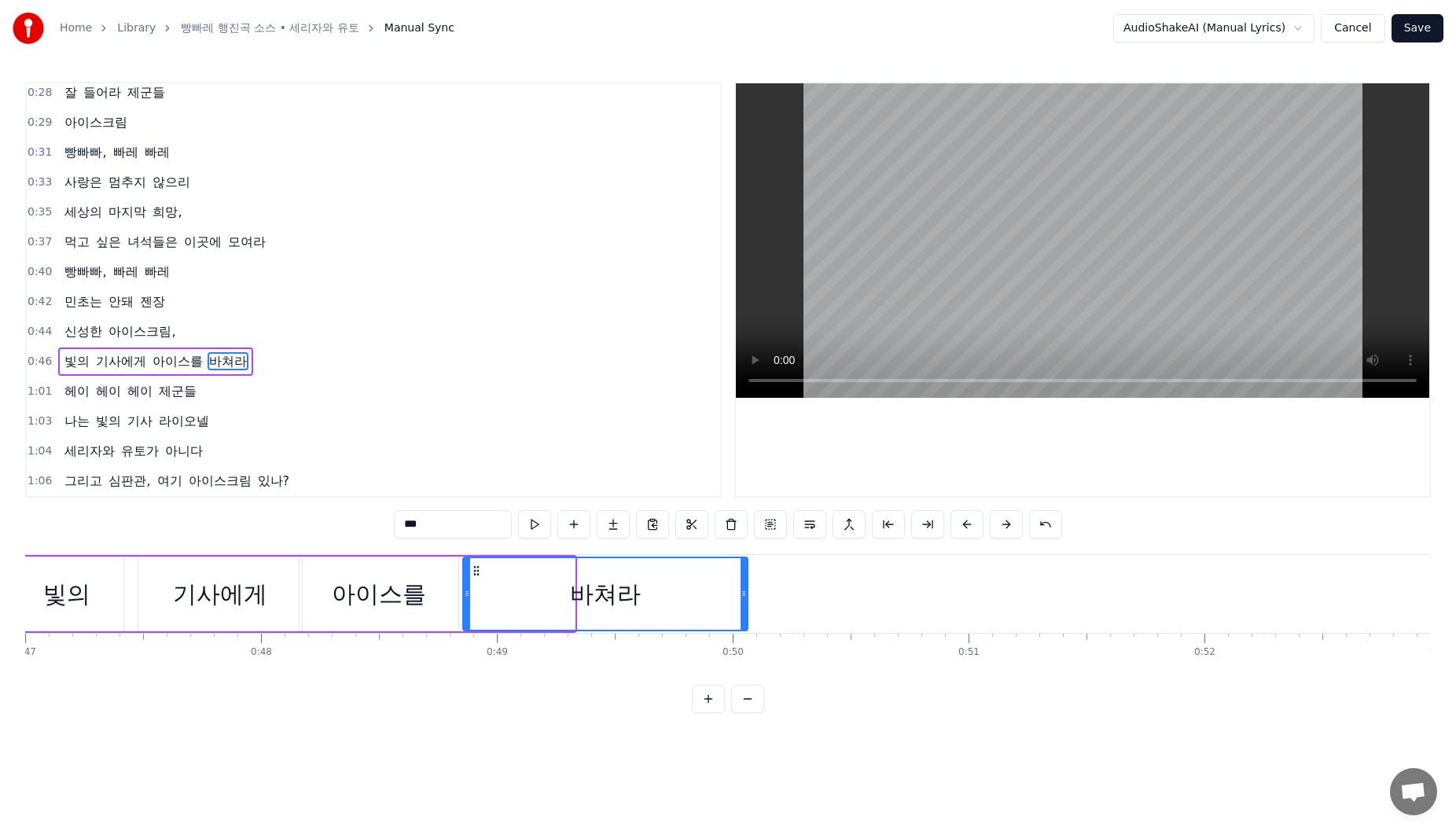
drag, startPoint x: 573, startPoint y: 594, endPoint x: 753, endPoint y: 597, distance: 180.0
click at [747, 596] on icon at bounding box center [743, 593] width 6 height 13
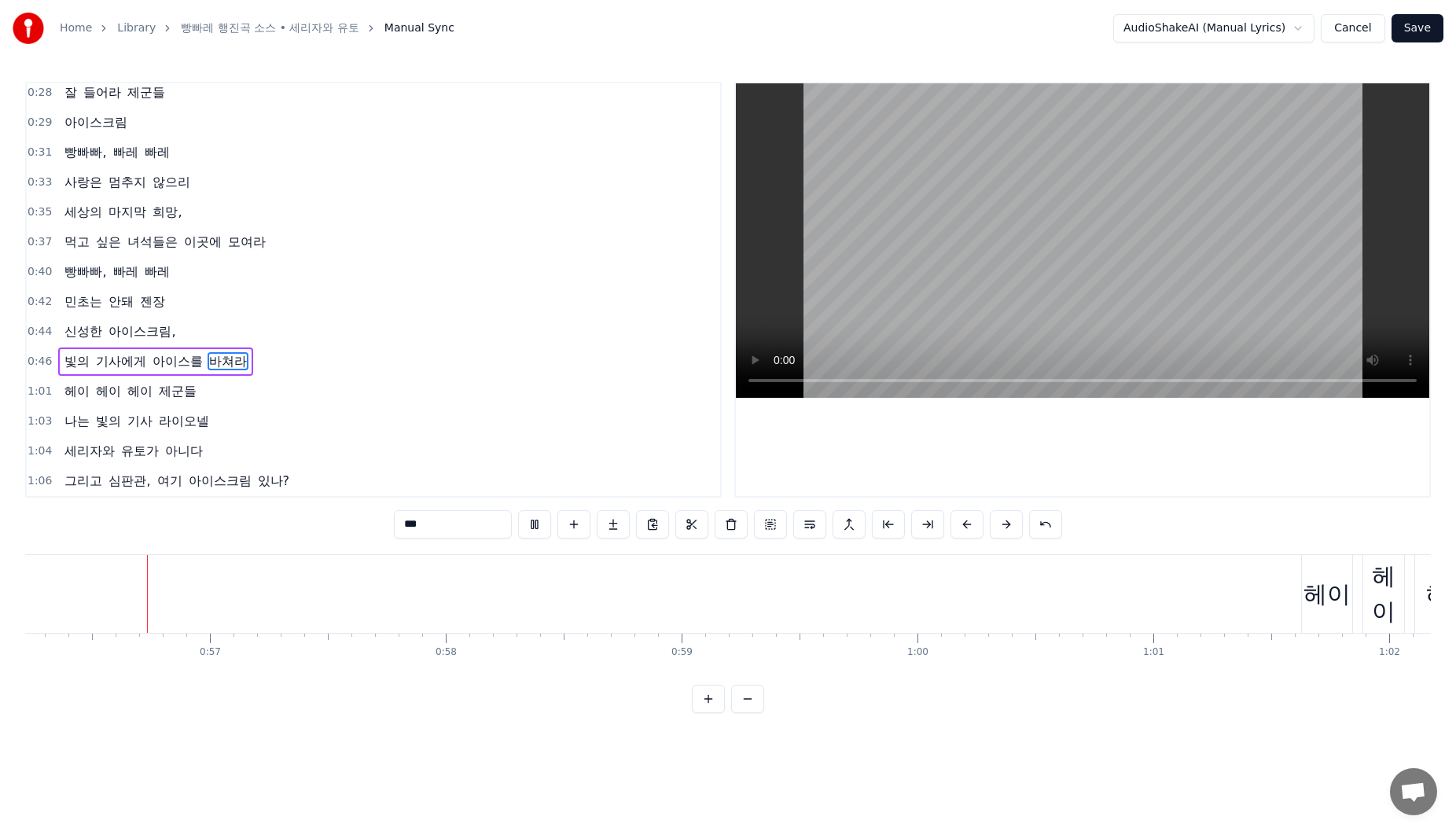
scroll to position [0, 13250]
click at [534, 526] on button at bounding box center [534, 524] width 33 height 28
click at [1345, 594] on div "헤이" at bounding box center [1336, 594] width 47 height 35
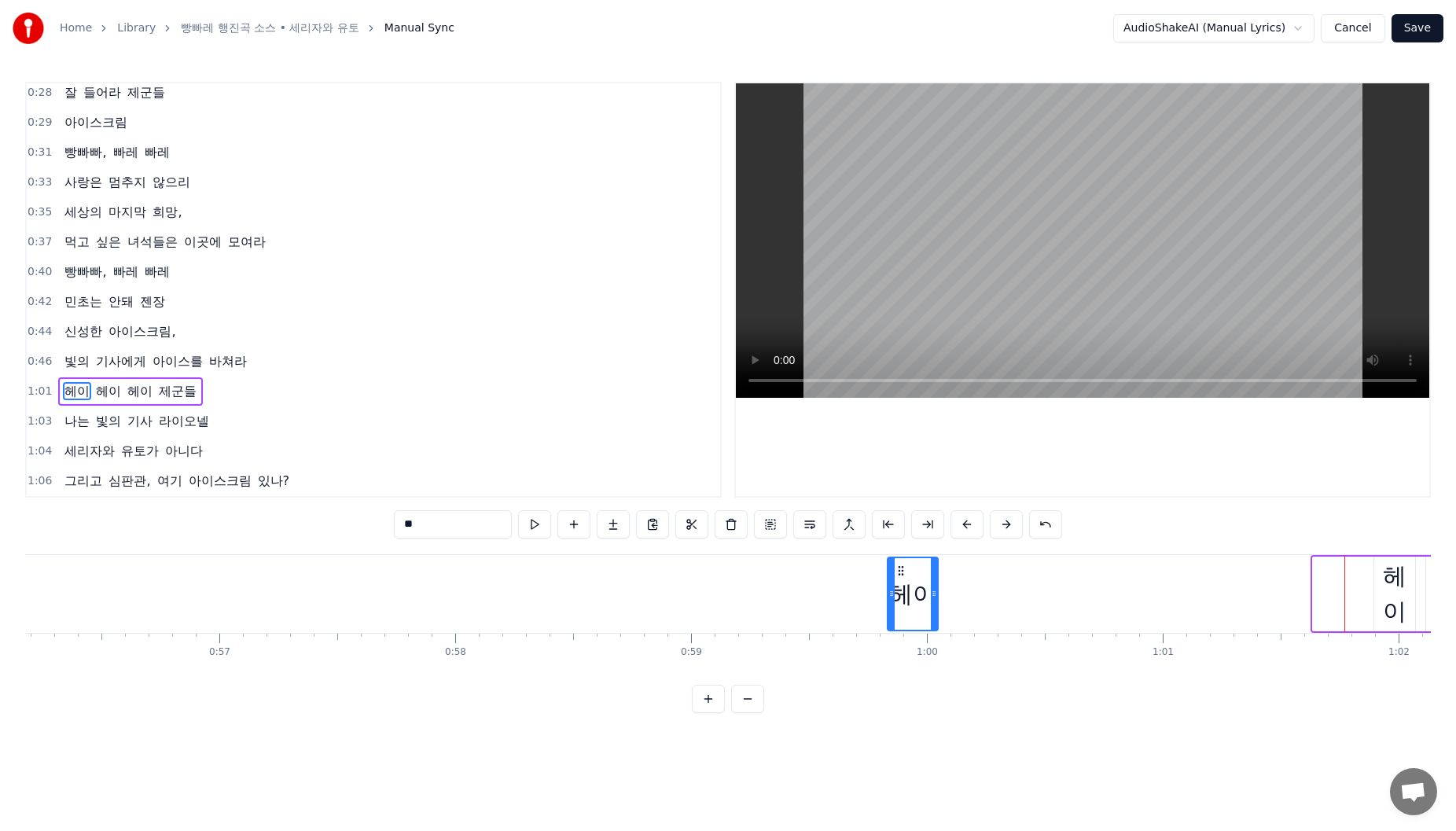
drag, startPoint x: 1322, startPoint y: 567, endPoint x: 897, endPoint y: 603, distance: 426.5
click at [897, 603] on div "헤이" at bounding box center [913, 594] width 49 height 72
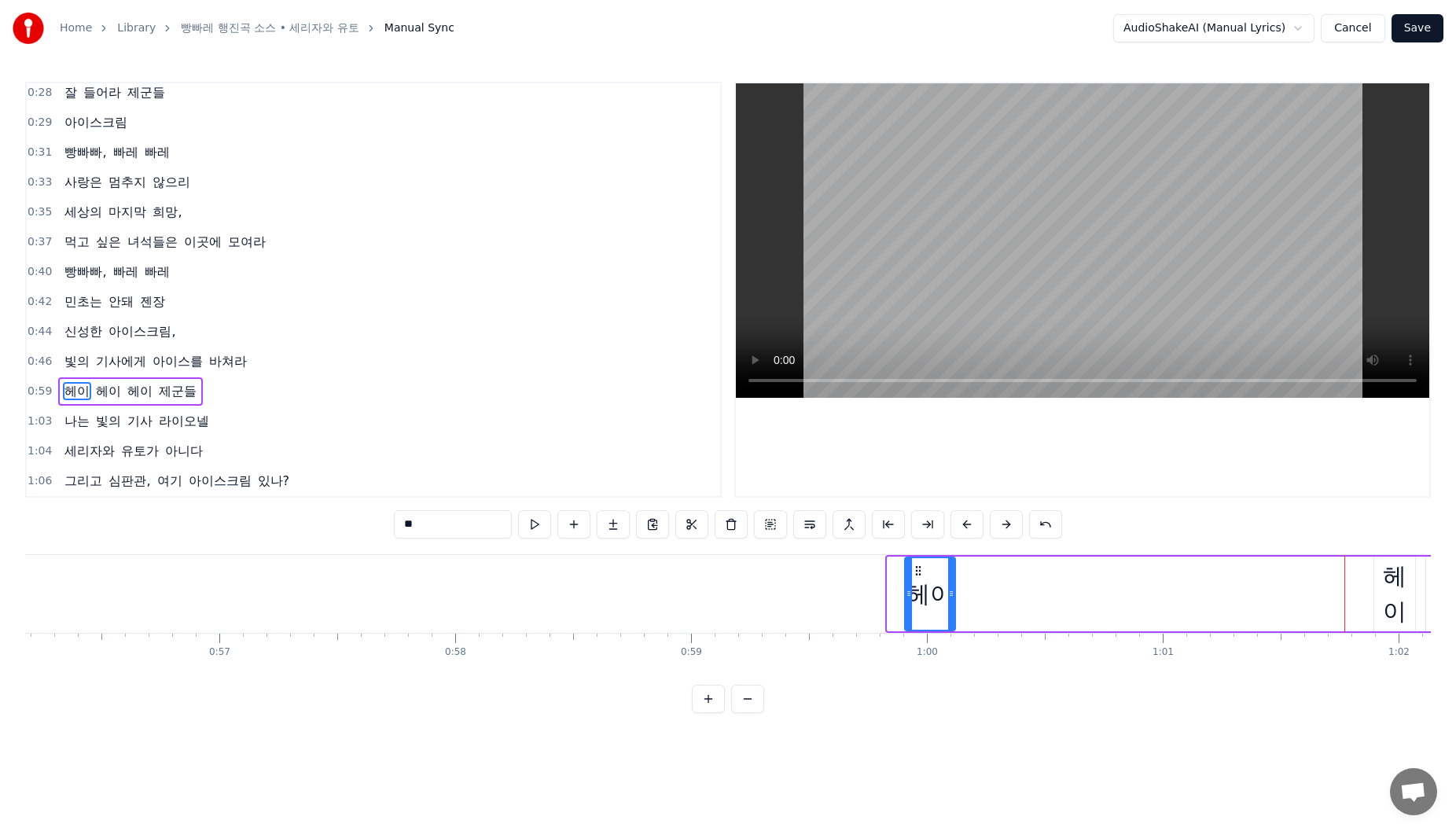
drag, startPoint x: 899, startPoint y: 570, endPoint x: 916, endPoint y: 572, distance: 17.1
click at [916, 572] on icon at bounding box center [918, 571] width 13 height 13
click at [1378, 578] on div "헤이" at bounding box center [1394, 594] width 41 height 71
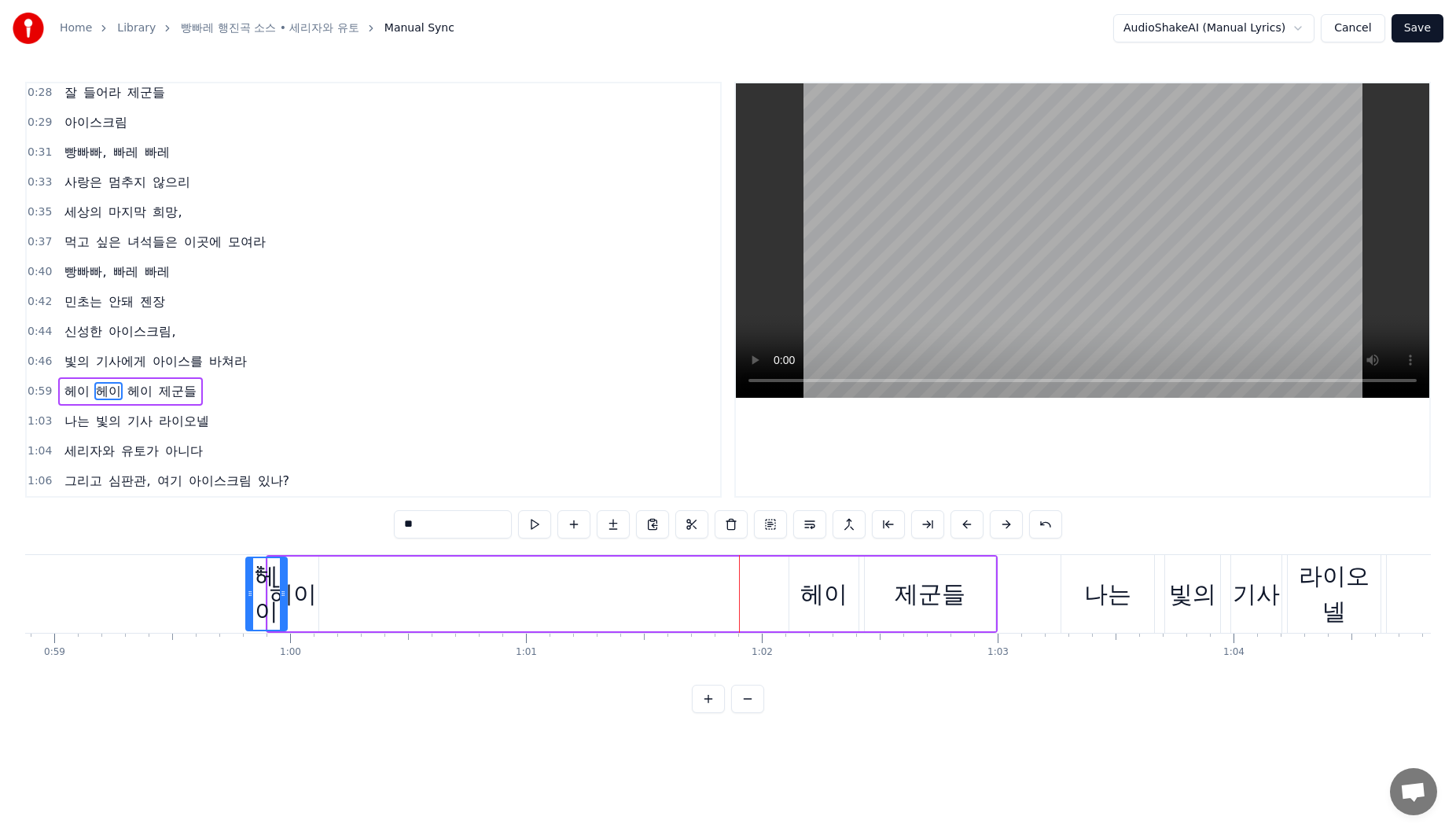
scroll to position [0, 13885]
drag, startPoint x: 1386, startPoint y: 570, endPoint x: 341, endPoint y: 610, distance: 1045.8
click at [341, 610] on div "헤이" at bounding box center [349, 594] width 40 height 72
click at [815, 582] on div "헤이" at bounding box center [825, 594] width 47 height 35
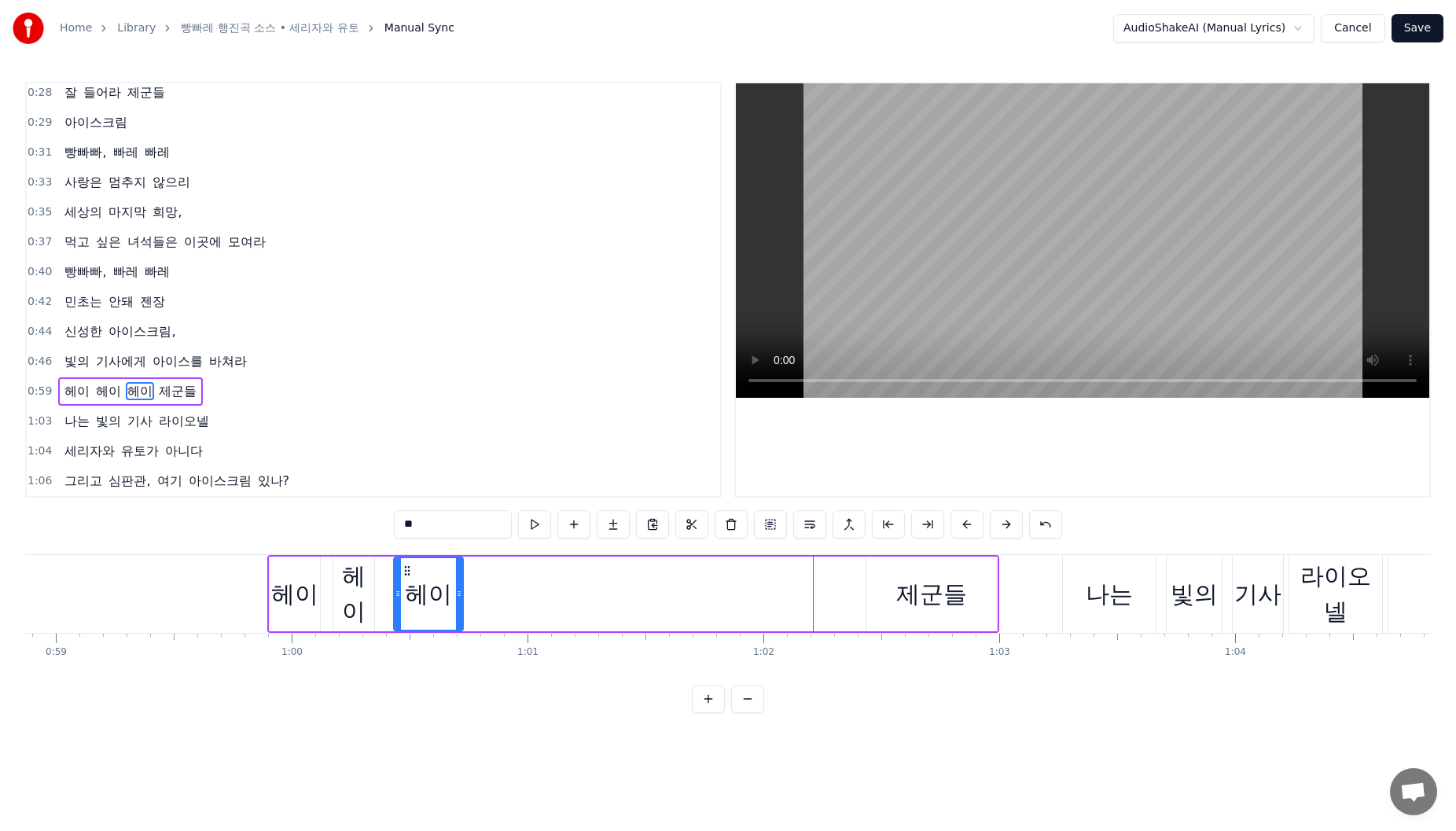
drag, startPoint x: 733, startPoint y: 585, endPoint x: 405, endPoint y: 594, distance: 328.1
click at [405, 594] on div "헤이" at bounding box center [428, 594] width 67 height 72
click at [353, 592] on div "헤이" at bounding box center [353, 594] width 41 height 71
drag, startPoint x: 371, startPoint y: 595, endPoint x: 384, endPoint y: 597, distance: 13.2
click at [384, 597] on icon at bounding box center [384, 593] width 6 height 13
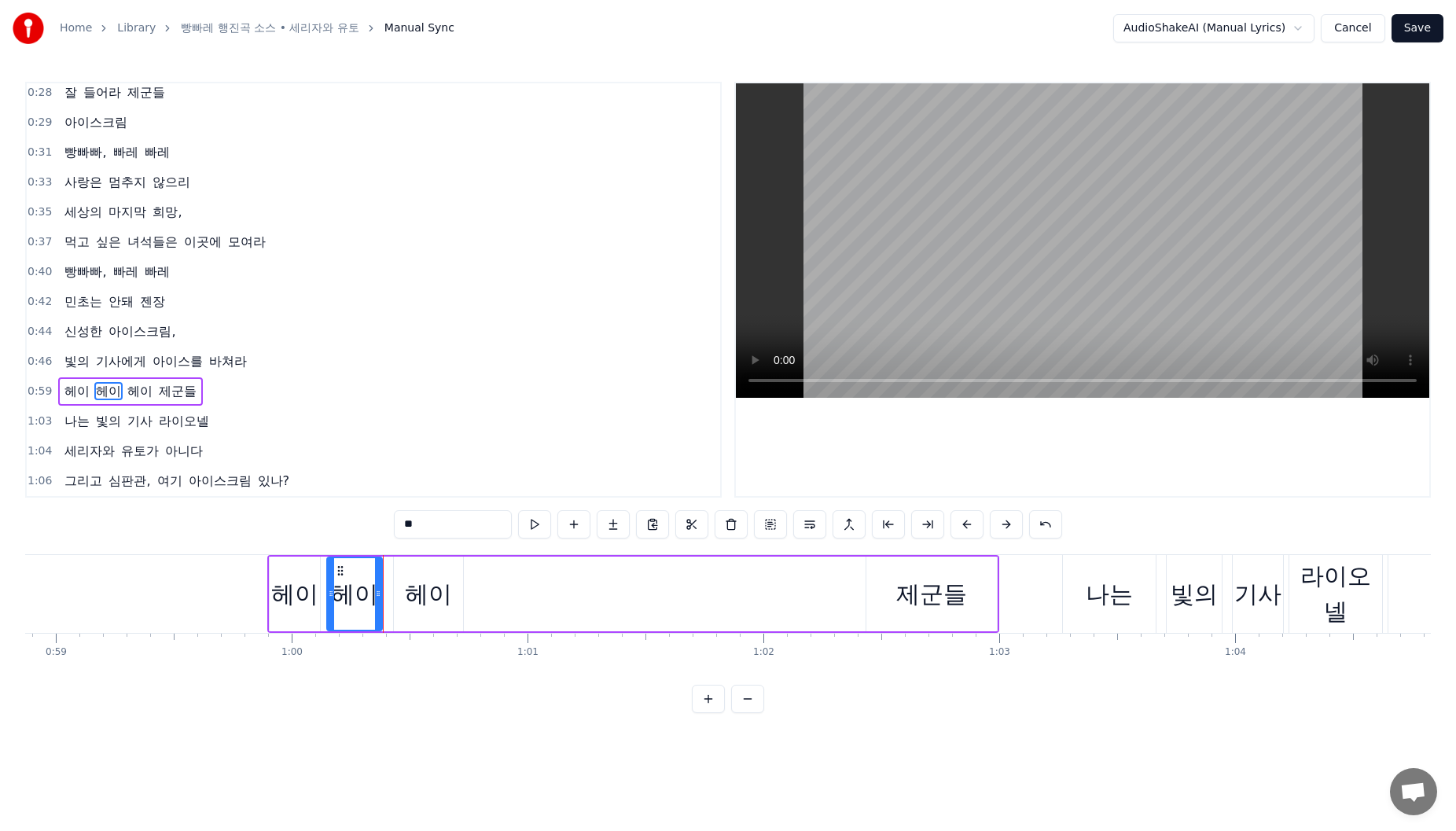
click at [338, 572] on icon at bounding box center [341, 571] width 13 height 13
click at [415, 579] on div "헤이" at bounding box center [428, 594] width 47 height 35
click at [397, 572] on icon at bounding box center [397, 571] width 13 height 13
click at [890, 572] on div "제군들" at bounding box center [931, 594] width 130 height 75
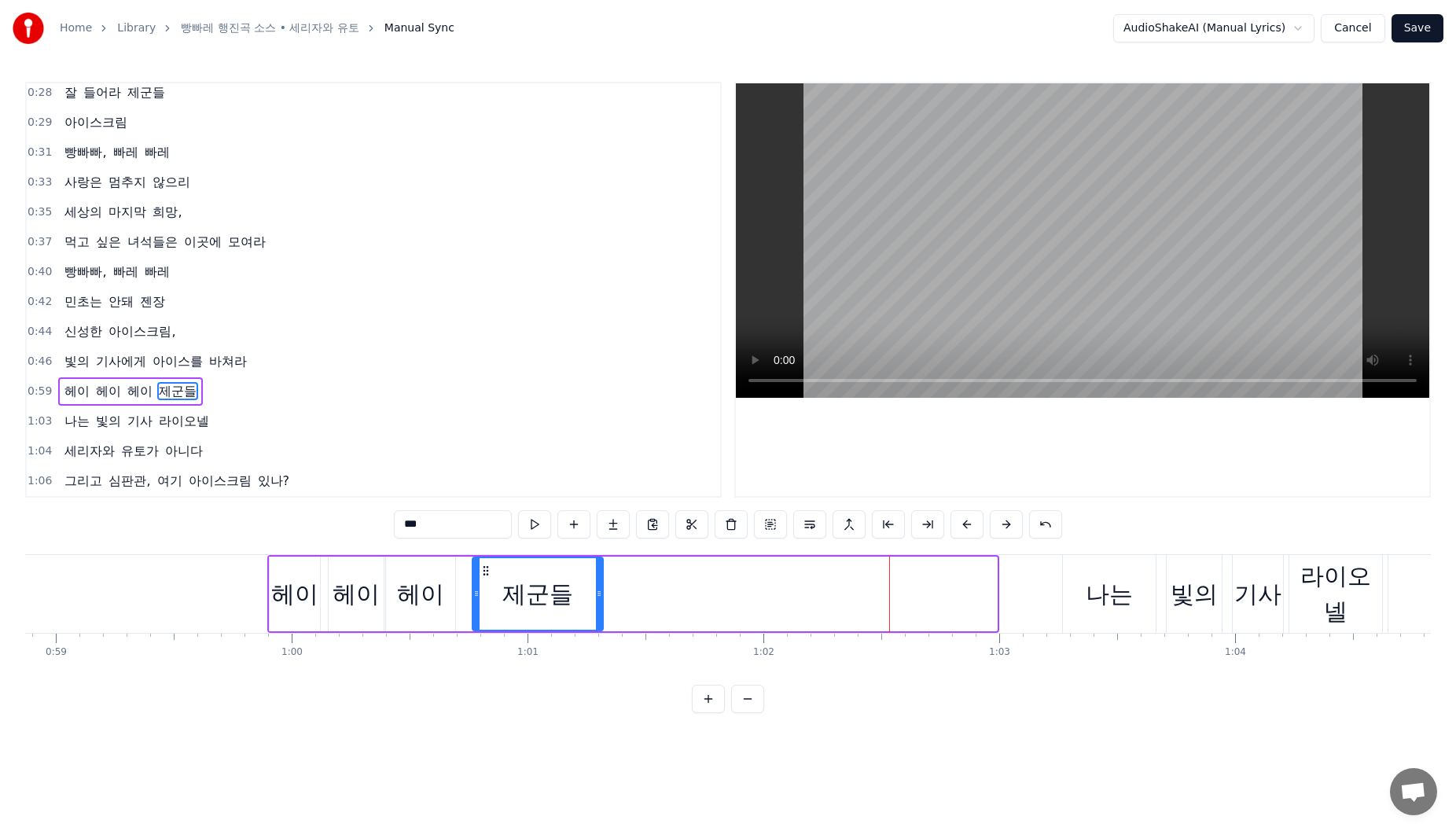
drag, startPoint x: 878, startPoint y: 572, endPoint x: 484, endPoint y: 595, distance: 394.7
click at [484, 595] on div "제군들" at bounding box center [538, 594] width 129 height 72
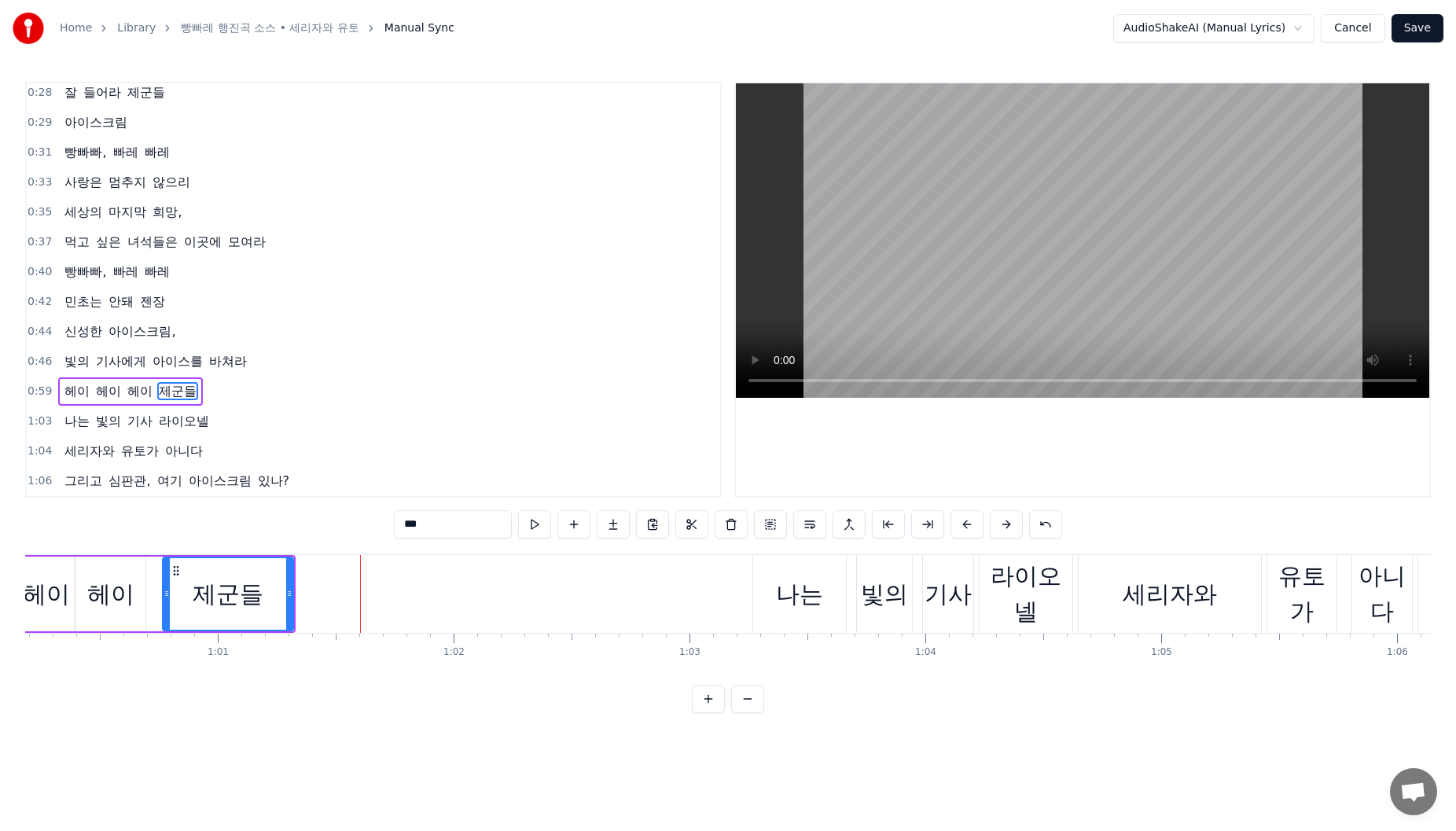
scroll to position [0, 14451]
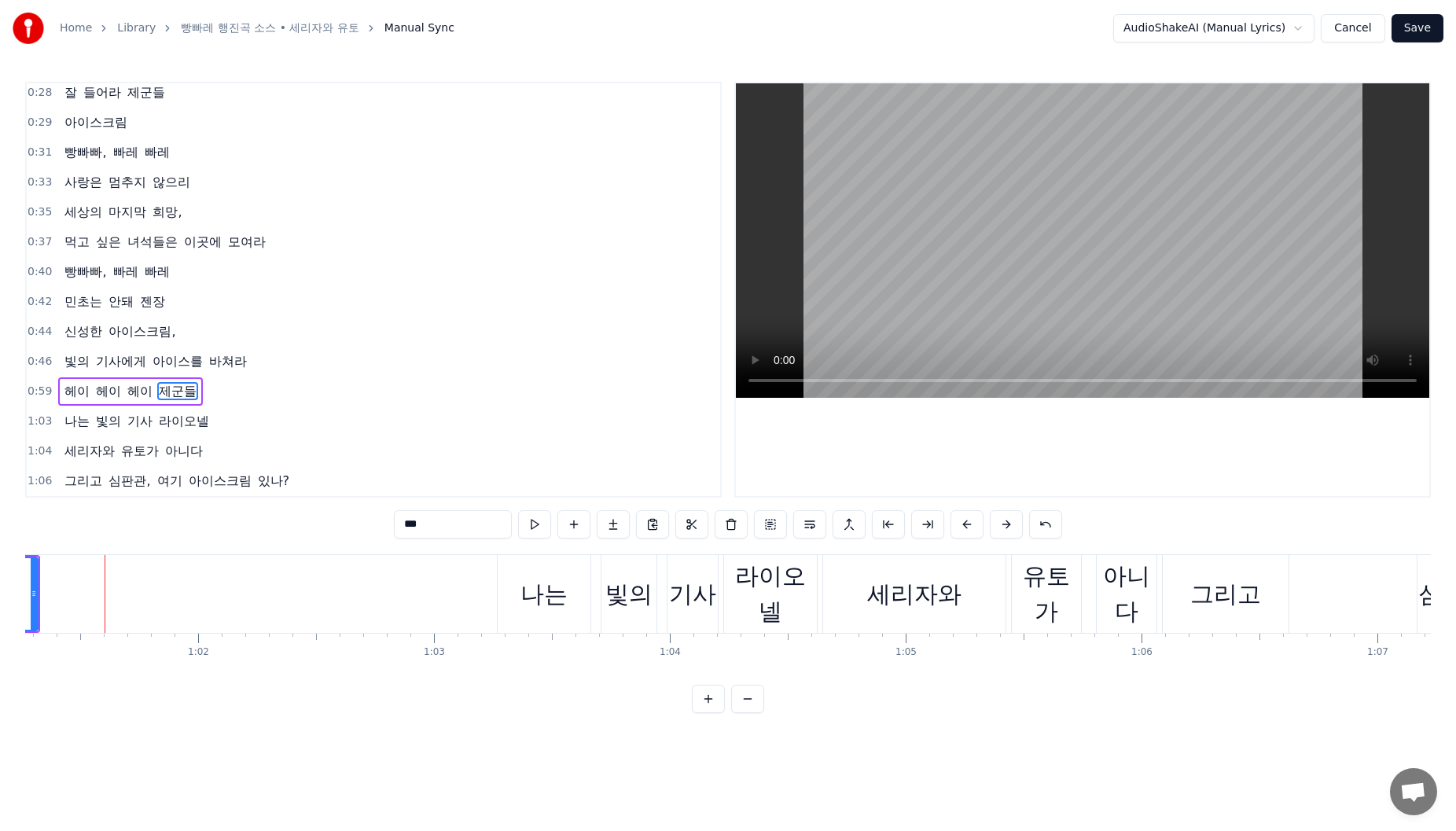
click at [532, 587] on div "나는" at bounding box center [544, 594] width 47 height 35
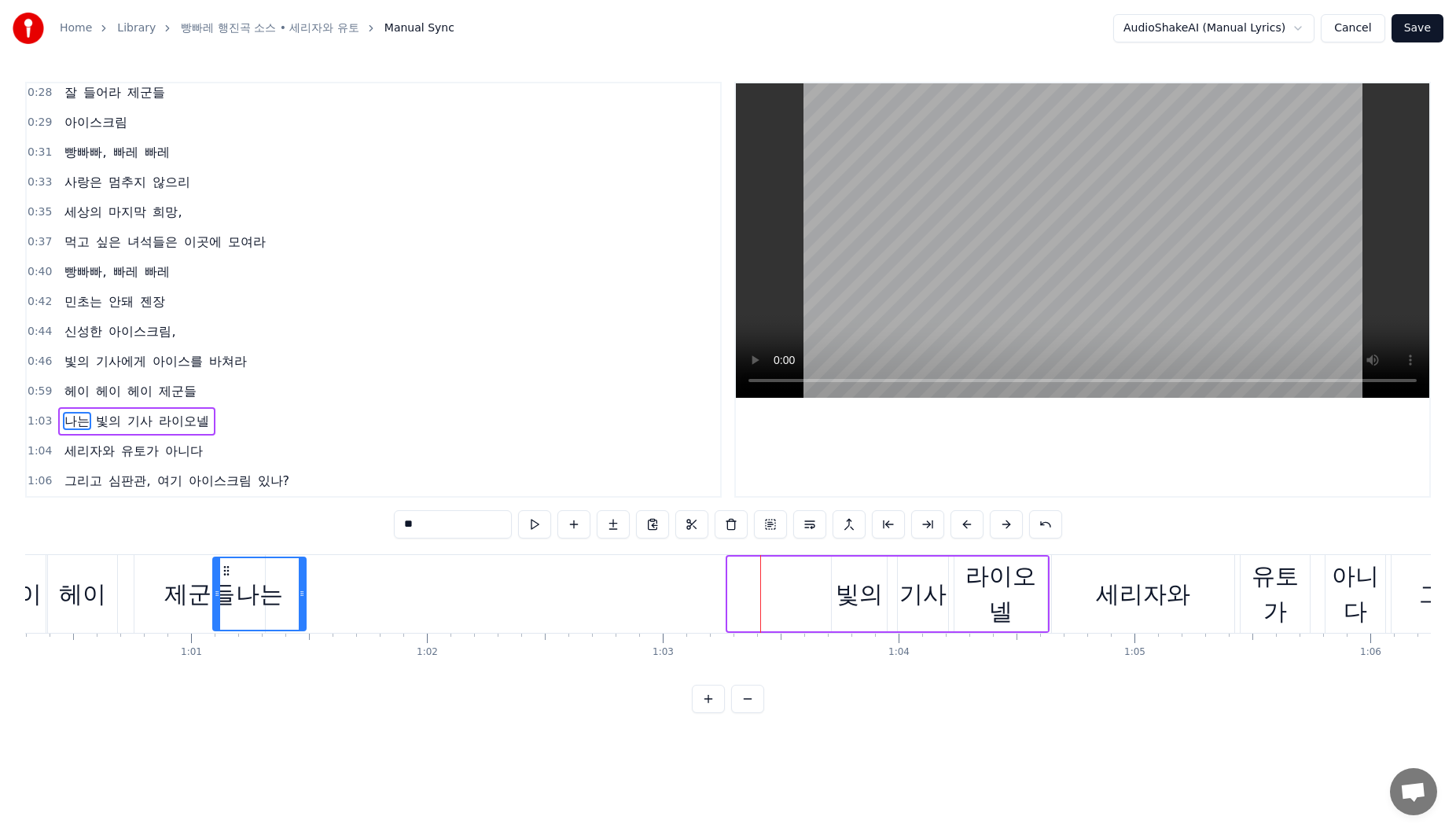
scroll to position [0, 14219]
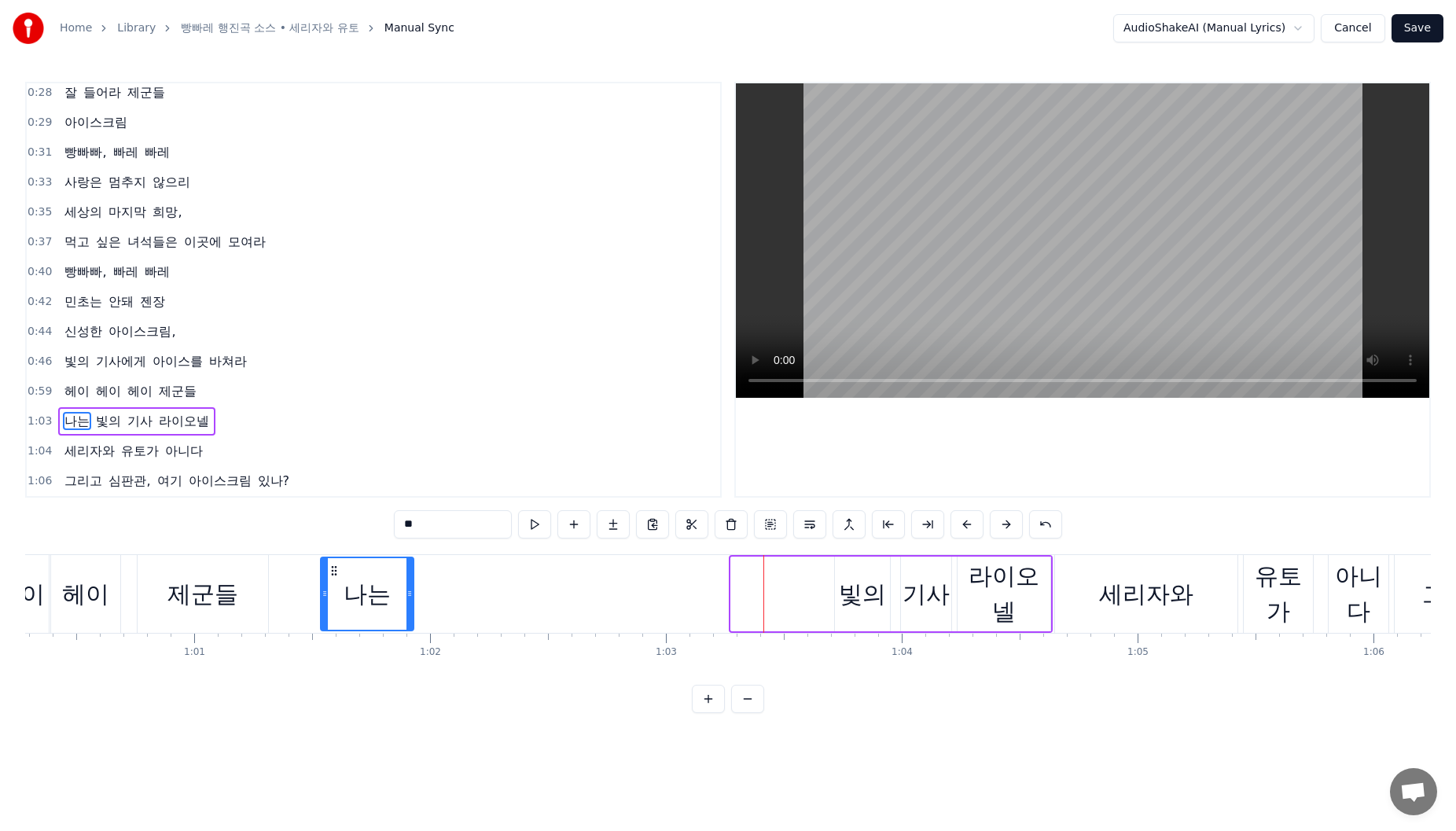
drag, startPoint x: 511, startPoint y: 567, endPoint x: 342, endPoint y: 588, distance: 170.3
click at [335, 588] on div "나는" at bounding box center [367, 594] width 91 height 72
drag, startPoint x: 409, startPoint y: 588, endPoint x: 420, endPoint y: 588, distance: 11.0
click at [420, 588] on icon at bounding box center [421, 593] width 6 height 13
click at [859, 575] on div "빛의" at bounding box center [863, 594] width 55 height 75
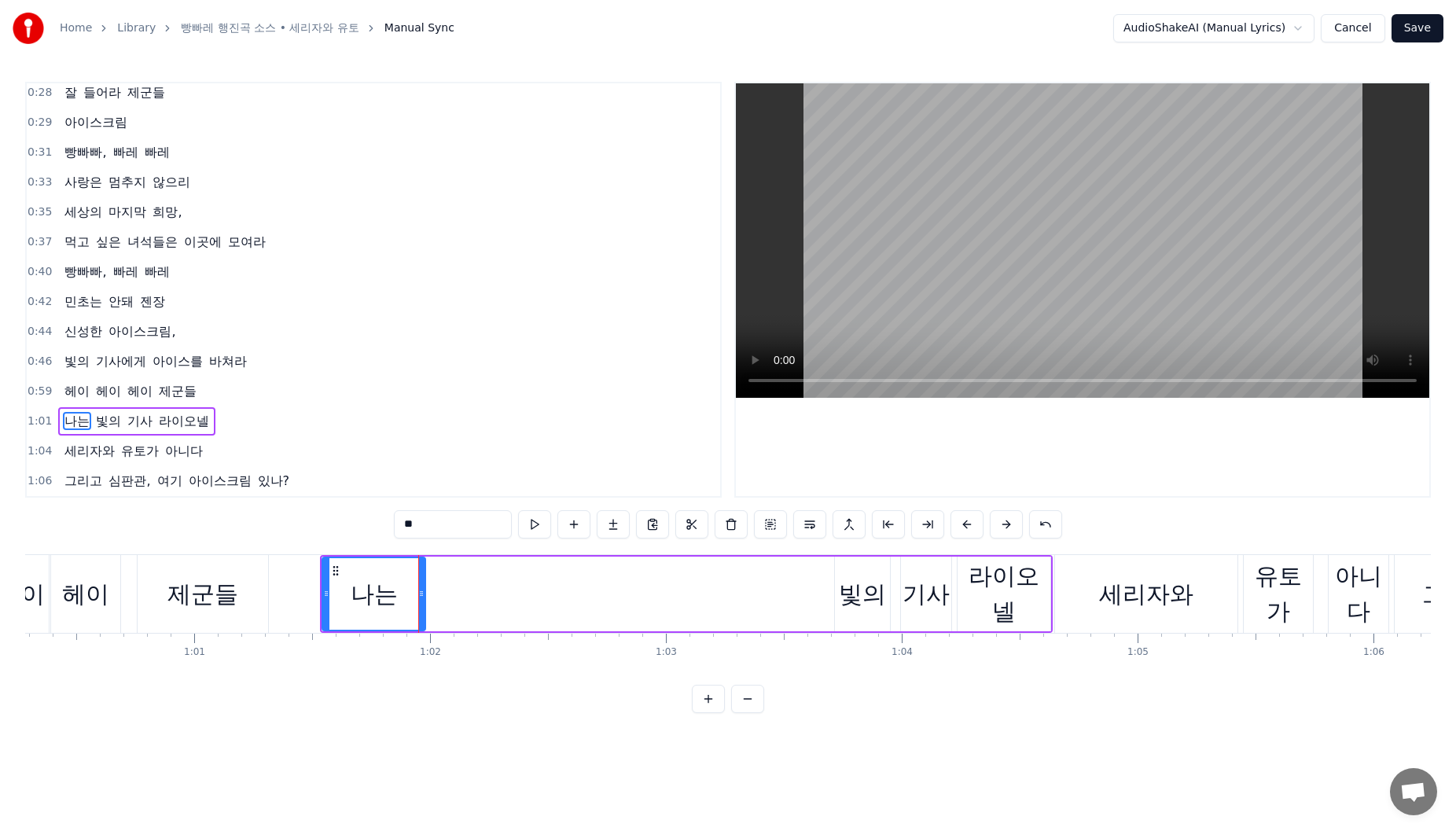
type input "**"
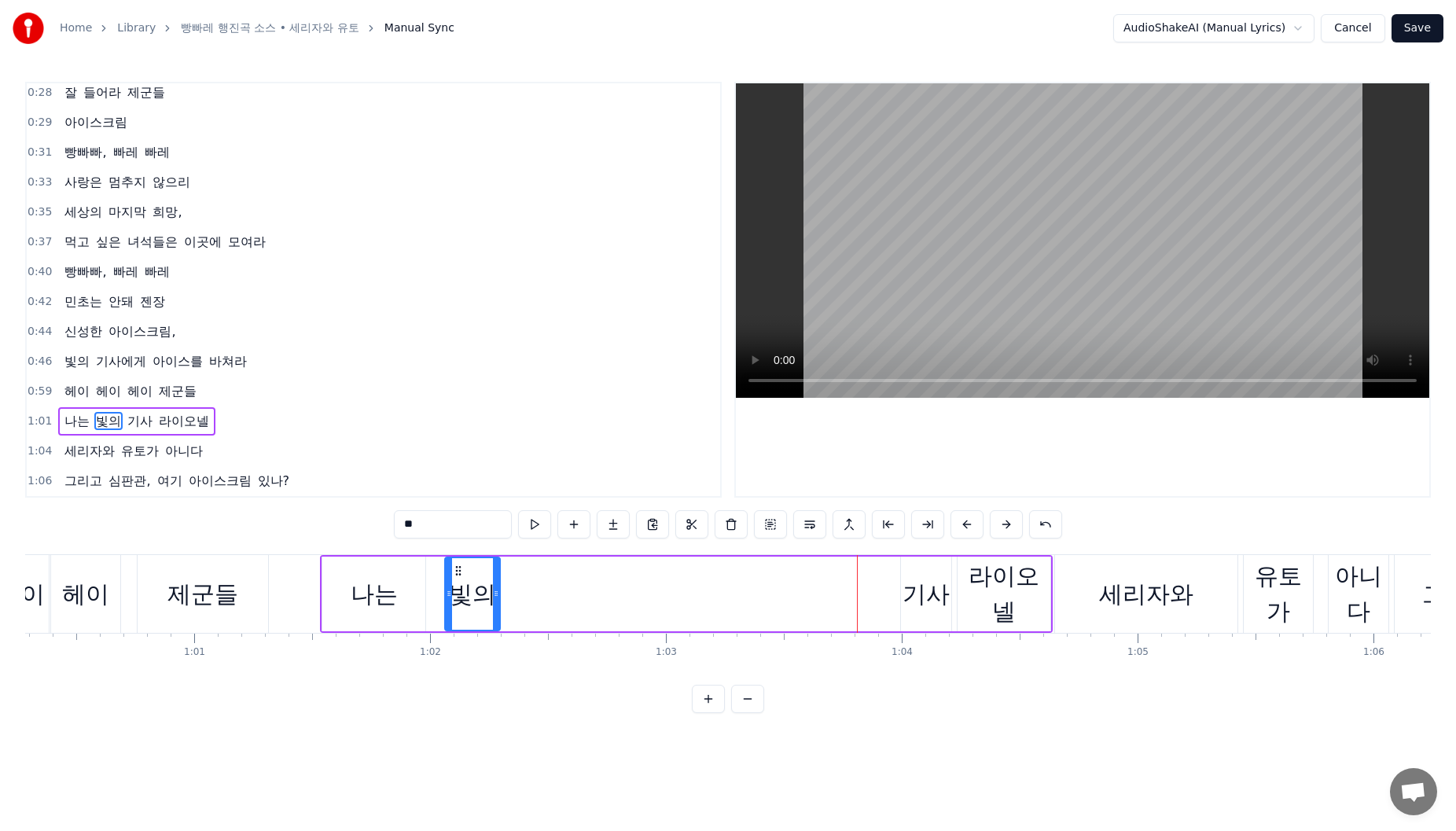
drag, startPoint x: 858, startPoint y: 575, endPoint x: 459, endPoint y: 585, distance: 399.1
click at [459, 585] on div "빛의" at bounding box center [472, 594] width 53 height 72
click at [508, 590] on div "나는 빛의 기사 라이오넬" at bounding box center [686, 594] width 733 height 78
click at [471, 575] on div "빛의" at bounding box center [472, 594] width 55 height 75
drag, startPoint x: 497, startPoint y: 588, endPoint x: 548, endPoint y: 593, distance: 51.2
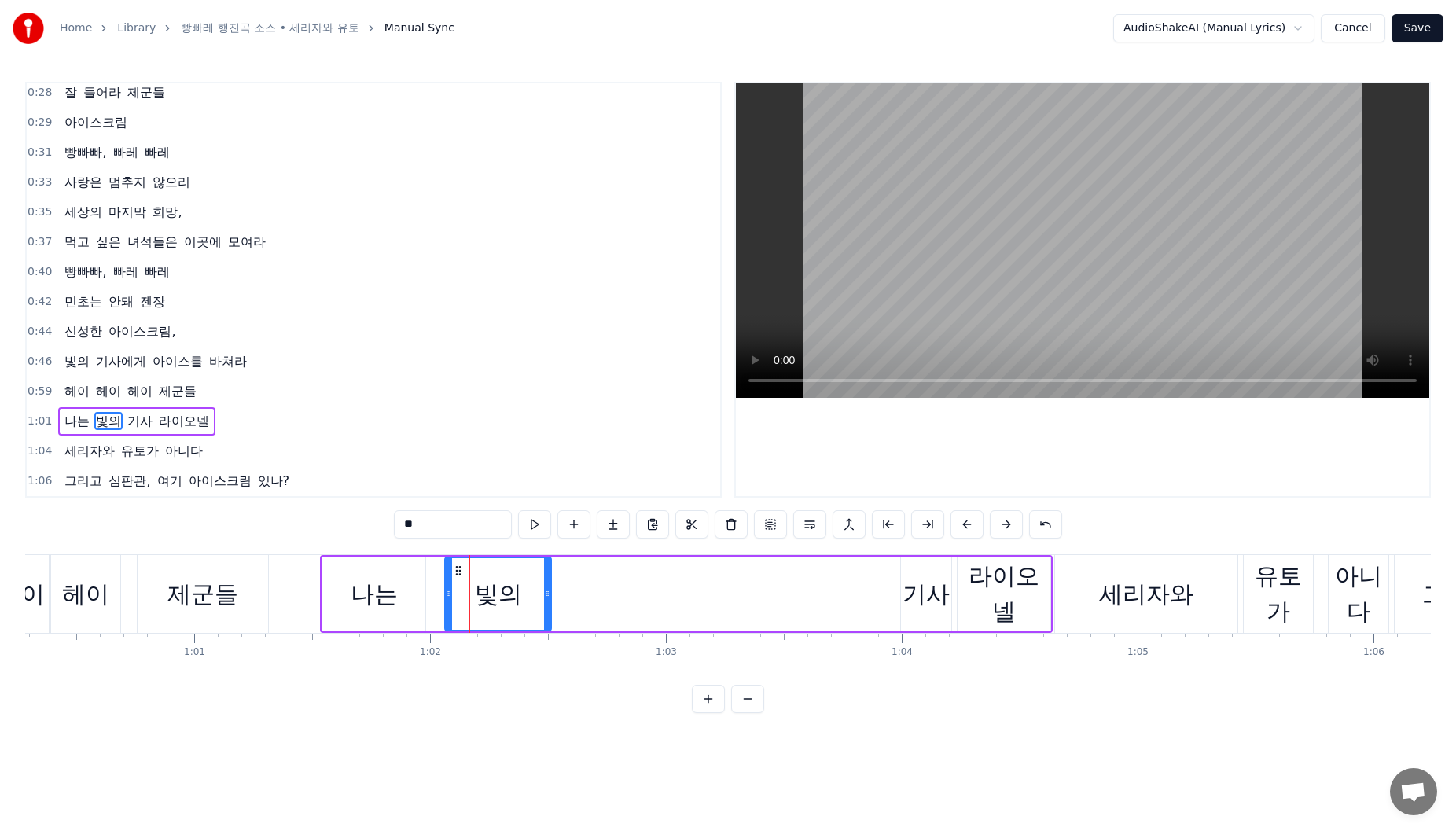
click at [548, 593] on icon at bounding box center [547, 593] width 6 height 13
click at [938, 573] on div "기사" at bounding box center [926, 594] width 50 height 75
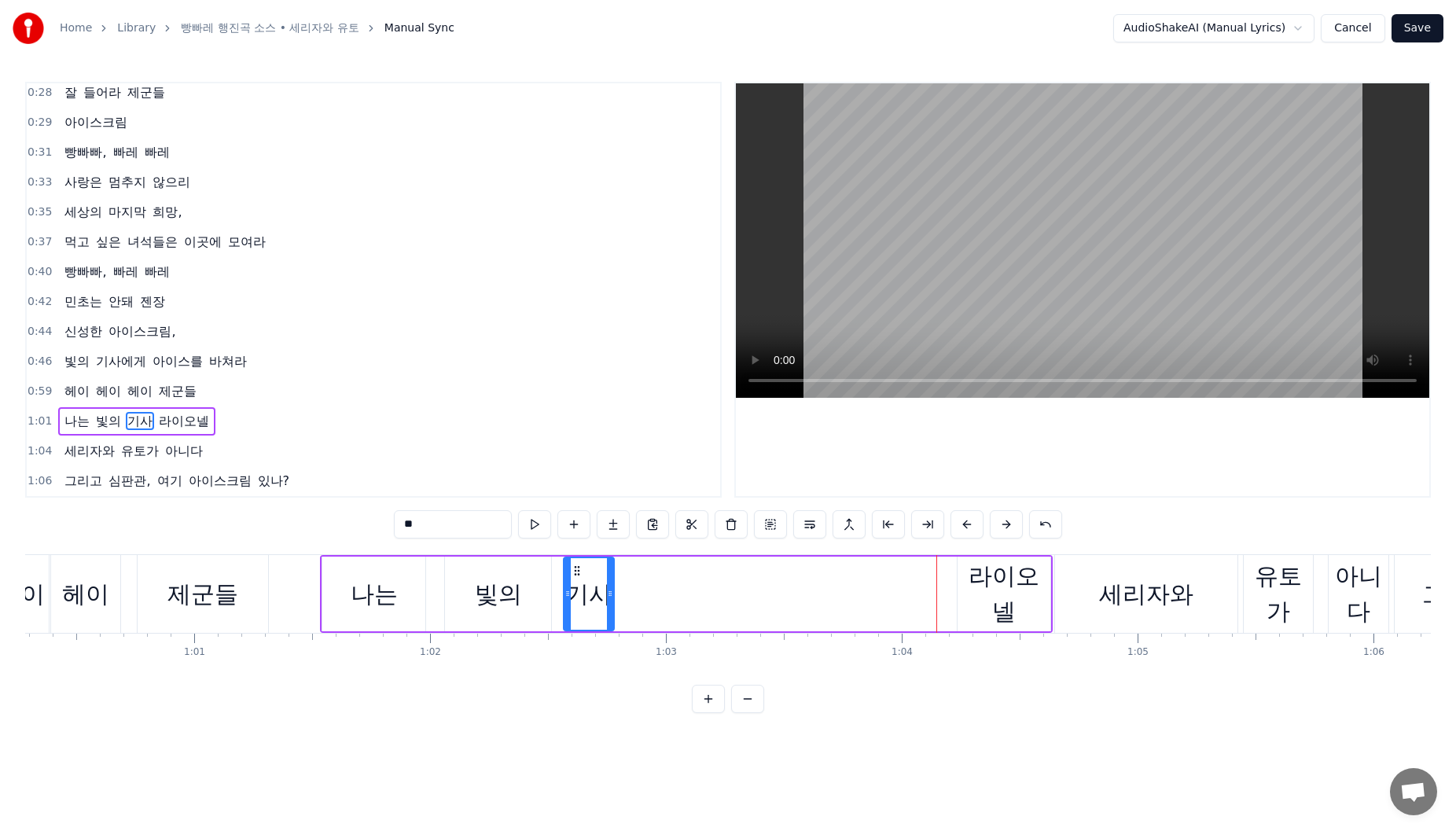
drag, startPoint x: 922, startPoint y: 573, endPoint x: 580, endPoint y: 584, distance: 342.2
click at [578, 584] on div "기사" at bounding box center [589, 594] width 49 height 72
drag, startPoint x: 611, startPoint y: 592, endPoint x: 661, endPoint y: 592, distance: 50.0
click at [661, 592] on circle at bounding box center [661, 591] width 1 height 1
click at [990, 577] on div "라이오넬" at bounding box center [1004, 594] width 93 height 71
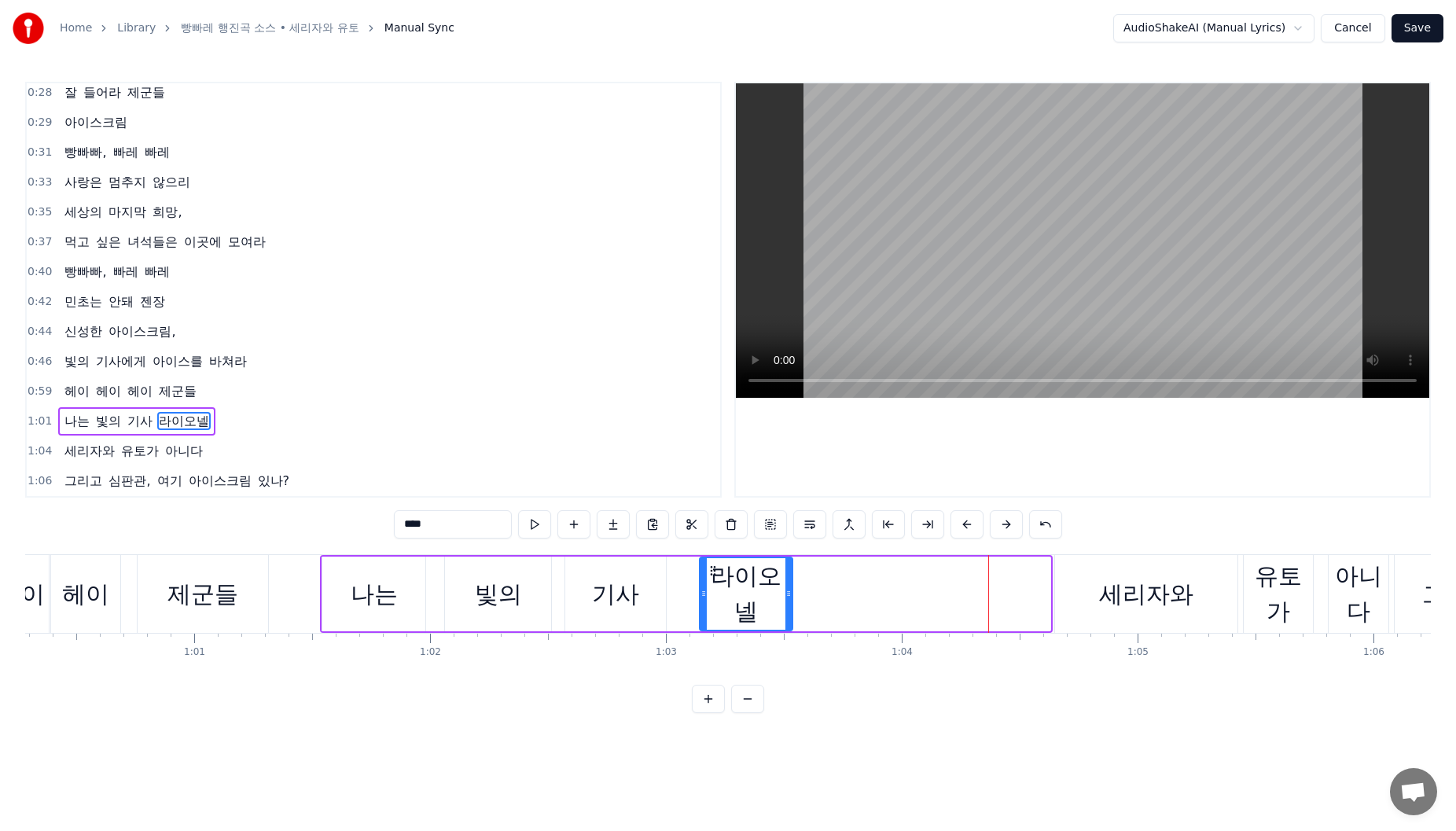
drag, startPoint x: 970, startPoint y: 570, endPoint x: 743, endPoint y: 576, distance: 227.1
click at [716, 576] on icon at bounding box center [713, 571] width 13 height 13
drag, startPoint x: 793, startPoint y: 590, endPoint x: 804, endPoint y: 590, distance: 11.0
click at [804, 590] on icon at bounding box center [803, 593] width 6 height 13
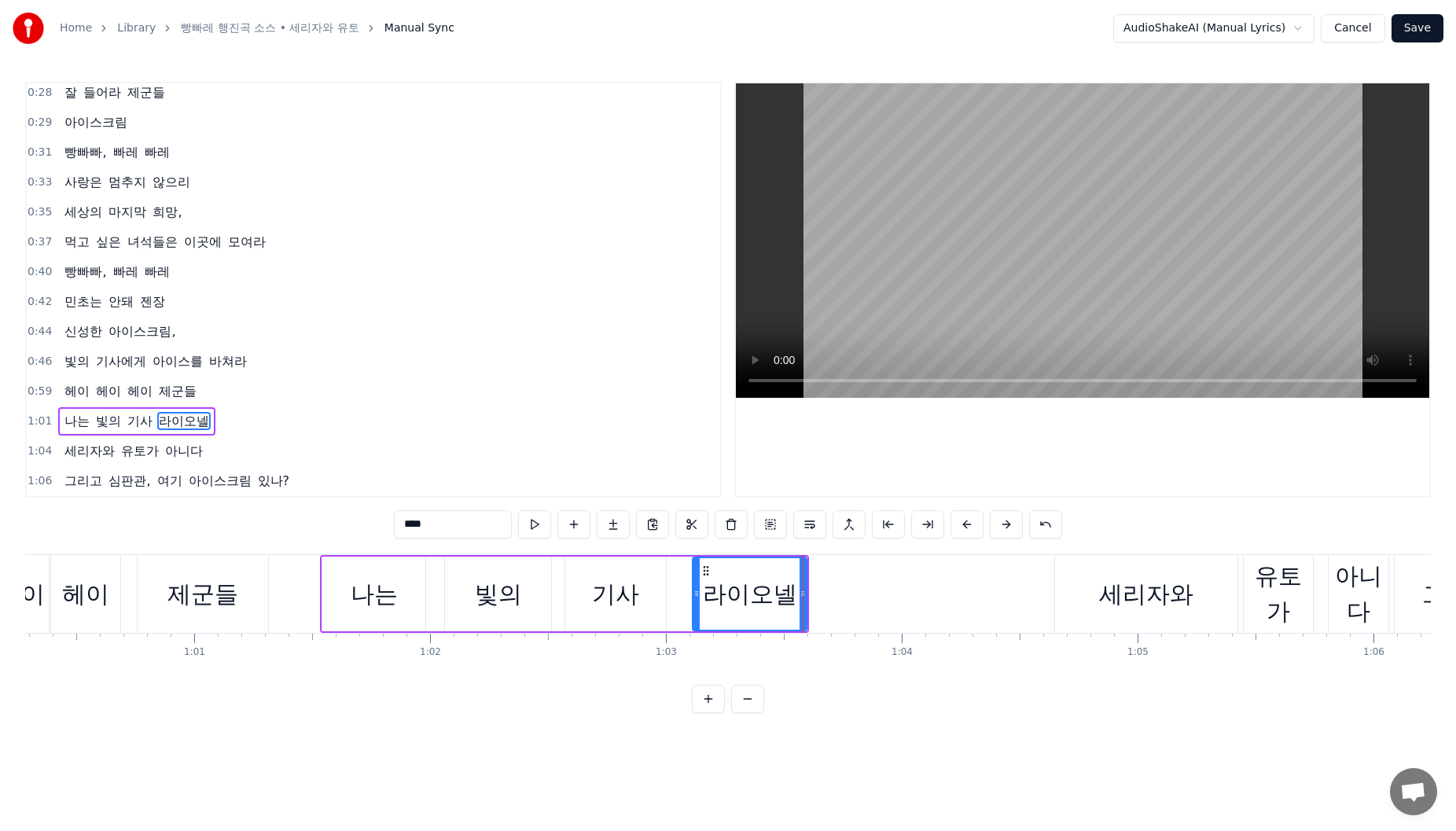
drag, startPoint x: 705, startPoint y: 587, endPoint x: 761, endPoint y: 587, distance: 56.0
click at [696, 587] on icon at bounding box center [696, 593] width 6 height 13
drag, startPoint x: 603, startPoint y: 575, endPoint x: 586, endPoint y: 577, distance: 17.1
click at [596, 577] on div "기사" at bounding box center [616, 594] width 101 height 75
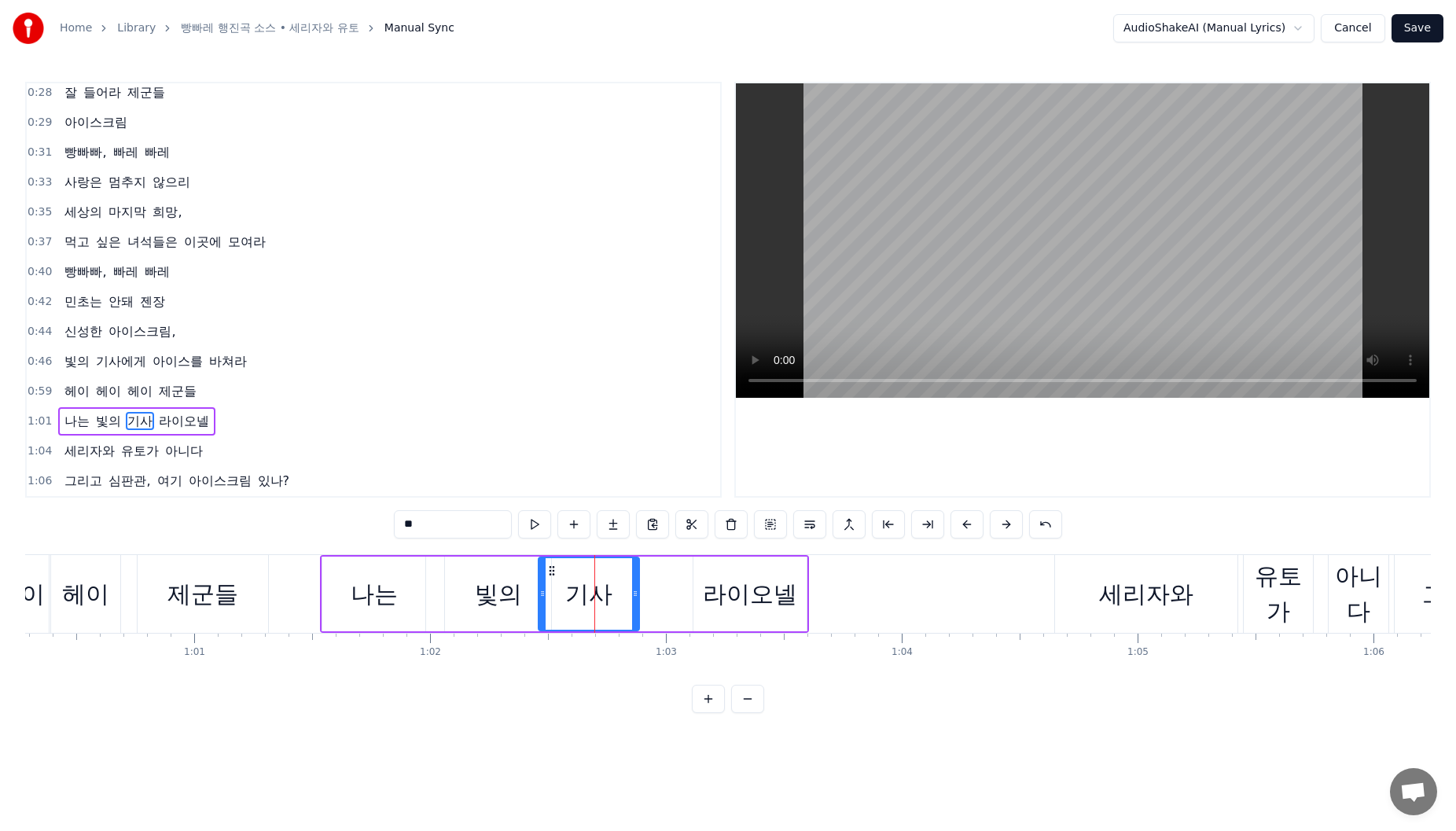
drag, startPoint x: 578, startPoint y: 574, endPoint x: 593, endPoint y: 588, distance: 20.5
click at [553, 574] on circle at bounding box center [553, 574] width 1 height 1
drag, startPoint x: 636, startPoint y: 593, endPoint x: 593, endPoint y: 594, distance: 43.0
click at [593, 594] on icon at bounding box center [593, 593] width 6 height 13
drag, startPoint x: 487, startPoint y: 574, endPoint x: 468, endPoint y: 573, distance: 19.0
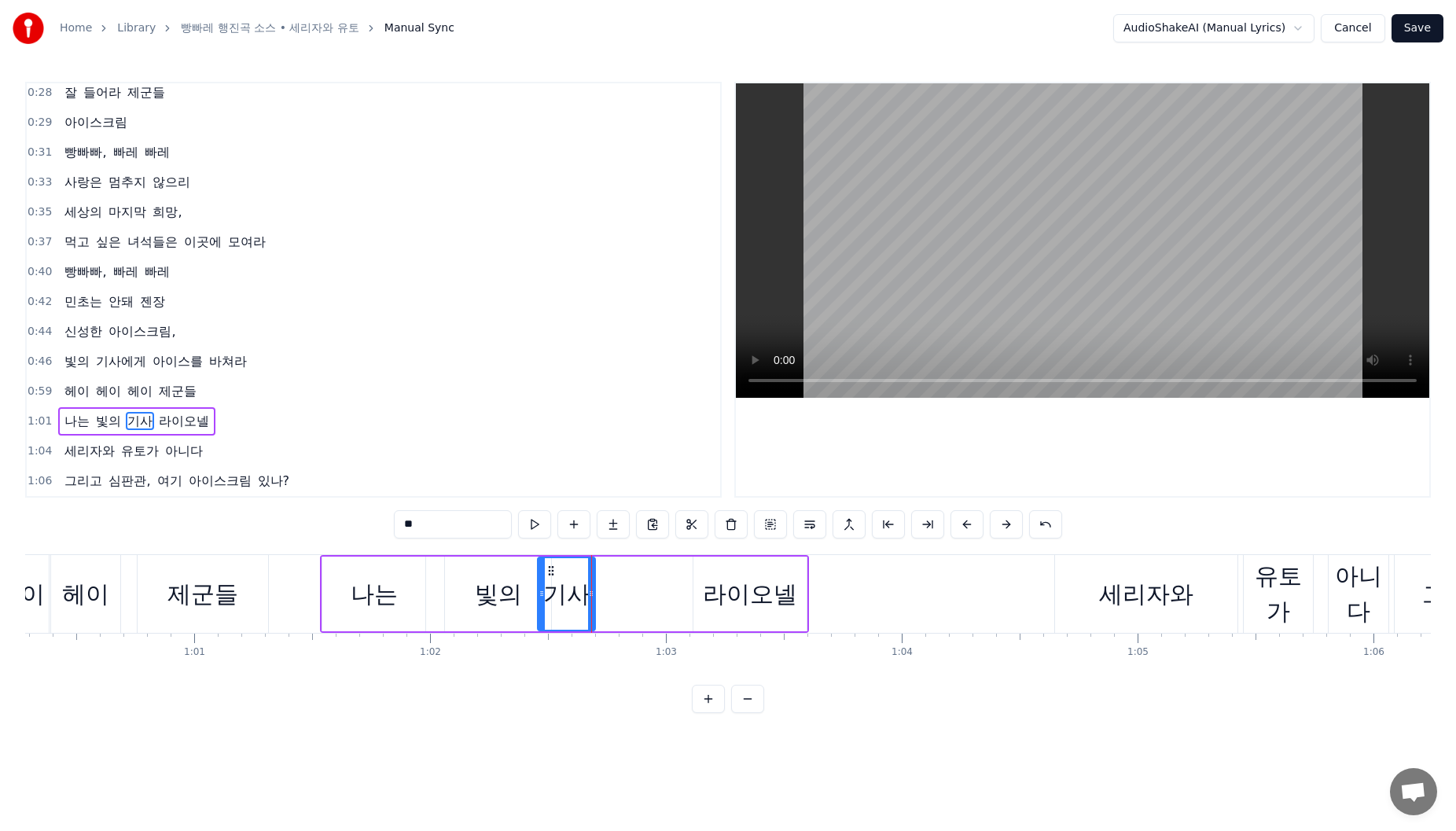
click at [478, 574] on div "빛의" at bounding box center [497, 594] width 106 height 75
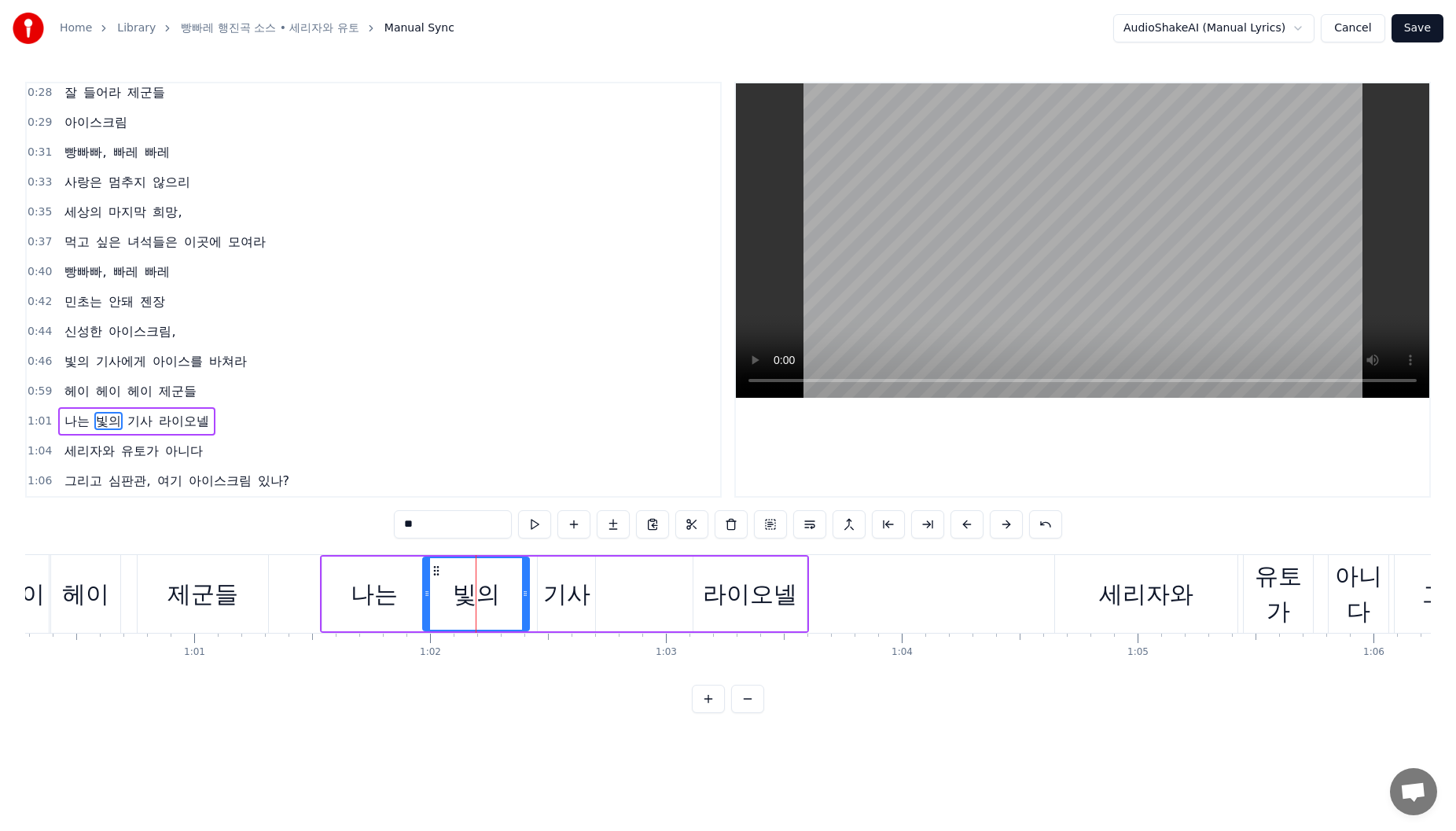
drag, startPoint x: 454, startPoint y: 570, endPoint x: 428, endPoint y: 572, distance: 26.1
click at [430, 571] on icon at bounding box center [436, 571] width 13 height 13
drag, startPoint x: 517, startPoint y: 585, endPoint x: 503, endPoint y: 585, distance: 14.0
click at [515, 585] on div at bounding box center [517, 594] width 6 height 72
click at [545, 578] on div "기사" at bounding box center [566, 594] width 47 height 35
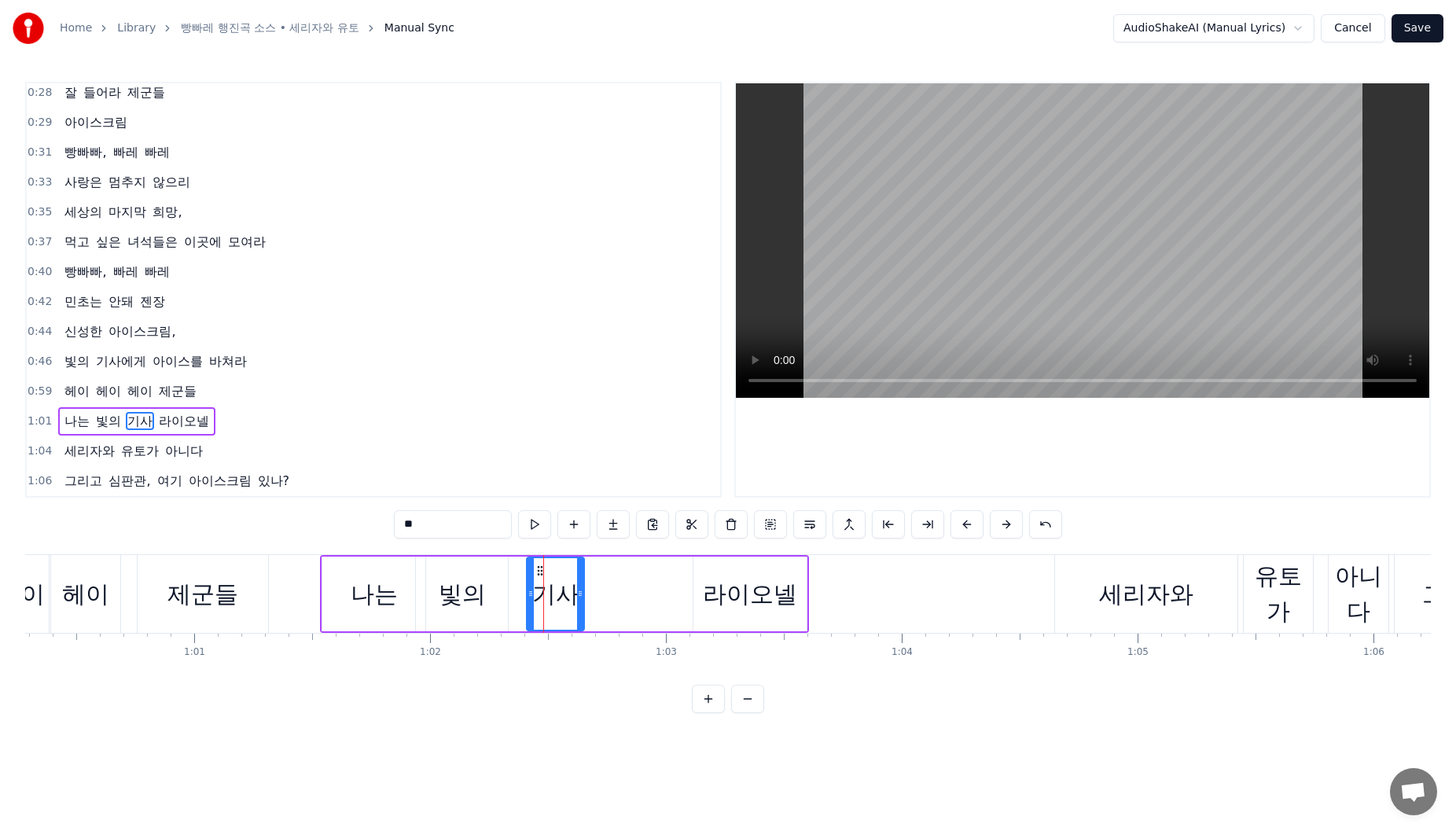
drag, startPoint x: 547, startPoint y: 567, endPoint x: 538, endPoint y: 572, distance: 10.3
click at [537, 571] on icon at bounding box center [540, 571] width 13 height 13
drag, startPoint x: 532, startPoint y: 578, endPoint x: 522, endPoint y: 580, distance: 10.2
click at [518, 580] on div at bounding box center [517, 594] width 6 height 72
click at [711, 568] on div "라이오넬" at bounding box center [749, 594] width 113 height 75
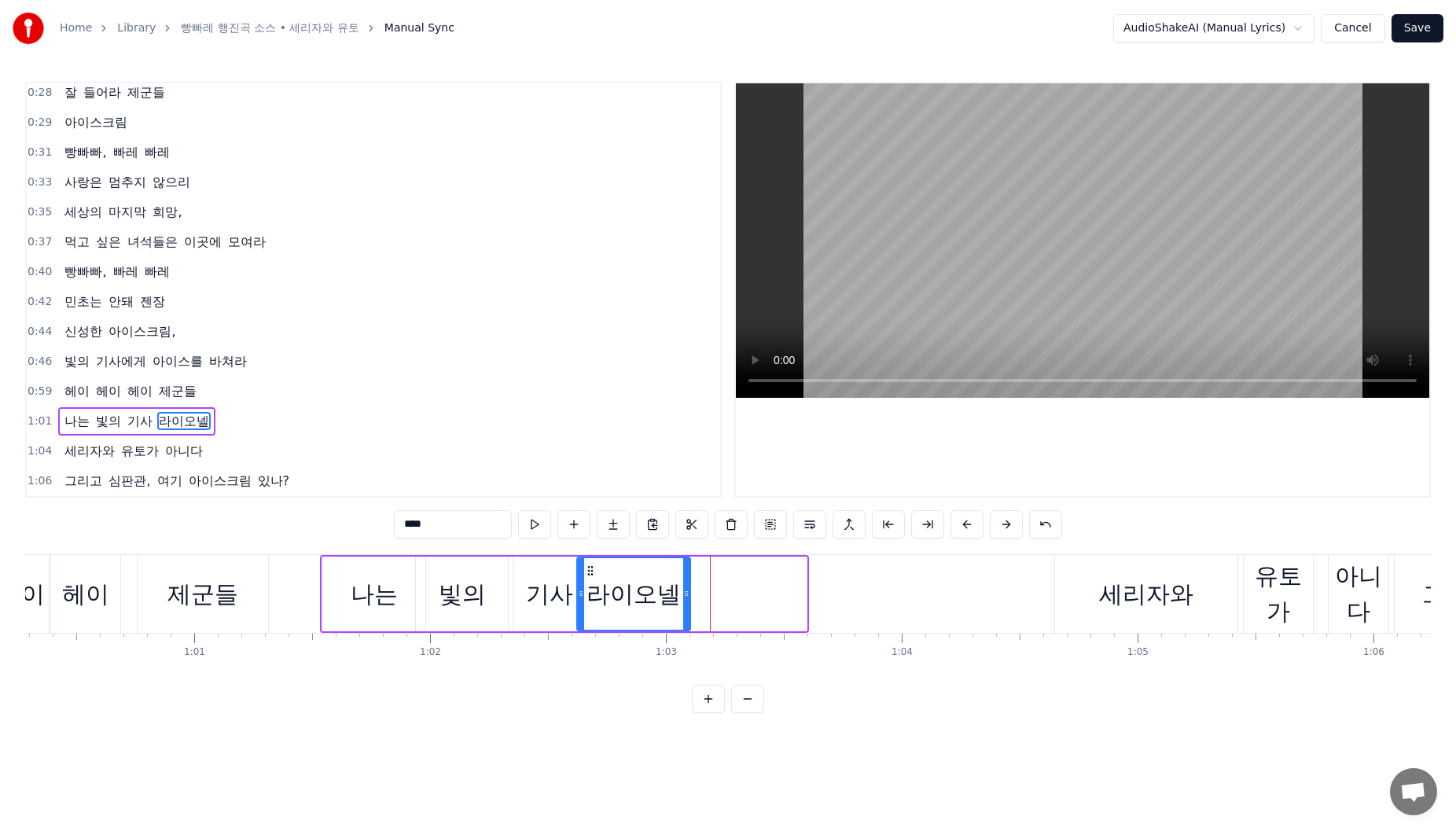
drag, startPoint x: 708, startPoint y: 571, endPoint x: 585, endPoint y: 585, distance: 123.8
click at [585, 585] on div "라이오넬" at bounding box center [634, 594] width 112 height 72
click at [522, 570] on div "기사" at bounding box center [550, 594] width 72 height 75
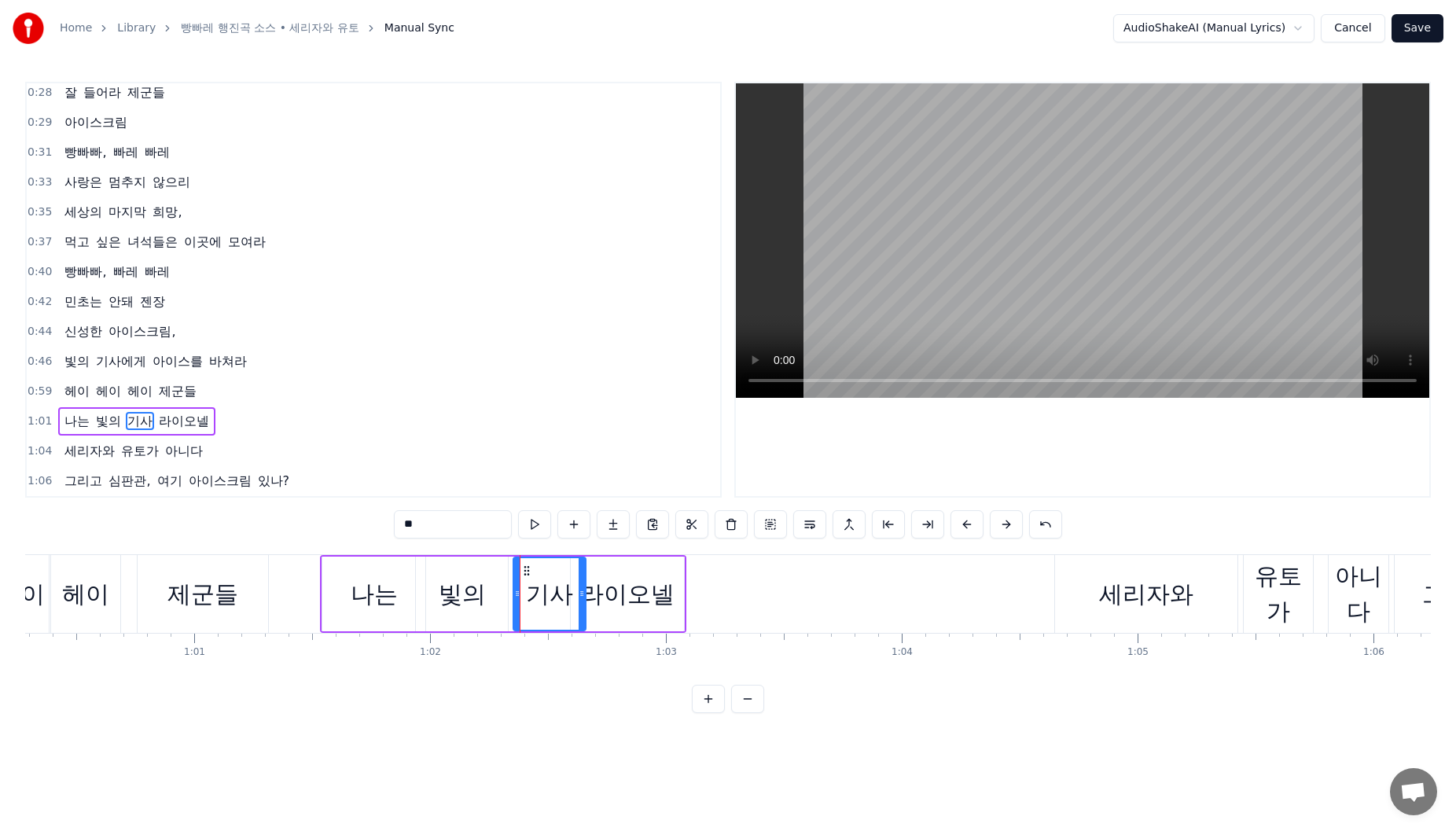
click at [438, 569] on div "빛의" at bounding box center [461, 594] width 92 height 75
drag, startPoint x: 434, startPoint y: 569, endPoint x: 376, endPoint y: 572, distance: 58.1
click at [423, 569] on icon at bounding box center [420, 571] width 13 height 13
click at [363, 572] on div "나는" at bounding box center [373, 594] width 103 height 75
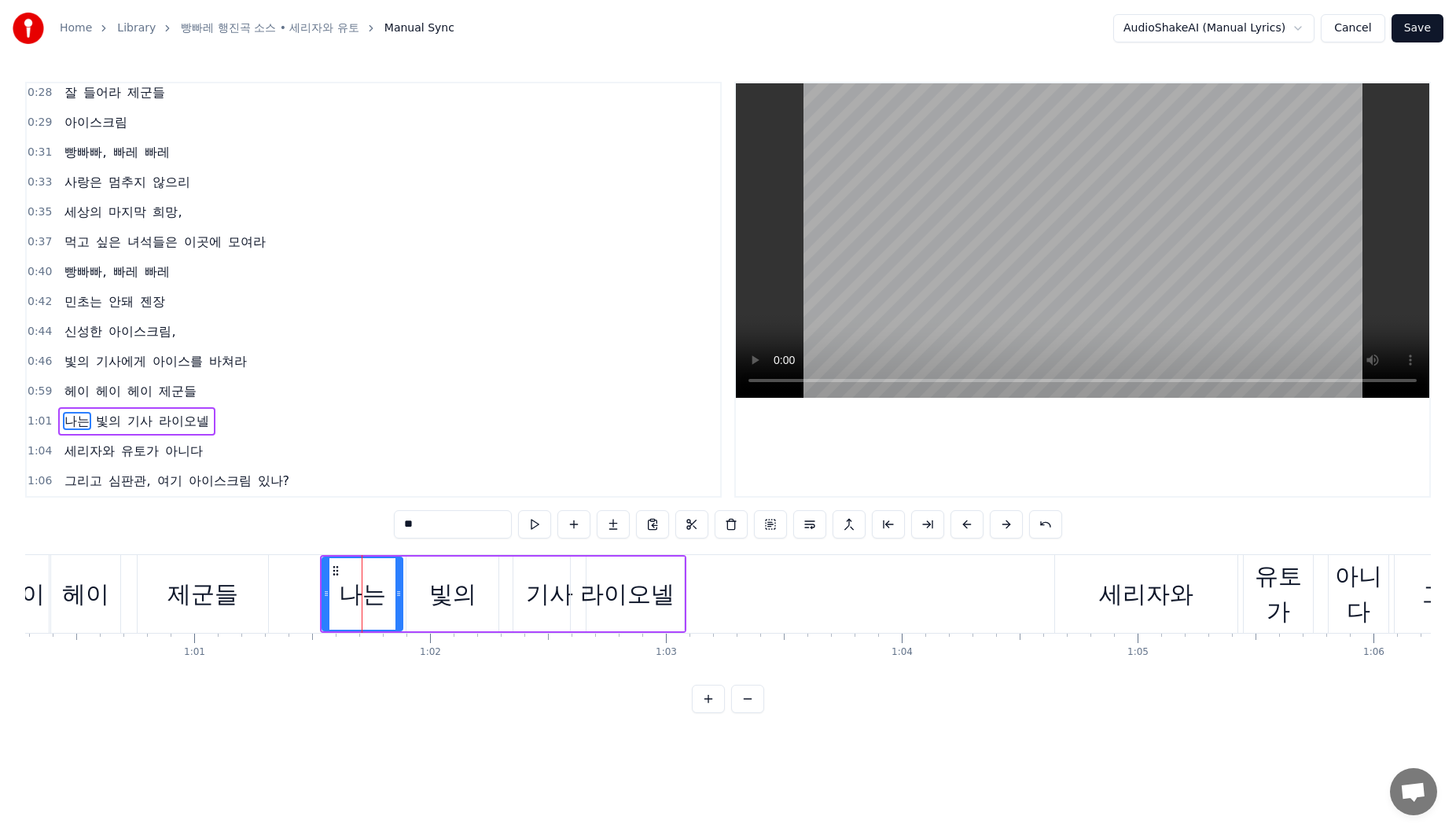
drag, startPoint x: 422, startPoint y: 594, endPoint x: 399, endPoint y: 594, distance: 23.0
click at [399, 594] on circle at bounding box center [399, 594] width 1 height 1
drag, startPoint x: 459, startPoint y: 568, endPoint x: 434, endPoint y: 569, distance: 25.0
click at [459, 568] on div "빛의" at bounding box center [453, 594] width 92 height 75
click at [409, 572] on icon at bounding box center [405, 571] width 13 height 13
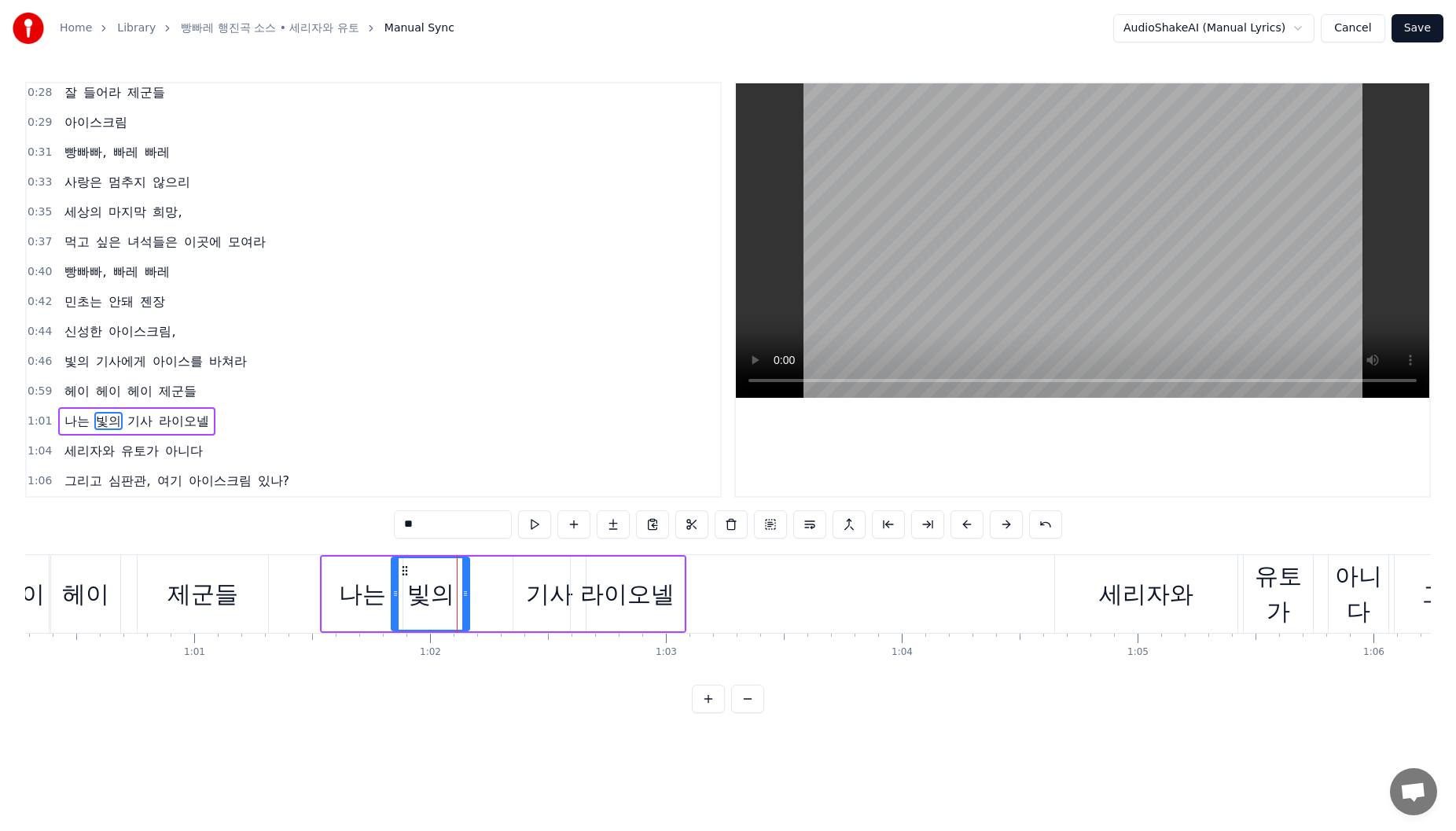
drag, startPoint x: 479, startPoint y: 585, endPoint x: 466, endPoint y: 585, distance: 13.0
click at [466, 585] on div at bounding box center [465, 594] width 6 height 72
click at [549, 577] on div "기사" at bounding box center [549, 594] width 47 height 35
drag, startPoint x: 525, startPoint y: 569, endPoint x: 515, endPoint y: 582, distance: 16.4
click at [481, 574] on icon at bounding box center [481, 571] width 13 height 13
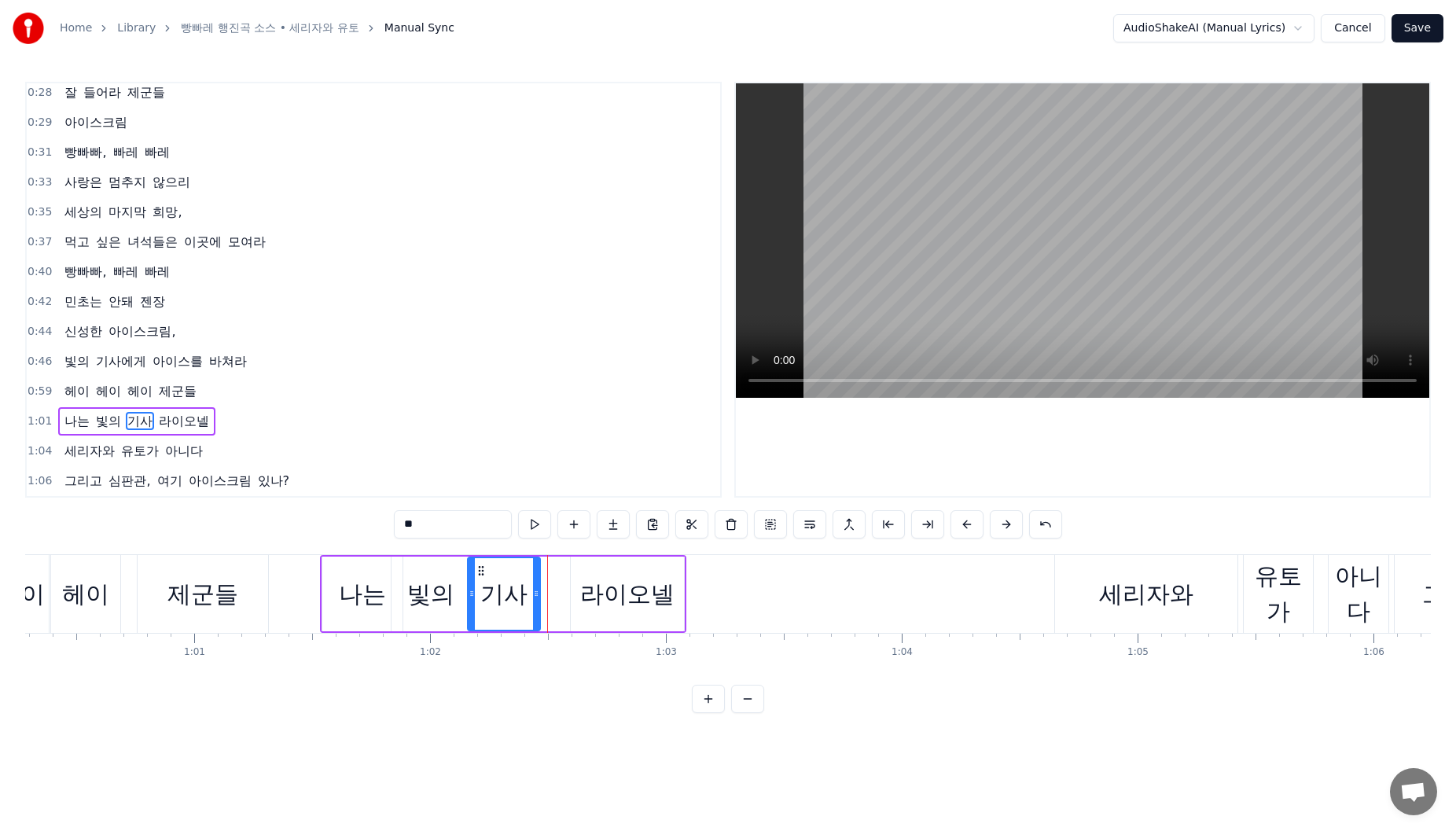
drag, startPoint x: 629, startPoint y: 573, endPoint x: 603, endPoint y: 573, distance: 26.0
click at [624, 573] on div "라이오넬" at bounding box center [627, 594] width 113 height 75
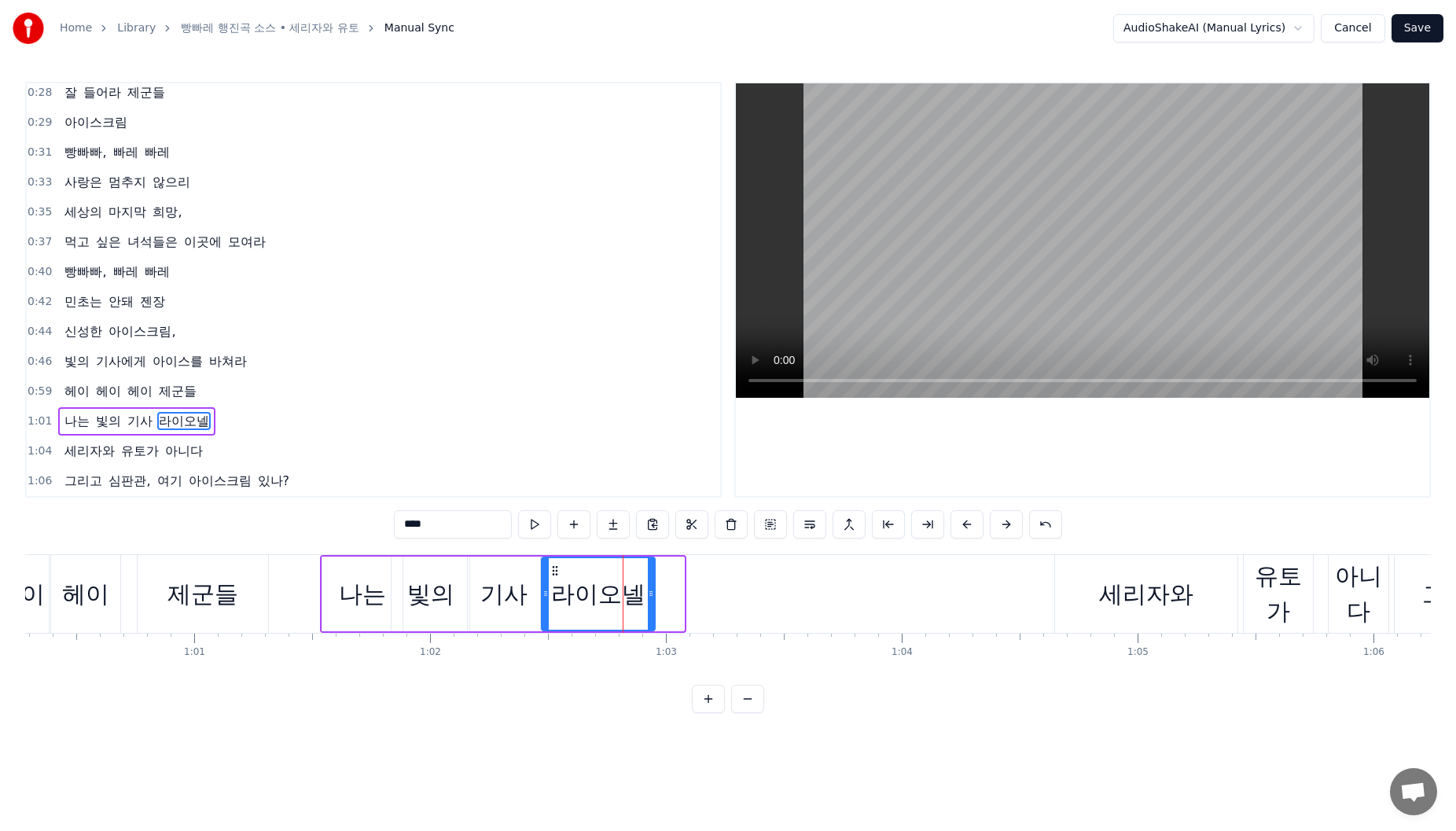
drag, startPoint x: 582, startPoint y: 572, endPoint x: 553, endPoint y: 572, distance: 29.0
click at [553, 572] on icon at bounding box center [555, 571] width 13 height 13
click at [651, 593] on icon at bounding box center [647, 593] width 6 height 13
drag, startPoint x: 544, startPoint y: 600, endPoint x: 531, endPoint y: 600, distance: 13.0
click at [542, 600] on div at bounding box center [545, 594] width 6 height 72
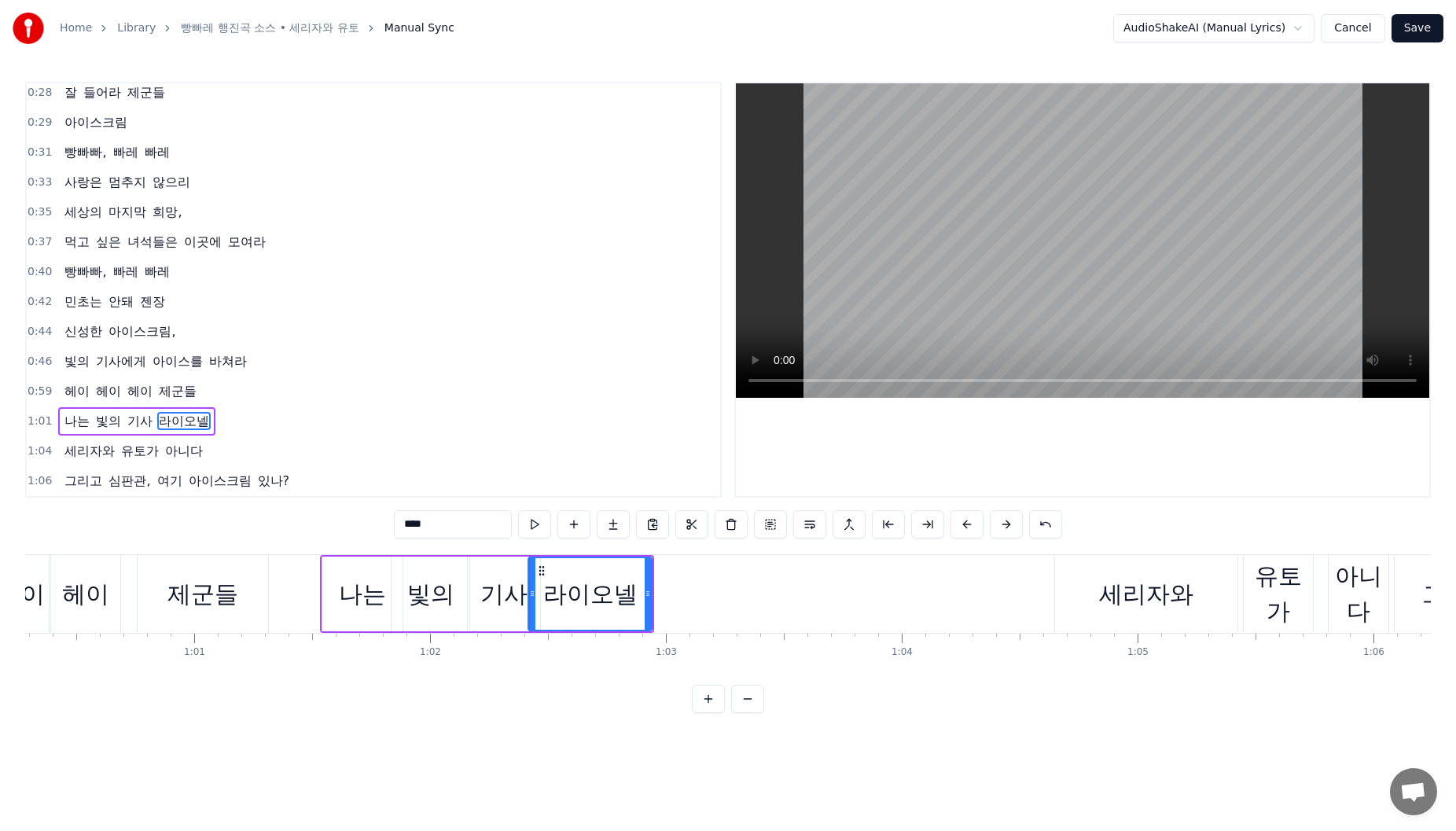
click at [490, 579] on div "기사" at bounding box center [503, 594] width 47 height 35
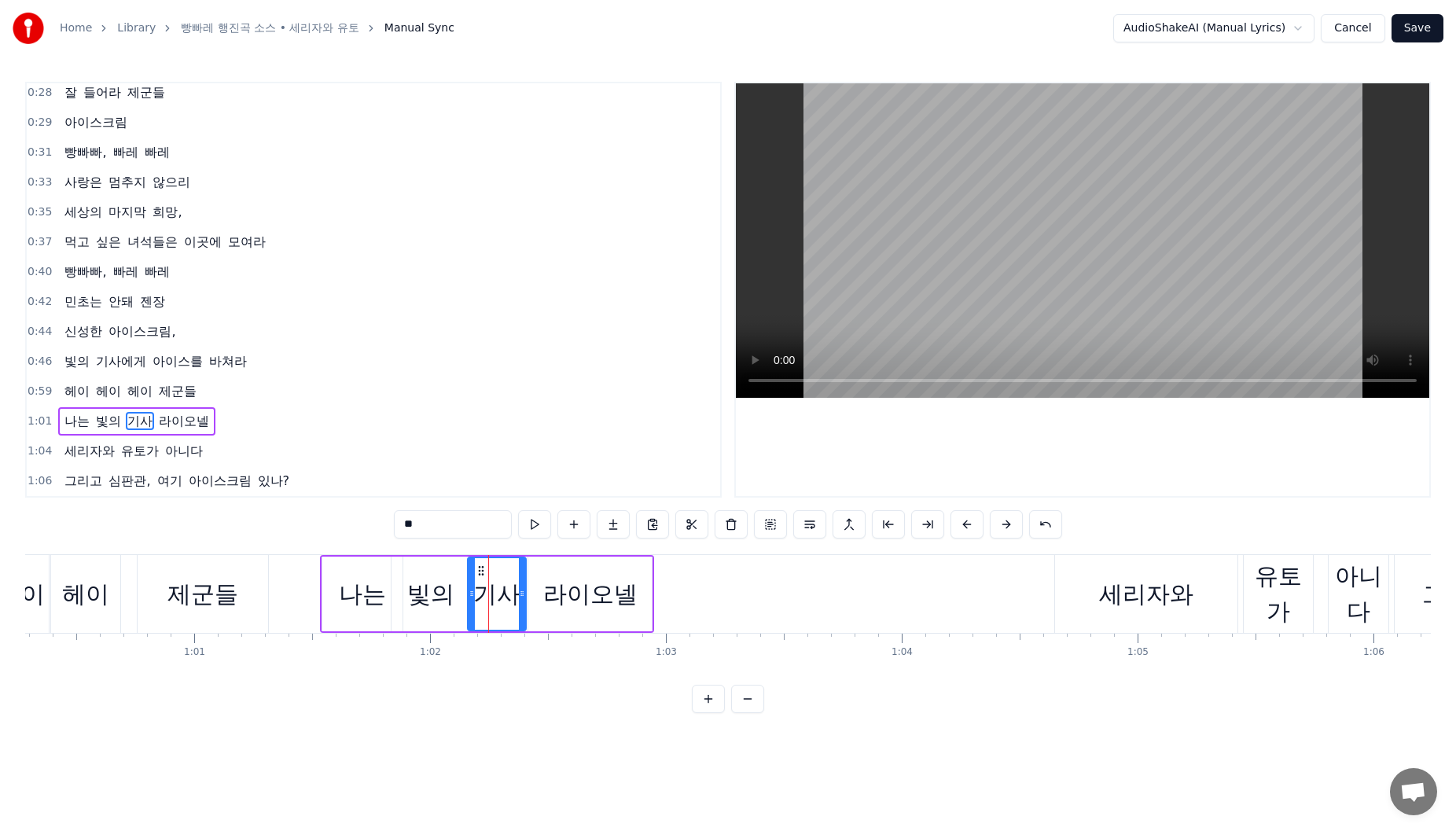
drag, startPoint x: 536, startPoint y: 584, endPoint x: 520, endPoint y: 585, distance: 16.0
click at [520, 585] on div at bounding box center [522, 594] width 6 height 72
click at [445, 568] on div "빛의" at bounding box center [430, 594] width 78 height 75
drag, startPoint x: 465, startPoint y: 584, endPoint x: 448, endPoint y: 585, distance: 17.0
click at [448, 585] on div at bounding box center [451, 594] width 6 height 72
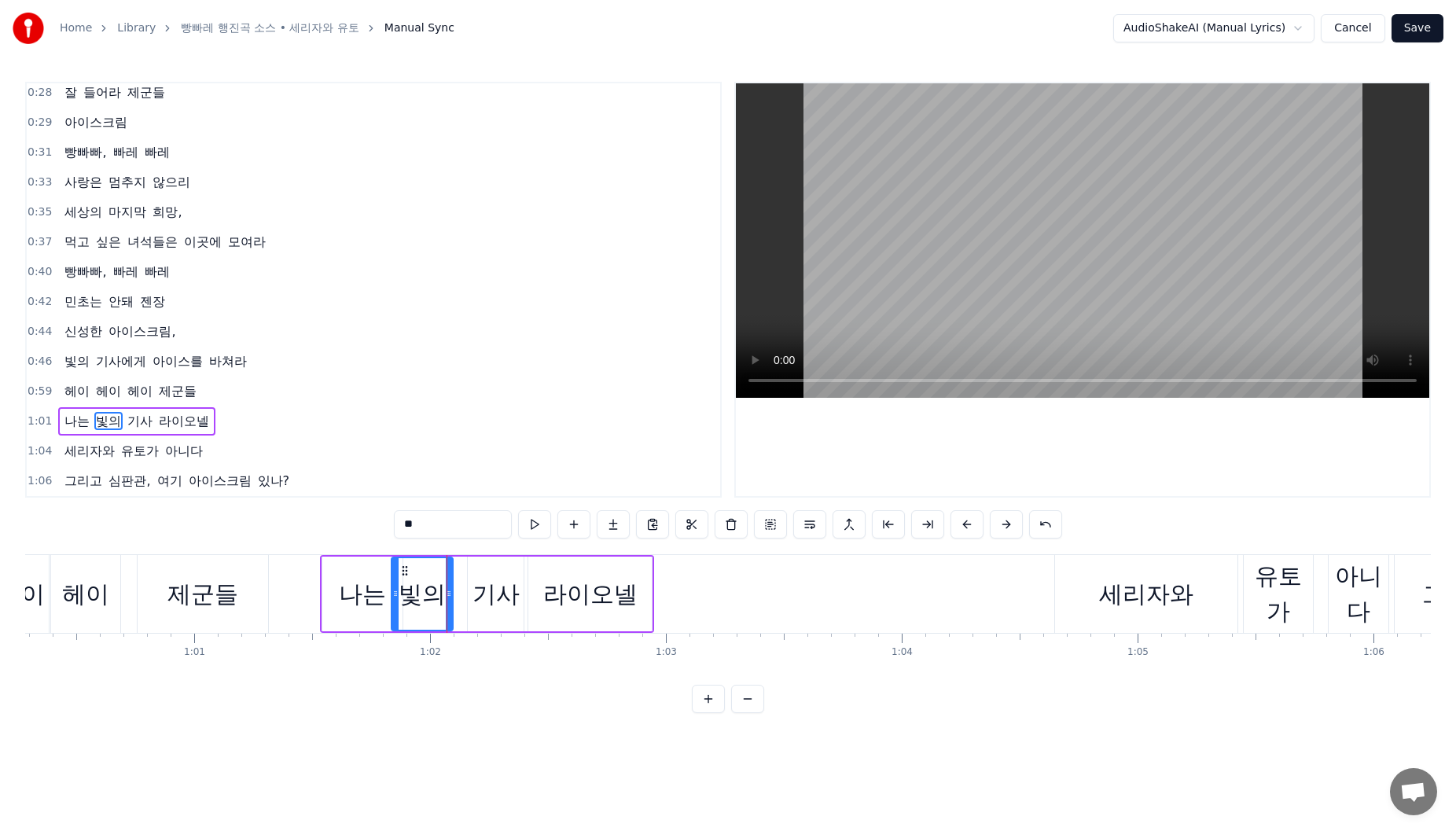
click at [483, 577] on div "기사" at bounding box center [496, 594] width 47 height 35
click at [471, 583] on div "기사" at bounding box center [496, 594] width 58 height 75
drag, startPoint x: 472, startPoint y: 583, endPoint x: 462, endPoint y: 585, distance: 10.2
click at [462, 585] on div at bounding box center [462, 594] width 6 height 72
drag, startPoint x: 1128, startPoint y: 569, endPoint x: 1078, endPoint y: 572, distance: 50.1
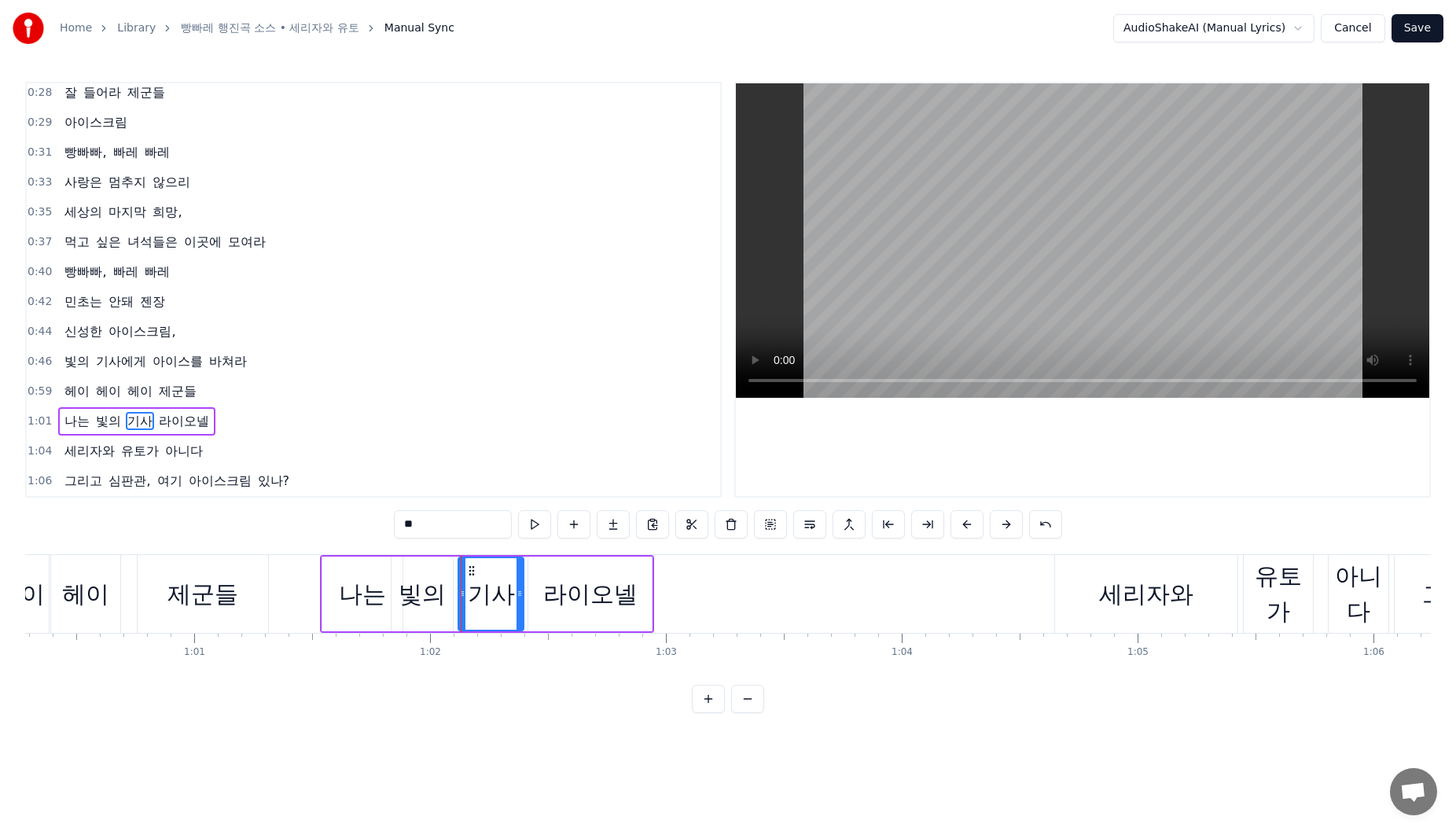
click at [1123, 569] on div "세리자와" at bounding box center [1147, 594] width 183 height 78
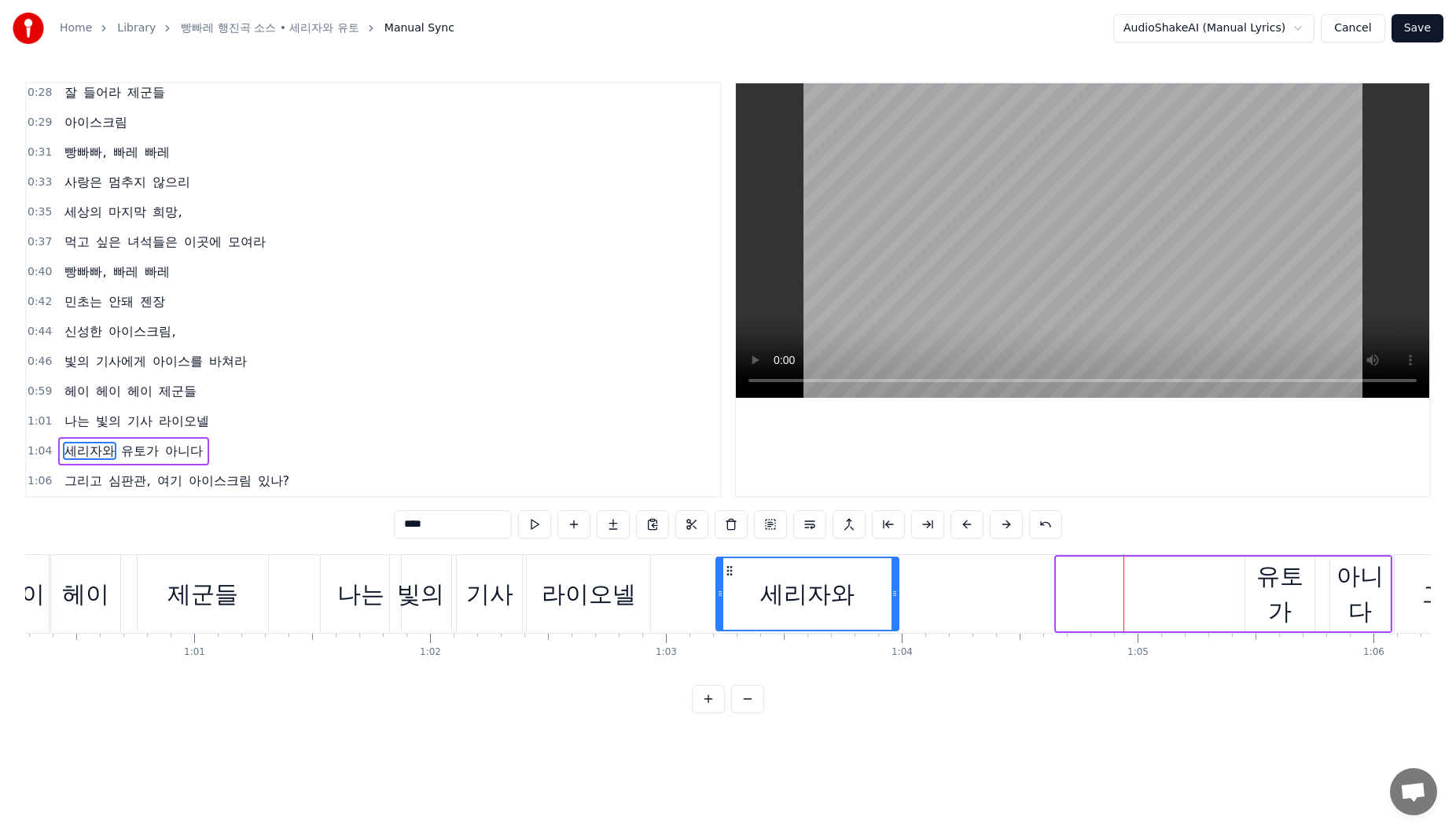
drag
click at [733, 582] on div "세리자와" at bounding box center [808, 594] width 181 height 72
click at [1264, 575] on div "유토가" at bounding box center [1280, 594] width 69 height 71
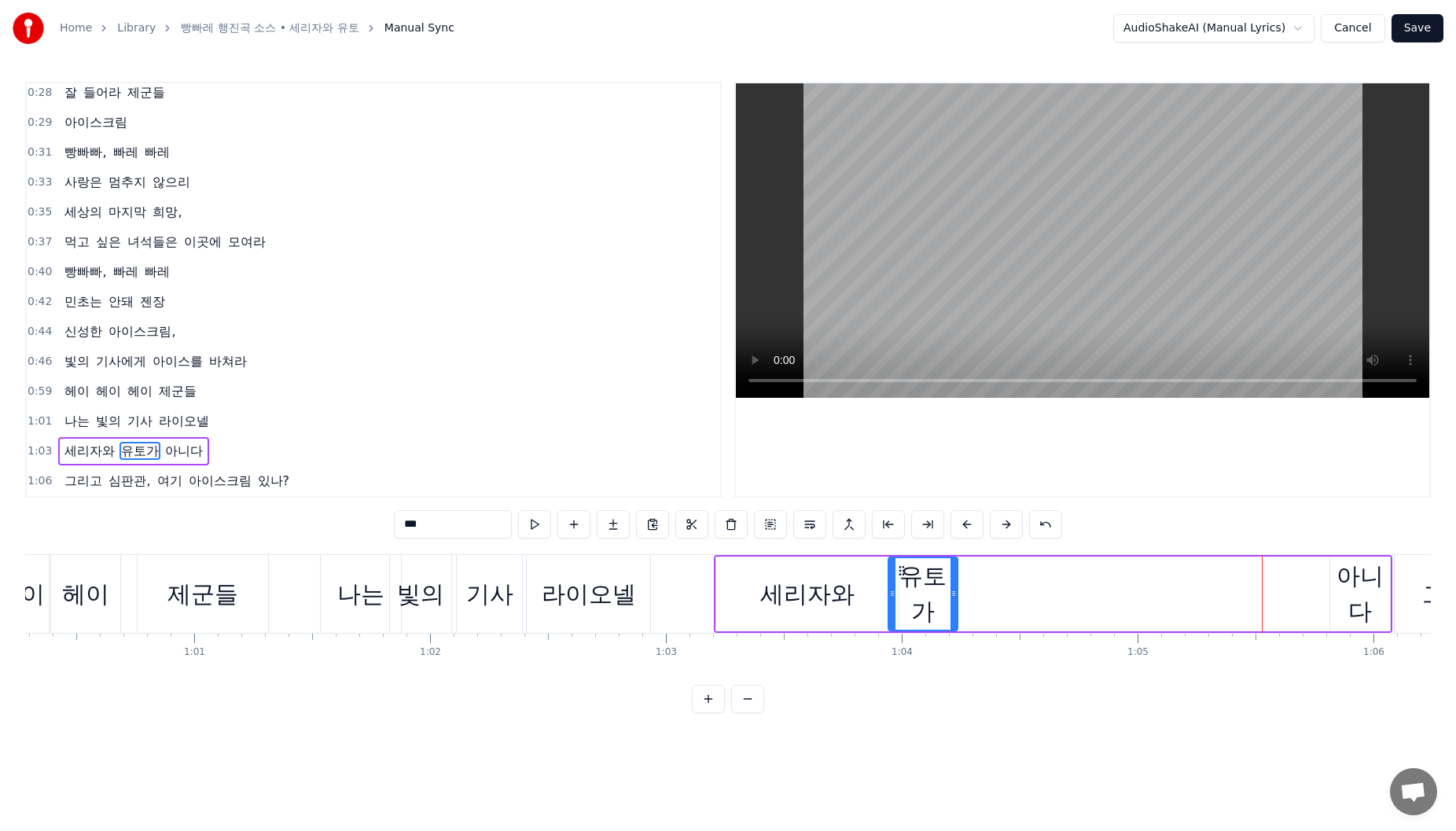
click at [903, 575] on icon at bounding box center [902, 571] width 13 height 13
click at [988, 585] on div at bounding box center [984, 594] width 6 height 72
click at [1355, 573] on div "아니다" at bounding box center [1359, 594] width 59 height 71
type input "***"
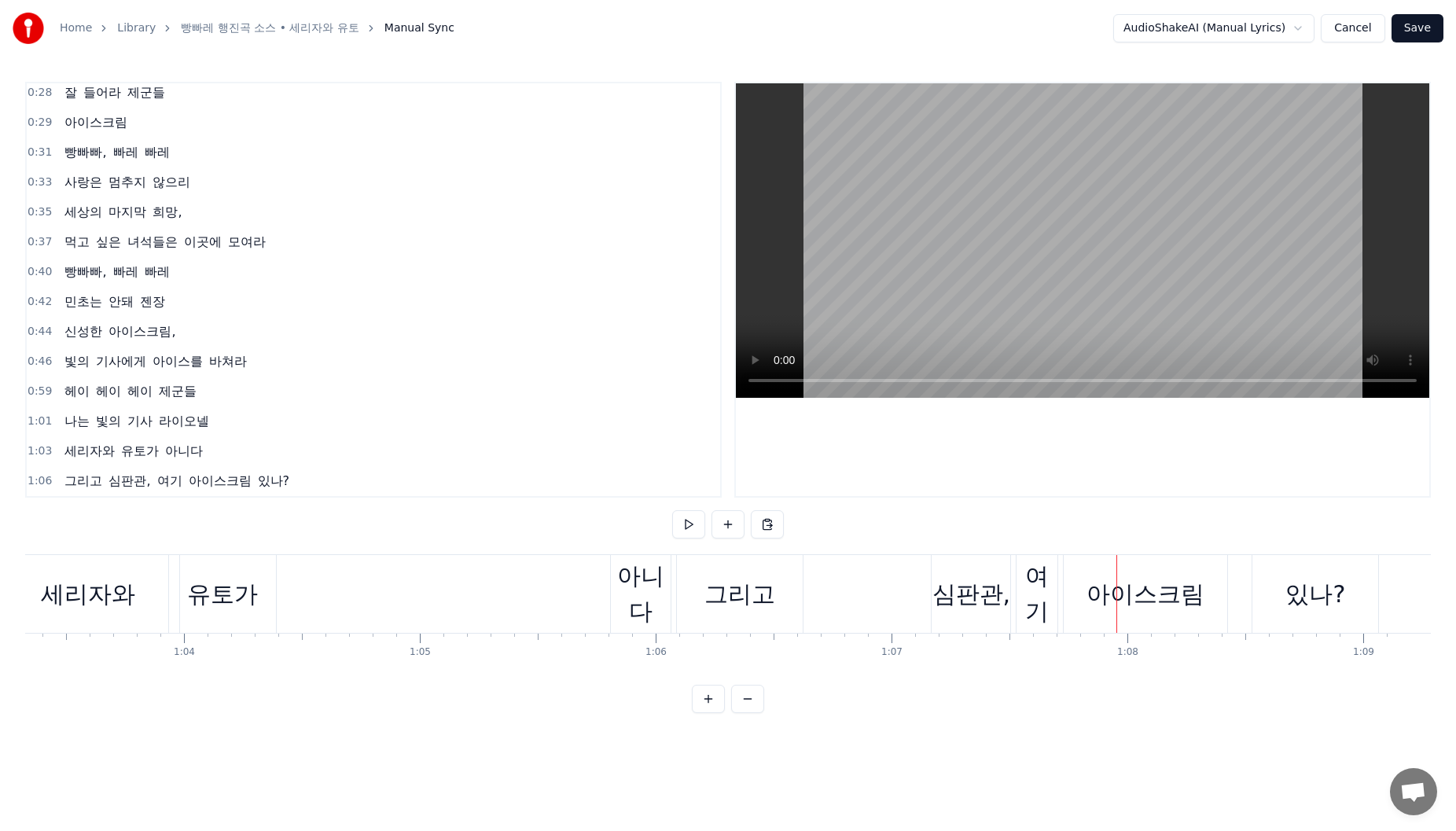
click at [628, 587] on div "아니다" at bounding box center [641, 594] width 59 height 71
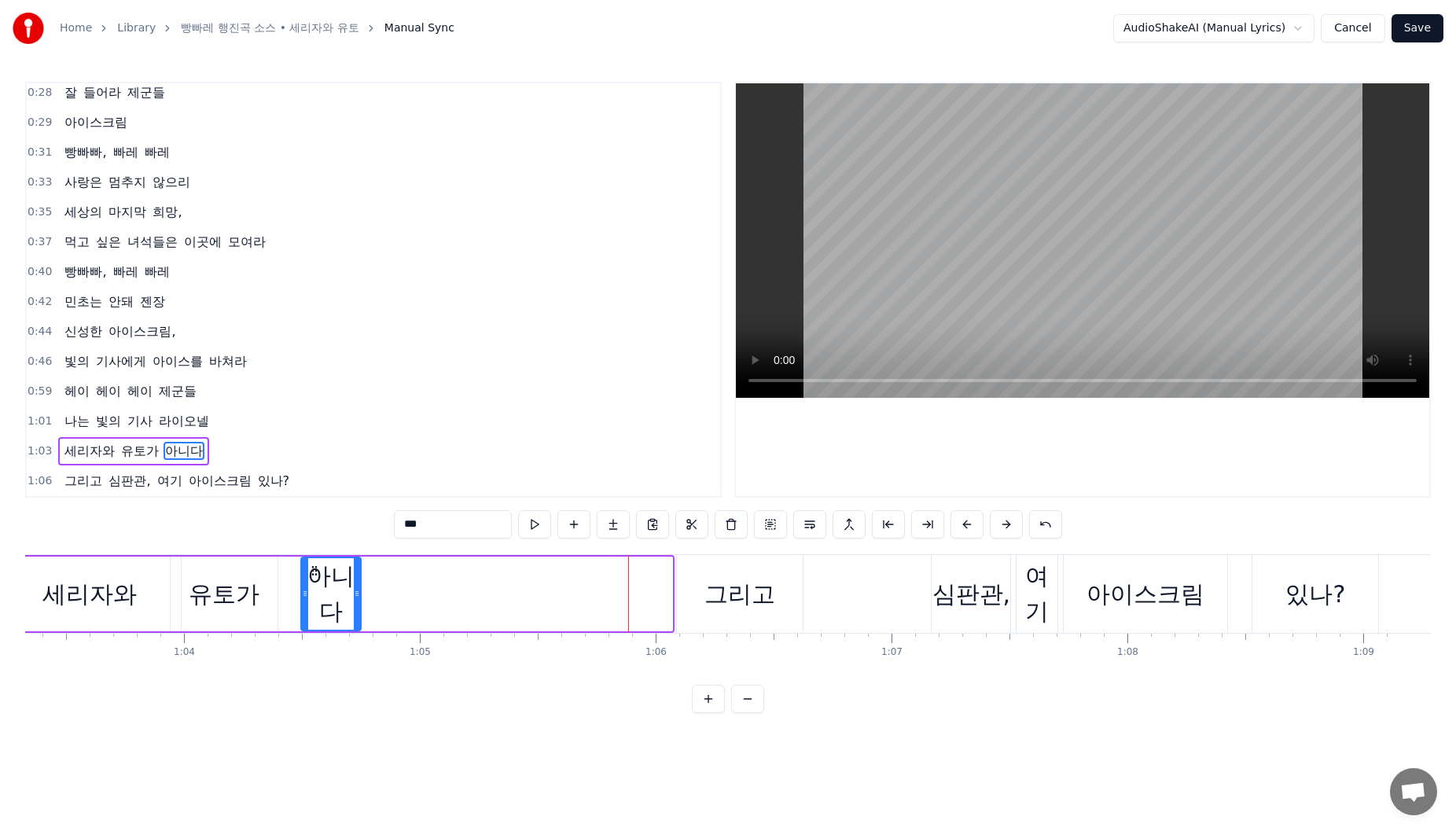
click at [312, 584] on div "아니다" at bounding box center [330, 594] width 58 height 72
click at [393, 594] on icon at bounding box center [390, 593] width 6 height 13
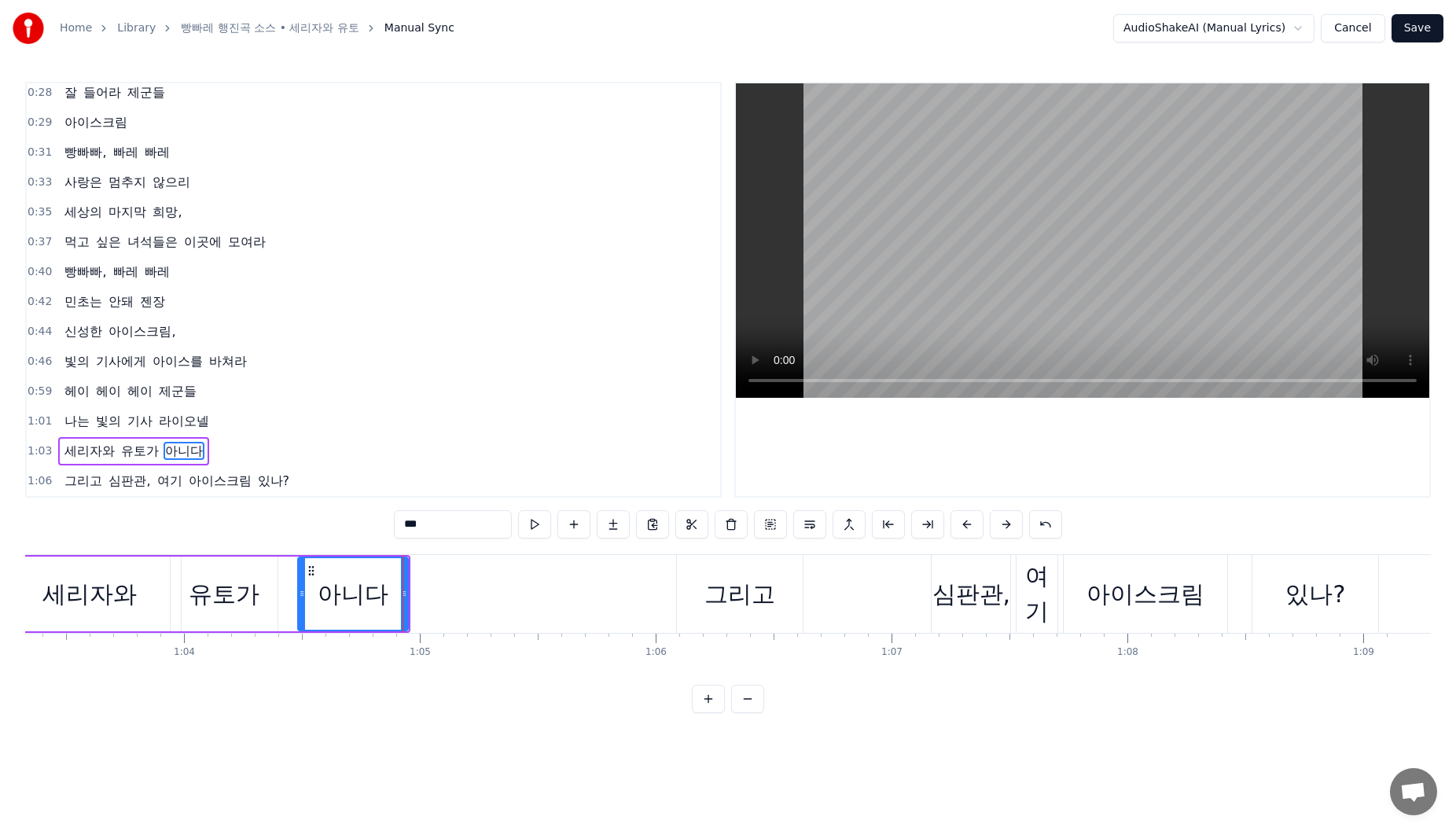
click at [300, 584] on div at bounding box center [302, 594] width 6 height 72
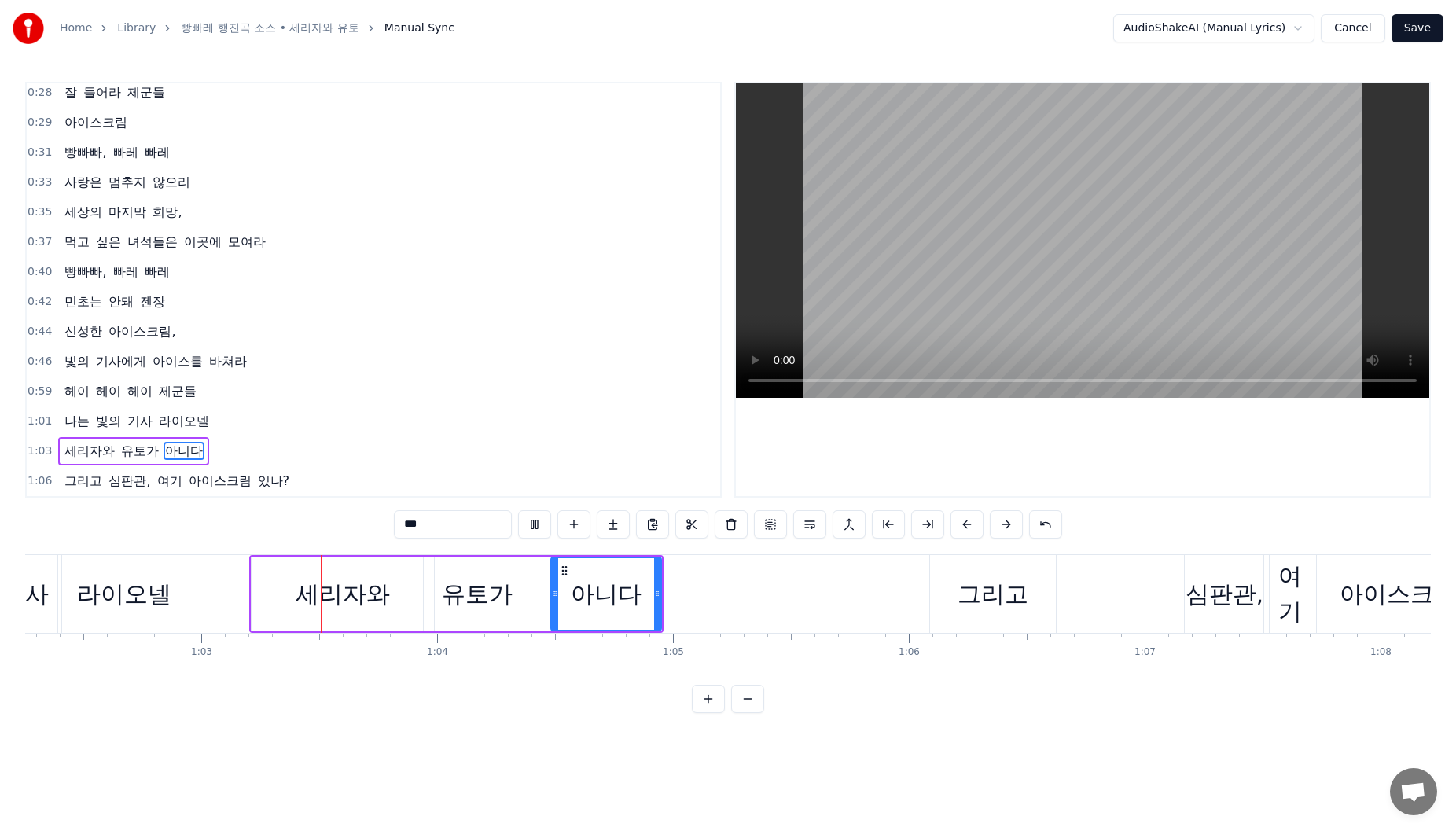
scroll to position [0, 14732]
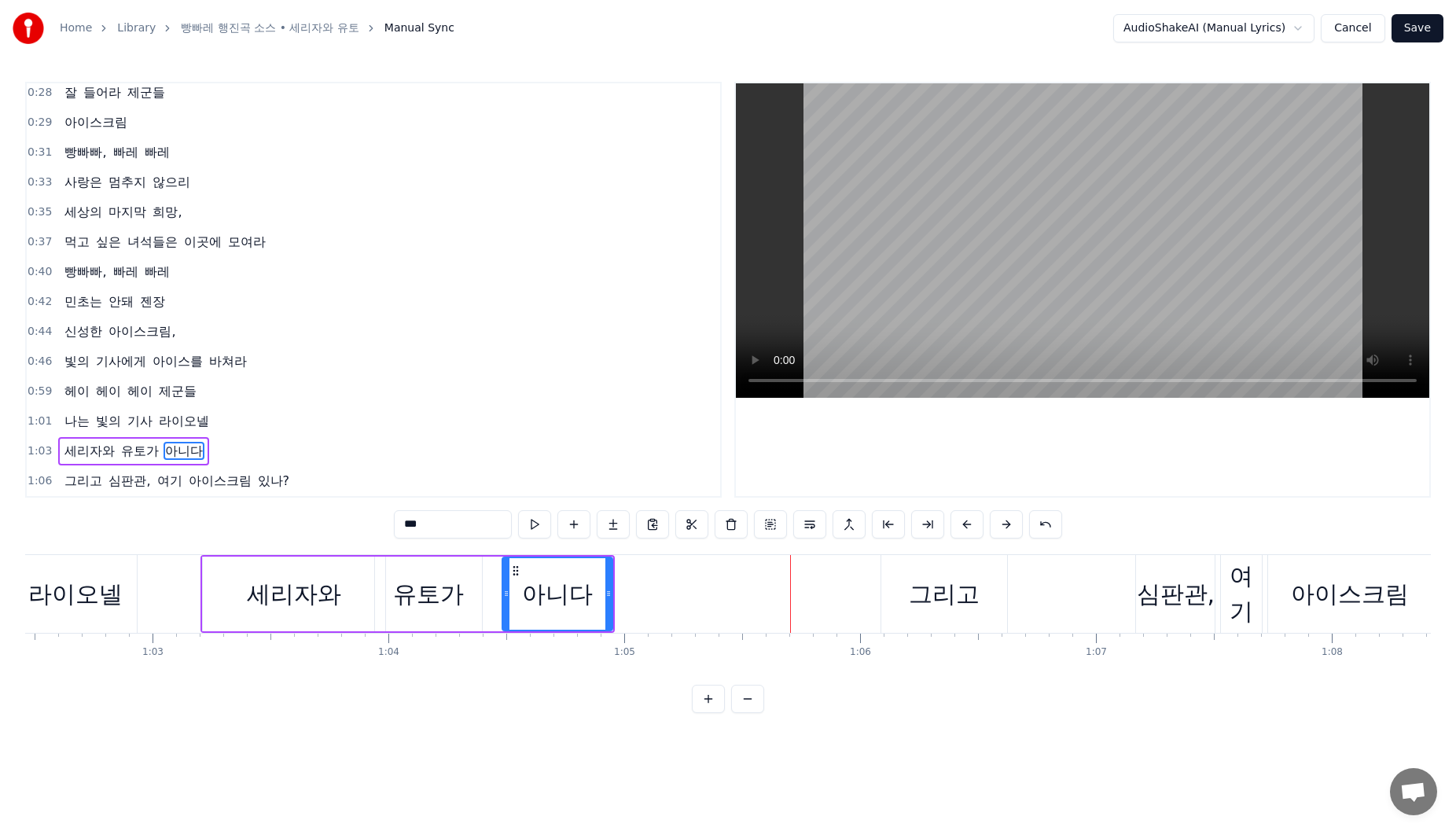
drag, startPoint x: 914, startPoint y: 569, endPoint x: 905, endPoint y: 573, distance: 9.8
click at [913, 570] on div "그리고" at bounding box center [944, 594] width 126 height 78
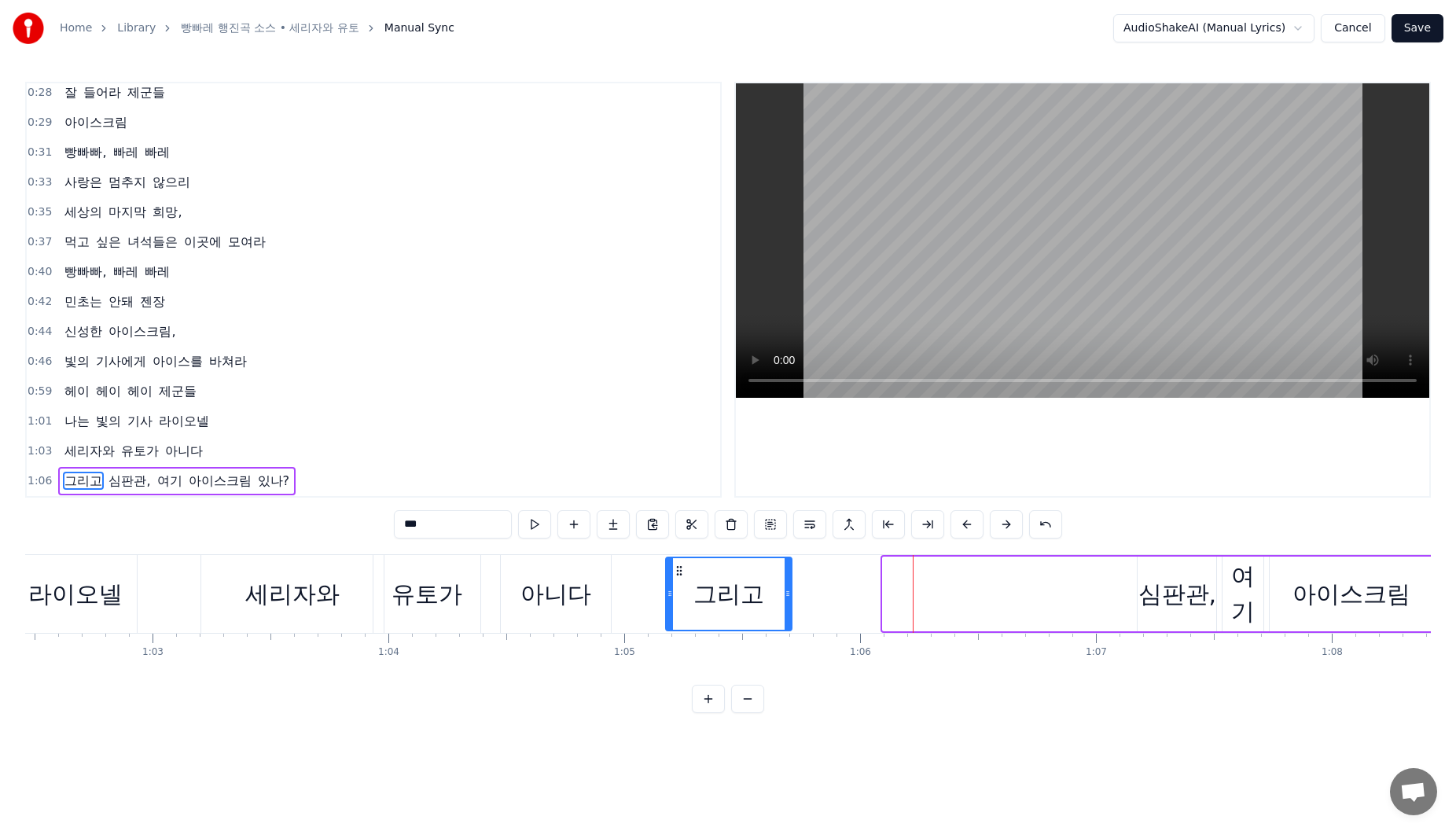
drag, startPoint x: 890, startPoint y: 569, endPoint x: 676, endPoint y: 580, distance: 214.3
click at [676, 580] on div "그리고" at bounding box center [728, 594] width 124 height 72
click at [1169, 578] on div "심판관," at bounding box center [1178, 594] width 78 height 35
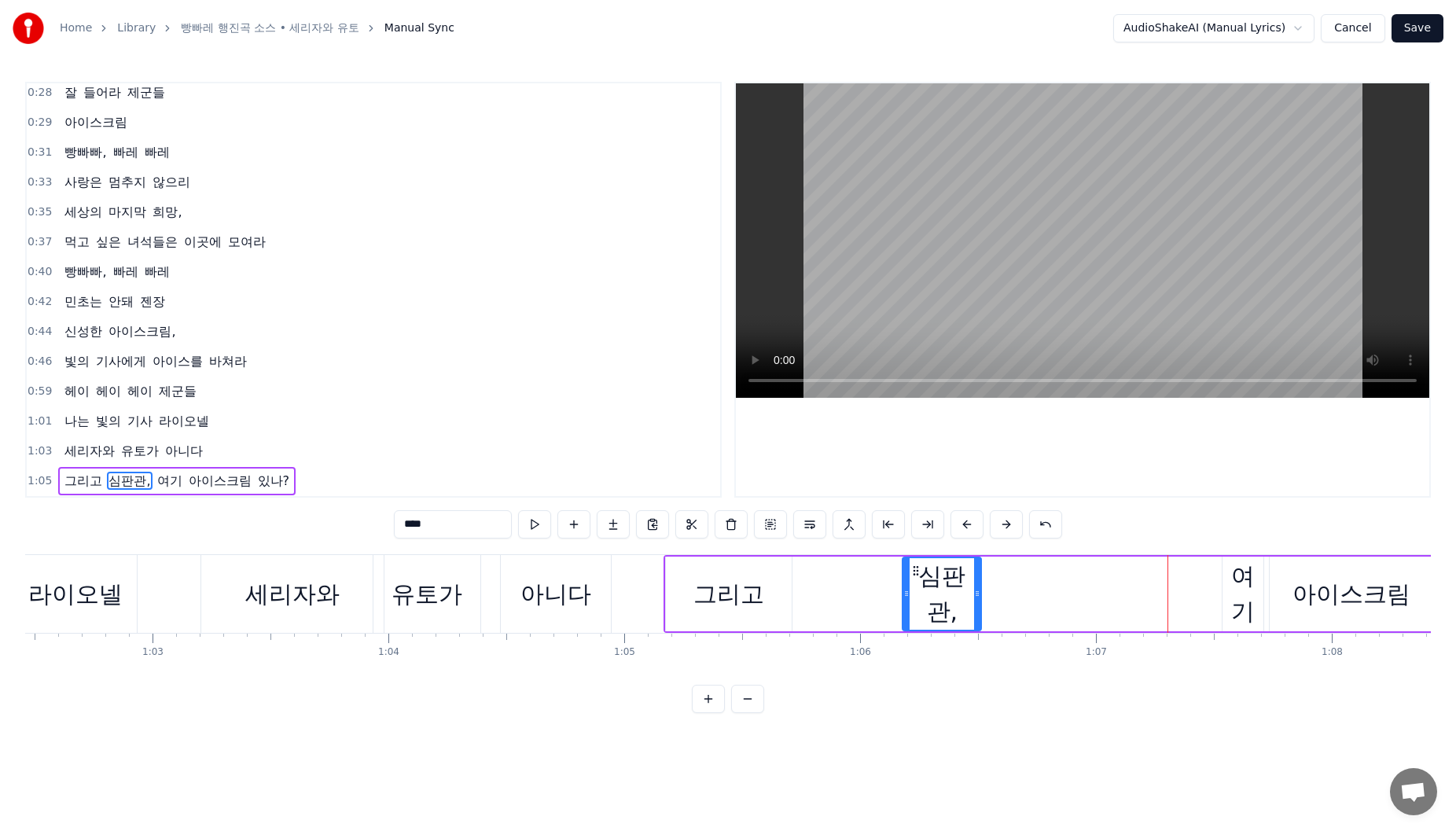
drag, startPoint x: 1091, startPoint y: 581, endPoint x: 949, endPoint y: 573, distance: 142.2
click at [922, 573] on icon at bounding box center [915, 571] width 13 height 13
drag, startPoint x: 961, startPoint y: 571, endPoint x: 909, endPoint y: 586, distance: 54.1
click at [923, 581] on div "심판관," at bounding box center [947, 594] width 77 height 72
drag, startPoint x: 914, startPoint y: 591, endPoint x: 885, endPoint y: 582, distance: 30.4
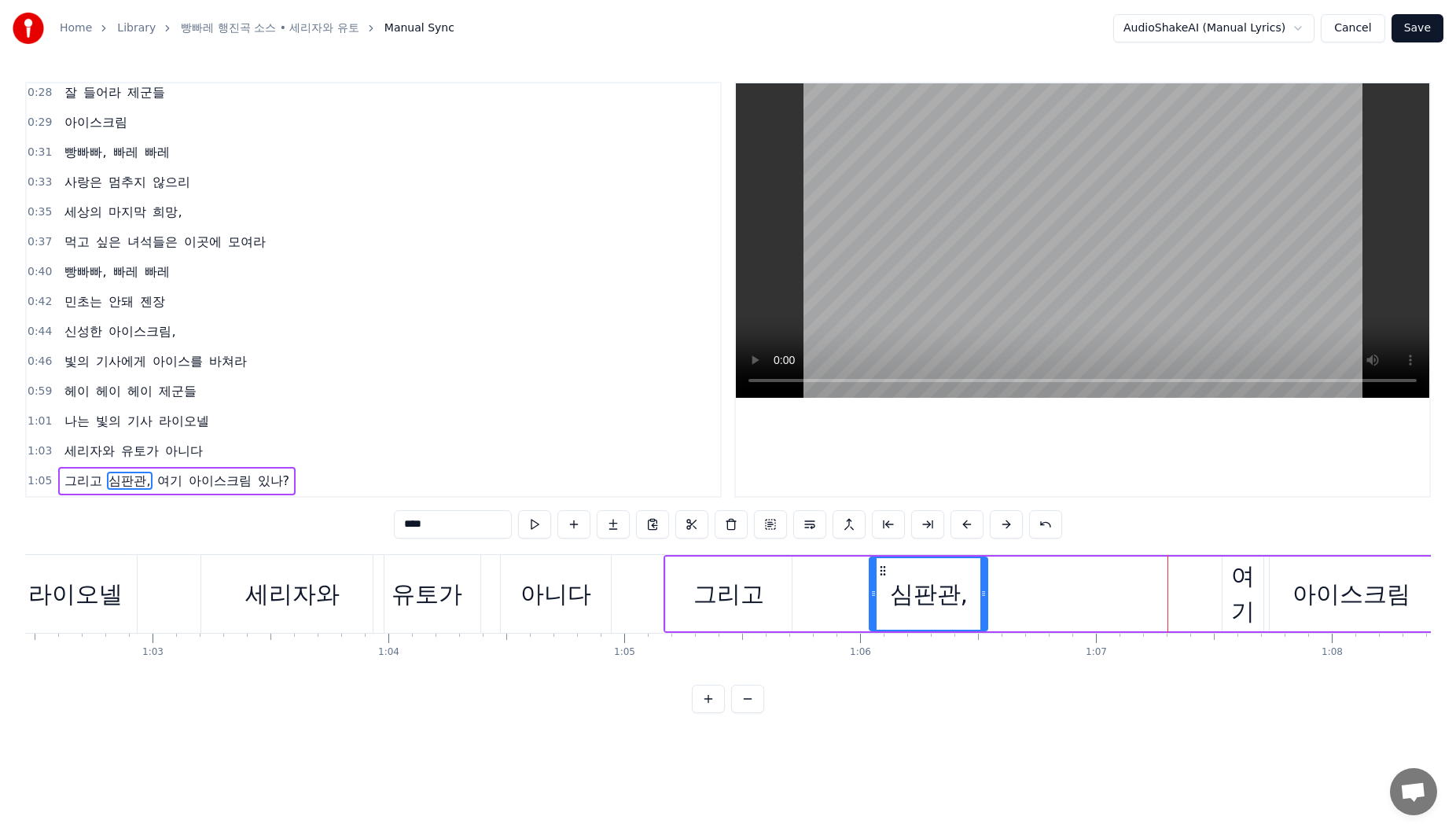
click at [875, 591] on icon at bounding box center [873, 593] width 6 height 13
drag, startPoint x: 872, startPoint y: 584, endPoint x: 847, endPoint y: 585, distance: 25.0
click at [847, 585] on div at bounding box center [843, 594] width 6 height 72
drag, startPoint x: 758, startPoint y: 585, endPoint x: 801, endPoint y: 590, distance: 43.3
click at [765, 585] on div "그리고" at bounding box center [728, 594] width 126 height 75
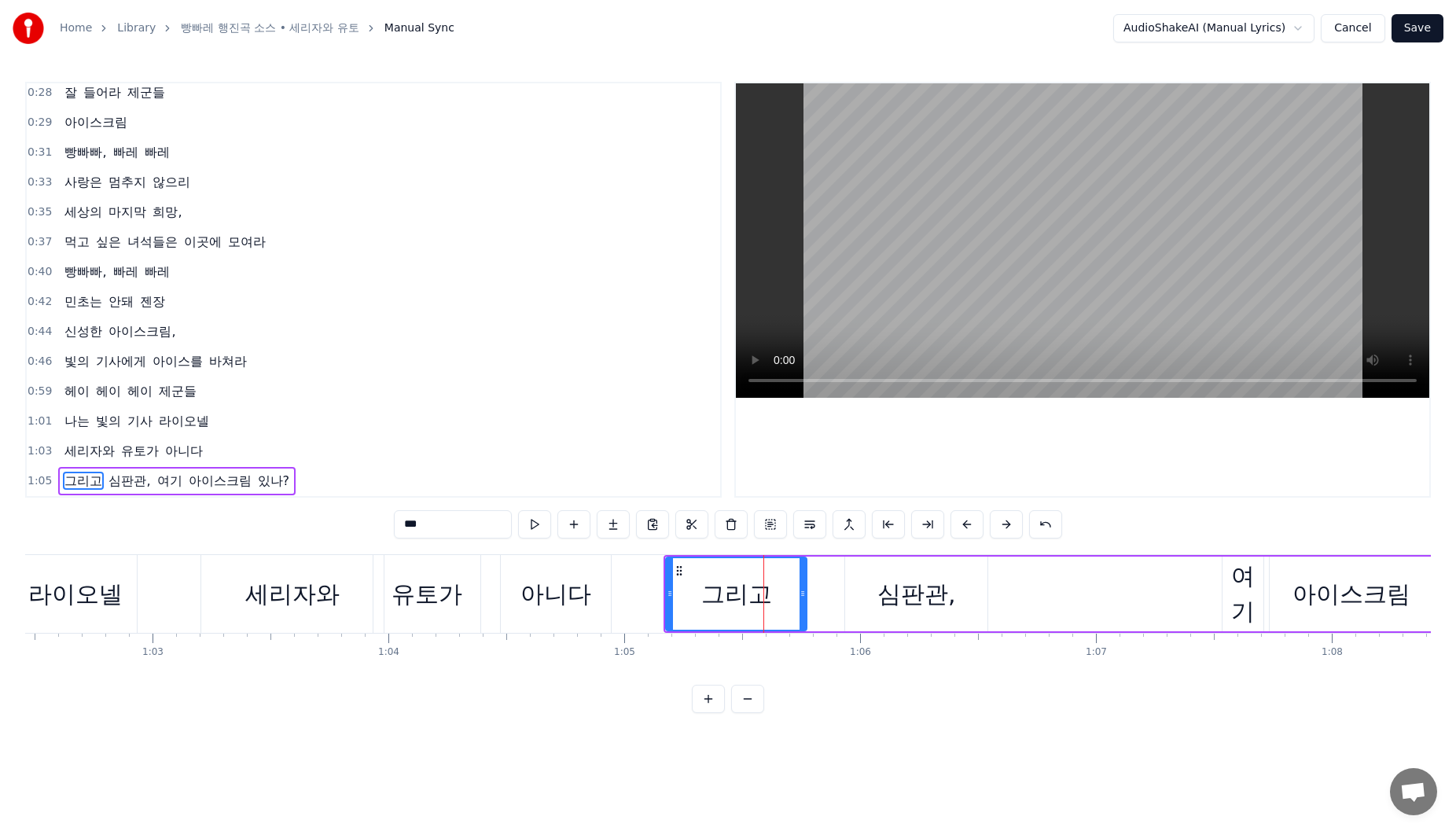
drag, startPoint x: 785, startPoint y: 591, endPoint x: 811, endPoint y: 599, distance: 27.2
click at [806, 599] on icon at bounding box center [803, 593] width 6 height 13
drag, startPoint x: 888, startPoint y: 572, endPoint x: 866, endPoint y: 574, distance: 22.1
click at [880, 573] on div "심판관," at bounding box center [915, 594] width 142 height 75
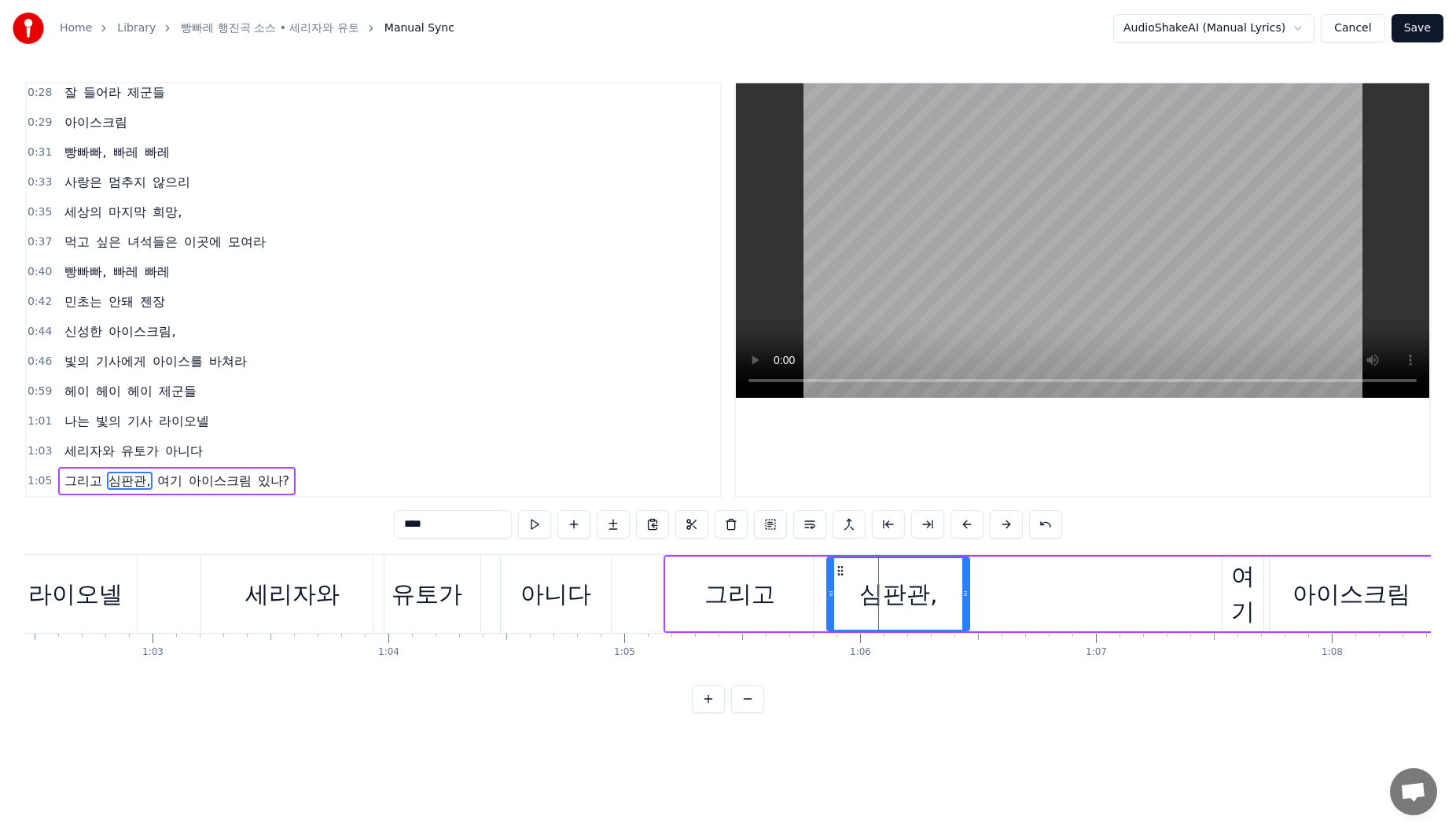
drag, startPoint x: 860, startPoint y: 572, endPoint x: 843, endPoint y: 572, distance: 17.0
click at [843, 572] on icon at bounding box center [840, 571] width 13 height 13
click at [1243, 602] on div "여기" at bounding box center [1242, 594] width 41 height 71
type input "**"
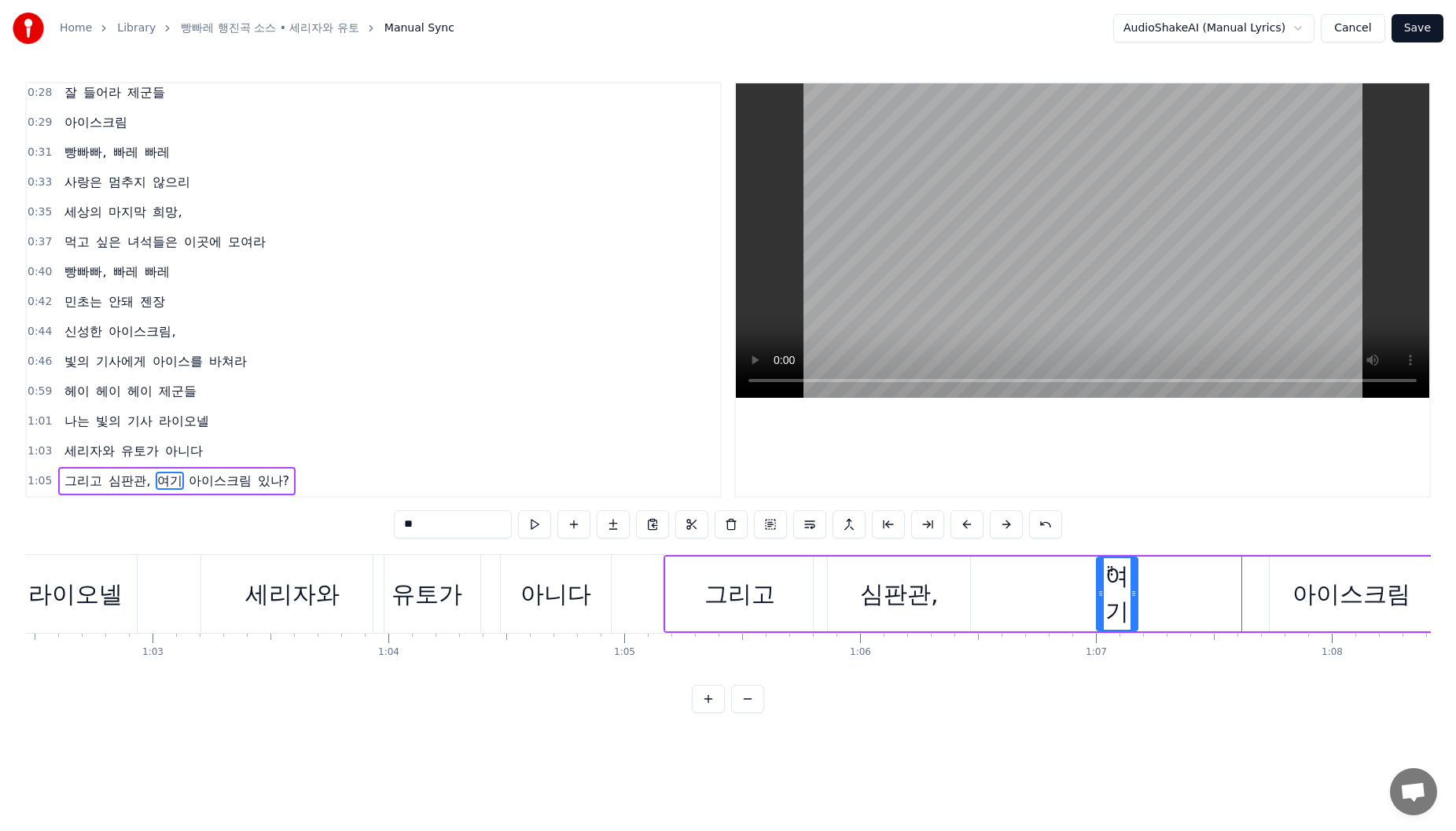
drag, startPoint x: 1233, startPoint y: 574, endPoint x: 1107, endPoint y: 576, distance: 126.0
click at [1107, 576] on icon at bounding box center [1109, 571] width 13 height 13
drag, startPoint x: 1135, startPoint y: 590, endPoint x: 1257, endPoint y: 640, distance: 131.8
click at [1198, 603] on div "그리고 심판관, 여기 아이스크림 있나?" at bounding box center [1125, 594] width 923 height 78
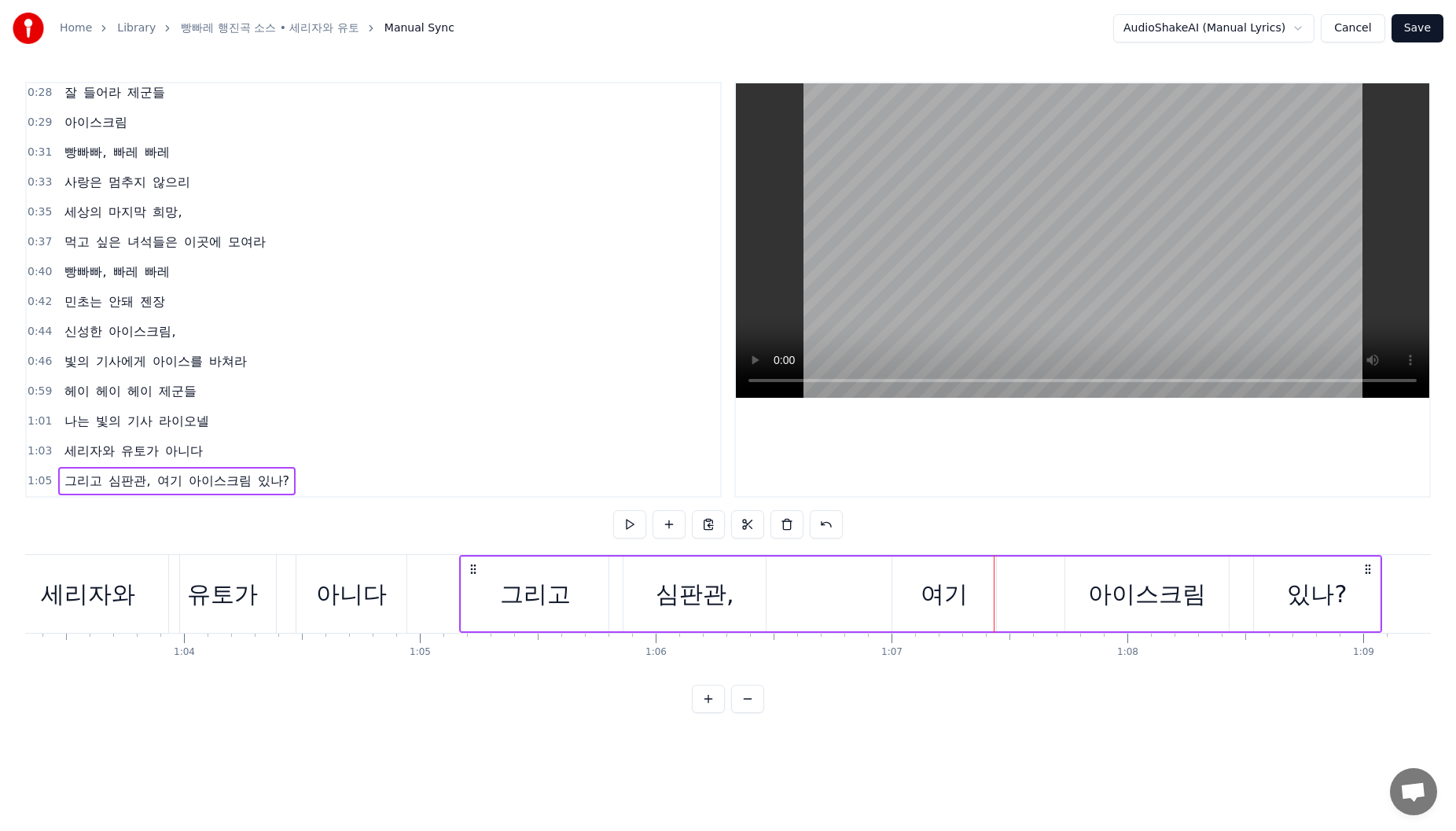
click at [993, 584] on div "여기" at bounding box center [944, 594] width 103 height 75
drag, startPoint x: 996, startPoint y: 590, endPoint x: 1005, endPoint y: 590, distance: 9.0
click at [1005, 590] on icon at bounding box center [1002, 593] width 6 height 13
click at [1339, 380] on video at bounding box center [1083, 241] width 693 height 315
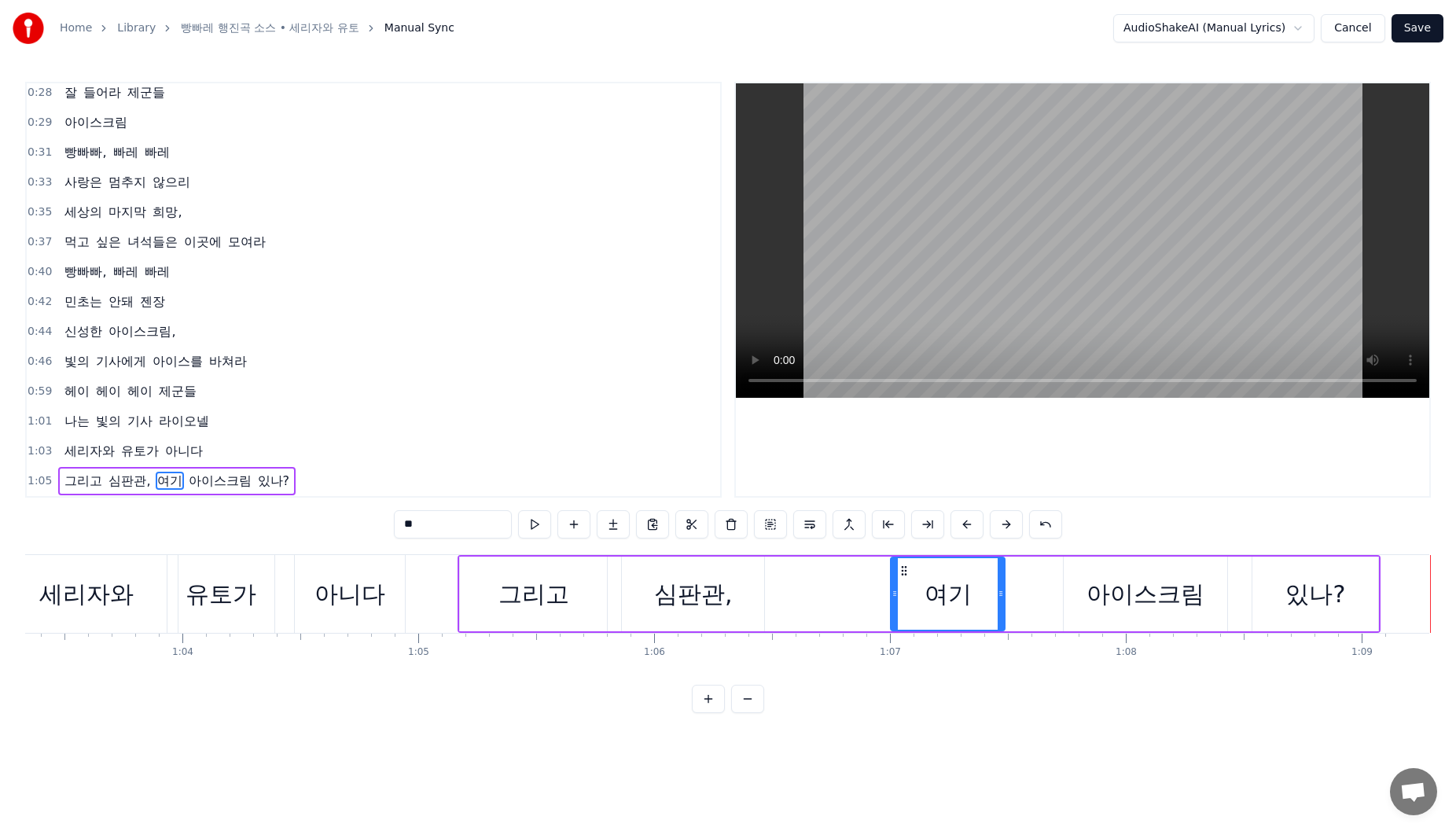
drag, startPoint x: 1345, startPoint y: 577, endPoint x: 1220, endPoint y: 579, distance: 125.0
click at [1344, 577] on div "있나?" at bounding box center [1315, 594] width 59 height 35
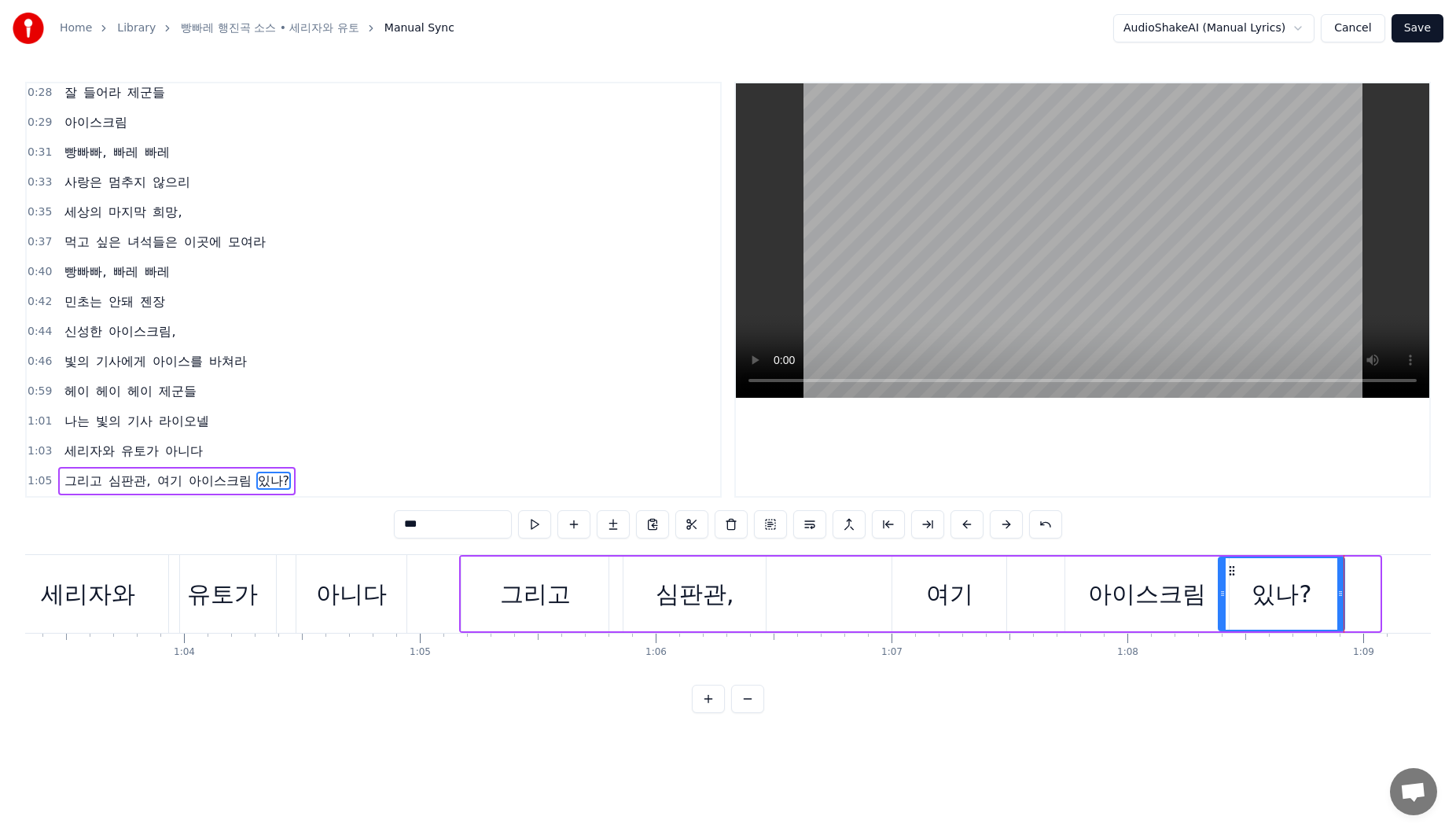
drag, startPoint x: 1265, startPoint y: 575, endPoint x: 1232, endPoint y: 575, distance: 33.0
click at [1232, 575] on icon at bounding box center [1232, 571] width 13 height 13
click at [1109, 565] on div "아이스크림" at bounding box center [1147, 594] width 164 height 75
type input "*****"
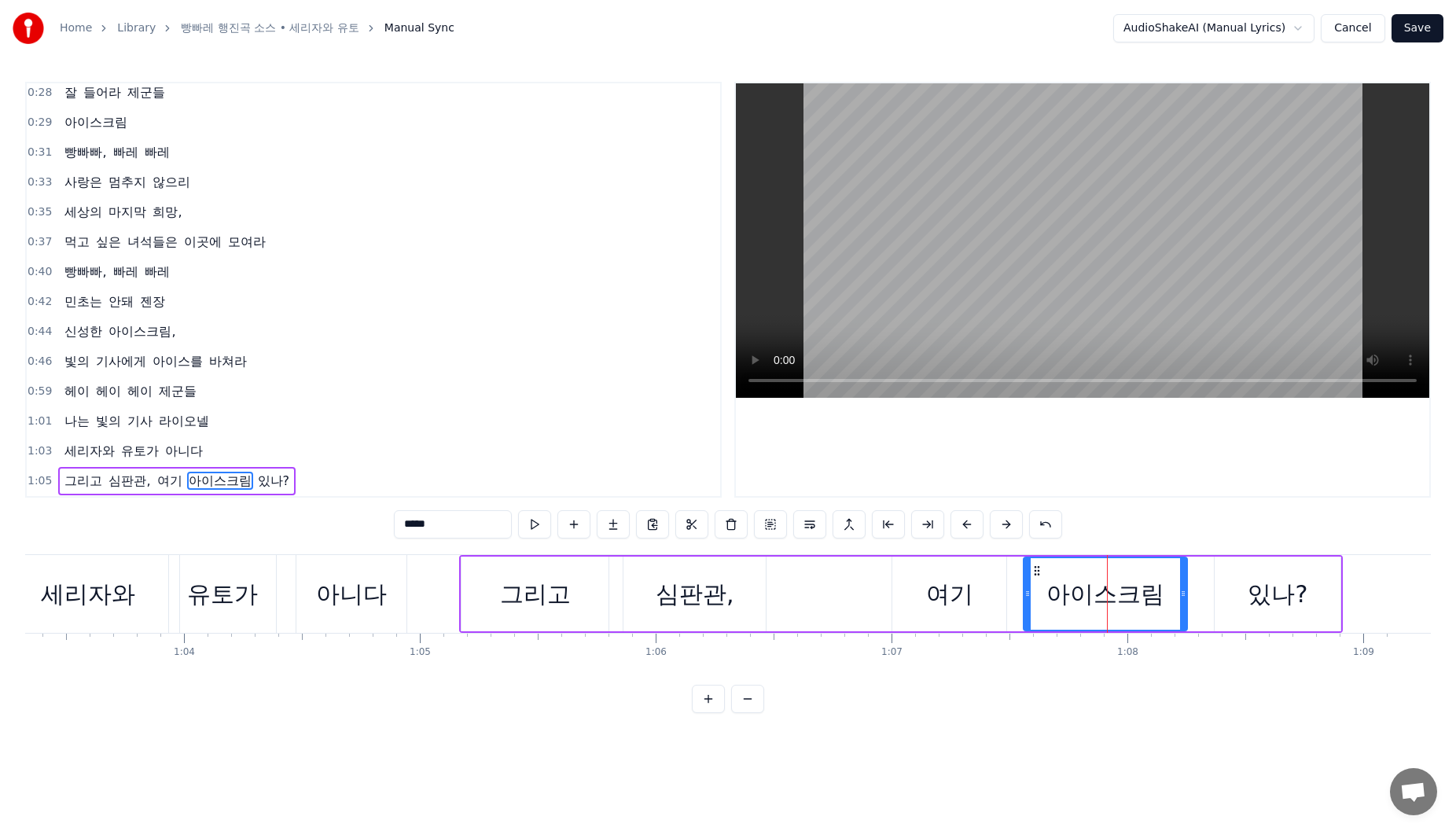
drag, startPoint x: 1077, startPoint y: 572, endPoint x: 1041, endPoint y: 574, distance: 36.1
click at [1041, 574] on icon at bounding box center [1037, 571] width 13 height 13
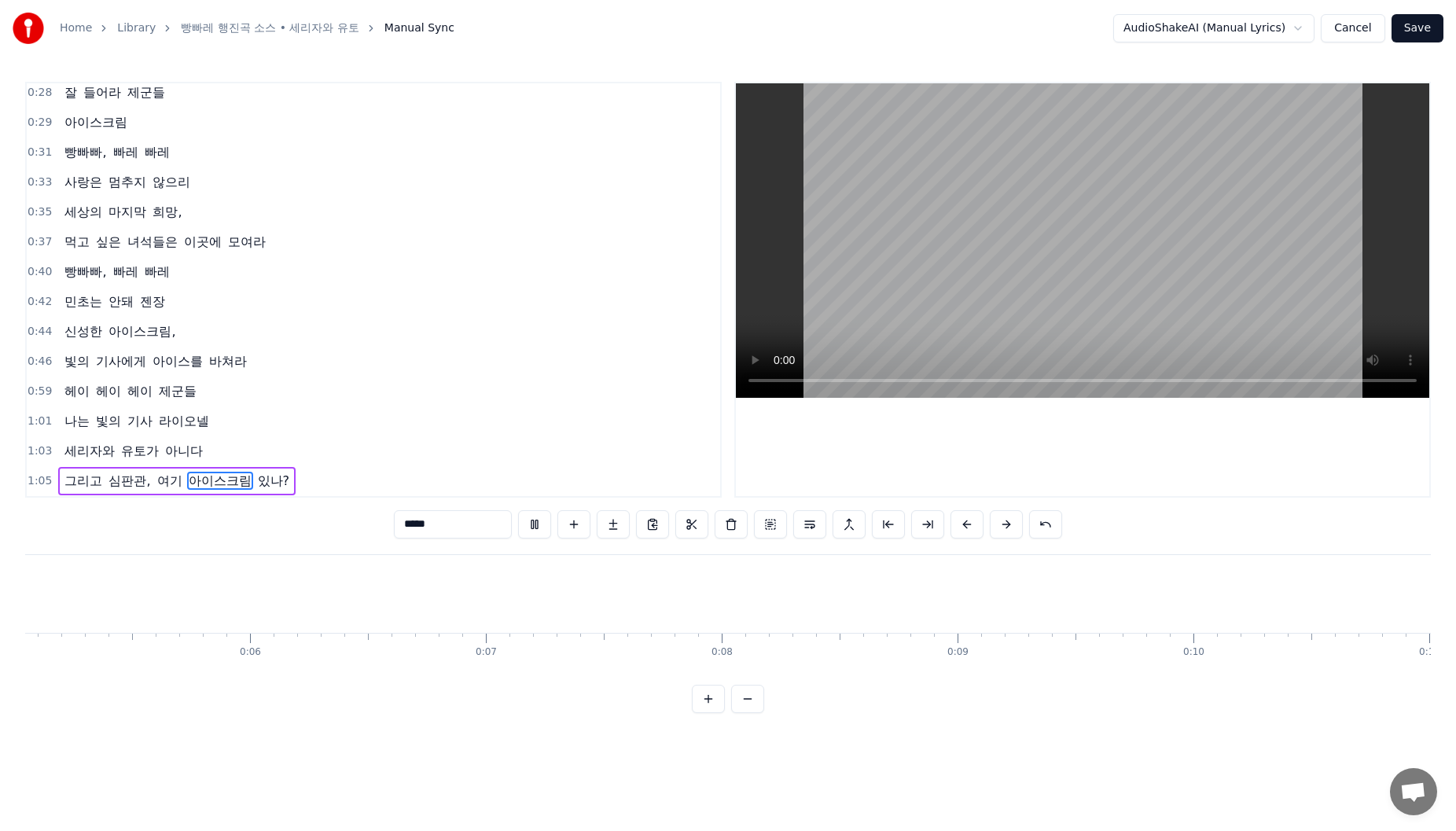
click at [1410, 30] on button "Save" at bounding box center [1417, 28] width 52 height 28
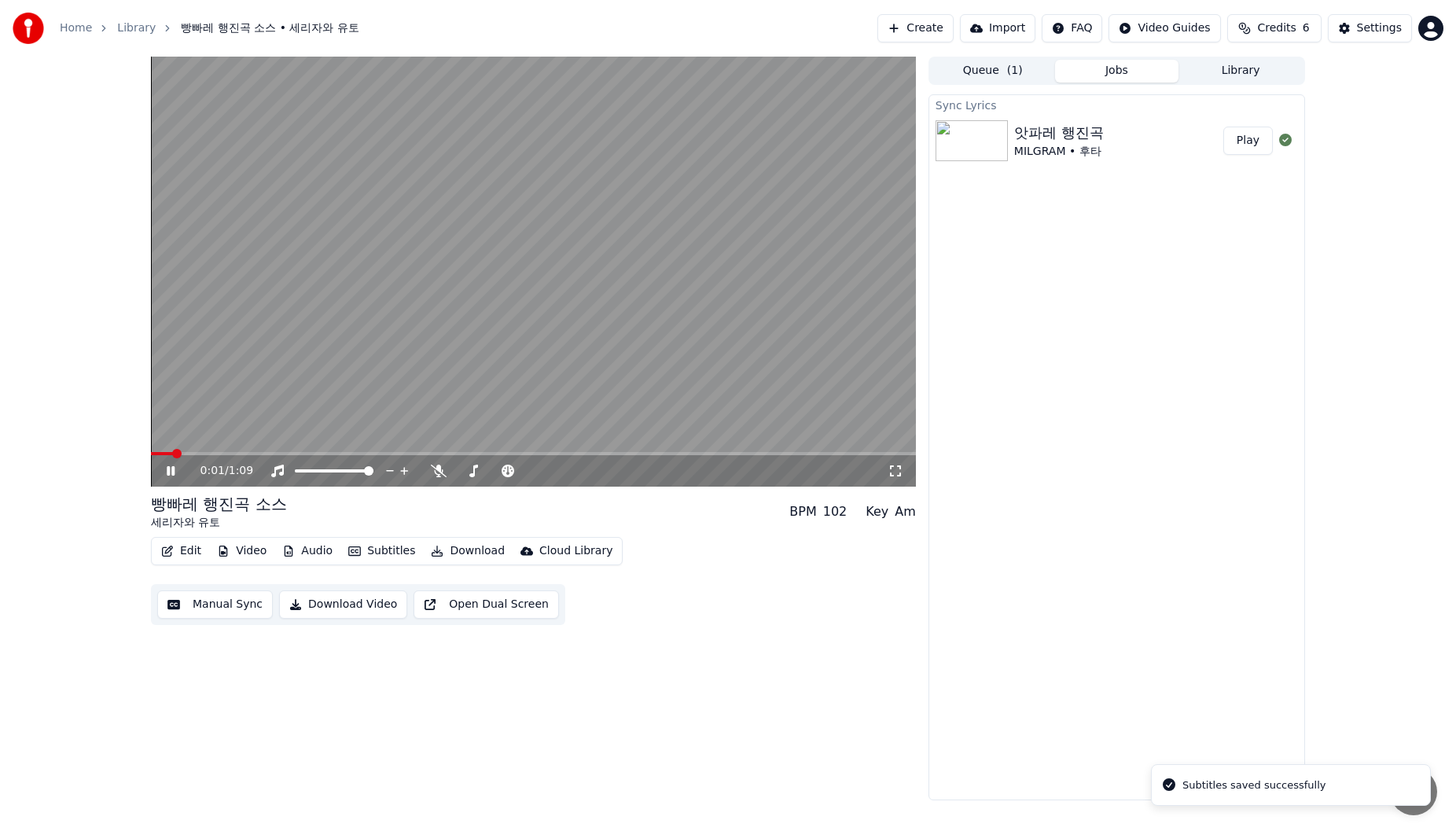
click at [443, 548] on button "Download" at bounding box center [467, 552] width 86 height 22
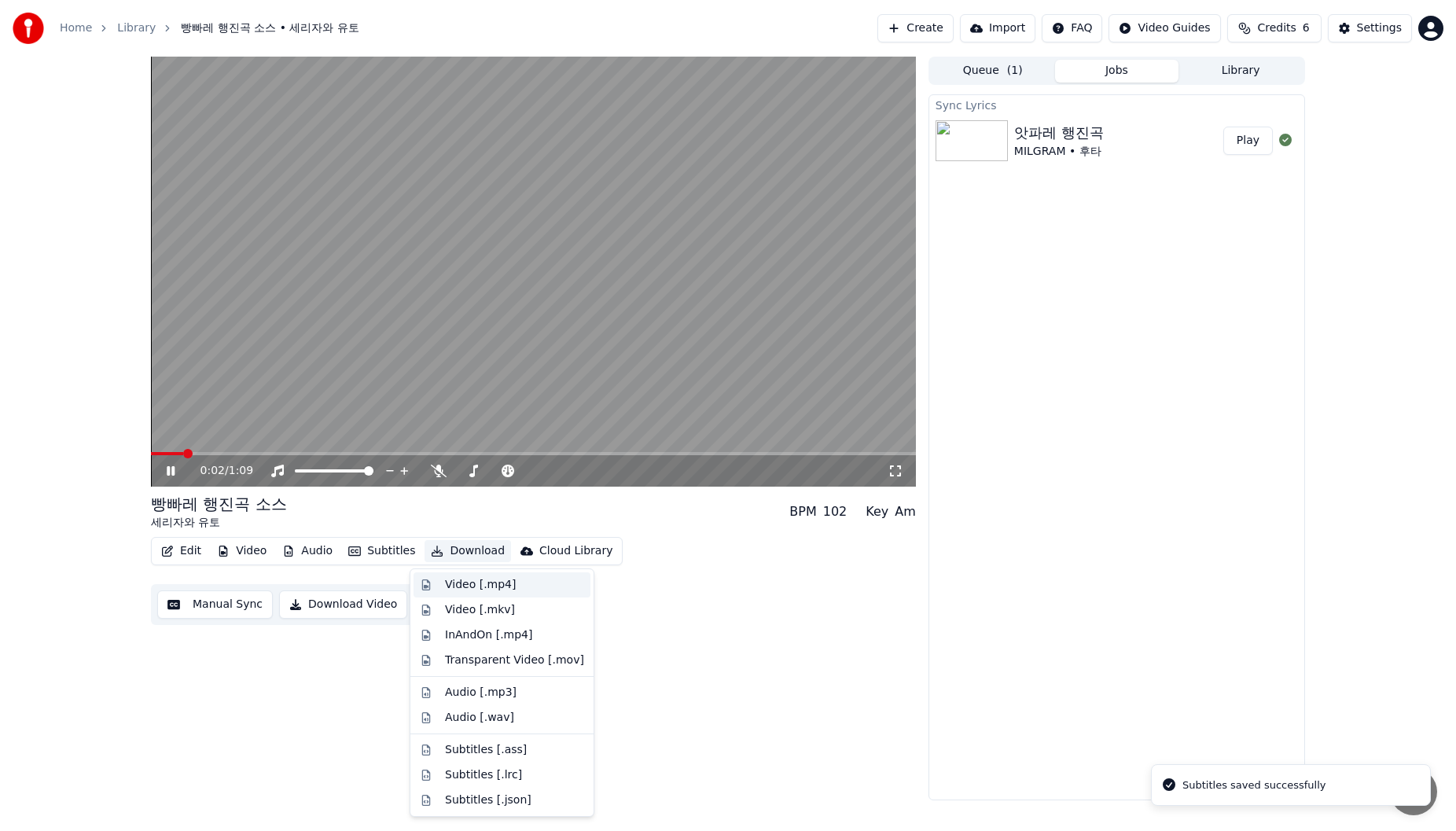
click at [466, 591] on div "Video [.mp4]" at bounding box center [480, 584] width 71 height 16
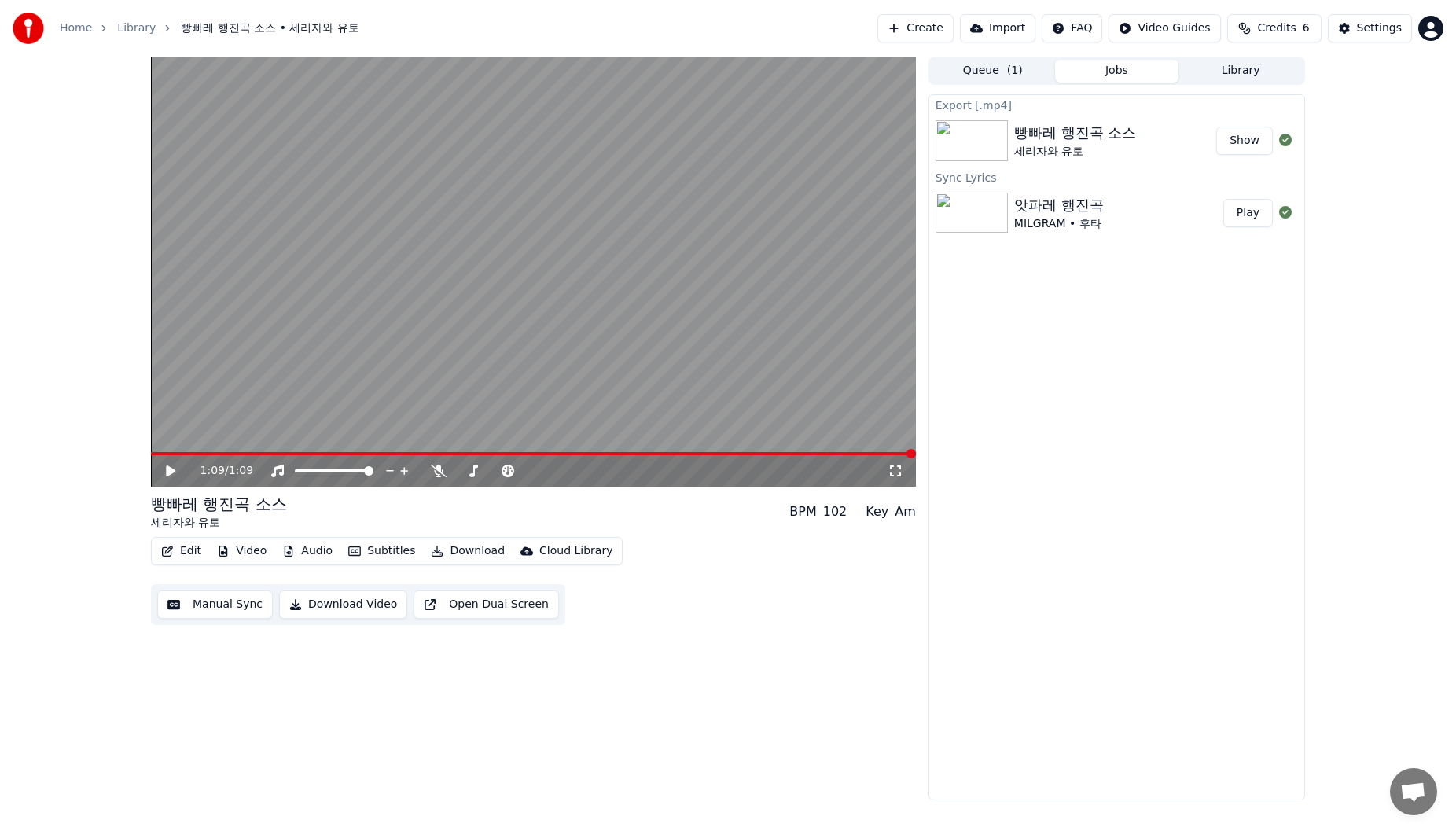
click at [1232, 137] on button "Show" at bounding box center [1245, 141] width 57 height 28
drag, startPoint x: 362, startPoint y: 3, endPoint x: 533, endPoint y: 3, distance: 171.0
click at [362, 3] on div "Home Library 빵빠레 행진곡 소스 • 세리자와 유토 Create Import FAQ Video Guides Credits 6 Sett…" at bounding box center [728, 28] width 1456 height 57
click at [369, 553] on button "Subtitles" at bounding box center [382, 552] width 79 height 22
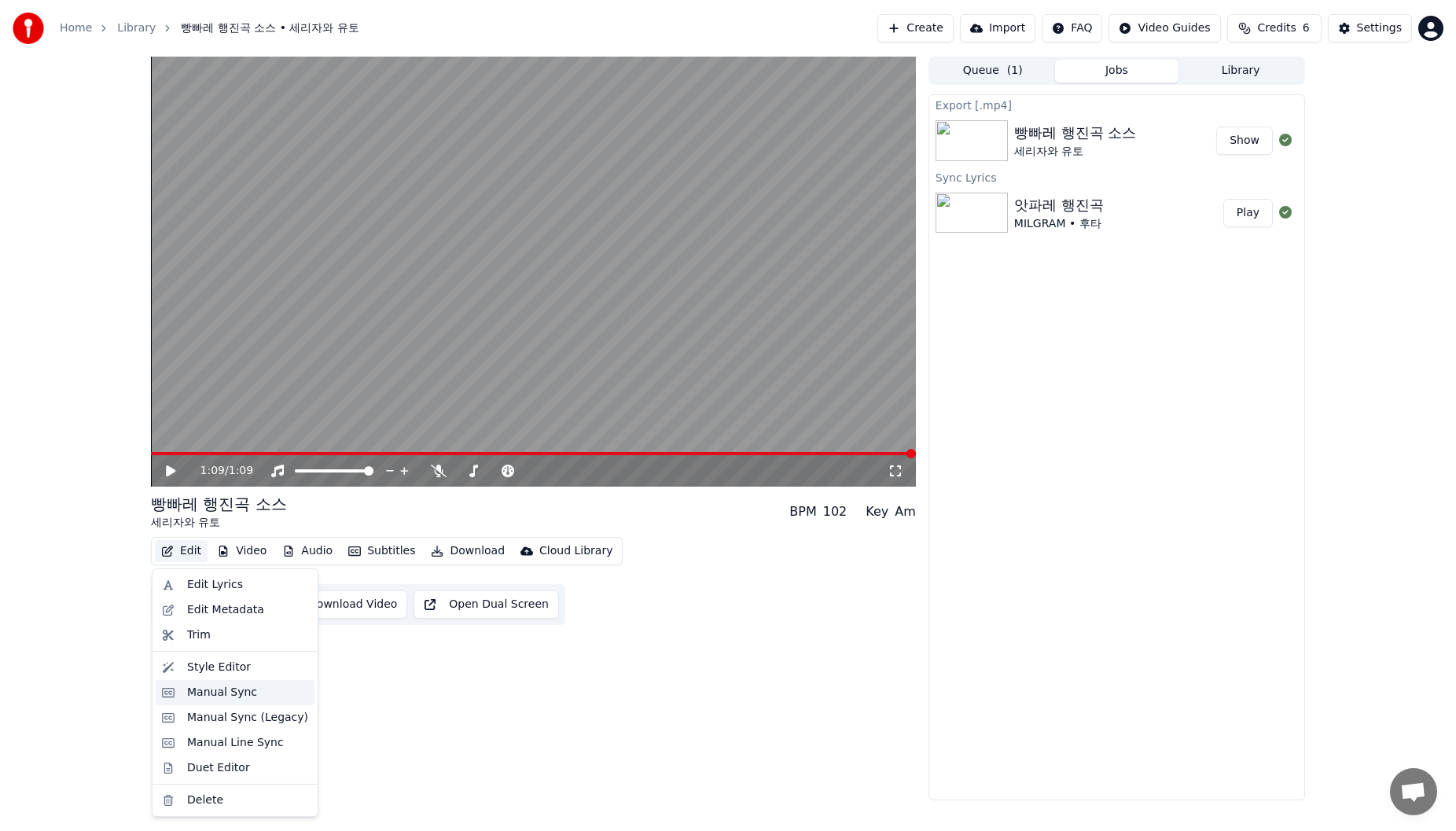
click at [254, 695] on div "Manual Sync" at bounding box center [247, 692] width 121 height 16
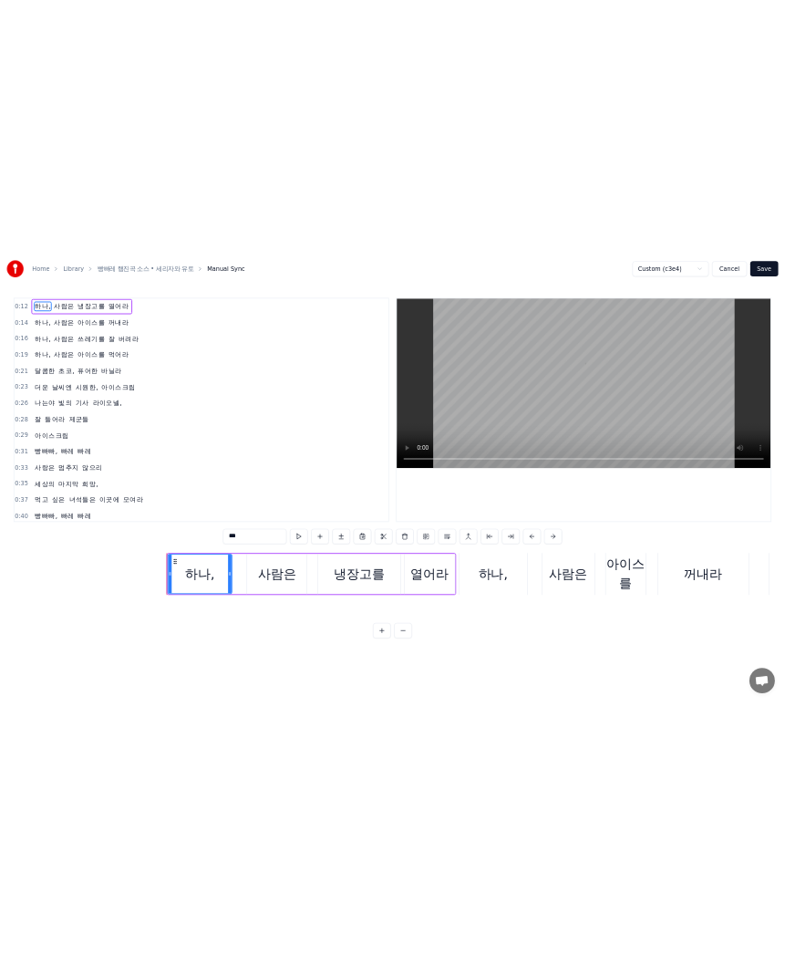
scroll to position [0, 3222]
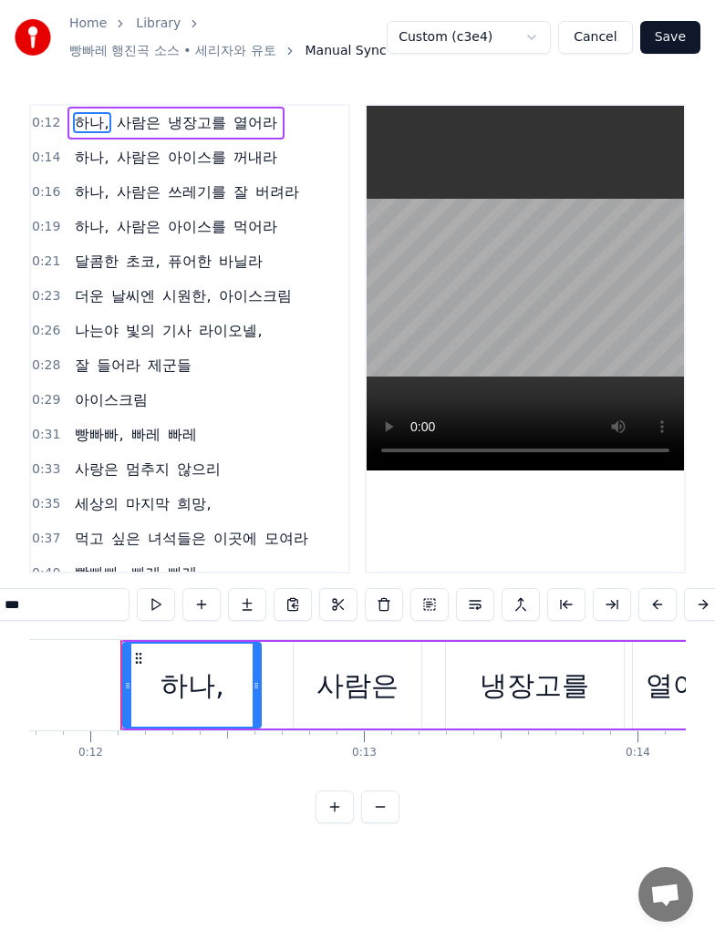
click at [713, 781] on div "Home Library 빵빠레 행진곡 소스 • 세리자와 유토 Manual Sync Custom (c3e4) Cancel Save 0:12 하나…" at bounding box center [357, 412] width 715 height 824
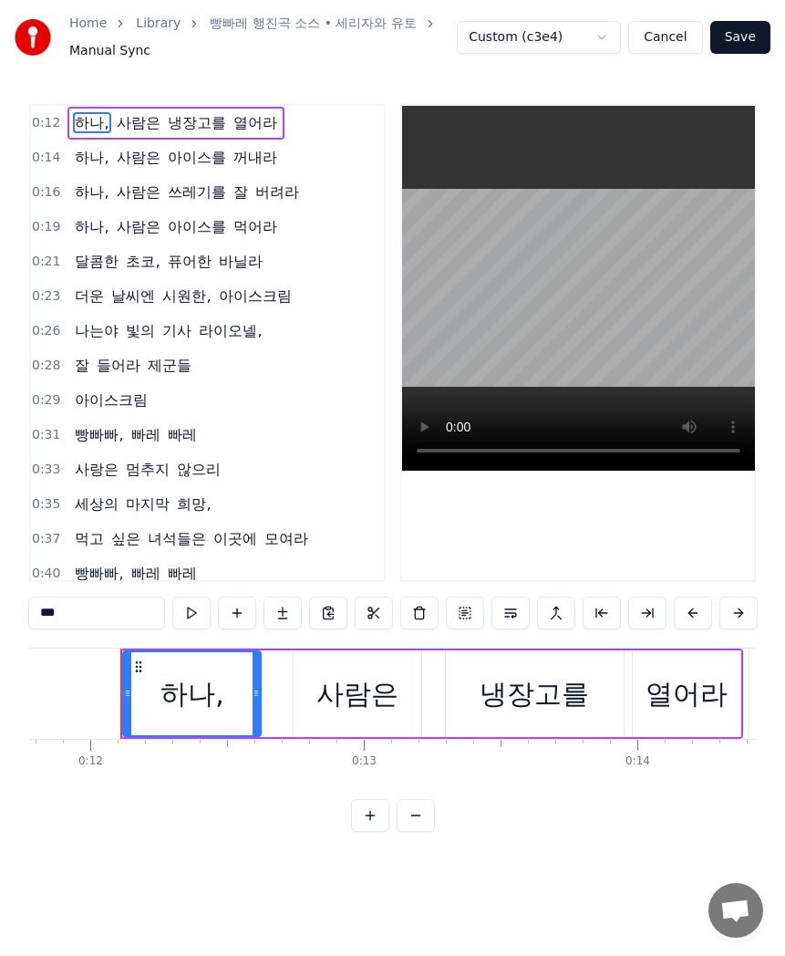
click at [85, 124] on span "하나," at bounding box center [91, 122] width 37 height 21
click at [151, 118] on span "사람은" at bounding box center [138, 122] width 47 height 21
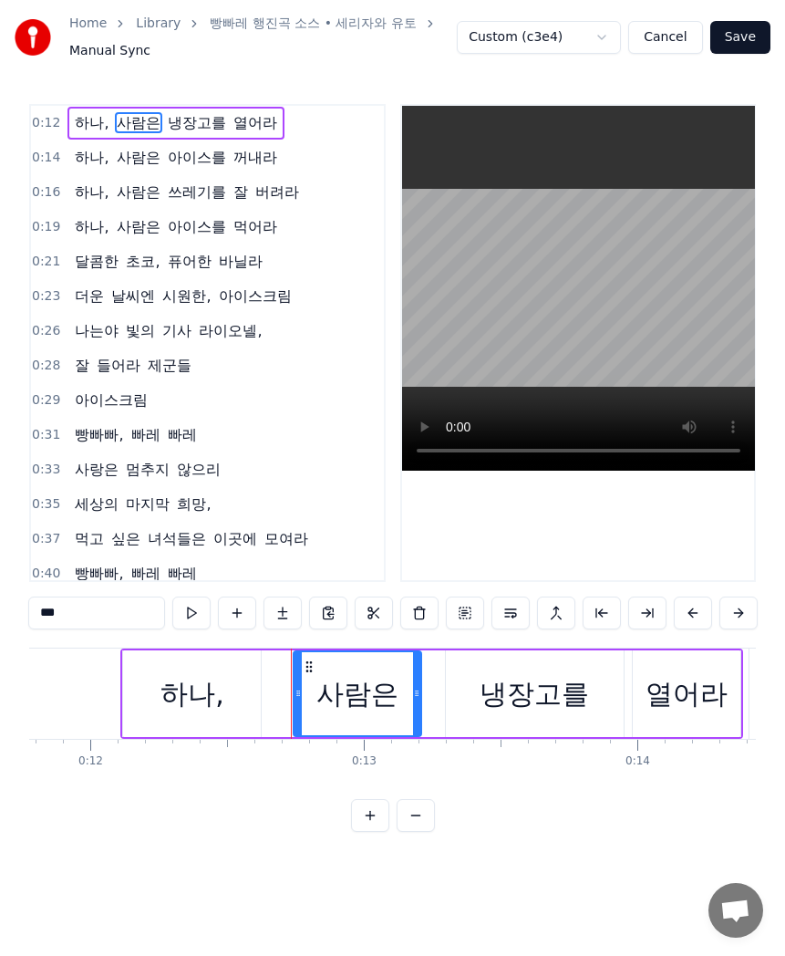
click at [184, 118] on span "냉장고를" at bounding box center [197, 122] width 62 height 21
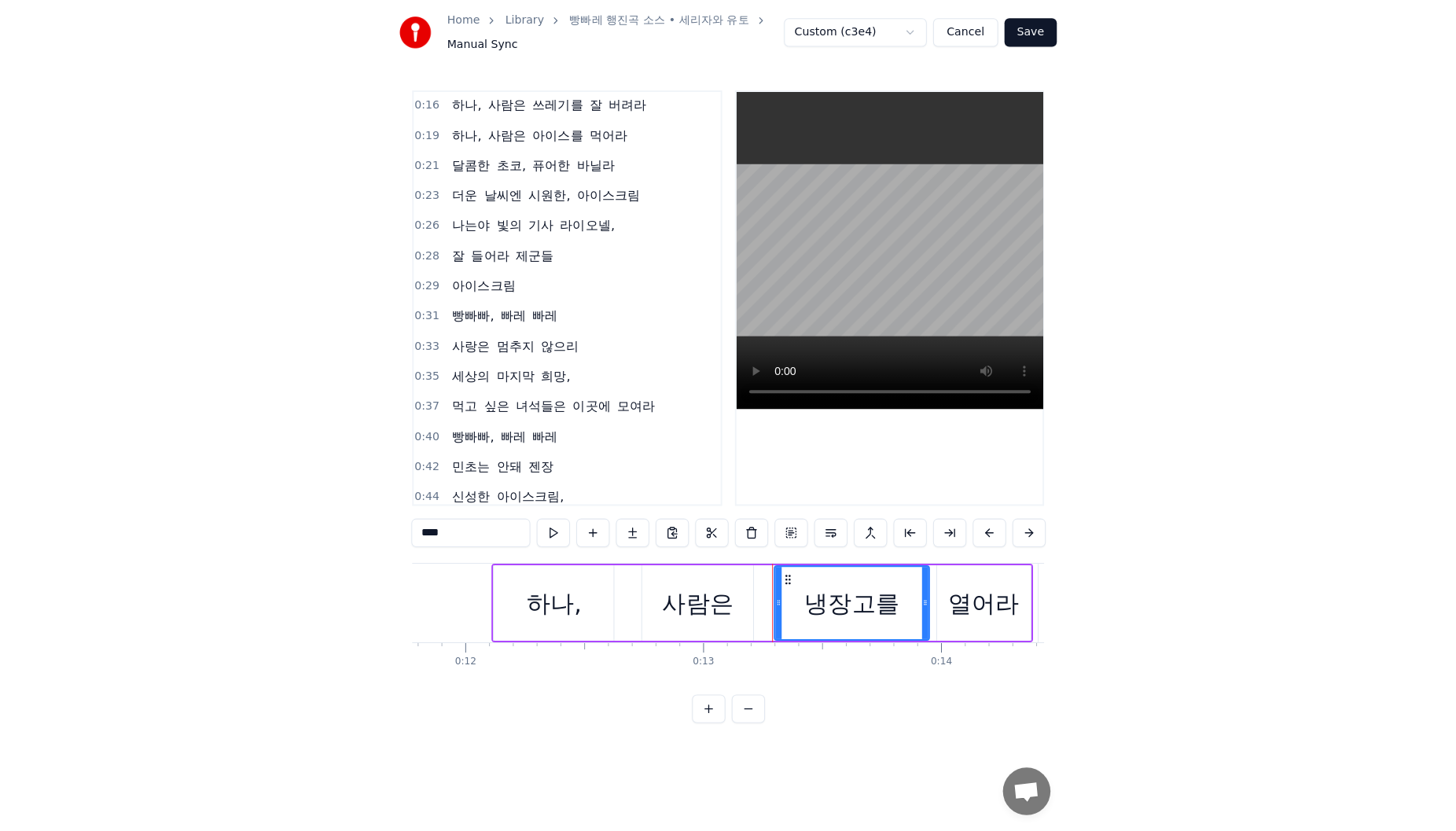
scroll to position [0, 0]
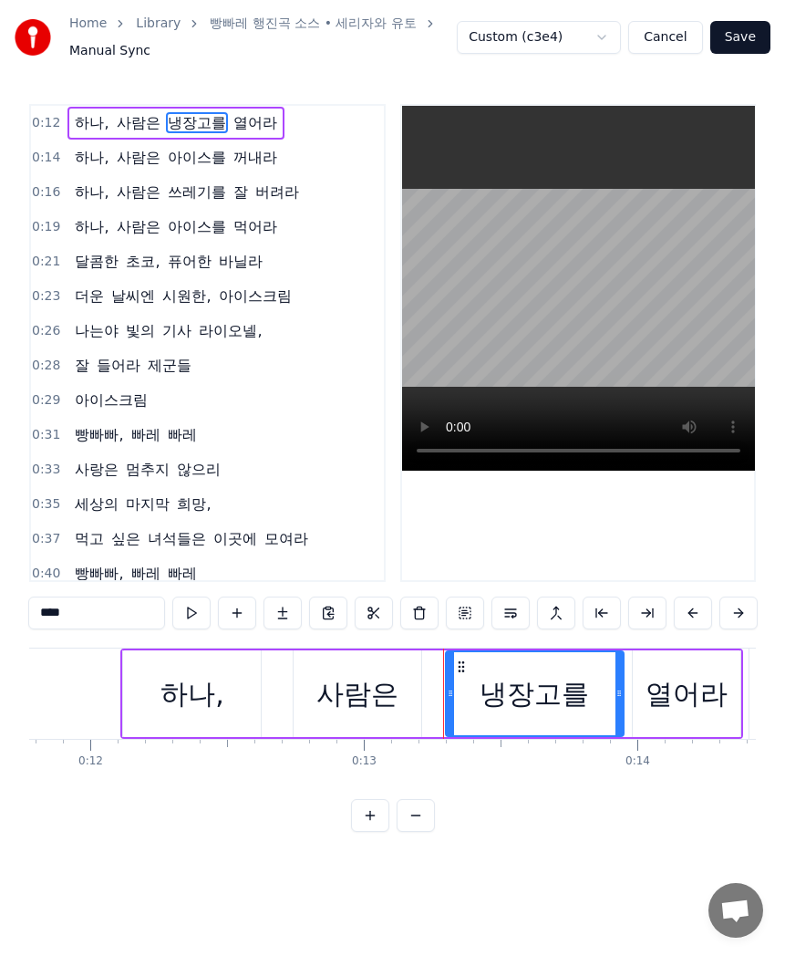
click at [86, 116] on span "하나," at bounding box center [91, 122] width 37 height 21
type input "***"
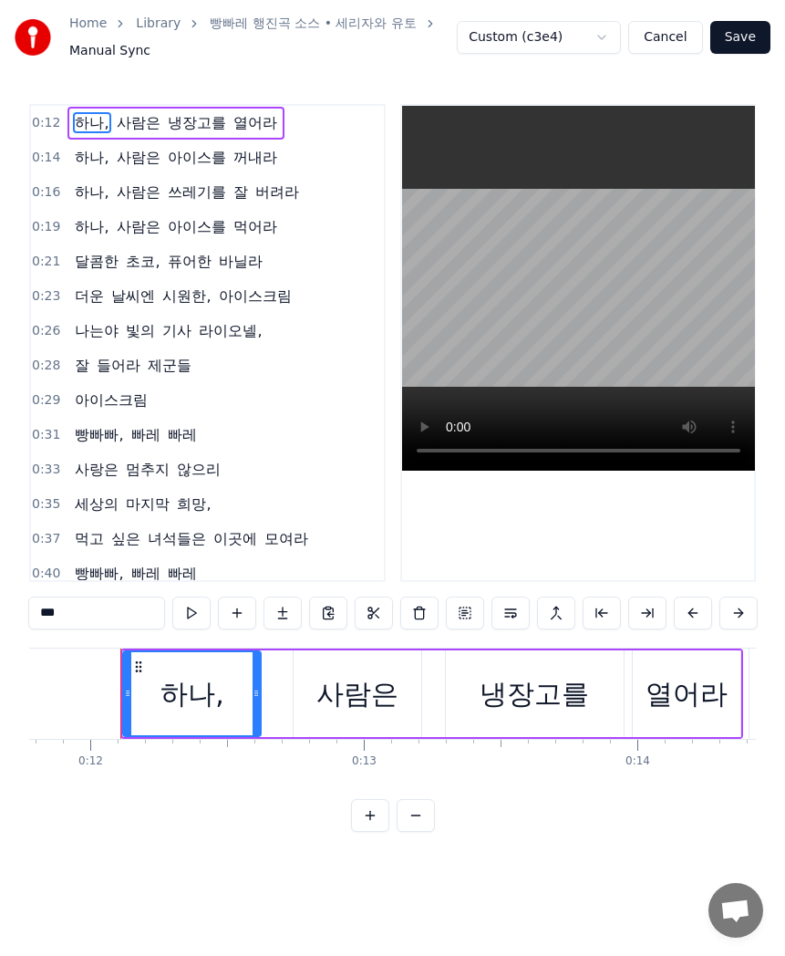
click at [96, 123] on span "하나," at bounding box center [91, 122] width 37 height 21
click at [191, 678] on div "하나," at bounding box center [193, 693] width 64 height 41
click at [217, 699] on div "하나," at bounding box center [193, 693] width 64 height 41
click at [79, 125] on span "하나," at bounding box center [91, 122] width 37 height 21
click at [80, 125] on span "하나," at bounding box center [91, 122] width 37 height 21
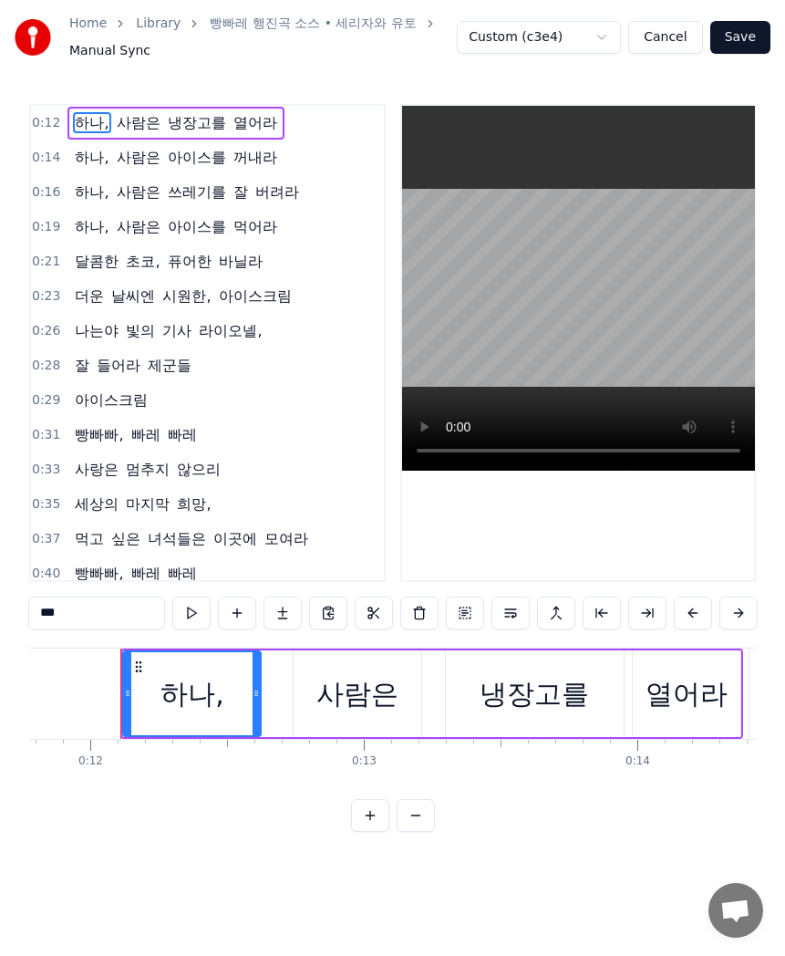
click at [85, 124] on span "하나," at bounding box center [91, 122] width 37 height 21
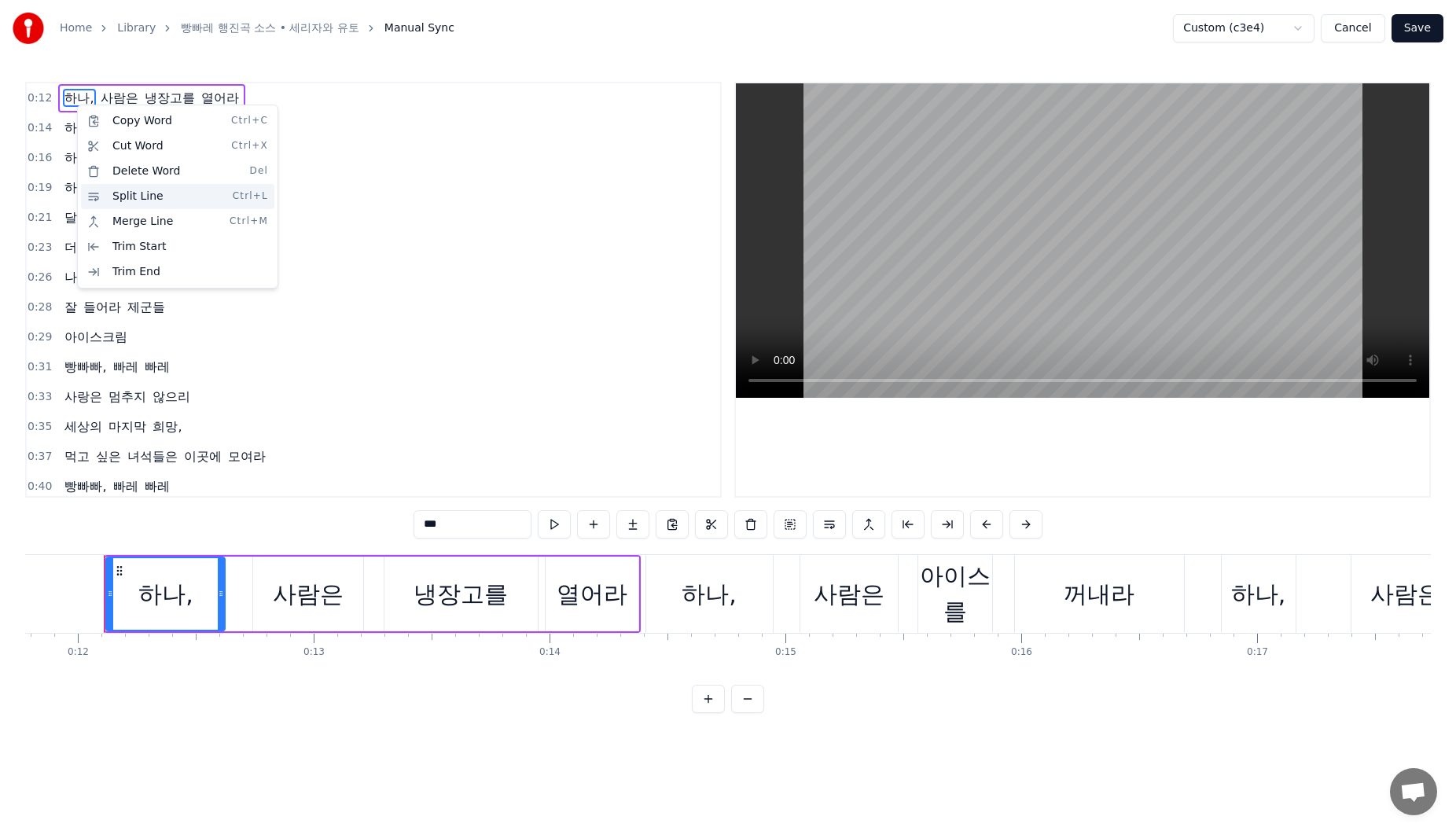
click at [206, 197] on div "Split Line Ctrl+L" at bounding box center [178, 196] width 193 height 25
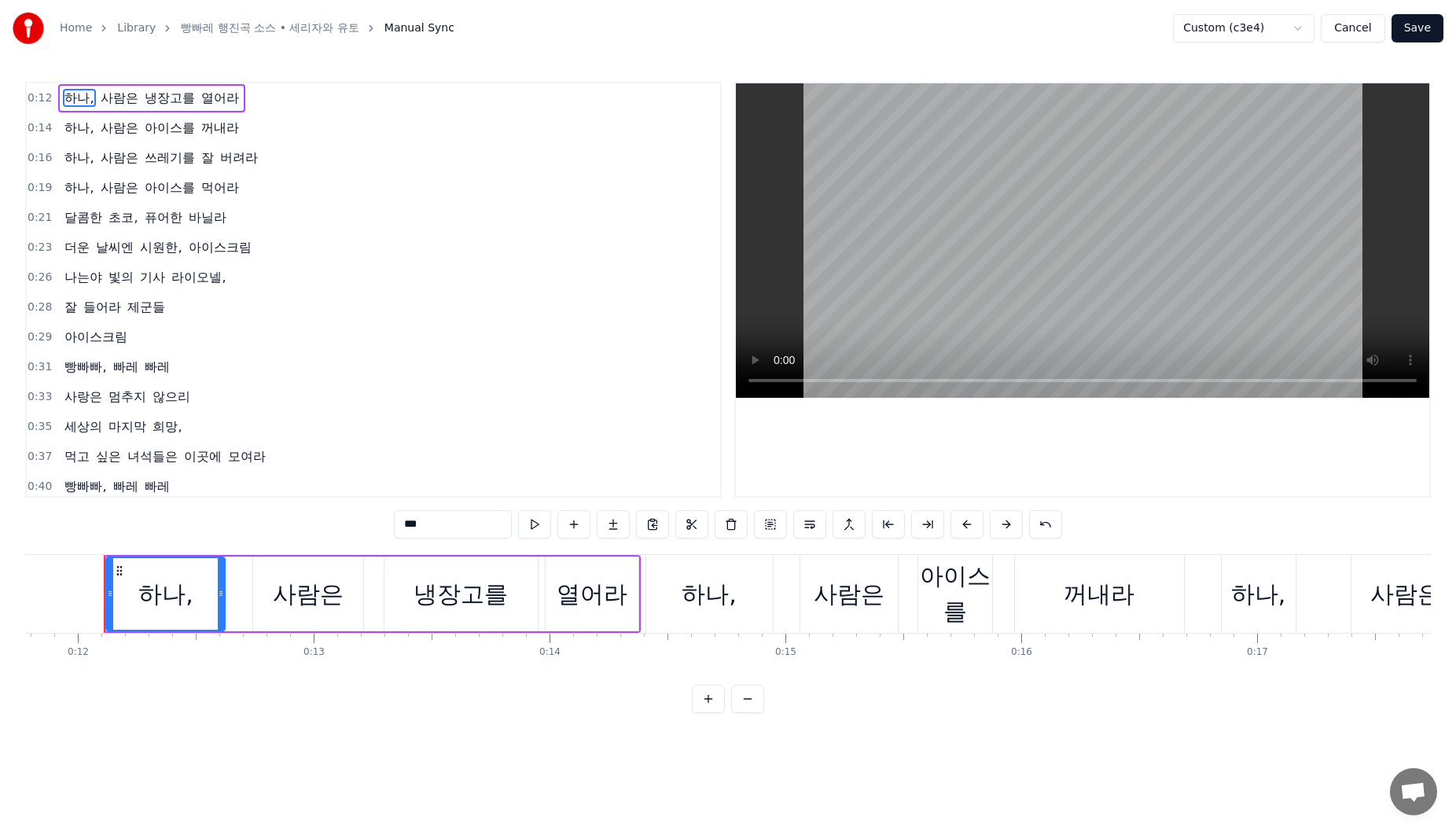
click at [76, 91] on span "하나," at bounding box center [78, 97] width 32 height 18
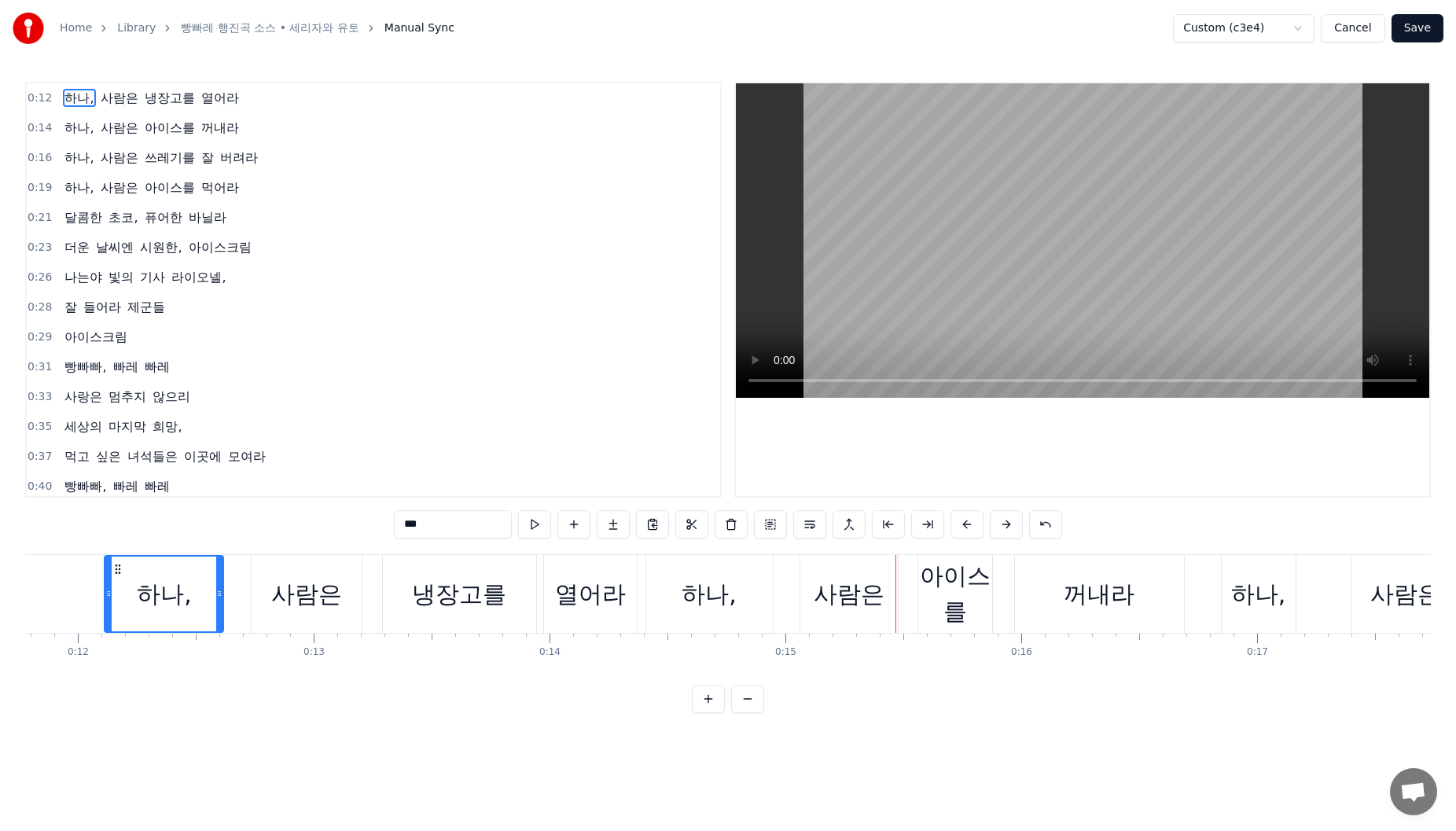
click at [78, 91] on span "하나," at bounding box center [78, 97] width 32 height 18
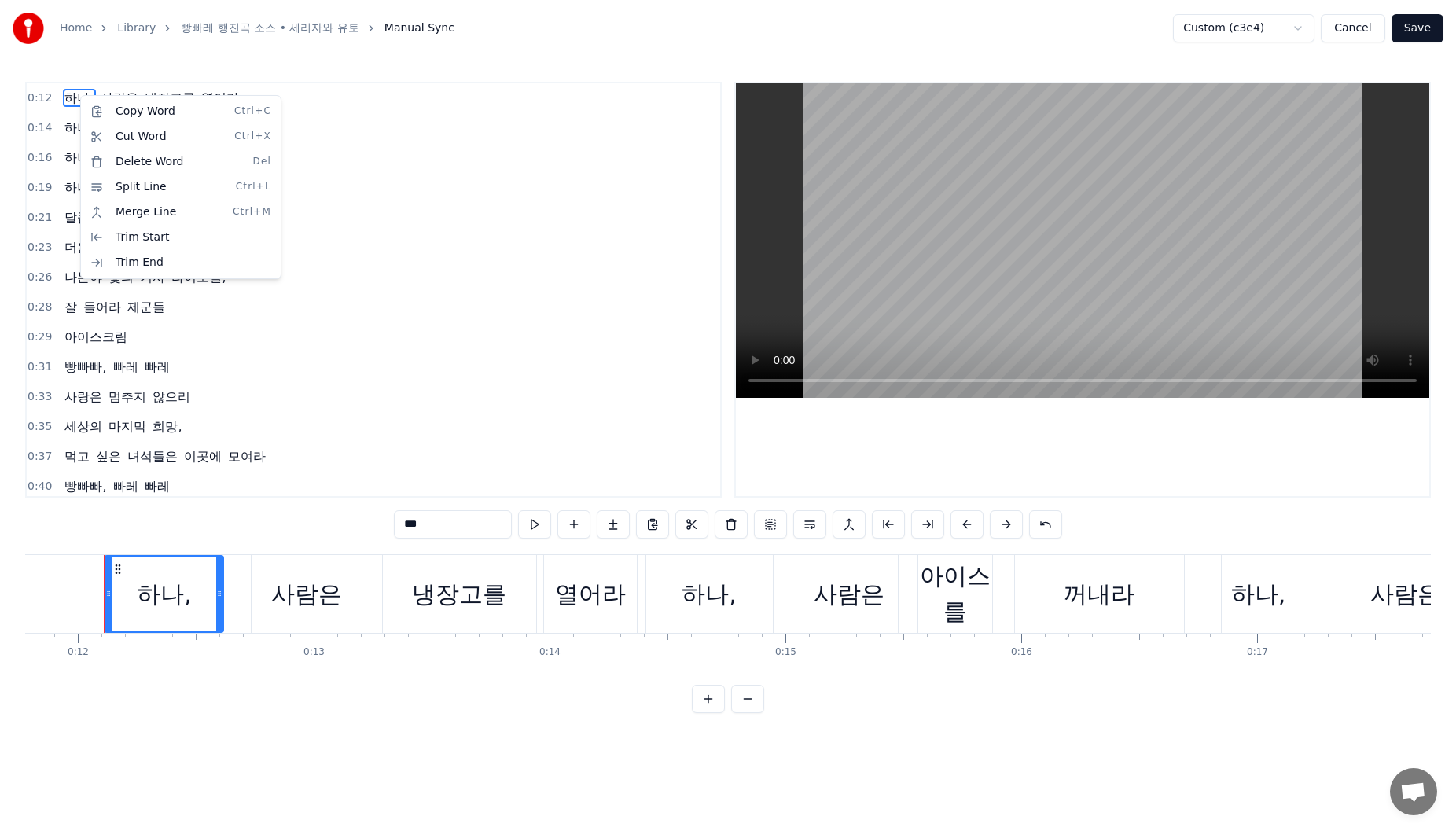
click at [412, 738] on html "Home Library 빵빠레 행진곡 소스 • 세리자와 유토 Manual Sync Custom (c3e4) Cancel Save 0:12 하나…" at bounding box center [728, 369] width 1456 height 738
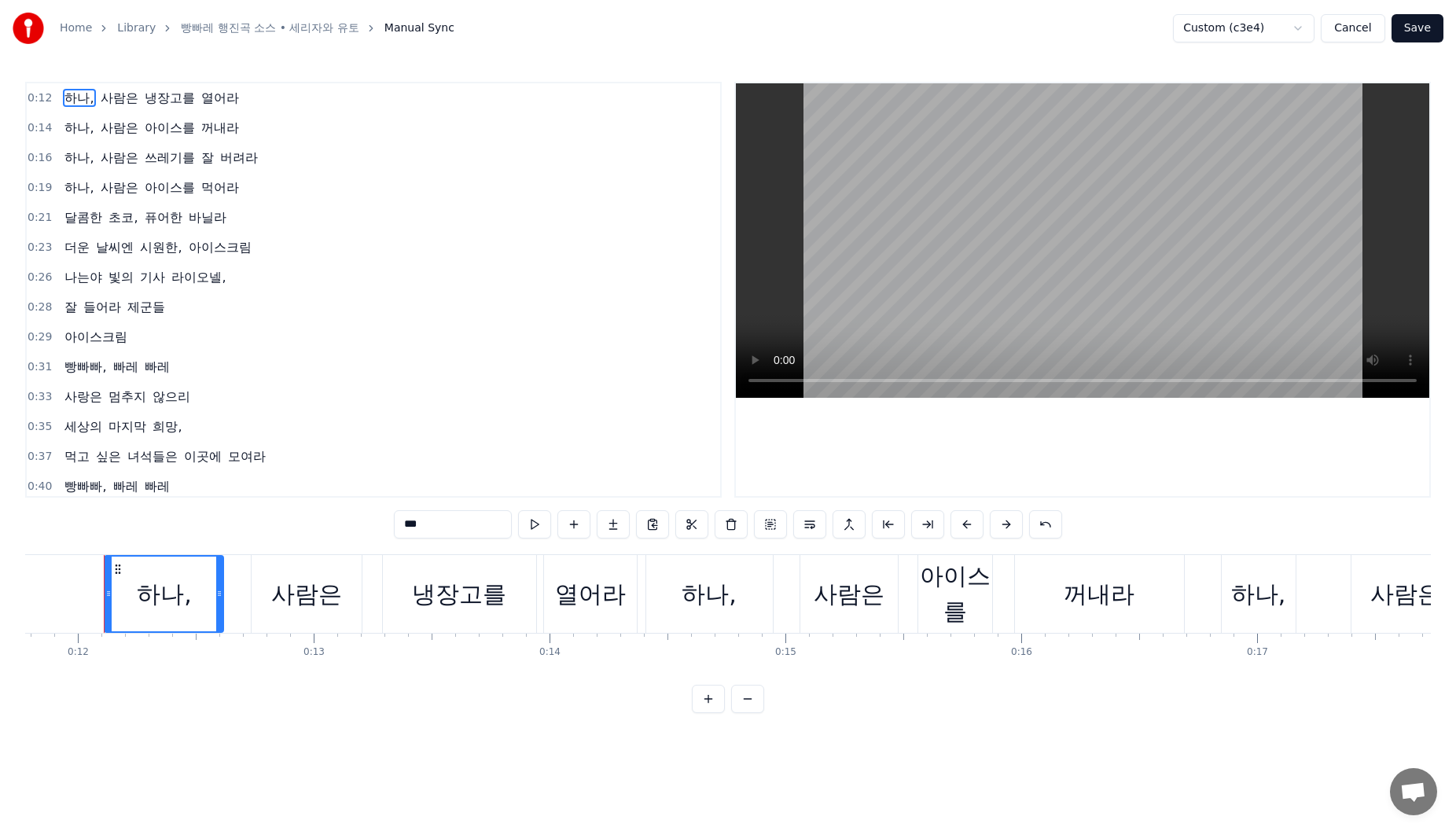
click at [150, 603] on div "하나," at bounding box center [165, 594] width 55 height 35
click at [150, 603] on div at bounding box center [150, 594] width 1 height 78
click at [169, 599] on div "하나," at bounding box center [165, 594] width 55 height 35
click at [126, 736] on html "Home Library 빵빠레 행진곡 소스 • 세리자와 유토 Manual Sync Custom (c3e4) Cancel Save 0:12 하나…" at bounding box center [728, 369] width 1456 height 738
click at [147, 29] on link "Library" at bounding box center [136, 28] width 39 height 16
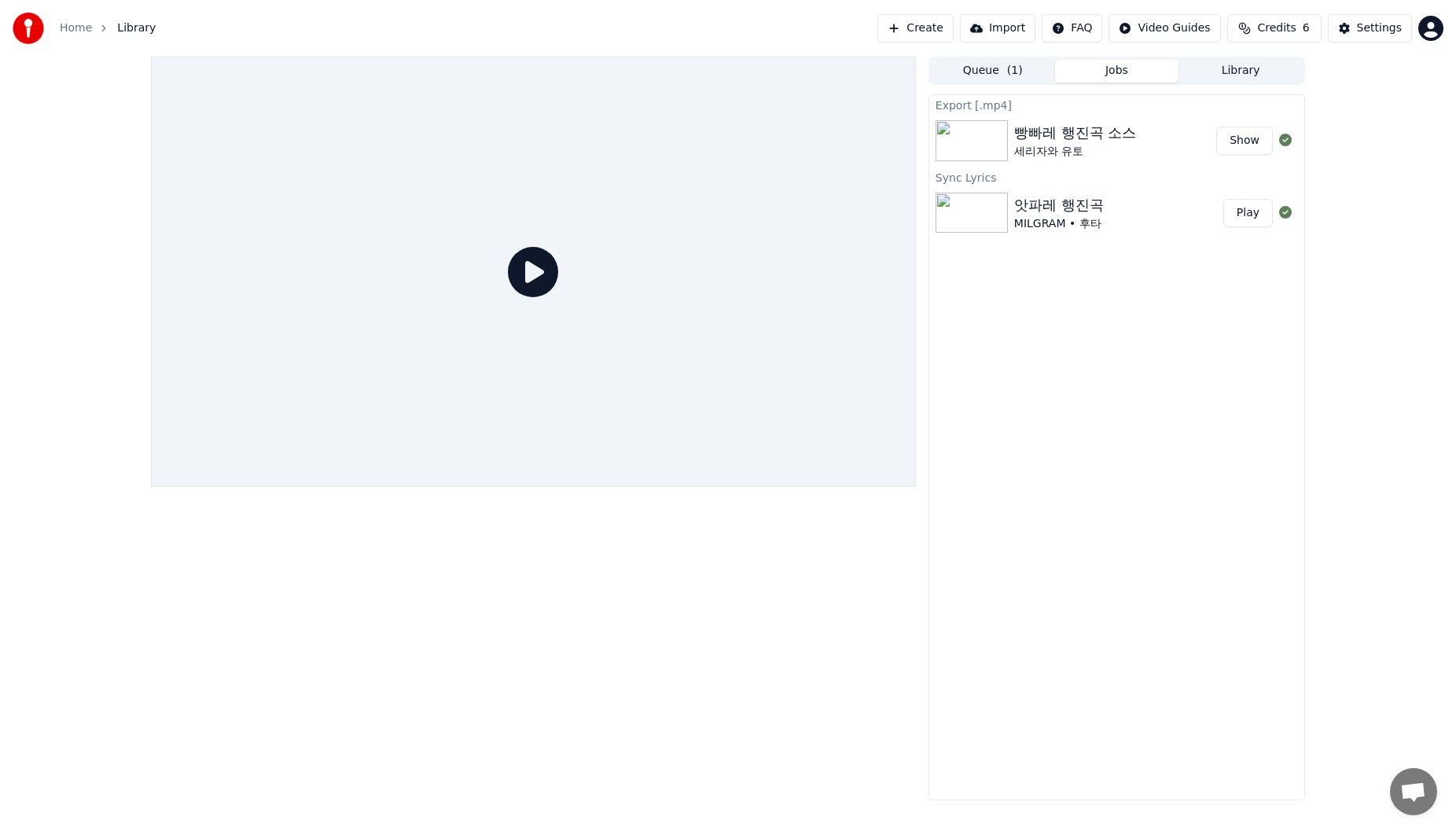
click at [1173, 217] on div "앗파레 행진곡 MILGRAM • 후타" at bounding box center [1119, 213] width 209 height 38
click at [965, 217] on img at bounding box center [972, 212] width 72 height 41
click at [1242, 215] on button "Play" at bounding box center [1247, 213] width 49 height 28
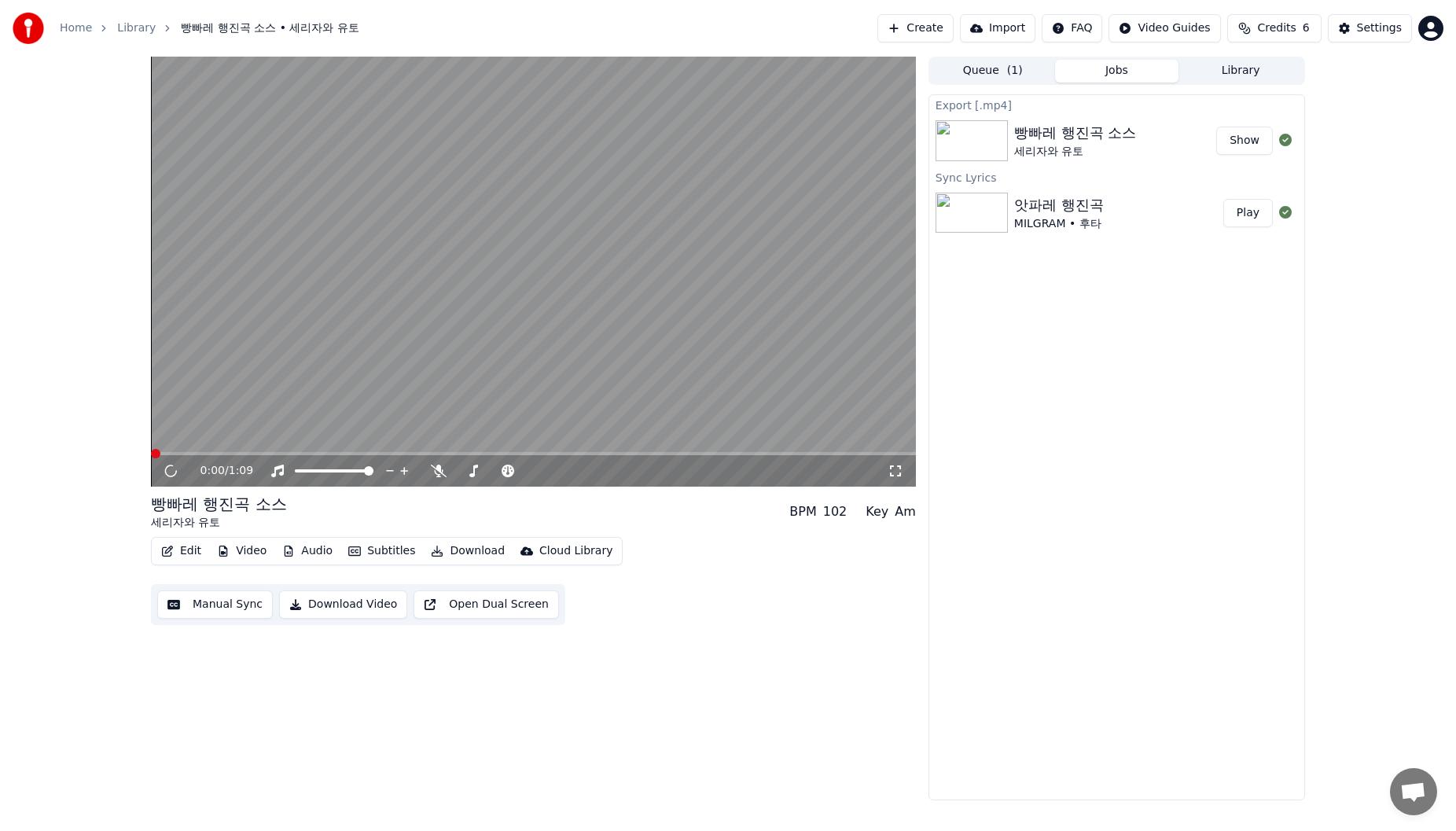
click at [192, 541] on button "Edit" at bounding box center [181, 552] width 53 height 22
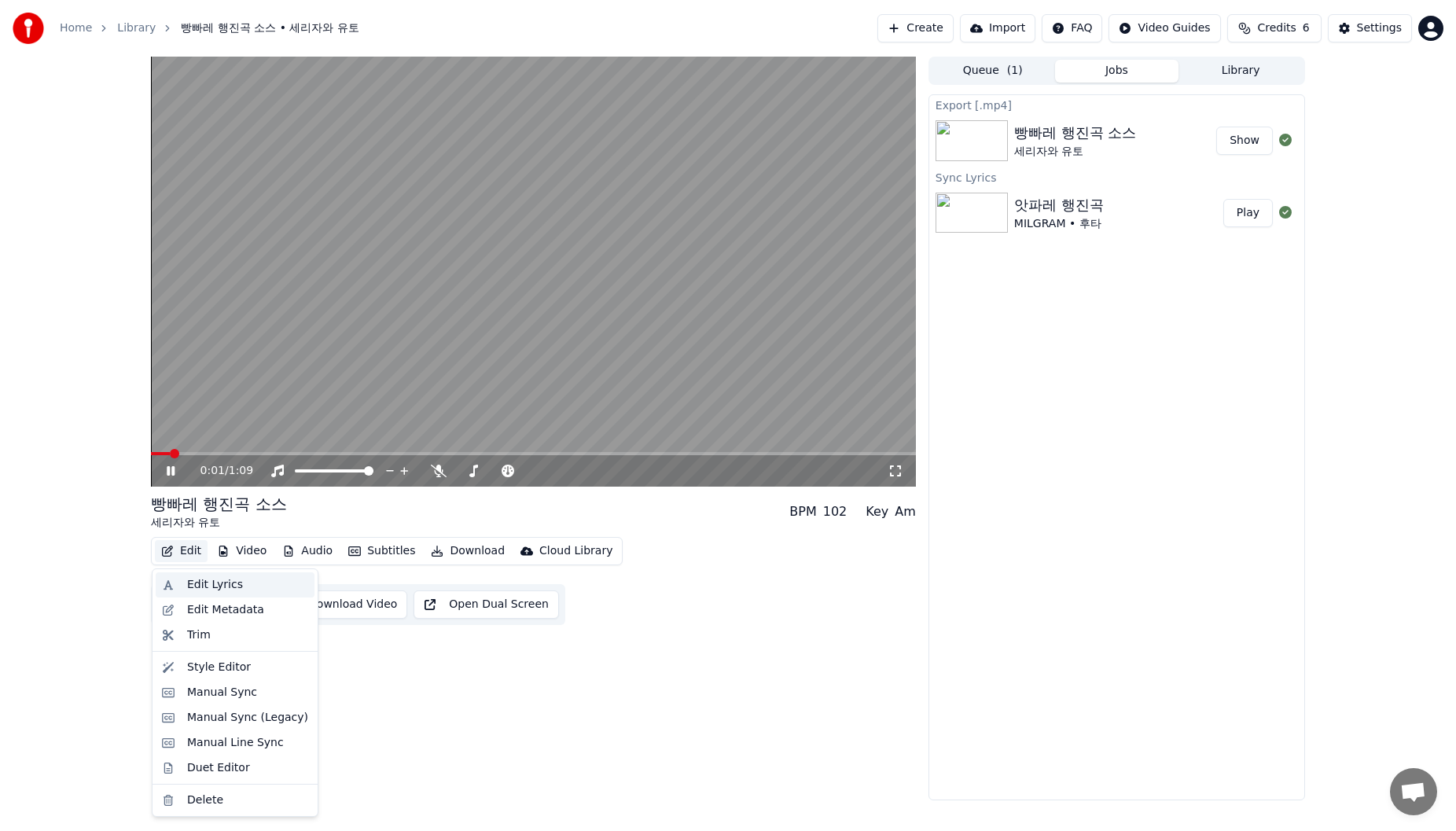
click at [241, 589] on div "Edit Lyrics" at bounding box center [247, 584] width 121 height 16
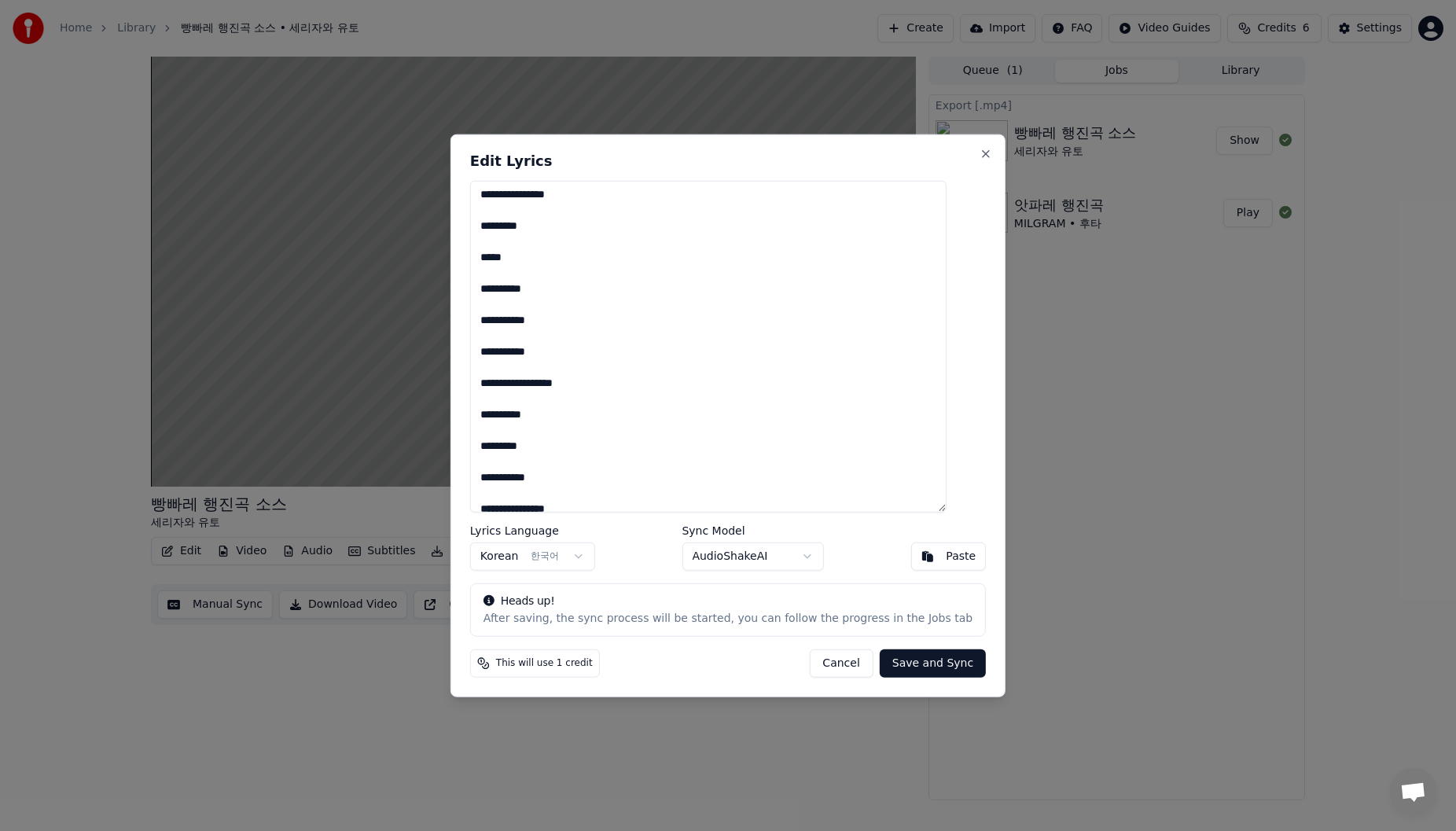
scroll to position [326, 0]
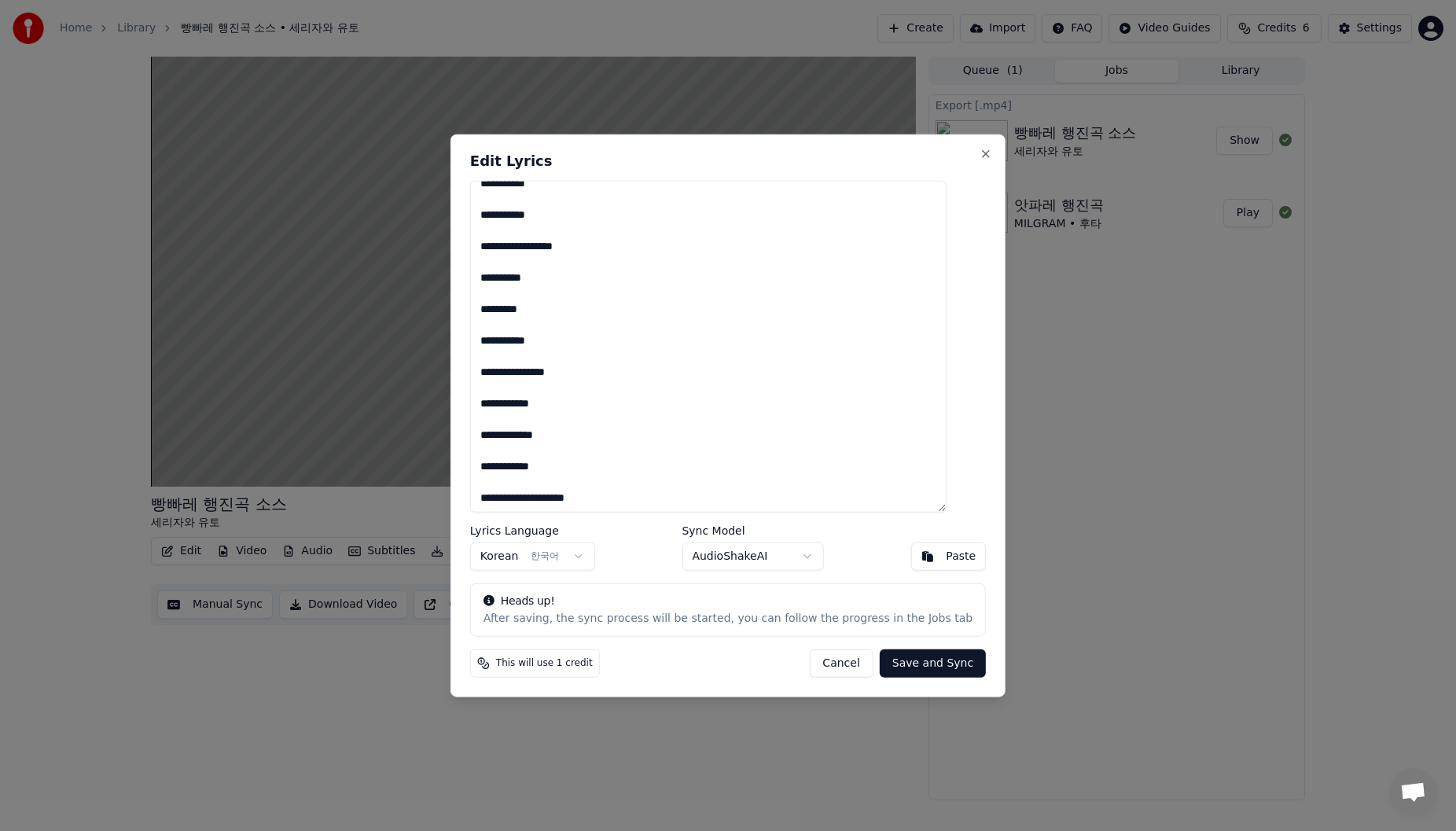
click at [591, 559] on button "Korean 한국어" at bounding box center [532, 556] width 125 height 28
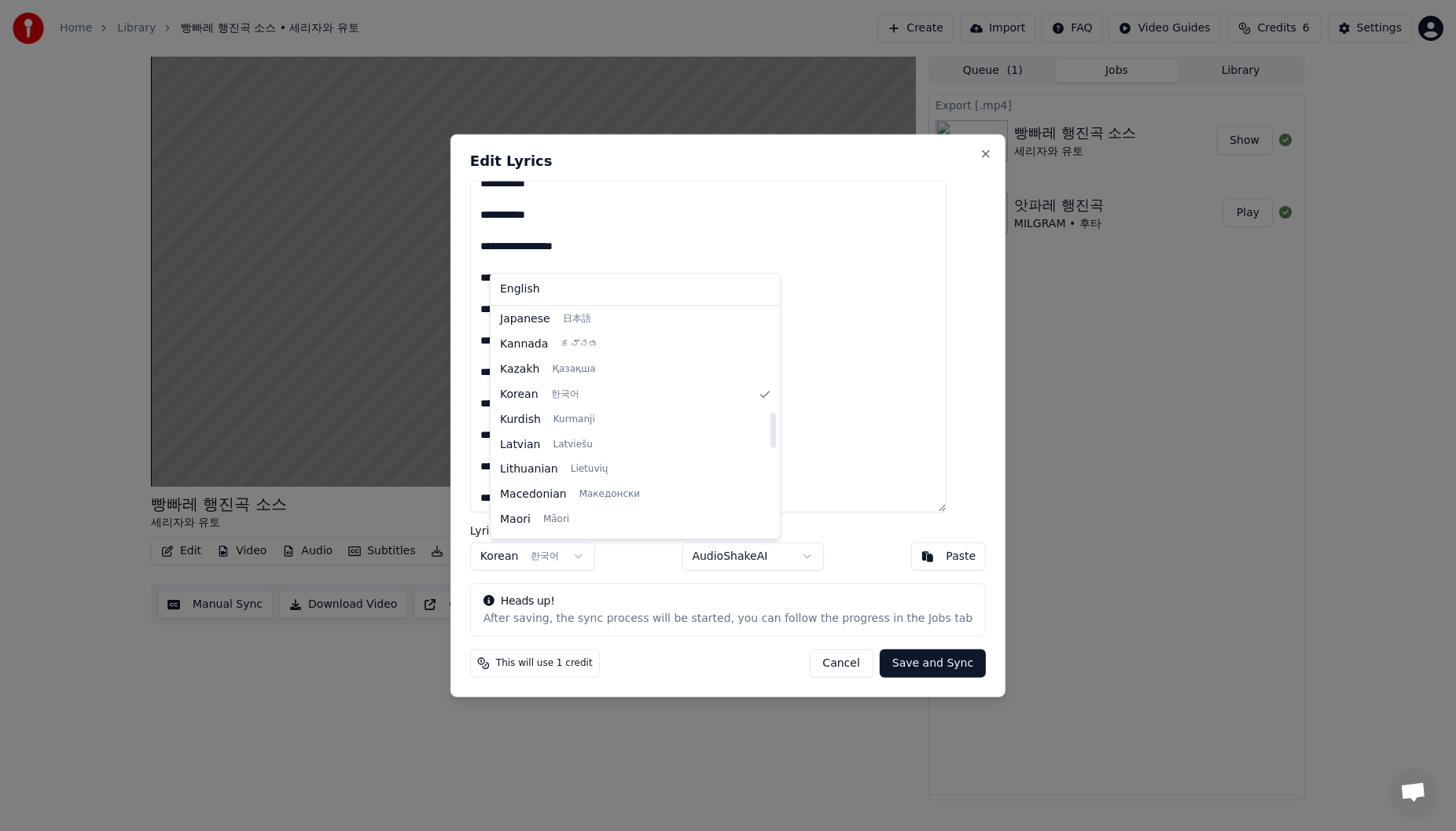
scroll to position [578, 0]
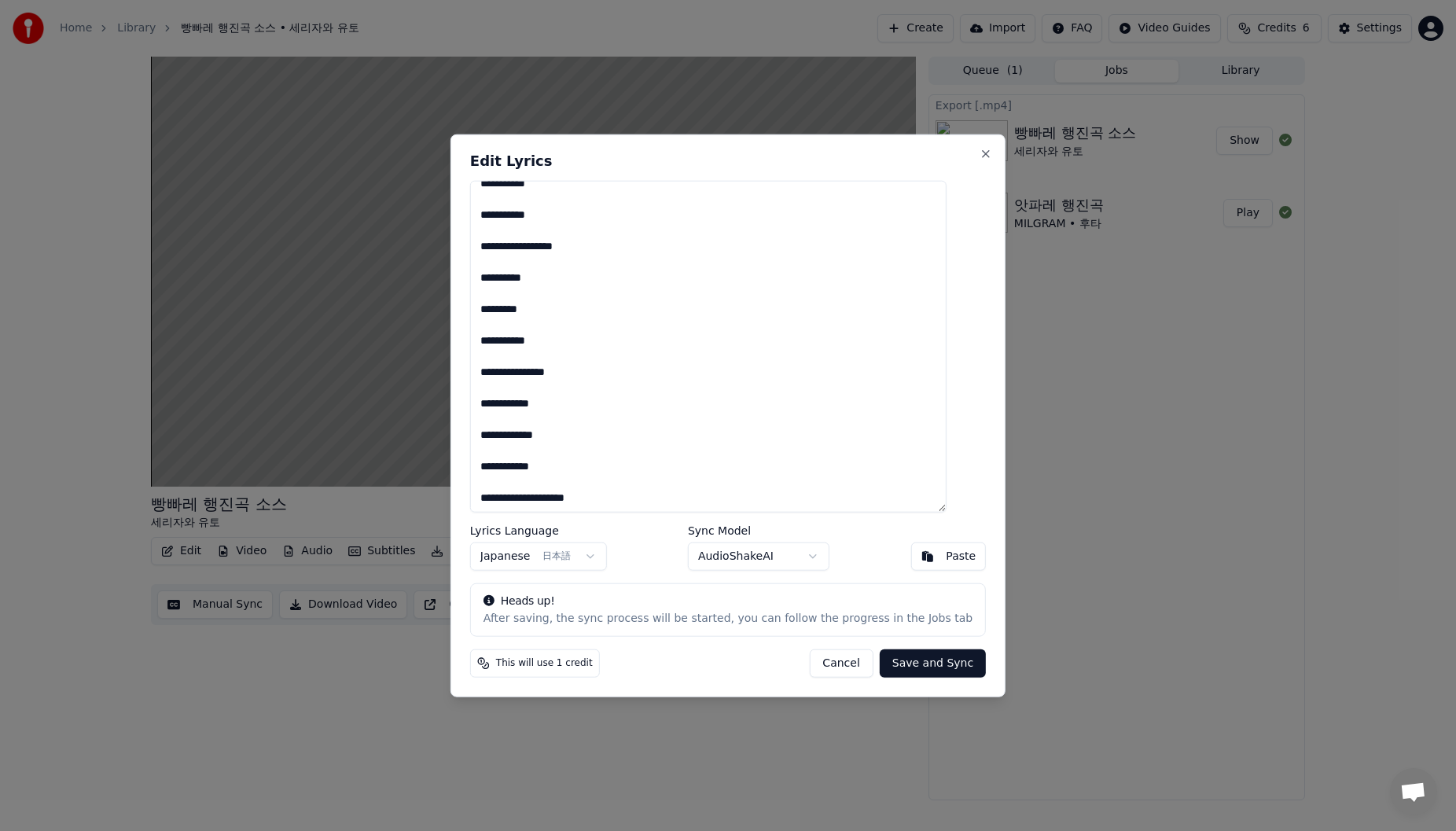
click at [642, 470] on textarea "**********" at bounding box center [708, 347] width 477 height 333
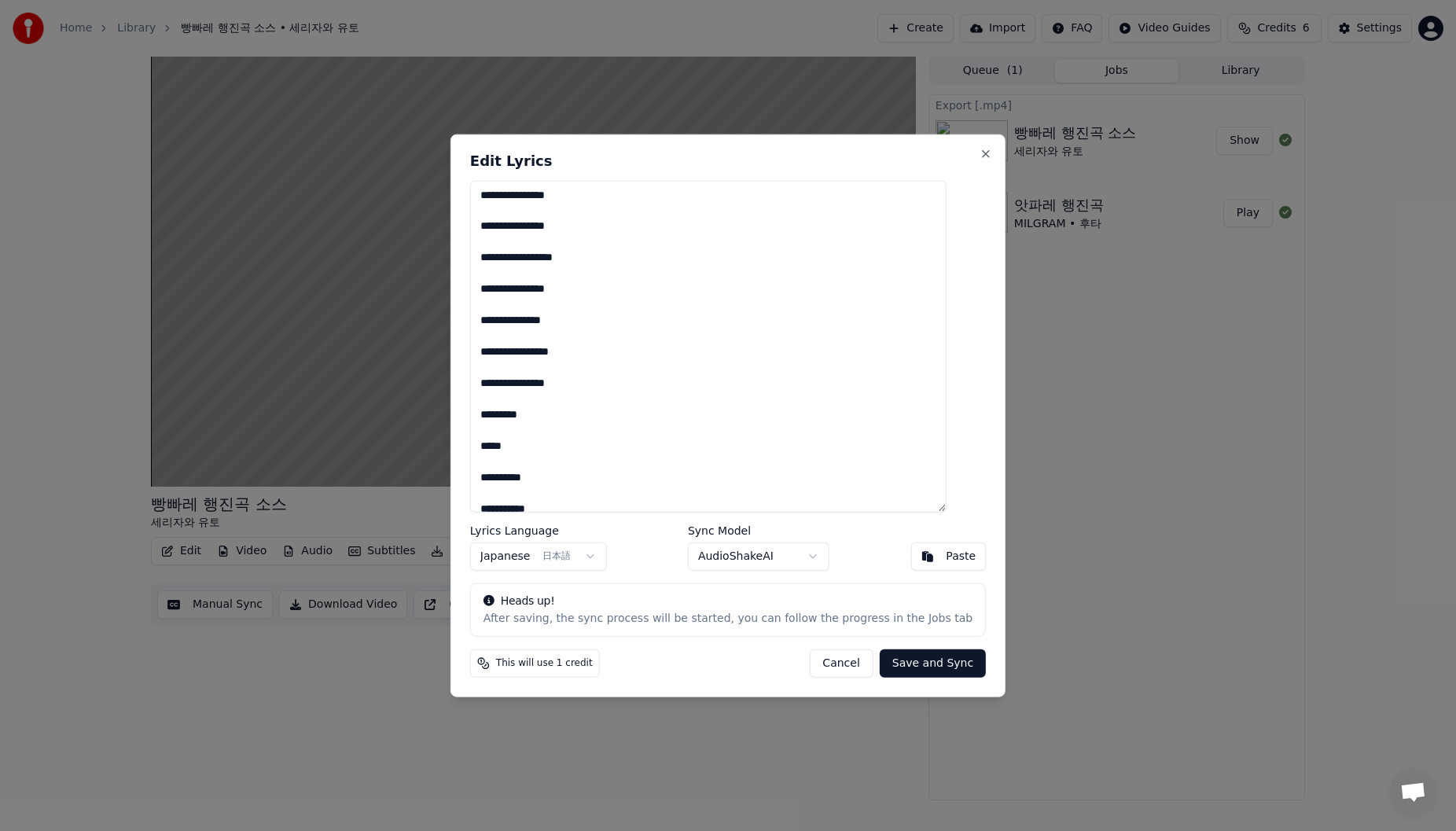
drag, startPoint x: 710, startPoint y: 498, endPoint x: 497, endPoint y: 191, distance: 373.7
click at [497, 191] on textarea "**********" at bounding box center [708, 347] width 477 height 333
paste textarea "**********"
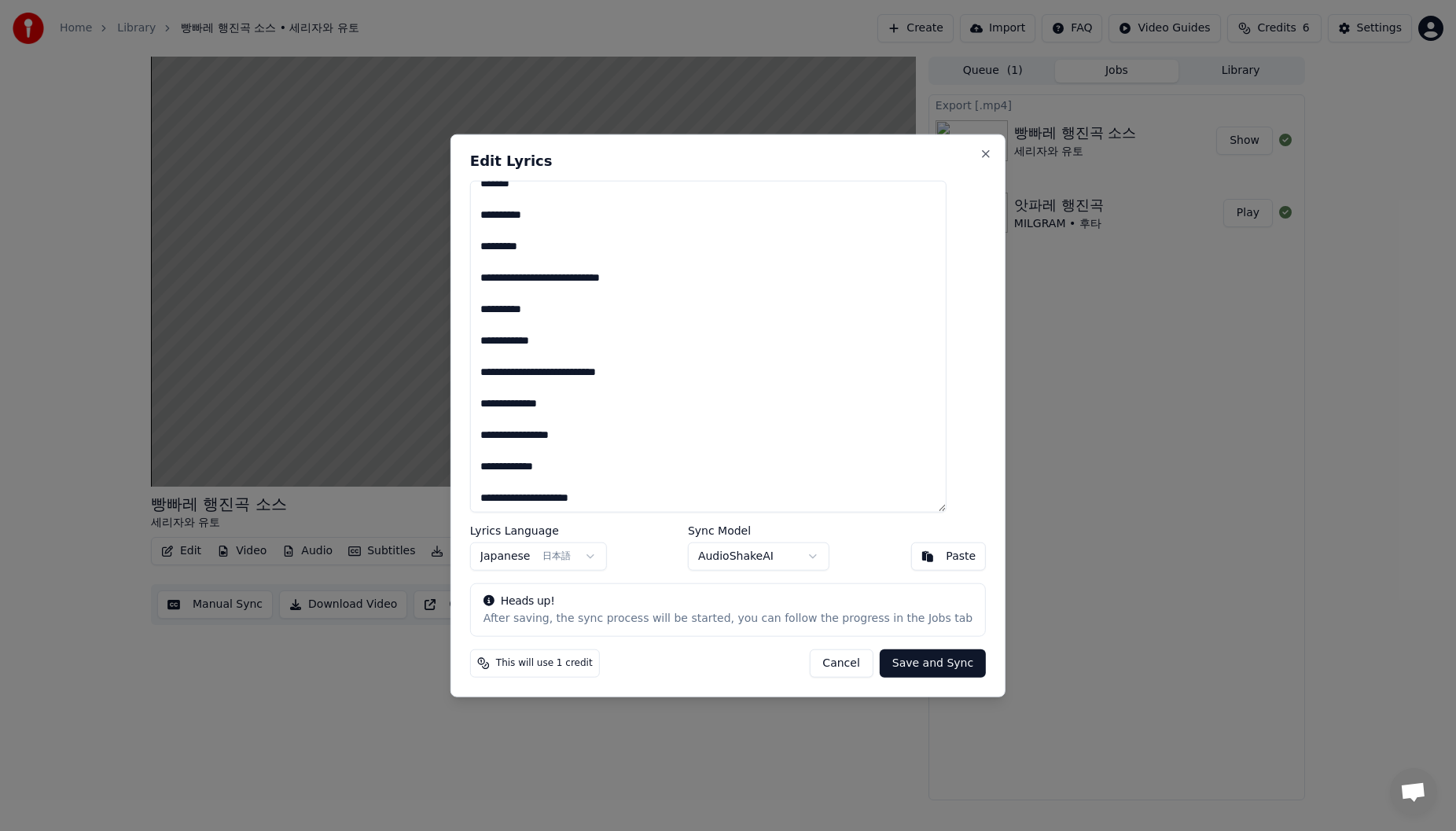
scroll to position [231, 0]
type textarea "**********"
click at [914, 664] on button "Save and Sync" at bounding box center [933, 663] width 106 height 28
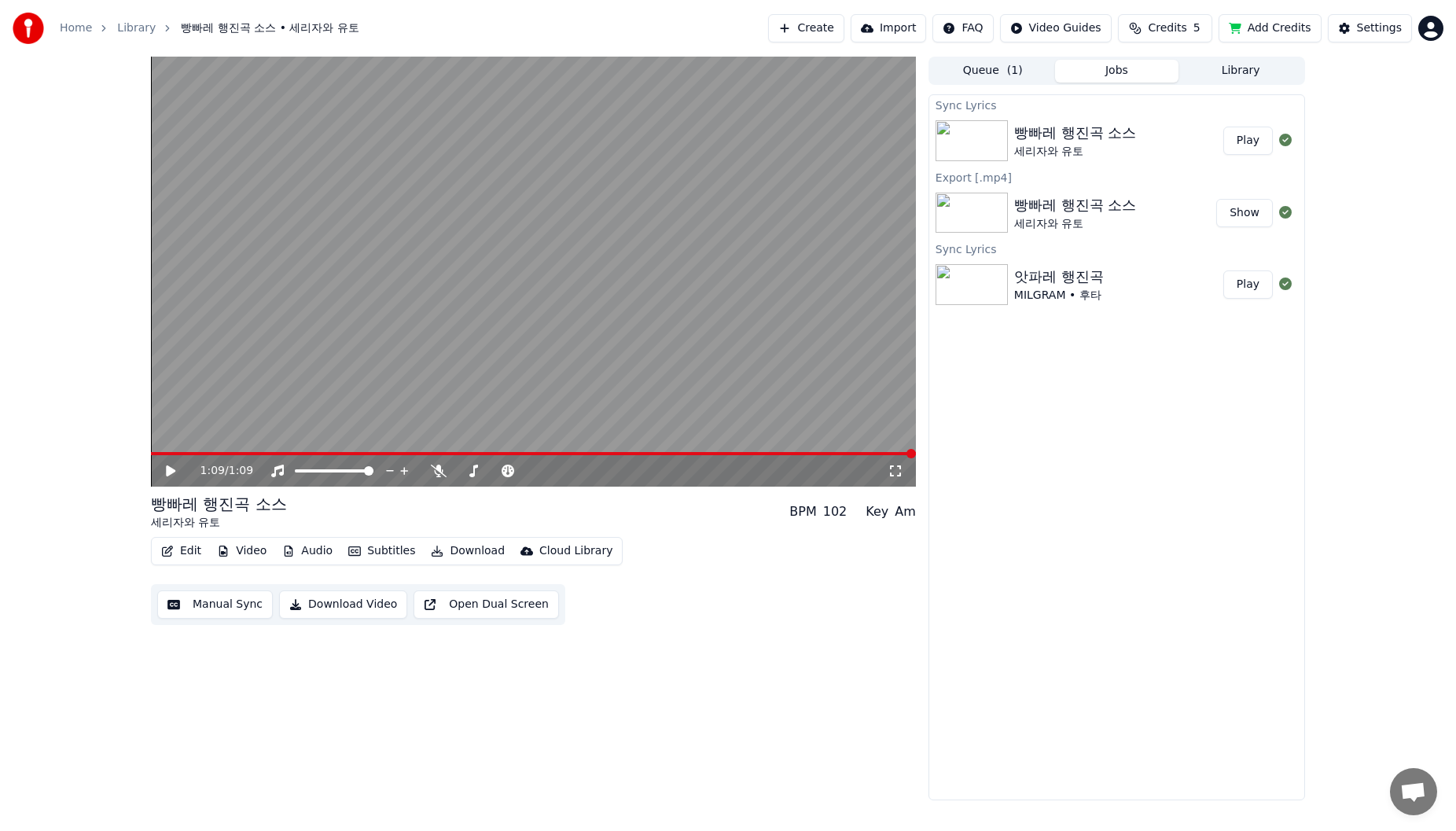
click at [1172, 159] on div "빵빠레 행진곡 소스 세리자와 유토" at bounding box center [1119, 141] width 209 height 38
click at [1237, 137] on button "Play" at bounding box center [1247, 141] width 49 height 28
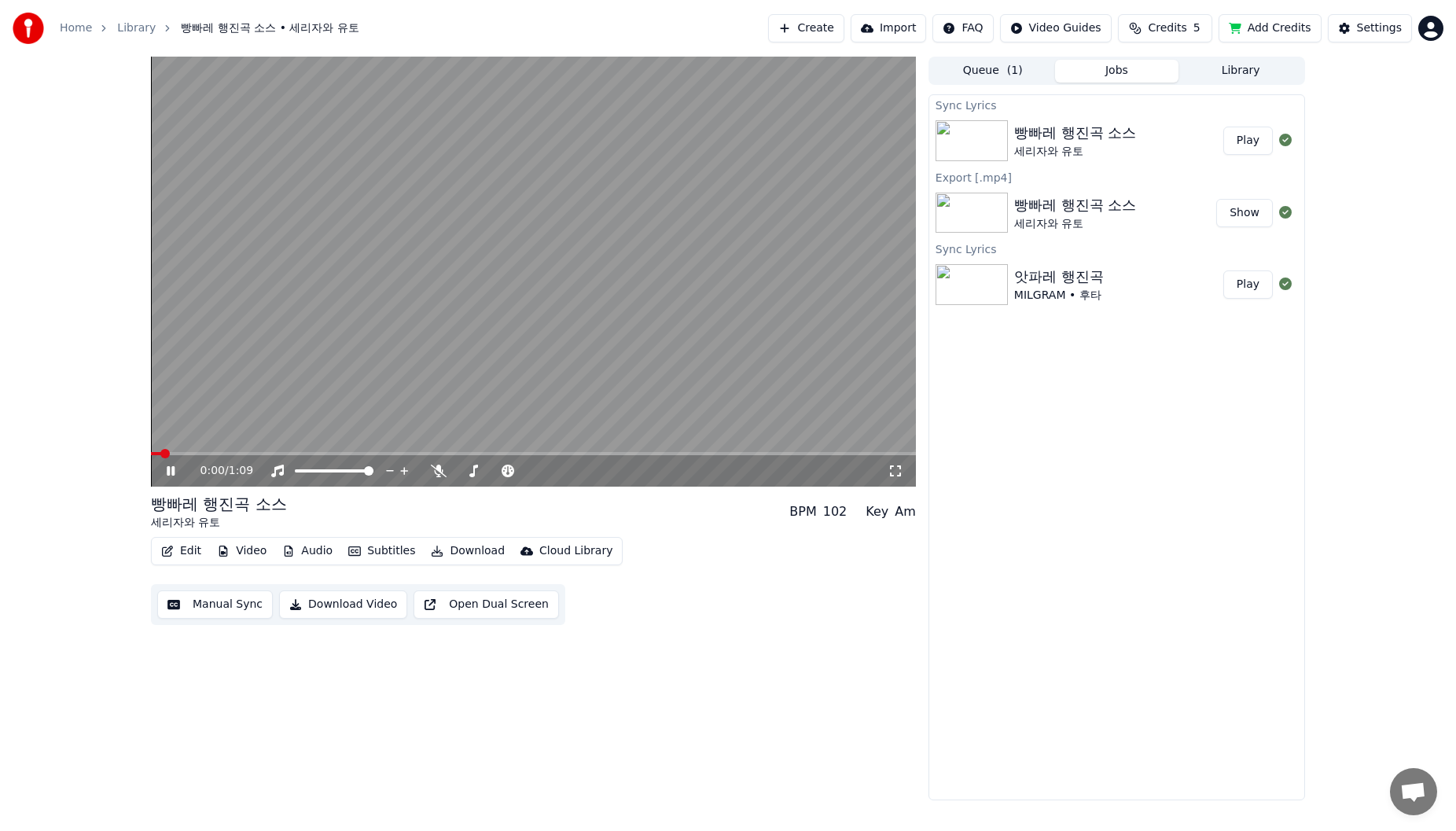
click at [191, 452] on span at bounding box center [533, 453] width 765 height 3
click at [267, 453] on span at bounding box center [533, 453] width 765 height 3
click at [171, 473] on icon at bounding box center [182, 471] width 37 height 13
click at [171, 473] on icon at bounding box center [170, 471] width 9 height 11
click at [169, 473] on icon at bounding box center [170, 471] width 8 height 9
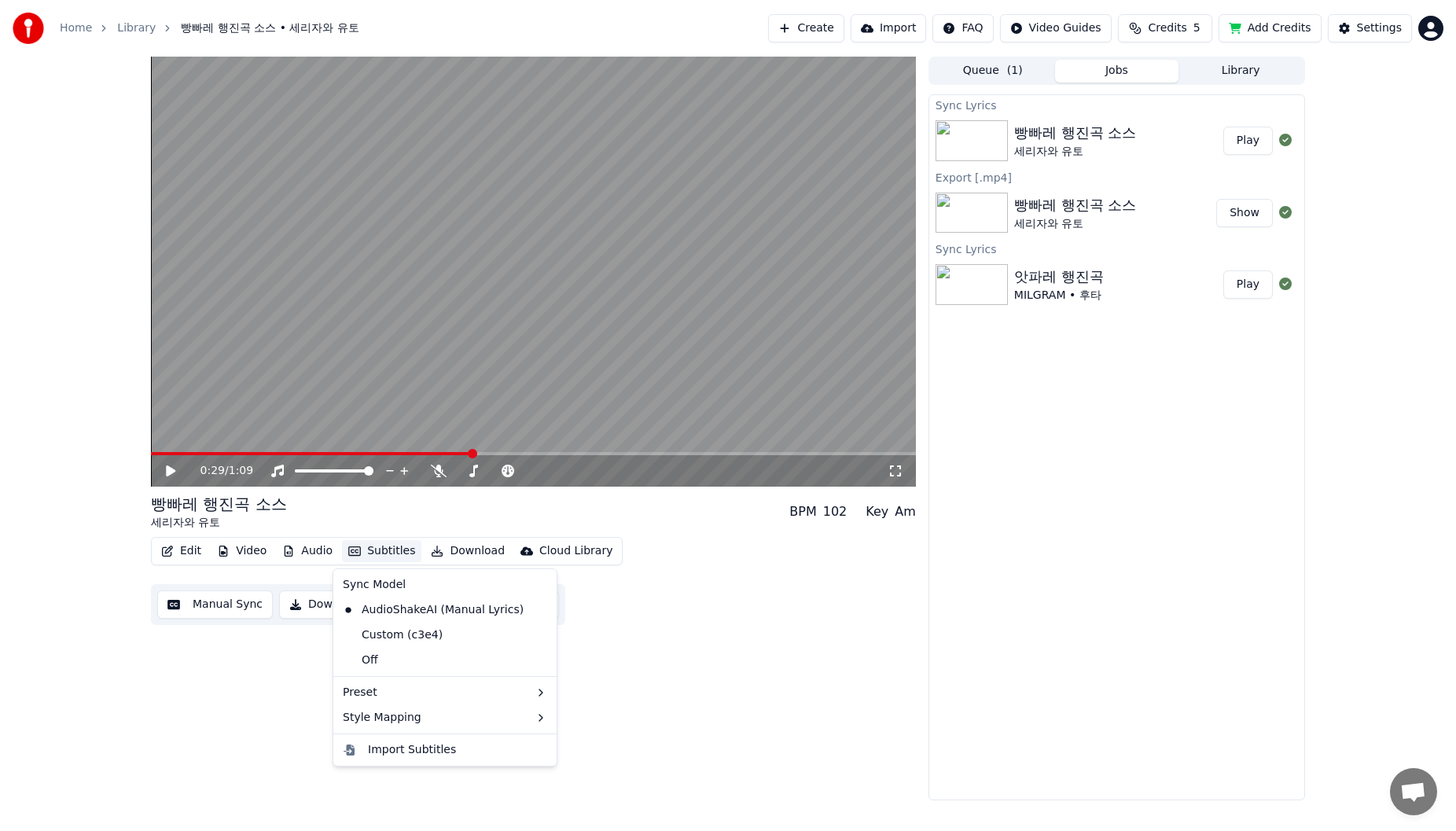
click at [362, 558] on button "Subtitles" at bounding box center [382, 552] width 79 height 22
click at [403, 639] on div "Custom (c3e4)" at bounding box center [392, 634] width 112 height 25
click at [379, 556] on button "Subtitles" at bounding box center [382, 552] width 79 height 22
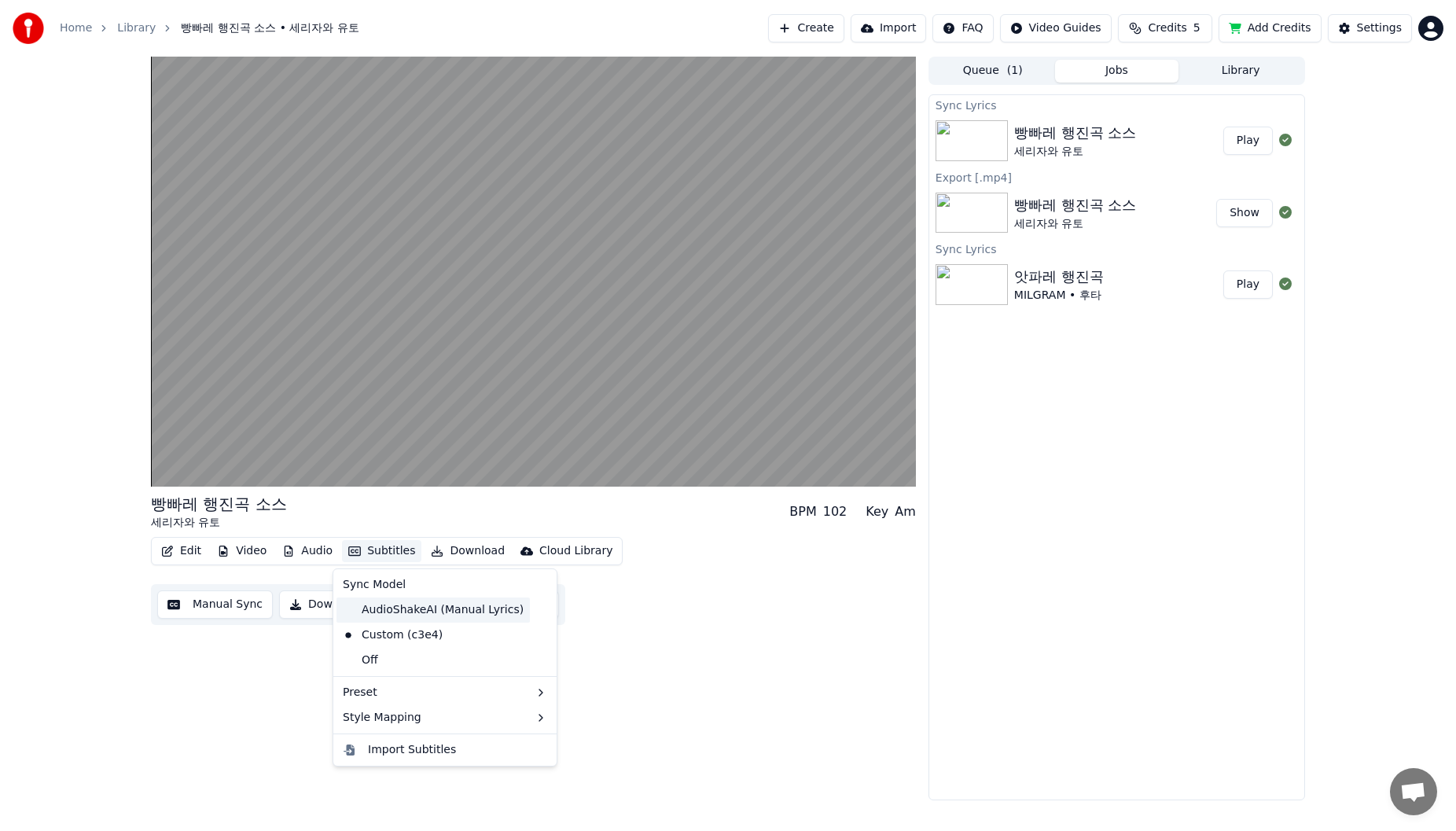
click at [385, 609] on div "AudioShakeAI (Manual Lyrics)" at bounding box center [433, 609] width 193 height 25
click at [189, 553] on button "Edit" at bounding box center [181, 552] width 53 height 22
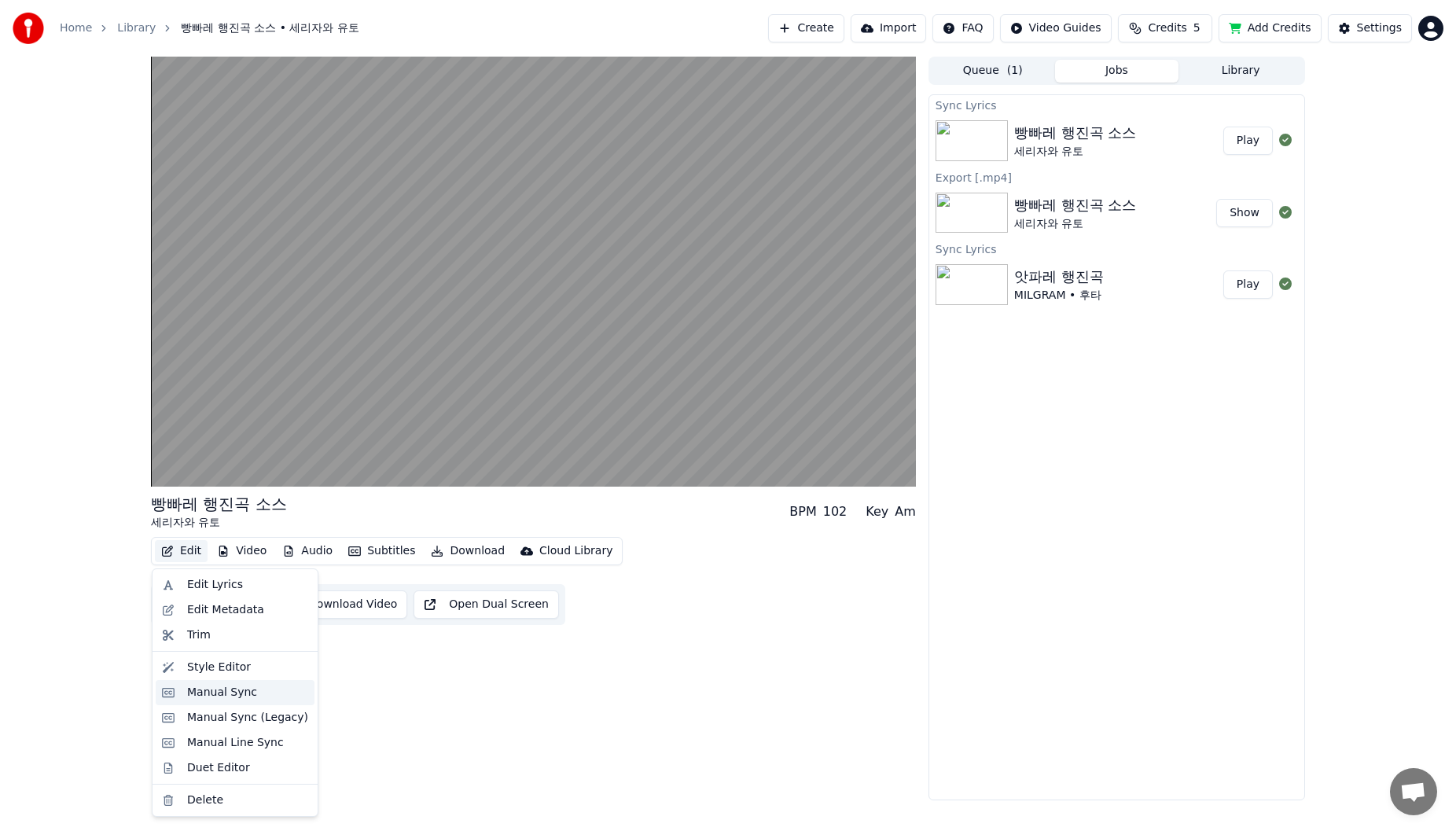
click at [239, 701] on div "Manual Sync" at bounding box center [235, 692] width 159 height 25
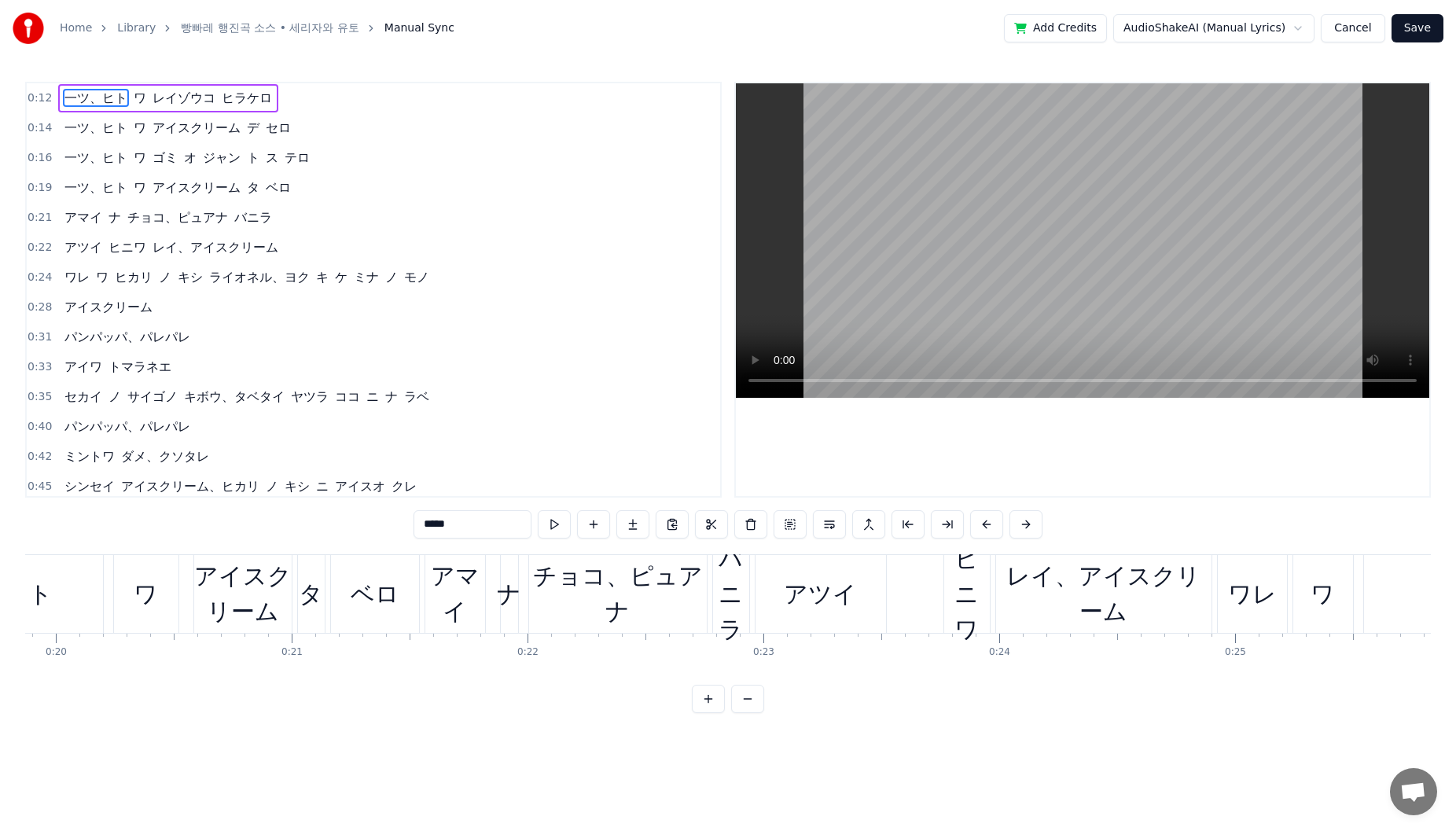
scroll to position [0, 4677]
click at [893, 382] on video at bounding box center [1083, 241] width 693 height 315
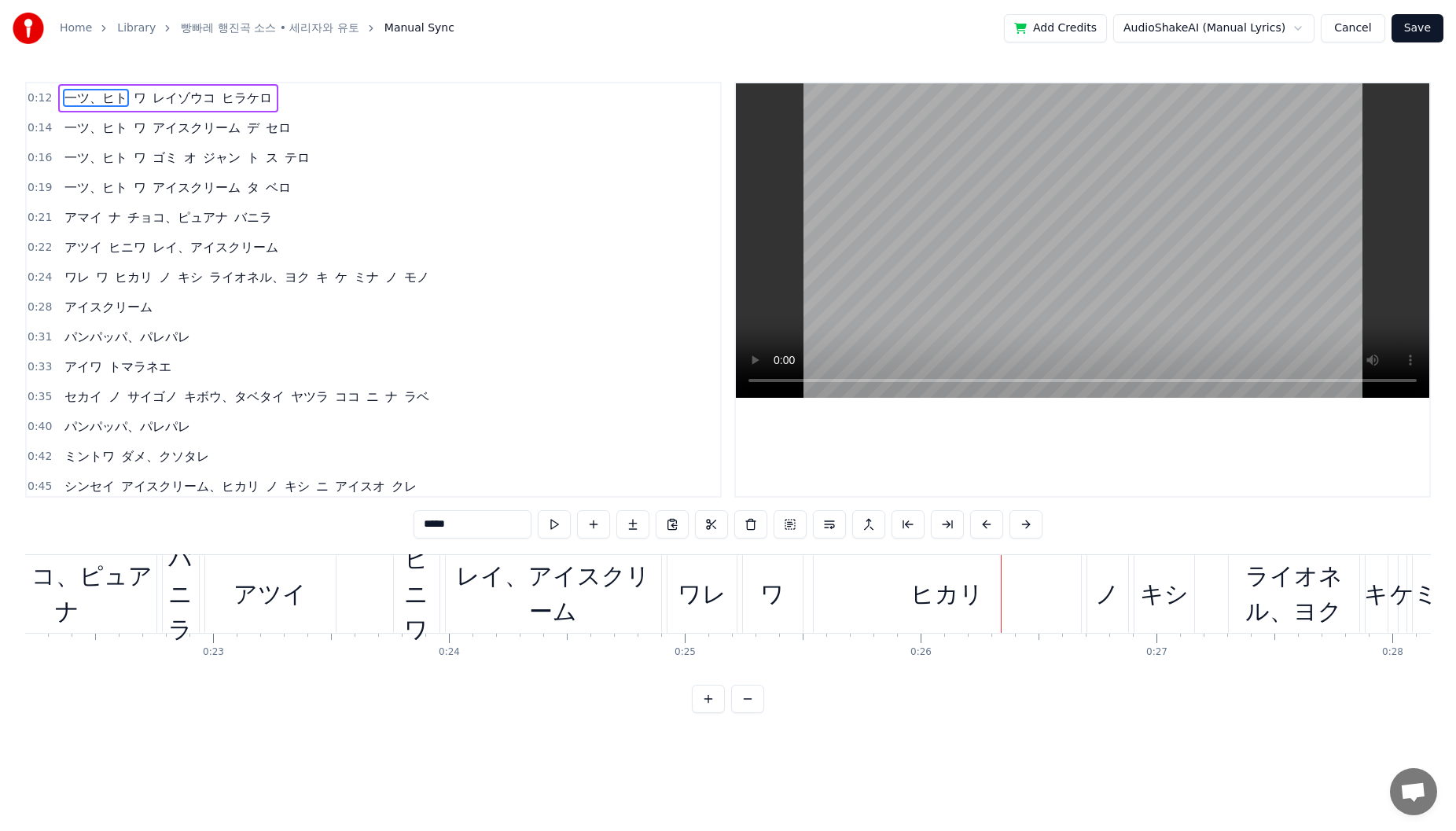
scroll to position [0, 5227]
click at [691, 575] on div "ワレ" at bounding box center [712, 594] width 69 height 78
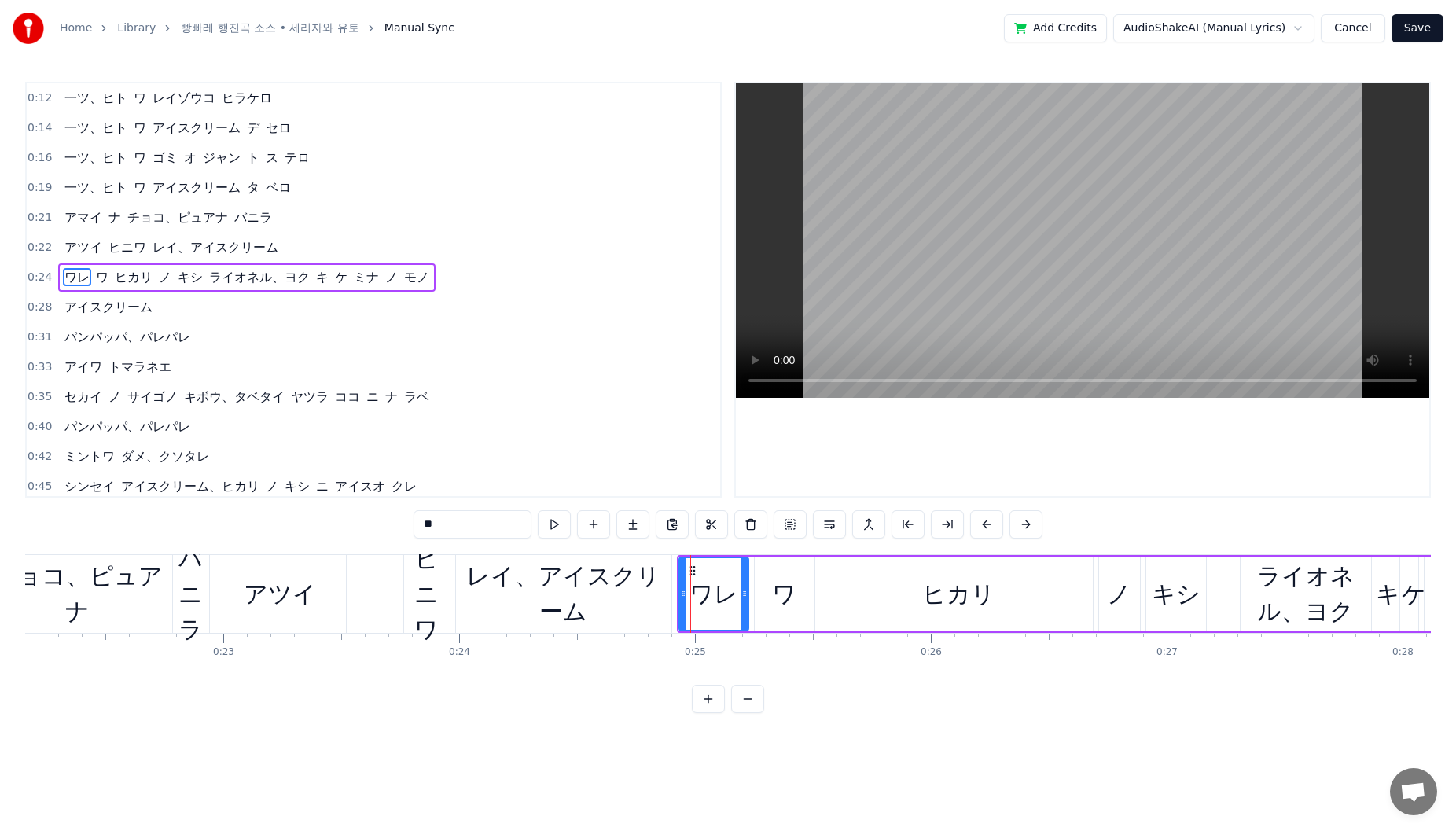
click at [692, 575] on icon at bounding box center [692, 571] width 13 height 13
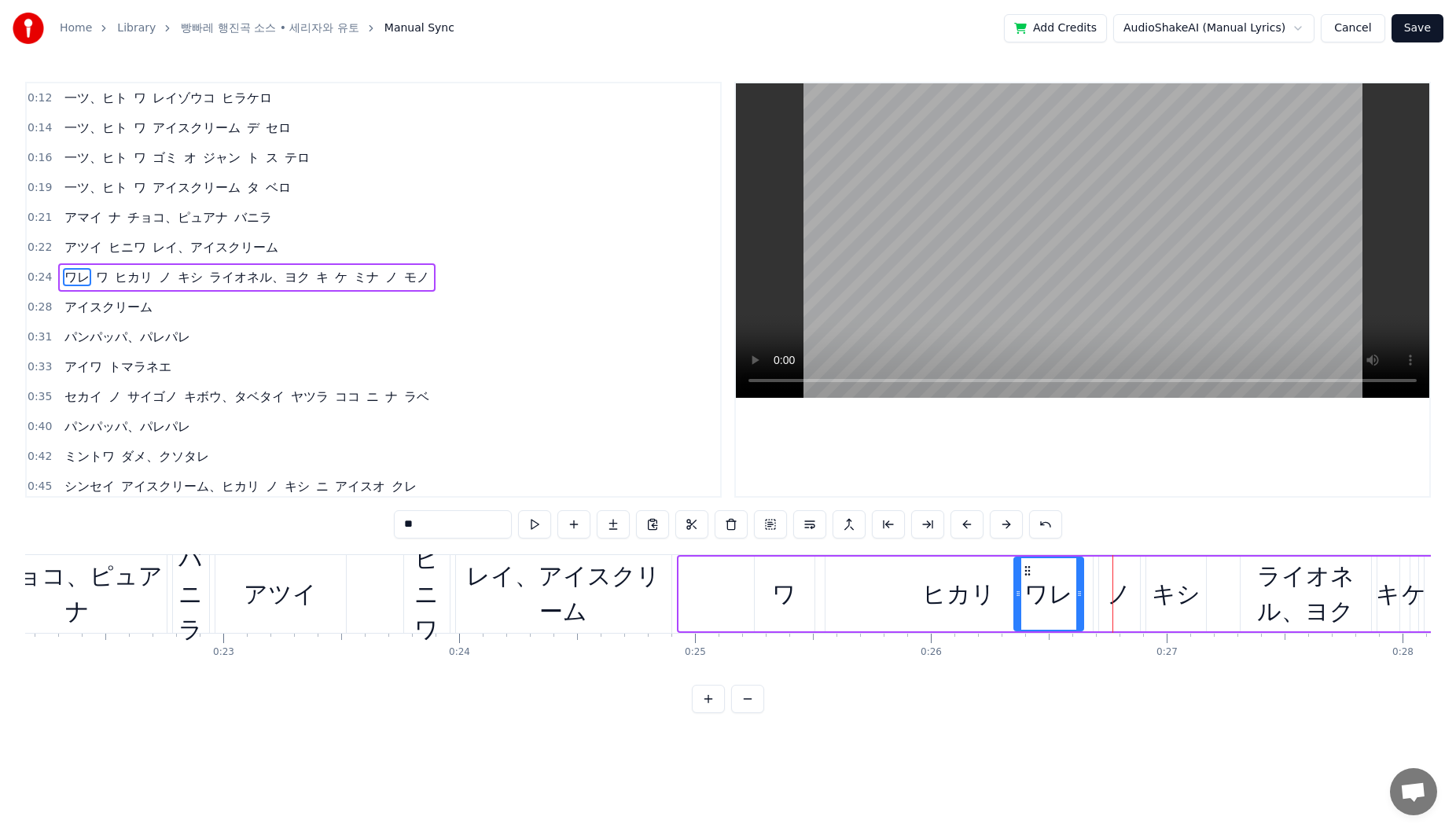
drag, startPoint x: 697, startPoint y: 571, endPoint x: 1032, endPoint y: 579, distance: 335.1
click at [772, 577] on div "ワ" at bounding box center [784, 594] width 59 height 75
type input "*"
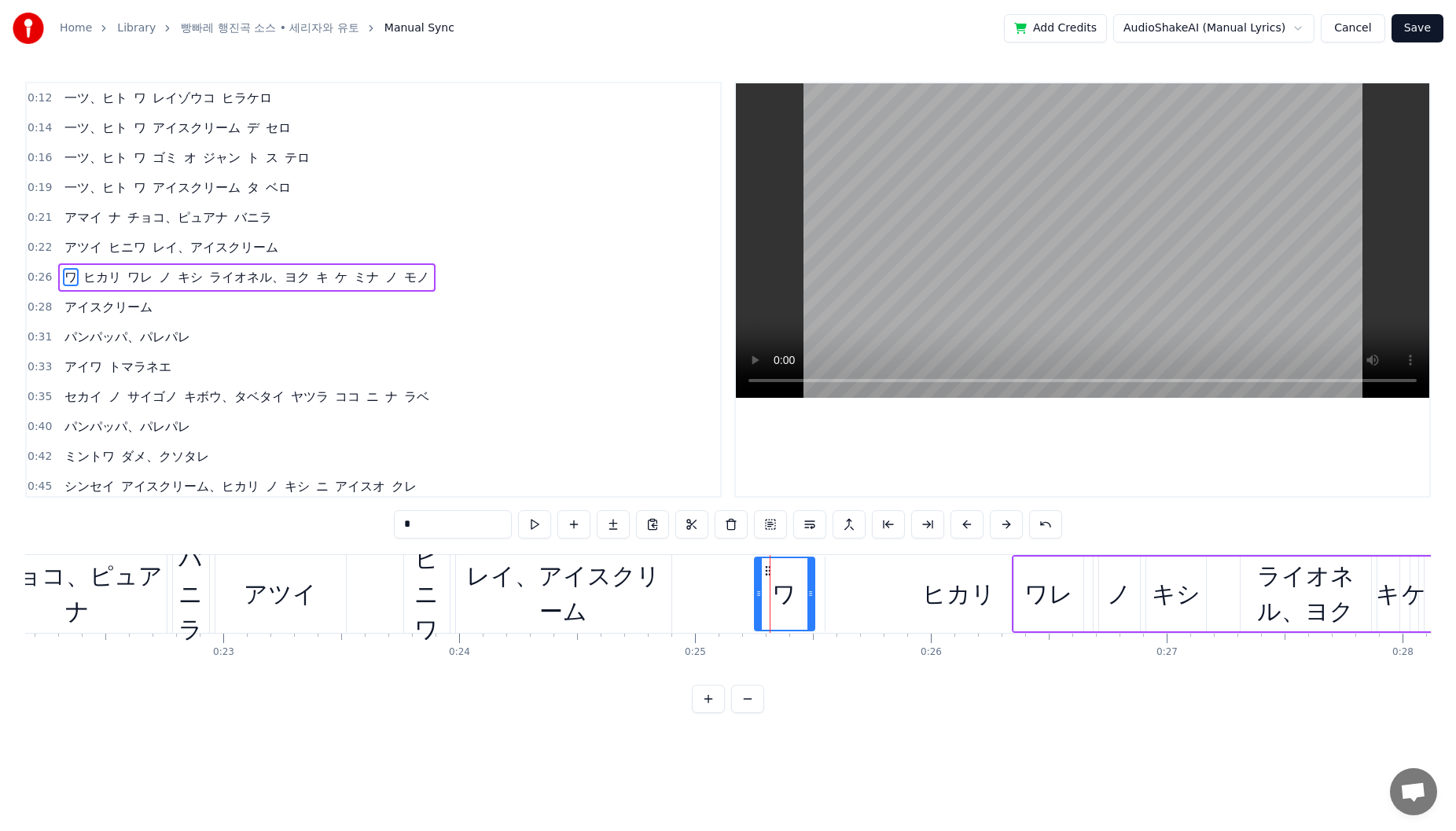
drag, startPoint x: 769, startPoint y: 573, endPoint x: 888, endPoint y: 590, distance: 120.2
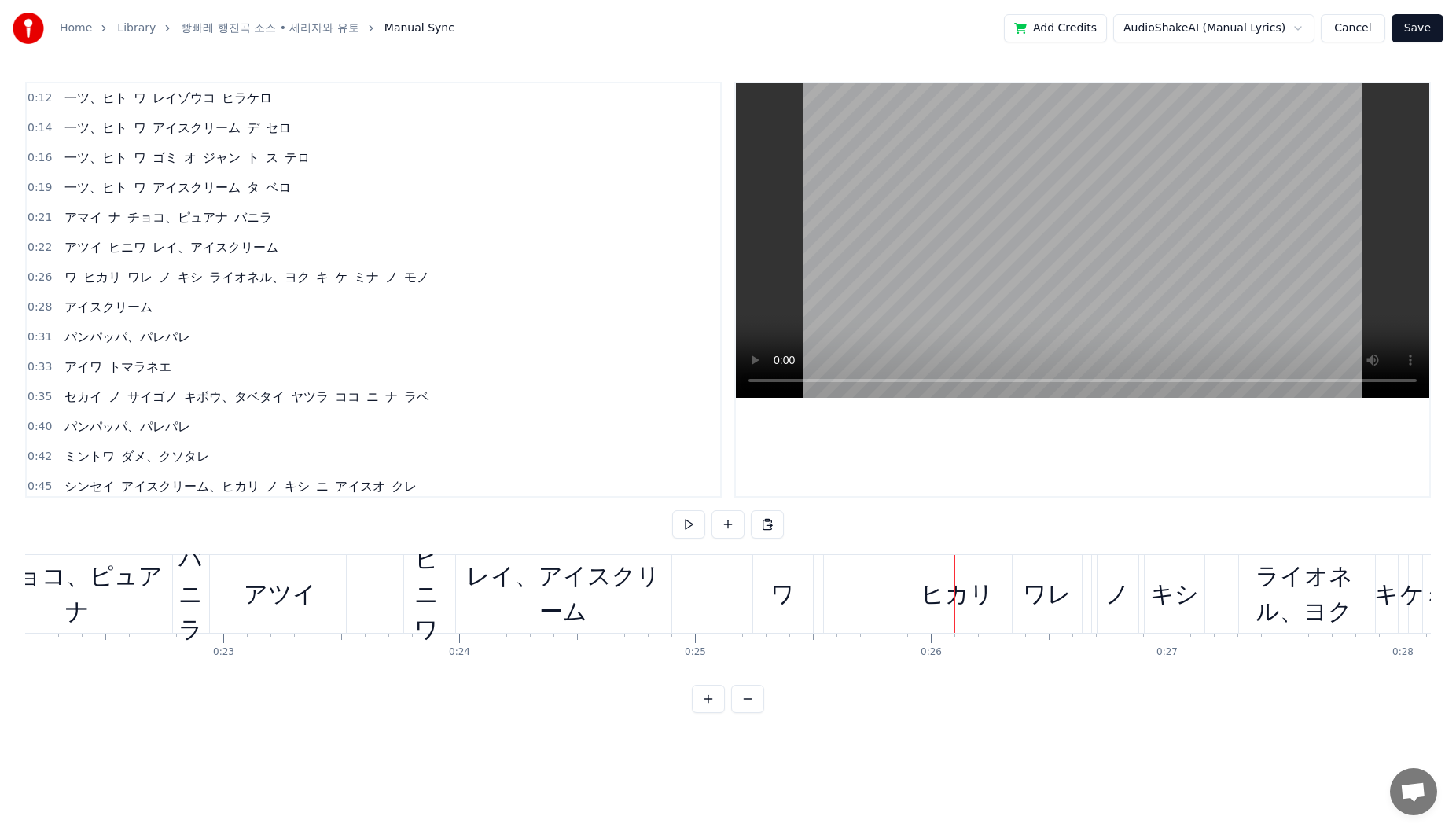
click at [765, 569] on div "ワ" at bounding box center [783, 594] width 59 height 78
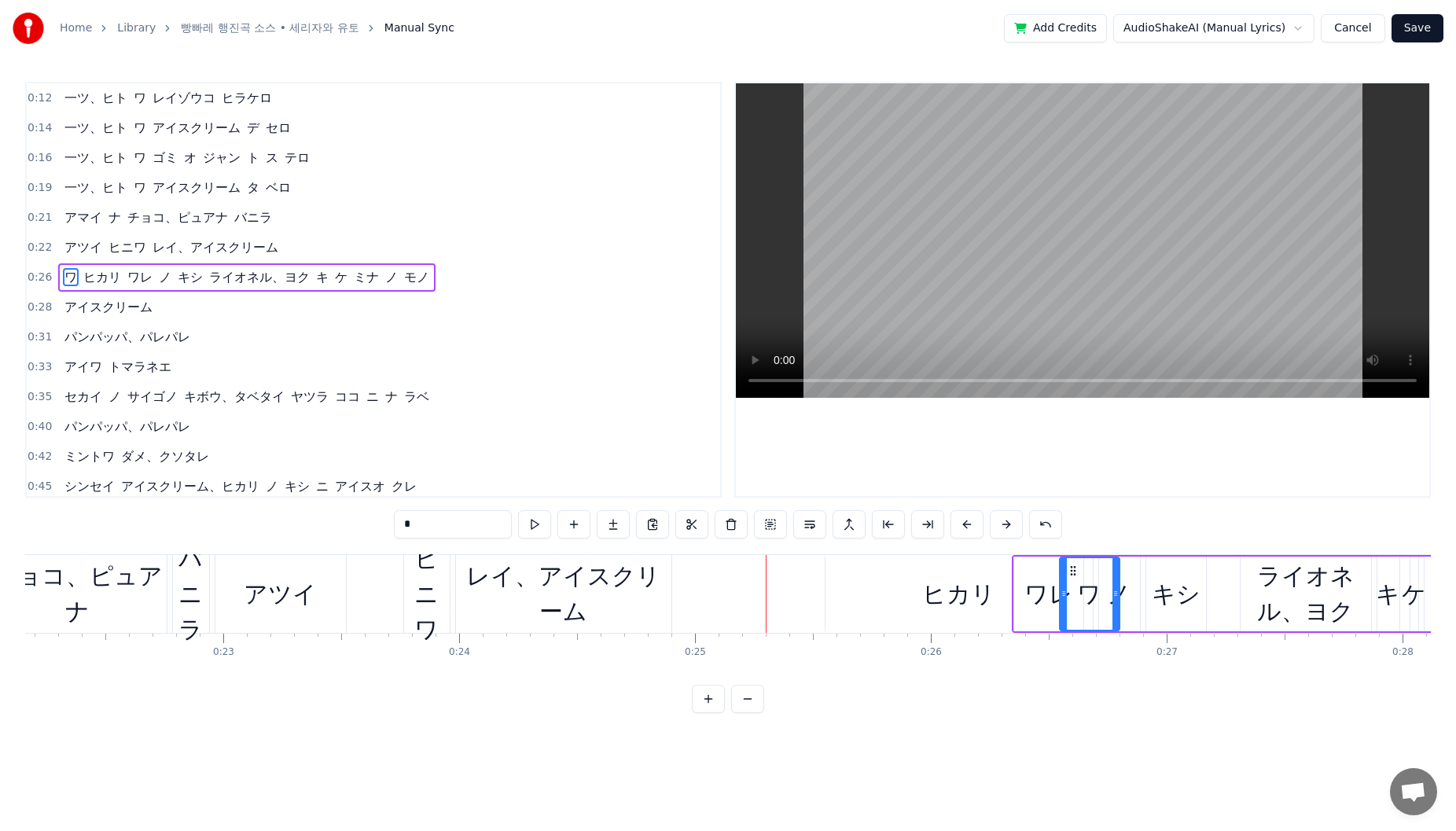
drag, startPoint x: 767, startPoint y: 571, endPoint x: 1071, endPoint y: 584, distance: 304.3
click at [1129, 580] on div "ノ" at bounding box center [1119, 594] width 24 height 35
click at [1189, 582] on div "キシ" at bounding box center [1176, 594] width 49 height 35
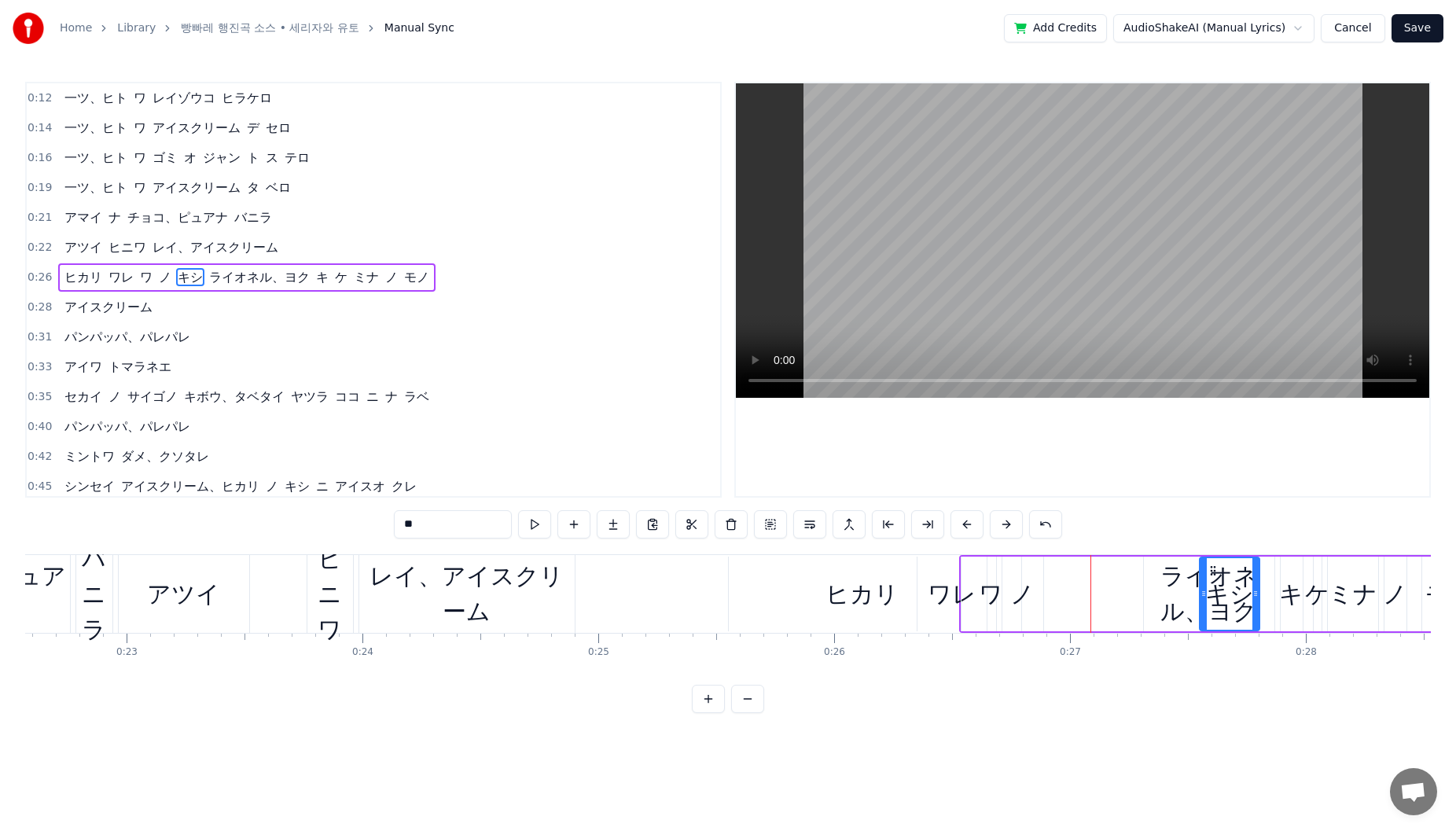
scroll to position [0, 5328]
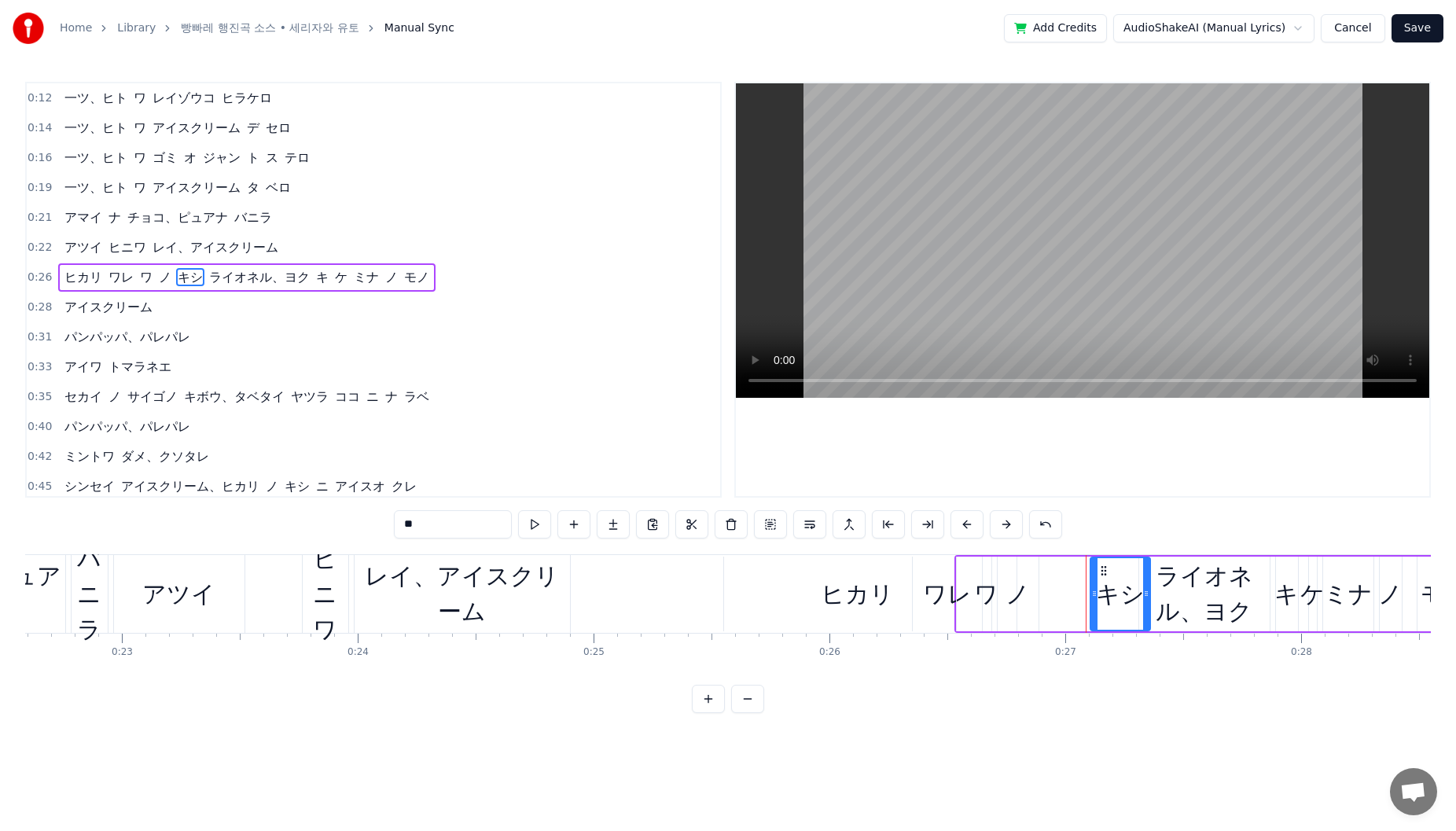
drag, startPoint x: 1160, startPoint y: 573, endPoint x: 1113, endPoint y: 584, distance: 48.3
click at [1113, 584] on div "キシ" at bounding box center [1120, 594] width 58 height 72
click at [1025, 581] on div "ノ" at bounding box center [1017, 594] width 24 height 35
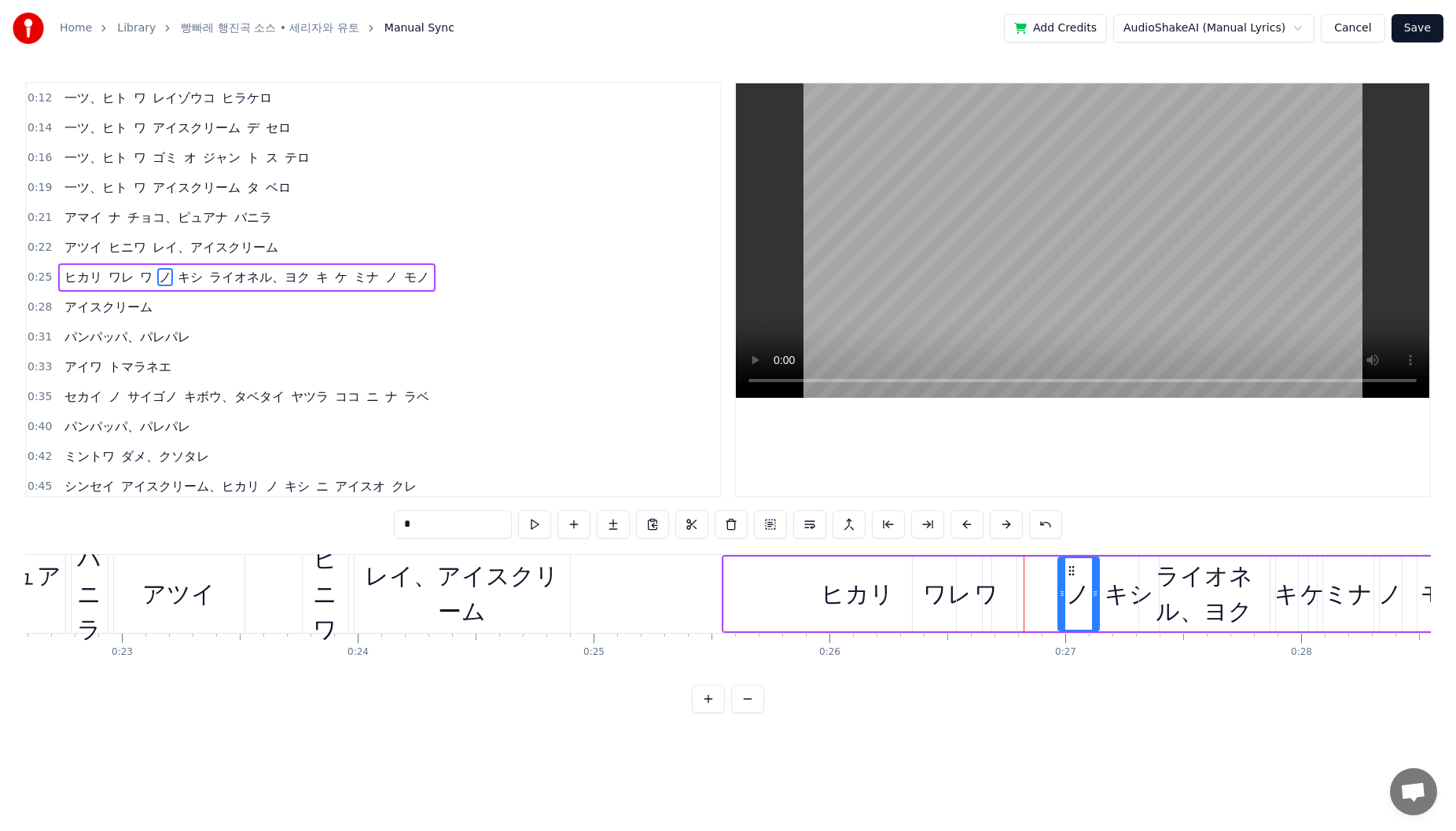
drag, startPoint x: 1009, startPoint y: 573, endPoint x: 1083, endPoint y: 578, distance: 74.2
click at [1083, 578] on div "ノ" at bounding box center [1078, 594] width 40 height 72
drag, startPoint x: 874, startPoint y: 571, endPoint x: 853, endPoint y: 571, distance: 21.0
click at [873, 571] on div "ヒカリ" at bounding box center [858, 594] width 267 height 75
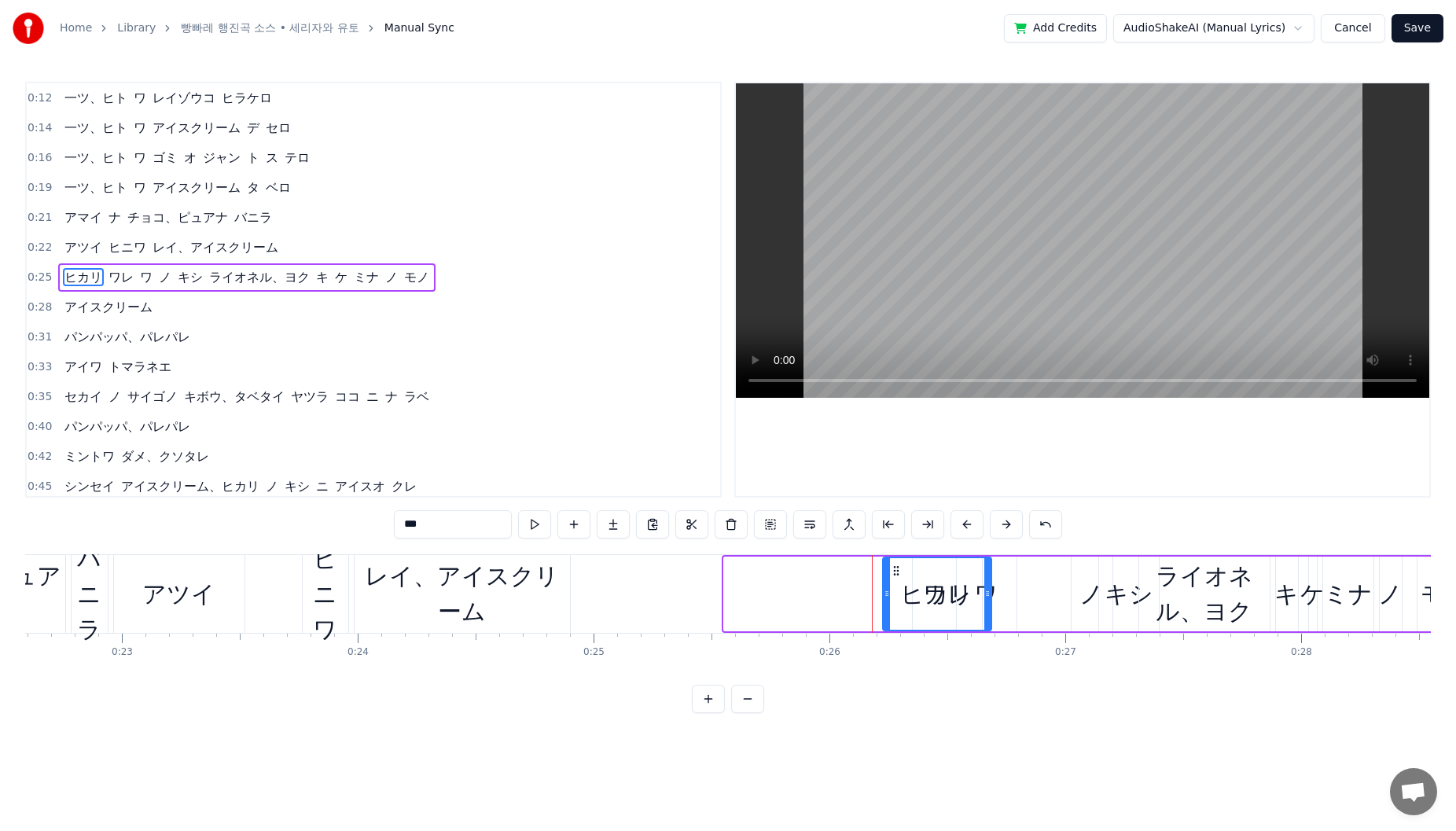
drag, startPoint x: 728, startPoint y: 578, endPoint x: 892, endPoint y: 578, distance: 164.0
click at [889, 586] on div at bounding box center [886, 594] width 6 height 72
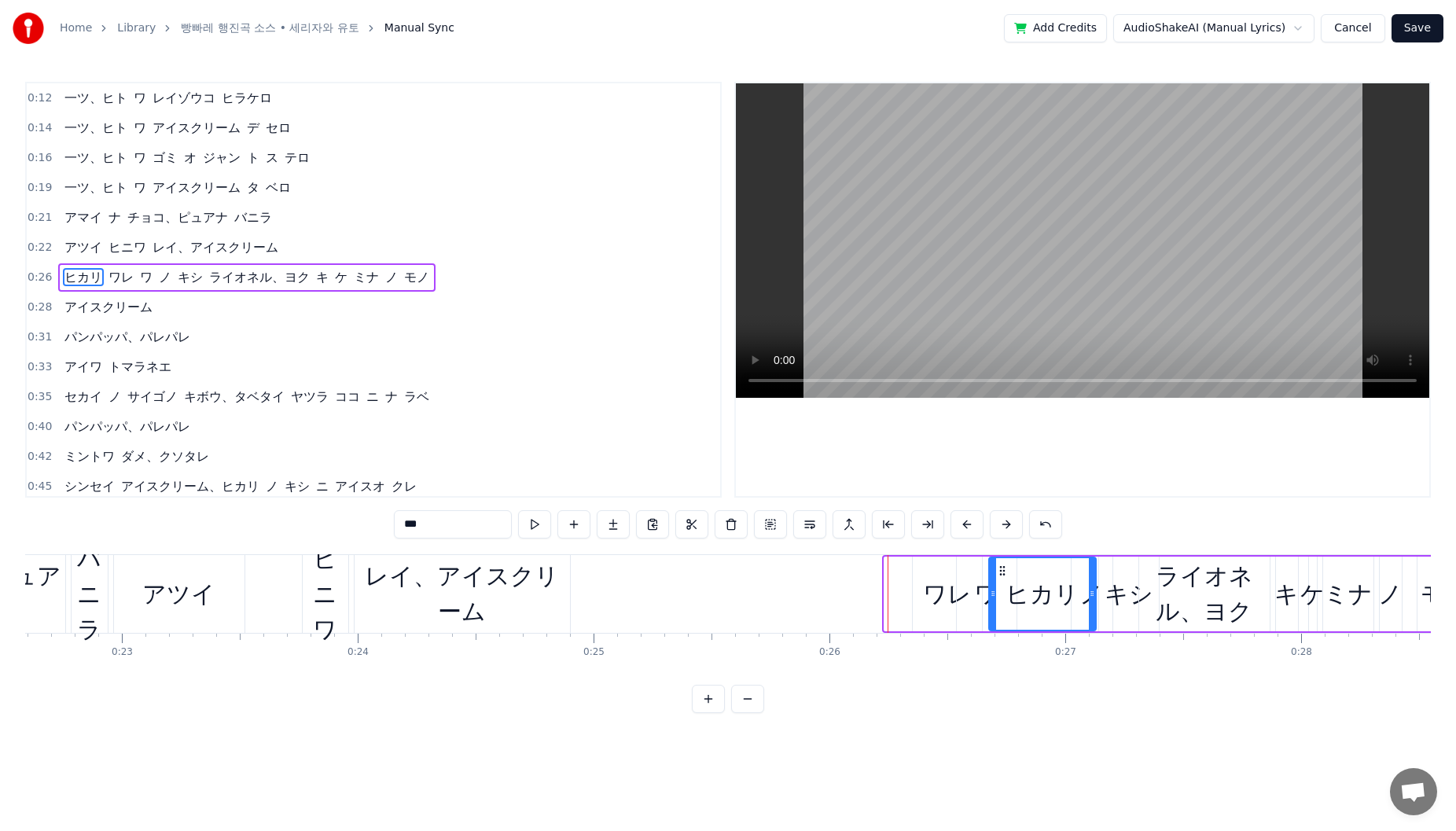
drag, startPoint x: 897, startPoint y: 571, endPoint x: 999, endPoint y: 576, distance: 102.1
click at [533, 590] on div "レイ、アイスクリーム" at bounding box center [462, 594] width 216 height 71
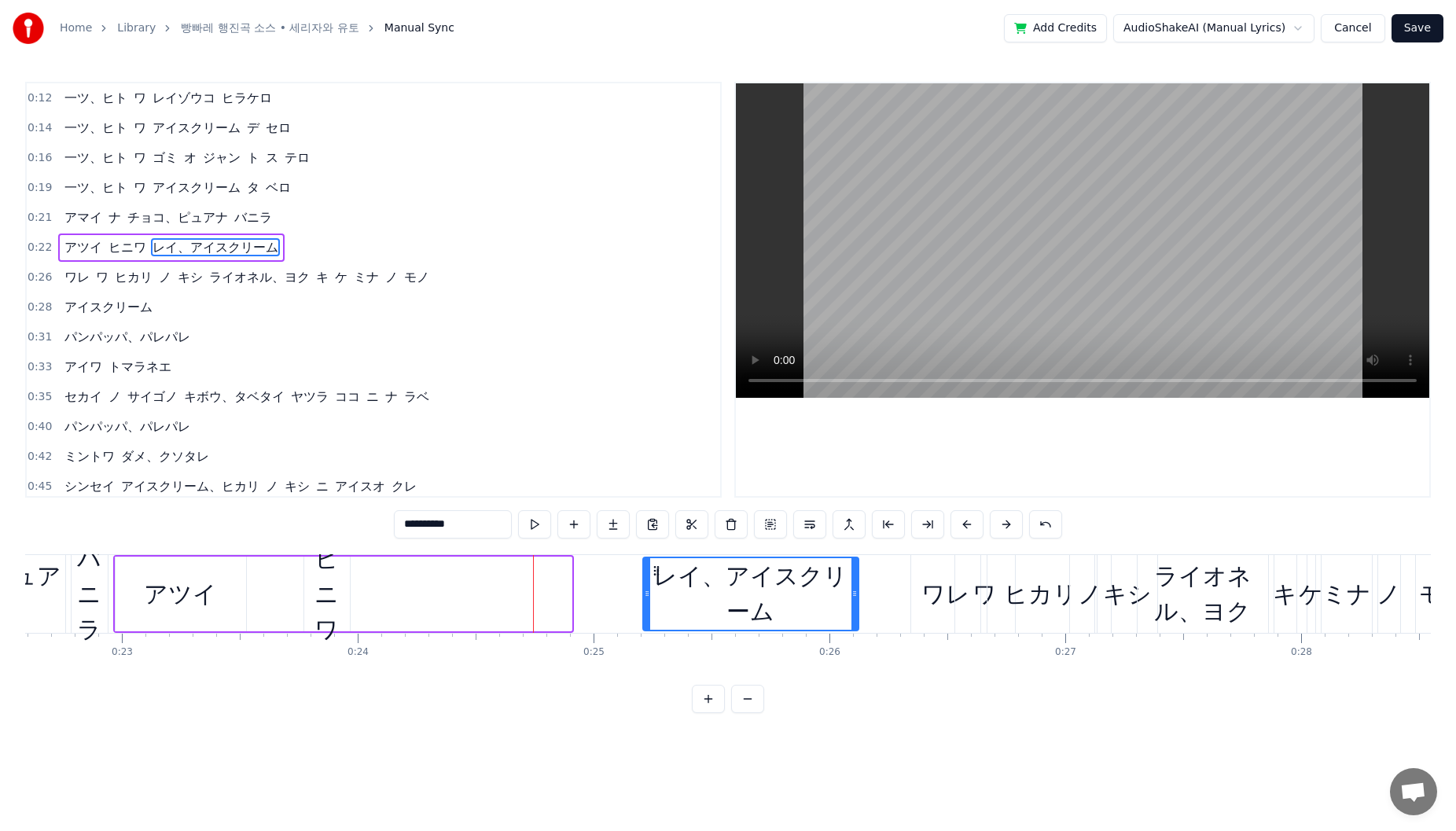
drag, startPoint x: 366, startPoint y: 571, endPoint x: 653, endPoint y: 571, distance: 287.0
click at [653, 571] on icon at bounding box center [656, 571] width 13 height 13
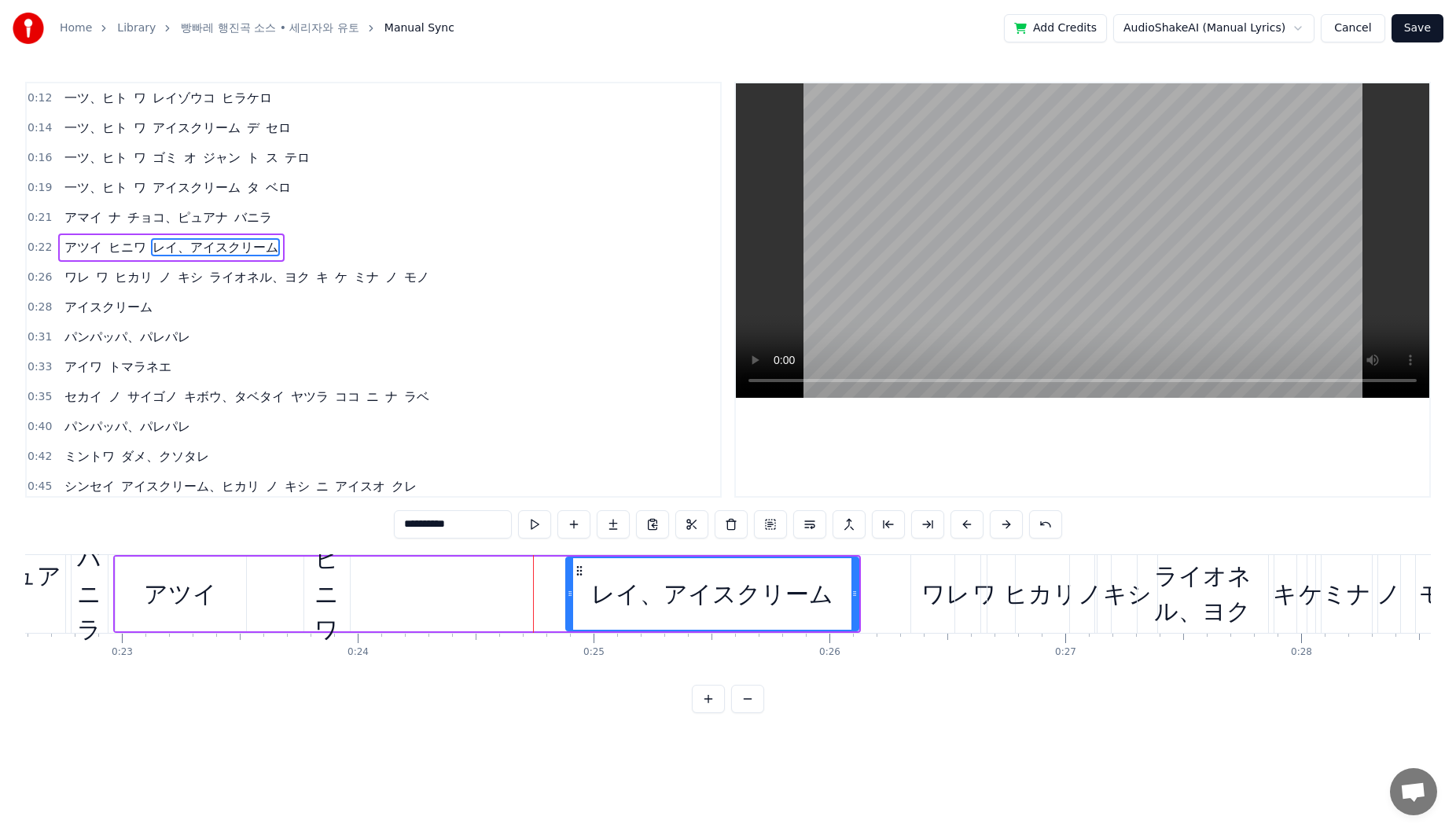
drag, startPoint x: 647, startPoint y: 588, endPoint x: 559, endPoint y: 584, distance: 88.1
click at [567, 587] on icon at bounding box center [570, 593] width 6 height 13
click at [316, 588] on div "ヒニワ" at bounding box center [327, 593] width 46 height 106
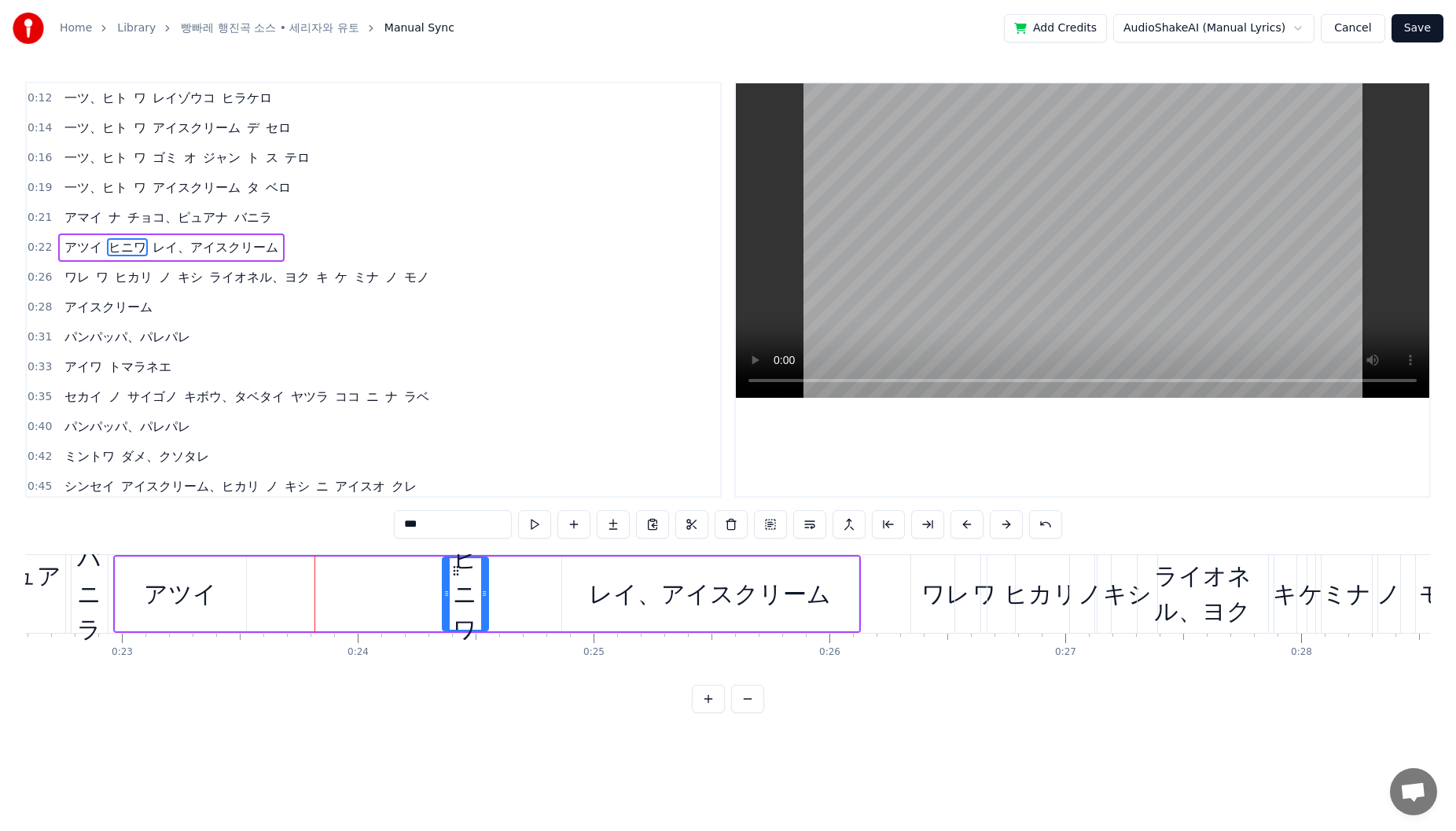
drag, startPoint x: 322, startPoint y: 572, endPoint x: 447, endPoint y: 589, distance: 126.2
click at [450, 589] on div "ヒニワ" at bounding box center [465, 594] width 44 height 72
drag, startPoint x: 446, startPoint y: 594, endPoint x: 337, endPoint y: 583, distance: 109.6
click at [422, 595] on icon at bounding box center [423, 593] width 6 height 13
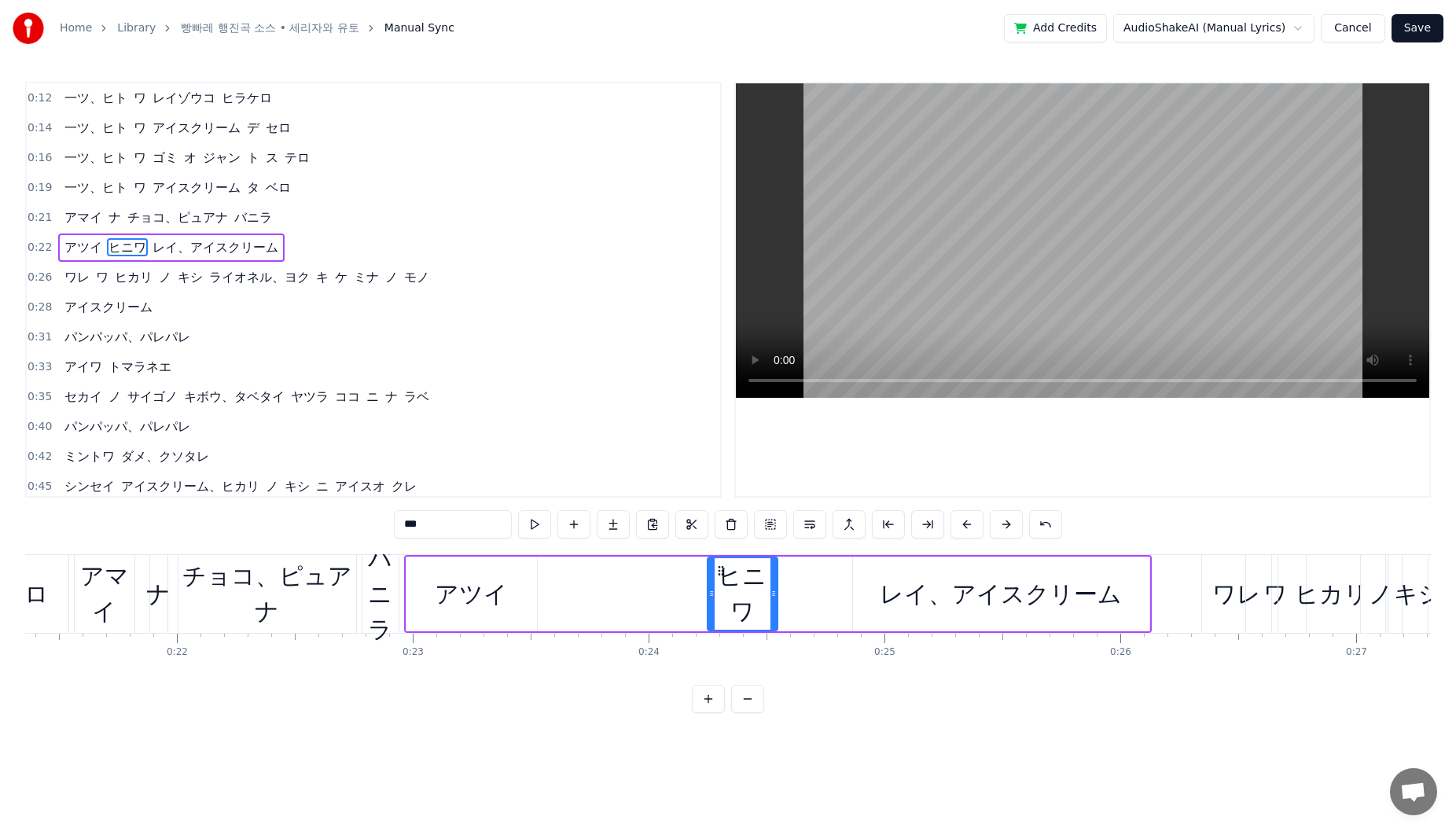
scroll to position [0, 4874]
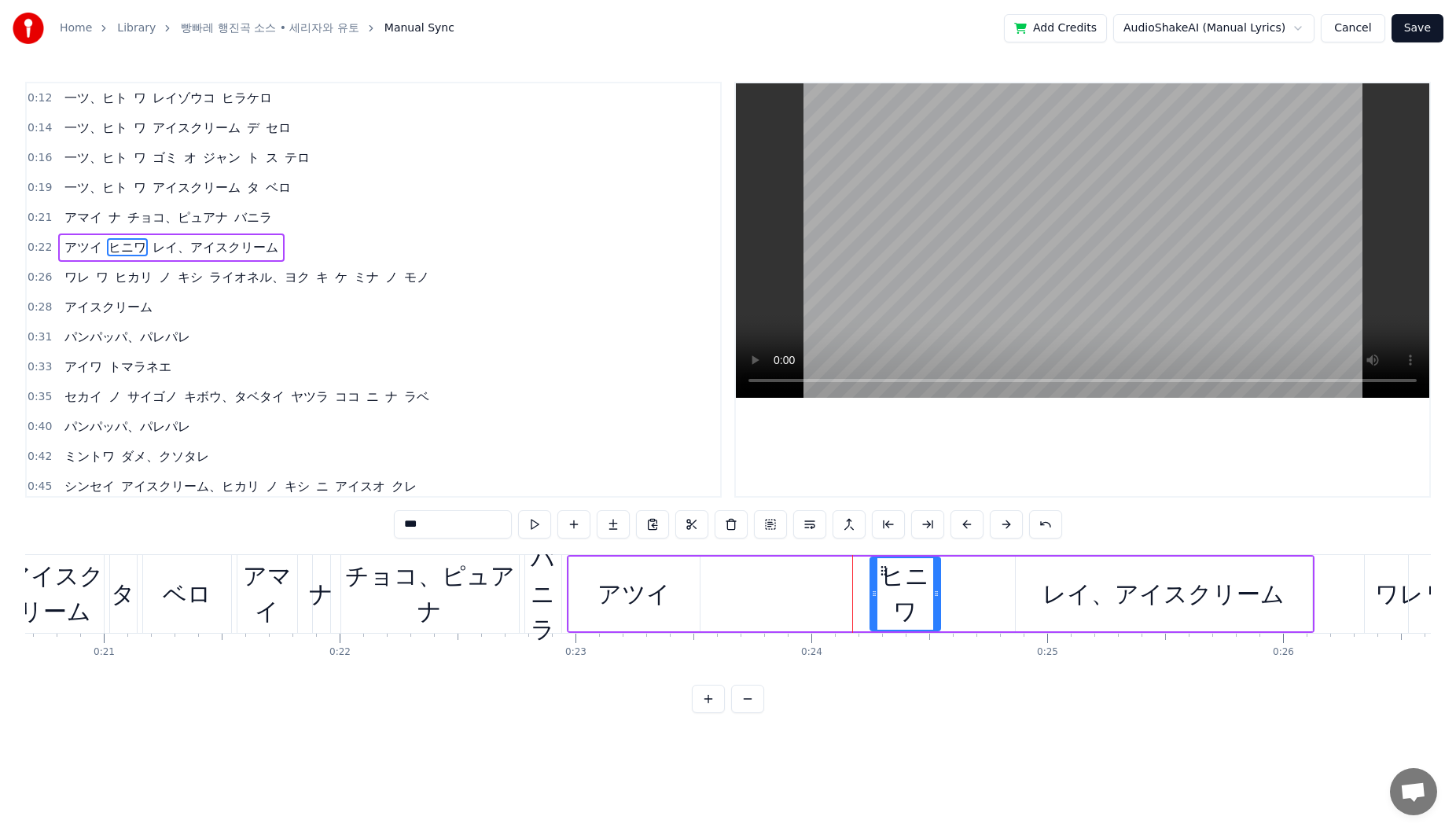
click at [659, 597] on div "アツイ" at bounding box center [634, 594] width 73 height 35
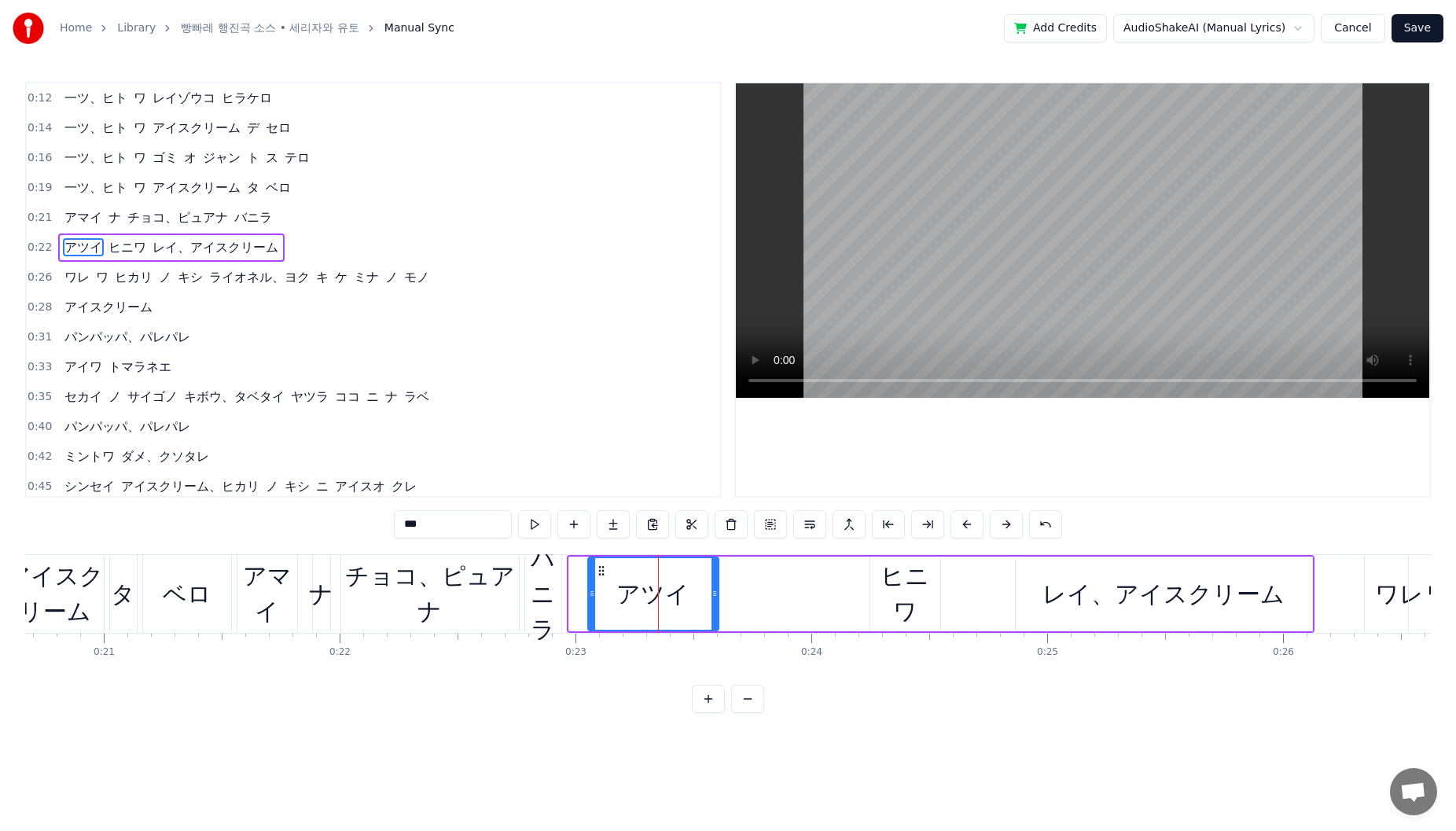
drag, startPoint x: 586, startPoint y: 574, endPoint x: 611, endPoint y: 574, distance: 25.0
click at [608, 574] on icon at bounding box center [601, 571] width 13 height 13
click at [554, 584] on div "バニラ" at bounding box center [543, 593] width 36 height 106
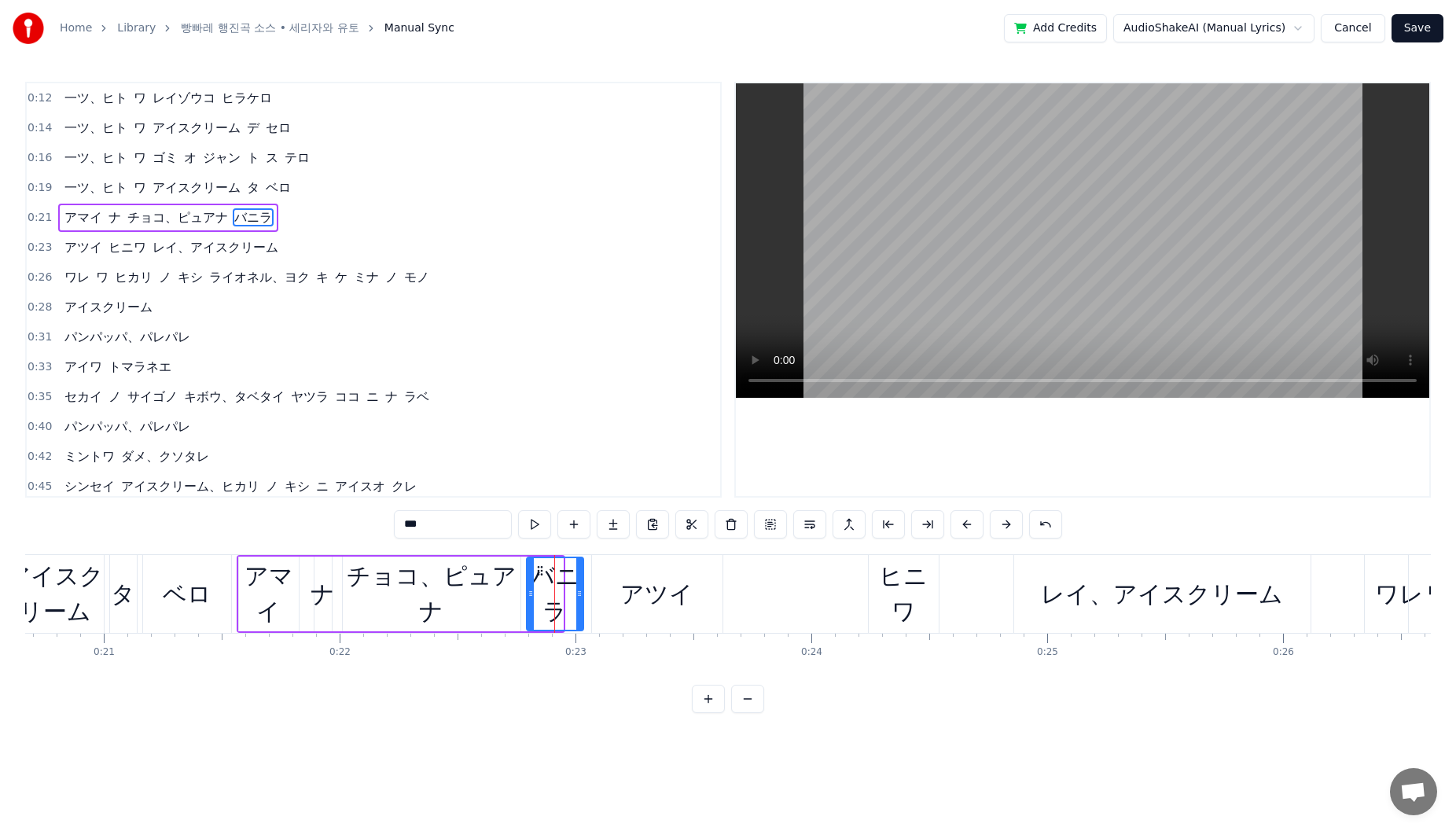
drag, startPoint x: 560, startPoint y: 593, endPoint x: 583, endPoint y: 595, distance: 23.1
click at [583, 595] on icon at bounding box center [579, 593] width 6 height 13
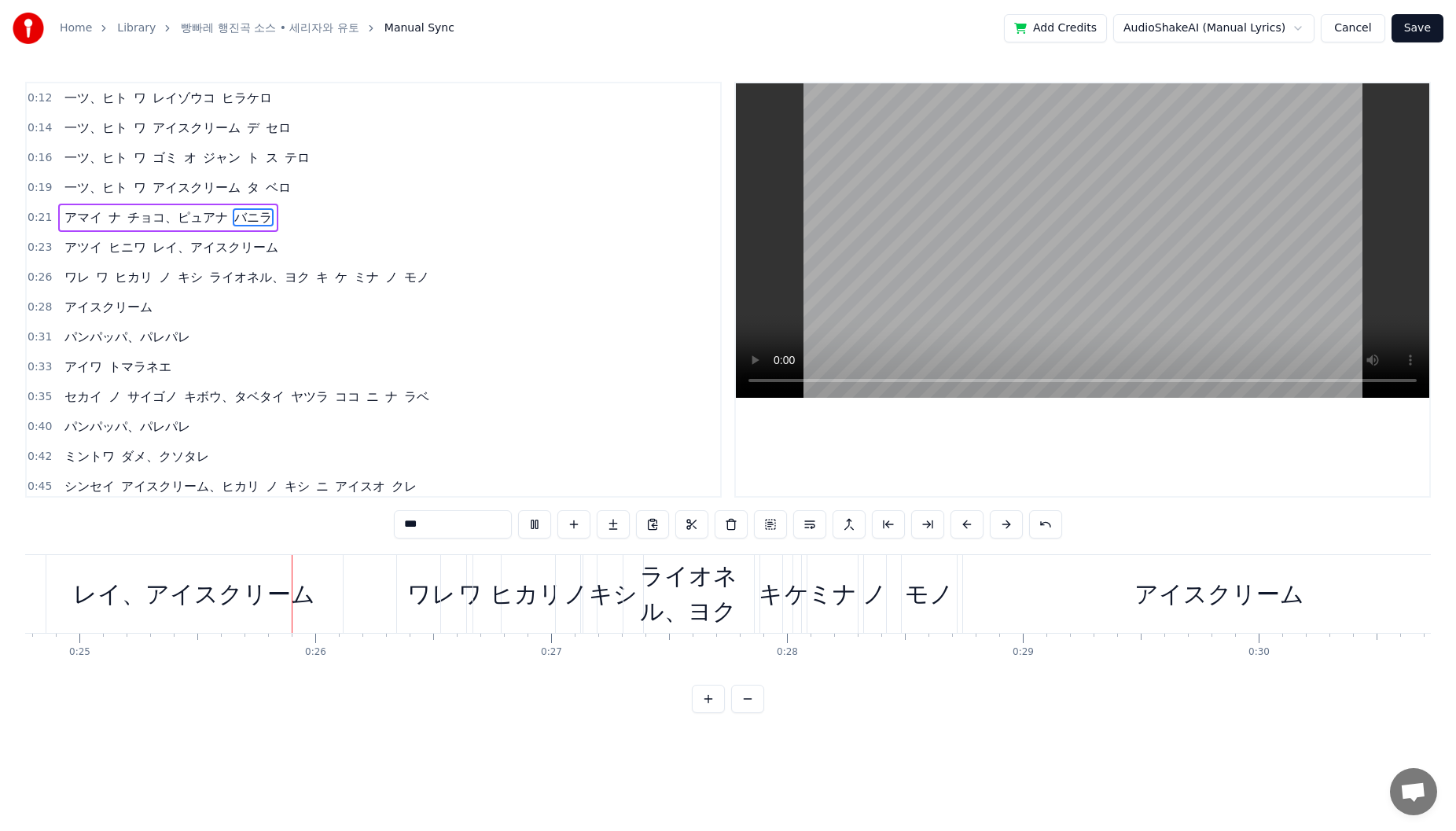
scroll to position [0, 5843]
click at [419, 606] on div "ワレ" at bounding box center [431, 594] width 49 height 35
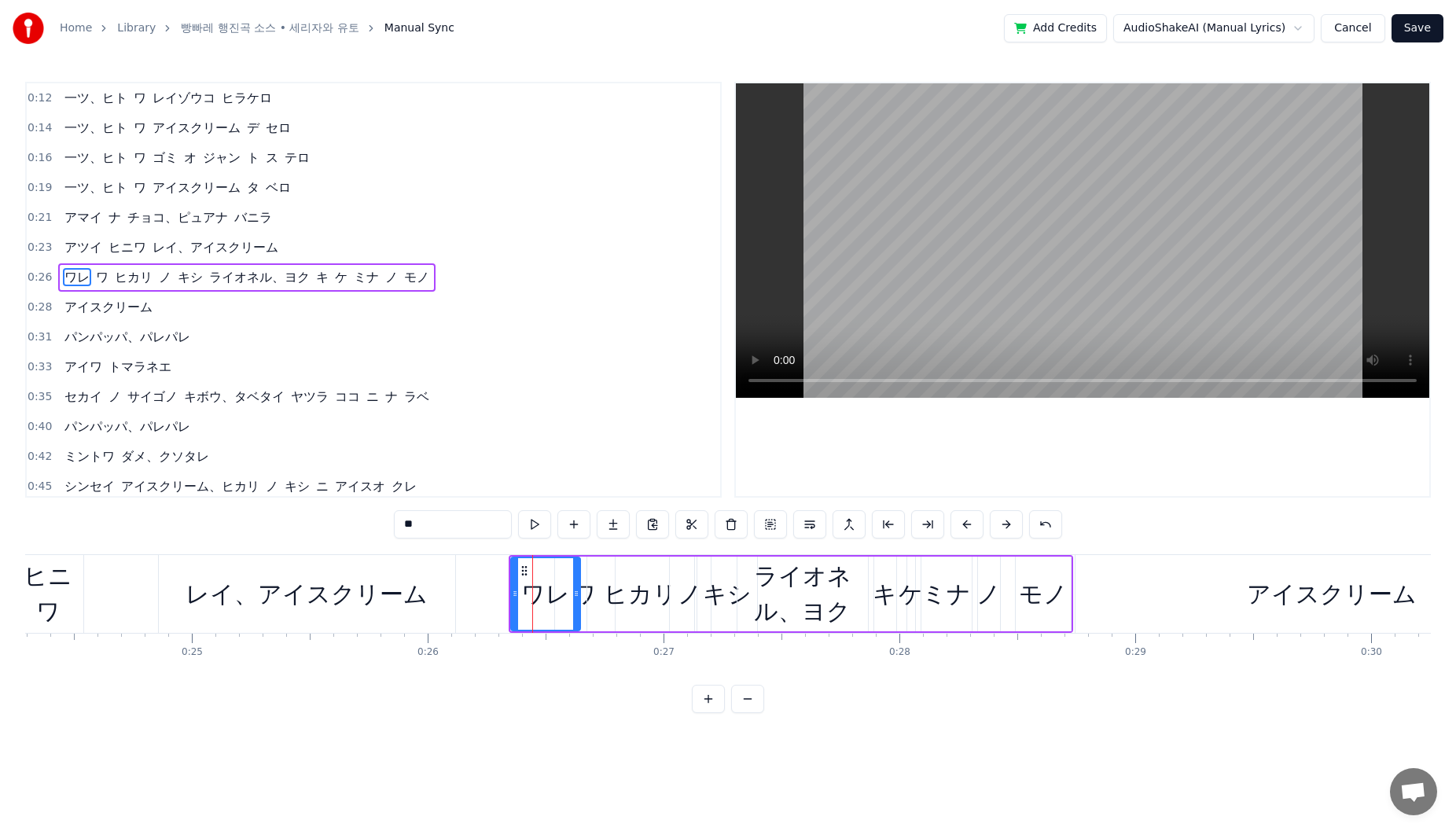
scroll to position [0, 5563]
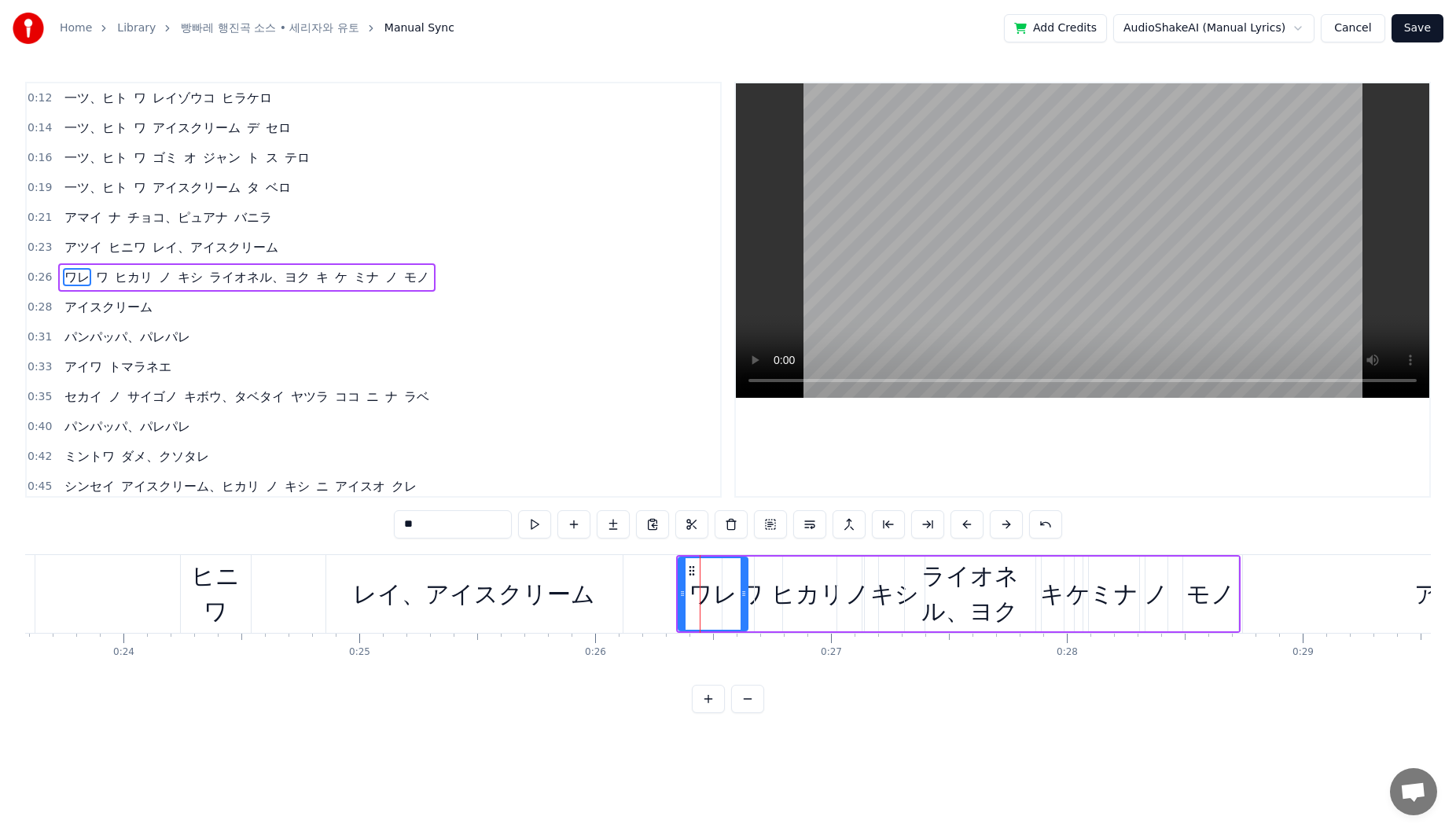
click at [607, 595] on div "レイ、アイスクリーム" at bounding box center [474, 594] width 297 height 78
type input "**********"
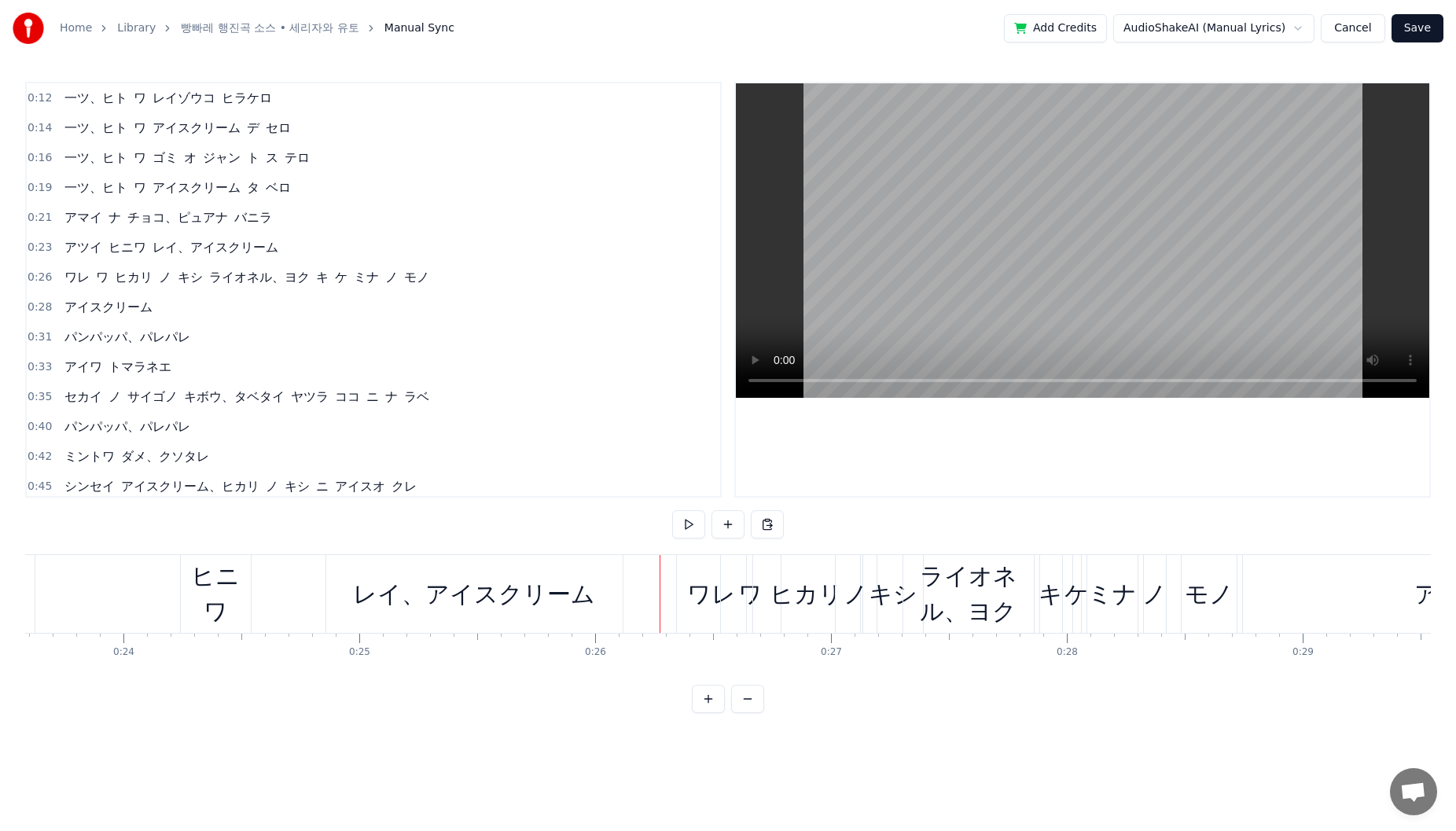
click at [607, 608] on div "レイ、アイスクリーム" at bounding box center [474, 594] width 297 height 78
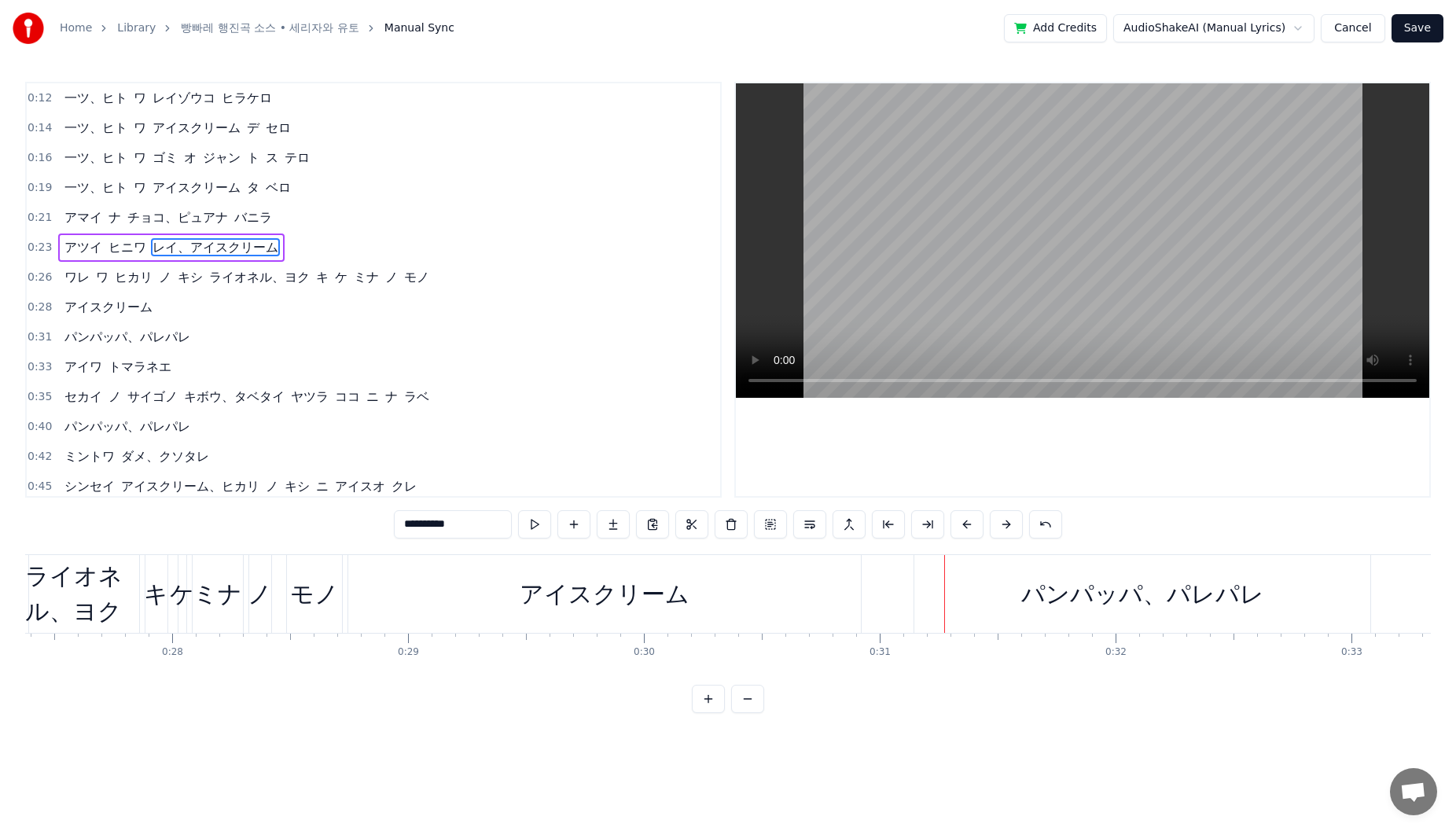
scroll to position [0, 6551]
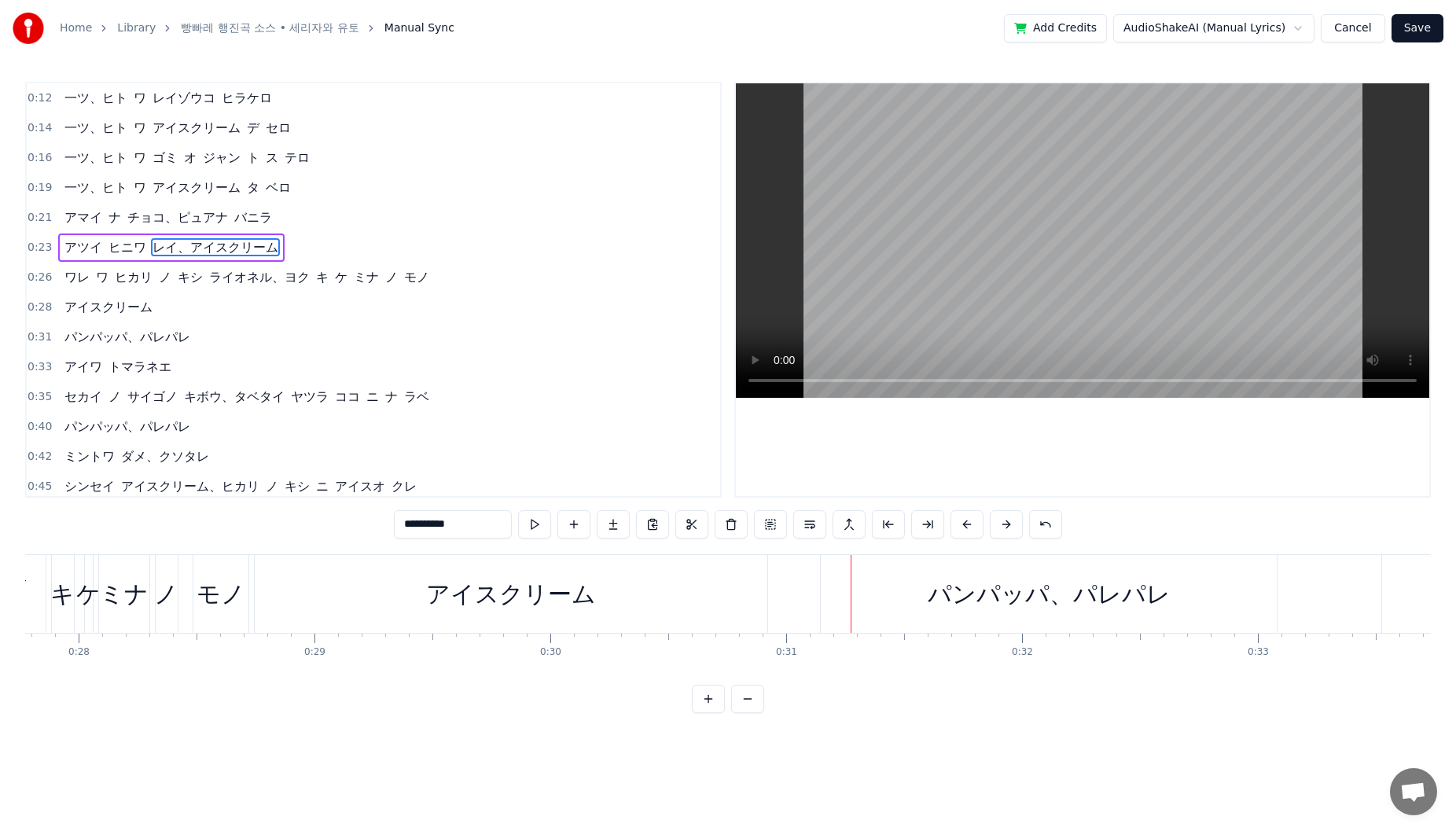
click at [911, 586] on div "パンパッパ、パレパレ" at bounding box center [1048, 594] width 456 height 78
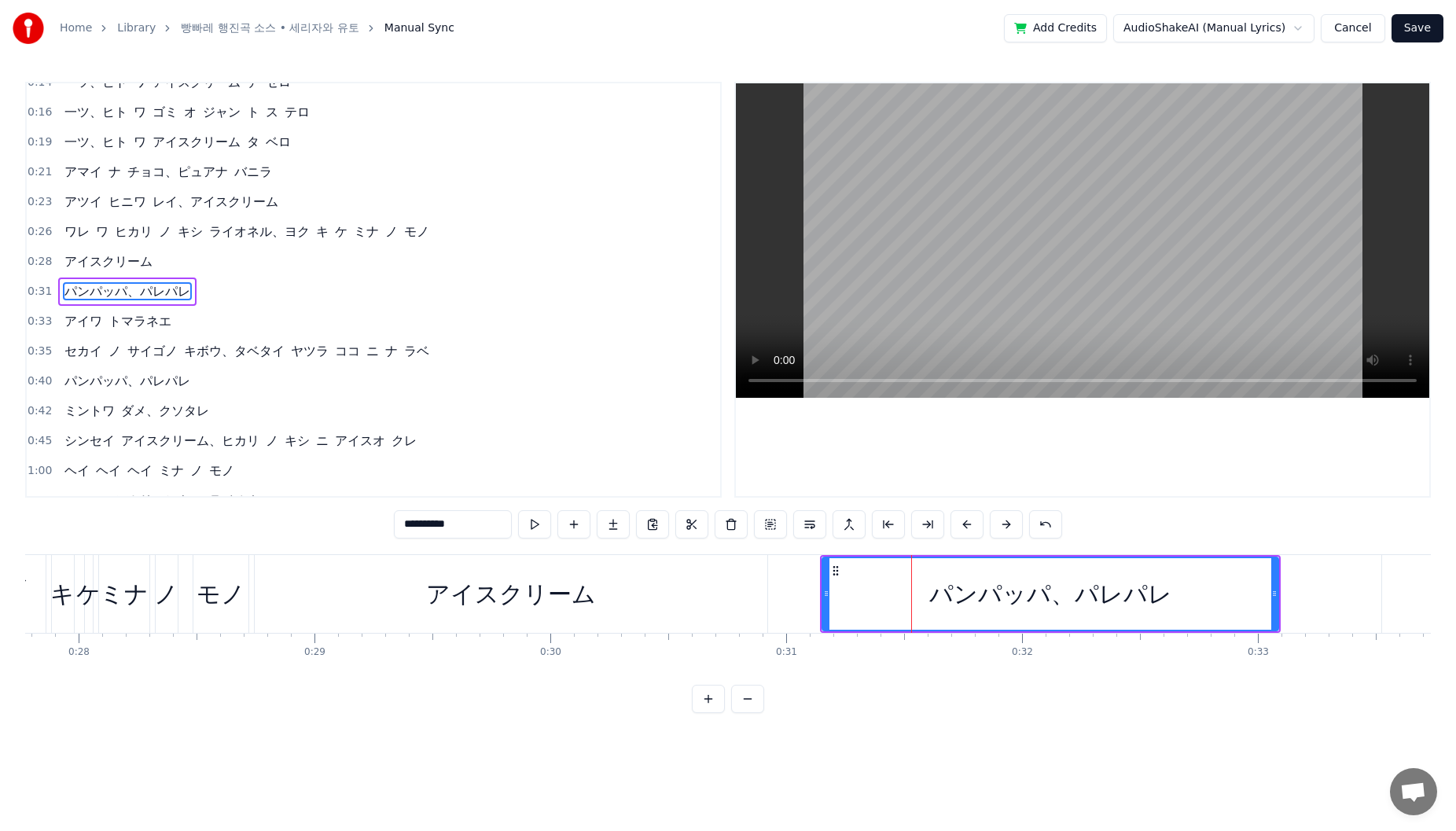
scroll to position [47, 0]
drag, startPoint x: 833, startPoint y: 572, endPoint x: 815, endPoint y: 582, distance: 20.6
click at [815, 582] on div "パンパッパ、パレパレ" at bounding box center [1033, 594] width 454 height 72
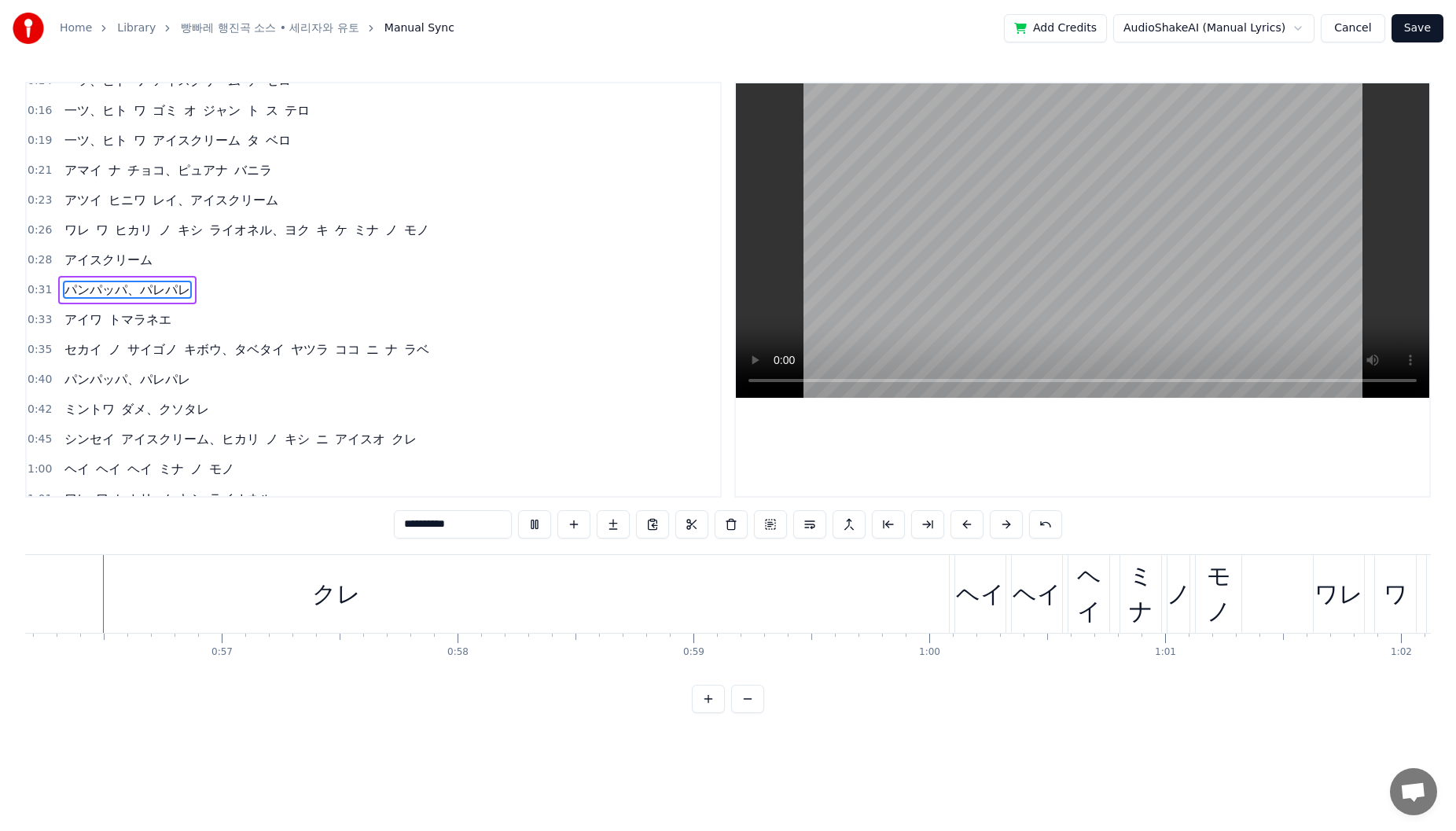
scroll to position [0, 13245]
click at [328, 605] on div "クレ" at bounding box center [340, 594] width 49 height 35
type input "**"
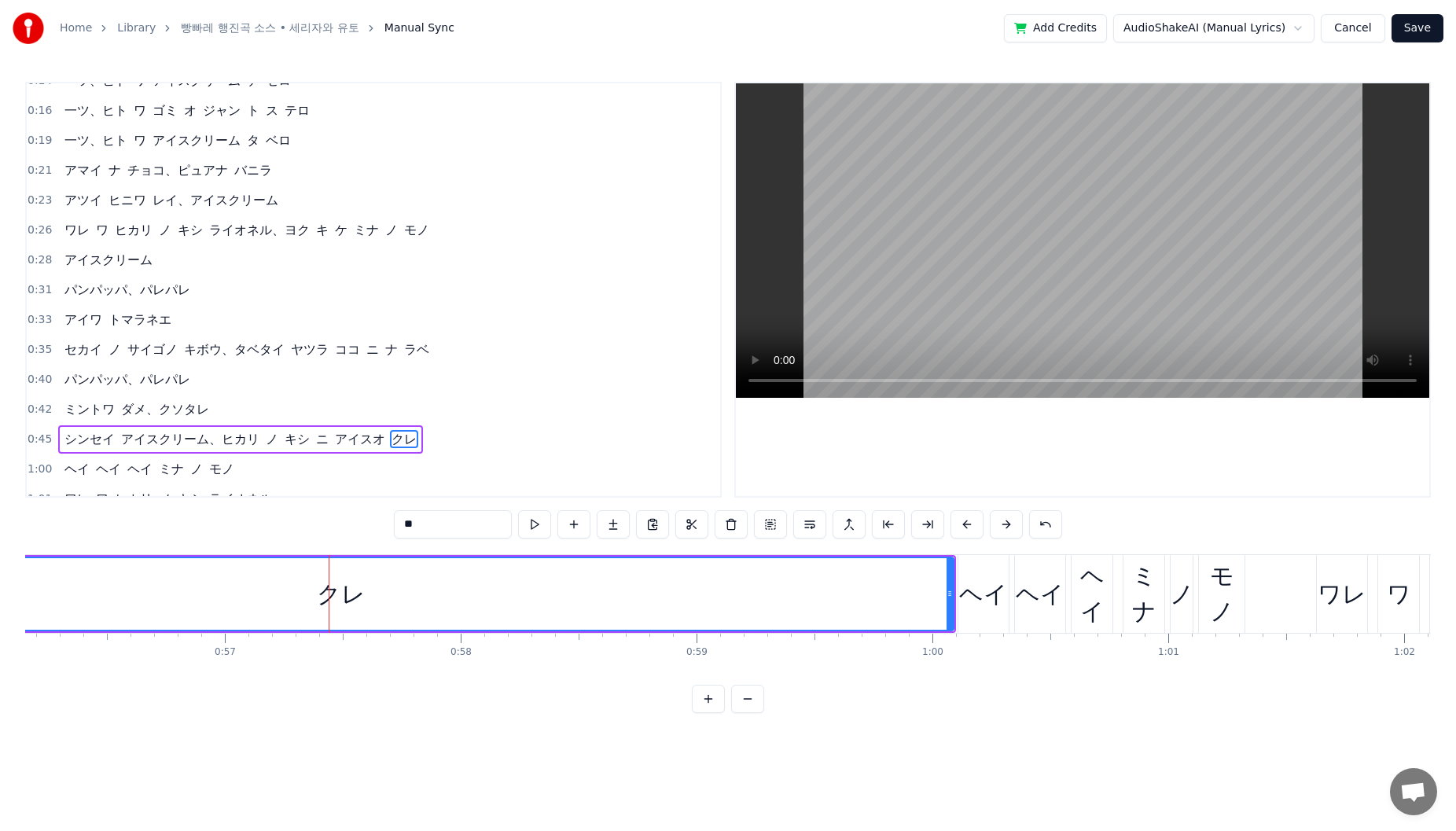
scroll to position [125, 0]
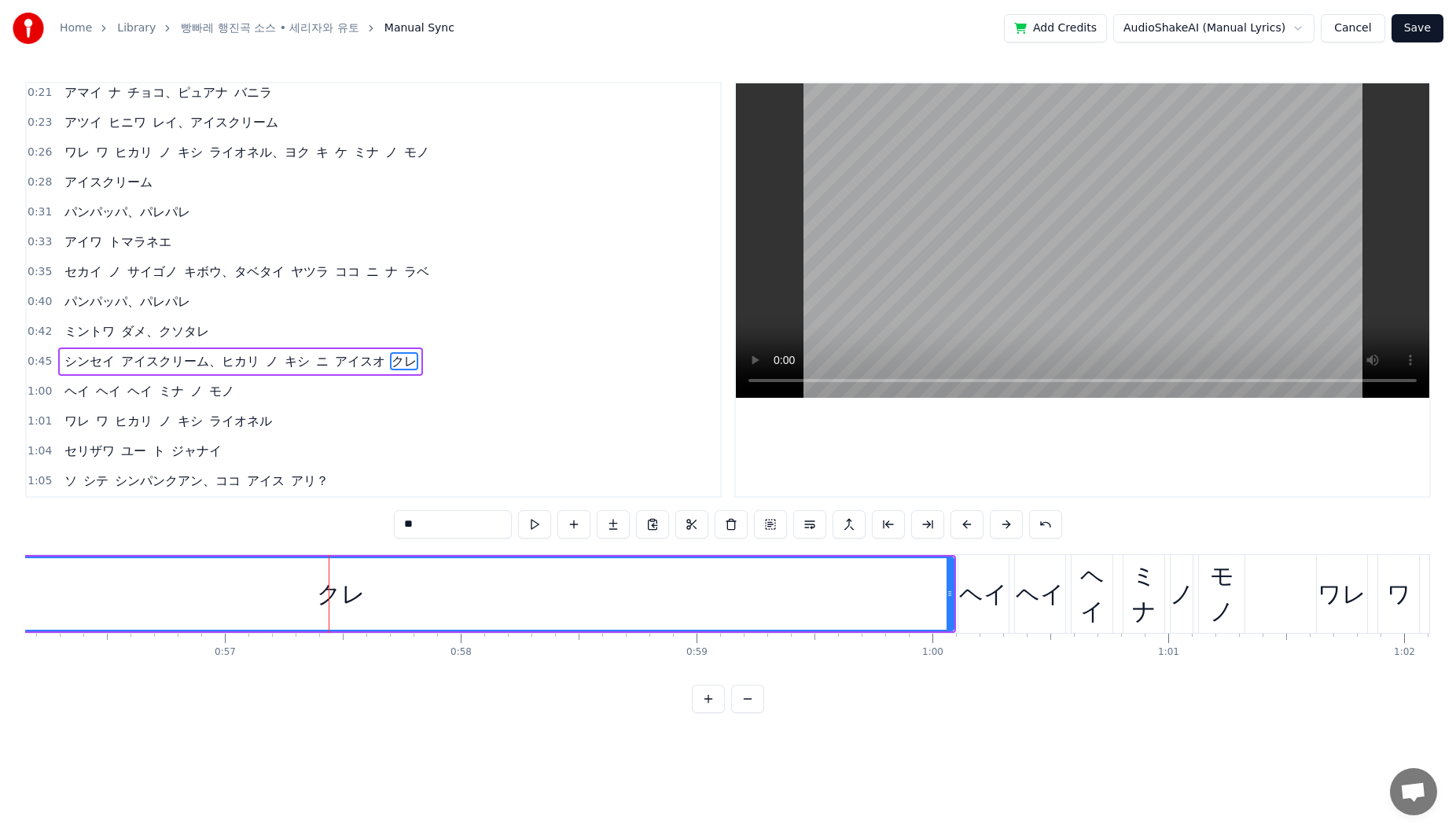
click at [1412, 31] on button "Save" at bounding box center [1417, 28] width 52 height 28
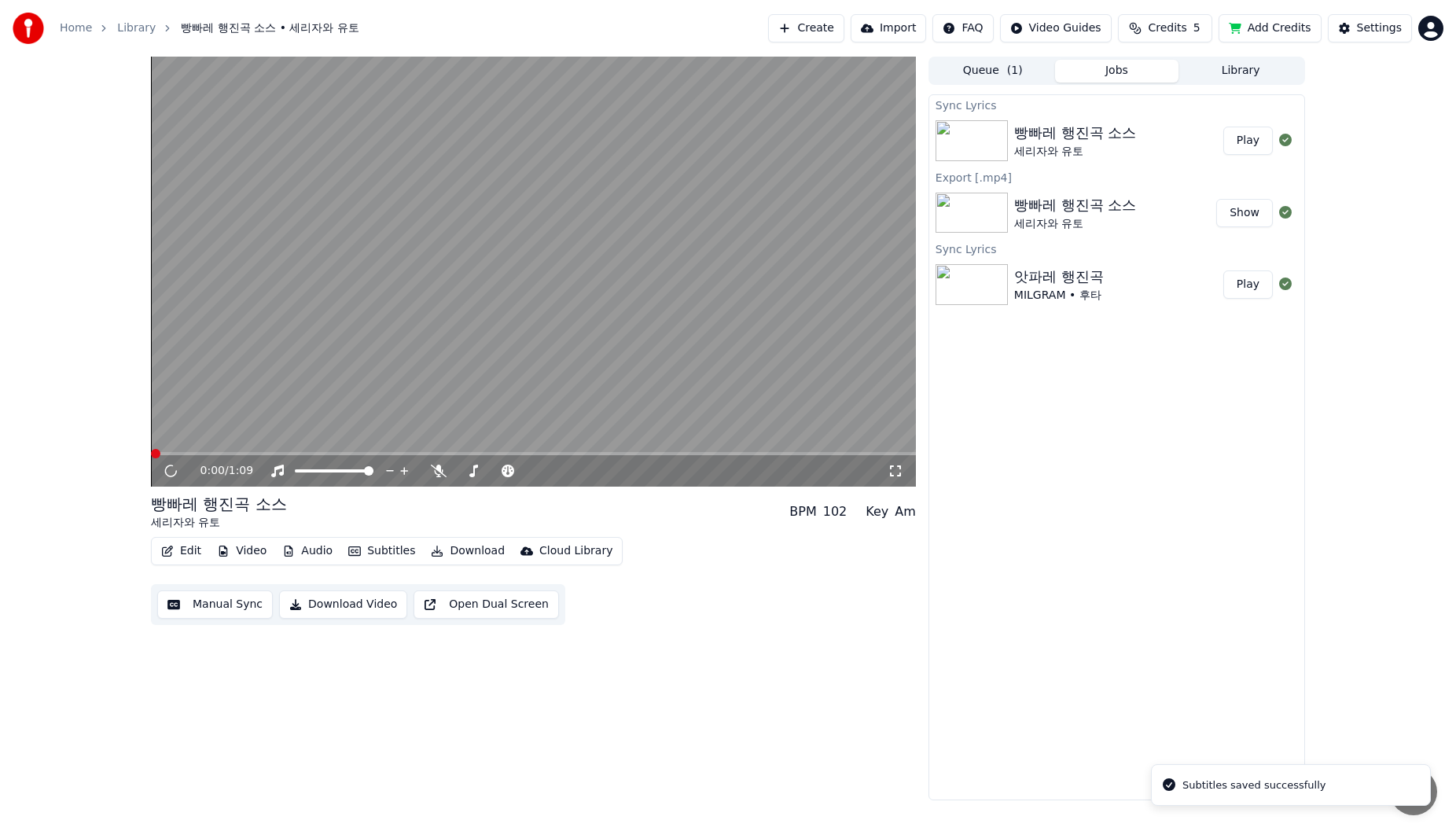
click at [392, 553] on button "Subtitles" at bounding box center [382, 552] width 79 height 22
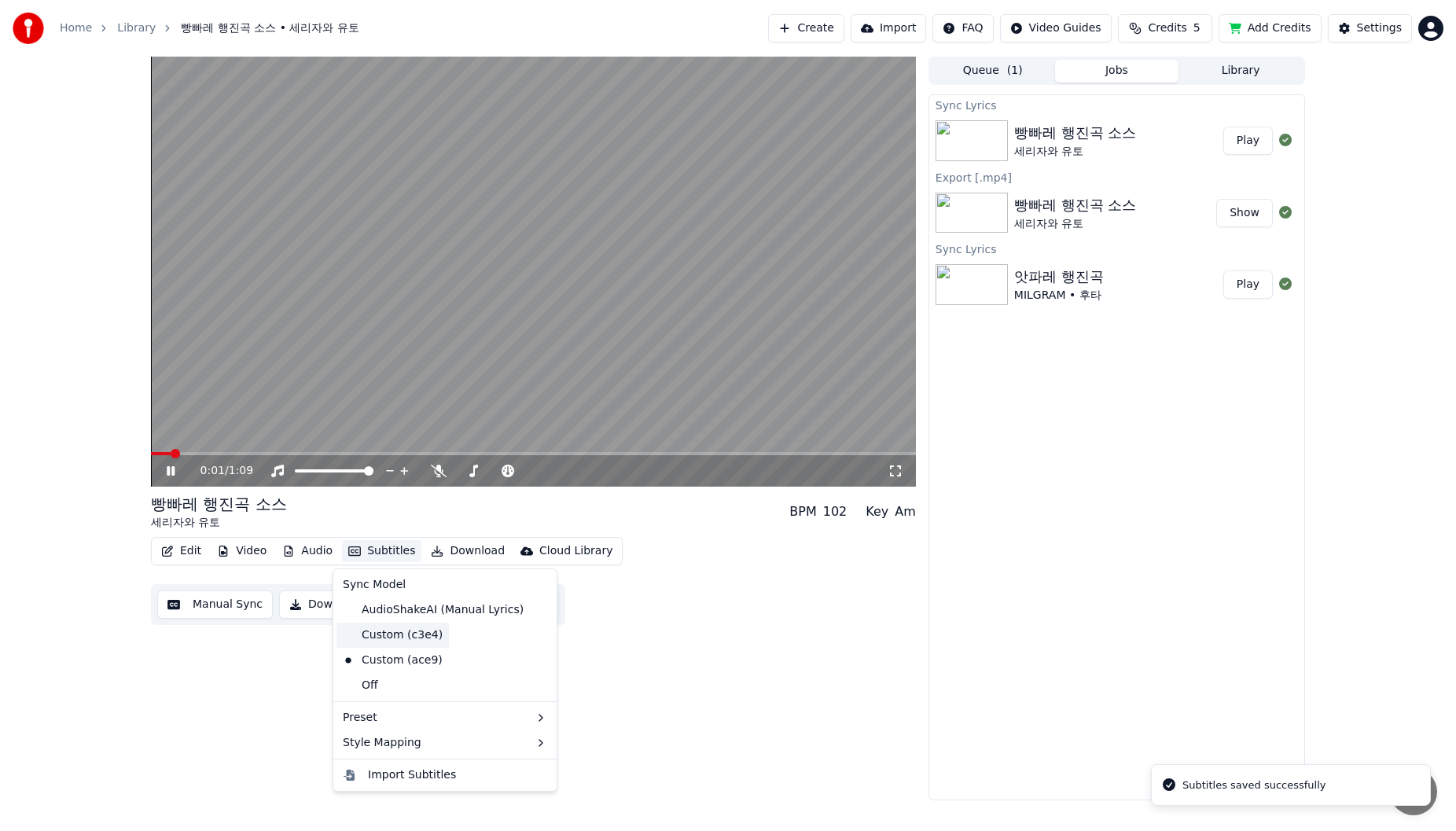
click at [427, 635] on div "Custom (c3e4)" at bounding box center [392, 634] width 112 height 25
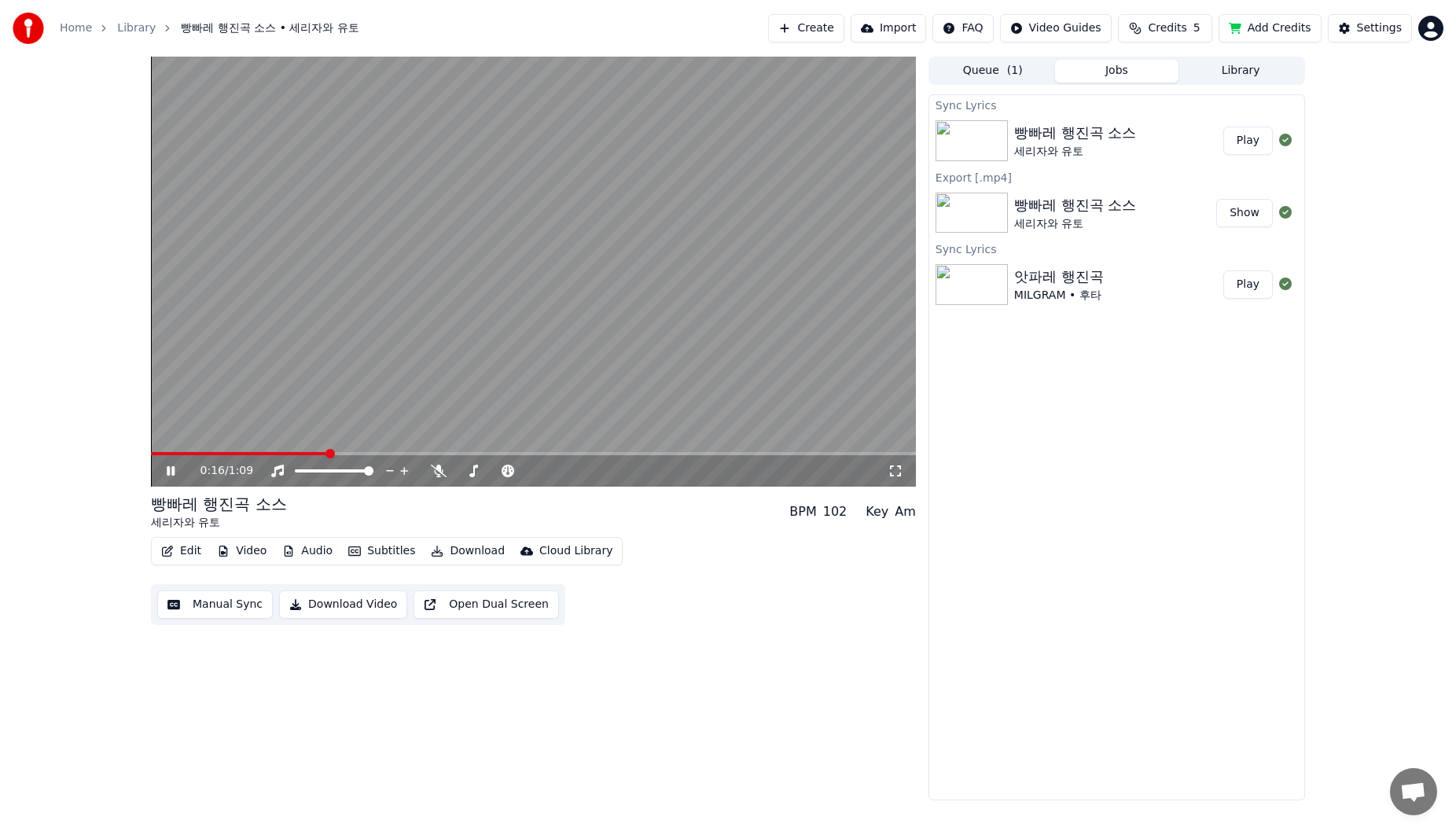
click at [333, 453] on span at bounding box center [533, 453] width 765 height 3
click at [389, 551] on button "Subtitles" at bounding box center [382, 552] width 79 height 22
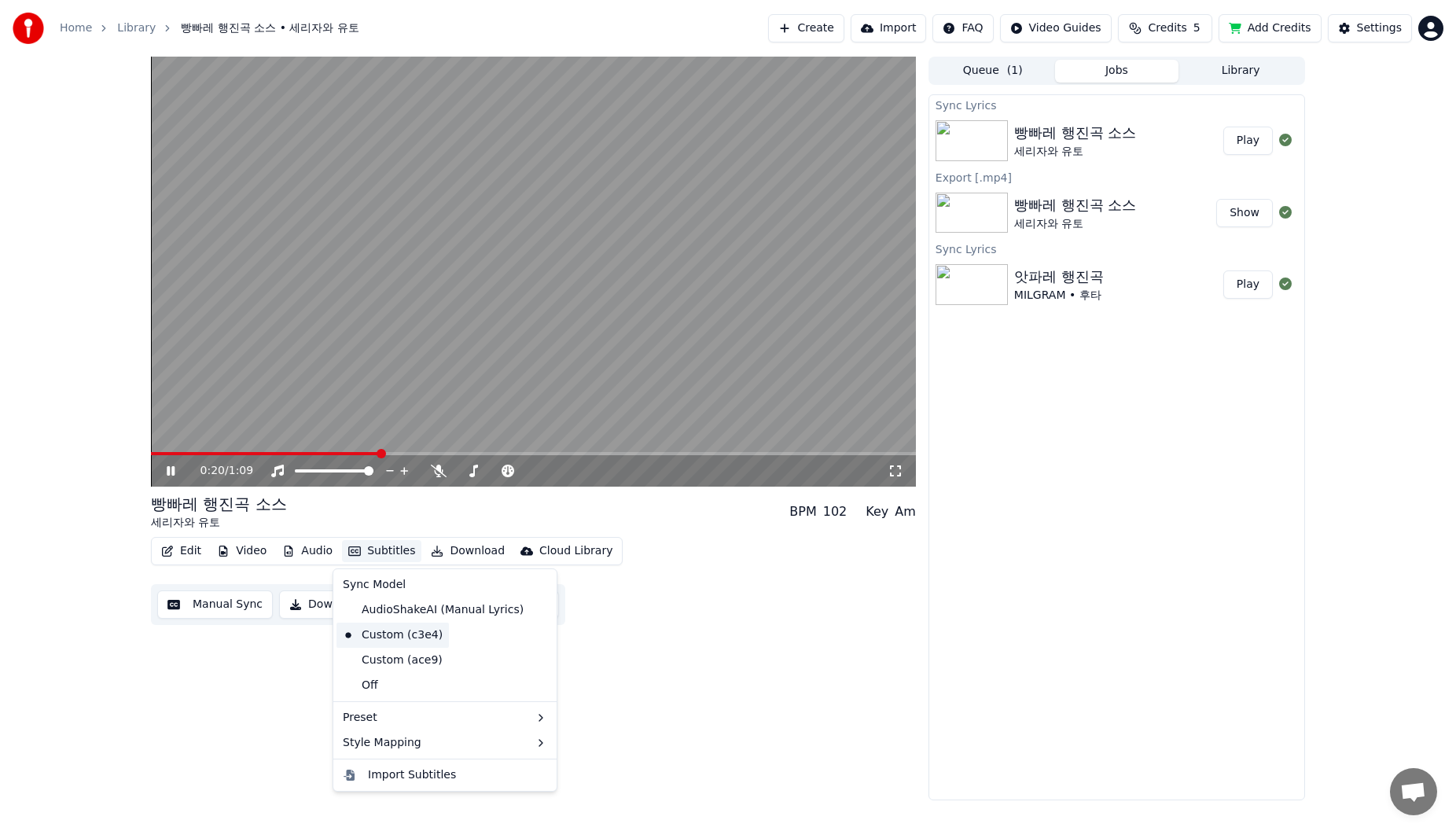
click at [429, 640] on div "Custom (c3e4)" at bounding box center [392, 634] width 112 height 25
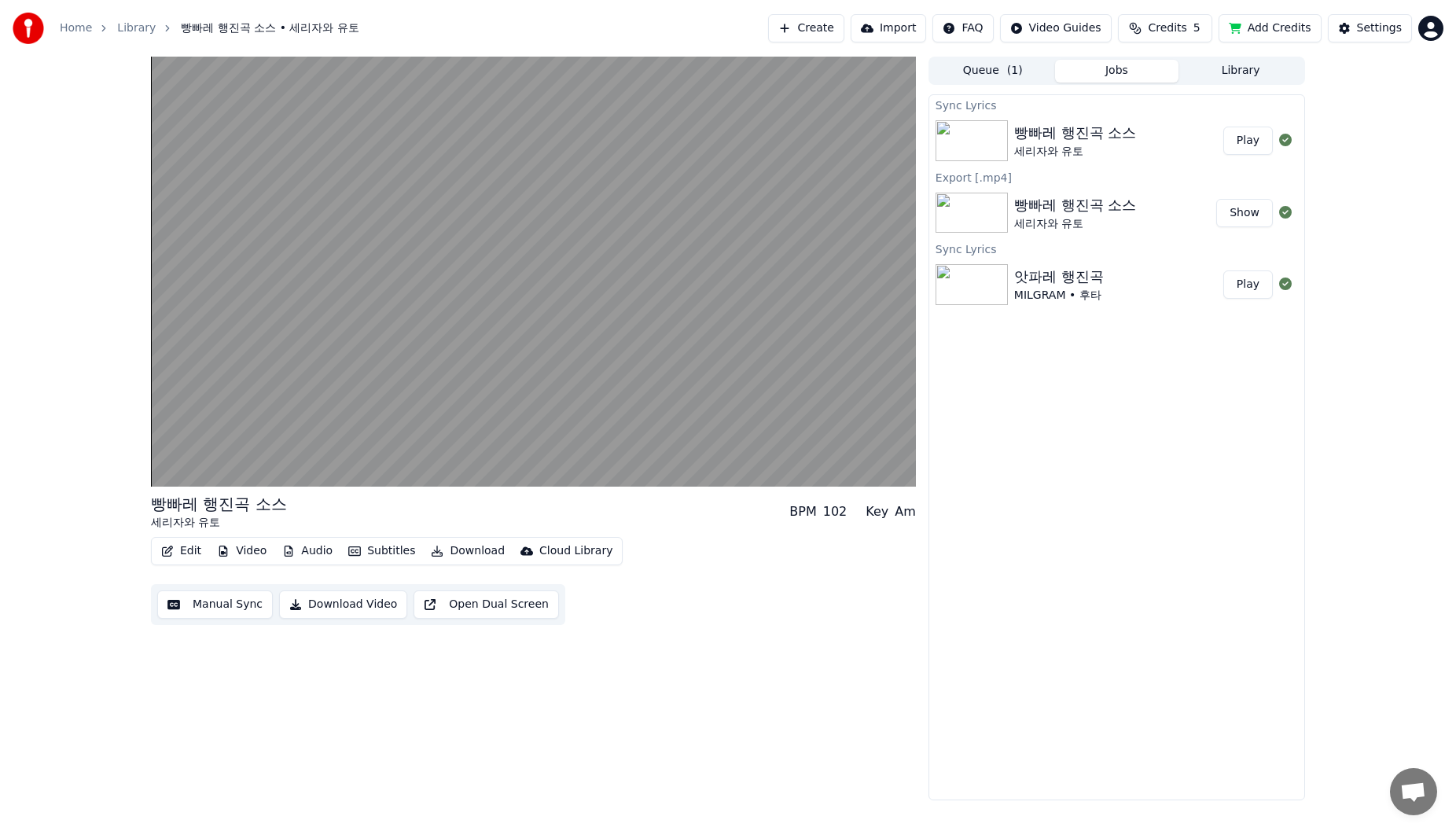
click at [371, 542] on button "Subtitles" at bounding box center [382, 552] width 79 height 22
click at [228, 687] on div "빵빠레 행진곡 소스 세리자와 유토 BPM 102 Key Am Edit Video Audio Subtitles Download Cloud Lib…" at bounding box center [533, 428] width 765 height 744
click at [246, 613] on button "Manual Sync" at bounding box center [215, 604] width 116 height 28
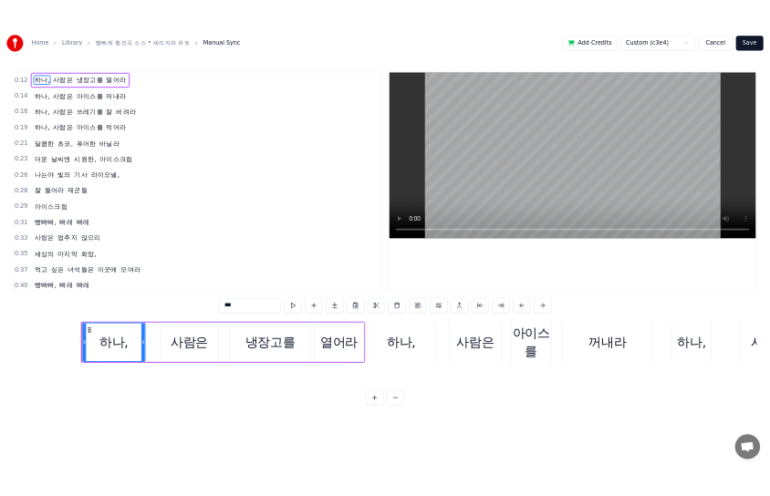
scroll to position [0, 3222]
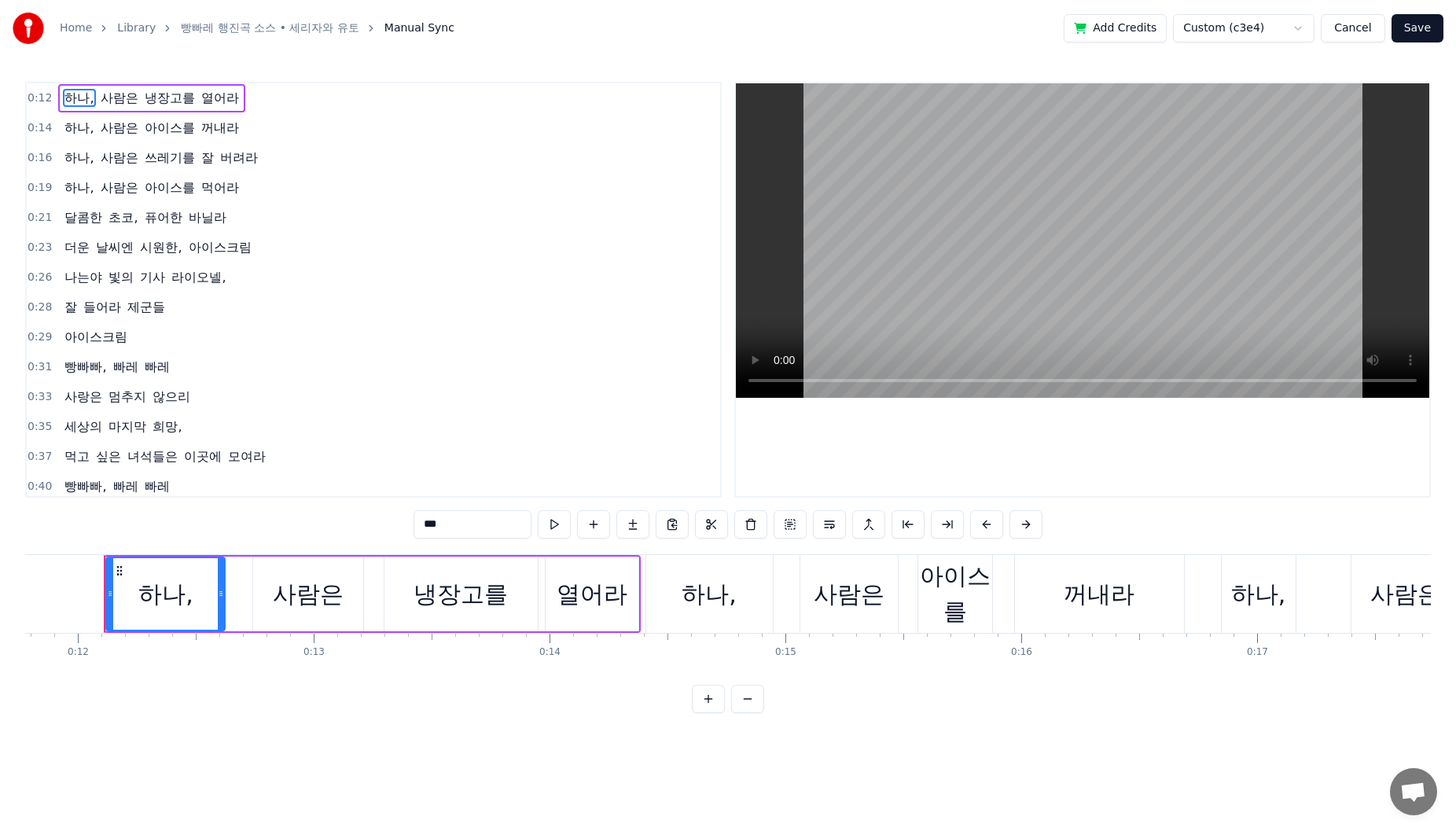
click at [74, 103] on span "하나," at bounding box center [78, 97] width 32 height 18
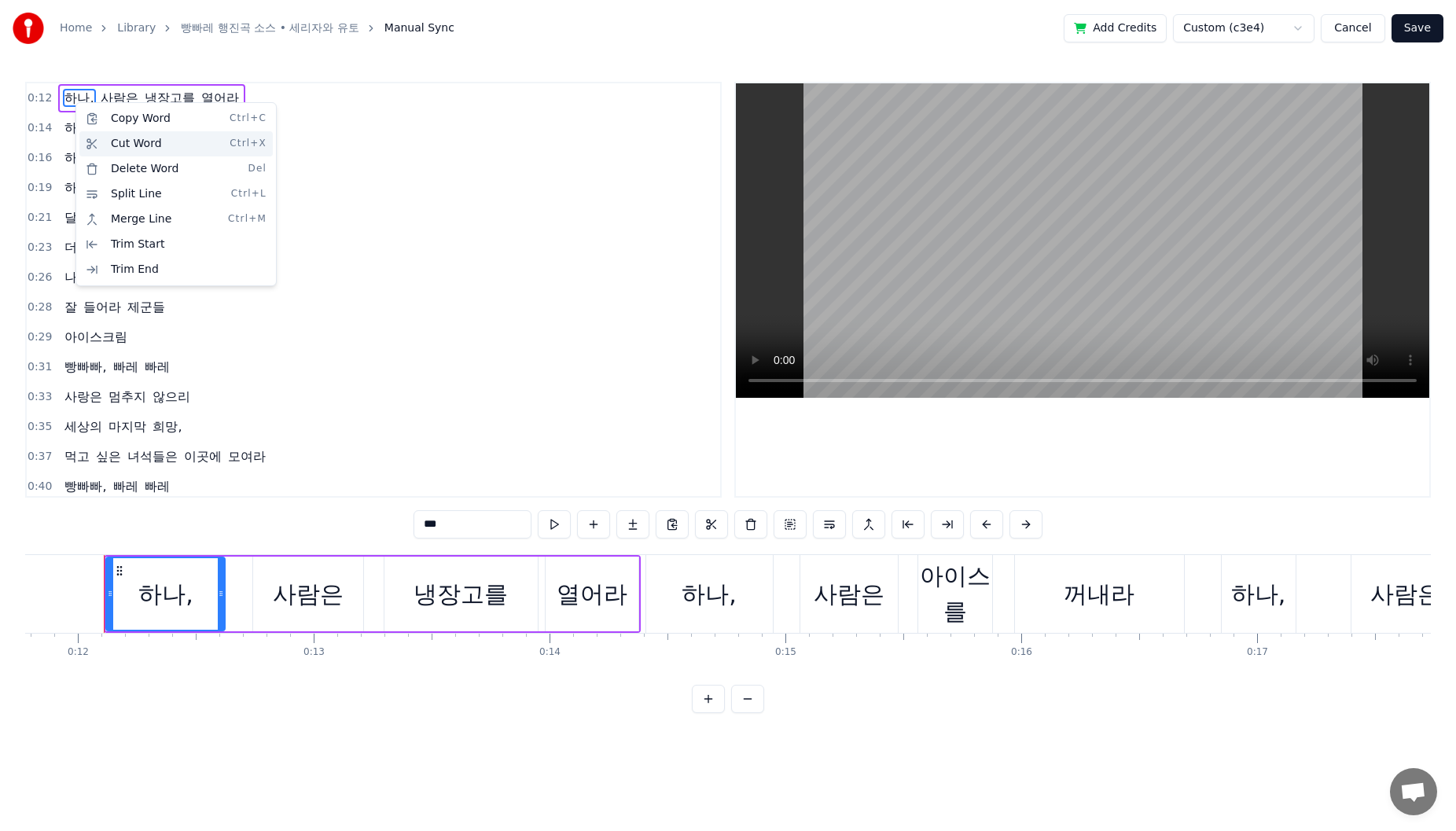
click at [164, 153] on div "Cut Word Ctrl+X" at bounding box center [176, 143] width 193 height 25
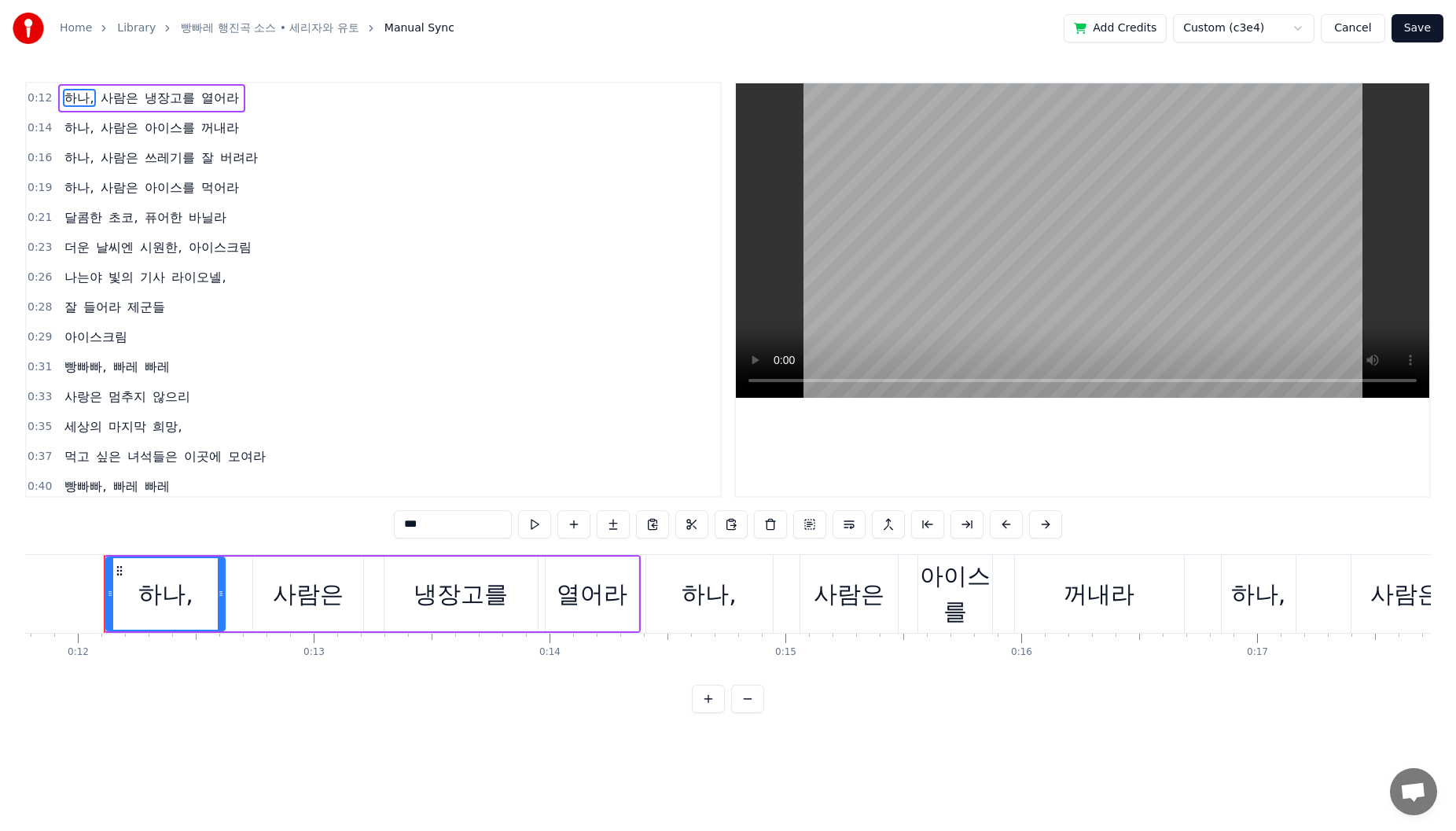
click at [75, 101] on span "하나," at bounding box center [78, 97] width 32 height 18
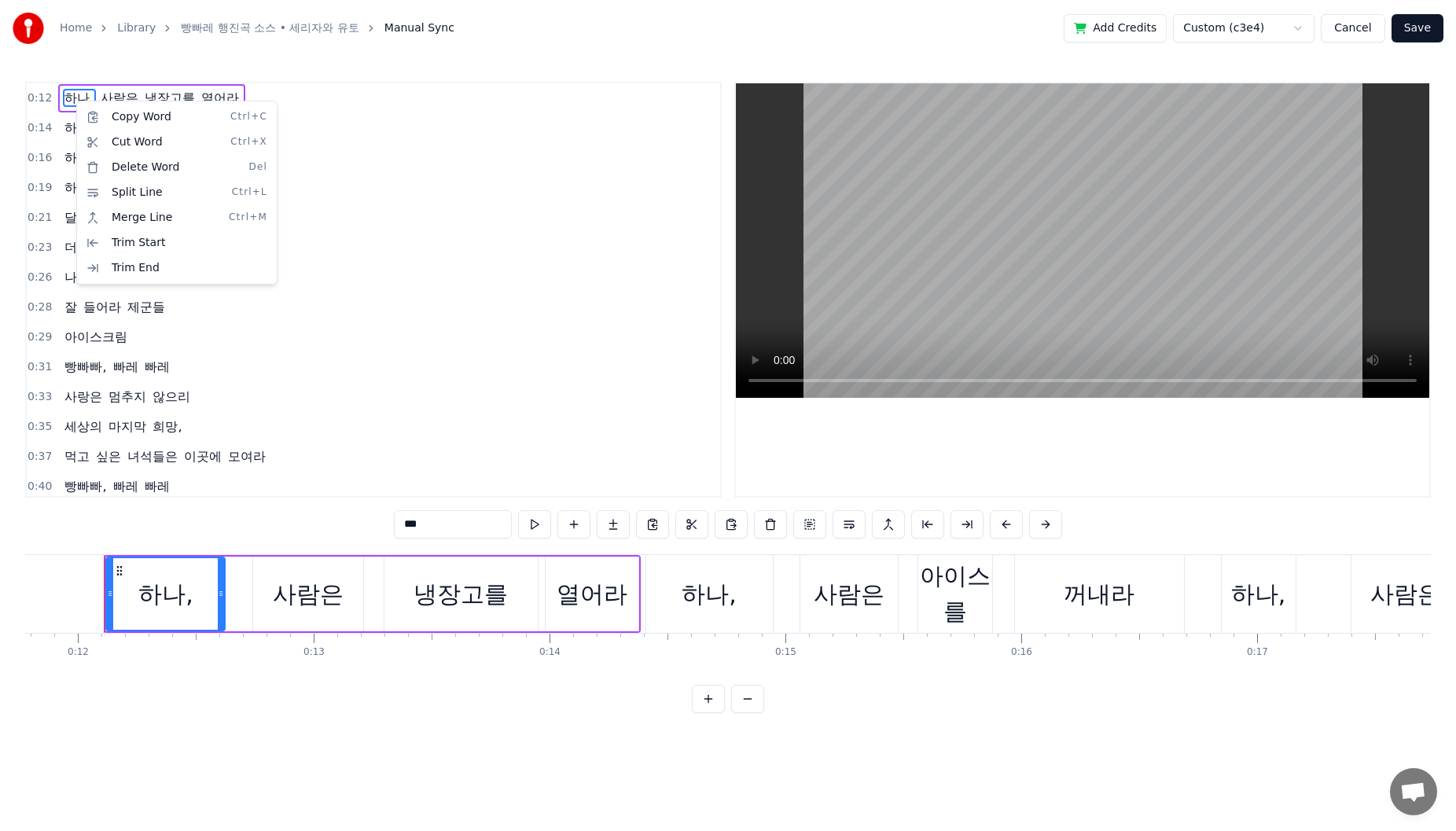
drag, startPoint x: 754, startPoint y: 462, endPoint x: 766, endPoint y: 484, distance: 25.1
click at [753, 463] on html "Home Library 빵빠레 행진곡 소스 • 세리자와 유토 Manual Sync Add Credits Custom (c3e4) Cancel …" at bounding box center [728, 369] width 1456 height 738
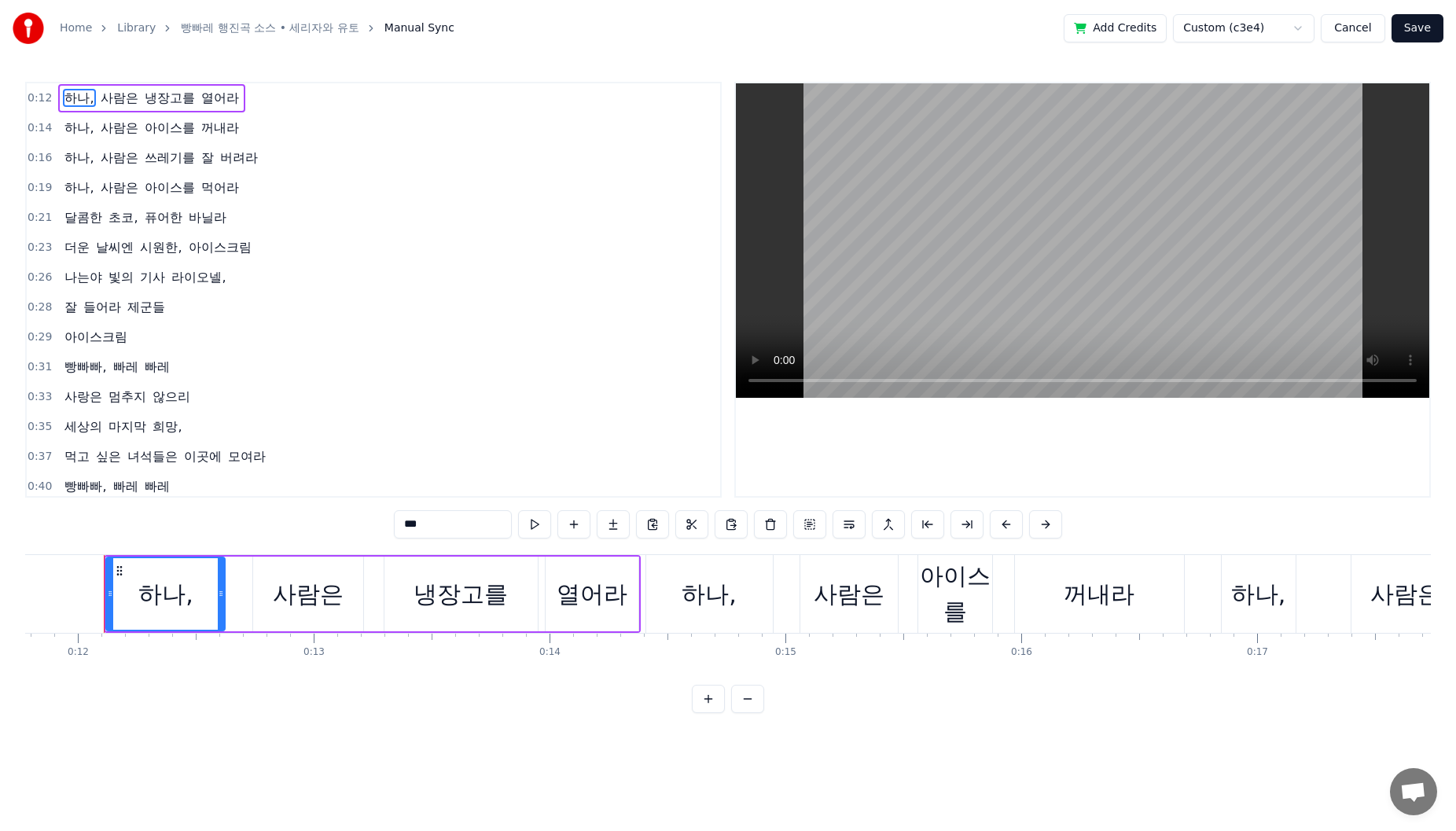
click at [488, 533] on input "***" at bounding box center [453, 524] width 118 height 28
drag, startPoint x: 440, startPoint y: 532, endPoint x: 399, endPoint y: 532, distance: 41.0
click at [399, 532] on input "***" at bounding box center [453, 524] width 118 height 28
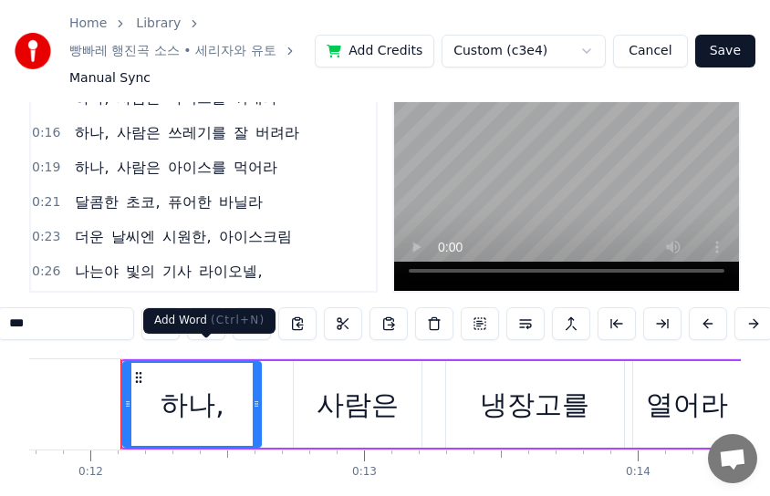
scroll to position [91, 0]
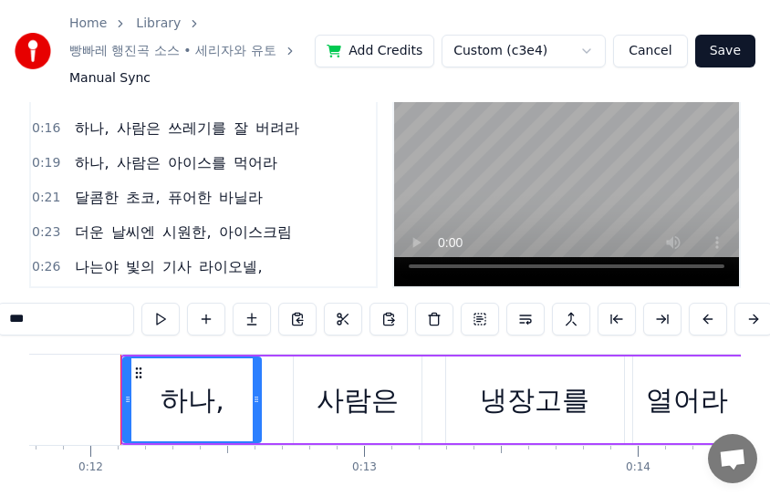
click at [60, 329] on input "***" at bounding box center [65, 319] width 137 height 33
drag, startPoint x: 60, startPoint y: 329, endPoint x: -1, endPoint y: 329, distance: 61.1
click at [0, 329] on html "Home Library 빵빠레 행진곡 소스 • 세리자와 유토 Manual Sync Add Credits Custom (c3e4) Cancel …" at bounding box center [385, 238] width 770 height 658
paste input "**********"
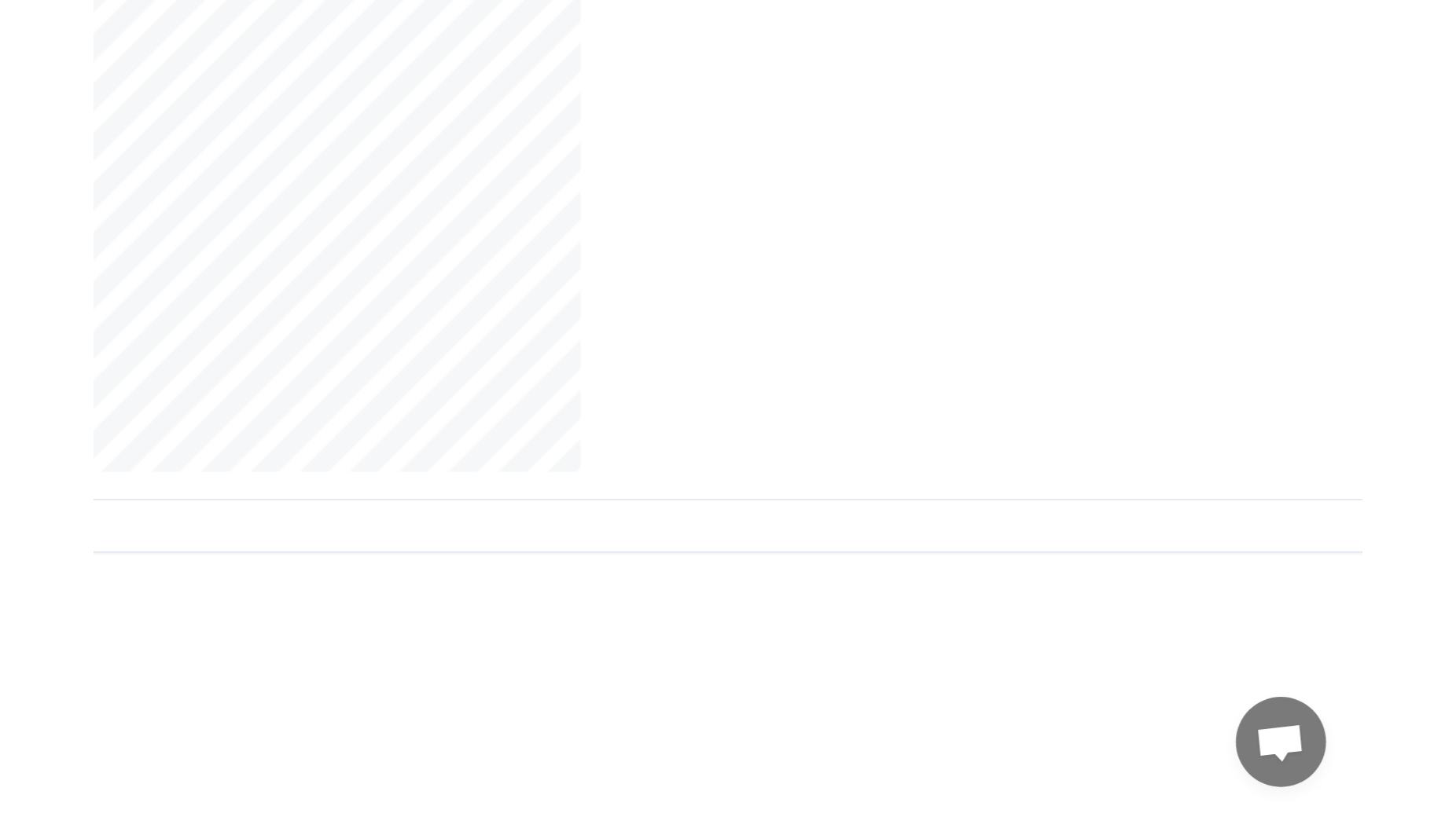
scroll to position [0, 711]
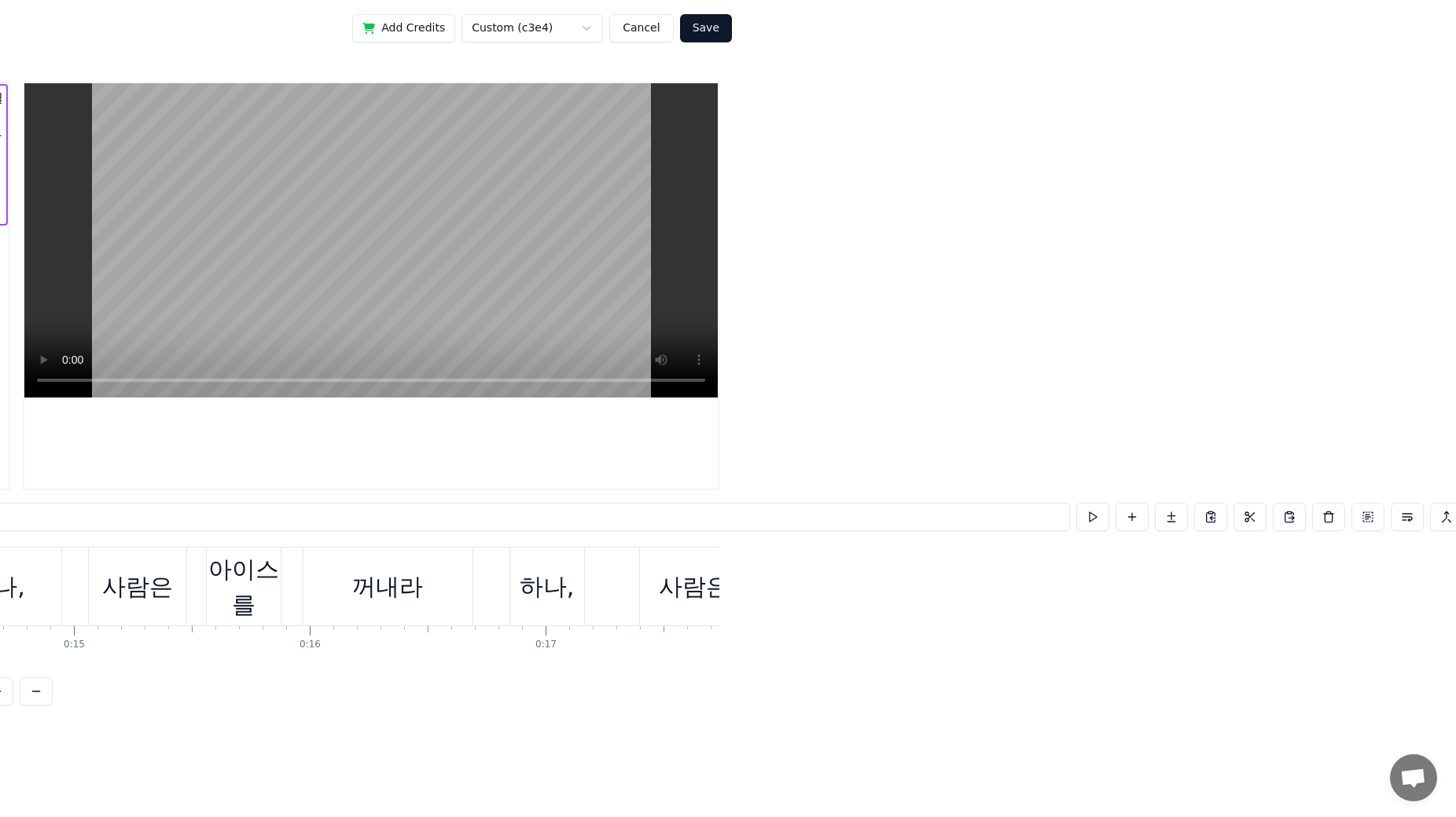
drag, startPoint x: 1065, startPoint y: 529, endPoint x: 0, endPoint y: 529, distance: 1065.0
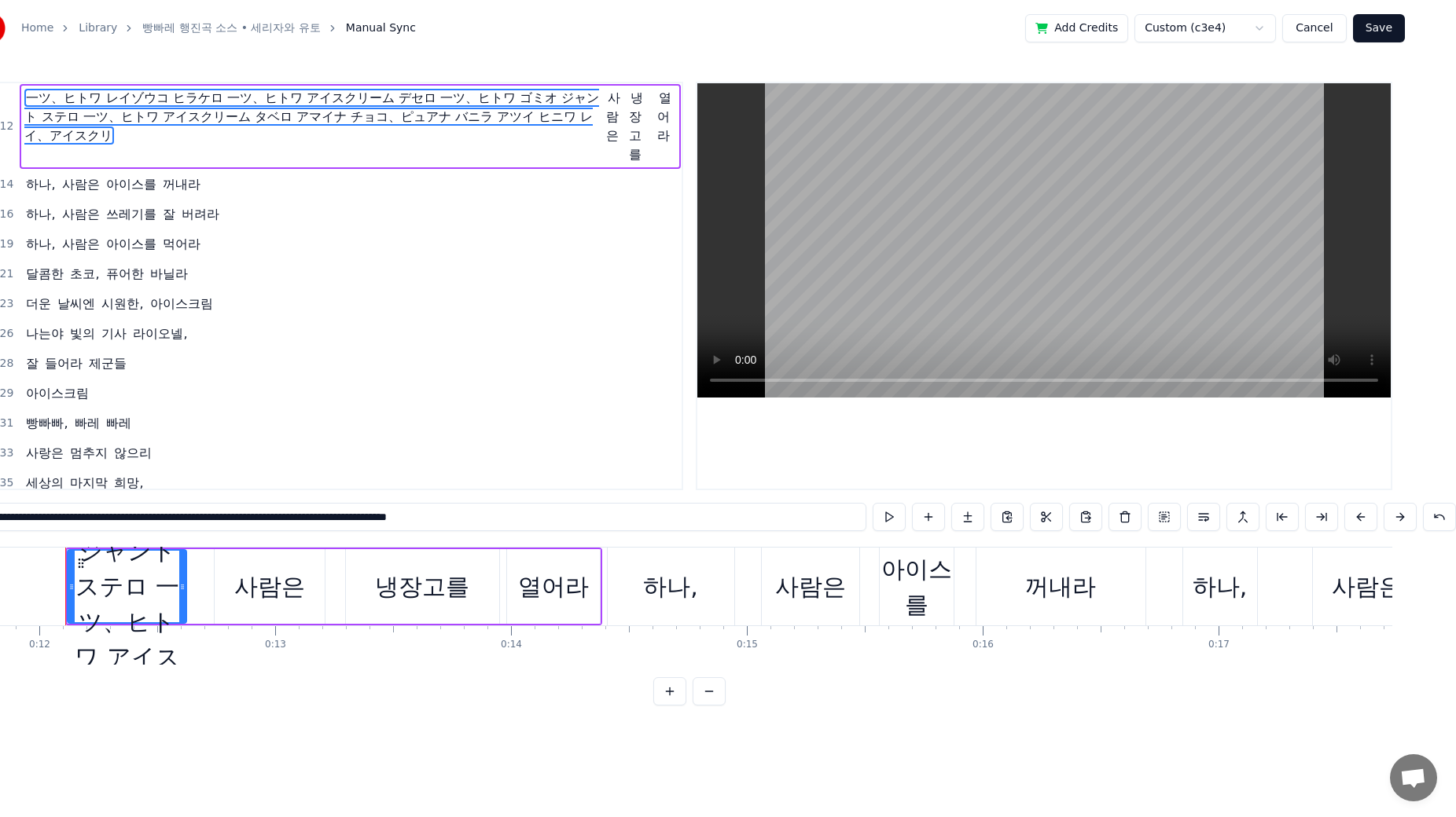
scroll to position [0, 0]
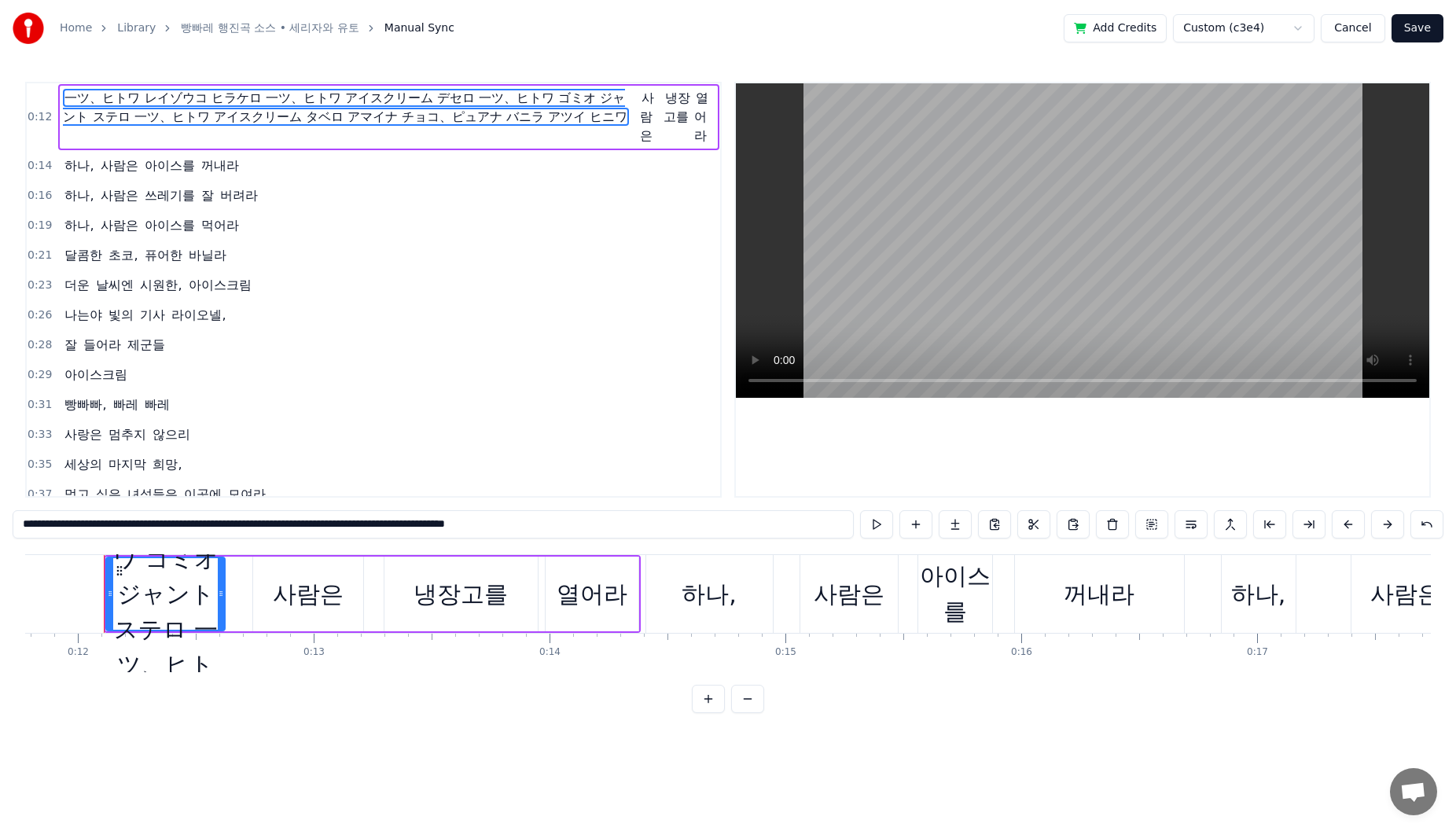
drag, startPoint x: 174, startPoint y: 134, endPoint x: 94, endPoint y: 125, distance: 80.5
click at [64, 103] on span "一ツ、ヒトワ レイゾウコ ヒラケロ 一ツ、ヒトワ アイスクリーム デセロ 一ツ、ヒトワ ゴミオ ジャント ステロ 一ツ、ヒトワ アイスクリーム タベロ アマイ…" at bounding box center [349, 117] width 573 height 57
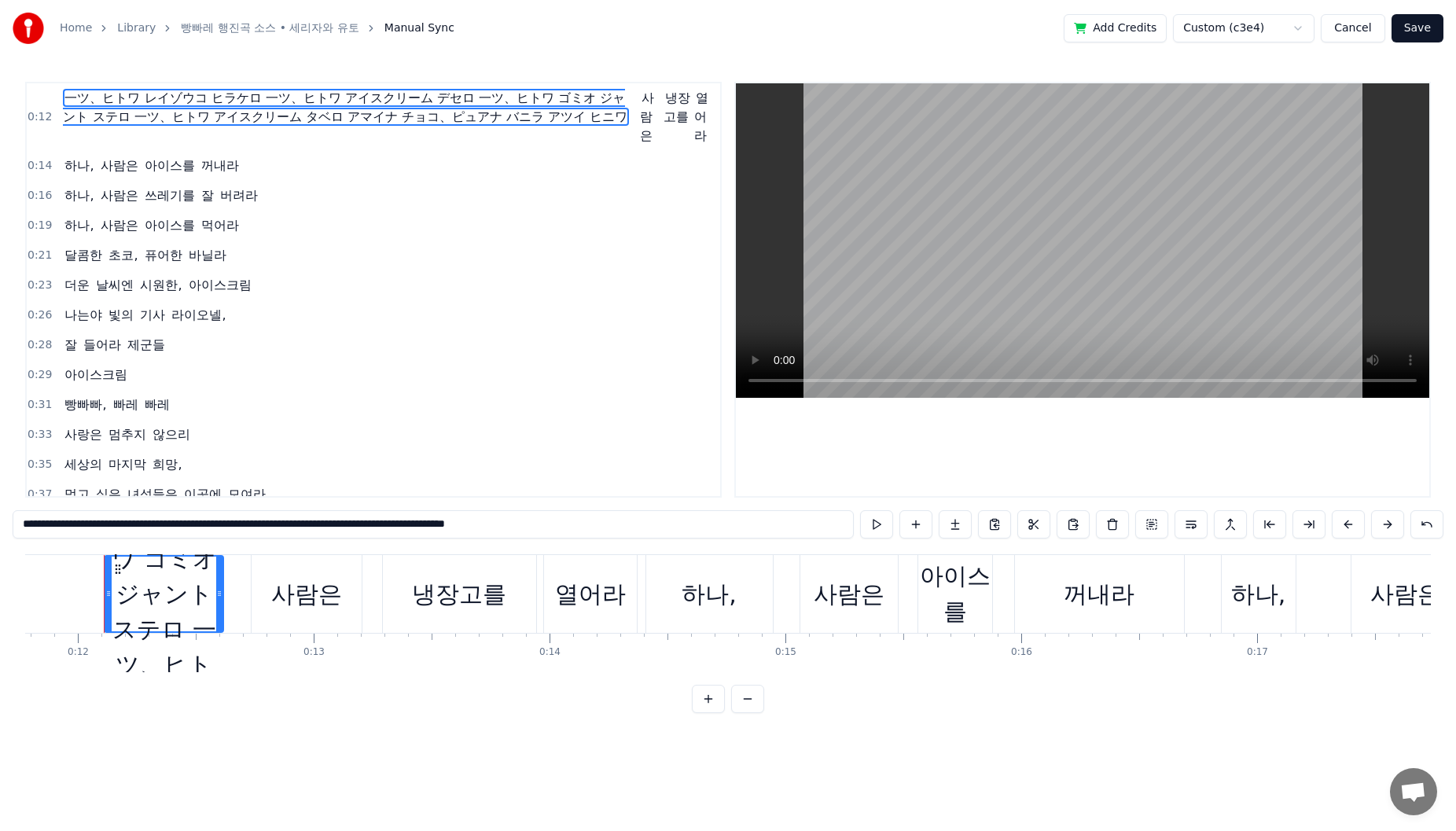
click at [100, 131] on span "一ツ、ヒトワ レイゾウコ ヒラケロ 一ツ、ヒトワ アイスクリーム デセロ 一ツ、ヒトワ ゴミオ ジャント ステロ 一ツ、ヒトワ アイスクリーム タベロ アマイ…" at bounding box center [349, 117] width 573 height 57
drag, startPoint x: 91, startPoint y: 139, endPoint x: 88, endPoint y: 97, distance: 42.1
click at [88, 97] on span "一ツ、ヒトワ レイゾウコ ヒラケロ 一ツ、ヒトワ アイスクリーム デセロ 一ツ、ヒトワ ゴミオ ジャント ステロ 一ツ、ヒトワ アイスクリーム タベロ アマイ…" at bounding box center [349, 117] width 573 height 57
click at [94, 94] on span "一ツ、ヒトワ レイゾウコ ヒラケロ 一ツ、ヒトワ アイスクリーム デセロ 一ツ、ヒトワ ゴミオ ジャント ステロ 一ツ、ヒトワ アイスクリーム タベロ アマイ…" at bounding box center [346, 107] width 566 height 37
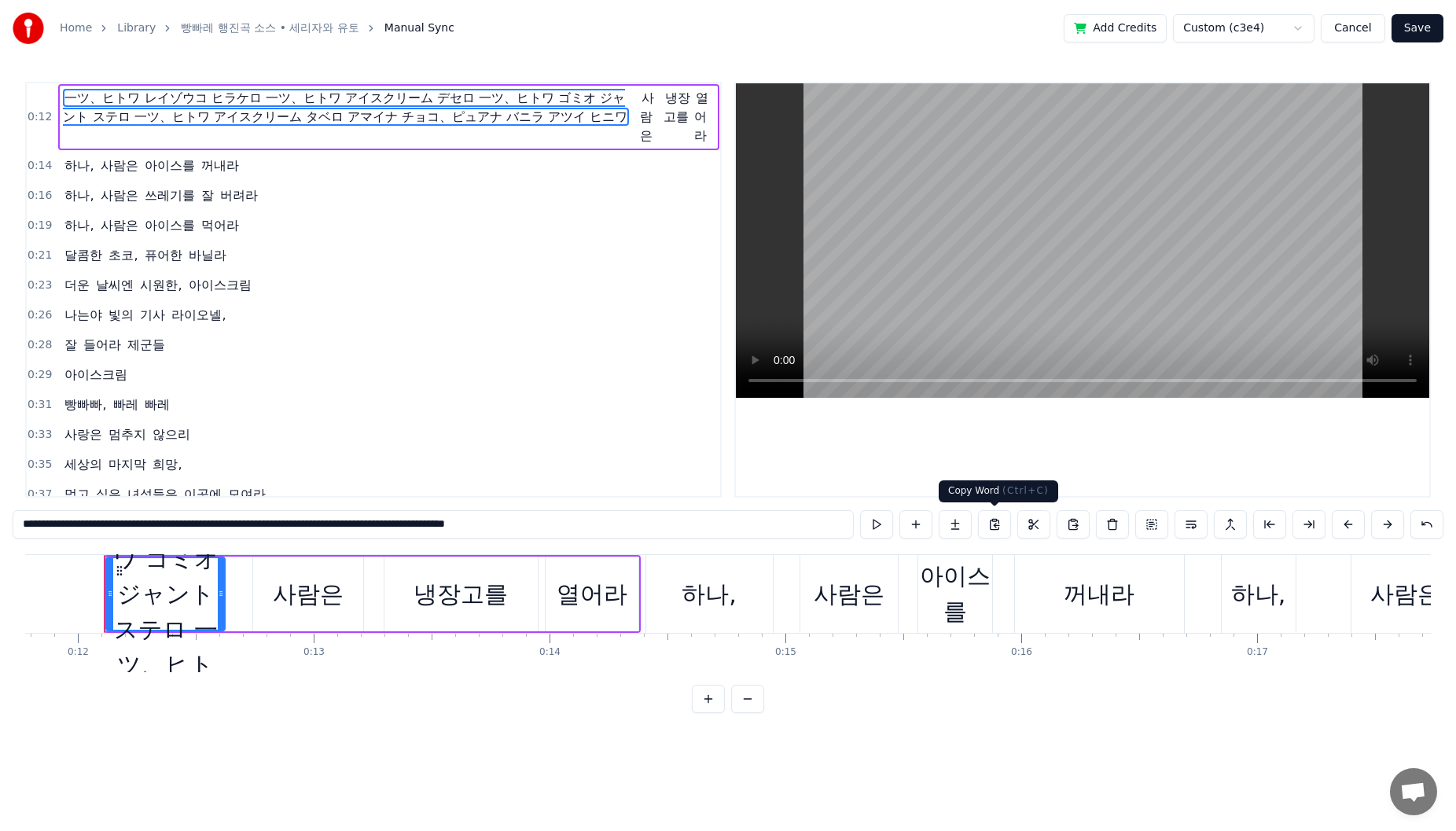
drag, startPoint x: 49, startPoint y: 525, endPoint x: 1015, endPoint y: 528, distance: 966.0
click at [1013, 528] on div "**********" at bounding box center [728, 524] width 1431 height 28
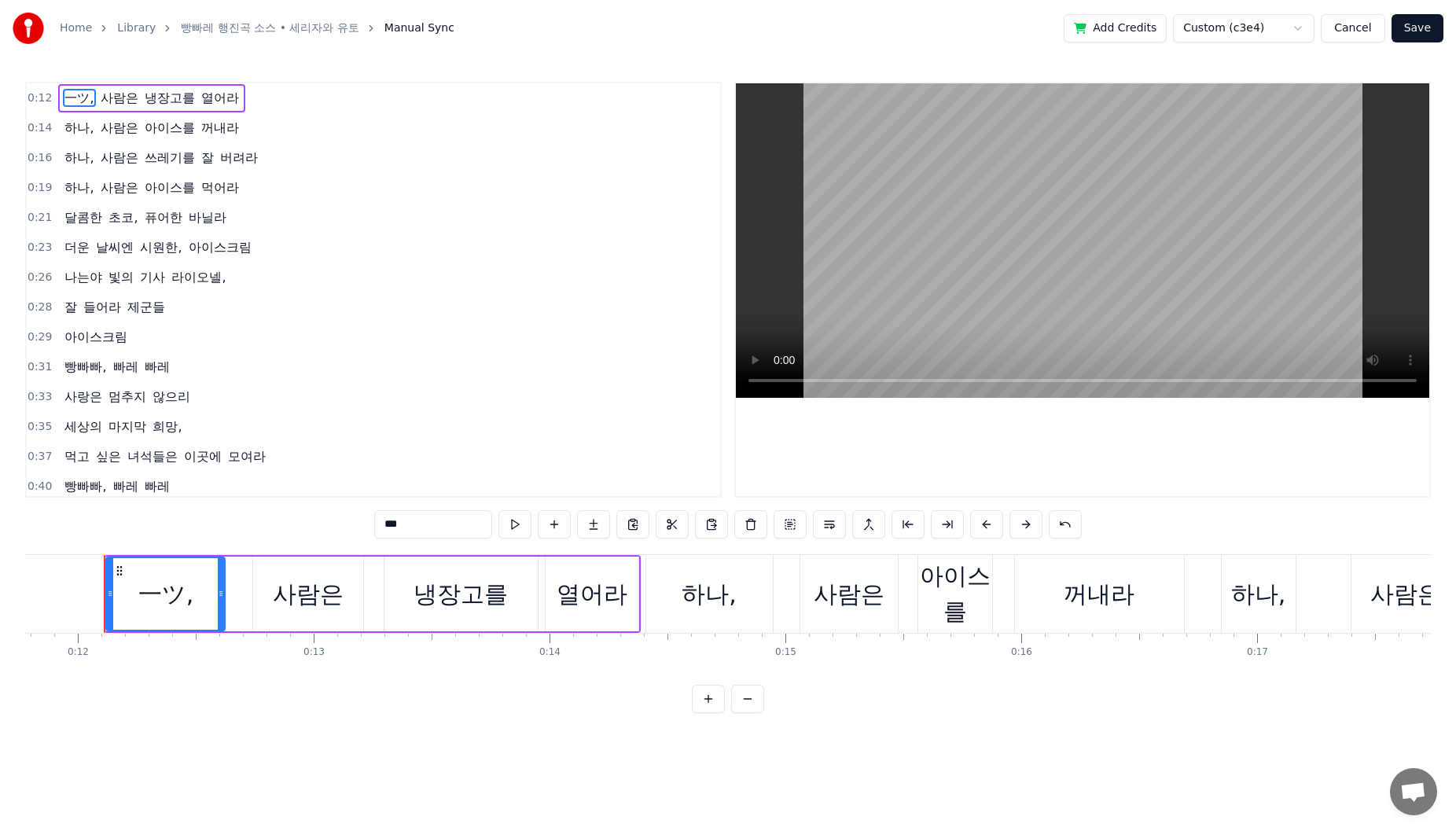
type input "**"
drag, startPoint x: 444, startPoint y: 532, endPoint x: 358, endPoint y: 527, distance: 86.1
click at [358, 527] on div "0:12 一ツ 사람은 냉장고를 열어라 0:14 하나, 사람은 아이스를 꺼내라 0:16 하나, 사람은 쓰레기를 잘 버려라 0:19 하나, 사람은…" at bounding box center [728, 397] width 1406 height 631
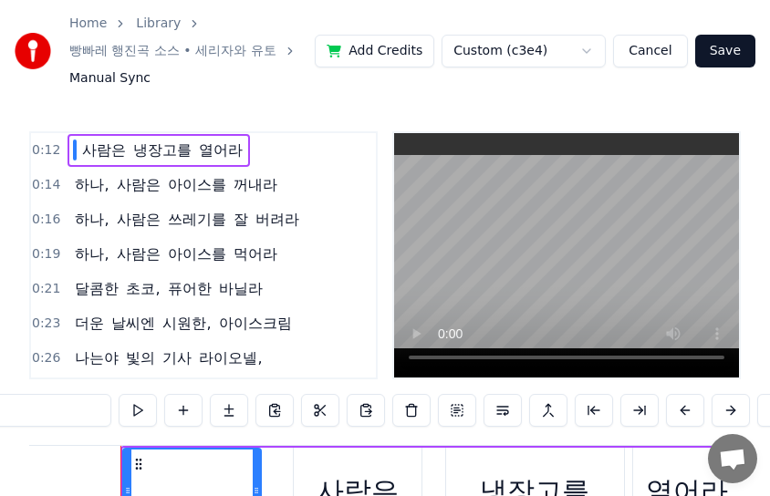
click at [57, 422] on input "text" at bounding box center [42, 410] width 137 height 33
paste input "***"
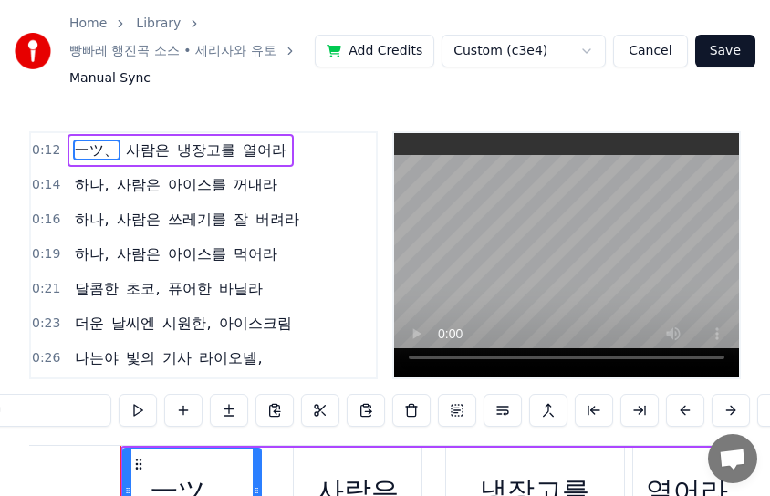
click at [137, 148] on span "사람은" at bounding box center [147, 150] width 47 height 21
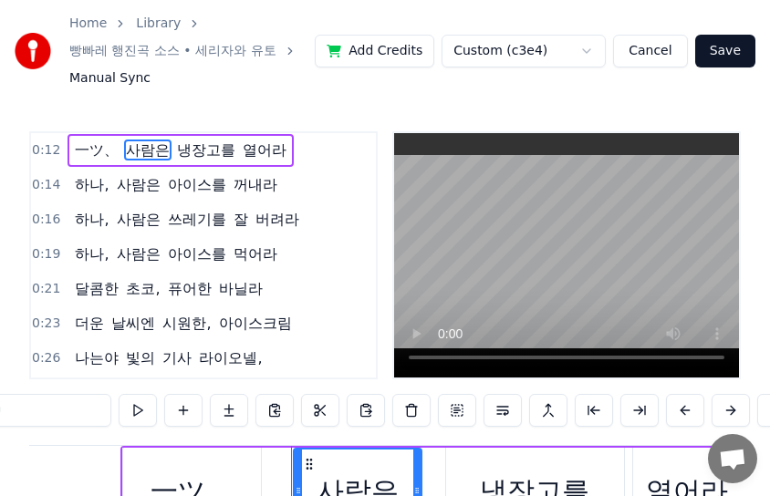
drag, startPoint x: 57, startPoint y: 414, endPoint x: -1, endPoint y: 423, distance: 58.2
click at [0, 423] on html "Home Library 빵빠레 행진곡 소스 • 세리자와 유토 Manual Sync Add Credits Custom (c3e4) Cancel …" at bounding box center [385, 329] width 770 height 658
paste input "*"
click at [0, 420] on input "****" at bounding box center [42, 410] width 137 height 33
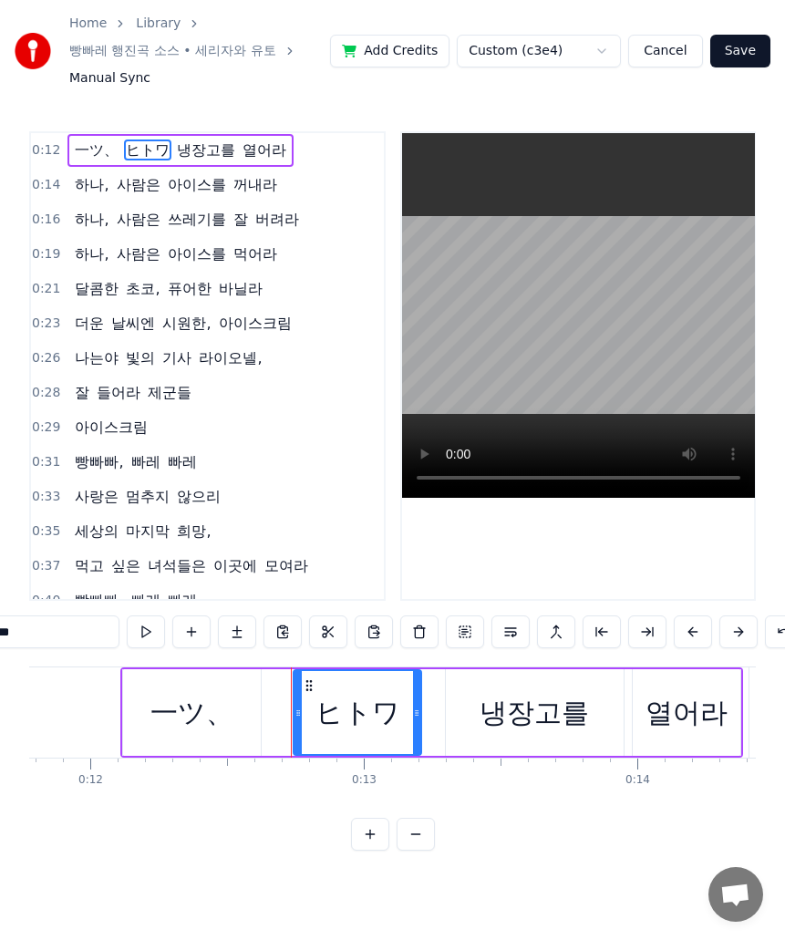
click at [514, 717] on div "냉장고를" at bounding box center [534, 712] width 109 height 41
type input "****"
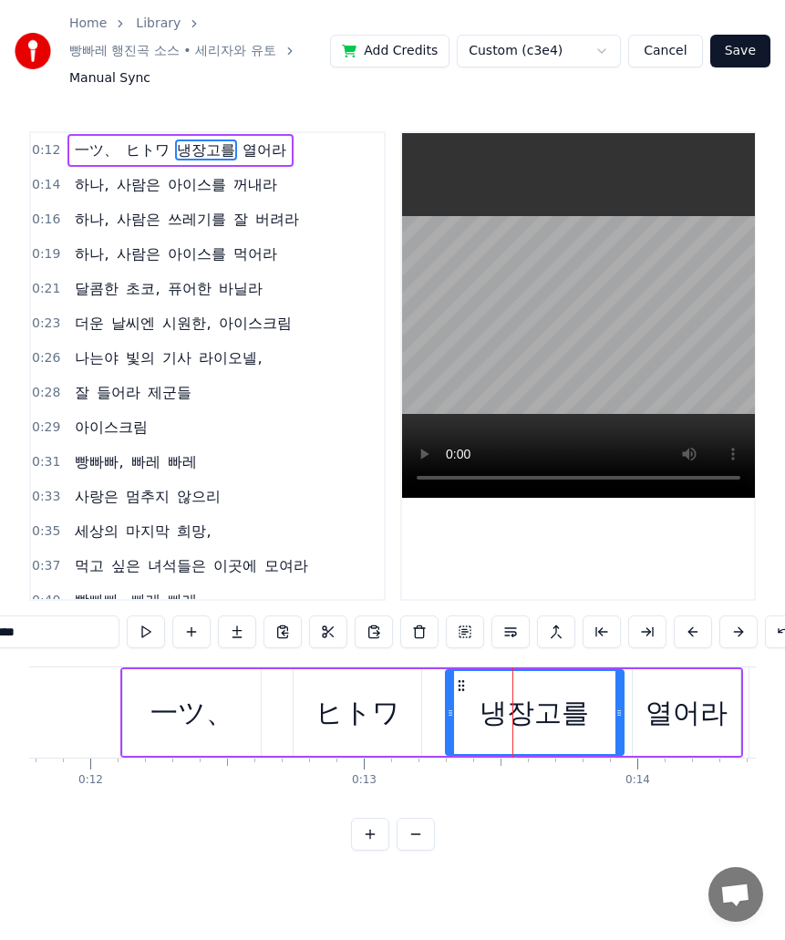
drag, startPoint x: 64, startPoint y: 643, endPoint x: -1, endPoint y: 648, distance: 65.0
click at [0, 648] on html "Home Library 빵빠레 행진곡 소스 • 세리자와 유토 Manual Sync Add Credits Custom (c3e4) Cancel …" at bounding box center [392, 440] width 785 height 880
click at [76, 648] on input "text" at bounding box center [51, 632] width 137 height 33
paste input "*****"
click at [686, 710] on div "열어라" at bounding box center [687, 712] width 82 height 41
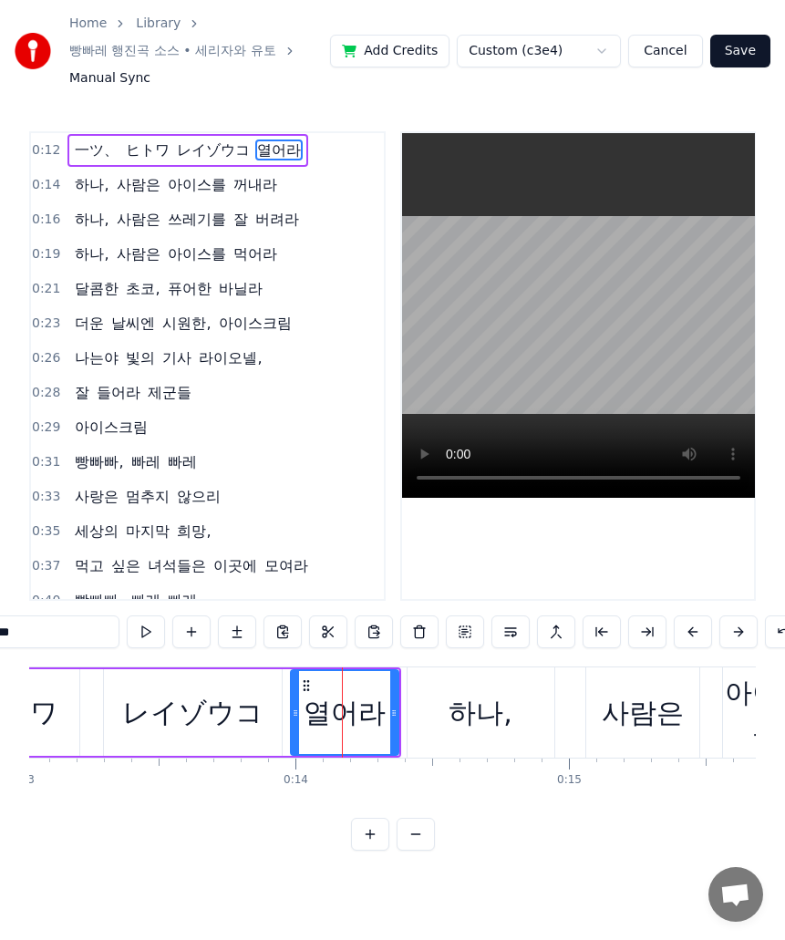
scroll to position [0, 3786]
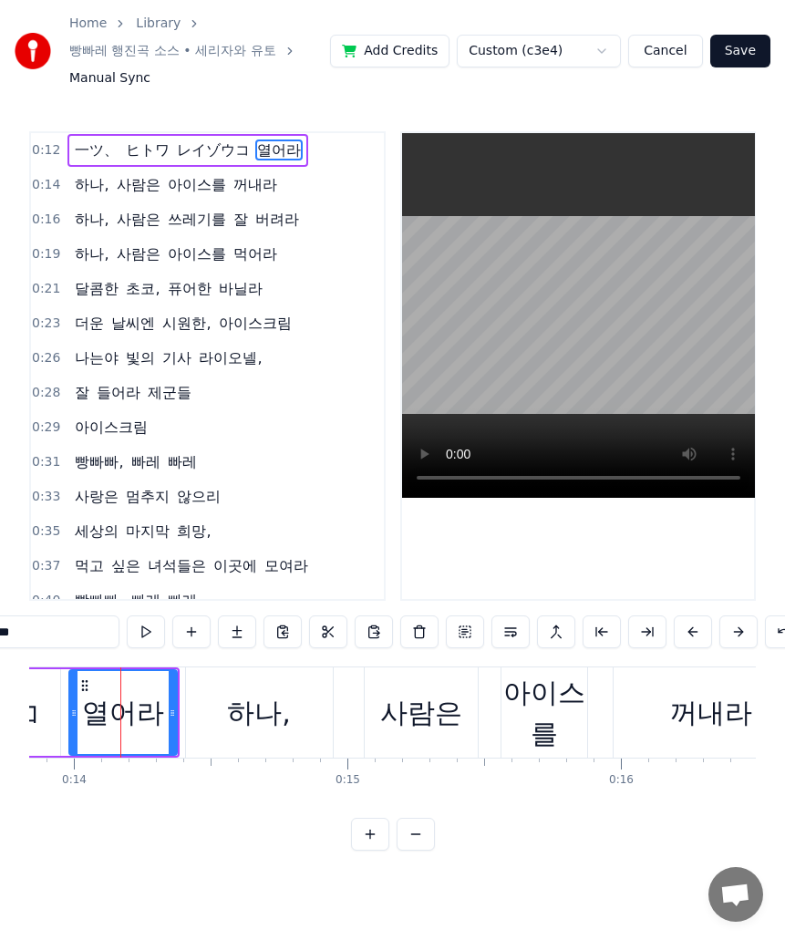
drag, startPoint x: 85, startPoint y: 638, endPoint x: -1, endPoint y: 647, distance: 86.1
click at [0, 647] on html "Home Library 빵빠레 행진곡 소스 • 세리자와 유토 Manual Sync Add Credits Custom (c3e4) Cancel …" at bounding box center [392, 440] width 785 height 880
paste input "**"
click at [262, 700] on div "하나," at bounding box center [259, 712] width 64 height 41
type input "***"
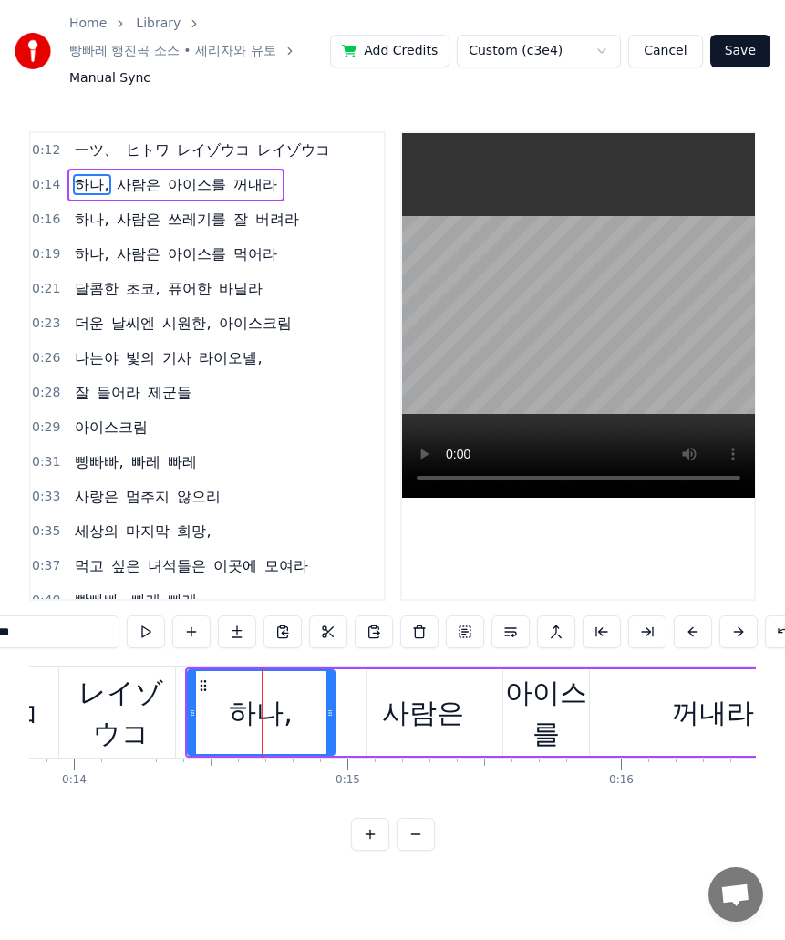
drag, startPoint x: 53, startPoint y: 648, endPoint x: 0, endPoint y: 643, distance: 53.2
click at [0, 643] on input "***" at bounding box center [51, 632] width 137 height 33
click at [49, 641] on input "text" at bounding box center [51, 632] width 137 height 33
paste input "***"
click at [414, 713] on div "사람은" at bounding box center [423, 712] width 82 height 41
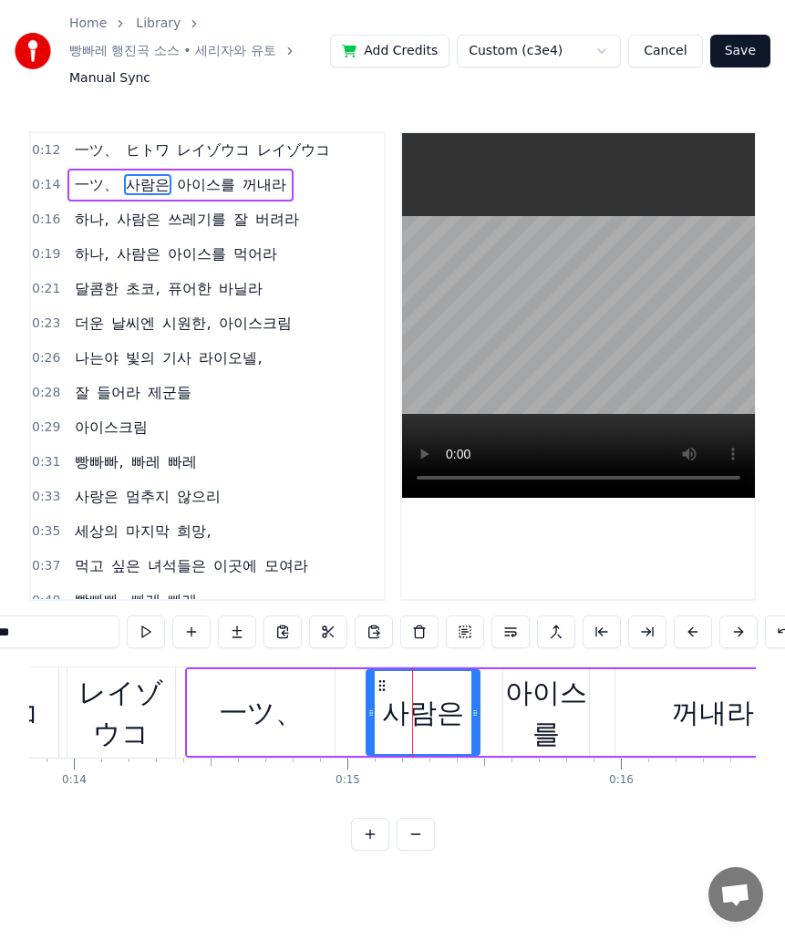
drag, startPoint x: 54, startPoint y: 644, endPoint x: -1, endPoint y: 646, distance: 54.8
click at [0, 646] on html "Home Library 빵빠레 행진곡 소스 • 세리자와 유토 Manual Sync Add Credits Custom (c3e4) Cancel …" at bounding box center [392, 440] width 785 height 880
paste input "text"
click at [535, 714] on div "아이스를" at bounding box center [546, 713] width 86 height 82
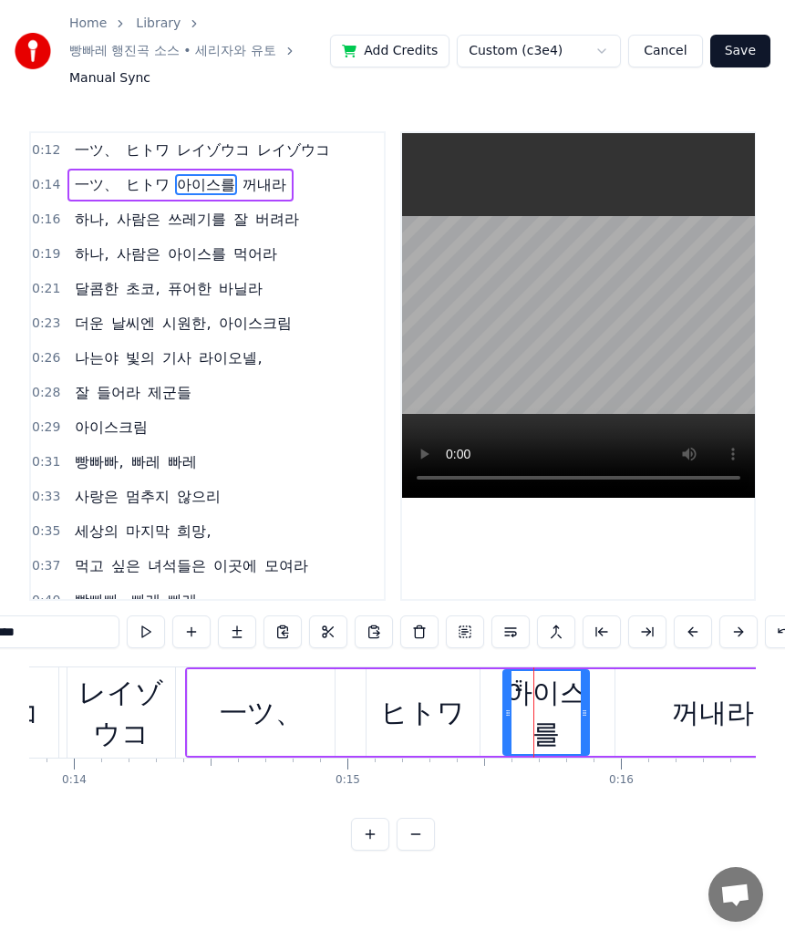
drag, startPoint x: 56, startPoint y: 642, endPoint x: -1, endPoint y: 644, distance: 56.6
click at [0, 644] on html "Home Library 빵빠레 행진곡 소스 • 세리자와 유토 Manual Sync Add Credits Custom (c3e4) Cancel …" at bounding box center [392, 440] width 785 height 880
paste input "***"
click at [705, 701] on div "꺼내라" at bounding box center [713, 712] width 82 height 41
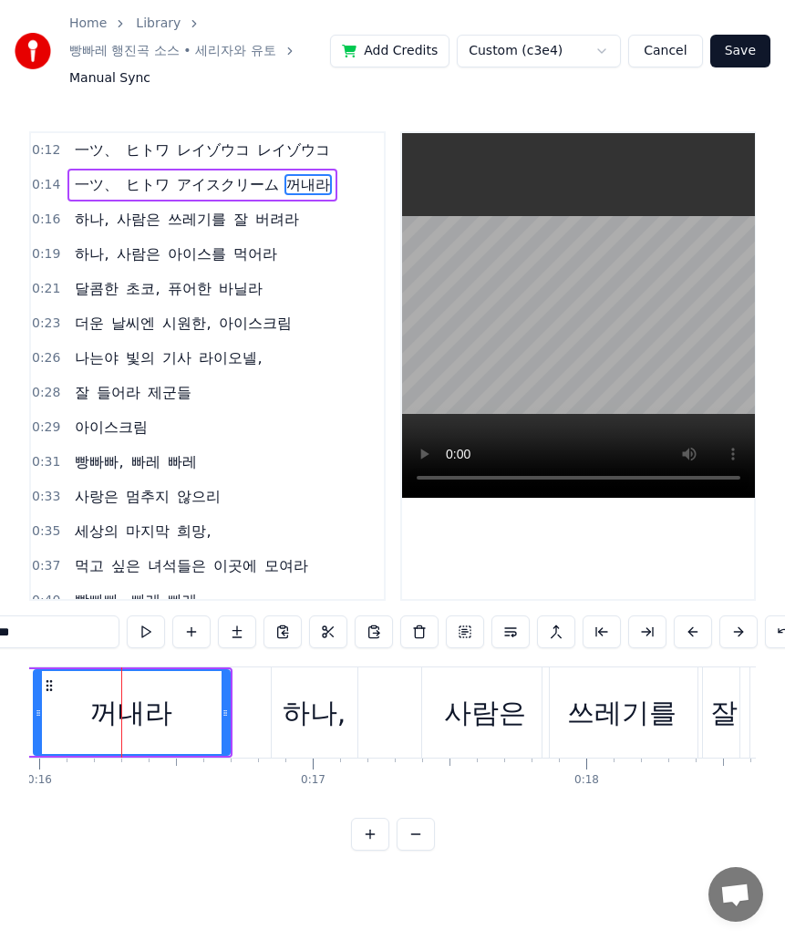
drag, startPoint x: 46, startPoint y: 646, endPoint x: -1, endPoint y: 646, distance: 46.5
click at [0, 646] on html "Home Library 빵빠레 행진곡 소스 • 세리자와 유토 Manual Sync Add Credits Custom (c3e4) Cancel …" at bounding box center [392, 440] width 785 height 880
paste input "text"
click at [301, 718] on div "하나," at bounding box center [314, 712] width 64 height 41
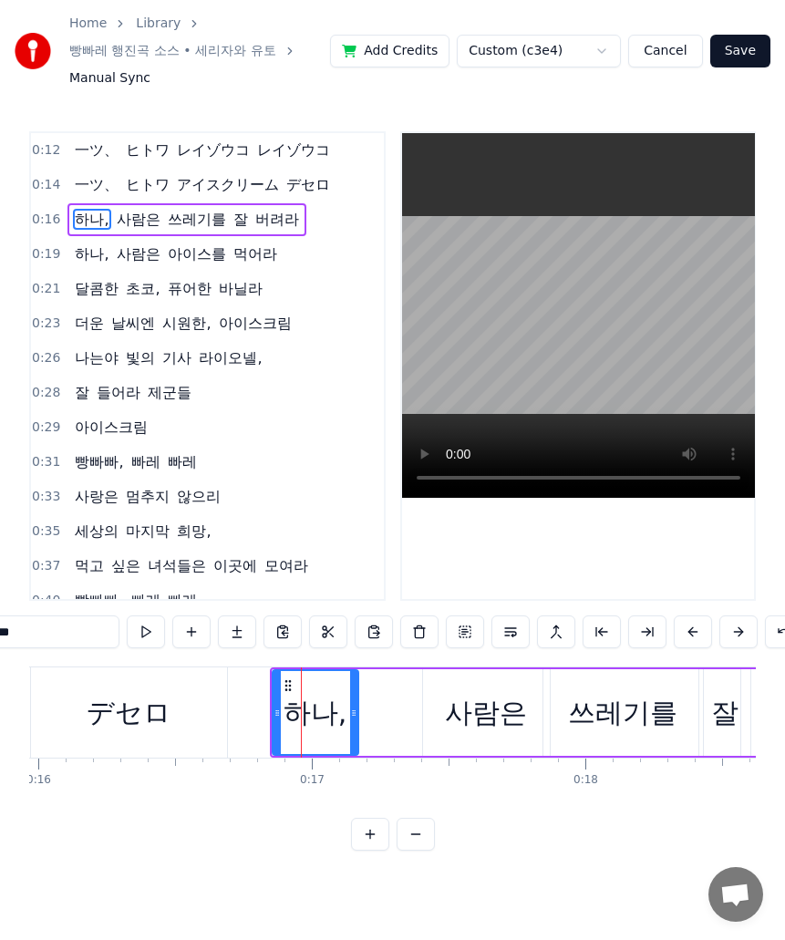
drag, startPoint x: 55, startPoint y: 648, endPoint x: -1, endPoint y: 648, distance: 55.6
click at [0, 648] on html "Home Library 빵빠레 행진곡 소스 • 세리자와 유토 Manual Sync Add Credits Custom (c3e4) Cancel …" at bounding box center [392, 440] width 785 height 880
paste input "text"
click at [464, 733] on div "사람은" at bounding box center [486, 712] width 82 height 41
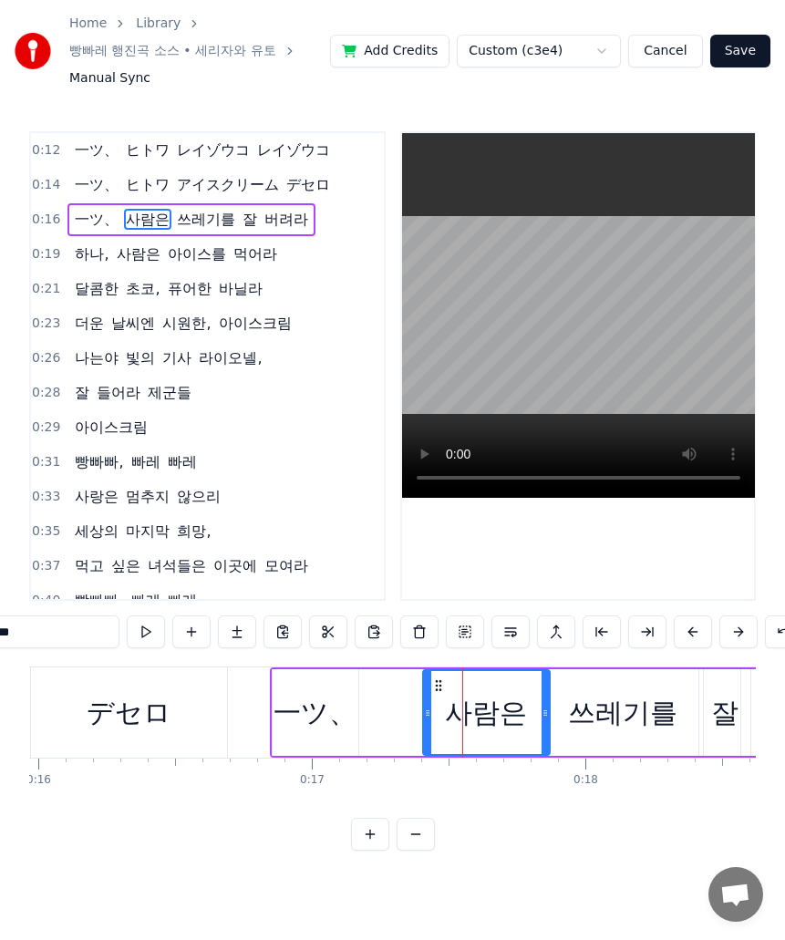
drag, startPoint x: 46, startPoint y: 648, endPoint x: -1, endPoint y: 651, distance: 46.6
click at [0, 651] on html "Home Library 빵빠레 행진곡 소스 • 세리자와 유토 Manual Sync Add Credits Custom (c3e4) Cancel …" at bounding box center [392, 440] width 785 height 880
paste input "text"
click at [634, 714] on div "쓰레기를" at bounding box center [622, 712] width 109 height 41
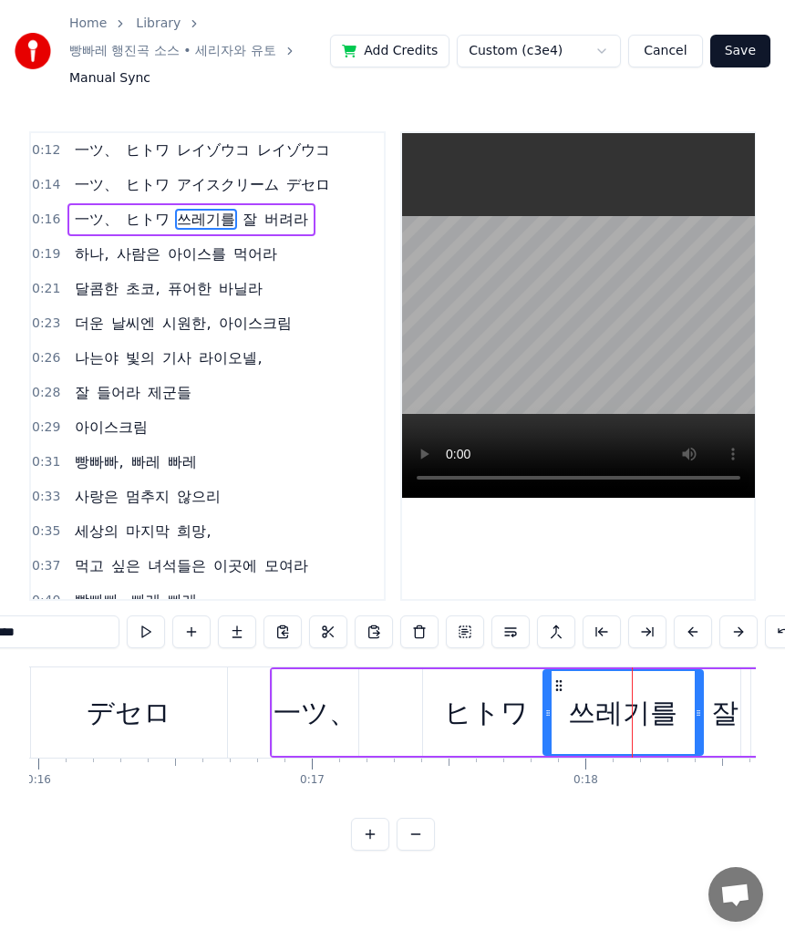
drag, startPoint x: 104, startPoint y: 651, endPoint x: -1, endPoint y: 651, distance: 104.9
click at [0, 651] on html "Home Library 빵빠레 행진곡 소스 • 세리자와 유토 Manual Sync Add Credits Custom (c3e4) Cancel …" at bounding box center [392, 440] width 785 height 880
paste input "text"
click at [725, 706] on div "잘" at bounding box center [724, 712] width 27 height 41
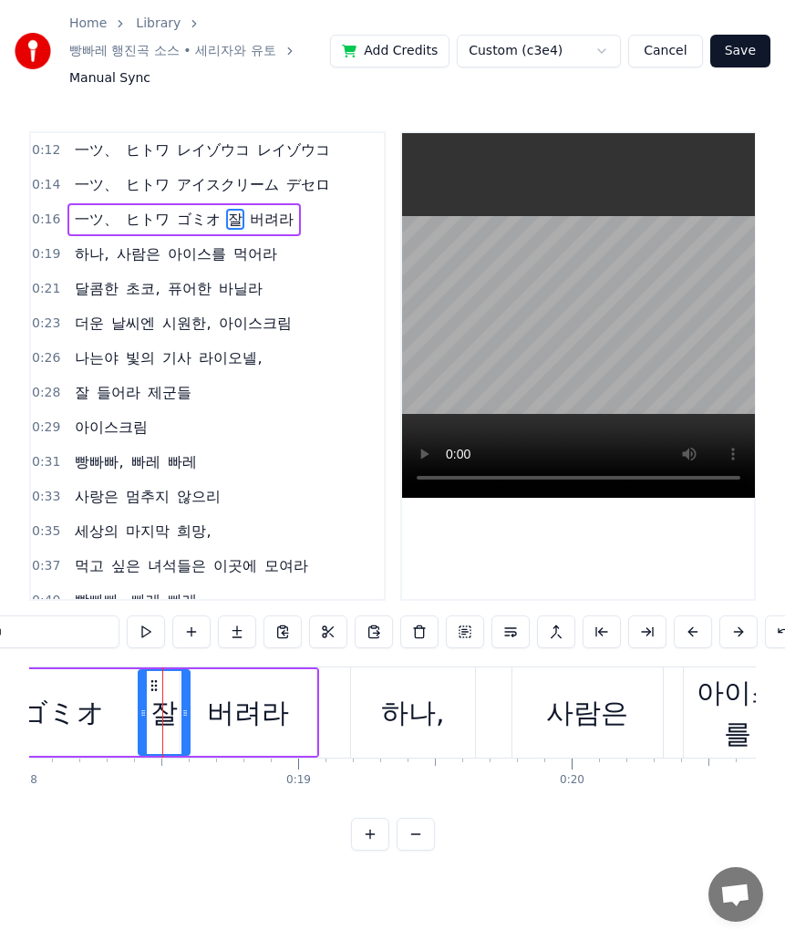
scroll to position [0, 4971]
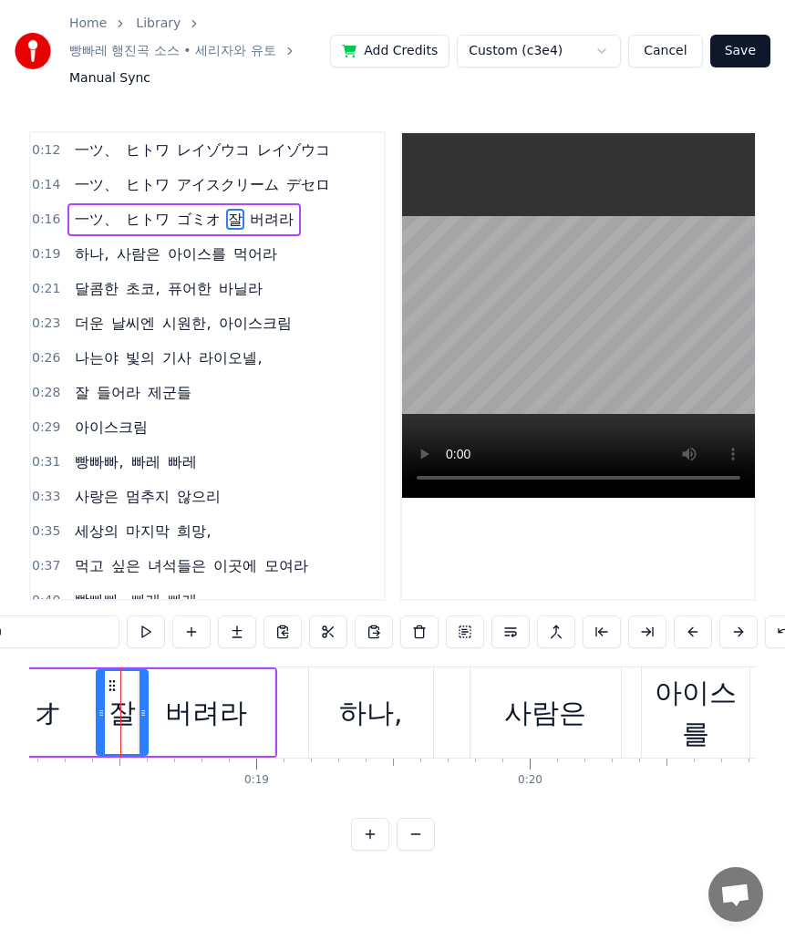
drag, startPoint x: 38, startPoint y: 651, endPoint x: -1, endPoint y: 651, distance: 39.2
click at [0, 651] on html "Home Library 빵빠레 행진곡 소스 • 세리자와 유토 Manual Sync Add Credits Custom (c3e4) Cancel …" at bounding box center [392, 440] width 785 height 880
paste input "***"
click at [212, 723] on div "버려라" at bounding box center [206, 712] width 82 height 41
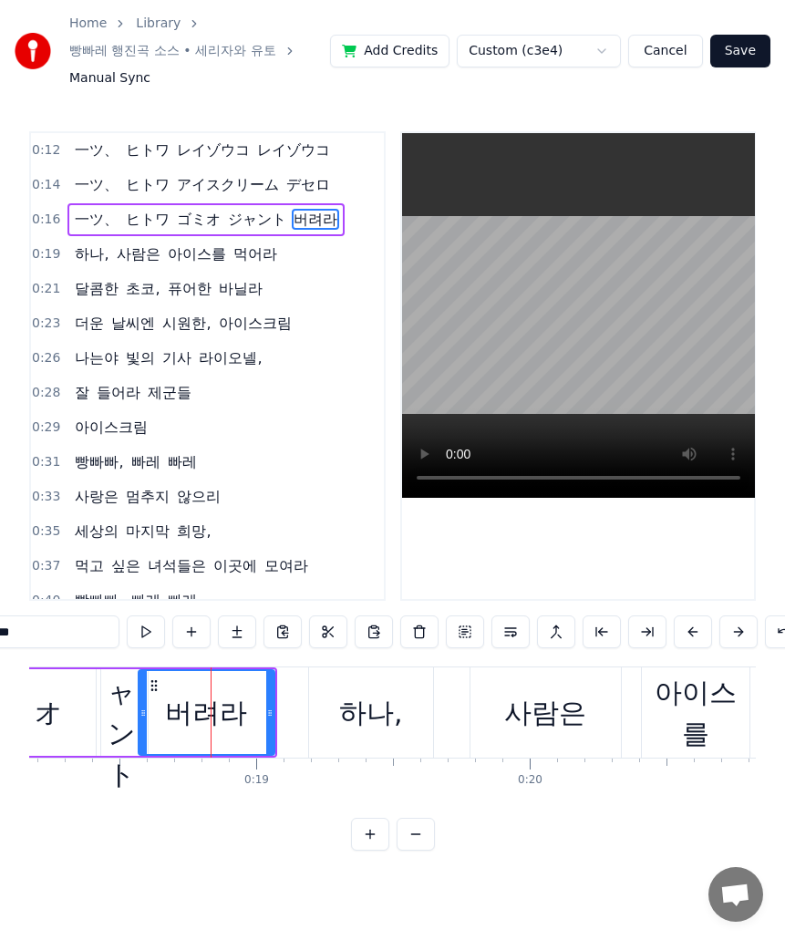
drag, startPoint x: 54, startPoint y: 645, endPoint x: -1, endPoint y: 644, distance: 54.7
click at [0, 644] on html "Home Library 빵빠레 행진곡 소스 • 세리자와 유토 Manual Sync Add Credits Custom (c3e4) Cancel …" at bounding box center [392, 440] width 785 height 880
paste input "text"
click at [376, 753] on div "하나," at bounding box center [371, 713] width 124 height 90
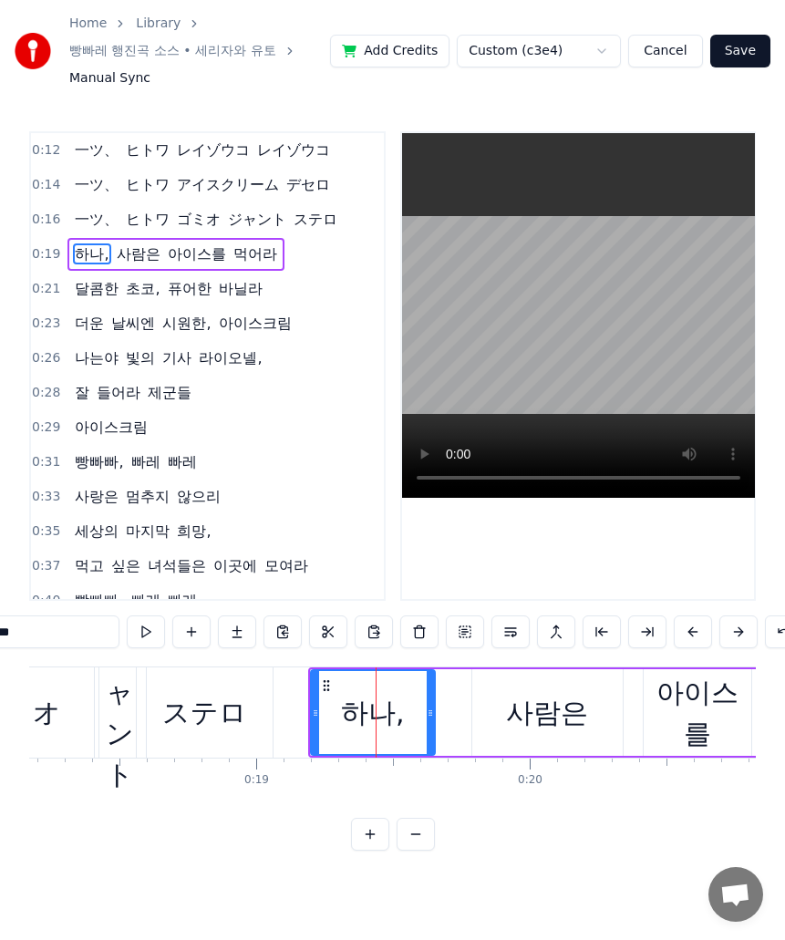
drag, startPoint x: 93, startPoint y: 637, endPoint x: -1, endPoint y: 648, distance: 94.6
click at [0, 648] on html "Home Library 빵빠레 행진곡 소스 • 세리자와 유토 Manual Sync Add Credits Custom (c3e4) Cancel …" at bounding box center [392, 440] width 785 height 880
paste input "text"
click at [556, 715] on div "사람은" at bounding box center [547, 712] width 82 height 41
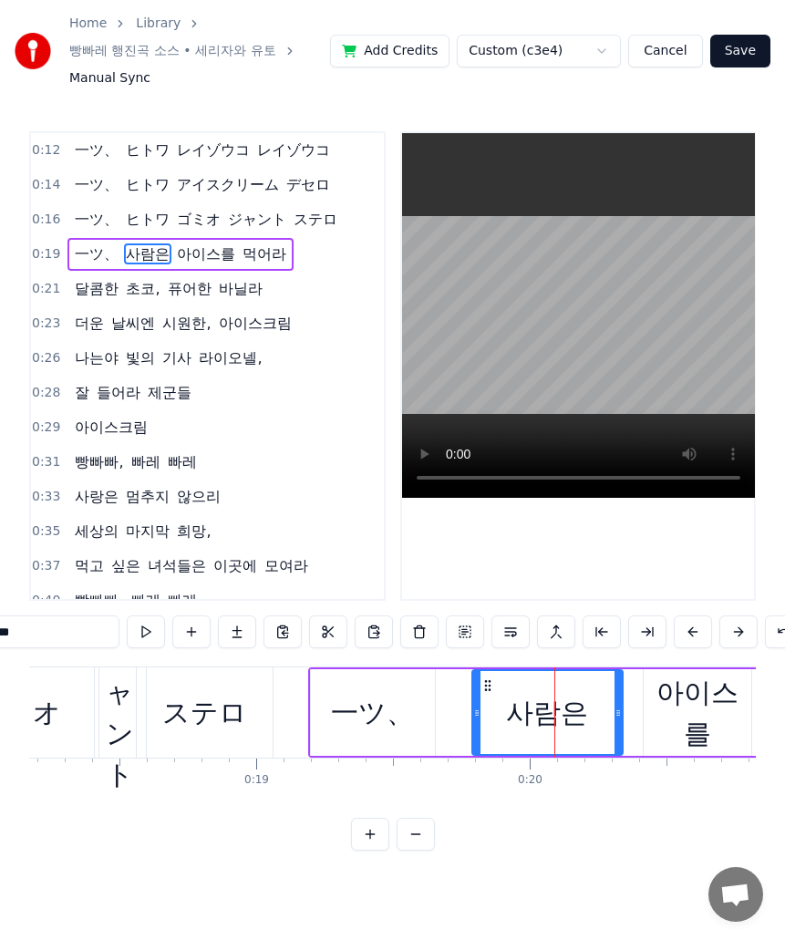
drag, startPoint x: 76, startPoint y: 637, endPoint x: -1, endPoint y: 648, distance: 77.5
click at [0, 648] on html "Home Library 빵빠레 행진곡 소스 • 세리자와 유토 Manual Sync Add Credits Custom (c3e4) Cancel …" at bounding box center [392, 440] width 785 height 880
paste input "text"
click at [648, 727] on div "아이스를" at bounding box center [698, 713] width 108 height 82
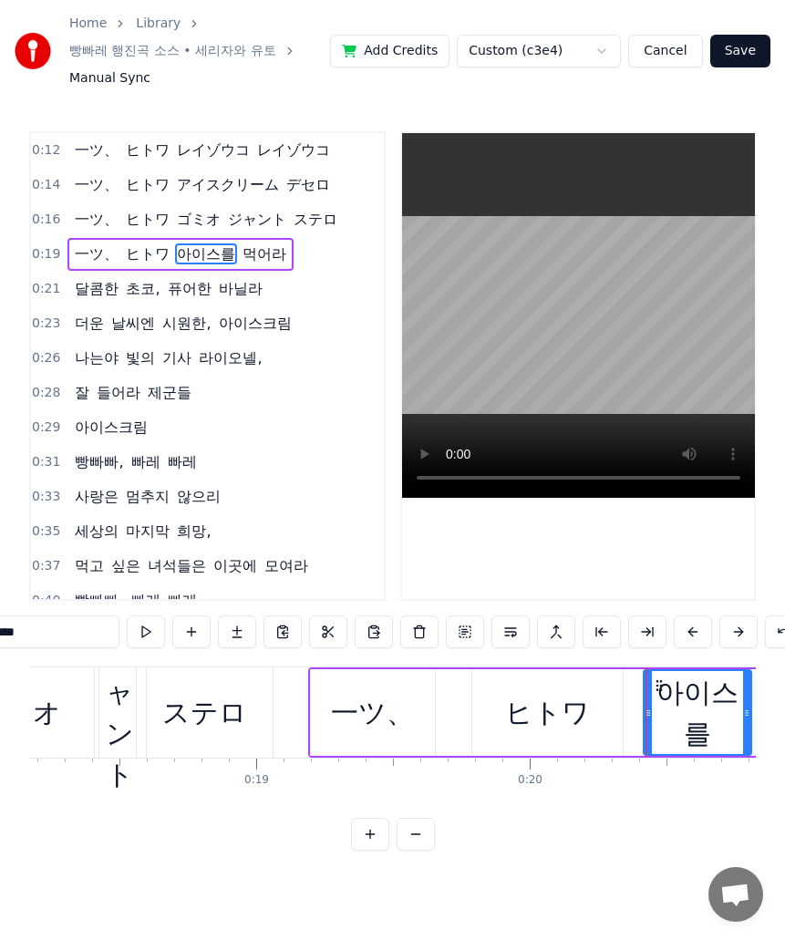
drag, startPoint x: 92, startPoint y: 649, endPoint x: -1, endPoint y: 650, distance: 93.0
click at [0, 650] on html "Home Library 빵빠레 행진곡 소스 • 세리자와 유토 Manual Sync Add Credits Custom (c3e4) Cancel …" at bounding box center [392, 440] width 785 height 880
paste input "***"
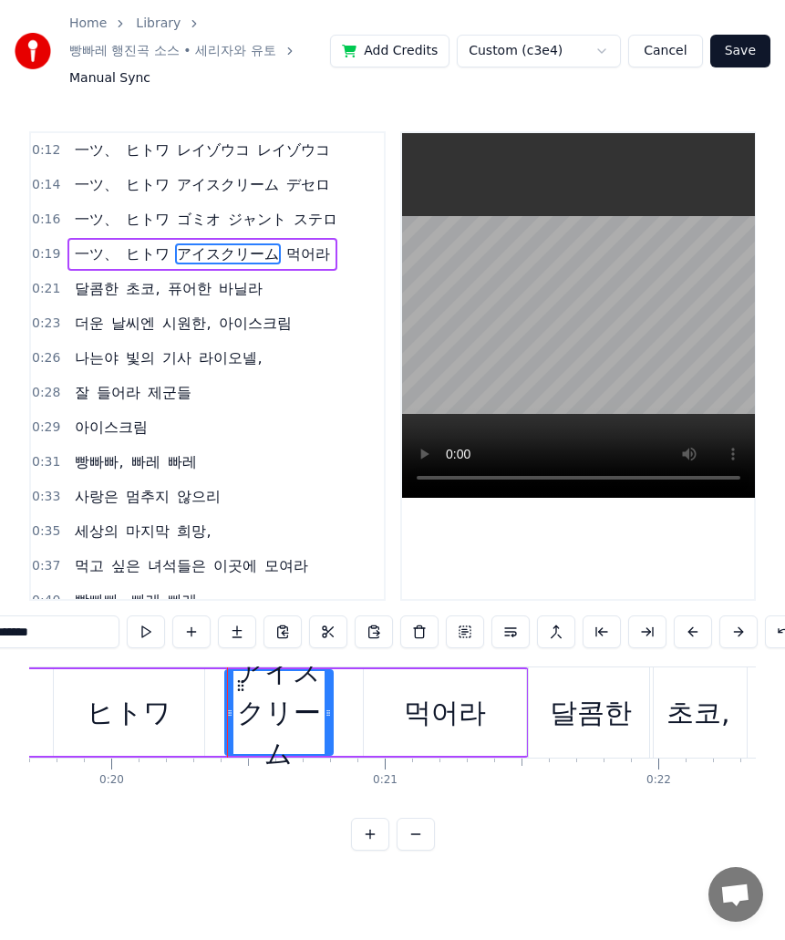
scroll to position [0, 5415]
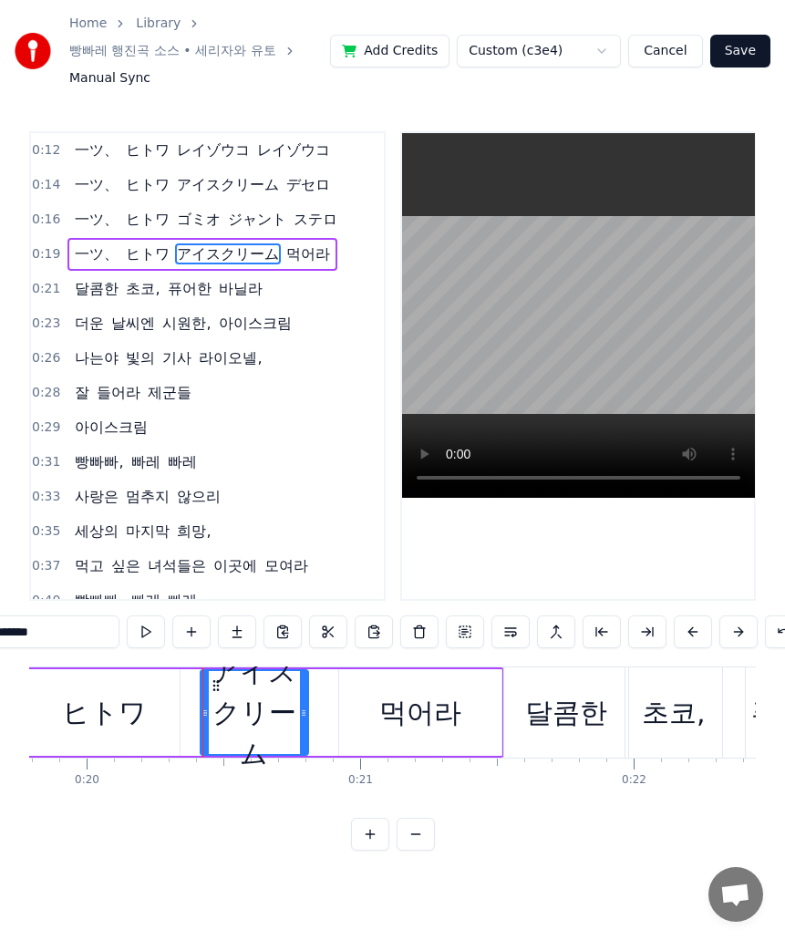
click at [418, 715] on div "먹어라" at bounding box center [420, 712] width 82 height 41
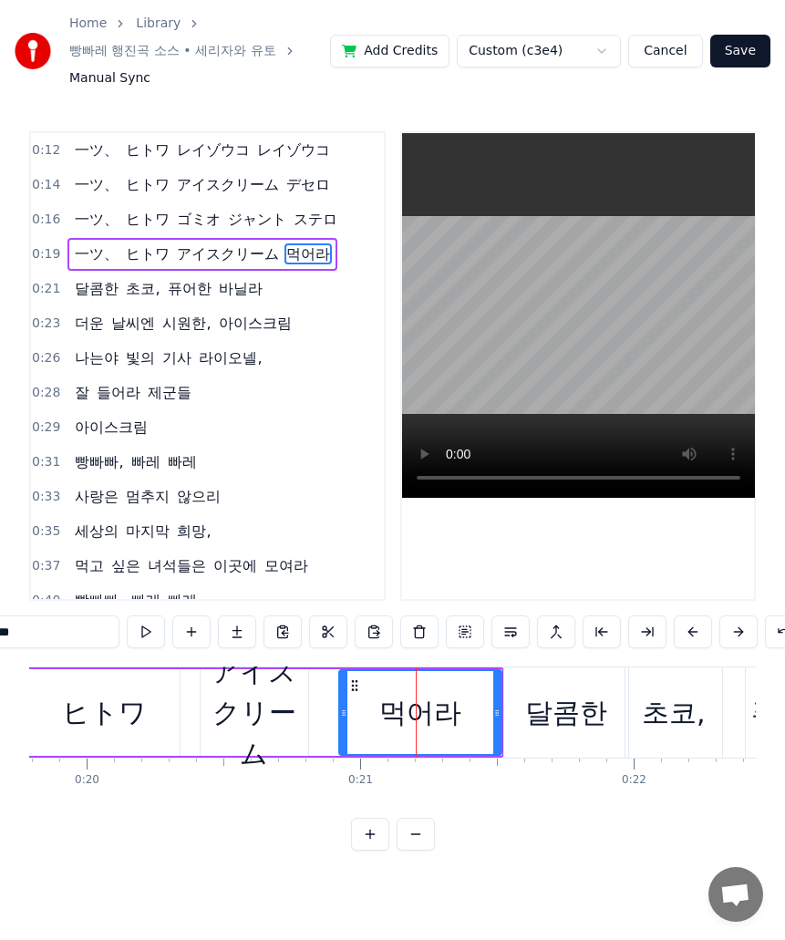
drag, startPoint x: 36, startPoint y: 637, endPoint x: -1, endPoint y: 637, distance: 37.4
click at [0, 637] on html "Home Library 빵빠레 행진곡 소스 • 세리자와 유토 Manual Sync Add Credits Custom (c3e4) Cancel …" at bounding box center [392, 440] width 785 height 880
paste input "text"
click at [569, 730] on div "달콤한" at bounding box center [566, 712] width 82 height 41
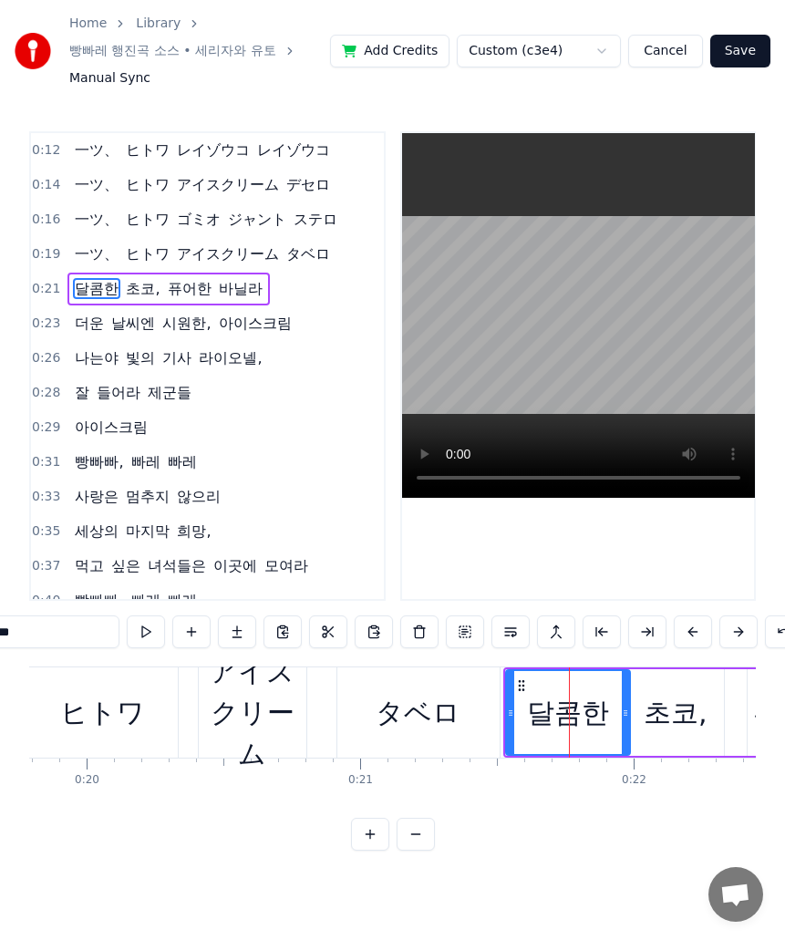
drag, startPoint x: 57, startPoint y: 648, endPoint x: -1, endPoint y: 656, distance: 58.9
click at [0, 656] on html "Home Library 빵빠레 행진곡 소스 • 세리자와 유토 Manual Sync Add Credits Custom (c3e4) Cancel …" at bounding box center [392, 440] width 785 height 880
paste input "*"
click at [683, 733] on div "초코," at bounding box center [676, 712] width 64 height 41
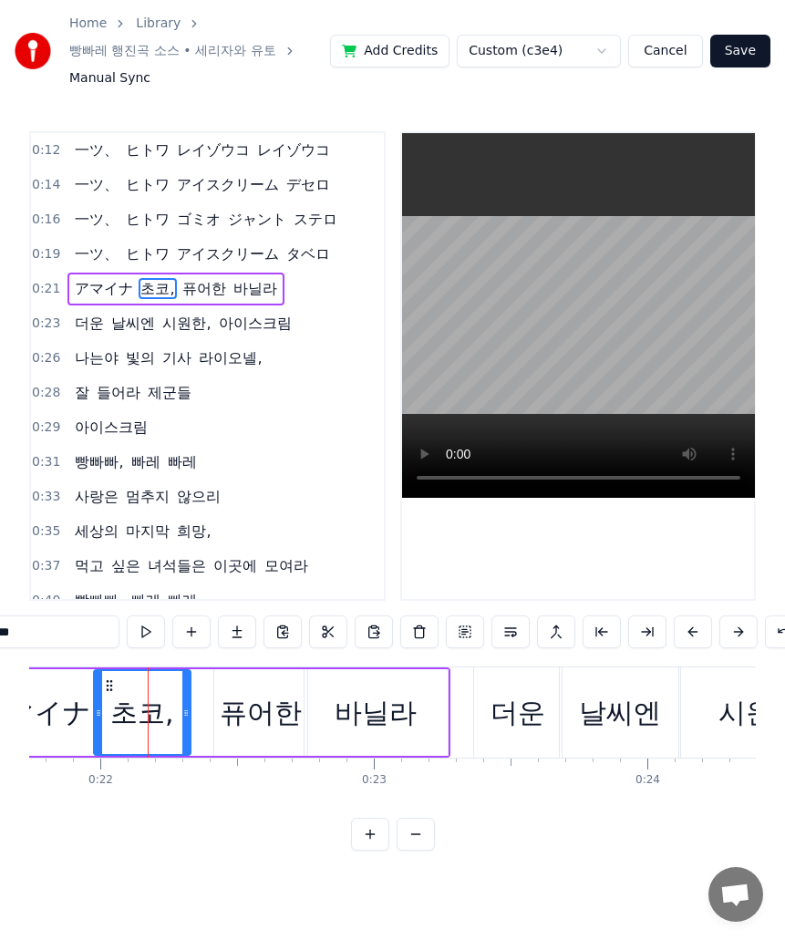
scroll to position [0, 5976]
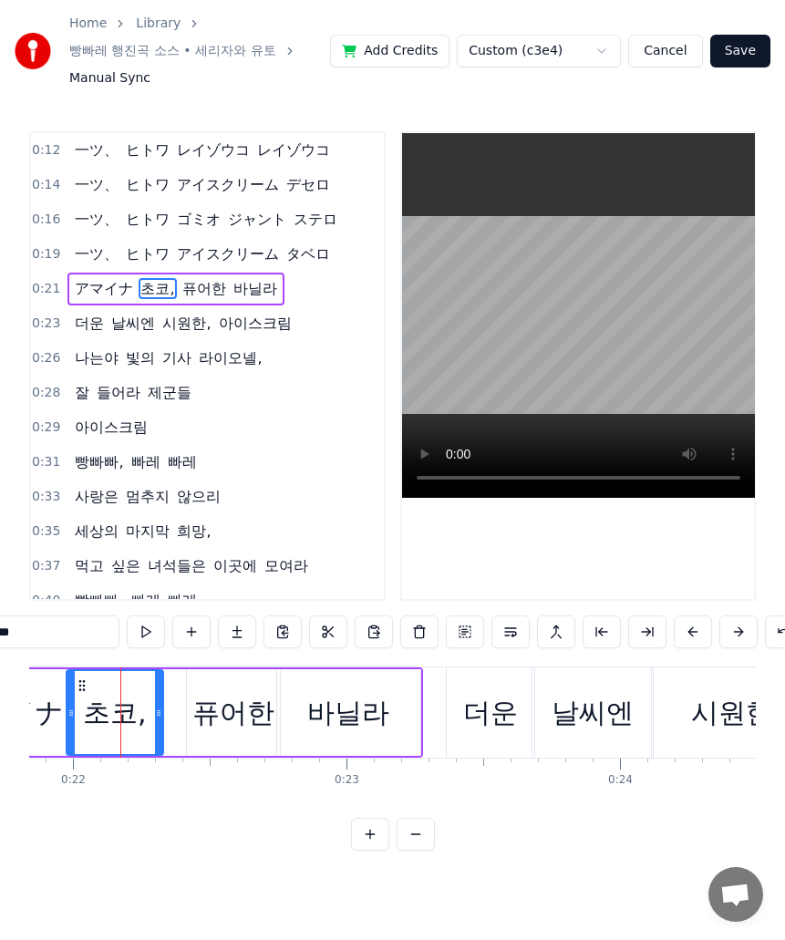
drag, startPoint x: 71, startPoint y: 650, endPoint x: -1, endPoint y: 656, distance: 72.3
click at [0, 656] on html "Home Library 빵빠레 행진곡 소스 • 세리자와 유토 Manual Sync Add Credits Custom (c3e4) Cancel …" at bounding box center [392, 440] width 785 height 880
drag, startPoint x: 74, startPoint y: 642, endPoint x: -1, endPoint y: 650, distance: 75.2
click at [0, 650] on html "Home Library 빵빠레 행진곡 소스 • 세리자와 유토 Manual Sync Add Credits Custom (c3e4) Cancel …" at bounding box center [392, 440] width 785 height 880
drag, startPoint x: 57, startPoint y: 636, endPoint x: -1, endPoint y: 635, distance: 57.5
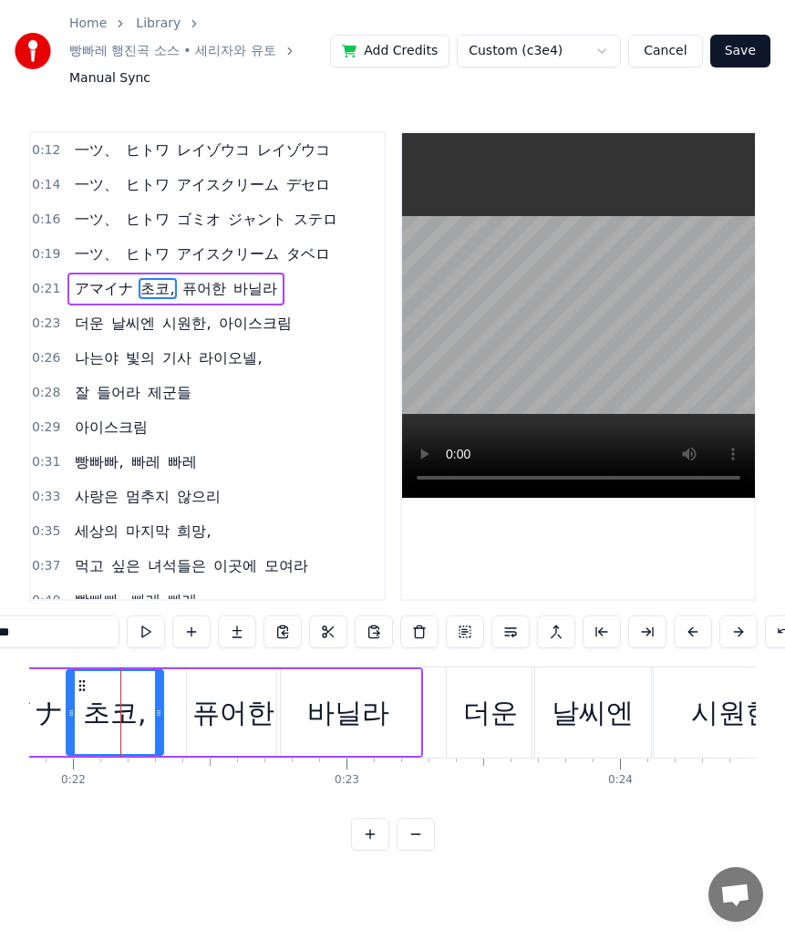
click at [0, 635] on html "Home Library 빵빠레 행진곡 소스 • 세리자와 유토 Manual Sync Add Credits Custom (c3e4) Cancel …" at bounding box center [392, 440] width 785 height 880
paste input "*"
click at [259, 732] on div "퓨어한" at bounding box center [233, 712] width 82 height 41
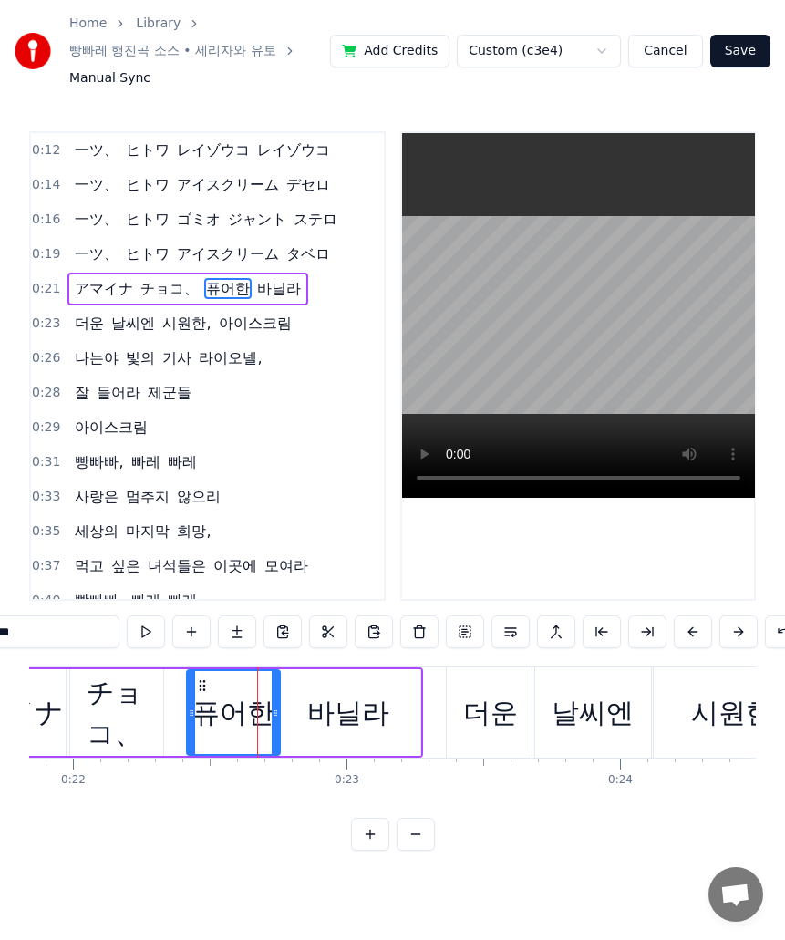
drag, startPoint x: 48, startPoint y: 644, endPoint x: -1, endPoint y: 642, distance: 49.3
click at [0, 642] on html "Home Library 빵빠레 행진곡 소스 • 세리자와 유토 Manual Sync Add Credits Custom (c3e4) Cancel …" at bounding box center [392, 440] width 785 height 880
paste input "*"
click at [340, 723] on div "바닐라" at bounding box center [348, 712] width 82 height 41
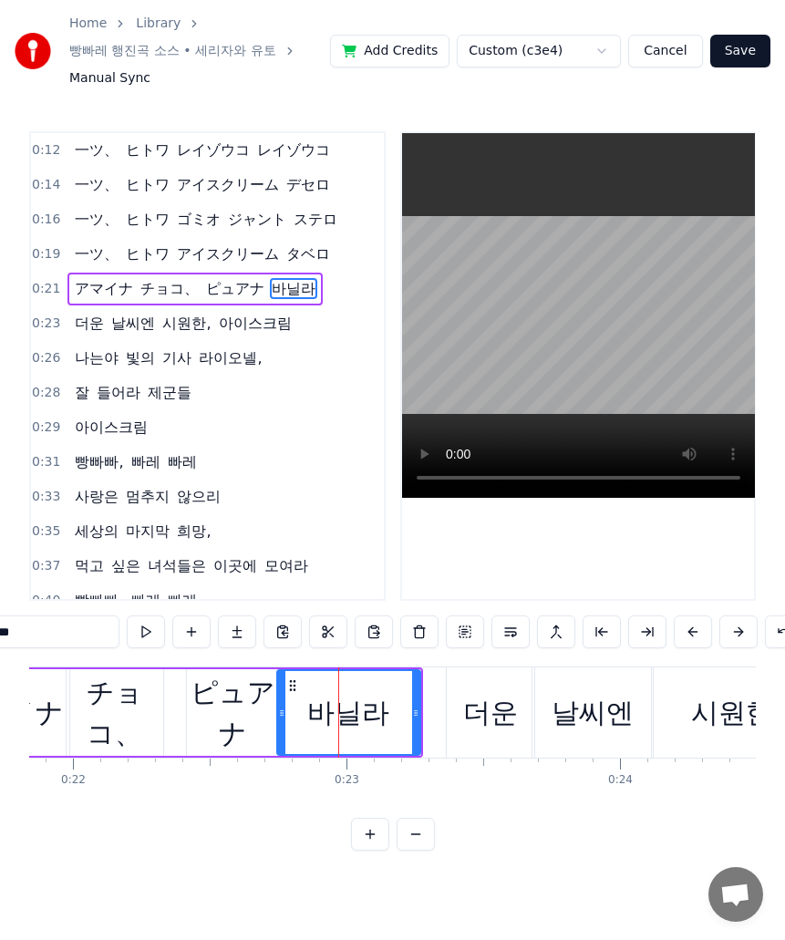
drag, startPoint x: 55, startPoint y: 647, endPoint x: -1, endPoint y: 647, distance: 55.6
click at [0, 647] on html "Home Library 빵빠레 행진곡 소스 • 세리자와 유토 Manual Sync Add Credits Custom (c3e4) Cancel …" at bounding box center [392, 440] width 785 height 880
paste input "text"
click at [496, 749] on div "더운" at bounding box center [491, 713] width 88 height 90
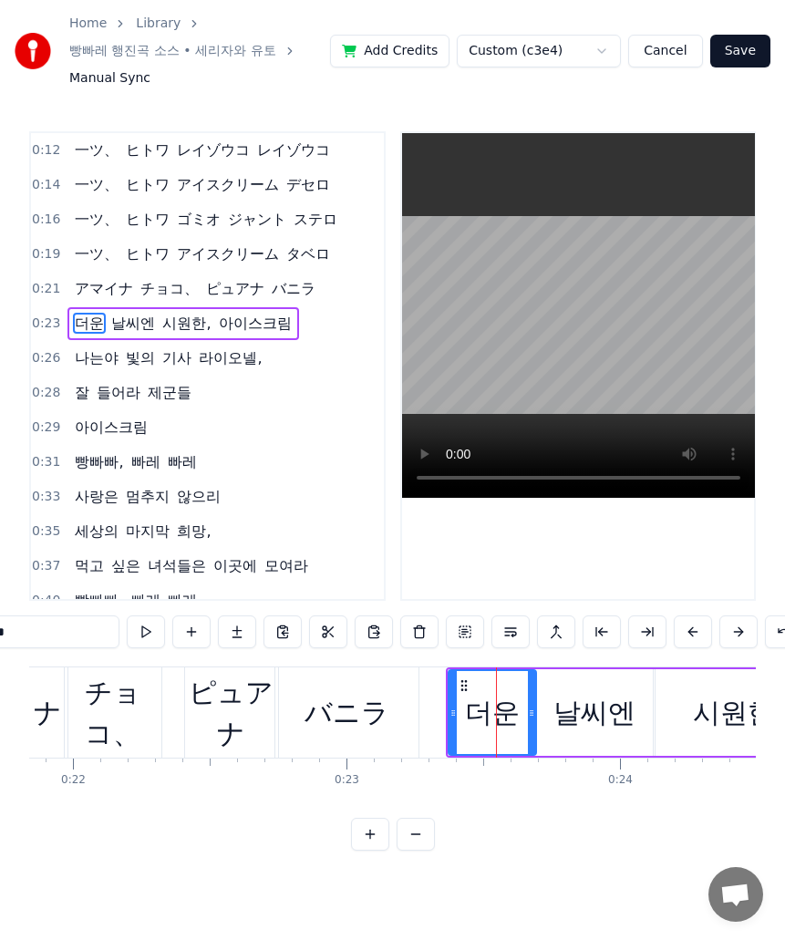
drag, startPoint x: 33, startPoint y: 637, endPoint x: -1, endPoint y: 649, distance: 35.8
click at [0, 649] on html "Home Library 빵빠레 행진곡 소스 • 세리자와 유토 Manual Sync Add Credits Custom (c3e4) Cancel …" at bounding box center [392, 440] width 785 height 880
paste input "*"
click at [612, 733] on div "날씨엔" at bounding box center [595, 712] width 82 height 41
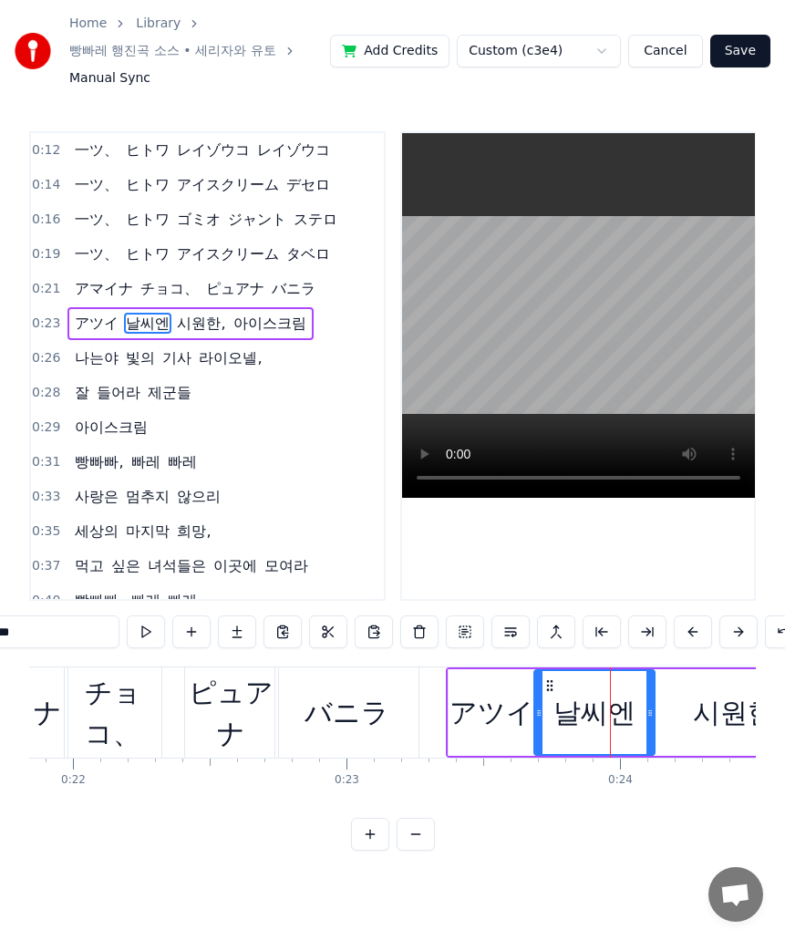
drag, startPoint x: 42, startPoint y: 648, endPoint x: -1, endPoint y: 647, distance: 42.9
click at [0, 647] on html "Home Library 빵빠레 행진곡 소스 • 세리자와 유토 Manual Sync Add Credits Custom (c3e4) Cancel …" at bounding box center [392, 440] width 785 height 880
paste input "text"
click at [726, 714] on div "시원한," at bounding box center [738, 712] width 91 height 41
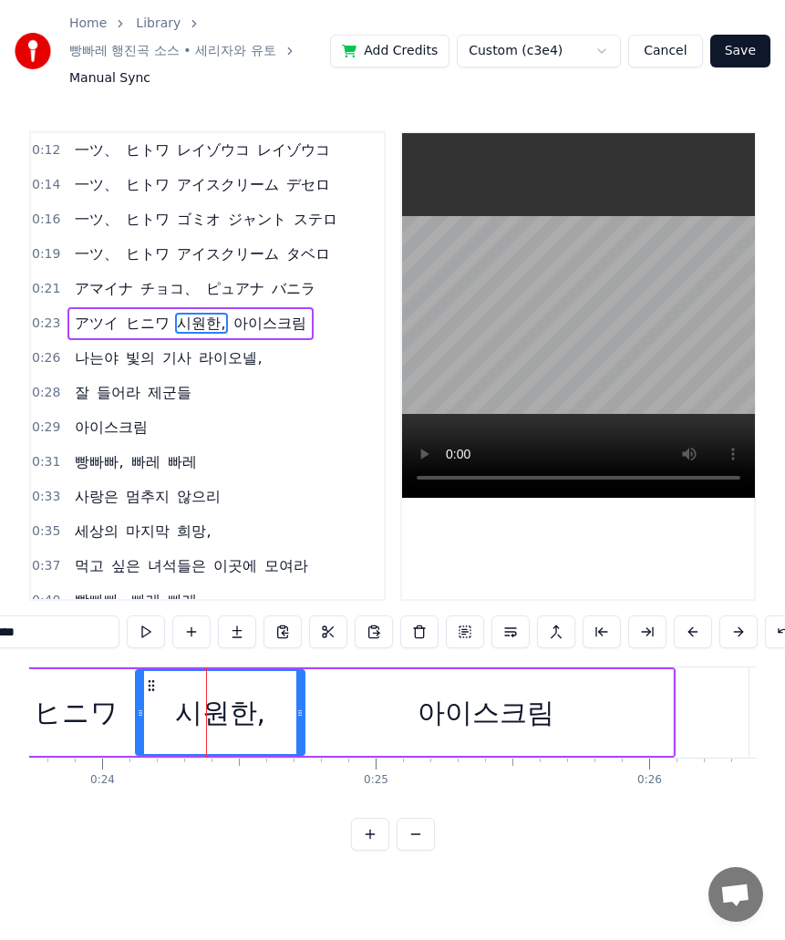
scroll to position [0, 6579]
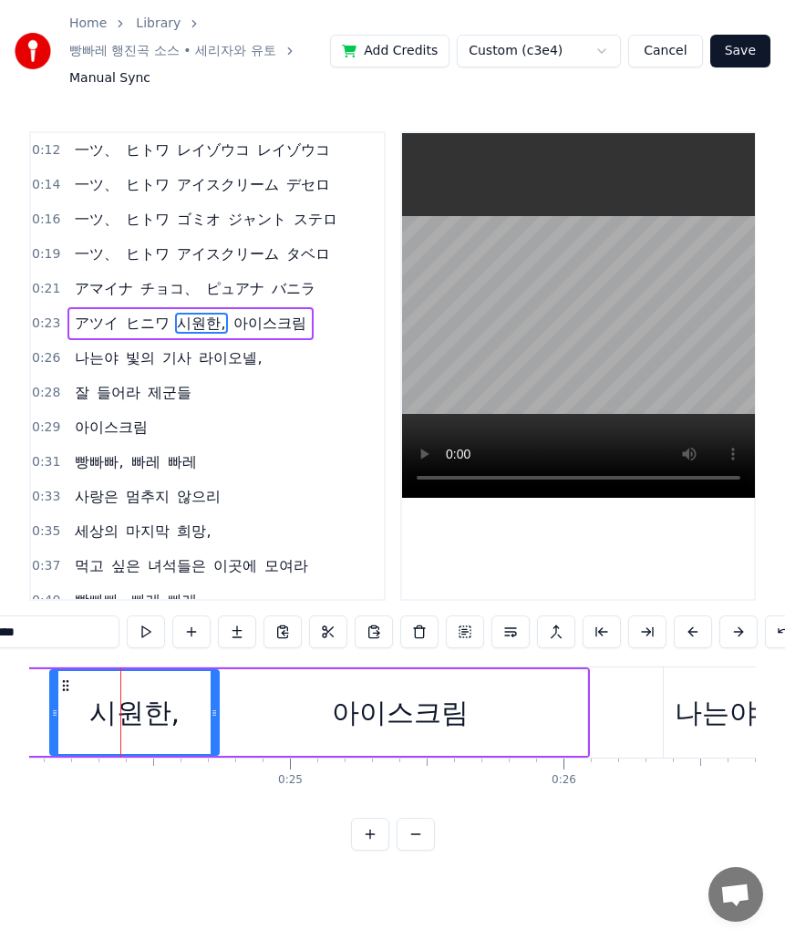
drag, startPoint x: 66, startPoint y: 641, endPoint x: -1, endPoint y: 646, distance: 66.7
click at [0, 646] on html "Home Library 빵빠레 행진곡 소스 • 세리자와 유토 Manual Sync Add Credits Custom (c3e4) Cancel …" at bounding box center [392, 440] width 785 height 880
paste input "text"
click at [414, 716] on div "아이스크림" at bounding box center [400, 712] width 137 height 41
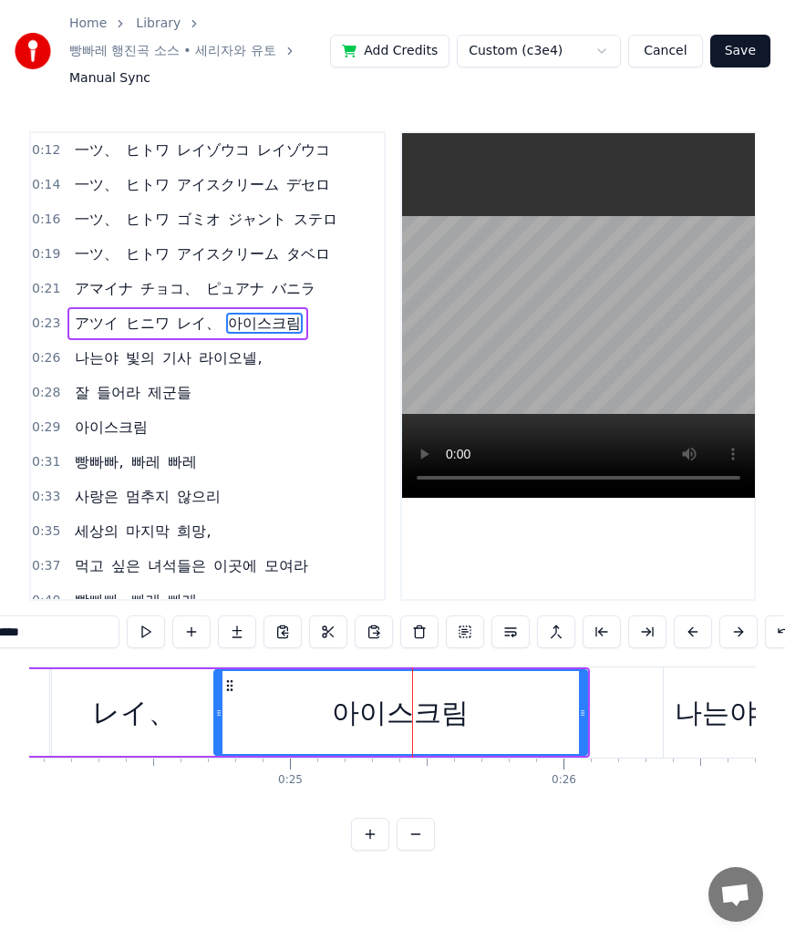
drag, startPoint x: 59, startPoint y: 644, endPoint x: -1, endPoint y: 649, distance: 60.4
click at [0, 649] on html "Home Library 빵빠레 행진곡 소스 • 세리자와 유토 Manual Sync Add Credits Custom (c3e4) Cancel …" at bounding box center [392, 440] width 785 height 880
paste input "**"
click at [696, 733] on div "나는야" at bounding box center [716, 712] width 82 height 41
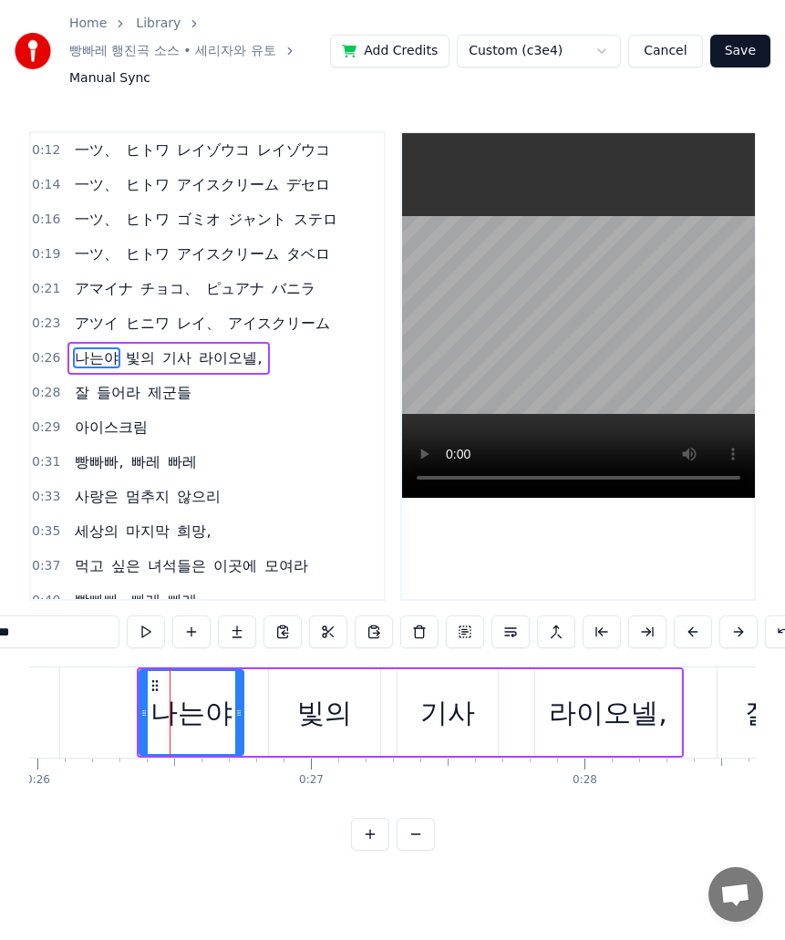
scroll to position [0, 7155]
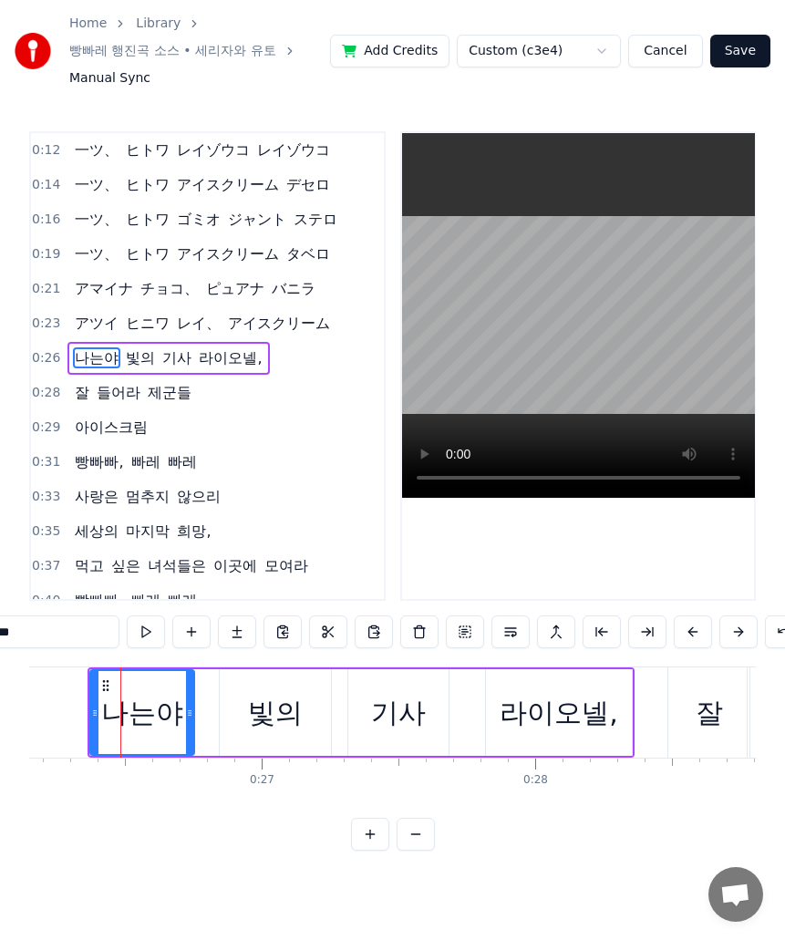
drag, startPoint x: 87, startPoint y: 649, endPoint x: -1, endPoint y: 650, distance: 87.6
click at [0, 650] on html "Home Library 빵빠레 행진곡 소스 • 세리자와 유토 Manual Sync Add Credits Custom (c3e4) Cancel …" at bounding box center [392, 440] width 785 height 880
paste input "text"
click at [270, 747] on div "빛의" at bounding box center [275, 712] width 111 height 87
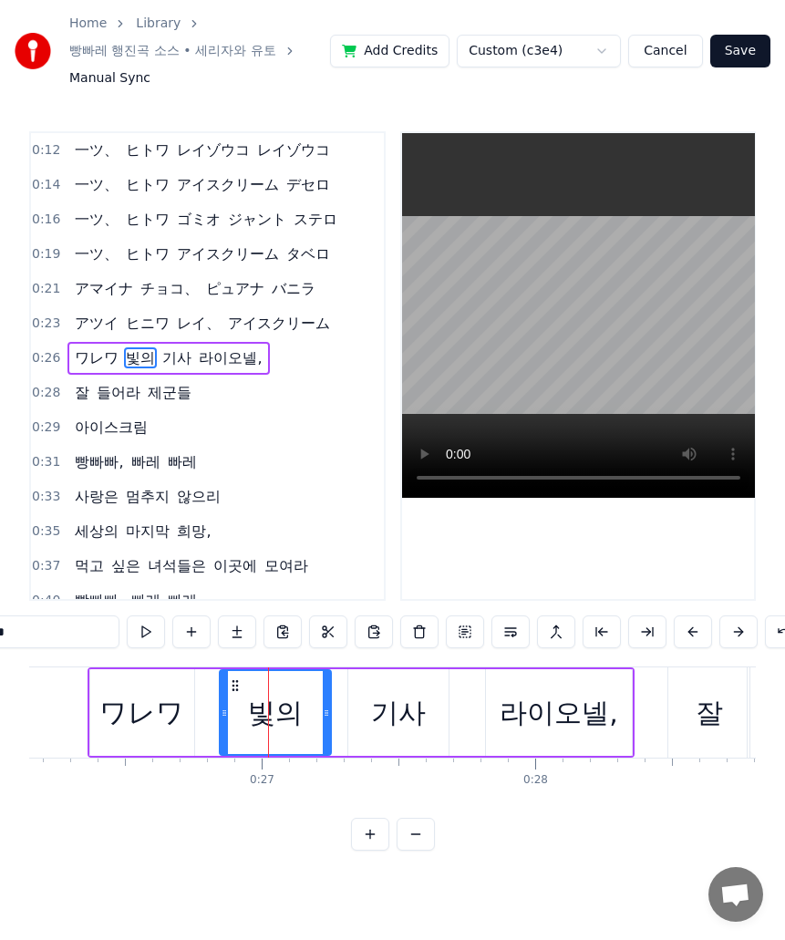
drag, startPoint x: 32, startPoint y: 643, endPoint x: -1, endPoint y: 643, distance: 32.8
click at [0, 643] on html "Home Library 빵빠레 행진곡 소스 • 세리자와 유토 Manual Sync Add Credits Custom (c3e4) Cancel …" at bounding box center [392, 440] width 785 height 880
paste input "**"
click at [375, 725] on div "기사" at bounding box center [398, 712] width 55 height 41
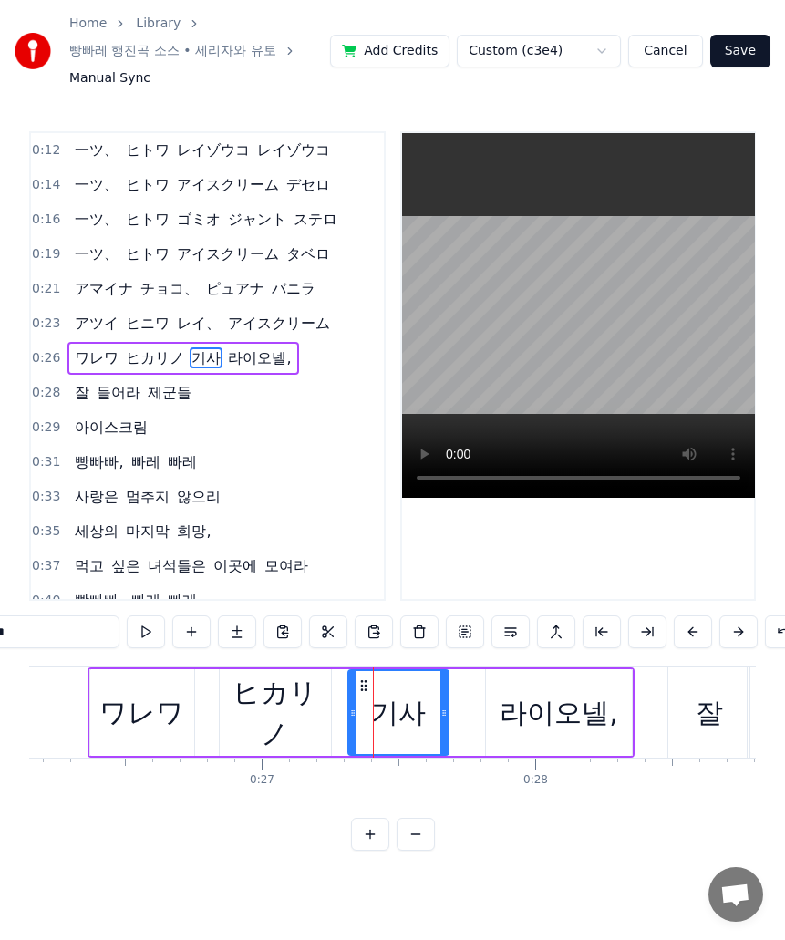
drag, startPoint x: 56, startPoint y: 644, endPoint x: -1, endPoint y: 644, distance: 56.5
click at [0, 644] on html "Home Library 빵빠레 행진곡 소스 • 세리자와 유토 Manual Sync Add Credits Custom (c3e4) Cancel …" at bounding box center [392, 440] width 785 height 880
paste input "text"
click at [593, 733] on div "라이오넬," at bounding box center [559, 712] width 119 height 41
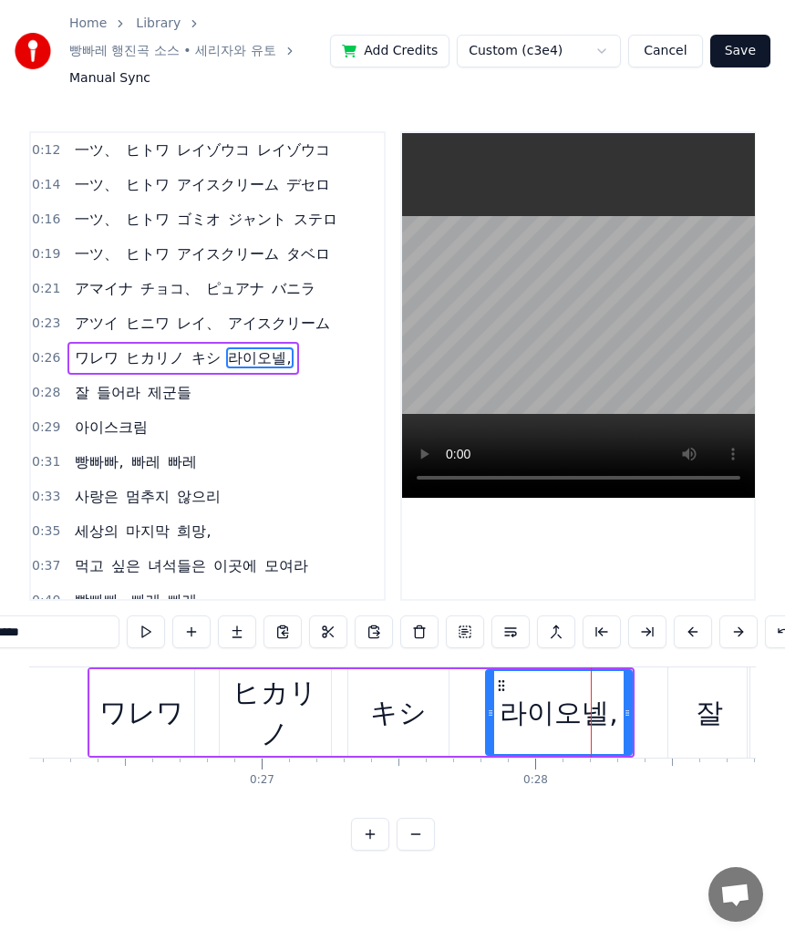
drag, startPoint x: 95, startPoint y: 639, endPoint x: -1, endPoint y: 643, distance: 95.8
click at [0, 643] on html "Home Library 빵빠레 행진곡 소스 • 세리자와 유토 Manual Sync Add Credits Custom (c3e4) Cancel …" at bounding box center [392, 440] width 785 height 880
paste input "*"
click at [722, 721] on div "잘" at bounding box center [709, 712] width 27 height 41
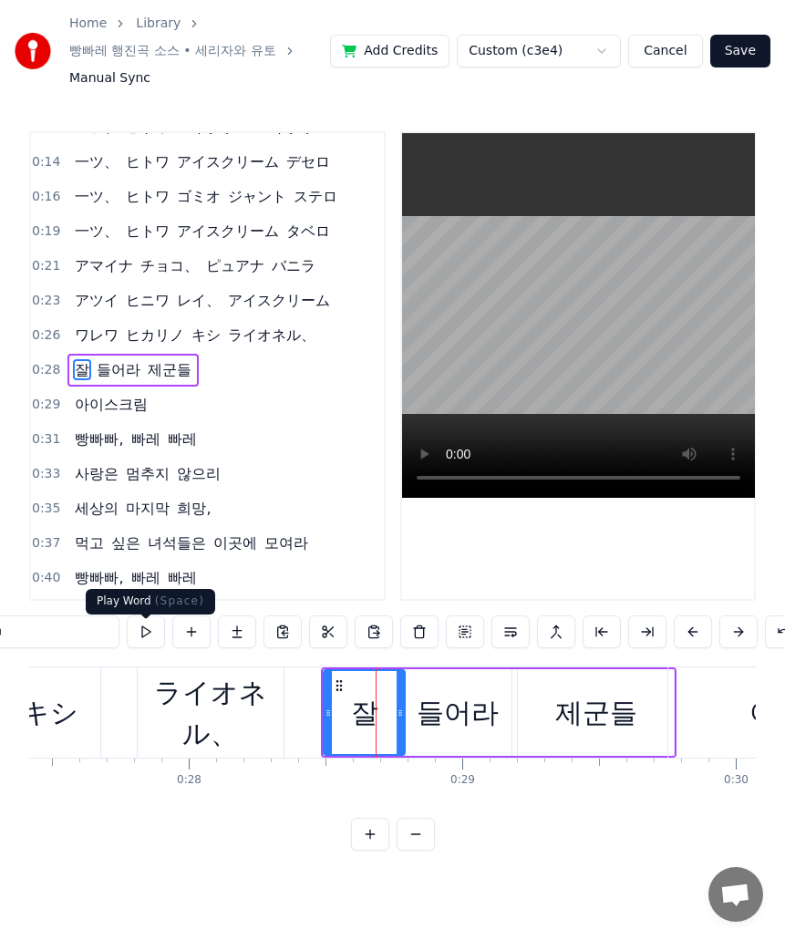
scroll to position [0, 7757]
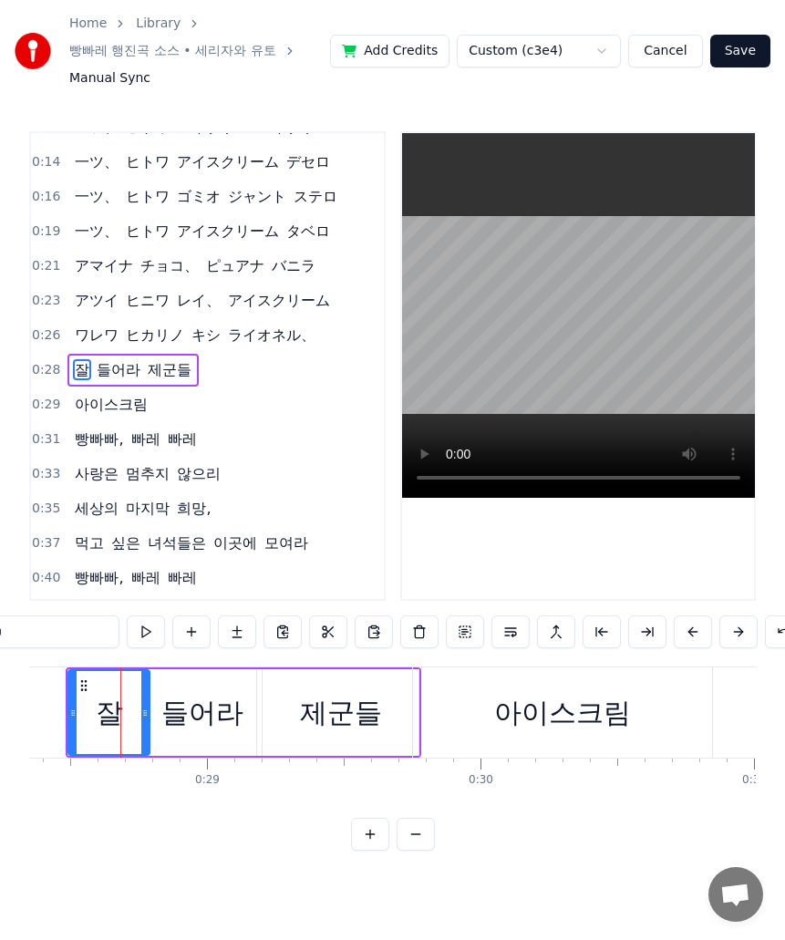
drag, startPoint x: 60, startPoint y: 637, endPoint x: -1, endPoint y: 645, distance: 61.5
click at [0, 645] on html "Home Library 빵빠레 행진곡 소스 • 세리자와 유토 Manual Sync Add Credits Custom (c3e4) Cancel …" at bounding box center [392, 440] width 785 height 880
paste input "*"
click at [191, 726] on div "들어라" at bounding box center [202, 712] width 82 height 41
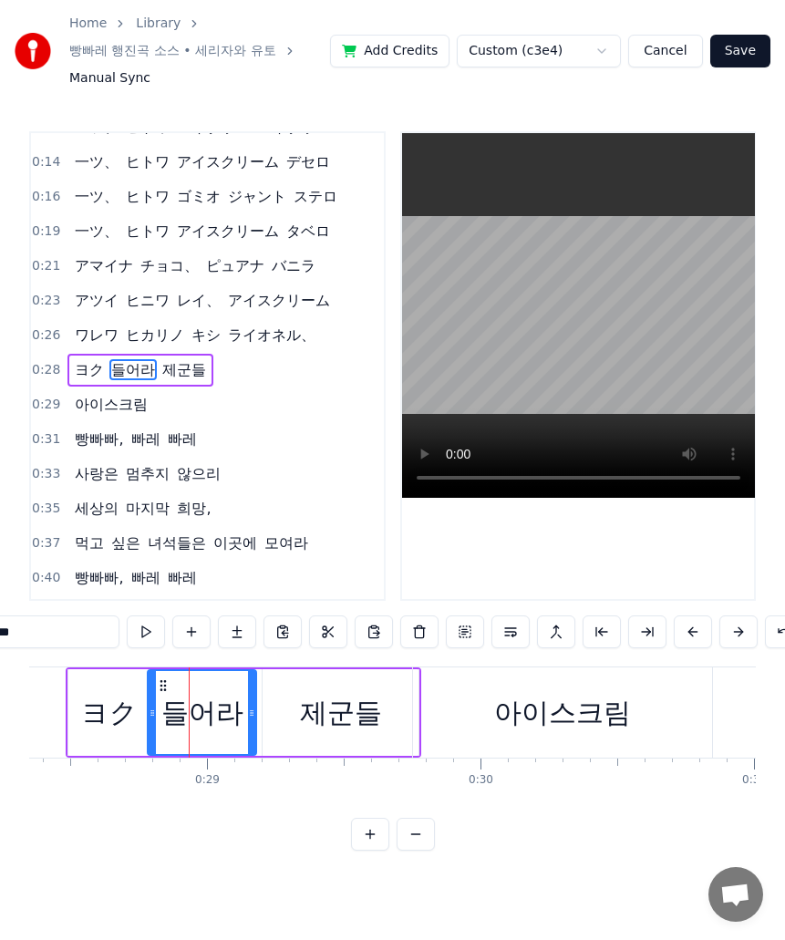
drag, startPoint x: 49, startPoint y: 642, endPoint x: -1, endPoint y: 648, distance: 50.5
click at [0, 648] on html "Home Library 빵빠레 행진곡 소스 • 세리자와 유토 Manual Sync Add Credits Custom (c3e4) Cancel …" at bounding box center [392, 440] width 785 height 880
paste input "text"
drag, startPoint x: 322, startPoint y: 737, endPoint x: 218, endPoint y: 728, distance: 104.4
click at [322, 733] on div "제군들" at bounding box center [341, 712] width 82 height 41
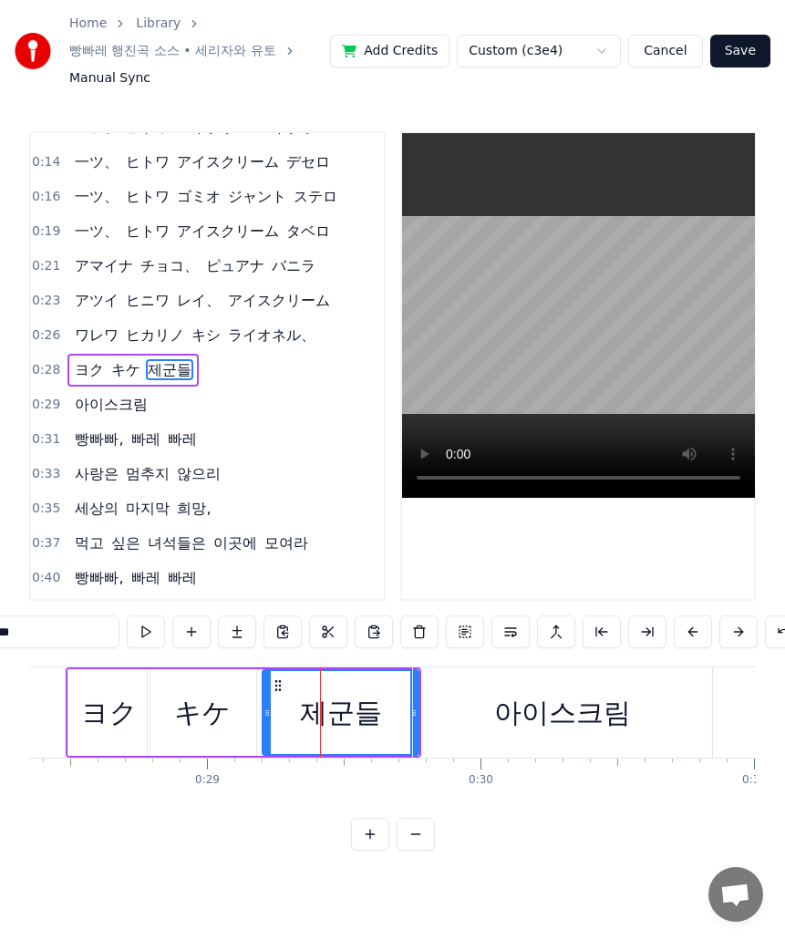
drag, startPoint x: 81, startPoint y: 639, endPoint x: -1, endPoint y: 639, distance: 82.1
click at [0, 639] on html "Home Library 빵빠레 행진곡 소스 • 세리자와 유토 Manual Sync Add Credits Custom (c3e4) Cancel …" at bounding box center [392, 440] width 785 height 880
paste input "**"
drag, startPoint x: 586, startPoint y: 713, endPoint x: 336, endPoint y: 718, distance: 249.9
click at [586, 713] on div "아이스크림" at bounding box center [562, 712] width 137 height 41
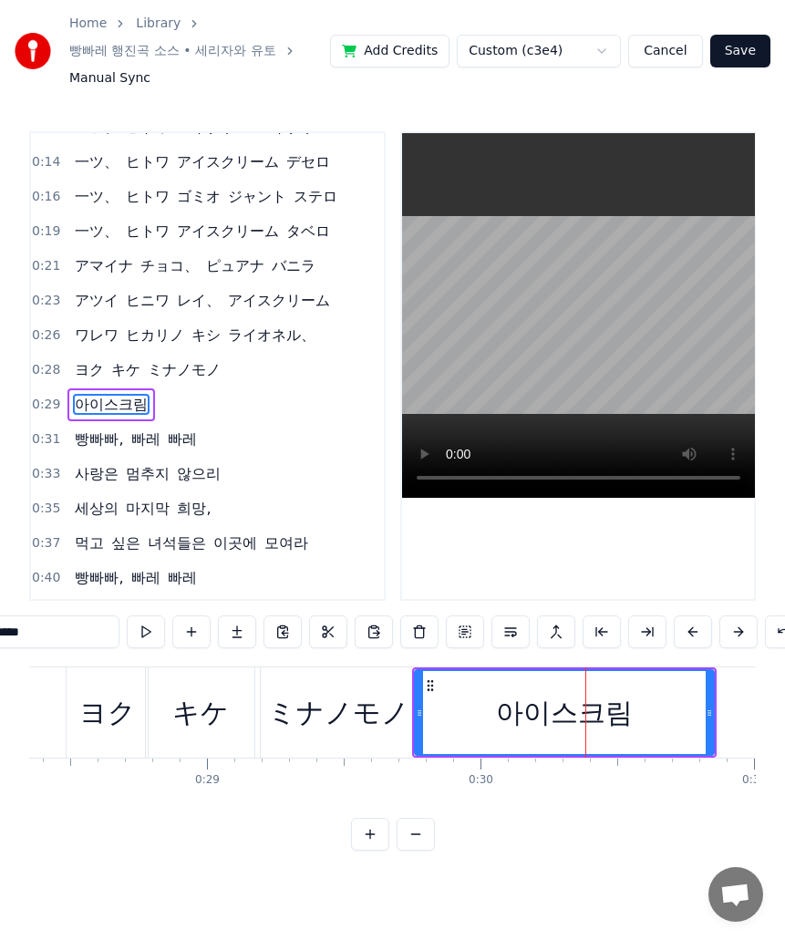
scroll to position [57, 0]
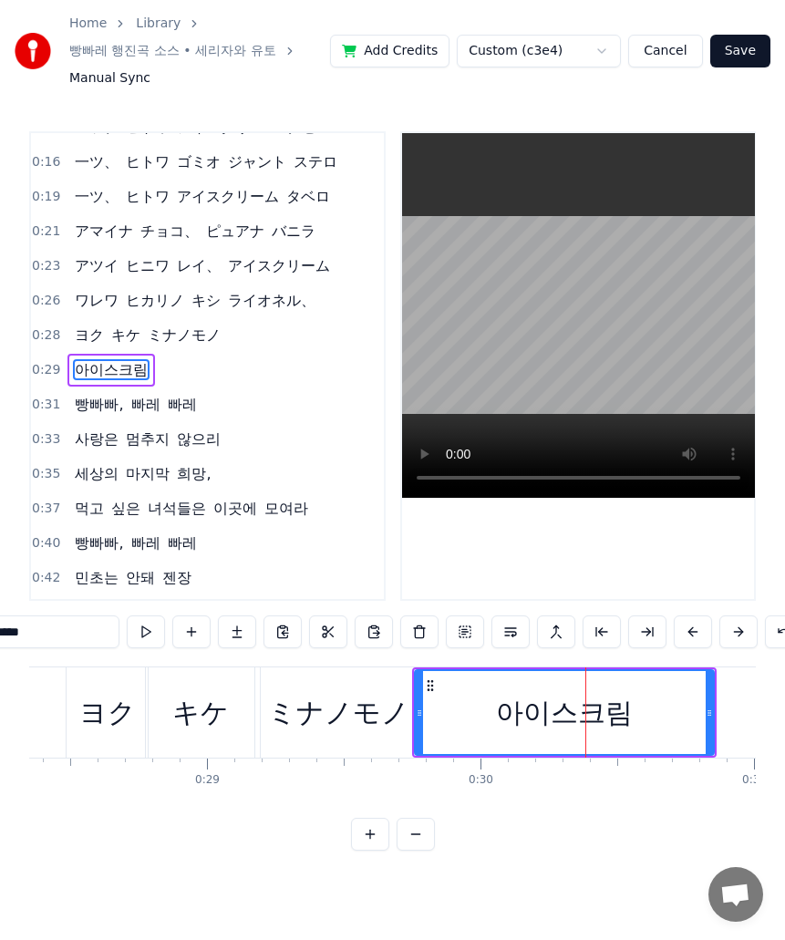
drag, startPoint x: 78, startPoint y: 641, endPoint x: -1, endPoint y: 640, distance: 78.4
click at [0, 640] on html "Home Library 빵빠레 행진곡 소스 • 세리자와 유토 Manual Sync Add Credits Custom (c3e4) Cancel …" at bounding box center [392, 440] width 785 height 880
paste input "**"
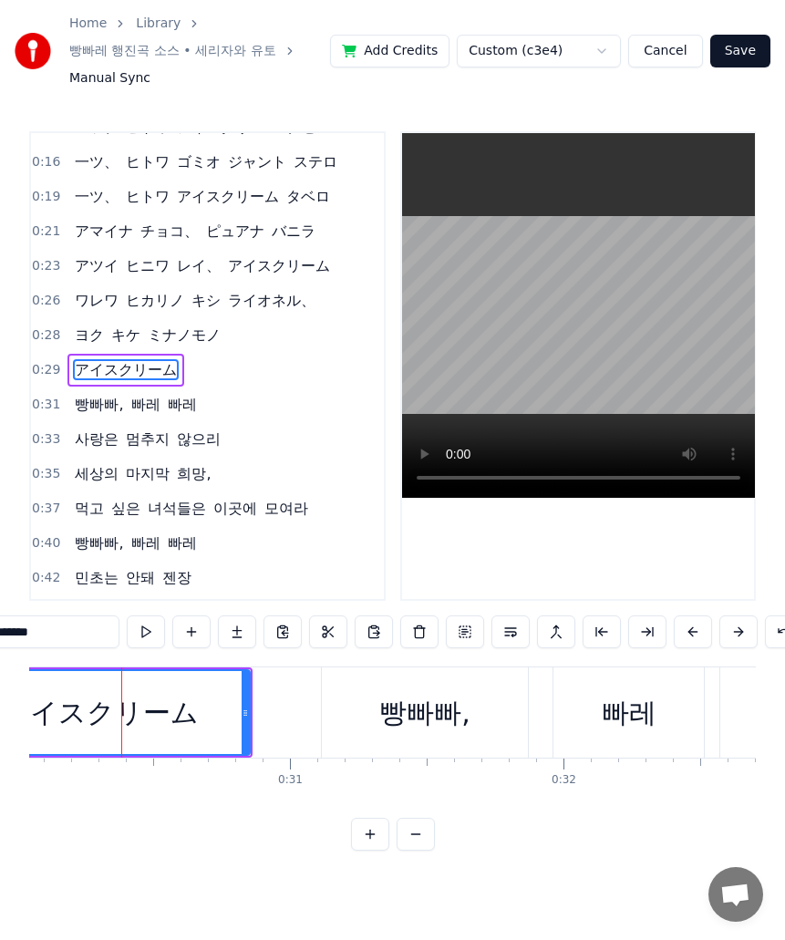
scroll to position [0, 8246]
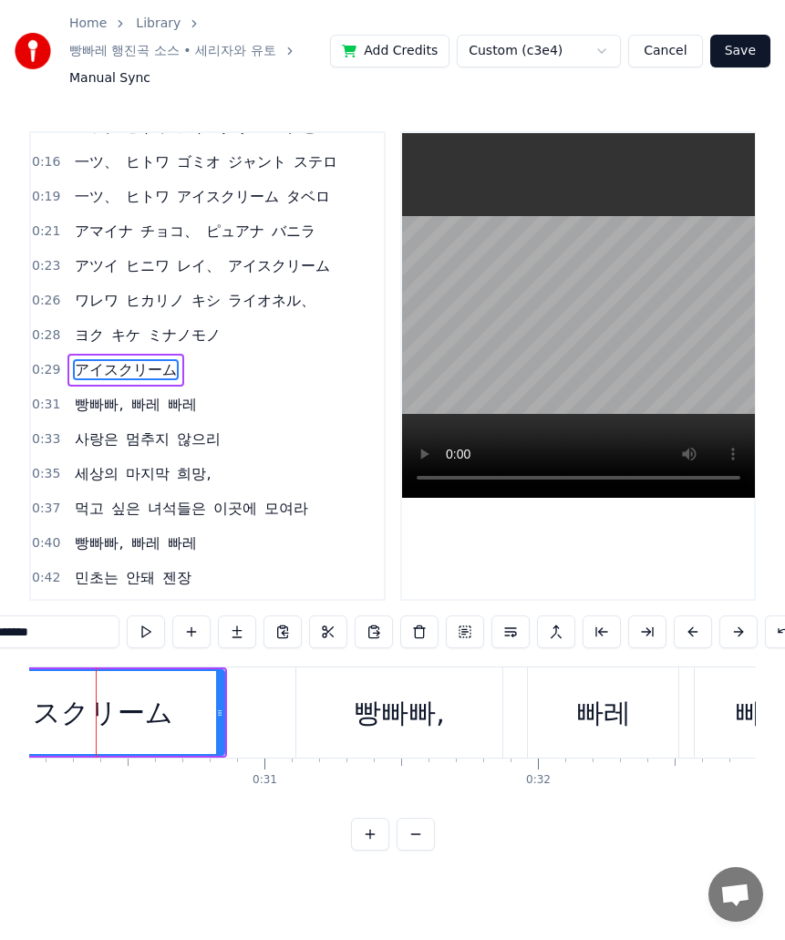
click at [391, 743] on div "빵빠빠," at bounding box center [399, 713] width 206 height 90
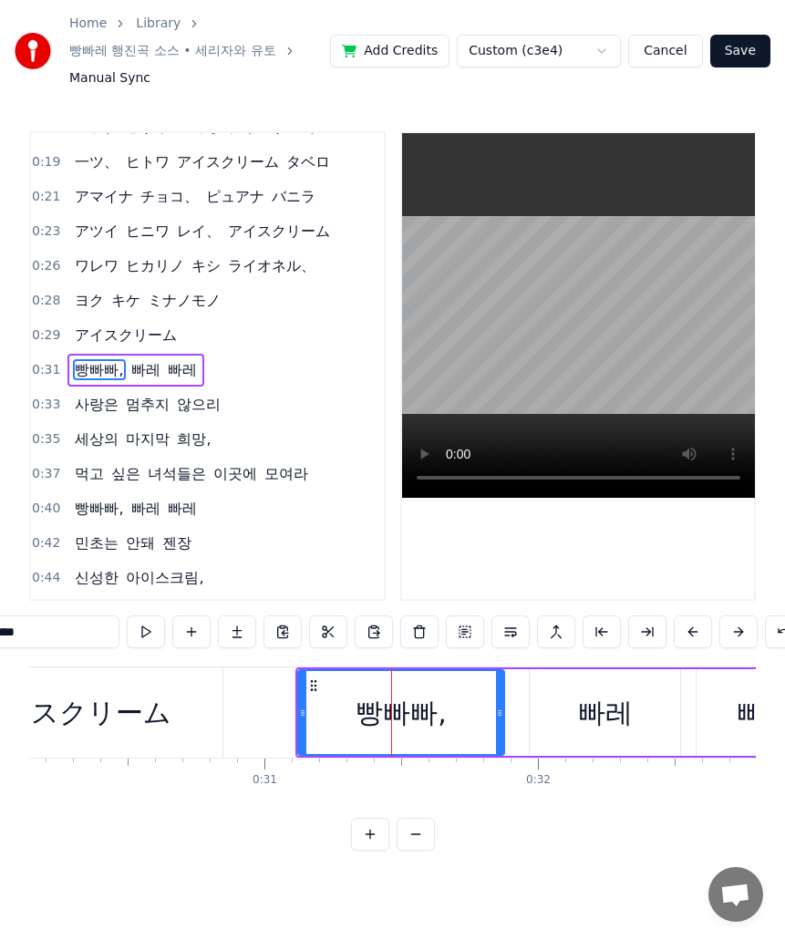
drag, startPoint x: 70, startPoint y: 642, endPoint x: -1, endPoint y: 642, distance: 71.1
click at [0, 642] on html "Home Library 빵빠레 행진곡 소스 • 세리자와 유토 Manual Sync Add Credits Custom (c3e4) Cancel …" at bounding box center [392, 440] width 785 height 880
paste input "**"
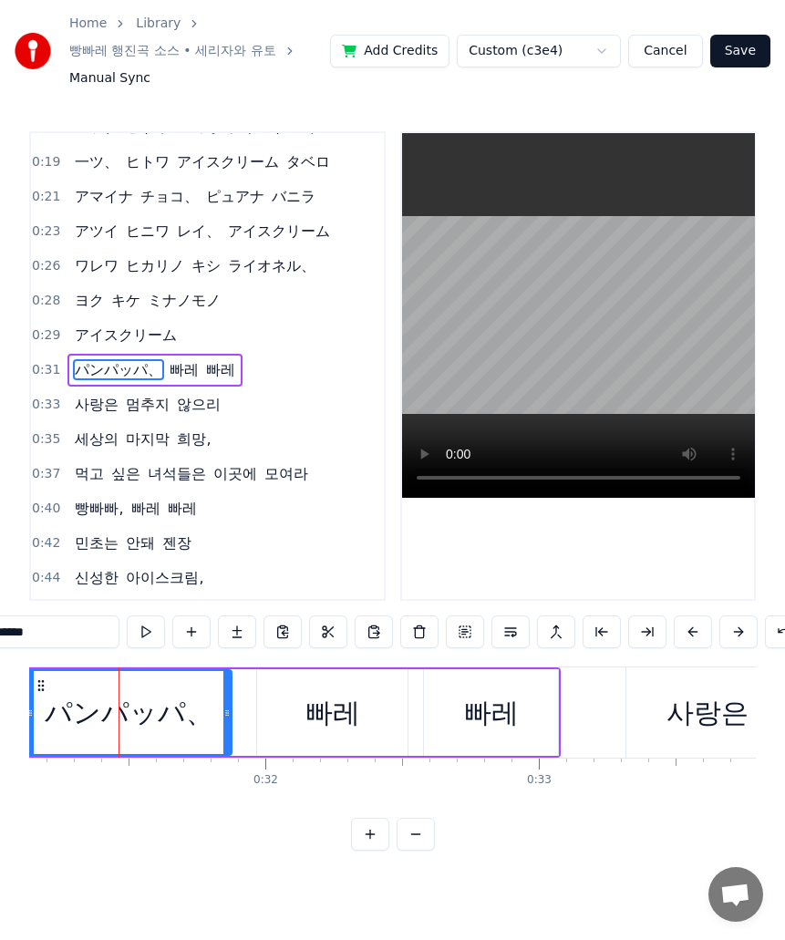
scroll to position [0, 8668]
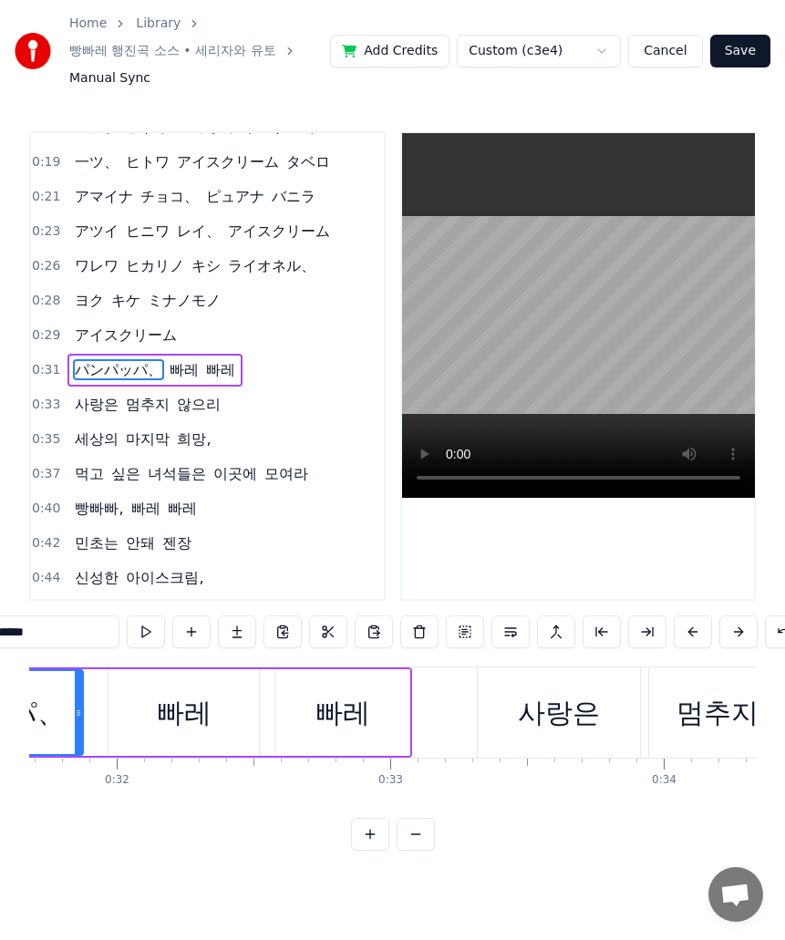
click at [148, 755] on div "빠레" at bounding box center [184, 712] width 150 height 87
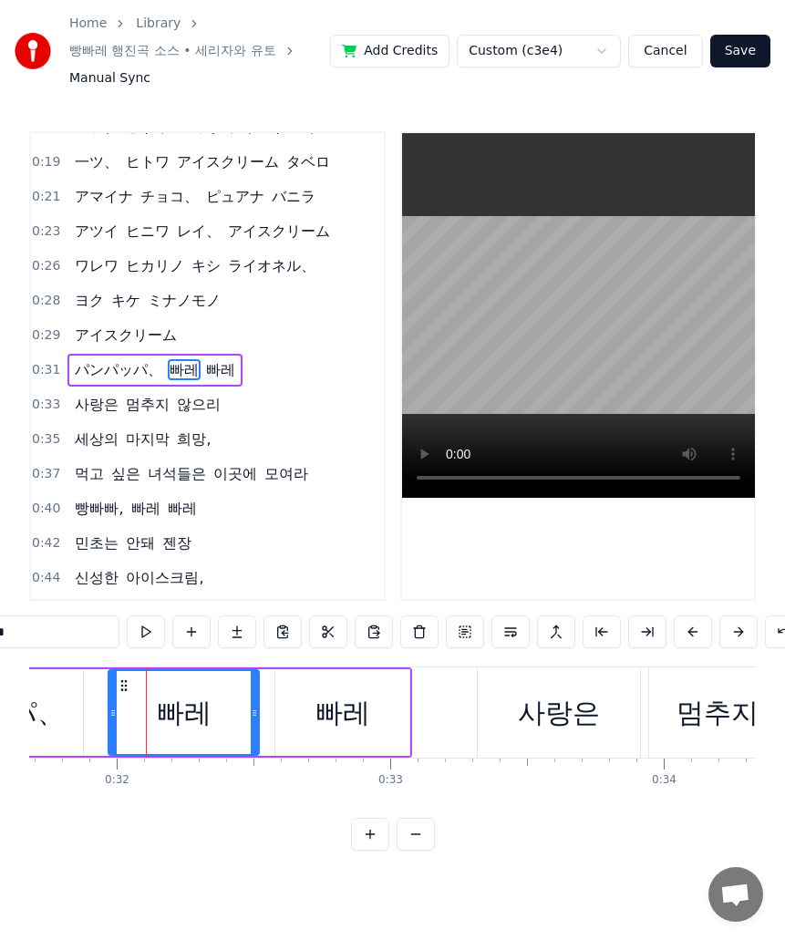
drag, startPoint x: 64, startPoint y: 648, endPoint x: -1, endPoint y: 648, distance: 64.8
click at [0, 648] on html "Home Library 빵빠레 행진곡 소스 • 세리자와 유토 Manual Sync Add Credits Custom (c3e4) Cancel …" at bounding box center [392, 440] width 785 height 880
paste input "text"
click at [365, 717] on div "빠레" at bounding box center [343, 712] width 55 height 41
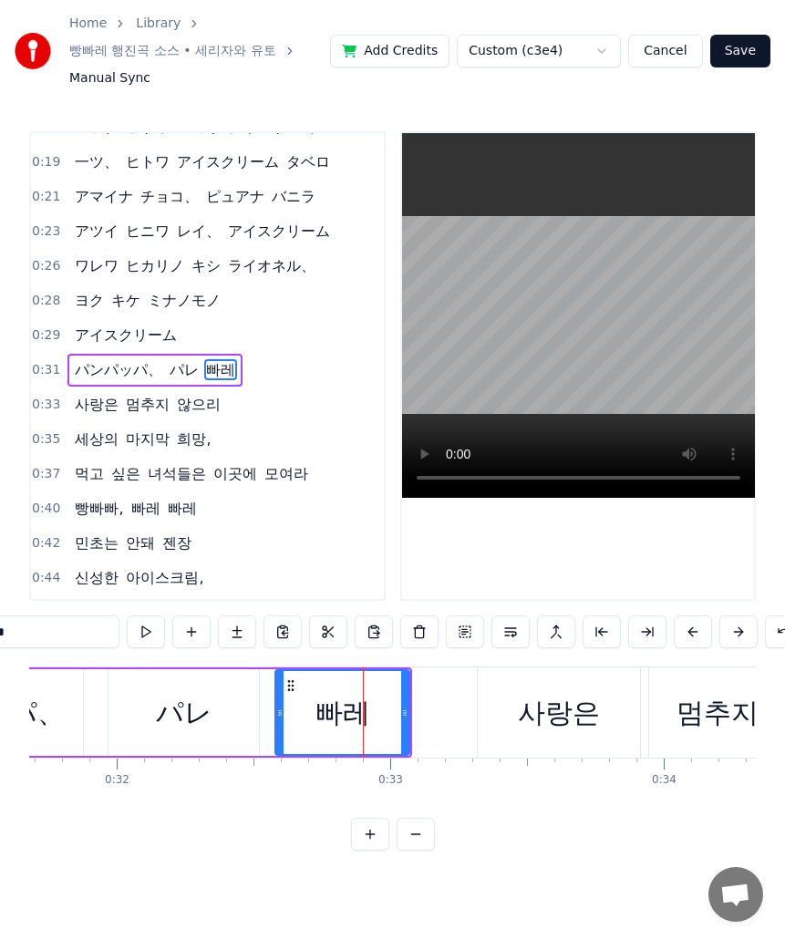
drag, startPoint x: 29, startPoint y: 639, endPoint x: -1, endPoint y: 640, distance: 30.1
click at [0, 640] on html "Home Library 빵빠레 행진곡 소스 • 세리자와 유토 Manual Sync Add Credits Custom (c3e4) Cancel …" at bounding box center [392, 440] width 785 height 880
paste input "text"
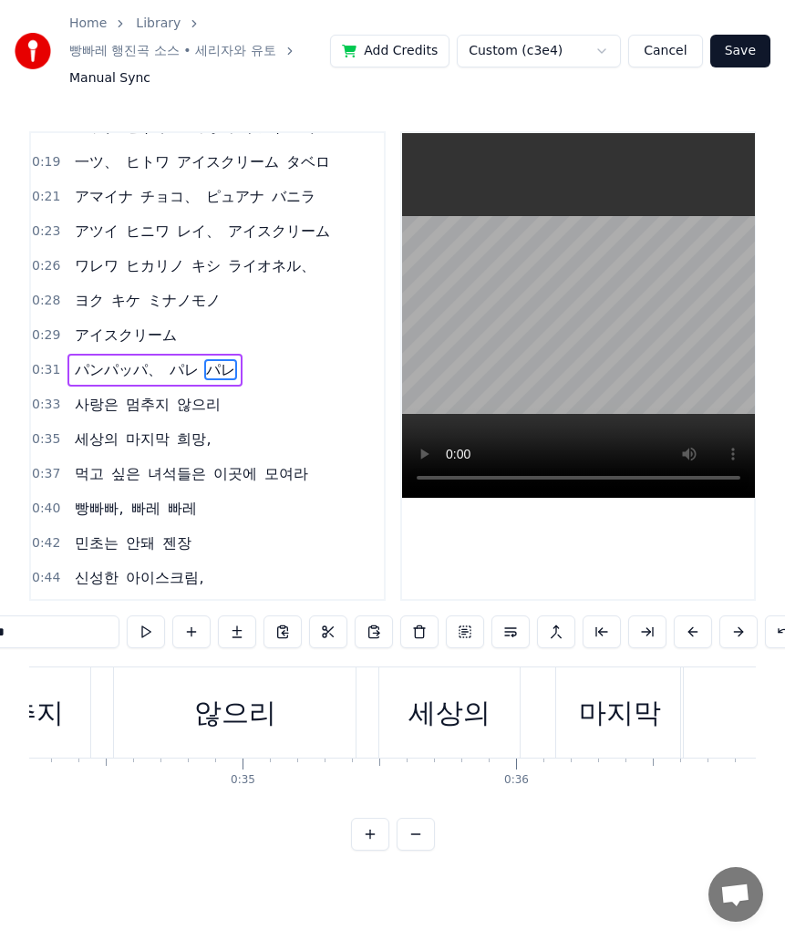
scroll to position [0, 8792]
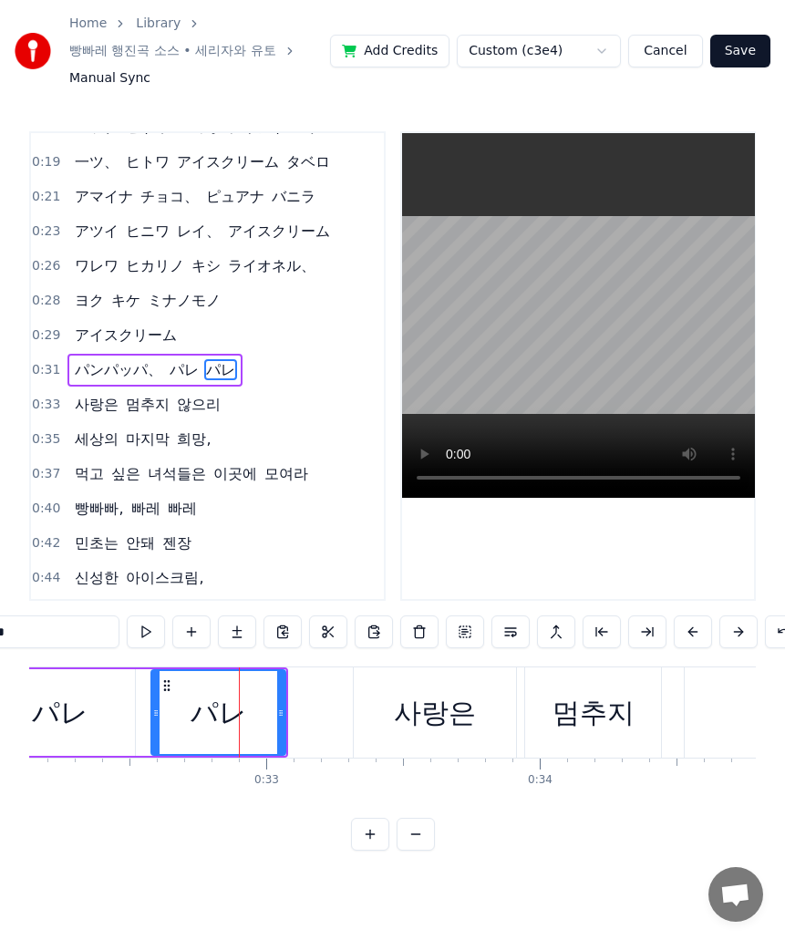
click at [472, 726] on div "사랑은" at bounding box center [435, 712] width 82 height 41
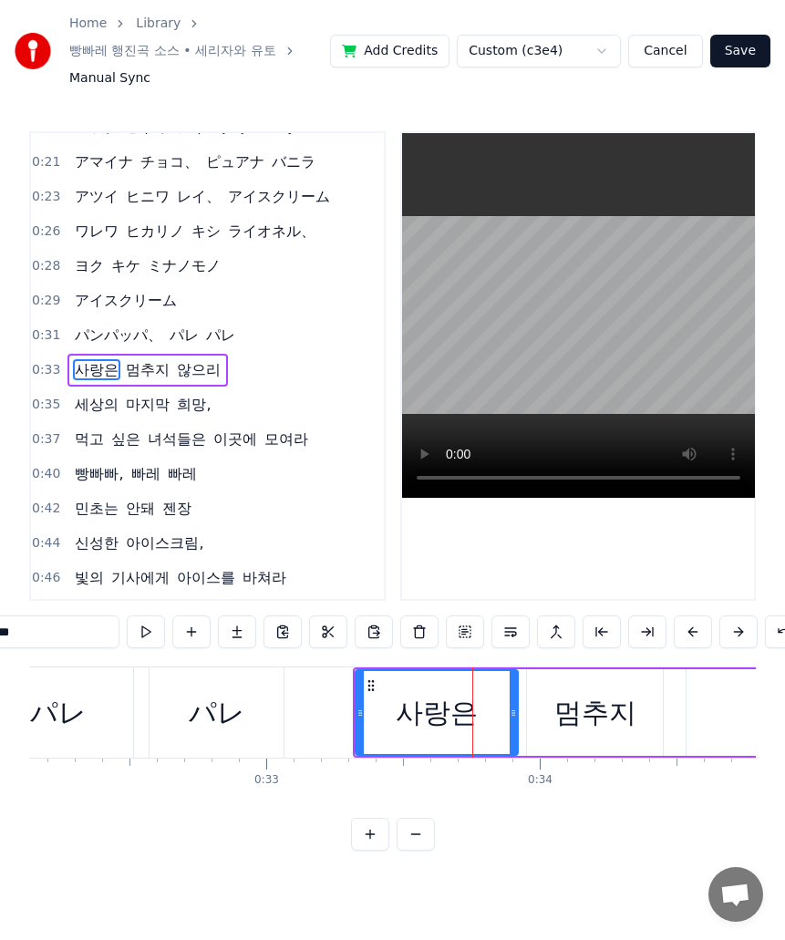
drag, startPoint x: 27, startPoint y: 645, endPoint x: -1, endPoint y: 646, distance: 28.3
click at [0, 646] on html "Home Library 빵빠레 행진곡 소스 • 세리자와 유토 Manual Sync Add Credits Custom (c3e4) Cancel …" at bounding box center [392, 440] width 785 height 880
paste input "text"
click at [619, 720] on div "멈추지" at bounding box center [596, 712] width 82 height 41
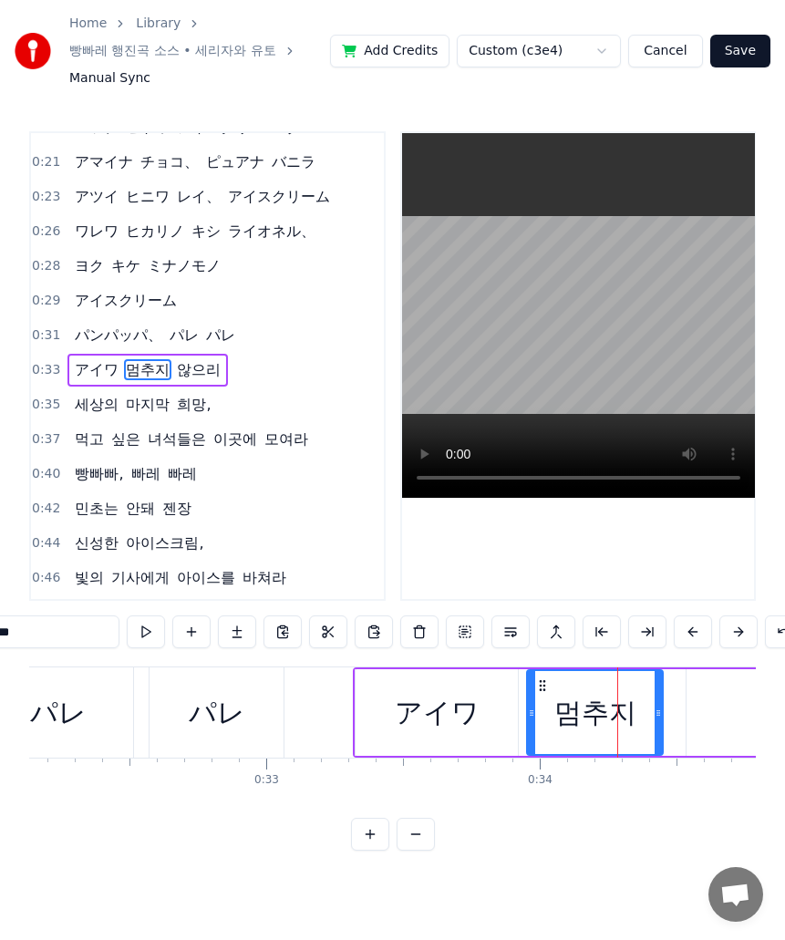
drag, startPoint x: 91, startPoint y: 645, endPoint x: -1, endPoint y: 645, distance: 92.1
click at [0, 645] on html "Home Library 빵빠레 행진곡 소스 • 세리자와 유토 Manual Sync Add Credits Custom (c3e4) Cancel …" at bounding box center [392, 440] width 785 height 880
paste input "**"
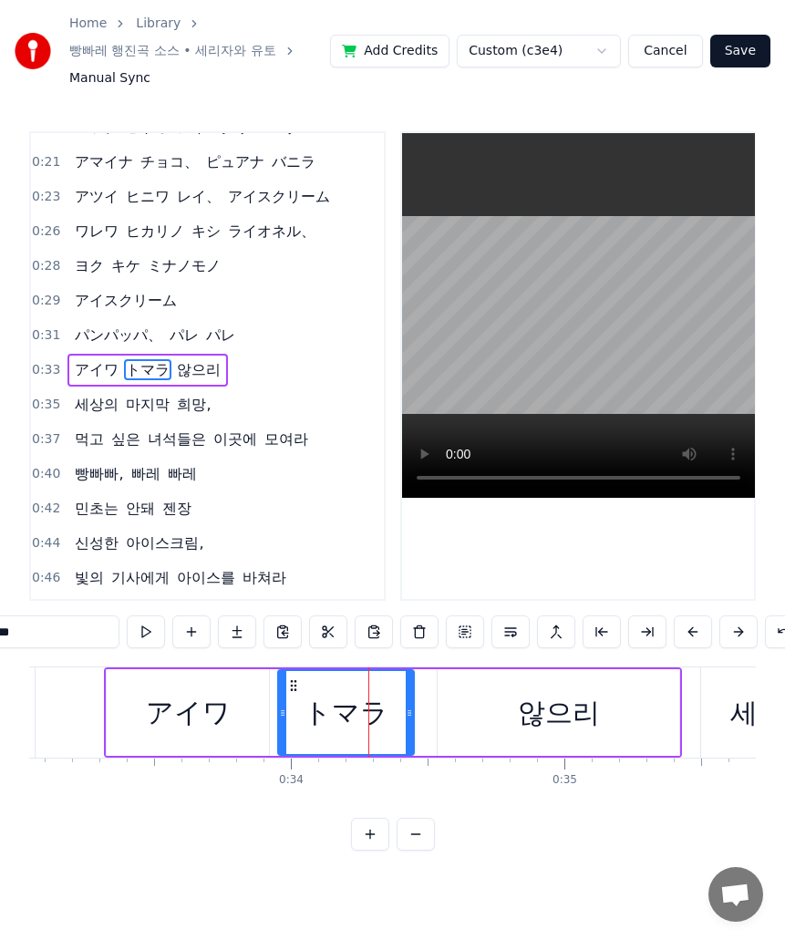
drag, startPoint x: 490, startPoint y: 723, endPoint x: 472, endPoint y: 723, distance: 17.3
click at [490, 723] on div "않으리" at bounding box center [559, 712] width 242 height 87
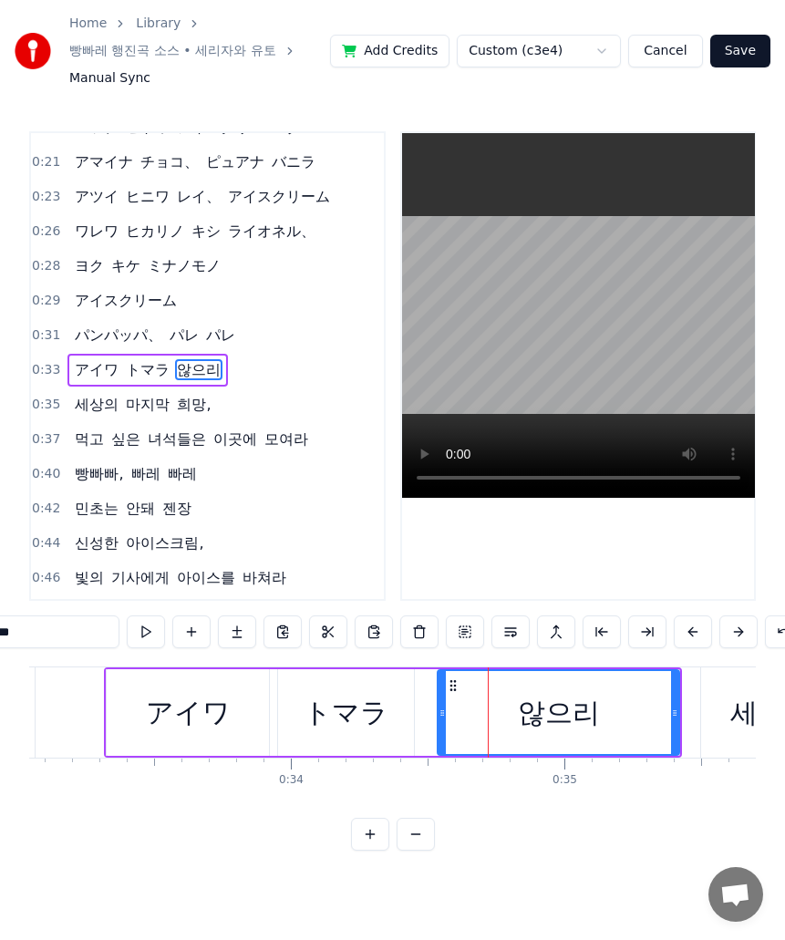
click at [0, 642] on html "Home Library 빵빠레 행진곡 소스 • 세리자와 유토 Manual Sync Add Credits Custom (c3e4) Cancel …" at bounding box center [392, 440] width 785 height 880
paste input "text"
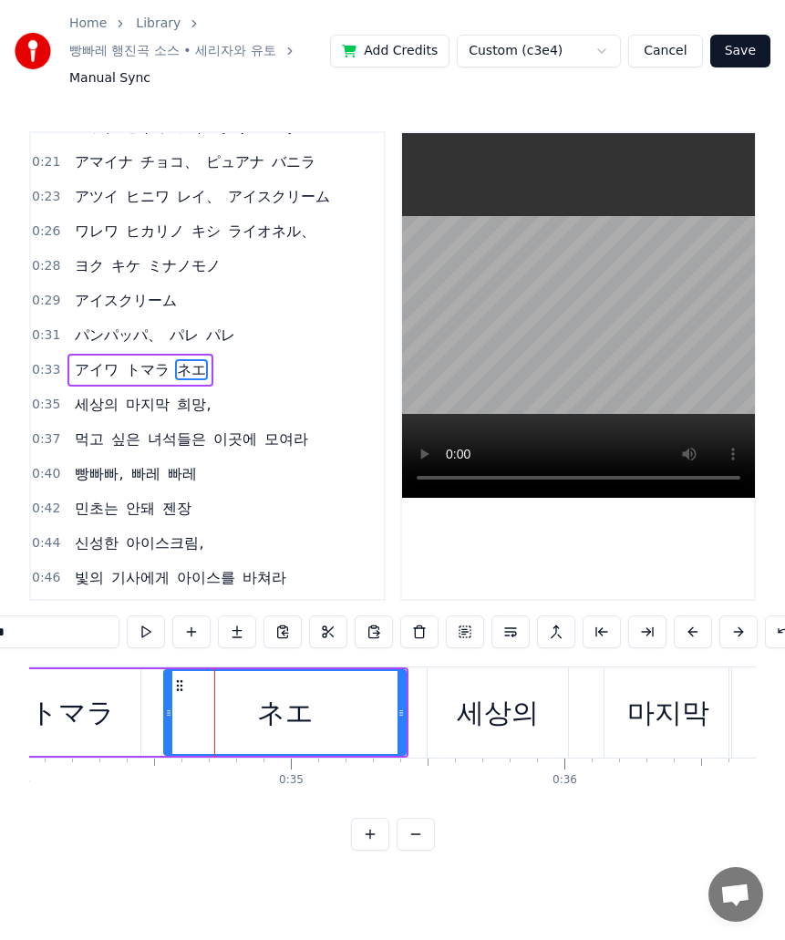
scroll to position [0, 9637]
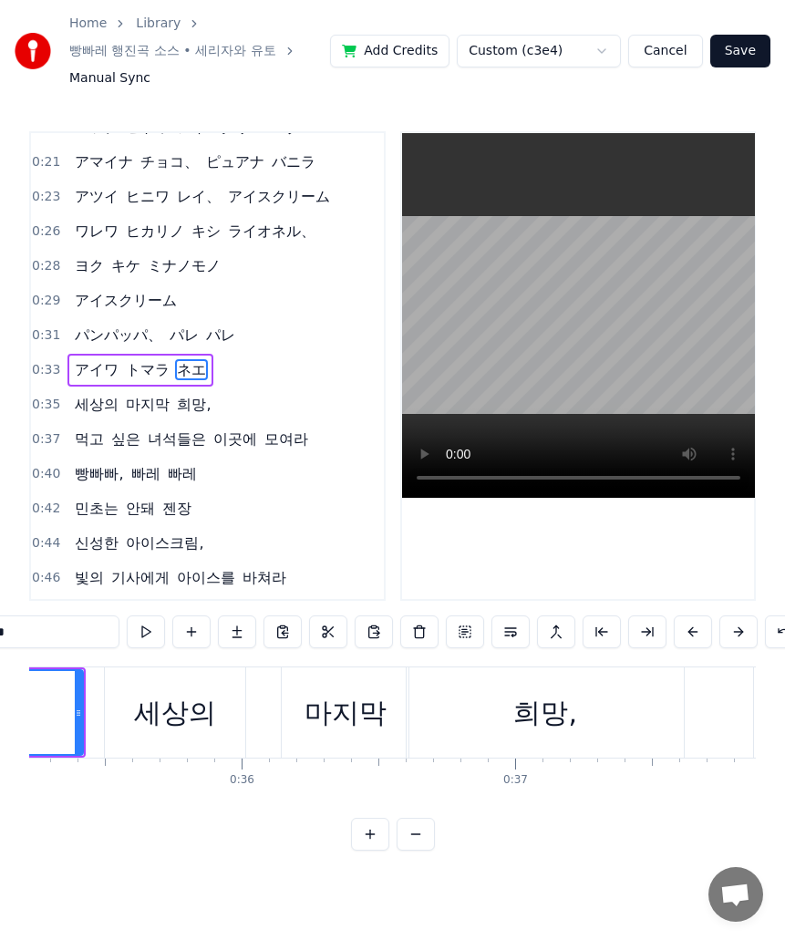
click at [201, 730] on div "세상의" at bounding box center [175, 712] width 82 height 41
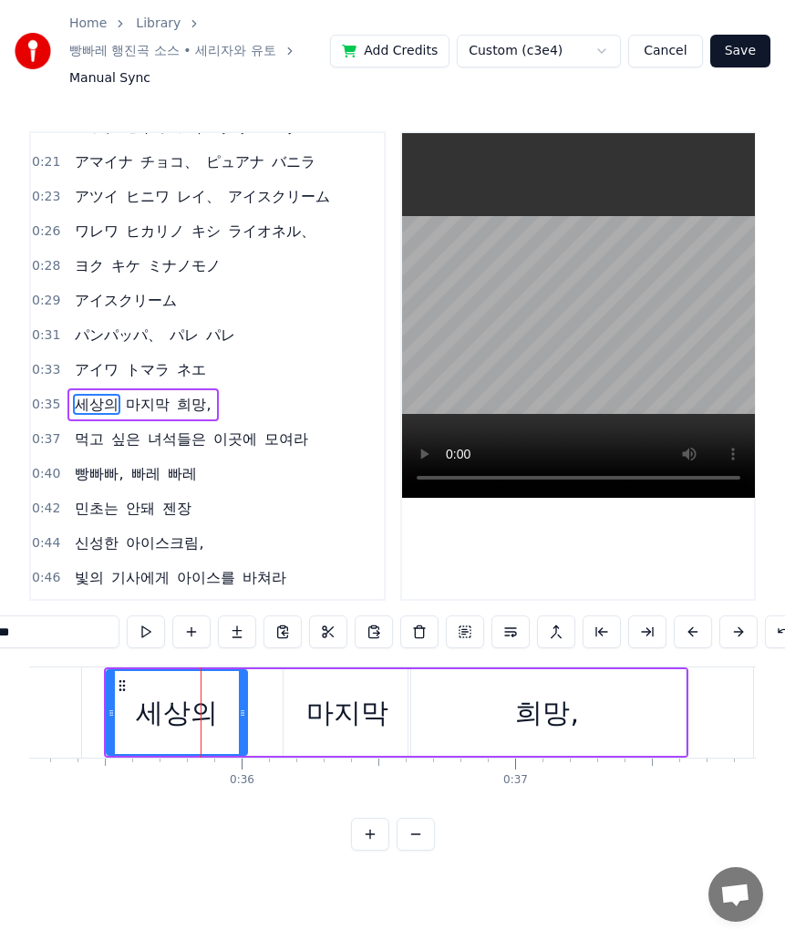
scroll to position [161, 0]
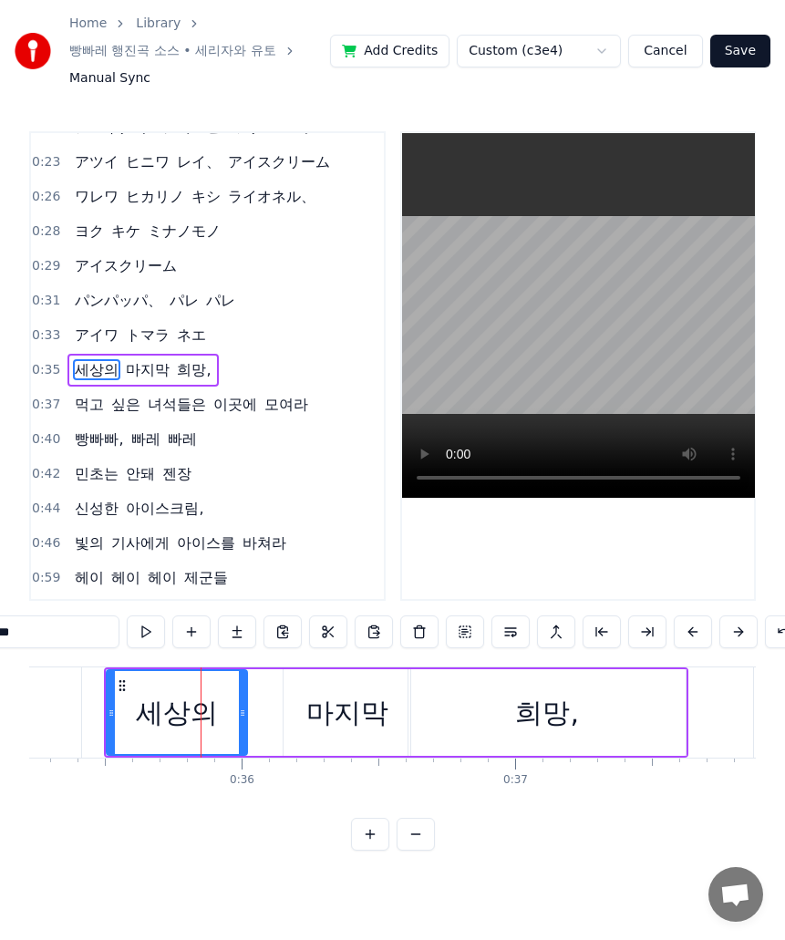
drag, startPoint x: 39, startPoint y: 637, endPoint x: -1, endPoint y: 638, distance: 40.1
click at [0, 638] on html "Home Library 빵빠레 행진곡 소스 • 세리자와 유토 Manual Sync Add Credits Custom (c3e4) Cancel …" at bounding box center [392, 440] width 785 height 880
paste input "*"
click at [351, 718] on div "마지막" at bounding box center [347, 712] width 82 height 41
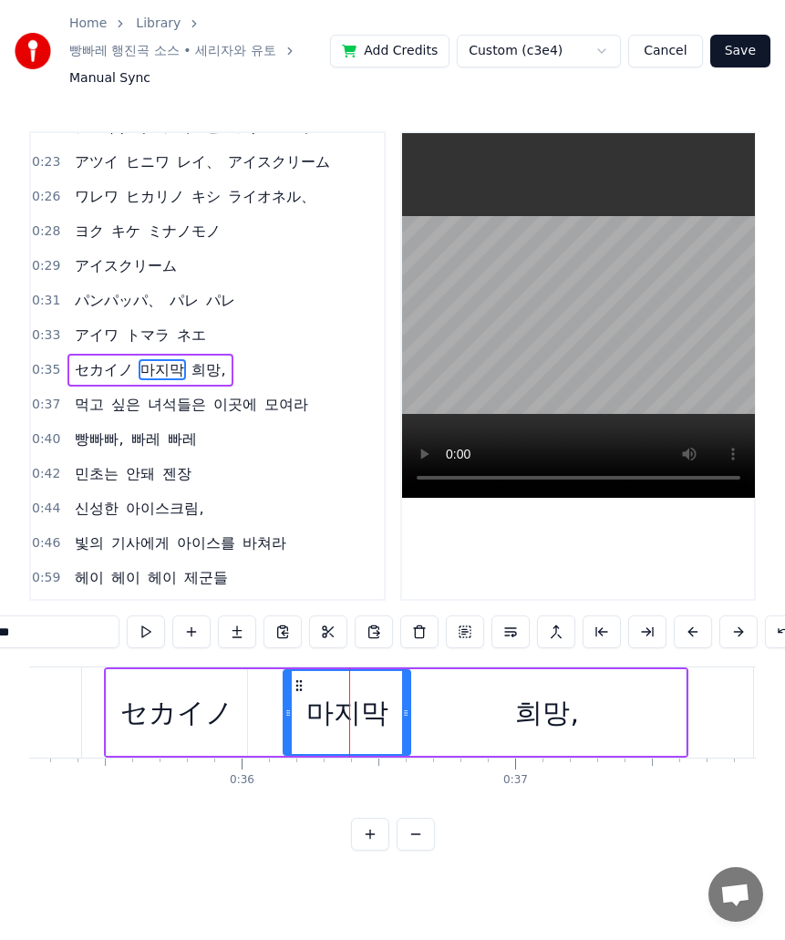
drag, startPoint x: 29, startPoint y: 649, endPoint x: -1, endPoint y: 654, distance: 30.4
click at [0, 654] on html "Home Library 빵빠레 행진곡 소스 • 세리자와 유토 Manual Sync Add Credits Custom (c3e4) Cancel …" at bounding box center [392, 440] width 785 height 880
paste input "*"
click at [519, 705] on div "희망," at bounding box center [547, 712] width 64 height 41
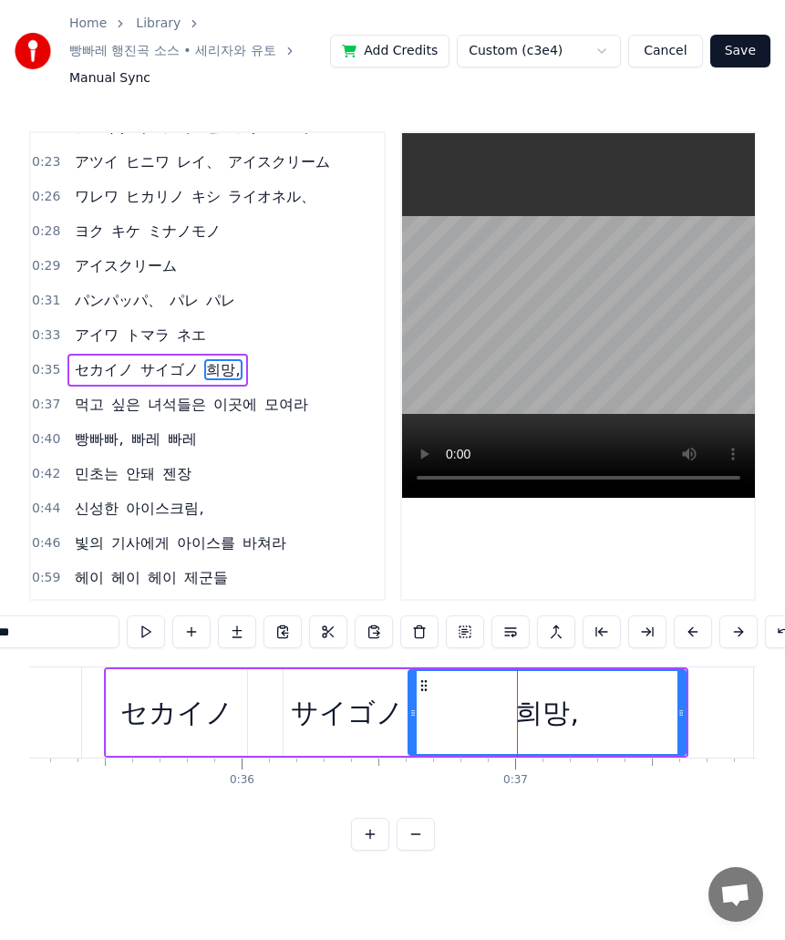
drag, startPoint x: 54, startPoint y: 641, endPoint x: -1, endPoint y: 637, distance: 54.8
click at [0, 637] on html "Home Library 빵빠레 행진곡 소스 • 세리자와 유토 Manual Sync Add Credits Custom (c3e4) Cancel …" at bounding box center [392, 440] width 785 height 880
paste input "*"
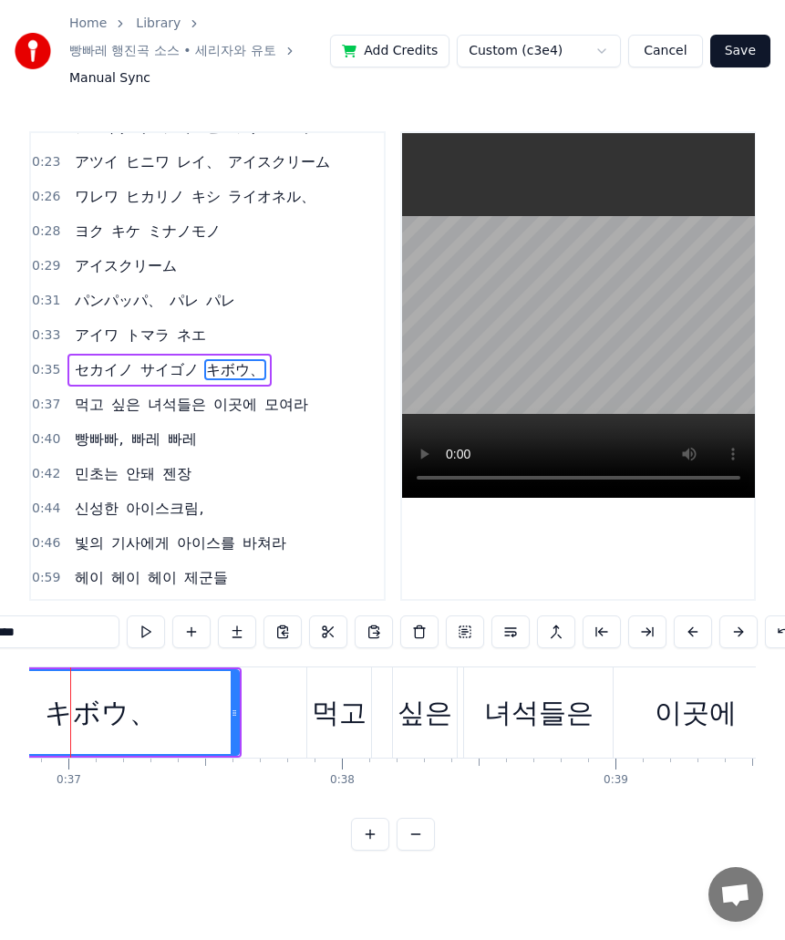
scroll to position [0, 10108]
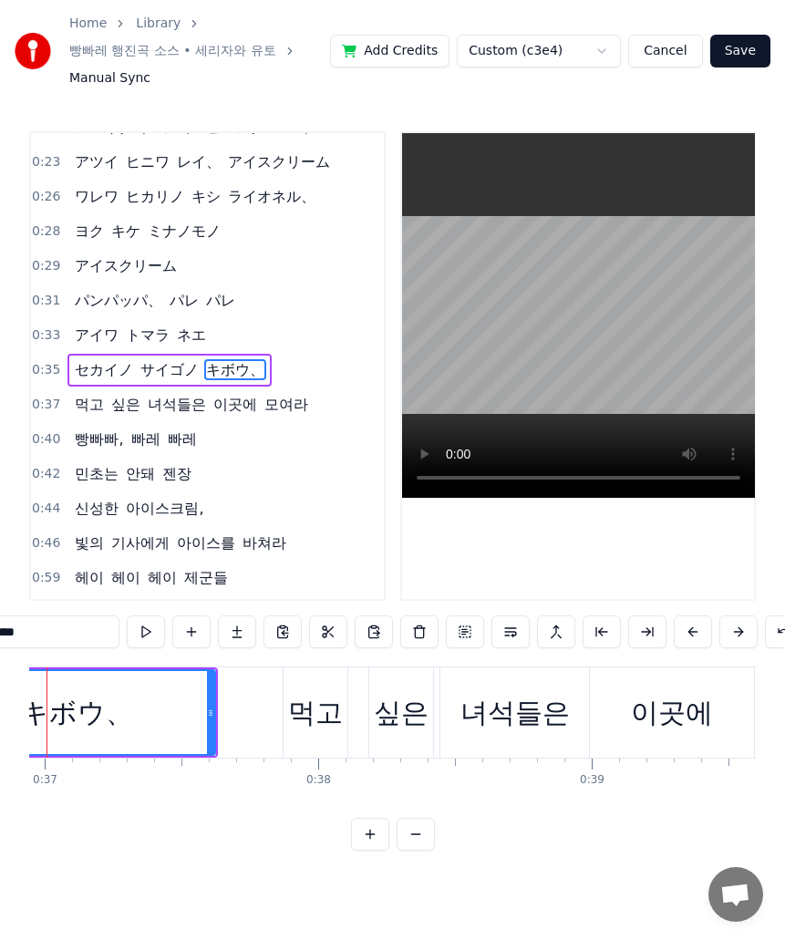
click at [323, 719] on div "먹고" at bounding box center [315, 712] width 55 height 41
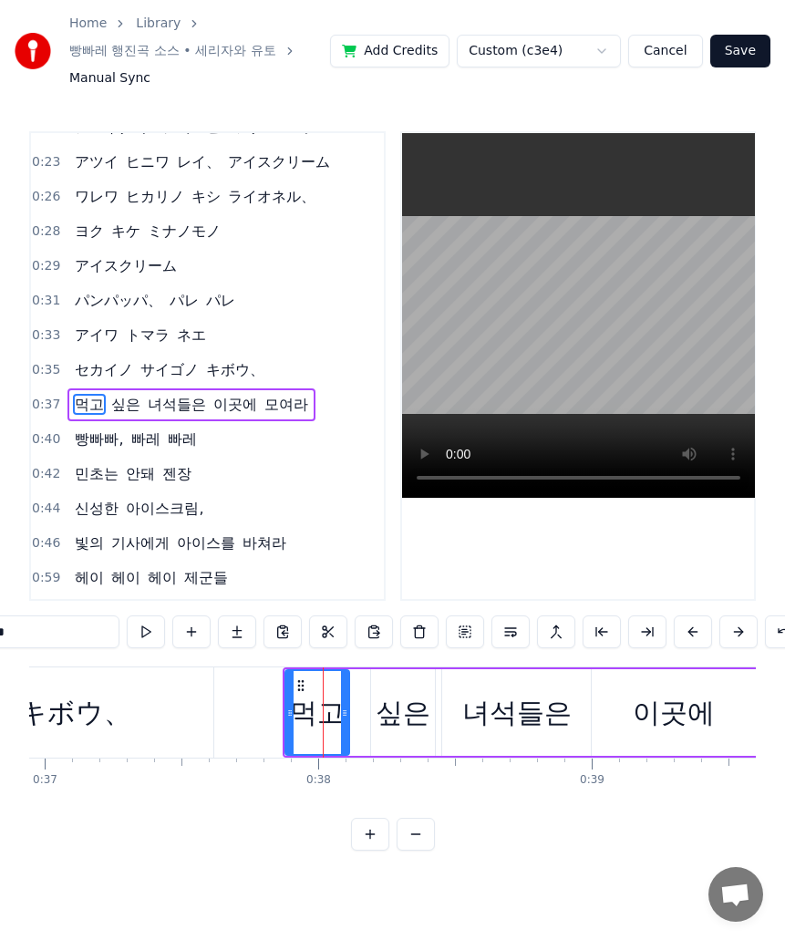
scroll to position [196, 0]
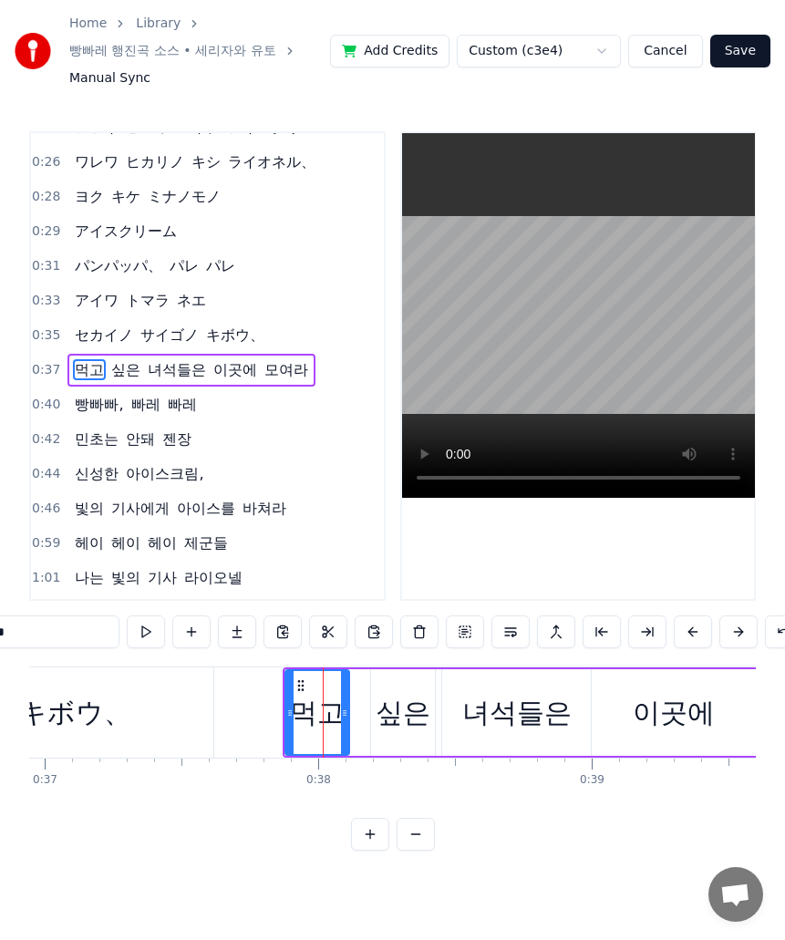
drag, startPoint x: 30, startPoint y: 644, endPoint x: -1, endPoint y: 644, distance: 31.0
click at [0, 644] on html "Home Library 빵빠레 행진곡 소스 • 세리자와 유토 Manual Sync Add Credits Custom (c3e4) Cancel …" at bounding box center [392, 440] width 785 height 880
paste input "**"
click at [421, 728] on div "싶은" at bounding box center [403, 712] width 55 height 41
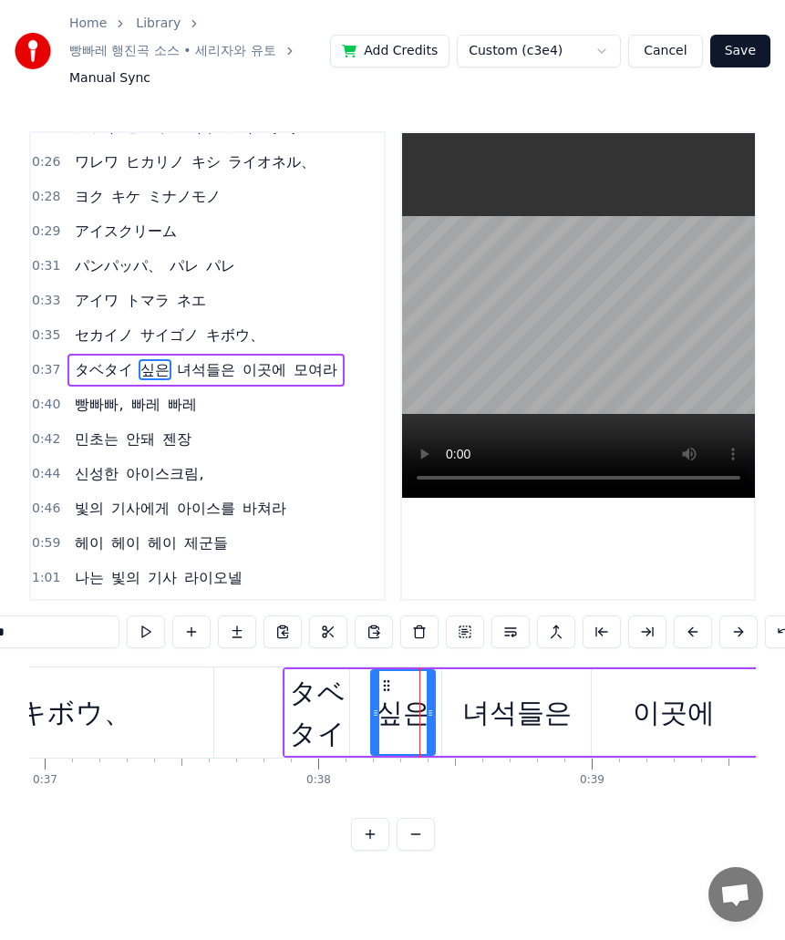
drag, startPoint x: 61, startPoint y: 645, endPoint x: -1, endPoint y: 658, distance: 63.3
click at [0, 658] on html "Home Library 빵빠레 행진곡 소스 • 세리자와 유토 Manual Sync Add Credits Custom (c3e4) Cancel …" at bounding box center [392, 440] width 785 height 880
click at [330, 747] on div "タベタイ" at bounding box center [317, 713] width 64 height 82
type input "****"
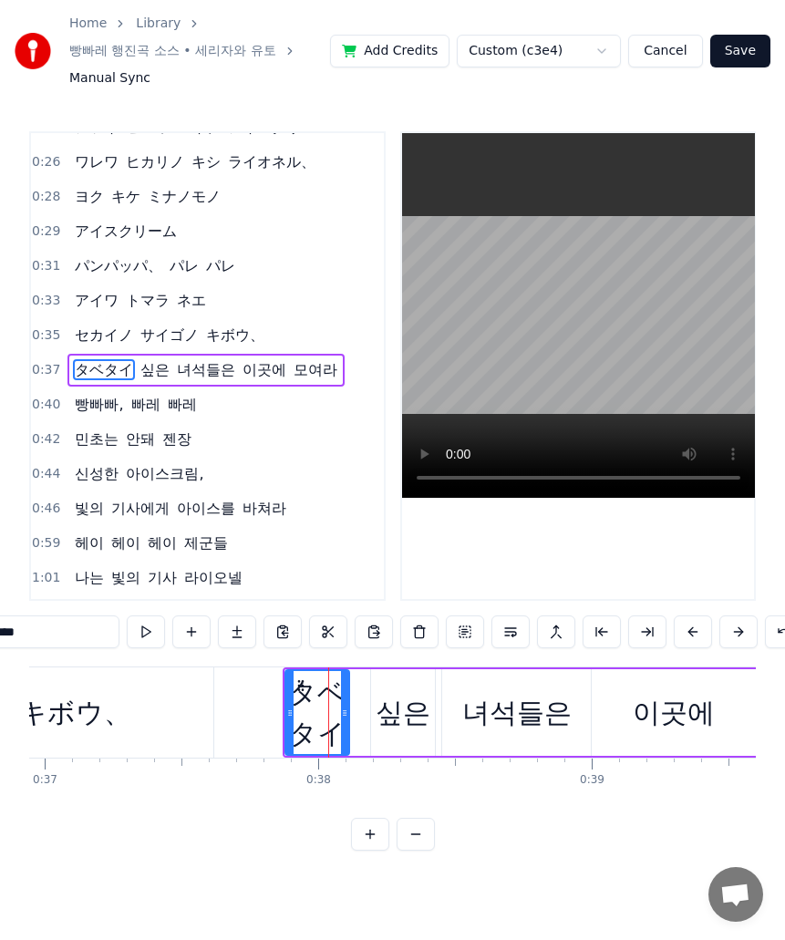
drag, startPoint x: 92, startPoint y: 645, endPoint x: -1, endPoint y: 660, distance: 94.3
click at [0, 660] on html "Home Library 빵빠레 행진곡 소스 • 세리자와 유토 Manual Sync Add Credits Custom (c3e4) Cancel …" at bounding box center [392, 440] width 785 height 880
drag, startPoint x: 52, startPoint y: 634, endPoint x: 12, endPoint y: 638, distance: 40.4
click at [12, 638] on input "text" at bounding box center [51, 632] width 137 height 33
paste input "****"
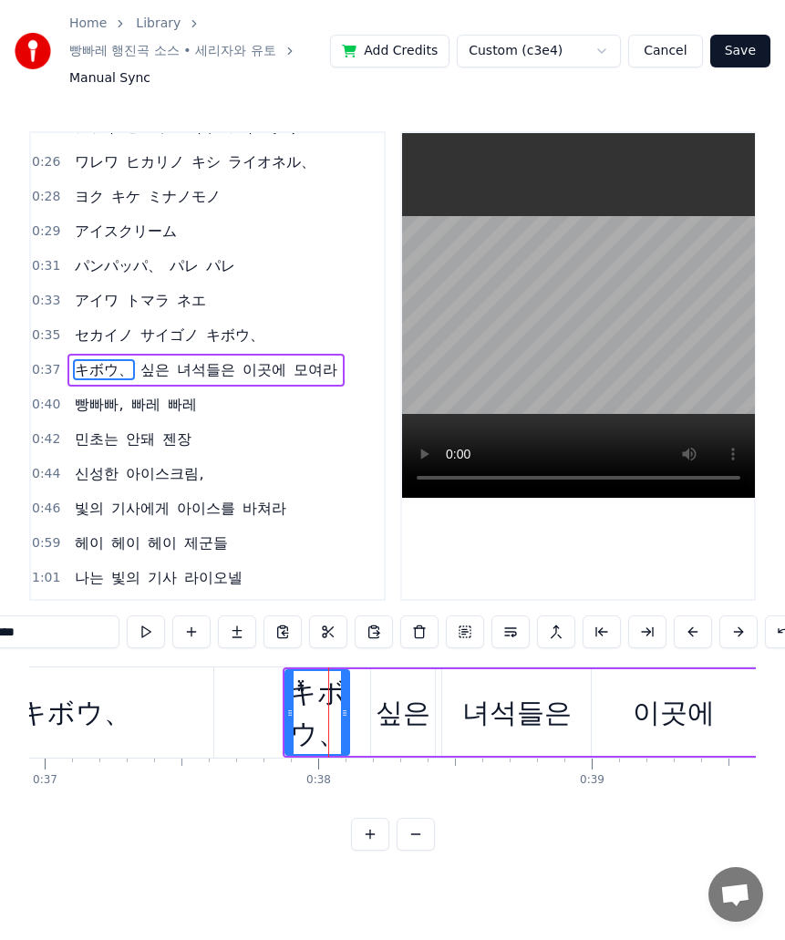
click at [399, 732] on div "싶은" at bounding box center [403, 712] width 55 height 41
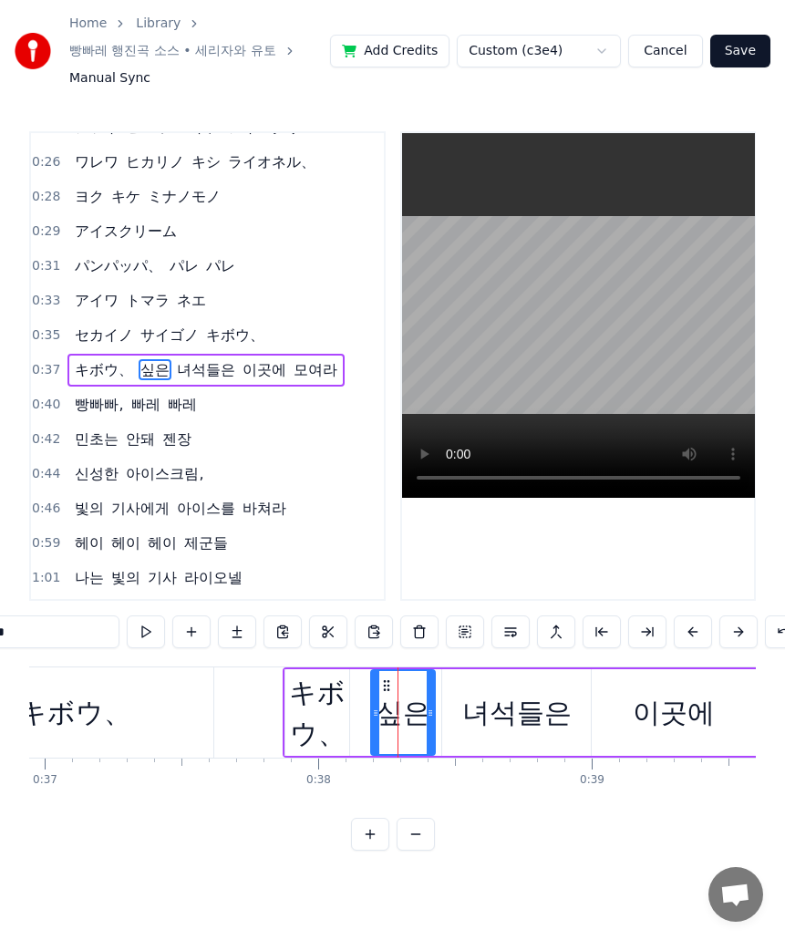
drag, startPoint x: 37, startPoint y: 639, endPoint x: -1, endPoint y: 639, distance: 38.3
click at [0, 639] on html "Home Library 빵빠레 행진곡 소스 • 세리자와 유토 Manual Sync Add Credits Custom (c3e4) Cancel …" at bounding box center [392, 440] width 785 height 880
paste input "**"
click at [523, 724] on div "녀석들은" at bounding box center [516, 712] width 109 height 41
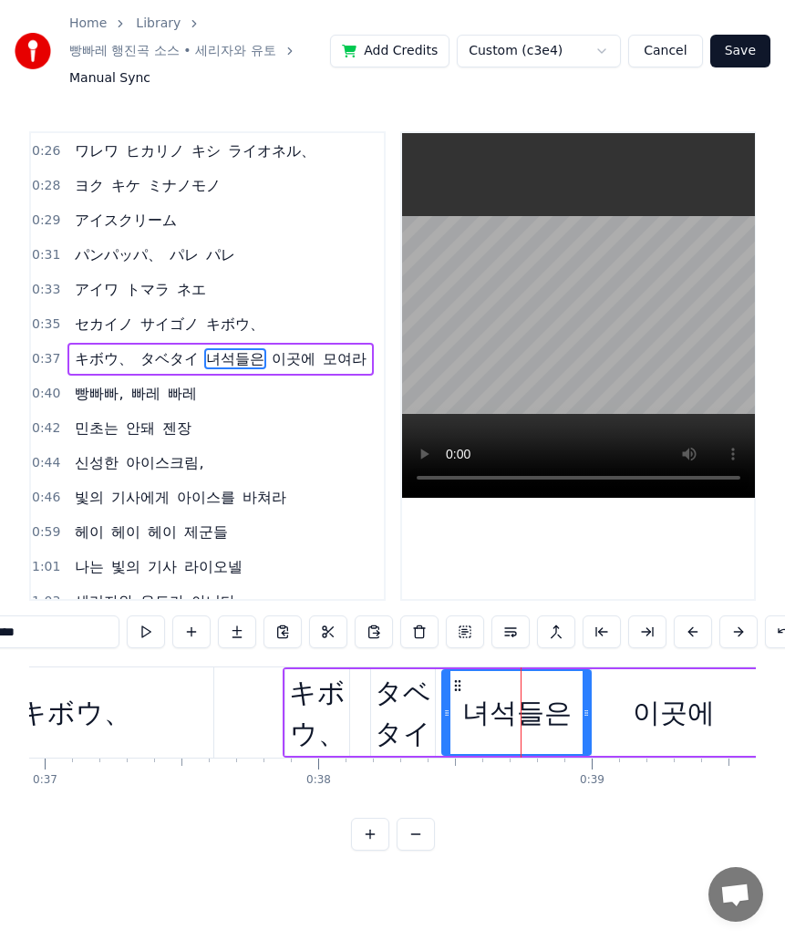
drag, startPoint x: 77, startPoint y: 649, endPoint x: -1, endPoint y: 662, distance: 78.6
click at [0, 662] on html "Home Library 빵빠레 행진곡 소스 • 세리자와 유토 Manual Sync Add Credits Custom (c3e4) Cancel …" at bounding box center [392, 440] width 785 height 880
paste input "text"
click at [659, 731] on div "이곳에" at bounding box center [674, 712] width 82 height 41
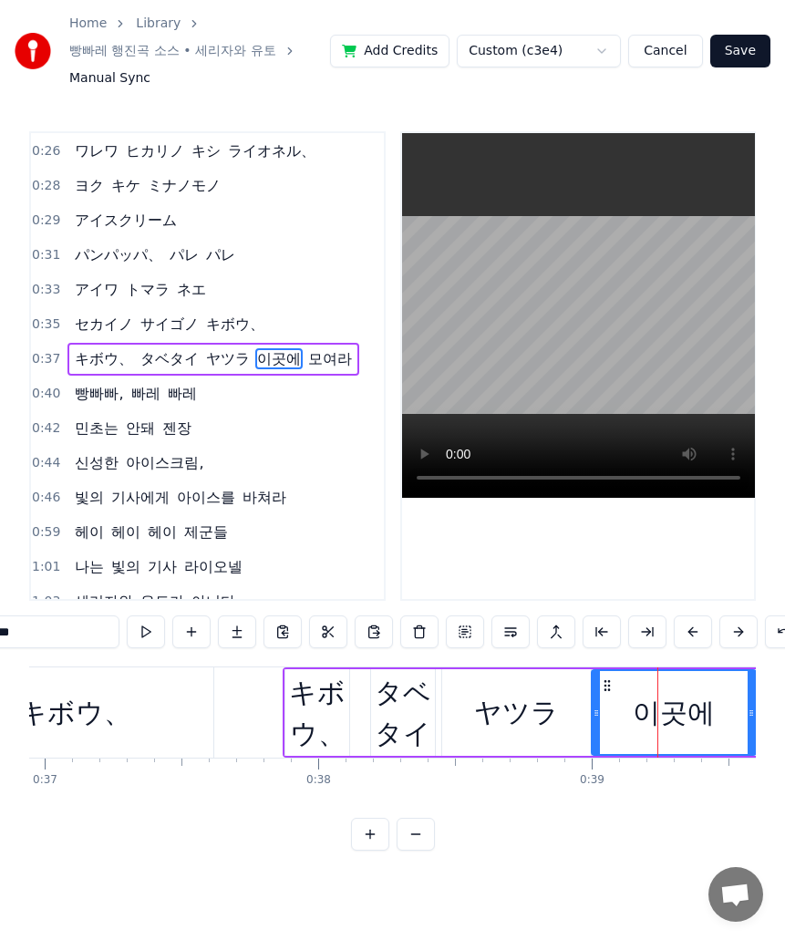
scroll to position [196, 0]
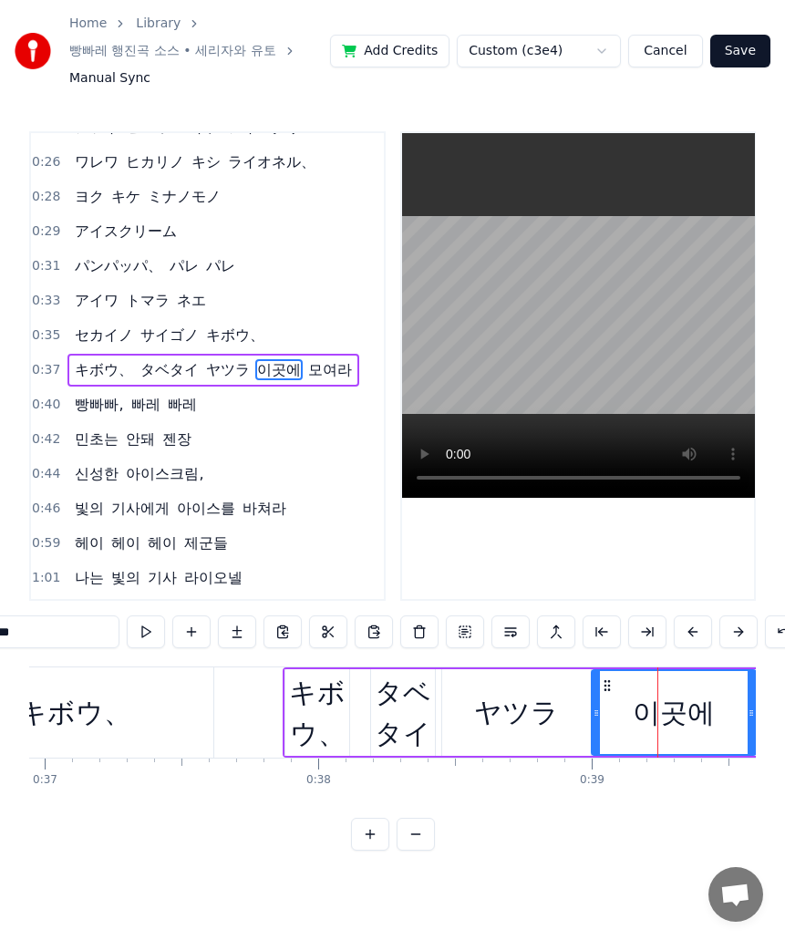
drag, startPoint x: 80, startPoint y: 655, endPoint x: 41, endPoint y: 648, distance: 39.7
click at [34, 652] on div "***" at bounding box center [393, 634] width 821 height 36
drag, startPoint x: 42, startPoint y: 648, endPoint x: -1, endPoint y: 655, distance: 43.3
click at [0, 655] on html "Home Library 빵빠레 행진곡 소스 • 세리자와 유토 Manual Sync Add Credits Custom (c3e4) Cancel …" at bounding box center [392, 440] width 785 height 880
paste input "text"
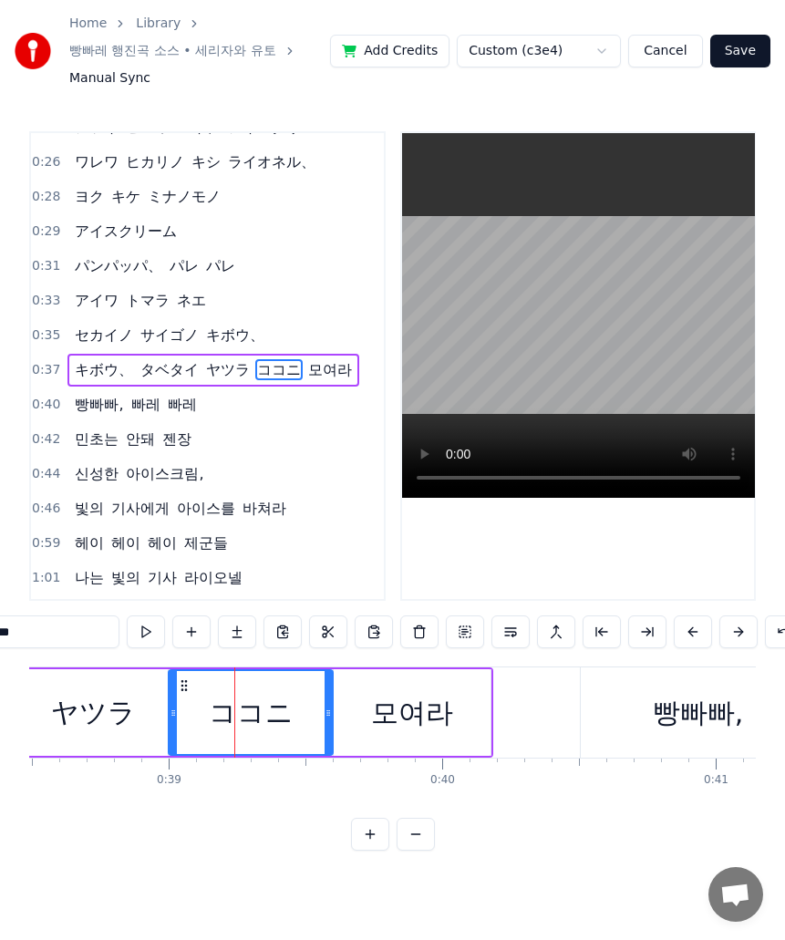
scroll to position [0, 10630]
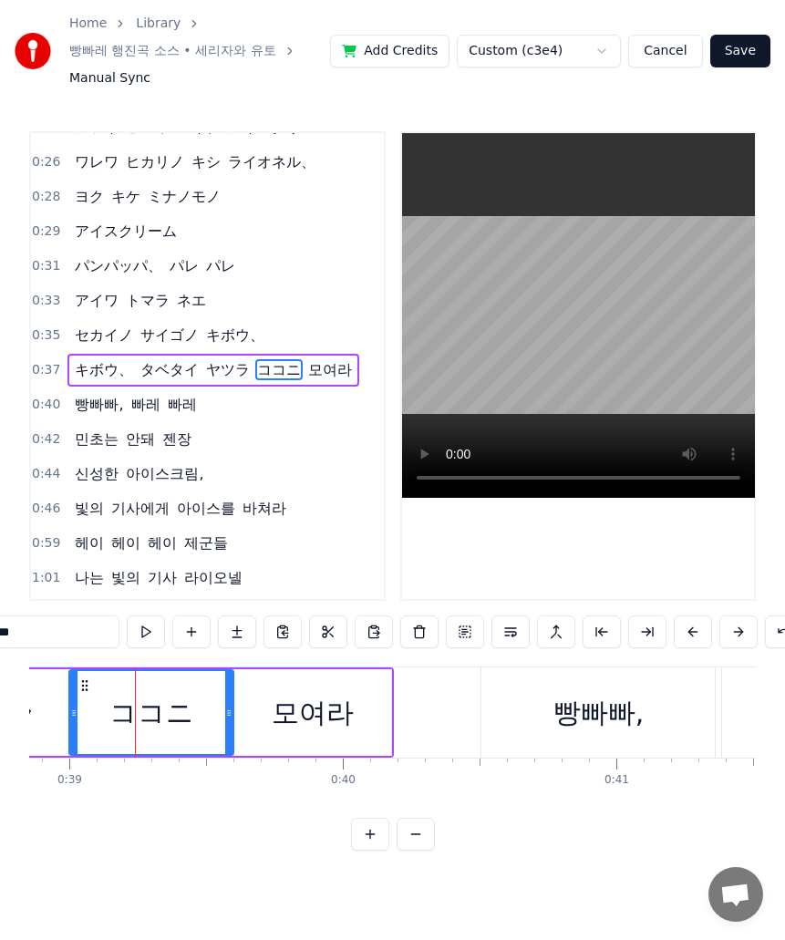
click at [362, 708] on div "모여라" at bounding box center [312, 712] width 157 height 87
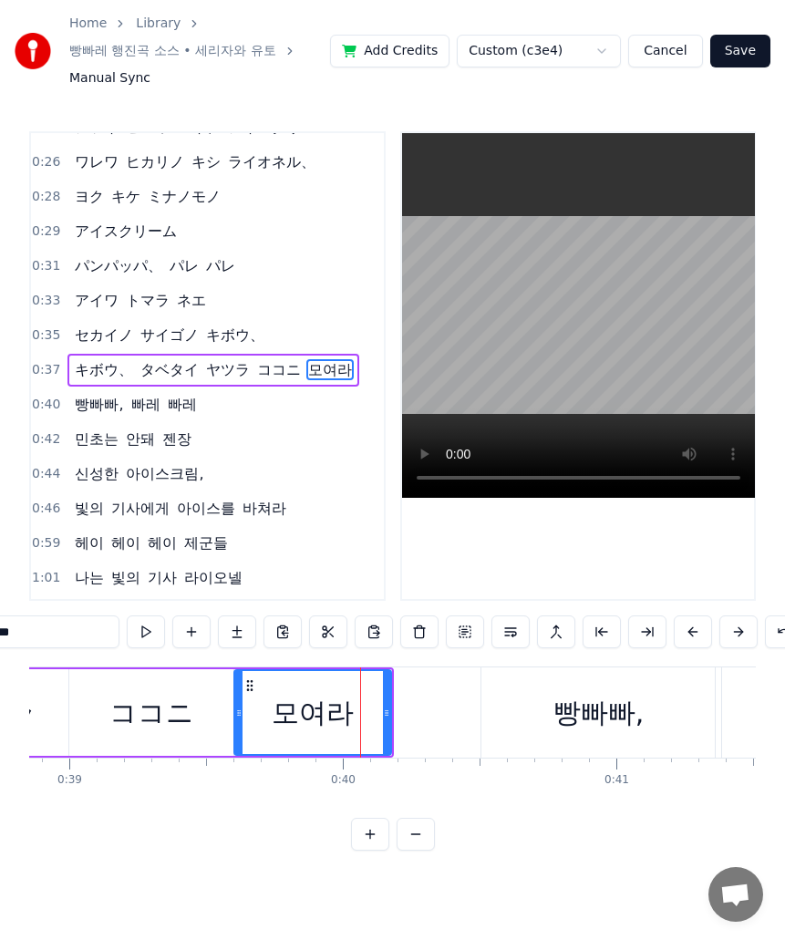
drag, startPoint x: 98, startPoint y: 649, endPoint x: -1, endPoint y: 659, distance: 99.9
click at [0, 659] on html "Home Library 빵빠레 행진곡 소스 • 세리자와 유토 Manual Sync Add Credits Custom (c3e4) Cancel …" at bounding box center [392, 440] width 785 height 880
paste input "text"
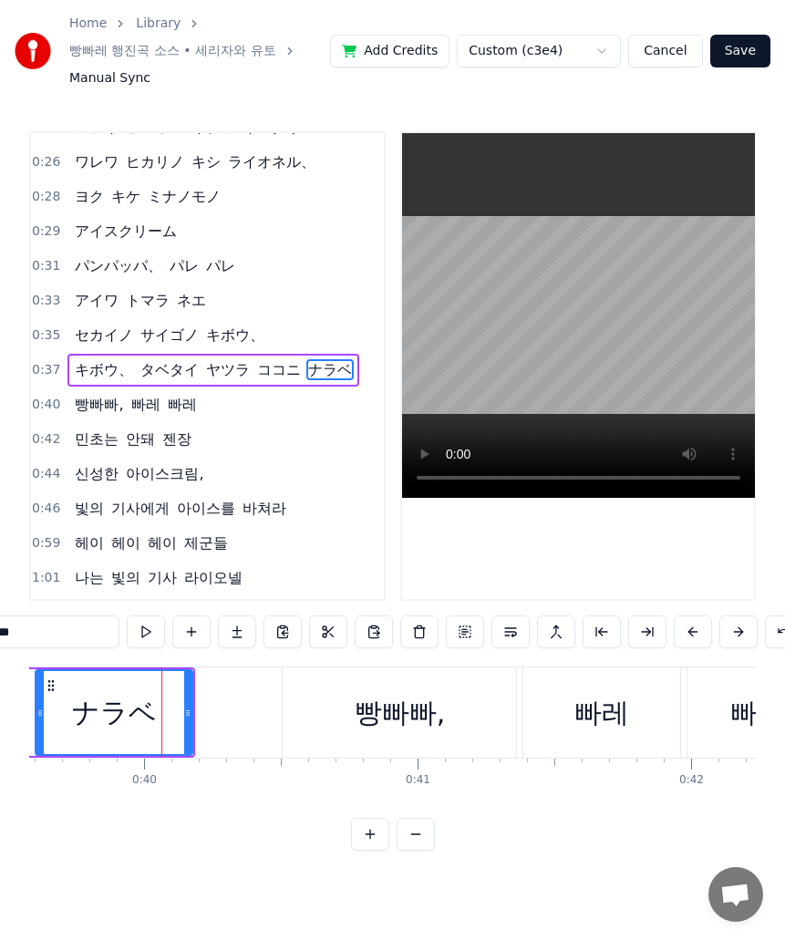
scroll to position [0, 10903]
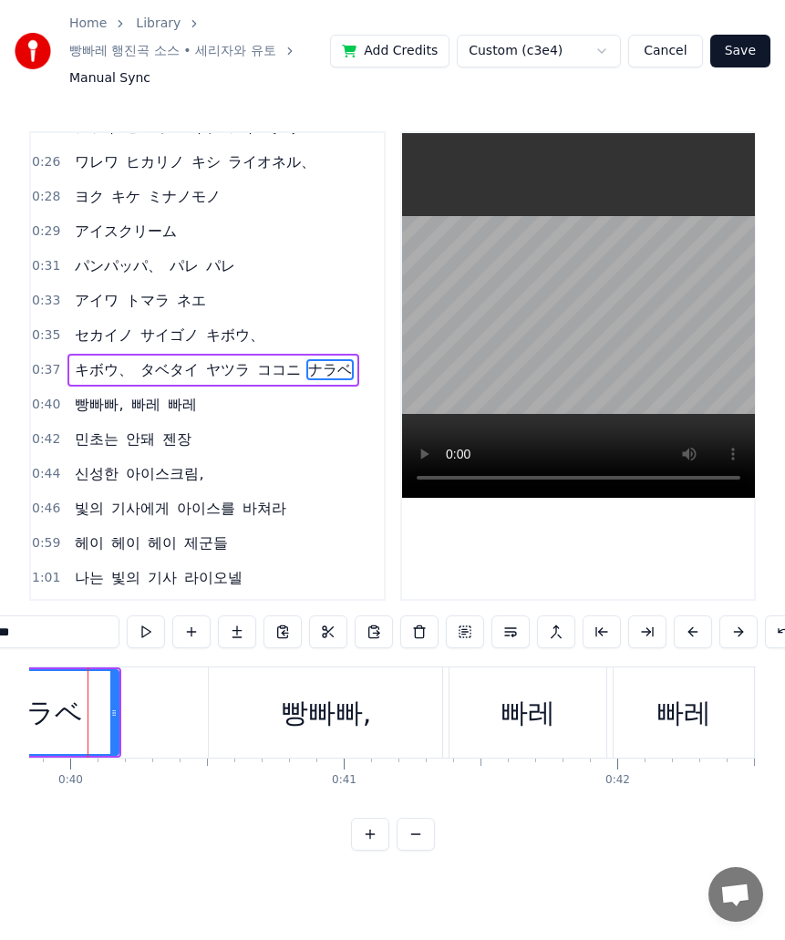
click at [339, 746] on div "빵빠빠," at bounding box center [325, 713] width 233 height 90
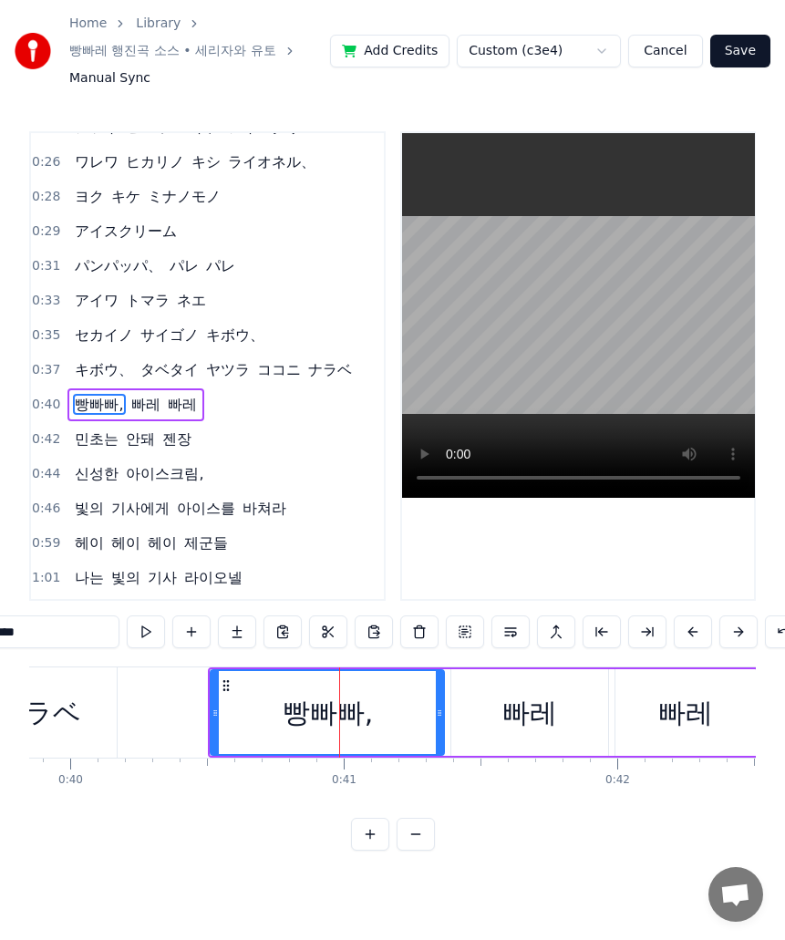
scroll to position [231, 0]
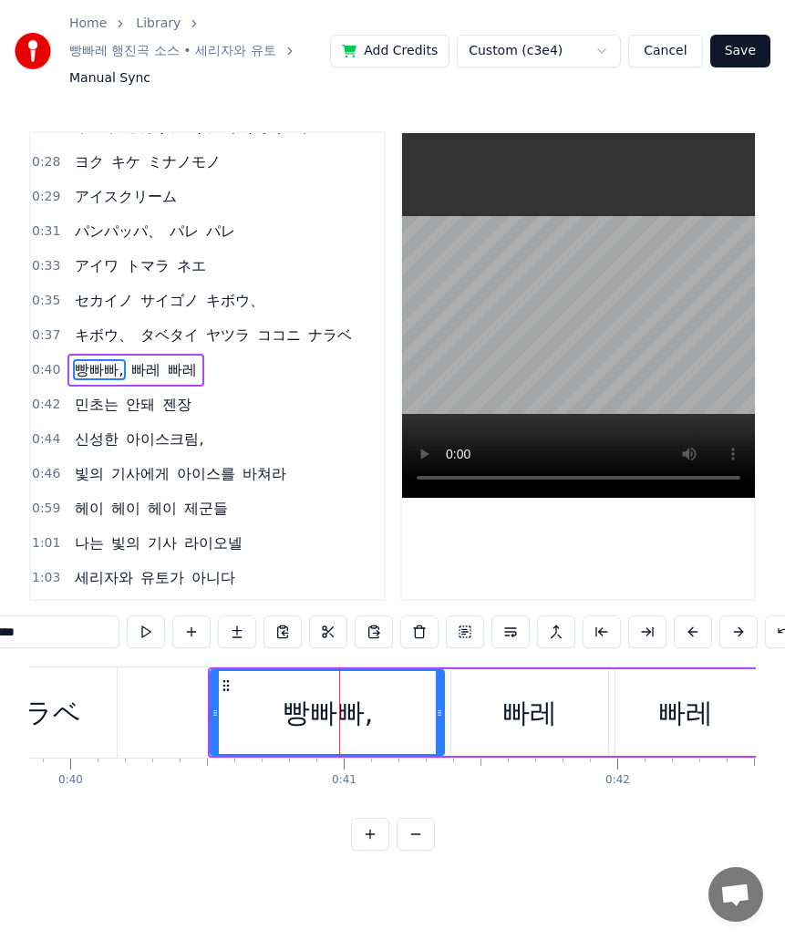
drag, startPoint x: 40, startPoint y: 637, endPoint x: -1, endPoint y: 659, distance: 46.9
click at [0, 659] on html "Home Library 빵빠레 행진곡 소스 • 세리자와 유토 Manual Sync Add Credits Custom (c3e4) Cancel …" at bounding box center [392, 440] width 785 height 880
paste input "**"
click at [523, 727] on div "빠레" at bounding box center [530, 712] width 55 height 41
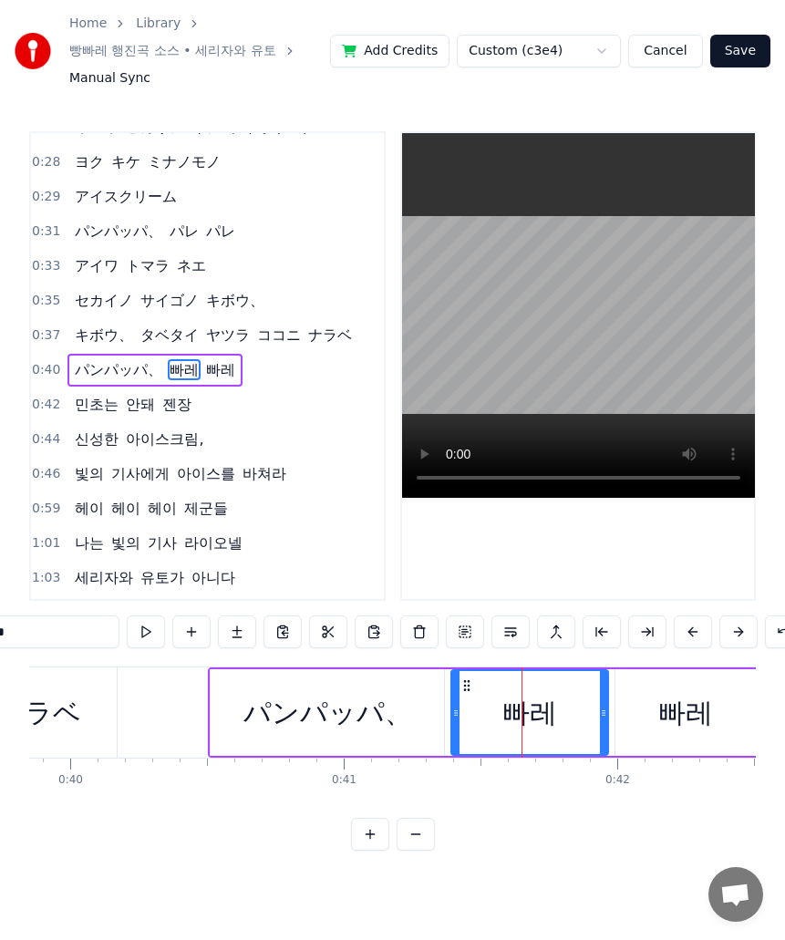
drag, startPoint x: 6, startPoint y: 655, endPoint x: -1, endPoint y: 673, distance: 19.6
click at [0, 673] on html "Home Library 빵빠레 행진곡 소스 • 세리자와 유토 Manual Sync Add Credits Custom (c3e4) Cancel …" at bounding box center [392, 440] width 785 height 880
paste input "text"
click at [666, 710] on div "빠레" at bounding box center [685, 712] width 55 height 41
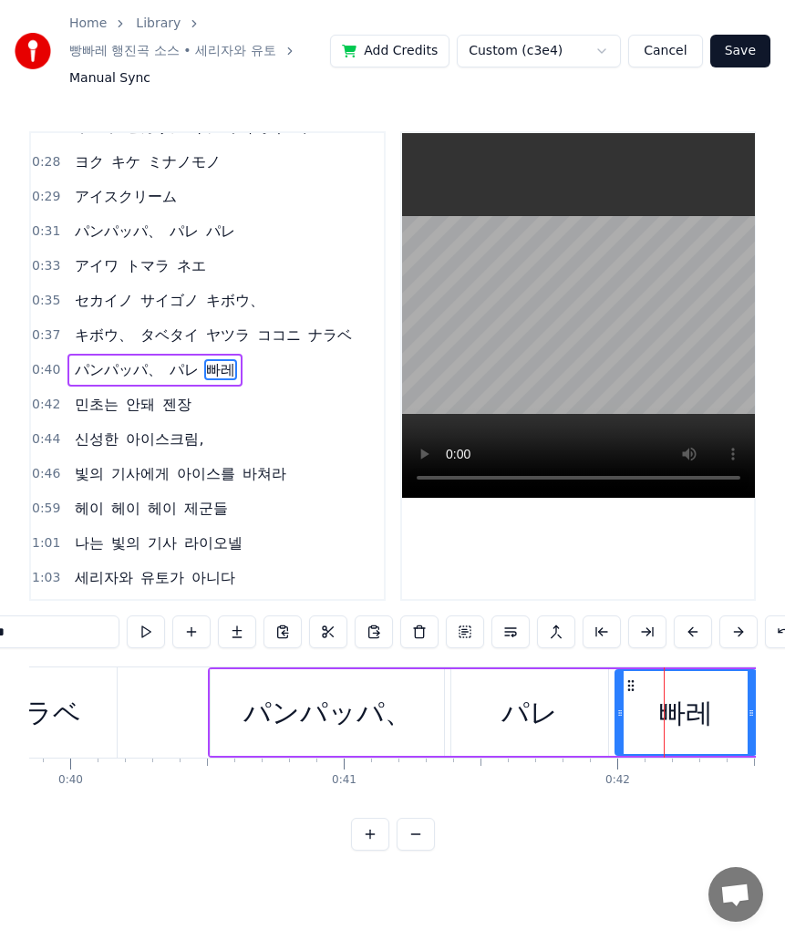
drag, startPoint x: 67, startPoint y: 644, endPoint x: -1, endPoint y: 649, distance: 67.7
click at [0, 649] on html "Home Library 빵빠레 행진곡 소스 • 세리자와 유토 Manual Sync Add Credits Custom (c3e4) Cancel …" at bounding box center [392, 440] width 785 height 880
paste input "text"
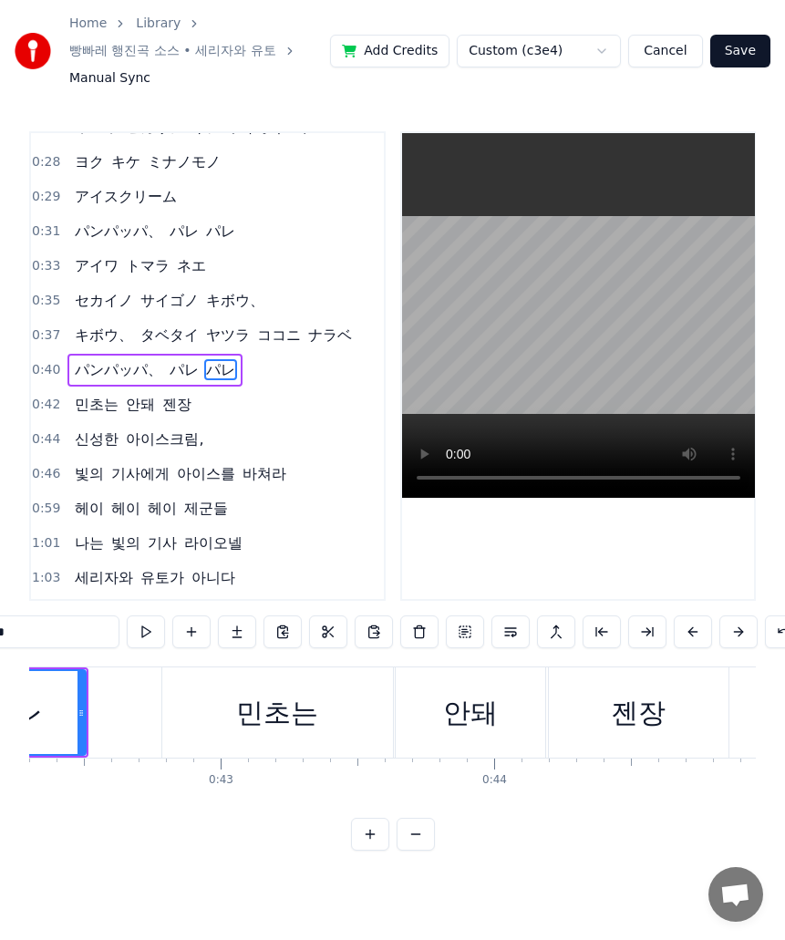
scroll to position [0, 11723]
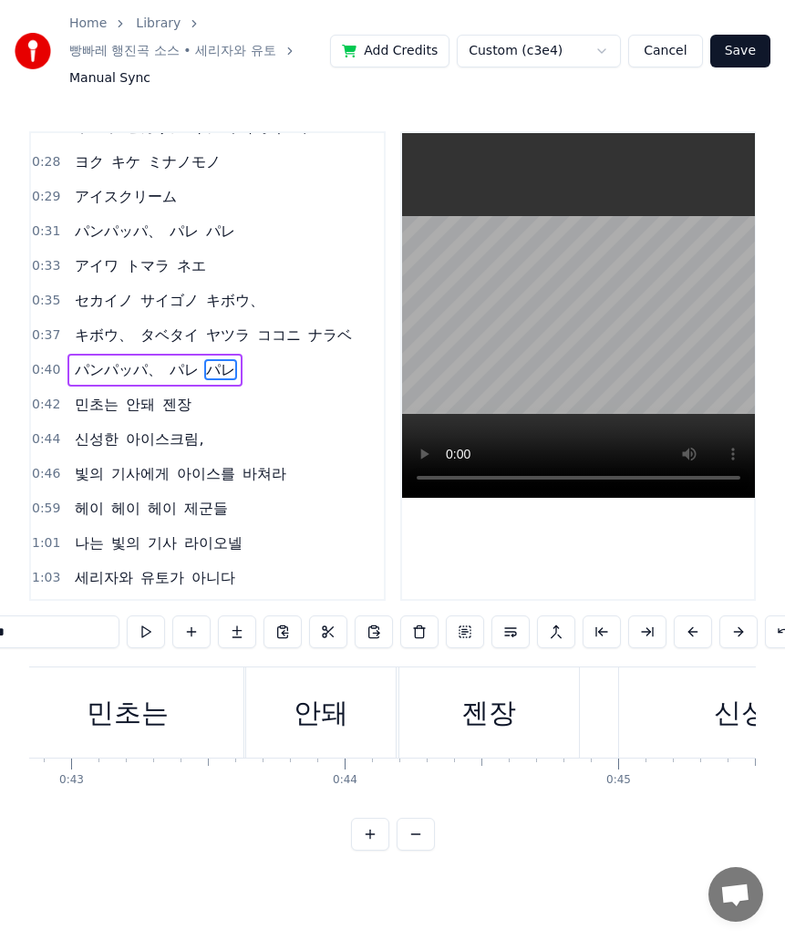
click at [202, 731] on div "민초는" at bounding box center [128, 713] width 231 height 90
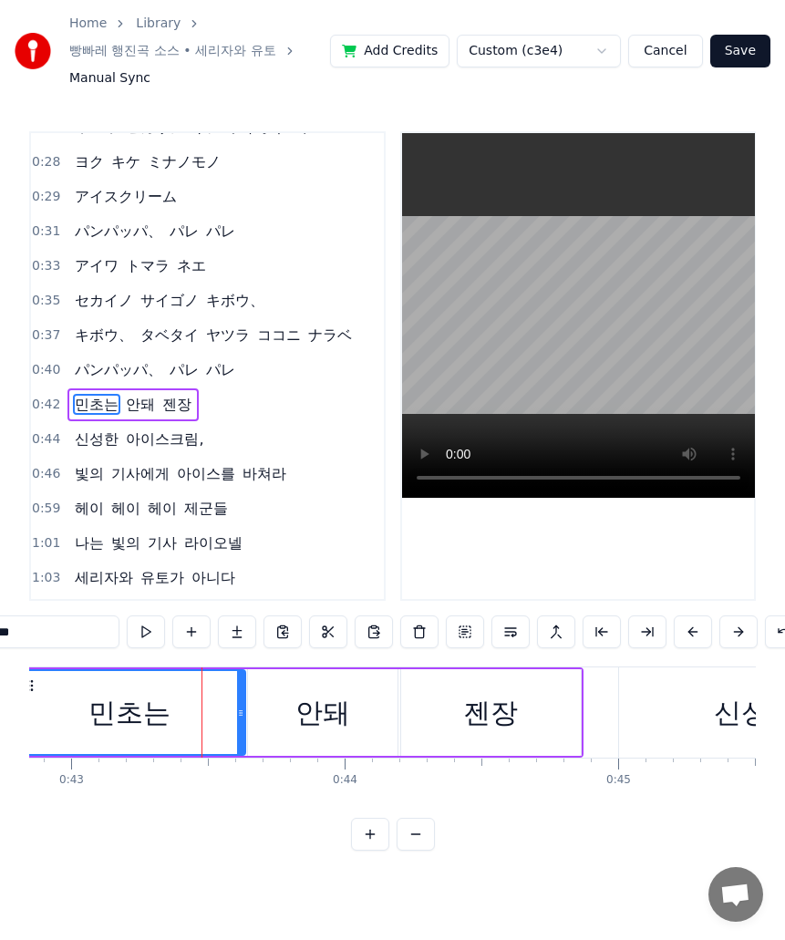
scroll to position [254, 0]
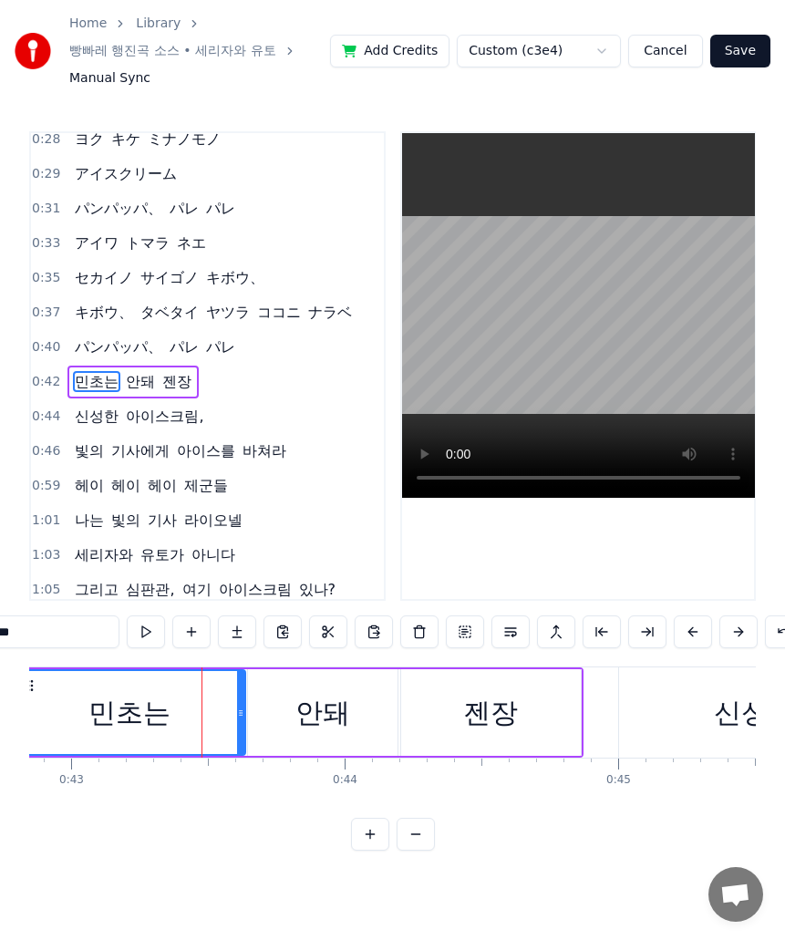
drag, startPoint x: 34, startPoint y: 634, endPoint x: -1, endPoint y: 634, distance: 34.7
click at [0, 634] on html "Home Library 빵빠레 행진곡 소스 • 세리자와 유토 Manual Sync Add Credits Custom (c3e4) Cancel …" at bounding box center [392, 440] width 785 height 880
paste input "*"
click at [324, 722] on div "안돼" at bounding box center [322, 712] width 55 height 41
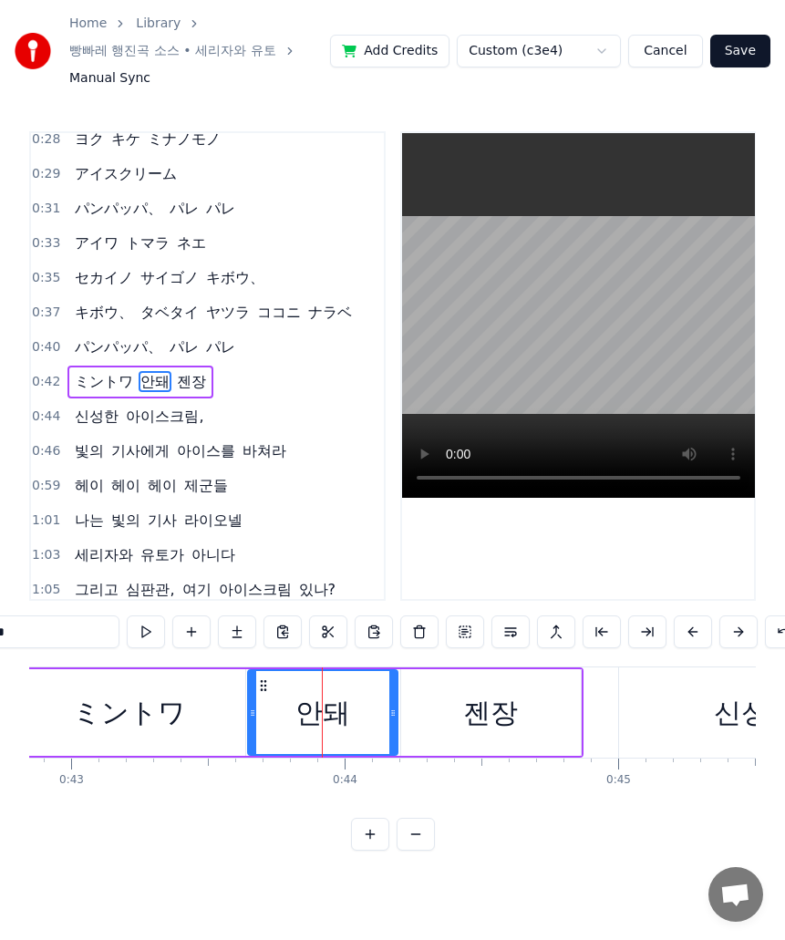
drag, startPoint x: 88, startPoint y: 646, endPoint x: -1, endPoint y: 648, distance: 88.5
click at [0, 648] on html "Home Library 빵빠레 행진곡 소스 • 세리자와 유토 Manual Sync Add Credits Custom (c3e4) Cancel …" at bounding box center [392, 440] width 785 height 880
paste input "*"
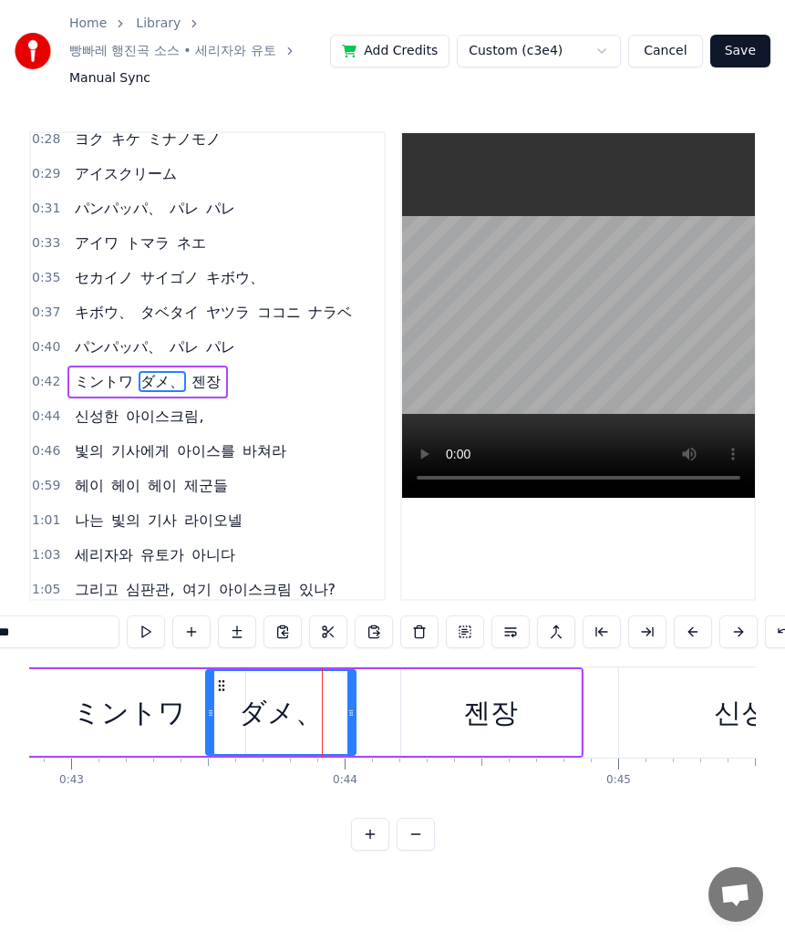
drag, startPoint x: 264, startPoint y: 698, endPoint x: 222, endPoint y: 703, distance: 42.3
click at [222, 703] on div "ダメ、" at bounding box center [281, 712] width 148 height 83
click at [192, 738] on div "ミントワ" at bounding box center [130, 712] width 231 height 87
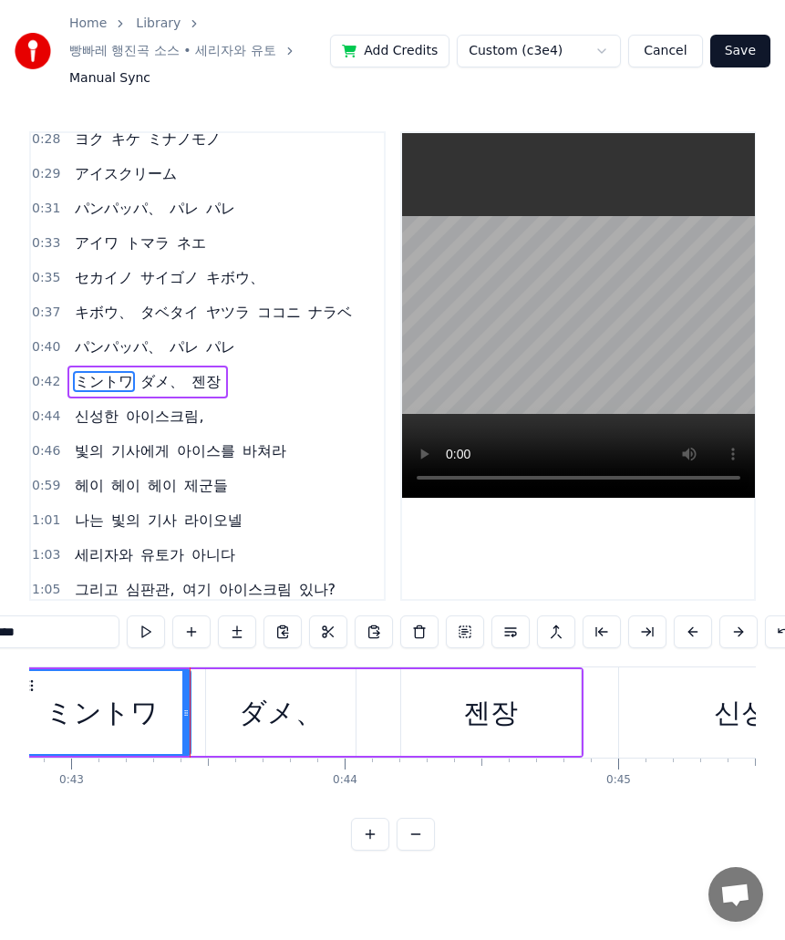
drag, startPoint x: 240, startPoint y: 729, endPoint x: 192, endPoint y: 732, distance: 47.6
click at [187, 732] on div at bounding box center [185, 712] width 7 height 83
click at [224, 694] on div "ダメ、" at bounding box center [281, 712] width 150 height 87
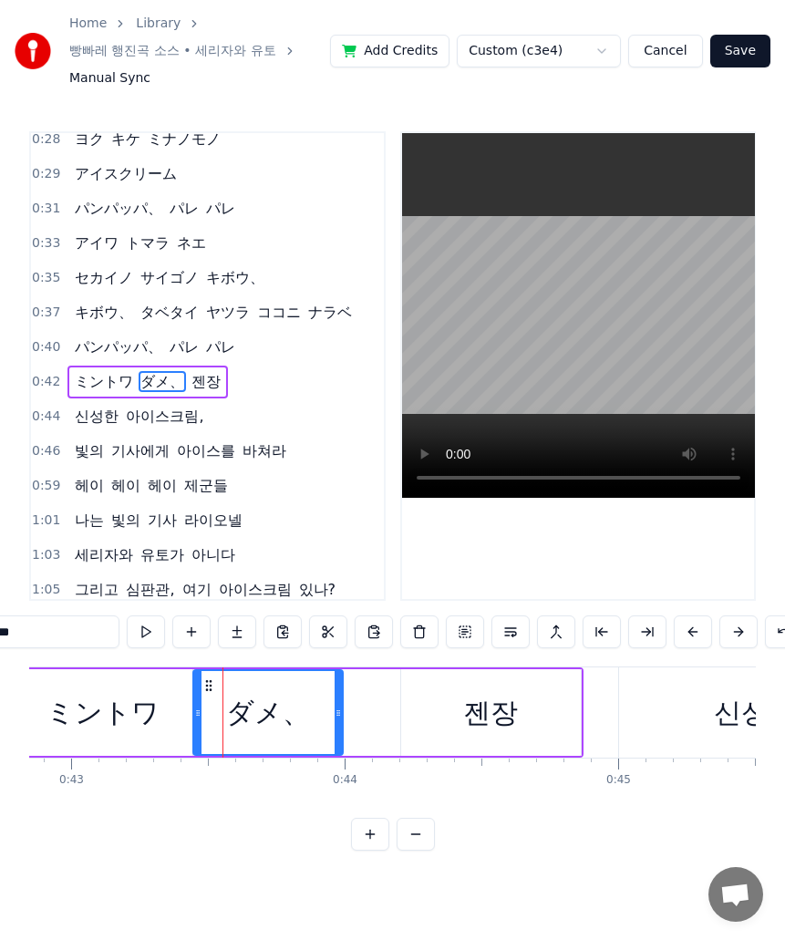
drag, startPoint x: 224, startPoint y: 694, endPoint x: 244, endPoint y: 704, distance: 21.6
click at [212, 693] on icon at bounding box center [209, 686] width 15 height 15
drag, startPoint x: 335, startPoint y: 718, endPoint x: 271, endPoint y: 720, distance: 63.9
click at [271, 720] on icon at bounding box center [272, 713] width 7 height 15
drag, startPoint x: 475, startPoint y: 704, endPoint x: 392, endPoint y: 722, distance: 85.0
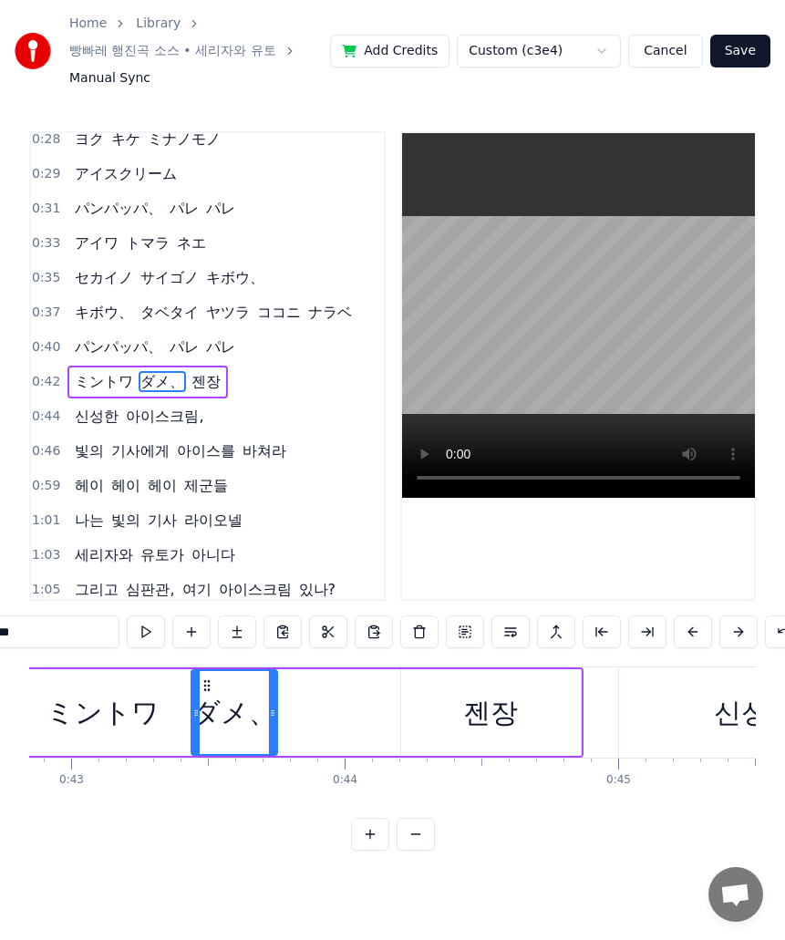
click at [470, 706] on div "젠장" at bounding box center [490, 712] width 55 height 41
type input "**"
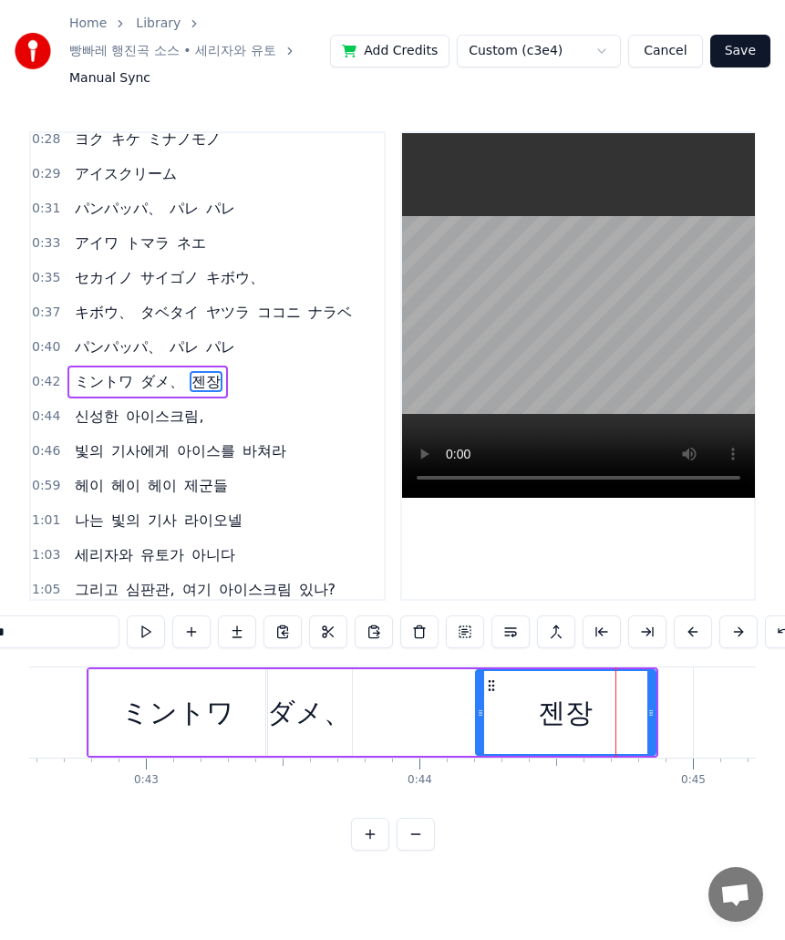
scroll to position [0, 11673]
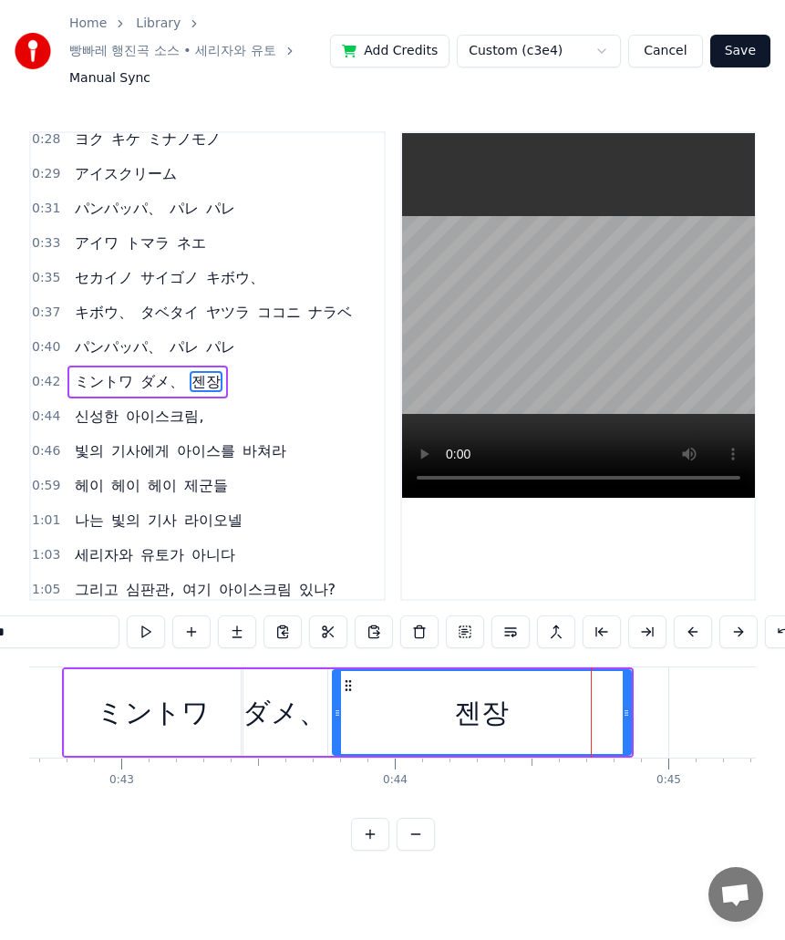
drag, startPoint x: 454, startPoint y: 722, endPoint x: 336, endPoint y: 725, distance: 118.6
click at [336, 720] on icon at bounding box center [337, 713] width 7 height 15
click at [325, 720] on icon at bounding box center [324, 713] width 7 height 15
drag, startPoint x: 31, startPoint y: 647, endPoint x: -1, endPoint y: 654, distance: 32.7
click at [0, 654] on html "Home Library 빵빠레 행진곡 소스 • 세리자와 유토 Manual Sync Add Credits Custom (c3e4) Cancel …" at bounding box center [392, 440] width 785 height 880
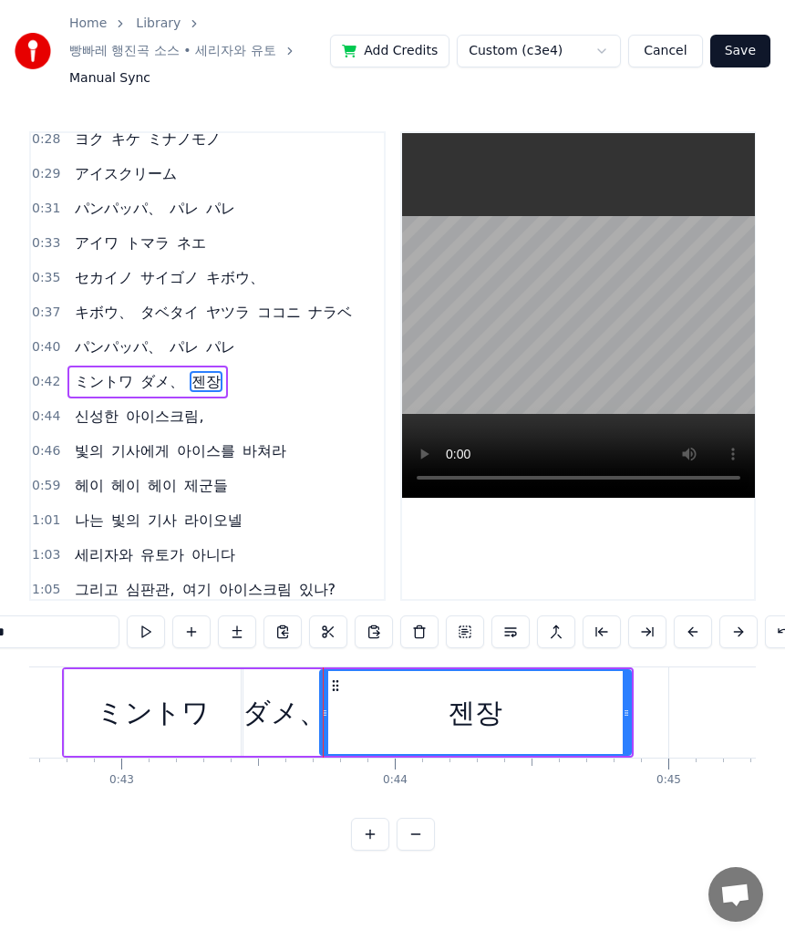
paste input "**"
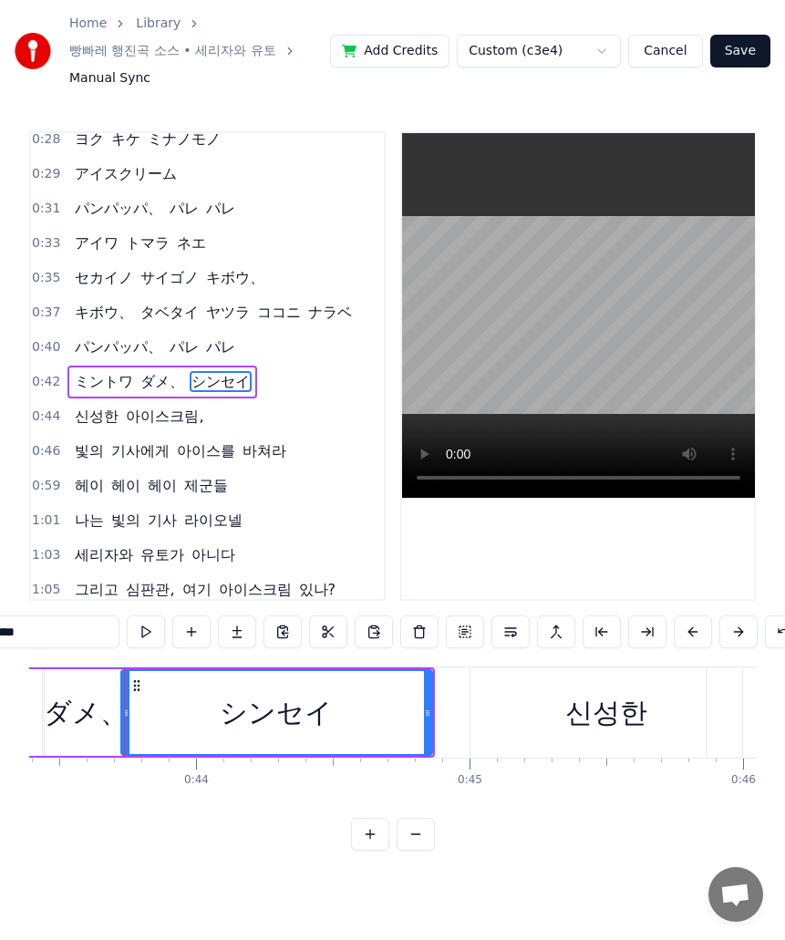
scroll to position [0, 11946]
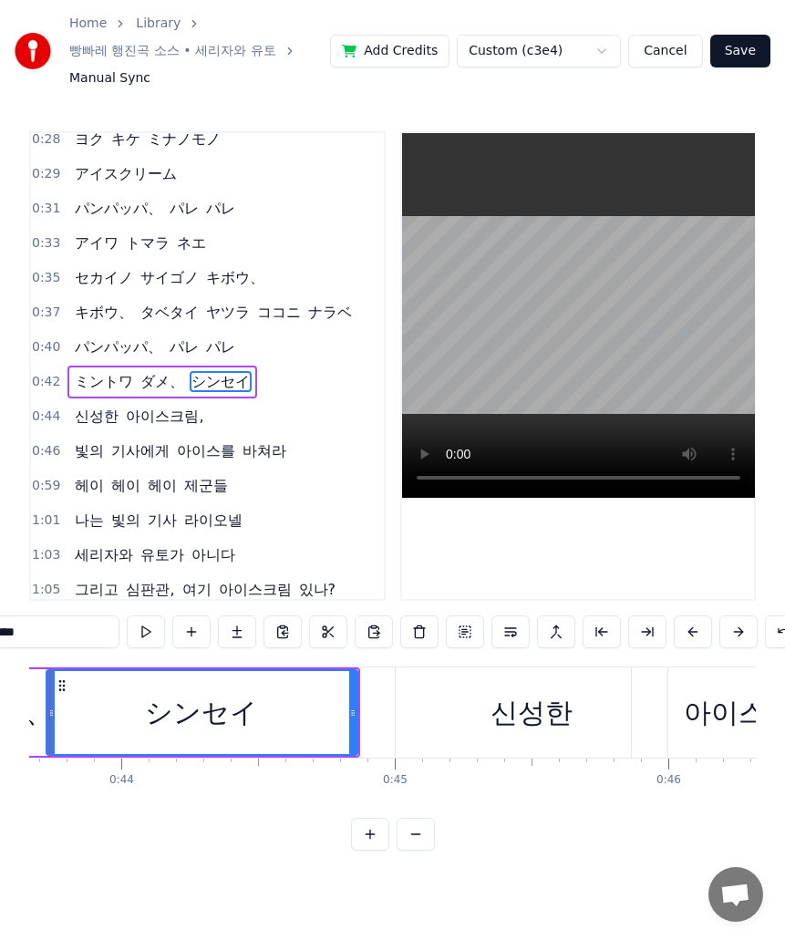
click at [223, 733] on div "シンセイ" at bounding box center [201, 712] width 113 height 41
drag, startPoint x: 79, startPoint y: 644, endPoint x: -1, endPoint y: 648, distance: 80.3
click at [0, 648] on html "Home Library 빵빠레 행진곡 소스 • 세리자와 유토 Manual Sync Add Credits Custom (c3e4) Cancel …" at bounding box center [392, 440] width 785 height 880
paste input "text"
click at [545, 718] on div "신성한" at bounding box center [532, 712] width 82 height 41
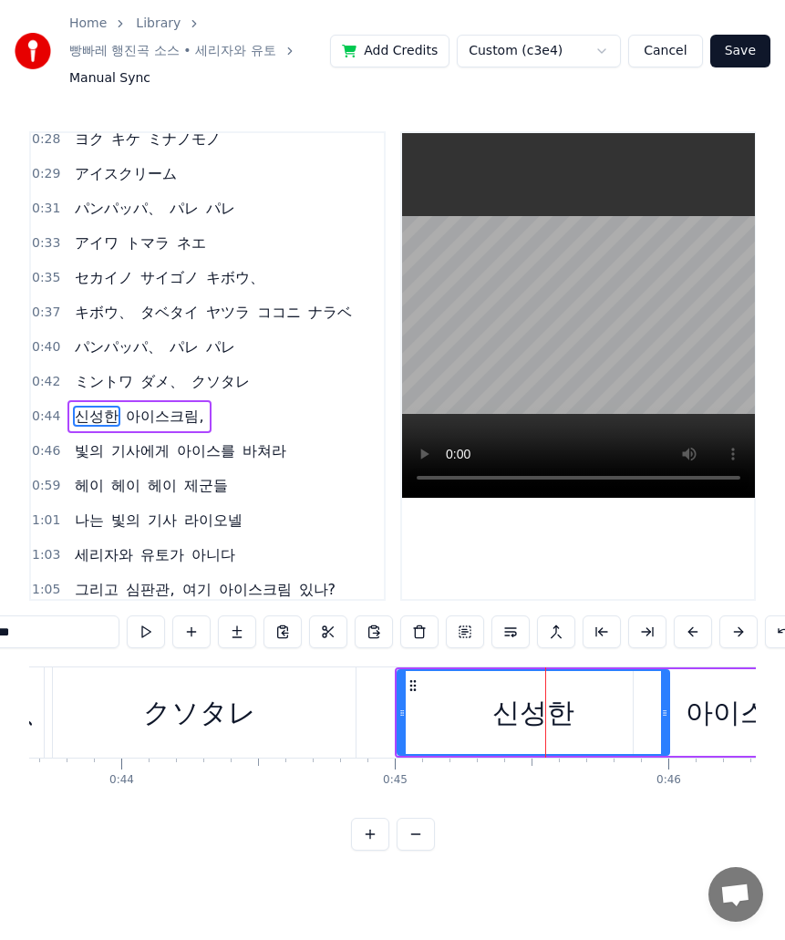
drag, startPoint x: 89, startPoint y: 637, endPoint x: -1, endPoint y: 666, distance: 94.9
click at [0, 666] on html "Home Library 빵빠레 행진곡 소스 • 세리자와 유토 Manual Sync Add Credits Custom (c3e4) Cancel …" at bounding box center [392, 440] width 785 height 880
paste input "*"
click at [727, 733] on div "아이스크림," at bounding box center [759, 712] width 146 height 41
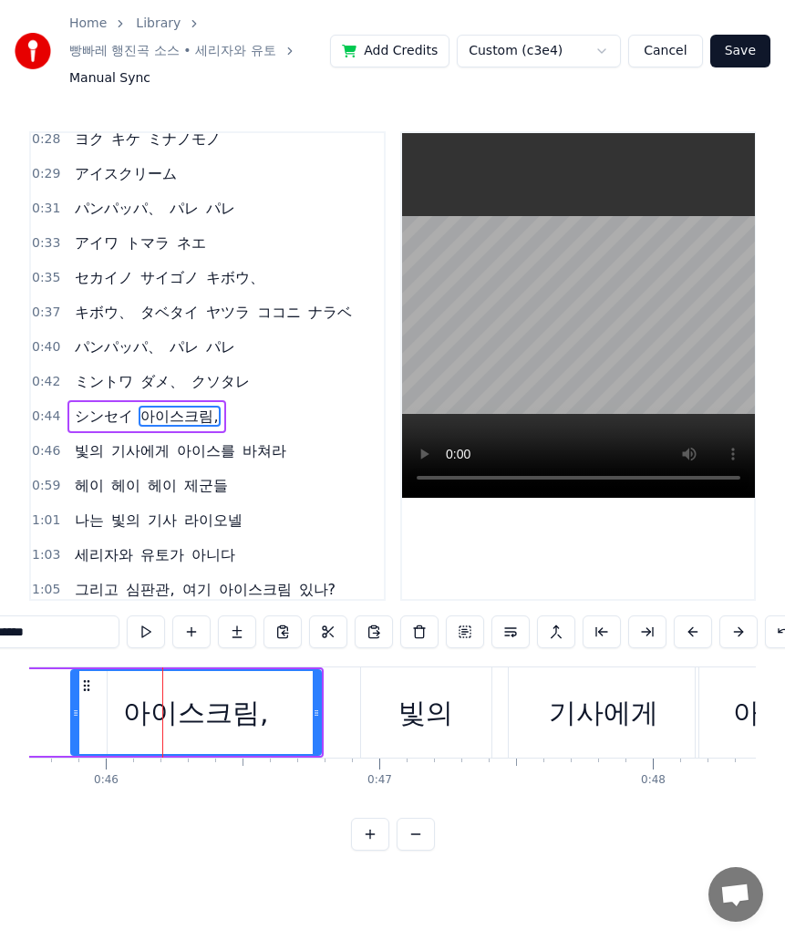
scroll to position [0, 12551]
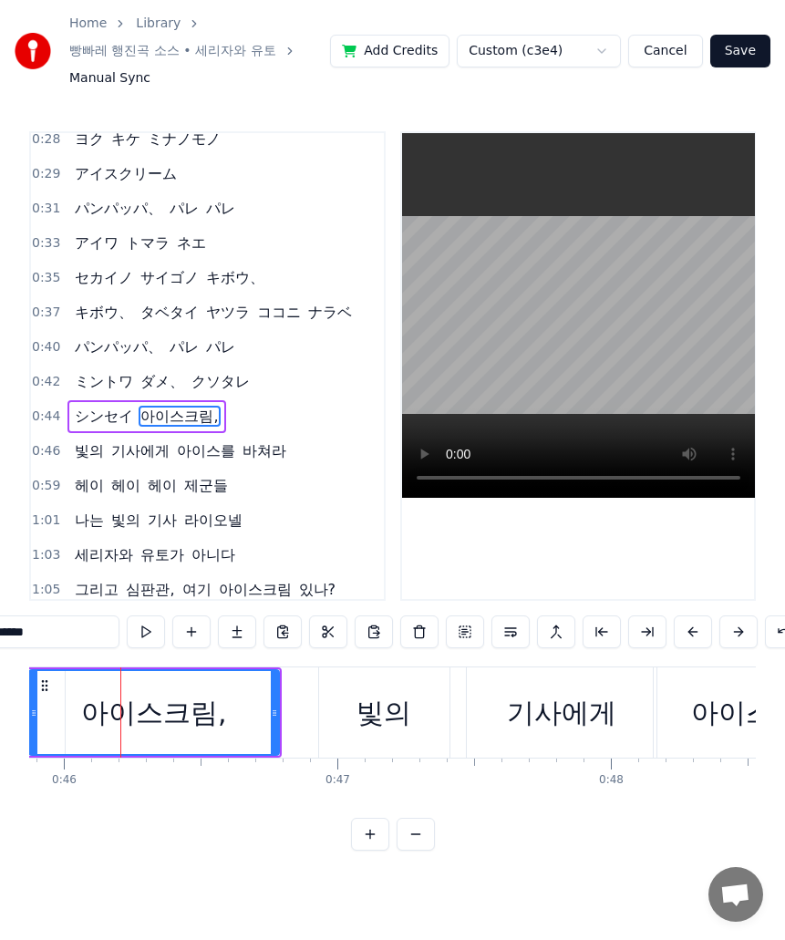
drag, startPoint x: 88, startPoint y: 633, endPoint x: -1, endPoint y: 658, distance: 92.7
click at [0, 658] on html "Home Library 빵빠레 행진곡 소스 • 세리자와 유토 Manual Sync Add Credits Custom (c3e4) Cancel …" at bounding box center [392, 440] width 785 height 880
paste input "**"
click at [411, 745] on div "빛의" at bounding box center [384, 713] width 130 height 90
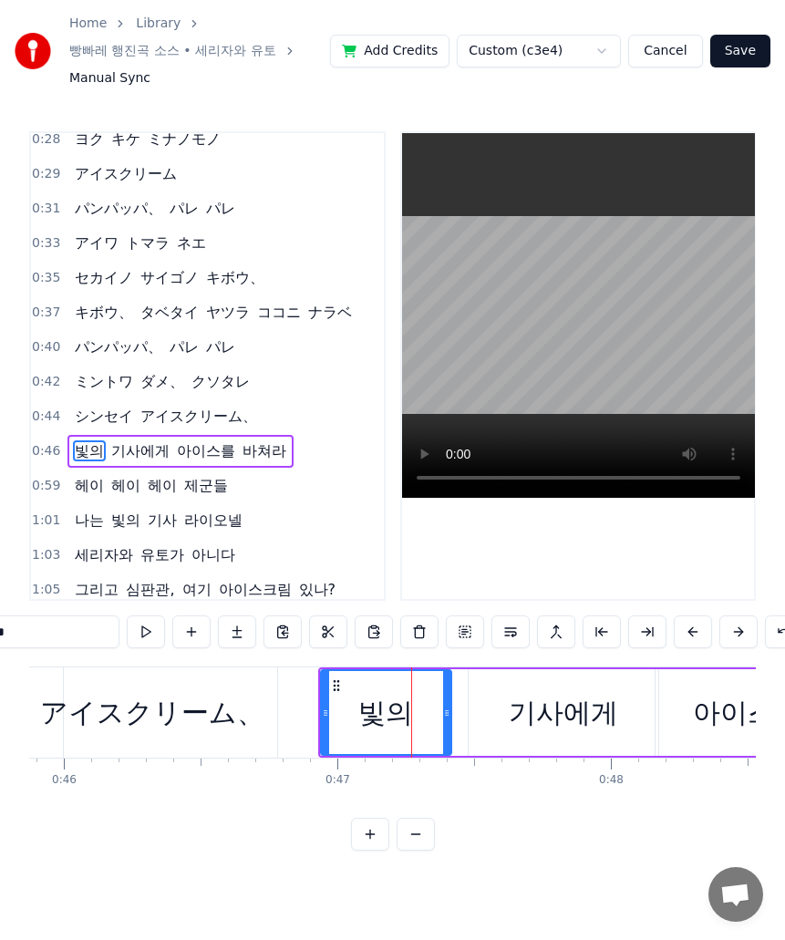
drag, startPoint x: 44, startPoint y: 645, endPoint x: -1, endPoint y: 651, distance: 45.1
click at [0, 651] on html "Home Library 빵빠레 행진곡 소스 • 세리자와 유토 Manual Sync Add Credits Custom (c3e4) Cancel …" at bounding box center [392, 440] width 785 height 880
paste input "**"
click at [499, 710] on div "기사에게" at bounding box center [564, 712] width 190 height 87
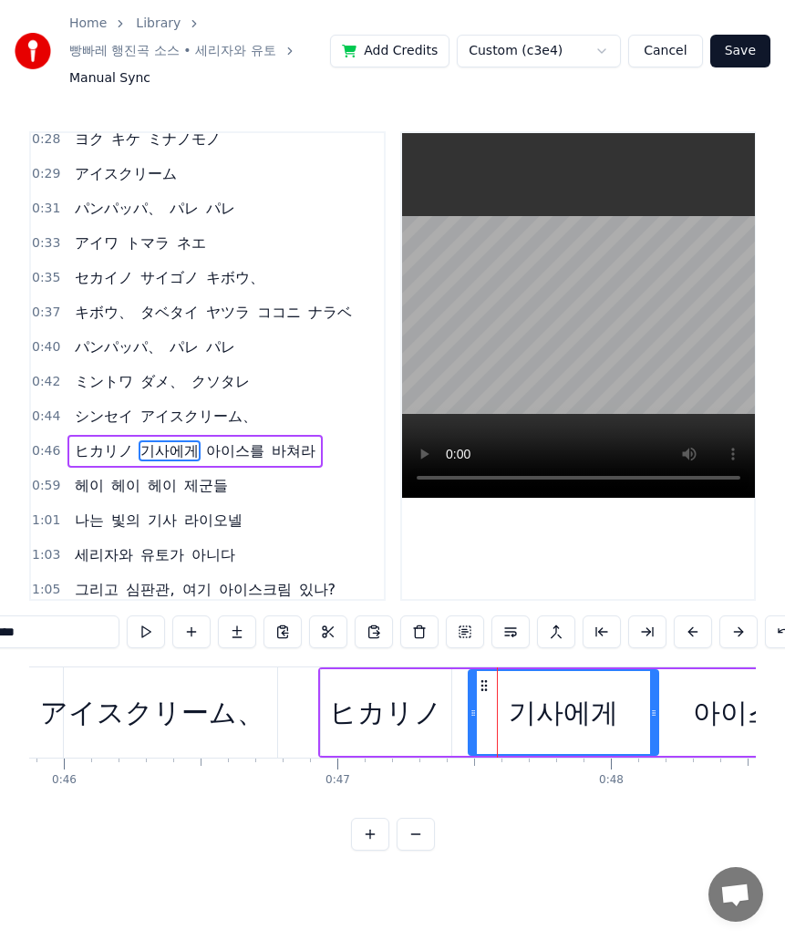
drag, startPoint x: 50, startPoint y: 634, endPoint x: -1, endPoint y: 633, distance: 51.1
click at [0, 633] on html "Home Library 빵빠레 행진곡 소스 • 세리자와 유토 Manual Sync Add Credits Custom (c3e4) Cancel …" at bounding box center [392, 440] width 785 height 880
paste input "text"
click at [708, 731] on div "아이스를" at bounding box center [747, 712] width 109 height 41
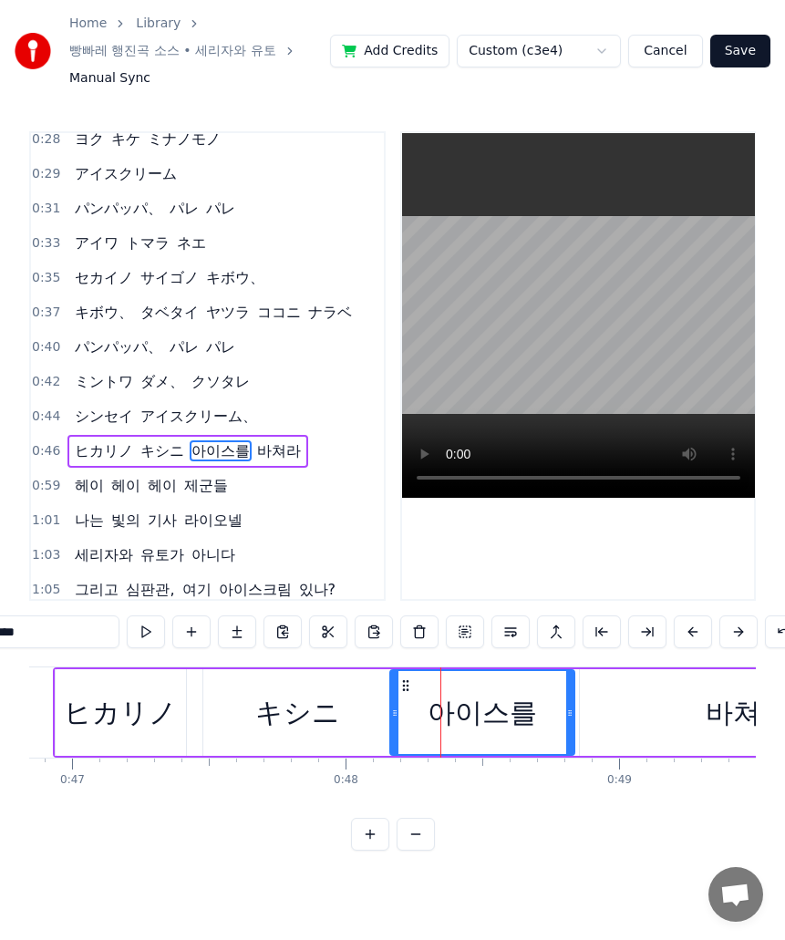
scroll to position [0, 13137]
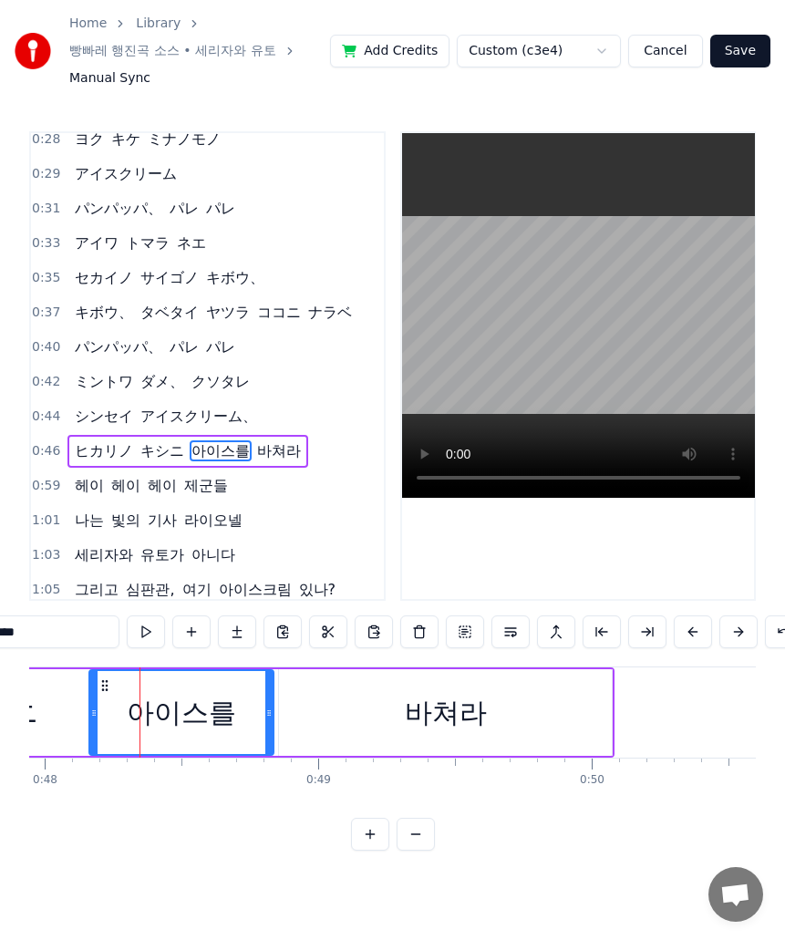
drag, startPoint x: 56, startPoint y: 649, endPoint x: -1, endPoint y: 661, distance: 57.8
click at [0, 661] on html "Home Library 빵빠레 행진곡 소스 • 세리자와 유토 Manual Sync Add Credits Custom (c3e4) Cancel …" at bounding box center [392, 440] width 785 height 880
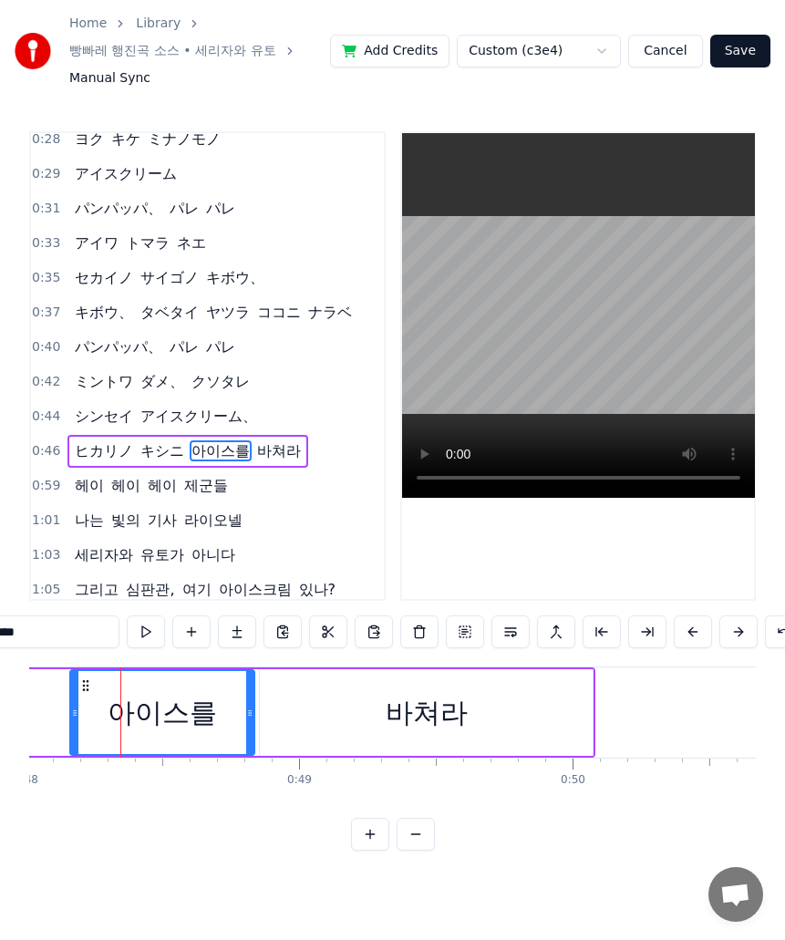
paste input "text"
click at [479, 684] on div "바쳐라" at bounding box center [426, 712] width 333 height 87
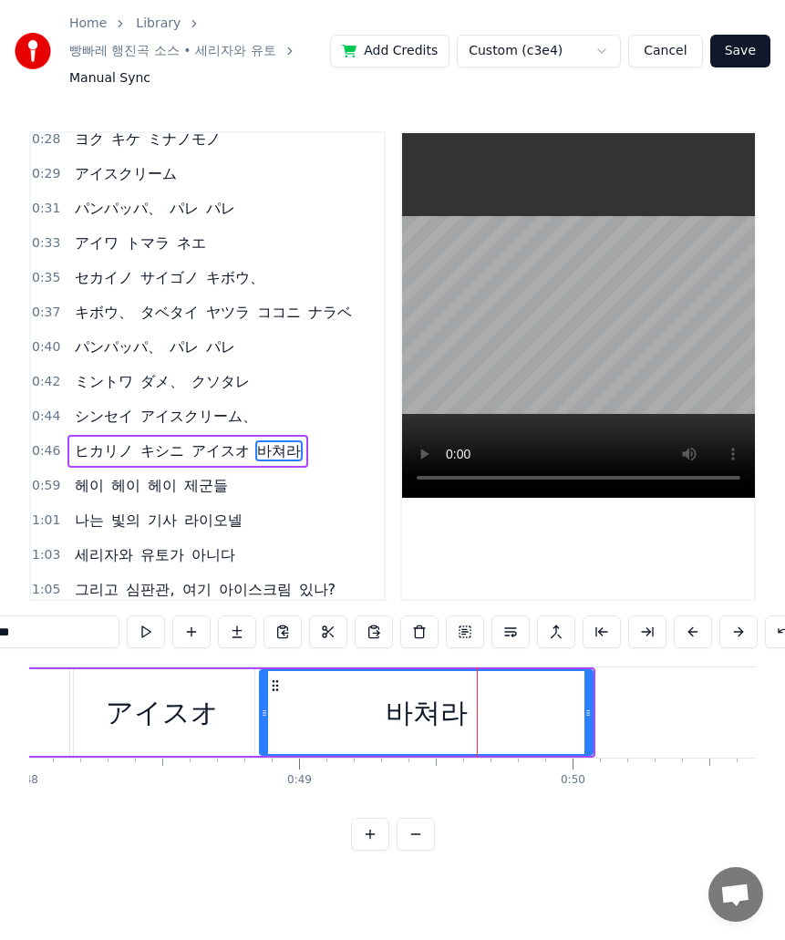
drag, startPoint x: 74, startPoint y: 643, endPoint x: -1, endPoint y: 642, distance: 74.8
click at [0, 642] on html "Home Library 빵빠레 행진곡 소스 • 세리자와 유토 Manual Sync Add Credits Custom (c3e4) Cancel …" at bounding box center [392, 440] width 785 height 880
paste input "text"
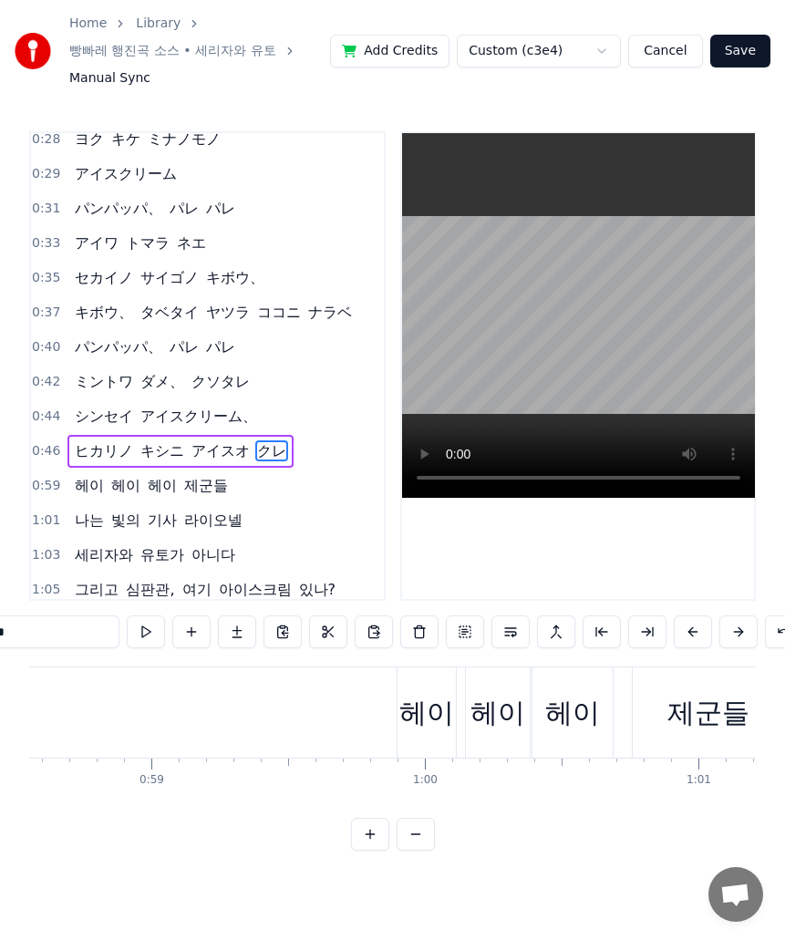
scroll to position [0, 16145]
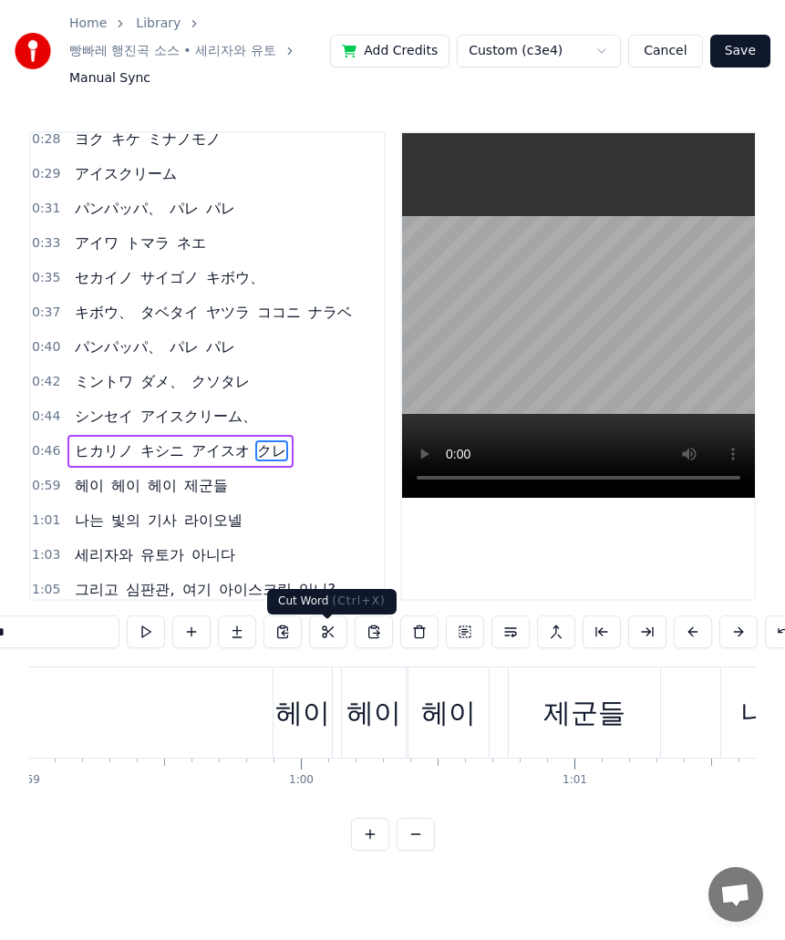
click at [311, 712] on div "헤이" at bounding box center [302, 712] width 55 height 41
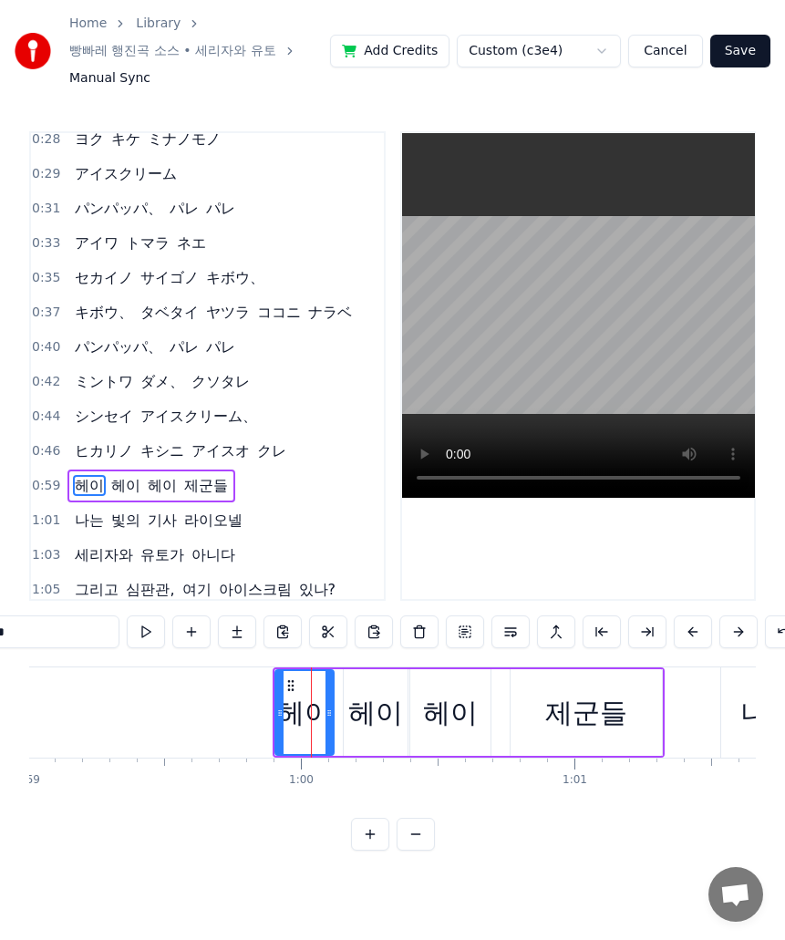
drag, startPoint x: 40, startPoint y: 645, endPoint x: -1, endPoint y: 645, distance: 41.0
click at [0, 645] on html "Home Library 빵빠레 행진곡 소스 • 세리자와 유토 Manual Sync Add Credits Custom (c3e4) Cancel …" at bounding box center [392, 440] width 785 height 880
paste input "text"
click at [378, 719] on div "헤이" at bounding box center [375, 712] width 55 height 41
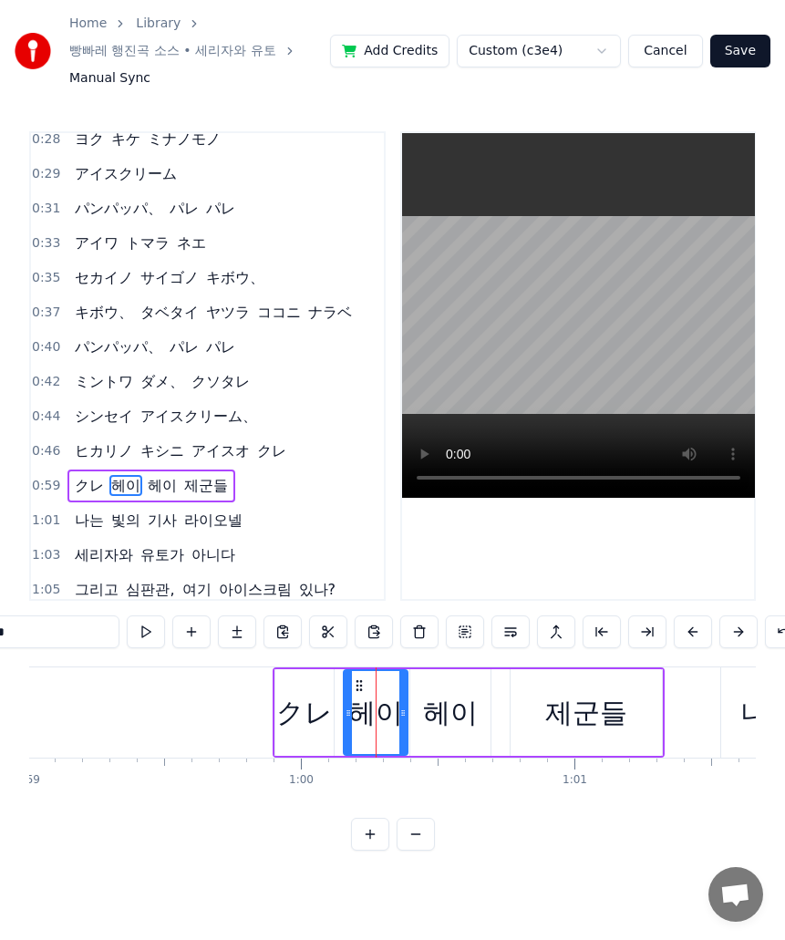
drag, startPoint x: 47, startPoint y: 649, endPoint x: -1, endPoint y: 649, distance: 47.4
click at [0, 649] on html "Home Library 빵빠레 행진곡 소스 • 세리자와 유토 Manual Sync Add Credits Custom (c3e4) Cancel …" at bounding box center [392, 440] width 785 height 880
paste input "text"
click at [459, 733] on div "헤이" at bounding box center [450, 712] width 55 height 41
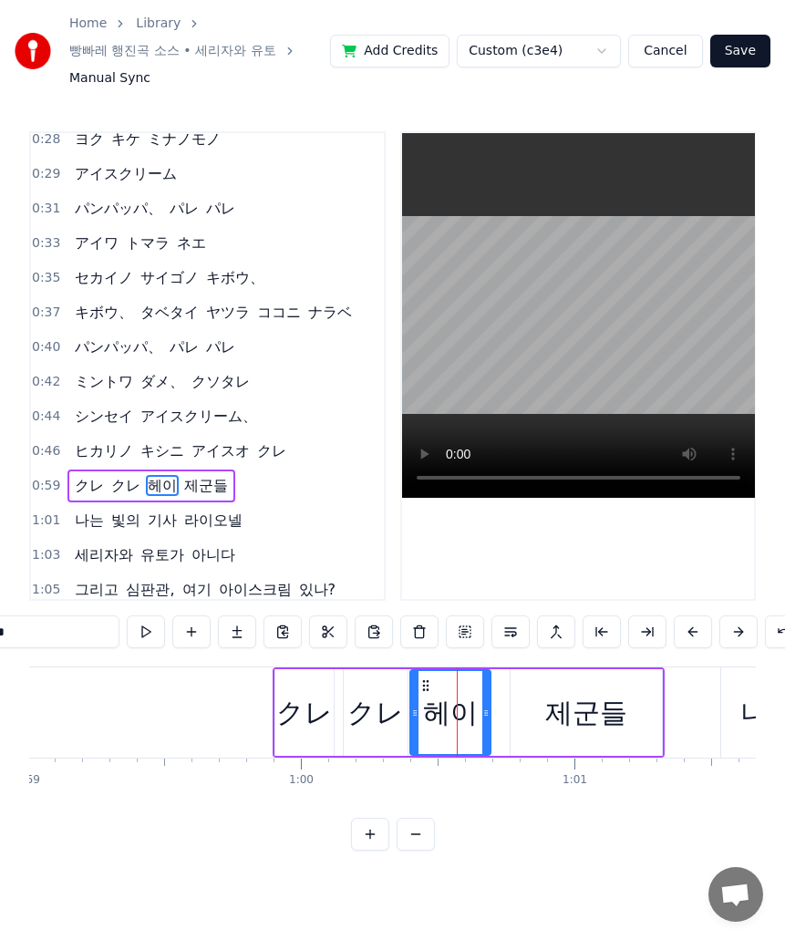
drag, startPoint x: 56, startPoint y: 628, endPoint x: -1, endPoint y: 638, distance: 57.4
click at [0, 638] on html "Home Library 빵빠레 행진곡 소스 • 세리자와 유토 Manual Sync Add Credits Custom (c3e4) Cancel …" at bounding box center [392, 440] width 785 height 880
paste input "text"
click at [562, 728] on div "제군들" at bounding box center [586, 712] width 82 height 41
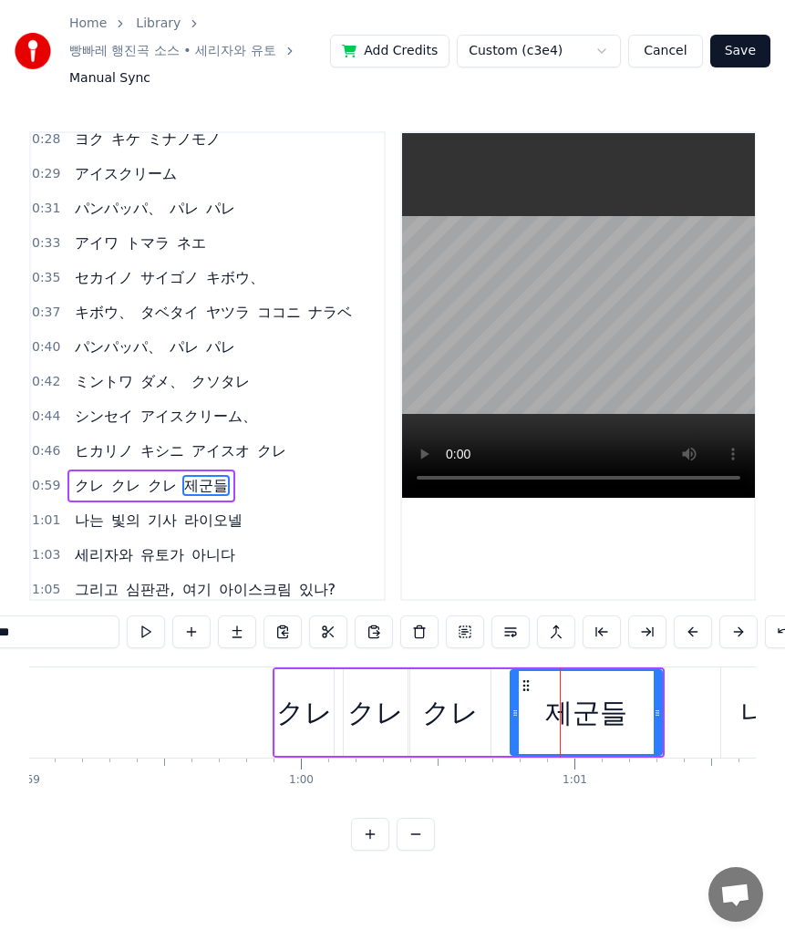
drag, startPoint x: 53, startPoint y: 650, endPoint x: -1, endPoint y: 650, distance: 53.8
click at [0, 650] on html "Home Library 빵빠레 행진곡 소스 • 세리자와 유토 Manual Sync Add Credits Custom (c3e4) Cancel …" at bounding box center [392, 440] width 785 height 880
paste input "**"
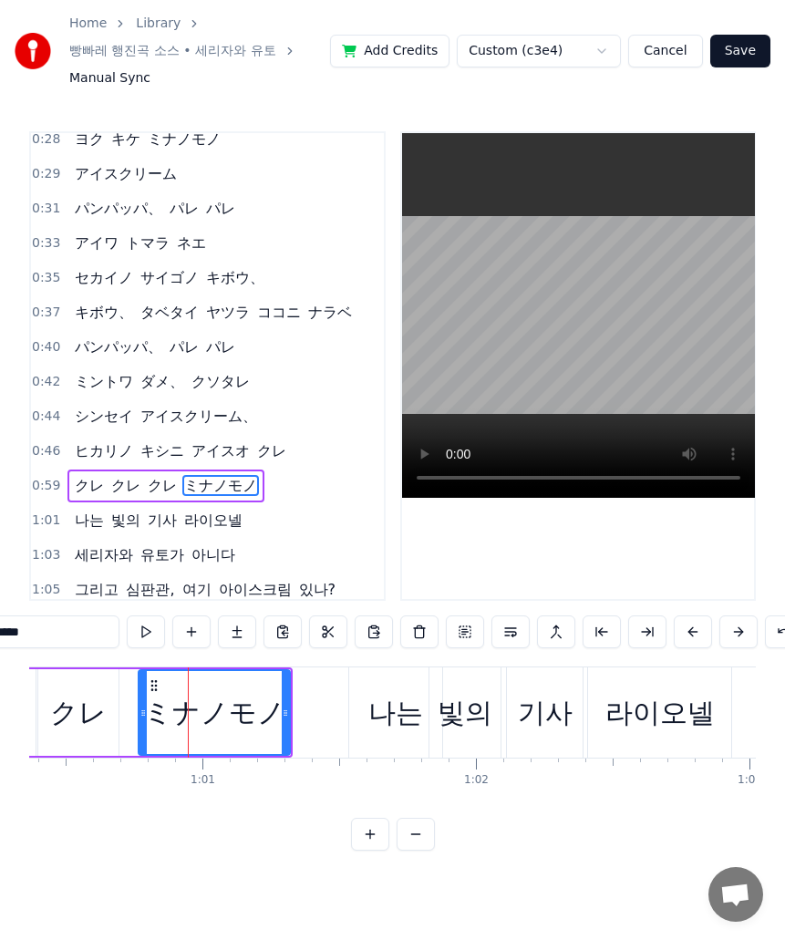
scroll to position [0, 16541]
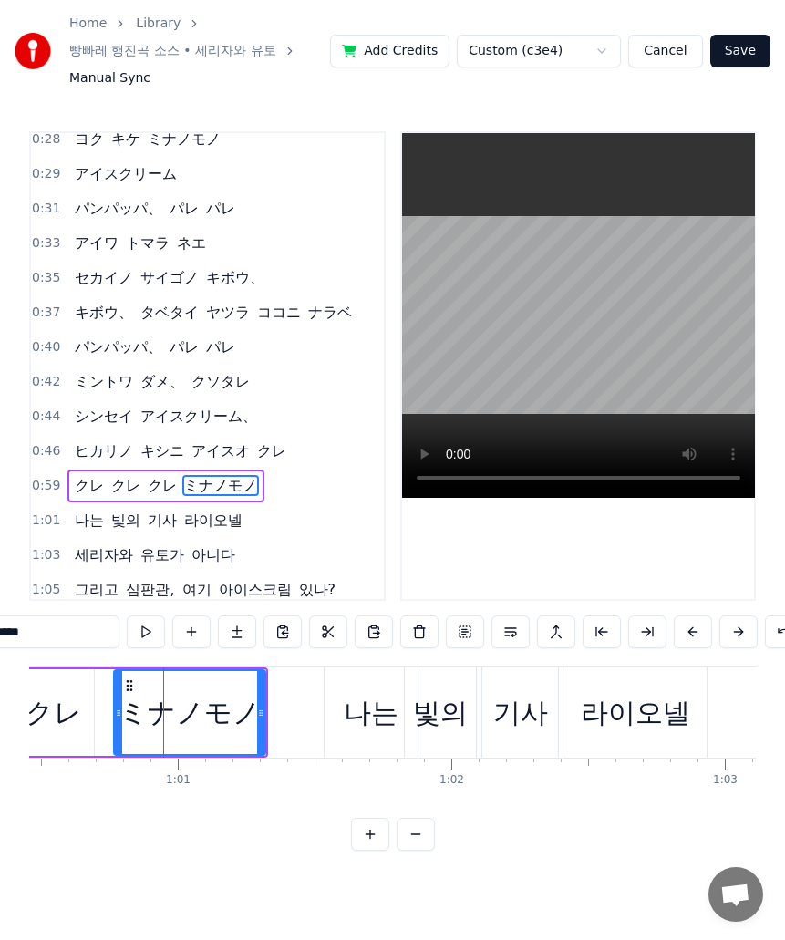
click at [386, 749] on div "나는" at bounding box center [371, 713] width 93 height 90
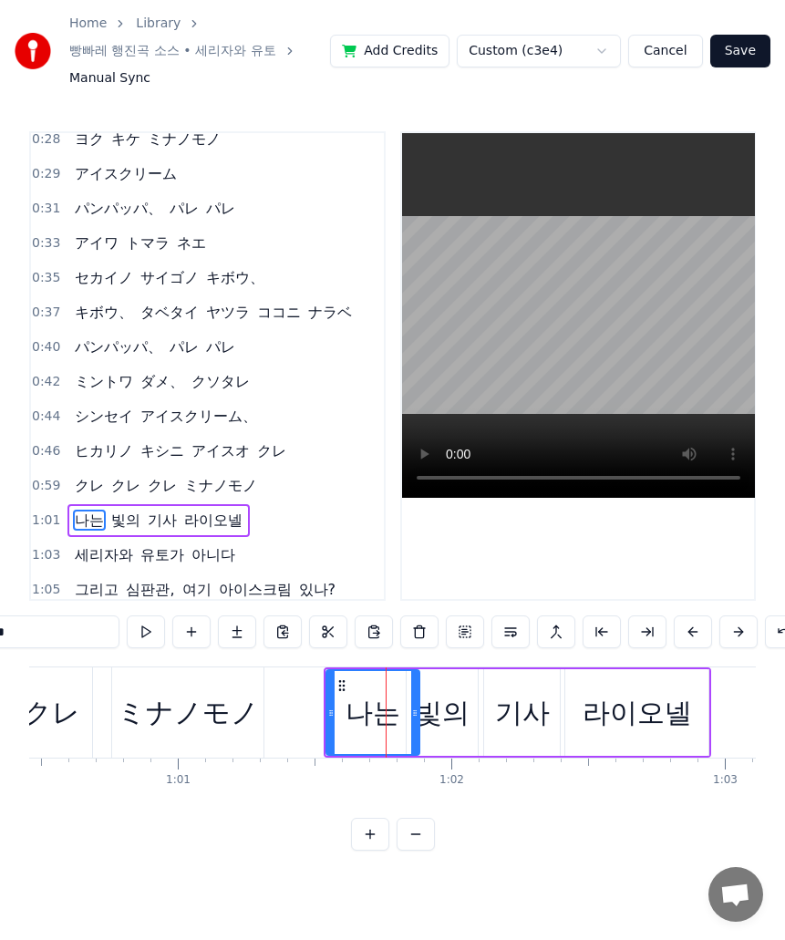
drag, startPoint x: 32, startPoint y: 639, endPoint x: -1, endPoint y: 639, distance: 32.8
click at [0, 639] on html "Home Library 빵빠레 행진곡 소스 • 세리자와 유토 Manual Sync Add Credits Custom (c3e4) Cancel …" at bounding box center [392, 440] width 785 height 880
drag, startPoint x: 43, startPoint y: 648, endPoint x: -1, endPoint y: 657, distance: 44.7
click at [0, 657] on html "Home Library 빵빠레 행진곡 소스 • 세리자와 유토 Manual Sync Add Credits Custom (c3e4) Cancel …" at bounding box center [392, 440] width 785 height 880
paste input "*"
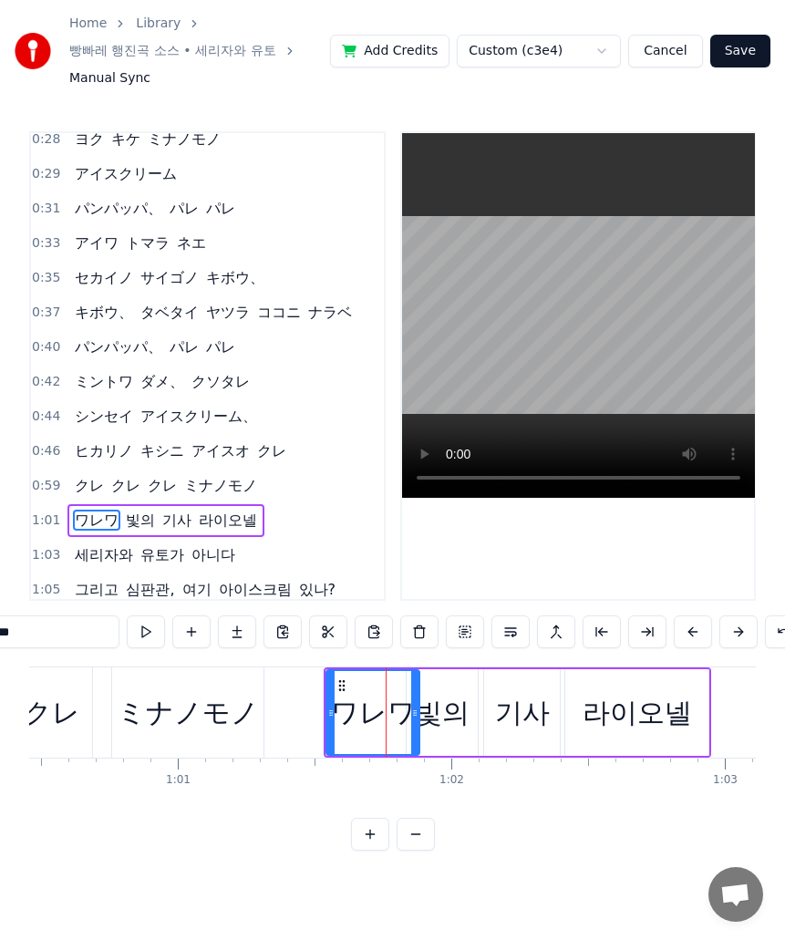
click at [455, 733] on div "빛의" at bounding box center [442, 712] width 55 height 41
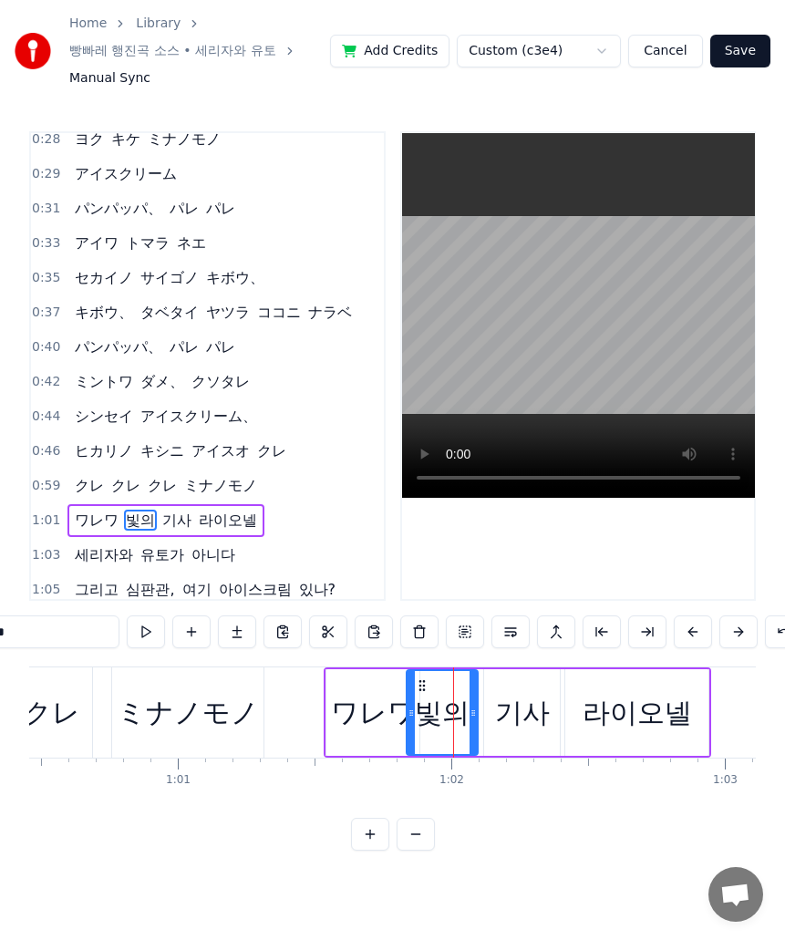
click at [0, 643] on html "Home Library 빵빠레 행진곡 소스 • 세리자와 유토 Manual Sync Add Credits Custom (c3e4) Cancel …" at bounding box center [392, 440] width 785 height 880
paste input "**"
drag, startPoint x: 513, startPoint y: 726, endPoint x: 594, endPoint y: 681, distance: 92.7
click at [513, 725] on div "기사" at bounding box center [522, 712] width 55 height 41
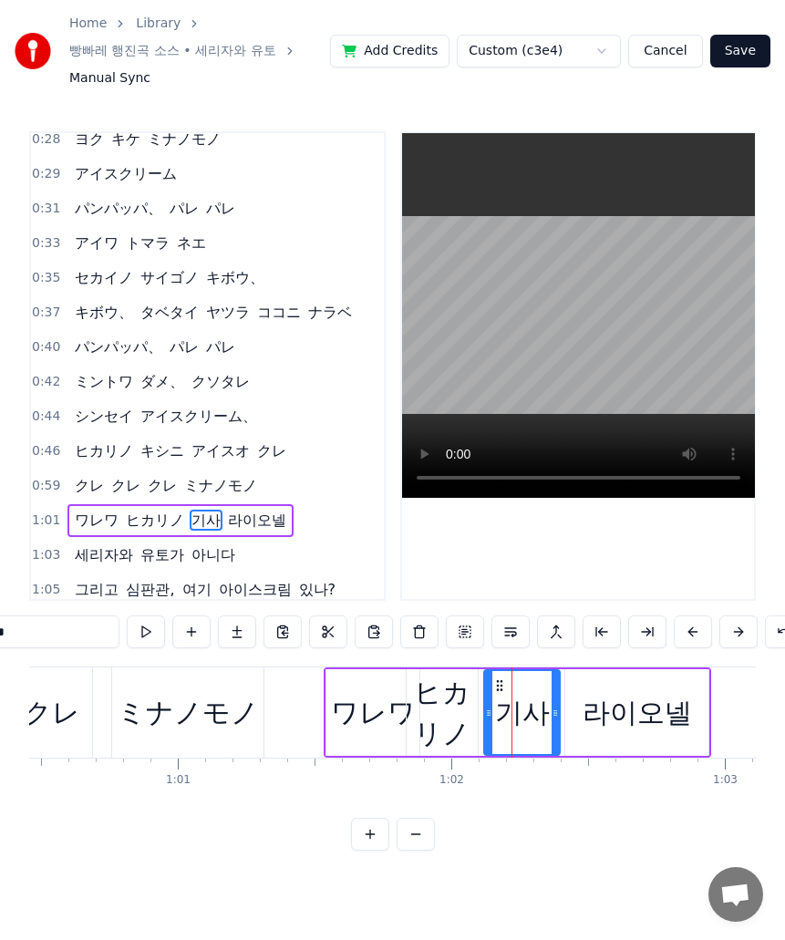
drag, startPoint x: 32, startPoint y: 652, endPoint x: -1, endPoint y: 652, distance: 32.8
click at [0, 652] on html "Home Library 빵빠레 행진곡 소스 • 세리자와 유토 Manual Sync Add Credits Custom (c3e4) Cancel …" at bounding box center [392, 440] width 785 height 880
paste input "text"
click at [378, 730] on div "ワレワ" at bounding box center [373, 712] width 85 height 41
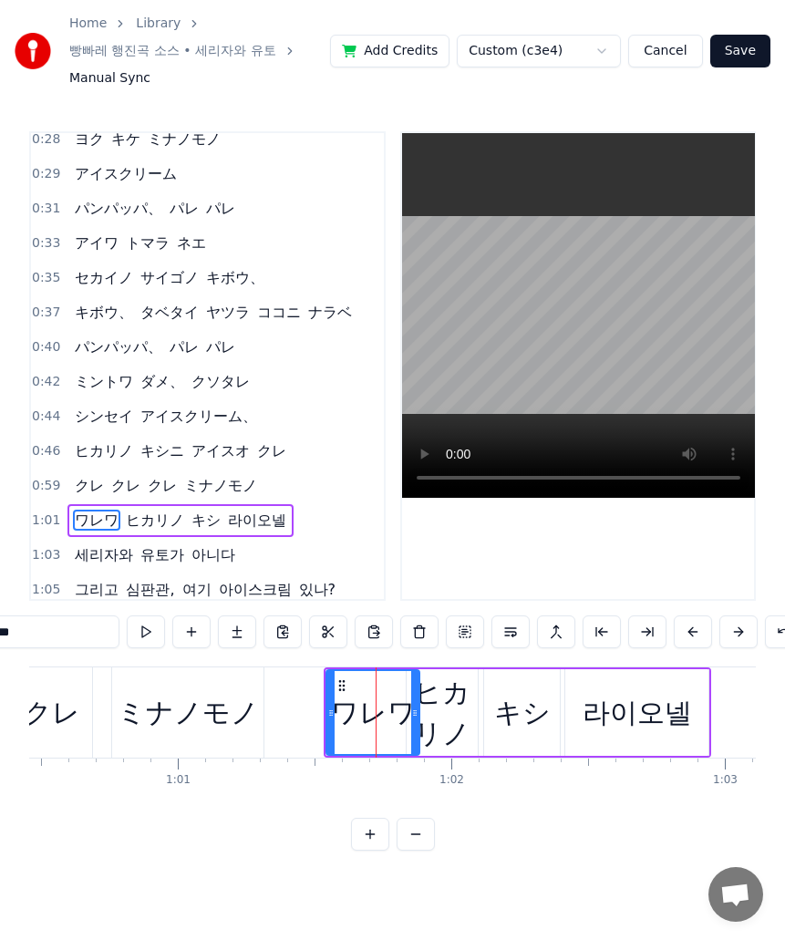
click at [651, 724] on div "라이오넬" at bounding box center [637, 712] width 109 height 41
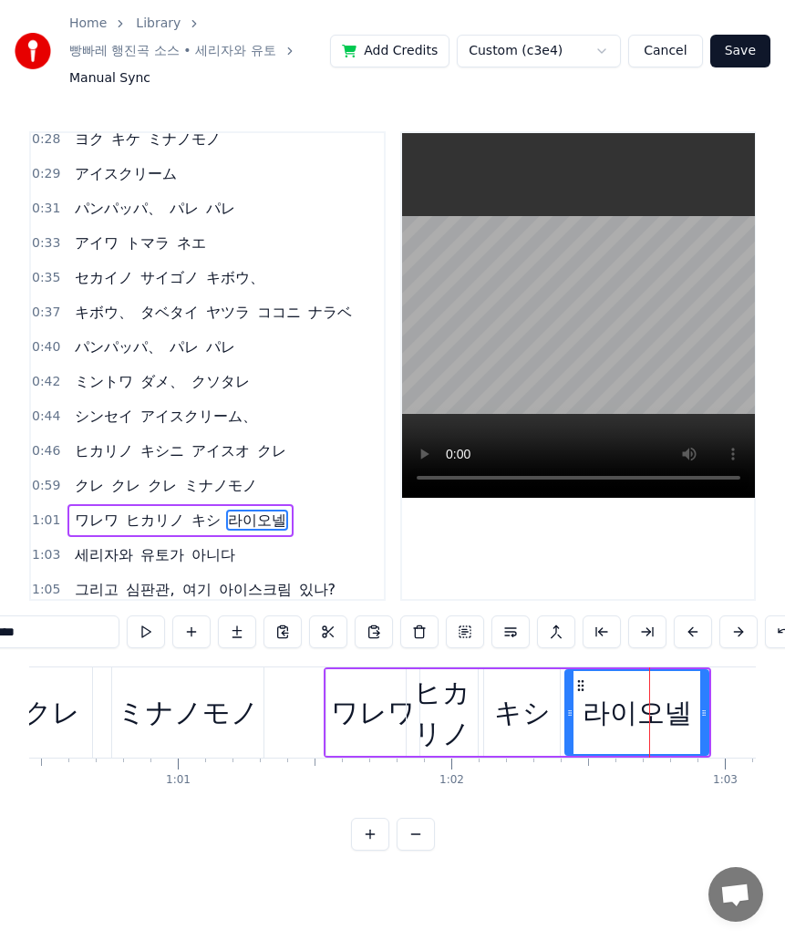
drag, startPoint x: 45, startPoint y: 644, endPoint x: -1, endPoint y: 644, distance: 45.6
click at [0, 644] on html "Home Library 빵빠레 행진곡 소스 • 세리자와 유토 Manual Sync Add Credits Custom (c3e4) Cancel …" at bounding box center [392, 440] width 785 height 880
paste input "*"
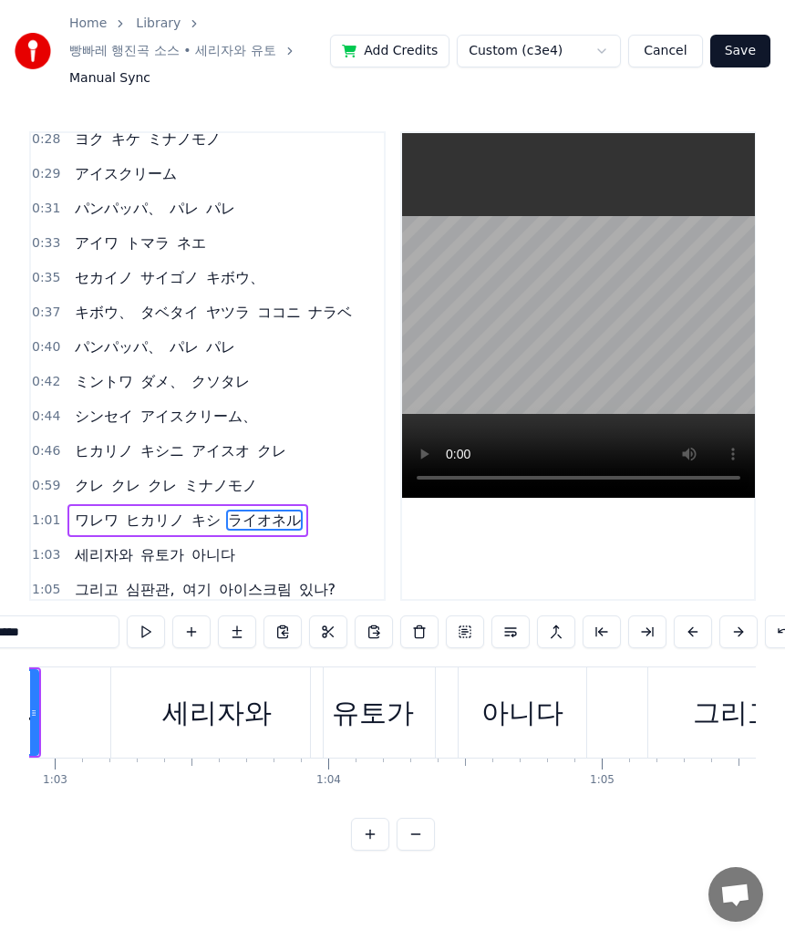
scroll to position [0, 17237]
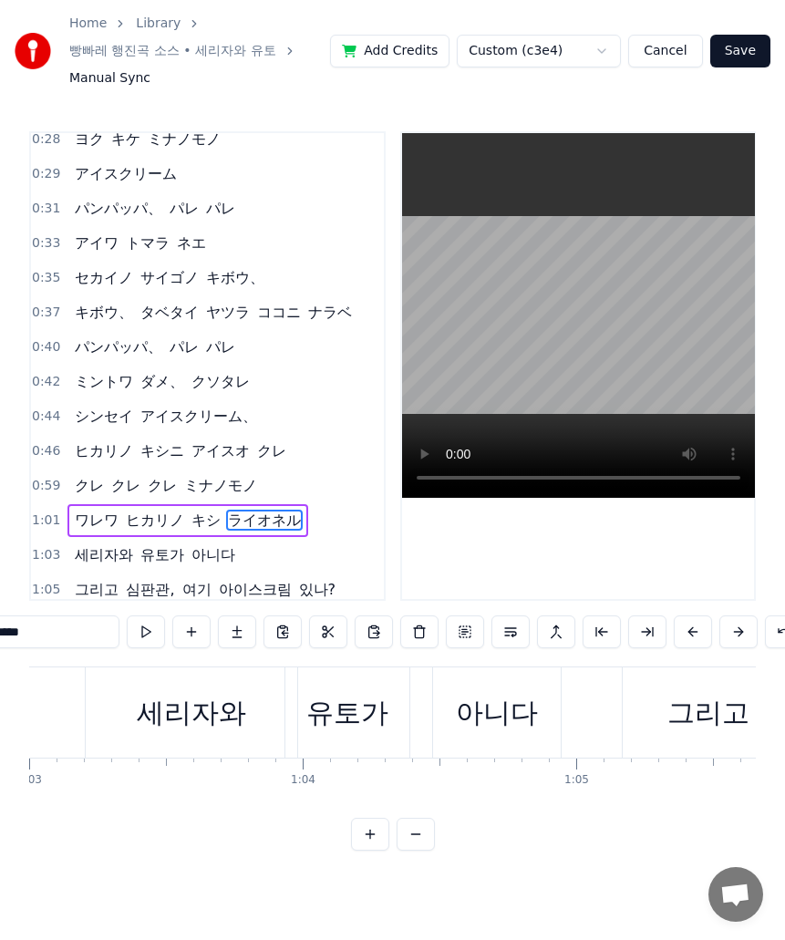
click at [222, 725] on div "세리자와" at bounding box center [191, 712] width 109 height 41
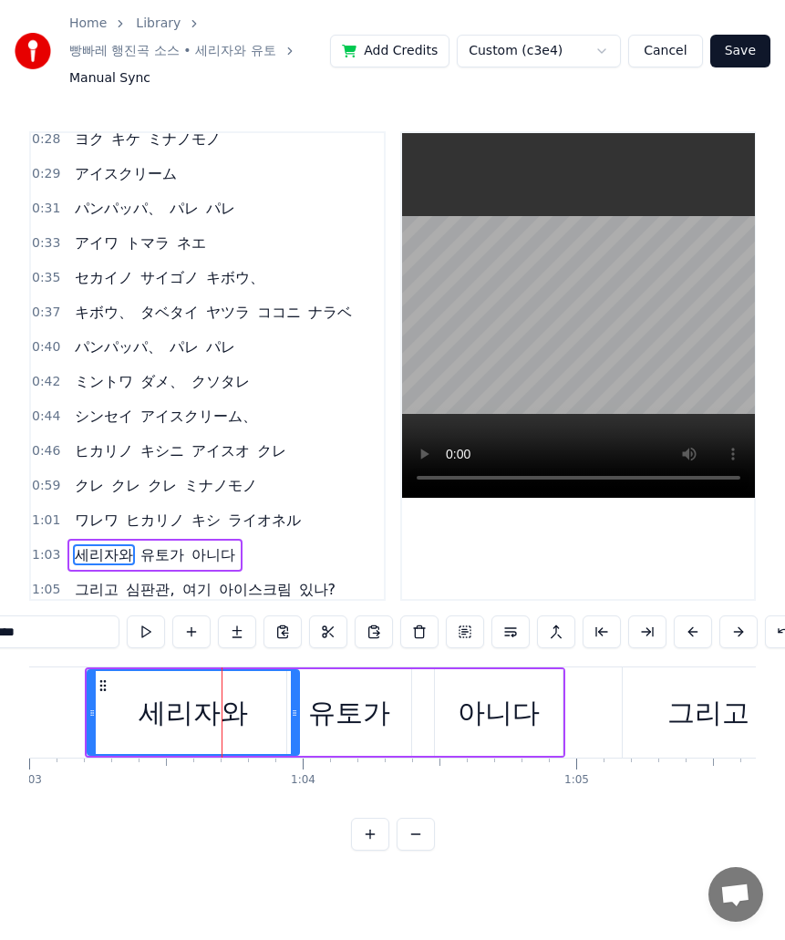
drag, startPoint x: 57, startPoint y: 644, endPoint x: -1, endPoint y: 648, distance: 57.6
click at [0, 648] on html "Home Library 빵빠레 행진곡 소스 • 세리자와 유토 Manual Sync Add Credits Custom (c3e4) Cancel …" at bounding box center [392, 440] width 785 height 880
paste input "text"
drag, startPoint x: 41, startPoint y: 638, endPoint x: -1, endPoint y: 637, distance: 42.0
click at [0, 637] on html "Home Library 빵빠레 행진곡 소스 • 세리자와 유토 Manual Sync Add Credits Custom (c3e4) Cancel …" at bounding box center [392, 440] width 785 height 880
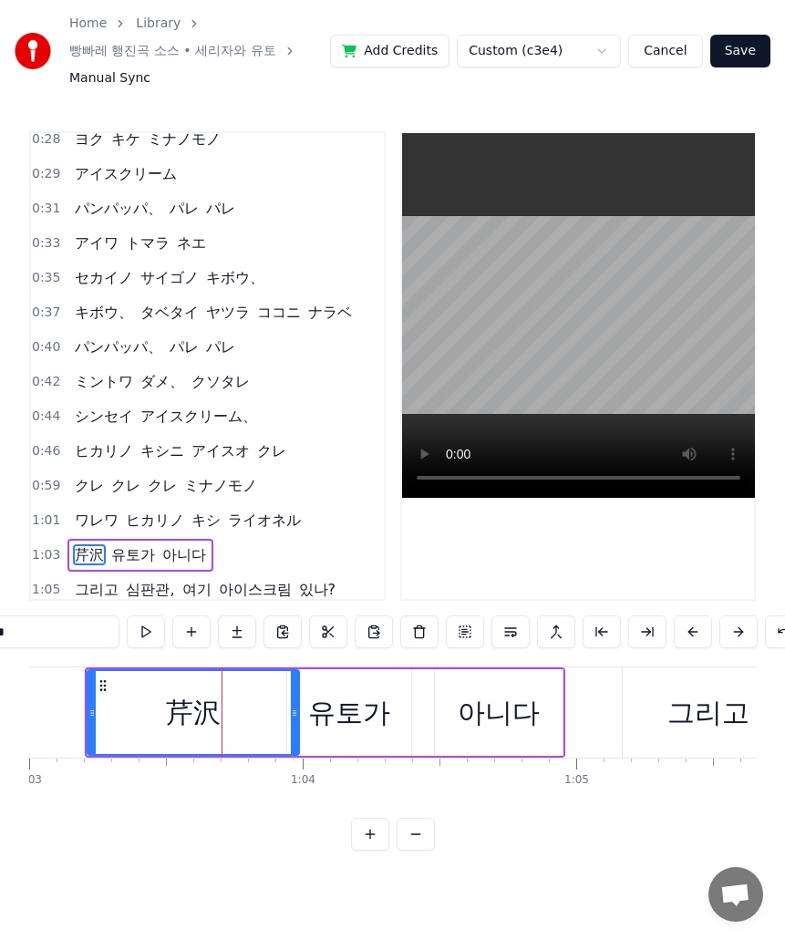
paste input "***"
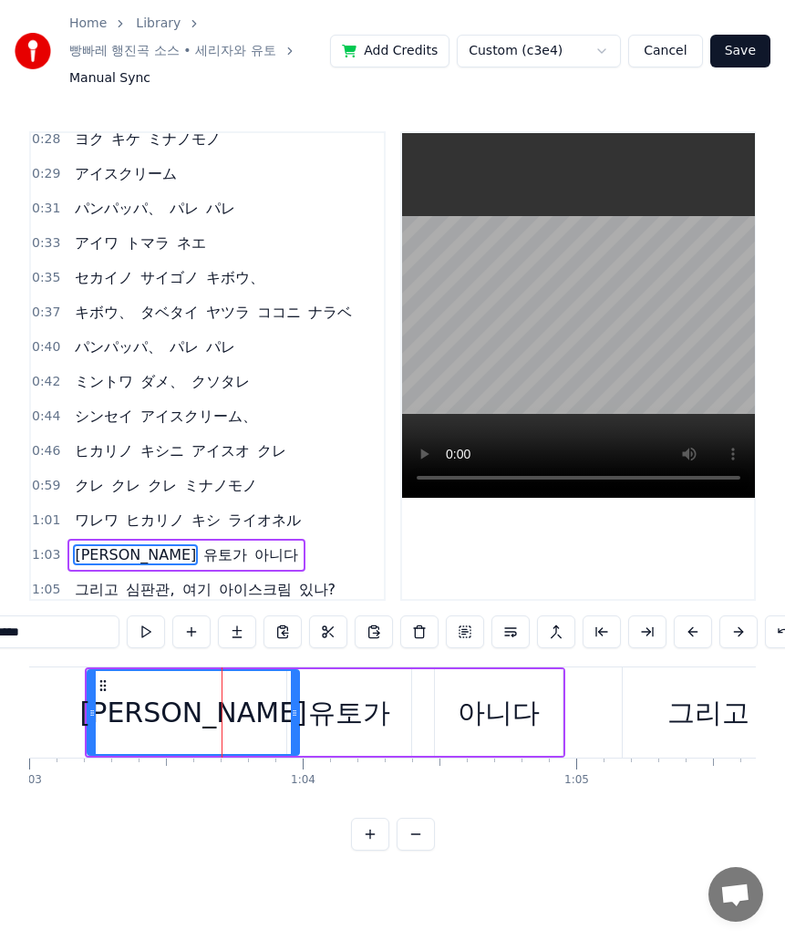
click at [72, 640] on input "*****" at bounding box center [51, 632] width 137 height 33
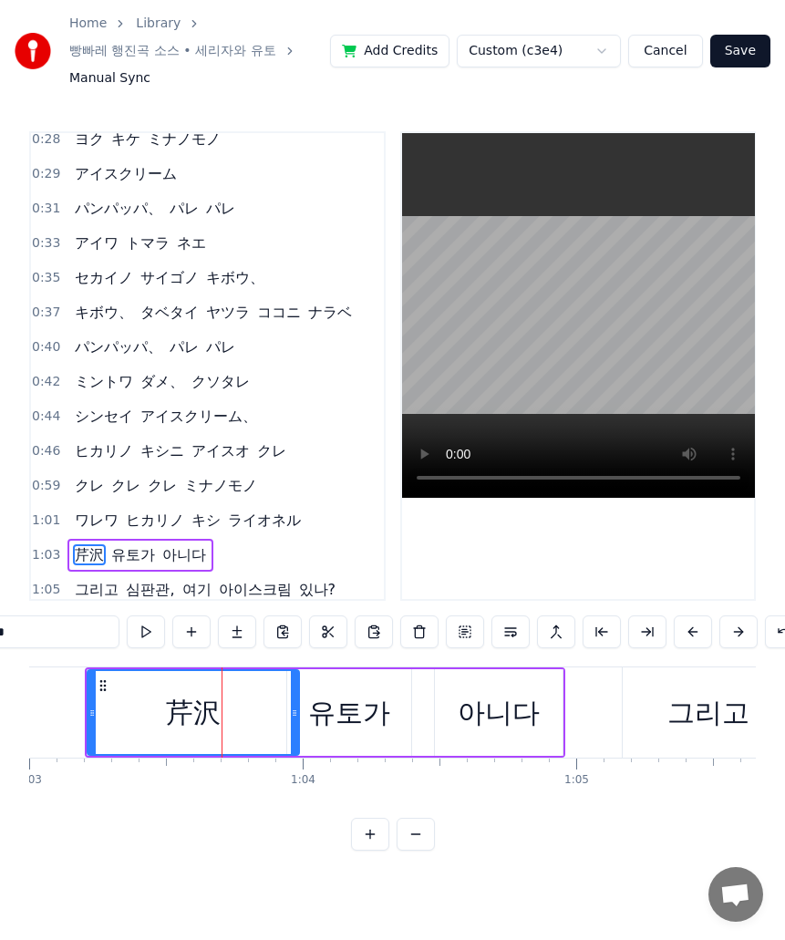
click at [394, 727] on div "유토가" at bounding box center [349, 712] width 124 height 87
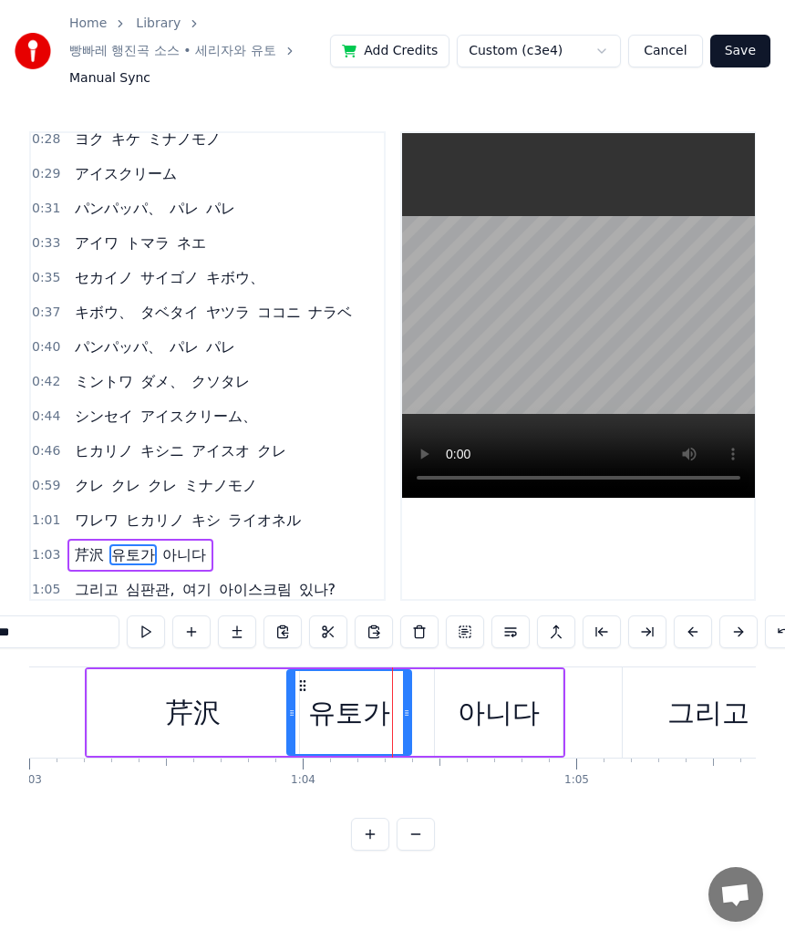
drag, startPoint x: 103, startPoint y: 648, endPoint x: -1, endPoint y: 646, distance: 104.0
click at [0, 646] on html "Home Library 빵빠레 행진곡 소스 • 세리자와 유토 Manual Sync Add Credits Custom (c3e4) Cancel …" at bounding box center [392, 440] width 785 height 880
paste input "**"
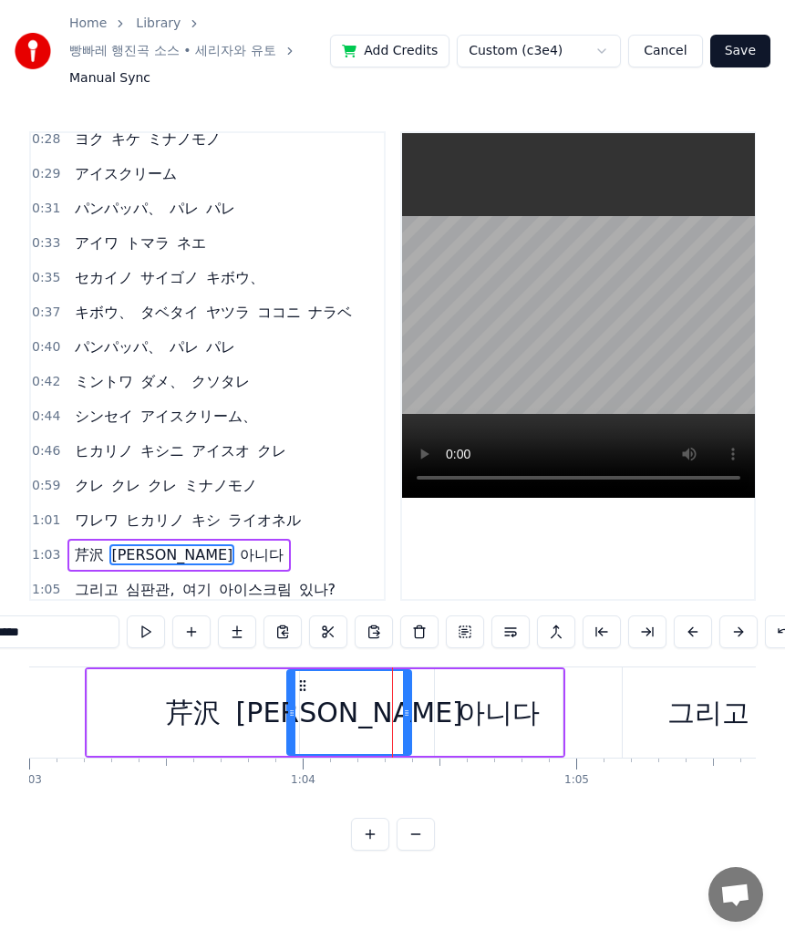
click at [25, 648] on input "*****" at bounding box center [51, 632] width 137 height 33
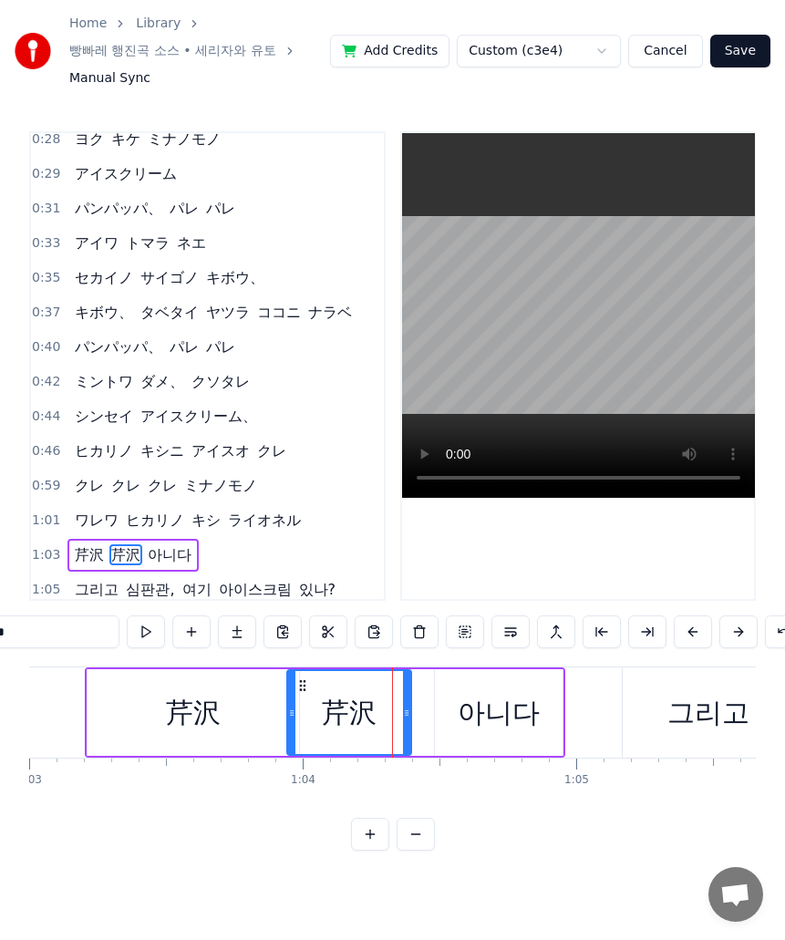
type input "*"
click at [36, 633] on input "text" at bounding box center [51, 632] width 137 height 33
paste input "**"
click at [496, 722] on div "아니다" at bounding box center [499, 712] width 82 height 41
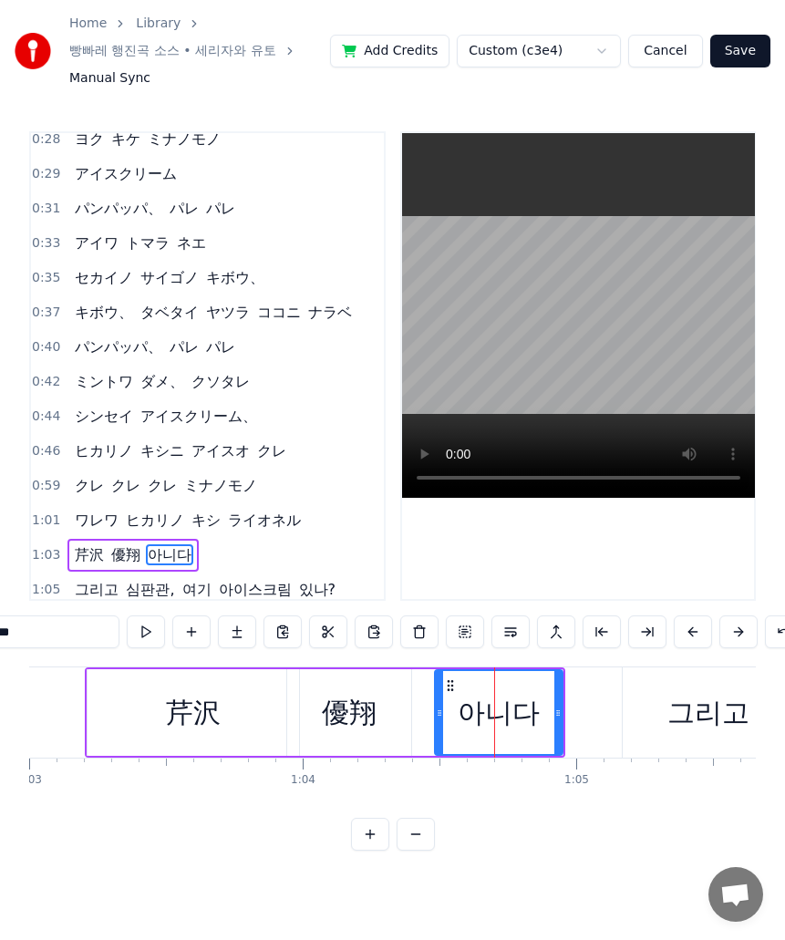
drag, startPoint x: 33, startPoint y: 640, endPoint x: -1, endPoint y: 643, distance: 33.9
click at [0, 643] on html "Home Library 빵빠레 행진곡 소스 • 세리자와 유토 Manual Sync Add Credits Custom (c3e4) Cancel …" at bounding box center [392, 440] width 785 height 880
paste input "*"
drag, startPoint x: 64, startPoint y: 649, endPoint x: -1, endPoint y: 649, distance: 64.8
click at [0, 649] on html "Home Library 빵빠레 행진곡 소스 • 세리자와 유토 Manual Sync Add Credits Custom (c3e4) Cancel …" at bounding box center [392, 440] width 785 height 880
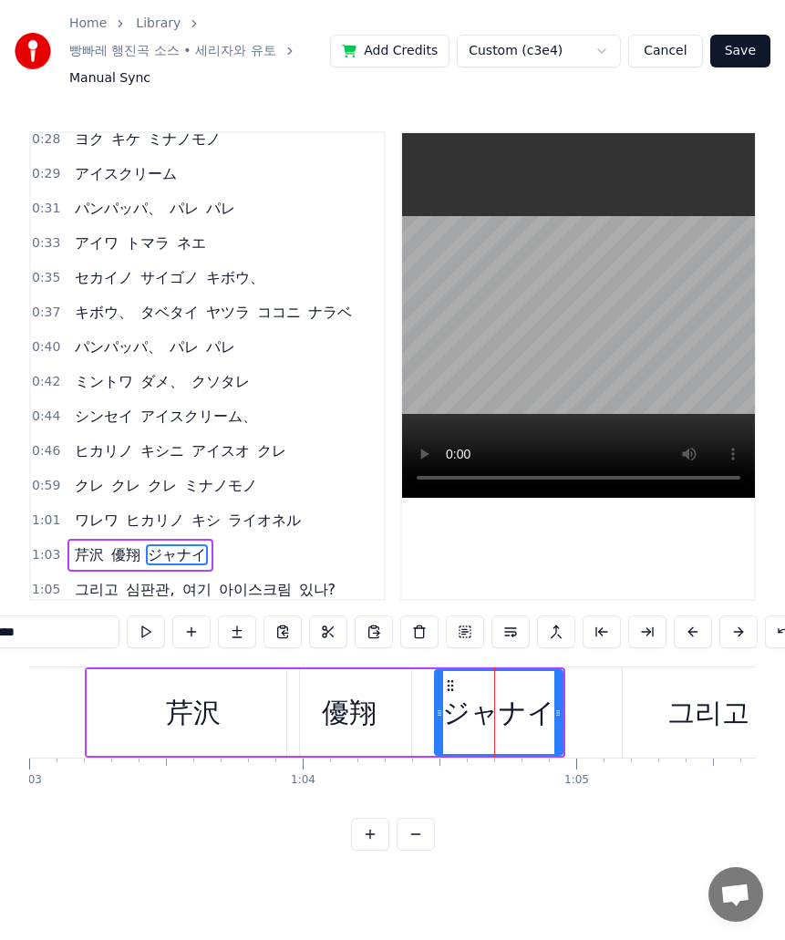
paste input "text"
click at [681, 743] on div "그리고" at bounding box center [708, 713] width 171 height 90
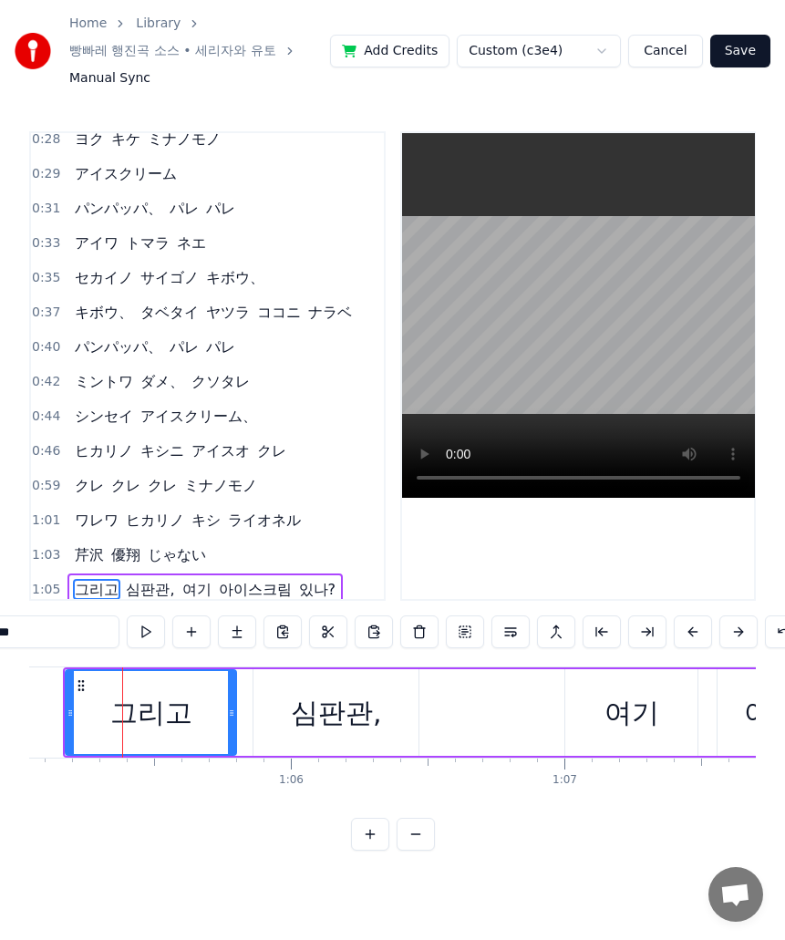
scroll to position [0, 17798]
drag, startPoint x: 32, startPoint y: 639, endPoint x: -1, endPoint y: 648, distance: 33.8
click at [0, 648] on html "Home Library 빵빠레 행진곡 소스 • 세리자와 유토 Manual Sync Add Credits Custom (c3e4) Cancel …" at bounding box center [392, 440] width 785 height 880
paste input "text"
click at [319, 743] on div "심판관," at bounding box center [334, 712] width 165 height 87
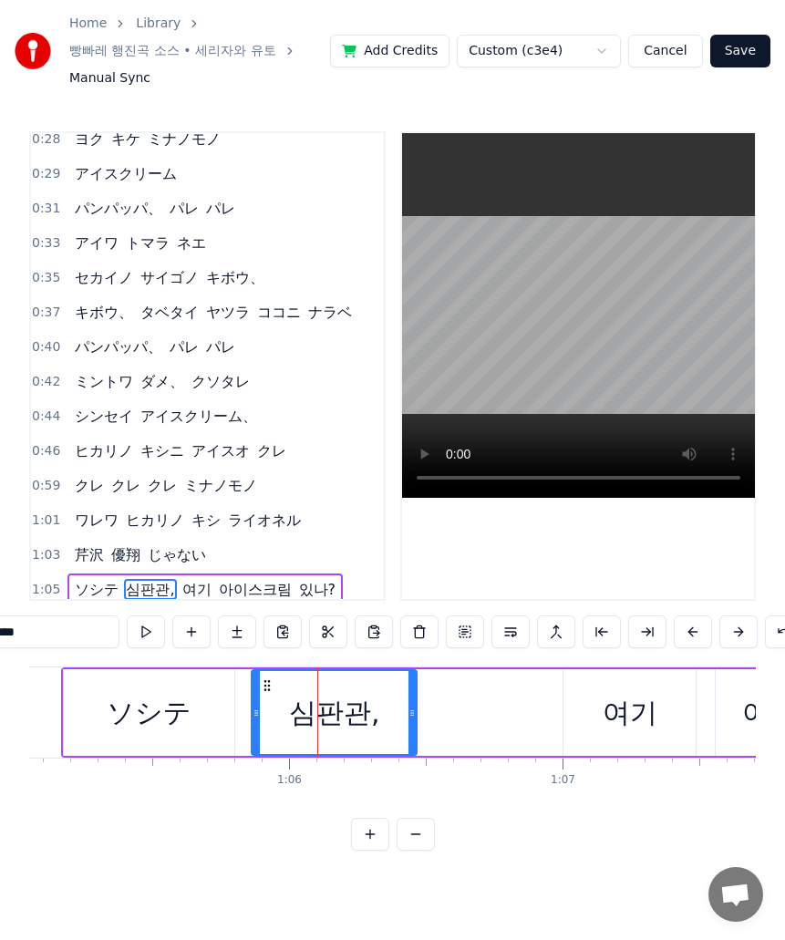
drag, startPoint x: 57, startPoint y: 639, endPoint x: -1, endPoint y: 648, distance: 58.0
click at [0, 648] on html "Home Library 빵빠레 행진곡 소스 • 세리자와 유토 Manual Sync Add Credits Custom (c3e4) Cancel …" at bounding box center [392, 440] width 785 height 880
paste input "****"
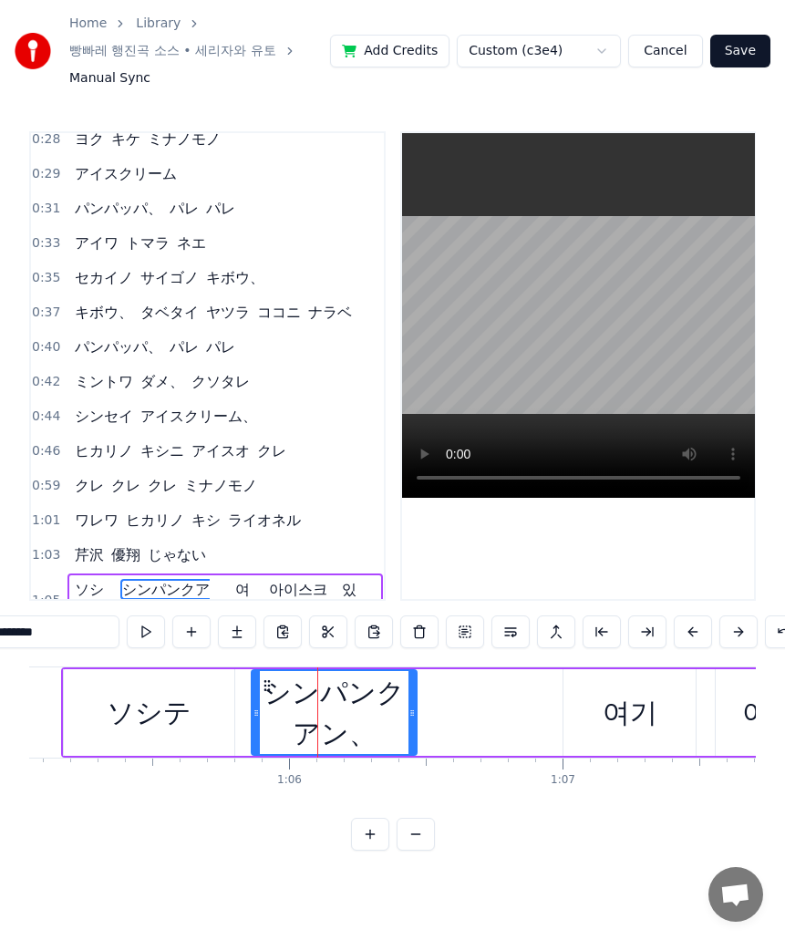
click at [586, 707] on div "여기" at bounding box center [630, 712] width 132 height 87
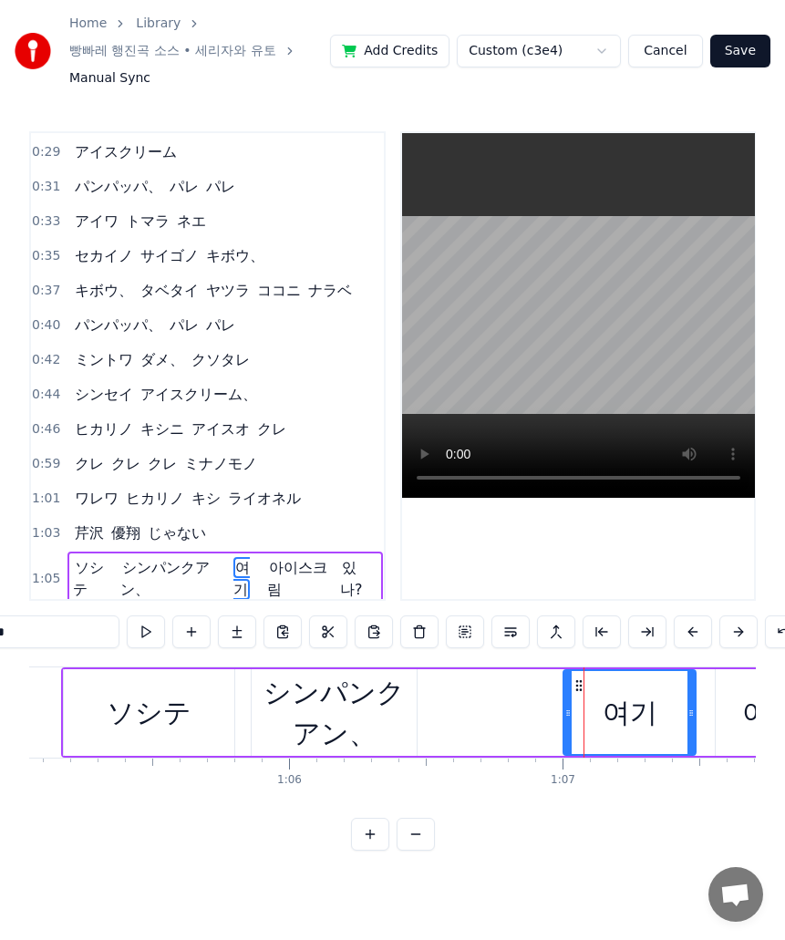
drag, startPoint x: 67, startPoint y: 642, endPoint x: -1, endPoint y: 658, distance: 70.3
click at [0, 658] on html "Home Library 빵빠레 행진곡 소스 • 세리자와 유토 Manual Sync Add Credits Custom (c3e4) Cancel …" at bounding box center [392, 440] width 785 height 880
paste input "text"
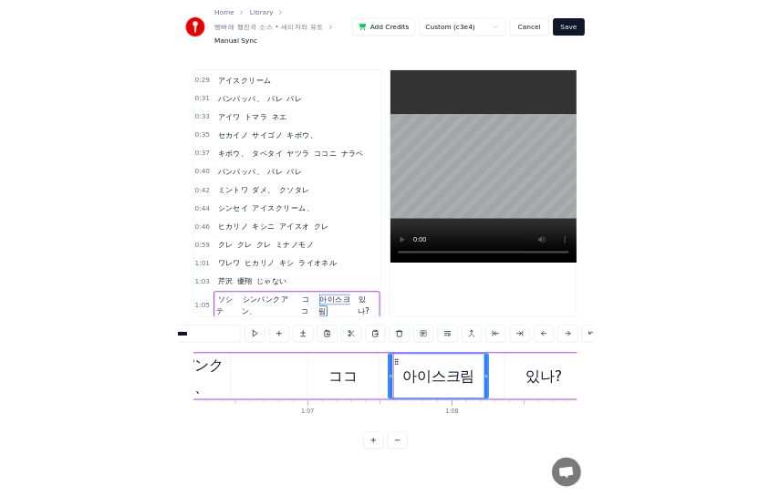
scroll to position [0, 18230]
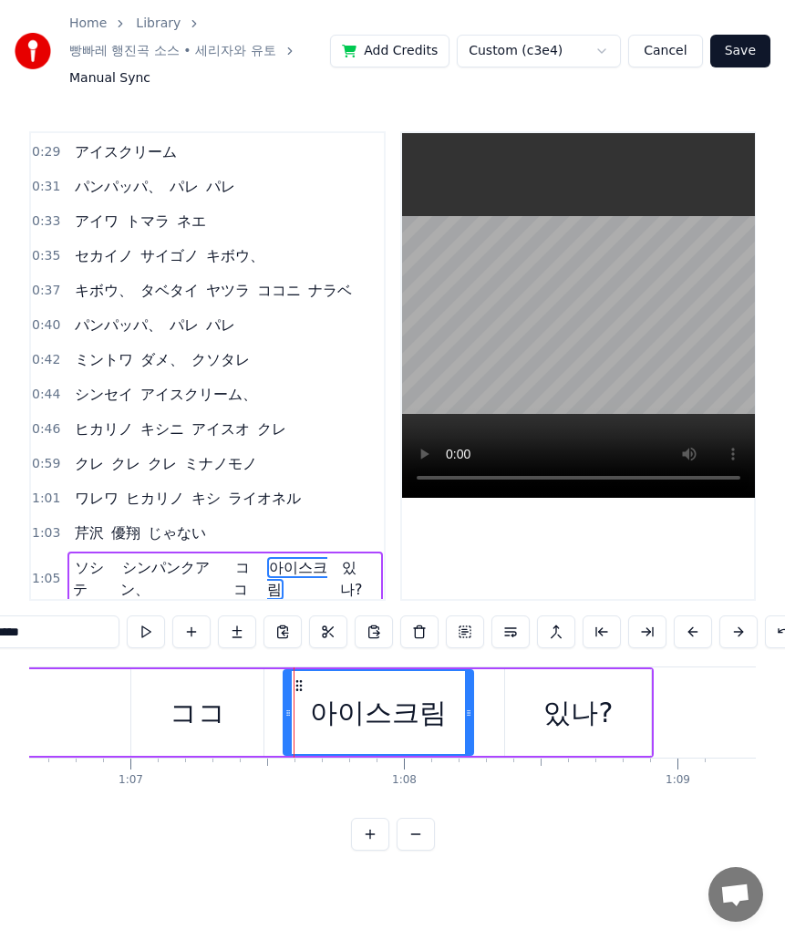
click at [304, 713] on div "아이스크림" at bounding box center [379, 712] width 188 height 83
drag, startPoint x: 68, startPoint y: 639, endPoint x: -1, endPoint y: 639, distance: 69.3
click at [0, 639] on html "Home Library 빵빠레 행진곡 소스 • 세리자와 유토 Manual Sync Add Credits Custom (c3e4) Cancel …" at bounding box center [392, 440] width 785 height 880
paste input "text"
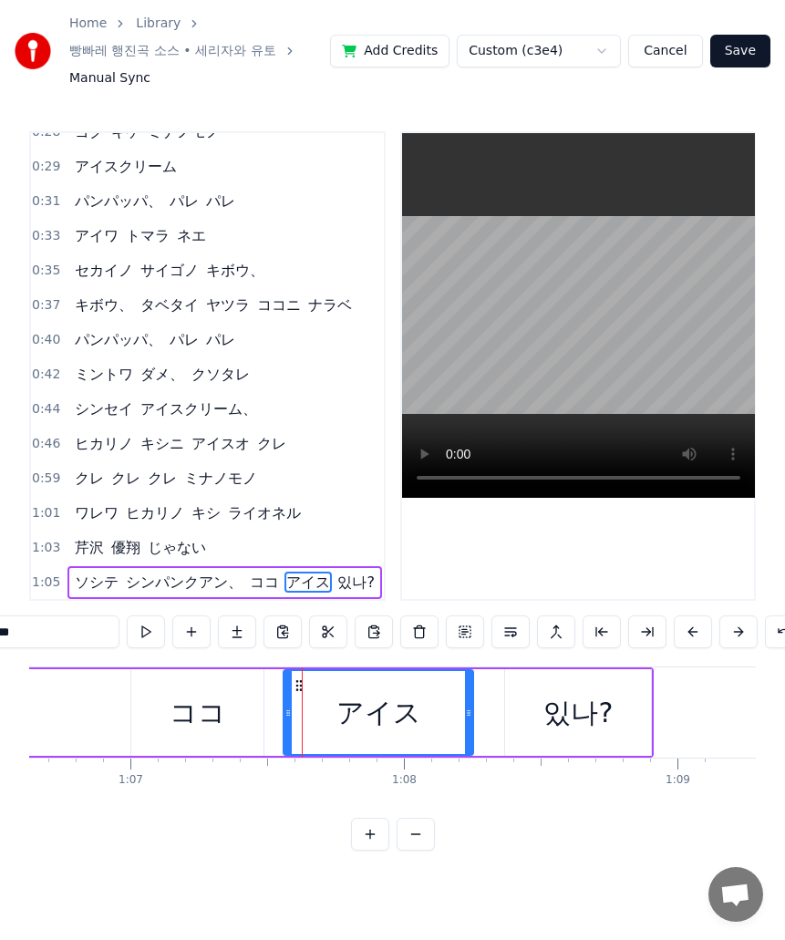
click at [519, 713] on div "있나?" at bounding box center [578, 712] width 146 height 87
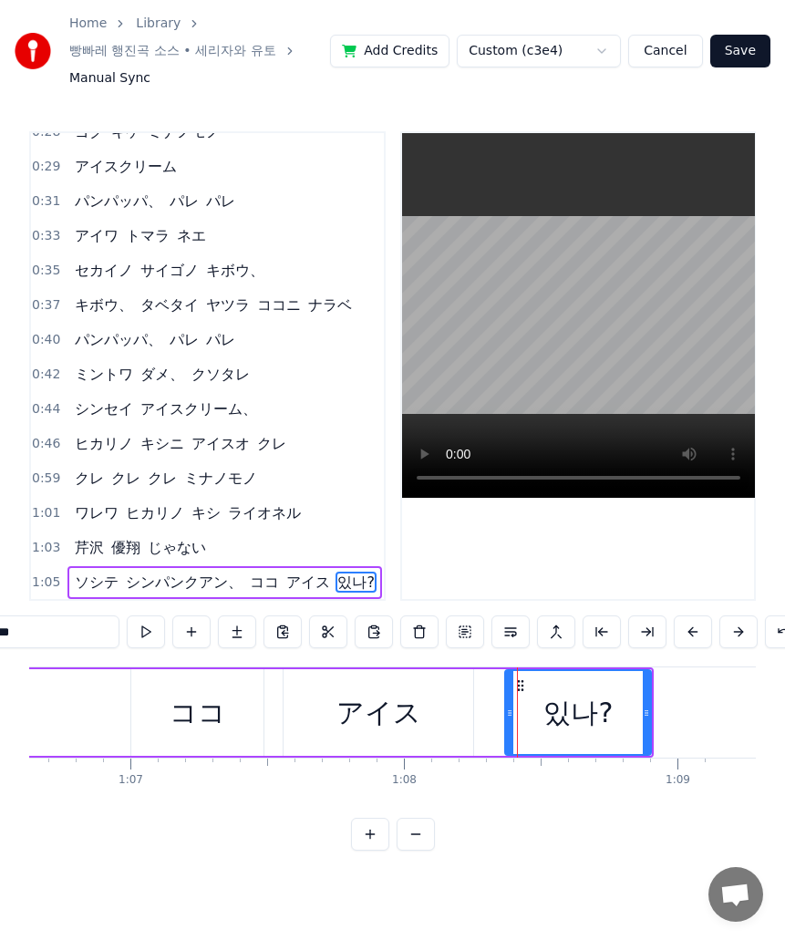
drag, startPoint x: 78, startPoint y: 642, endPoint x: -1, endPoint y: 642, distance: 78.4
click at [0, 642] on html "Home Library 빵빠레 행진곡 소스 • 세리자와 유토 Manual Sync Add Credits Custom (c3e4) Cancel …" at bounding box center [392, 440] width 785 height 880
paste input "text"
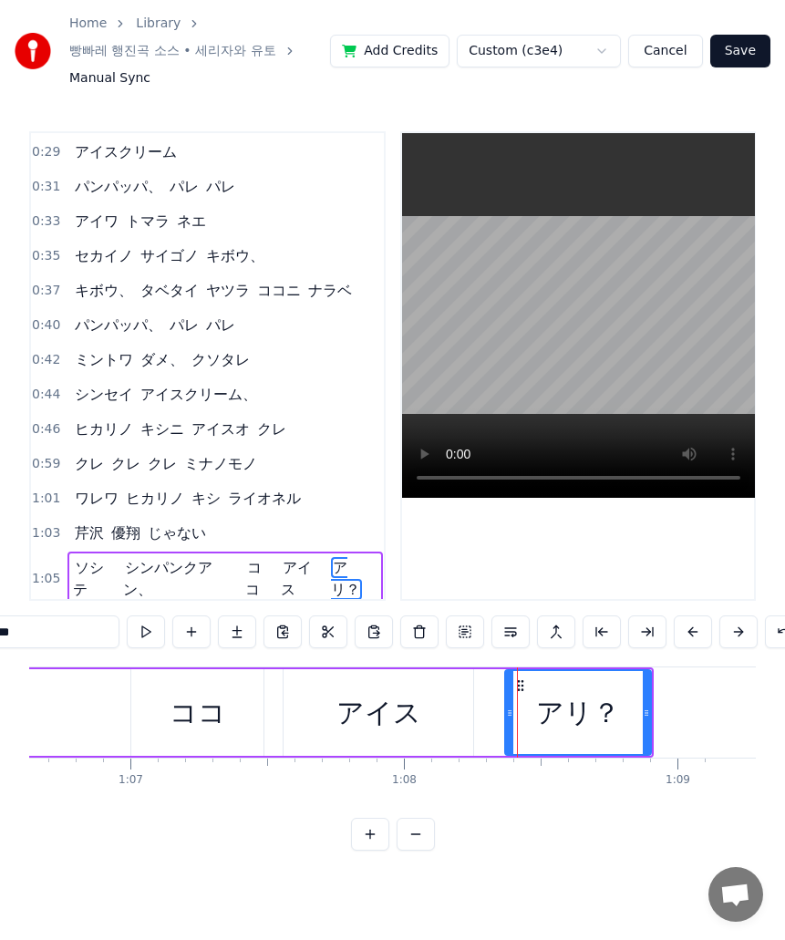
type input "***"
click at [734, 50] on button "Save" at bounding box center [740, 51] width 60 height 33
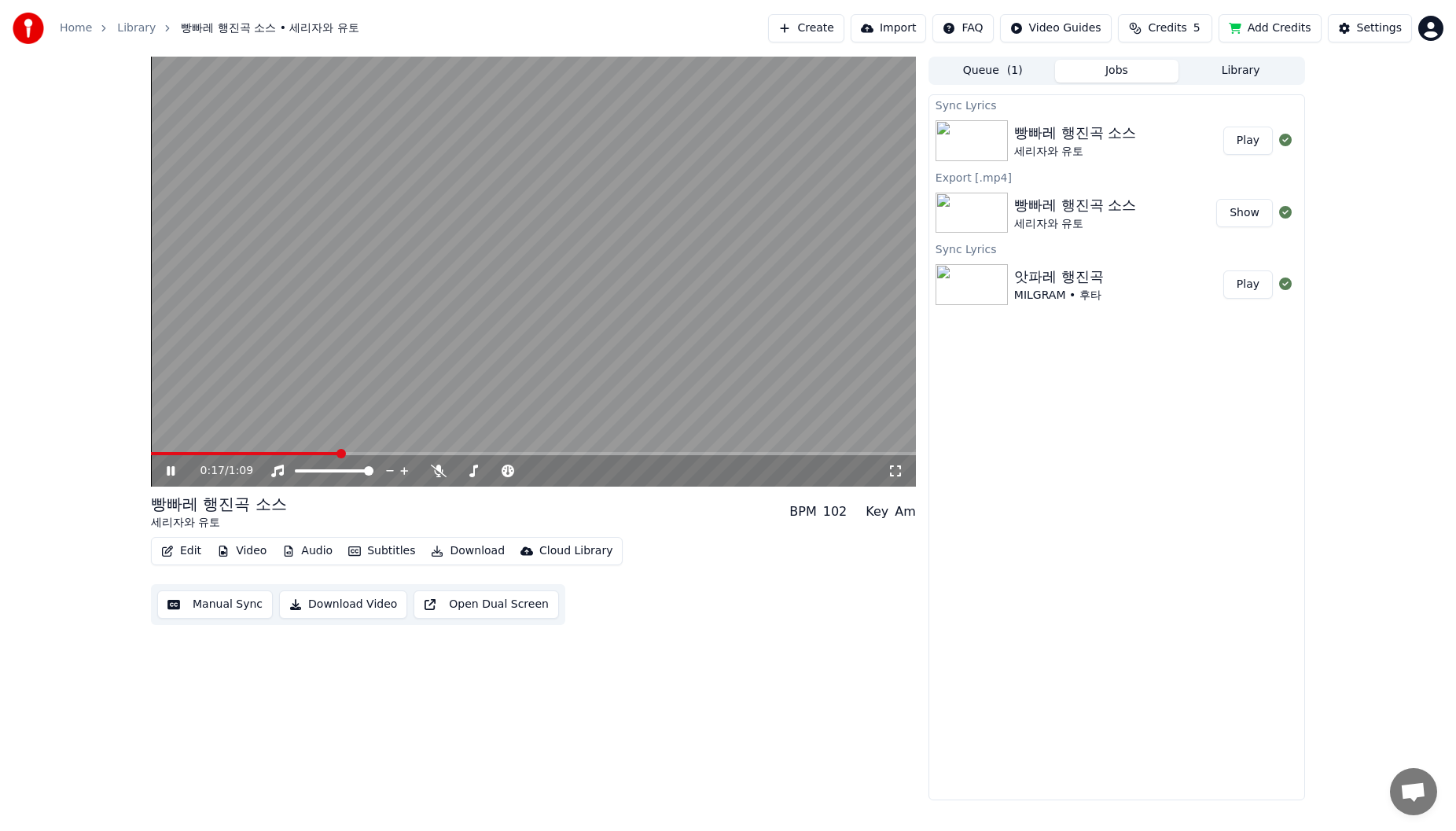
click at [340, 452] on span at bounding box center [533, 453] width 765 height 3
click at [652, 453] on span at bounding box center [533, 453] width 765 height 3
click at [378, 559] on button "Subtitles" at bounding box center [382, 552] width 79 height 22
click at [777, 453] on span at bounding box center [533, 453] width 765 height 3
click at [834, 451] on video at bounding box center [533, 272] width 765 height 430
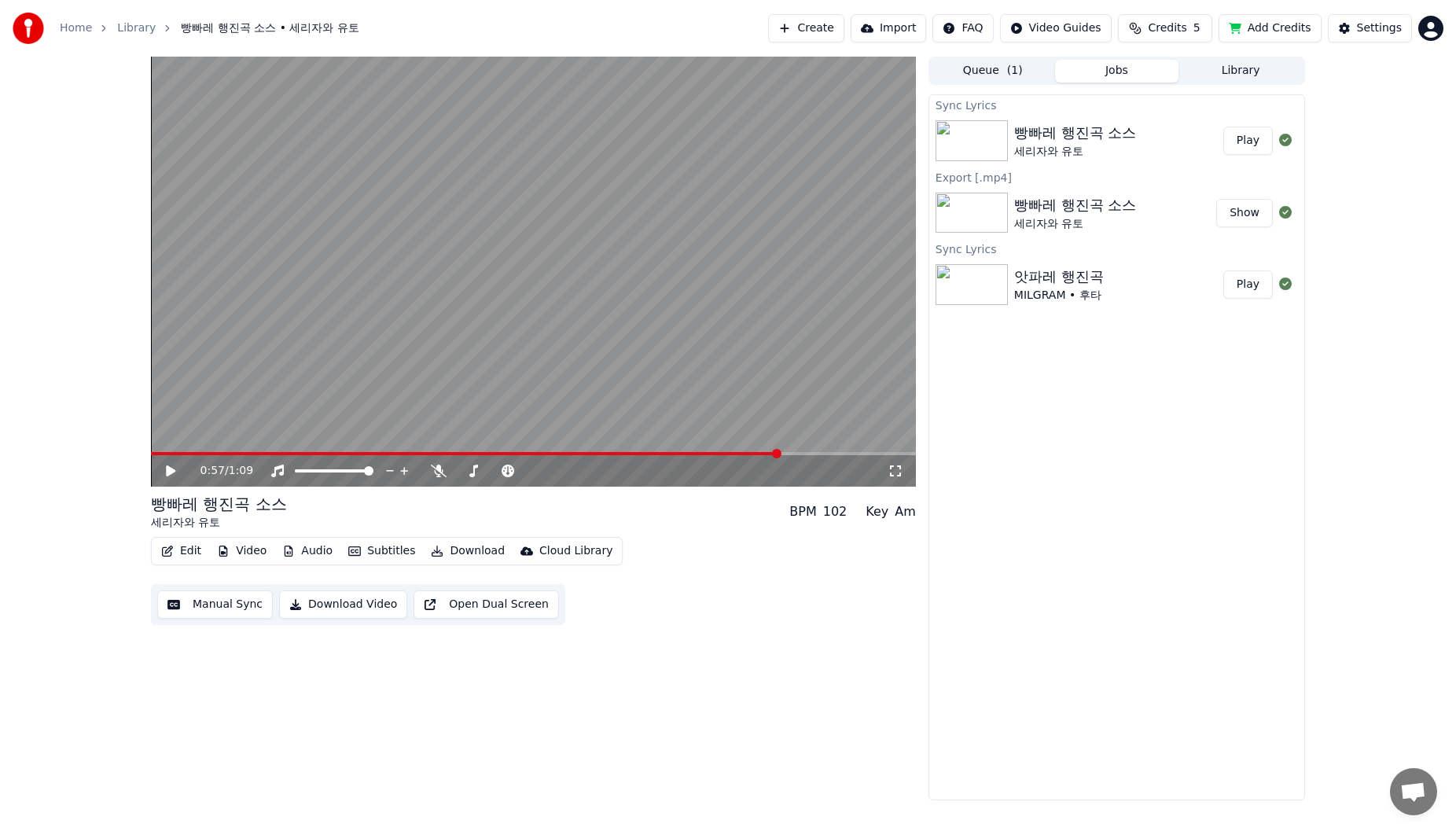
click at [656, 409] on video at bounding box center [533, 272] width 765 height 430
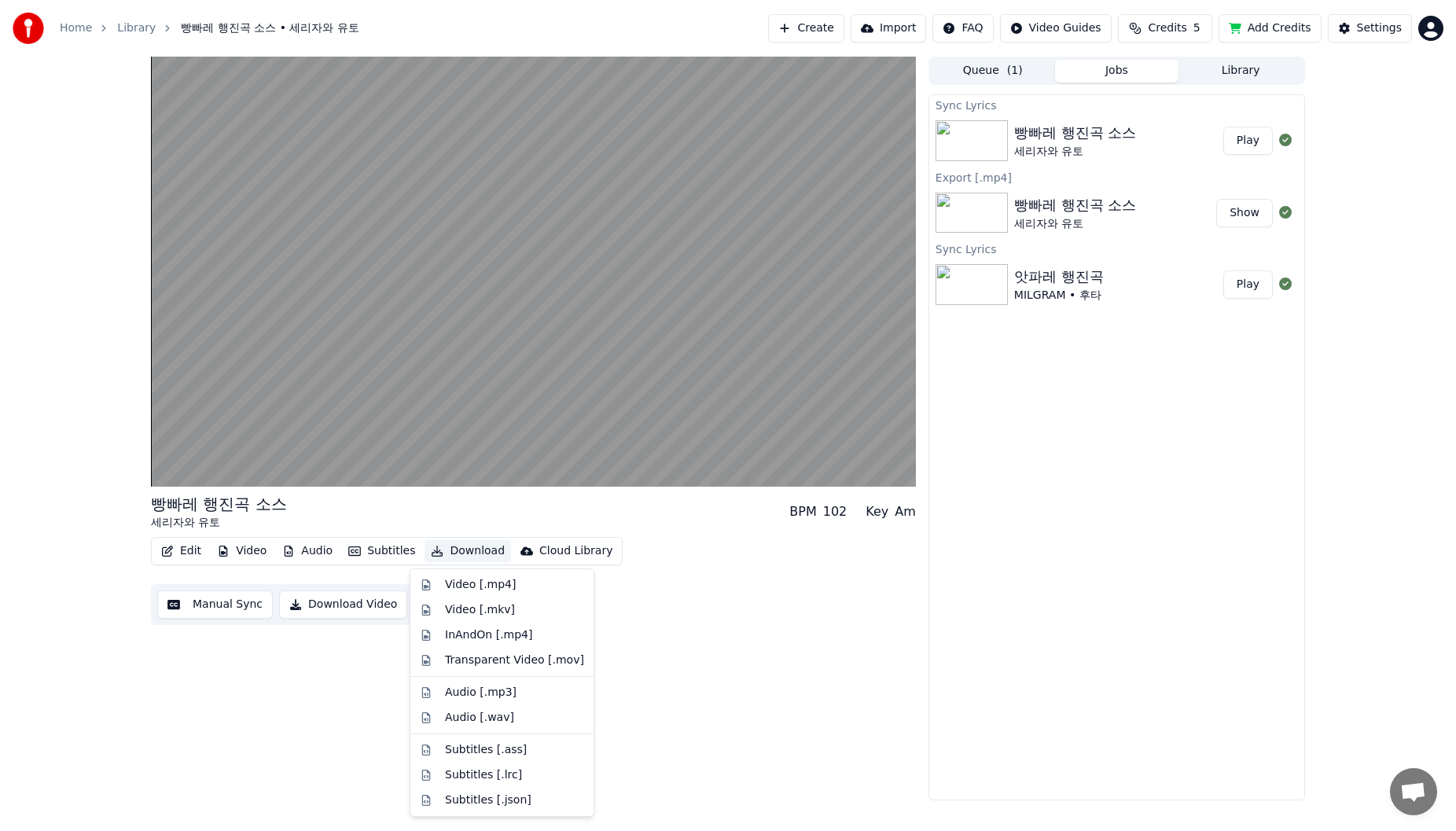
click at [469, 553] on button "Download" at bounding box center [467, 552] width 86 height 22
click at [486, 589] on div "Video [.mp4]" at bounding box center [480, 584] width 71 height 16
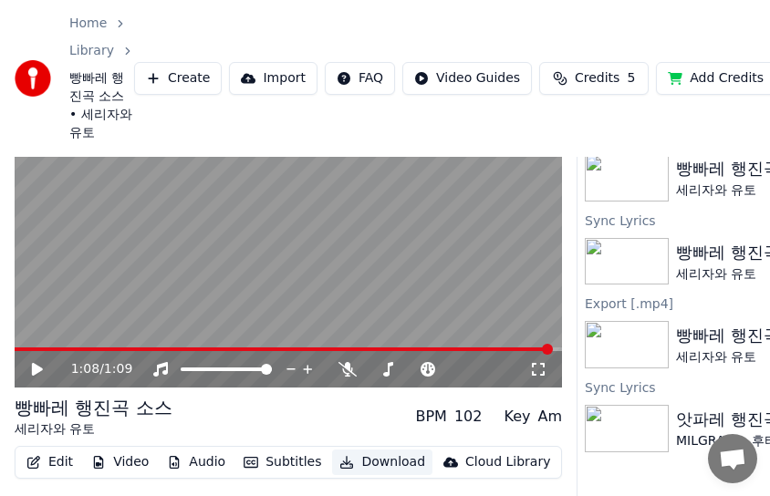
scroll to position [91, 0]
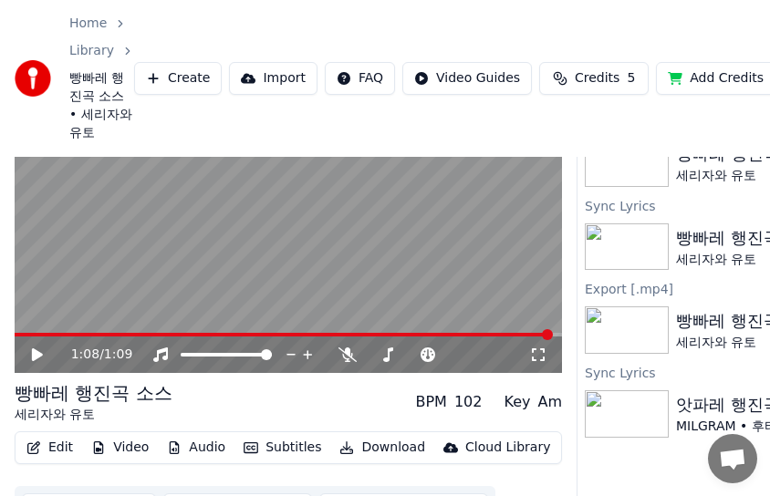
click at [456, 334] on span at bounding box center [283, 335] width 537 height 4
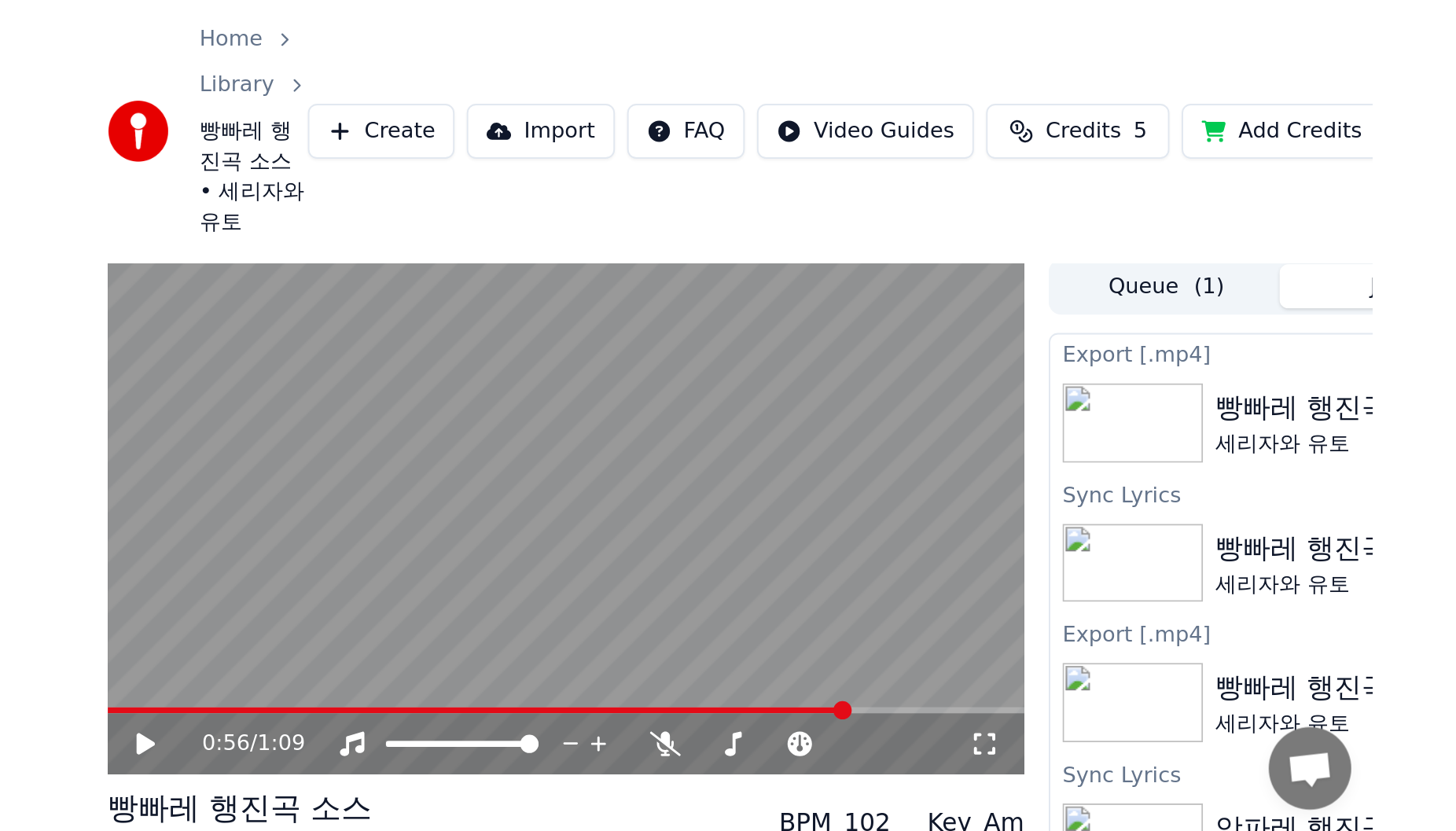
scroll to position [0, 0]
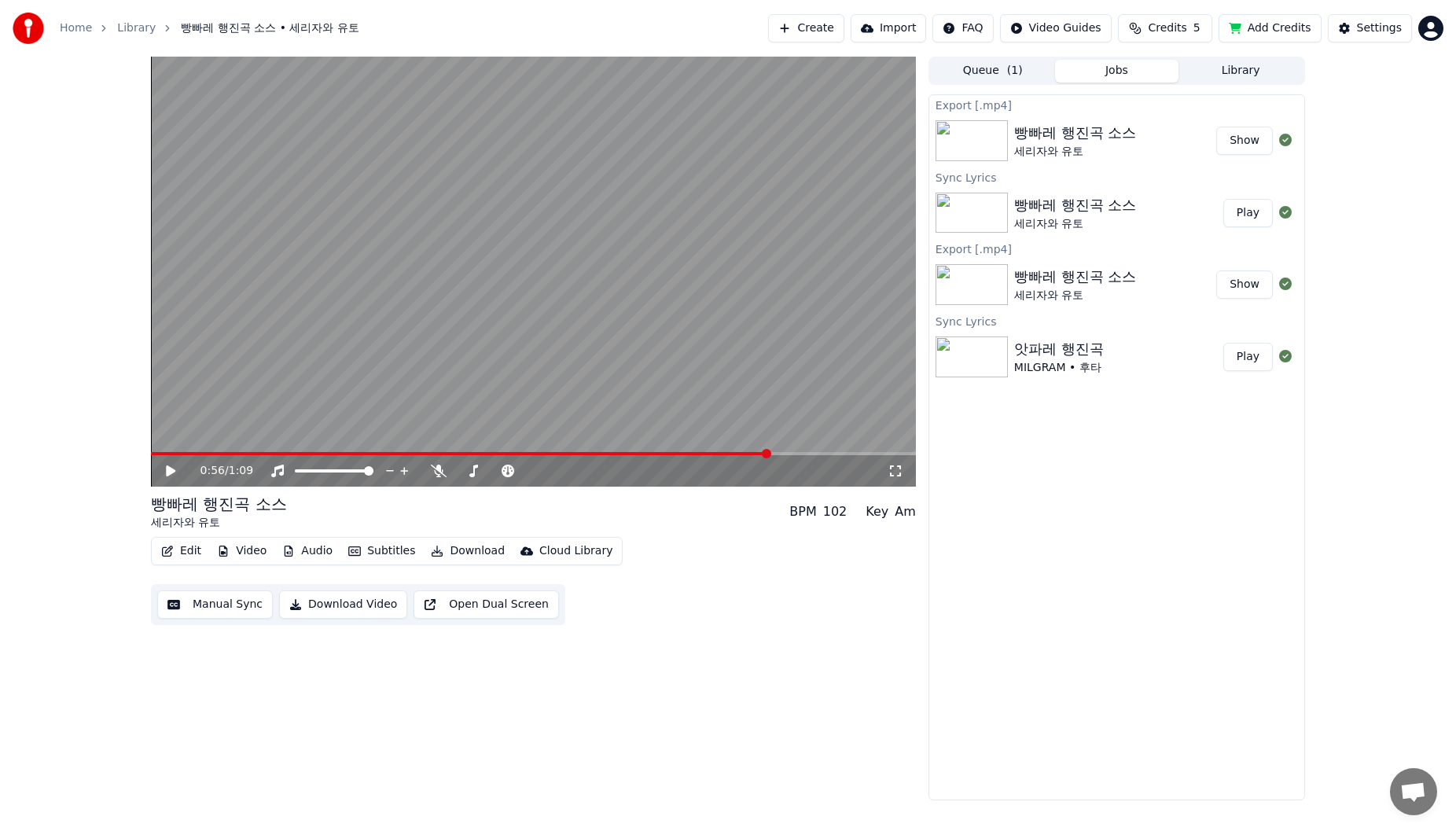
click at [1037, 138] on div "빵빠레 행진곡 소스" at bounding box center [1075, 133] width 122 height 22
click at [999, 147] on img at bounding box center [972, 141] width 72 height 41
click at [1105, 217] on div "세리자와 유토" at bounding box center [1075, 224] width 122 height 16
click at [159, 470] on div "0:56 / 1:09" at bounding box center [533, 471] width 753 height 16
click at [168, 472] on icon at bounding box center [170, 471] width 9 height 11
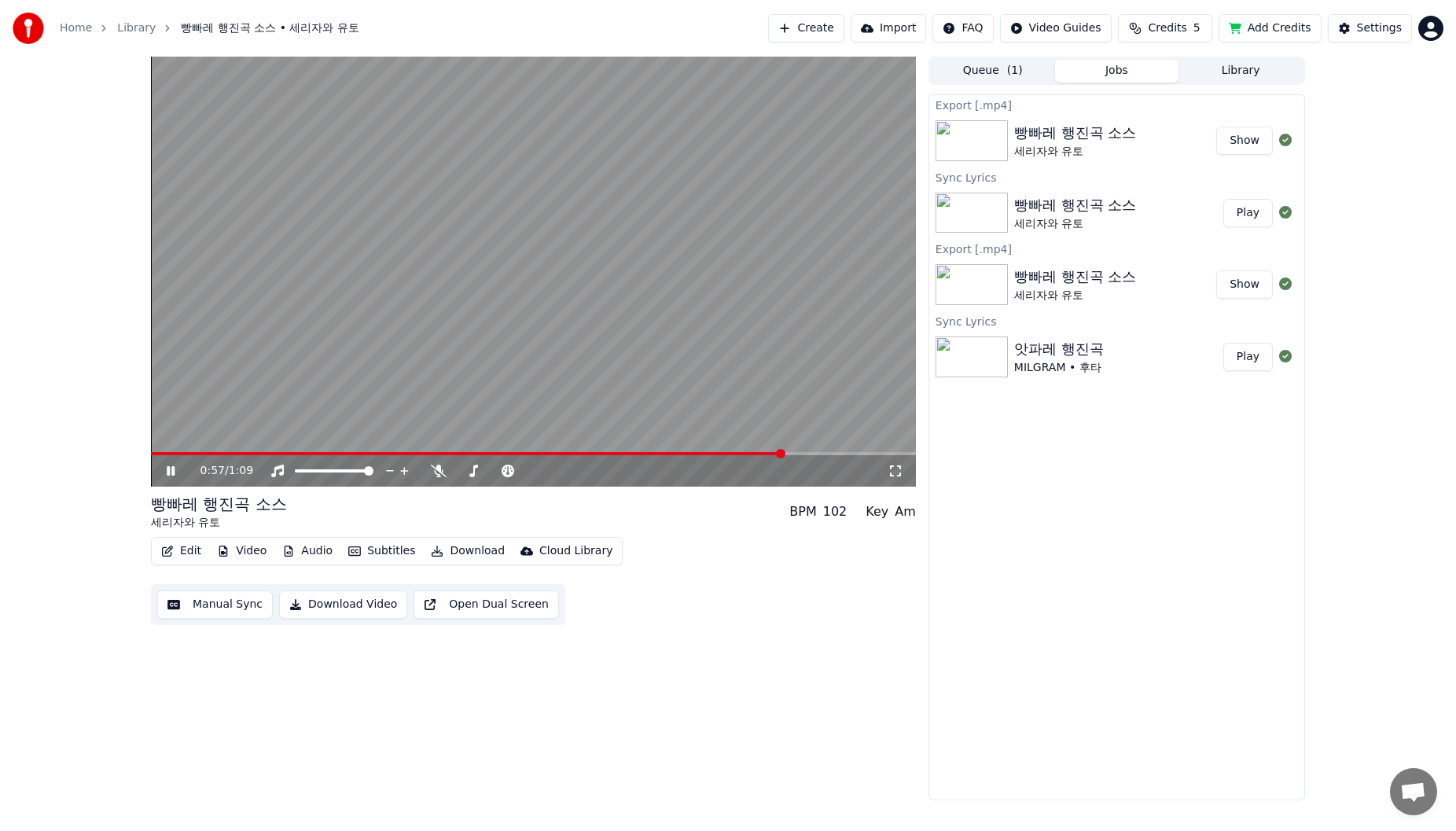
click at [690, 453] on span at bounding box center [467, 453] width 633 height 3
click at [166, 472] on icon at bounding box center [182, 471] width 37 height 13
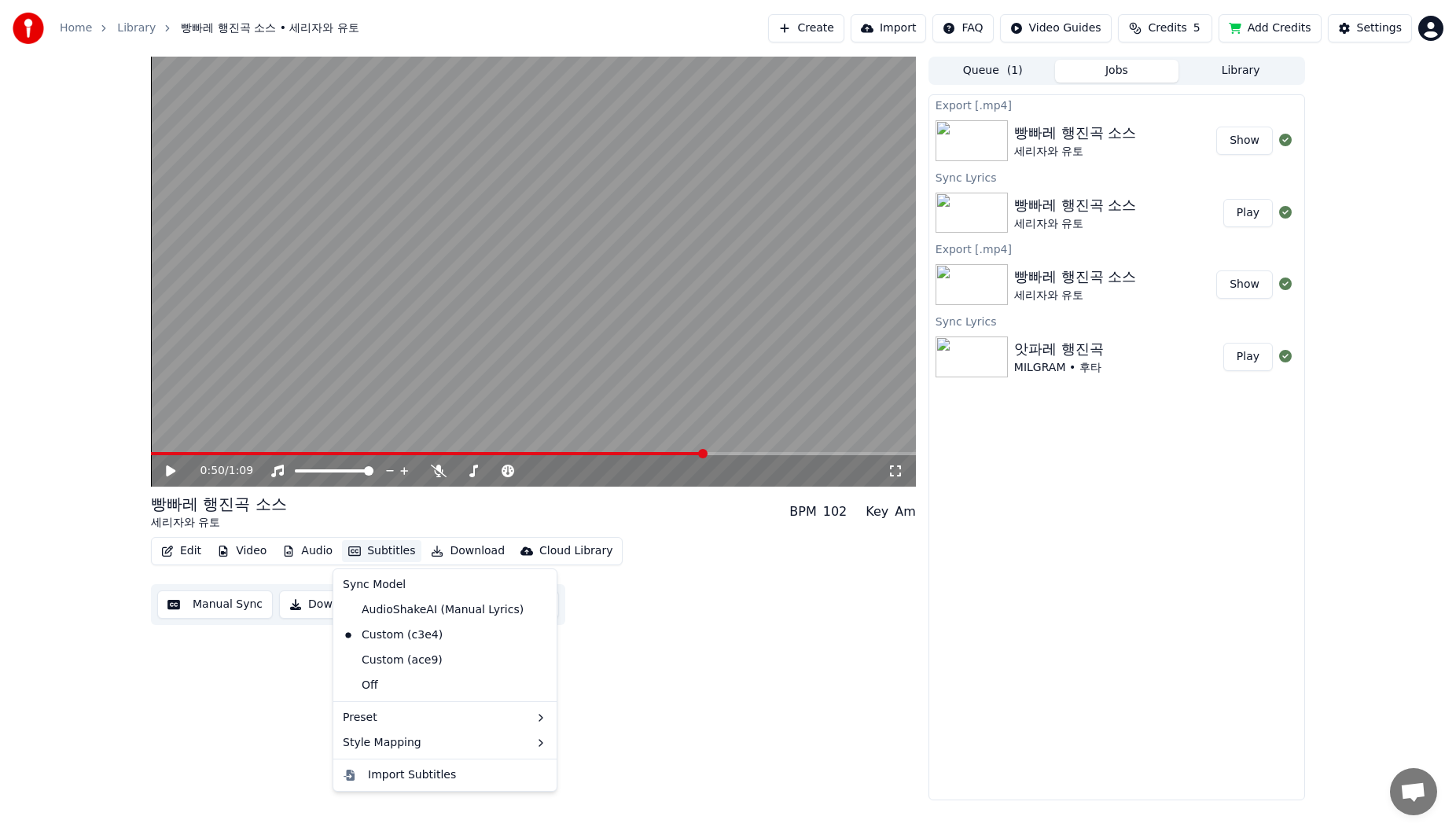
click at [354, 549] on icon "button" at bounding box center [354, 551] width 13 height 9
click at [386, 630] on div "Custom (c3e4)" at bounding box center [392, 634] width 112 height 25
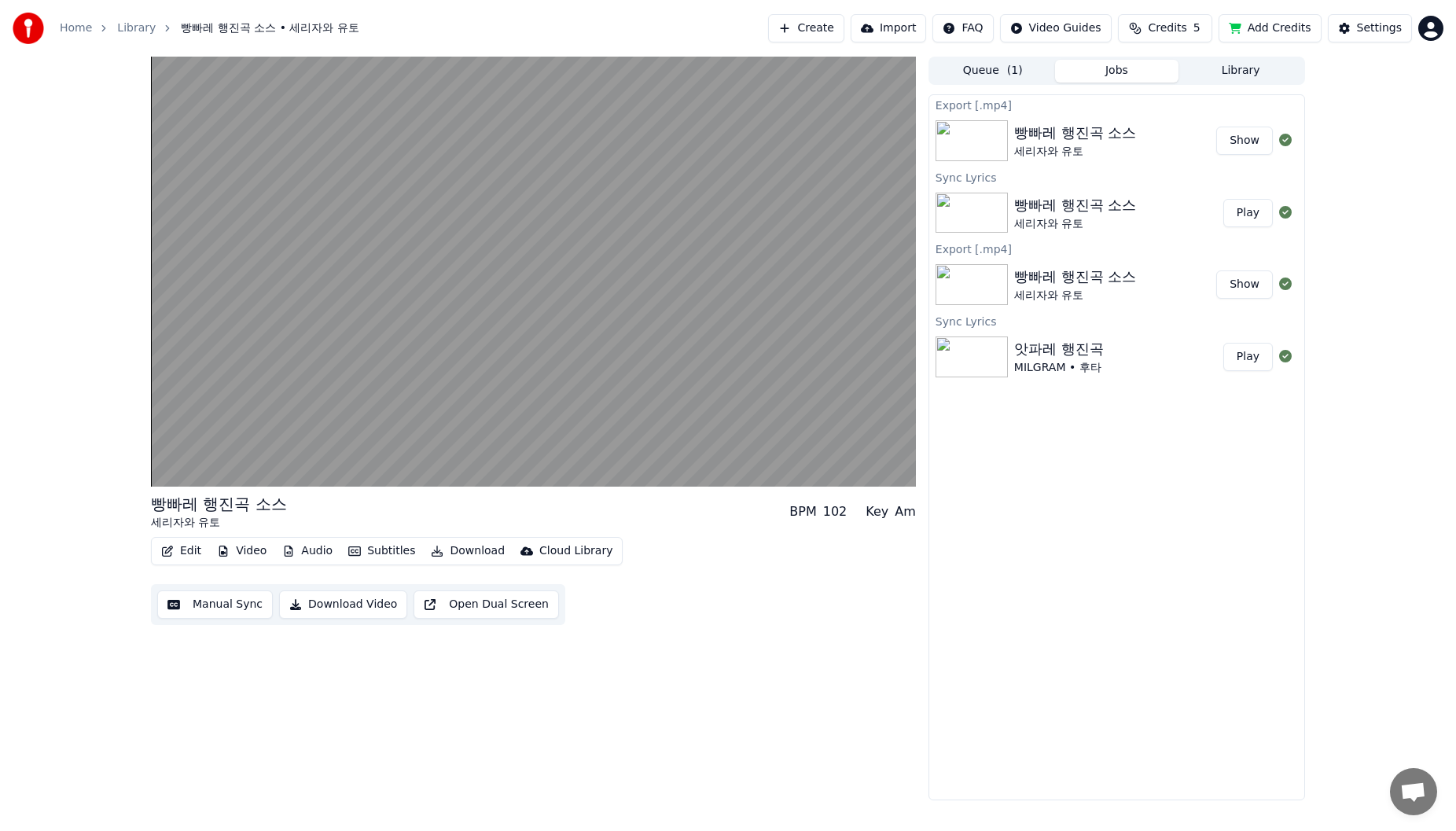
click at [246, 603] on button "Manual Sync" at bounding box center [215, 604] width 116 height 28
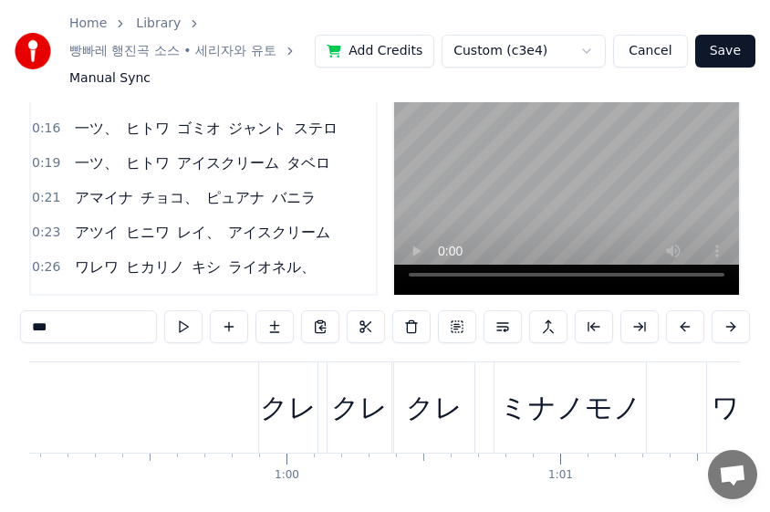
scroll to position [170, 0]
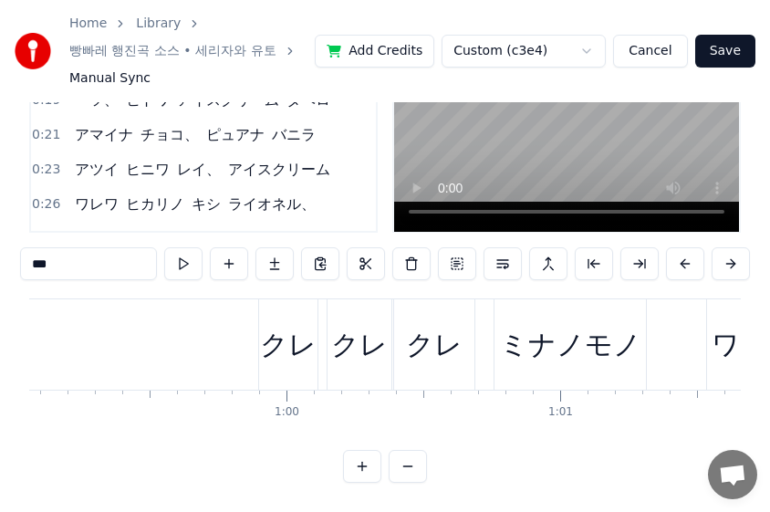
click at [298, 337] on div "クレ" at bounding box center [288, 344] width 57 height 41
type input "**"
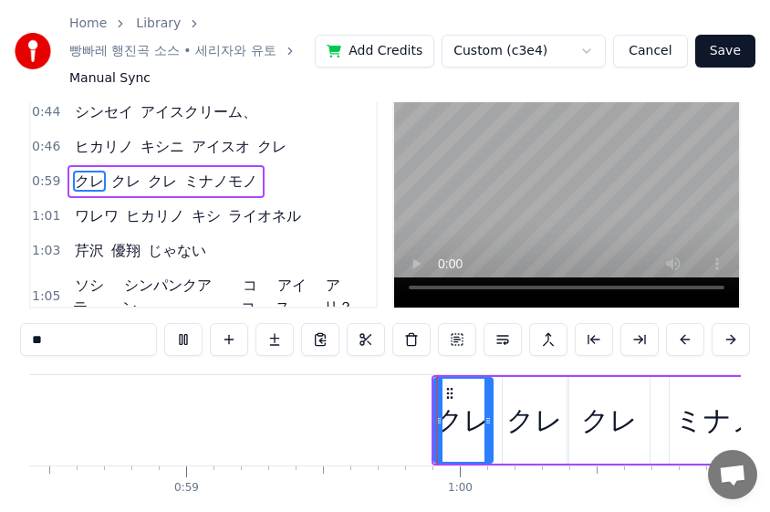
scroll to position [0, 16223]
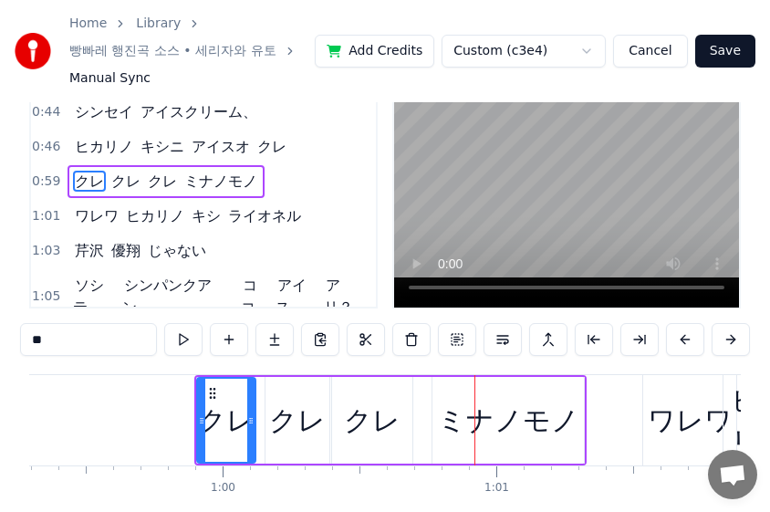
click at [455, 420] on div "ミナノモノ" at bounding box center [508, 419] width 141 height 41
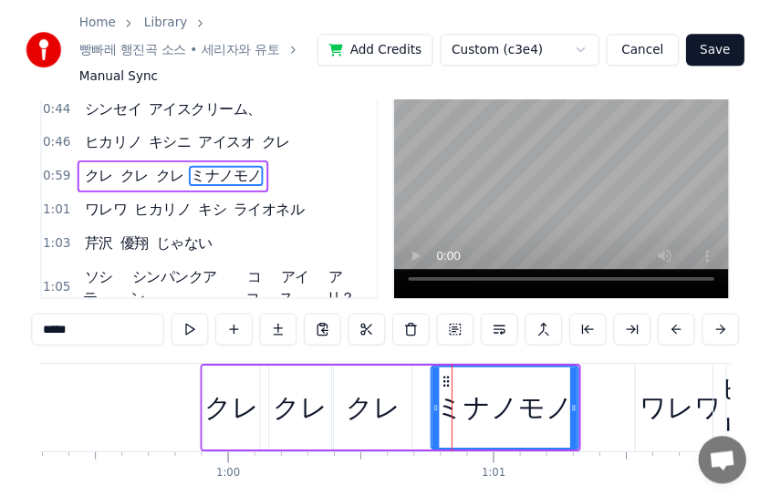
scroll to position [3, 0]
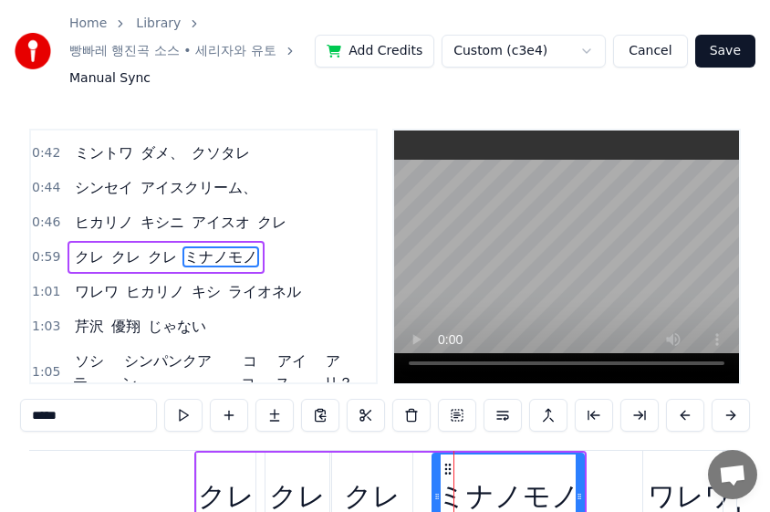
drag, startPoint x: 116, startPoint y: 410, endPoint x: 21, endPoint y: 414, distance: 94.9
click at [21, 414] on input "*****" at bounding box center [88, 415] width 137 height 33
paste input "text"
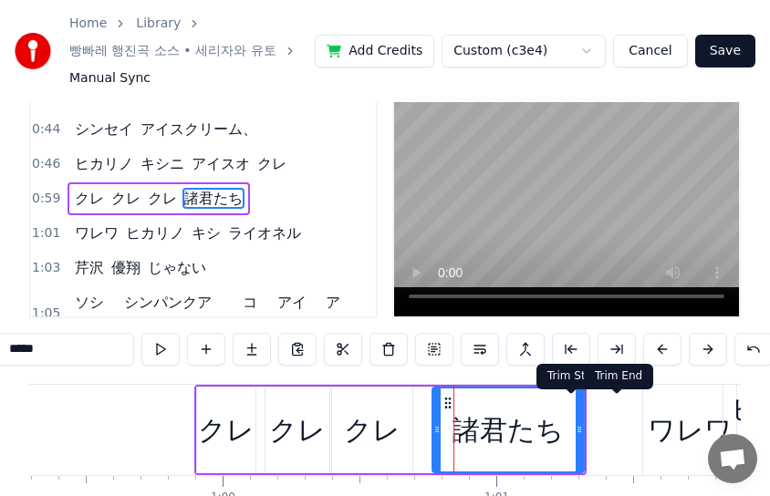
scroll to position [94, 0]
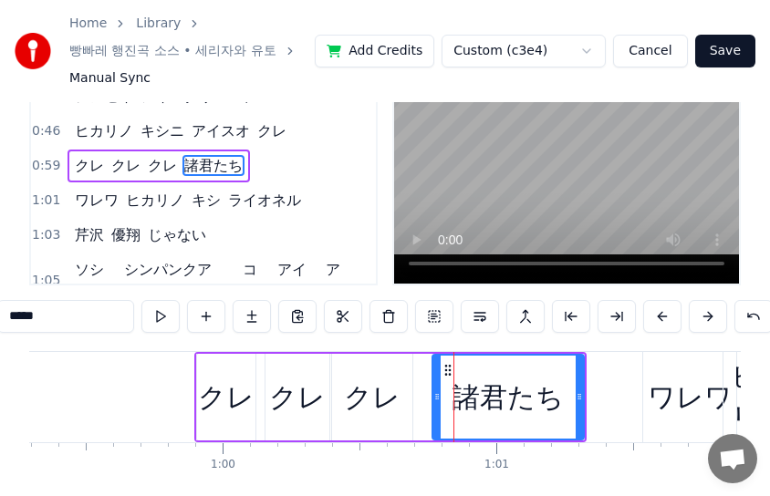
type input "****"
click at [728, 47] on button "Save" at bounding box center [725, 51] width 60 height 33
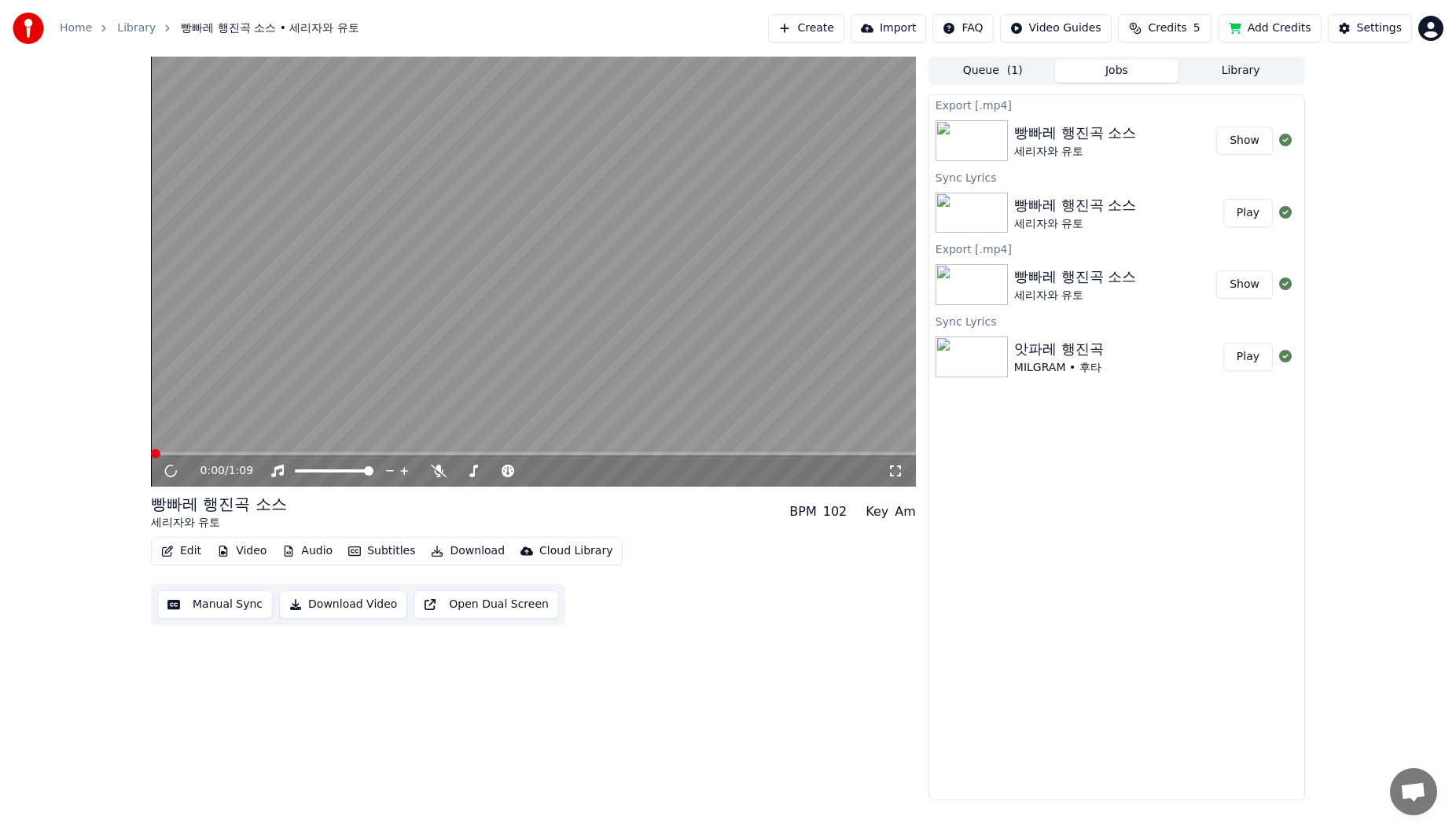
click at [978, 131] on img at bounding box center [972, 141] width 72 height 41
click at [1060, 142] on div "빵빠레 행진곡 소스" at bounding box center [1075, 133] width 122 height 22
click at [1082, 216] on div "세리자와 유토" at bounding box center [1075, 224] width 122 height 16
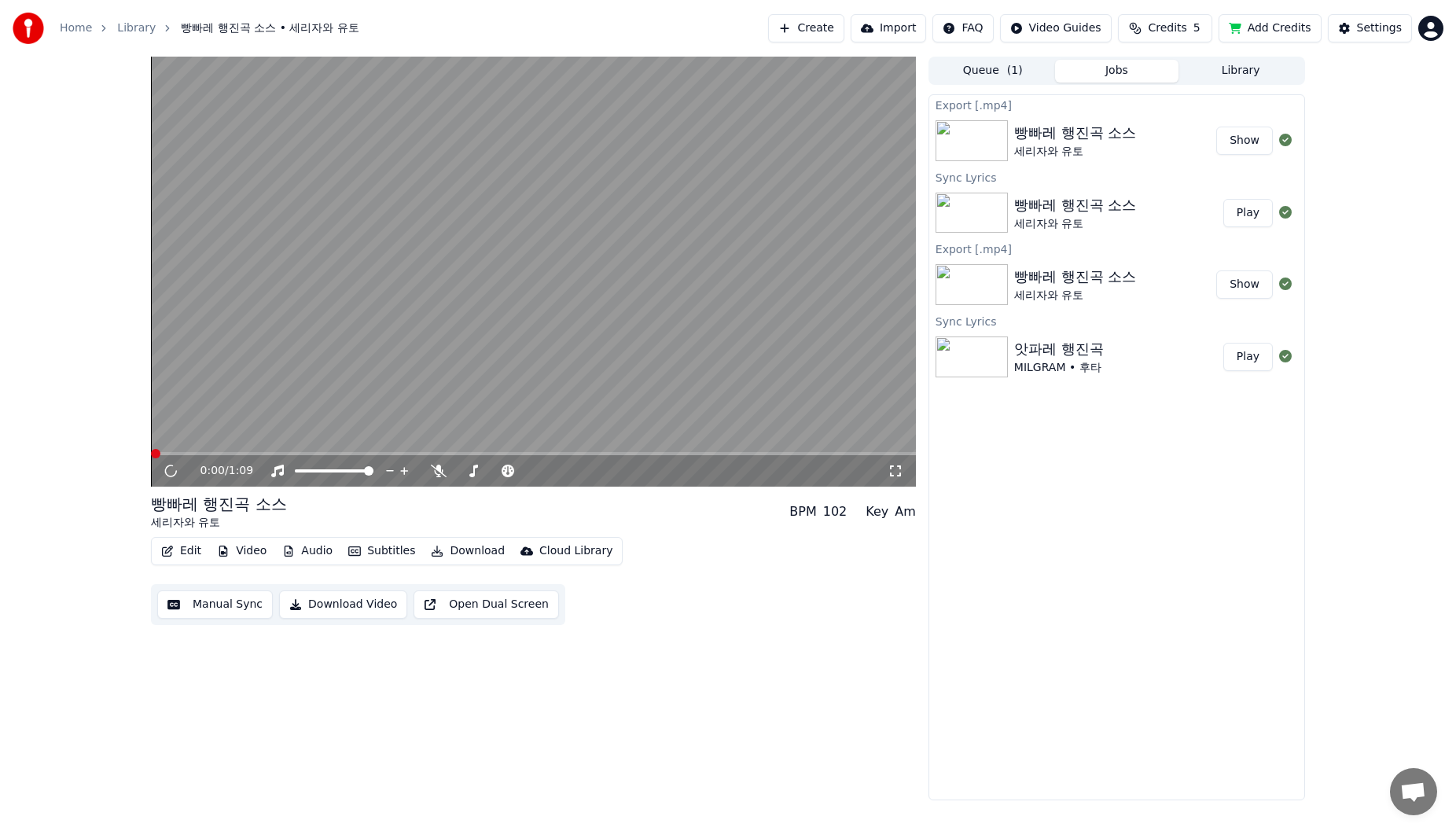
click at [1084, 137] on div "빵빠레 행진곡 소스" at bounding box center [1075, 133] width 122 height 22
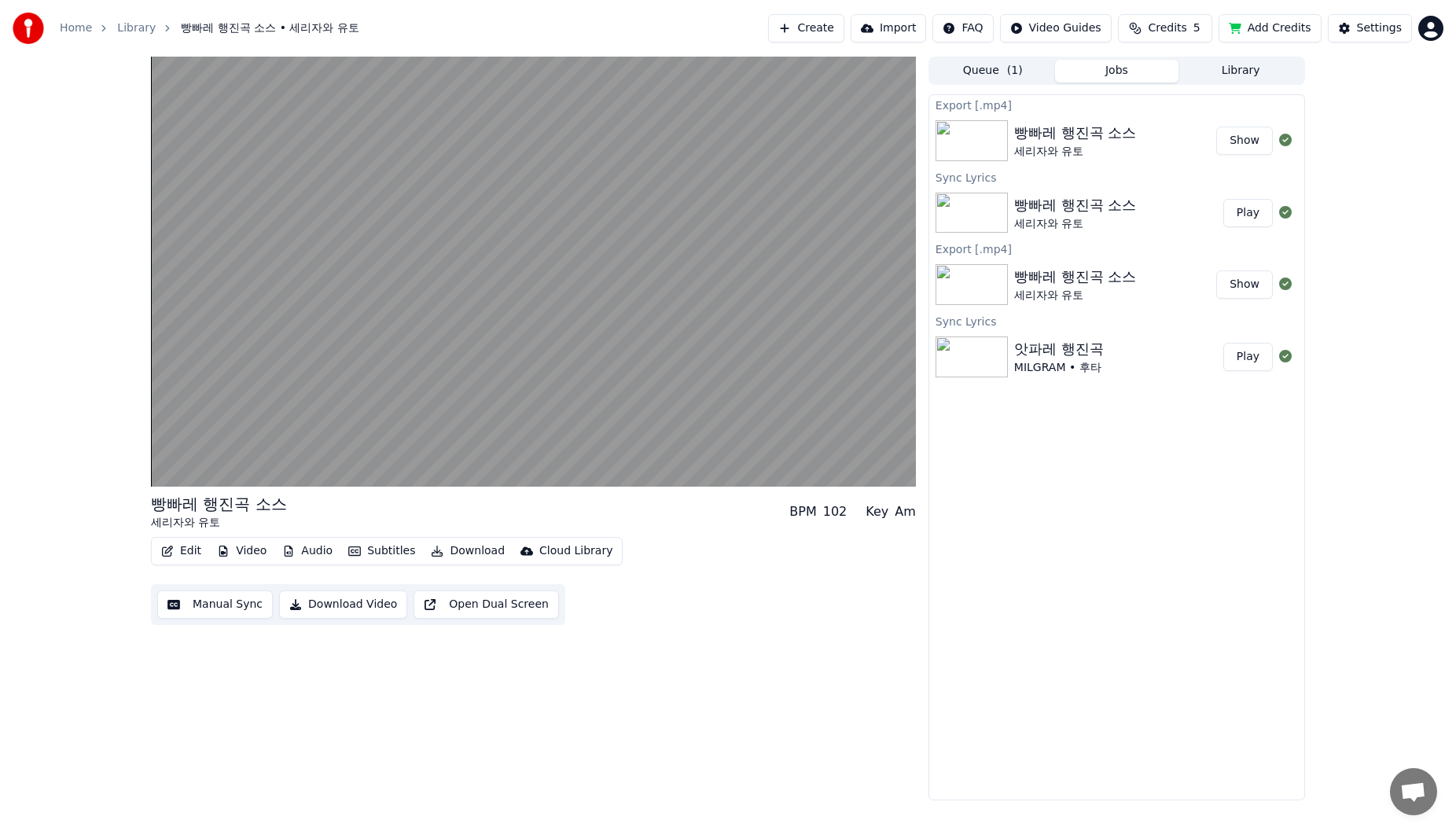
click at [1138, 218] on div "빵빠레 행진곡 소스 세리자와 유토" at bounding box center [1119, 213] width 209 height 38
click at [1135, 219] on div "빵빠레 행진곡 소스 세리자와 유토" at bounding box center [1119, 213] width 209 height 38
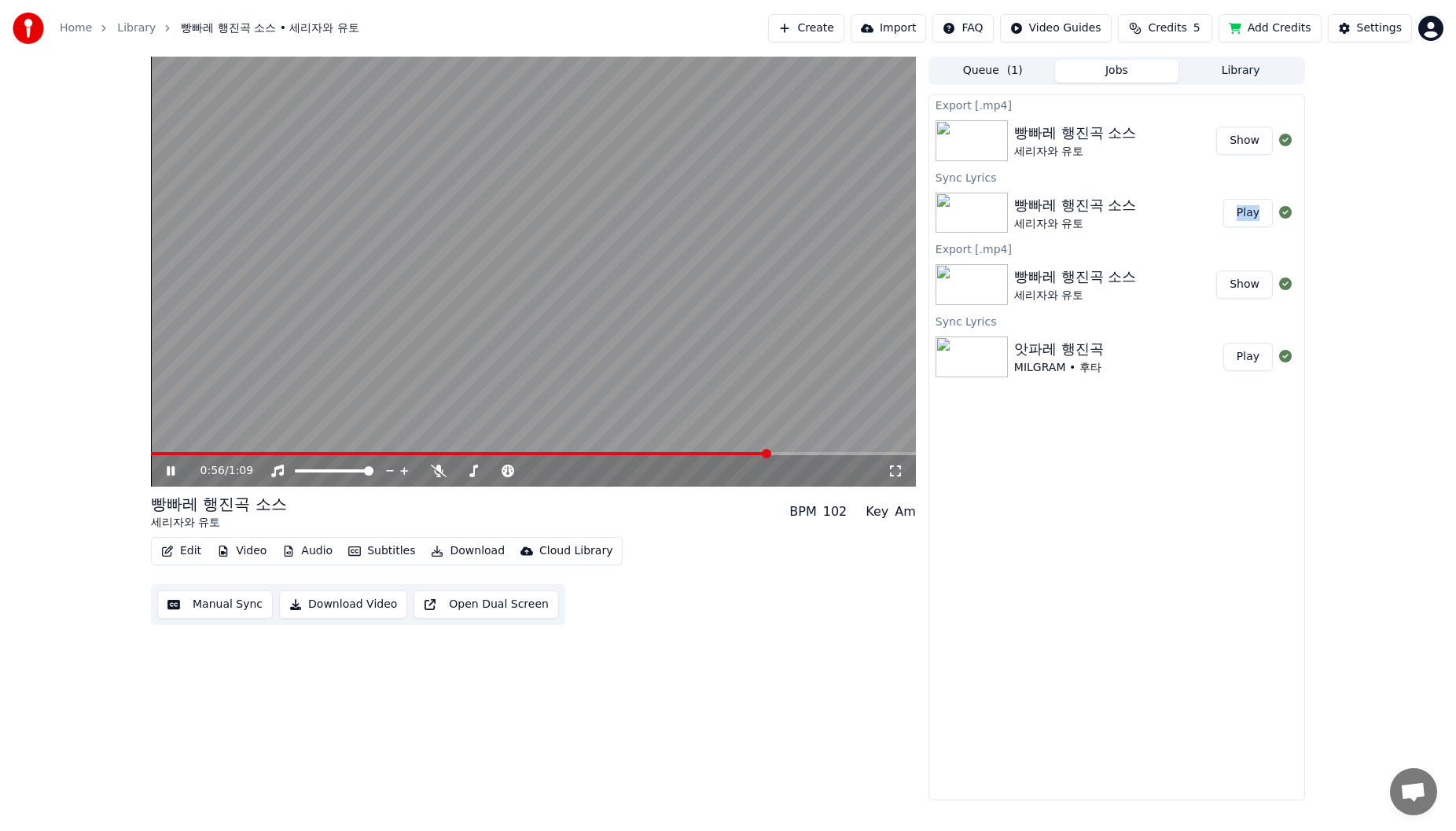
click at [769, 453] on span at bounding box center [533, 453] width 765 height 3
click at [814, 452] on div "0:57 / 1:09" at bounding box center [533, 272] width 765 height 430
click at [694, 391] on video at bounding box center [533, 272] width 765 height 430
click at [169, 471] on icon at bounding box center [170, 471] width 8 height 9
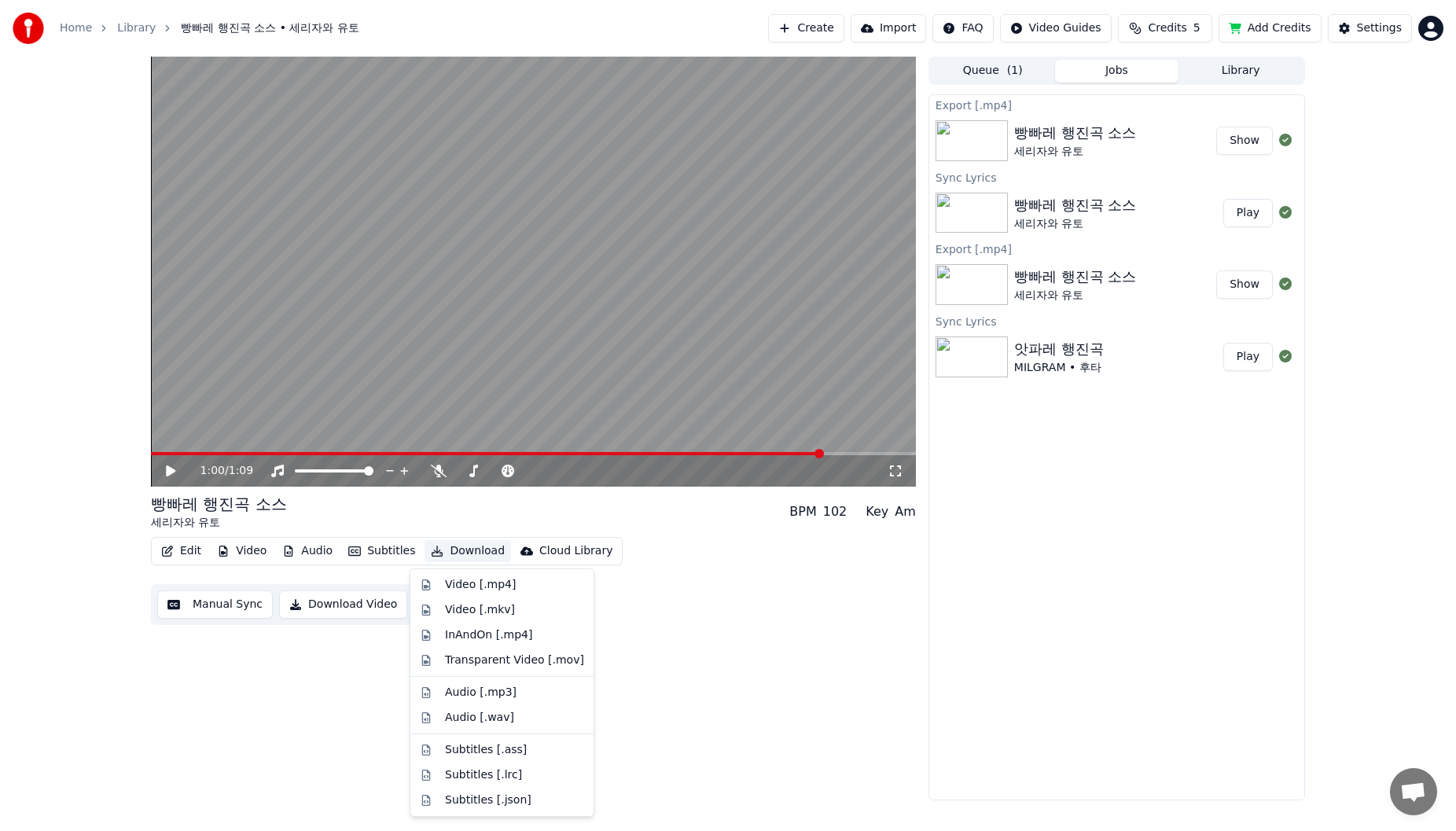
click at [456, 555] on button "Download" at bounding box center [467, 552] width 86 height 22
click at [475, 589] on div "Video [.mp4]" at bounding box center [480, 584] width 71 height 16
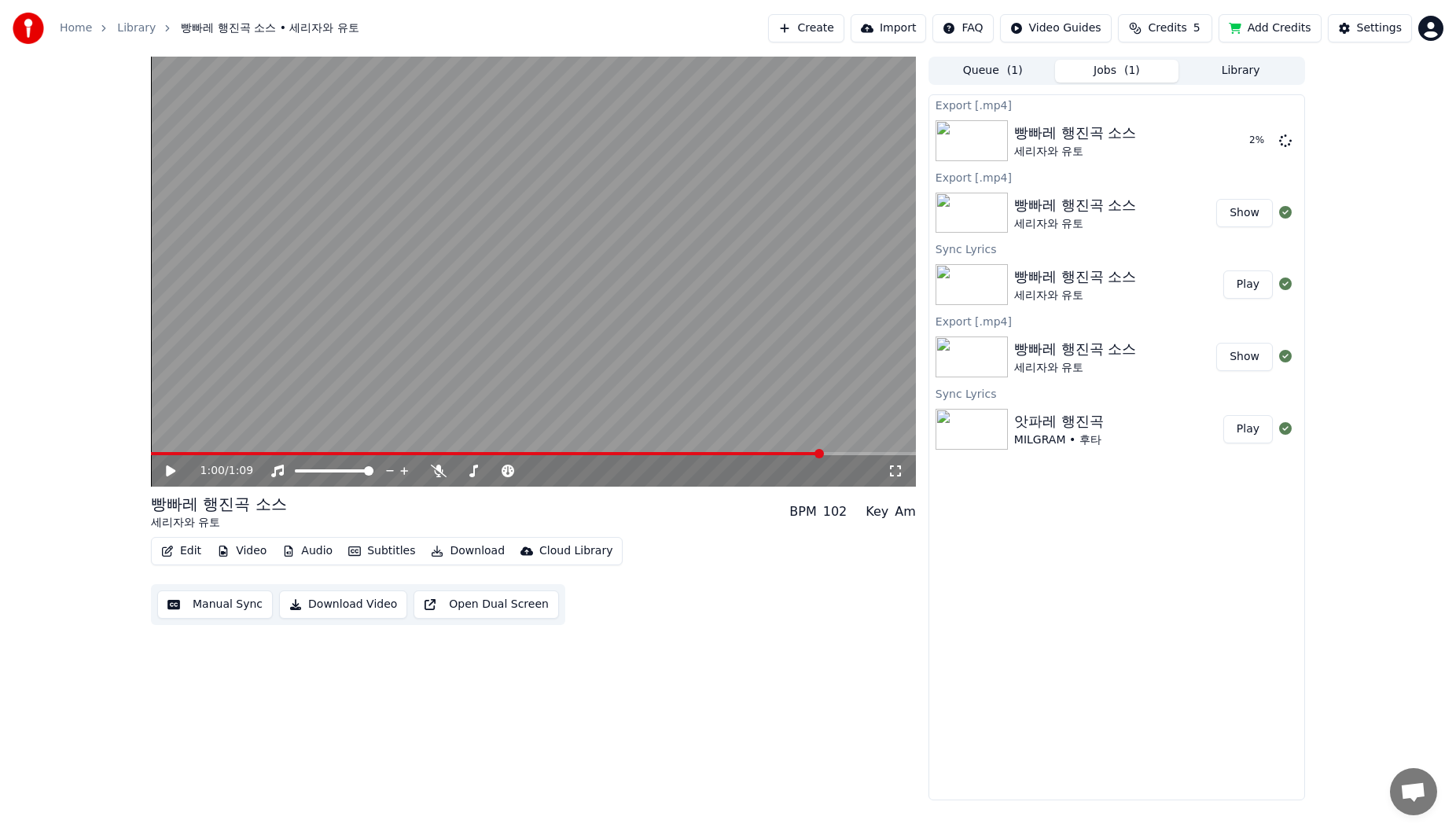
click at [1242, 207] on button "Show" at bounding box center [1245, 213] width 57 height 28
click at [1250, 220] on button "Show" at bounding box center [1245, 213] width 57 height 28
click at [1354, 32] on button "Settings" at bounding box center [1370, 28] width 84 height 28
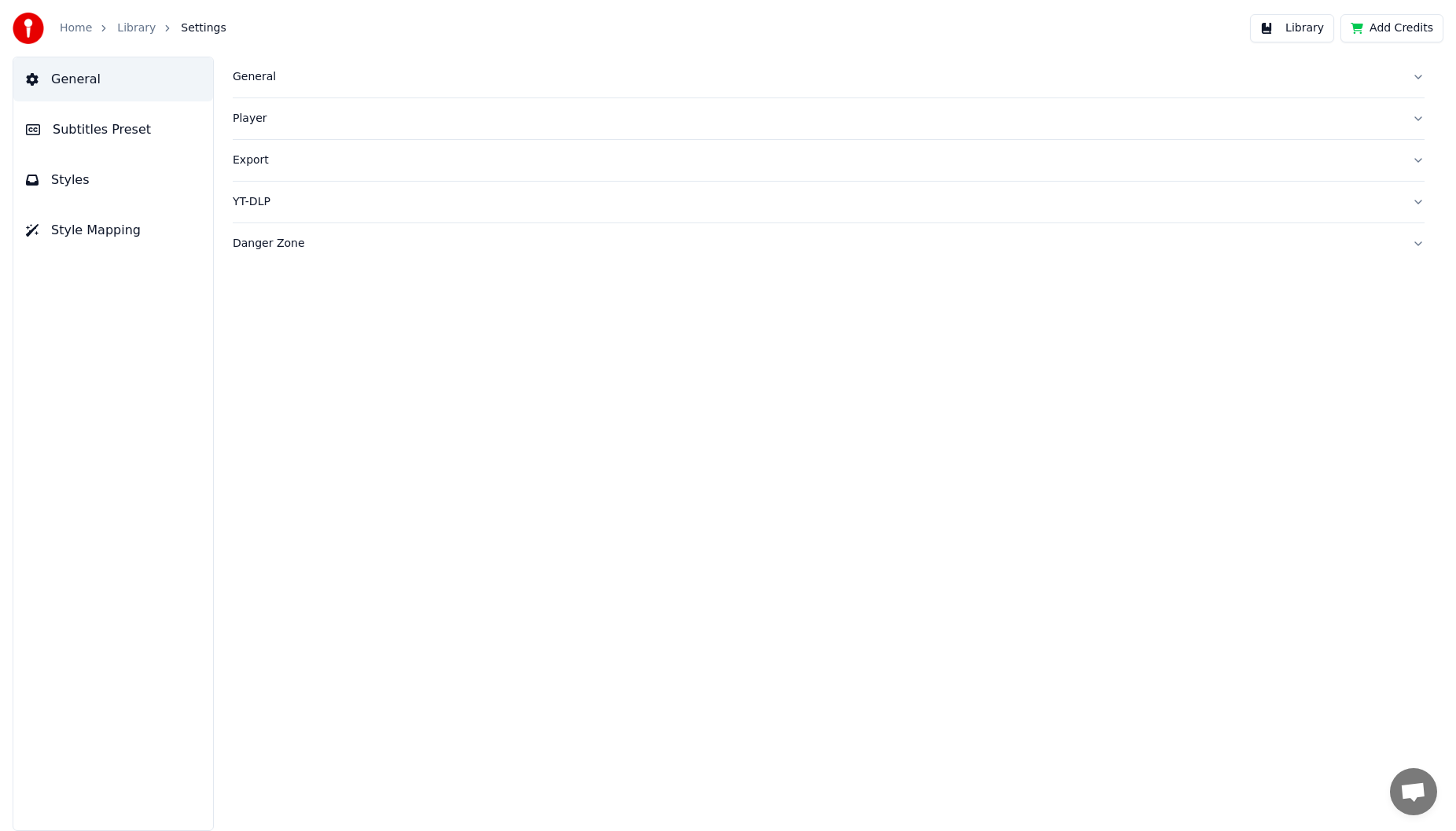
click at [144, 32] on link "Library" at bounding box center [136, 28] width 39 height 16
